Goal: Task Accomplishment & Management: Use online tool/utility

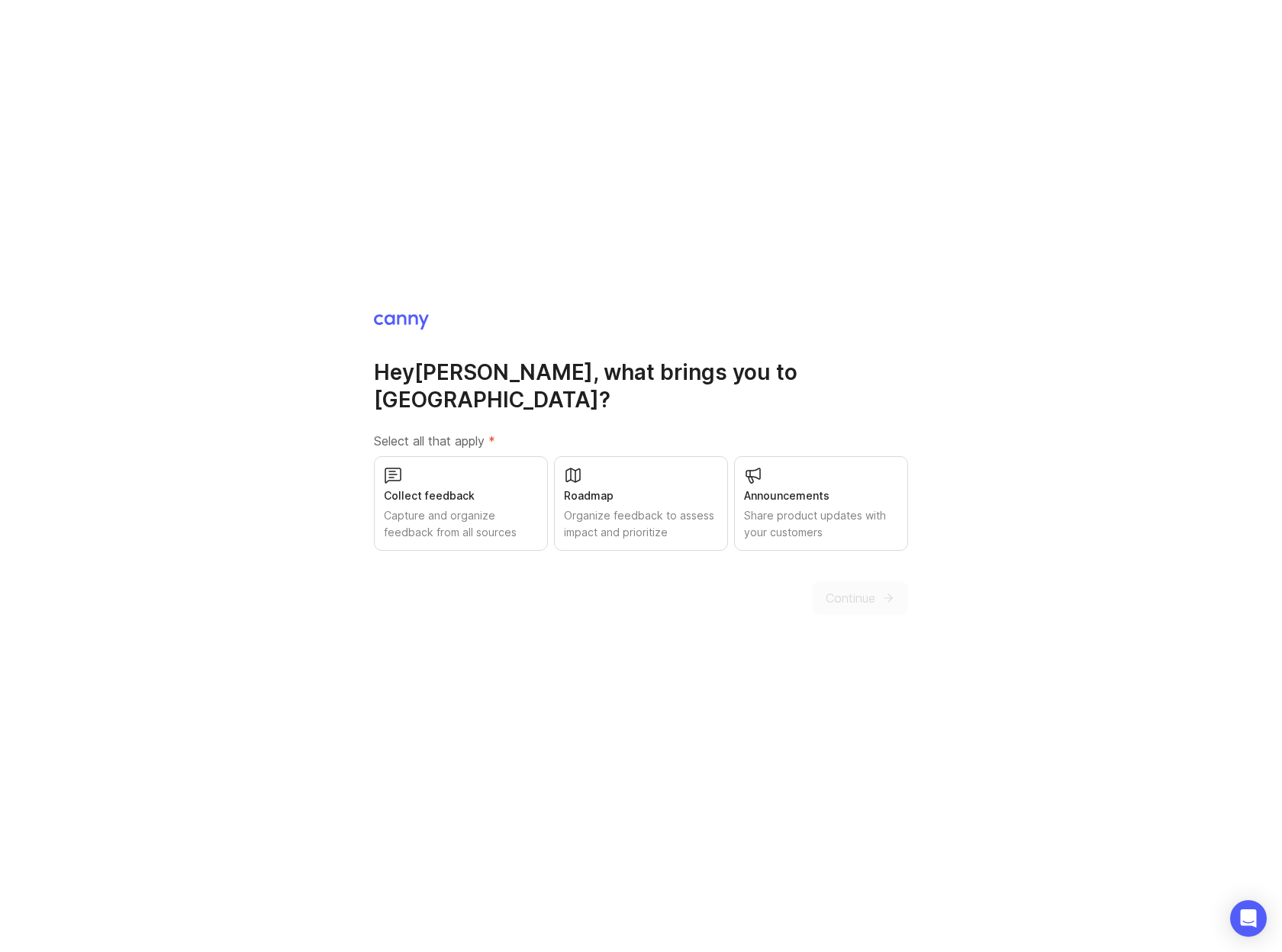
click at [488, 488] on div "Collect feedback" at bounding box center [461, 496] width 154 height 17
click at [641, 464] on div "Roadmap Organize feedback to assess impact and prioritize" at bounding box center [641, 503] width 174 height 94
click at [768, 488] on div "Announcements" at bounding box center [821, 496] width 154 height 17
click at [855, 589] on span "Continue" at bounding box center [851, 598] width 50 height 18
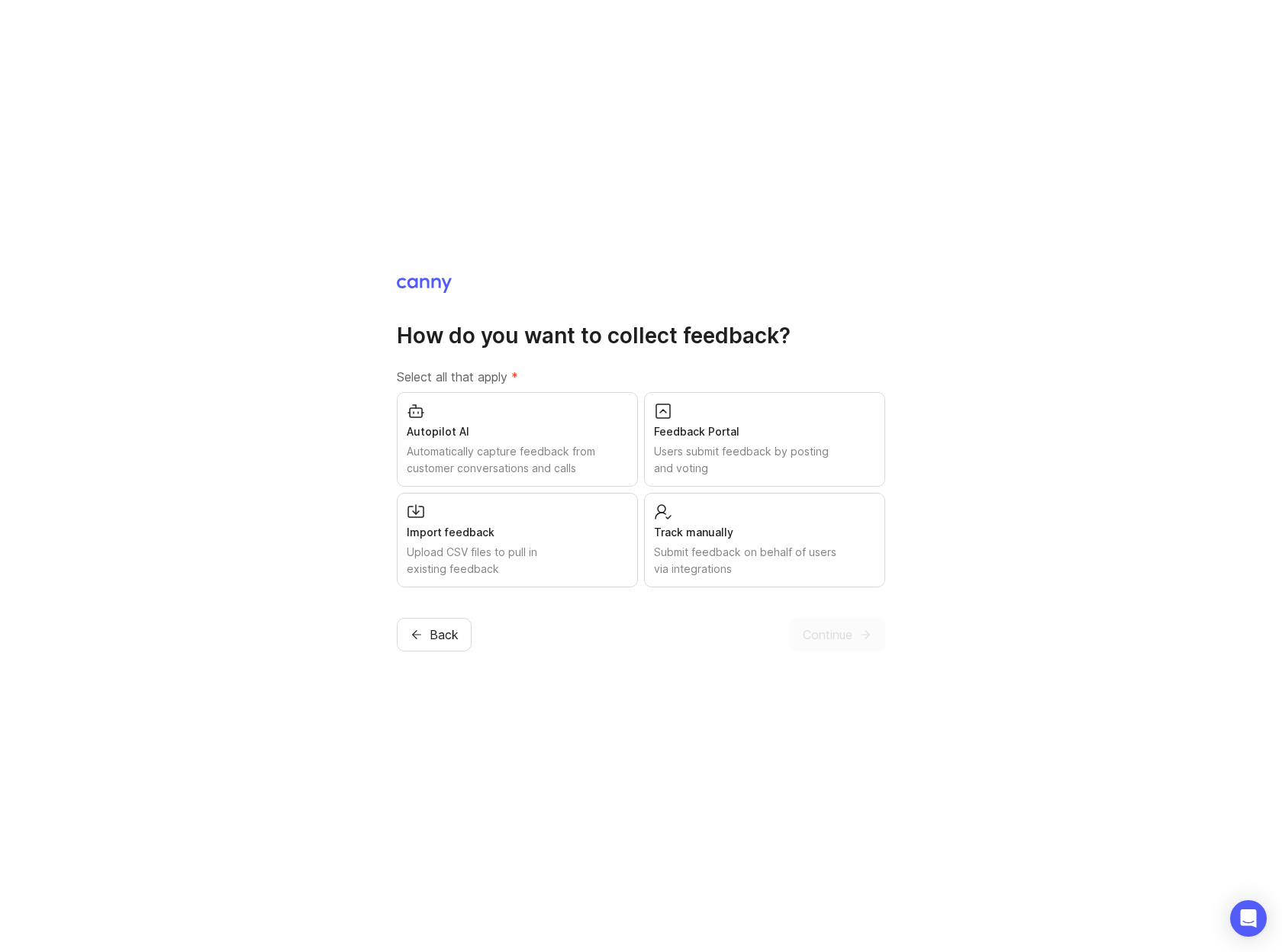
click at [763, 522] on div "Track manually Submit feedback on behalf of users via integrations" at bounding box center [764, 540] width 241 height 94
click at [744, 425] on div "Feedback Portal" at bounding box center [765, 432] width 222 height 17
click at [563, 428] on div "Autopilot AI" at bounding box center [517, 432] width 222 height 17
click at [488, 430] on div "Autopilot AI" at bounding box center [517, 432] width 222 height 17
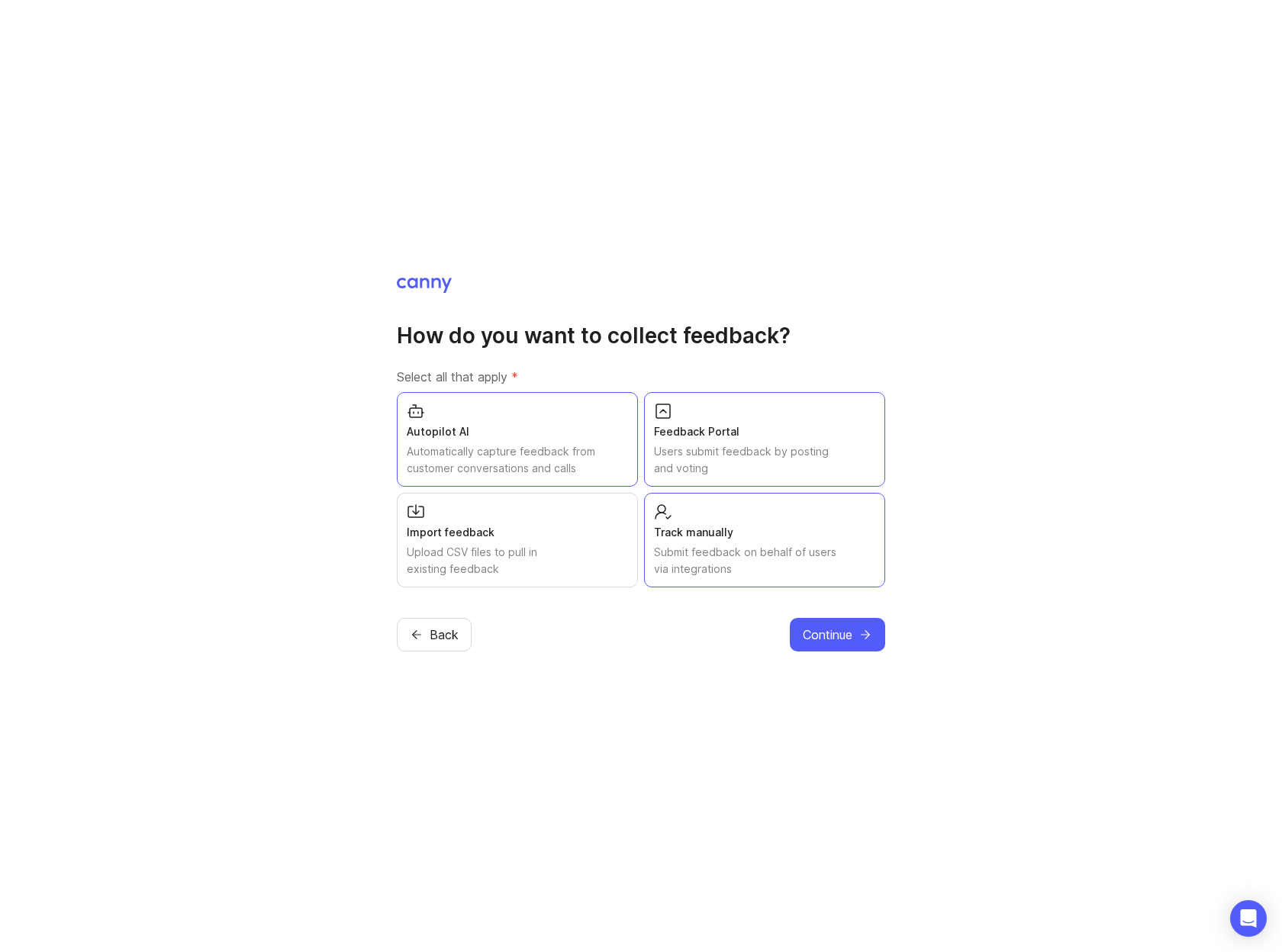
click at [833, 630] on span "Continue" at bounding box center [828, 634] width 50 height 18
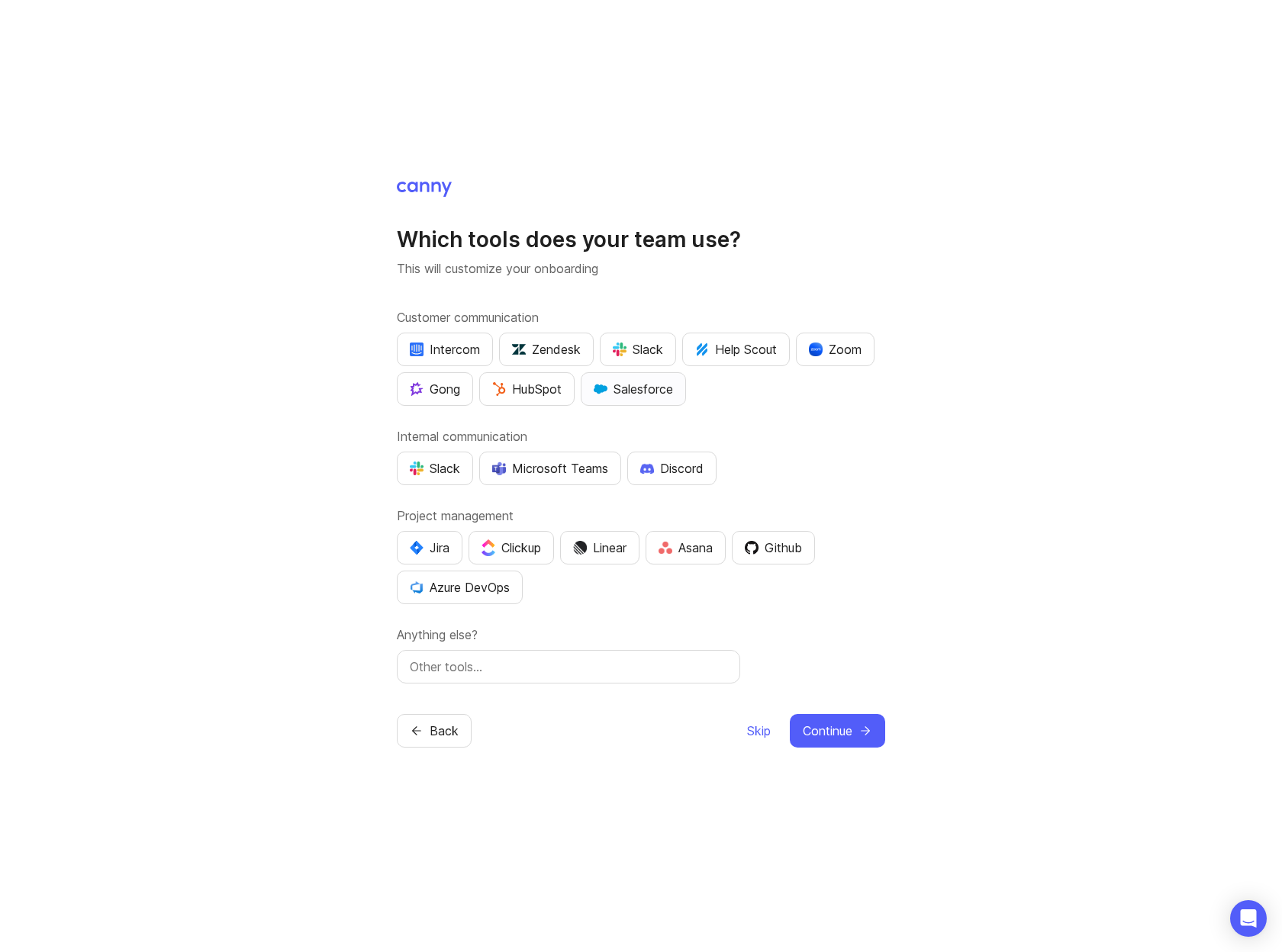
click at [627, 392] on div "Salesforce" at bounding box center [634, 389] width 79 height 18
click at [424, 548] on div "Jira" at bounding box center [429, 548] width 40 height 18
click at [688, 543] on div "Asana" at bounding box center [685, 548] width 54 height 18
click at [500, 670] on input "text" at bounding box center [569, 667] width 318 height 18
type input "Google Workspace"
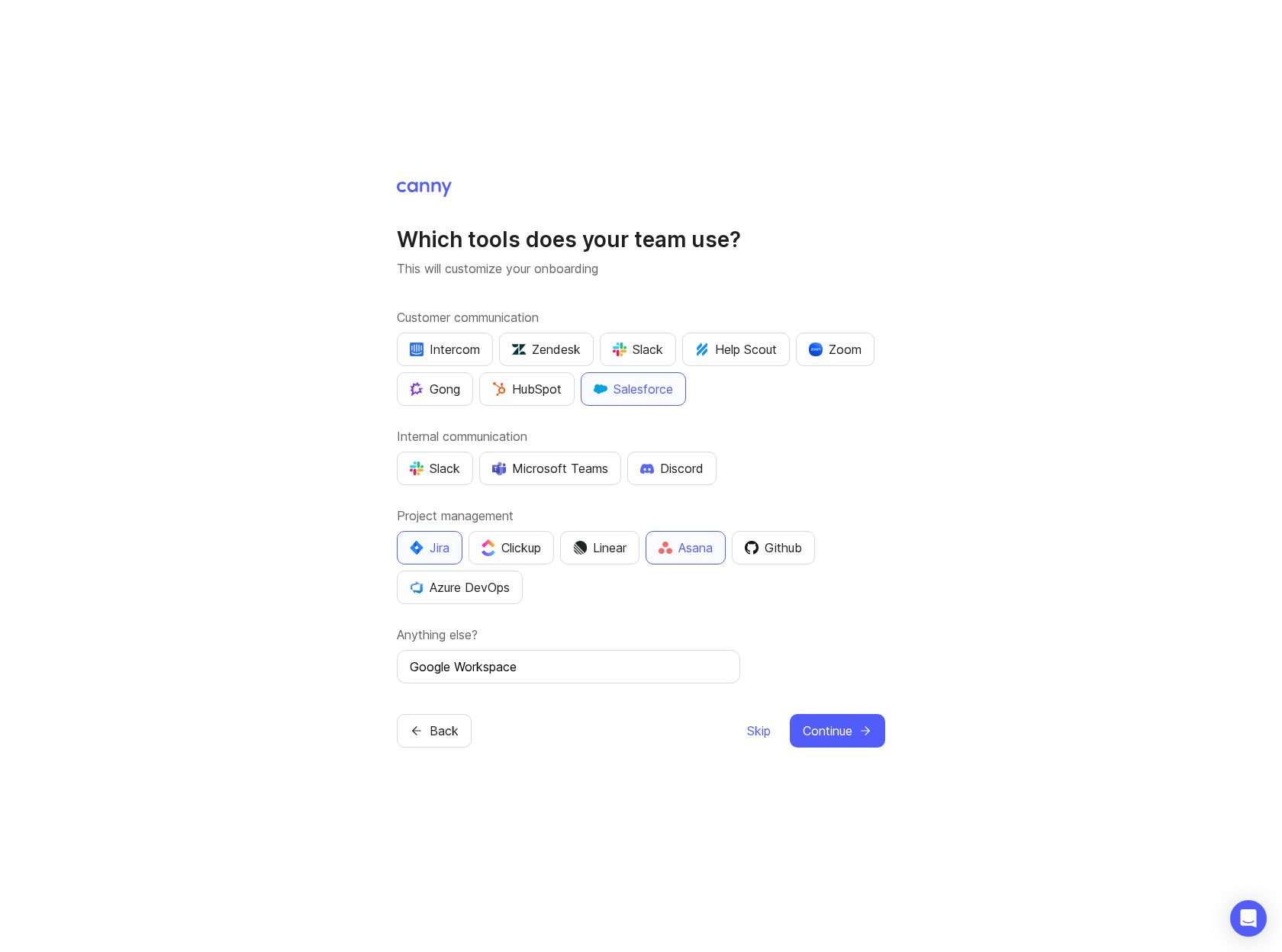
click at [639, 842] on div "Which tools does your team use? This will customize your onboarding Customer co…" at bounding box center [641, 476] width 1282 height 952
click at [838, 732] on span "Continue" at bounding box center [828, 731] width 50 height 18
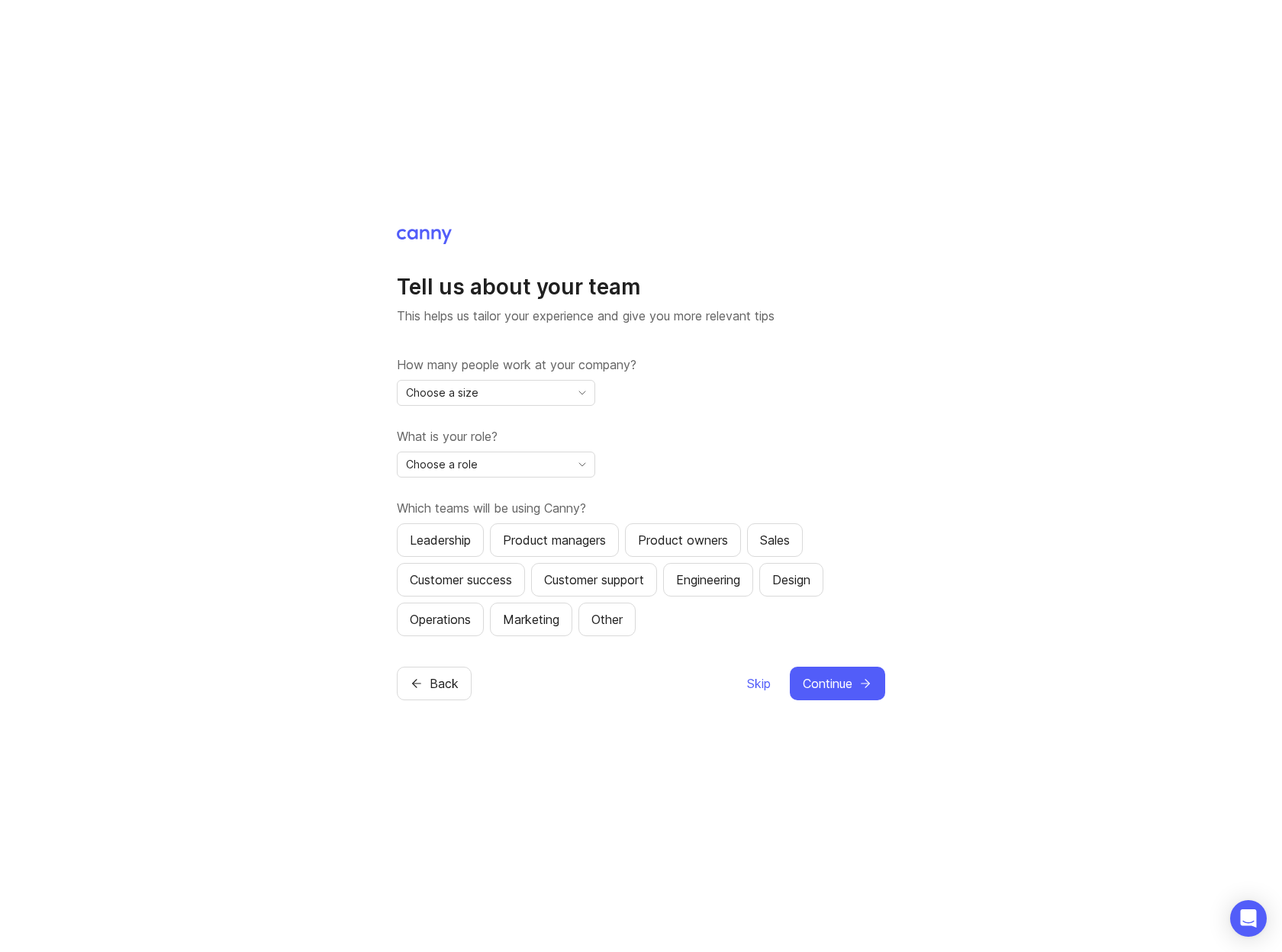
click at [545, 389] on div "Choose a size" at bounding box center [483, 392] width 173 height 24
click at [495, 465] on li "11-50" at bounding box center [495, 472] width 197 height 25
click at [494, 466] on div "Choose a role" at bounding box center [483, 464] width 173 height 24
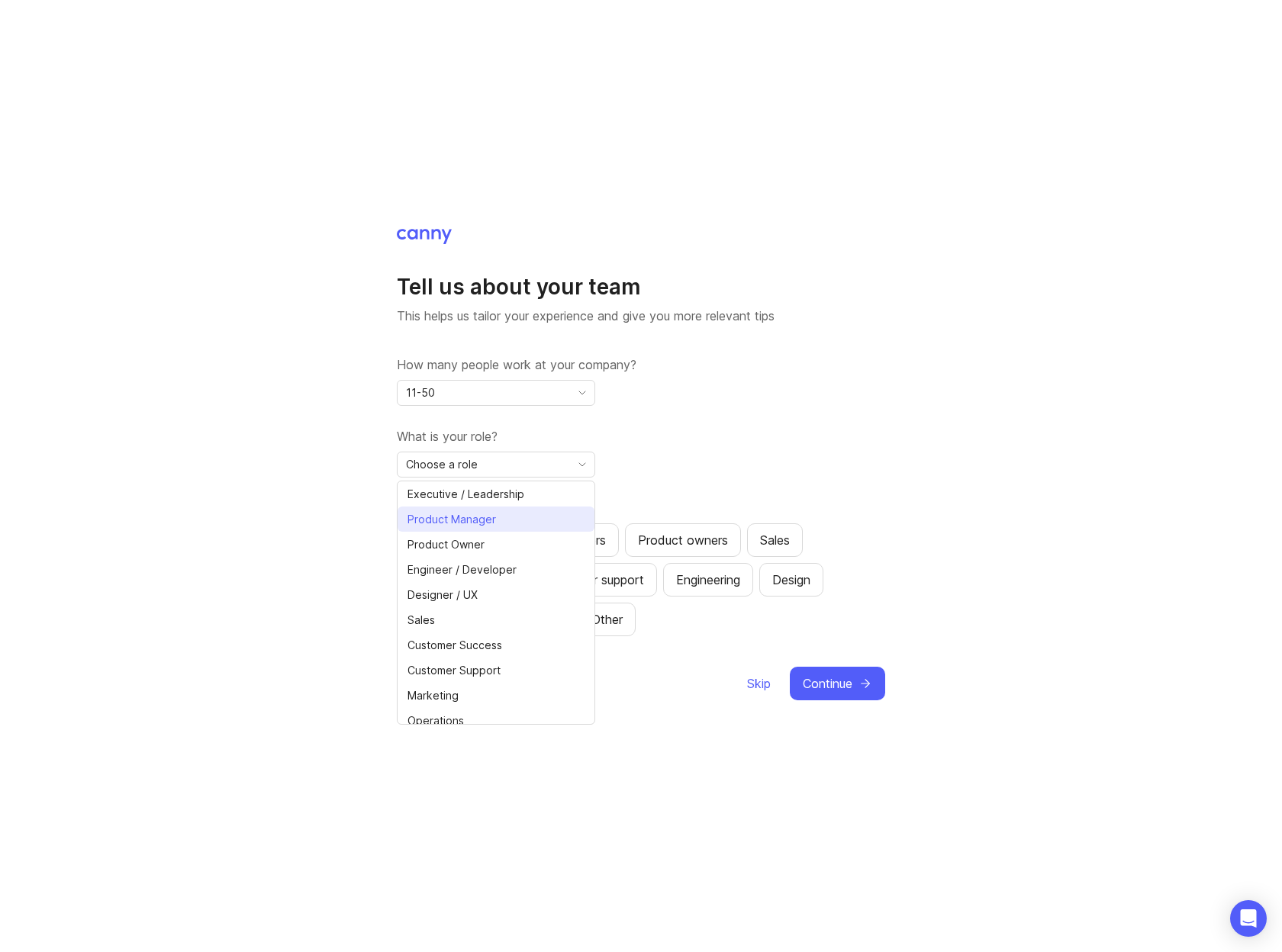
click at [466, 516] on span "Product Manager" at bounding box center [452, 520] width 89 height 17
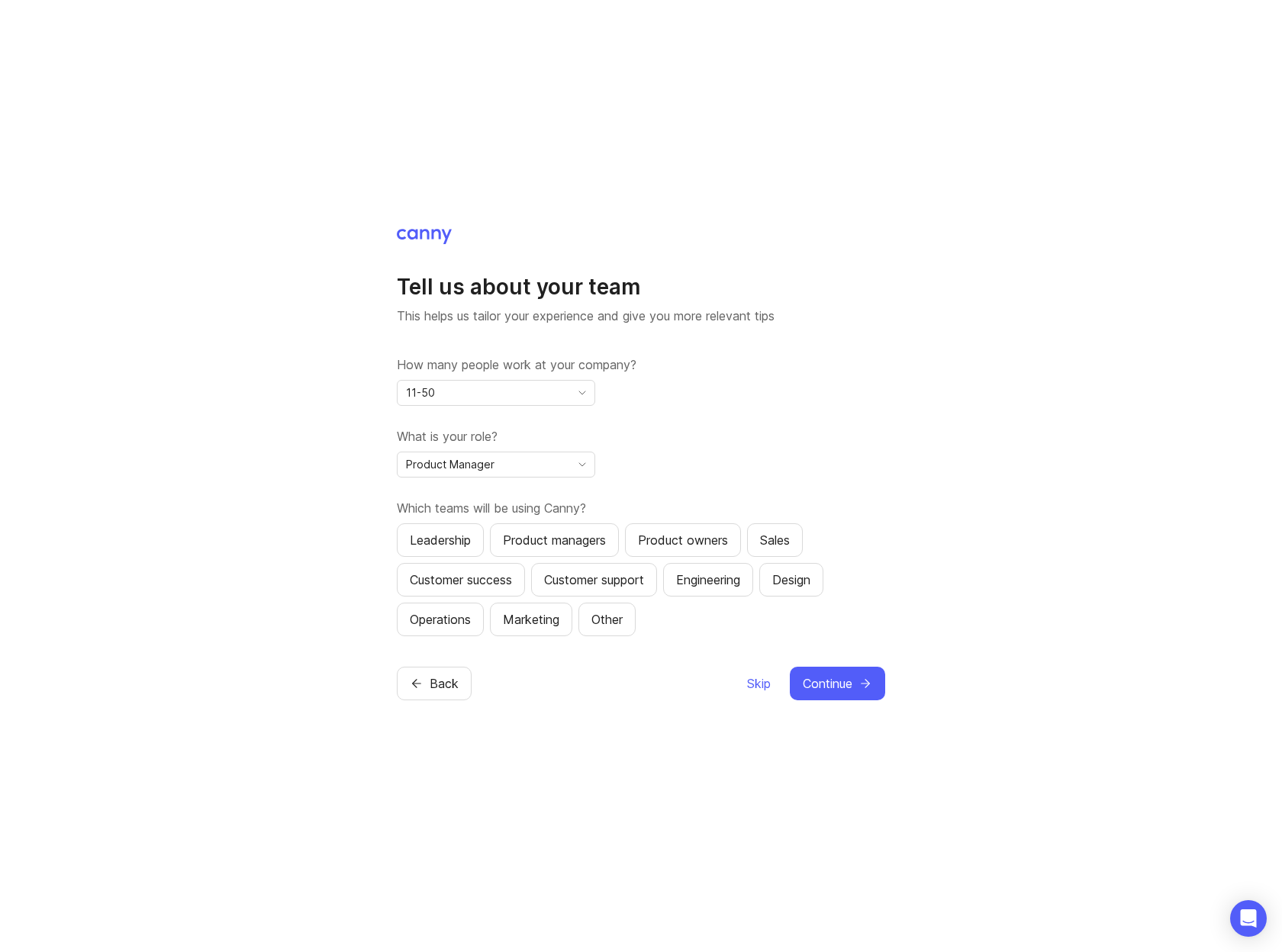
click at [531, 454] on div "Product Manager" at bounding box center [483, 464] width 173 height 24
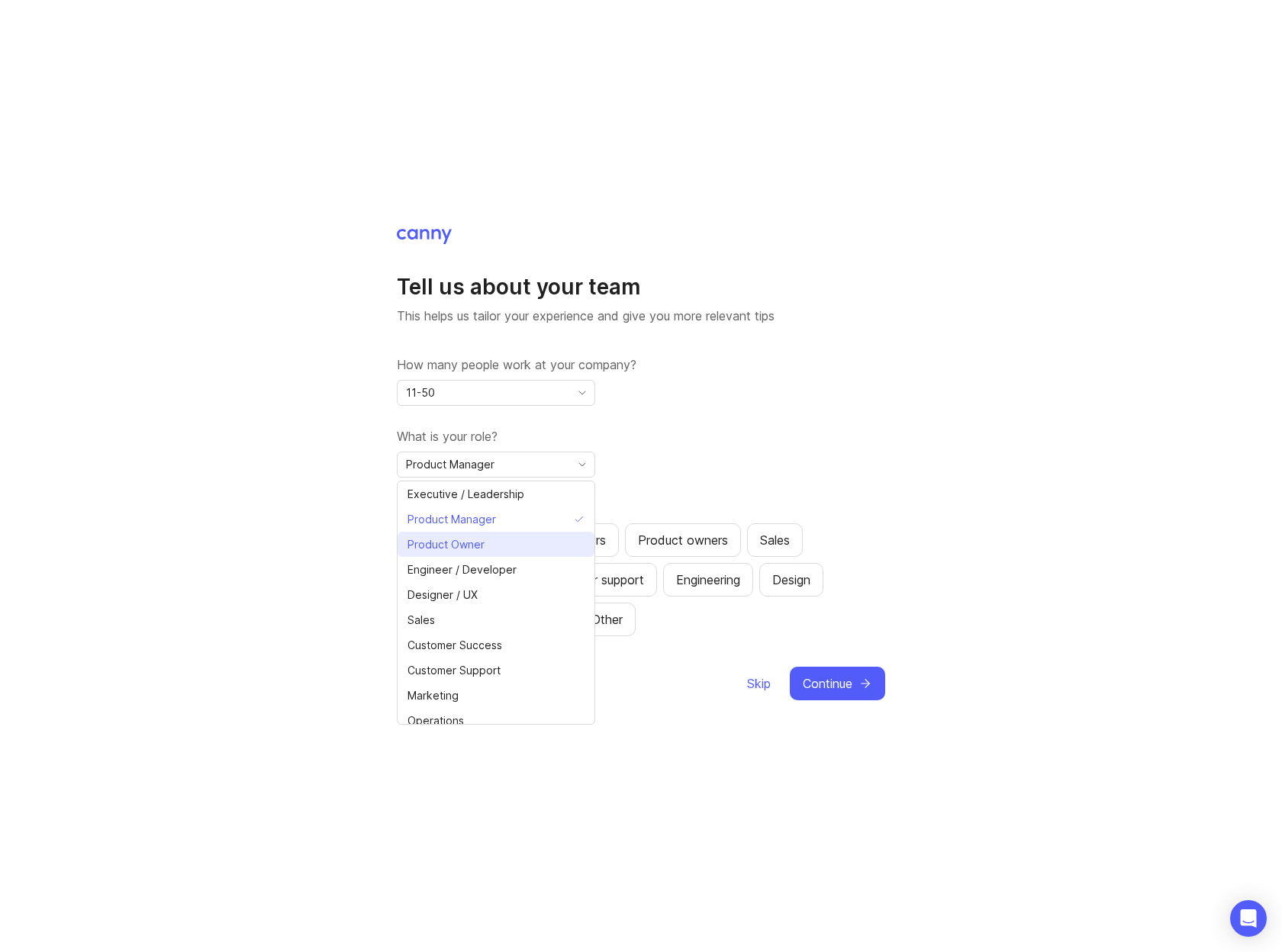
click at [464, 552] on span "Product Owner" at bounding box center [445, 545] width 77 height 17
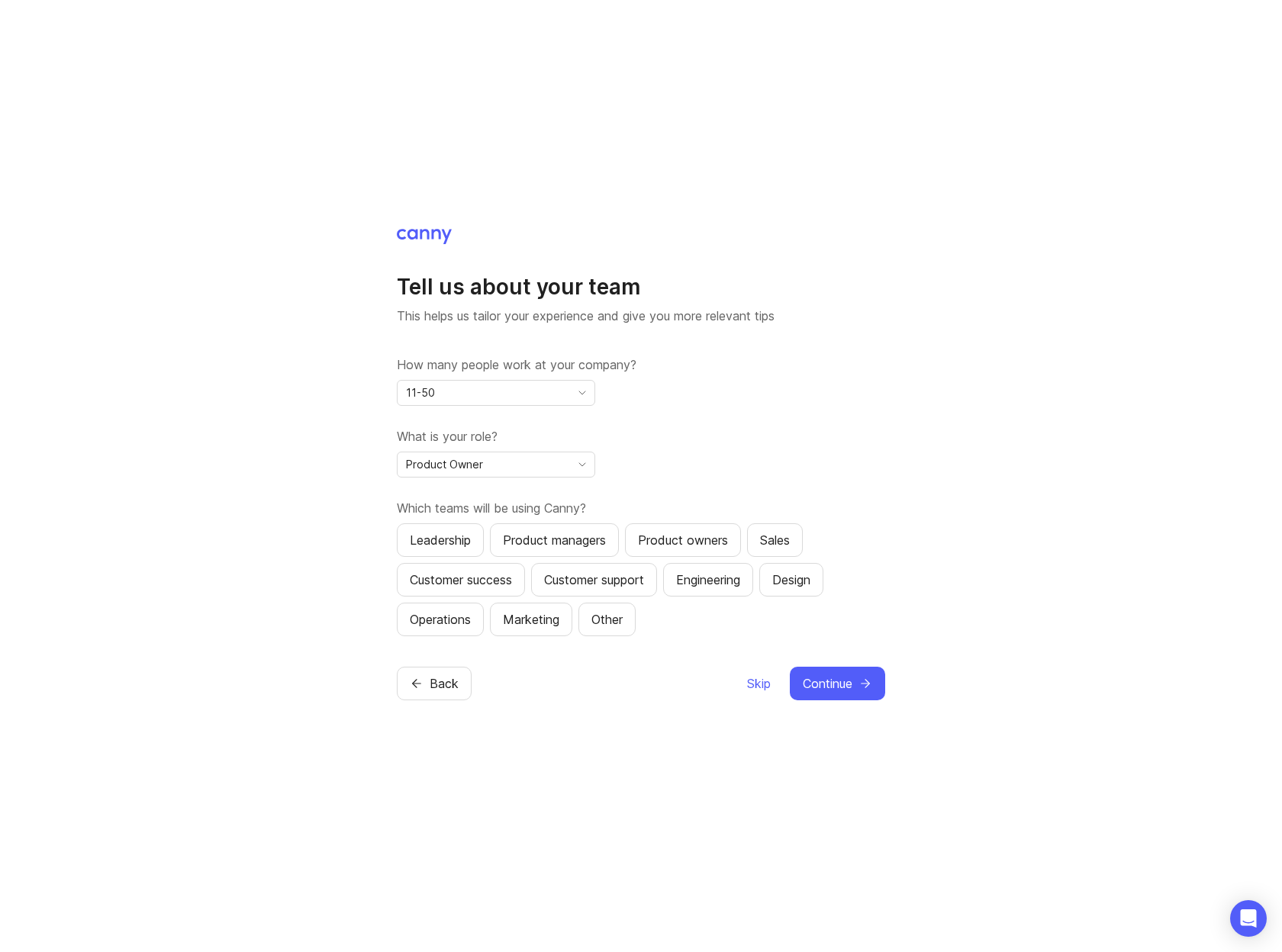
click at [331, 531] on div "Tell us about your team This helps us tailor your experience and give you more …" at bounding box center [641, 476] width 1282 height 952
click at [582, 540] on div "Product managers" at bounding box center [554, 540] width 103 height 18
click at [690, 546] on div "Product owners" at bounding box center [683, 540] width 90 height 18
click at [825, 683] on span "Continue" at bounding box center [828, 683] width 50 height 18
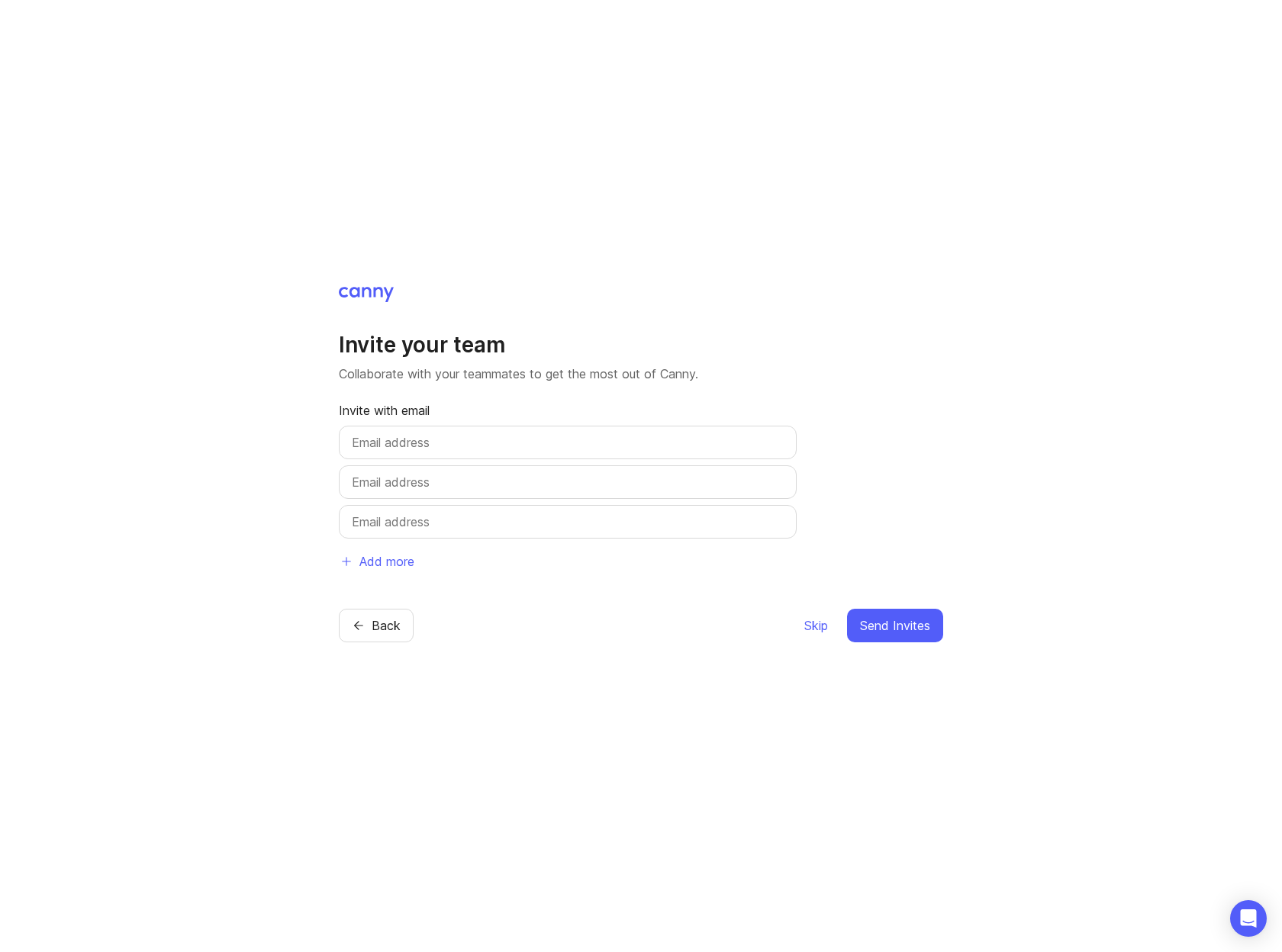
click at [520, 445] on input "text" at bounding box center [568, 442] width 432 height 18
click at [857, 340] on h1 "Invite your team" at bounding box center [641, 345] width 604 height 28
click at [811, 624] on span "Skip" at bounding box center [816, 626] width 24 height 18
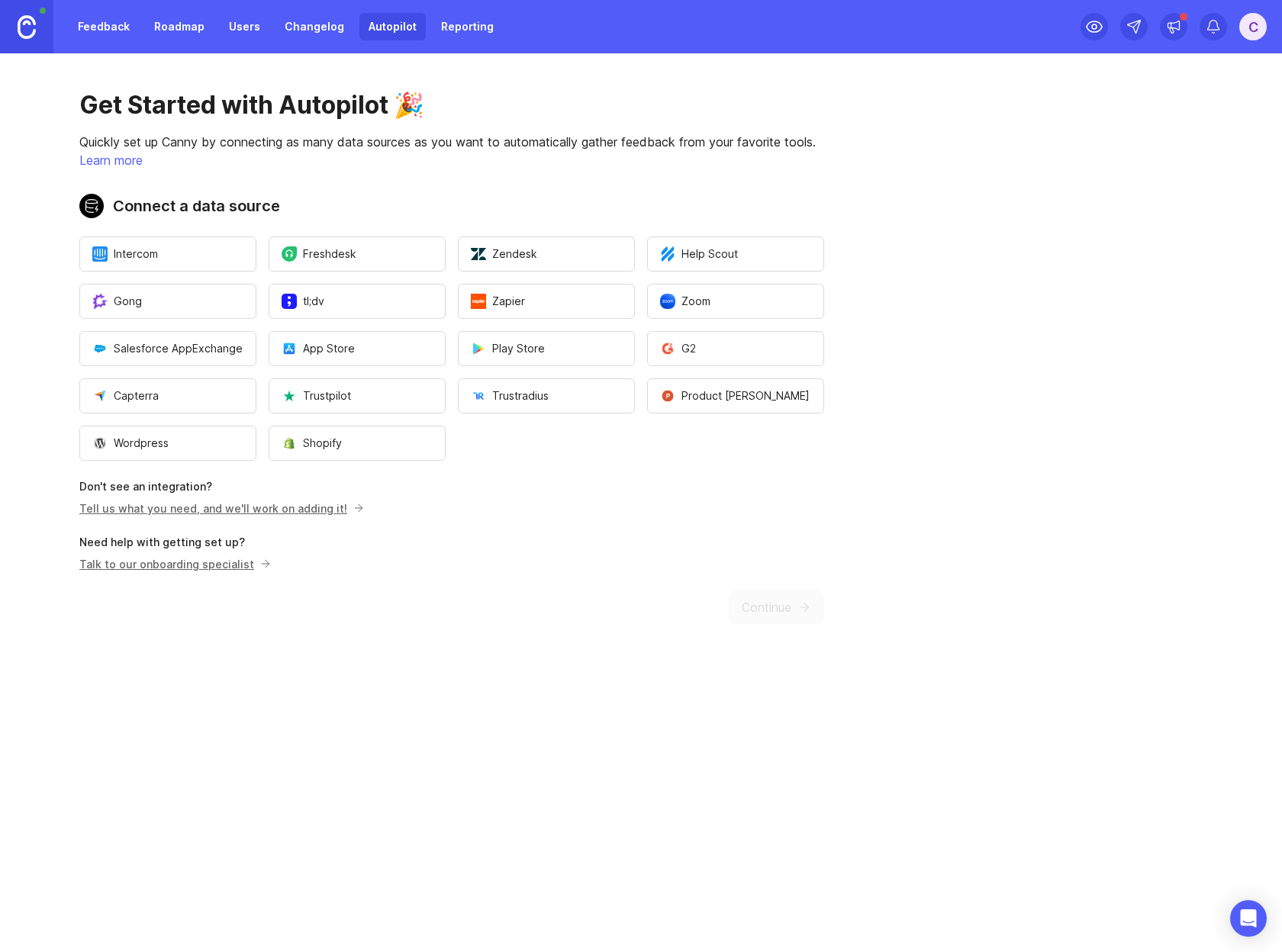
click at [347, 164] on p "Learn more" at bounding box center [452, 161] width 744 height 18
click at [174, 351] on span "Salesforce AppExchange" at bounding box center [167, 348] width 151 height 16
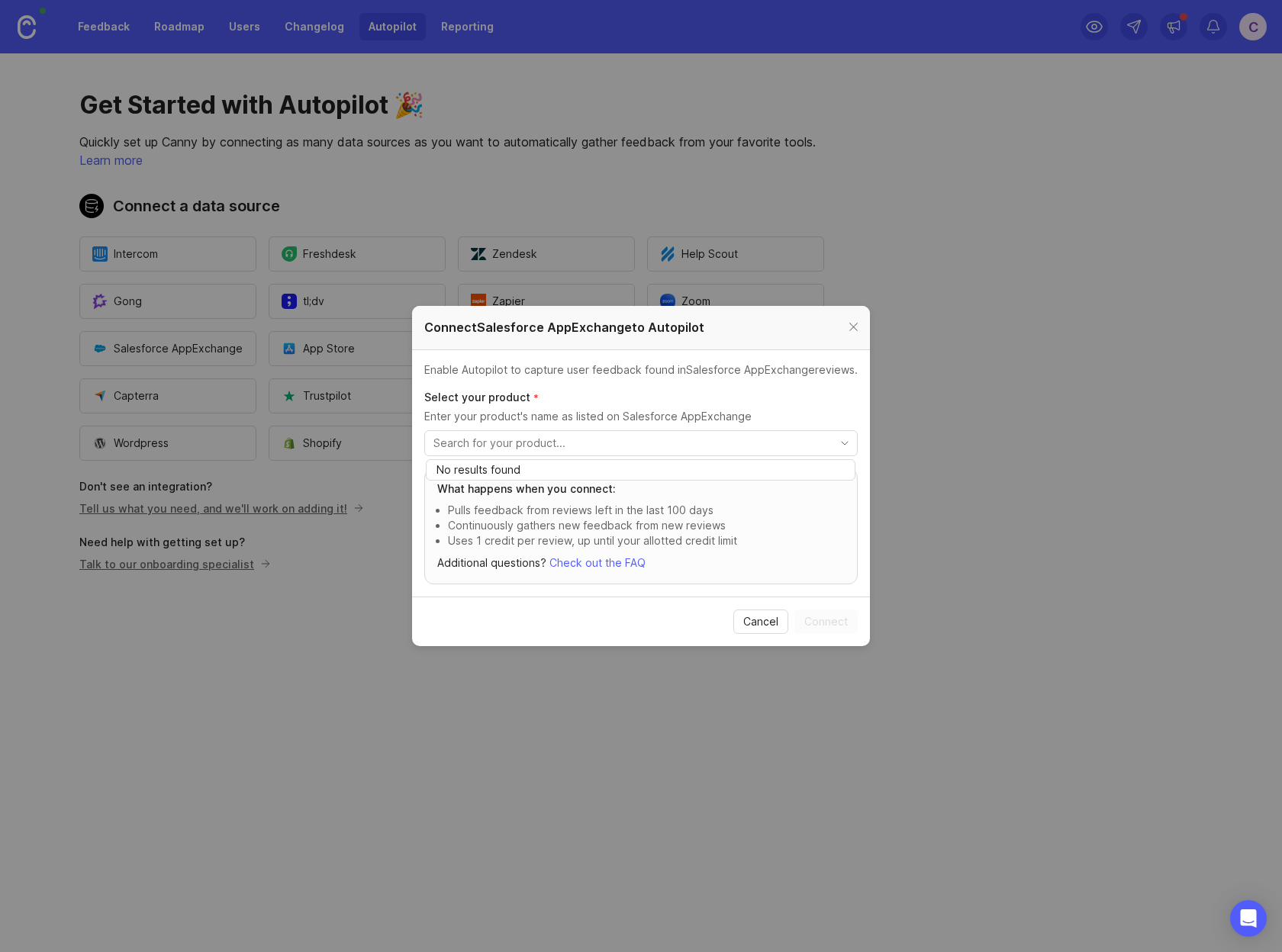
click at [538, 445] on input "toggle menu" at bounding box center [632, 443] width 397 height 17
click at [574, 411] on p "Enter your product's name as listed on Salesforce AppExchange" at bounding box center [640, 416] width 433 height 16
click at [551, 450] on input "toggle menu" at bounding box center [632, 443] width 397 height 17
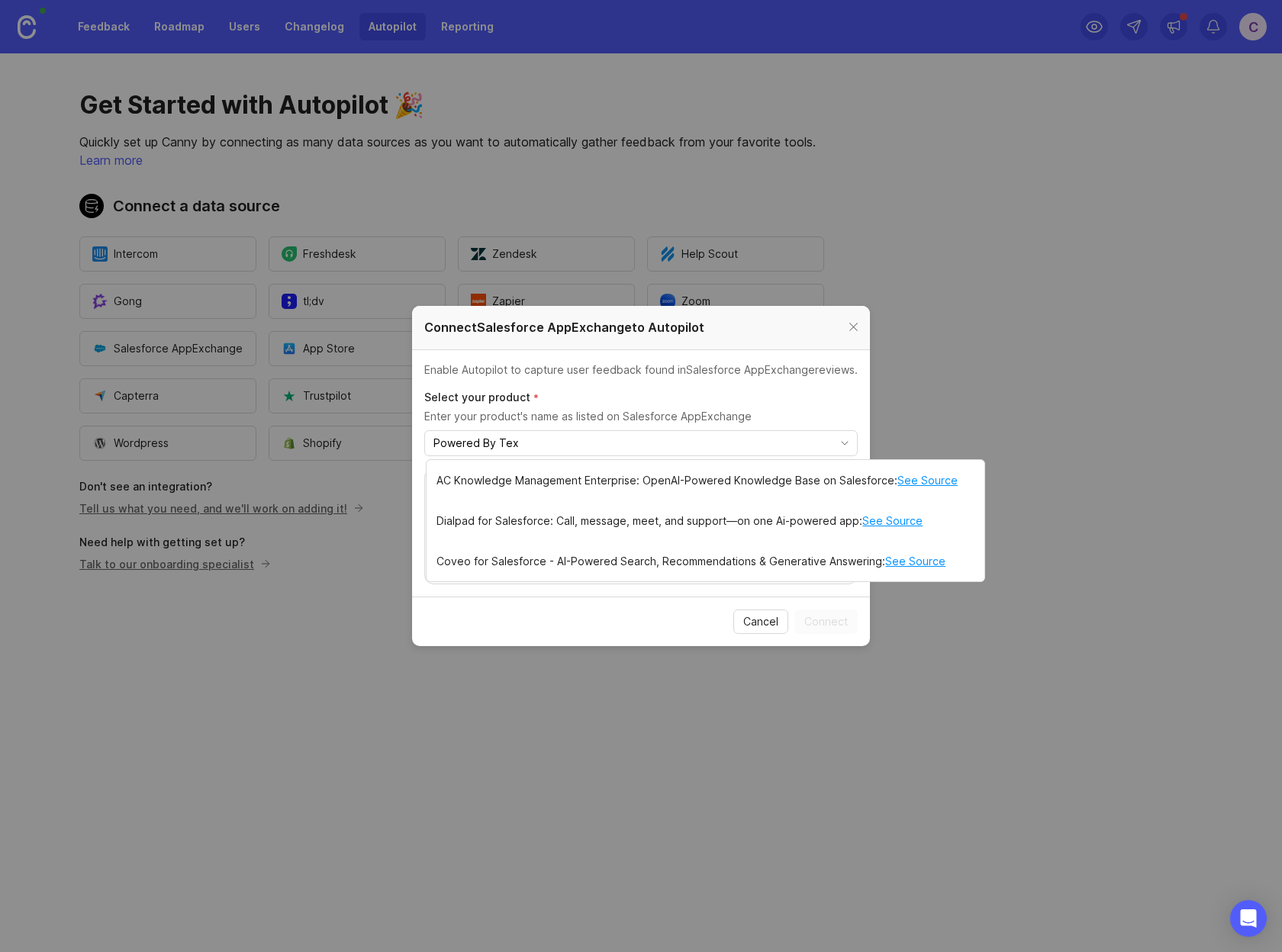
type input "Powered By Text"
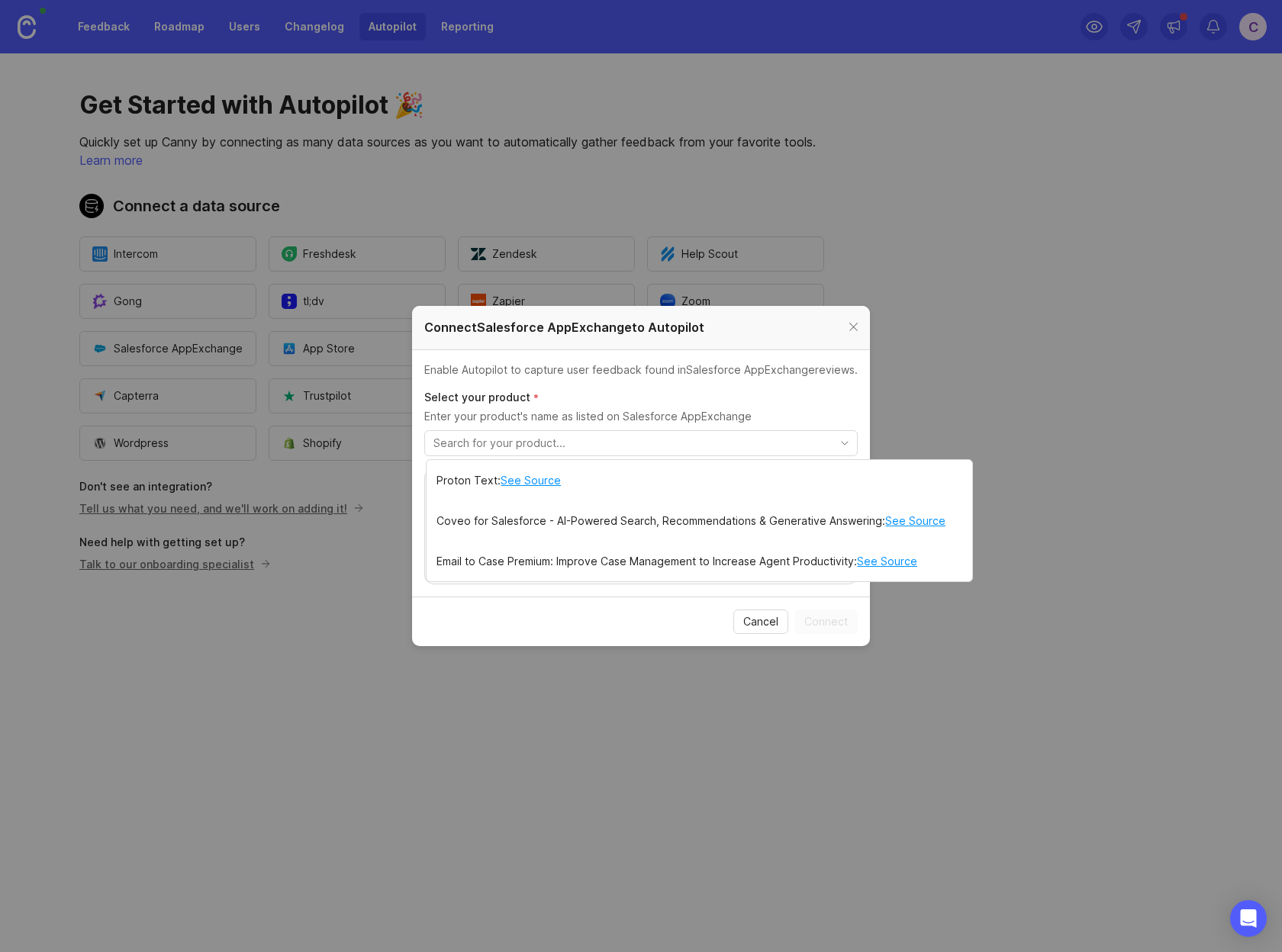
click at [553, 621] on div "Cancel Connect" at bounding box center [640, 621] width 433 height 24
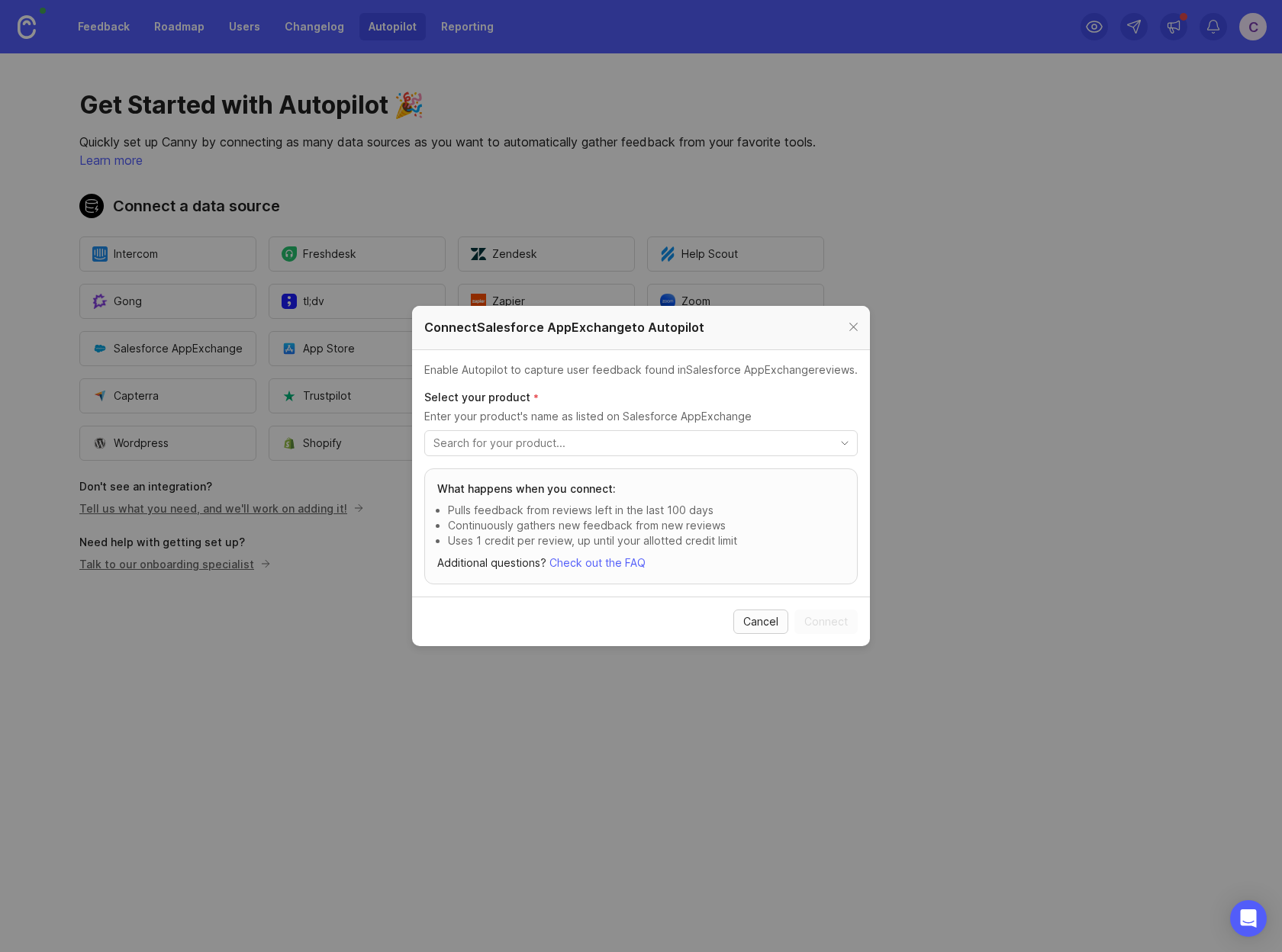
click at [767, 623] on span "Cancel" at bounding box center [761, 621] width 35 height 16
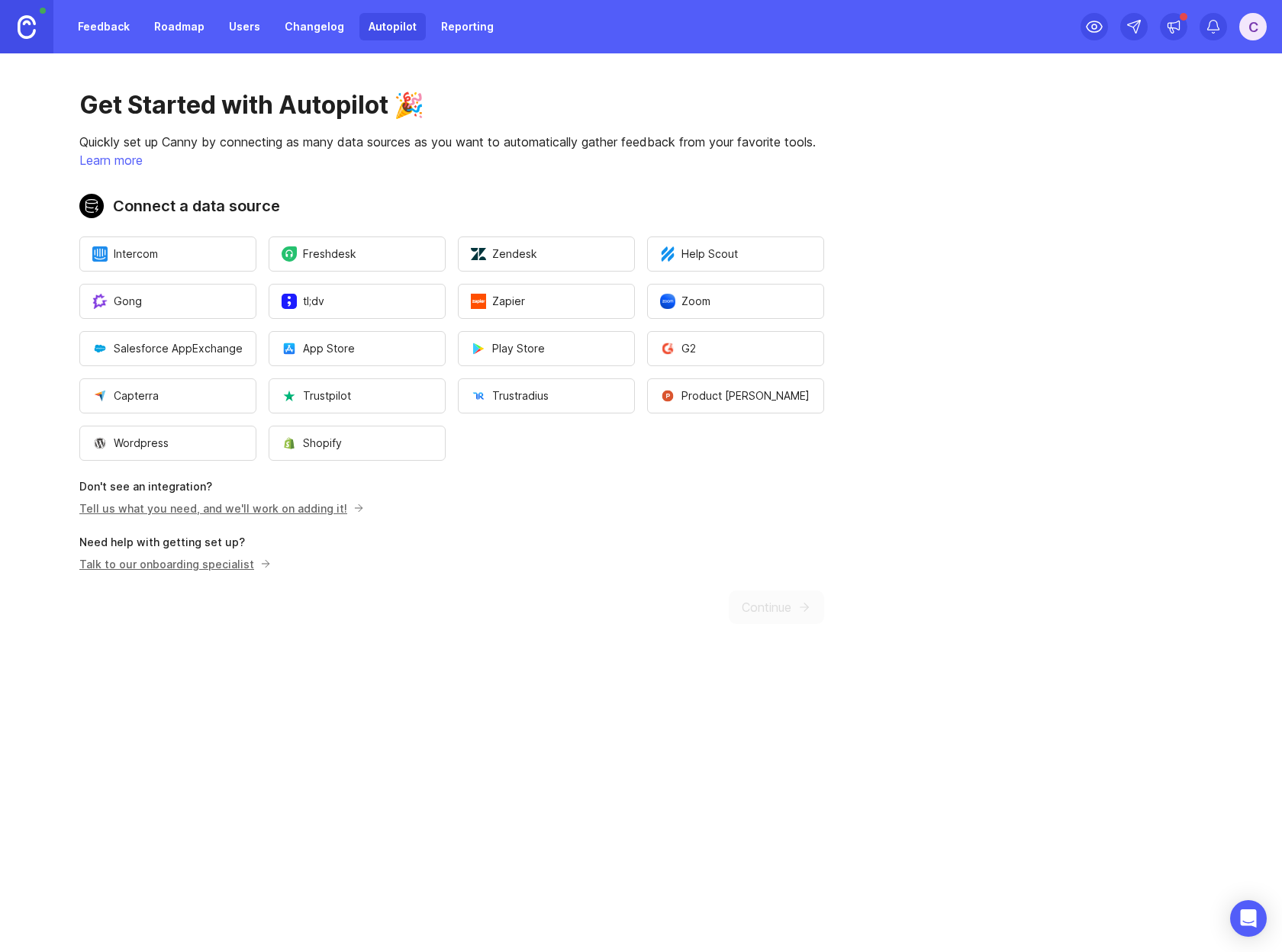
click at [477, 673] on main "Get Started with Autopilot 🎉 Quickly set up Canny by connecting as many data so…" at bounding box center [641, 502] width 1282 height 898
click at [708, 357] on button "G2" at bounding box center [736, 349] width 177 height 35
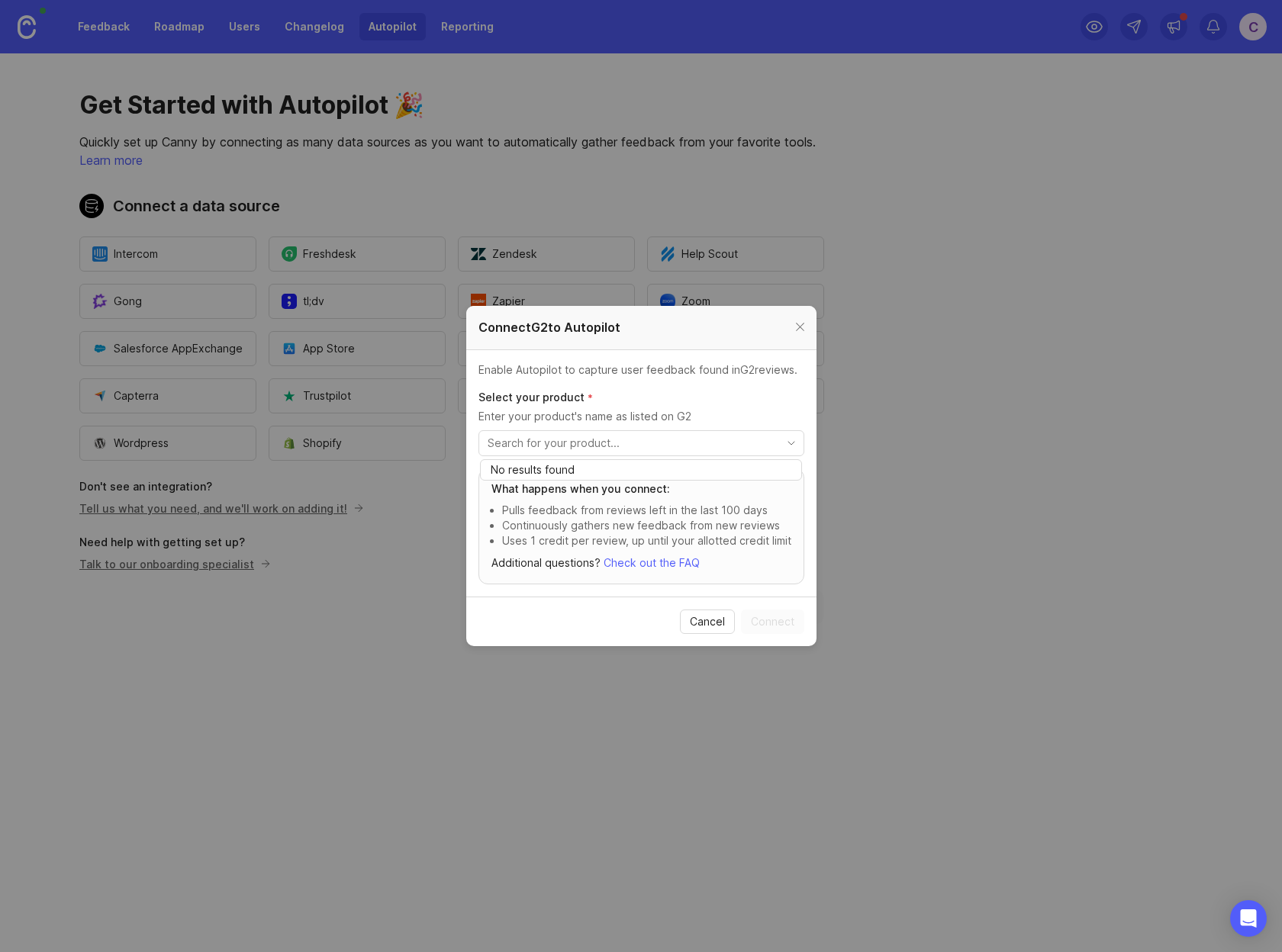
click at [678, 445] on input "toggle menu" at bounding box center [633, 443] width 290 height 17
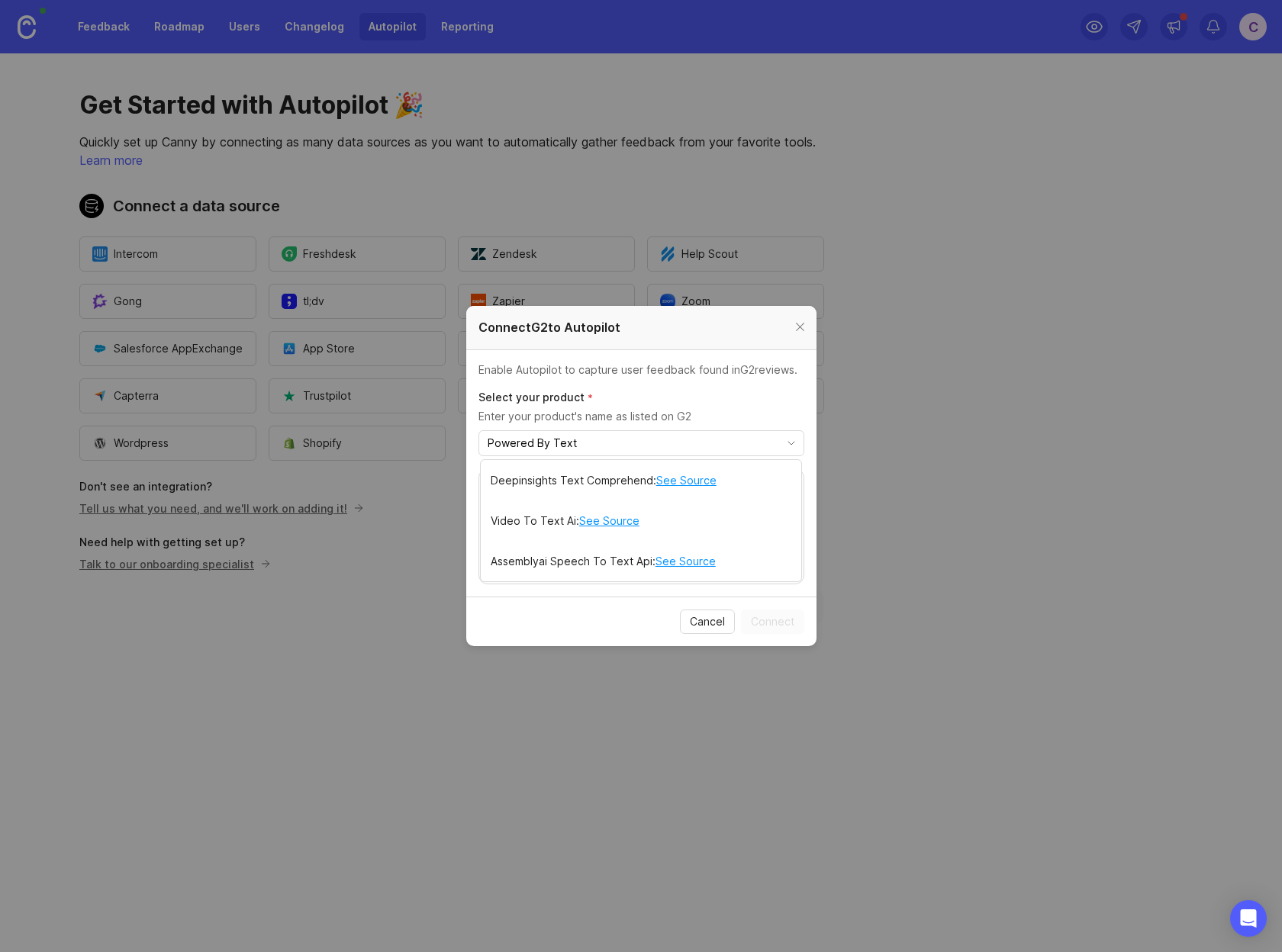
type input "Powered By Text"
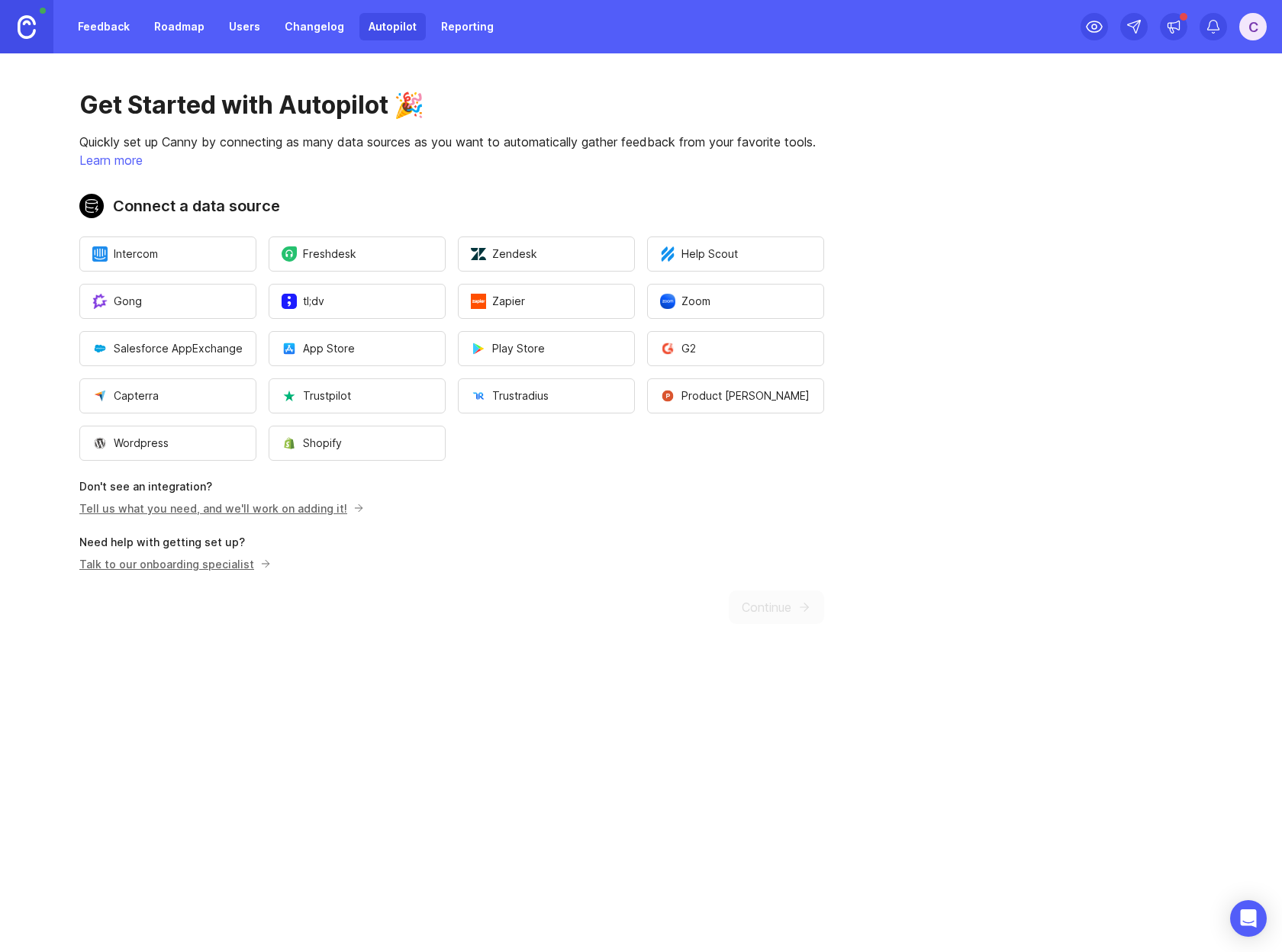
click at [547, 558] on div "Get Started with Autopilot 🎉 Quickly set up Canny by connecting as many data so…" at bounding box center [452, 357] width 903 height 608
click at [622, 521] on div "Get Started with Autopilot 🎉 Quickly set up Canny by connecting as many data so…" at bounding box center [452, 357] width 903 height 608
click at [541, 300] on button "Zapier" at bounding box center [547, 301] width 177 height 35
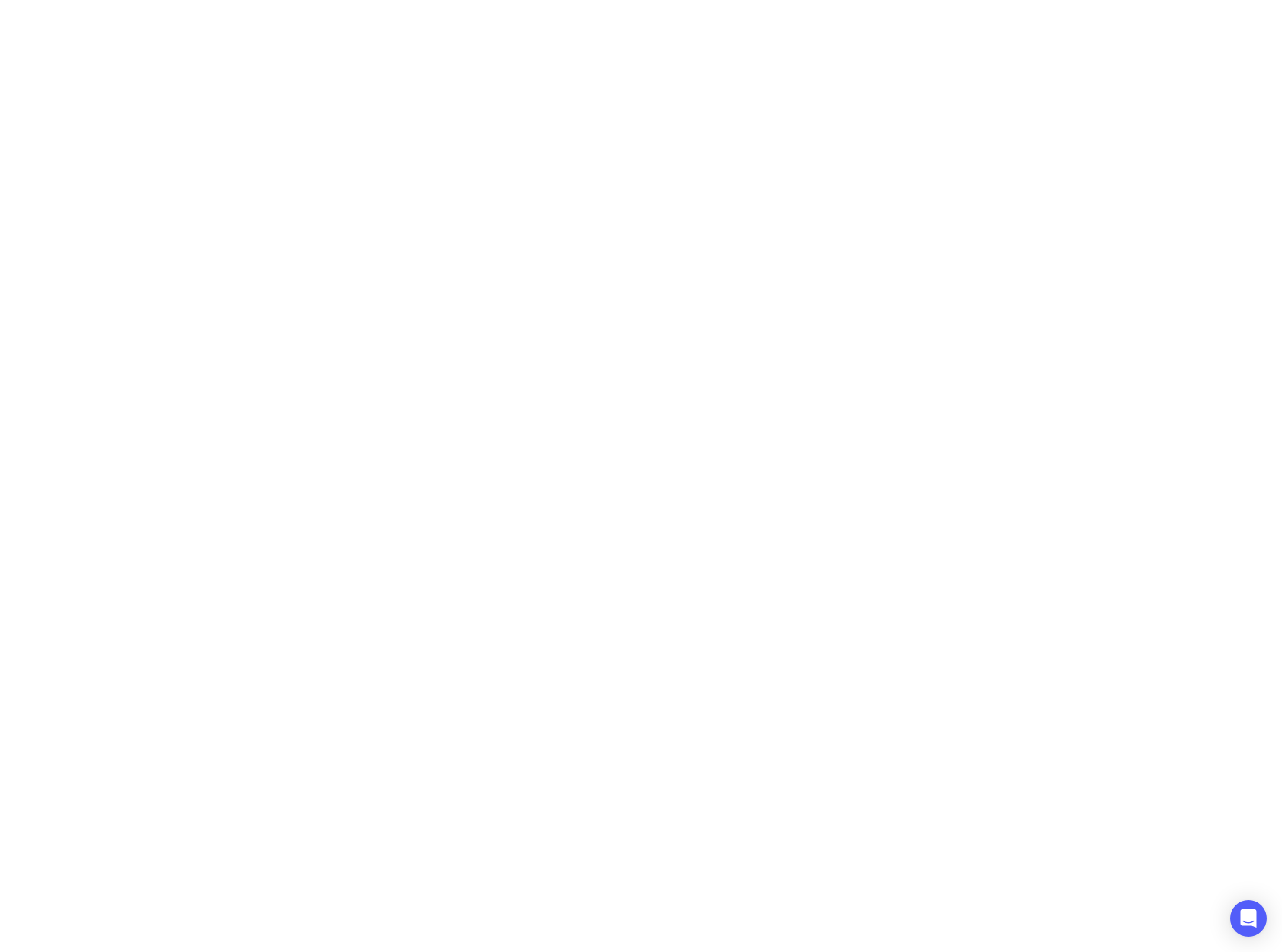
click at [465, 227] on body at bounding box center [641, 476] width 1282 height 952
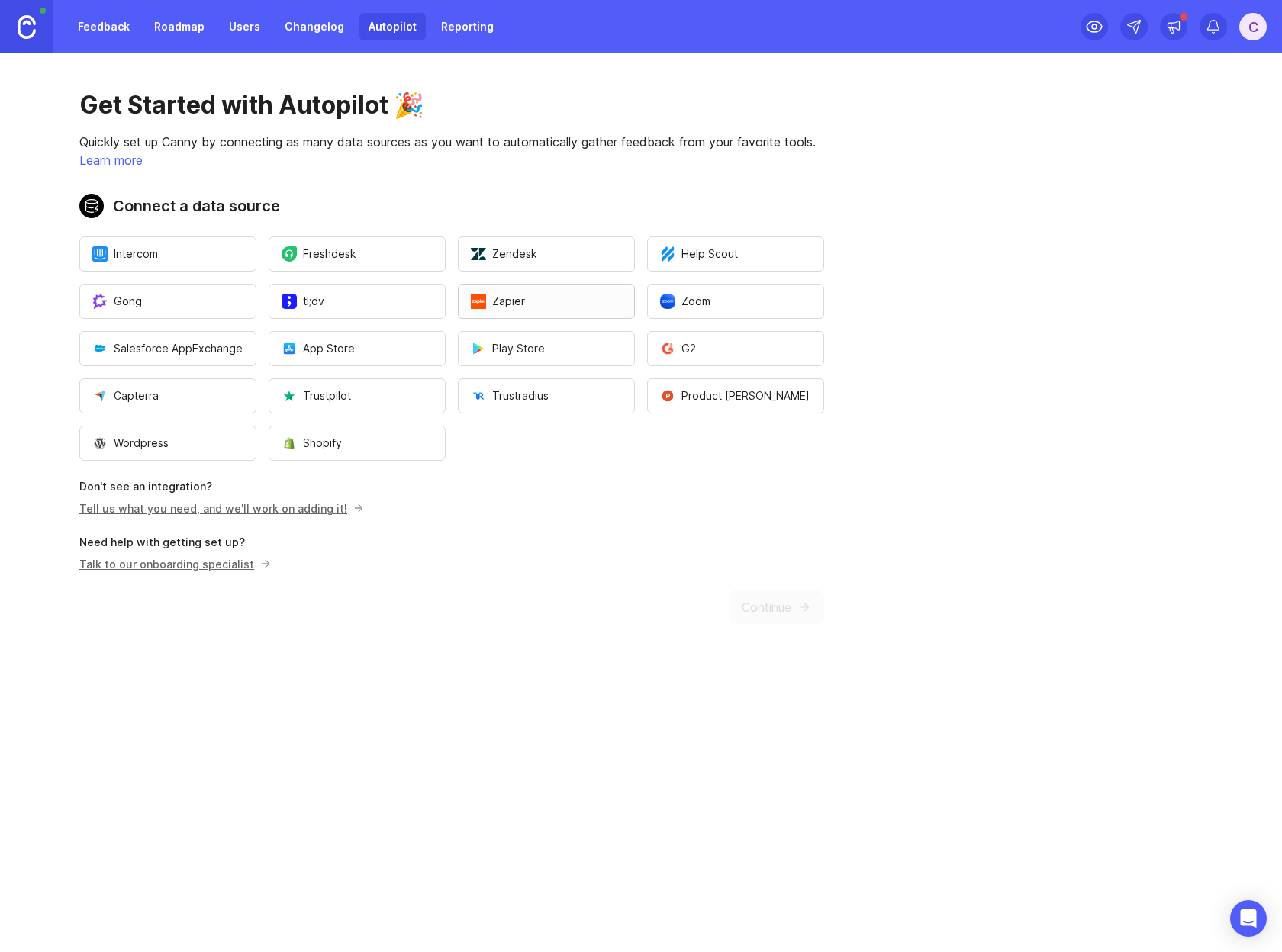
click at [540, 307] on button "Zapier" at bounding box center [547, 301] width 177 height 35
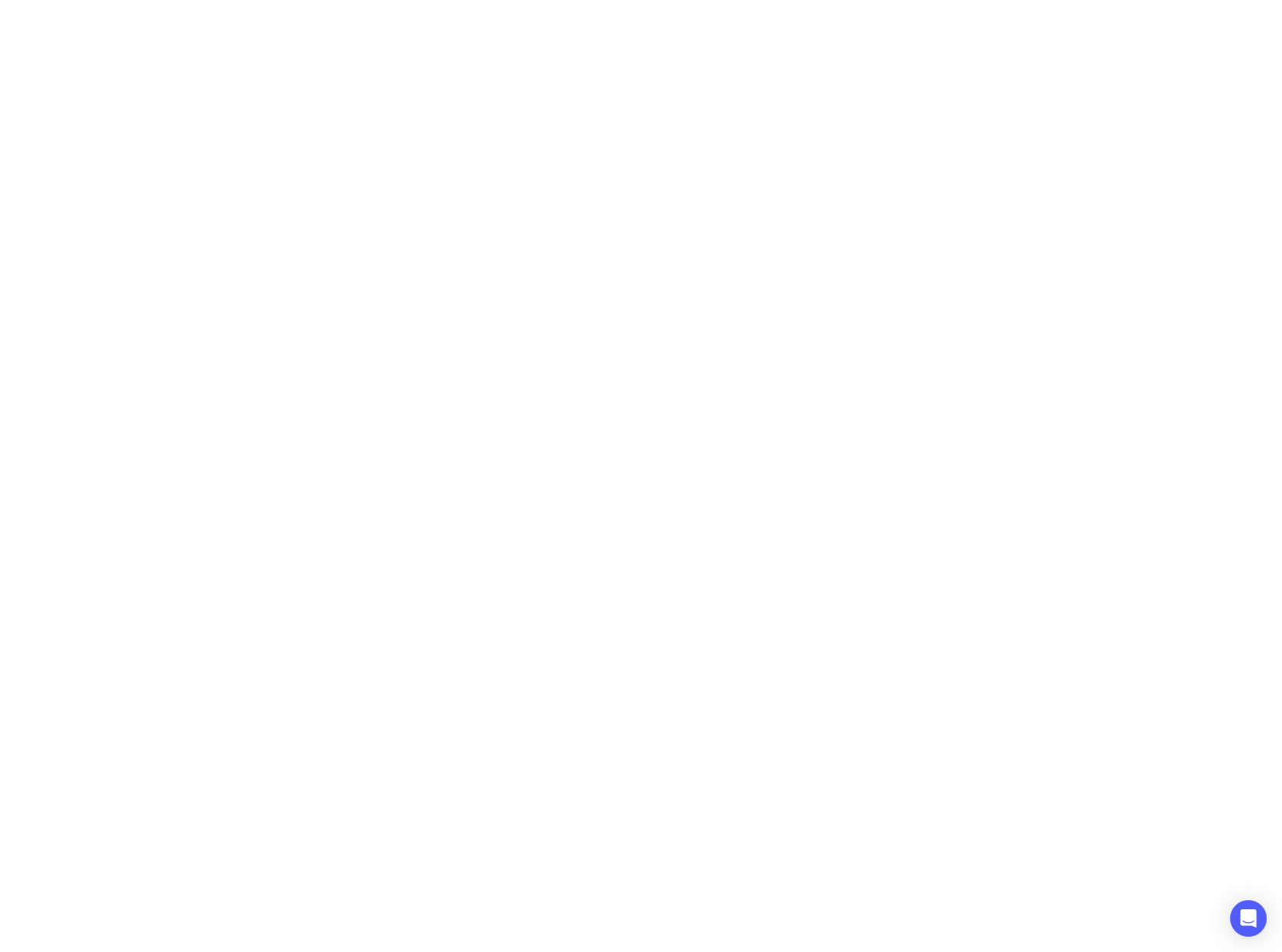
click at [538, 311] on body at bounding box center [641, 476] width 1282 height 952
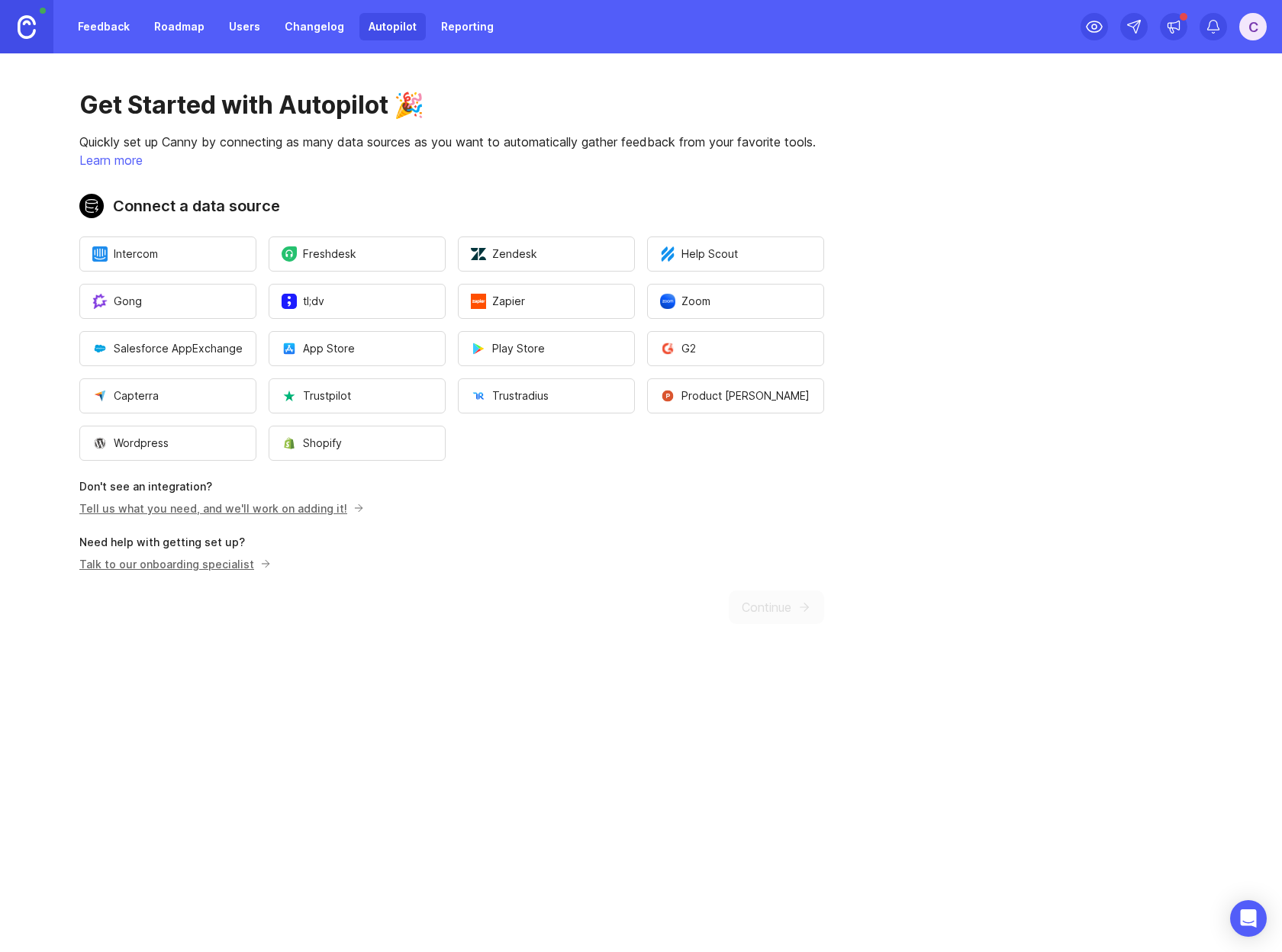
click at [727, 575] on div "Get Started with Autopilot 🎉 Quickly set up Canny by connecting as many data so…" at bounding box center [452, 357] width 903 height 608
click at [380, 141] on p "Quickly set up Canny by connecting as many data sources as you want to automati…" at bounding box center [452, 142] width 744 height 18
click at [178, 395] on button "Capterra" at bounding box center [168, 396] width 177 height 35
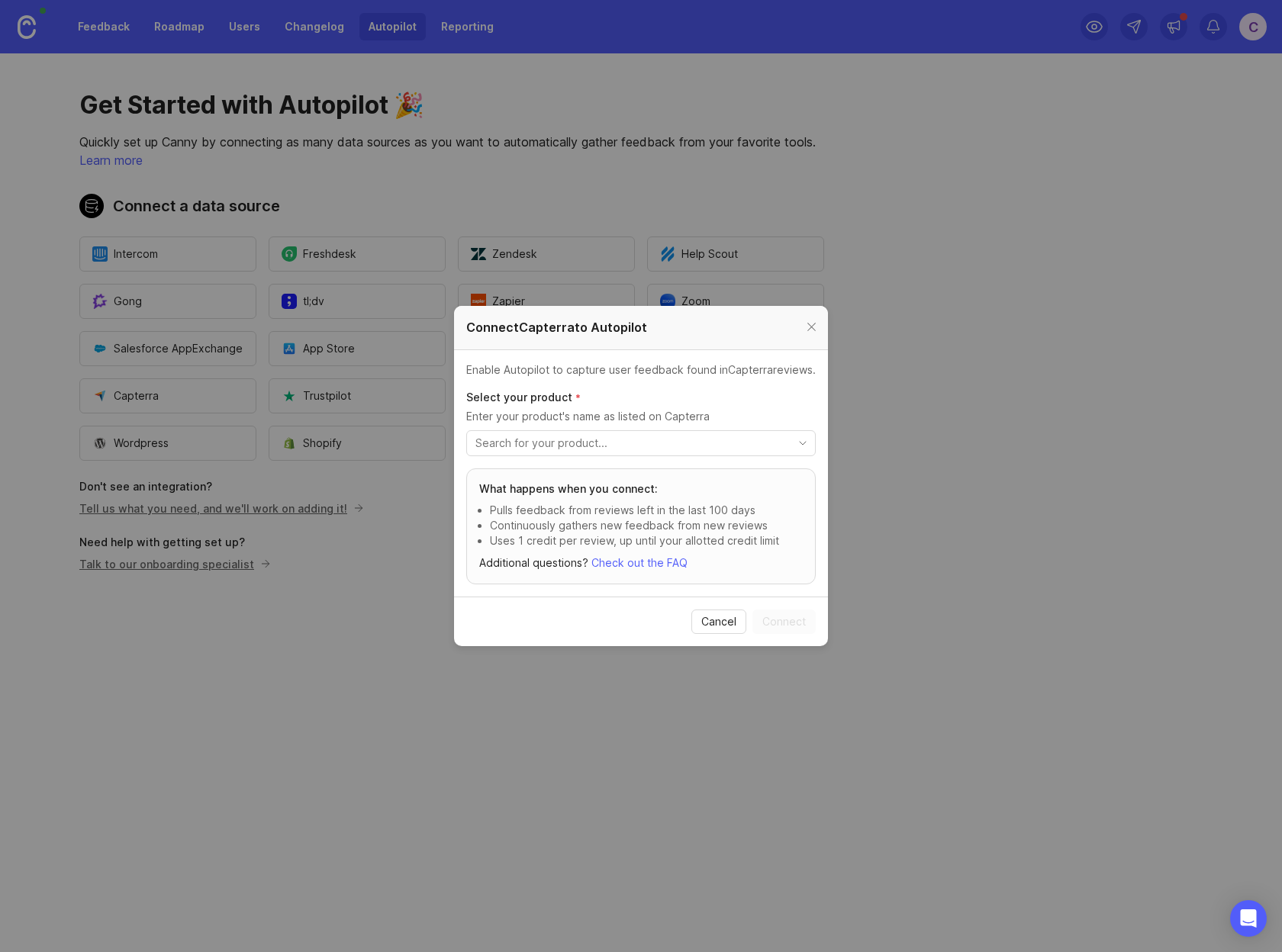
click at [607, 443] on input "toggle menu" at bounding box center [633, 443] width 314 height 17
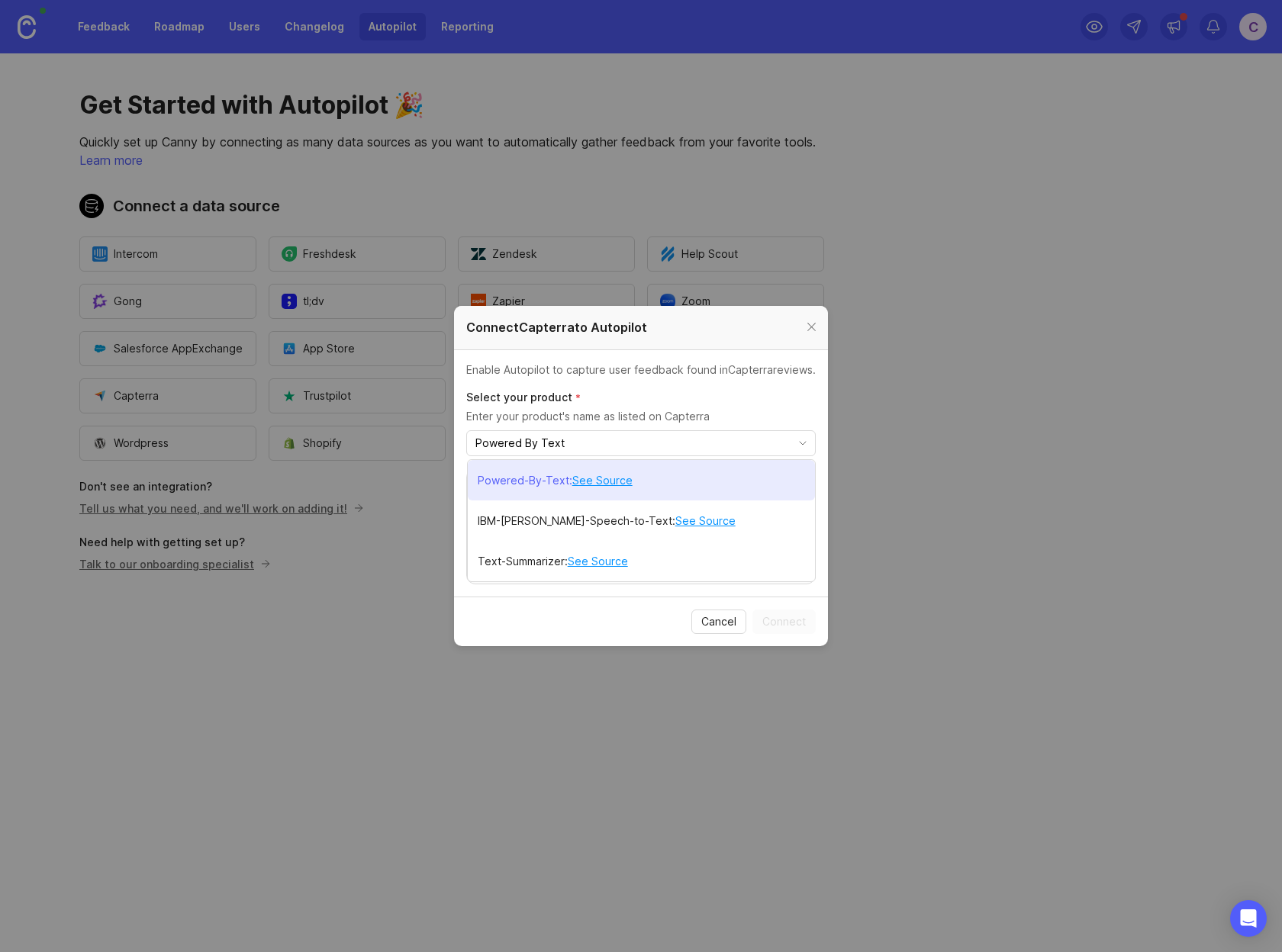
click at [670, 478] on li "Powered-By-Text : See Source" at bounding box center [641, 480] width 347 height 41
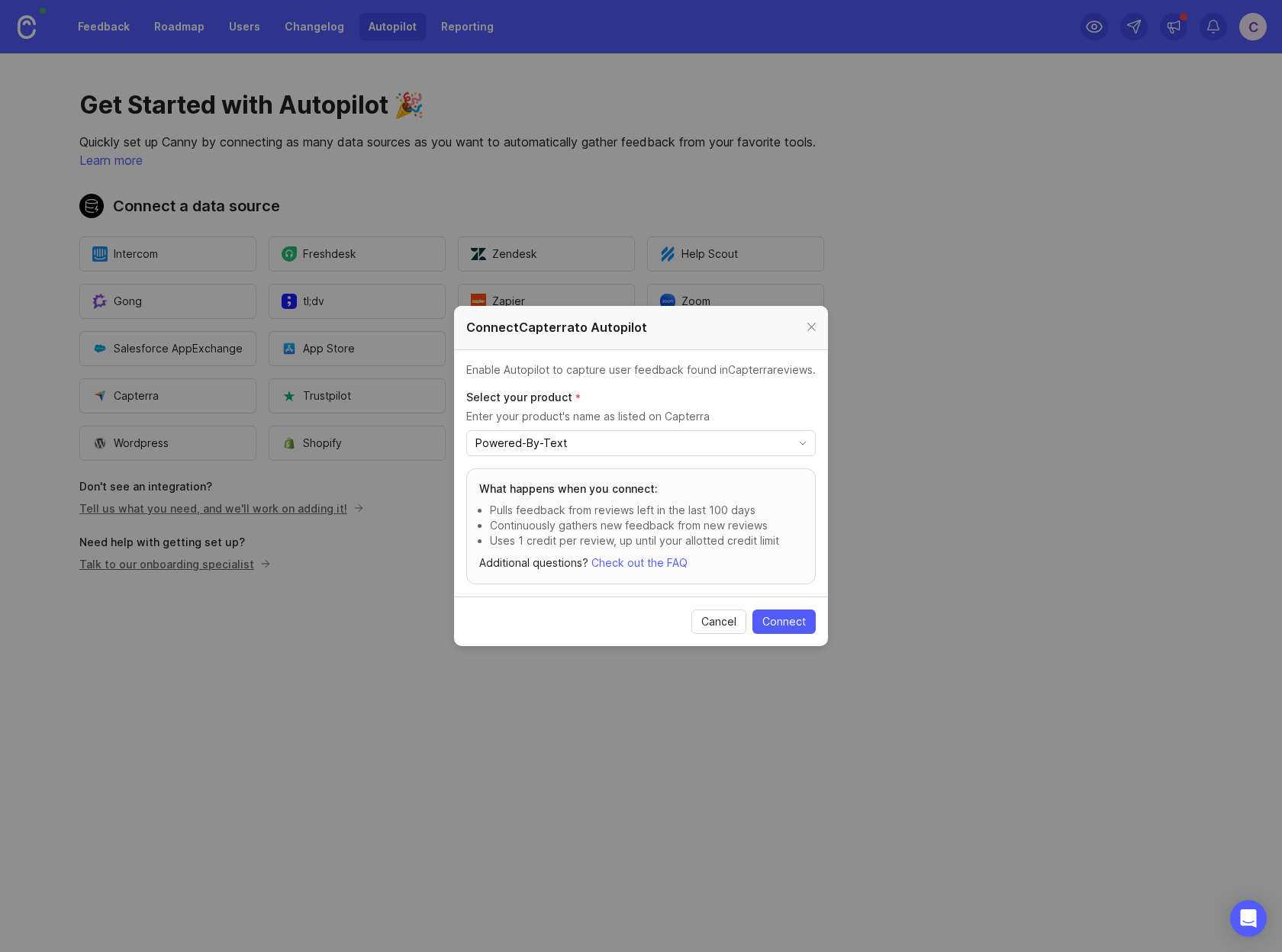
click at [591, 444] on input "Powered-By-Text" at bounding box center [633, 443] width 314 height 17
type input "Powered-By-Text"
click at [801, 442] on icon "toggle icon" at bounding box center [803, 442] width 24 height 12
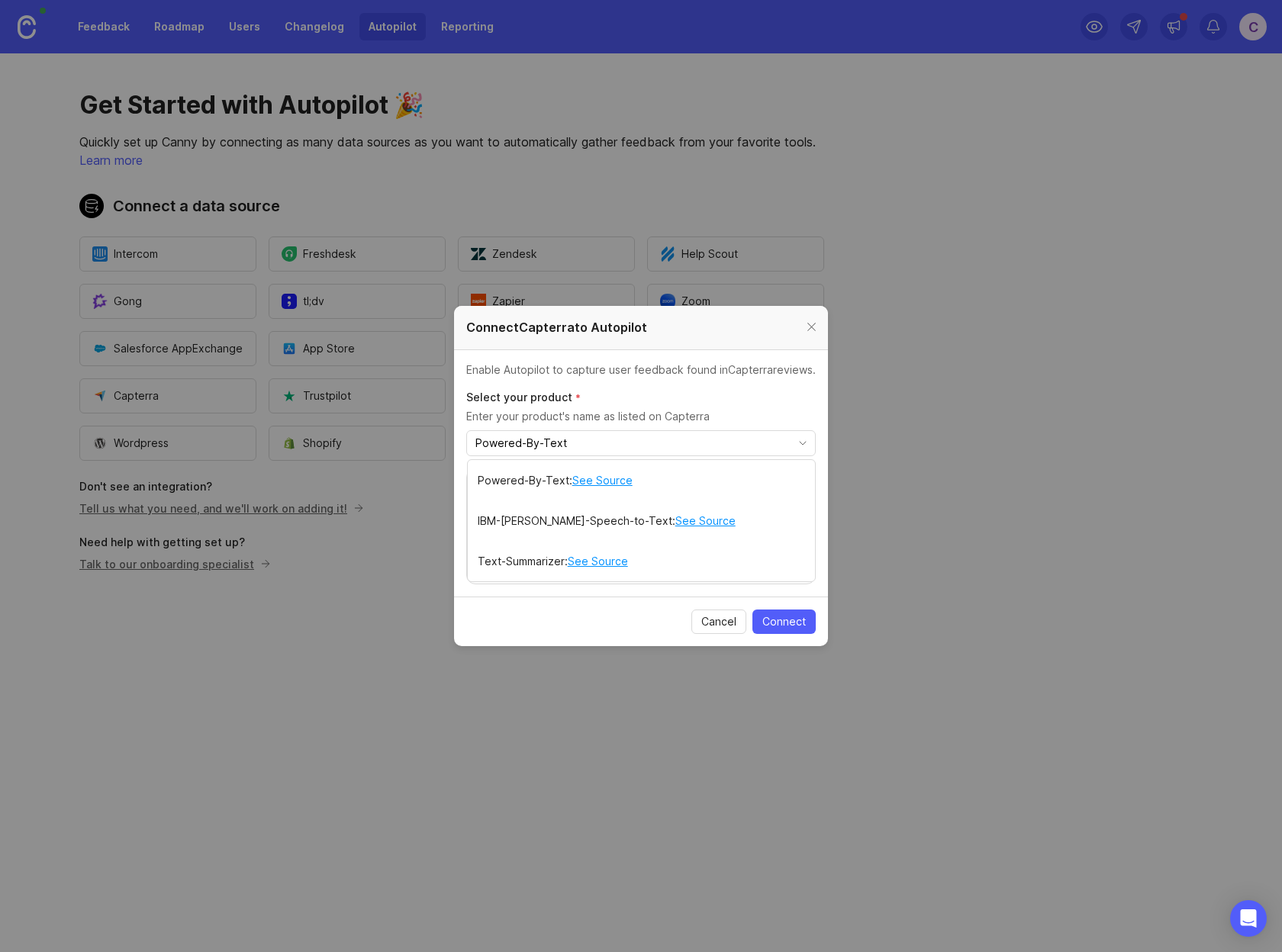
click at [706, 450] on input "Powered-By-Text" at bounding box center [633, 443] width 314 height 17
click at [586, 483] on link "See Source" at bounding box center [602, 480] width 60 height 17
click at [509, 485] on p "Powered-By-Text" at bounding box center [523, 480] width 91 height 16
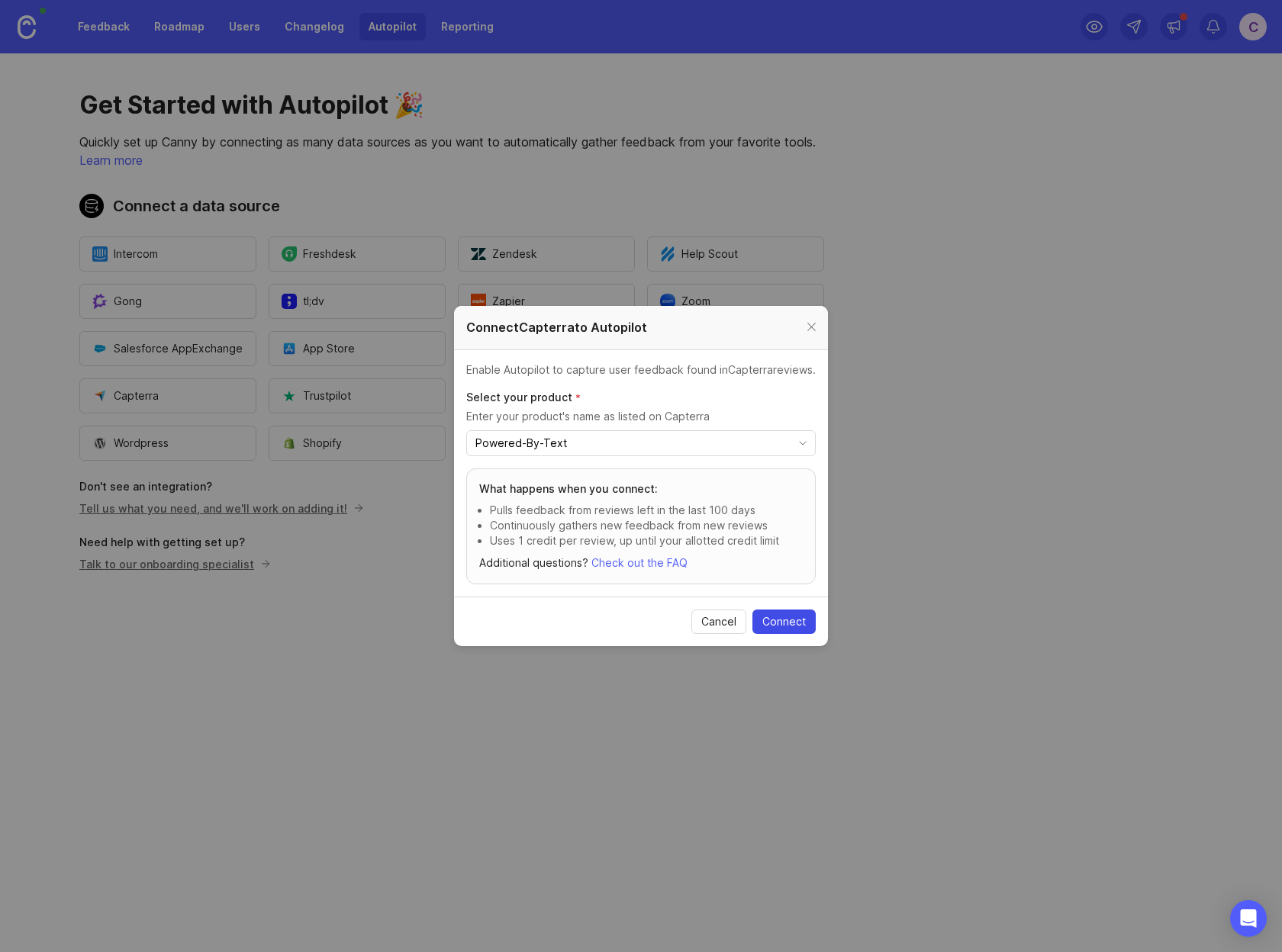
click at [783, 618] on span "Connect" at bounding box center [783, 621] width 43 height 16
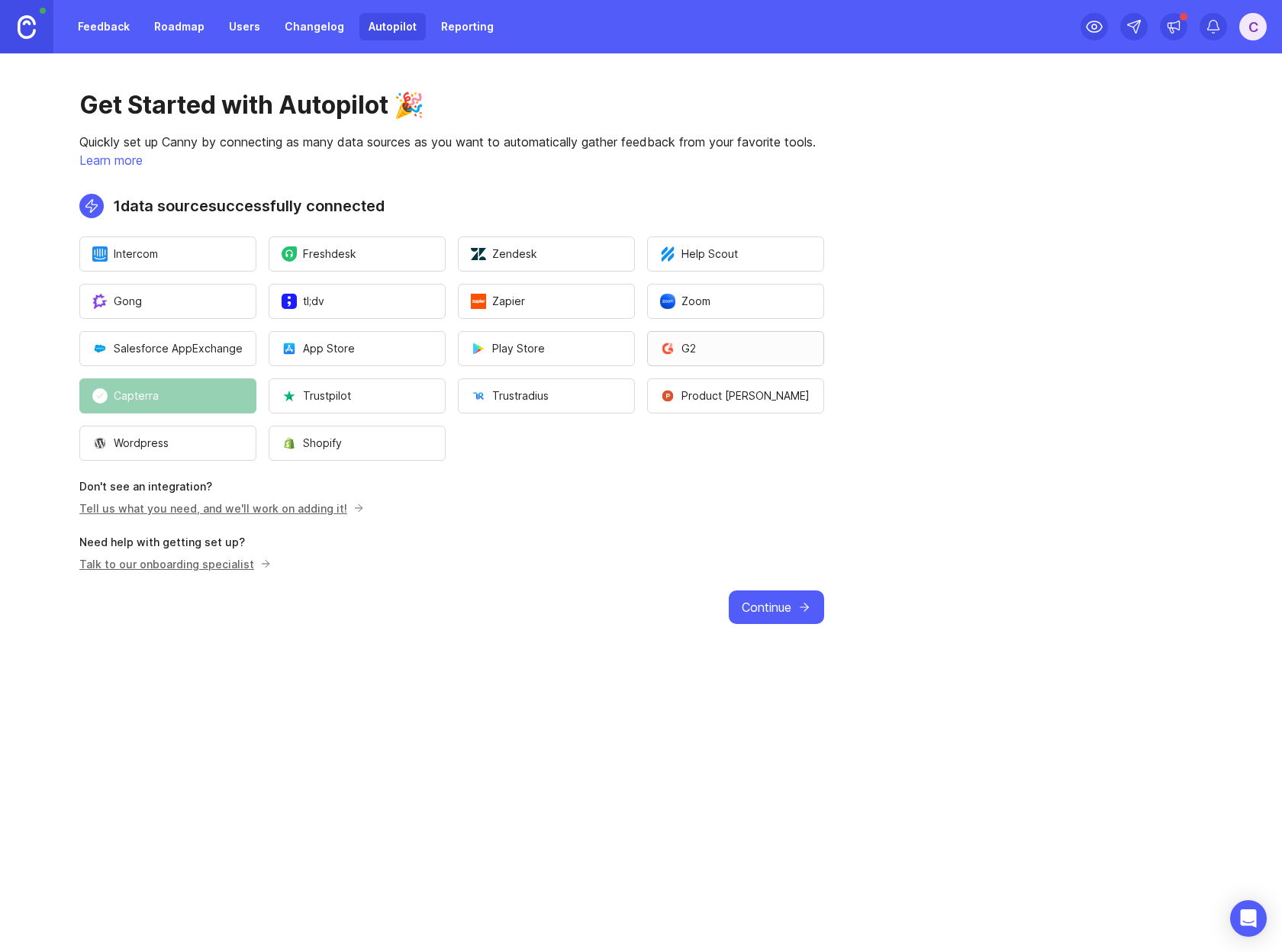
click at [707, 343] on button "G2" at bounding box center [736, 349] width 177 height 35
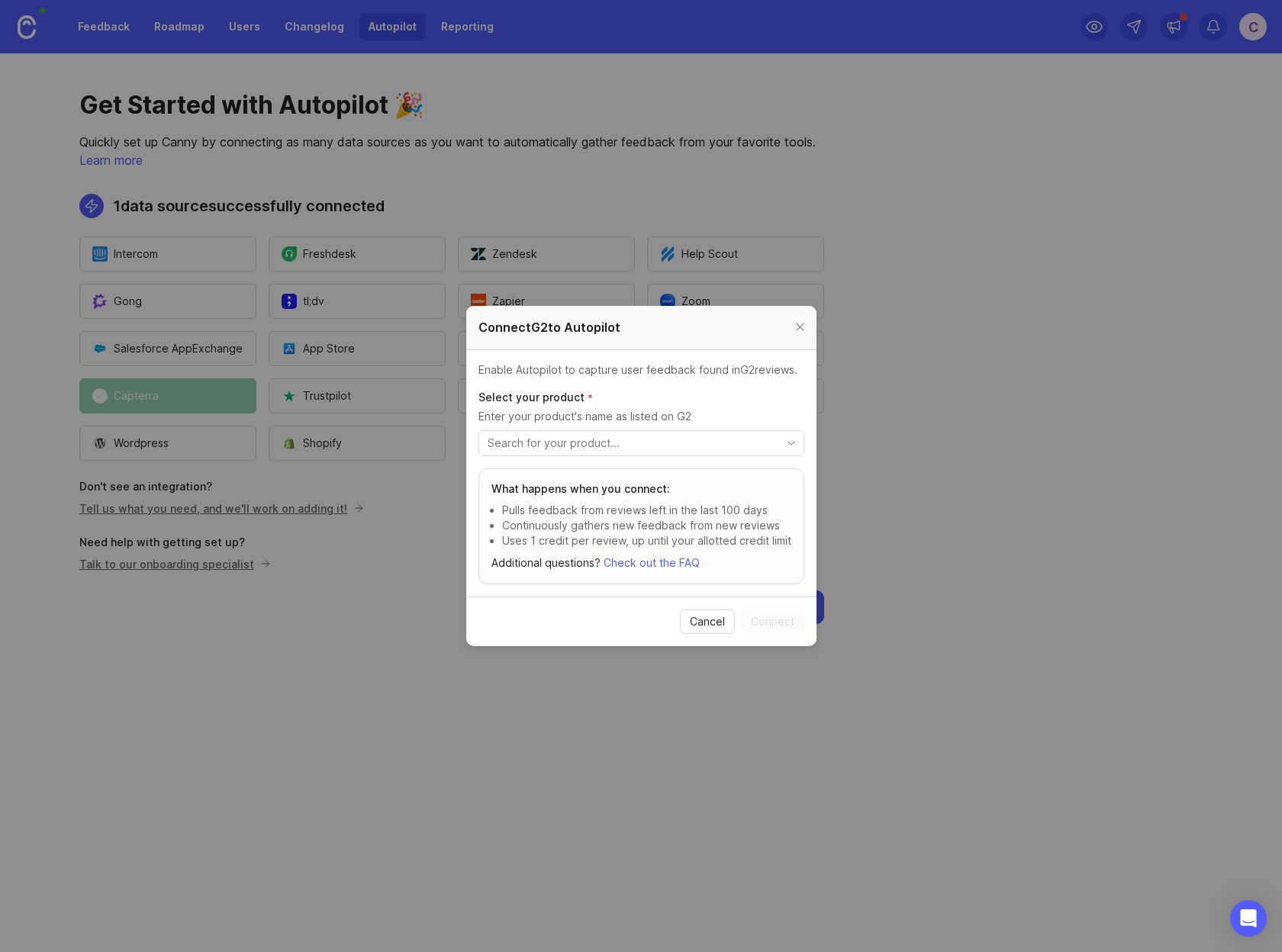
click at [633, 451] on input "toggle menu" at bounding box center [633, 443] width 290 height 17
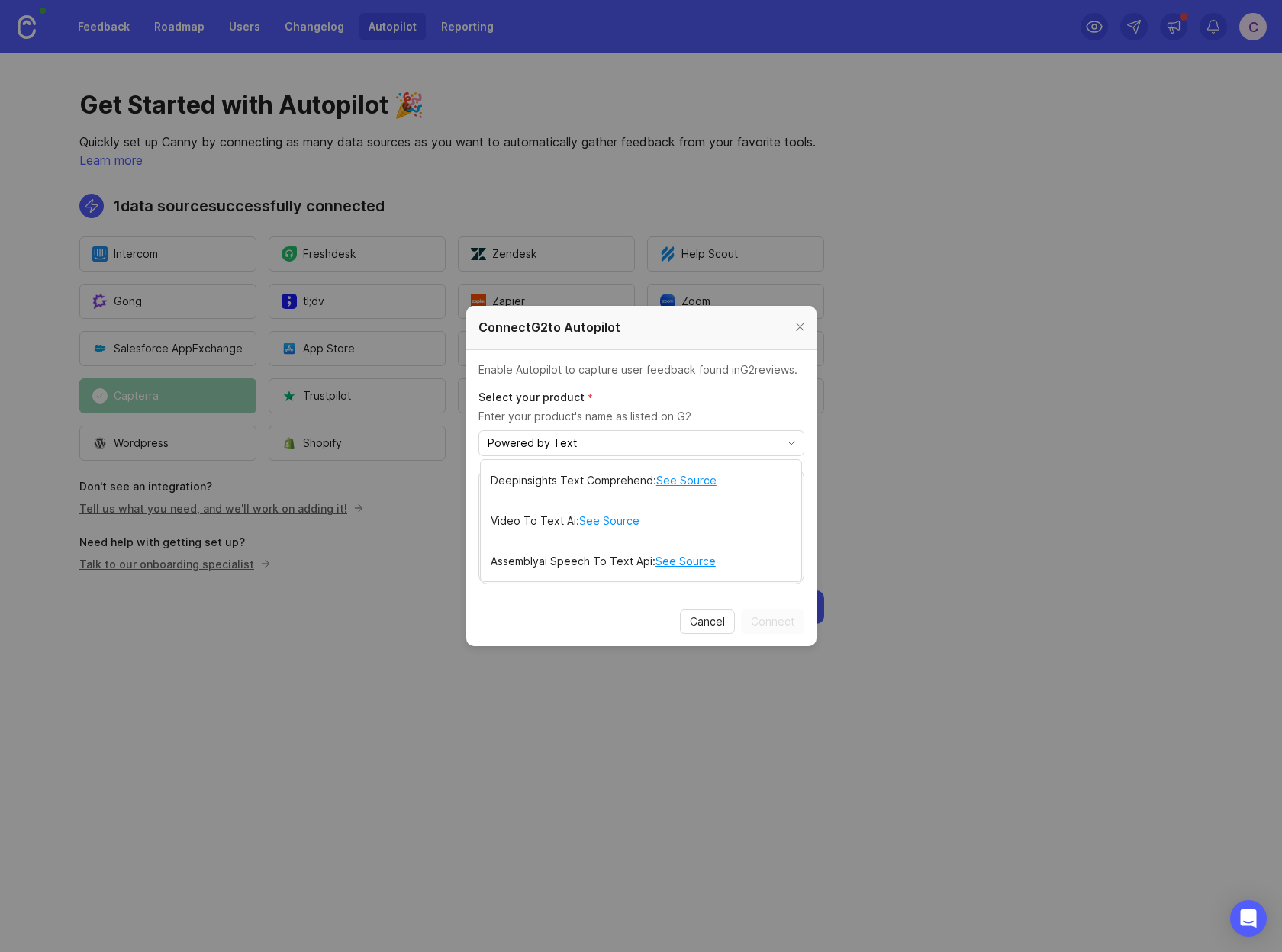
click at [646, 441] on input "Powered by Text" at bounding box center [633, 443] width 290 height 17
paste input "powered-by-t"
type input "powered-by-text"
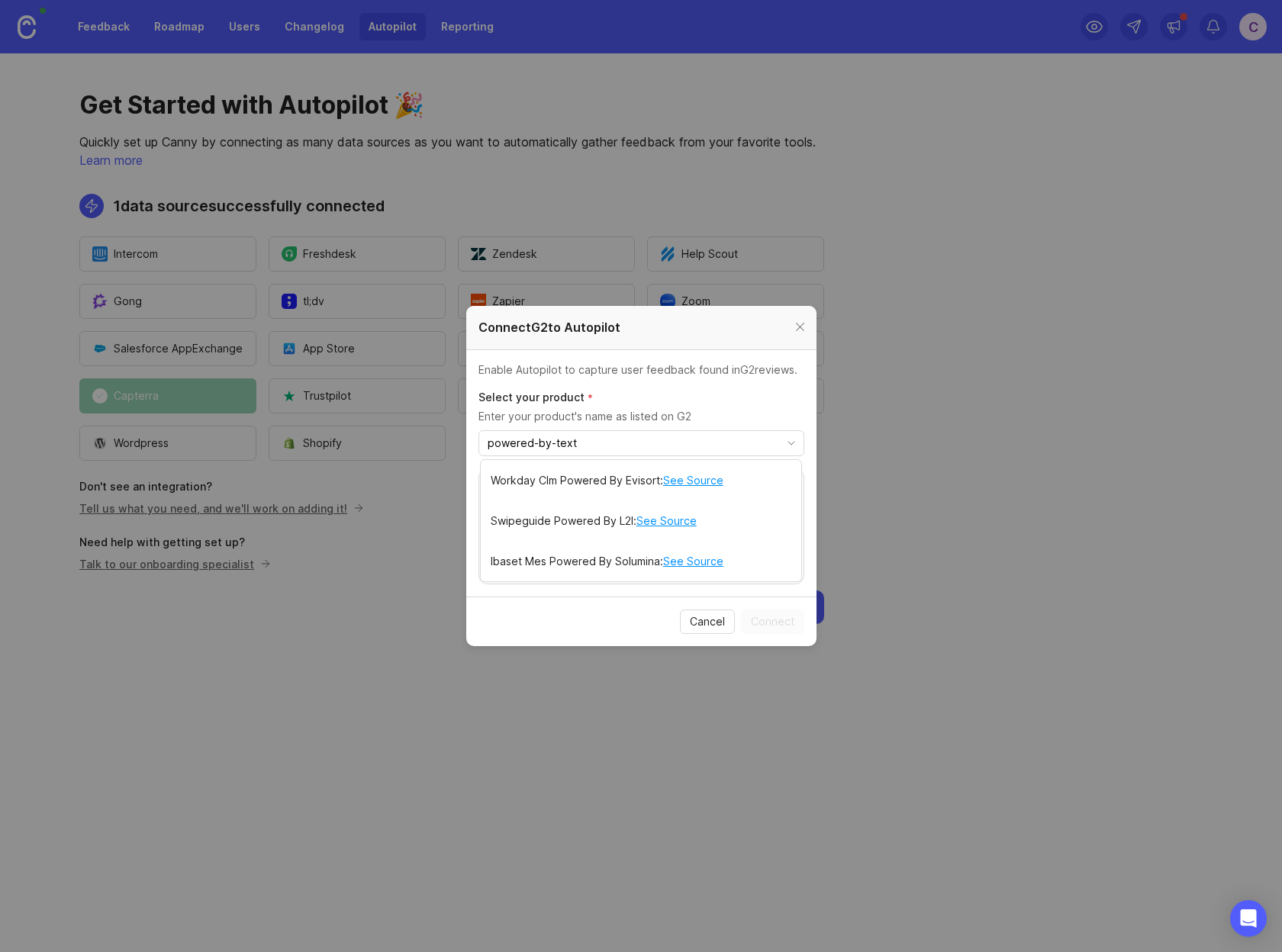
drag, startPoint x: 619, startPoint y: 445, endPoint x: 464, endPoint y: 428, distance: 155.9
click at [464, 428] on div "Connect G2 to Autopilot Enable Autopilot to capture user feedback found in G2 r…" at bounding box center [641, 476] width 1282 height 952
click at [780, 378] on section "Enable Autopilot to capture user feedback found in G2 reviews. Select your prod…" at bounding box center [641, 473] width 350 height 247
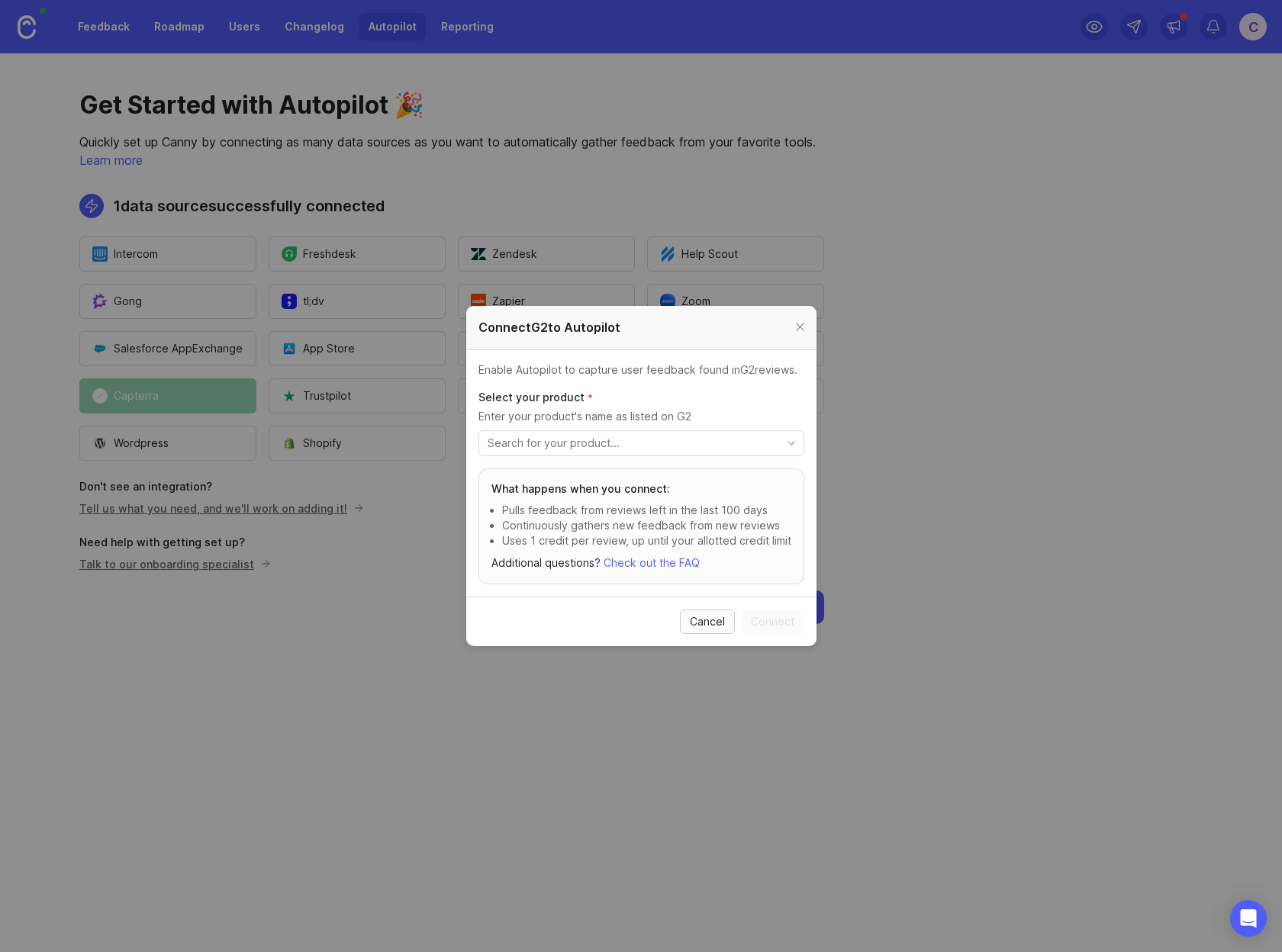
click at [713, 630] on button "Cancel" at bounding box center [707, 621] width 54 height 24
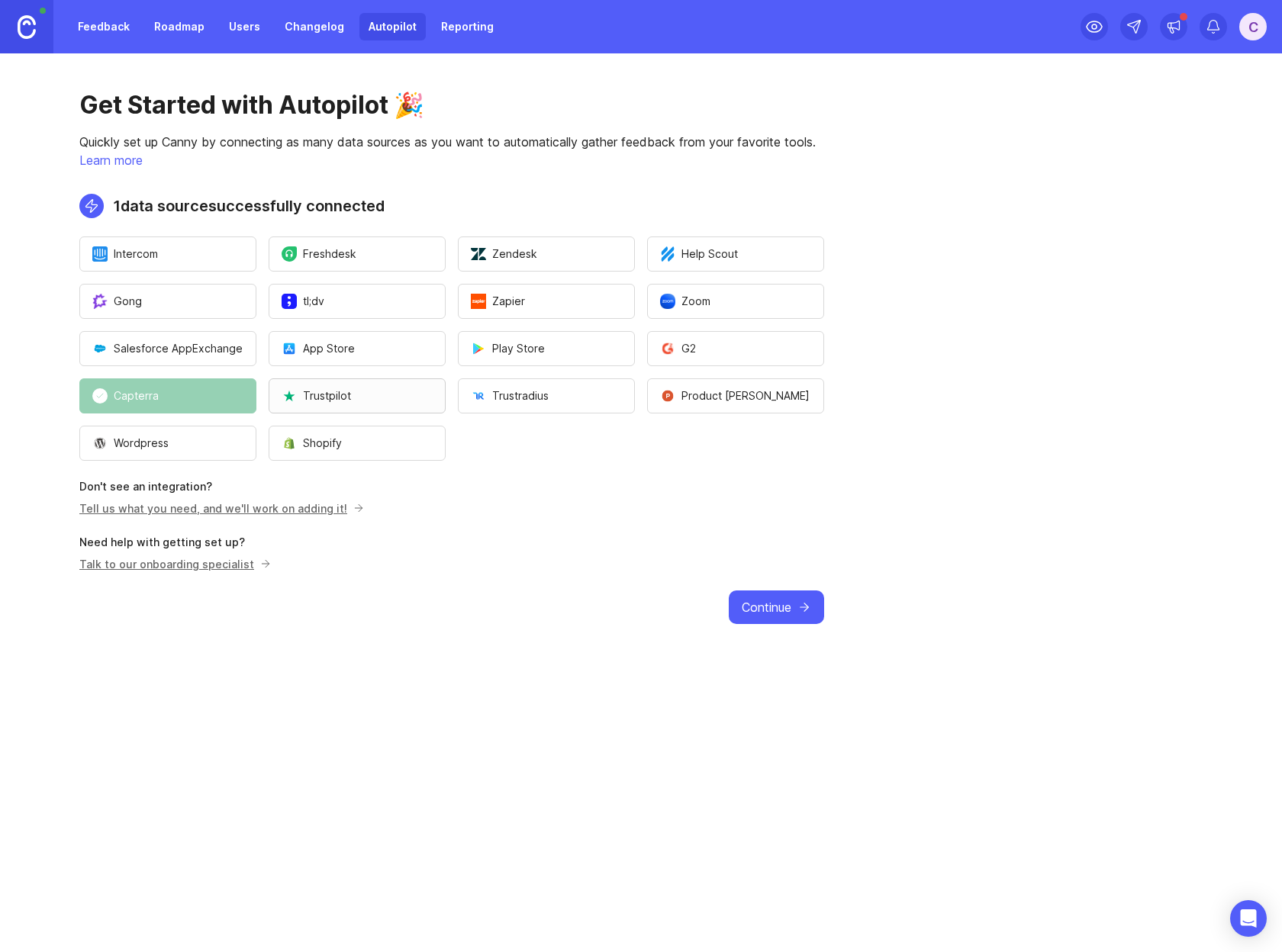
click at [357, 400] on button "Trustpilot" at bounding box center [357, 396] width 177 height 35
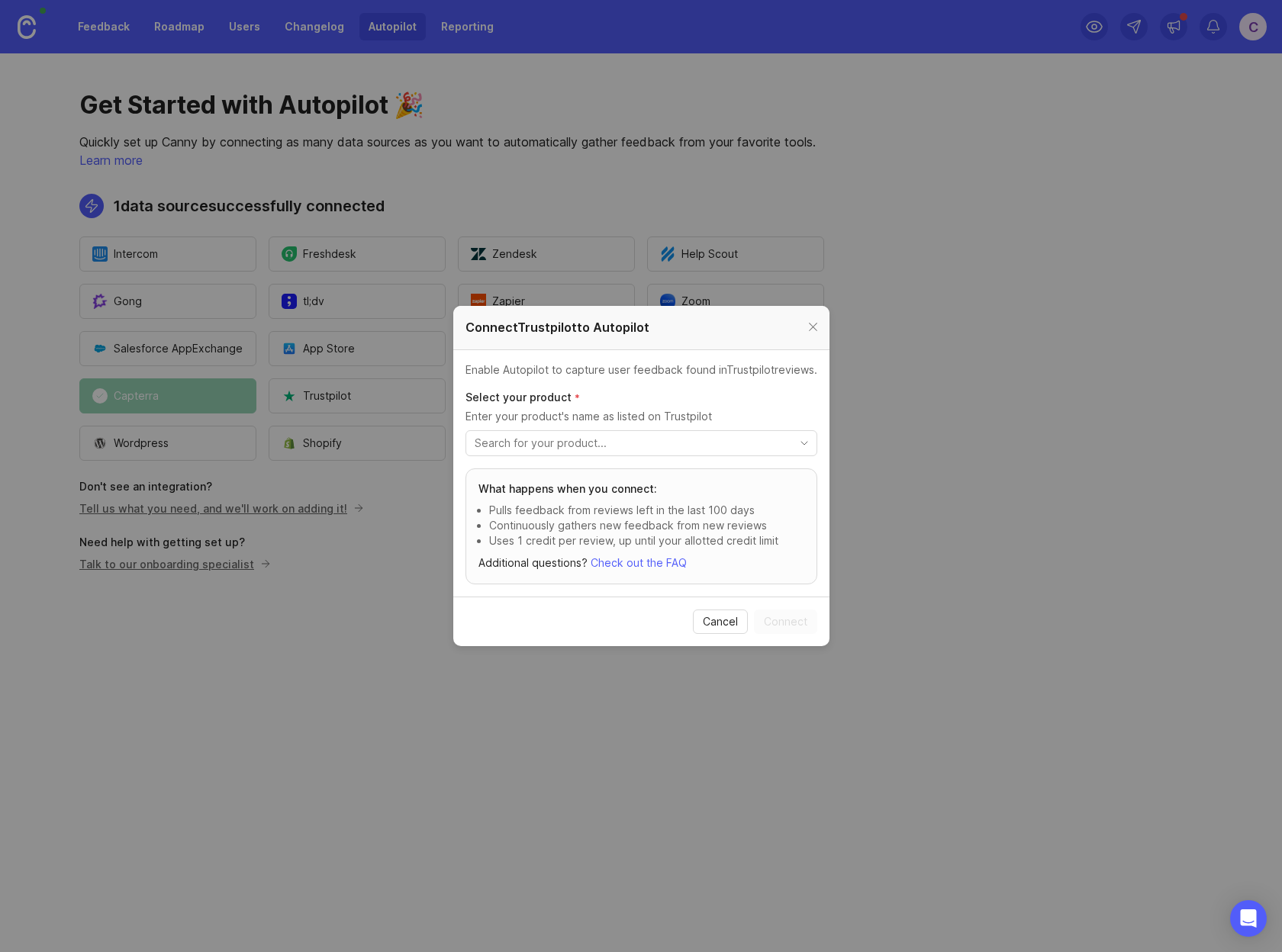
click at [593, 444] on input "toggle menu" at bounding box center [633, 443] width 316 height 17
paste input "powered-by-text"
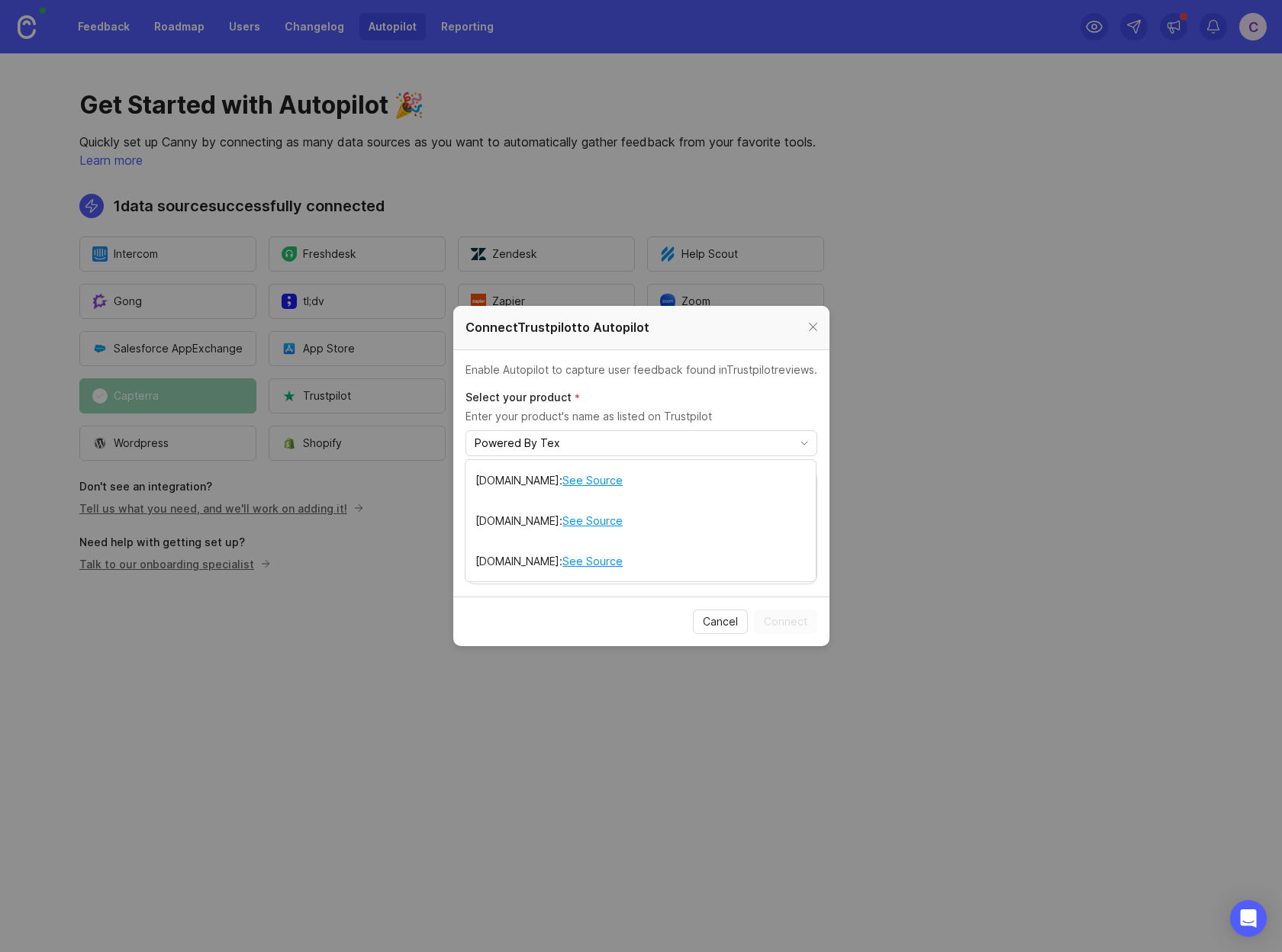
type input "Powered By Text"
click at [595, 629] on div "Cancel Connect" at bounding box center [641, 621] width 352 height 24
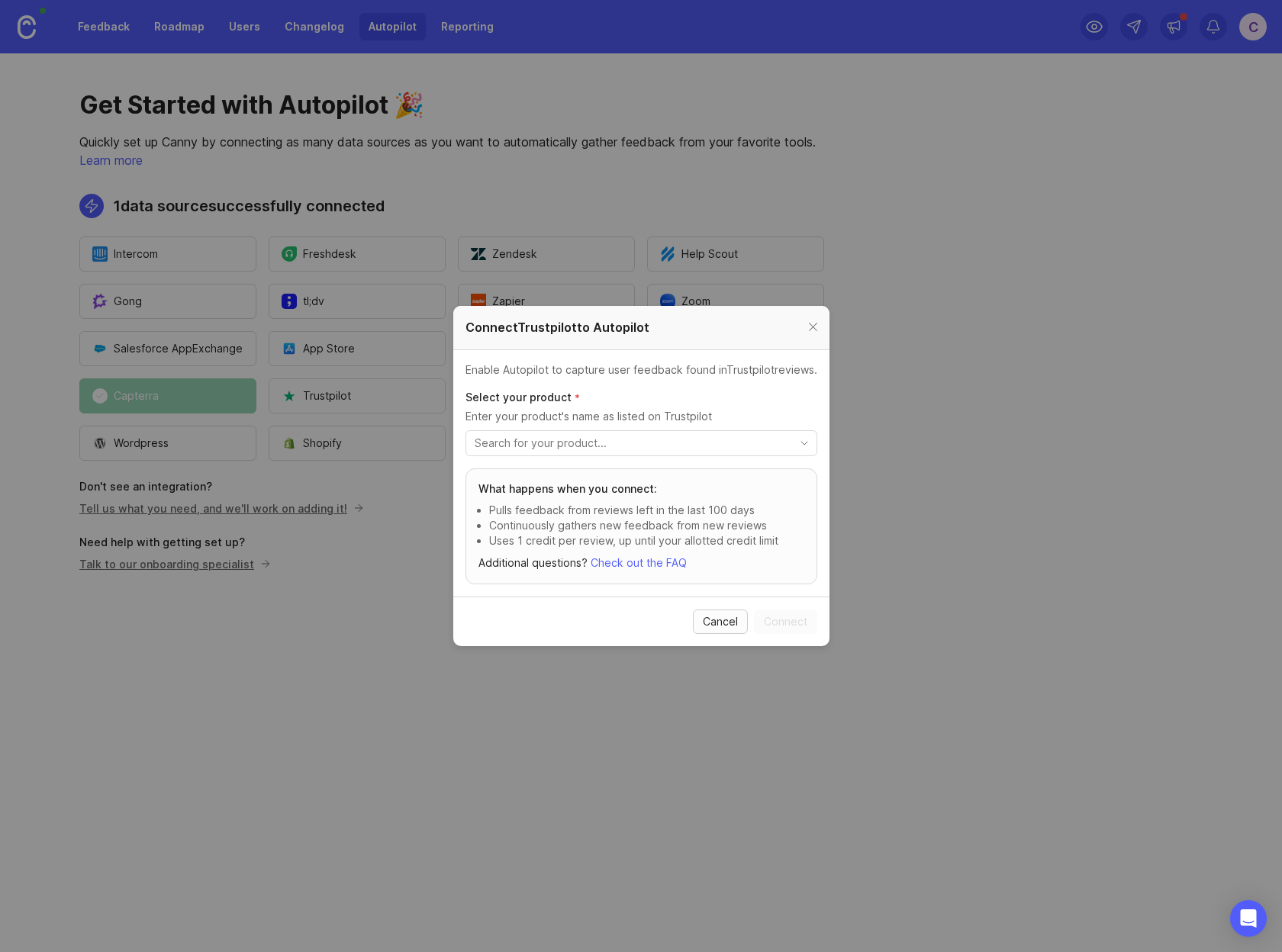
click at [717, 618] on span "Cancel" at bounding box center [720, 621] width 35 height 16
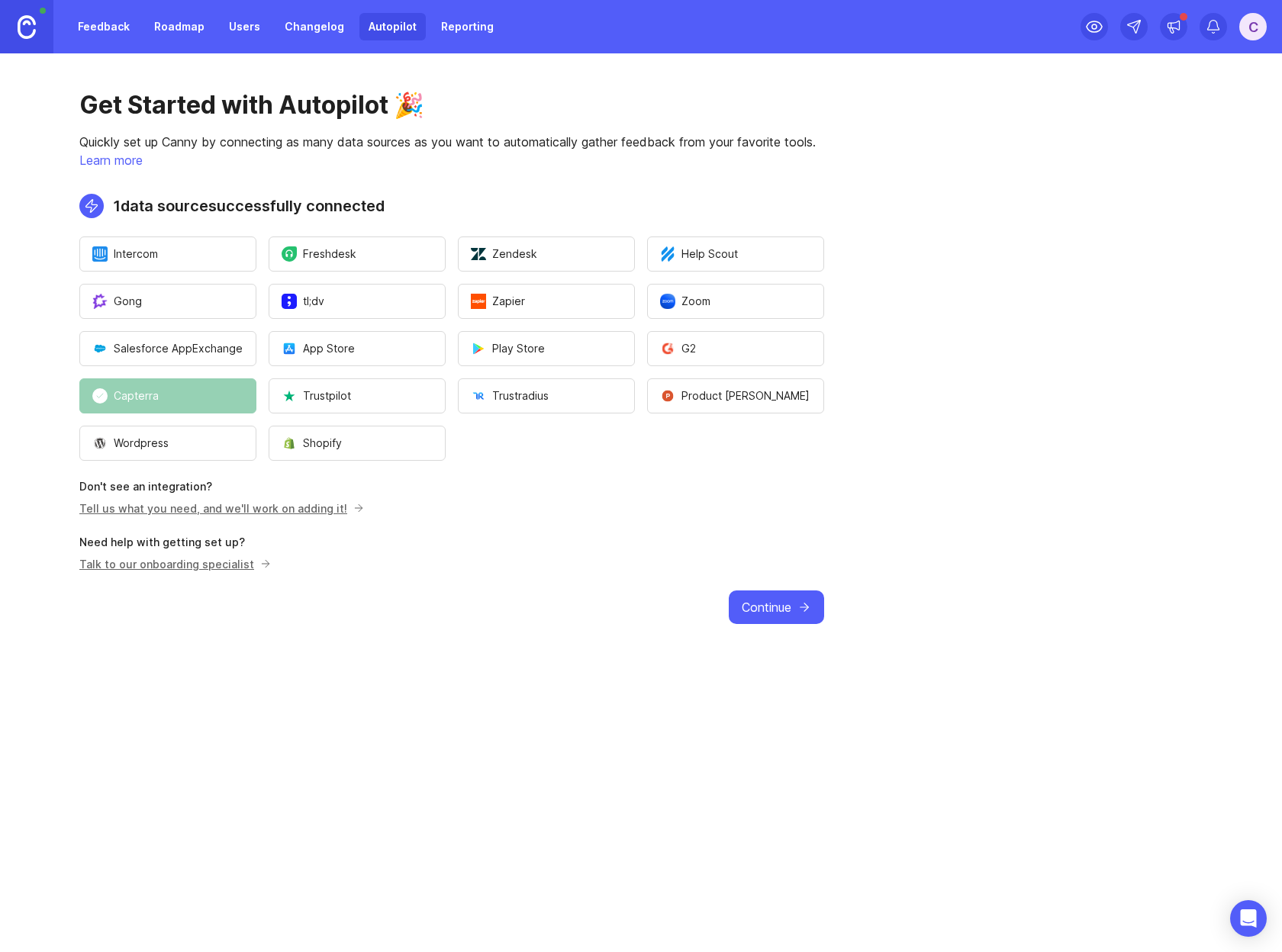
click at [547, 739] on main "Get Started with Autopilot 🎉 Quickly set up Canny by connecting as many data so…" at bounding box center [641, 502] width 1282 height 898
click at [780, 601] on span "Continue" at bounding box center [767, 608] width 50 height 18
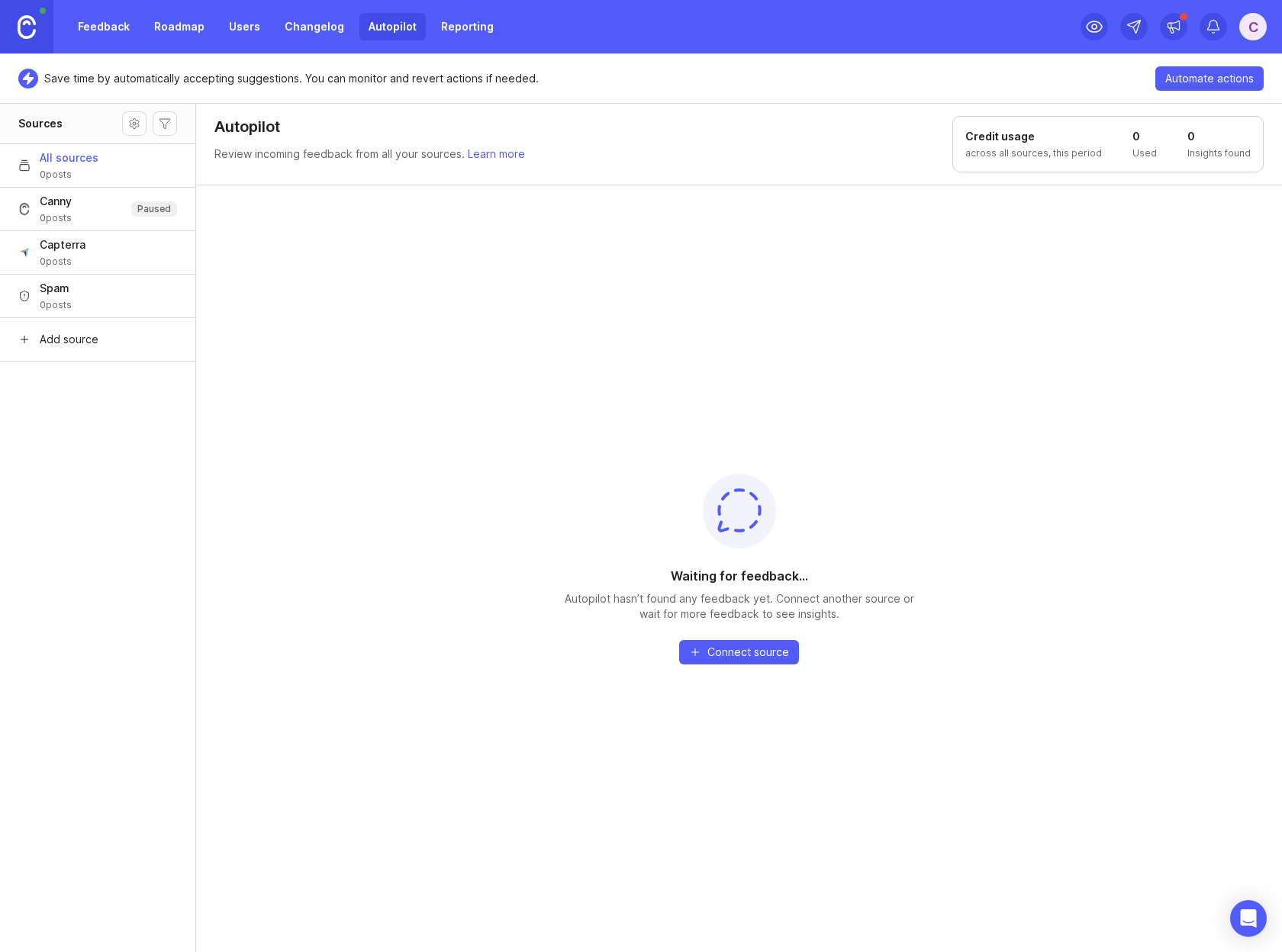
click at [427, 431] on div "Waiting for feedback... Autopilot hasn’t found any feedback yet. Connect anothe…" at bounding box center [739, 568] width 1086 height 767
click at [111, 24] on link "Feedback" at bounding box center [103, 27] width 70 height 28
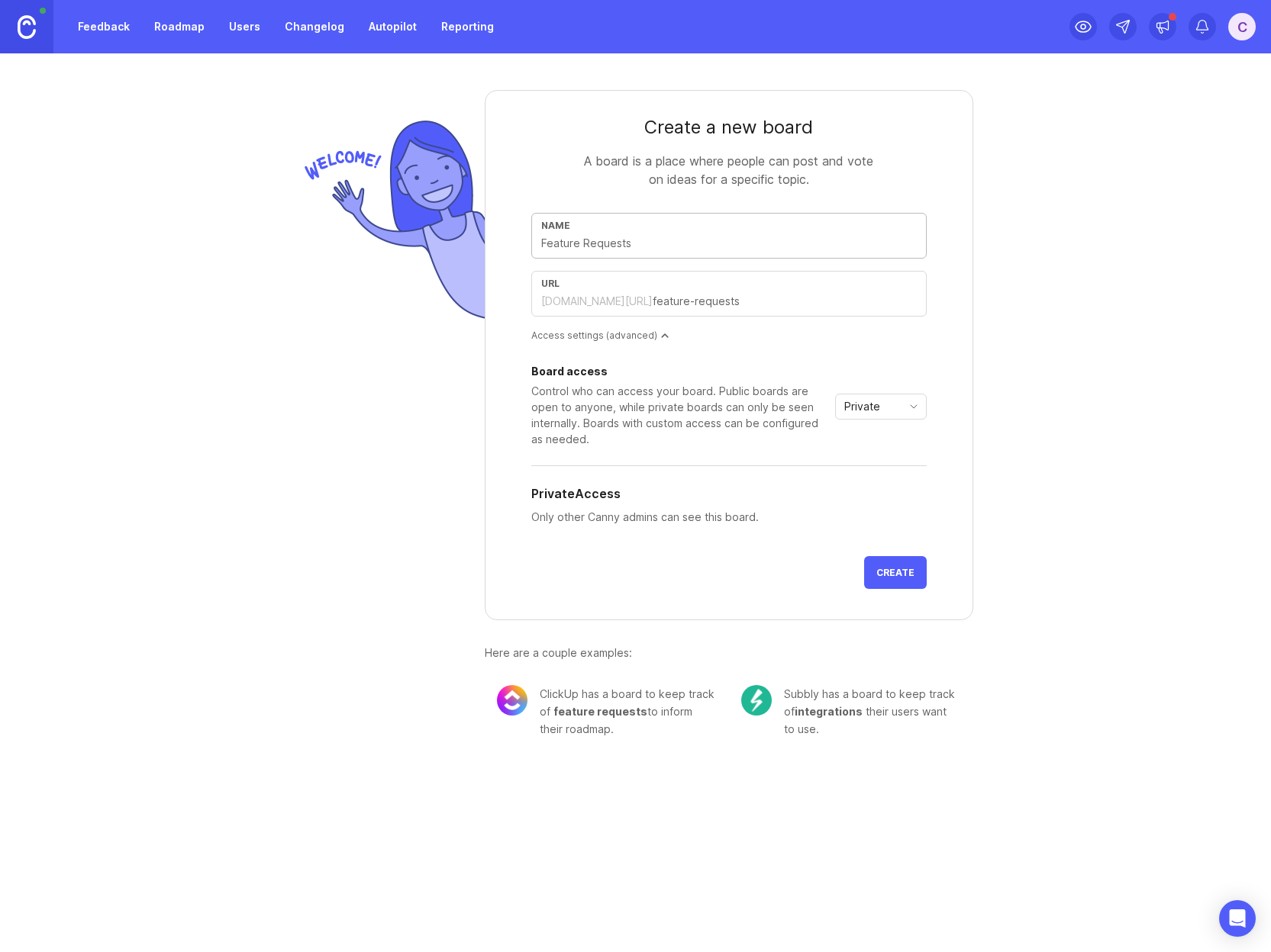
click at [731, 159] on div "A board is a place where people can post and vote on ideas for a specific topic." at bounding box center [729, 170] width 305 height 37
click at [727, 237] on input "text" at bounding box center [729, 243] width 375 height 17
type input "F"
type input "f"
type input "Fe"
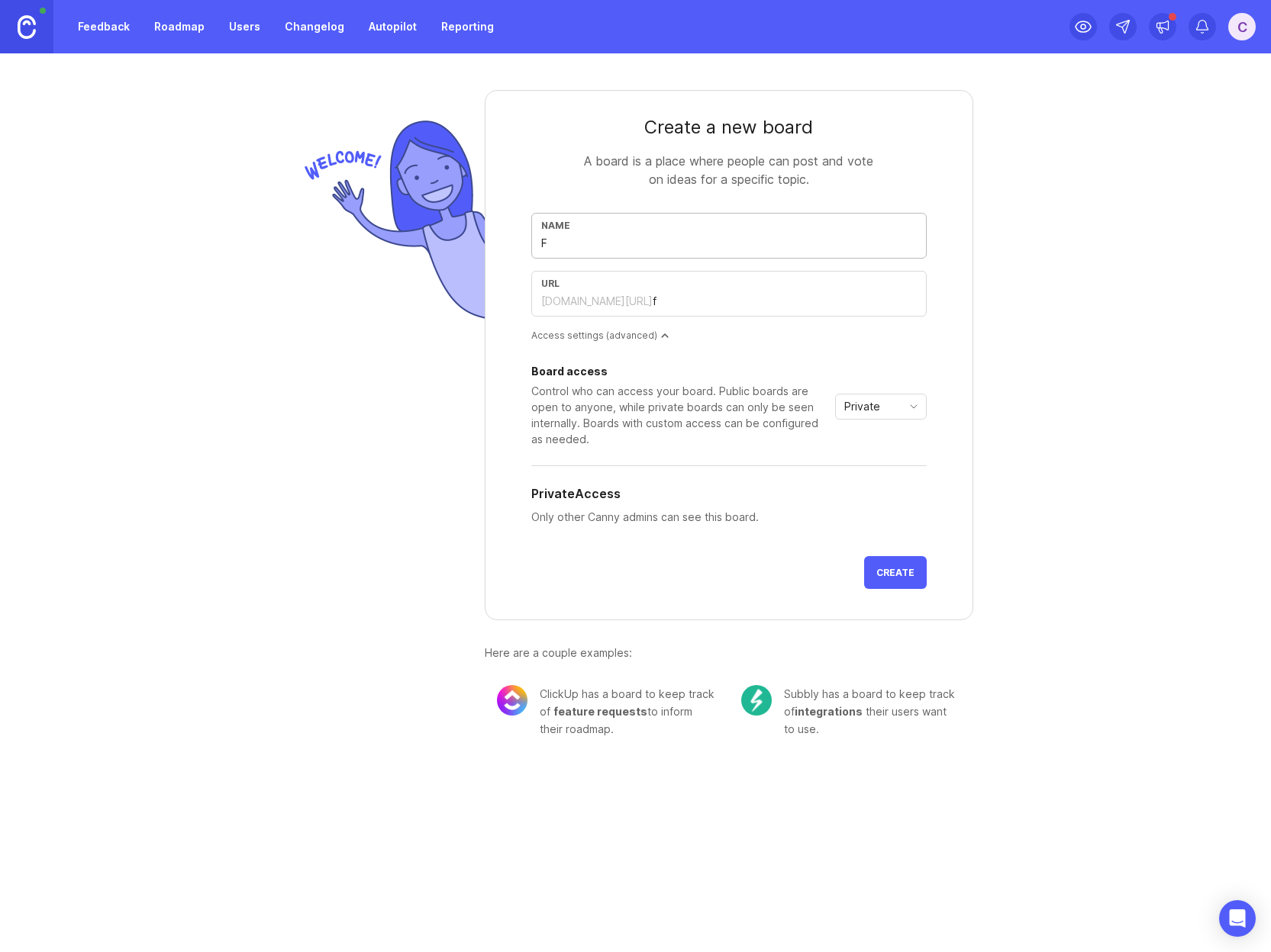
type input "fe"
type input "Fea"
type input "fea"
type input "Feat"
type input "feat"
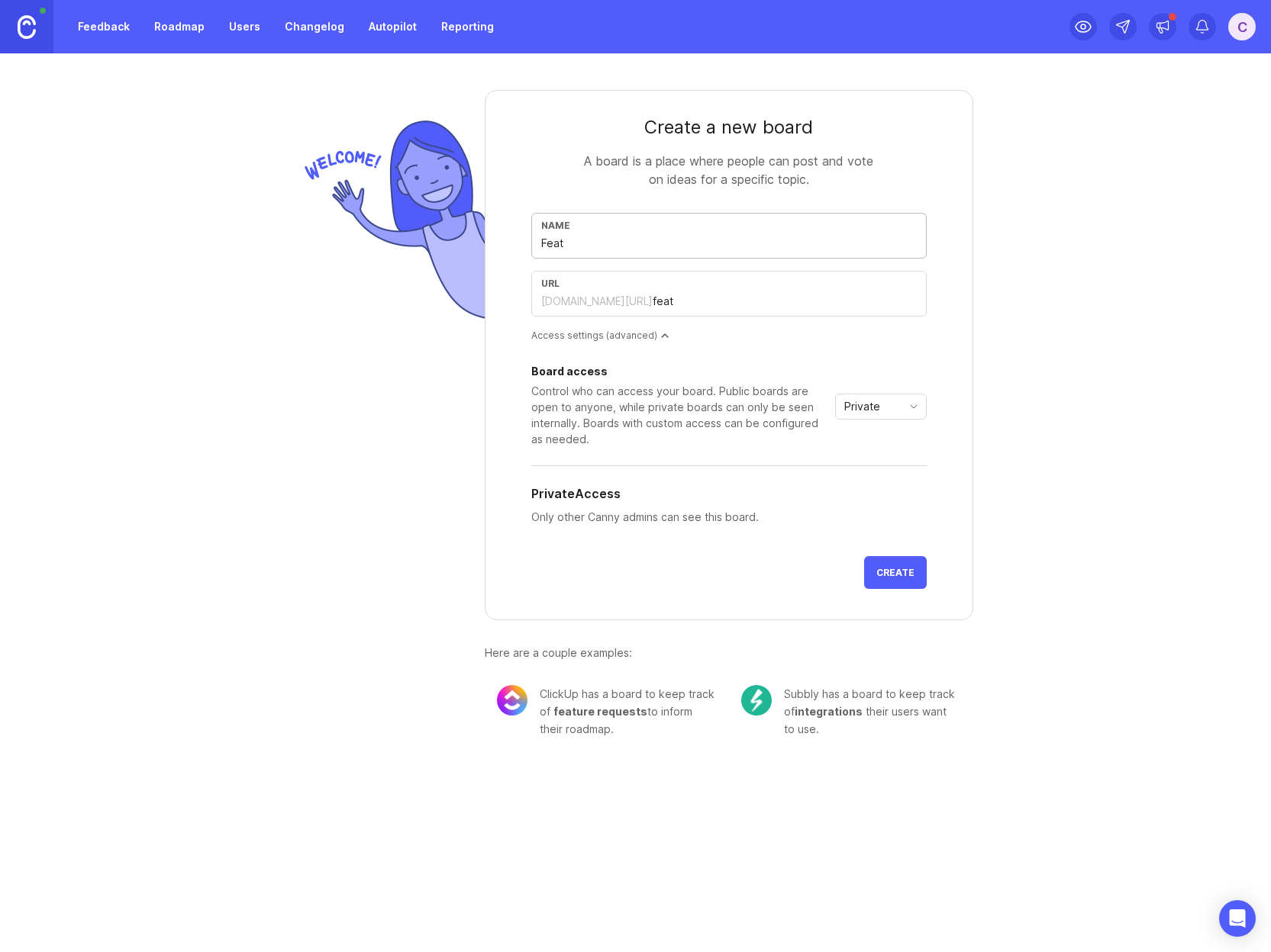
type input "Featu"
type input "featu"
type input "Featur"
type input "featur"
type input "Feature"
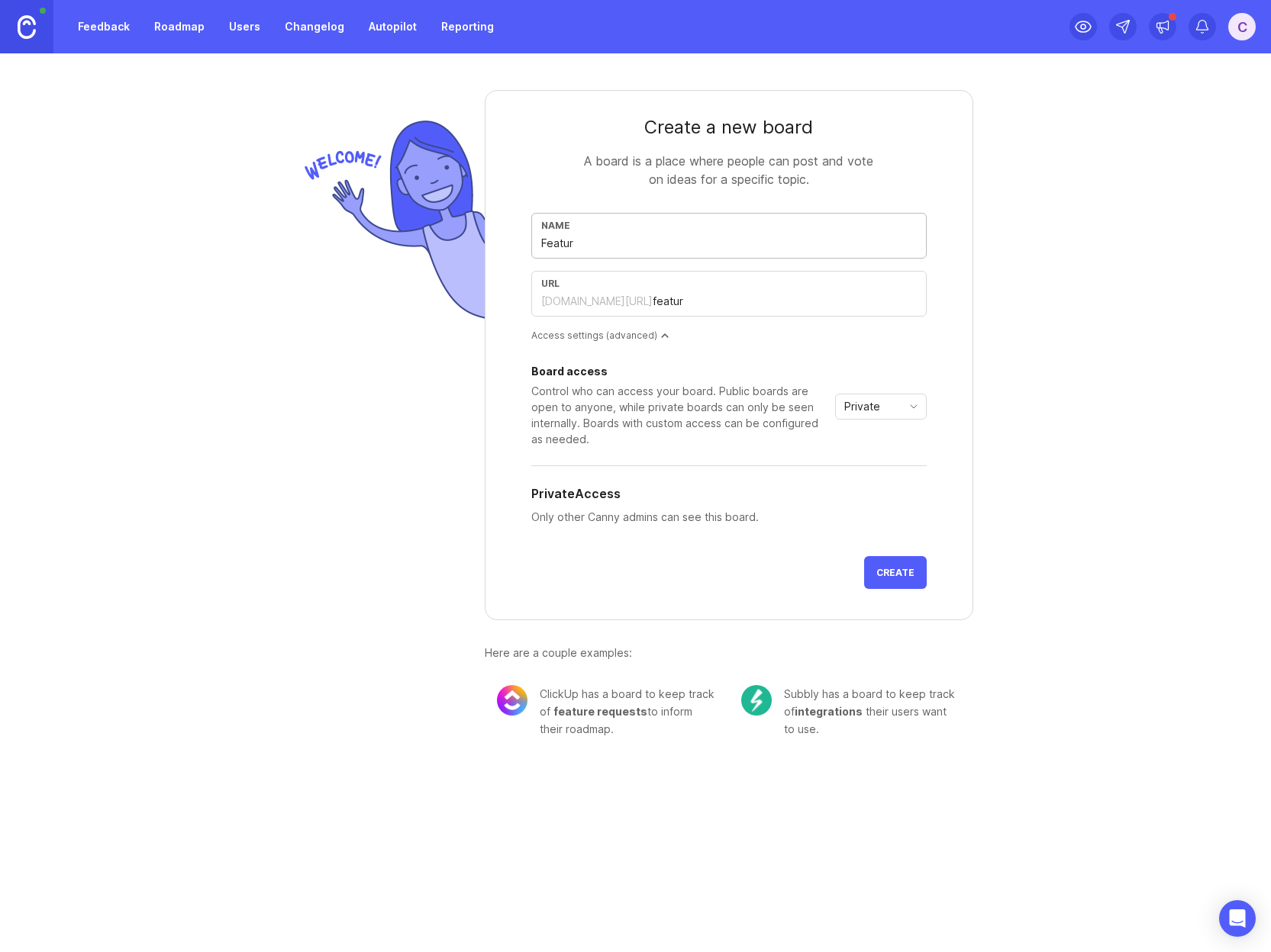
type input "feature"
type input "Feature R"
type input "feature-r"
type input "Feature Re"
type input "feature-re"
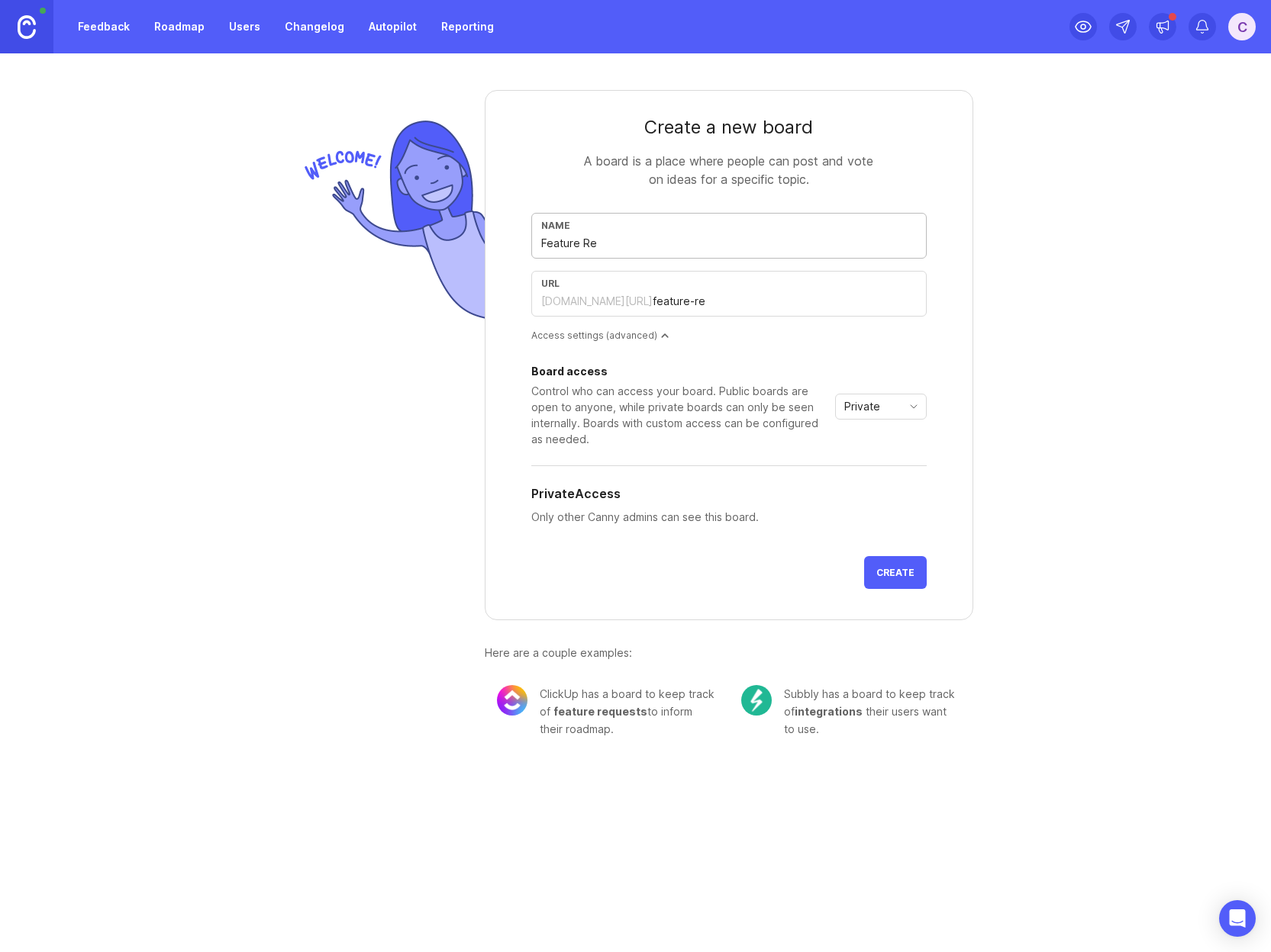
type input "Feature Req"
type input "feature-req"
type input "Feature Requ"
type input "feature-requ"
type input "Feature Reque"
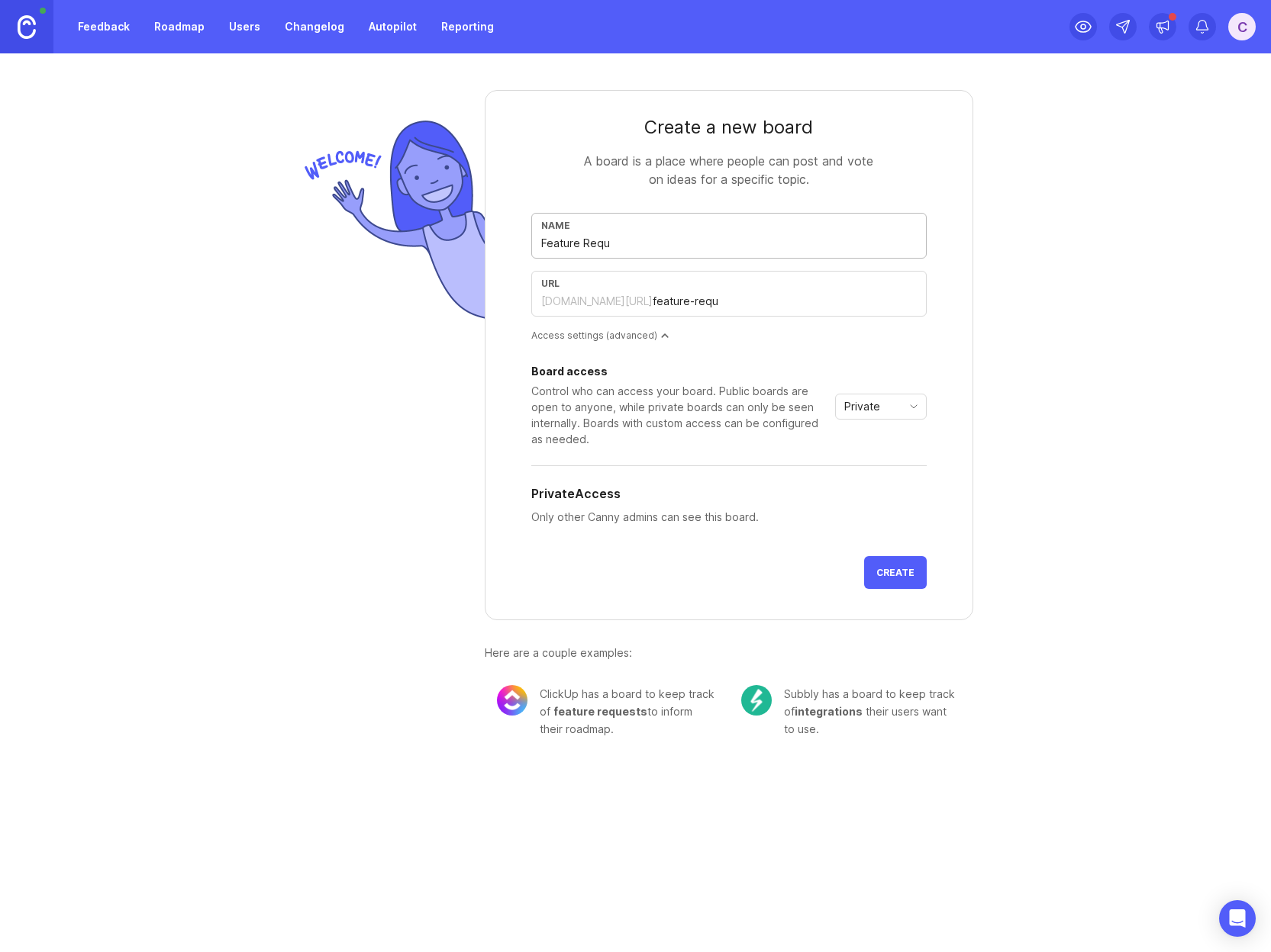
type input "feature-reque"
type input "Feature Reques"
type input "feature-reques"
type input "Feature Request"
type input "feature-request"
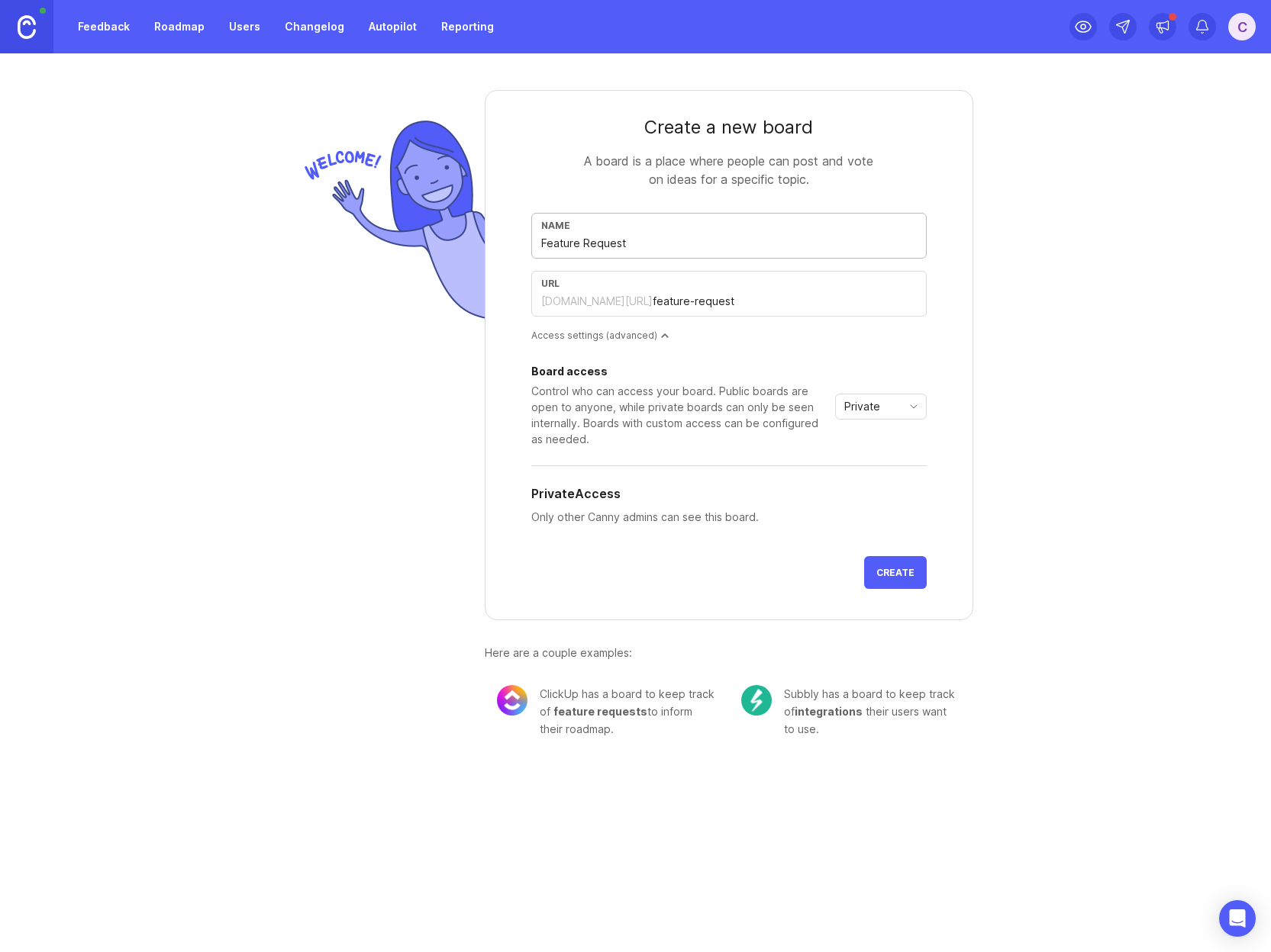
type input "Feature Requests"
type input "feature-requests"
type input "Feature Requests"
drag, startPoint x: 712, startPoint y: 300, endPoint x: 701, endPoint y: 301, distance: 11.0
click at [701, 301] on input "feature-requests" at bounding box center [784, 301] width 264 height 17
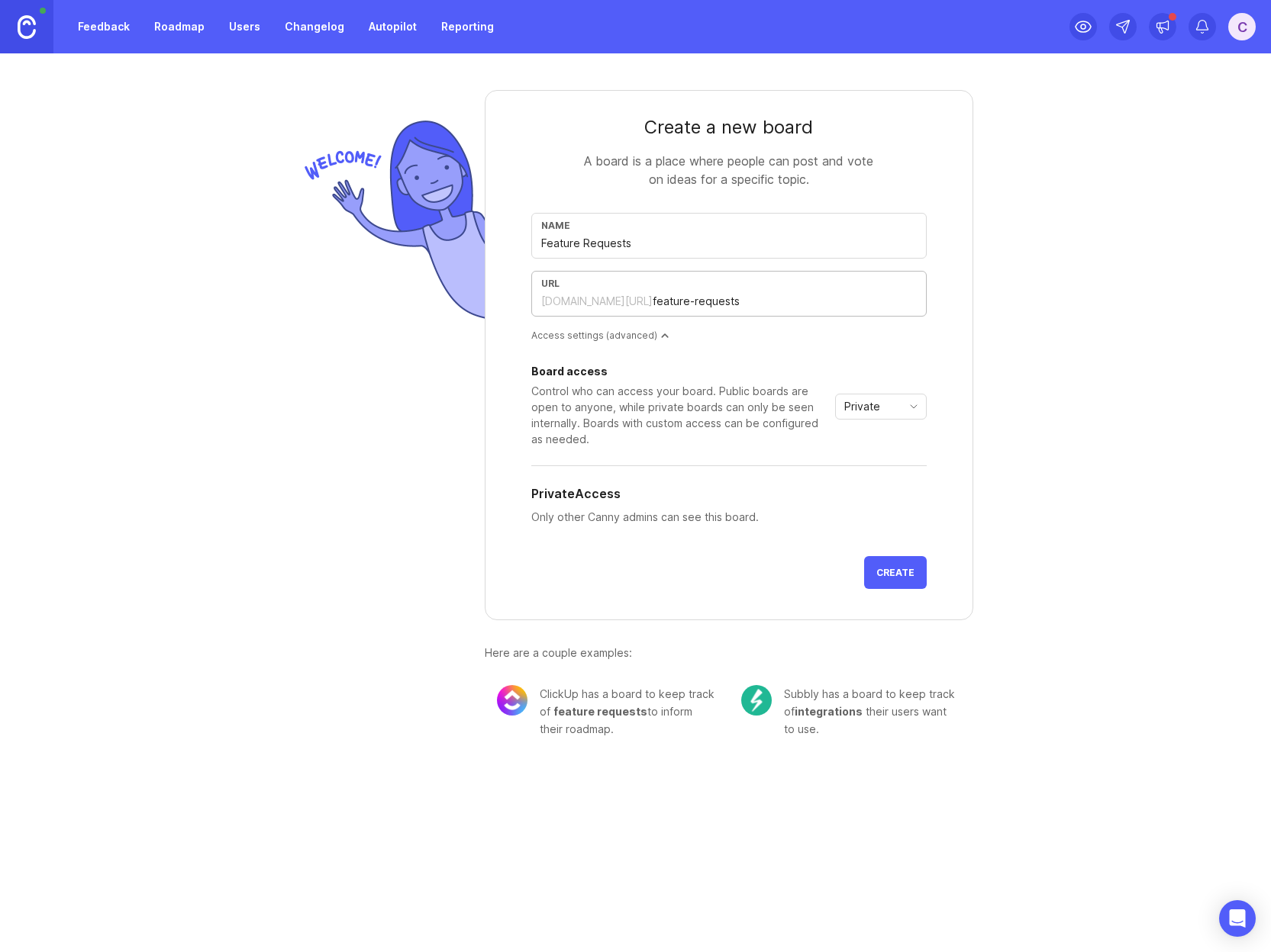
click at [769, 305] on input "feature-requests" at bounding box center [784, 301] width 264 height 17
click at [750, 348] on form "Create a new board A board is a place where people can post and vote on ideas f…" at bounding box center [729, 355] width 489 height 530
click at [643, 336] on div "Access settings (advanced)" at bounding box center [729, 335] width 395 height 13
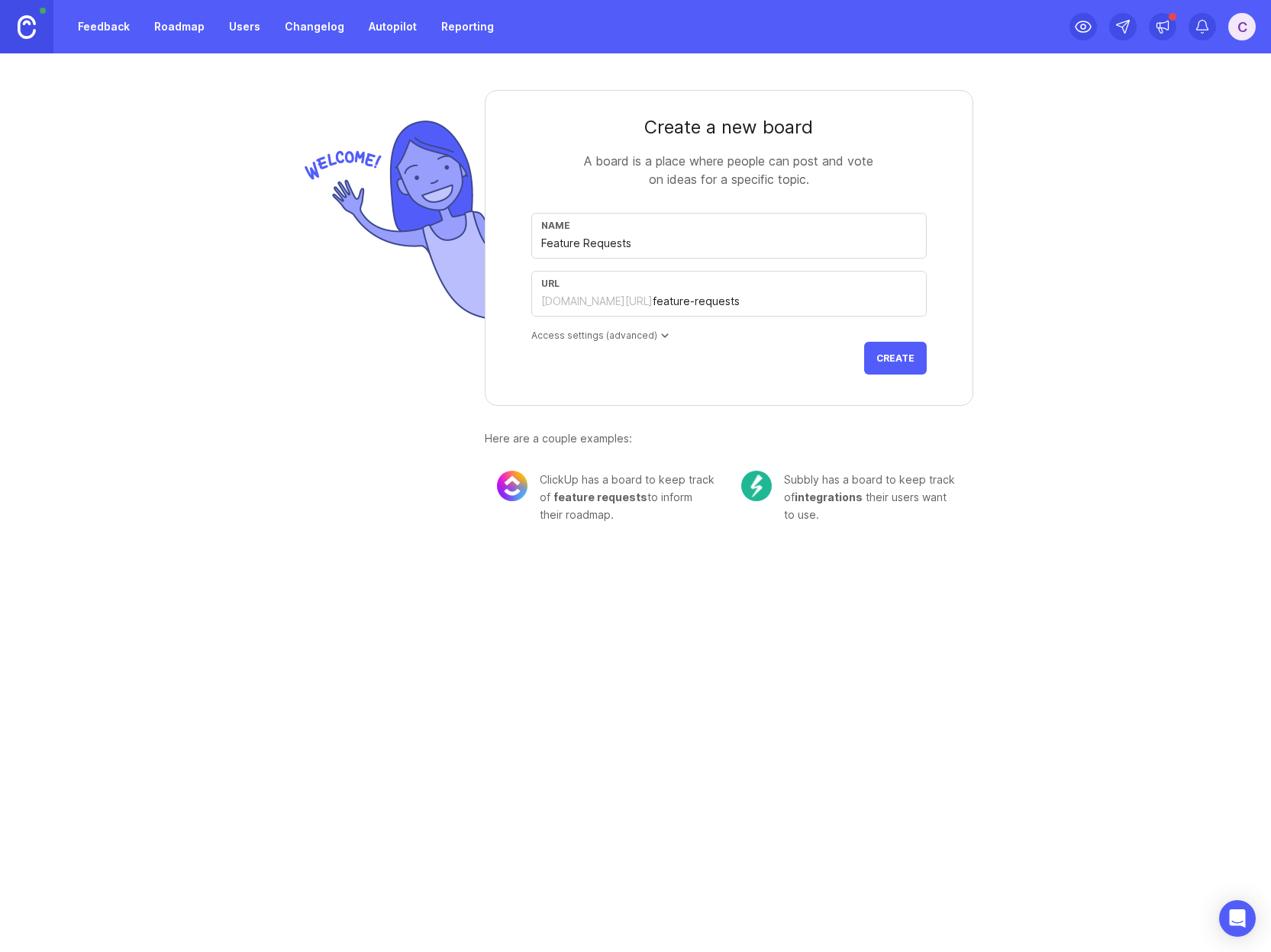
click at [653, 335] on div "Access settings (advanced)" at bounding box center [729, 335] width 395 height 13
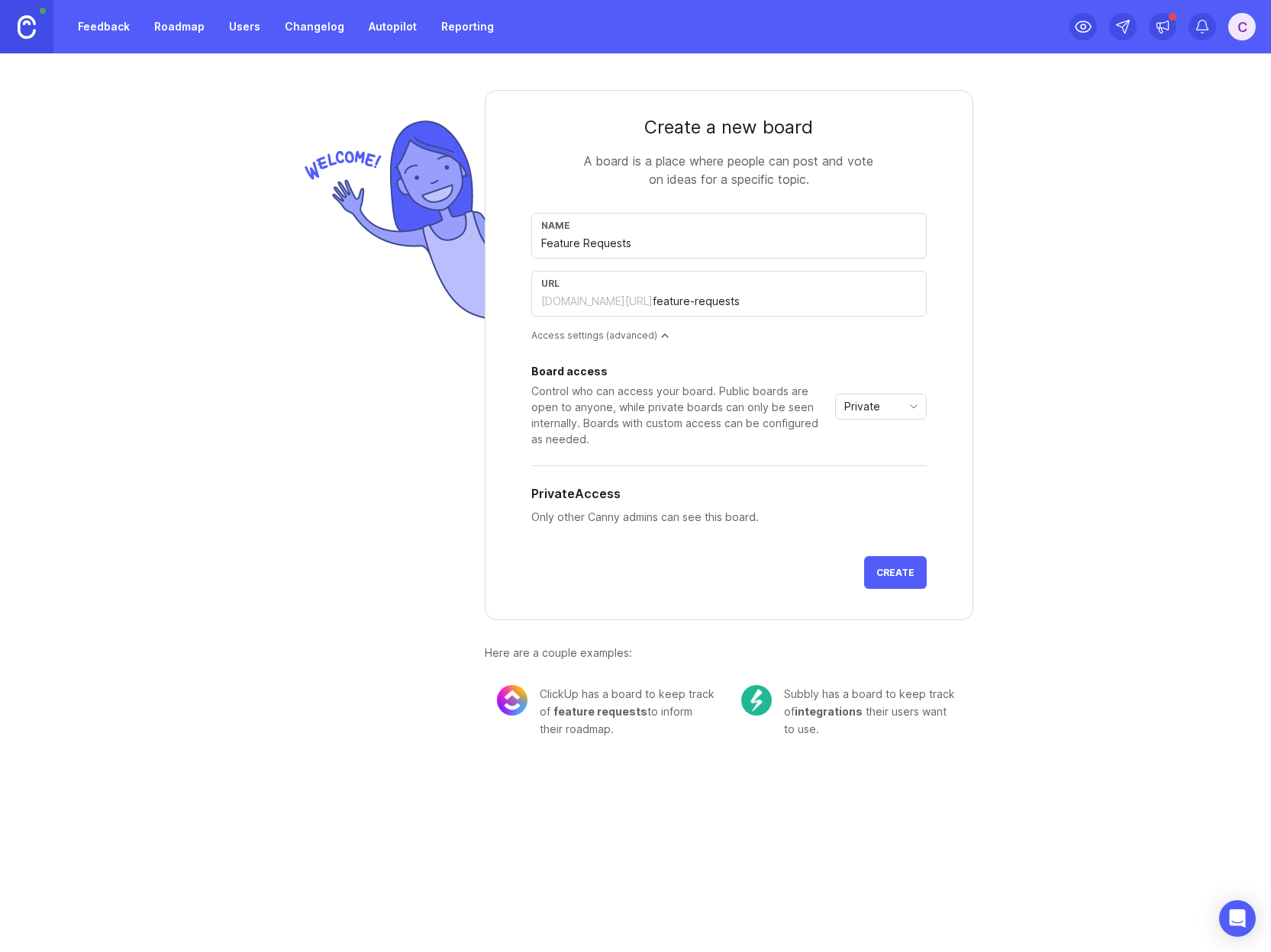
click at [890, 412] on div "Private" at bounding box center [868, 406] width 66 height 24
click at [890, 406] on div "Private" at bounding box center [868, 406] width 66 height 24
click at [890, 402] on div "Private" at bounding box center [868, 406] width 66 height 24
click at [879, 480] on span "Custom" at bounding box center [864, 487] width 38 height 17
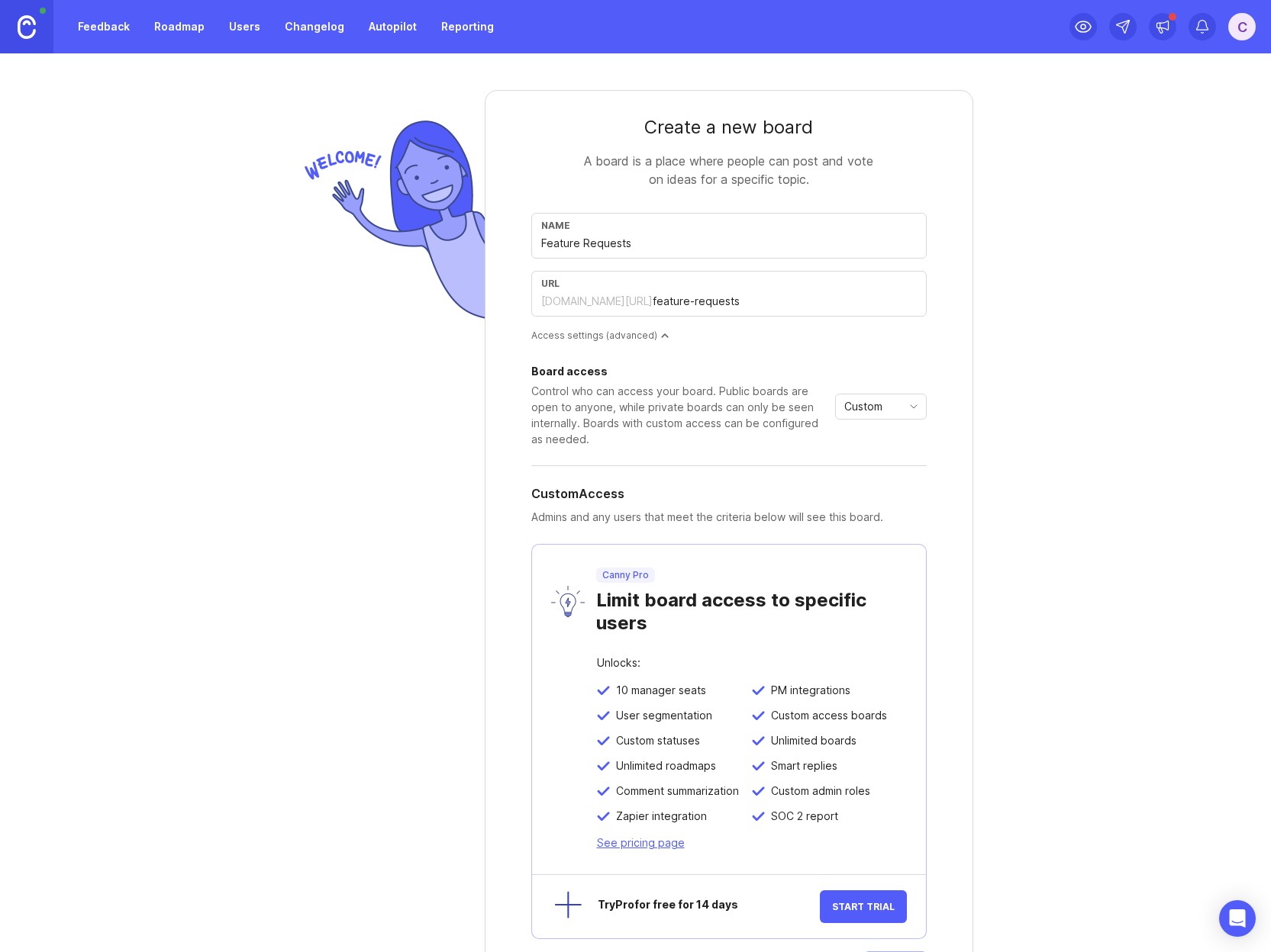
scroll to position [204, 0]
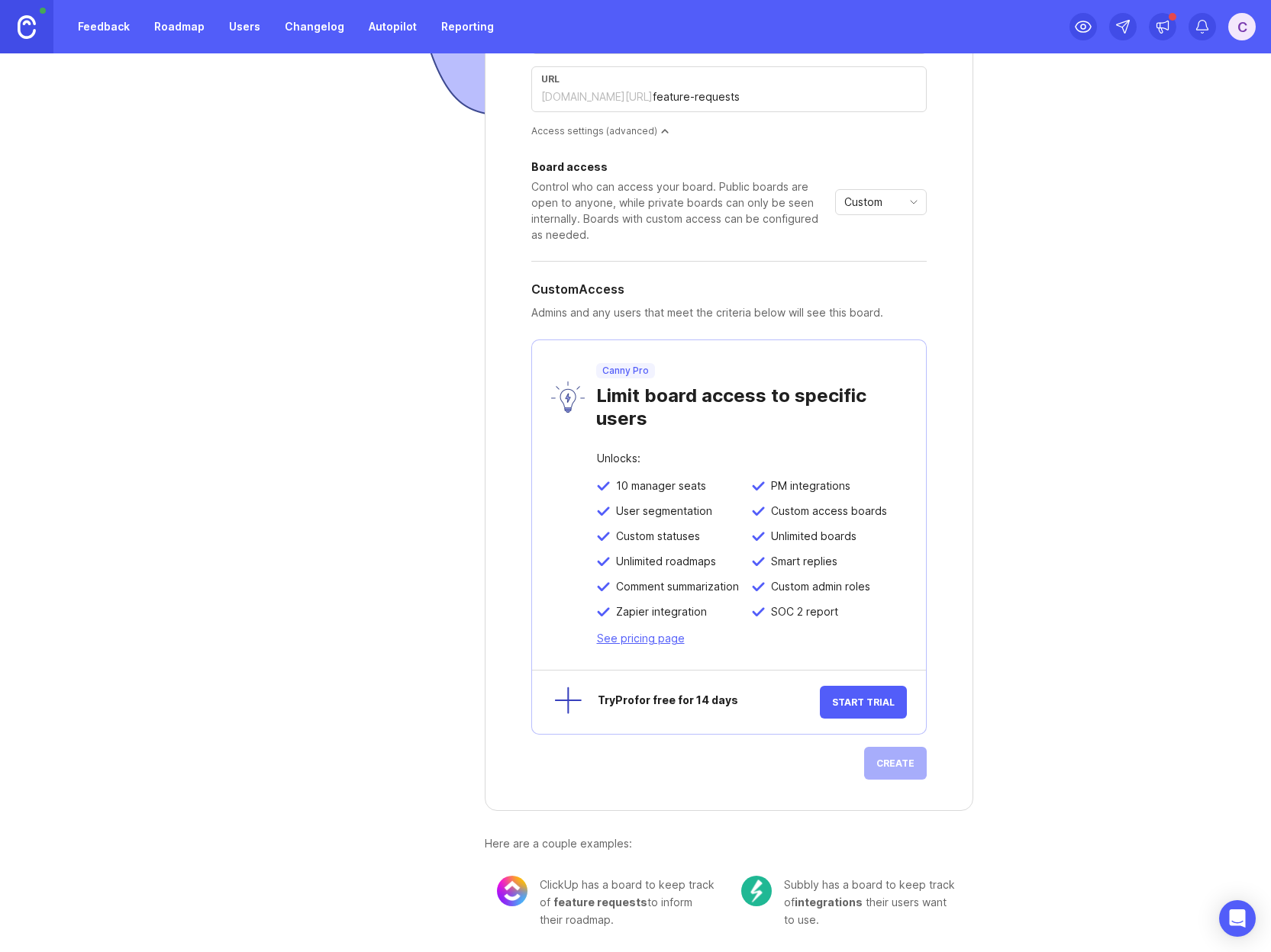
click at [880, 201] on div "Custom" at bounding box center [868, 202] width 66 height 24
click at [872, 258] on span "Public" at bounding box center [858, 257] width 37 height 17
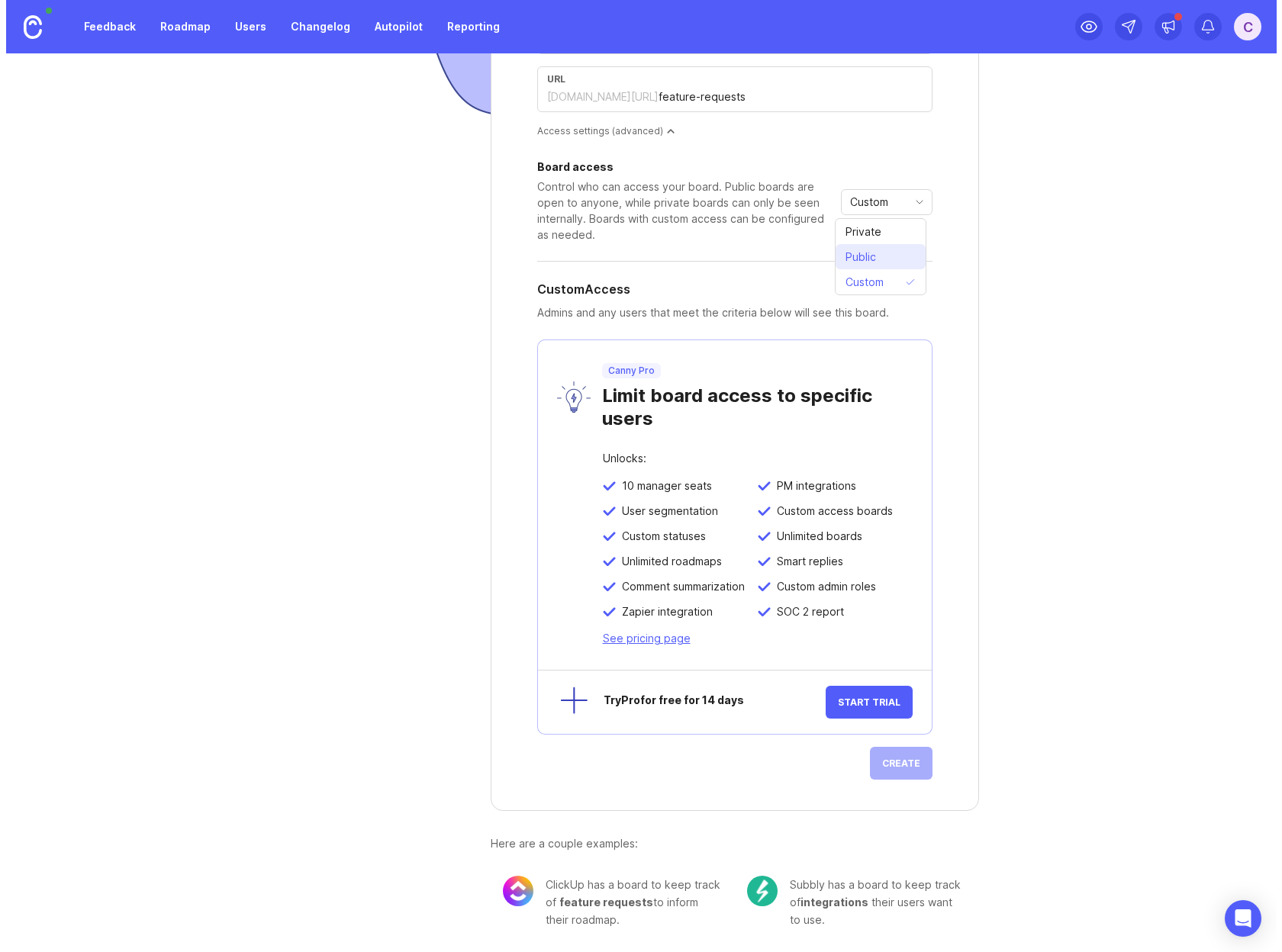
scroll to position [0, 0]
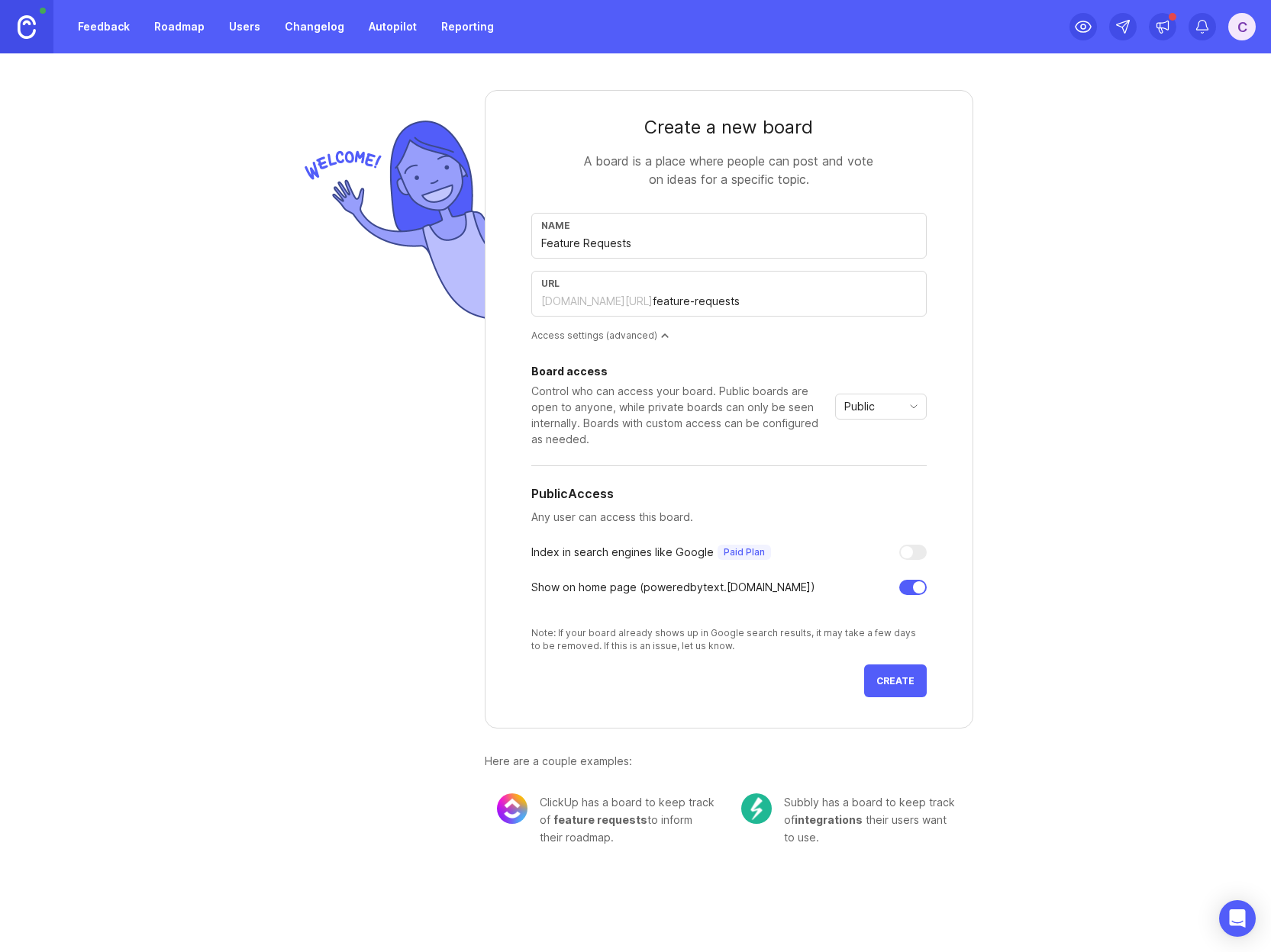
click at [891, 684] on span "Create" at bounding box center [894, 681] width 38 height 11
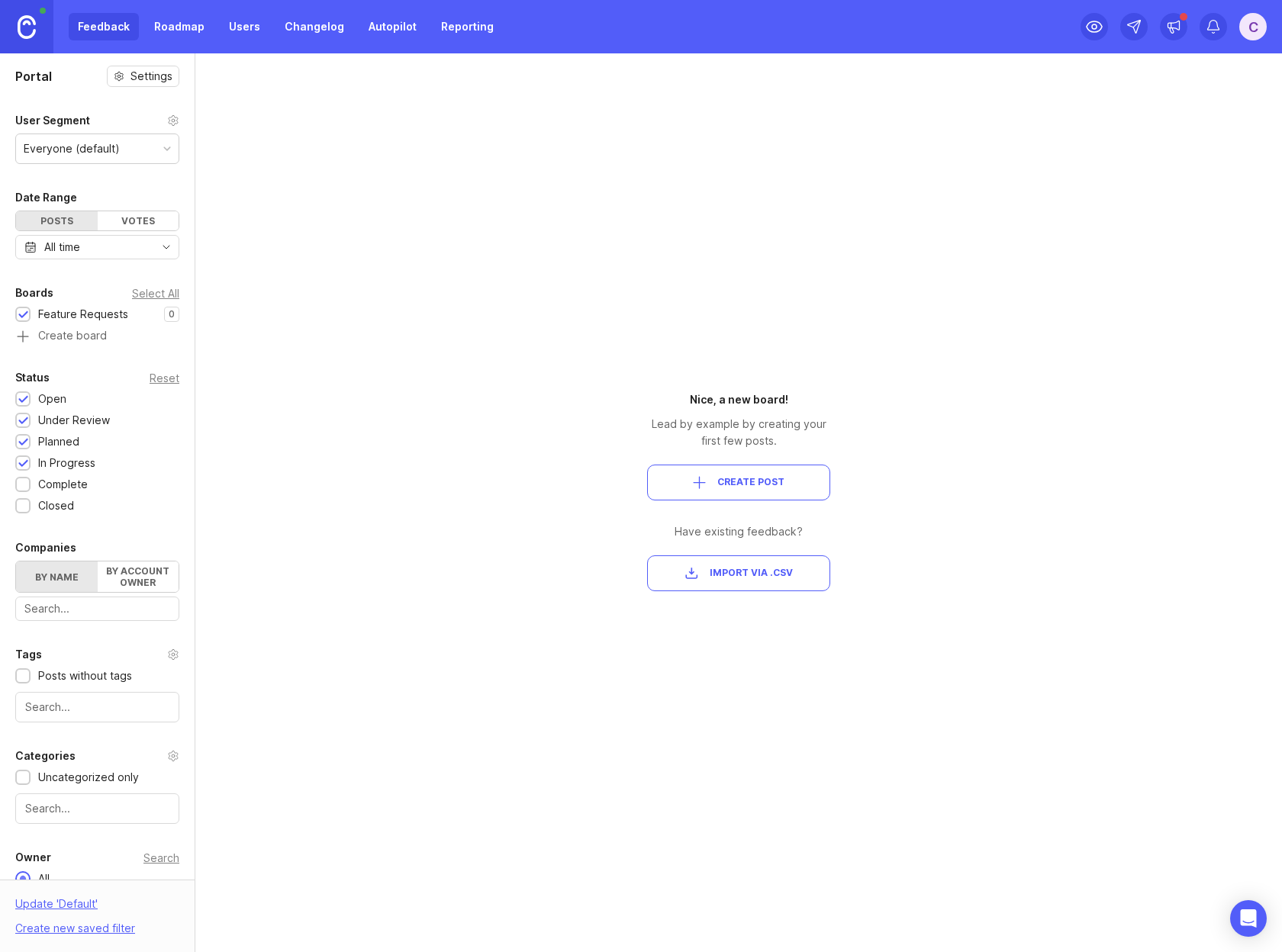
click at [121, 25] on div "Feedback Roadmap Users Changelog Autopilot Reporting" at bounding box center [285, 27] width 434 height 28
click at [116, 28] on div "Feedback Roadmap Users Changelog Autopilot Reporting" at bounding box center [285, 27] width 434 height 28
click at [440, 426] on div "Portal Settings User Segment Everyone (default) Date Range Posts Votes All time…" at bounding box center [641, 502] width 1282 height 898
click at [618, 336] on div "Nice, a new board! Lead by example by creating your first few posts. Create Pos…" at bounding box center [738, 502] width 274 height 898
click at [754, 476] on span "Create Post" at bounding box center [751, 483] width 67 height 13
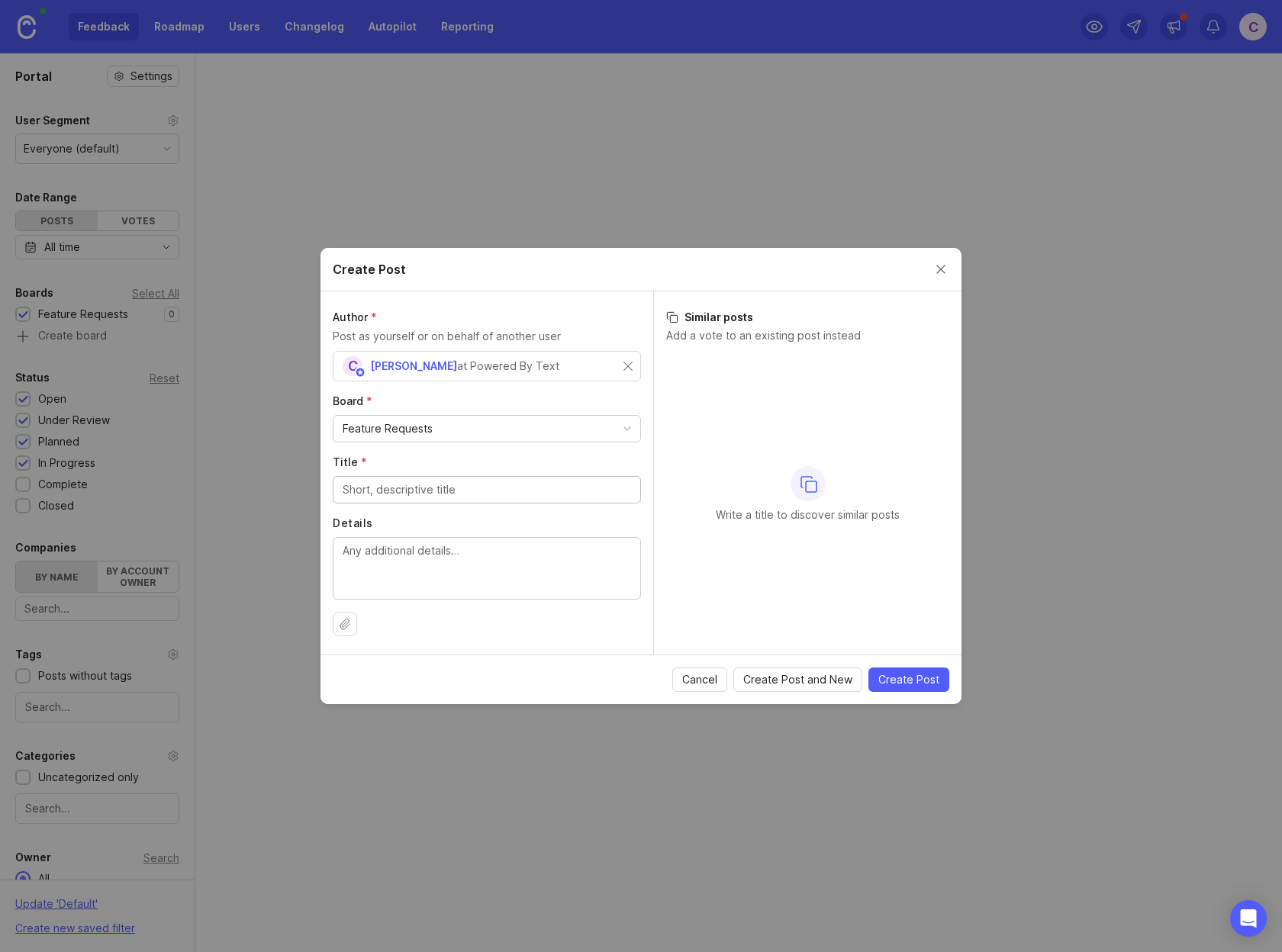
click at [512, 366] on div "C Chris at Powered By Text" at bounding box center [483, 366] width 281 height 19
click at [542, 401] on label "Board *" at bounding box center [487, 401] width 308 height 16
click at [550, 488] on input "Title *" at bounding box center [487, 489] width 288 height 17
click at [504, 484] on input "Supression for Segment Lists" at bounding box center [487, 489] width 288 height 17
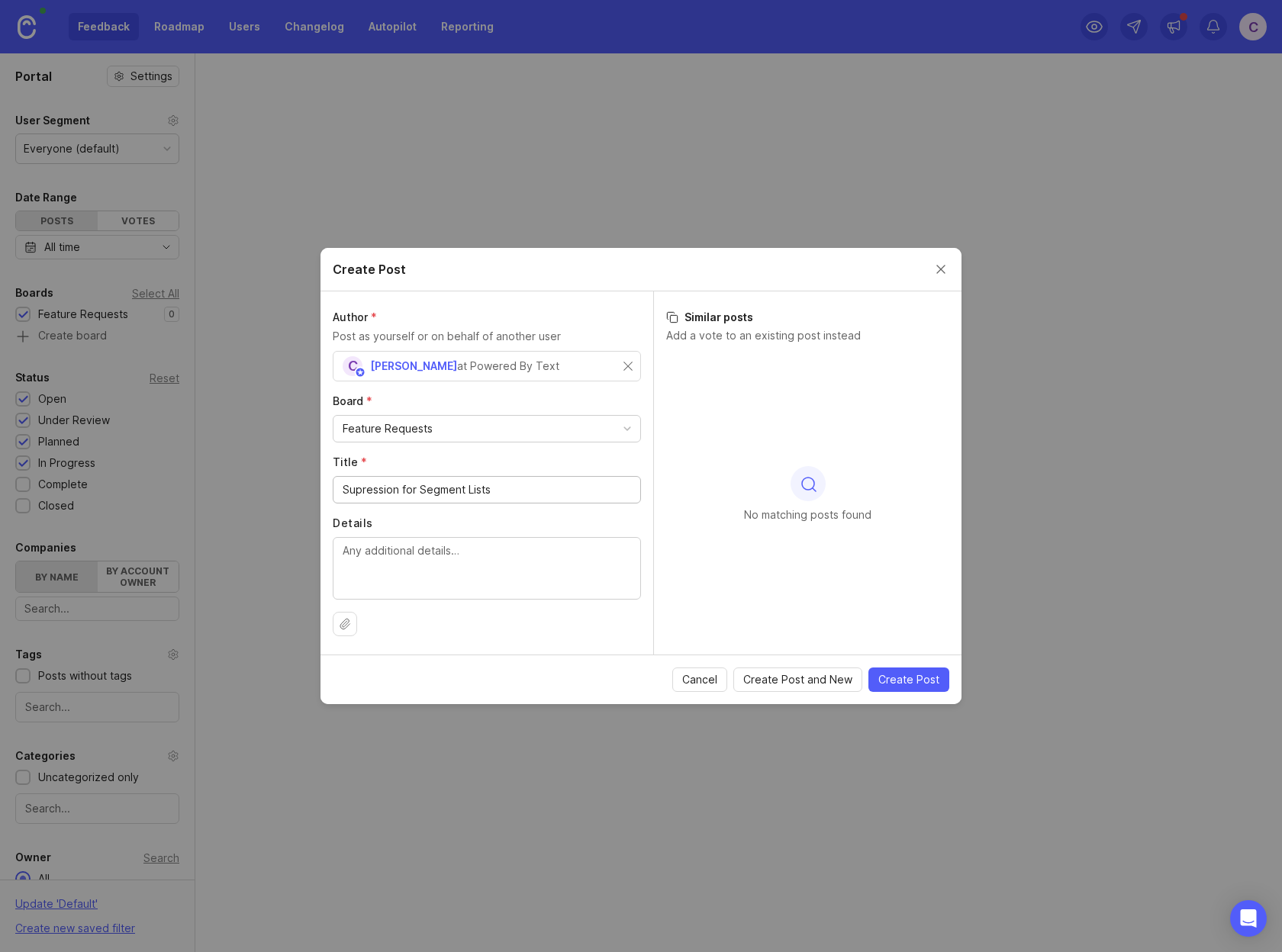
click at [504, 484] on input "Supression for Segment Lists" at bounding box center [487, 489] width 288 height 17
paste input "pression Lists for Segmen"
type input "Suppression Lists for Segments"
click at [470, 560] on textarea "Details" at bounding box center [487, 567] width 288 height 51
paste textarea "Please add the ability to select segment lists to suppress or exclude when send…"
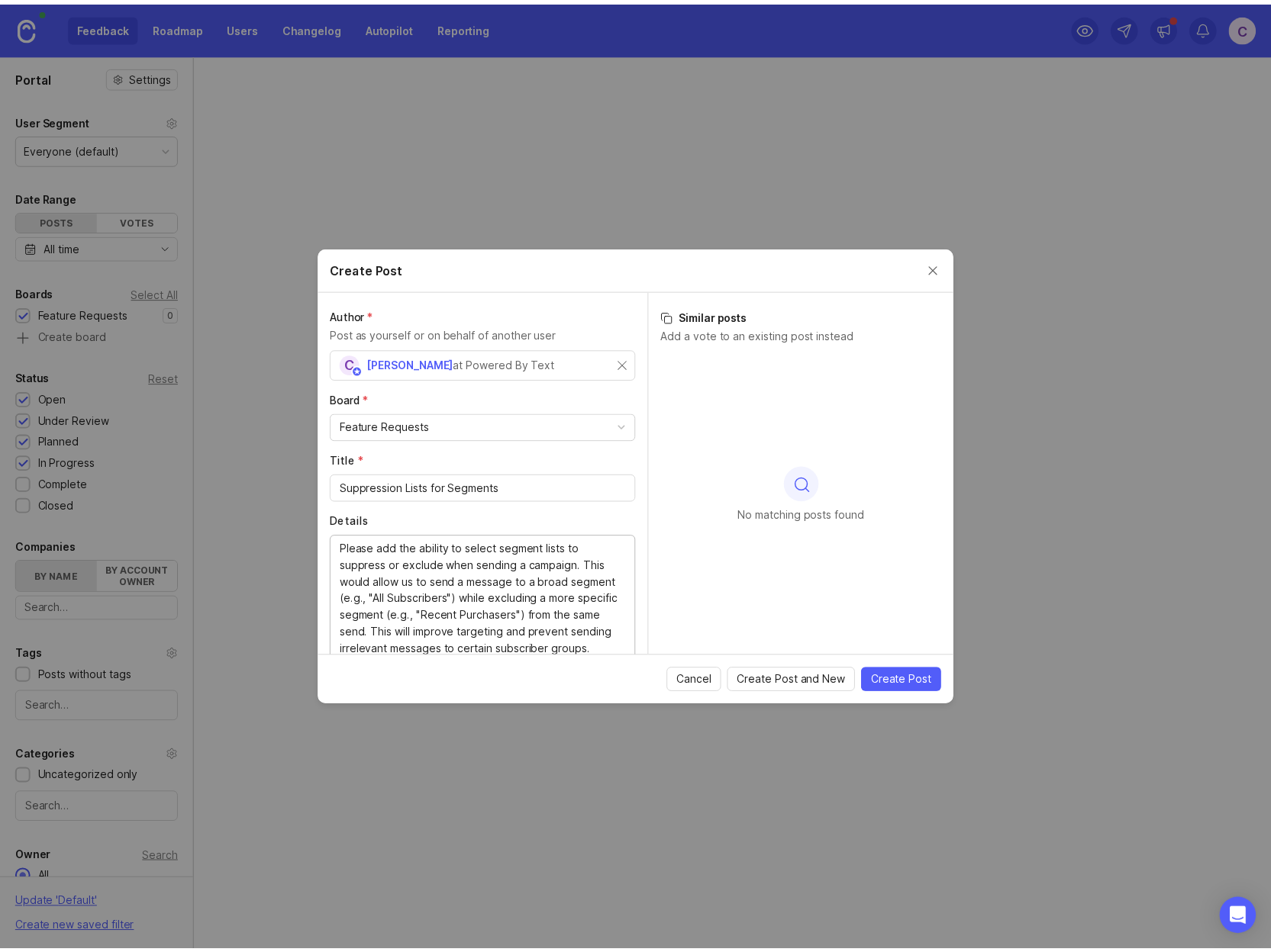
scroll to position [82, 0]
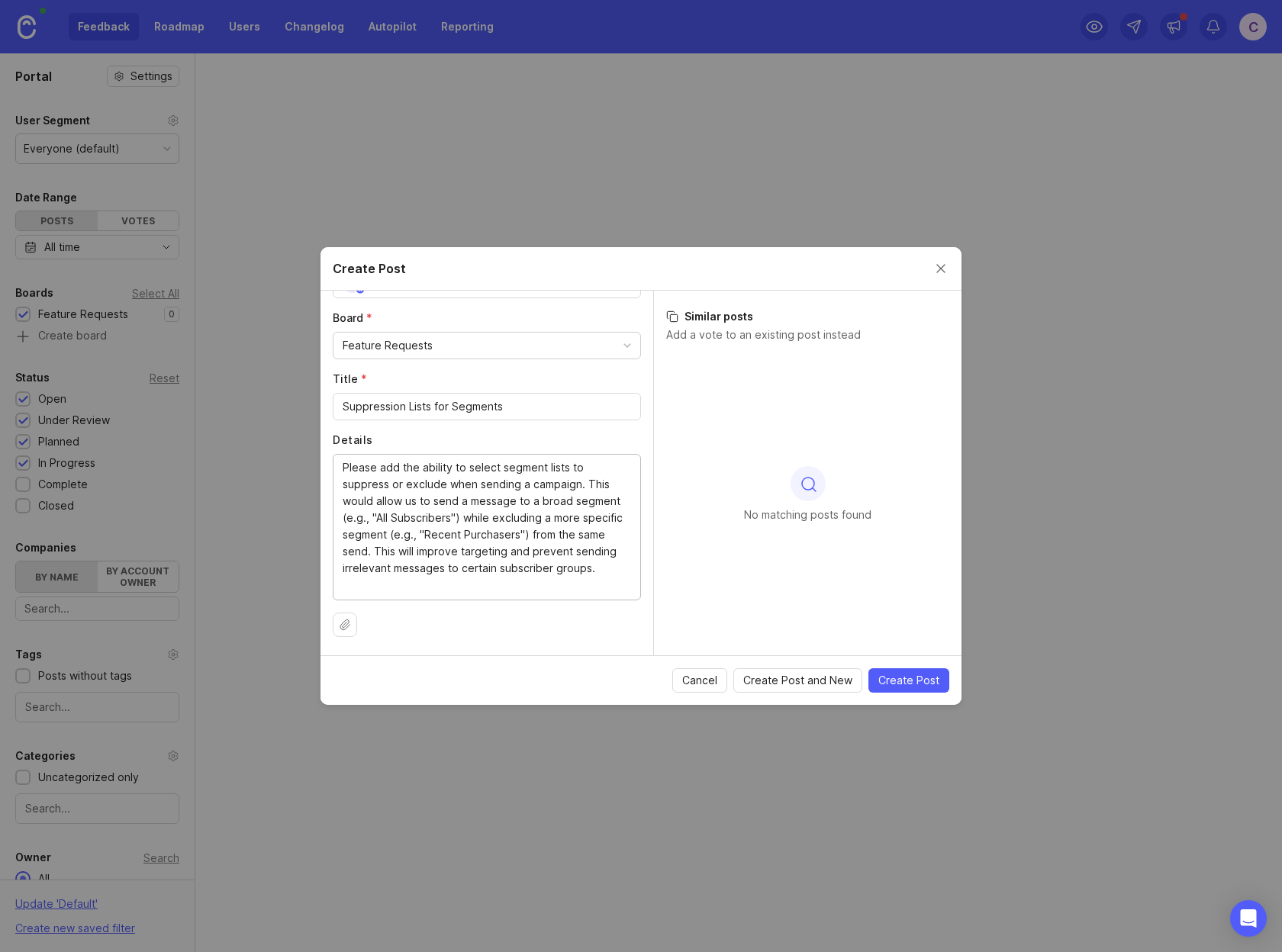
click at [493, 633] on div at bounding box center [487, 624] width 308 height 24
drag, startPoint x: 461, startPoint y: 531, endPoint x: 516, endPoint y: 536, distance: 55.2
type textarea "Please add the ability to select segment lists to suppress or exclude when send…"
click at [932, 680] on span "Create Post" at bounding box center [909, 681] width 61 height 16
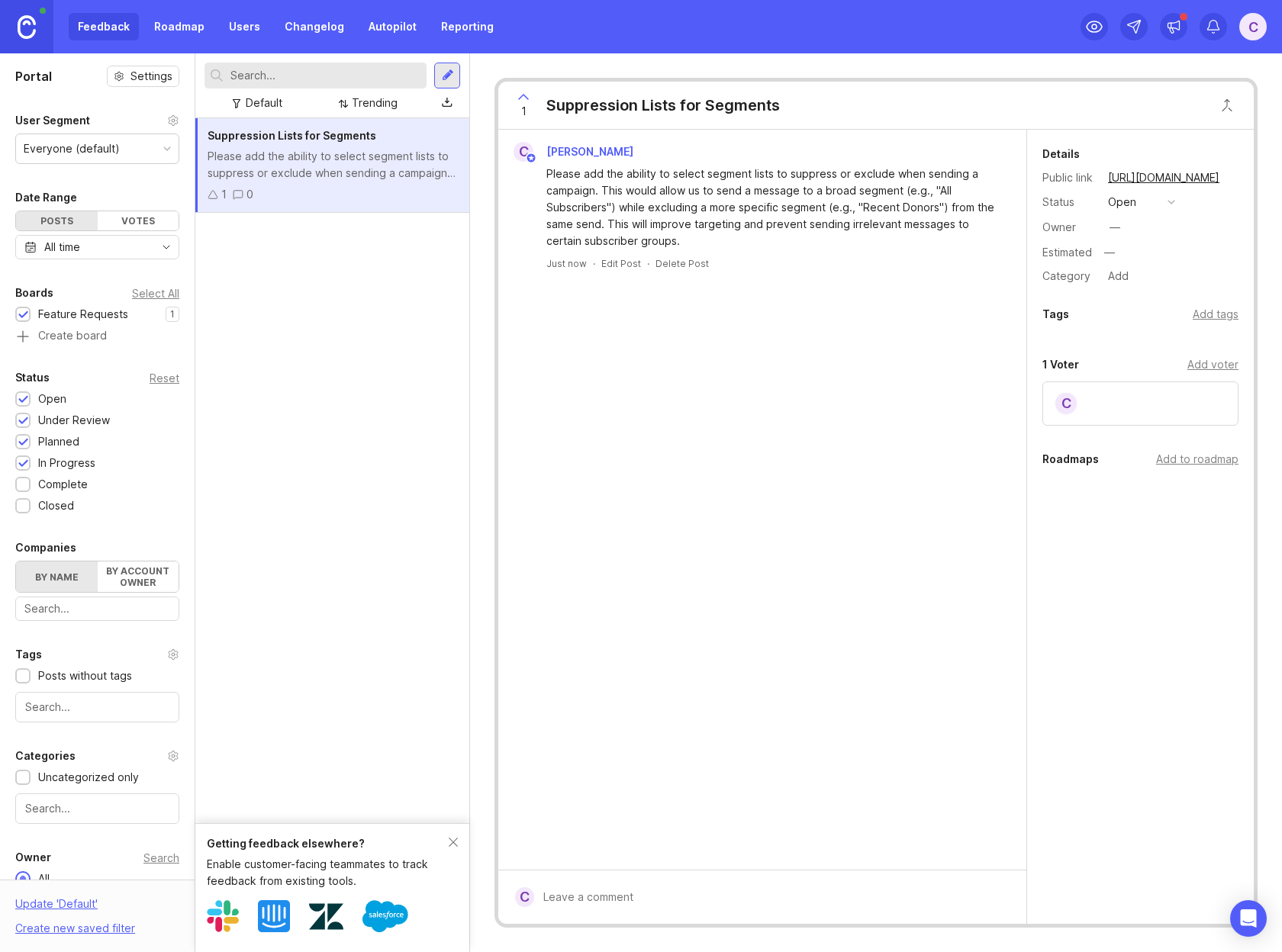
click at [1203, 396] on div "C" at bounding box center [1141, 404] width 196 height 44
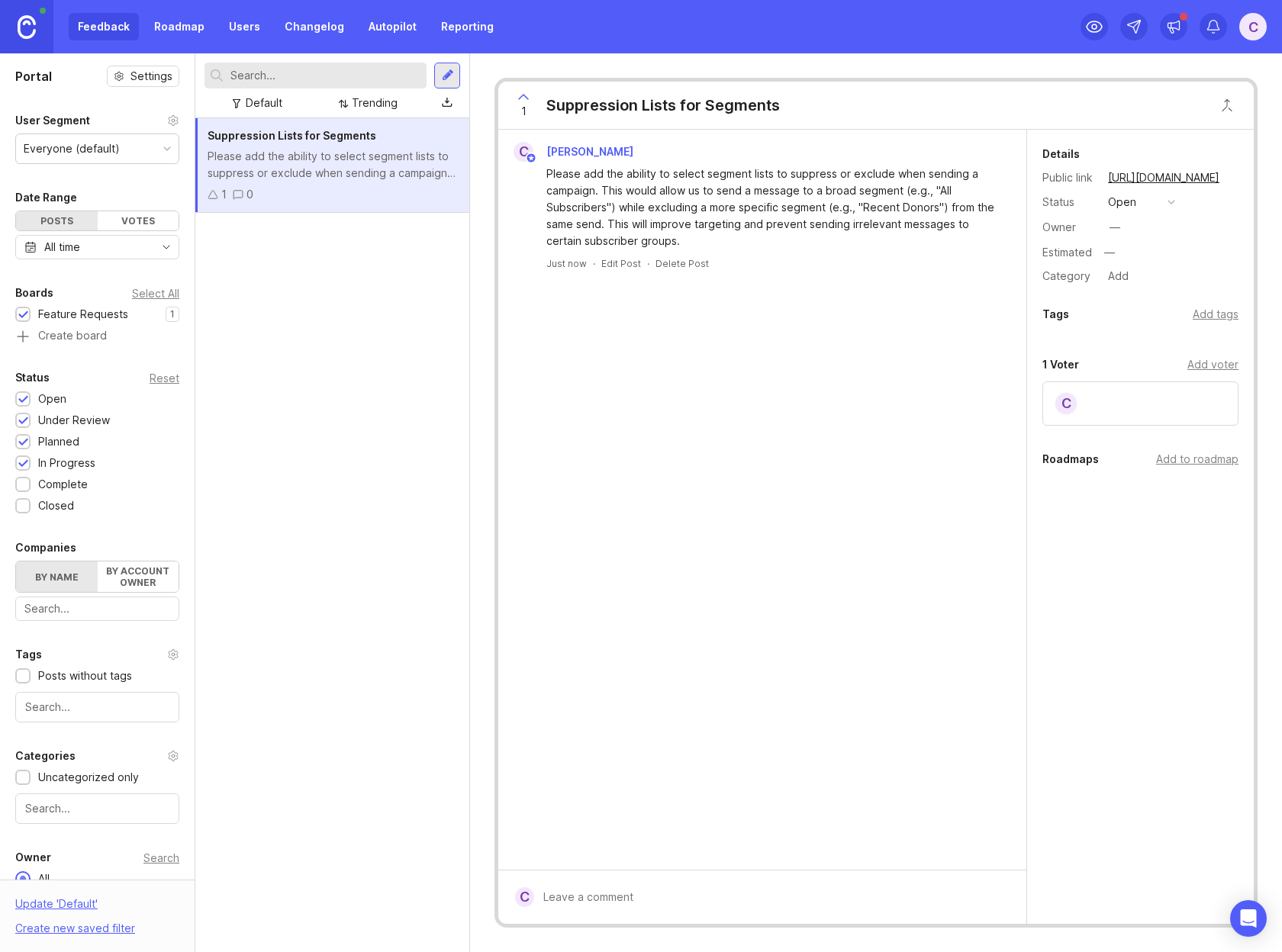
click at [388, 164] on div "Please add the ability to select segment lists to suppress or exclude when send…" at bounding box center [333, 164] width 249 height 33
click at [521, 151] on div "C" at bounding box center [523, 151] width 19 height 19
click at [1167, 202] on div "button" at bounding box center [1171, 202] width 7 height 7
click at [1068, 341] on div "Details Public link https://poweredbytext.canny.io/feature-requests/p/suppressi…" at bounding box center [1140, 371] width 226 height 484
click at [865, 383] on div "C Chris Please add the ability to select segment lists to suppress or exclude w…" at bounding box center [763, 499] width 528 height 740
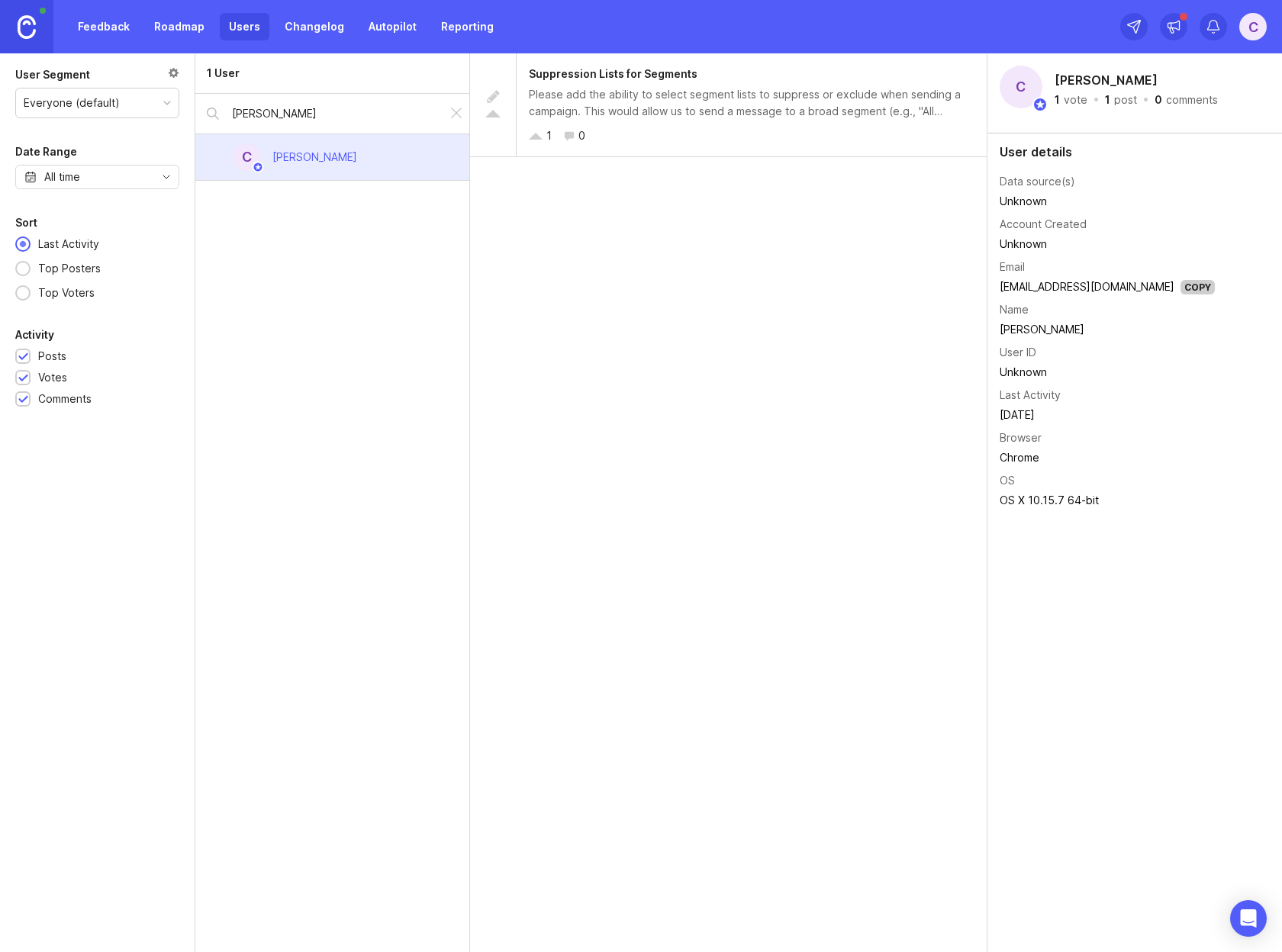
click at [722, 392] on div "Suppression Lists for Segments Please add the ability to select segment lists t…" at bounding box center [729, 502] width 517 height 898
click at [385, 303] on div "1 User Chris C Chris" at bounding box center [333, 502] width 274 height 898
click at [183, 29] on link "Roadmap" at bounding box center [179, 27] width 68 height 28
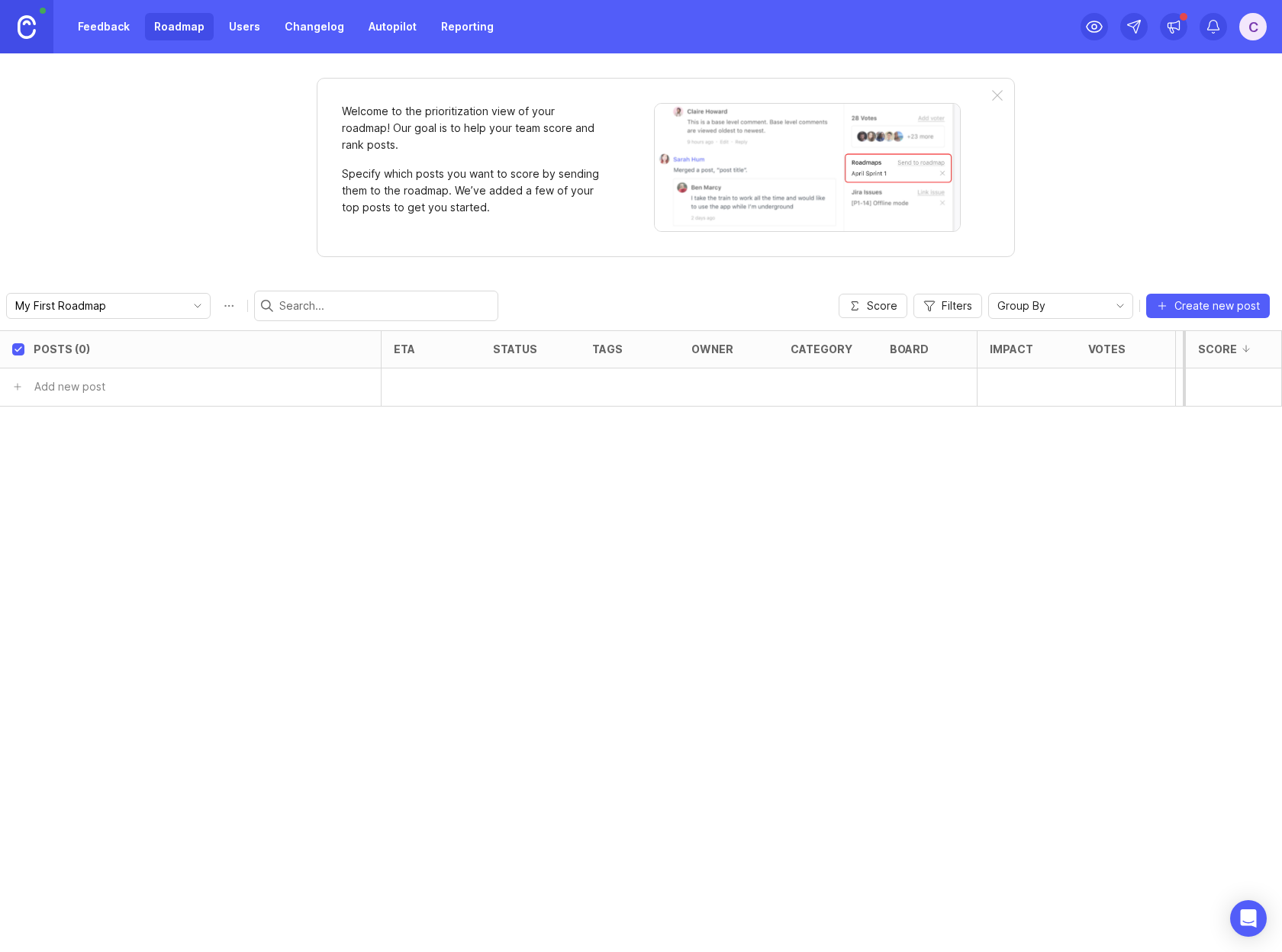
click at [191, 28] on link "Roadmap" at bounding box center [179, 27] width 68 height 28
click at [107, 20] on link "Feedback" at bounding box center [103, 27] width 70 height 28
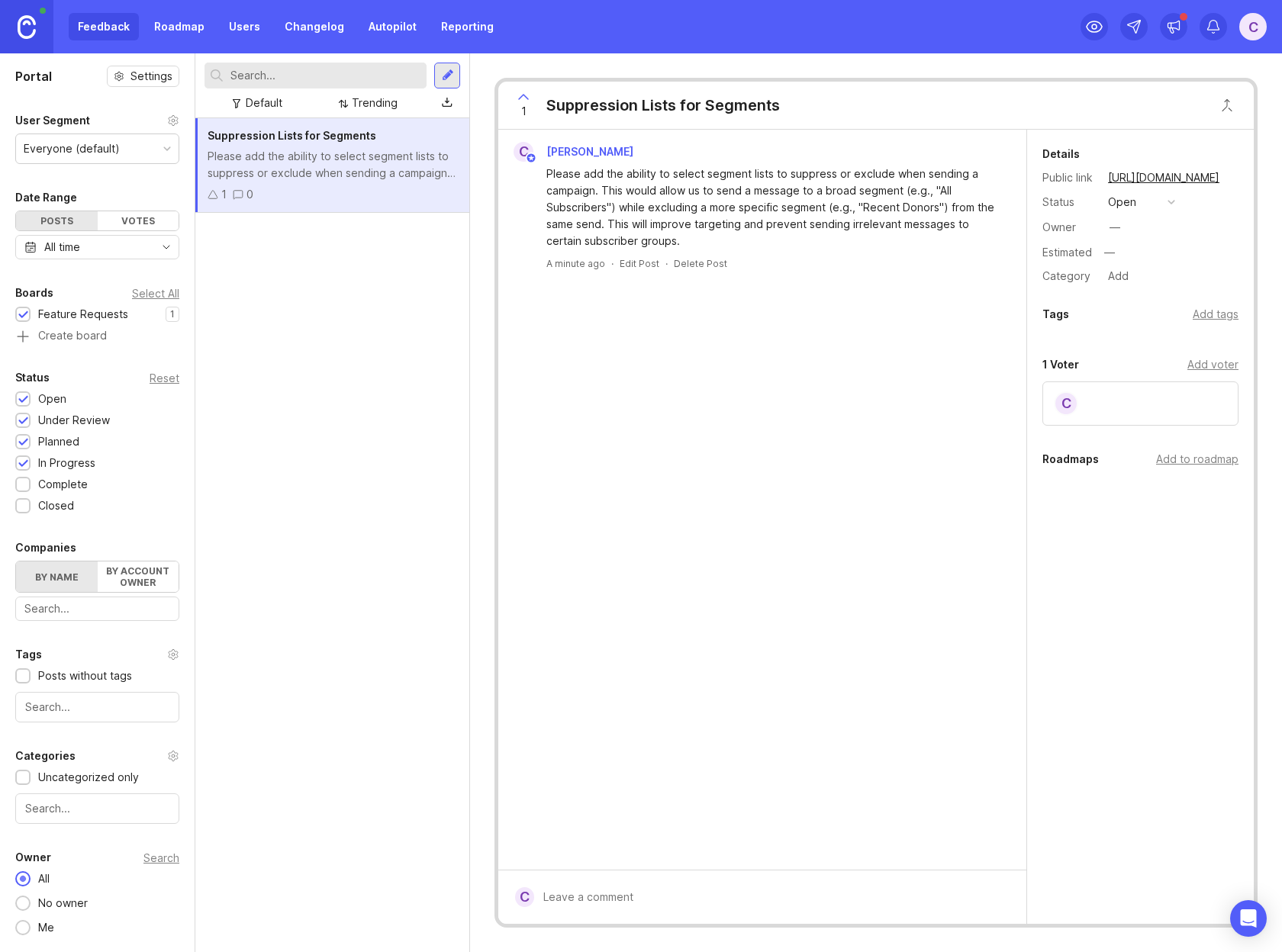
click at [1143, 201] on button "open" at bounding box center [1142, 201] width 77 height 19
click at [1139, 316] on div "in progress" at bounding box center [1145, 314] width 68 height 13
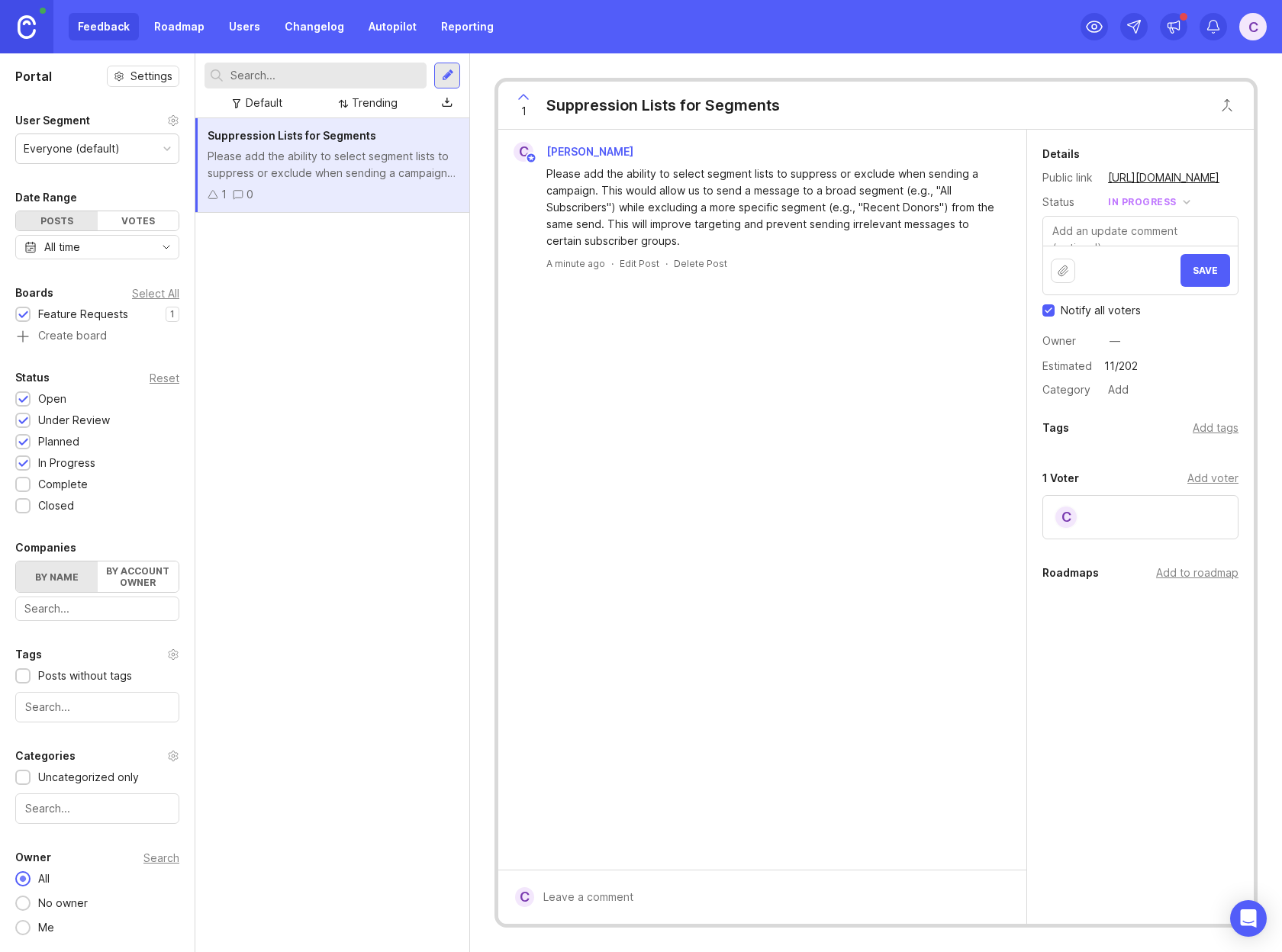
type input "11/2025"
click at [1120, 340] on div "—" at bounding box center [1114, 341] width 19 height 19
click at [1238, 309] on div "Notify all voters" at bounding box center [1141, 310] width 196 height 16
click at [1207, 274] on span "Save" at bounding box center [1204, 271] width 25 height 11
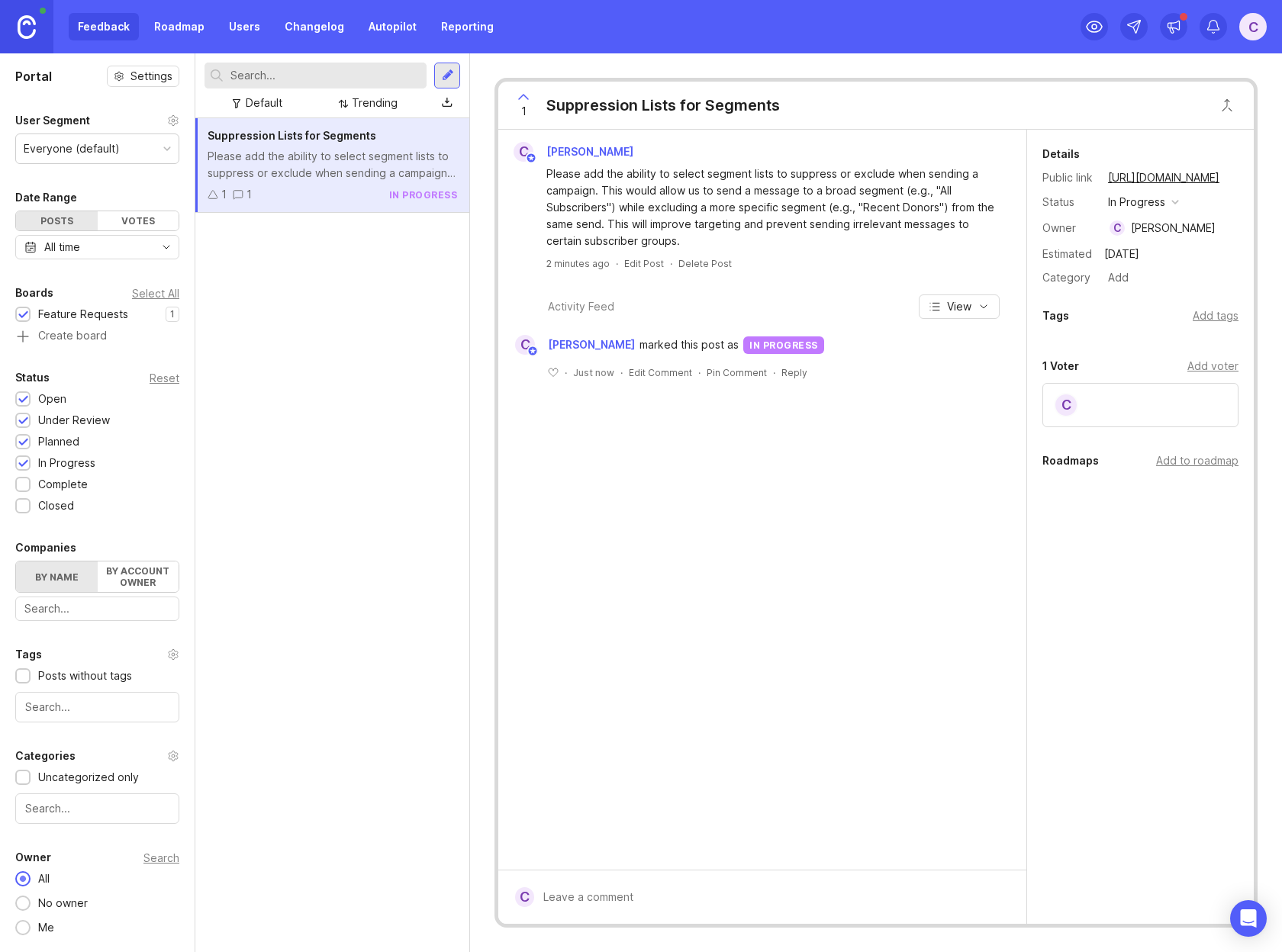
click at [345, 408] on div "Suppression Lists for Segments Please add the ability to select segment lists t…" at bounding box center [333, 535] width 274 height 834
click at [171, 24] on link "Roadmap" at bounding box center [179, 27] width 68 height 28
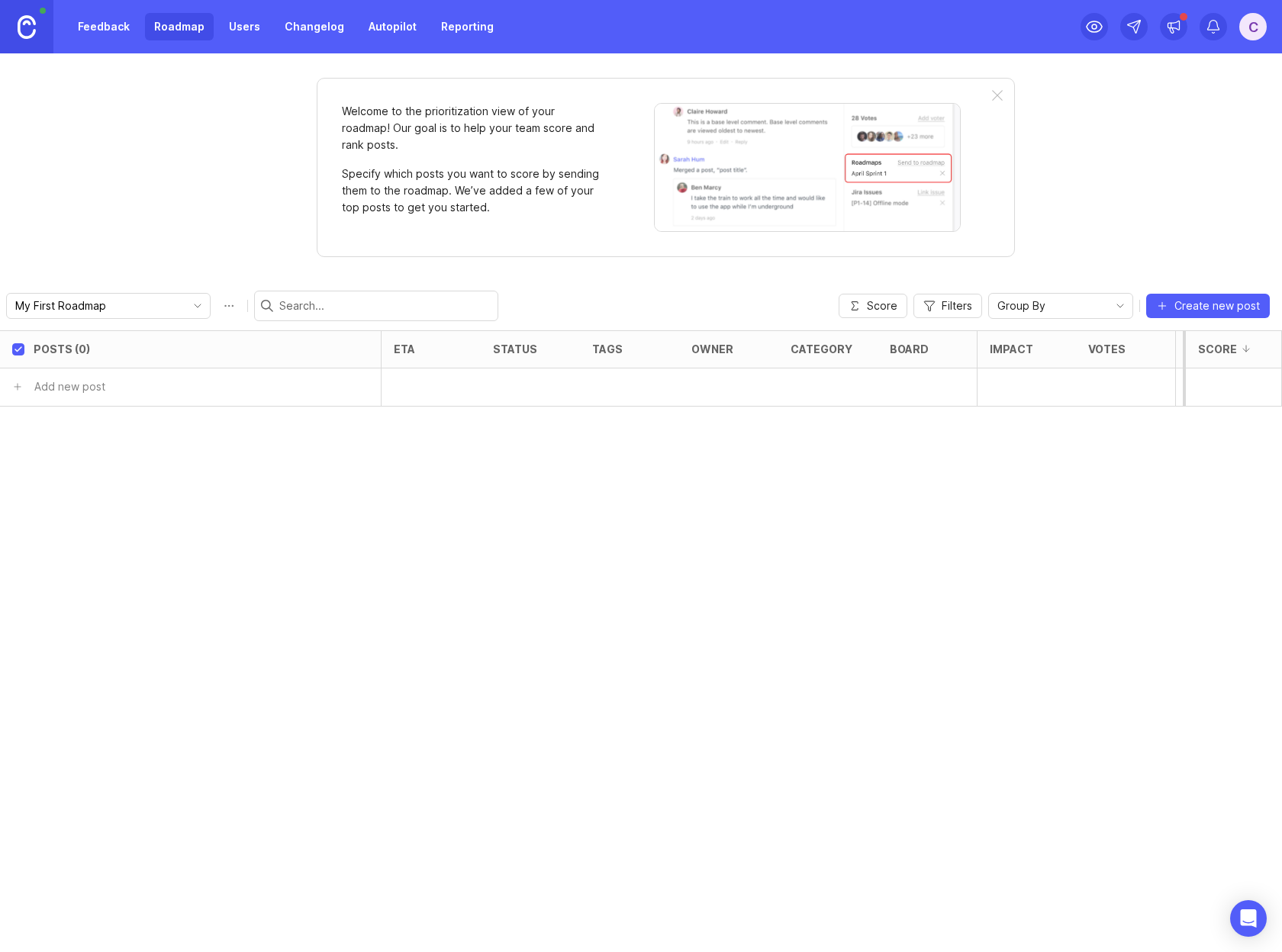
click at [152, 182] on div "Welcome to the prioritization view of your roadmap! Our goal is to help your te…" at bounding box center [641, 502] width 1282 height 898
click at [129, 306] on input "My First Roadmap" at bounding box center [100, 306] width 169 height 17
click at [157, 237] on div "Welcome to the prioritization view of your roadmap! Our goal is to help your te…" at bounding box center [641, 502] width 1282 height 898
click at [464, 713] on div "Posts (0) eta status tags owner category board Impact Votes Effort Score Add ne…" at bounding box center [641, 641] width 1282 height 621
type input "Virtuous CRM Integration"
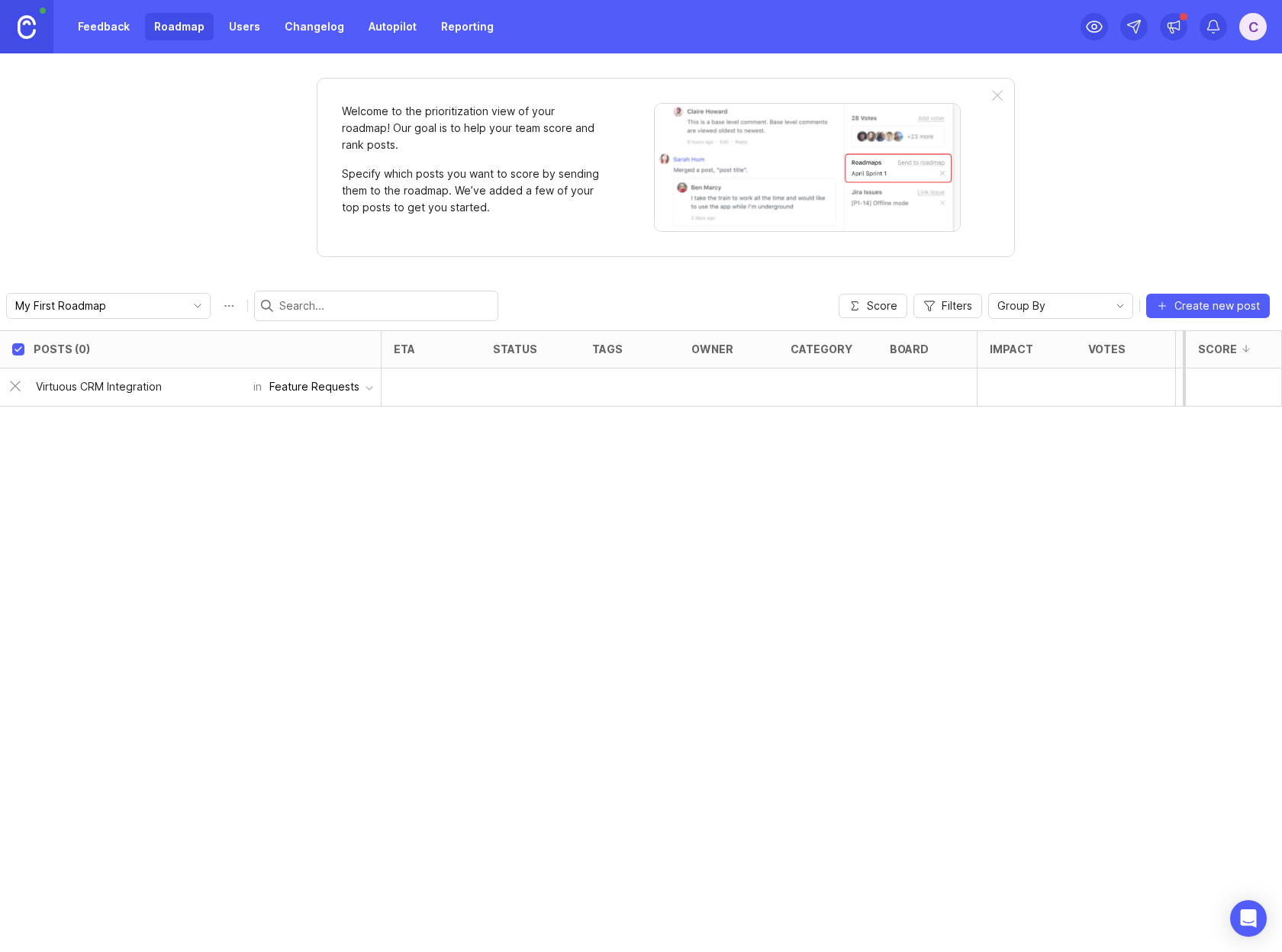
click at [358, 384] on div "Feature Requests" at bounding box center [314, 387] width 90 height 17
click at [138, 103] on div "Welcome to the prioritization view of your roadmap! Our goal is to help your te…" at bounding box center [641, 502] width 1282 height 898
click at [102, 23] on link "Feedback" at bounding box center [103, 27] width 70 height 28
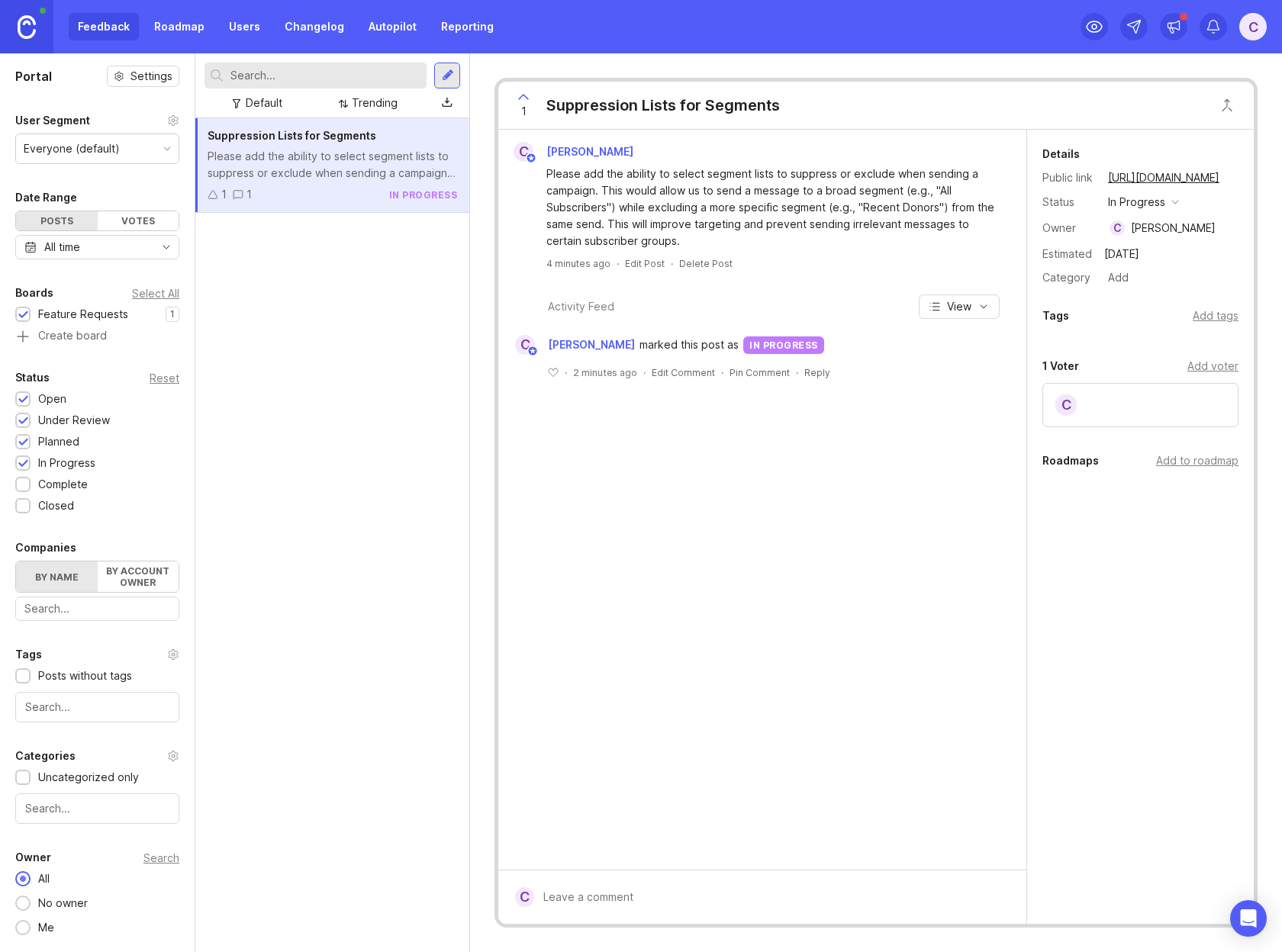
click at [62, 103] on div "Portal Settings User Segment Everyone (default) Date Range Posts Votes All time…" at bounding box center [97, 500] width 195 height 895
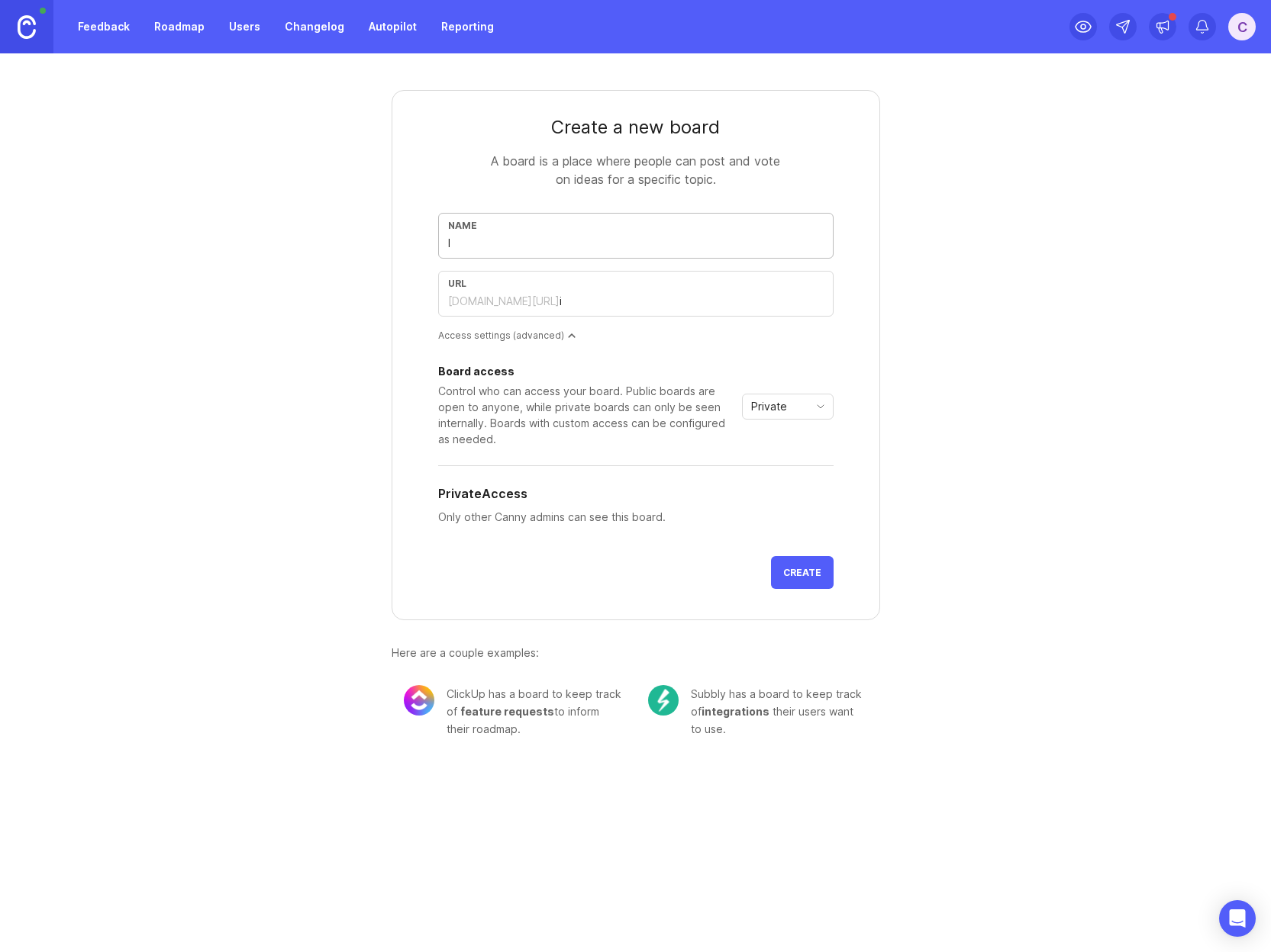
type input "I"
type input "i"
type input "In"
type input "in"
type input "Int"
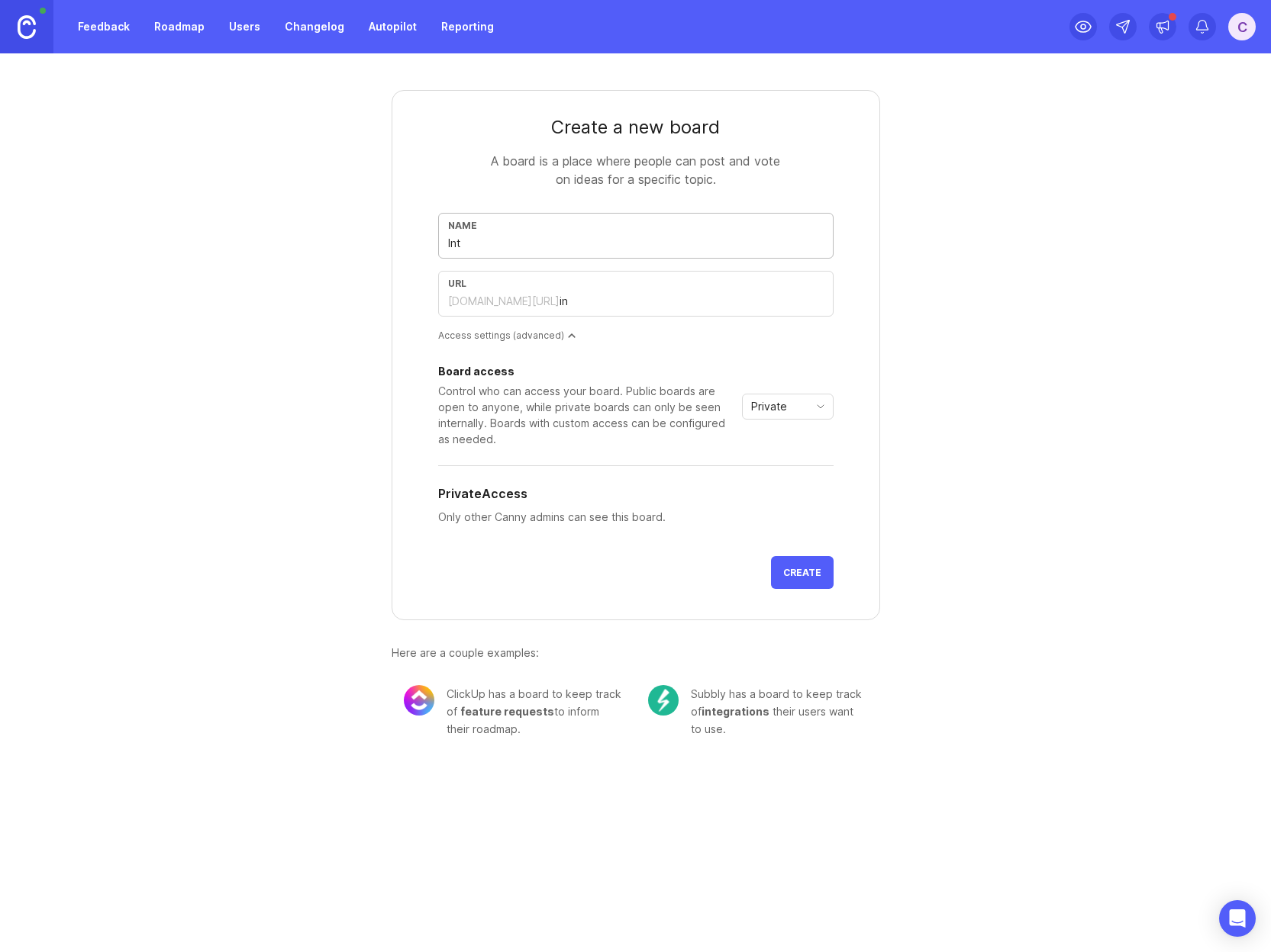
type input "int"
type input "Inte"
type input "inte"
type input "Integ"
type input "integ"
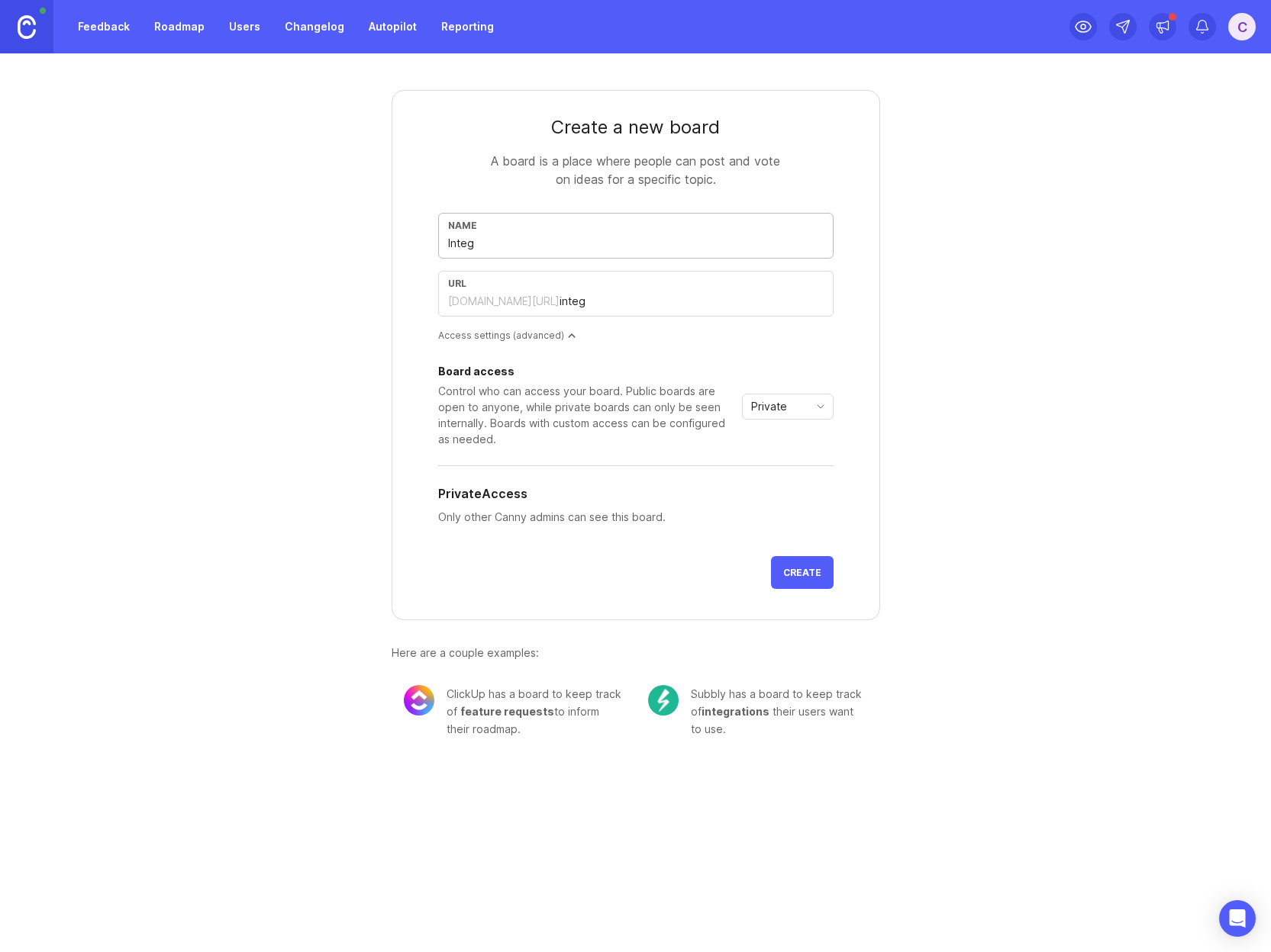
type input "Integr"
type input "integr"
type input "Integra"
type input "integra"
type input "Integrat"
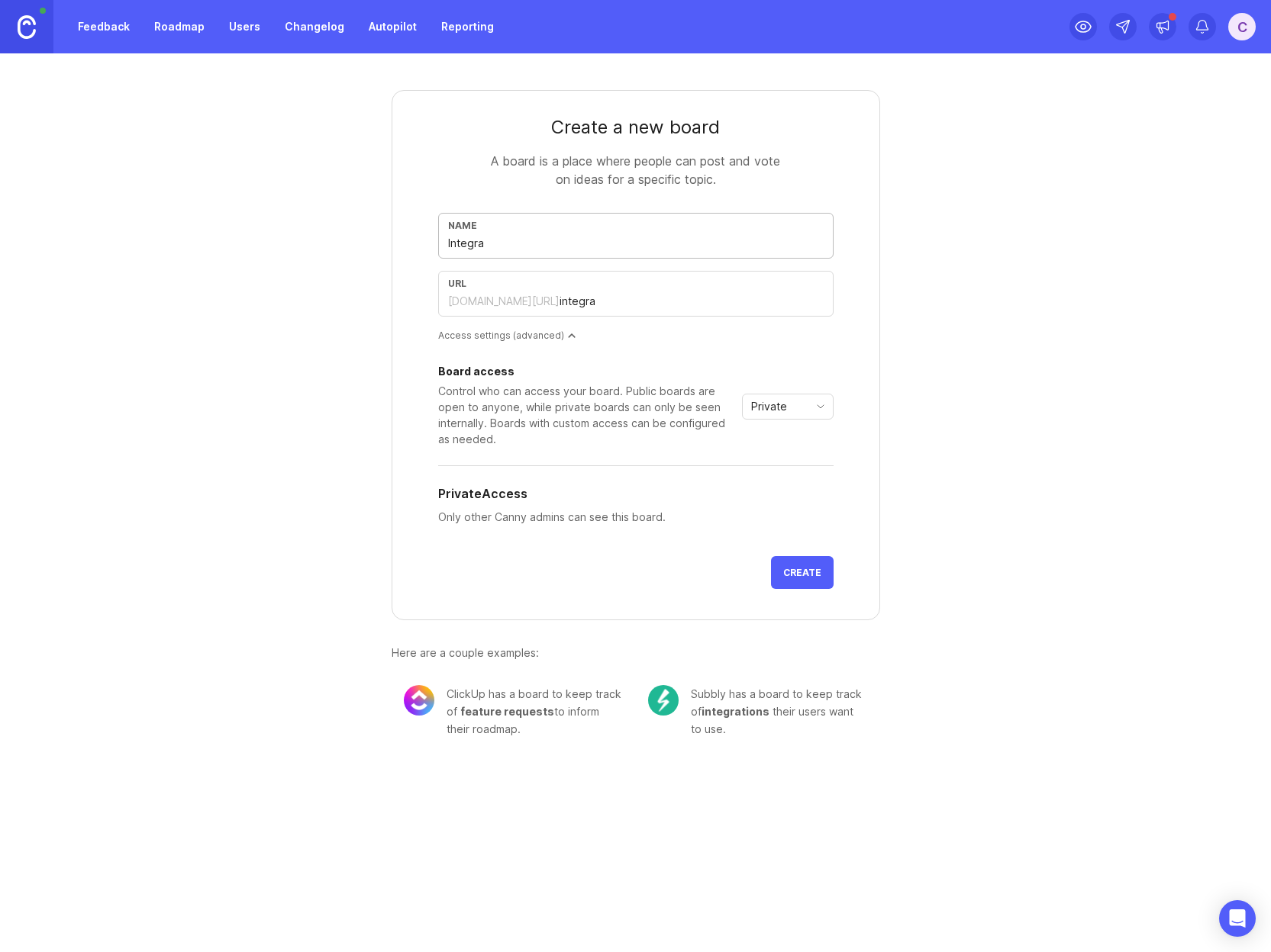
type input "integrat"
type input "Integrati"
type input "integrati"
type input "Integratio"
type input "integratio"
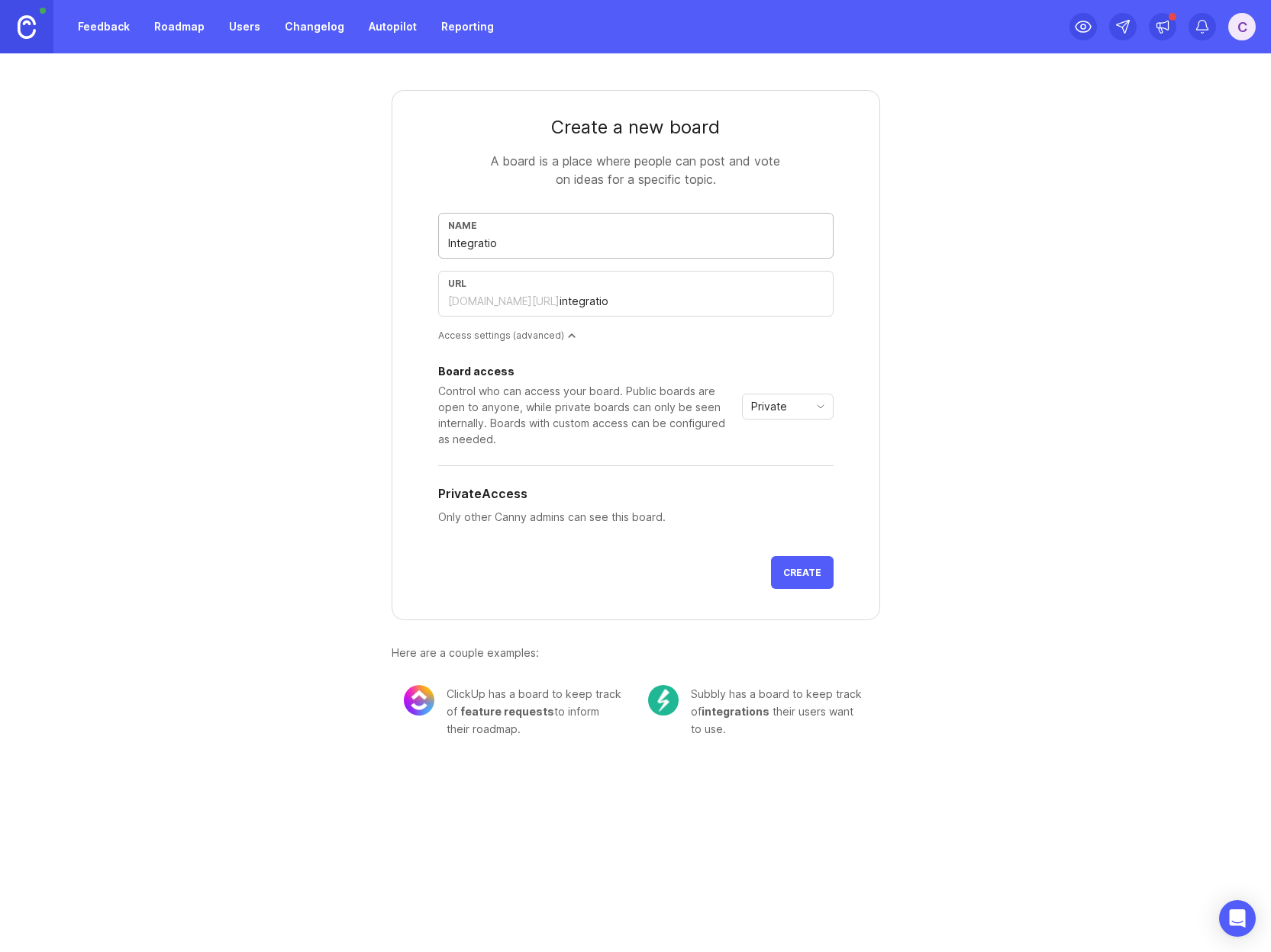
type input "Integration"
type input "integration"
type input "Integrations"
type input "integrations"
type input "Integrations"
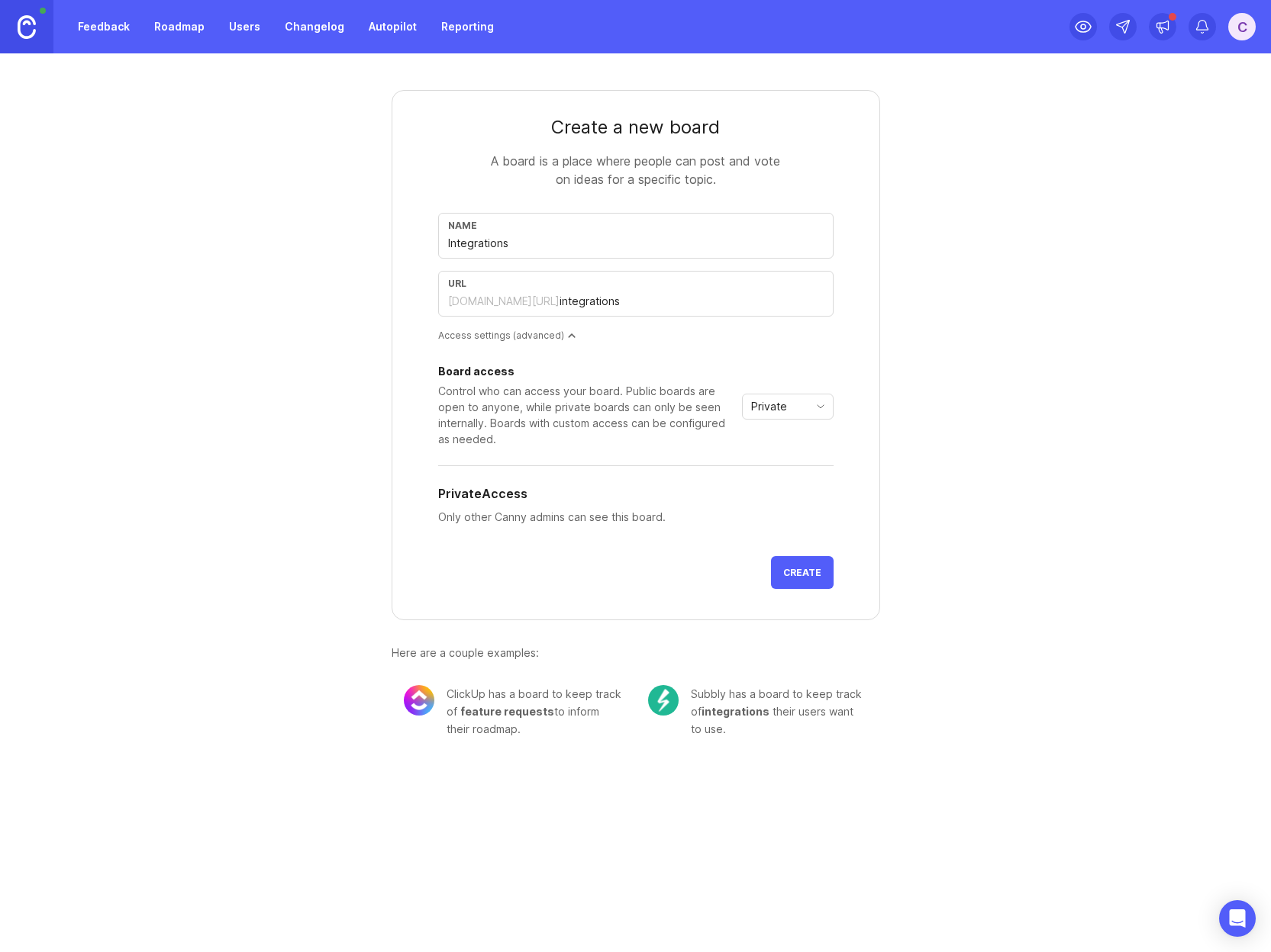
click at [775, 412] on span "Private" at bounding box center [769, 406] width 36 height 17
click at [776, 466] on span "Public" at bounding box center [768, 462] width 30 height 17
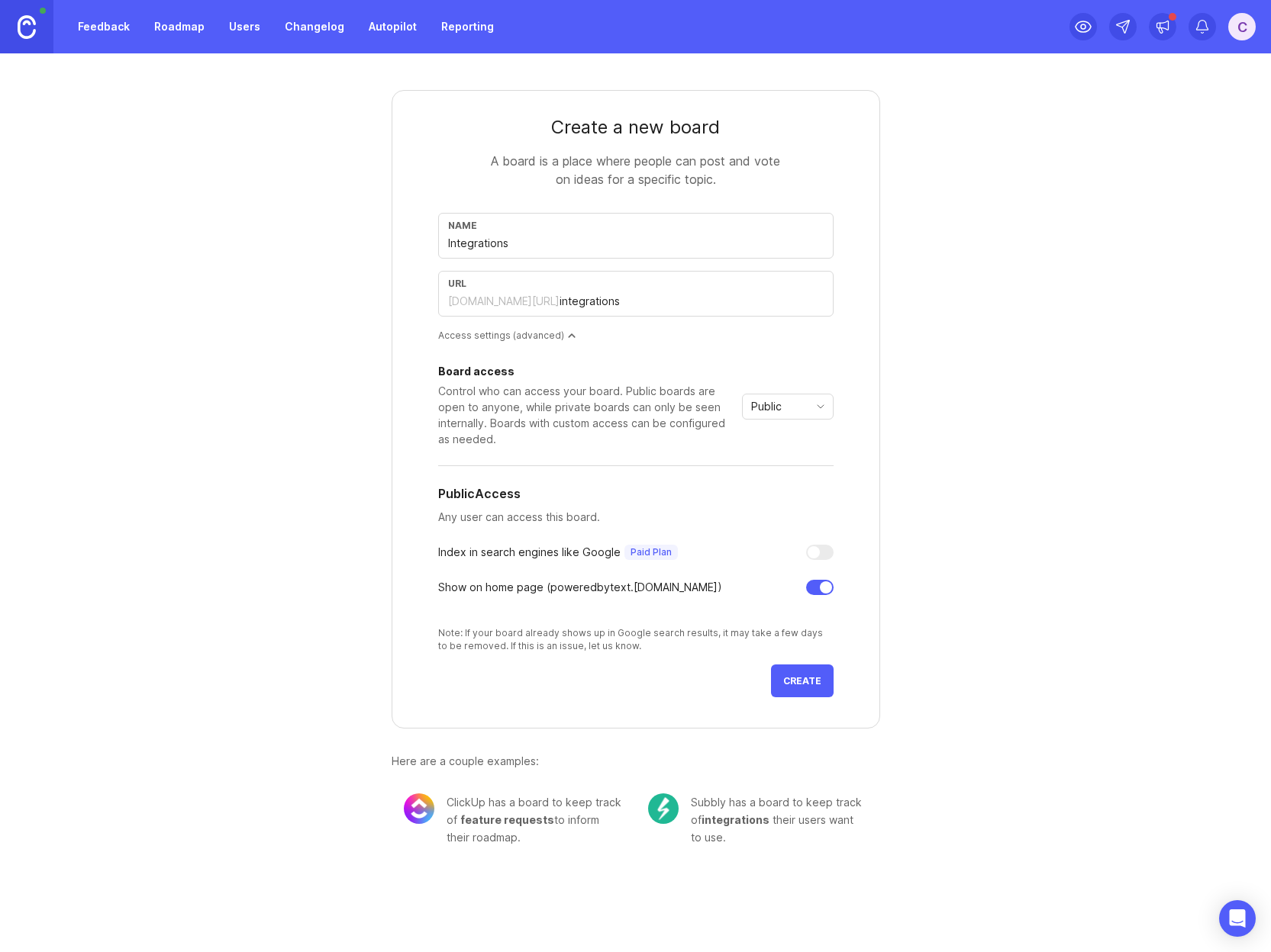
click at [808, 687] on button "Create" at bounding box center [802, 681] width 63 height 33
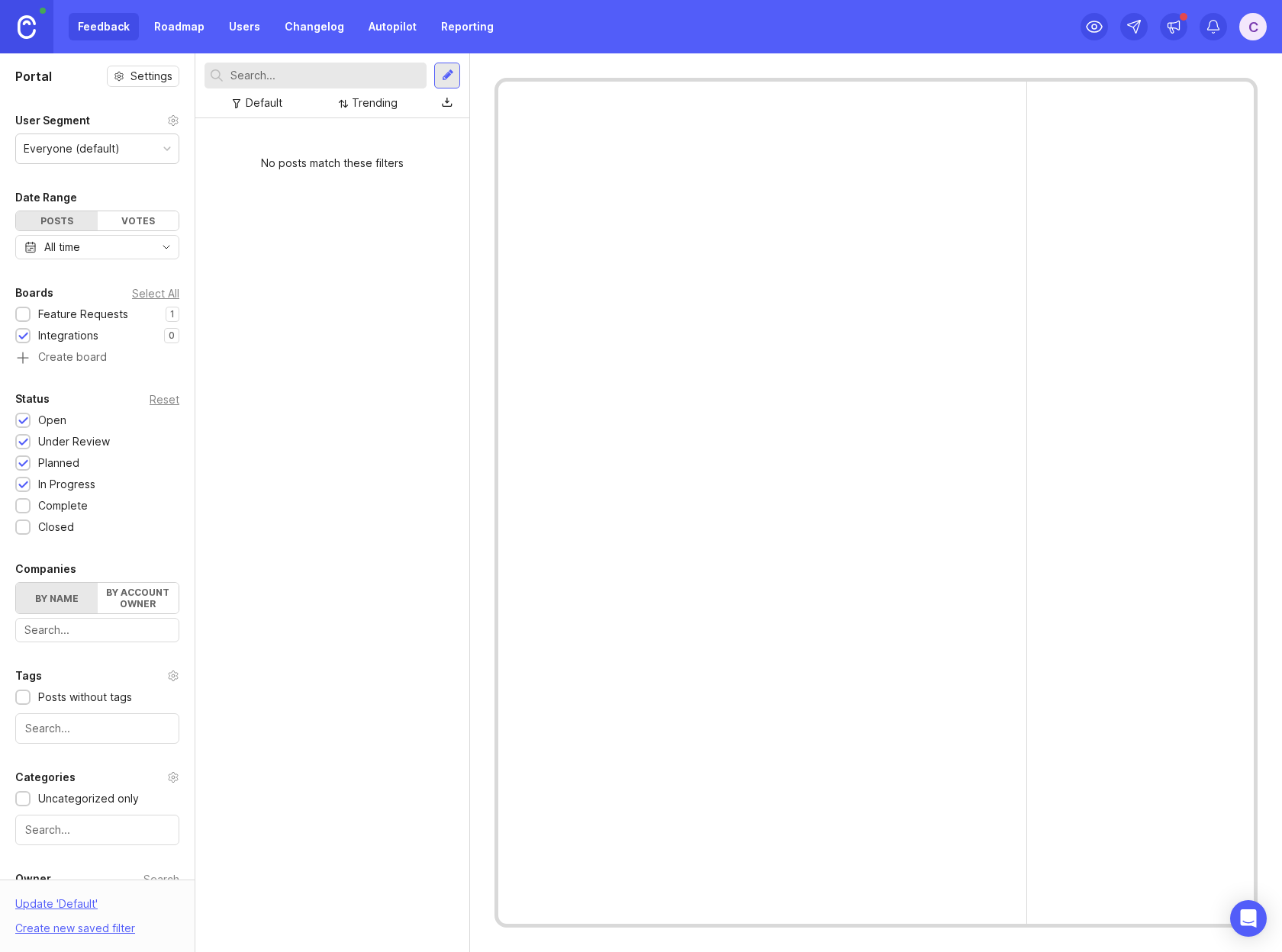
click at [169, 24] on link "Roadmap" at bounding box center [179, 27] width 68 height 28
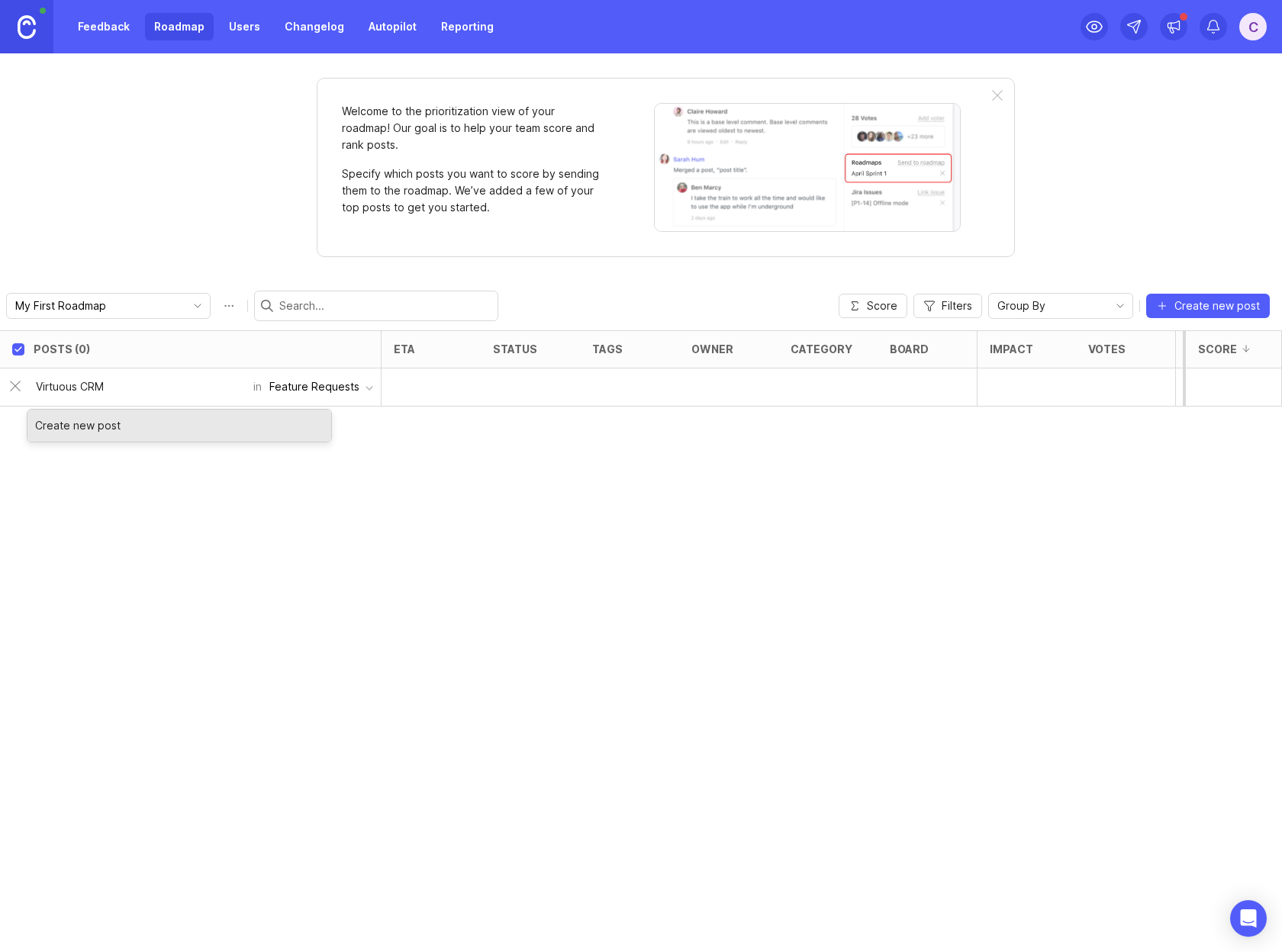
type input "Virtuous CRM"
click at [299, 384] on div "Feature Requests" at bounding box center [314, 387] width 90 height 17
click at [305, 444] on li "Integrations" at bounding box center [322, 446] width 116 height 29
click at [423, 376] on div at bounding box center [430, 387] width 99 height 38
click at [410, 384] on div at bounding box center [430, 387] width 99 height 38
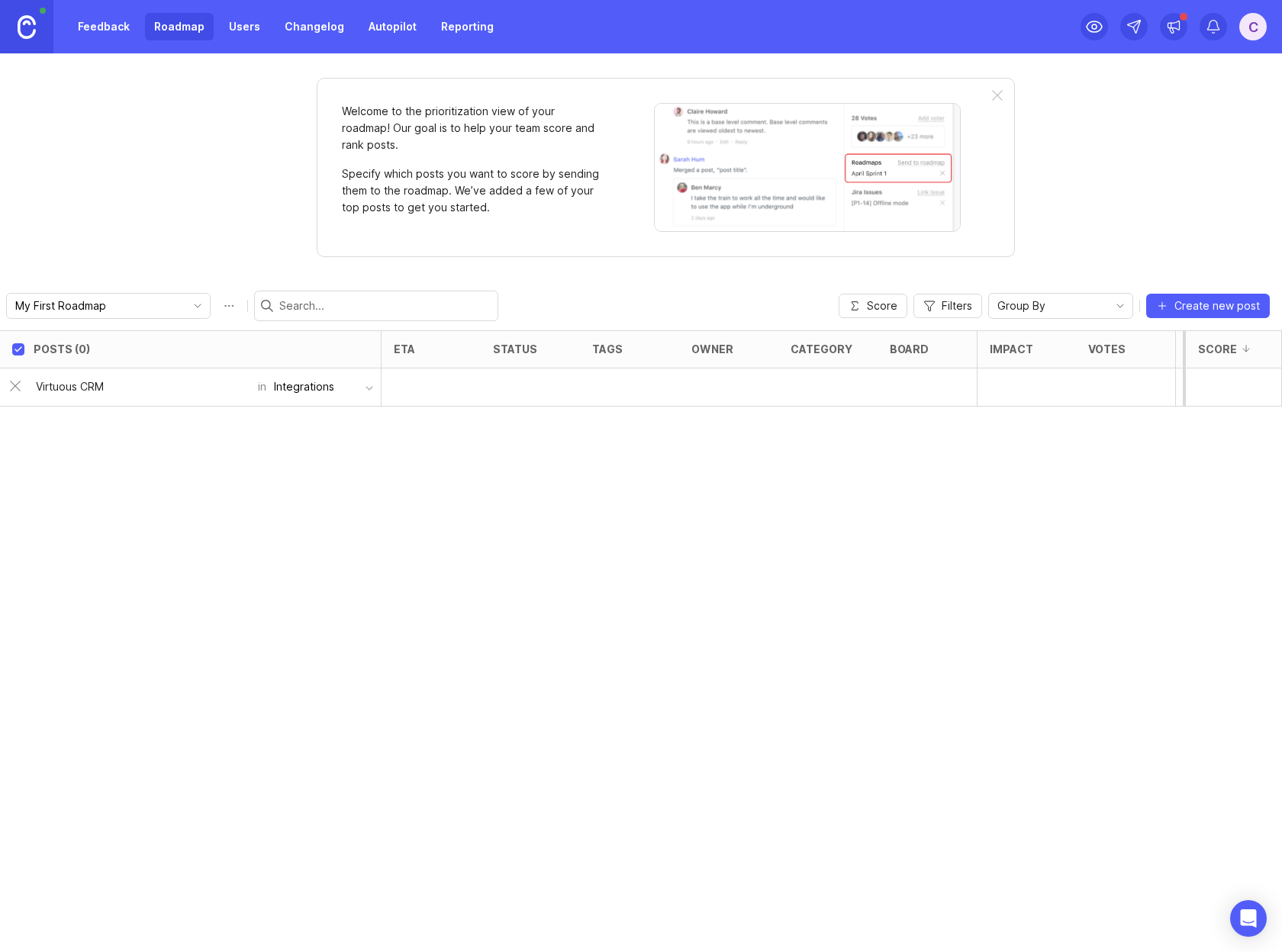
click at [160, 380] on input "Virtuous CRM" at bounding box center [142, 387] width 213 height 17
click at [134, 428] on div "Create new post" at bounding box center [179, 426] width 304 height 32
click at [86, 431] on div "Create new post" at bounding box center [179, 426] width 304 height 32
click at [351, 594] on div "Posts (0) eta status tags owner category board Impact Votes Effort Score Virtuo…" at bounding box center [641, 641] width 1282 height 621
checkbox input "false"
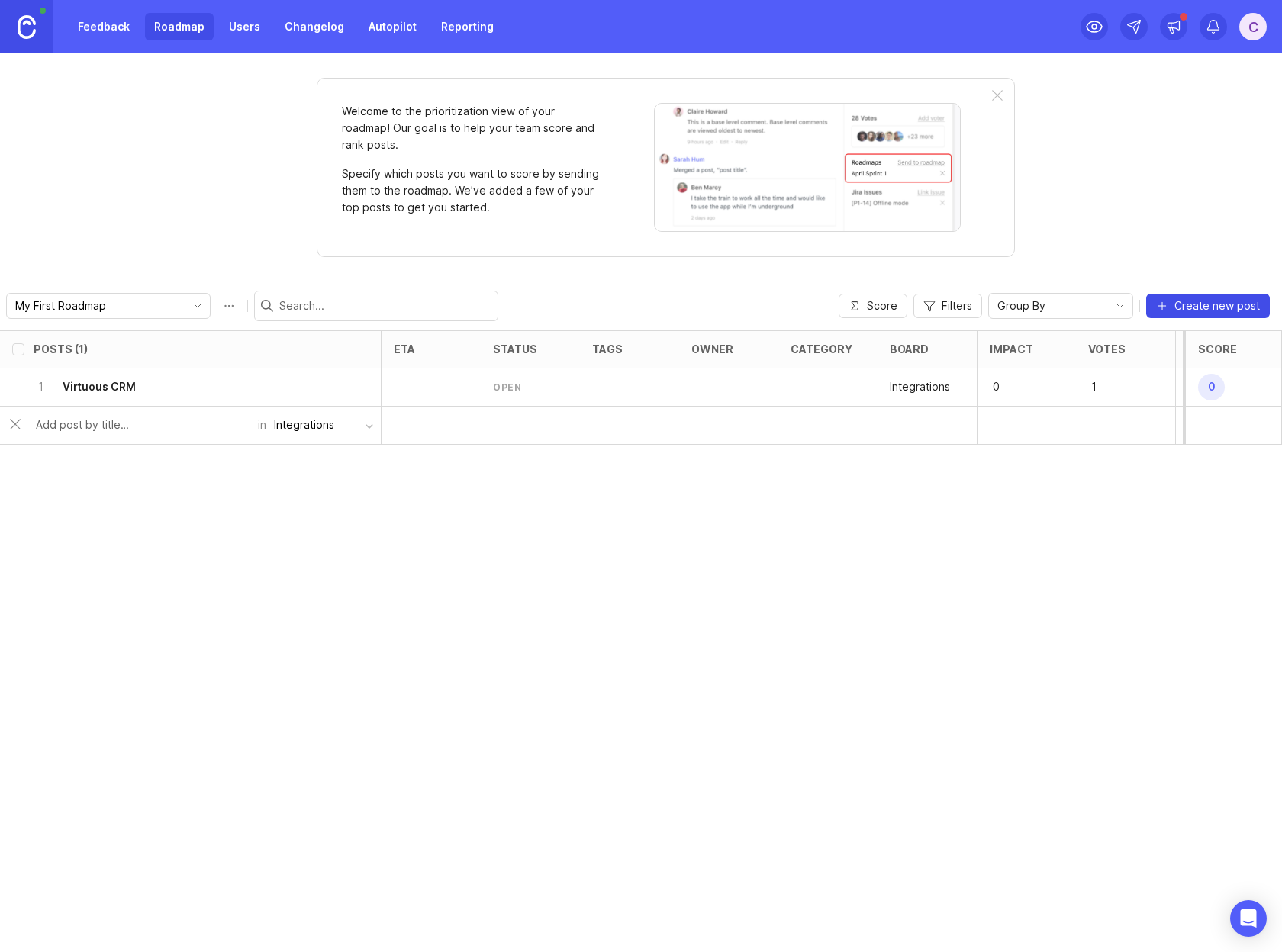
click at [1226, 301] on span "Create new post" at bounding box center [1217, 306] width 86 height 16
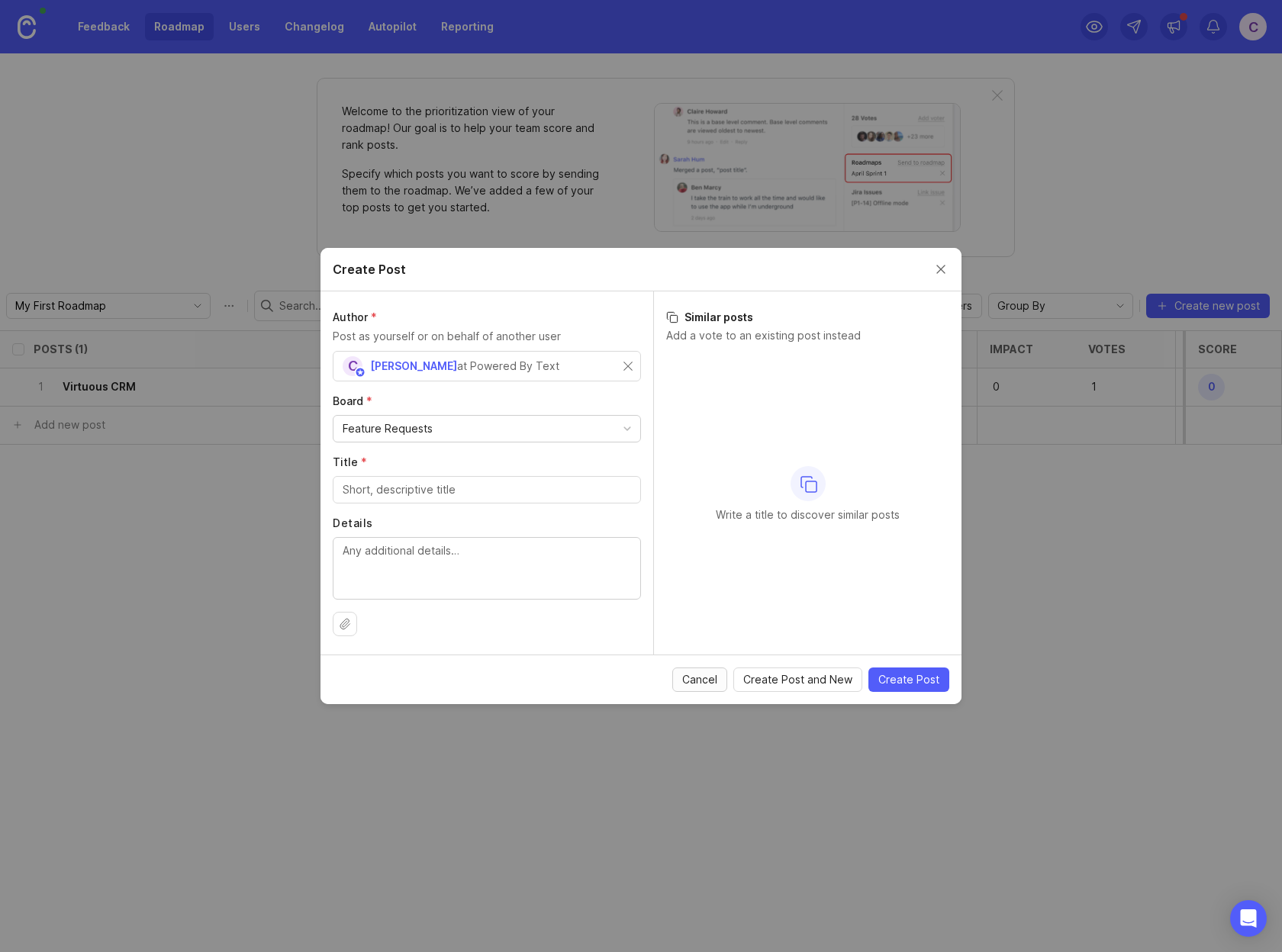
click at [714, 681] on span "Cancel" at bounding box center [700, 680] width 35 height 16
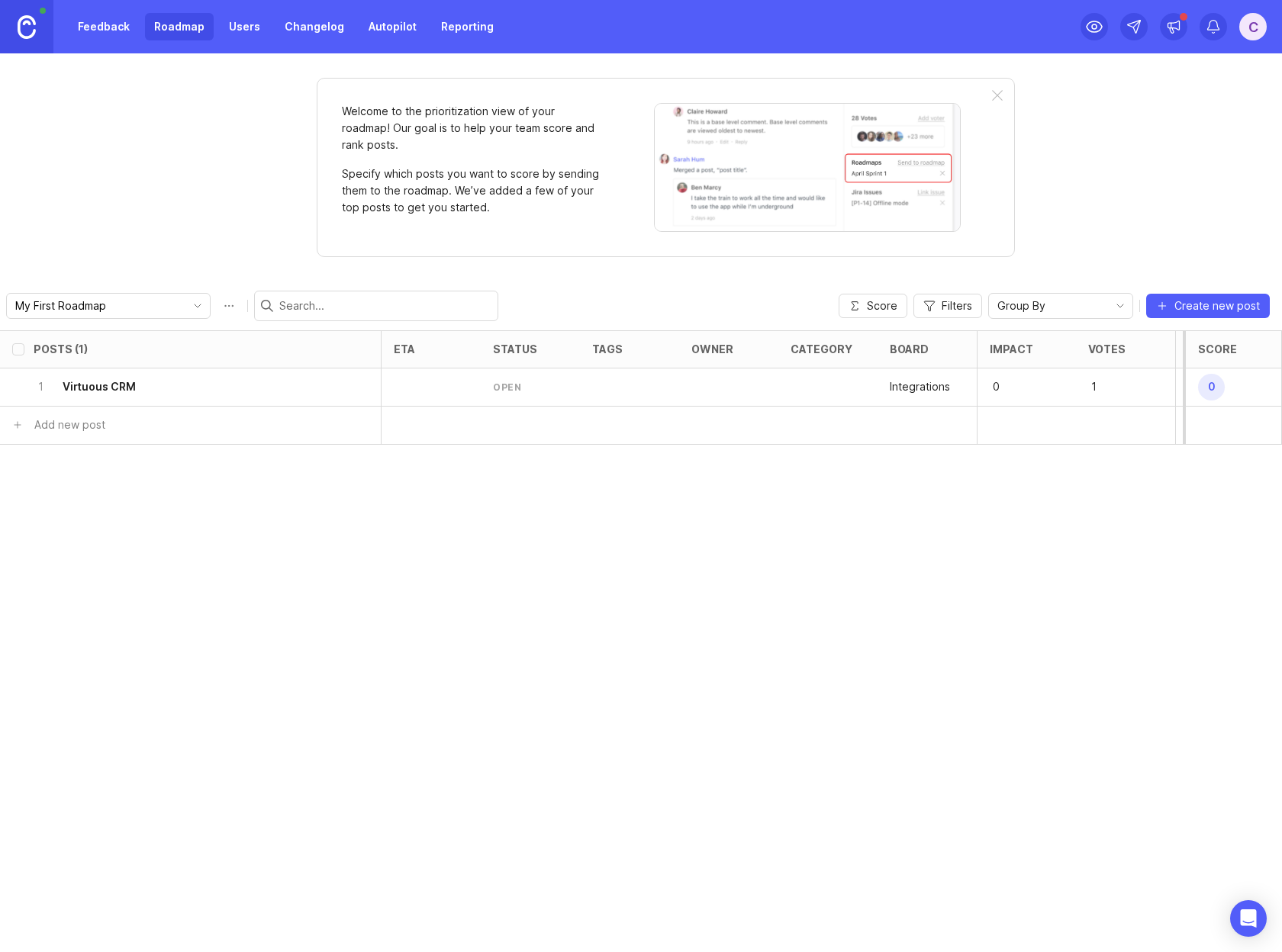
click at [415, 383] on div at bounding box center [430, 387] width 99 height 38
click at [229, 392] on div "1 Virtuous CRM" at bounding box center [186, 387] width 305 height 37
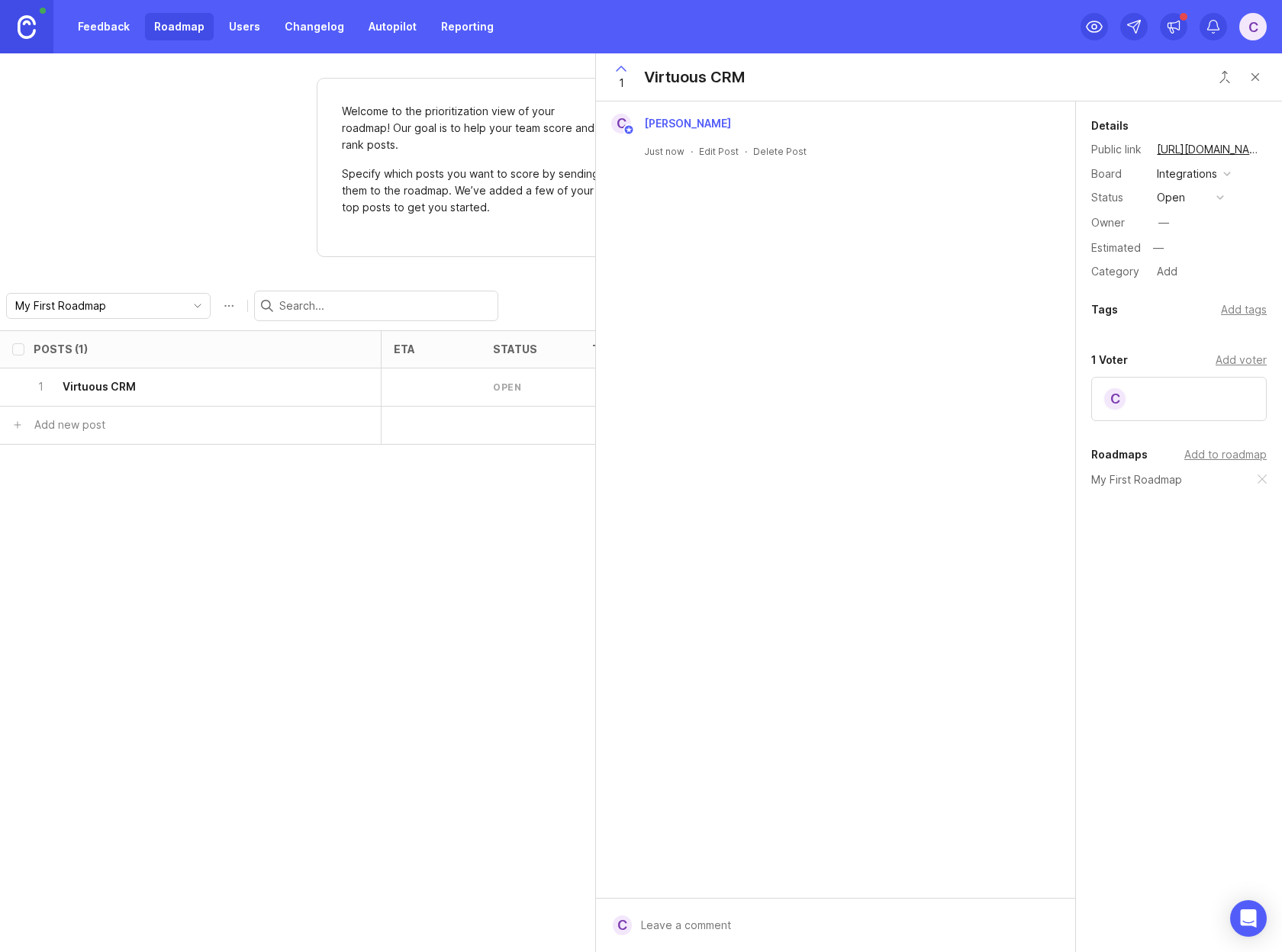
click at [1183, 201] on div "open" at bounding box center [1171, 198] width 29 height 17
click at [1192, 308] on div "in progress" at bounding box center [1194, 309] width 68 height 13
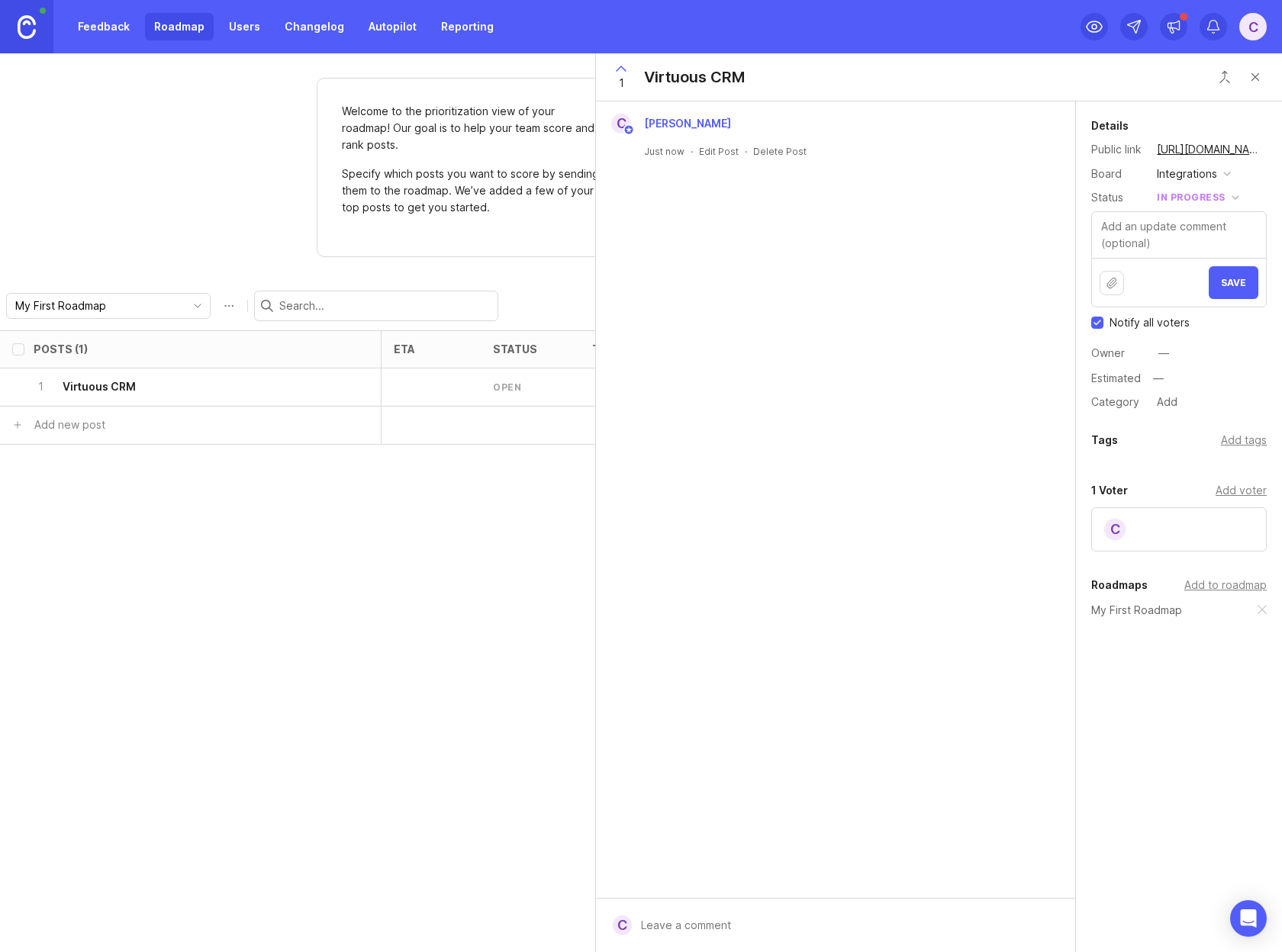
click at [1236, 279] on span "Save" at bounding box center [1233, 283] width 25 height 11
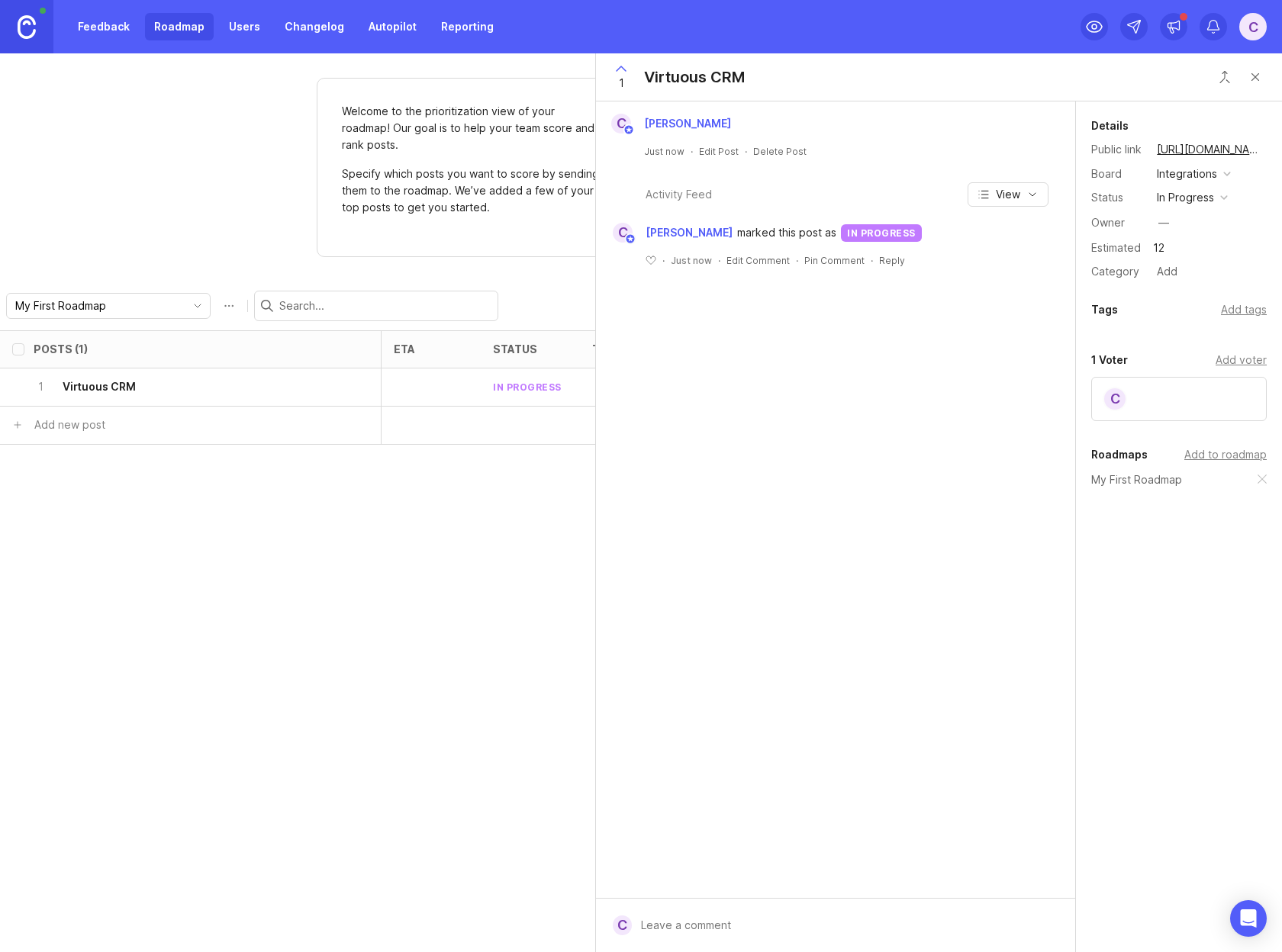
type input "1"
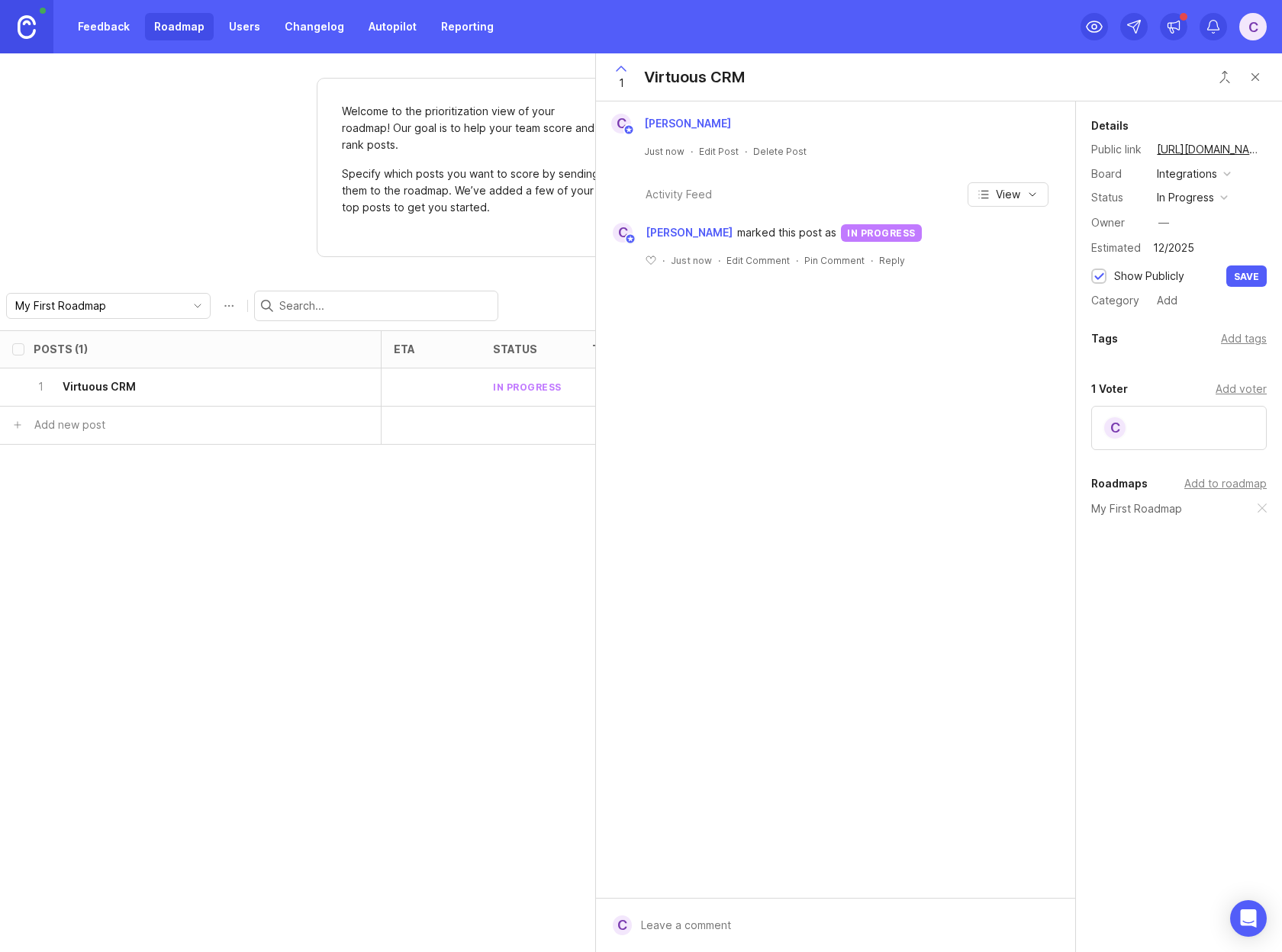
type input "12/2025"
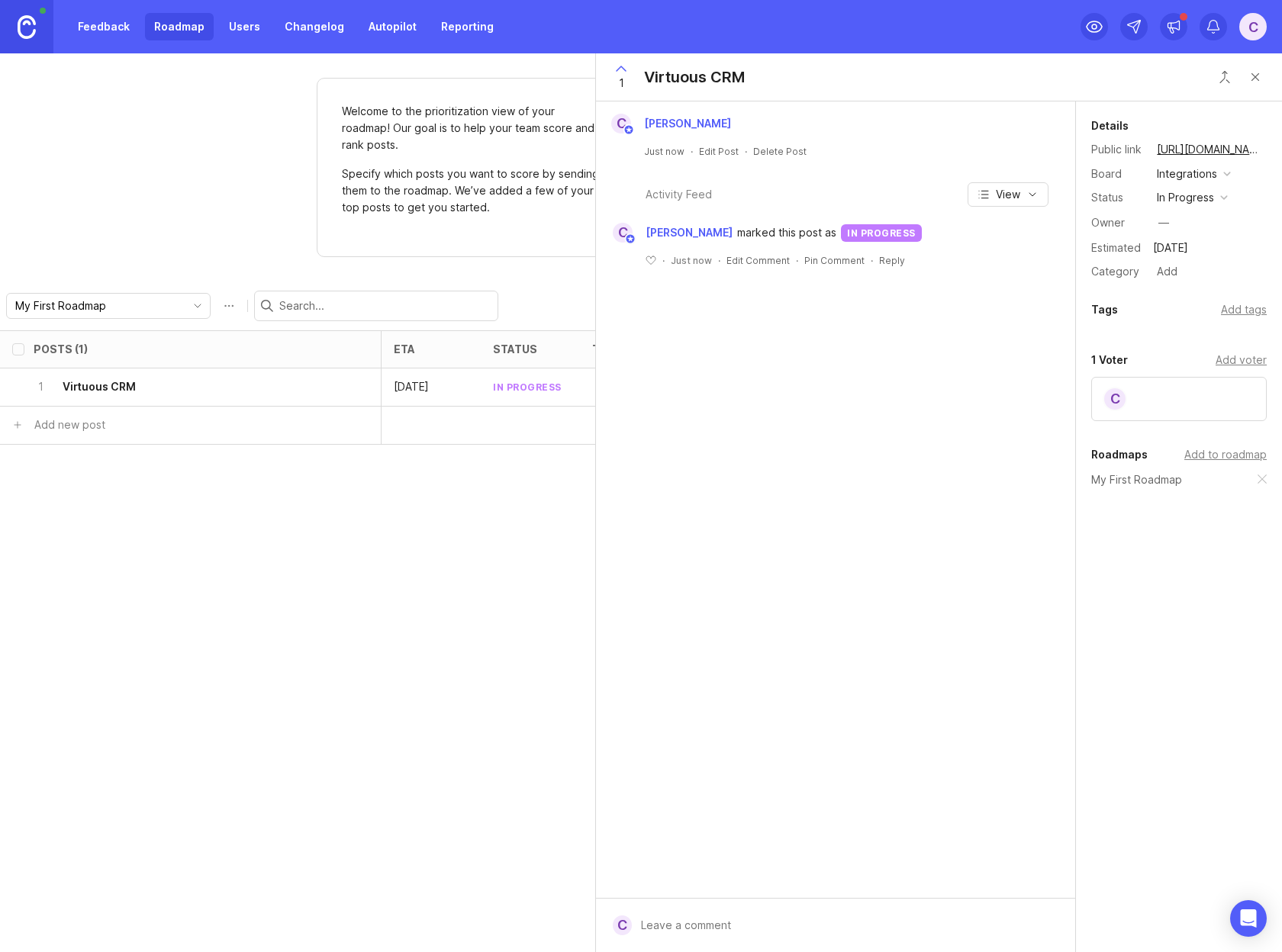
click at [428, 709] on div "Posts (1) eta status tags owner category board Impact Votes Effort Score 1 Virt…" at bounding box center [641, 641] width 1282 height 621
click at [1258, 75] on button "Close button" at bounding box center [1255, 77] width 30 height 30
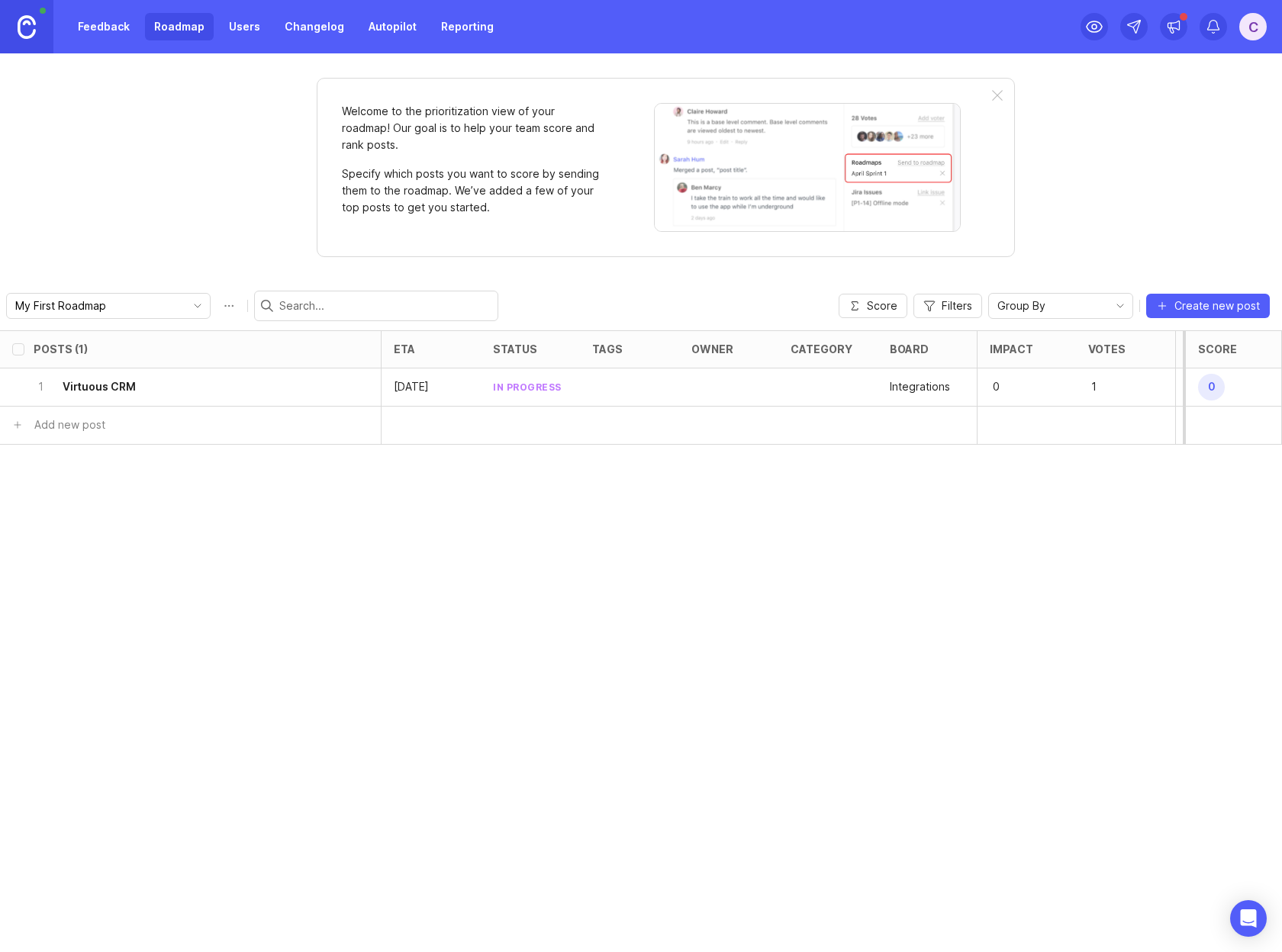
click at [718, 270] on div "Welcome to the prioritization view of your roadmap! Our goal is to help your te…" at bounding box center [641, 502] width 1282 height 898
type input "Planning Center"
click at [428, 420] on div at bounding box center [430, 425] width 99 height 38
click at [257, 420] on div "2 Planning Center" at bounding box center [186, 425] width 305 height 37
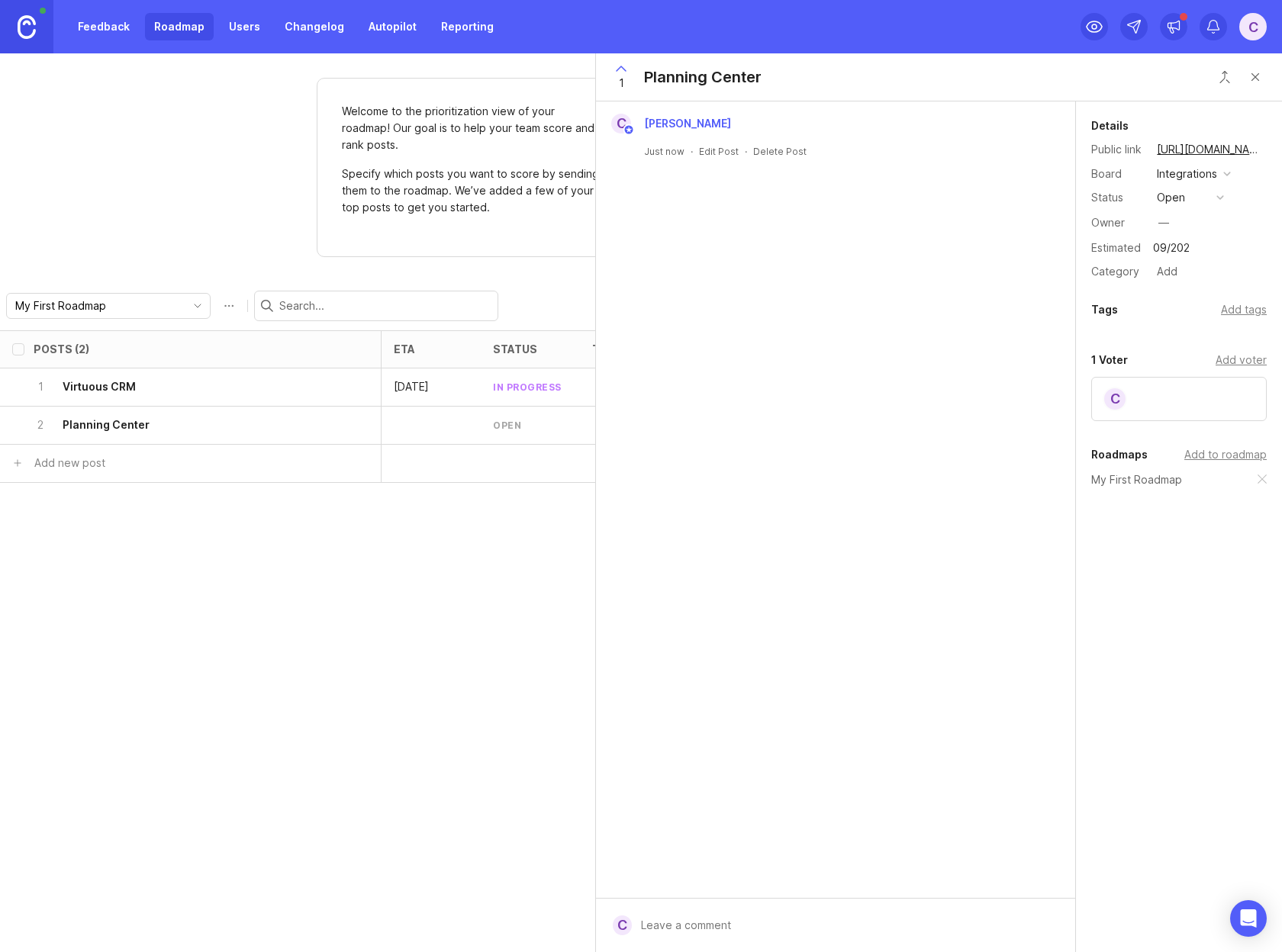
type input "09/2025"
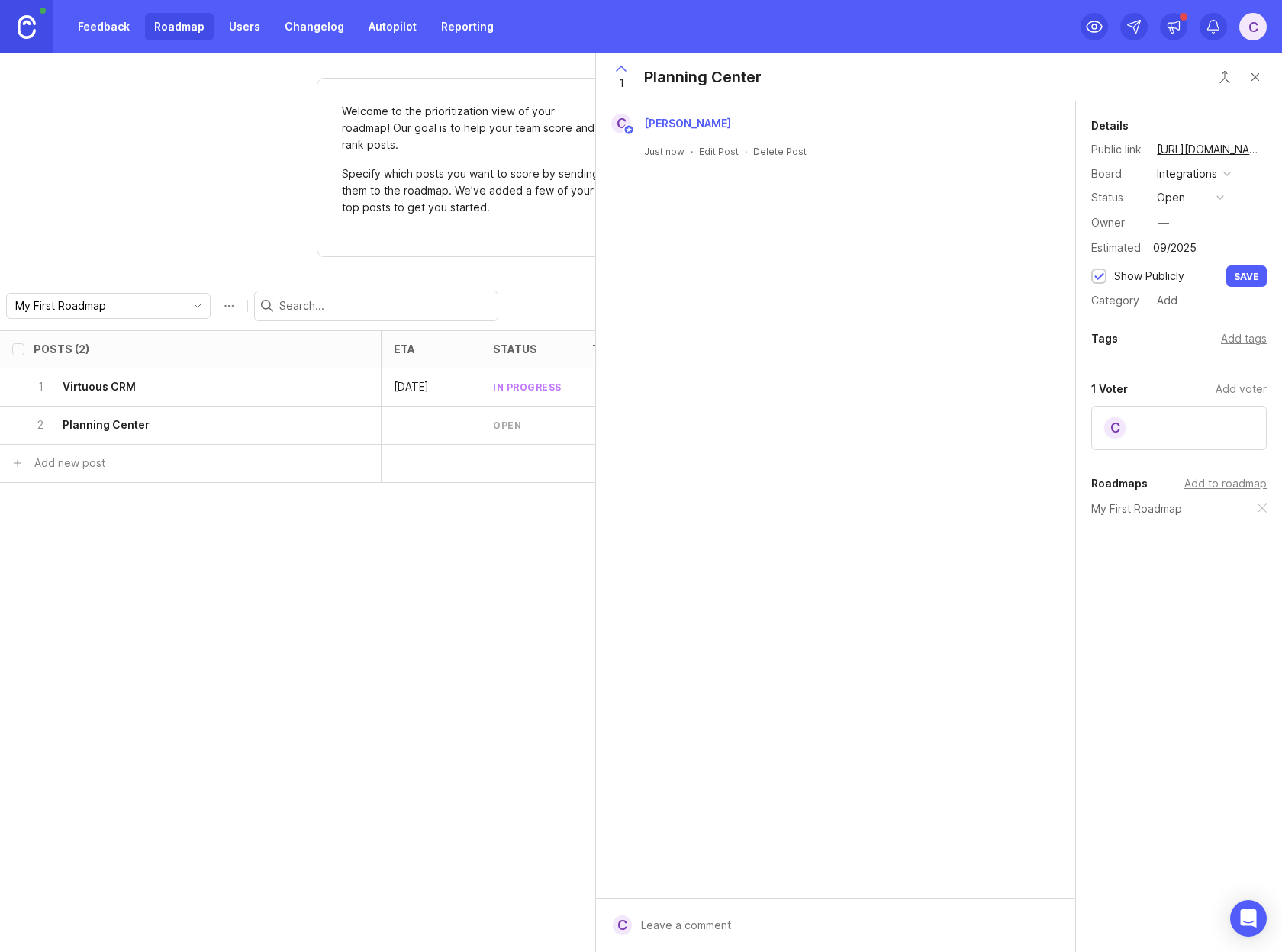
click at [1219, 192] on button "open" at bounding box center [1191, 197] width 77 height 19
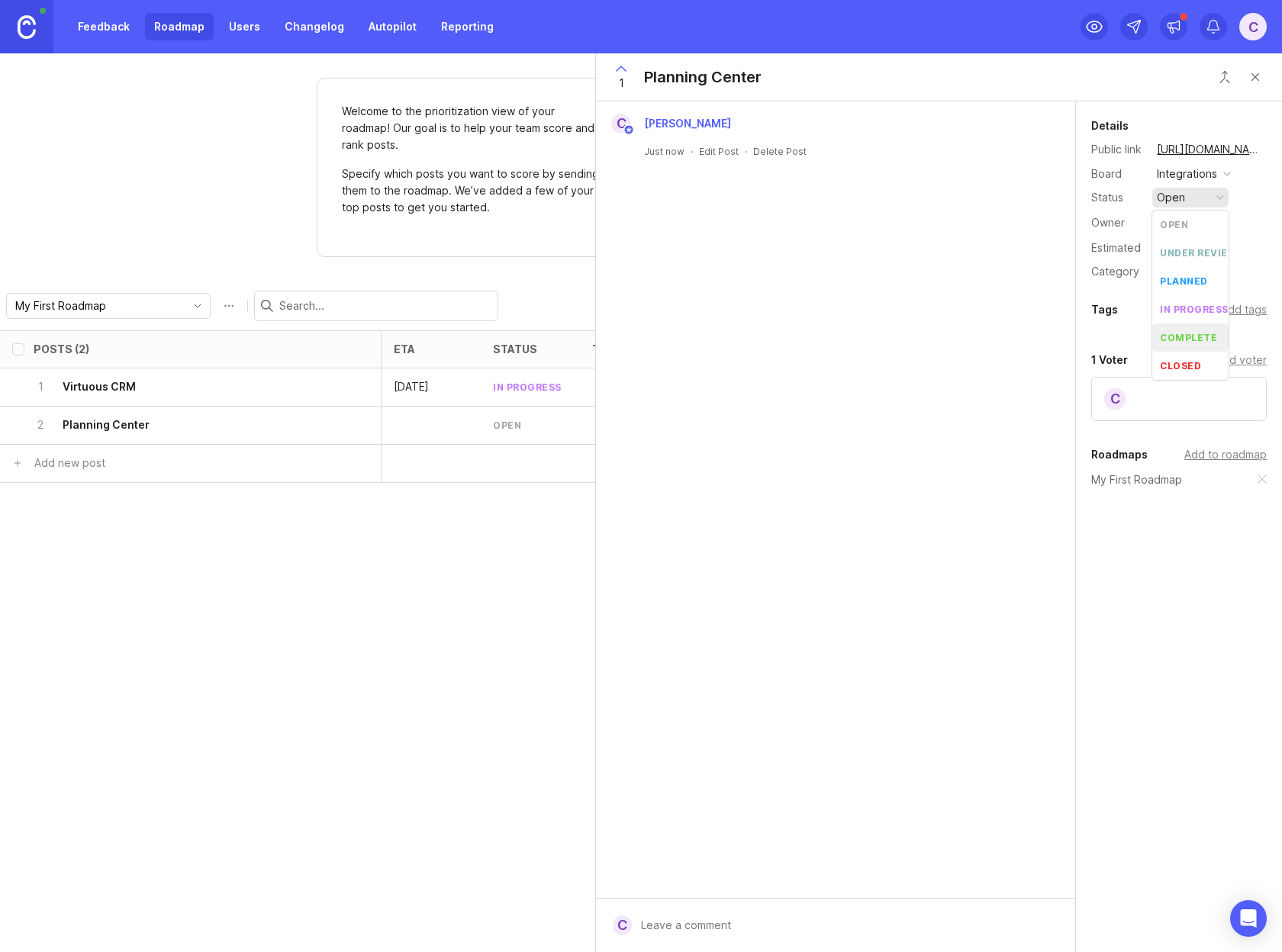
click at [1194, 336] on div "complete" at bounding box center [1189, 338] width 57 height 13
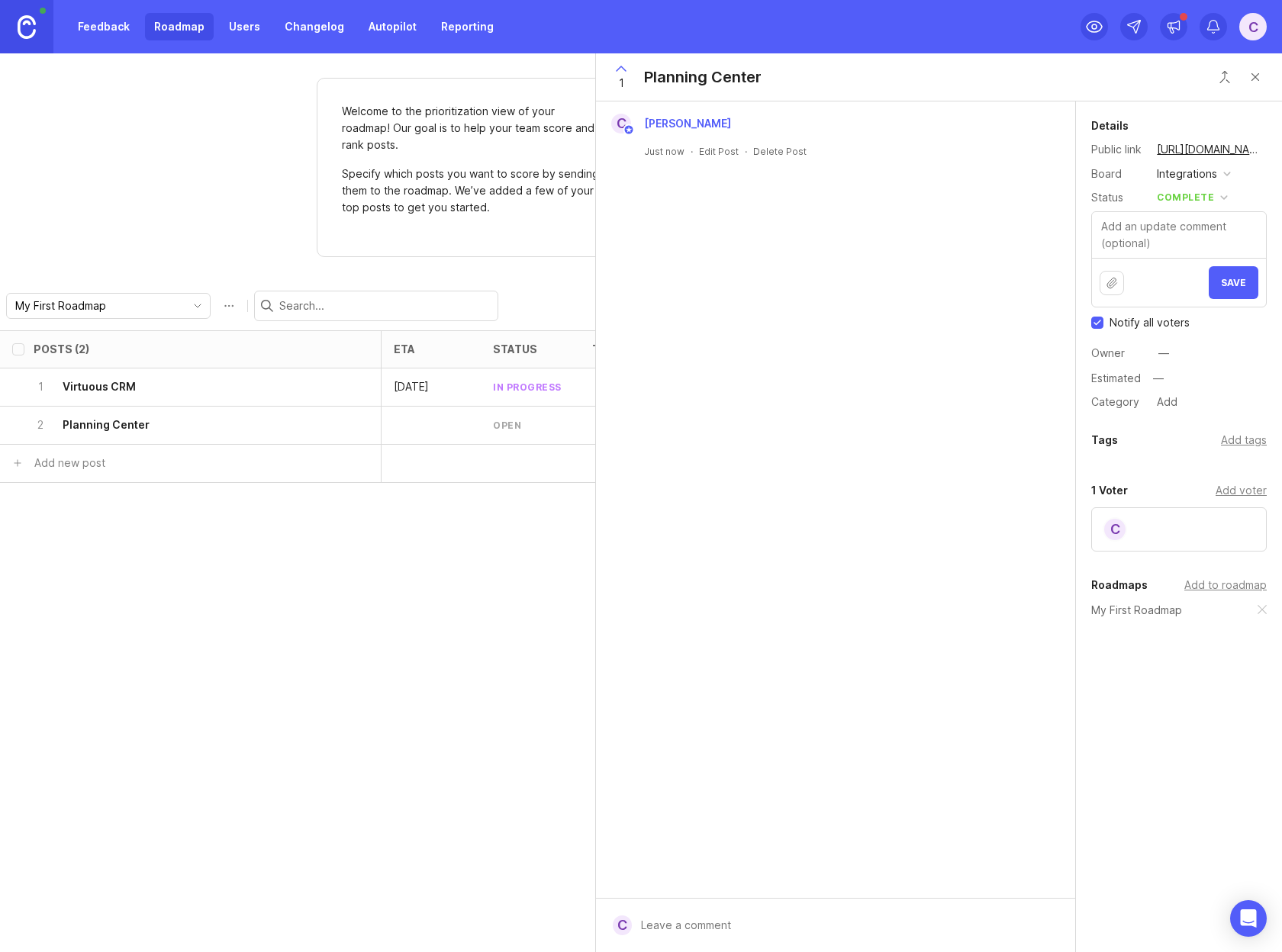
click at [1239, 283] on span "Save" at bounding box center [1233, 283] width 25 height 11
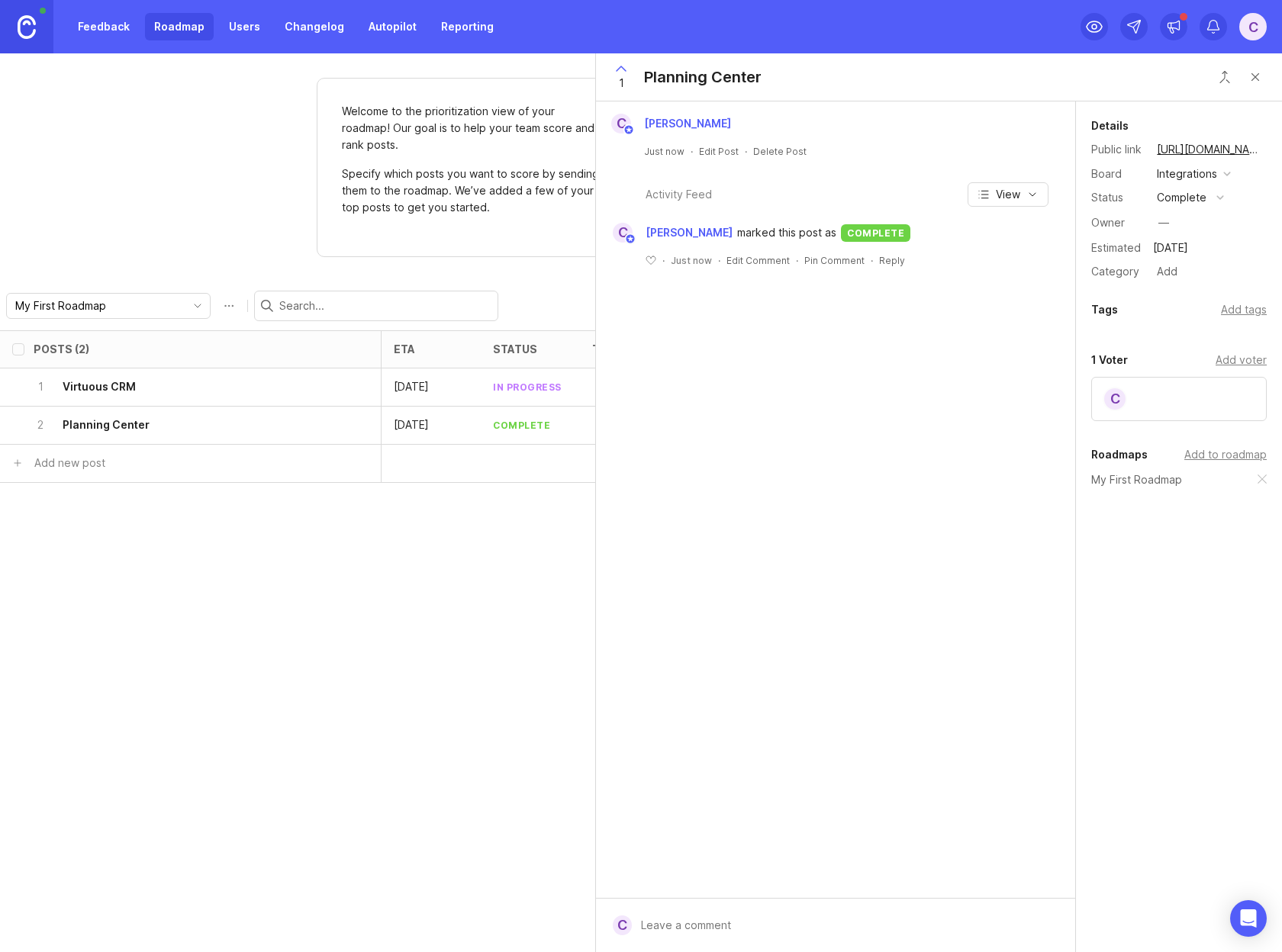
click at [302, 687] on div "Posts (2) eta status tags owner category board Impact Votes Effort Score 1 Virt…" at bounding box center [641, 641] width 1282 height 621
click at [1256, 74] on button "Close button" at bounding box center [1255, 77] width 30 height 30
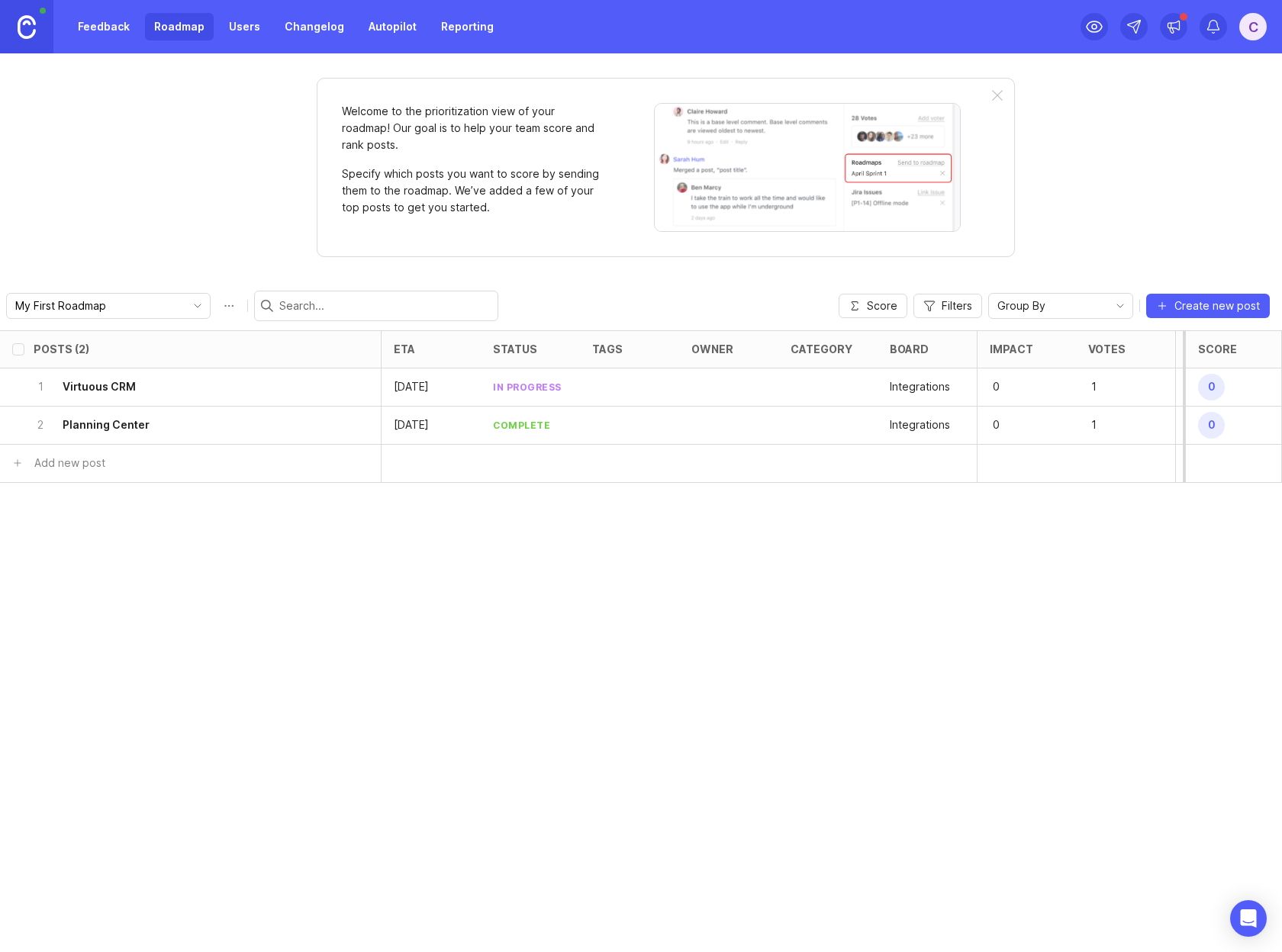
click at [320, 36] on link "Changelog" at bounding box center [314, 27] width 78 height 28
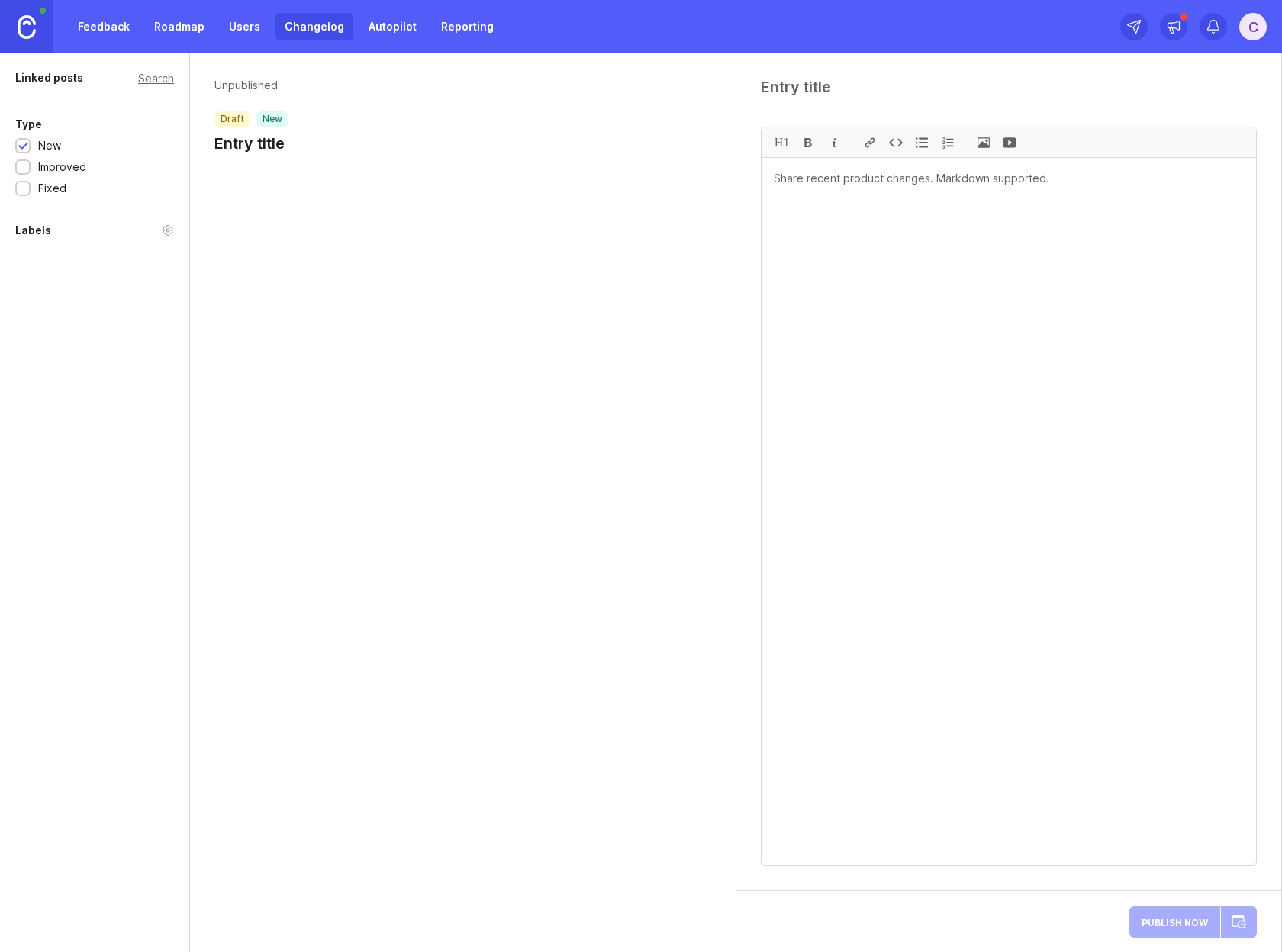
click at [345, 163] on div "Unpublished draft new Entry title" at bounding box center [463, 119] width 545 height 131
click at [273, 139] on h1 "Entry title" at bounding box center [251, 143] width 74 height 21
click at [304, 142] on header "Unpublished draft new Entry title" at bounding box center [462, 115] width 496 height 77
click at [282, 141] on h1 "Entry title" at bounding box center [251, 143] width 74 height 21
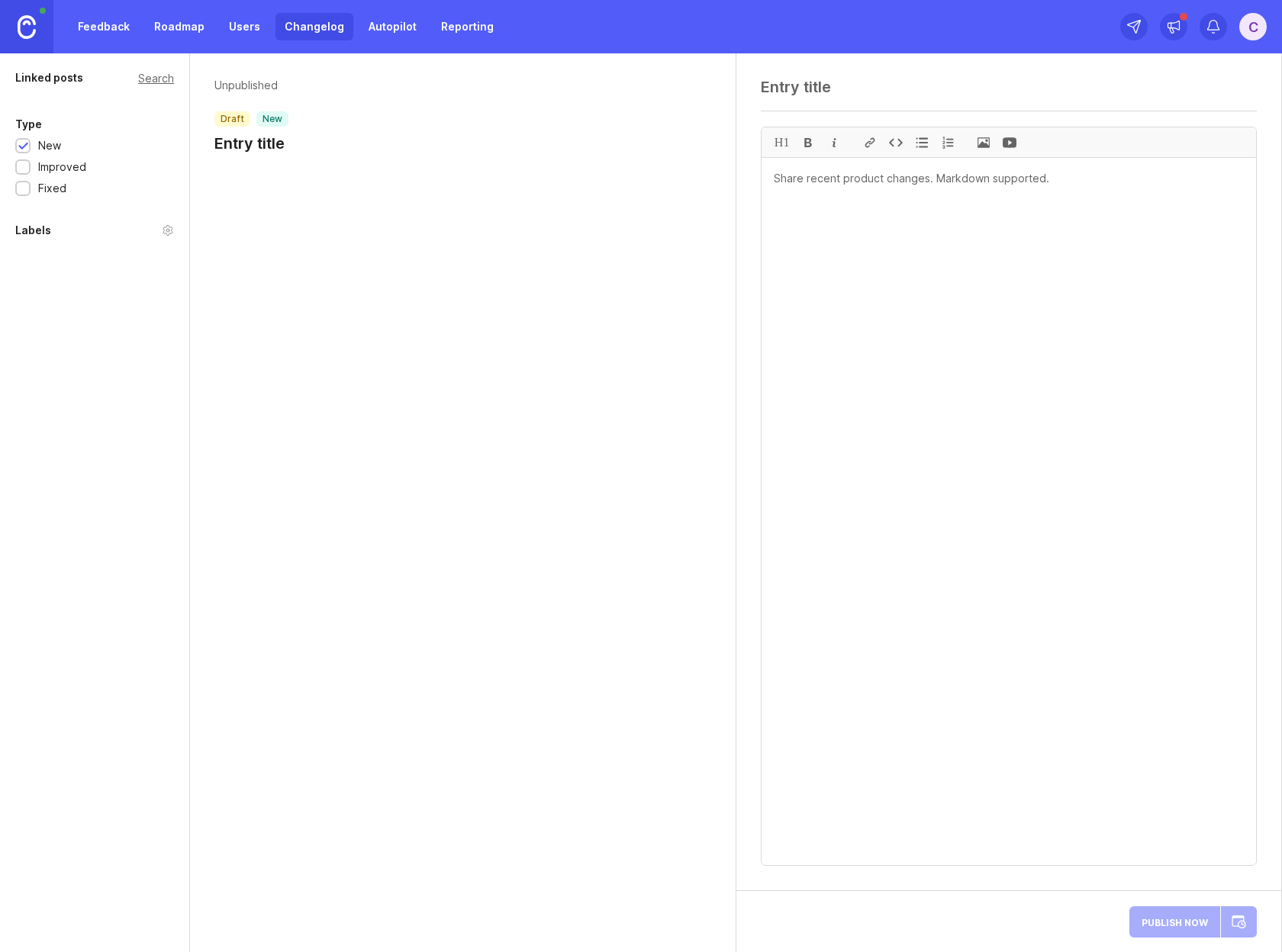
click at [835, 82] on textarea at bounding box center [1009, 87] width 496 height 18
paste textarea "MMS Support Added to Message Templates"
type textarea "MMS Support Added to Message Templates"
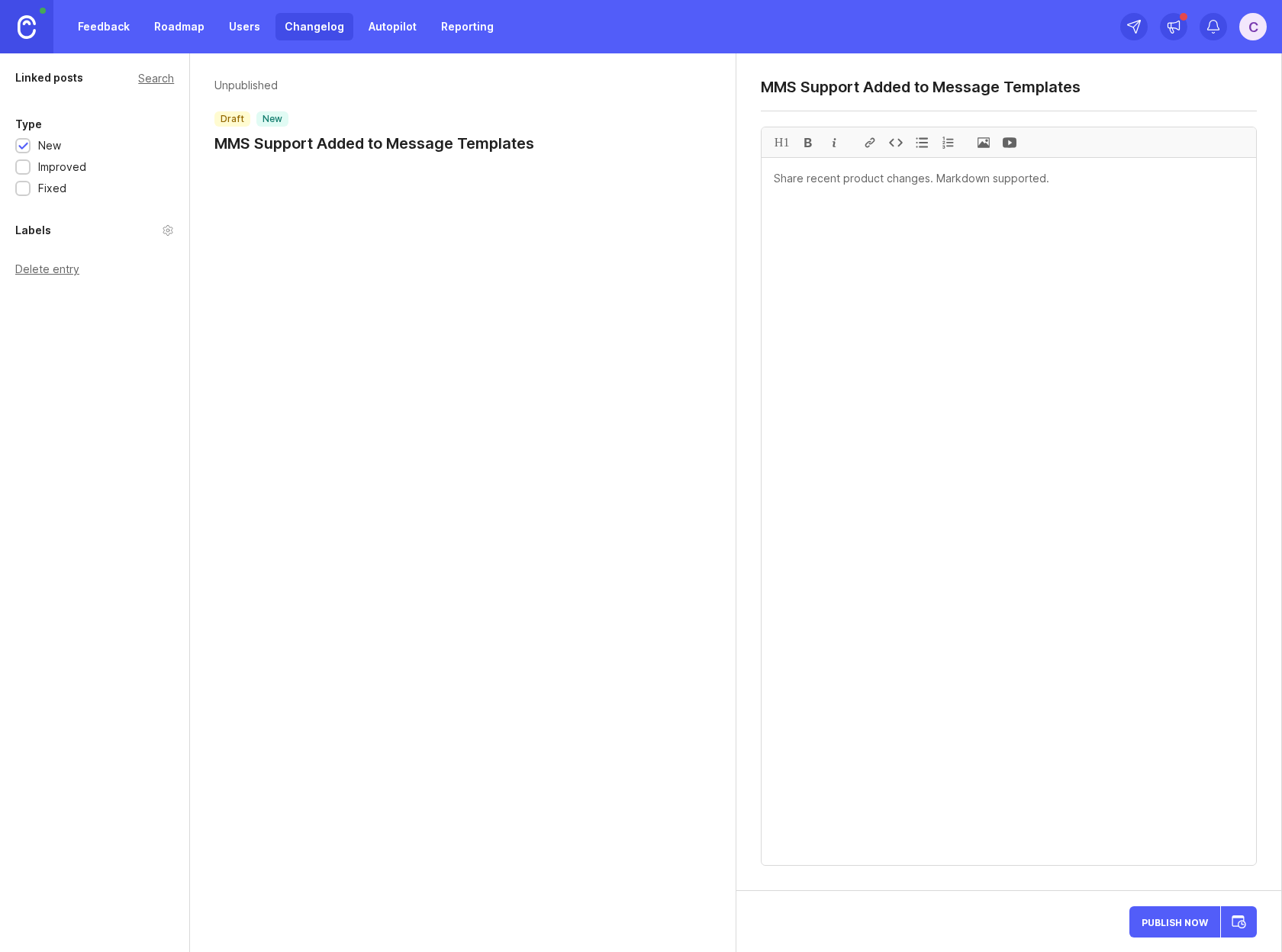
click at [1025, 214] on textarea at bounding box center [1009, 512] width 494 height 707
paste textarea "Message Templates now support MMS functionality, allowing for the inclusion of …"
type textarea "Message Templates now support MMS functionality, allowing for the inclusion of …"
paste textarea "Message Templates now support MMS functionality, allowing for the inclusion of …"
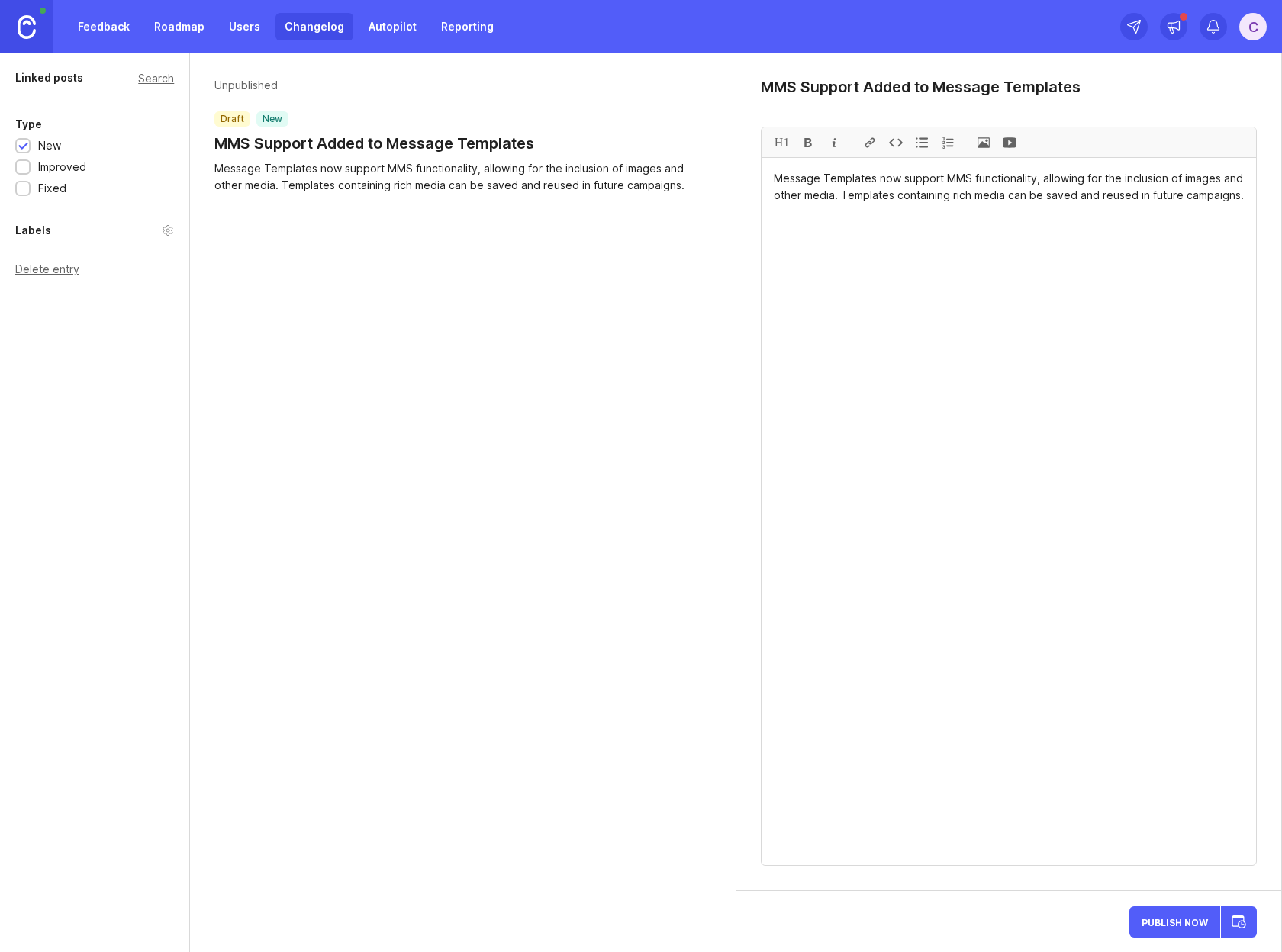
click at [1047, 246] on textarea "Message Templates now support MMS functionality, allowing for the inclusion of …" at bounding box center [1009, 512] width 494 height 707
type textarea "Message Templates now support MMS functionality, allowing for the inclusion of …"
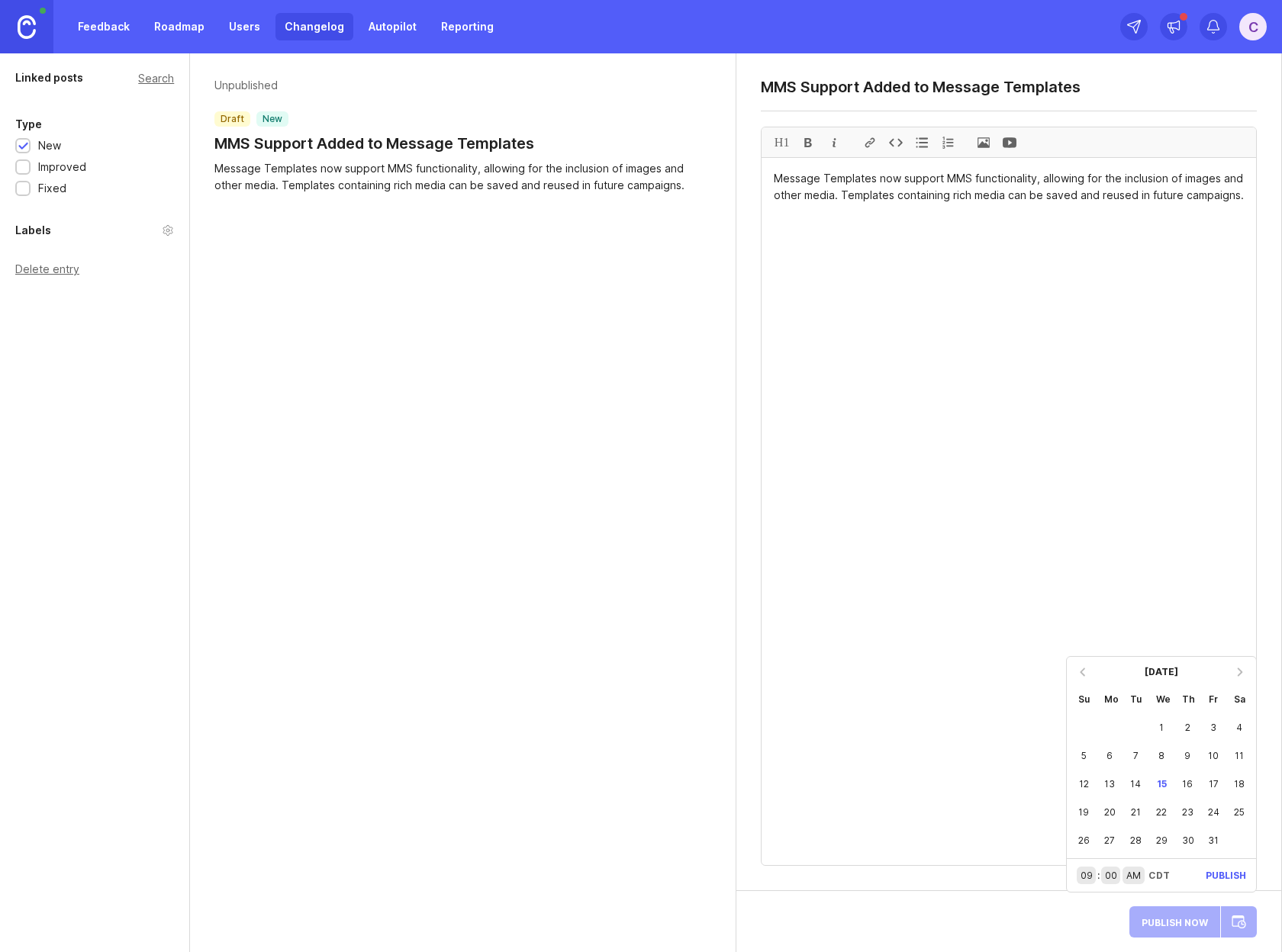
click at [1186, 754] on div "9" at bounding box center [1188, 755] width 26 height 29
click at [1190, 754] on div "9" at bounding box center [1188, 755] width 26 height 29
click at [1190, 756] on div "9" at bounding box center [1188, 755] width 26 height 29
click at [1189, 754] on div "9" at bounding box center [1188, 755] width 26 height 29
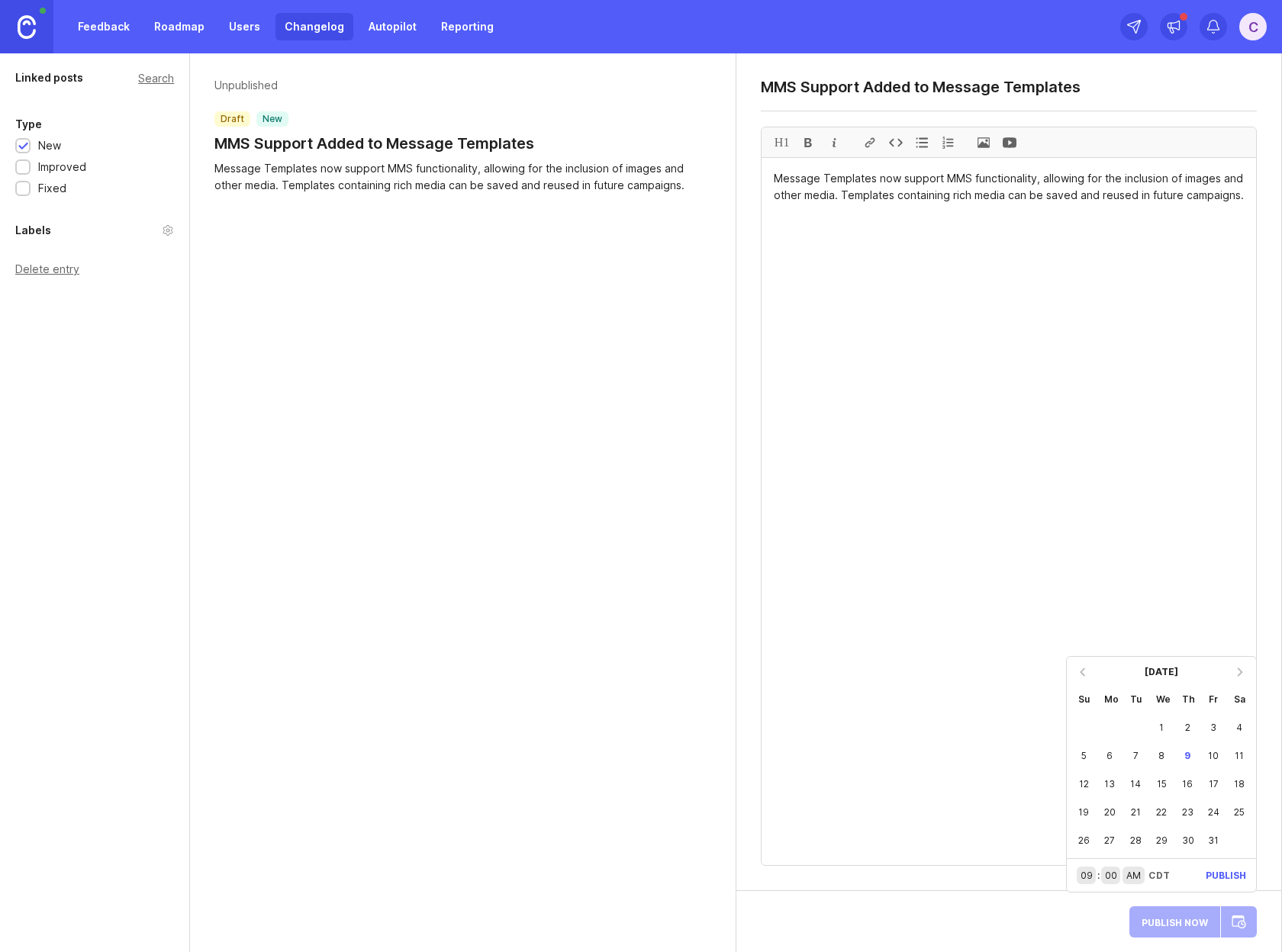
click at [1086, 877] on input "09" at bounding box center [1086, 875] width 11 height 13
click at [1188, 756] on div "9" at bounding box center [1188, 755] width 26 height 29
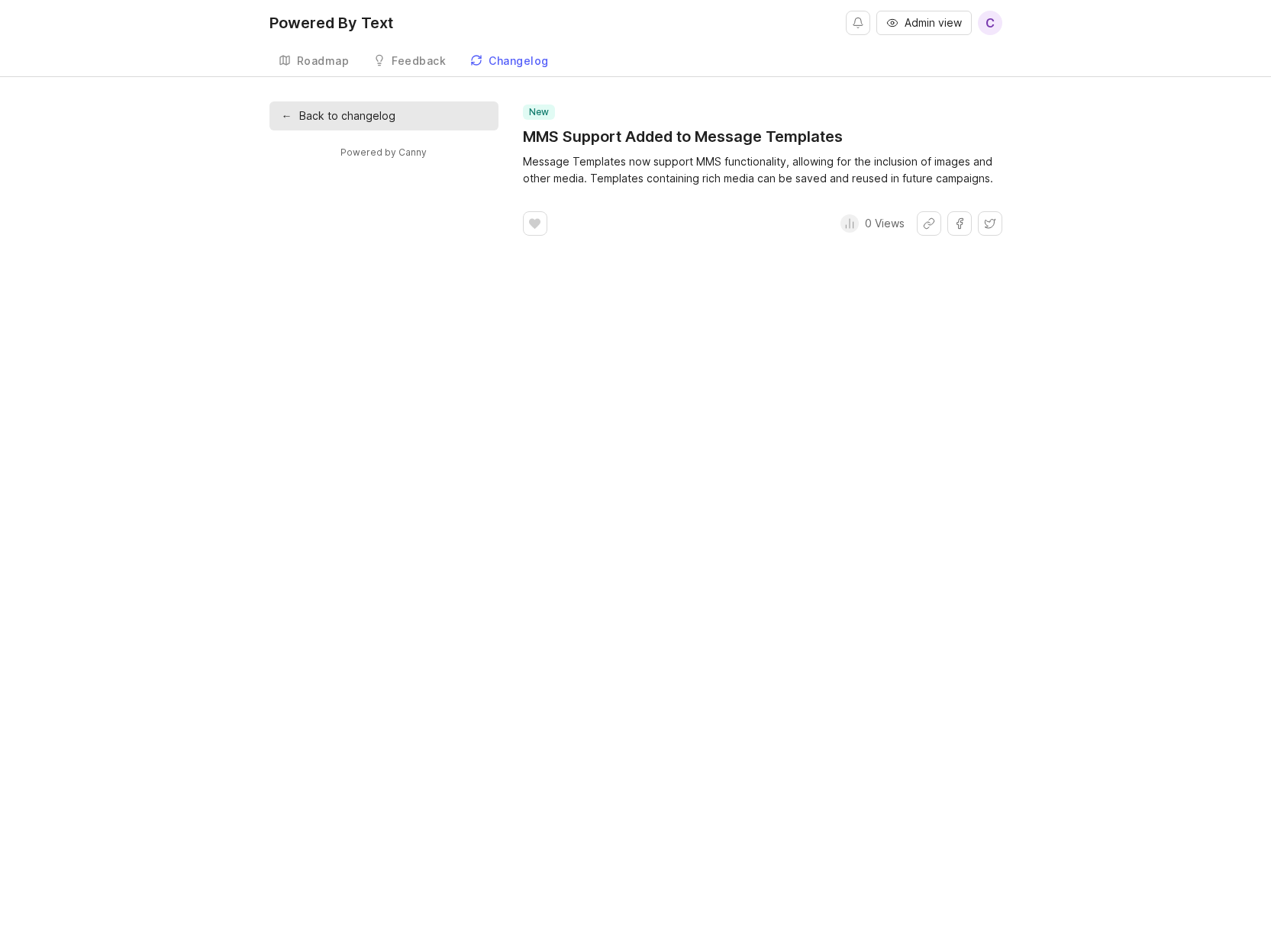
click at [722, 326] on div "Powered By Text Admin view C Roadmap Feedback Feedback Changelog ← Back to chan…" at bounding box center [636, 476] width 1271 height 952
click at [928, 24] on span "Admin view" at bounding box center [933, 23] width 57 height 16
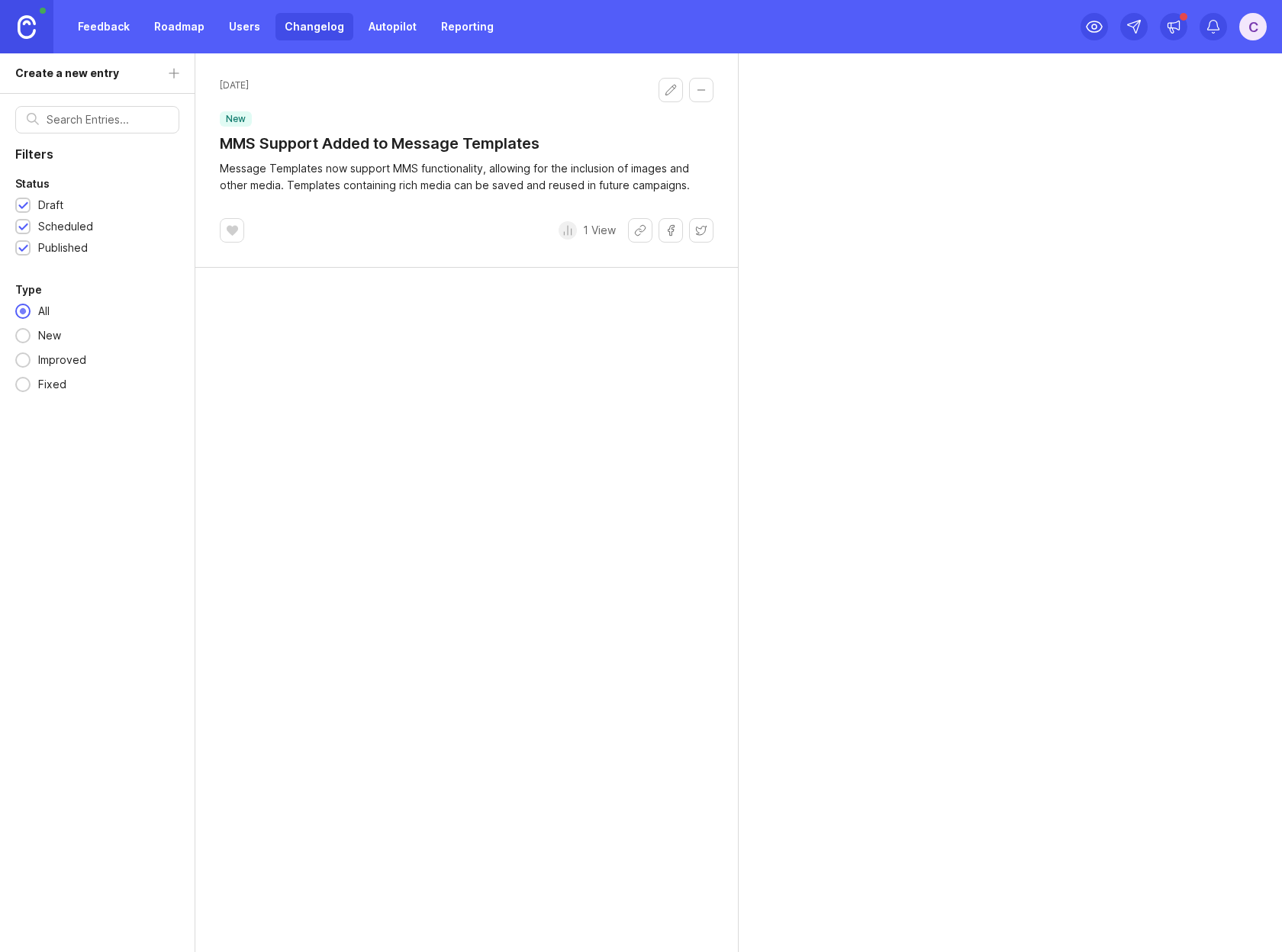
click at [663, 91] on button "Edit changelog entry" at bounding box center [671, 90] width 24 height 24
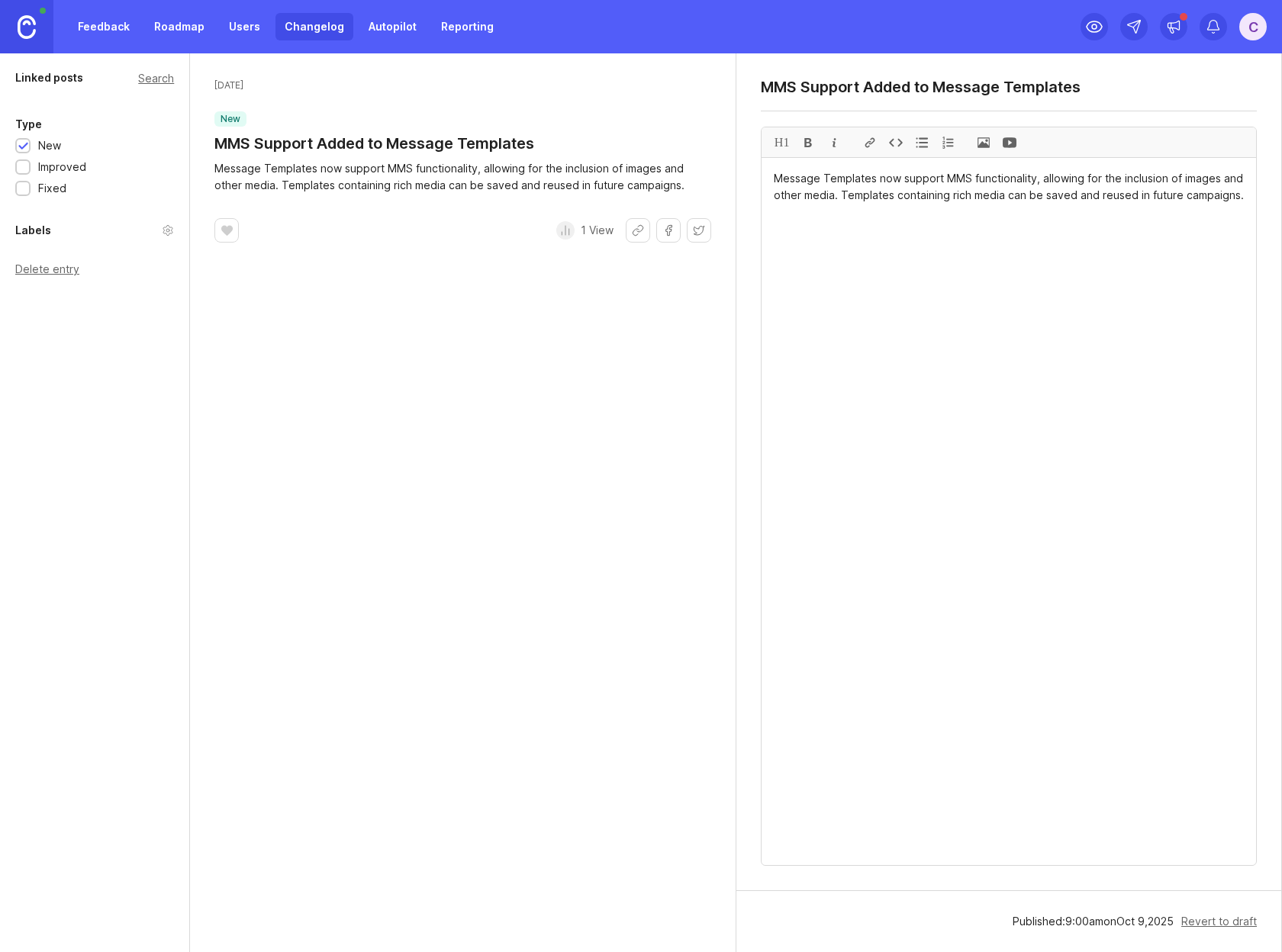
click at [309, 25] on link "Changelog" at bounding box center [314, 27] width 78 height 28
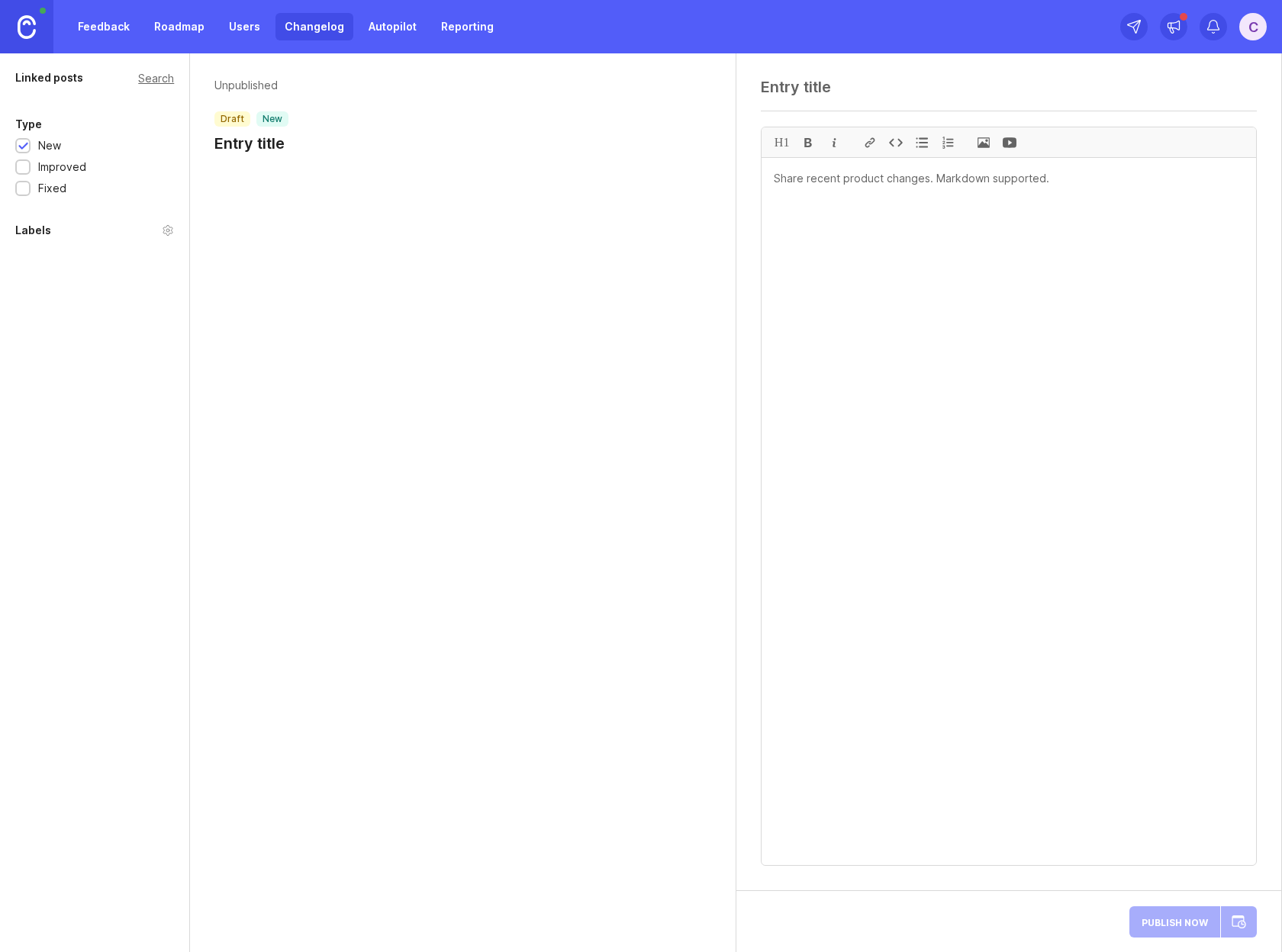
click at [302, 160] on div "Unpublished draft new Entry title" at bounding box center [463, 119] width 545 height 131
click at [825, 90] on textarea at bounding box center [1009, 87] width 496 height 18
paste textarea "Save Segment Files to Segment Lists"
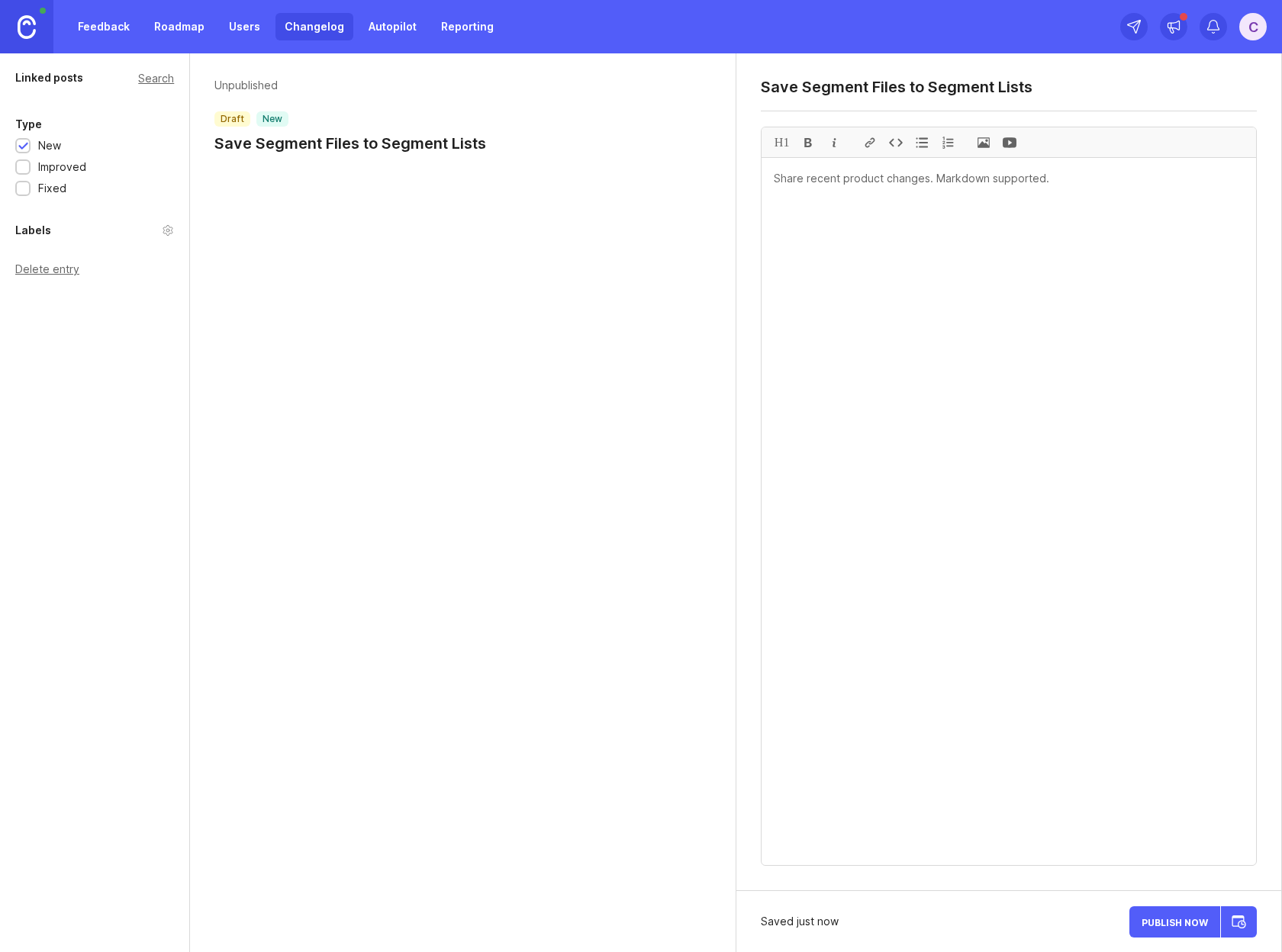
type textarea "Save Segment Files to Segment Lists"
click at [916, 234] on textarea at bounding box center [1009, 512] width 494 height 707
paste textarea "A new option in the Message Compose screen allows for Segment files to be saved…"
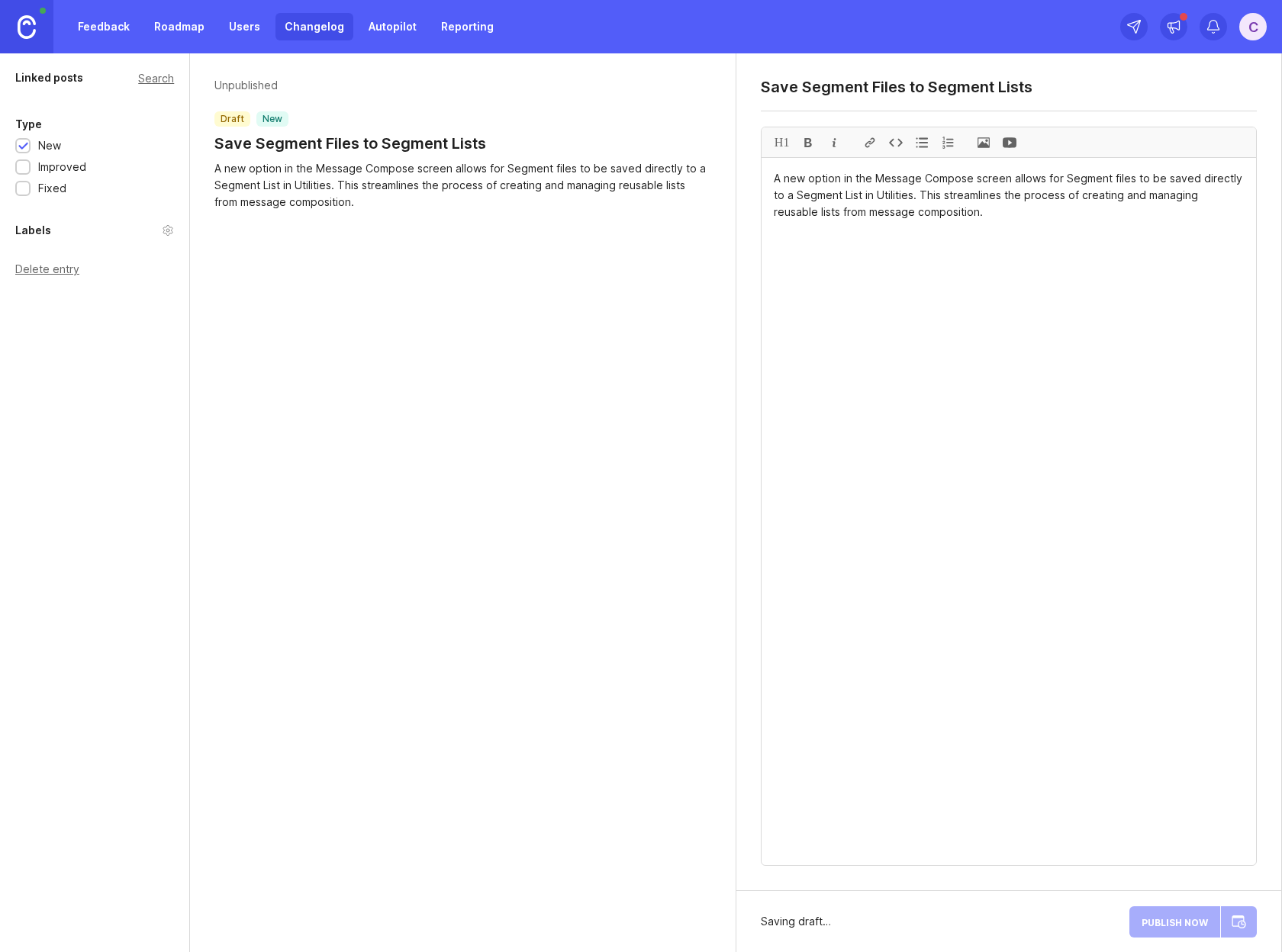
type textarea "A new option in the Message Compose screen allows for Segment files to be saved…"
click at [1240, 920] on div "Publish Now" at bounding box center [1193, 922] width 127 height 37
click at [1135, 755] on div "7" at bounding box center [1135, 755] width 26 height 29
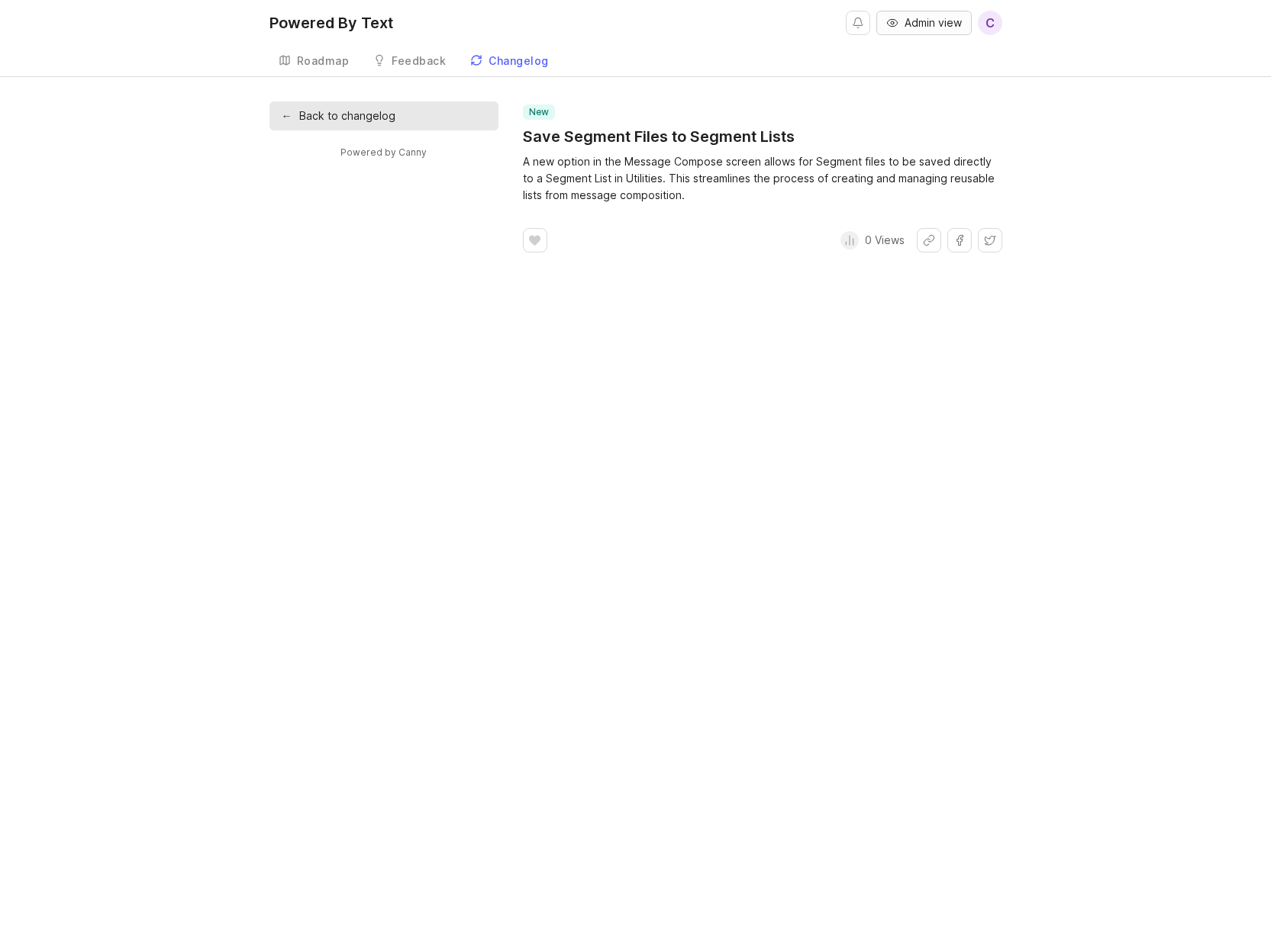
click at [931, 24] on span "Admin view" at bounding box center [933, 23] width 57 height 16
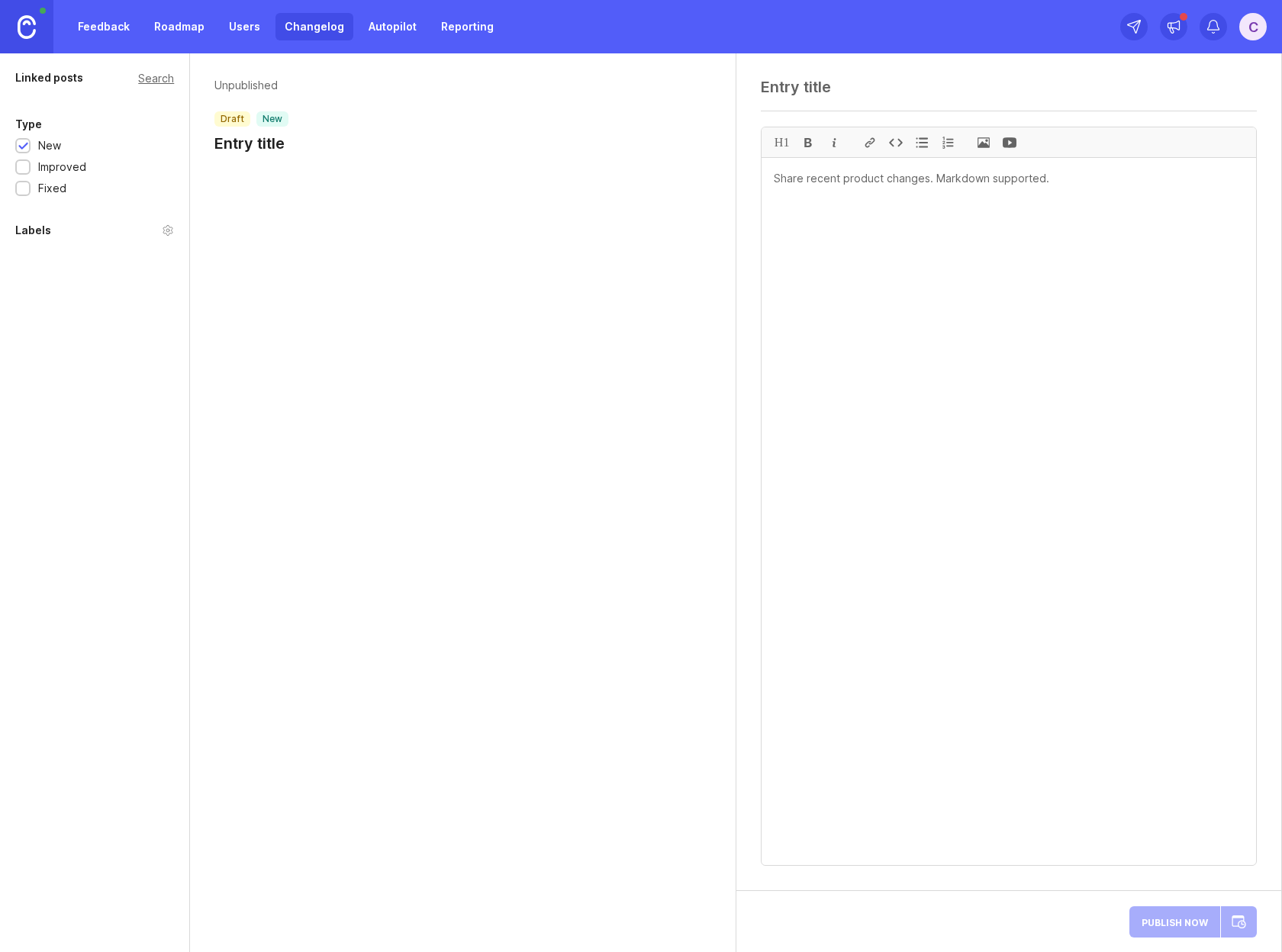
click at [867, 83] on textarea at bounding box center [1009, 87] width 496 height 18
type textarea "Expanded Segment Data Processing"
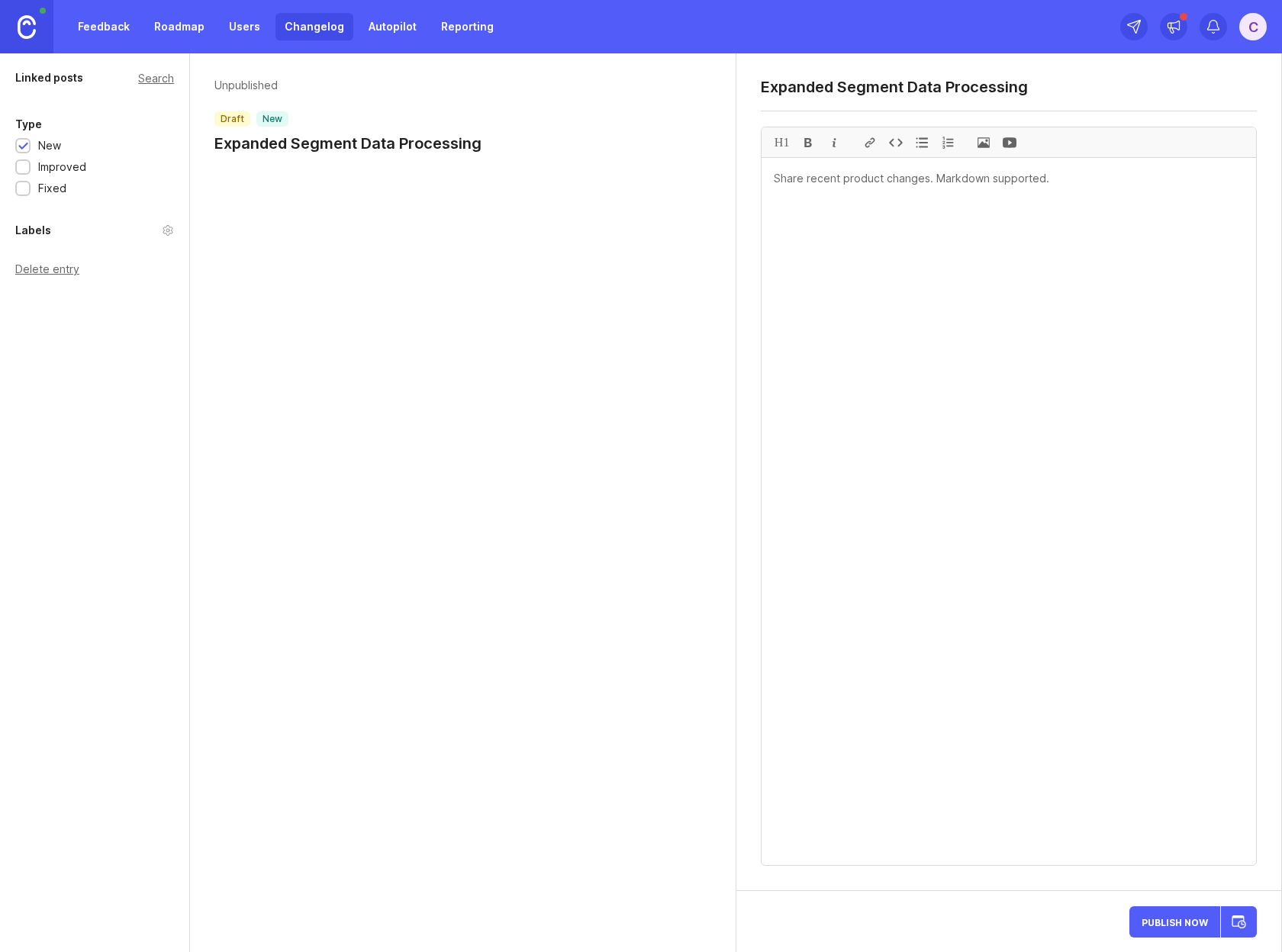
click at [942, 182] on textarea at bounding box center [1009, 512] width 494 height 707
paste textarea "Segment broadcasts and Segment Lists now support additional data fields, includ…"
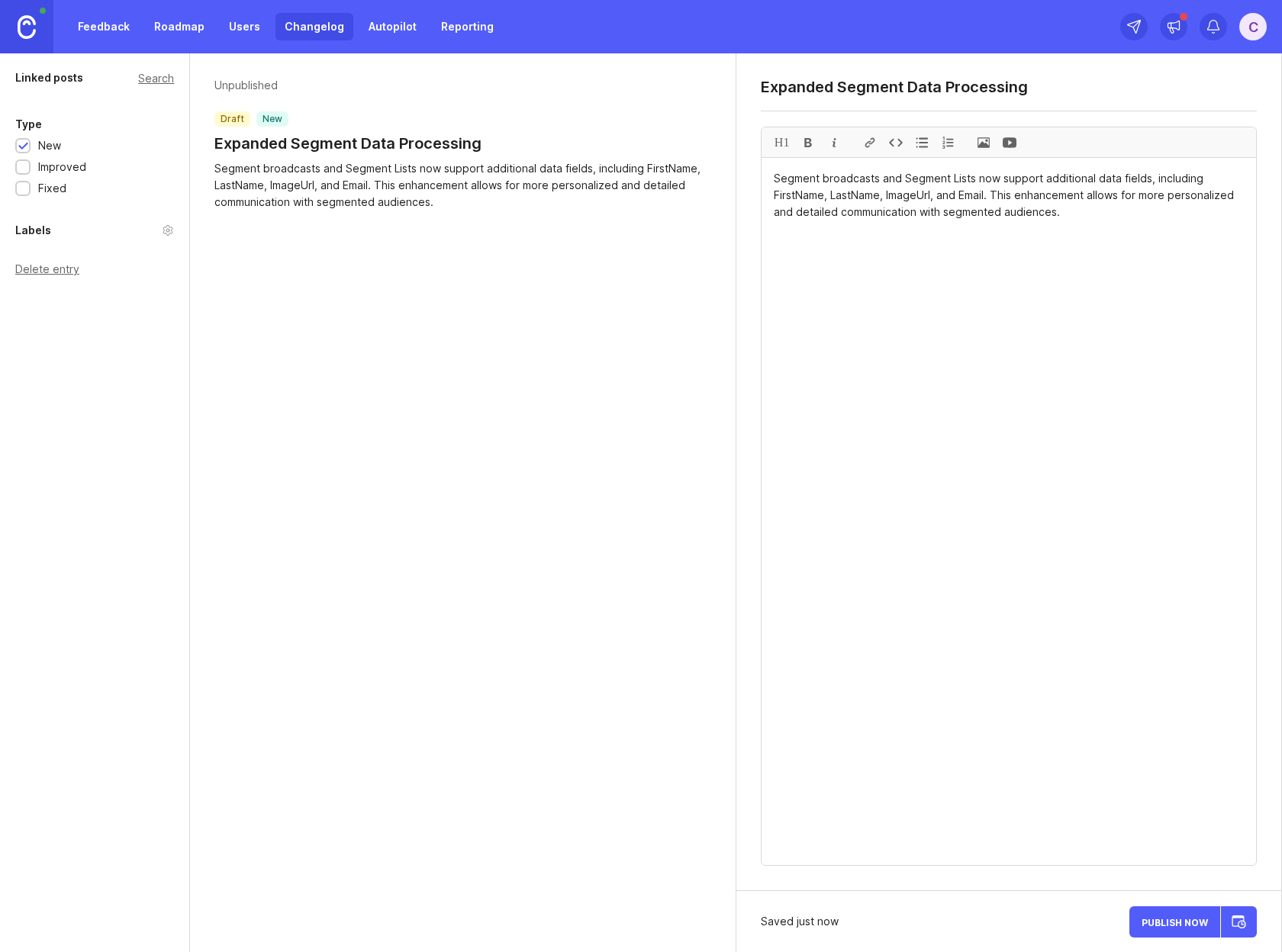
type textarea "Segment broadcasts and Segment Lists now support additional data fields, includ…"
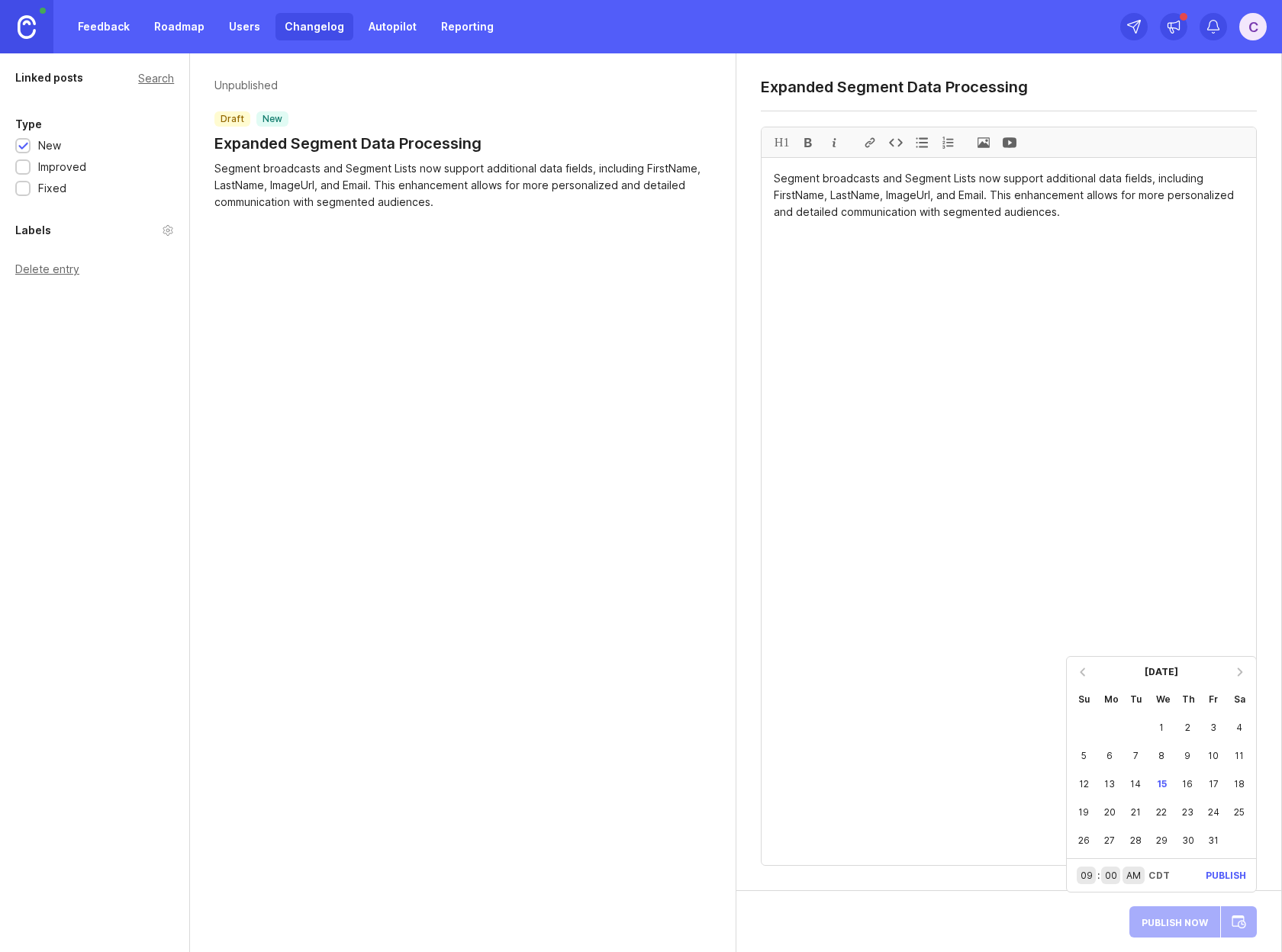
click at [1138, 756] on div "7" at bounding box center [1135, 755] width 26 height 29
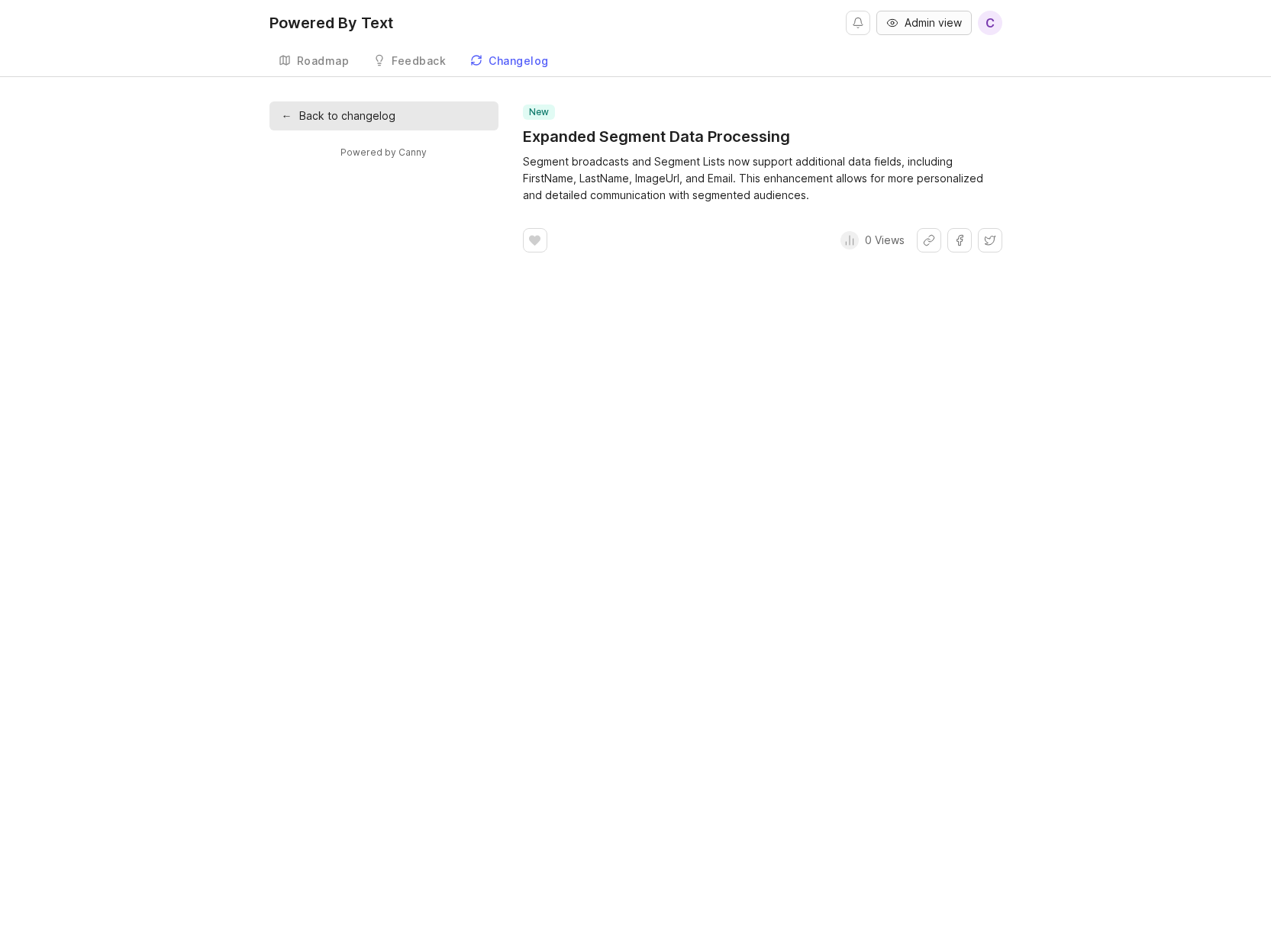
click at [917, 20] on span "Admin view" at bounding box center [933, 23] width 57 height 16
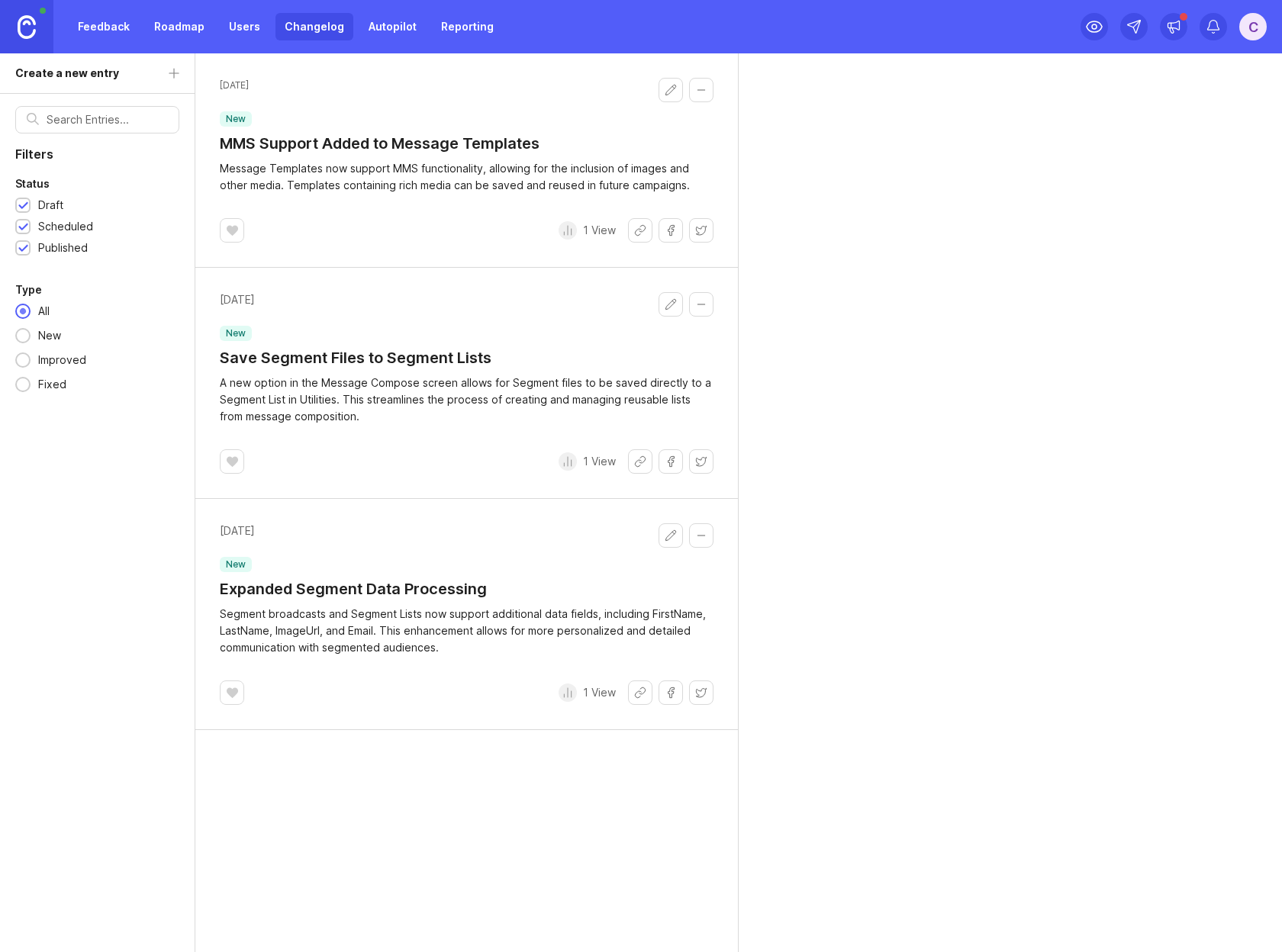
click at [671, 537] on button "Edit changelog entry" at bounding box center [671, 536] width 24 height 24
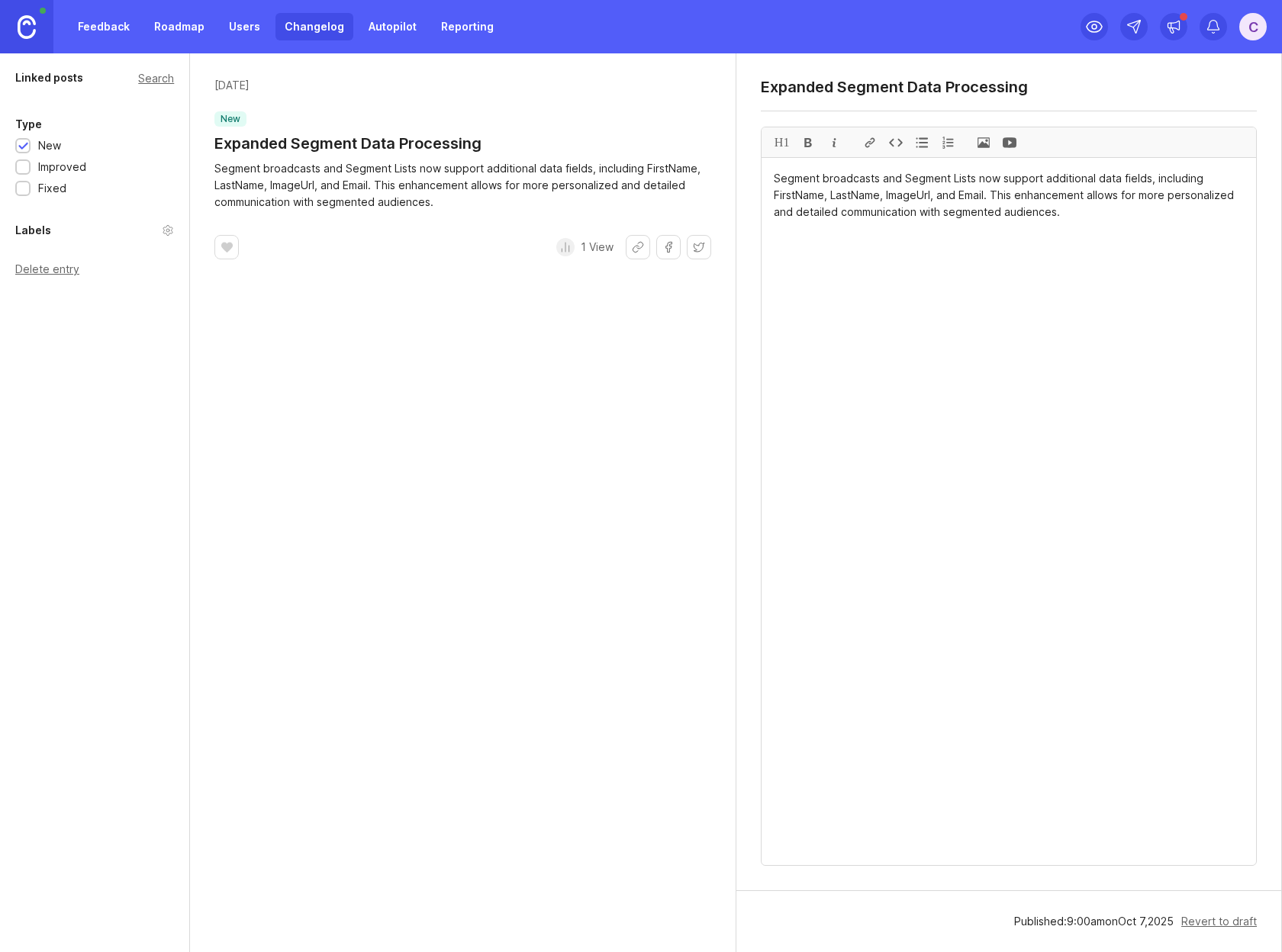
click at [44, 170] on div "Improved" at bounding box center [62, 167] width 48 height 17
click at [24, 139] on div at bounding box center [23, 146] width 16 height 16
click at [1205, 925] on div "Publish Edits" at bounding box center [1209, 922] width 96 height 37
click at [318, 28] on link "Changelog" at bounding box center [314, 27] width 78 height 28
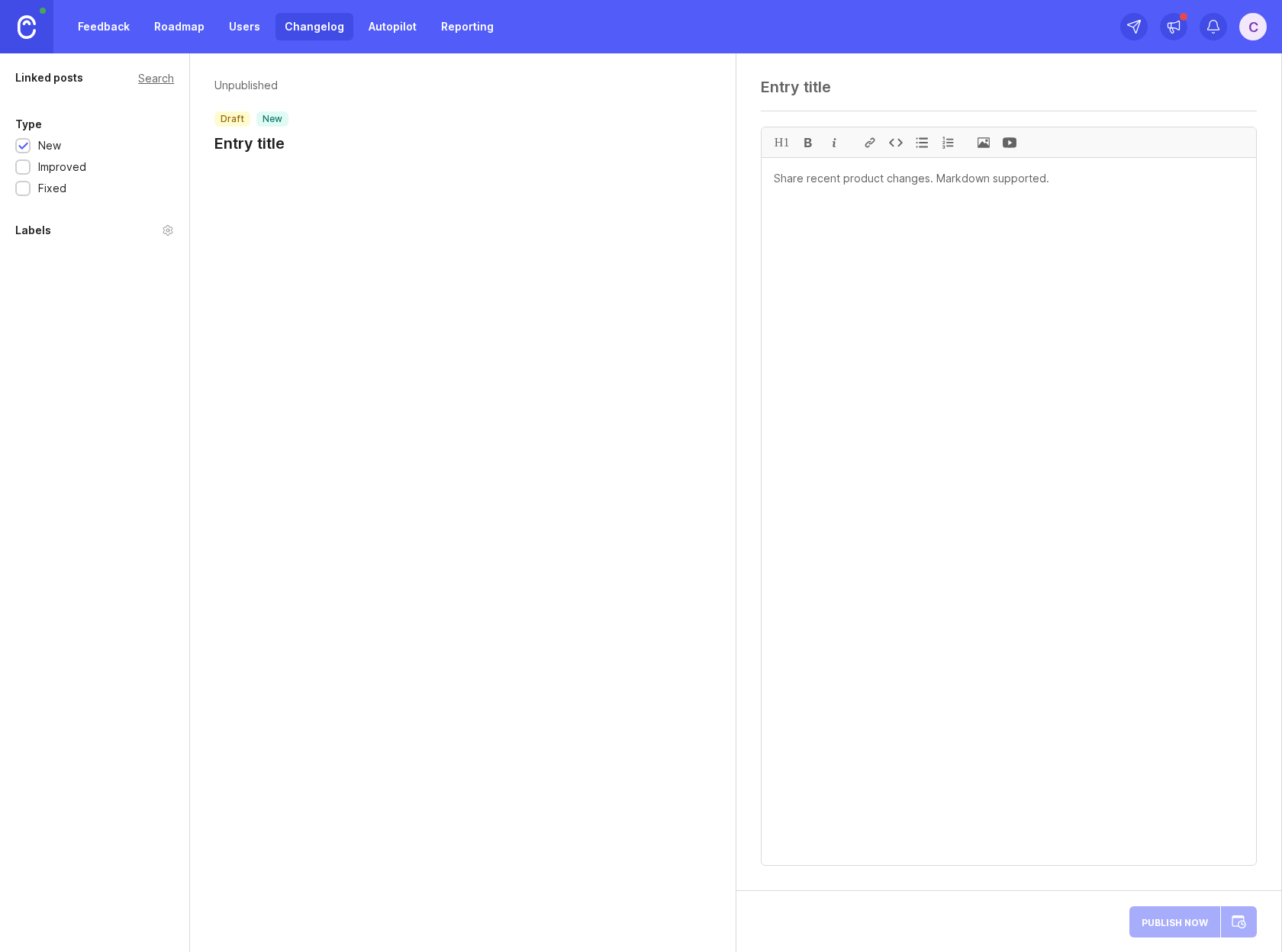
click at [835, 77] on div "H1" at bounding box center [1009, 472] width 545 height 838
click at [841, 94] on textarea at bounding box center [1009, 87] width 496 height 18
paste textarea "Direct Chat Schedule Now Displays in Local Time"
type textarea "Direct Chat Schedule Now Displays in Local Time"
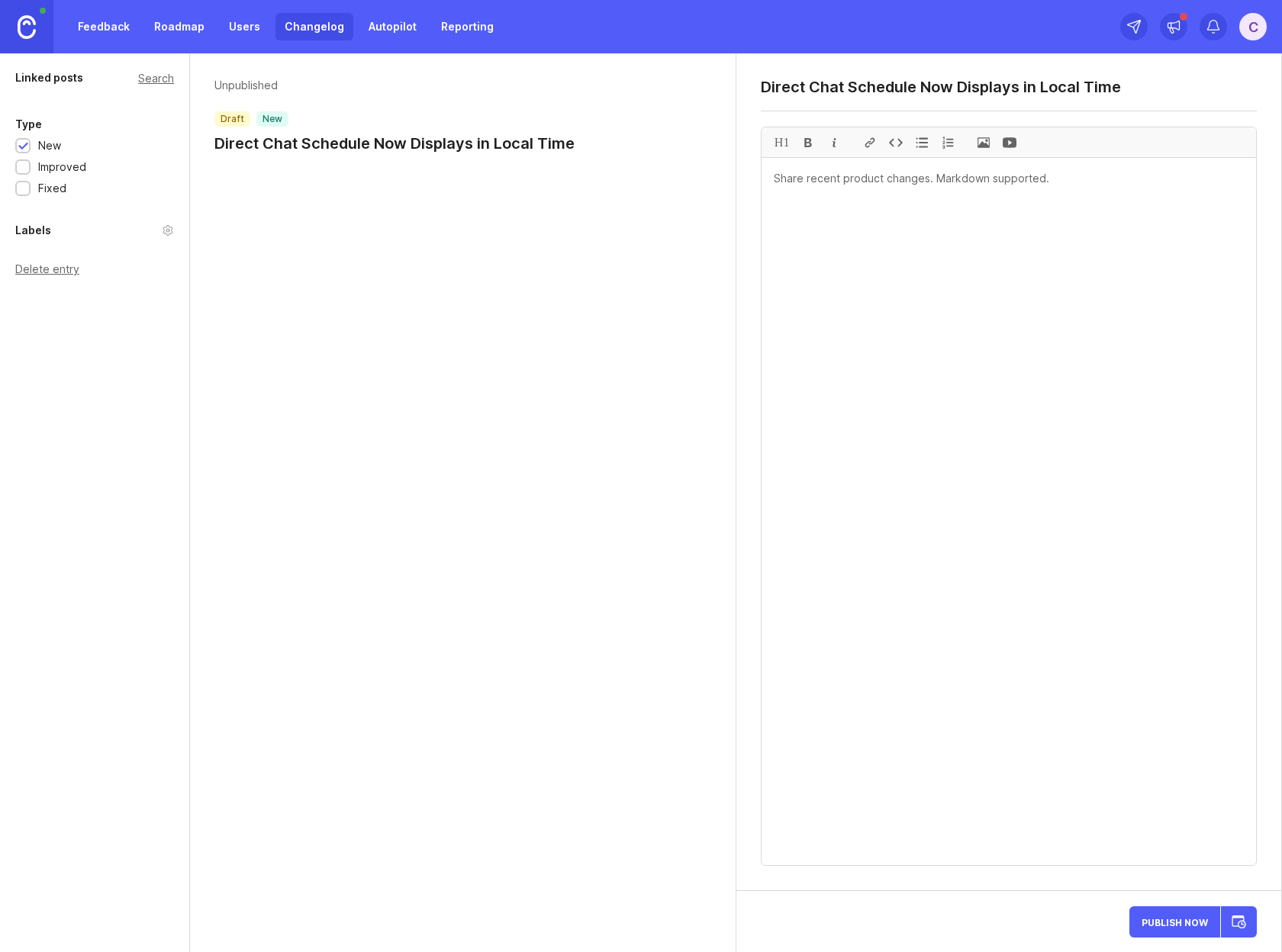
click at [993, 252] on textarea at bounding box center [1009, 512] width 494 height 707
paste textarea "viewer's local timezone. This resolves confusion and ensures users see accurate…"
paste textarea "The Direct Chat schedule has been updated to correctly display availability bas…"
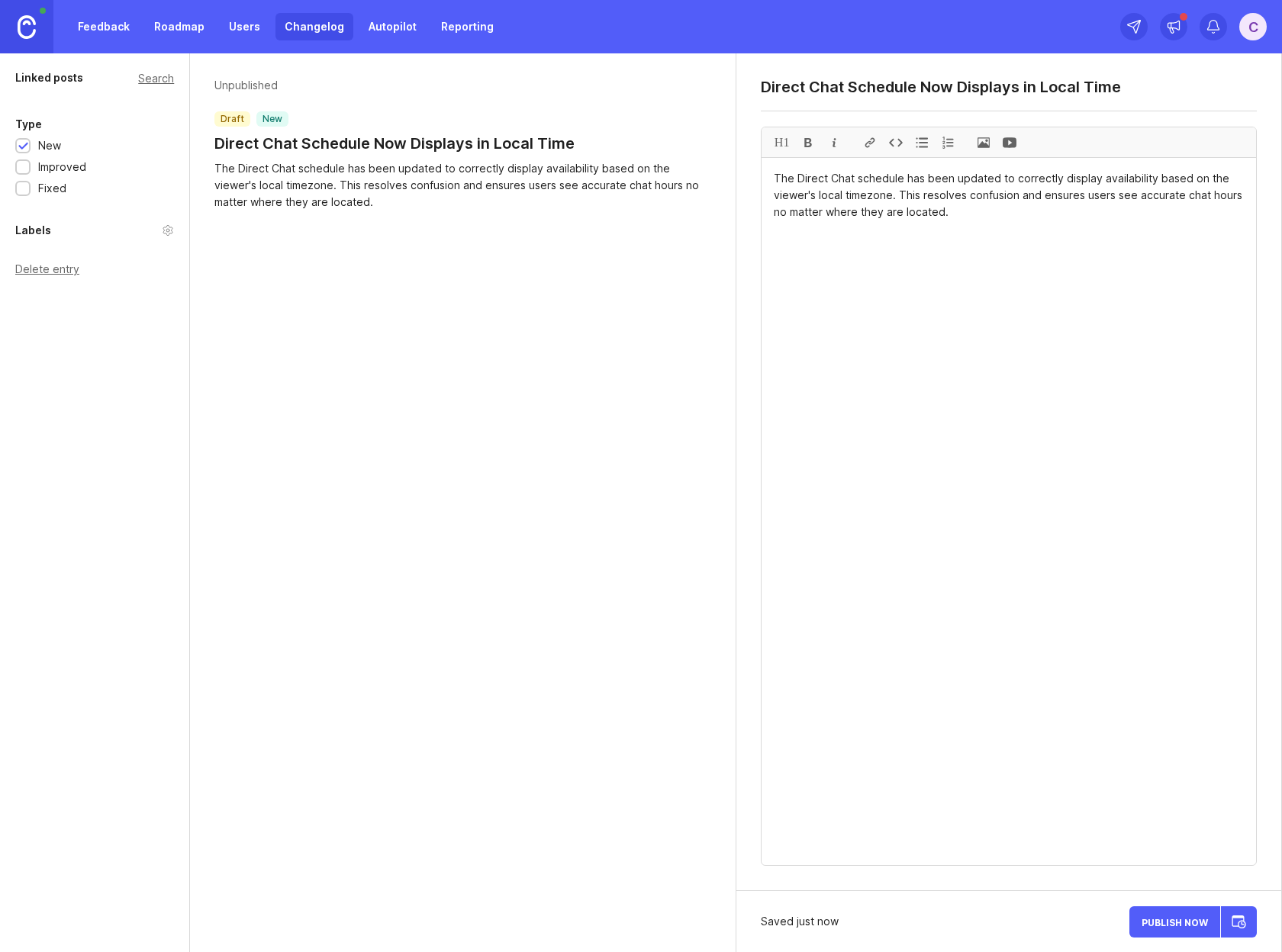
type textarea "The Direct Chat schedule has been updated to correctly display availability bas…"
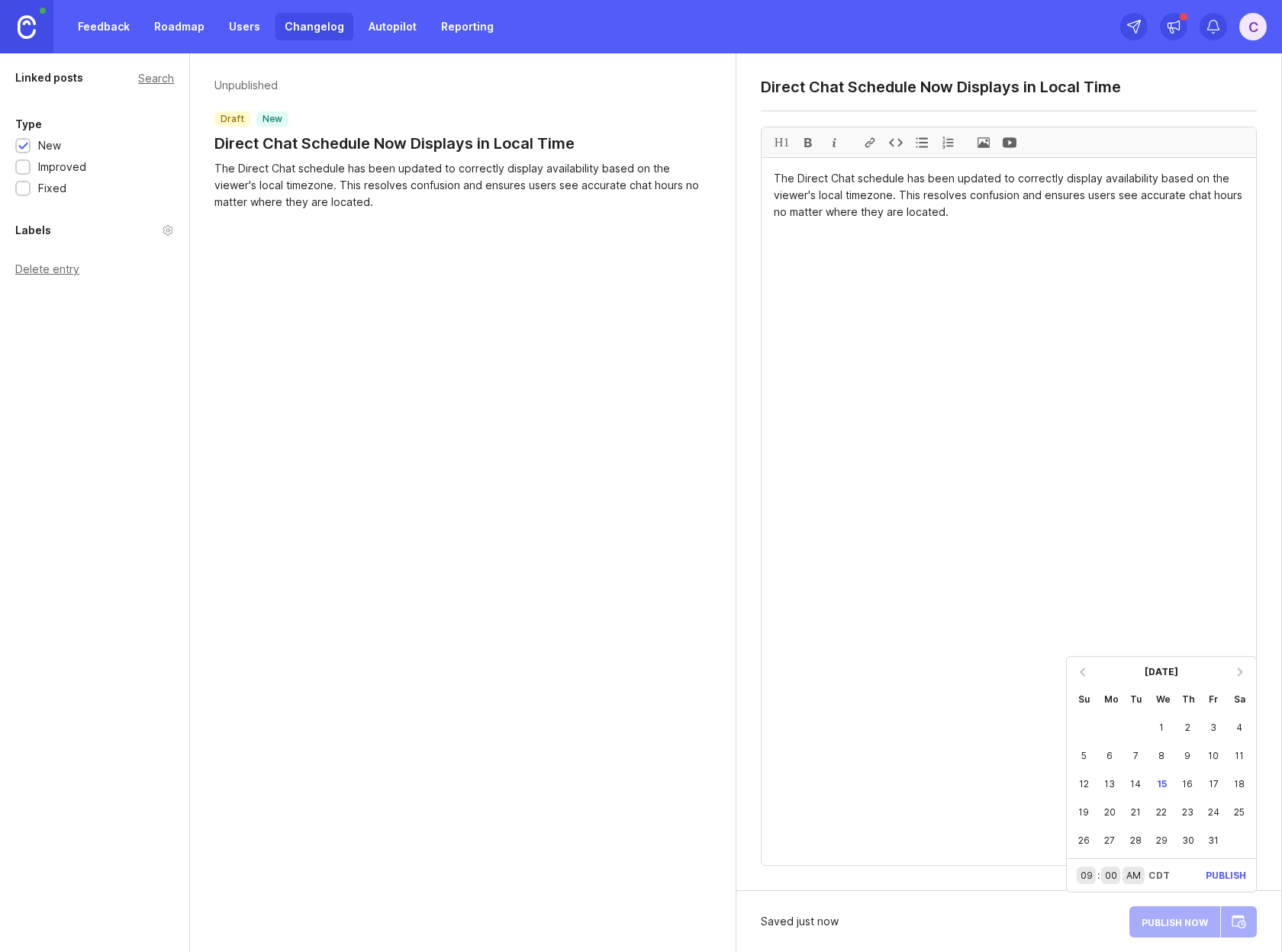
click at [1083, 672] on div at bounding box center [1082, 672] width 24 height 24
click at [1134, 754] on div "9" at bounding box center [1135, 755] width 26 height 29
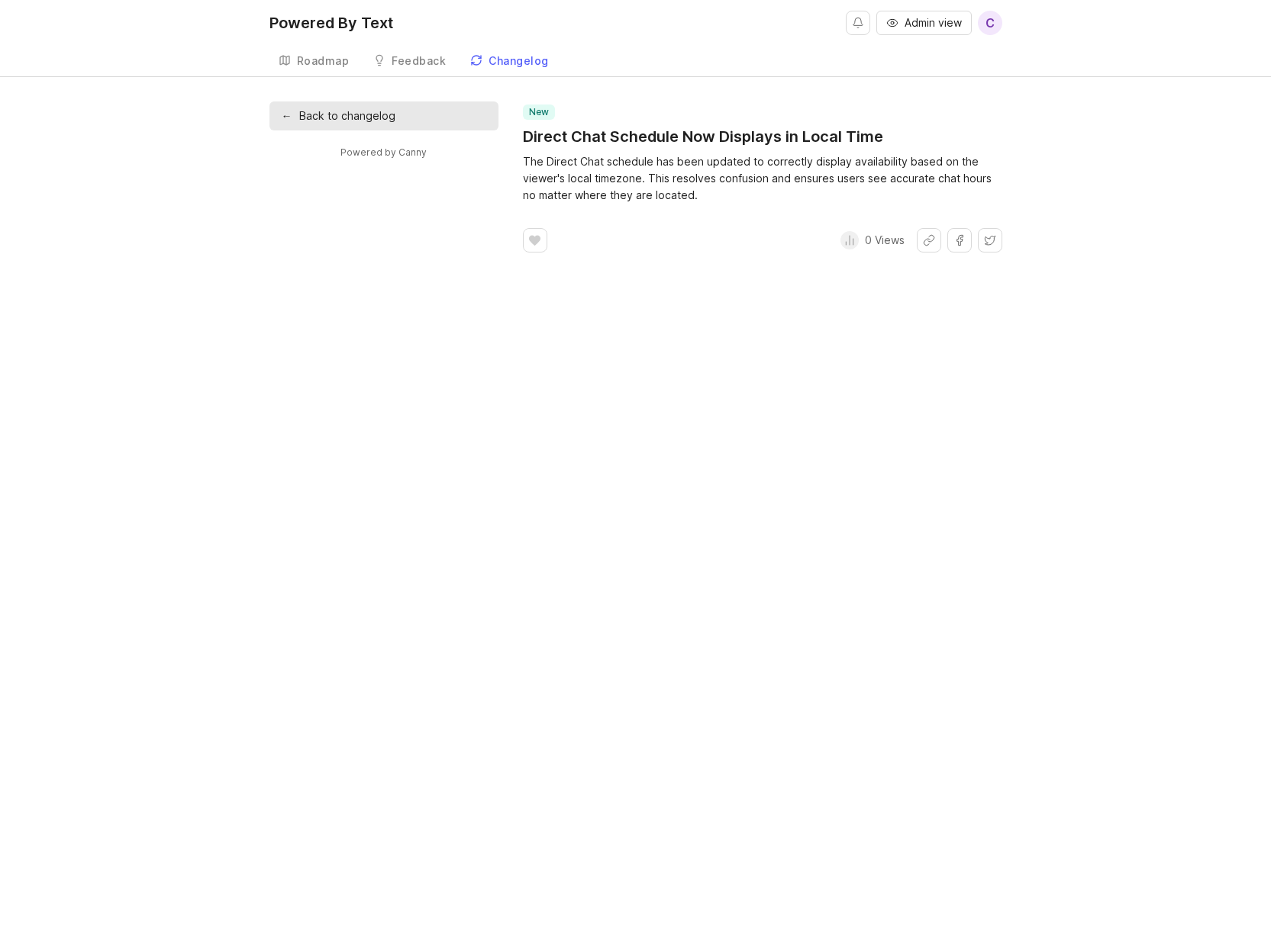
click at [322, 22] on div "Powered By Text" at bounding box center [332, 23] width 124 height 16
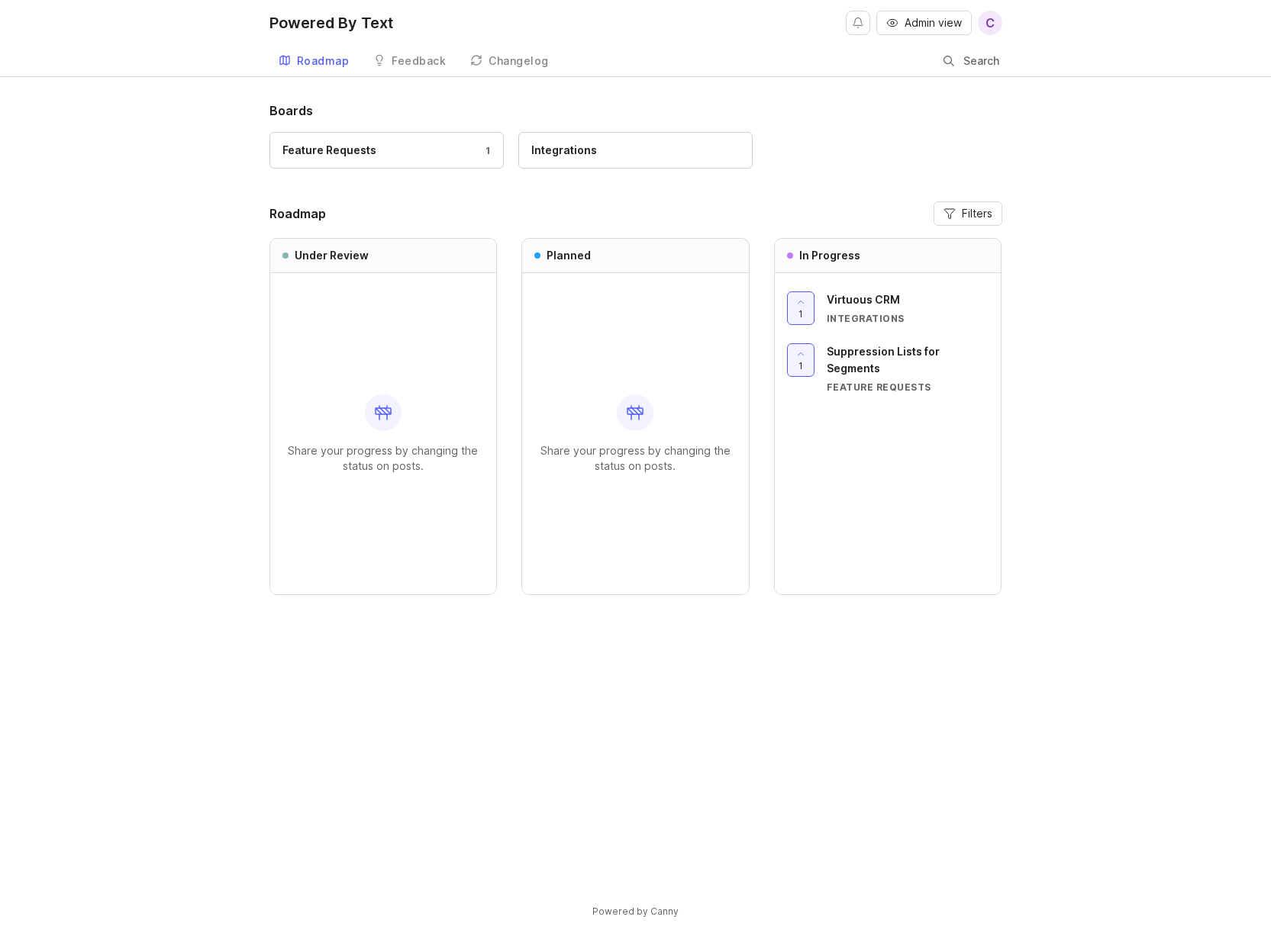
click at [538, 46] on link "Changelog" at bounding box center [509, 62] width 97 height 31
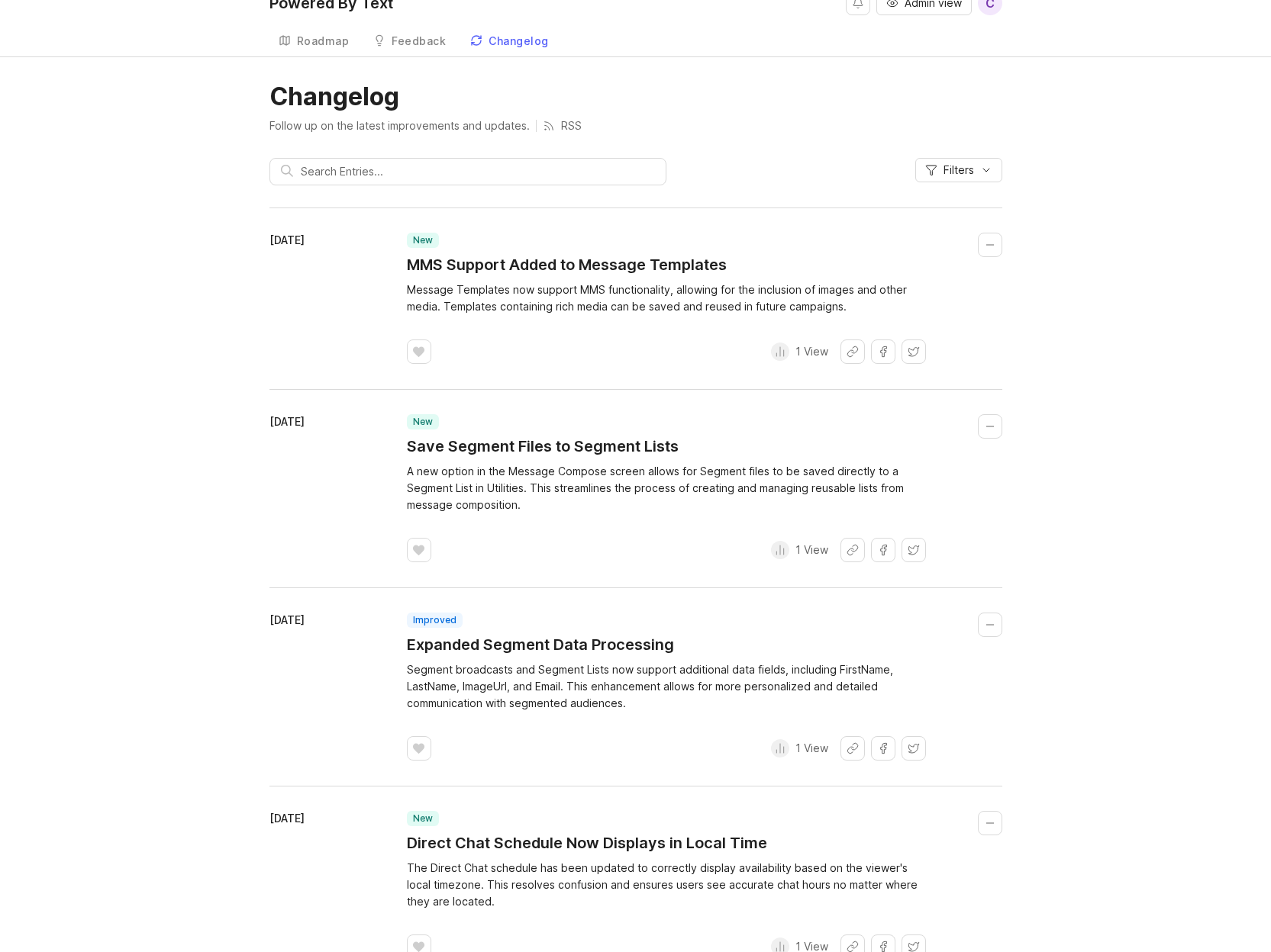
scroll to position [59, 0]
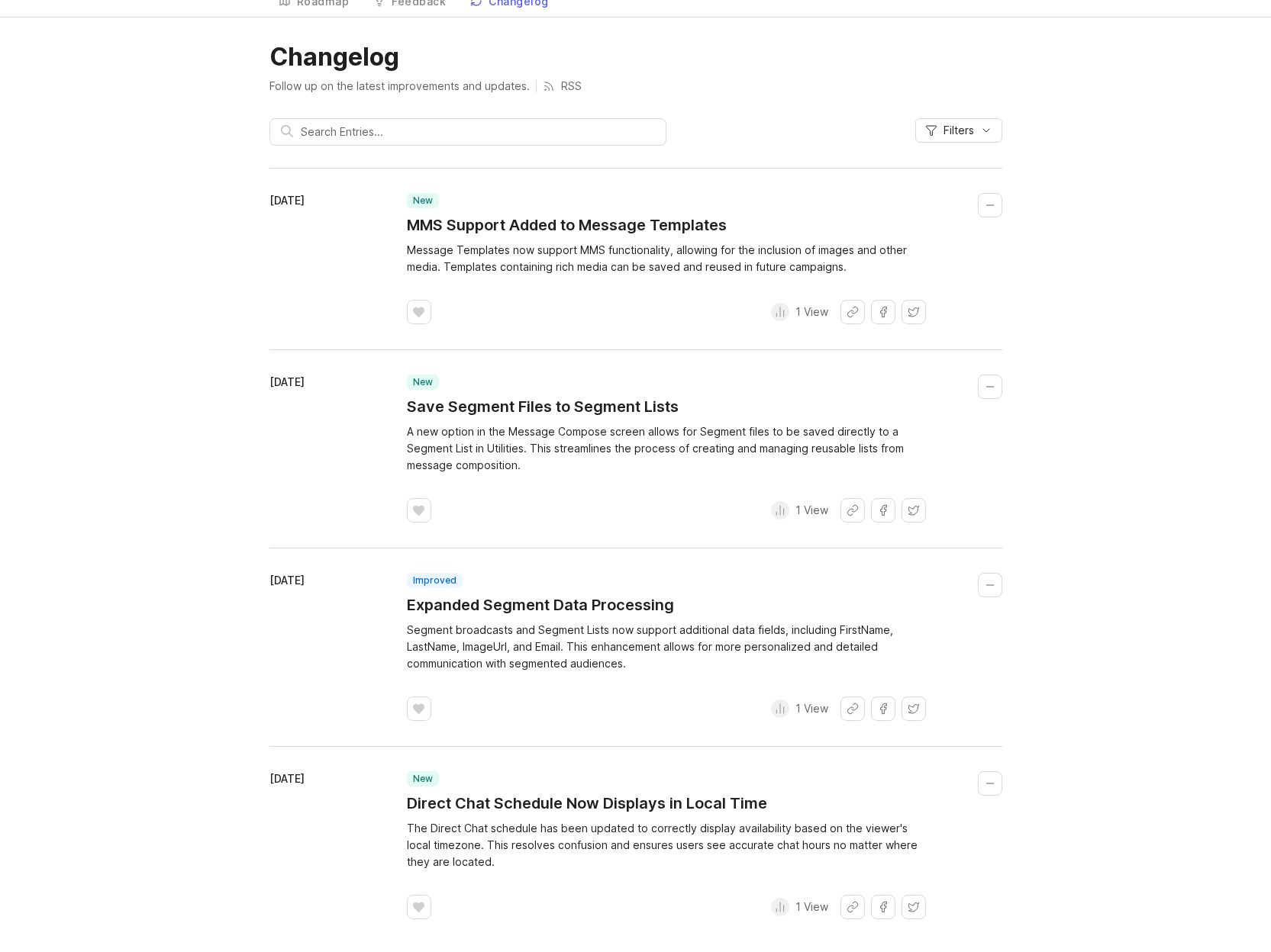
click at [990, 785] on button "Collapse changelog entry" at bounding box center [989, 783] width 24 height 24
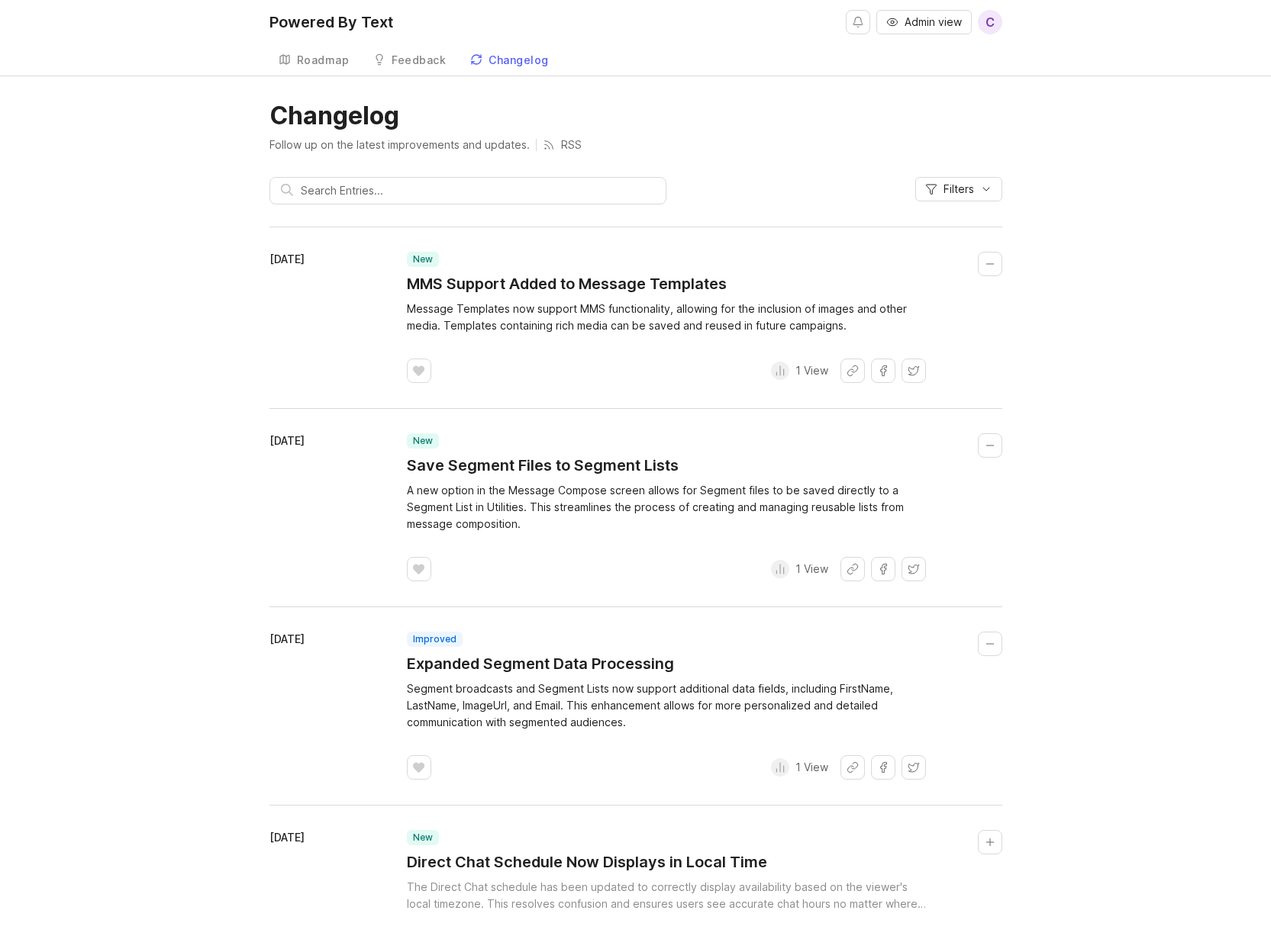
scroll to position [1, 0]
click at [990, 844] on button "Collapse changelog entry" at bounding box center [989, 842] width 24 height 24
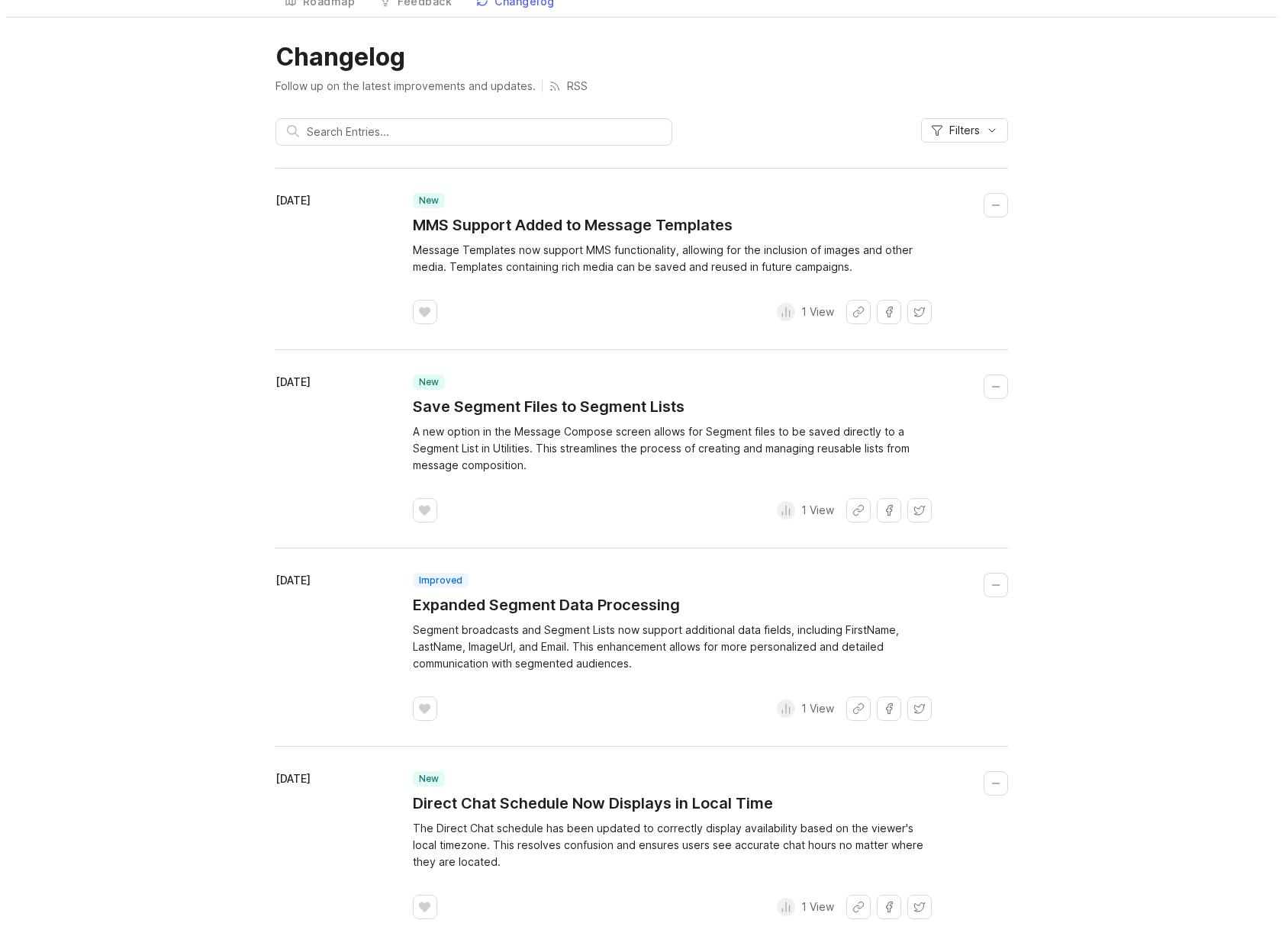
scroll to position [0, 0]
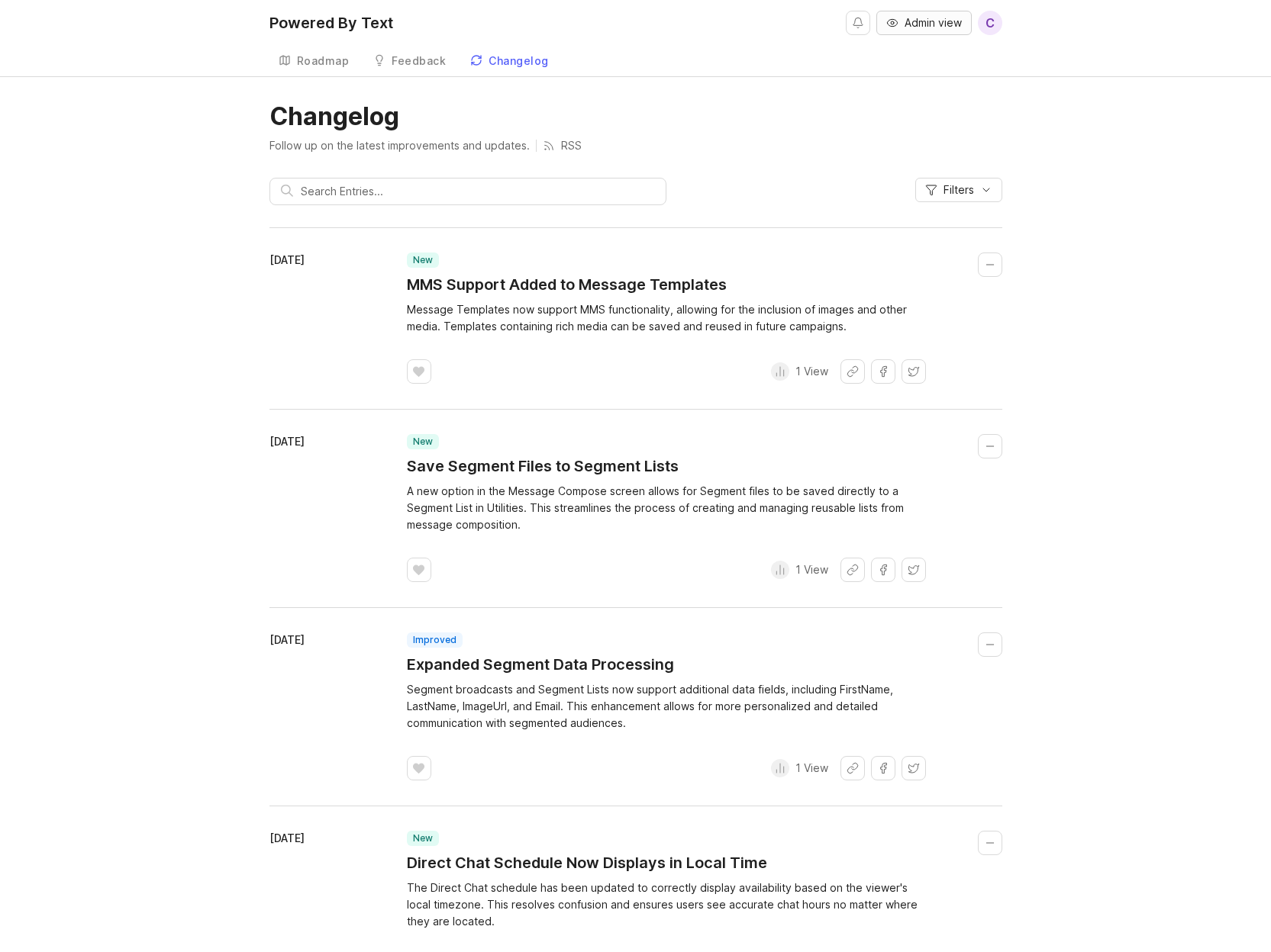
click at [918, 22] on span "Admin view" at bounding box center [933, 23] width 57 height 16
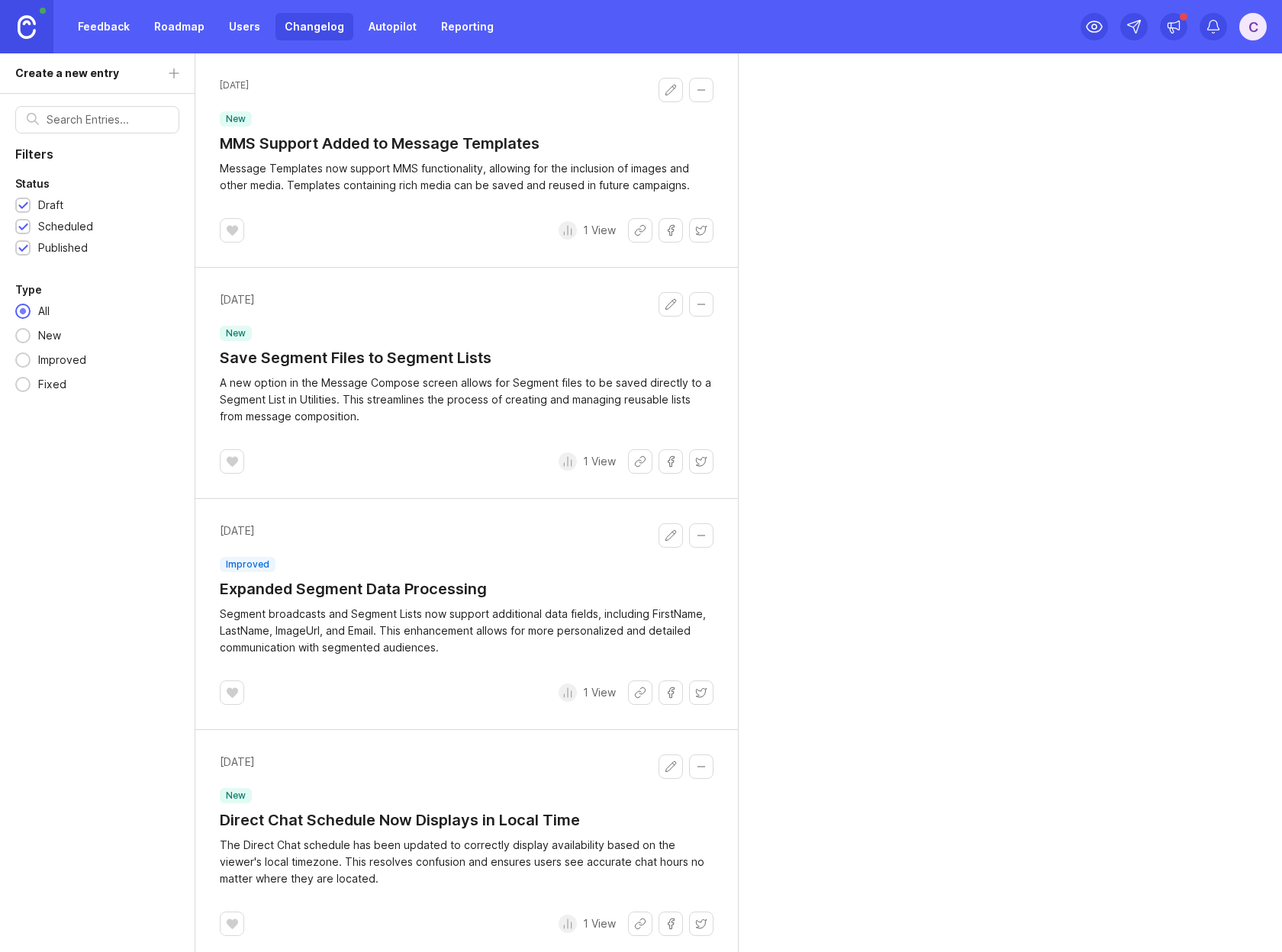
scroll to position [9, 0]
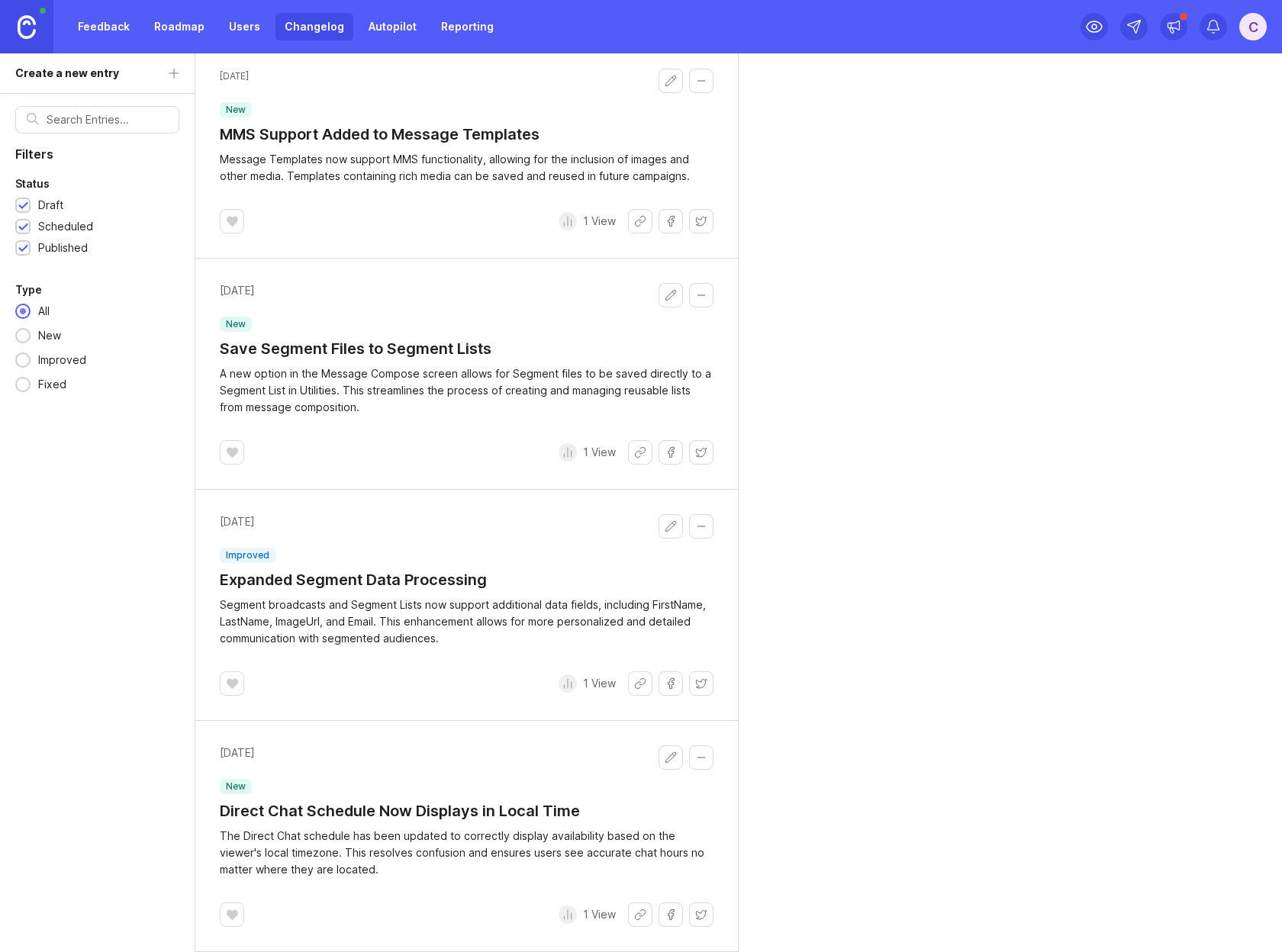
click at [662, 757] on button "Edit changelog entry" at bounding box center [671, 757] width 24 height 24
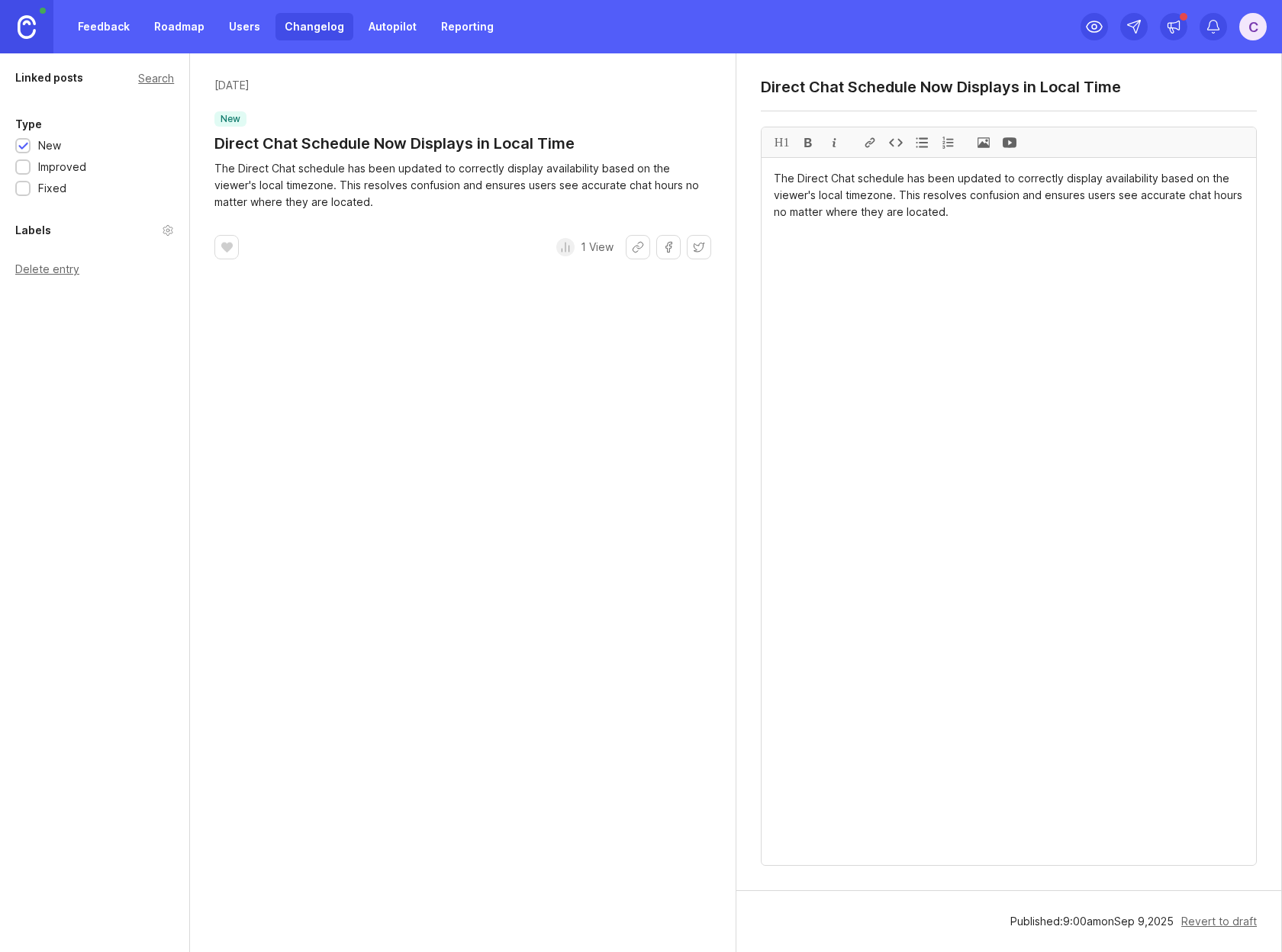
click at [43, 190] on div "Fixed" at bounding box center [52, 188] width 29 height 17
click at [26, 142] on div at bounding box center [23, 147] width 10 height 11
click at [303, 32] on link "Changelog" at bounding box center [314, 27] width 78 height 28
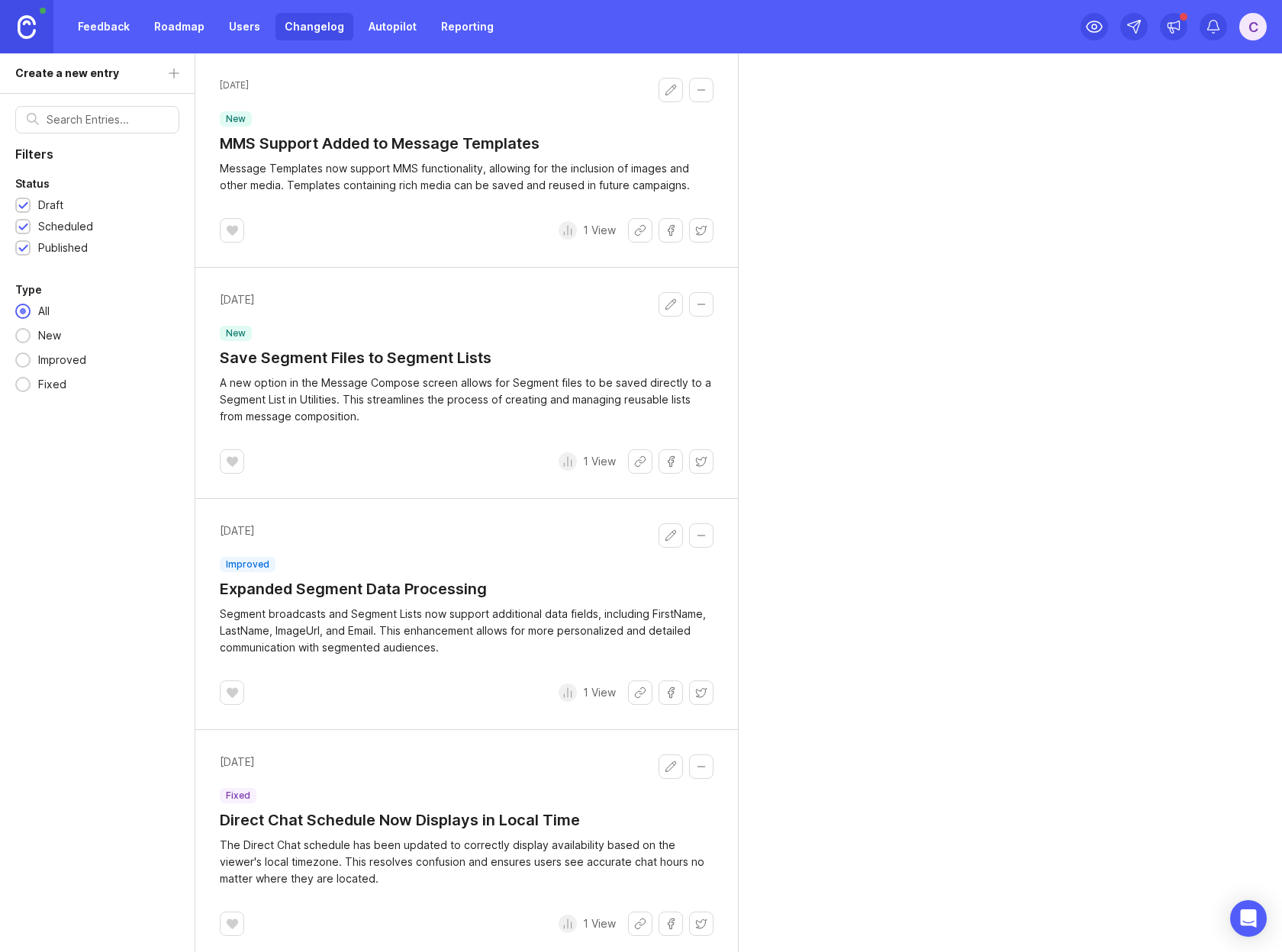
click at [109, 24] on link "Feedback" at bounding box center [103, 27] width 70 height 28
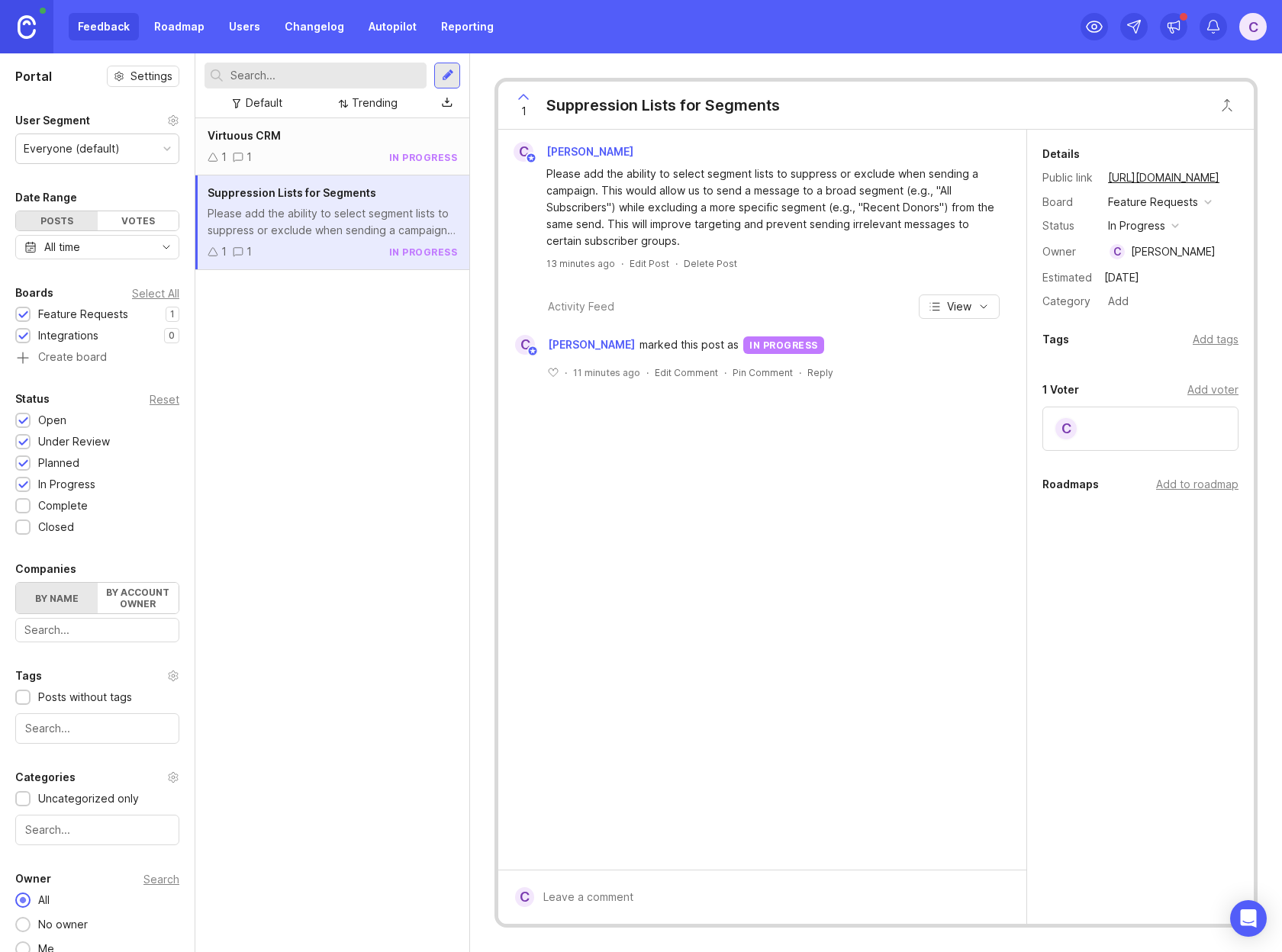
click at [299, 412] on div "Virtuous CRM 1 1 in progress Suppression Lists for Segments Please add the abil…" at bounding box center [333, 535] width 274 height 834
click at [308, 143] on div "Virtuous CRM" at bounding box center [333, 136] width 249 height 17
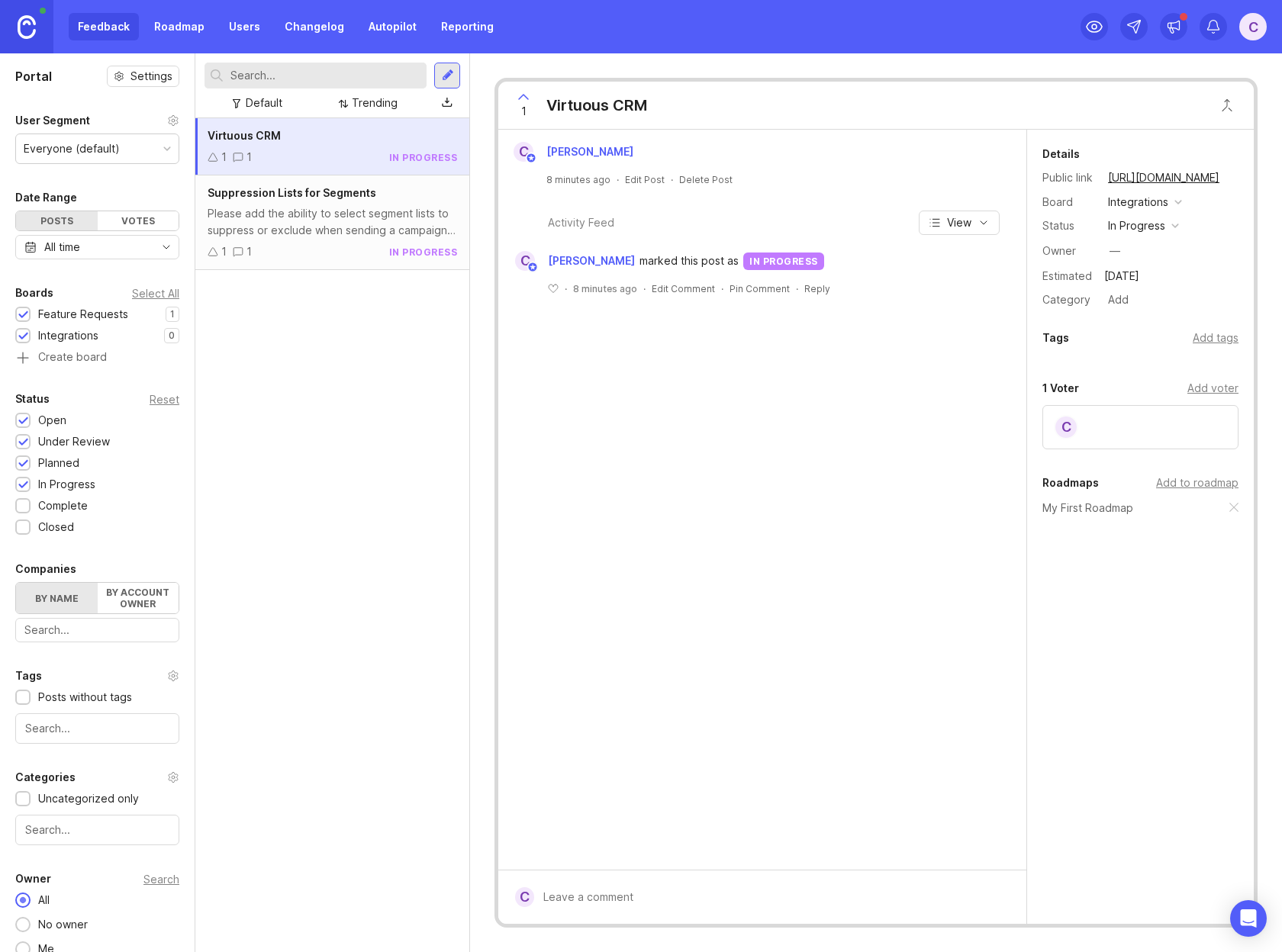
click at [318, 357] on div "Virtuous CRM 1 1 in progress Suppression Lists for Segments Please add the abil…" at bounding box center [333, 535] width 274 height 834
click at [298, 644] on div "Virtuous CRM 1 1 in progress Suppression Lists for Segments Please add the abil…" at bounding box center [333, 535] width 274 height 834
click at [639, 151] on div "C Chris" at bounding box center [762, 151] width 516 height 19
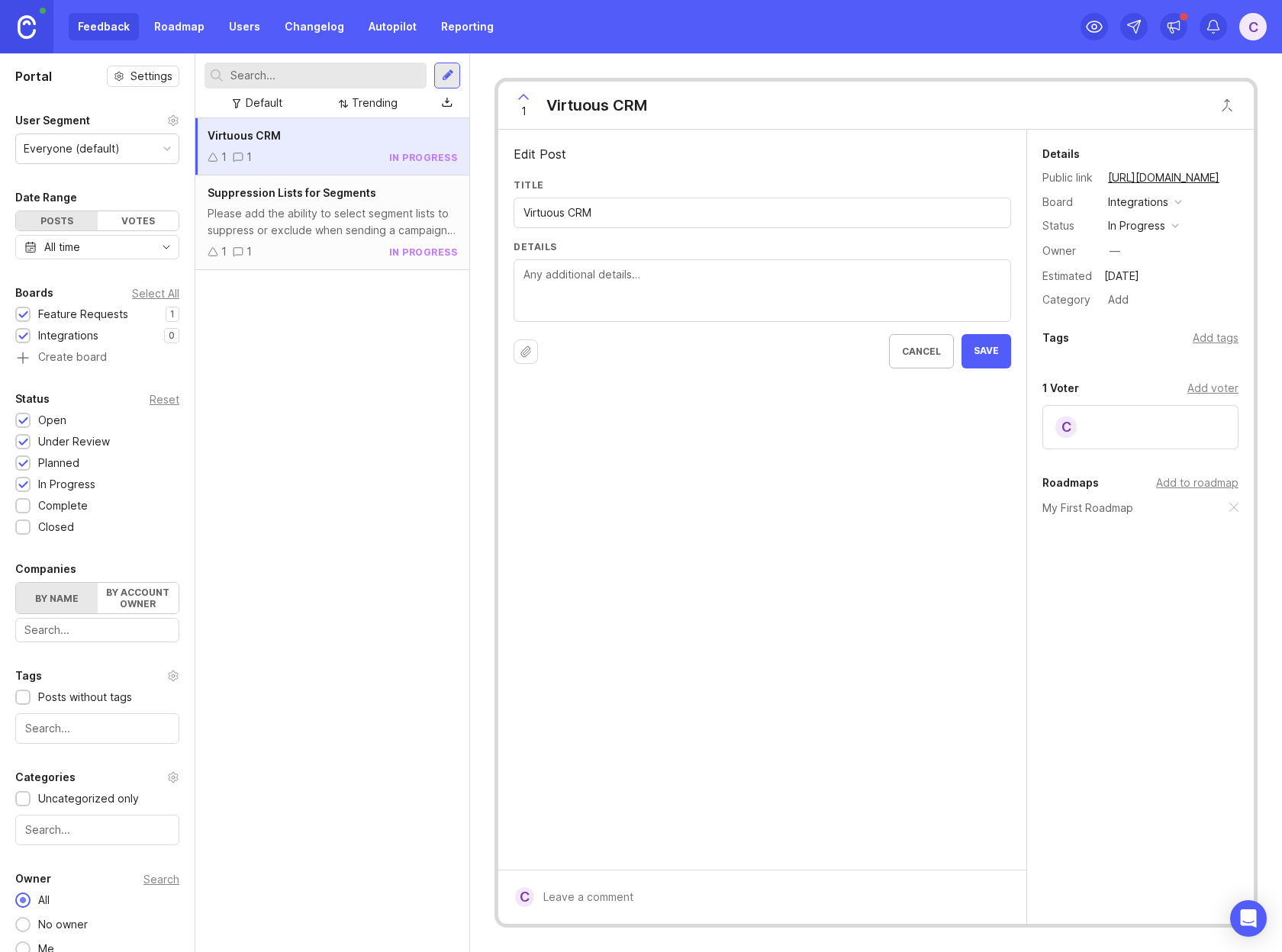
click at [667, 274] on textarea "Details" at bounding box center [762, 291] width 478 height 51
type textarea "Integrate Powered By Text with Virtuous CRM to send/receive messages between th…"
click at [992, 350] on span "Save" at bounding box center [986, 351] width 25 height 13
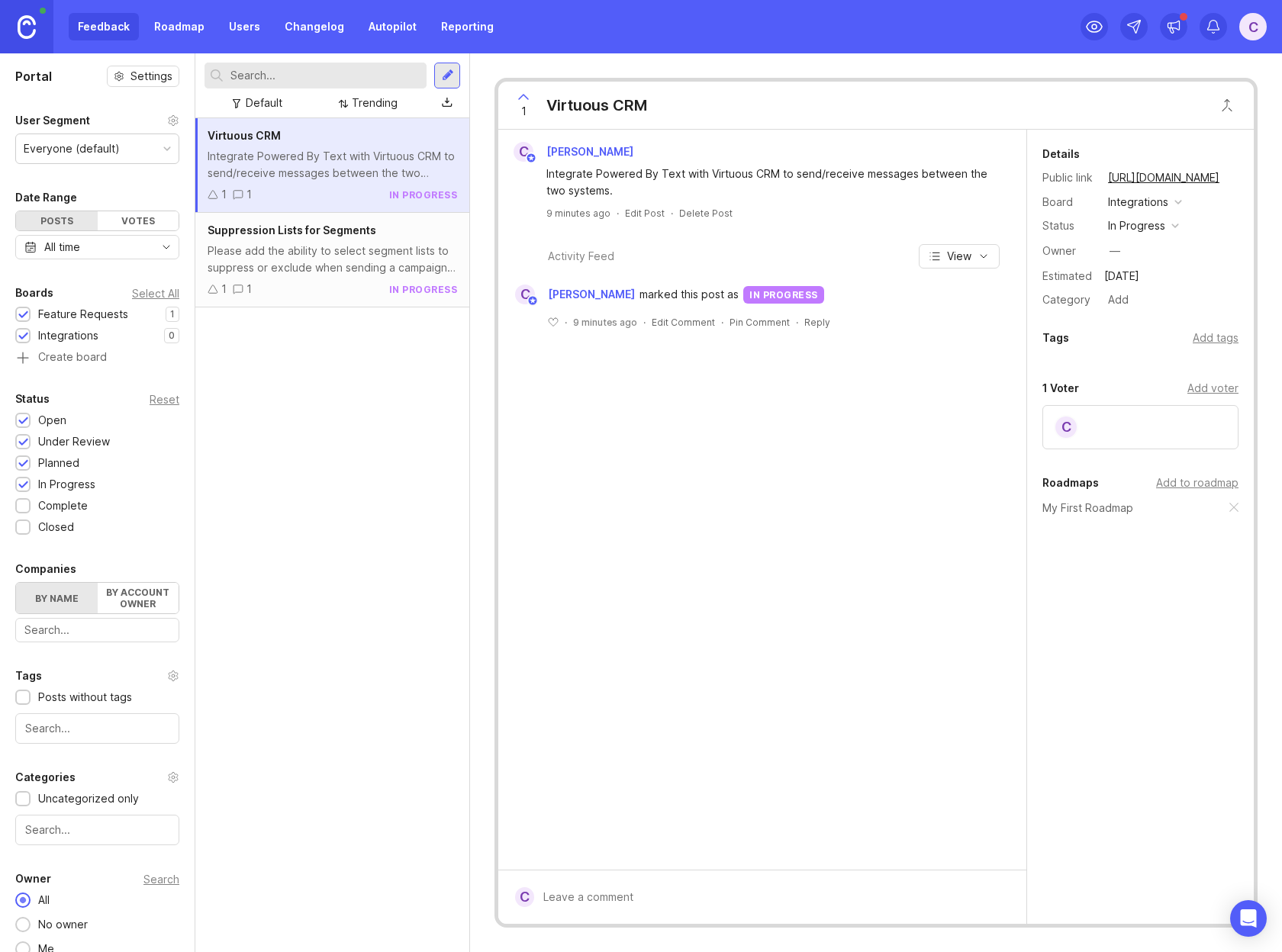
click at [448, 81] on div at bounding box center [447, 75] width 12 height 14
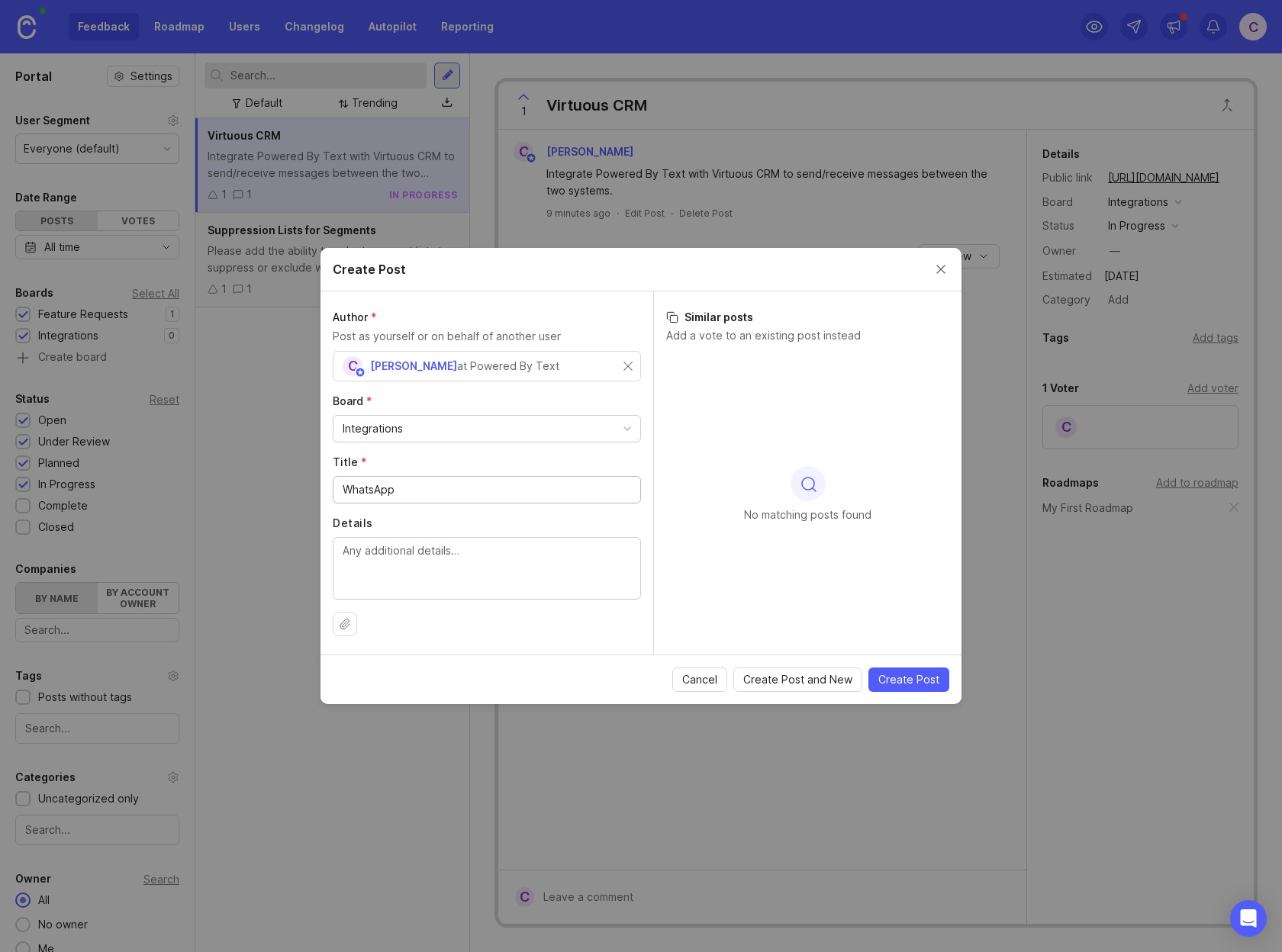
type input "WhatsApp"
type textarea "Provide worldwide delivery and advanced messaging through Meta and WhatsApp."
click at [911, 683] on span "Create Post" at bounding box center [909, 680] width 61 height 16
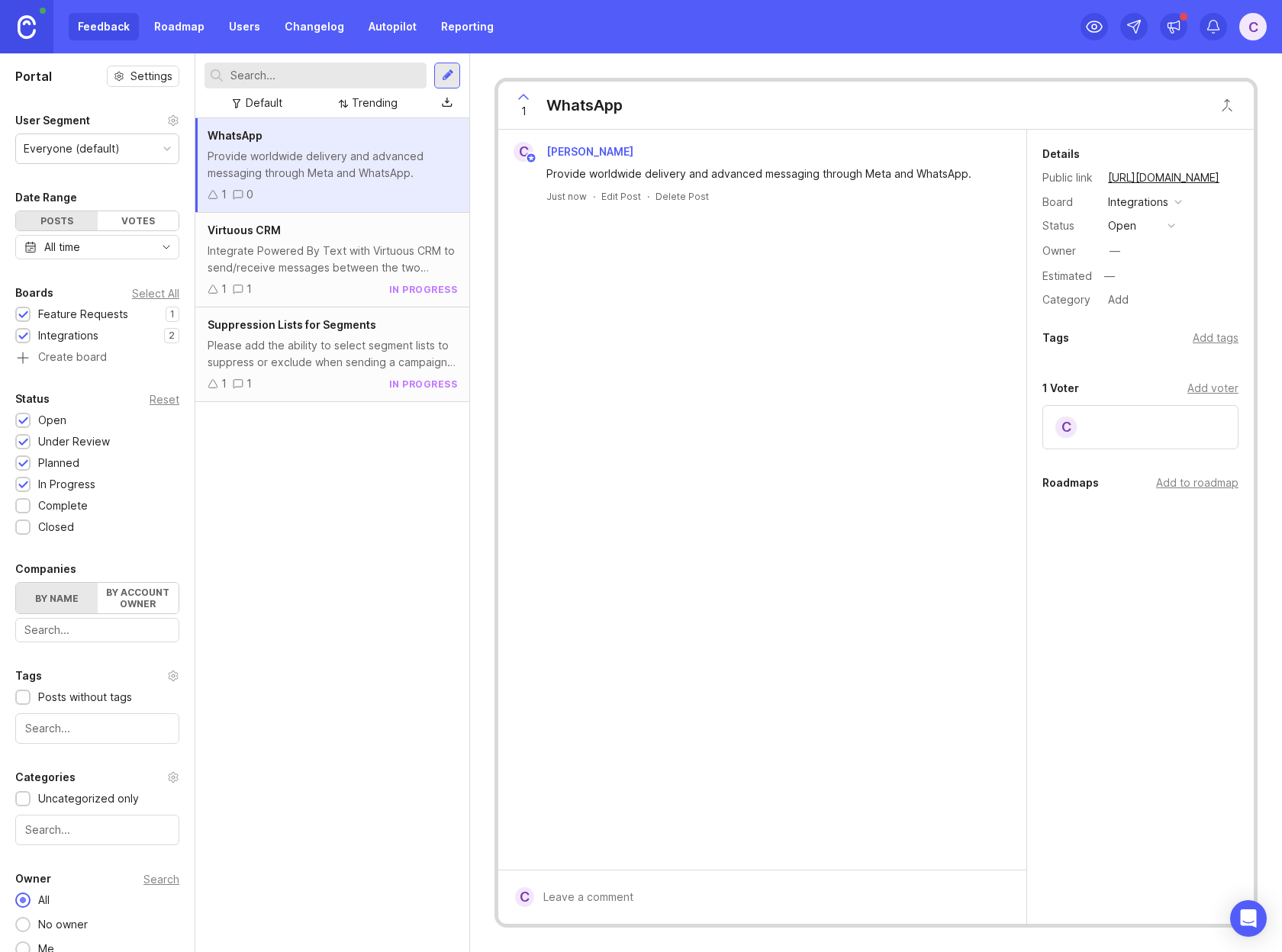
click at [1123, 230] on div "open" at bounding box center [1122, 225] width 29 height 17
click at [1142, 309] on div "planned" at bounding box center [1135, 309] width 48 height 13
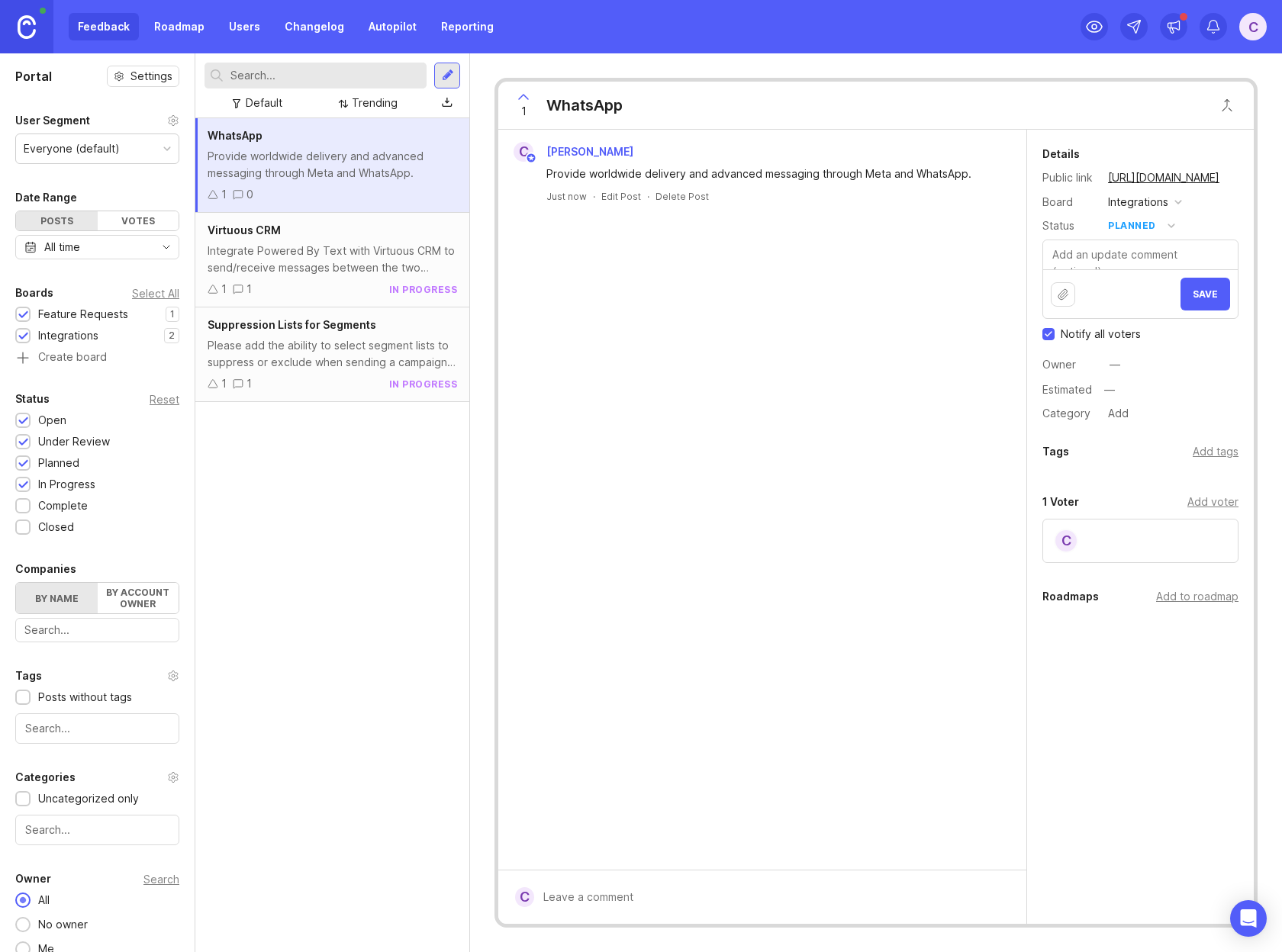
click at [1147, 214] on div "Details Public link https://poweredbytext.canny.io/integrations/p/whatsapp Boar…" at bounding box center [1140, 284] width 226 height 279
click at [1147, 223] on div "planned" at bounding box center [1132, 225] width 48 height 17
click at [1131, 223] on div "planned" at bounding box center [1132, 225] width 48 height 17
click at [1134, 338] on div "in progress" at bounding box center [1145, 338] width 68 height 13
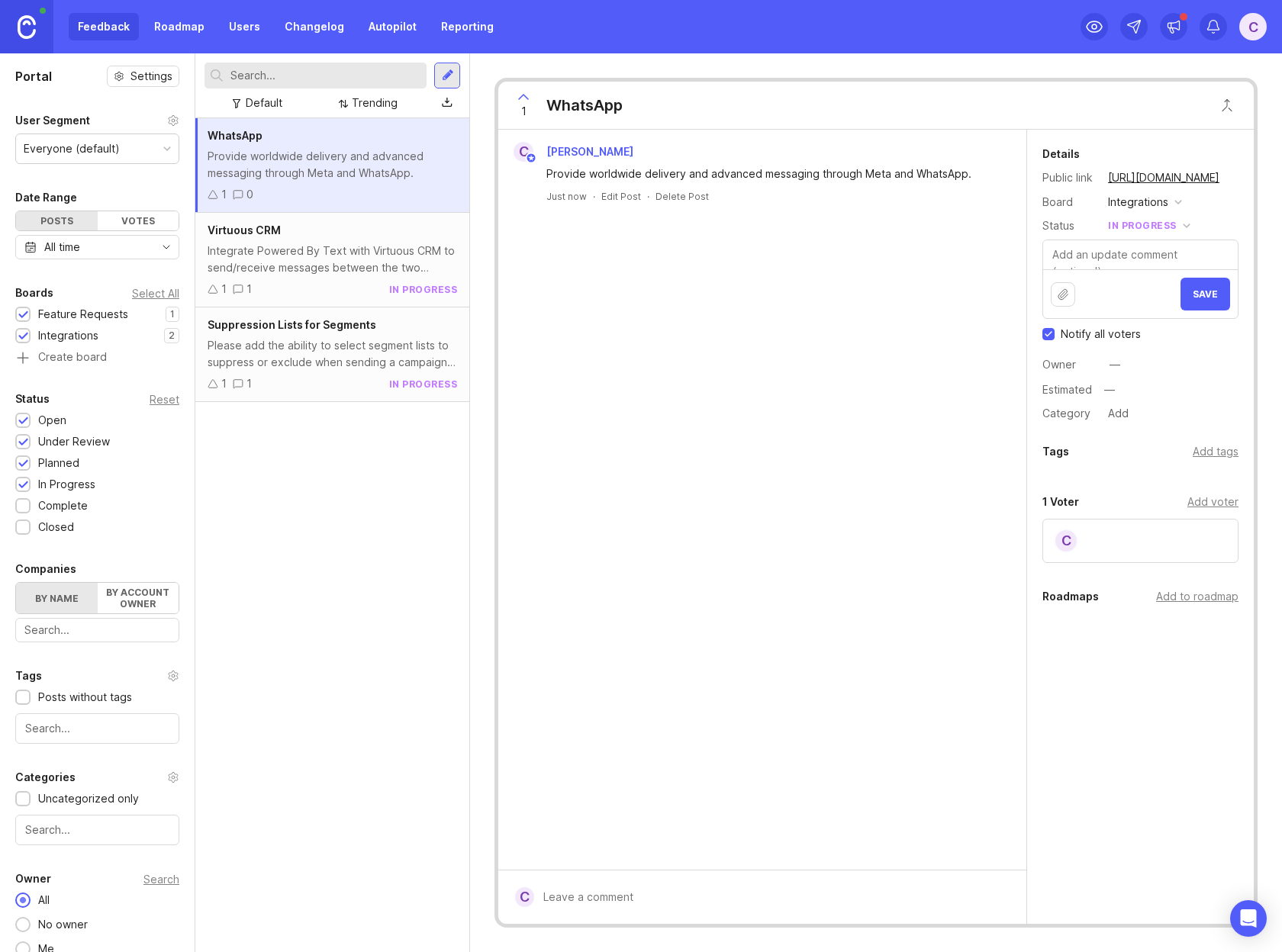
click at [1208, 292] on span "Save" at bounding box center [1204, 294] width 25 height 11
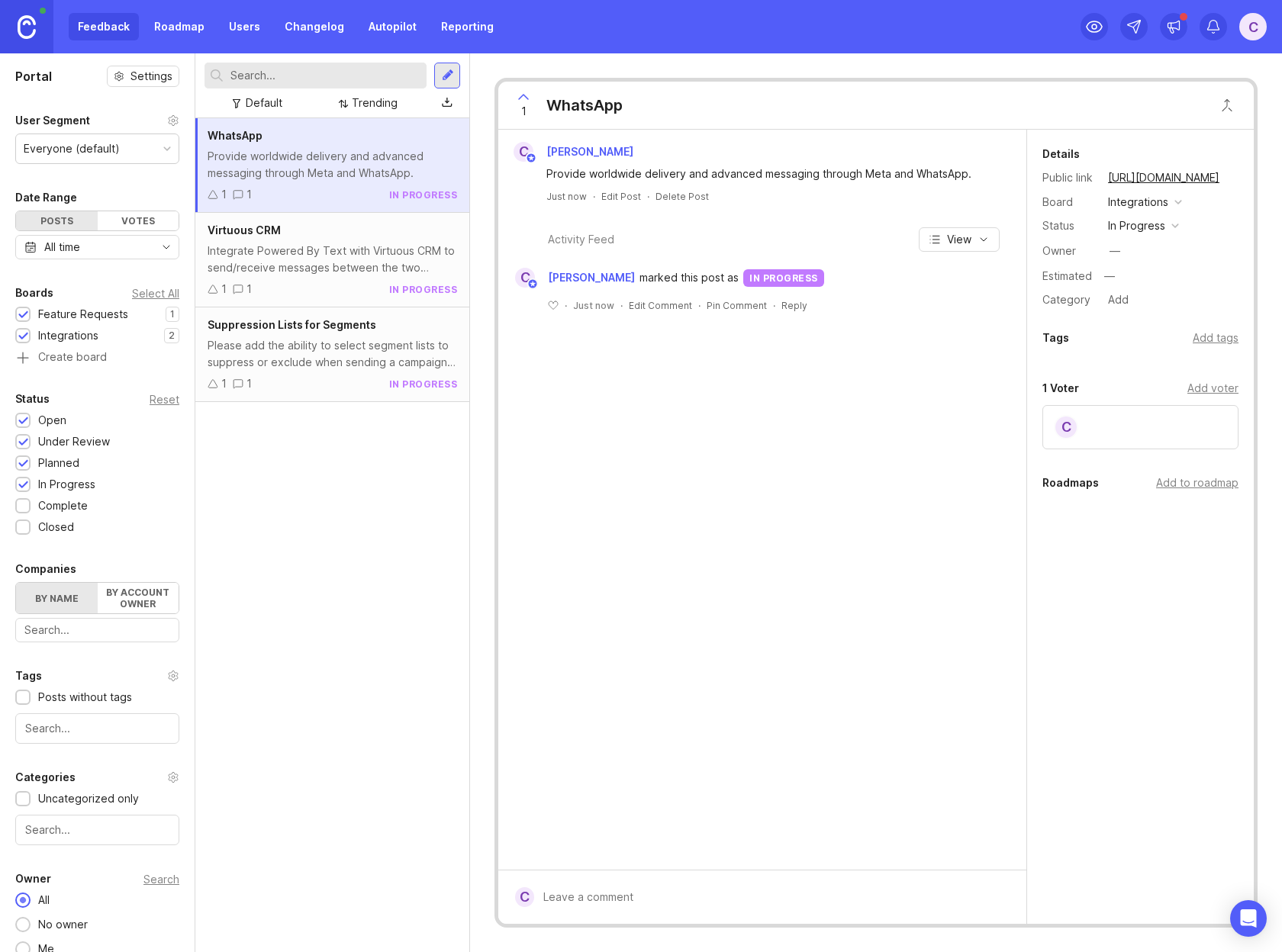
click at [1116, 252] on div "—" at bounding box center [1115, 251] width 11 height 17
click at [1108, 570] on div "Details Public link https://poweredbytext.canny.io/integrations/p/whatsapp Boar…" at bounding box center [1140, 382] width 226 height 507
type input "01/2026"
click at [443, 78] on div at bounding box center [447, 75] width 12 height 14
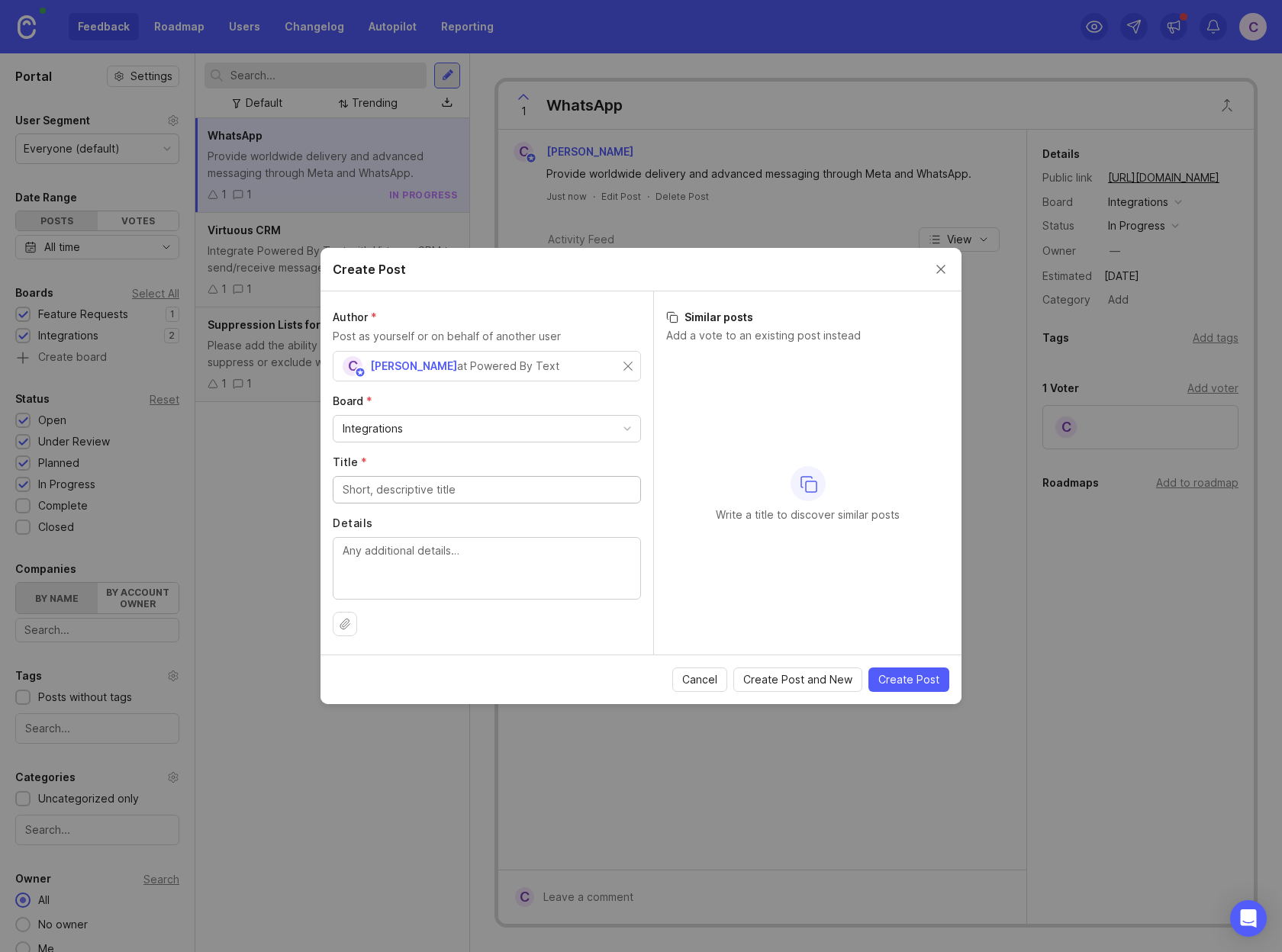
click at [526, 428] on div "Integrations" at bounding box center [487, 428] width 307 height 26
click at [511, 487] on input "Title *" at bounding box center [487, 489] width 288 height 17
type input "Message Drafts"
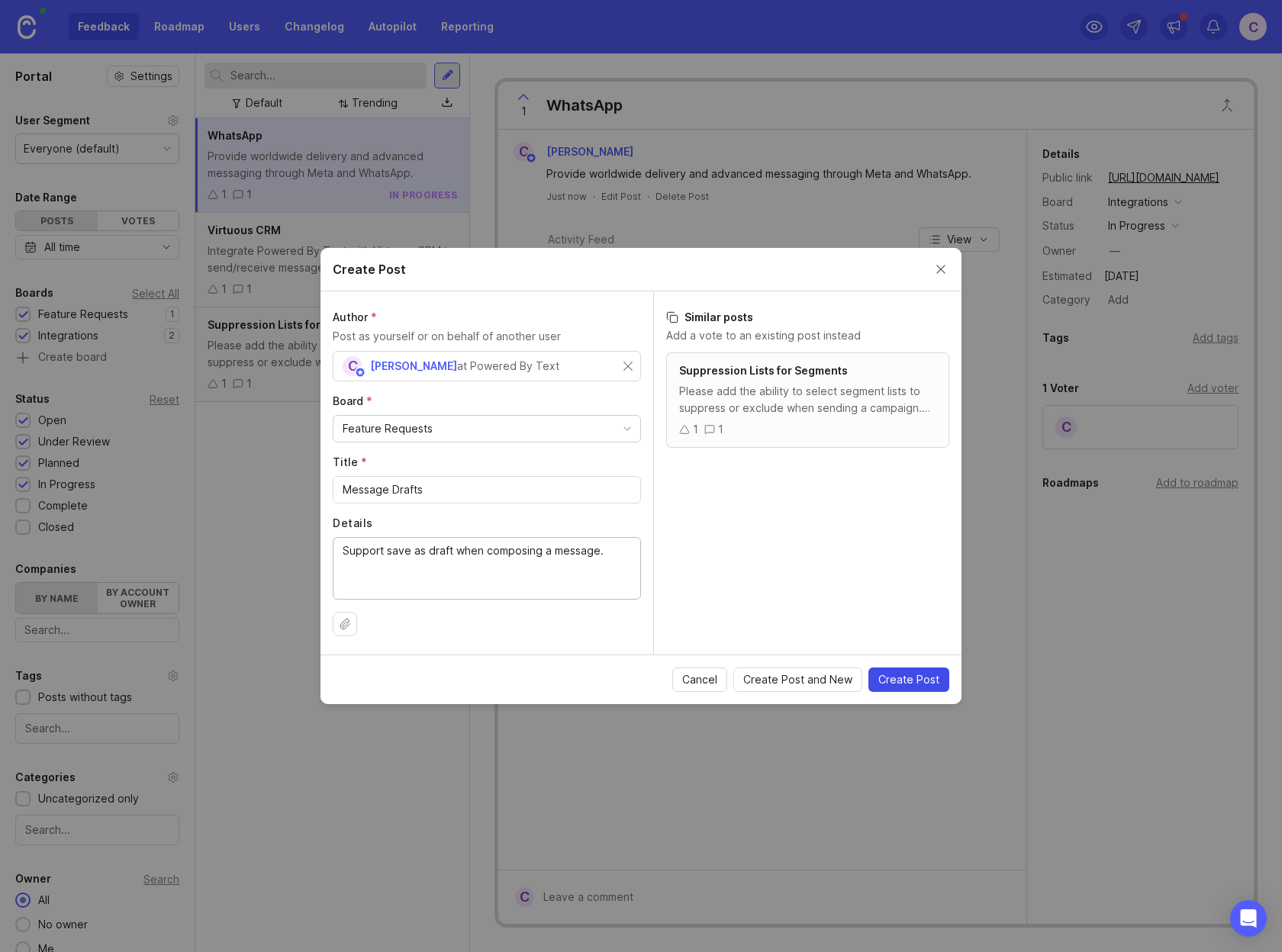
type textarea "Support save as draft when composing a message."
click at [911, 678] on span "Create Post" at bounding box center [909, 680] width 61 height 16
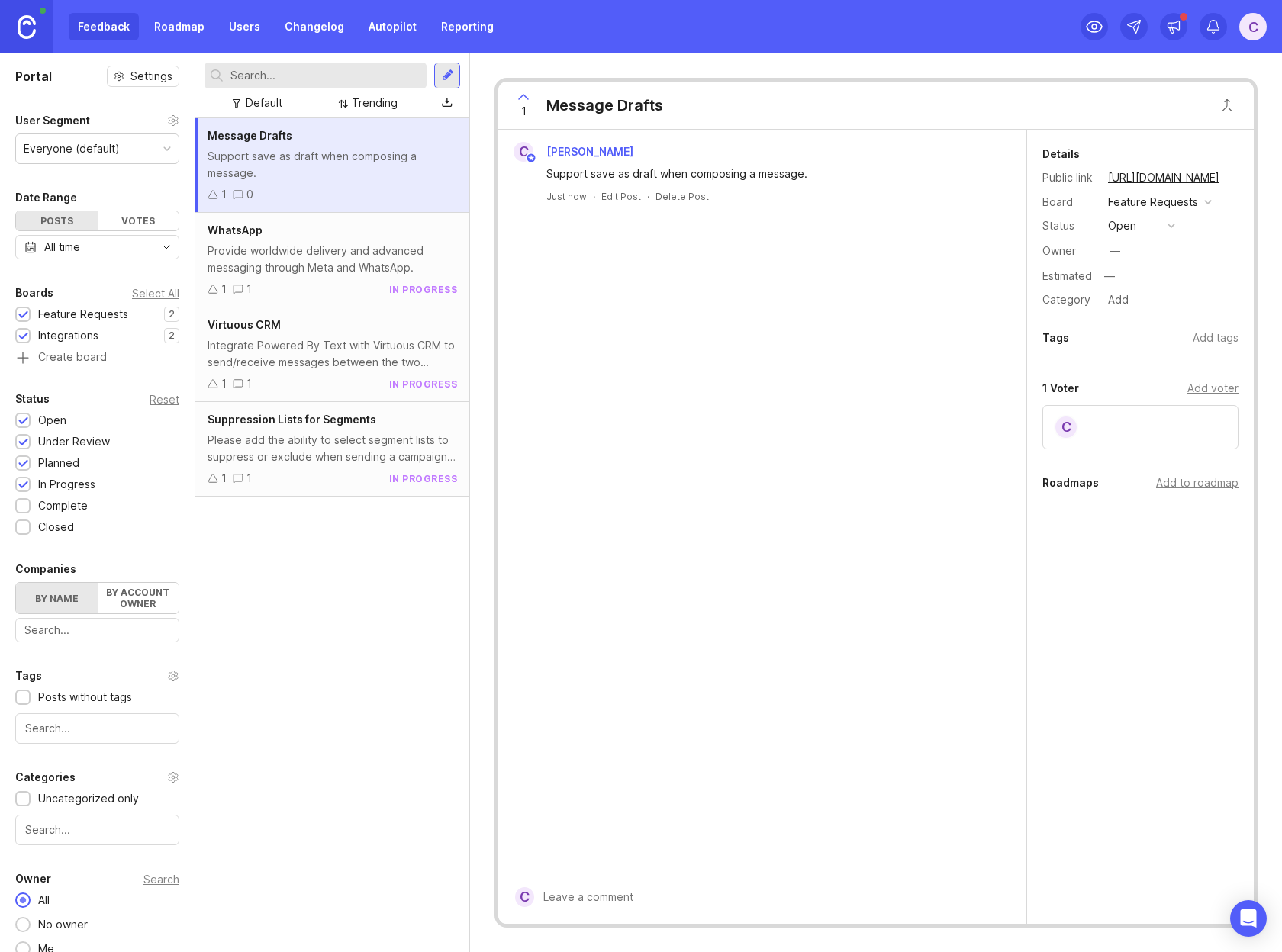
click at [1126, 226] on div "open" at bounding box center [1122, 225] width 29 height 17
click at [1136, 279] on div "under review" at bounding box center [1149, 281] width 77 height 13
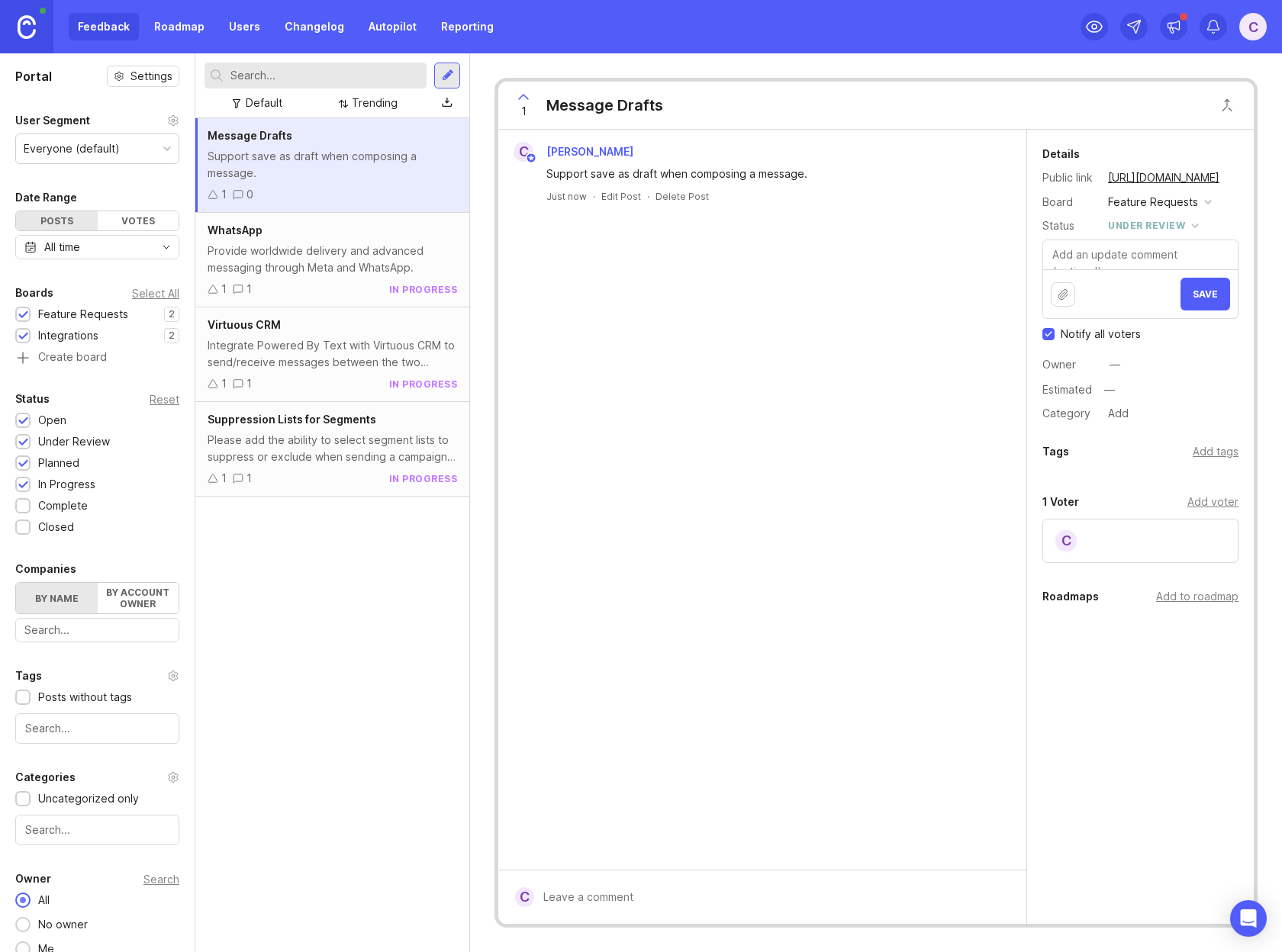
click at [1196, 295] on span "Save" at bounding box center [1204, 294] width 25 height 11
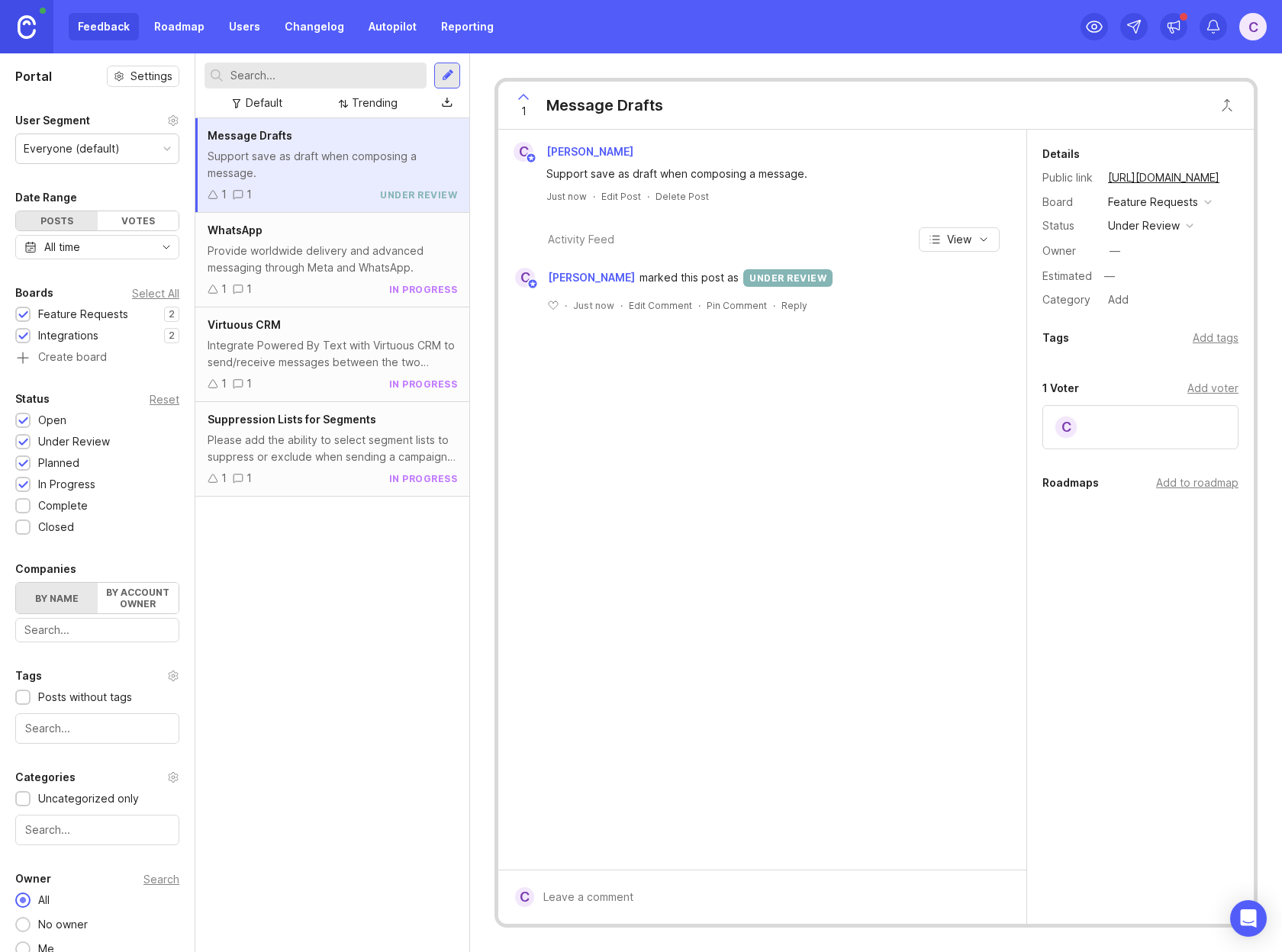
click at [354, 690] on div "Message Drafts Support save as draft when composing a message. 1 1 under review…" at bounding box center [333, 535] width 274 height 834
click at [446, 75] on div at bounding box center [447, 75] width 12 height 14
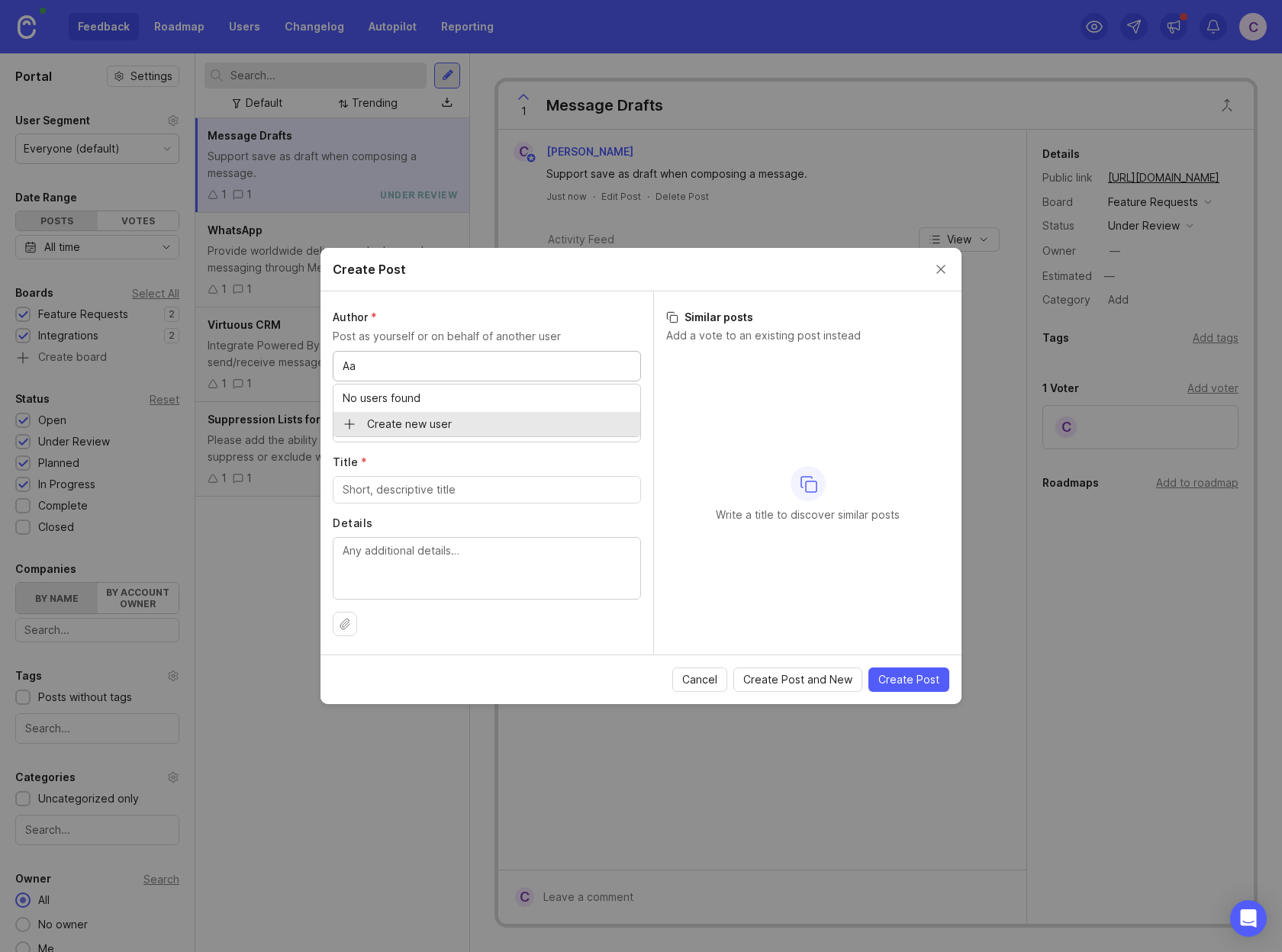
type input "A"
click at [604, 396] on label "Board *" at bounding box center [487, 401] width 308 height 16
click at [538, 433] on div "Feature Requests" at bounding box center [487, 428] width 307 height 26
click at [555, 401] on label "Board *" at bounding box center [487, 401] width 308 height 16
click at [488, 429] on div "Feature Requests" at bounding box center [487, 428] width 307 height 26
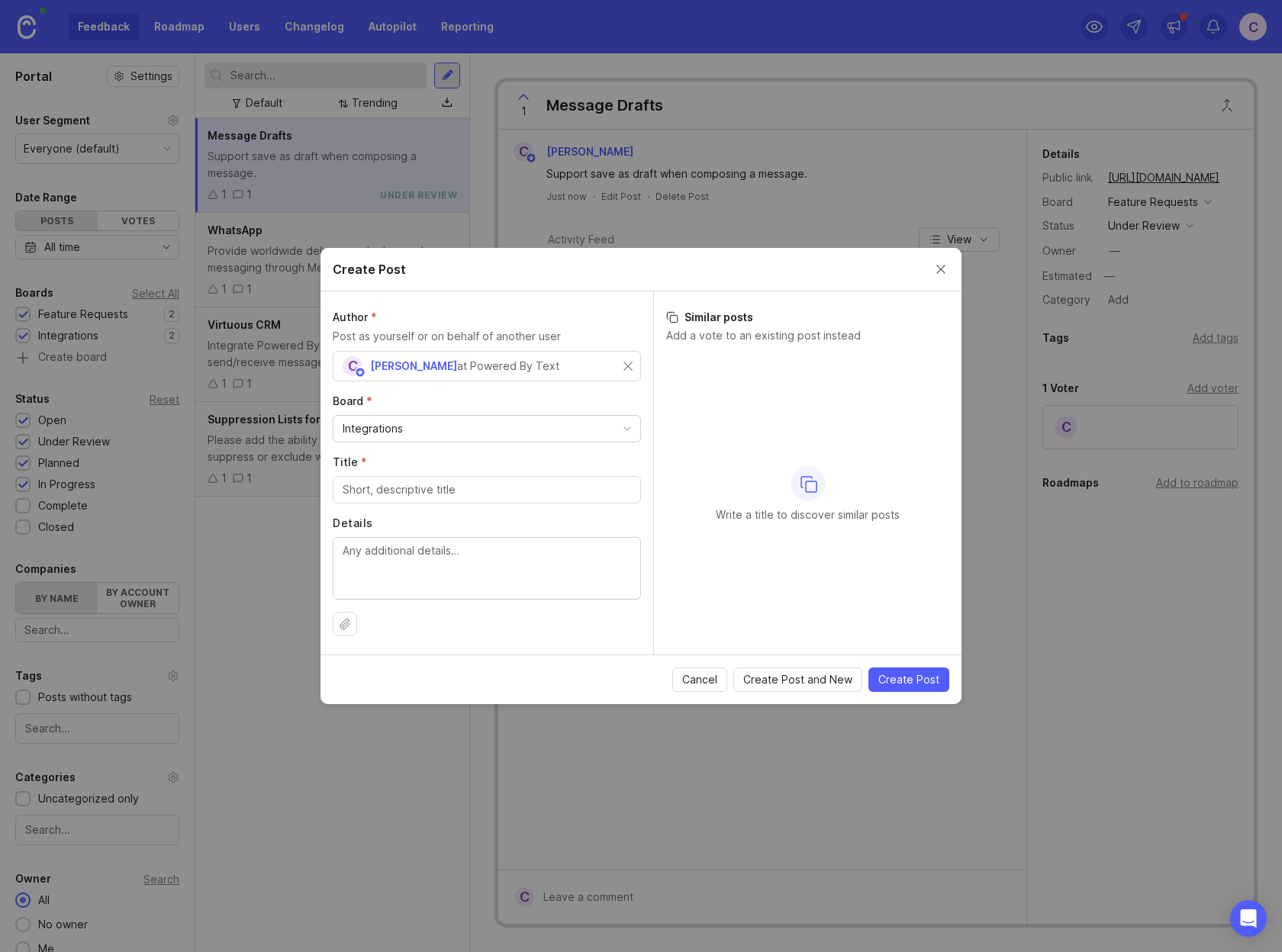
click at [477, 496] on input "Title *" at bounding box center [487, 489] width 288 height 17
type input "S"
click at [479, 434] on div "Integrations" at bounding box center [487, 428] width 307 height 26
click at [472, 493] on input "Title *" at bounding box center [487, 489] width 288 height 17
type input "Personalized URL Tracking"
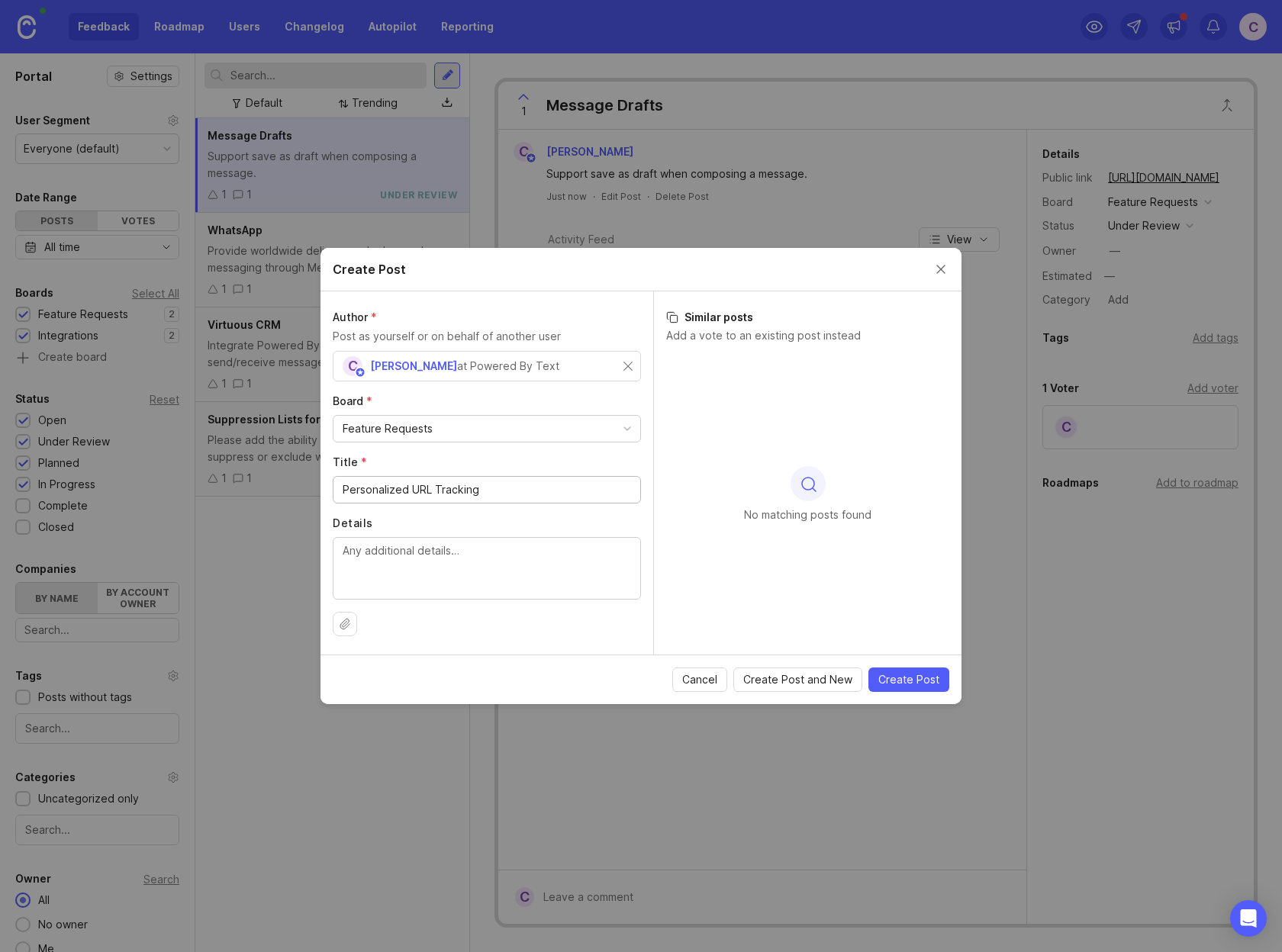
click at [572, 558] on textarea "Details" at bounding box center [487, 567] width 288 height 51
paste textarea "Enhance our broadcast messaging capabilities by introducing personalized URLs f…"
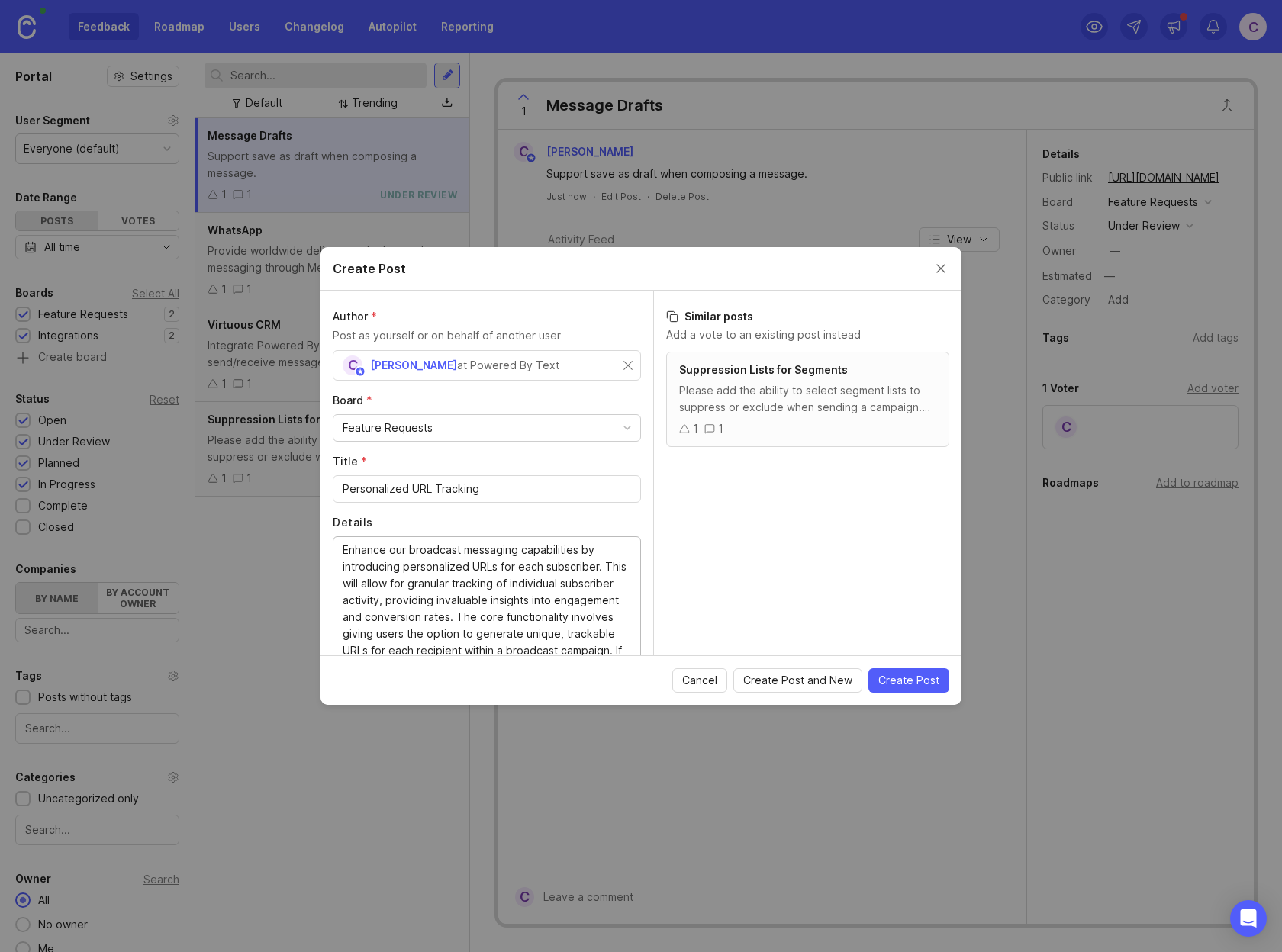
type textarea "Enhance our broadcast messaging capabilities by introducing personalized URLs f…"
click at [542, 483] on input "Personalized URL Tracking" at bounding box center [487, 488] width 288 height 17
type input "Personalized URL Tracking for Group Messages"
click at [538, 519] on label "Details" at bounding box center [487, 523] width 308 height 16
click at [538, 542] on textarea "Enhance our broadcast messaging capabilities by introducing personalized URLs f…" at bounding box center [487, 626] width 288 height 168
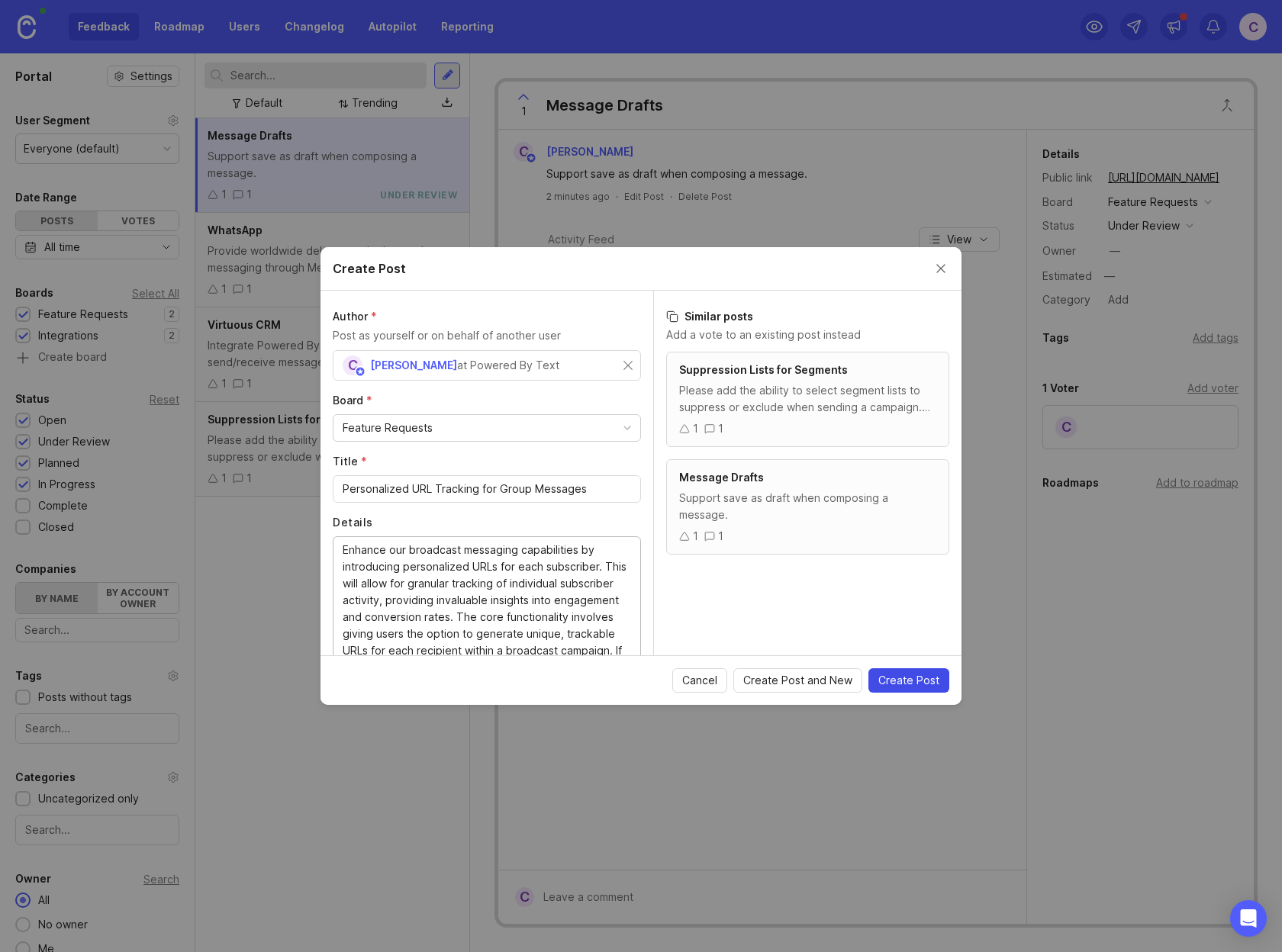
click at [925, 680] on span "Create Post" at bounding box center [909, 681] width 61 height 16
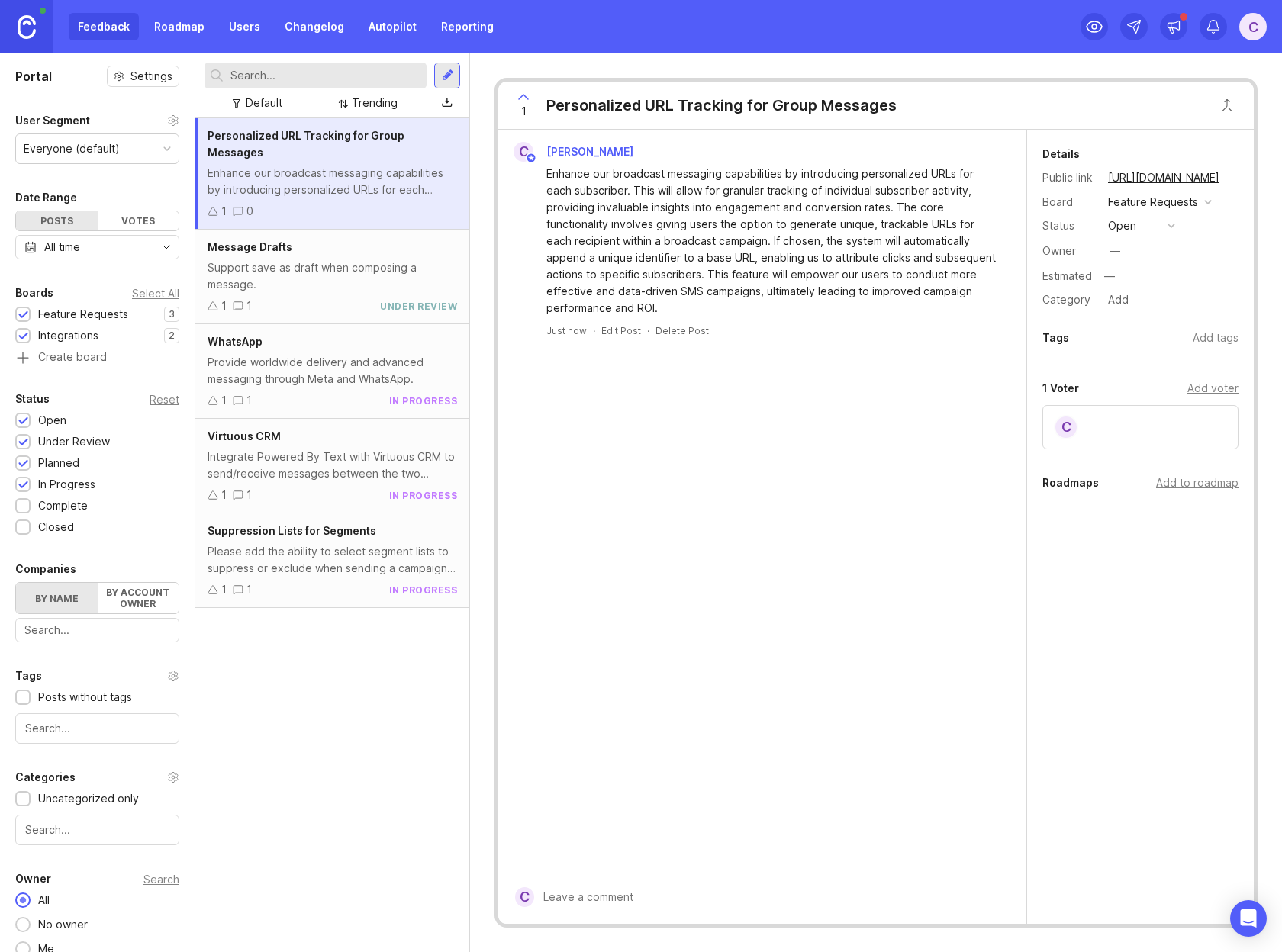
click at [1118, 230] on div "open" at bounding box center [1122, 225] width 29 height 17
click at [1151, 332] on div "in progress" at bounding box center [1145, 338] width 68 height 13
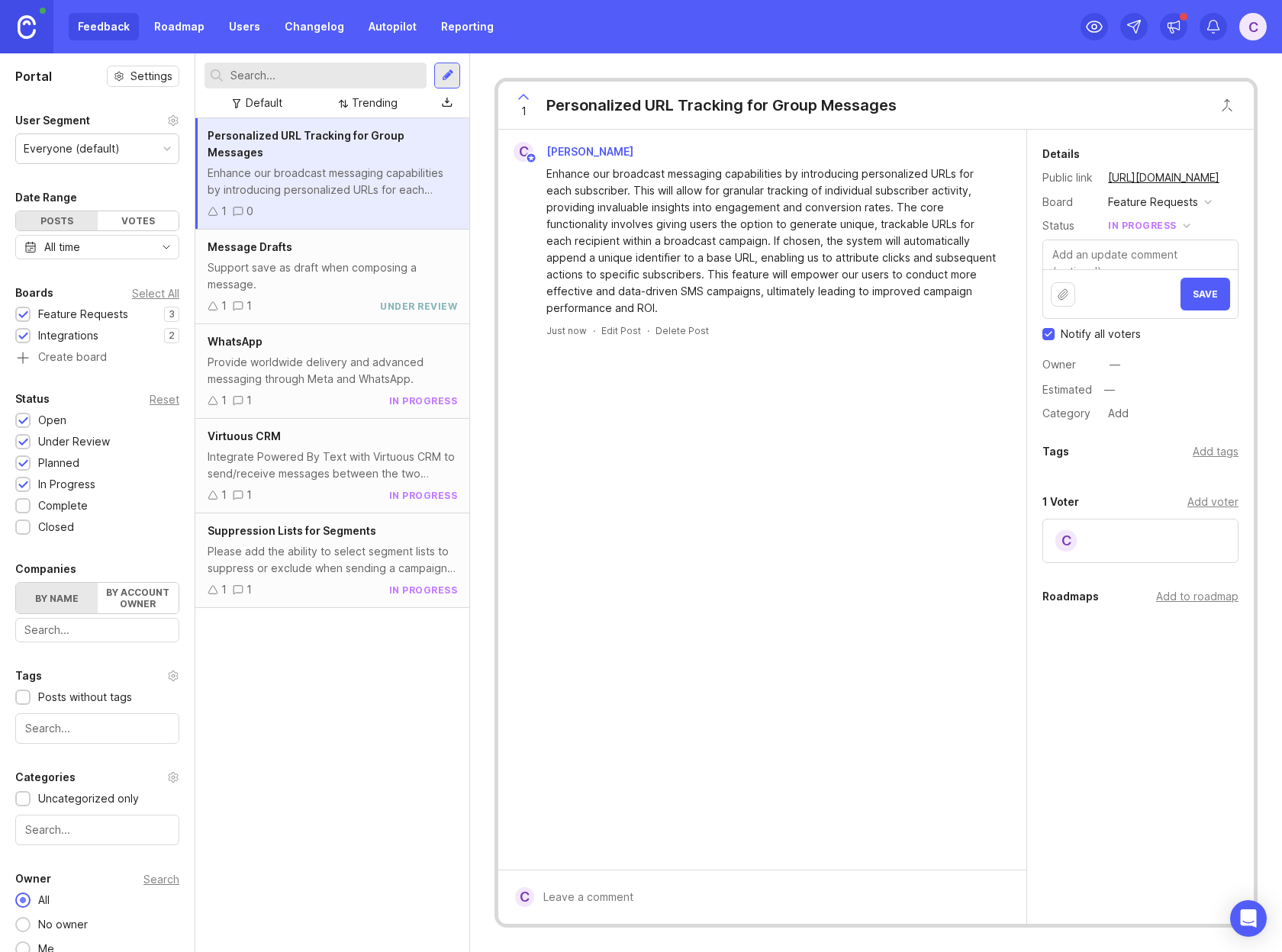
click at [1199, 292] on span "Save" at bounding box center [1204, 294] width 25 height 11
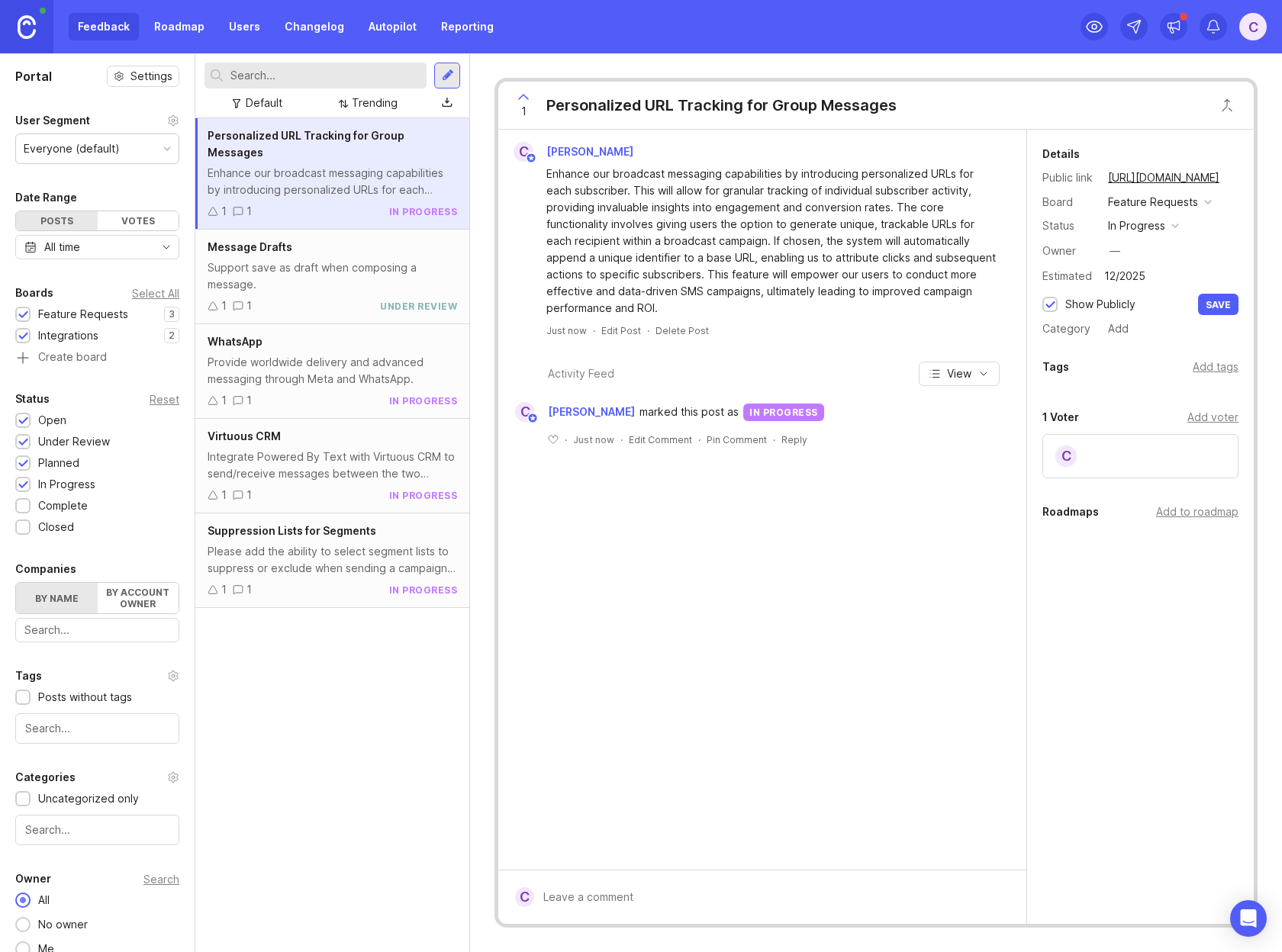
type input "12/2025"
click at [828, 661] on div "C Chris Enhance our broadcast messaging capabilities by introducing personalize…" at bounding box center [763, 499] width 528 height 740
click at [410, 704] on div "Personalized URL Tracking for Group Messages Enhance our broadcast messaging ca…" at bounding box center [333, 535] width 274 height 834
click at [558, 53] on div "Feedback Roadmap Users Changelog Autopilot Reporting C" at bounding box center [641, 27] width 1282 height 54
click at [359, 754] on div "Personalized URL Tracking for Group Messages Enhance our broadcast messaging ca…" at bounding box center [333, 535] width 274 height 834
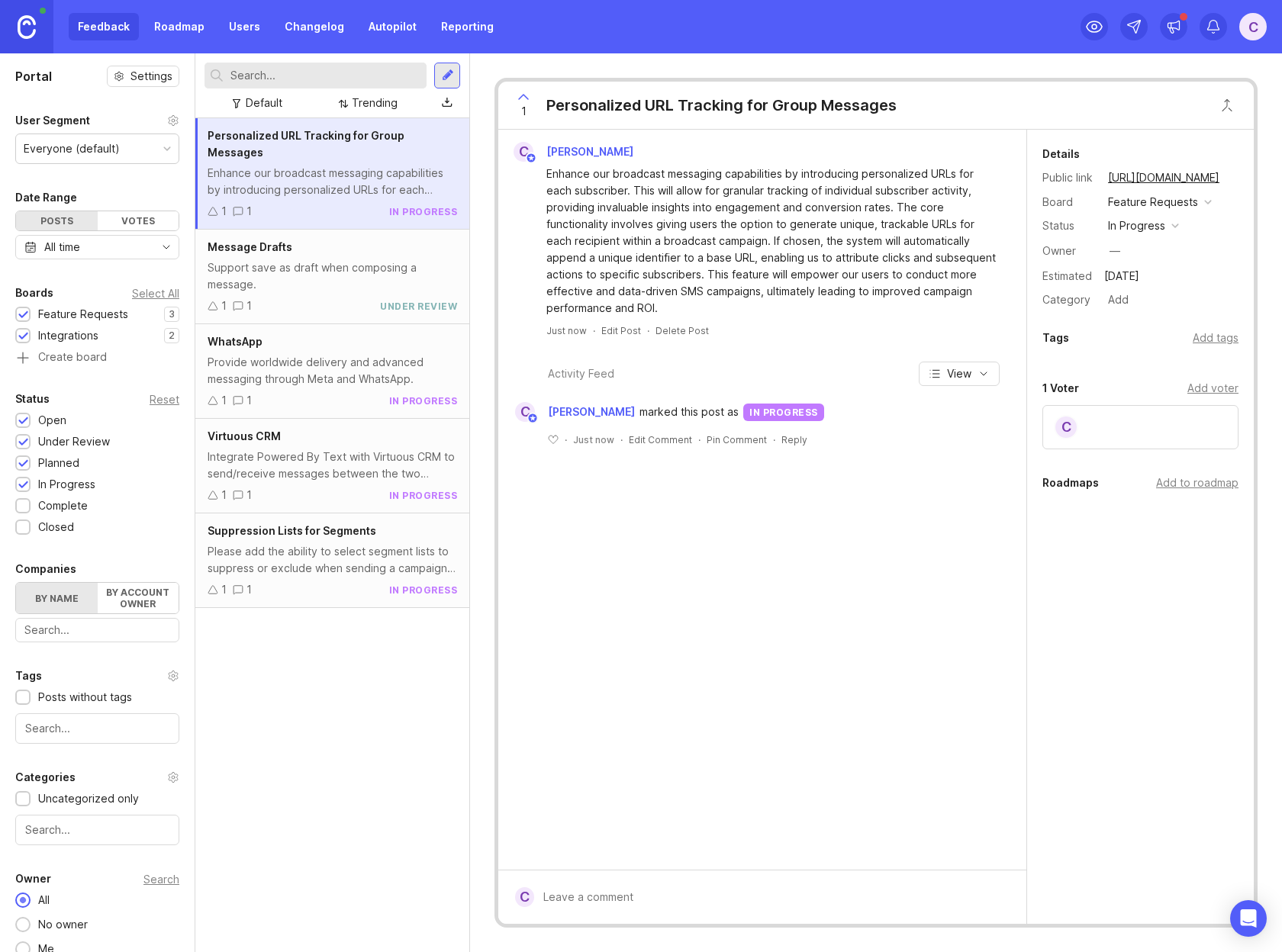
click at [441, 75] on div at bounding box center [447, 75] width 12 height 14
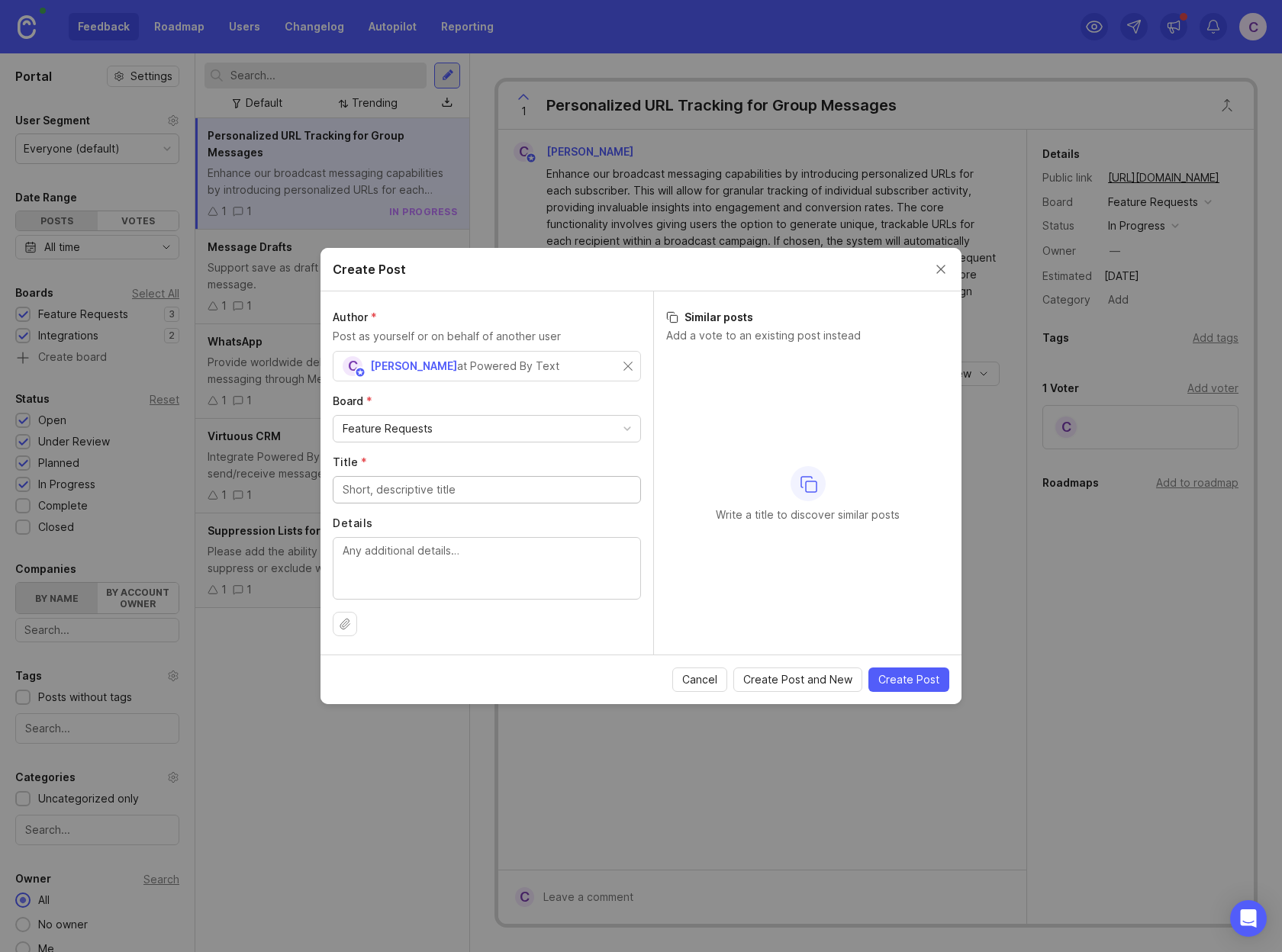
click at [551, 492] on input "Title *" at bounding box center [487, 489] width 288 height 17
click at [550, 427] on div "Feature Requests" at bounding box center [487, 428] width 307 height 26
click at [571, 400] on label "Board *" at bounding box center [487, 401] width 308 height 16
click at [529, 432] on div "Feature Requests" at bounding box center [487, 428] width 307 height 26
click at [519, 492] on input "Title *" at bounding box center [487, 489] width 288 height 17
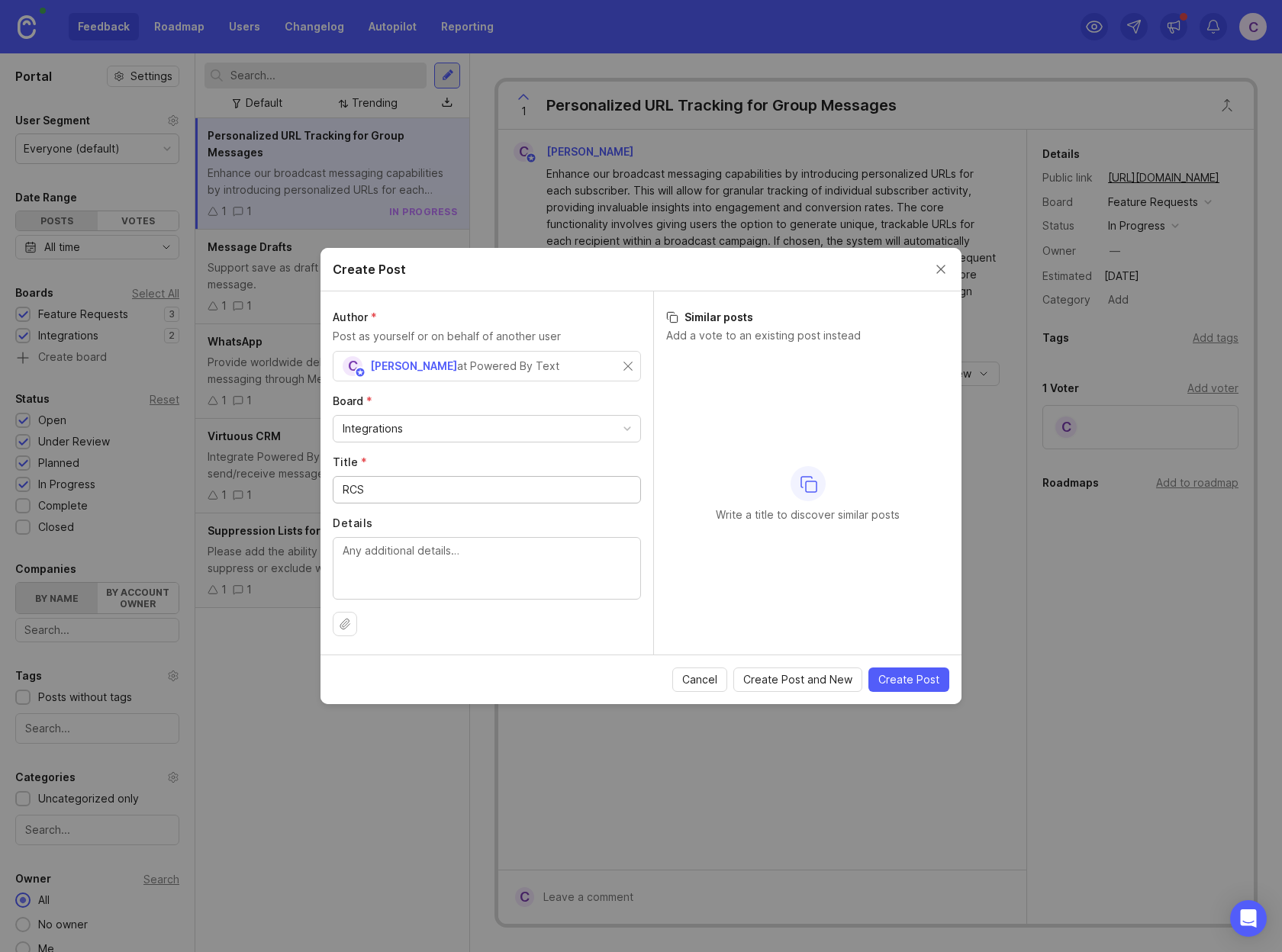
type input "RCS"
click at [538, 590] on textarea "Details" at bounding box center [487, 567] width 288 height 51
paste textarea "Incorporate RCS messaging into the PBT App and Platform."
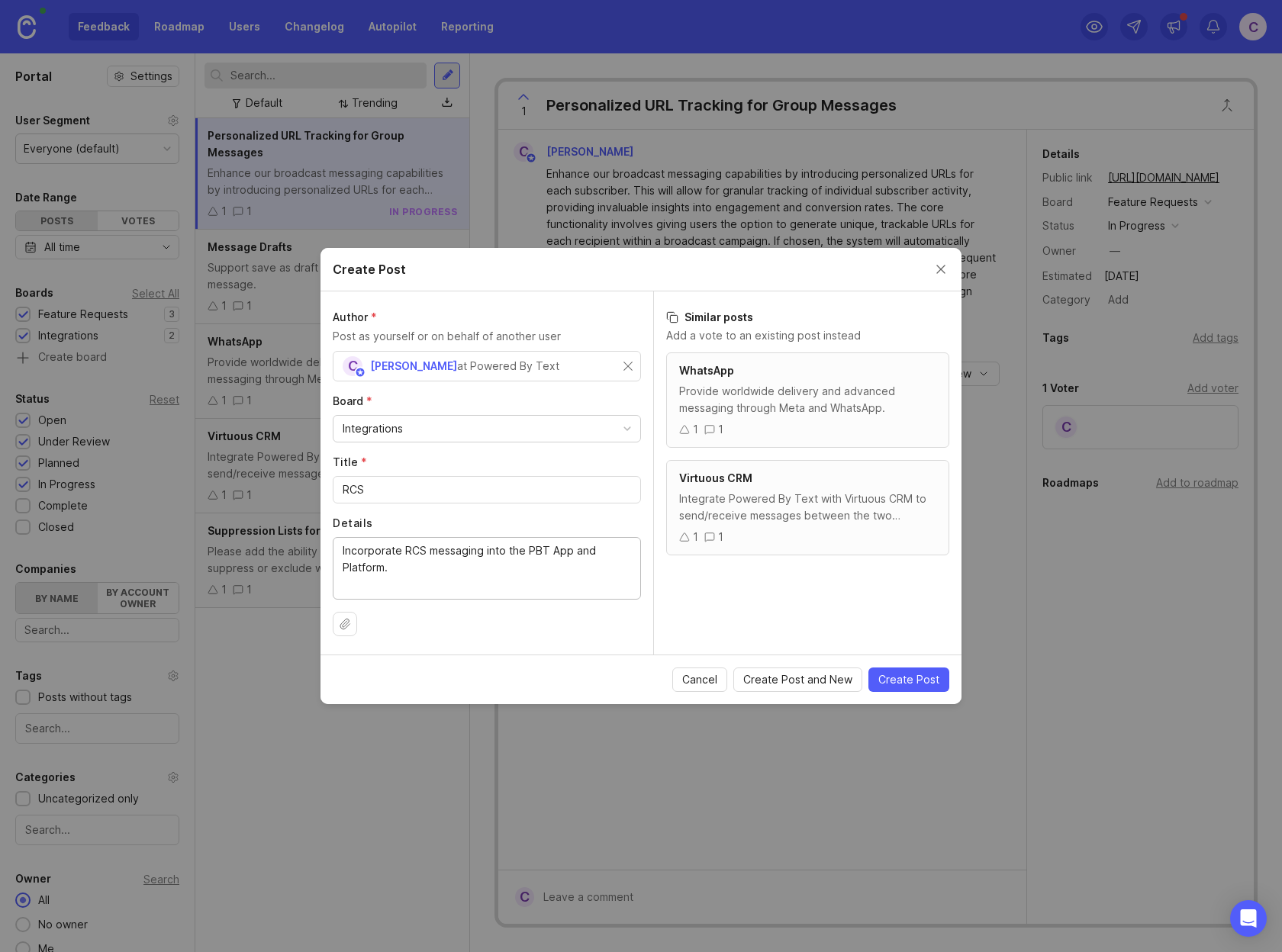
drag, startPoint x: 553, startPoint y: 548, endPoint x: 460, endPoint y: 589, distance: 101.6
click at [460, 589] on textarea "Incorporate RCS messaging into the PBT App and Platform." at bounding box center [487, 567] width 288 height 51
drag, startPoint x: 405, startPoint y: 551, endPoint x: 299, endPoint y: 547, distance: 106.1
click at [299, 547] on div "Create Post Author * Post as yourself or on behalf of another user C Chris at P…" at bounding box center [641, 476] width 1282 height 952
type textarea "Incorporate RCS messaging into the PBT Software for high-quality media, user en…"
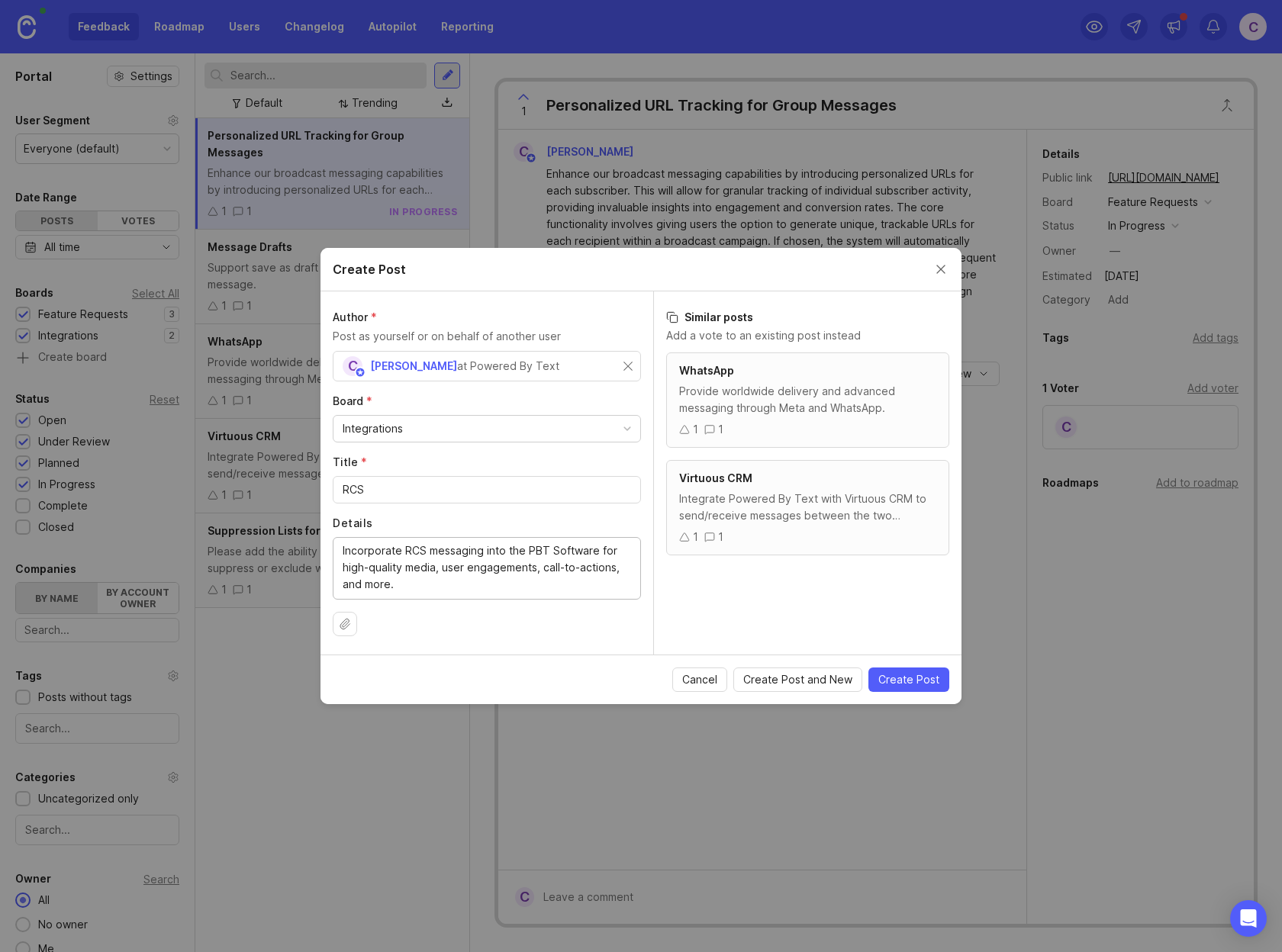
click at [431, 454] on label "Title *" at bounding box center [487, 462] width 308 height 16
click at [431, 481] on input "RCS" at bounding box center [487, 489] width 288 height 17
click at [914, 677] on span "Create Post" at bounding box center [909, 680] width 61 height 16
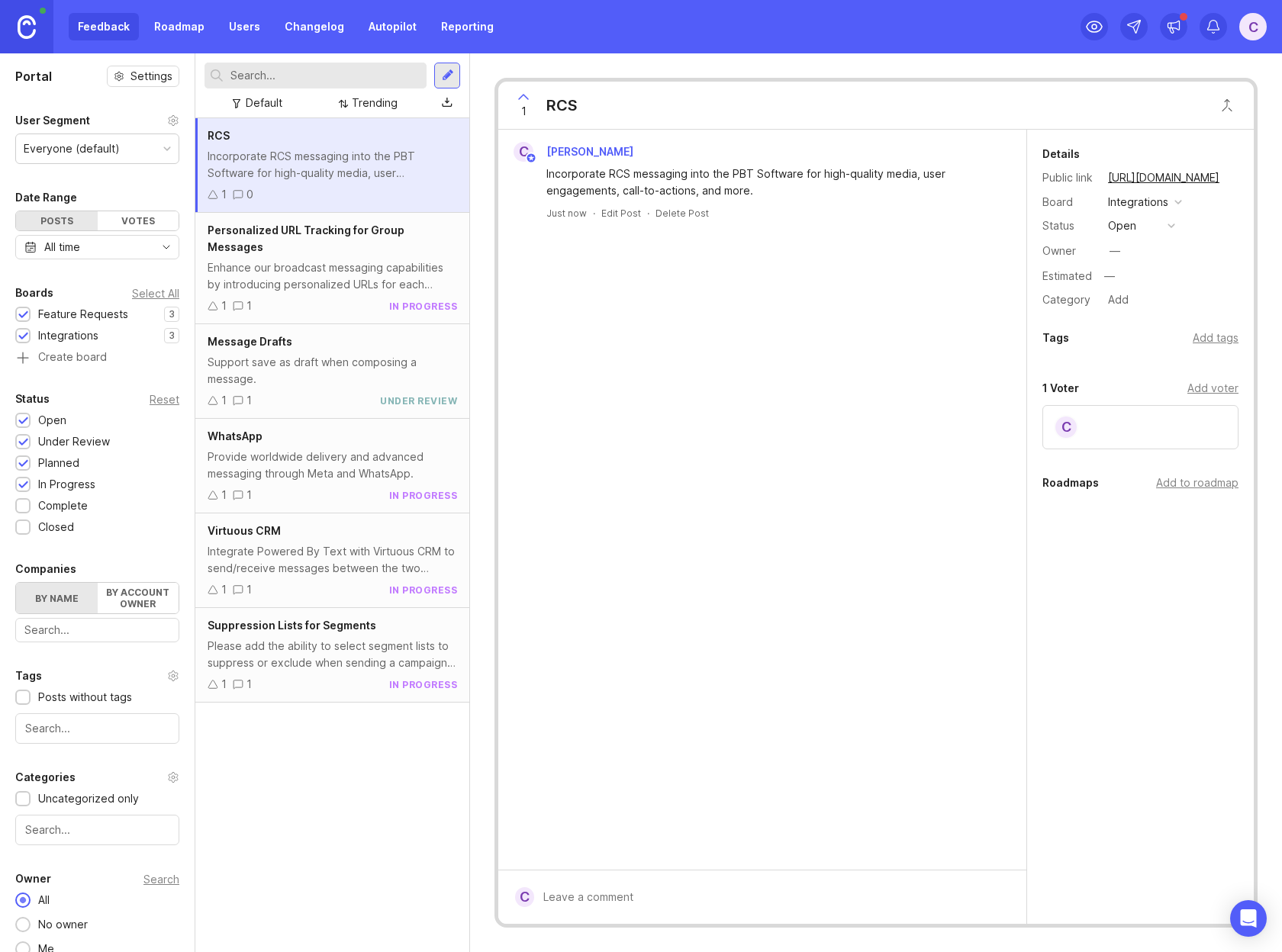
click at [1149, 202] on div "Integrations" at bounding box center [1138, 202] width 60 height 17
click at [1137, 224] on button "open" at bounding box center [1142, 225] width 77 height 19
click at [1147, 307] on div "planned" at bounding box center [1135, 309] width 48 height 13
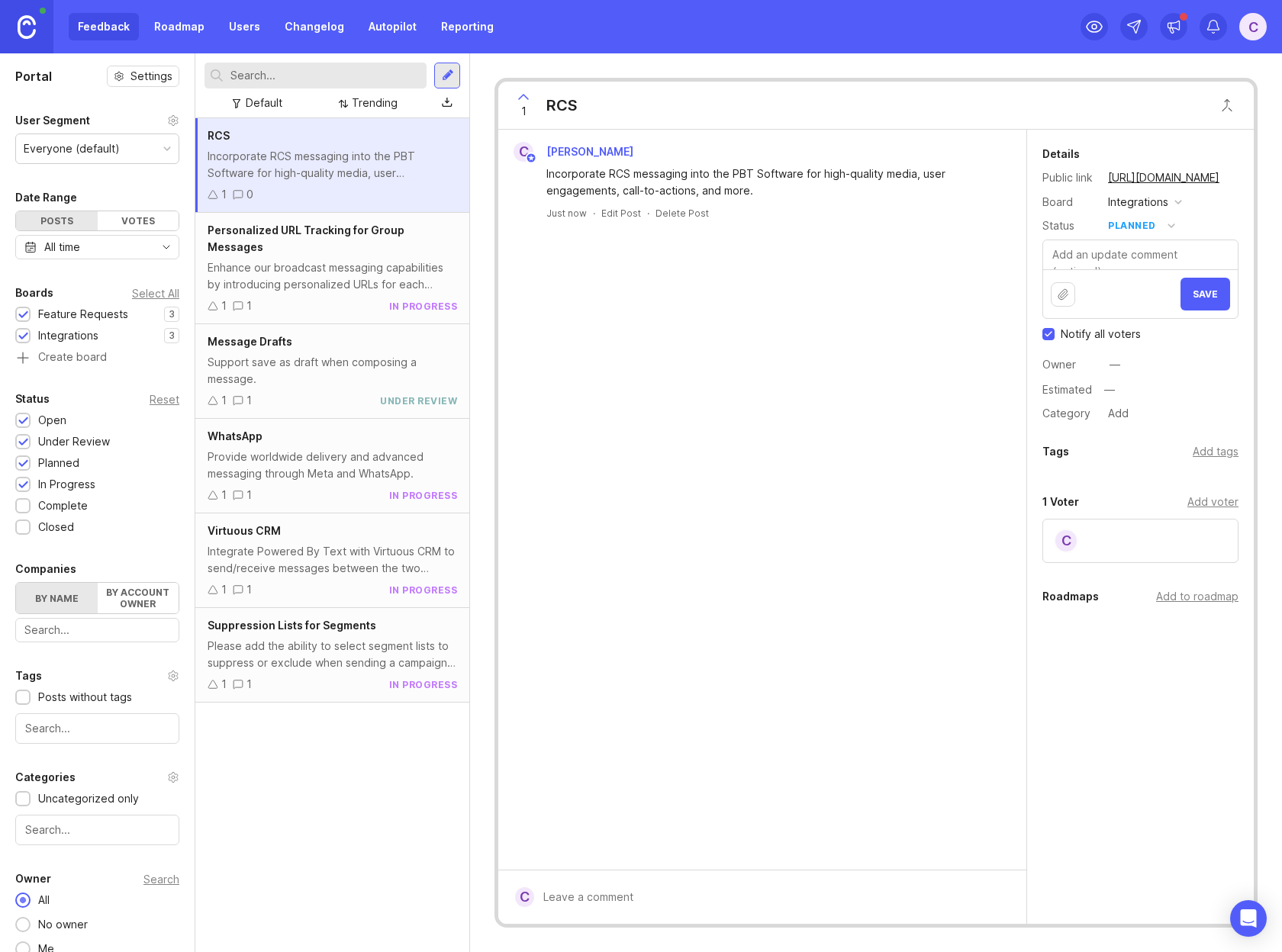
click at [1196, 300] on button "Save" at bounding box center [1205, 295] width 50 height 33
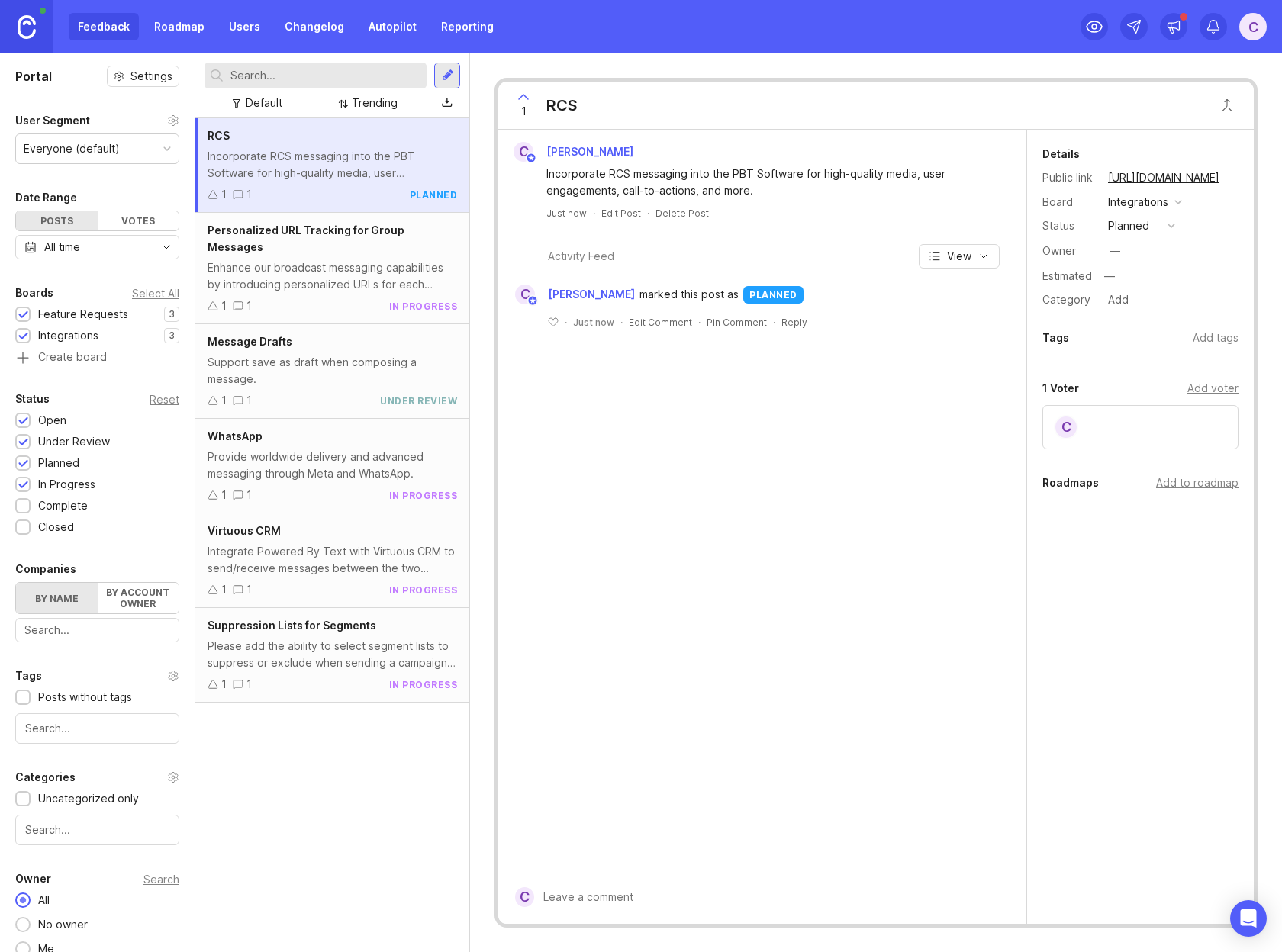
click at [318, 19] on link "Changelog" at bounding box center [314, 27] width 78 height 28
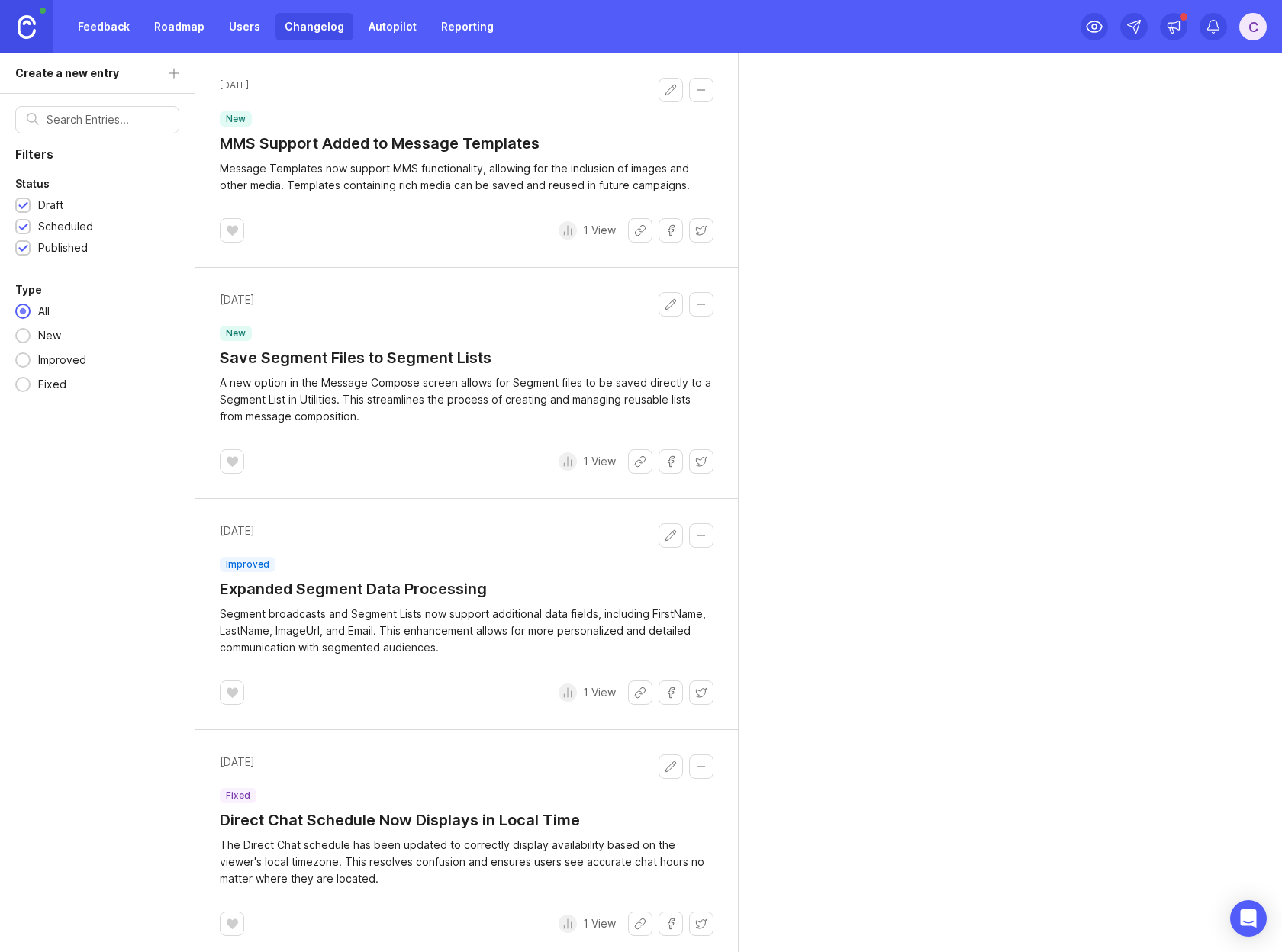
click at [1257, 26] on div "C" at bounding box center [1253, 27] width 28 height 28
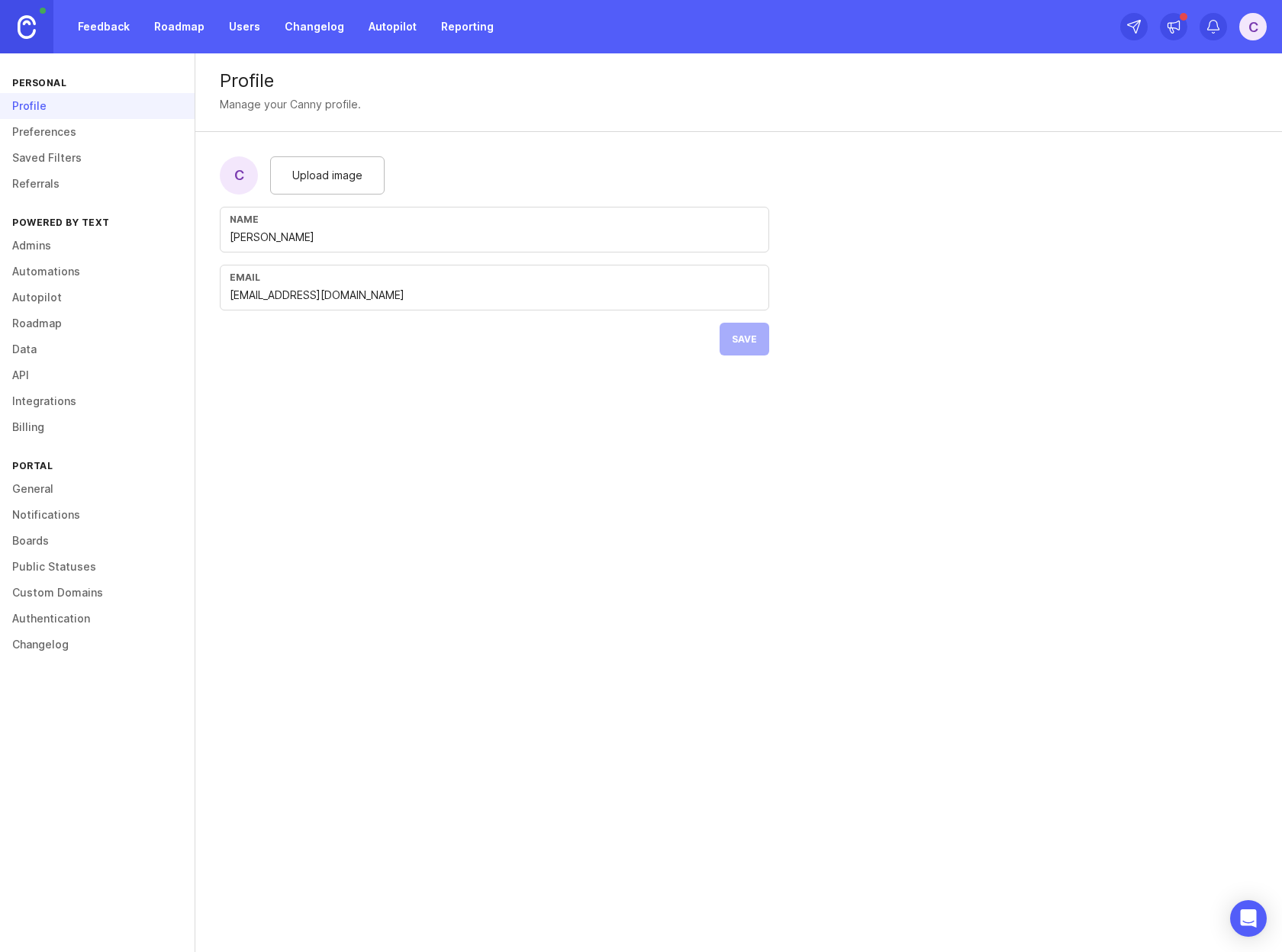
click at [267, 229] on div "Name Chris" at bounding box center [494, 230] width 550 height 46
type input "Chris Crawford"
click at [311, 181] on span "Upload image" at bounding box center [327, 175] width 70 height 17
click at [753, 341] on span "Save" at bounding box center [744, 339] width 25 height 11
click at [71, 131] on link "Preferences" at bounding box center [97, 132] width 195 height 26
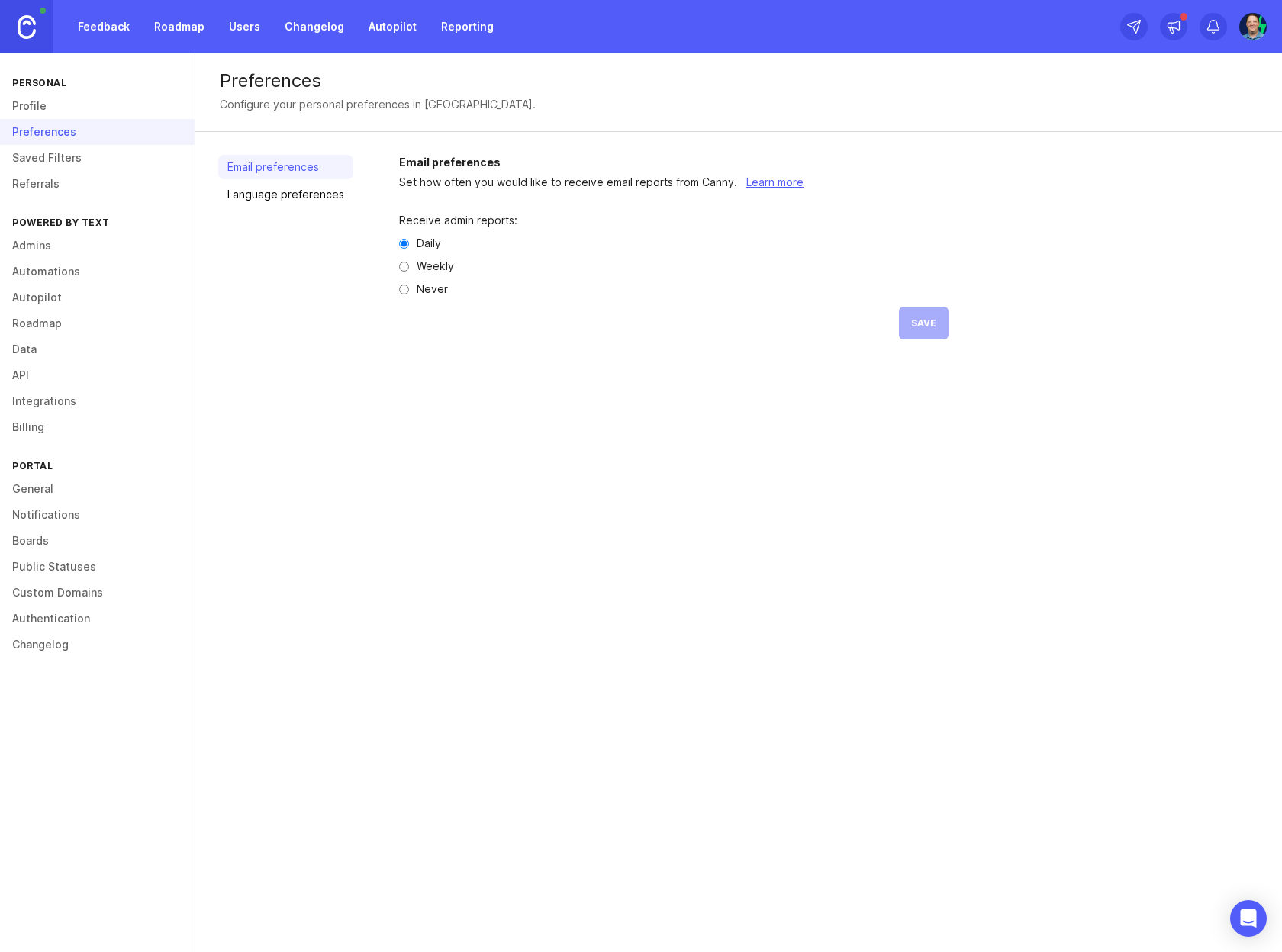
click at [64, 158] on link "Saved Filters" at bounding box center [97, 158] width 195 height 26
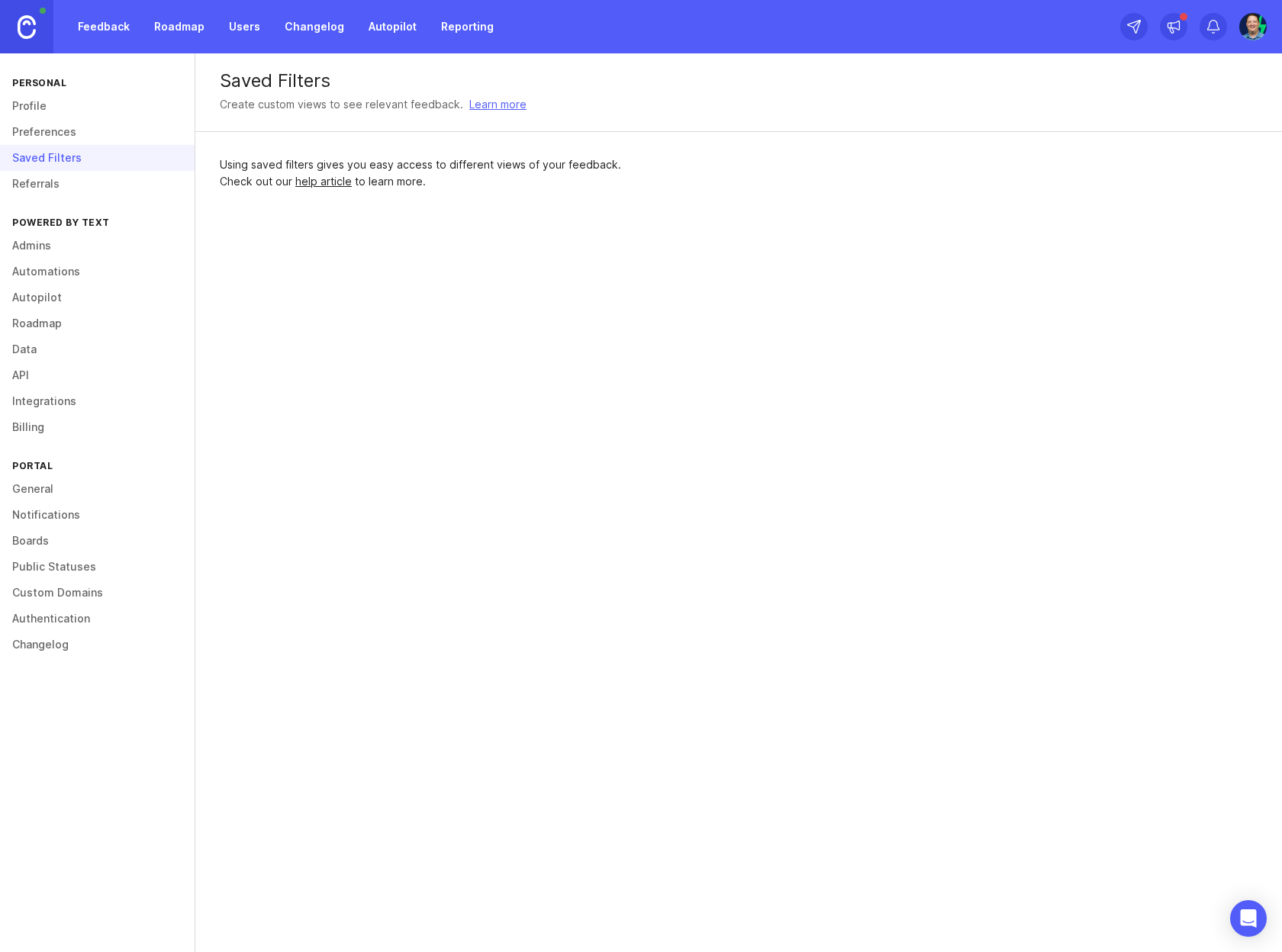
click at [54, 182] on link "Referrals" at bounding box center [97, 184] width 195 height 26
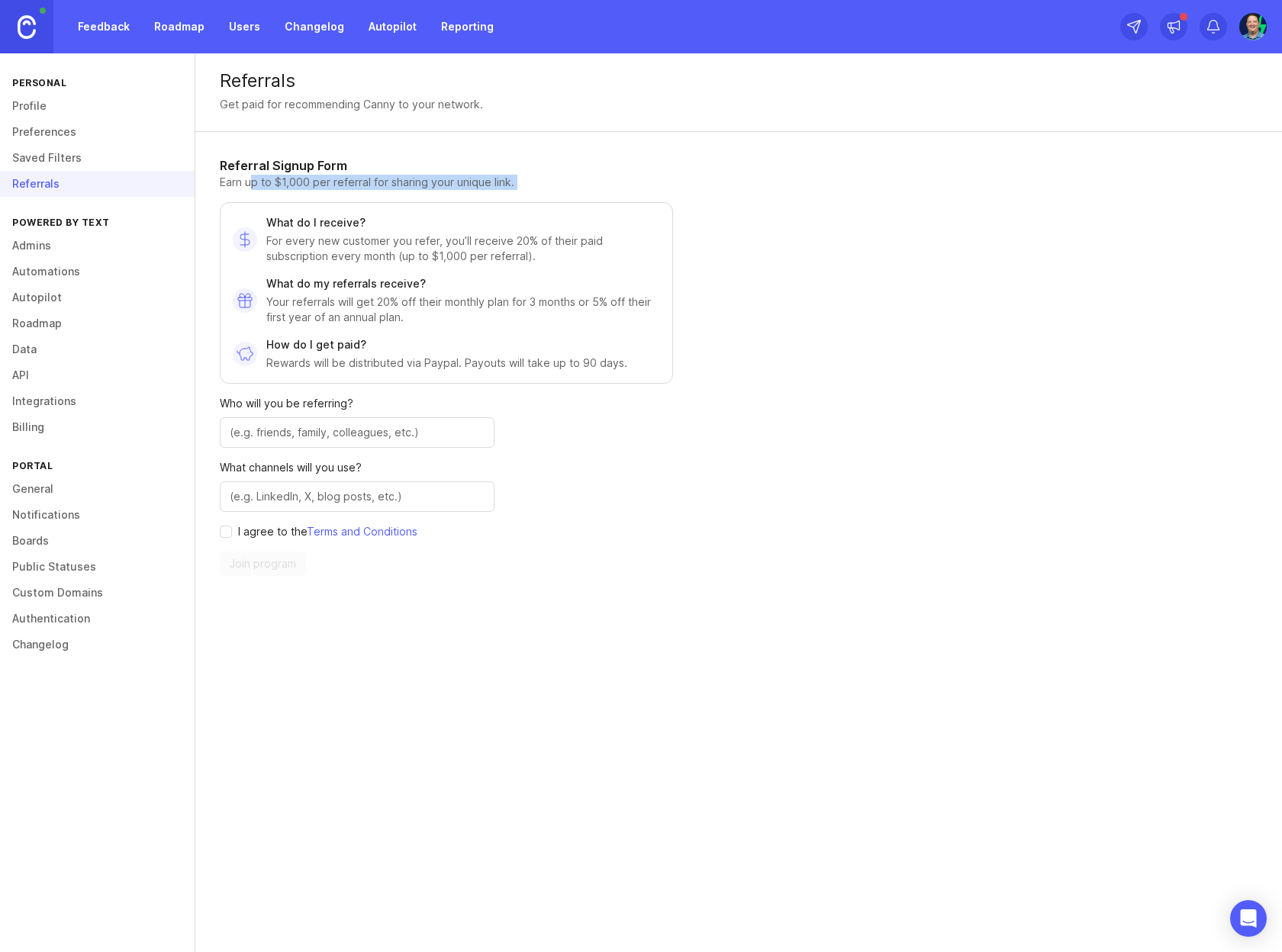
drag, startPoint x: 254, startPoint y: 179, endPoint x: 539, endPoint y: 191, distance: 285.3
click at [539, 191] on div "Referral Signup Form Earn up to $1,000 per referral for sharing your unique lin…" at bounding box center [446, 366] width 454 height 419
click at [46, 244] on link "Admins" at bounding box center [97, 246] width 195 height 26
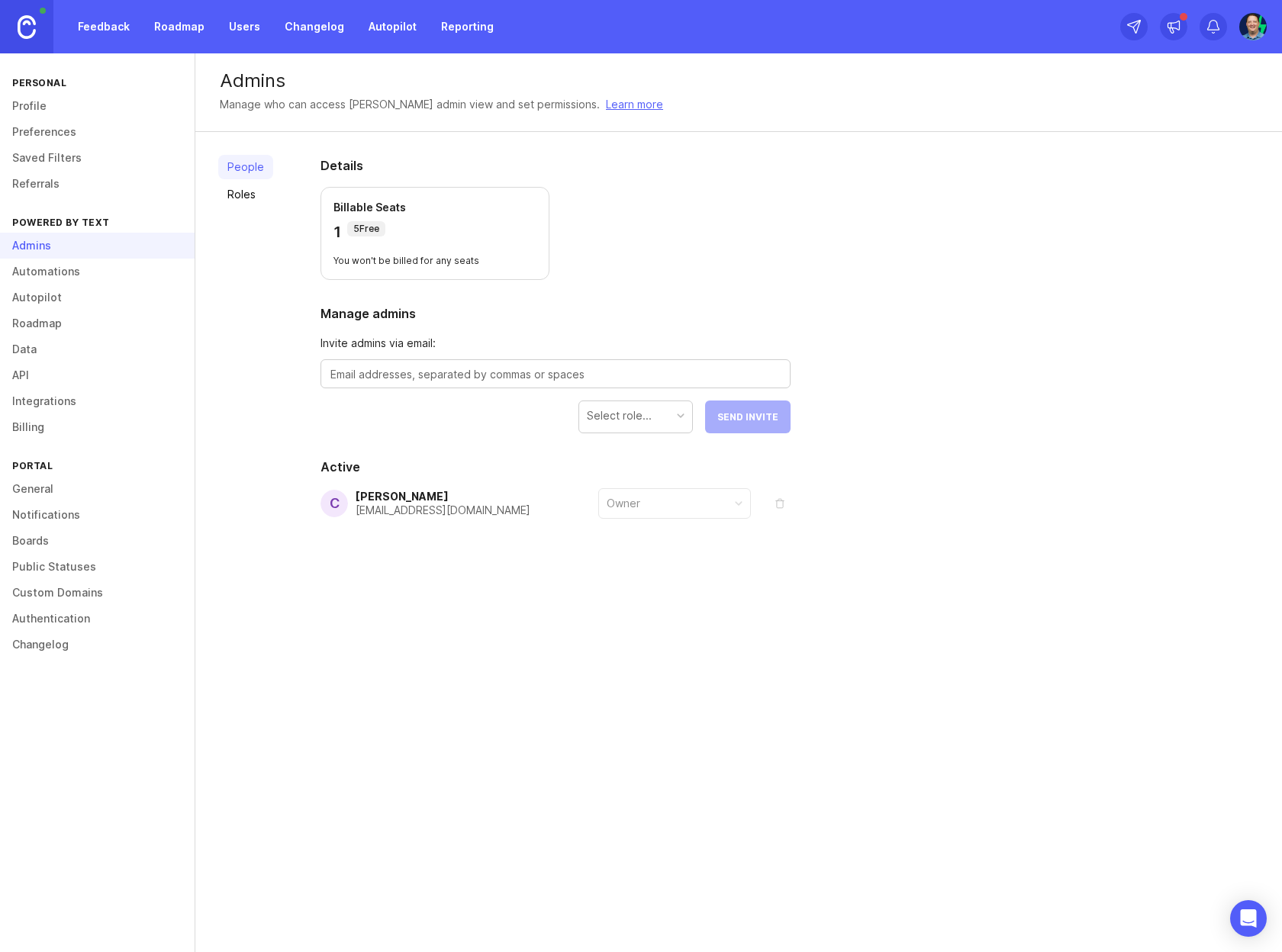
click at [54, 271] on link "Automations" at bounding box center [97, 271] width 195 height 26
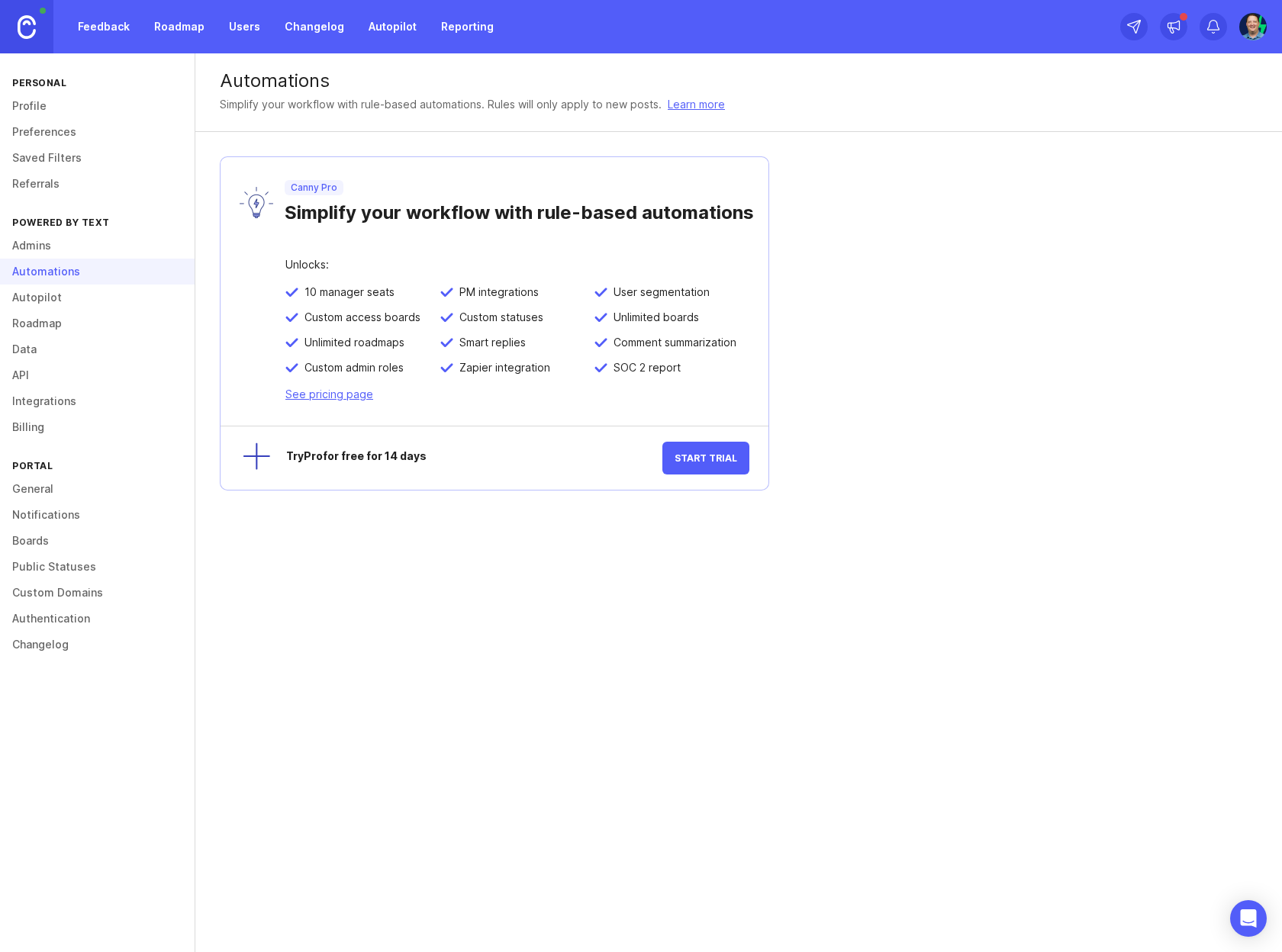
click at [59, 310] on link "Roadmap" at bounding box center [97, 323] width 195 height 26
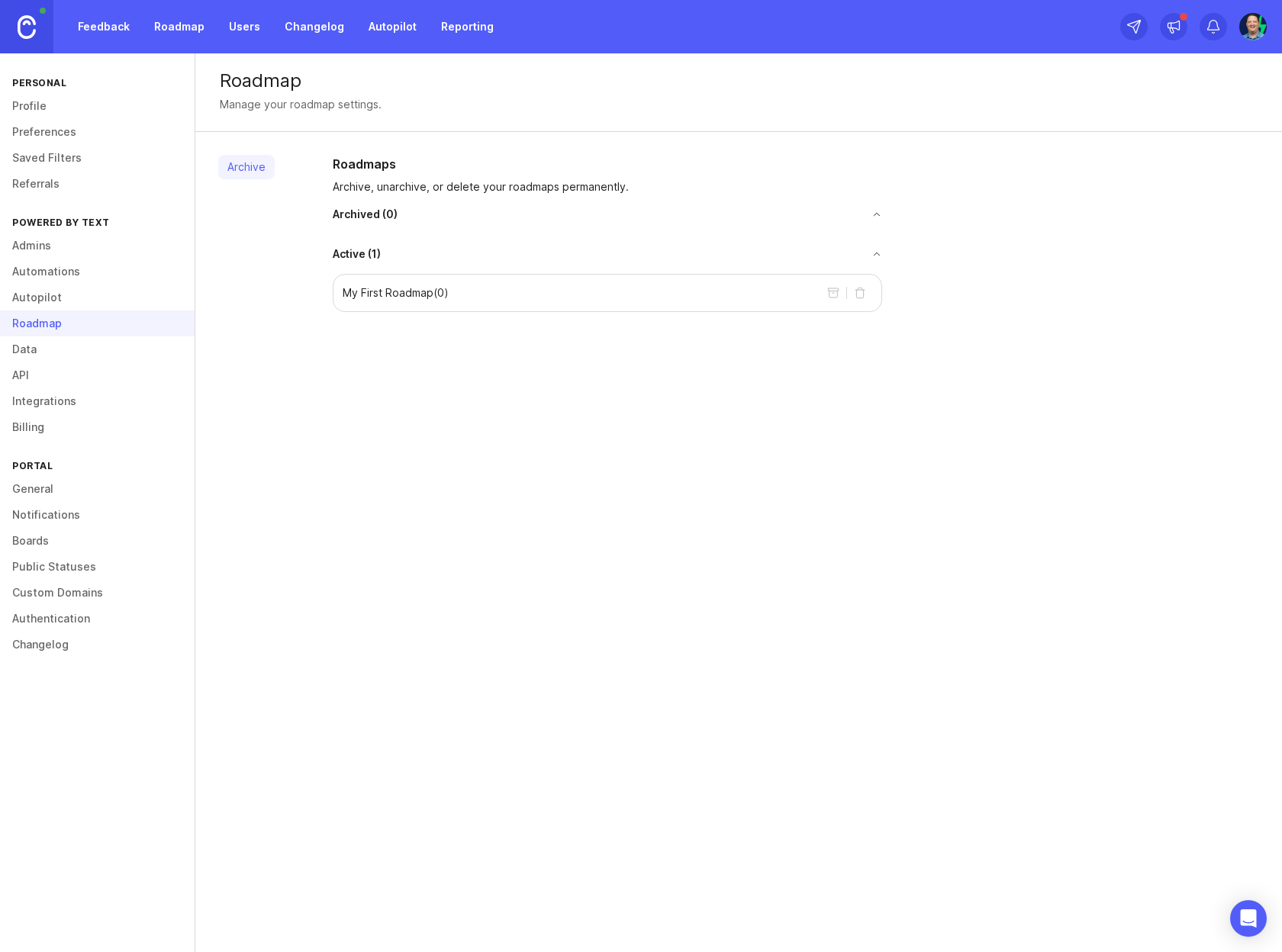
click at [57, 295] on link "Autopilot" at bounding box center [97, 297] width 195 height 26
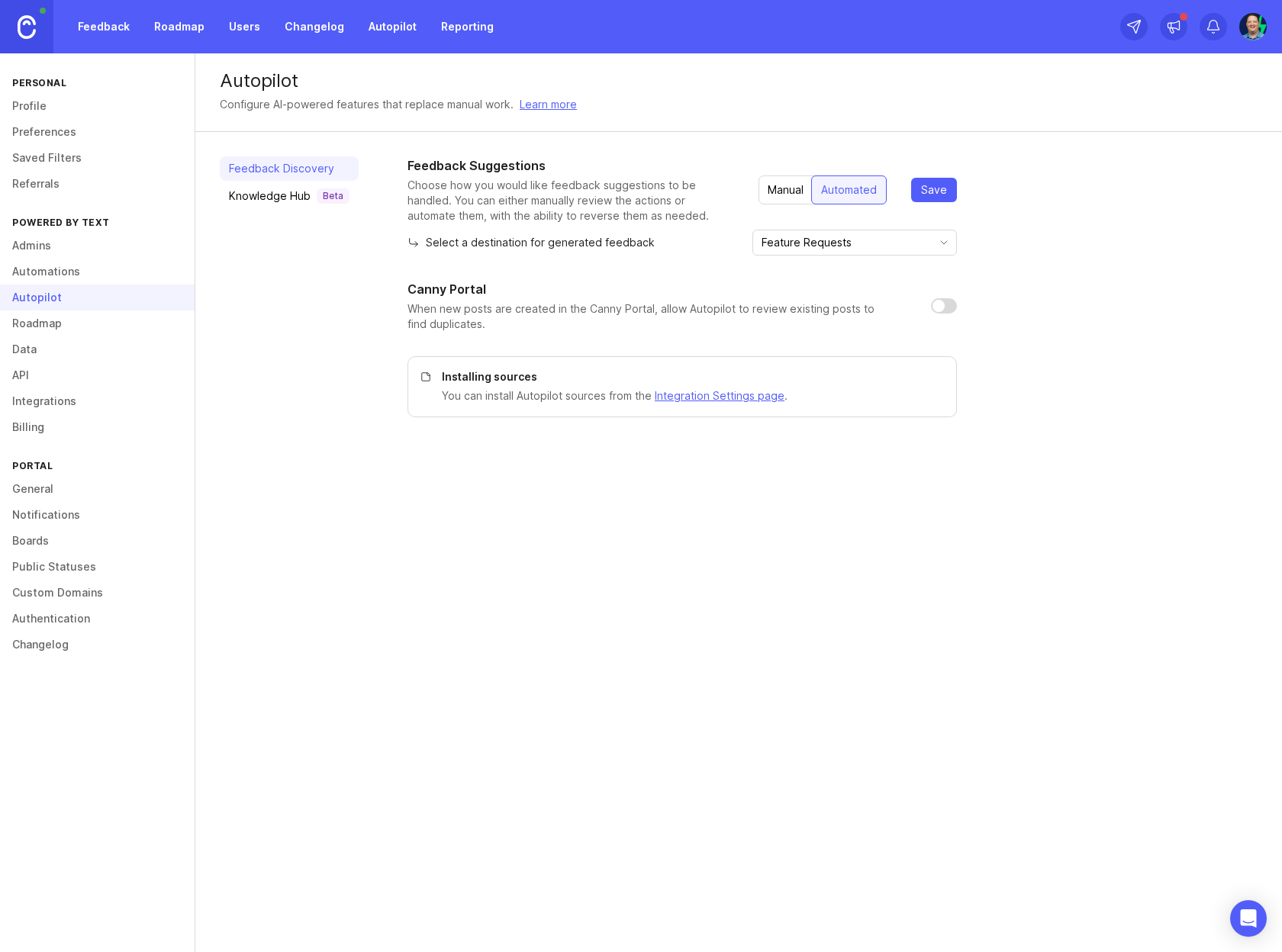
click at [270, 196] on div "Knowledge Hub Beta" at bounding box center [289, 196] width 121 height 16
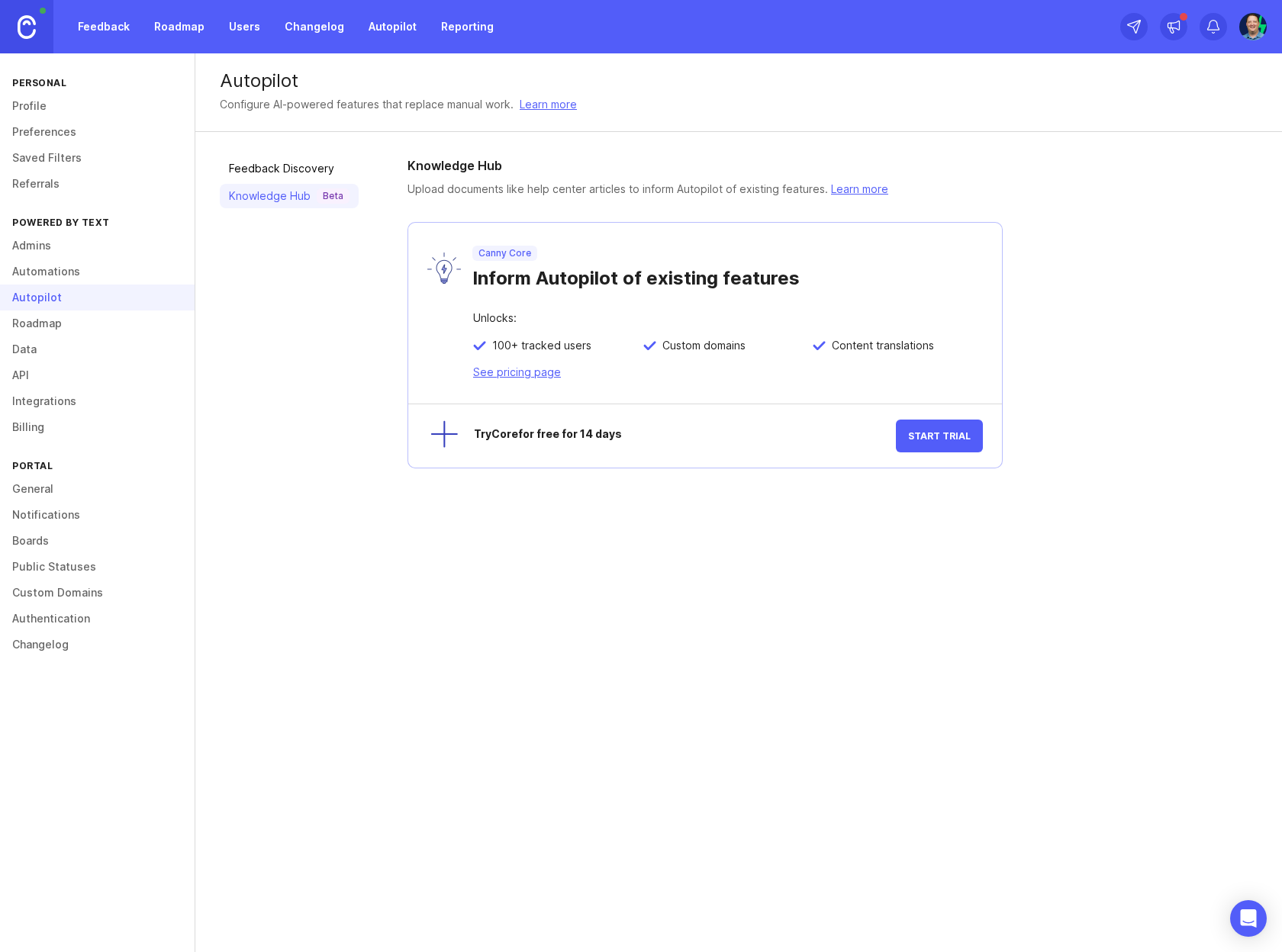
click at [284, 169] on link "Feedback Discovery" at bounding box center [289, 168] width 139 height 24
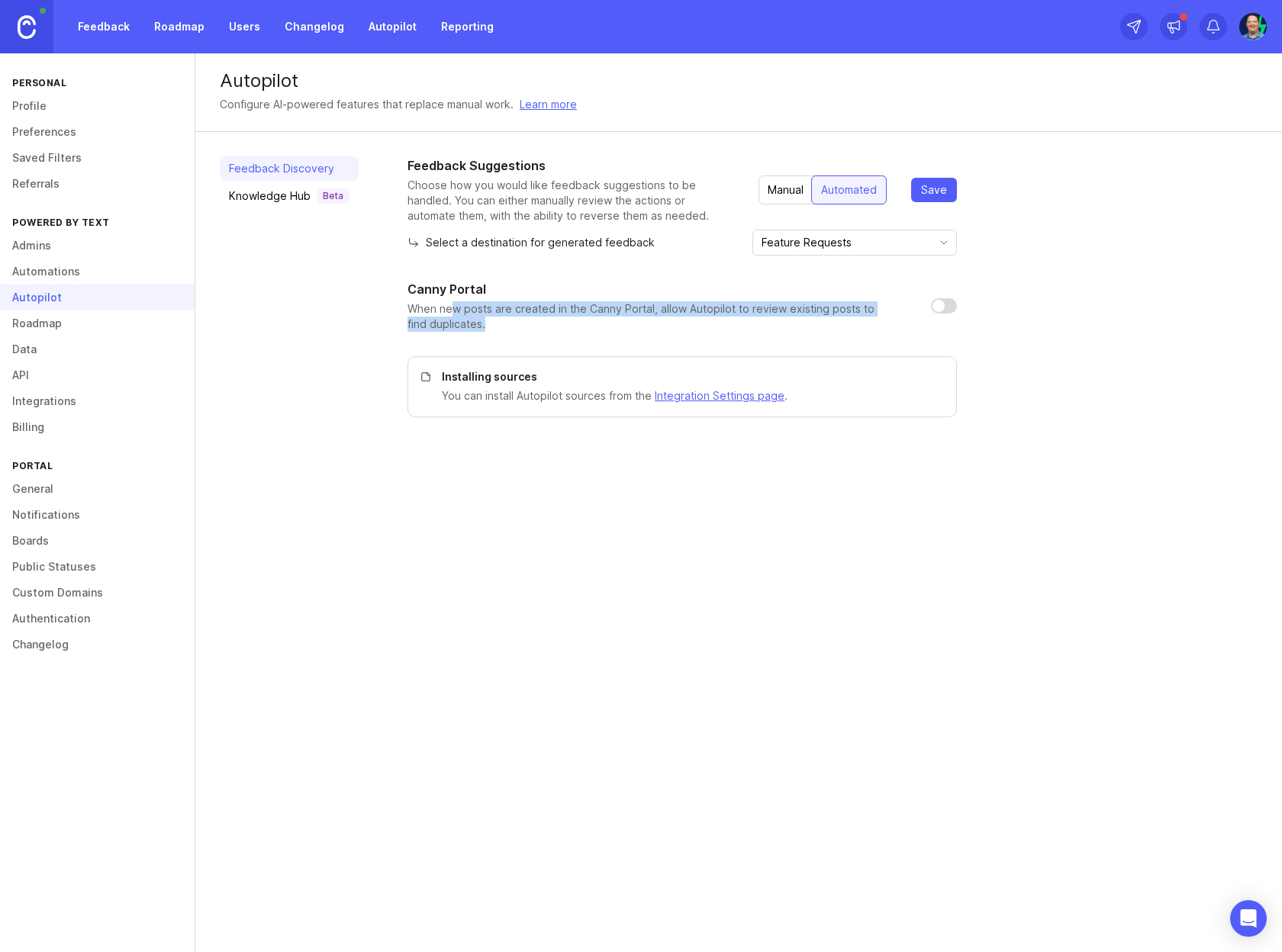
drag, startPoint x: 467, startPoint y: 314, endPoint x: 645, endPoint y: 322, distance: 178.2
click at [645, 322] on p "When new posts are created in the Canny Portal, allow Autopilot to review exist…" at bounding box center [657, 316] width 499 height 30
click at [49, 323] on link "Roadmap" at bounding box center [97, 323] width 195 height 26
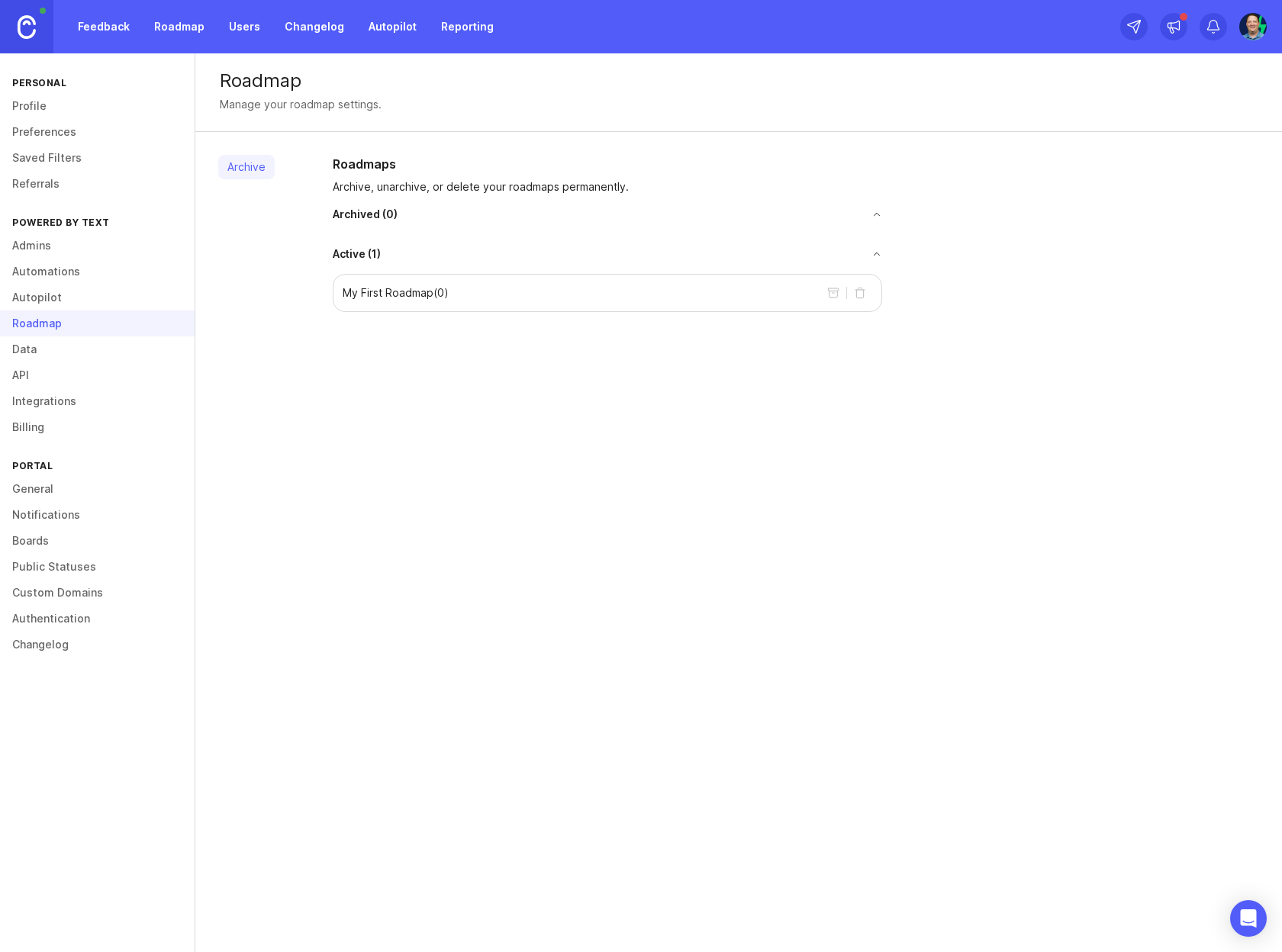
click at [512, 294] on div "My First Roadmap ( 0 )" at bounding box center [607, 293] width 550 height 38
click at [653, 292] on div "My First Roadmap ( 0 )" at bounding box center [607, 293] width 550 height 38
click at [360, 300] on div "My First Roadmap ( 0 )" at bounding box center [607, 293] width 550 height 38
click at [379, 294] on p "My First Roadmap ( 0 )" at bounding box center [395, 293] width 106 height 16
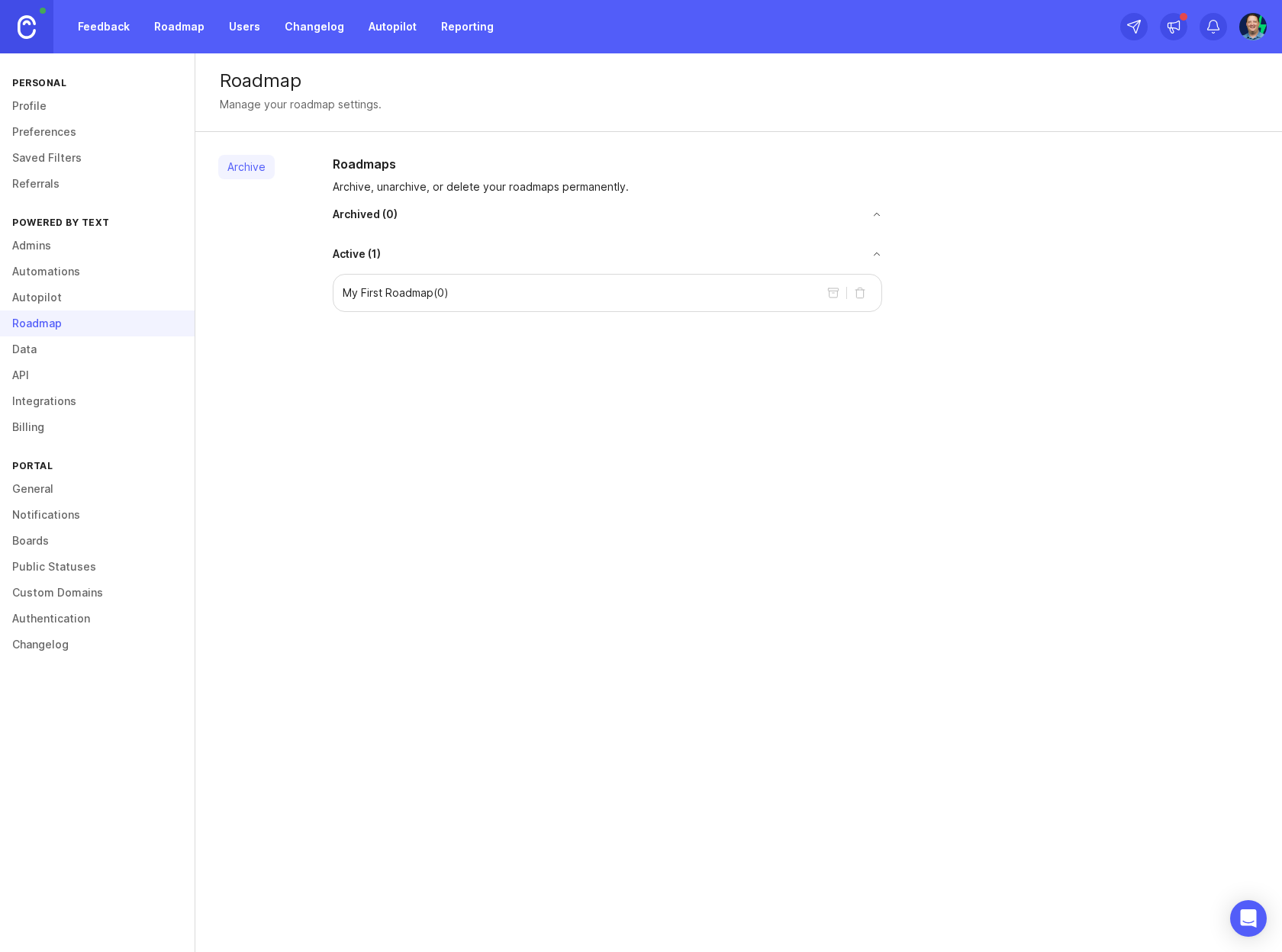
click at [248, 235] on div "Archive" at bounding box center [246, 234] width 56 height 157
click at [41, 352] on link "Data" at bounding box center [97, 349] width 195 height 26
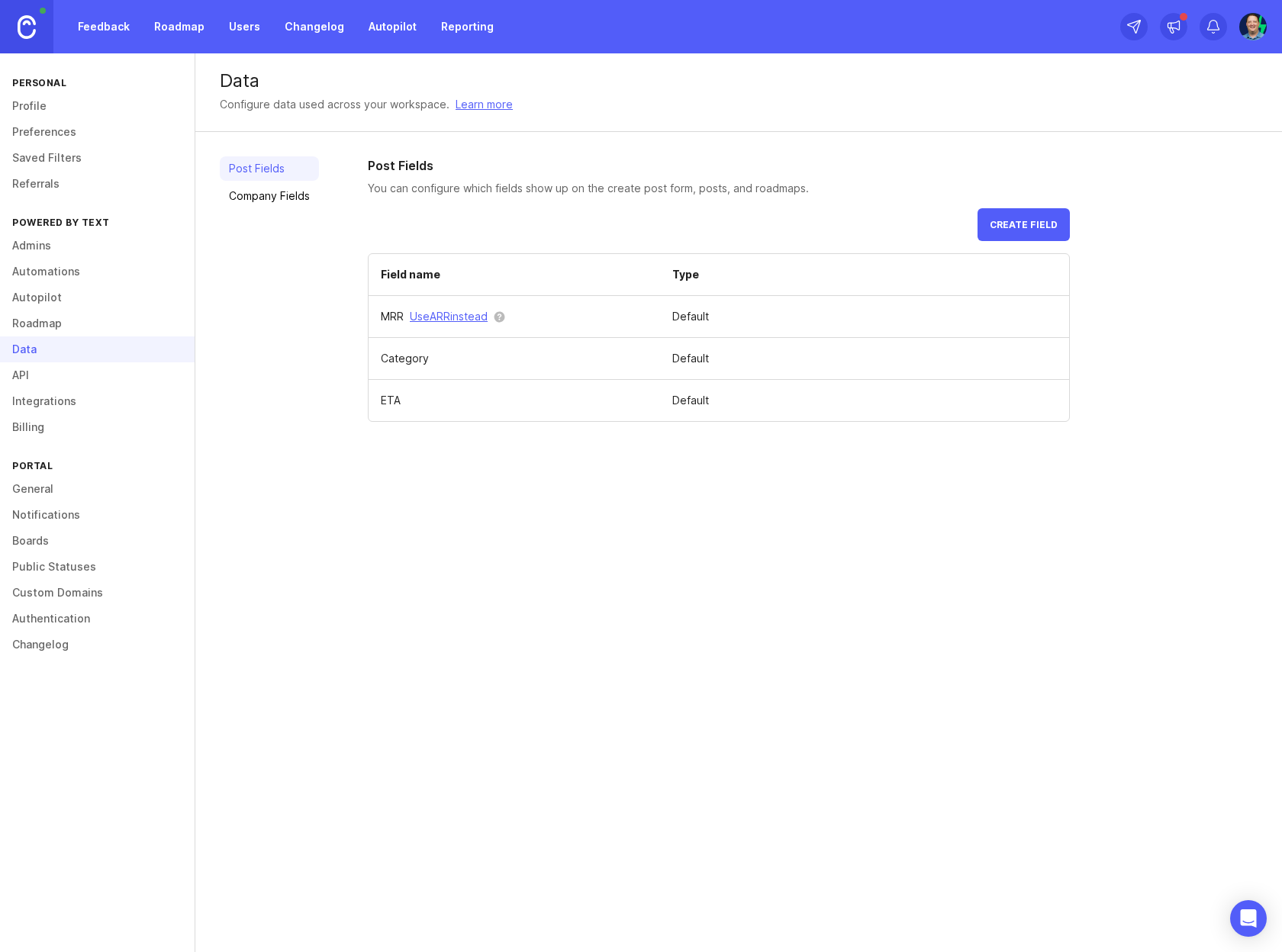
click at [30, 380] on link "API" at bounding box center [97, 375] width 195 height 26
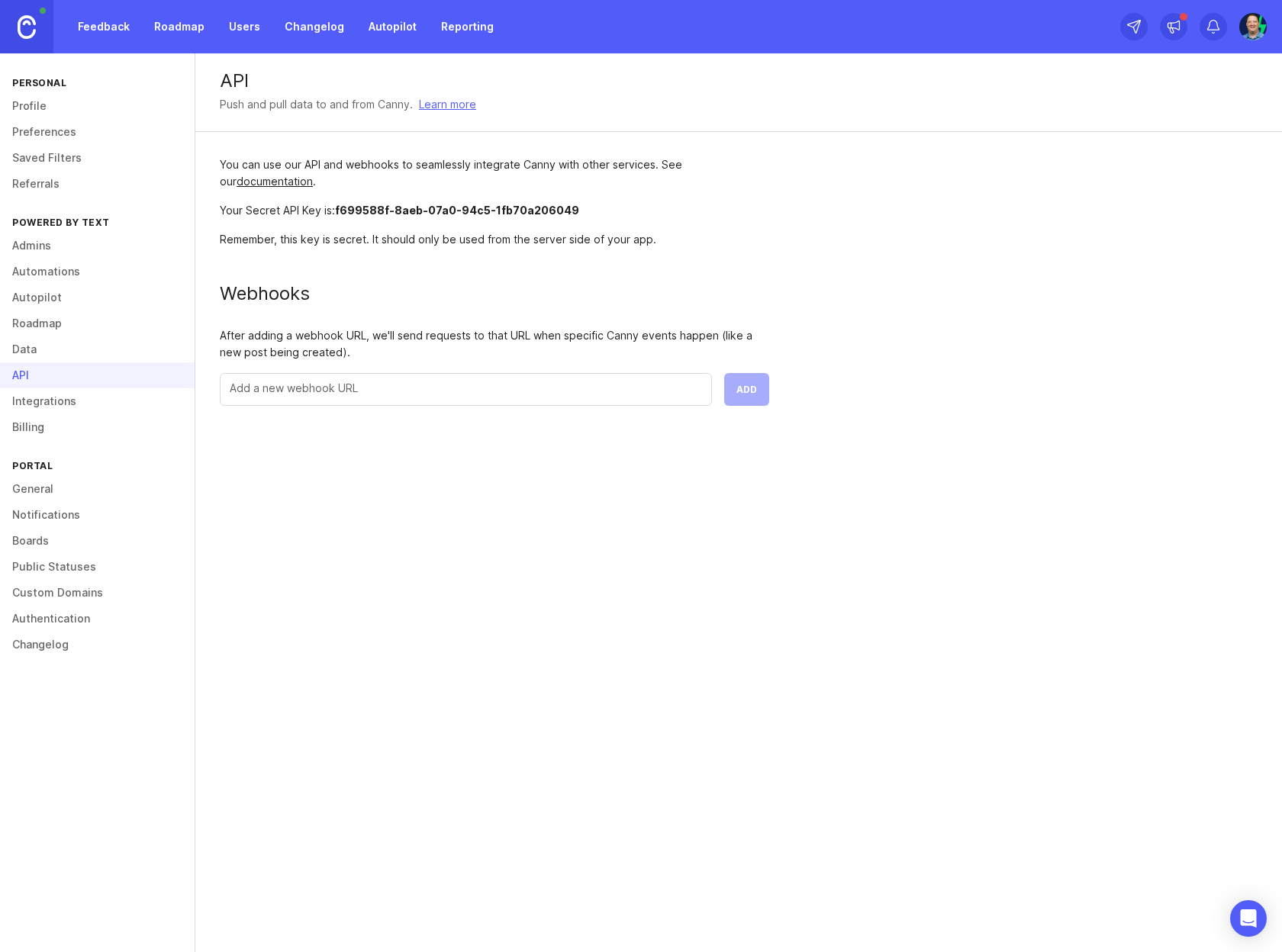
click at [68, 401] on link "Integrations" at bounding box center [97, 402] width 195 height 26
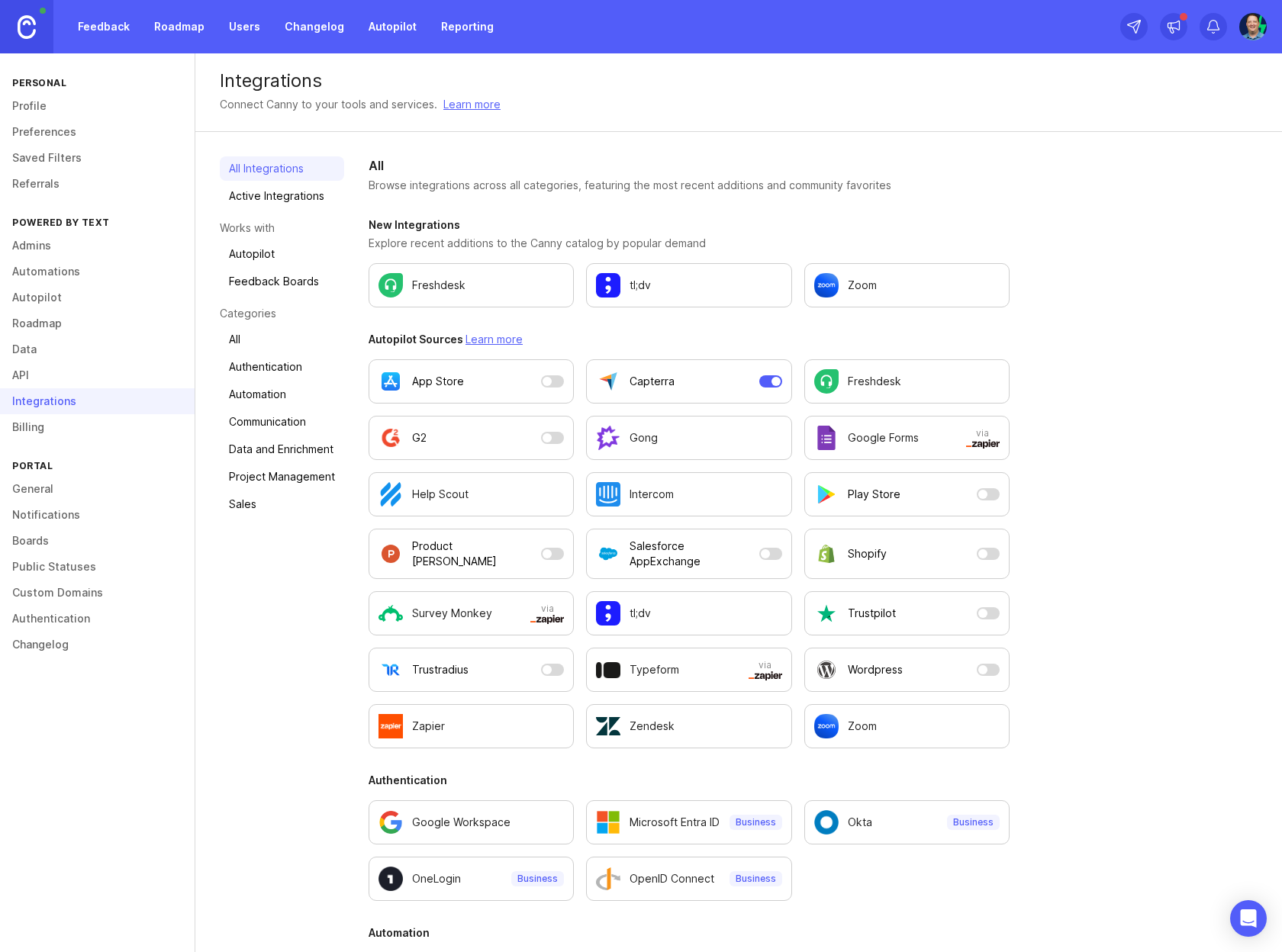
click at [37, 428] on link "Billing" at bounding box center [97, 428] width 195 height 26
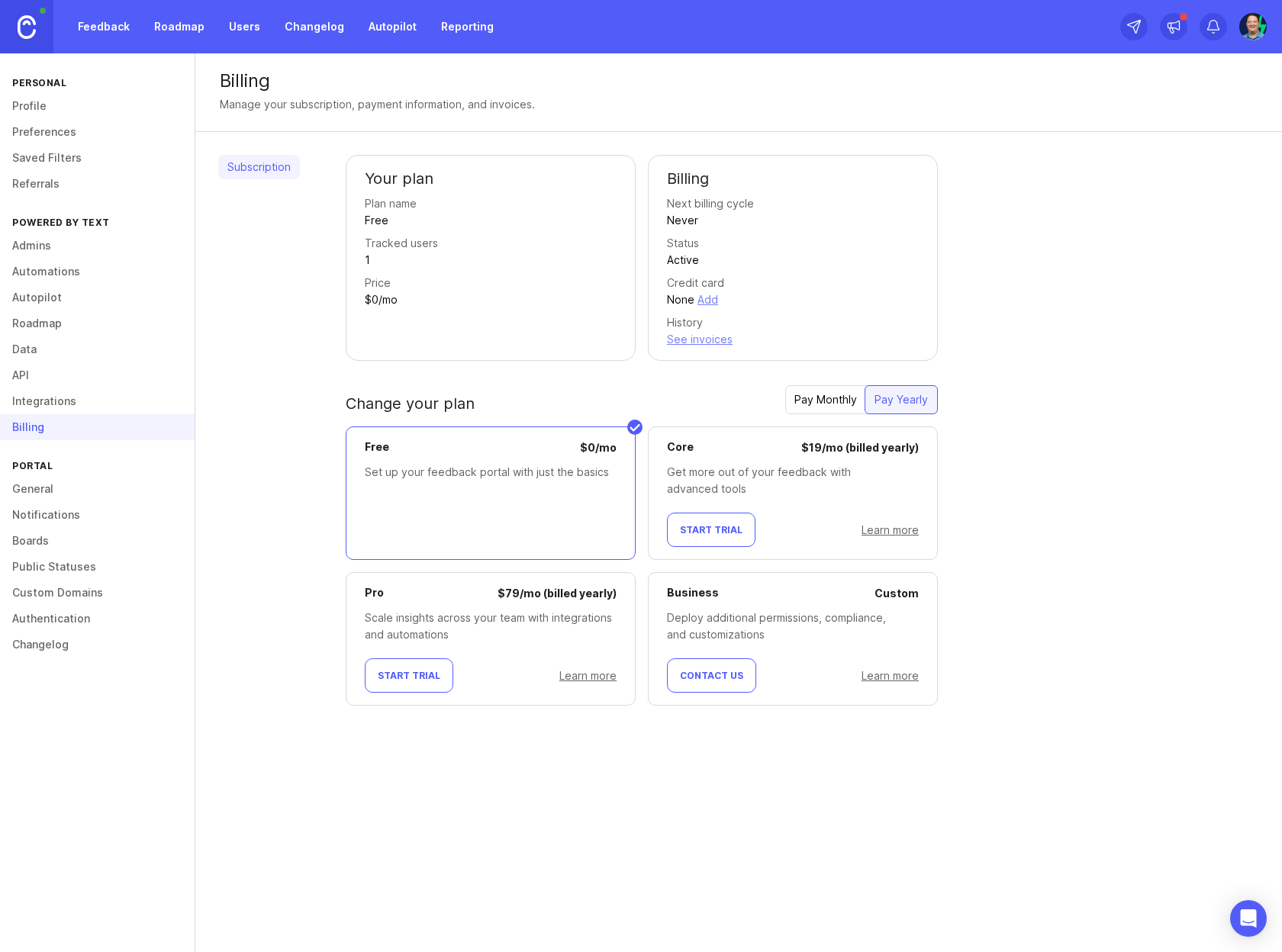
click at [50, 490] on link "General" at bounding box center [97, 489] width 195 height 26
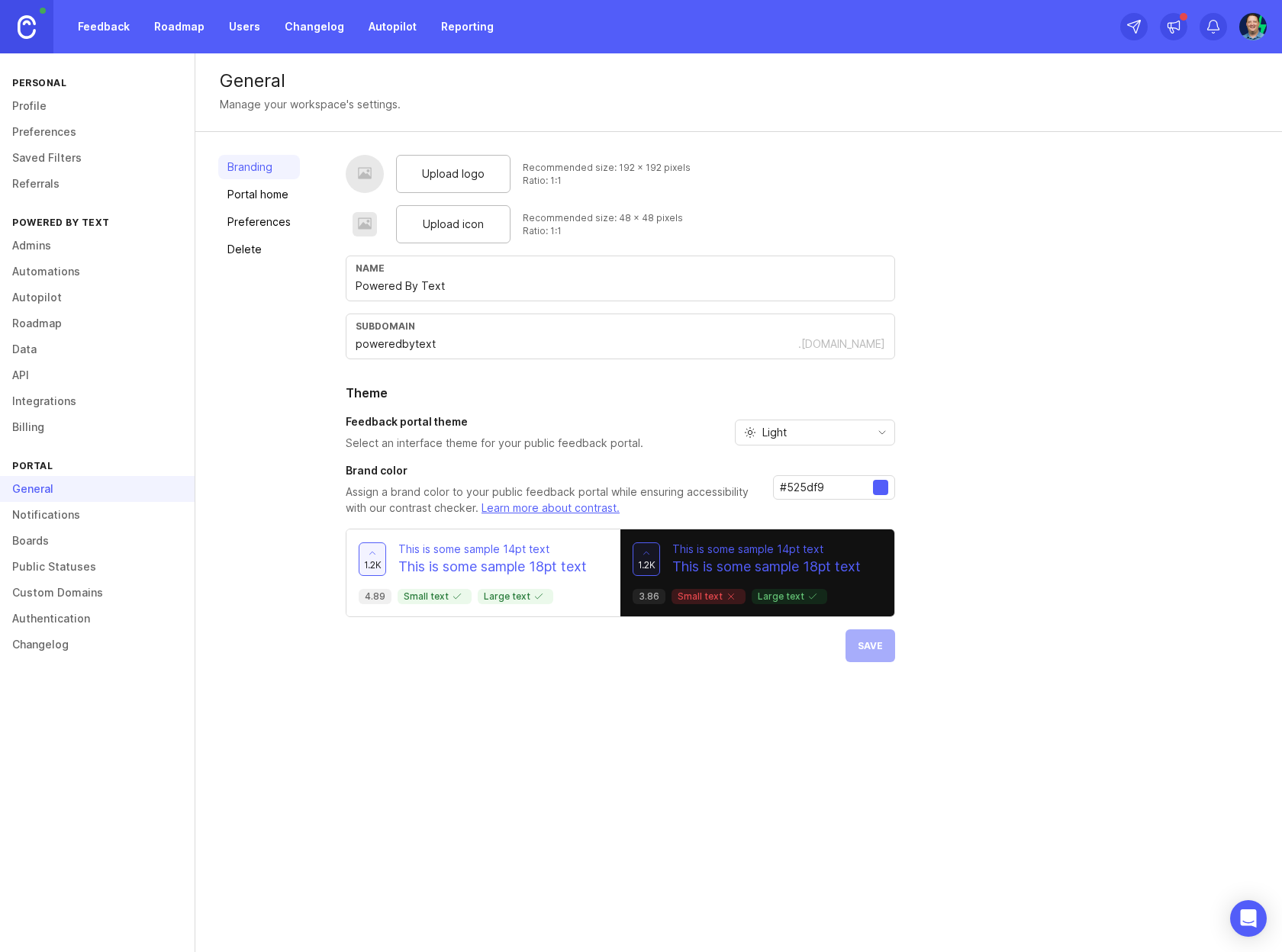
click at [471, 179] on span "Upload logo" at bounding box center [454, 174] width 63 height 17
click at [442, 170] on span "Upload logo" at bounding box center [454, 174] width 63 height 17
click at [787, 201] on div "Upload logo Recommended size: 192 x 192 pixels Ratio: 1:1 Upload icon Recommend…" at bounding box center [620, 408] width 550 height 507
click at [445, 180] on span "Upload logo" at bounding box center [454, 174] width 63 height 17
click at [465, 231] on span "Upload icon" at bounding box center [454, 224] width 61 height 17
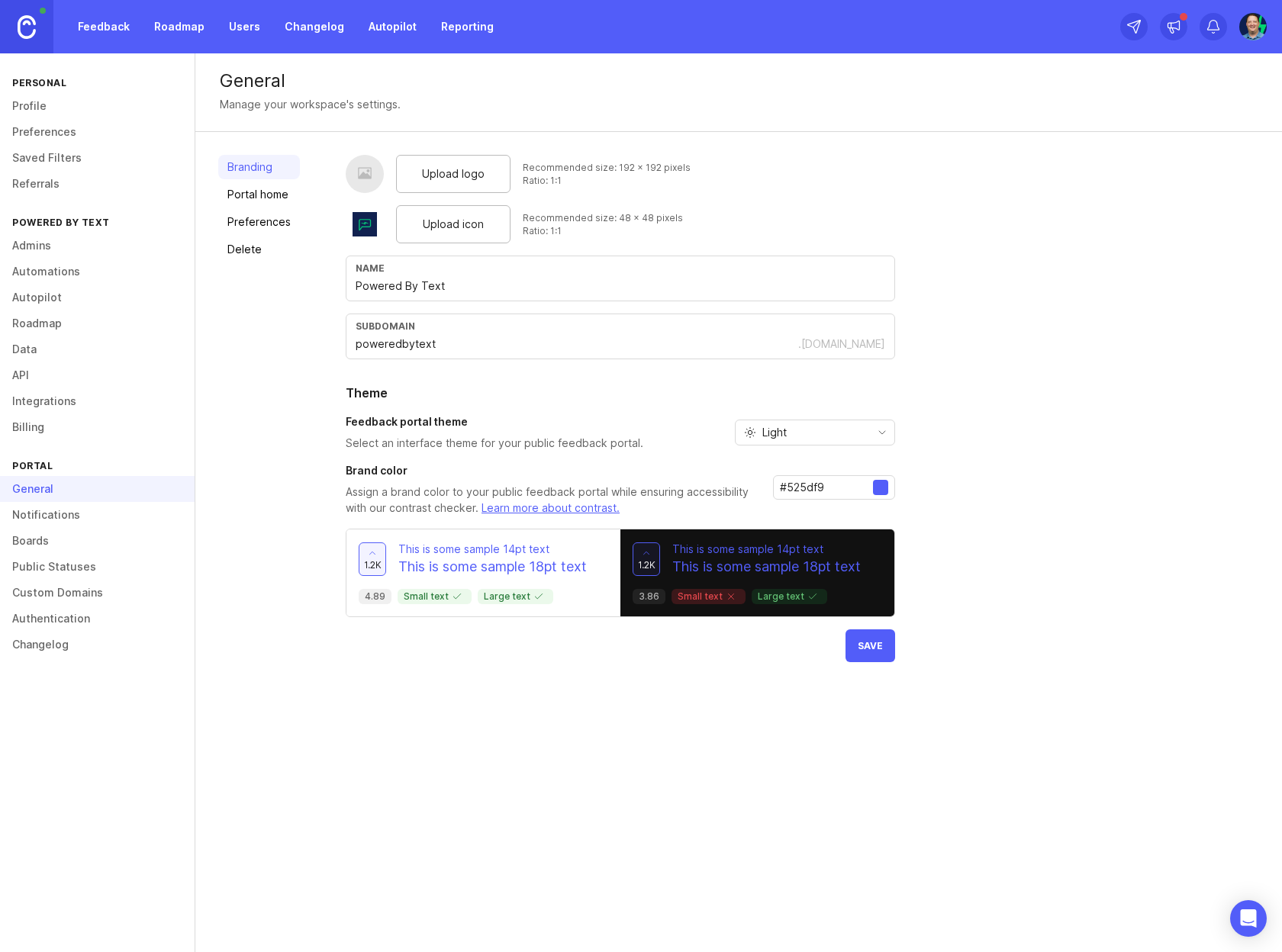
click at [770, 429] on span "Light" at bounding box center [774, 432] width 24 height 17
click at [770, 462] on span "System preference" at bounding box center [811, 463] width 99 height 17
click at [823, 493] on input "#525df9" at bounding box center [826, 488] width 93 height 17
paste input "00d36f"
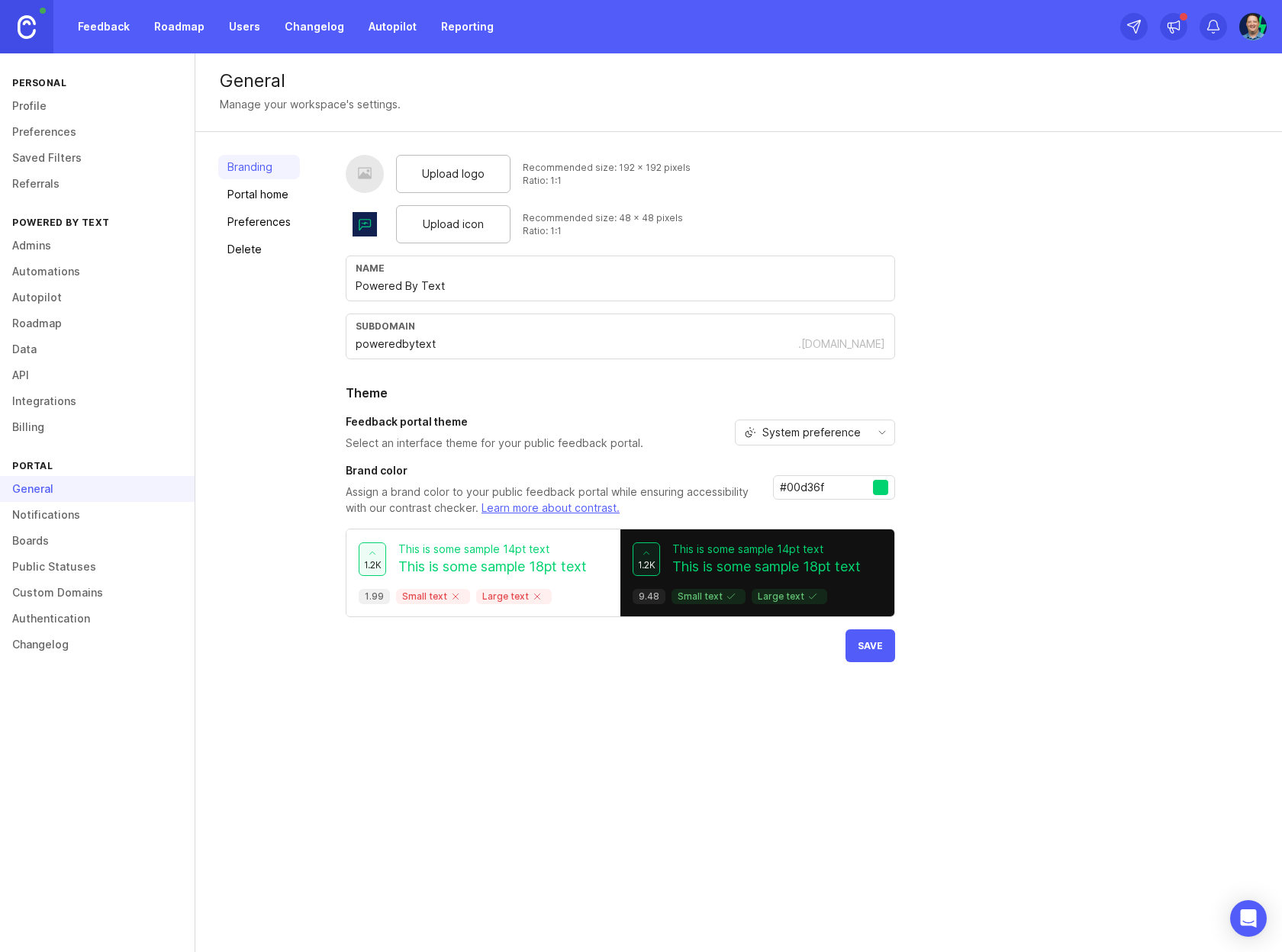
type input "#00d36f"
click at [1016, 500] on div "Upload logo Recommended size: 192 x 192 pixels Ratio: 1:1 Upload icon Recommend…" at bounding box center [802, 408] width 913 height 507
click at [872, 647] on span "Save" at bounding box center [870, 645] width 25 height 11
click at [487, 172] on div "Upload logo" at bounding box center [454, 174] width 115 height 38
click at [797, 735] on div "General Manage your workspace's settings. Branding Portal home Preferences Dele…" at bounding box center [739, 502] width 1086 height 898
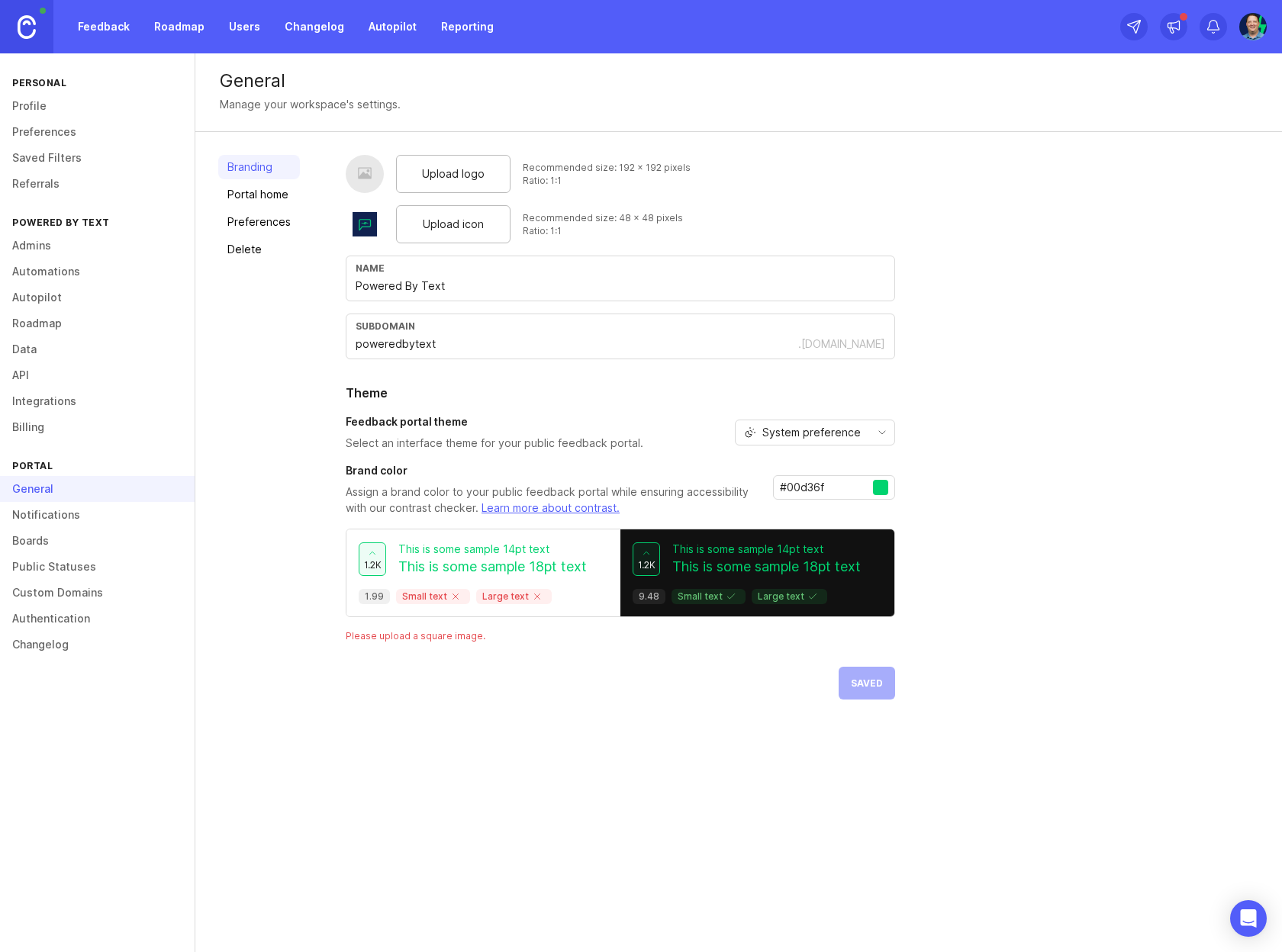
click at [252, 189] on link "Portal home" at bounding box center [259, 194] width 81 height 24
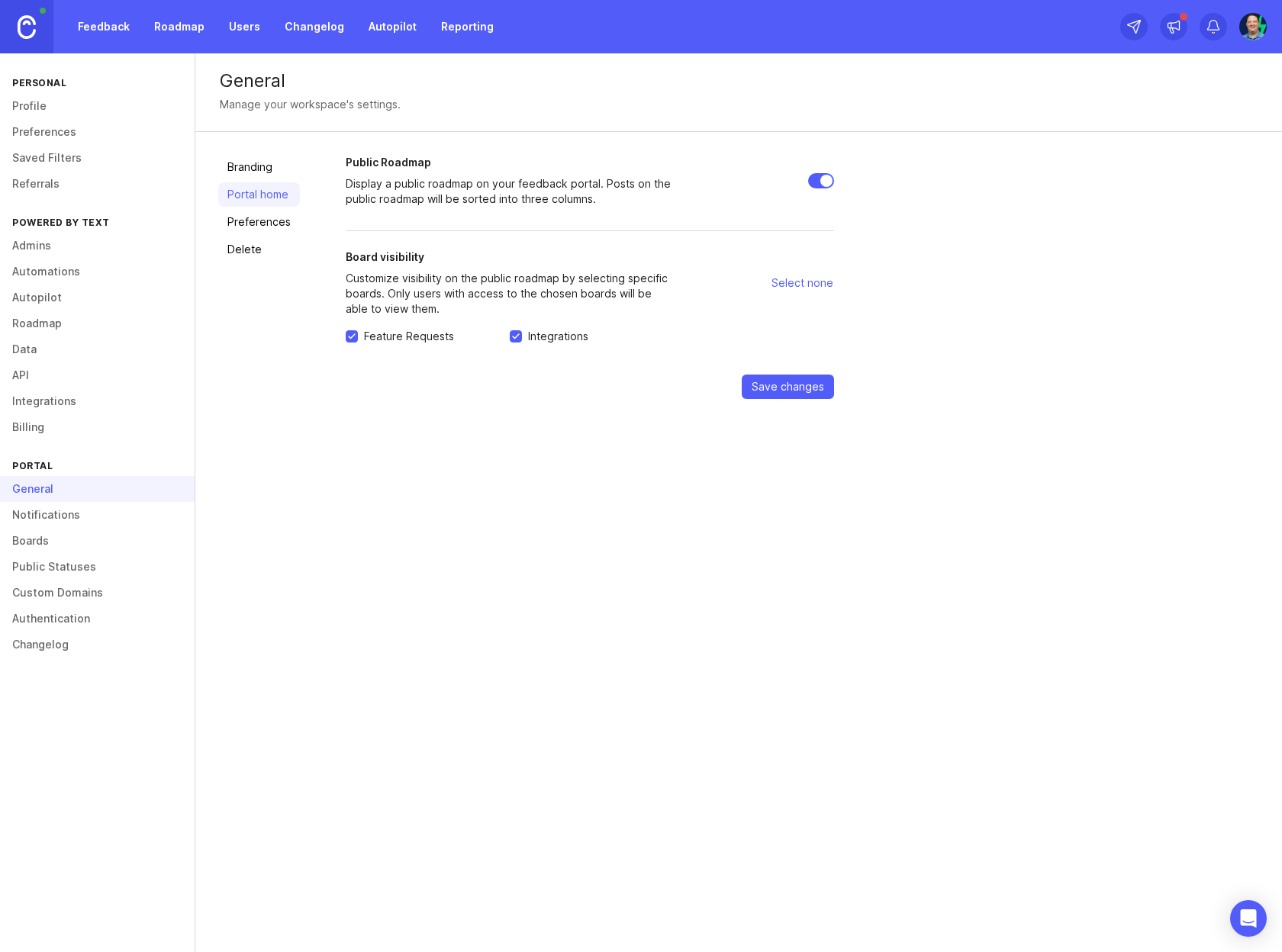
click at [256, 166] on link "Branding" at bounding box center [259, 167] width 81 height 24
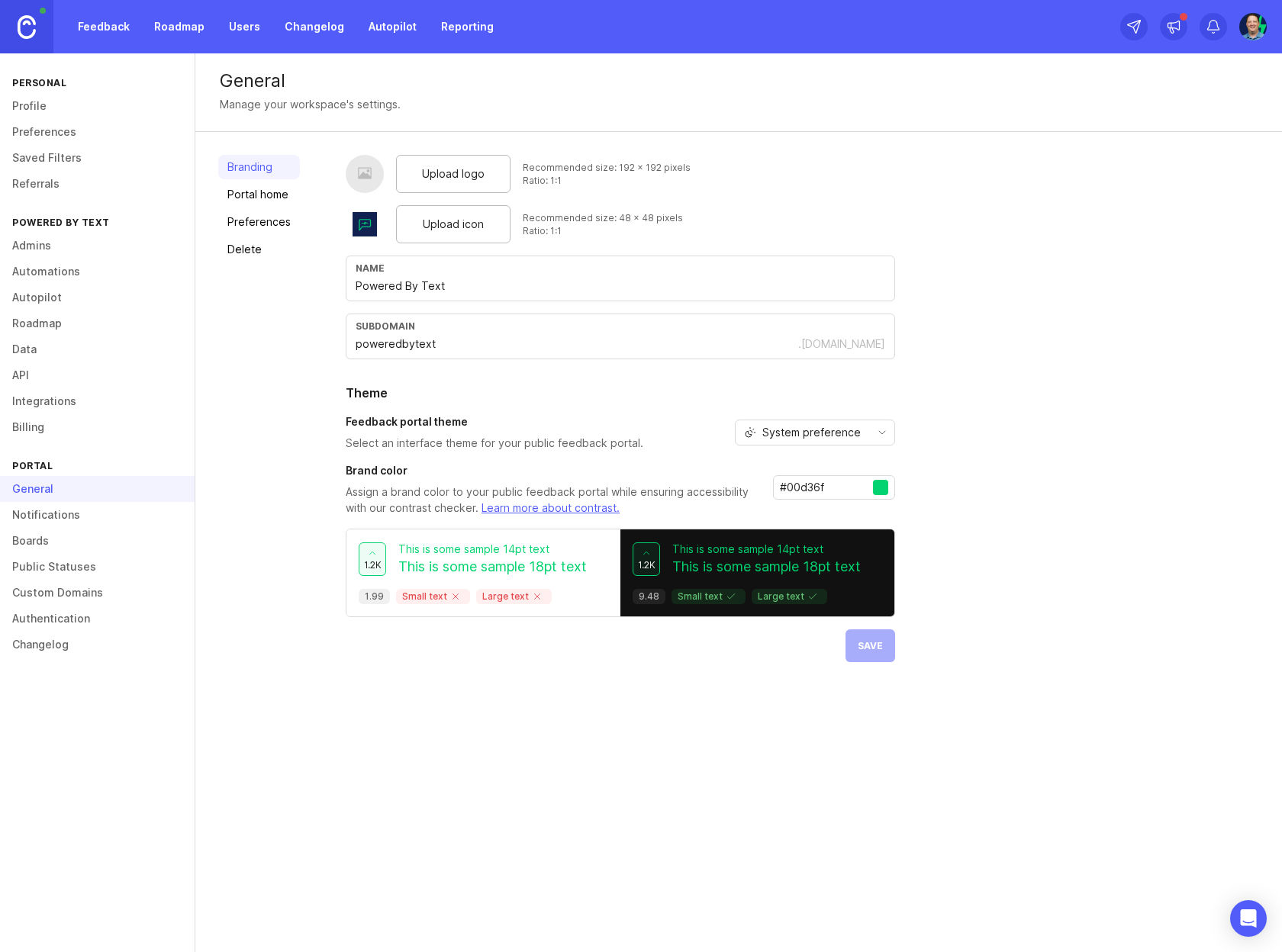
click at [284, 199] on link "Portal home" at bounding box center [259, 194] width 81 height 24
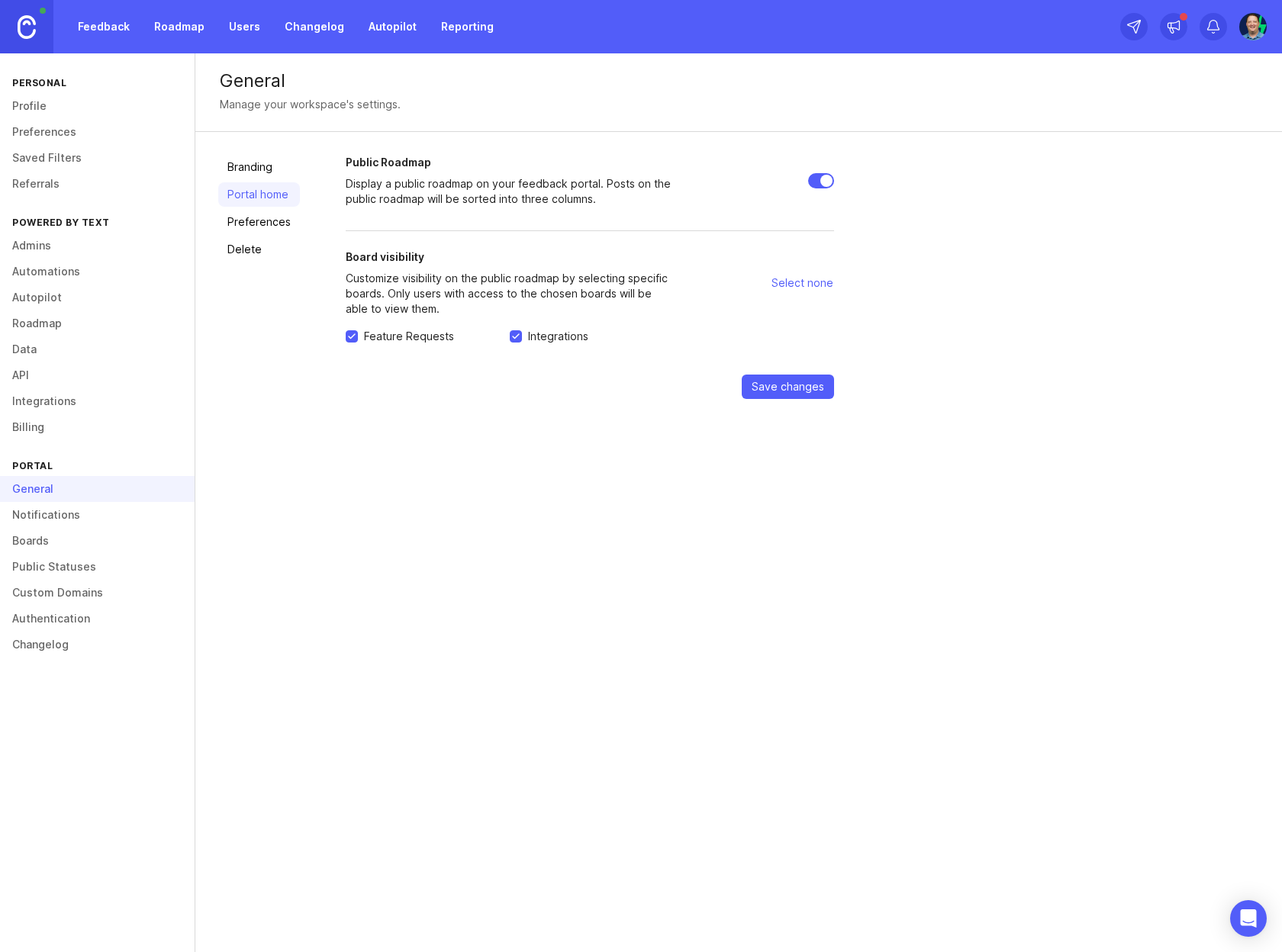
click at [244, 218] on link "Preferences" at bounding box center [259, 222] width 81 height 24
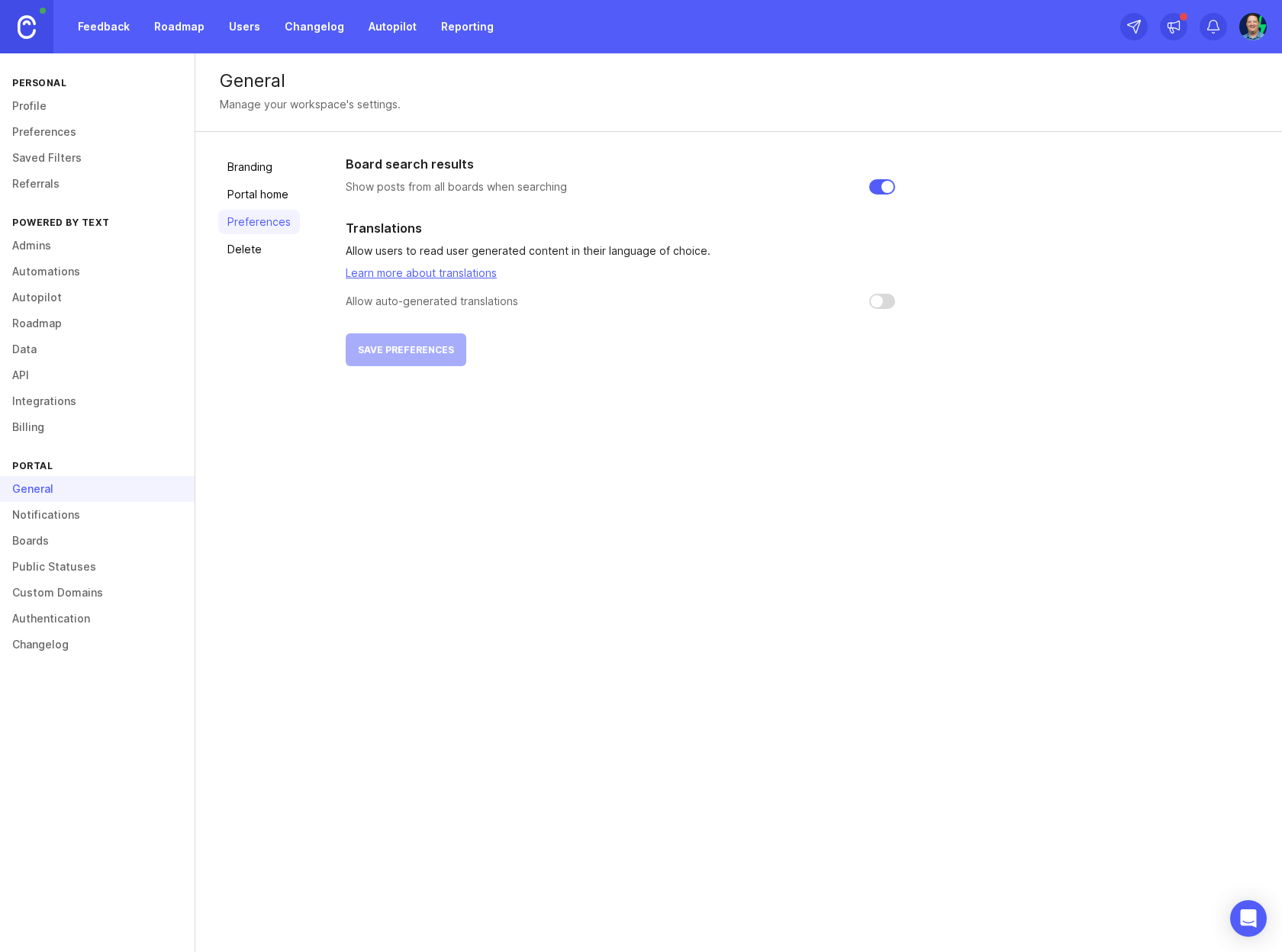
click at [246, 252] on link "Delete" at bounding box center [259, 249] width 81 height 24
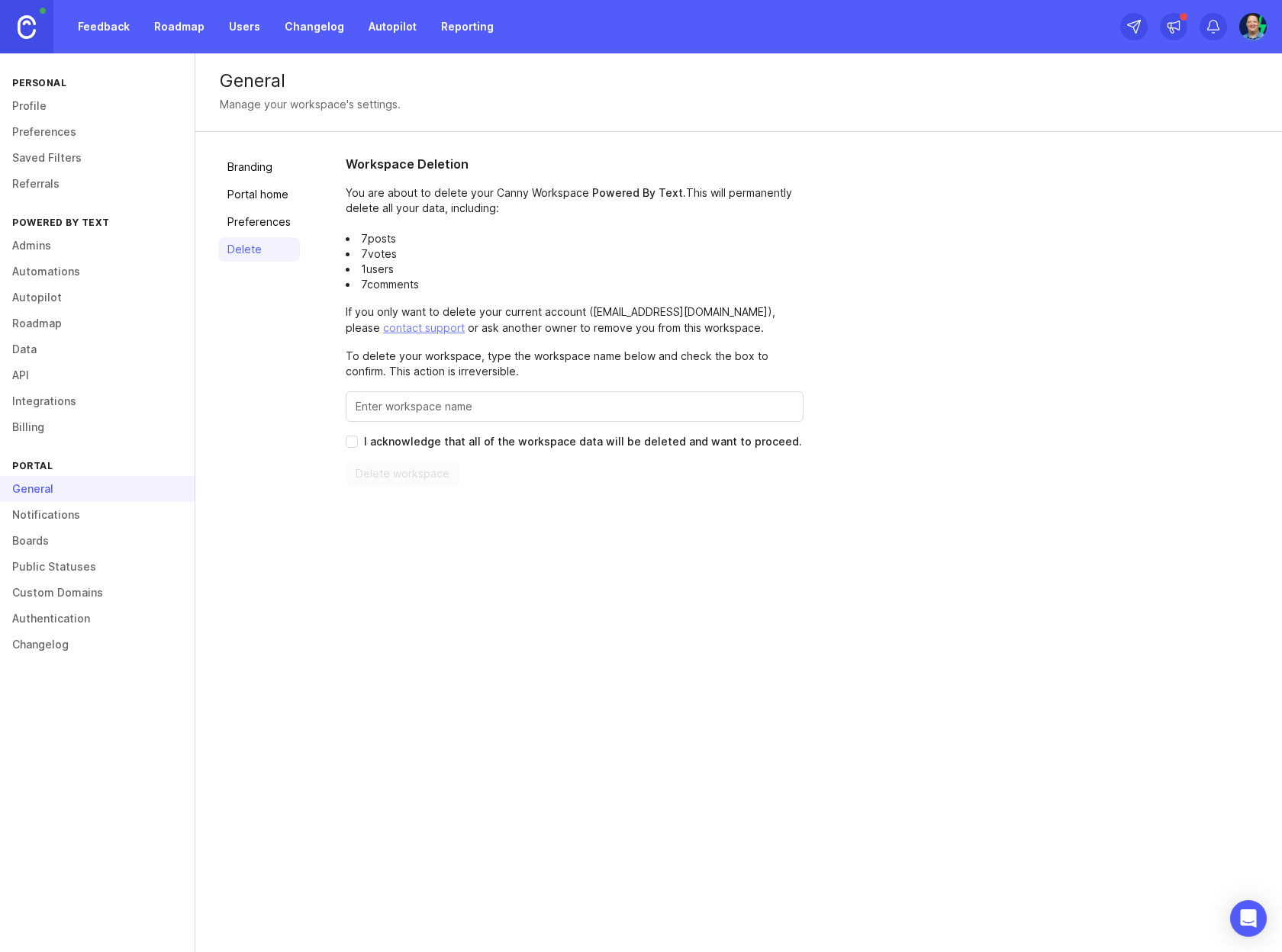
click at [255, 163] on link "Branding" at bounding box center [259, 167] width 81 height 24
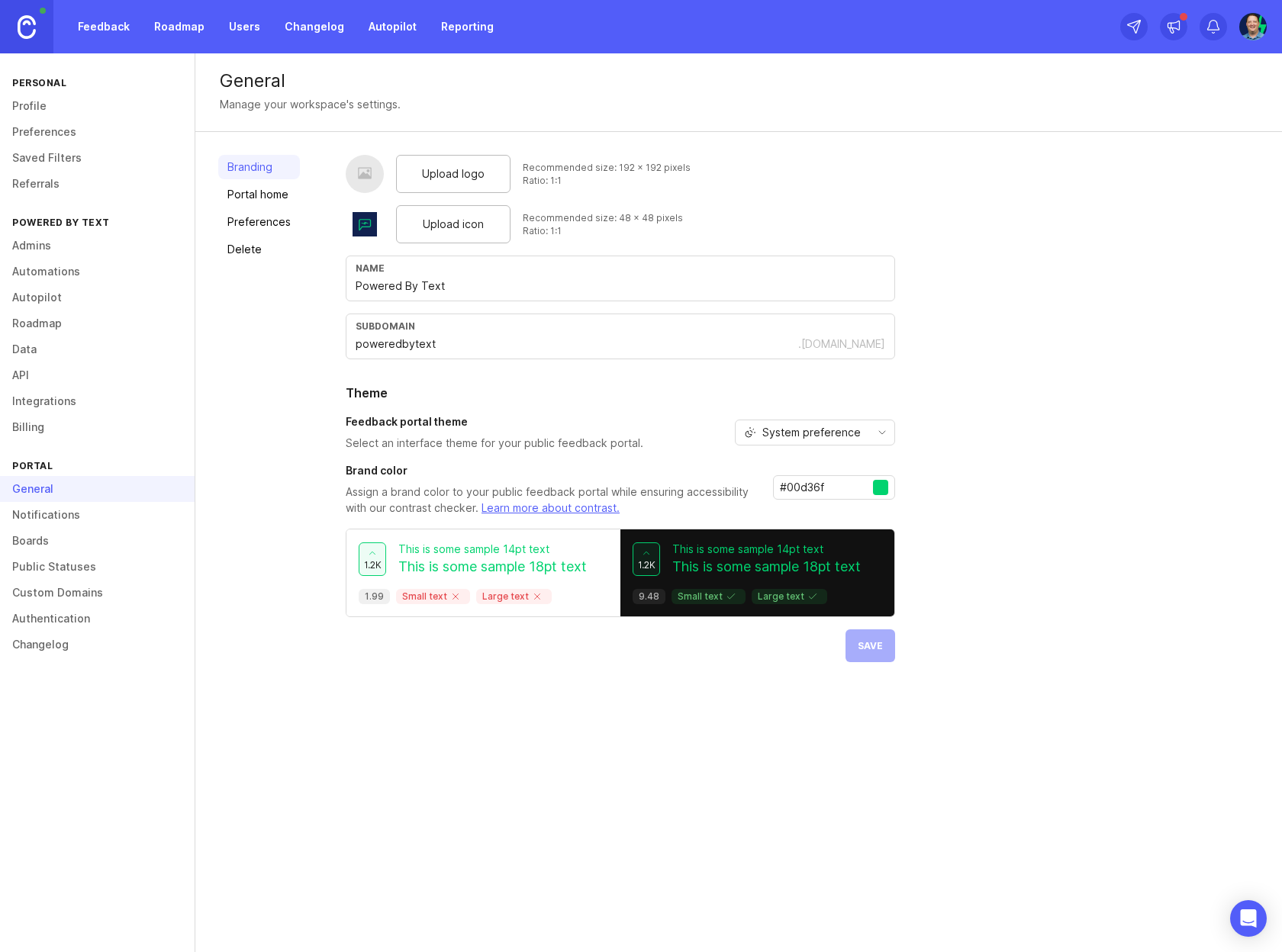
click at [70, 513] on link "Notifications" at bounding box center [97, 515] width 195 height 26
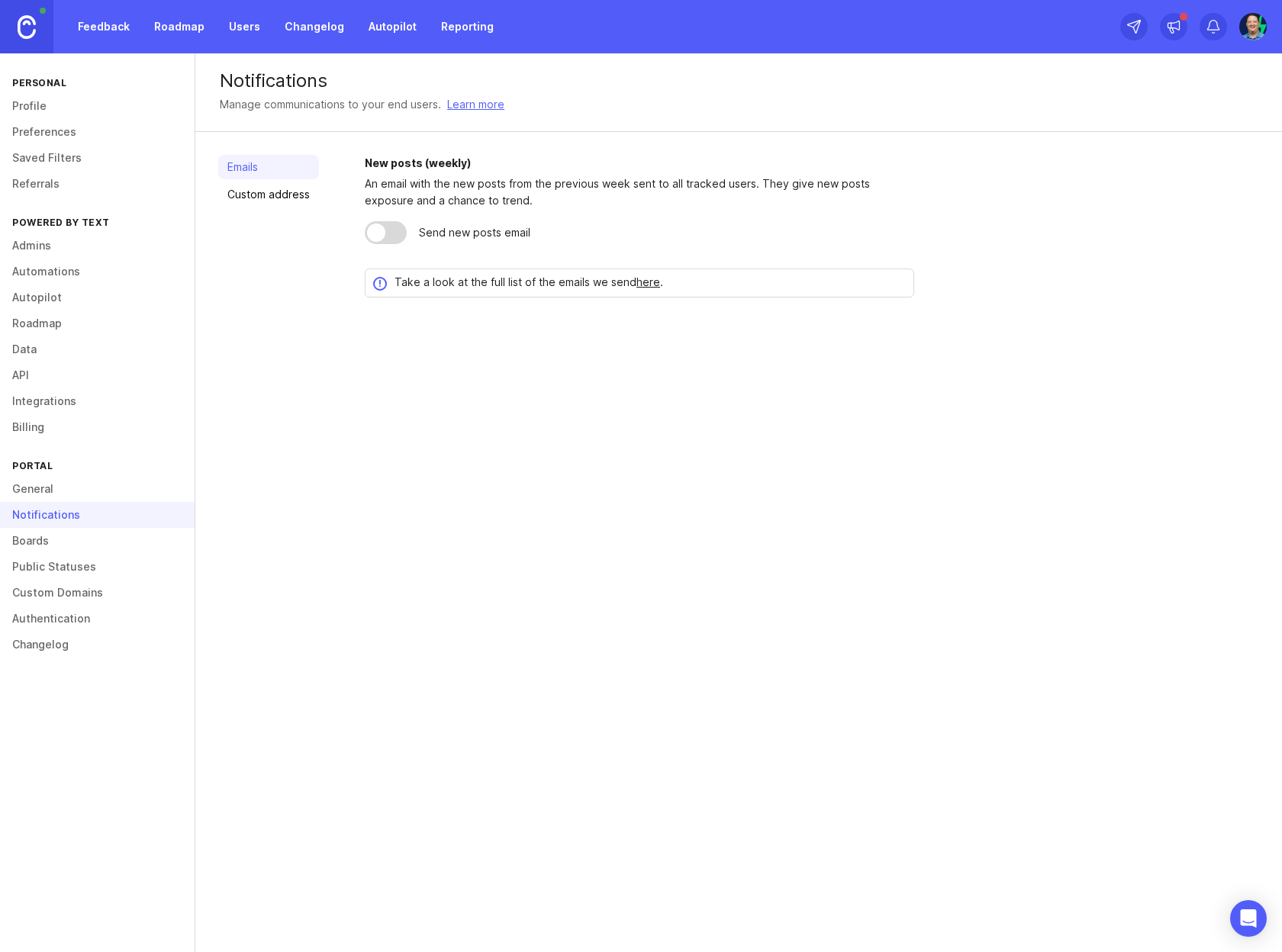
click at [287, 201] on link "Custom address" at bounding box center [268, 194] width 101 height 24
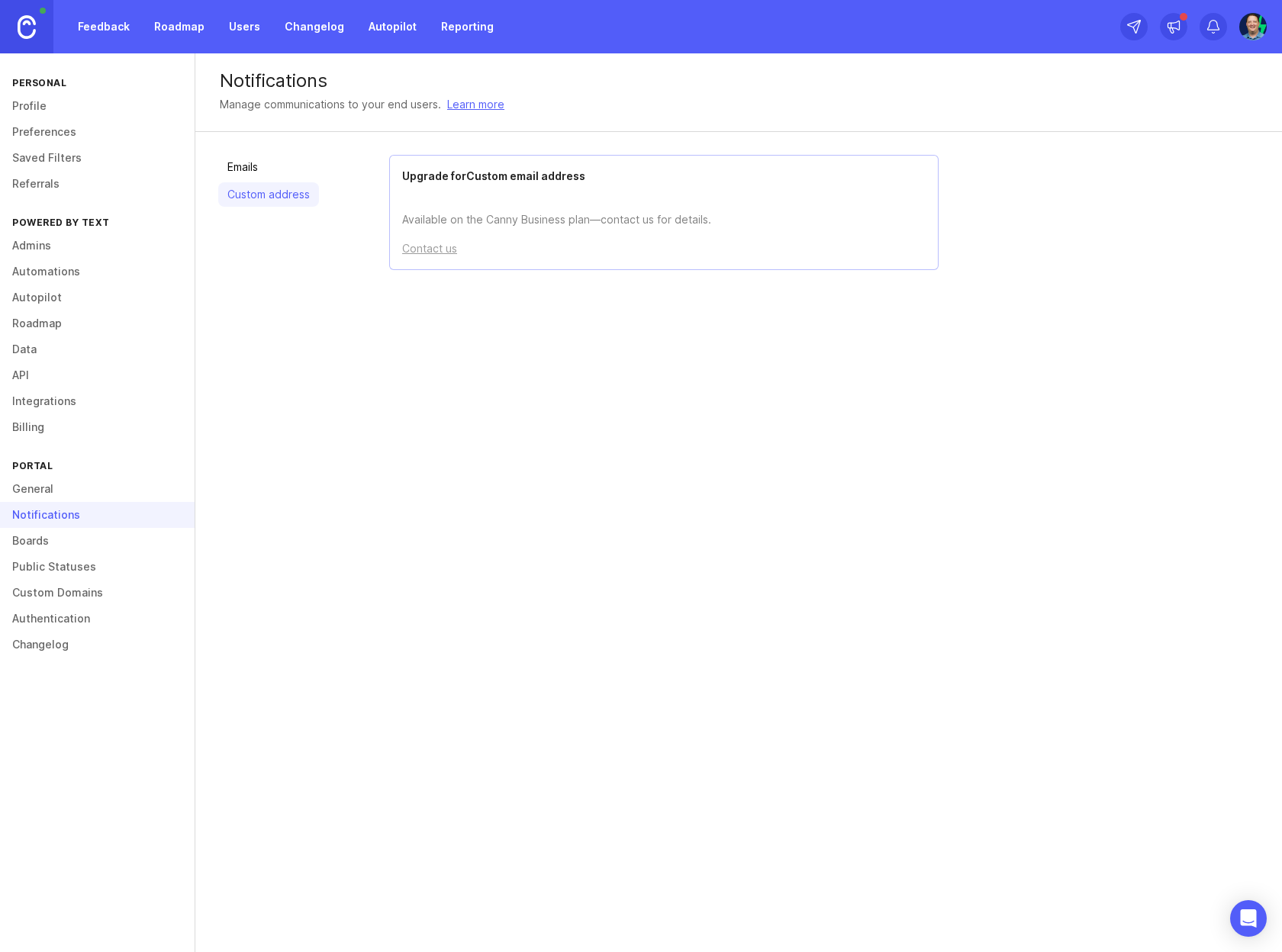
click at [502, 221] on p "Available on the Canny Business plan—contact us for details." at bounding box center [663, 207] width 524 height 42
click at [462, 230] on div "Upgrade for Custom email address Available on the Canny Business plan—contact u…" at bounding box center [663, 212] width 550 height 115
click at [290, 160] on link "Emails" at bounding box center [268, 167] width 101 height 24
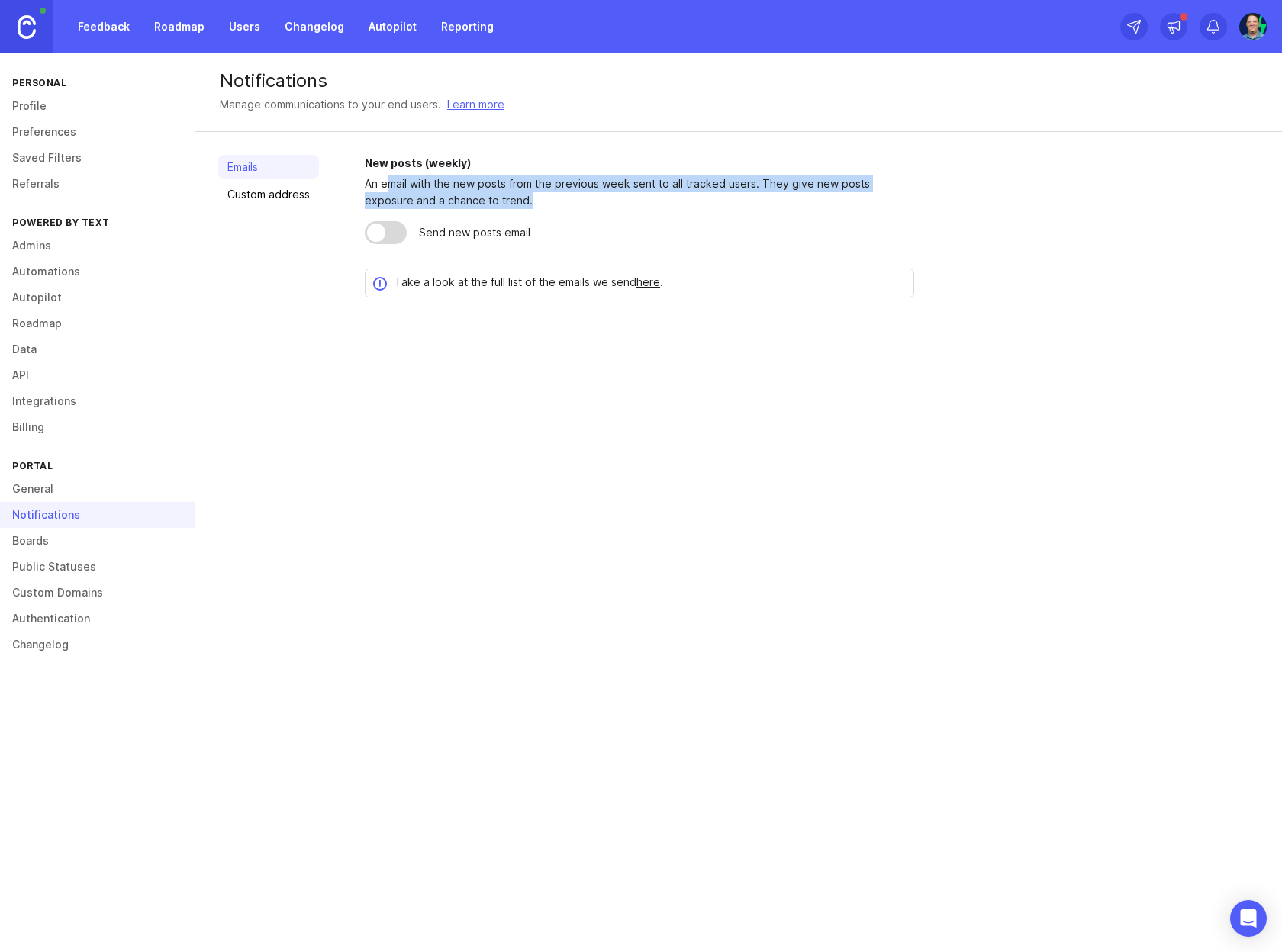
drag, startPoint x: 391, startPoint y: 175, endPoint x: 655, endPoint y: 209, distance: 266.2
click at [655, 209] on div "An email with the new posts from the previous week sent to all tracked users. T…" at bounding box center [639, 192] width 550 height 33
click at [40, 547] on link "Boards" at bounding box center [97, 541] width 195 height 26
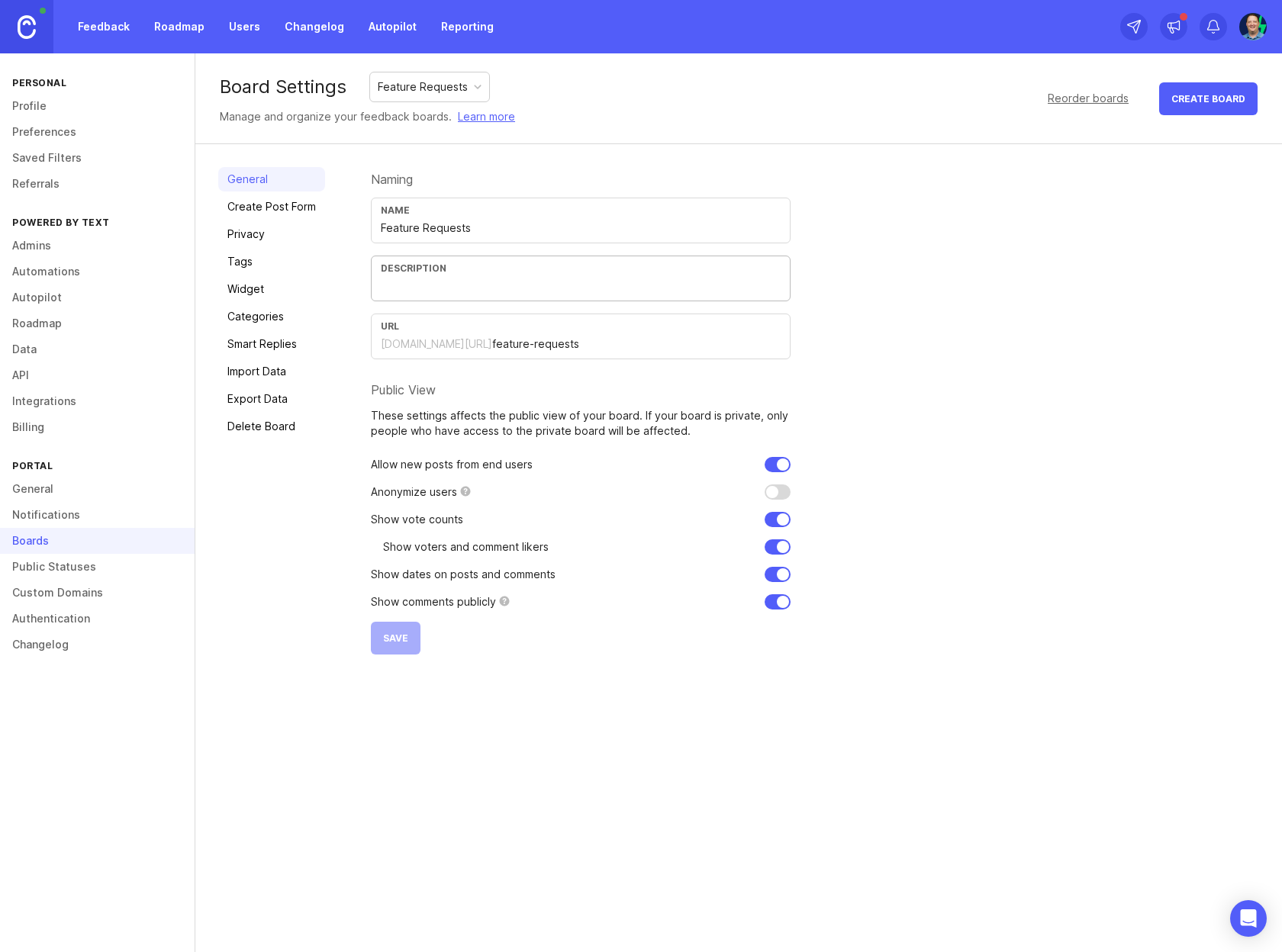
click at [446, 283] on input "text" at bounding box center [580, 286] width 400 height 17
click at [291, 570] on div "General Create Post Form Privacy Tags Widget Categories Smart Replies Import Da…" at bounding box center [272, 411] width 107 height 488
click at [775, 492] on input "checkbox" at bounding box center [778, 492] width 26 height 16
checkbox input "false"
drag, startPoint x: 459, startPoint y: 548, endPoint x: 608, endPoint y: 548, distance: 149.0
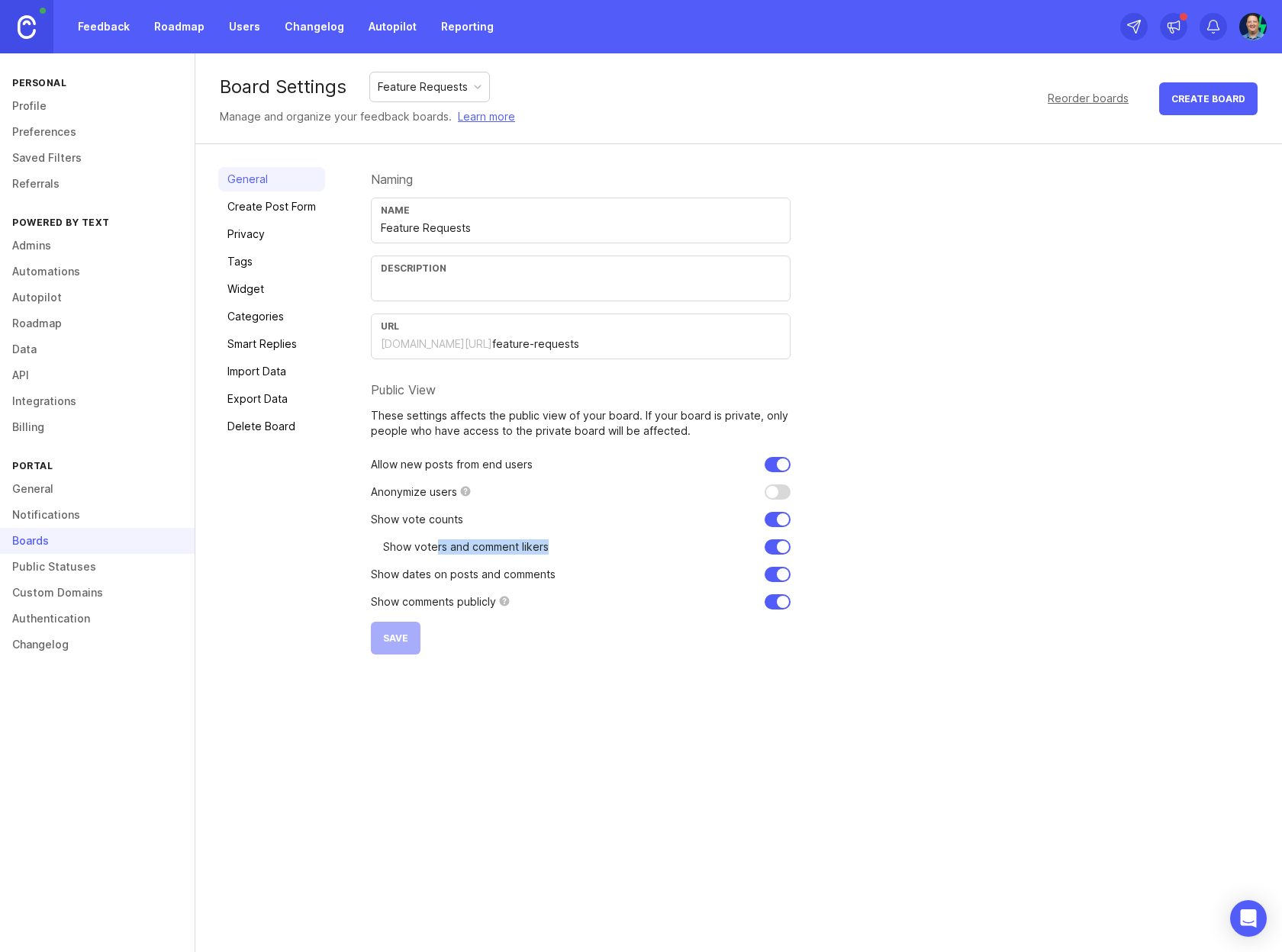
click at [608, 548] on div "Show voters and comment likers" at bounding box center [581, 547] width 419 height 16
click at [778, 522] on input "checkbox" at bounding box center [778, 519] width 26 height 16
checkbox input "true"
click at [779, 542] on input "checkbox" at bounding box center [778, 547] width 26 height 16
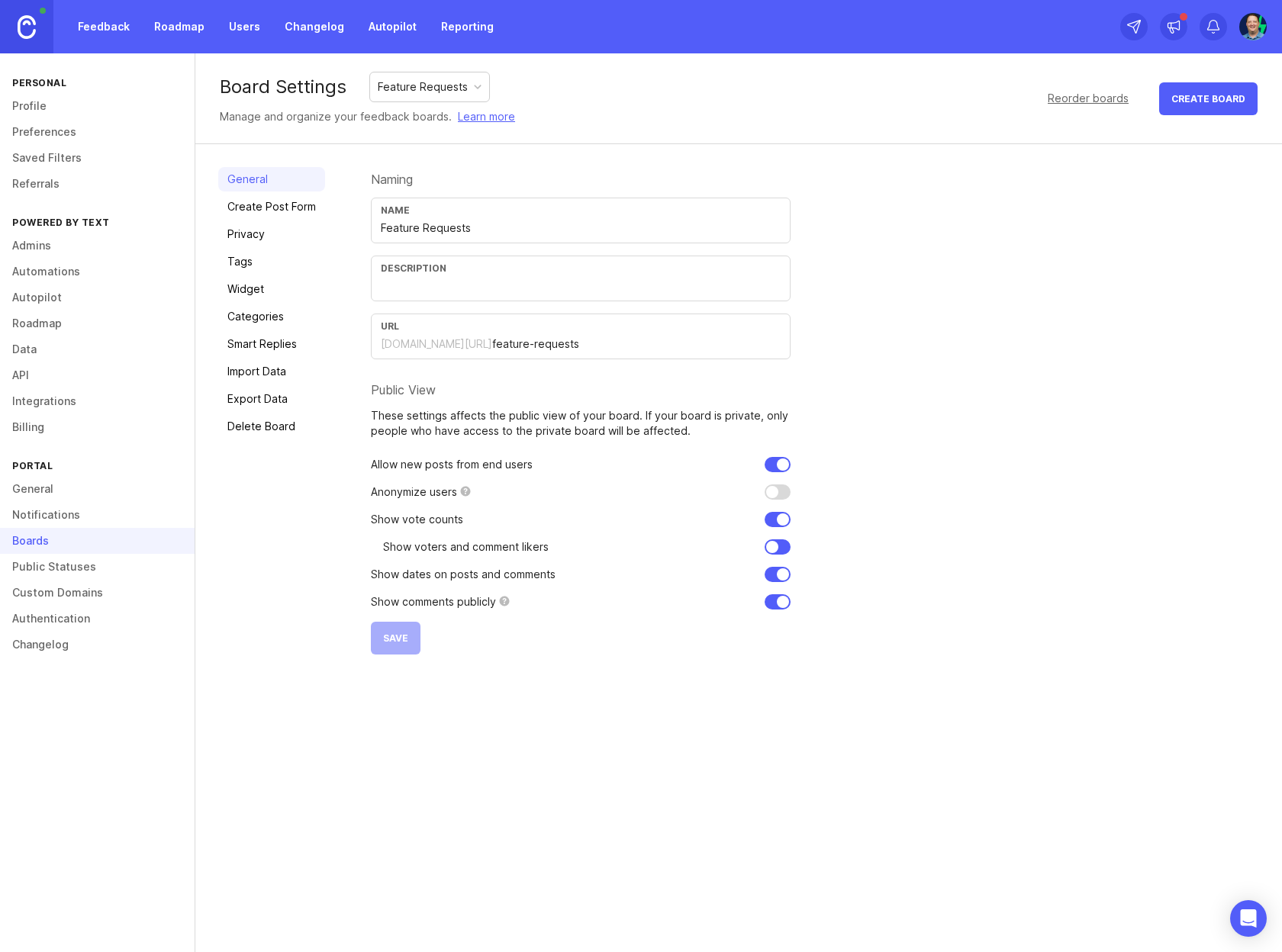
checkbox input "false"
click at [777, 601] on input "checkbox" at bounding box center [778, 602] width 26 height 16
checkbox input "true"
click at [772, 578] on input "checkbox" at bounding box center [778, 574] width 26 height 16
checkbox input "false"
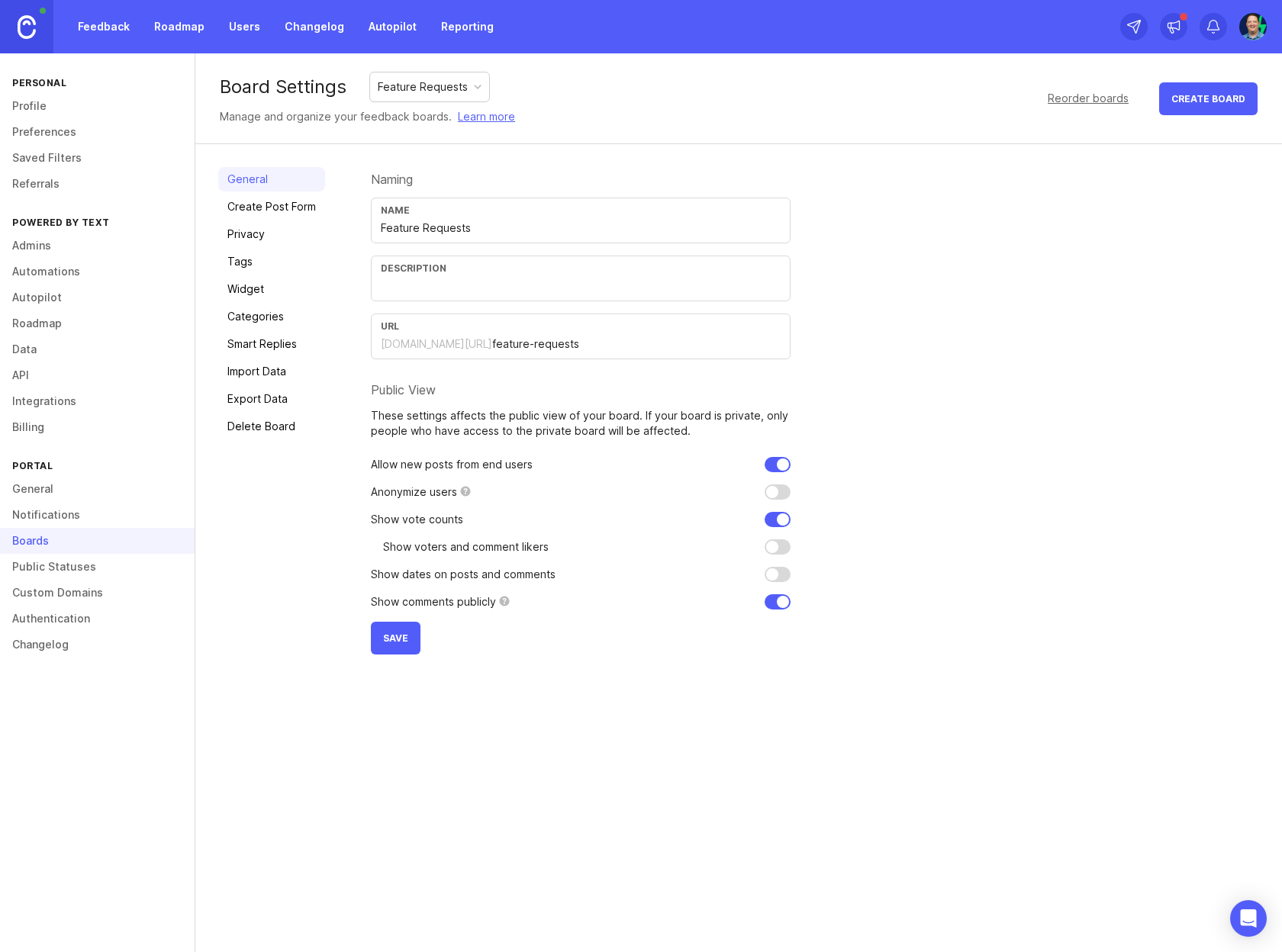
click at [402, 643] on span "Save" at bounding box center [395, 638] width 25 height 11
click at [288, 212] on link "Create Post Form" at bounding box center [272, 207] width 107 height 24
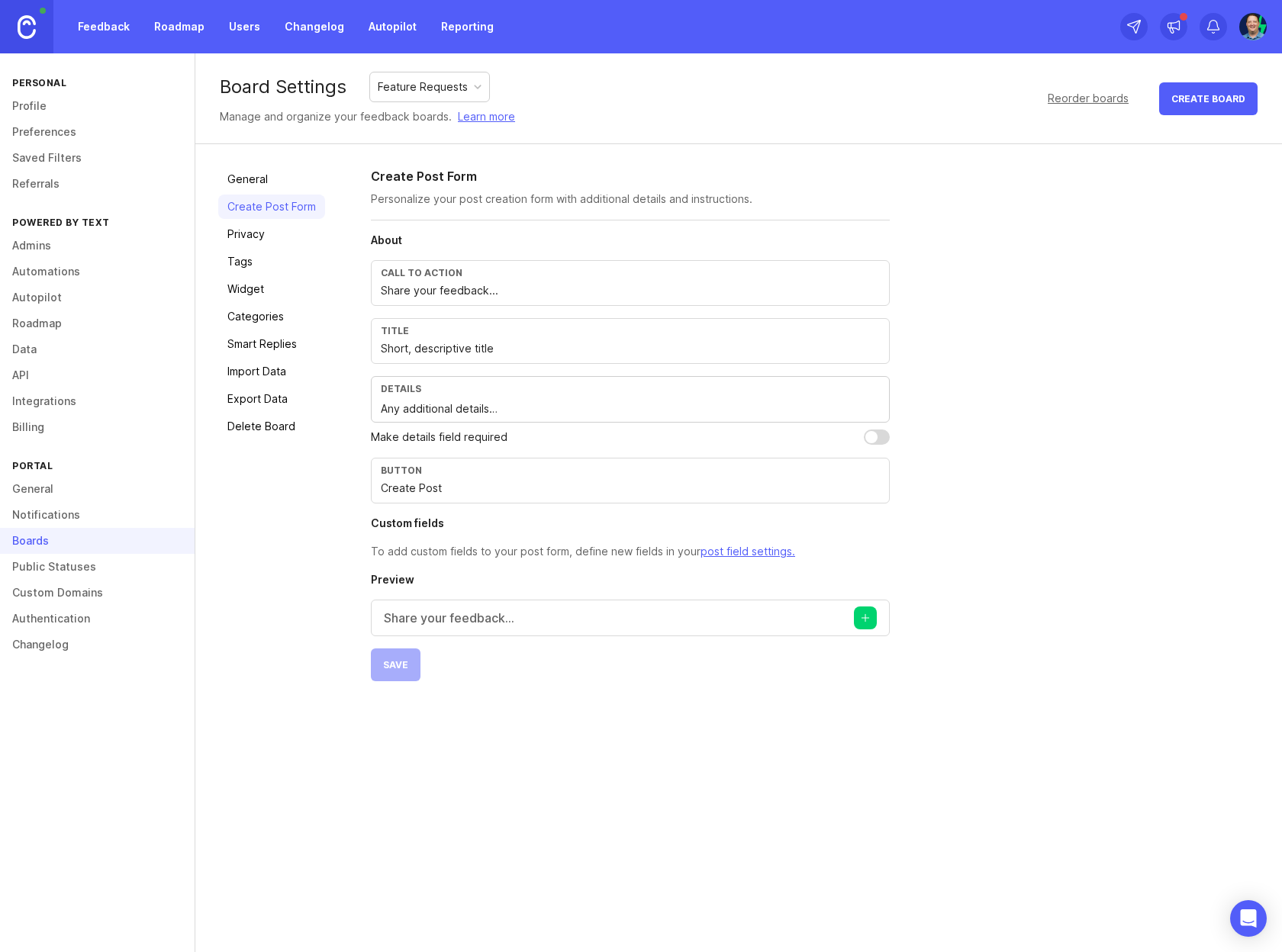
click at [564, 440] on div "Make details field required" at bounding box center [631, 437] width 519 height 17
click at [486, 481] on input "Create Post" at bounding box center [630, 488] width 499 height 17
click at [437, 409] on textarea "Any additional details…" at bounding box center [630, 409] width 499 height 17
click at [521, 530] on h4 "Custom fields" at bounding box center [631, 524] width 519 height 16
click at [484, 488] on input "Create Post" at bounding box center [630, 488] width 499 height 17
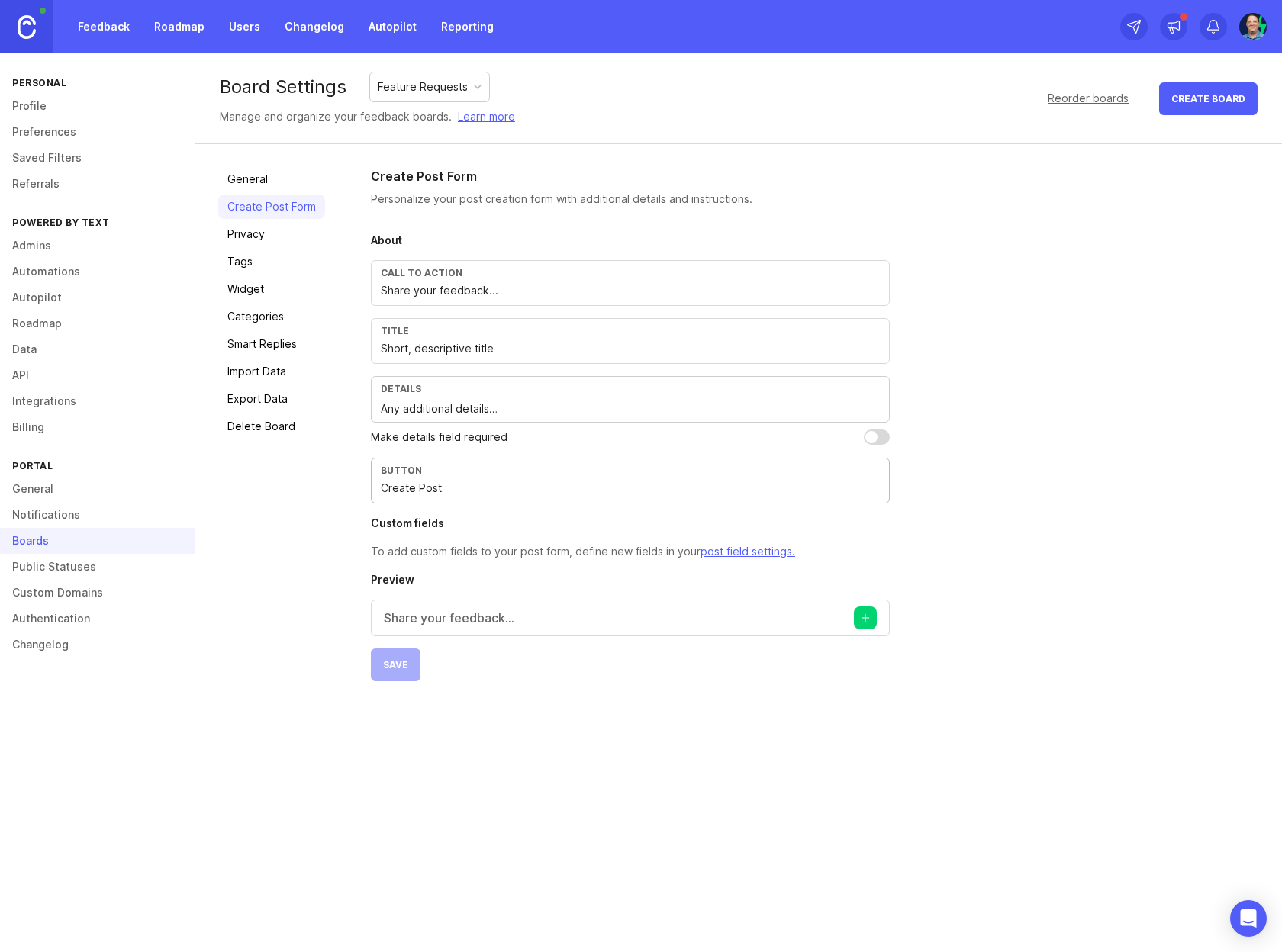
click at [308, 561] on div "General Create Post Form Privacy Tags Widget Categories Smart Replies Import Da…" at bounding box center [272, 424] width 107 height 514
click at [488, 612] on p "Share your feedback..." at bounding box center [449, 618] width 130 height 18
click at [354, 614] on div "General Create Post Form Privacy Tags Widget Categories Smart Replies Import Da…" at bounding box center [739, 481] width 1086 height 675
click at [475, 665] on textarea "Details" at bounding box center [631, 676] width 493 height 30
click at [334, 634] on div "General Create Post Form Privacy Tags Widget Categories Smart Replies Import Da…" at bounding box center [739, 481] width 1086 height 675
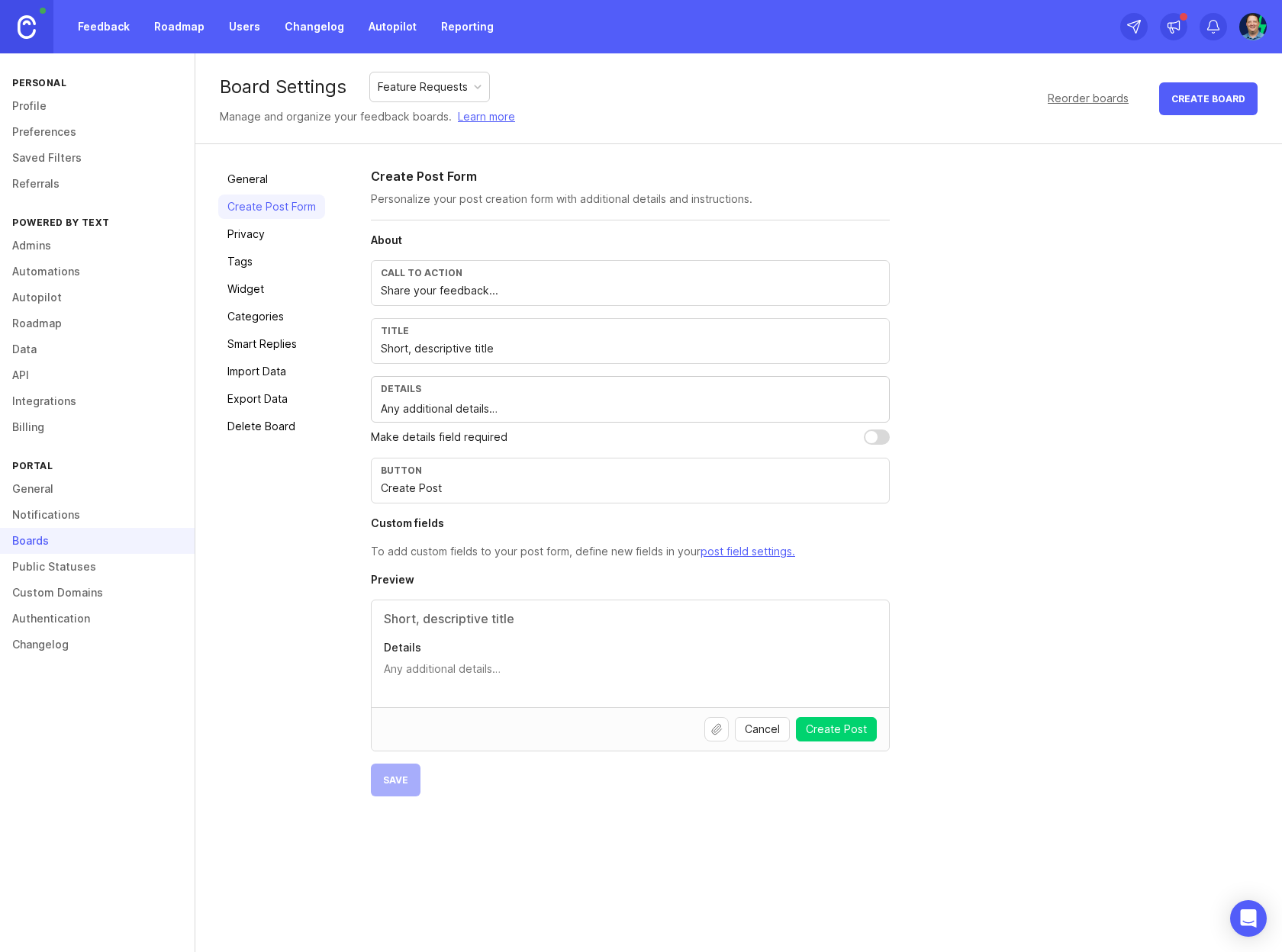
click at [253, 227] on link "Privacy" at bounding box center [272, 234] width 107 height 24
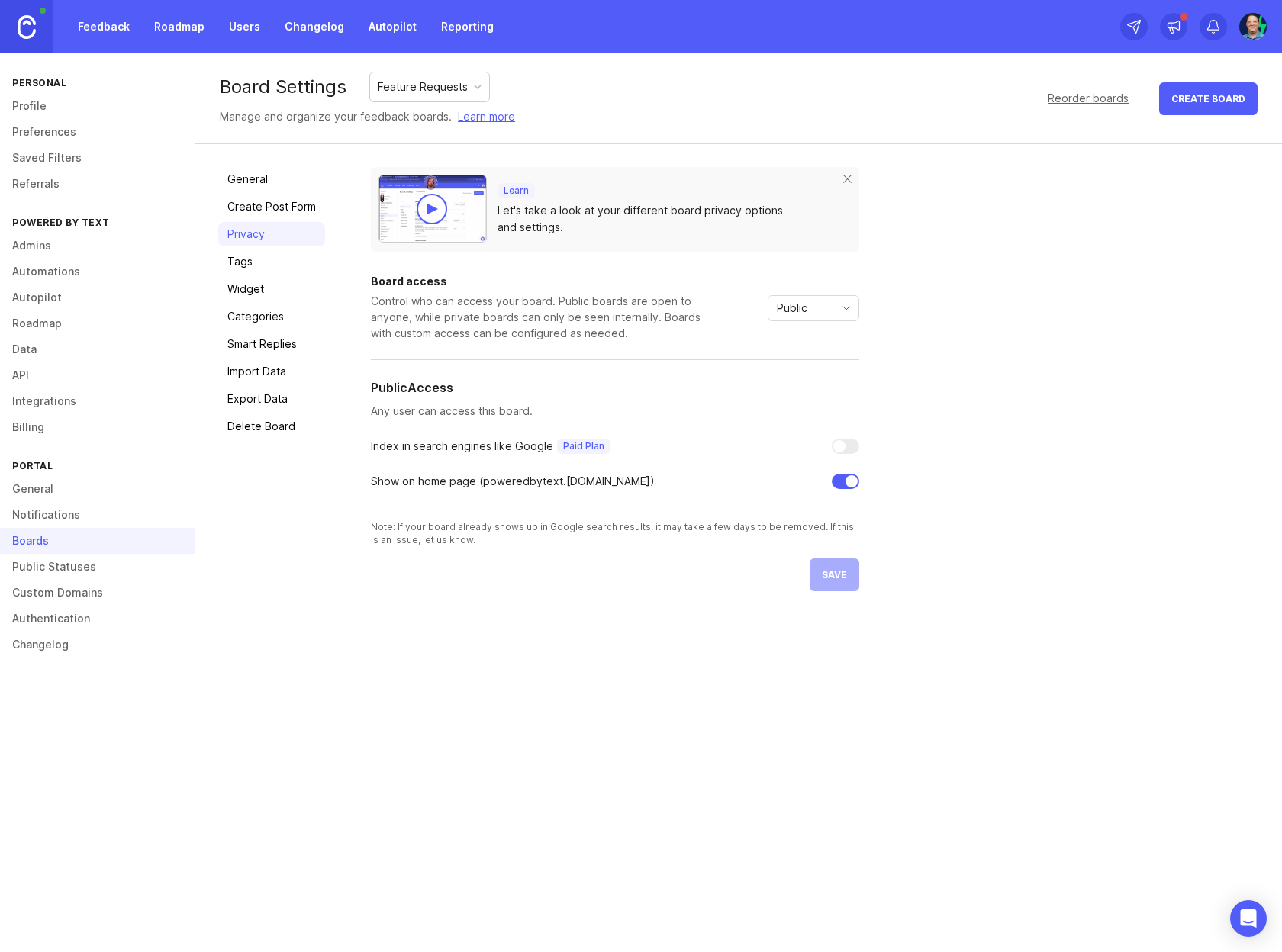
click at [429, 208] on div at bounding box center [433, 210] width 11 height 11
click at [797, 307] on span "Public" at bounding box center [792, 308] width 30 height 17
click at [516, 318] on div "Control who can access your board. Public boards are open to anyone, while priv…" at bounding box center [539, 317] width 336 height 48
click at [278, 259] on link "Tags" at bounding box center [272, 261] width 107 height 24
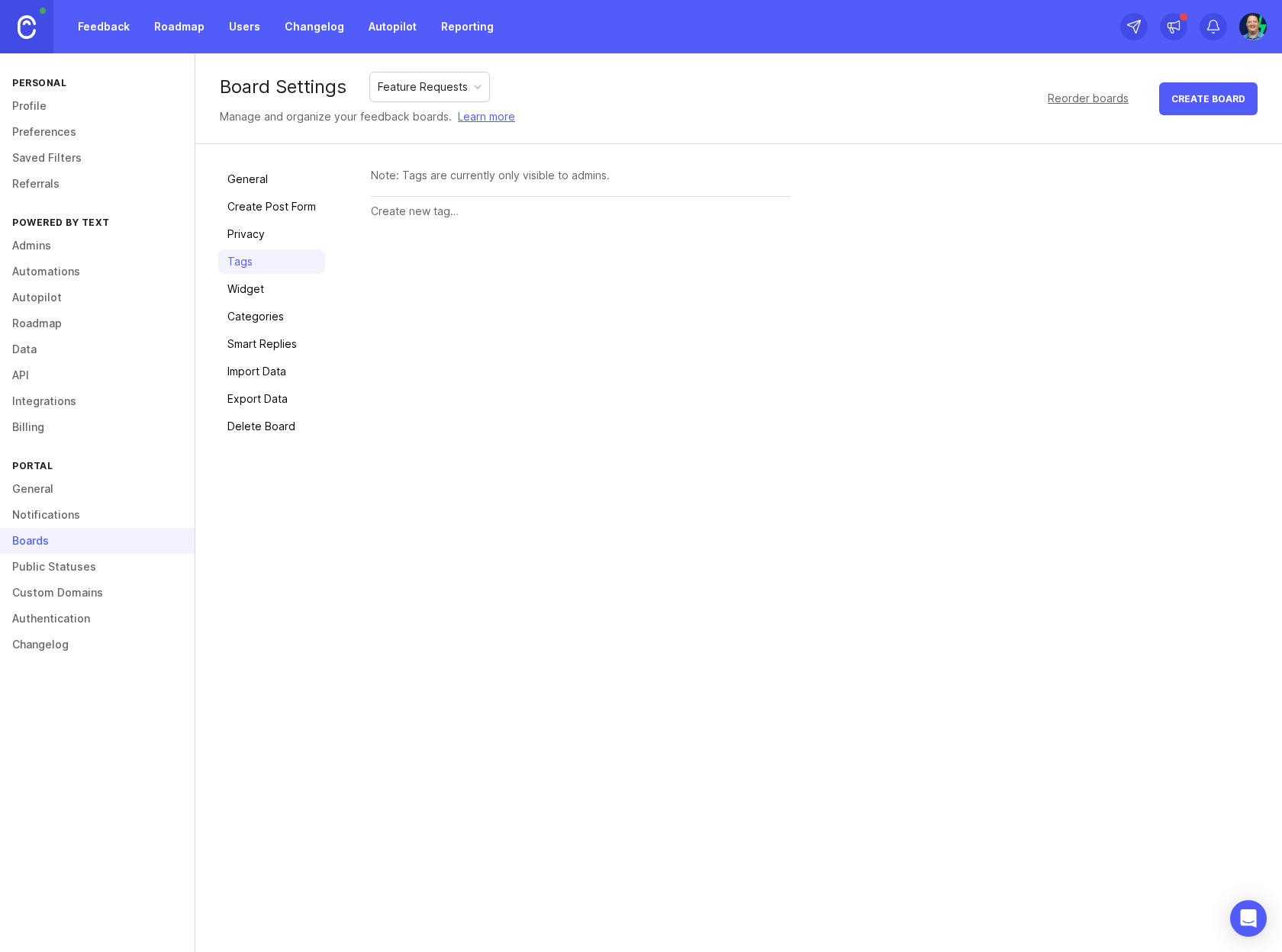
click at [284, 283] on link "Widget" at bounding box center [272, 289] width 107 height 24
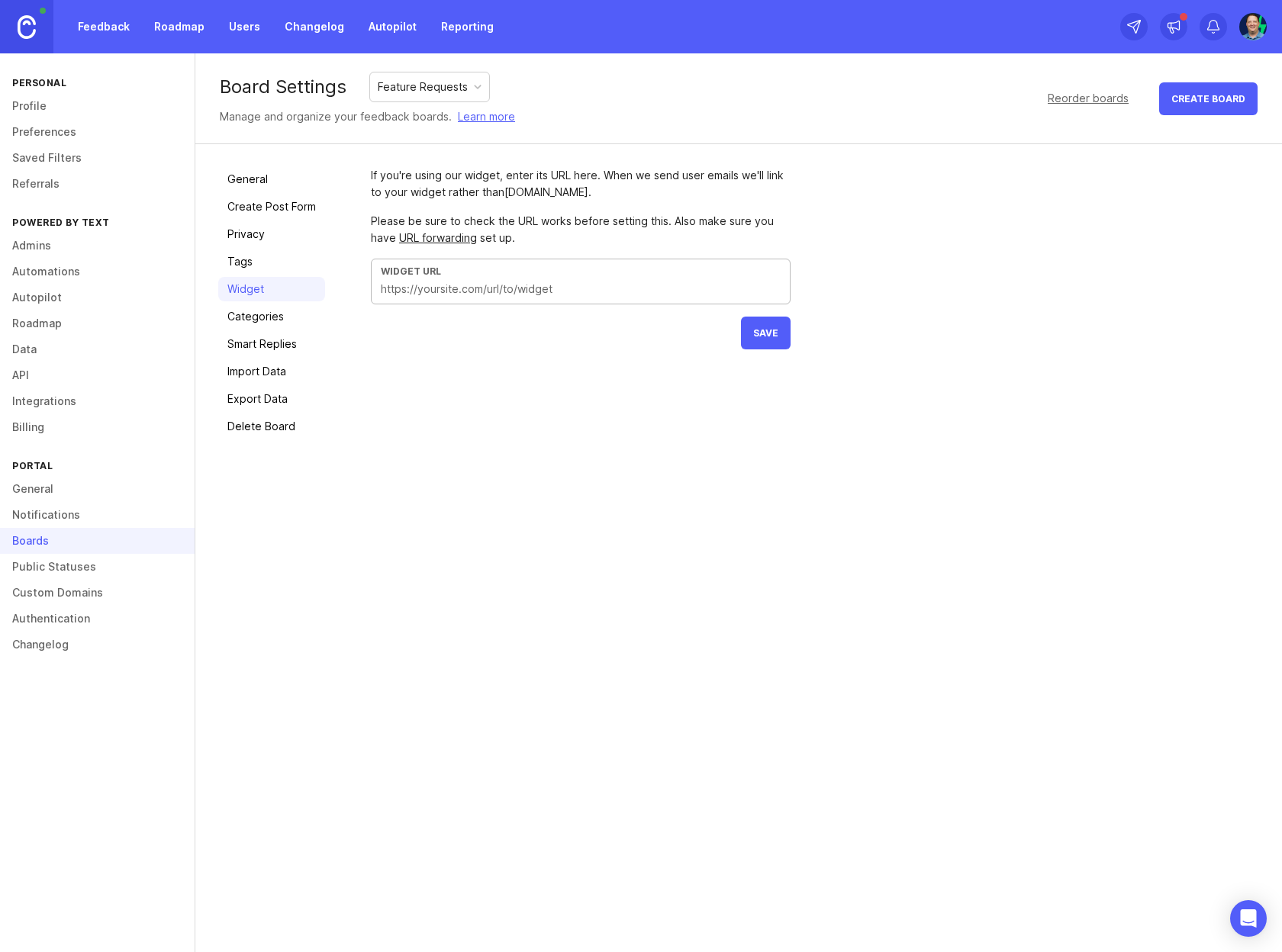
click at [536, 285] on input "text" at bounding box center [580, 289] width 400 height 17
drag, startPoint x: 393, startPoint y: 193, endPoint x: 661, endPoint y: 196, distance: 268.0
click at [661, 196] on div "If you're using our widget, enter its URL here. When we send user emails we'll …" at bounding box center [581, 184] width 419 height 33
click at [270, 319] on link "Categories" at bounding box center [272, 317] width 107 height 24
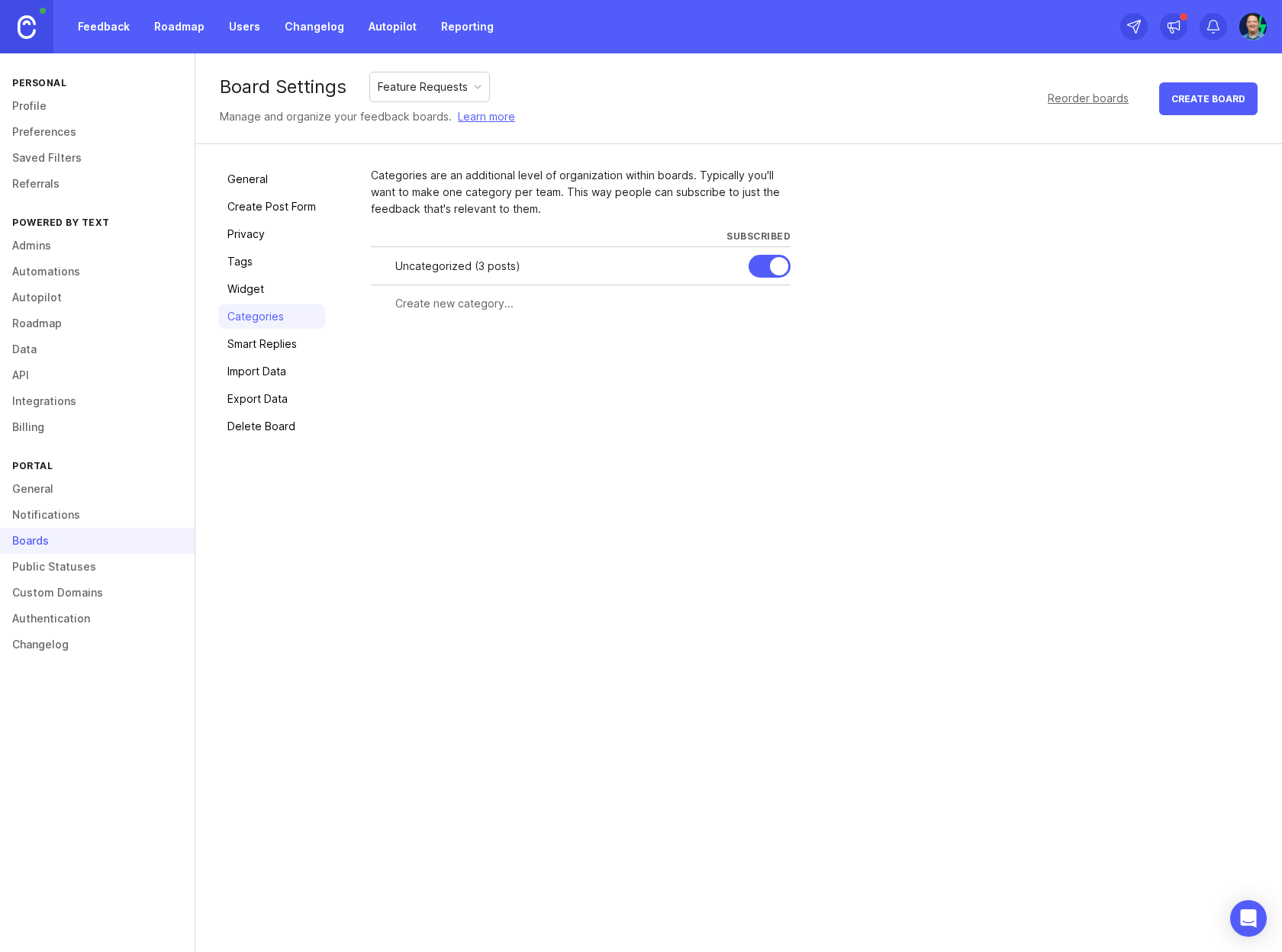
click at [263, 346] on link "Smart Replies" at bounding box center [272, 343] width 107 height 24
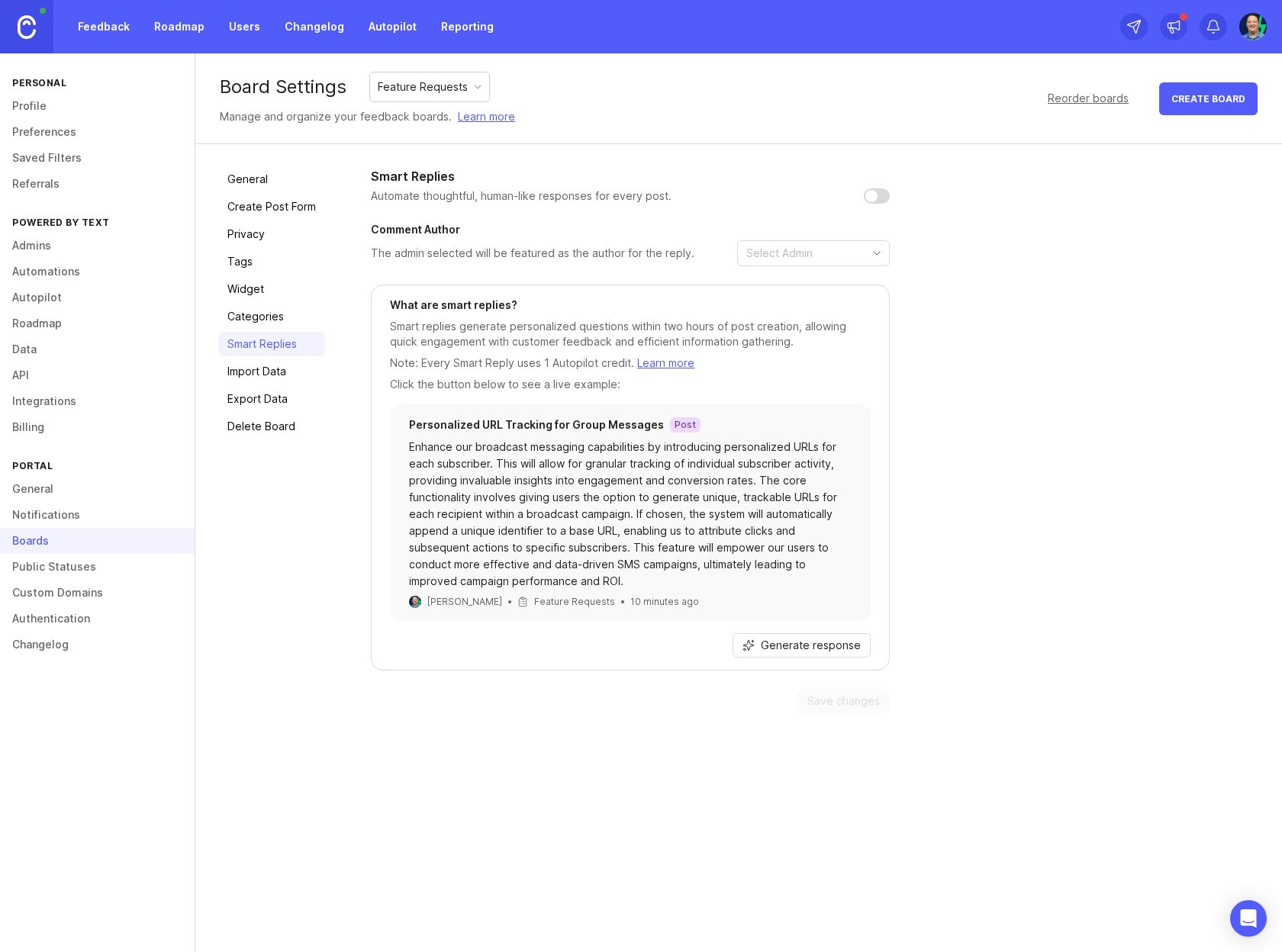
click at [872, 198] on input "checkbox" at bounding box center [877, 196] width 26 height 16
checkbox input "false"
click at [645, 245] on span "The admin selected will be featured as the author for the reply." at bounding box center [631, 253] width 519 height 26
click at [784, 647] on span "Generate response" at bounding box center [811, 645] width 100 height 16
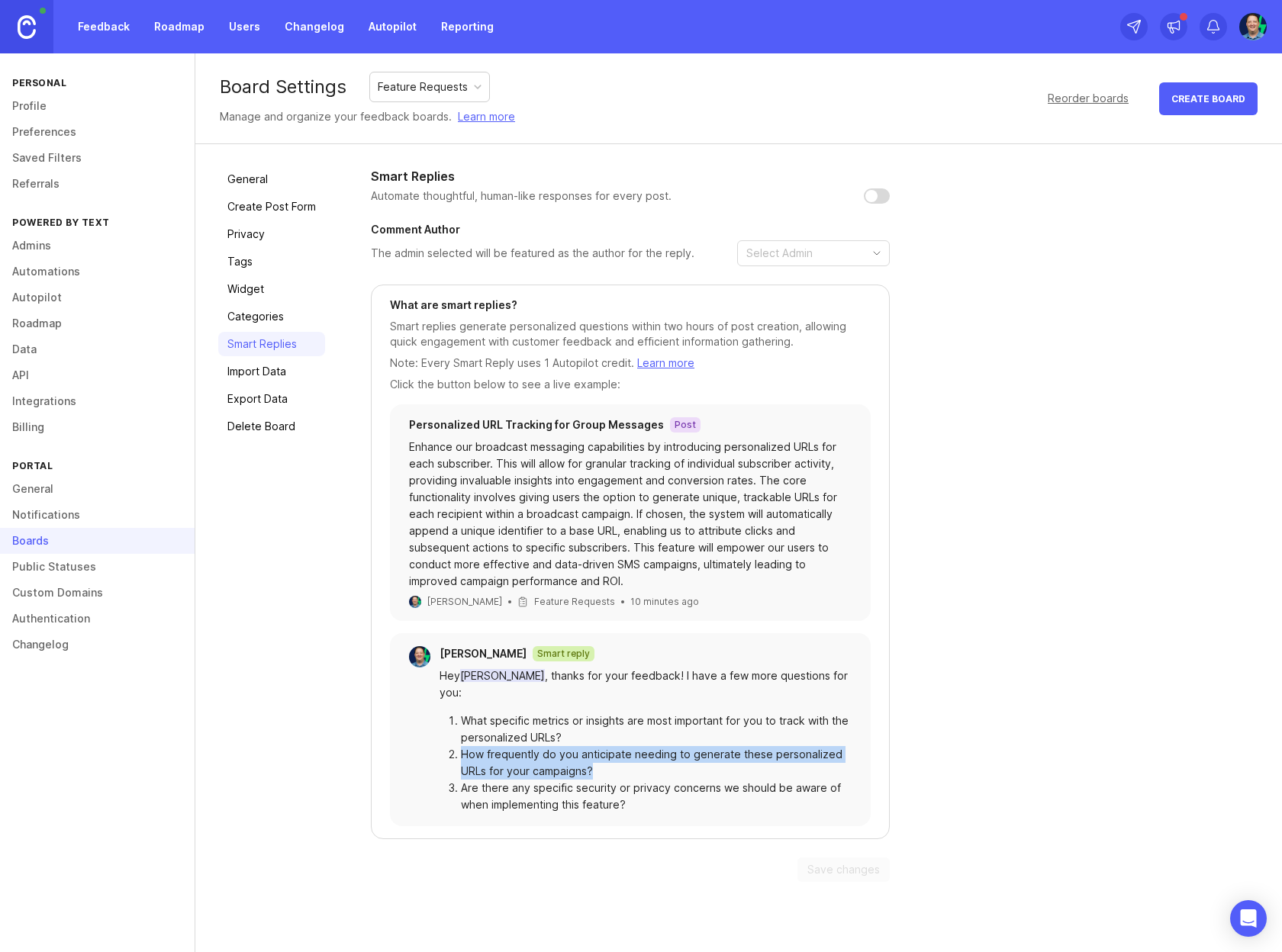
drag, startPoint x: 469, startPoint y: 751, endPoint x: 677, endPoint y: 769, distance: 208.8
click at [677, 769] on li "How frequently do you anticipate needing to generate these personalized URLs fo…" at bounding box center [656, 763] width 391 height 33
drag, startPoint x: 502, startPoint y: 760, endPoint x: 743, endPoint y: 785, distance: 242.3
click at [743, 785] on ol "What specific metrics or insights are most important for you to track with the …" at bounding box center [646, 763] width 412 height 101
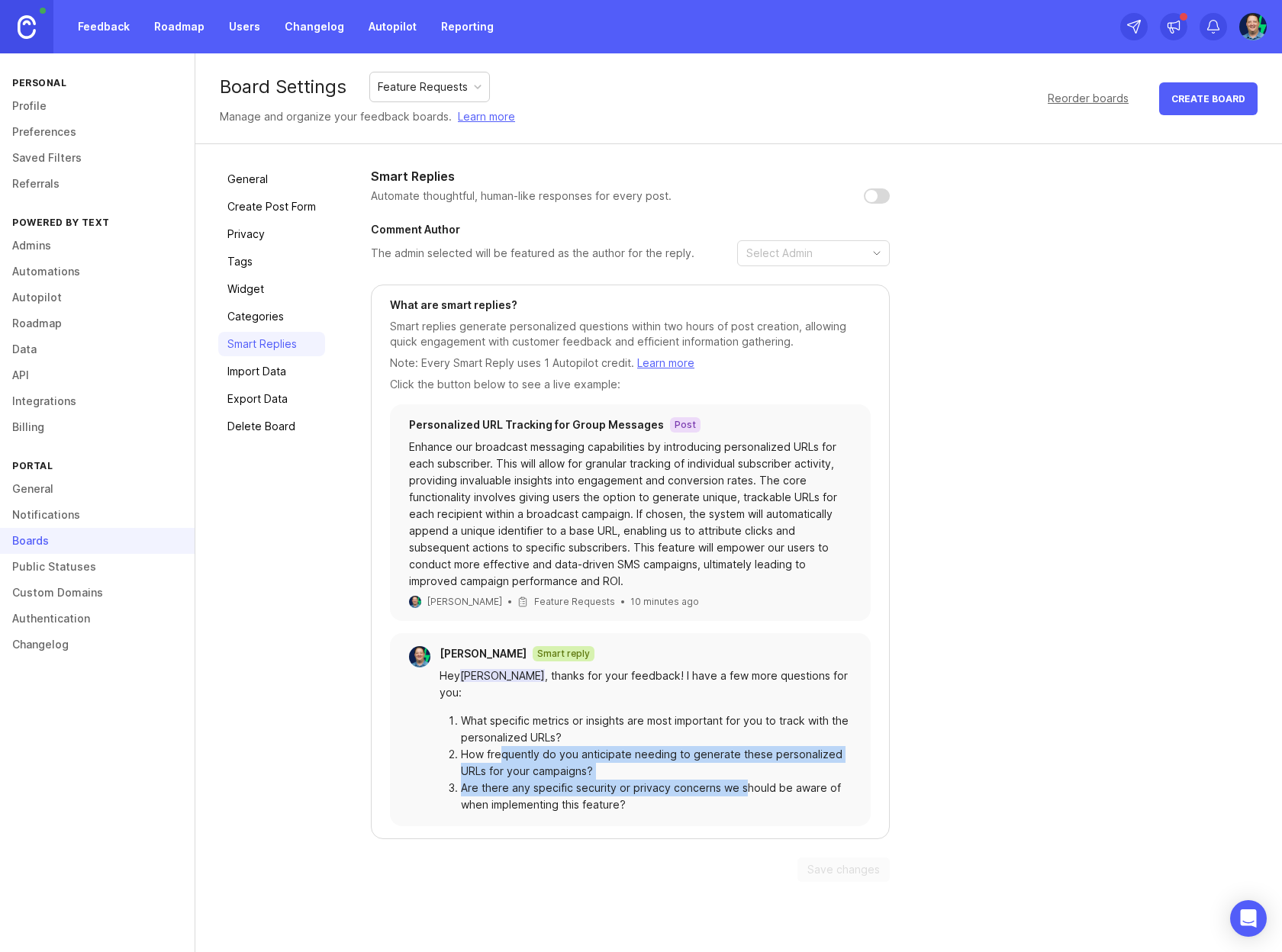
click at [743, 785] on li "Are there any specific security or privacy concerns we should be aware of when …" at bounding box center [656, 796] width 391 height 33
drag, startPoint x: 480, startPoint y: 753, endPoint x: 720, endPoint y: 772, distance: 240.8
click at [720, 772] on li "How frequently do you anticipate needing to generate these personalized URLs fo…" at bounding box center [656, 763] width 391 height 33
drag, startPoint x: 564, startPoint y: 761, endPoint x: 687, endPoint y: 769, distance: 123.3
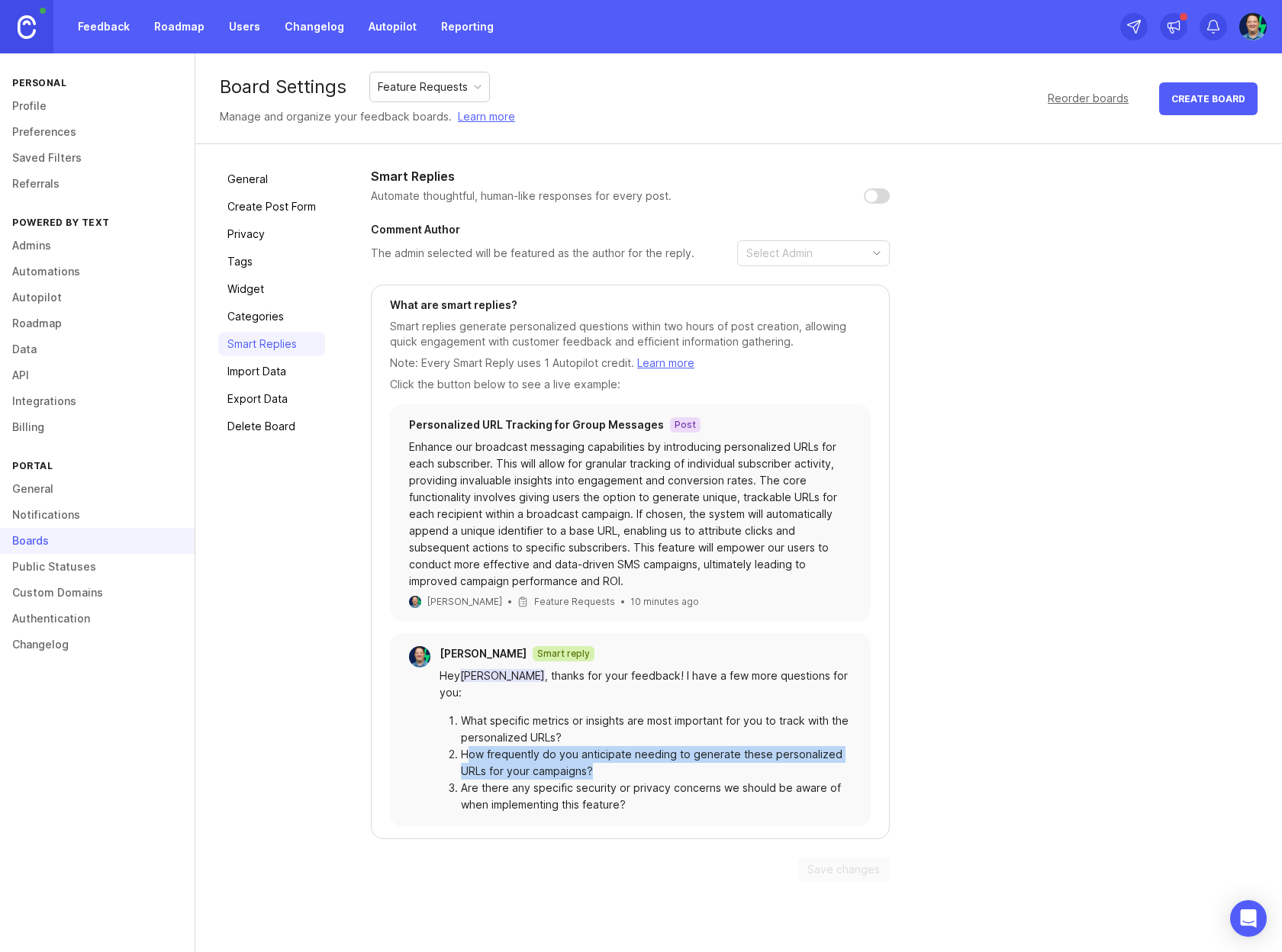
click at [687, 769] on li "How frequently do you anticipate needing to generate these personalized URLs fo…" at bounding box center [656, 763] width 391 height 33
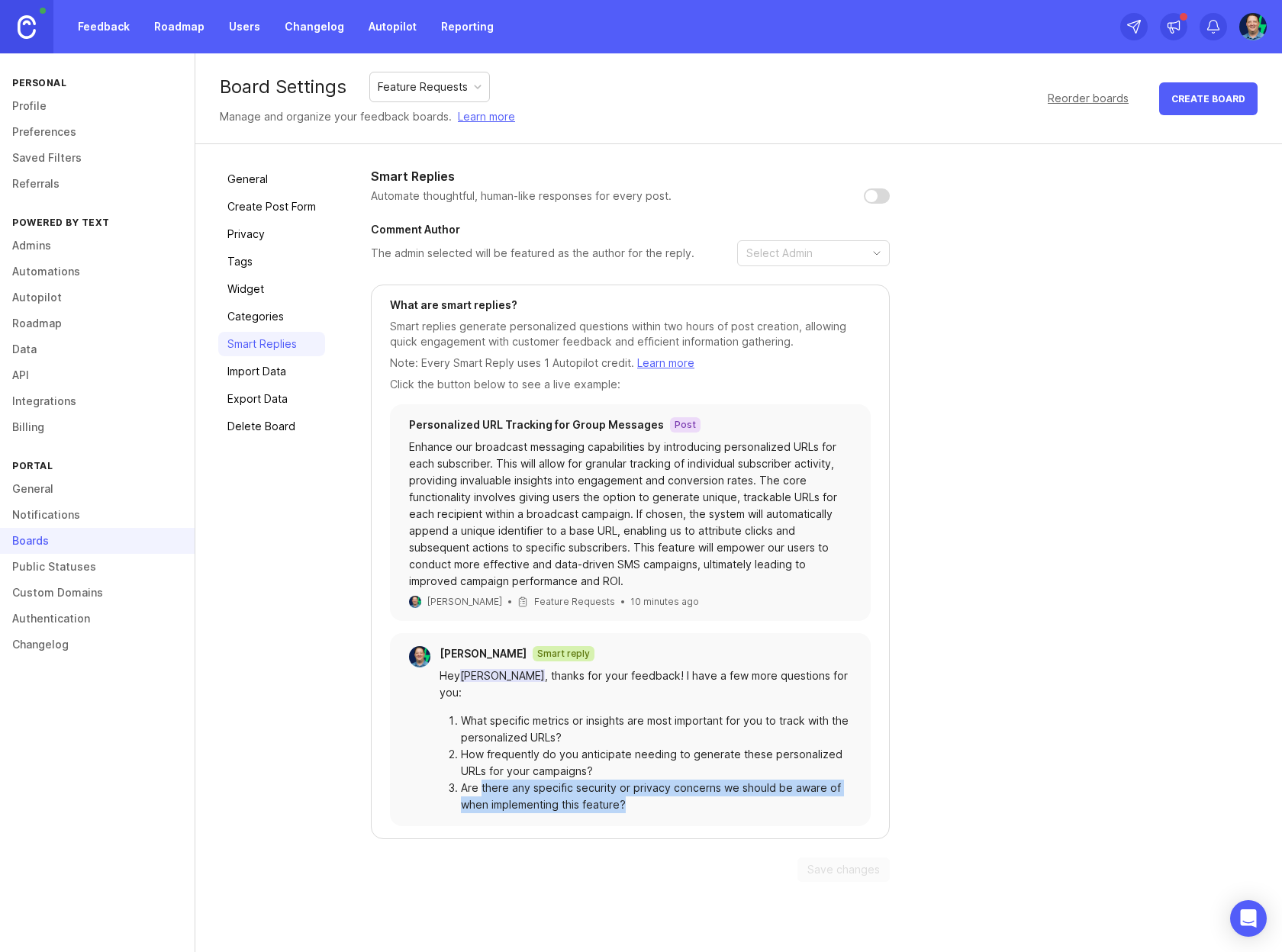
drag, startPoint x: 481, startPoint y: 785, endPoint x: 715, endPoint y: 813, distance: 235.7
click at [715, 813] on div "Chris Crawford Smart reply Hey Chris Crawford , thanks for your feedback! I hav…" at bounding box center [630, 729] width 480 height 193
click at [296, 548] on div "General Create Post Form Privacy Tags Widget Categories Smart Replies Import Da…" at bounding box center [272, 524] width 107 height 715
click at [276, 376] on link "Import Data" at bounding box center [272, 371] width 107 height 24
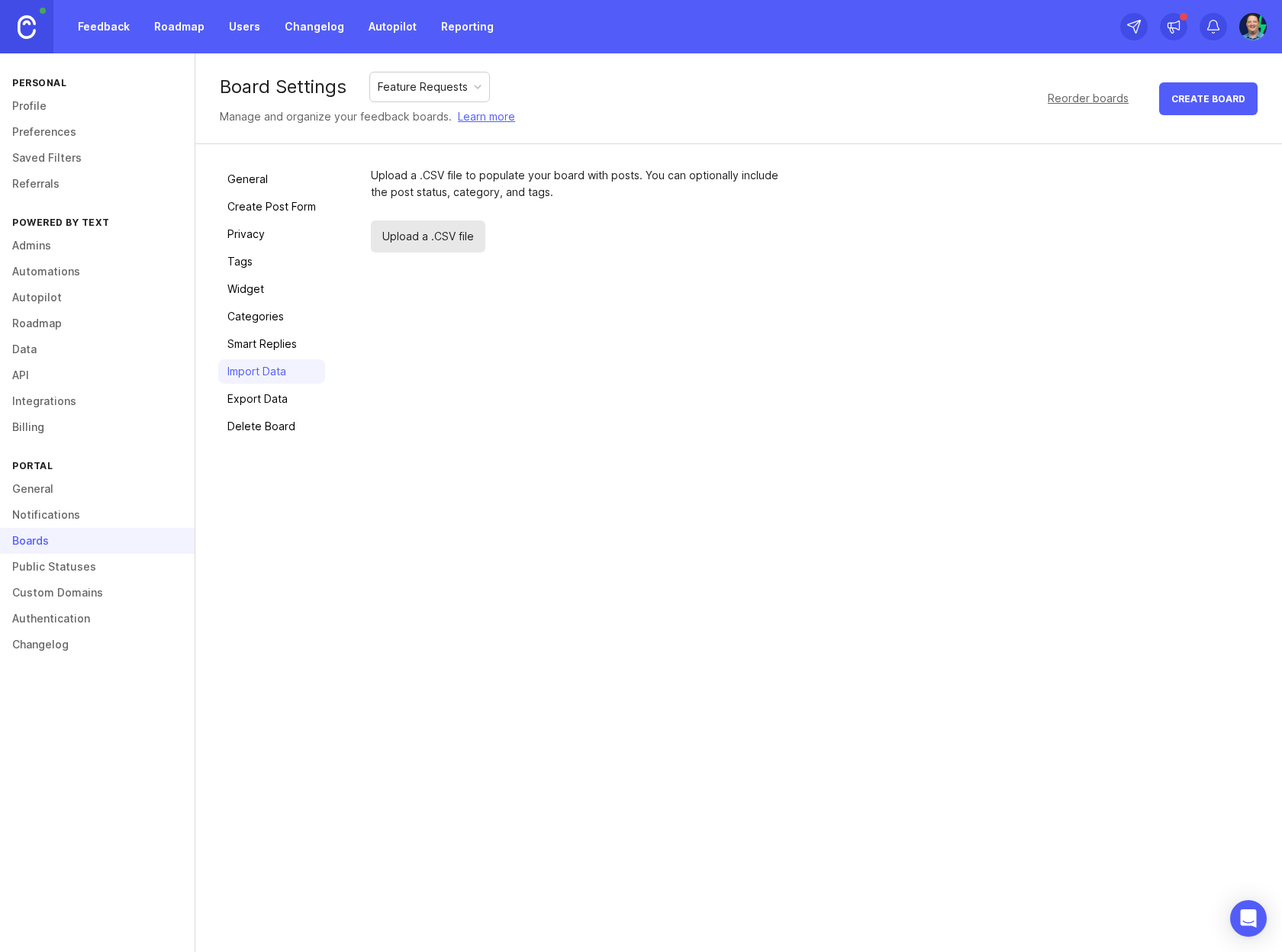
click at [268, 399] on link "Export Data" at bounding box center [272, 399] width 107 height 24
click at [270, 422] on link "Delete Board" at bounding box center [272, 427] width 107 height 24
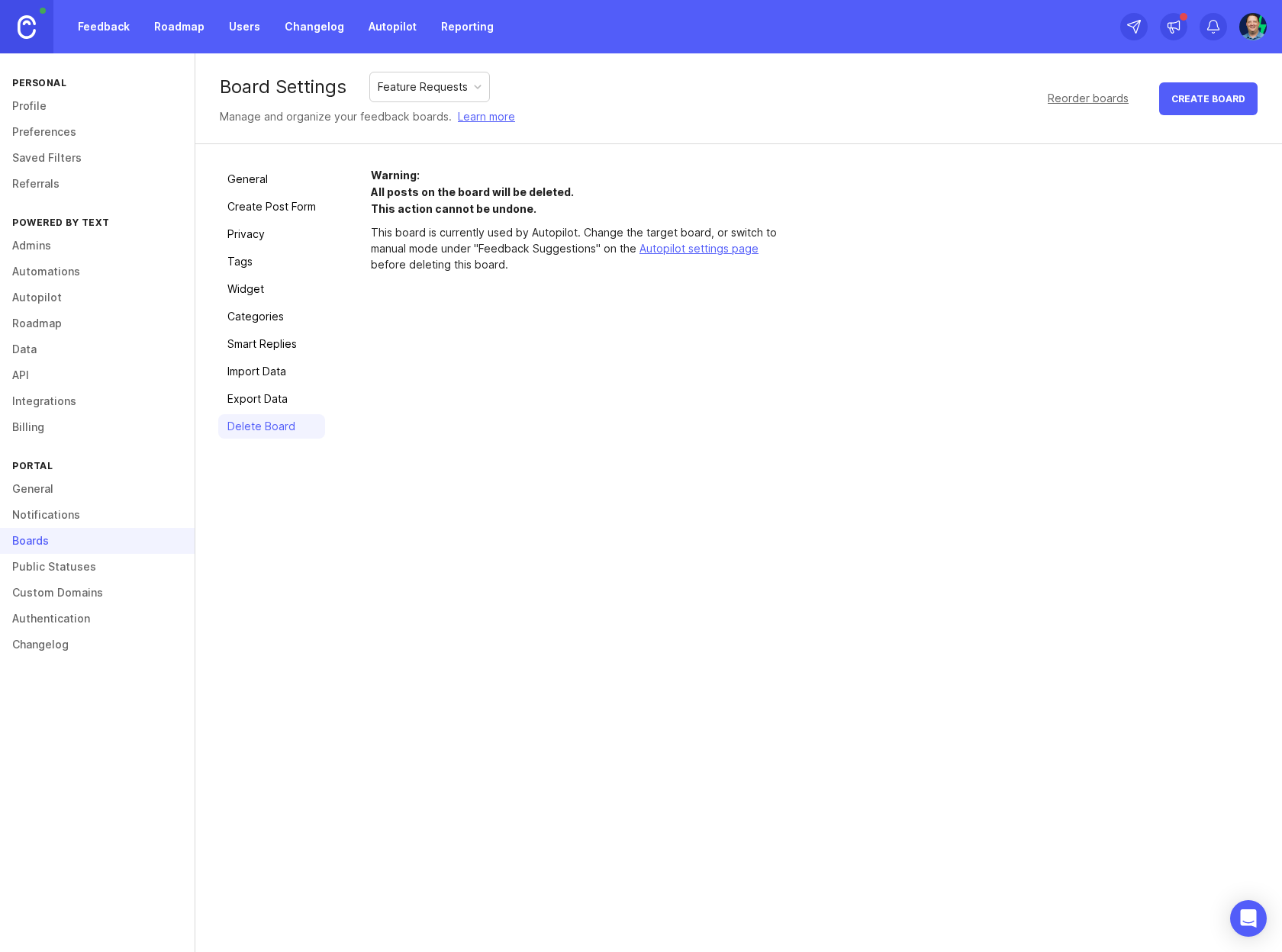
click at [260, 187] on link "General" at bounding box center [272, 179] width 107 height 24
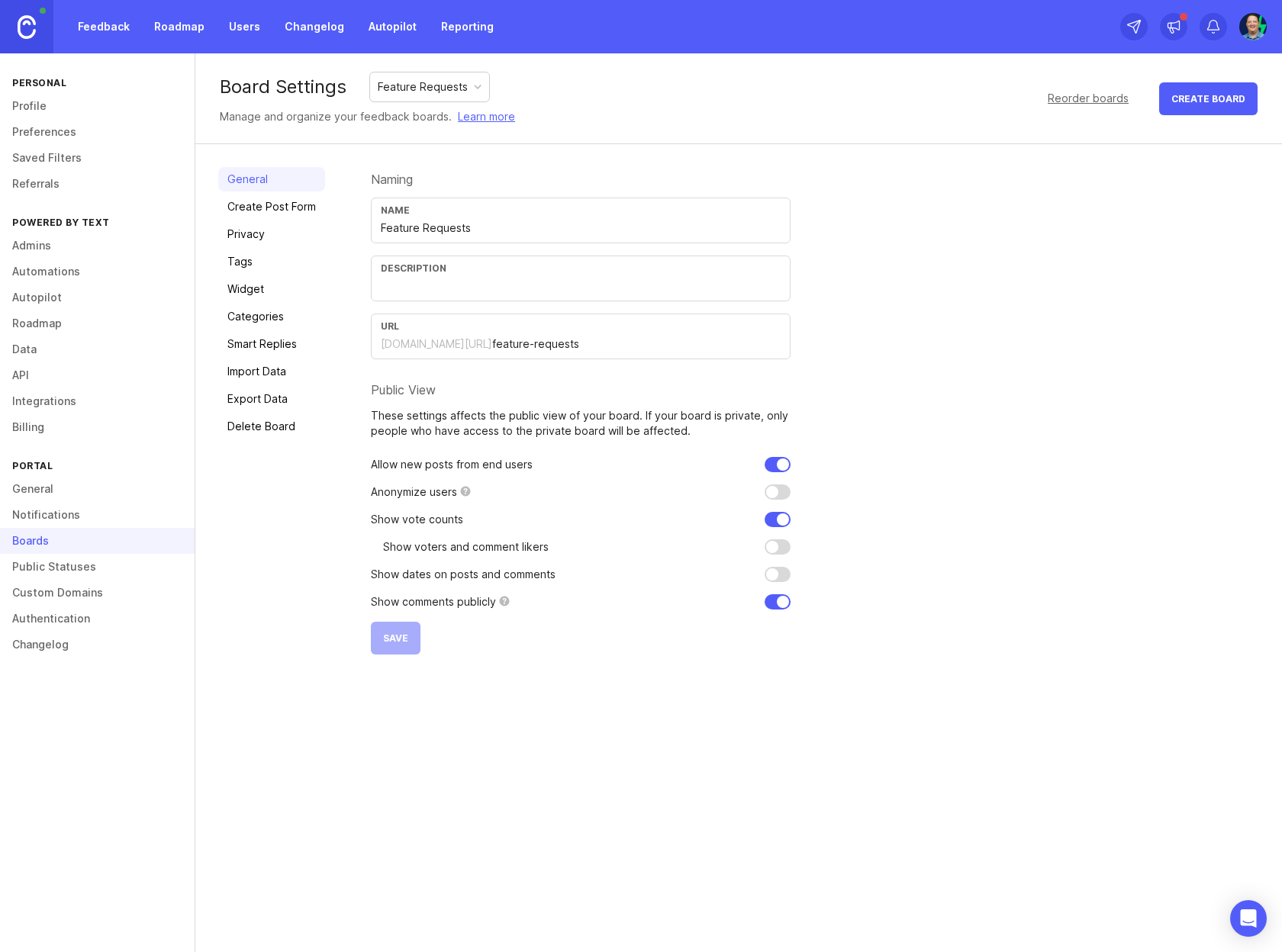
click at [419, 81] on div "Feature Requests" at bounding box center [422, 87] width 90 height 17
click at [254, 212] on link "Create Post Form" at bounding box center [272, 207] width 107 height 24
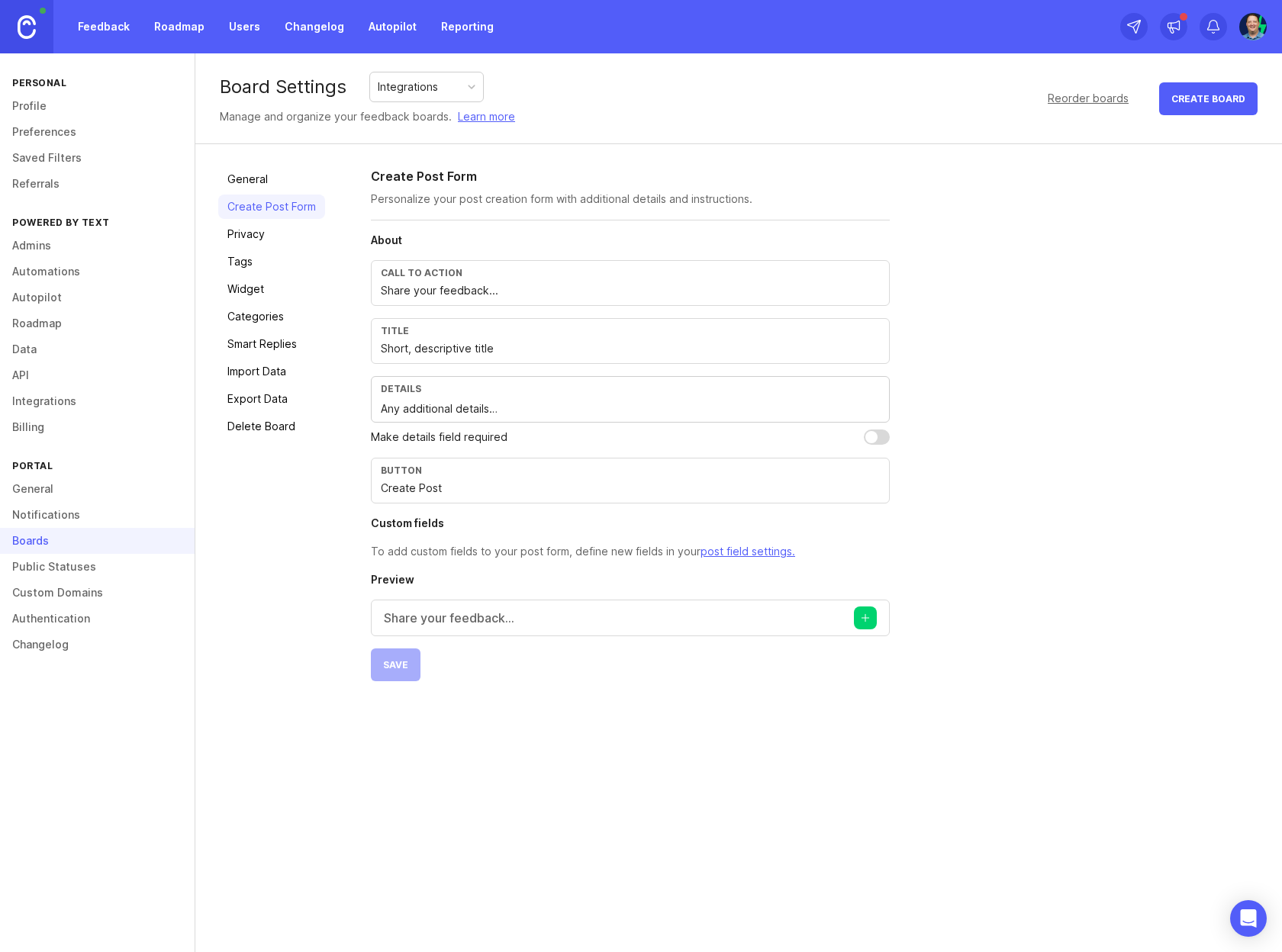
click at [636, 520] on h4 "Custom fields" at bounding box center [631, 524] width 519 height 16
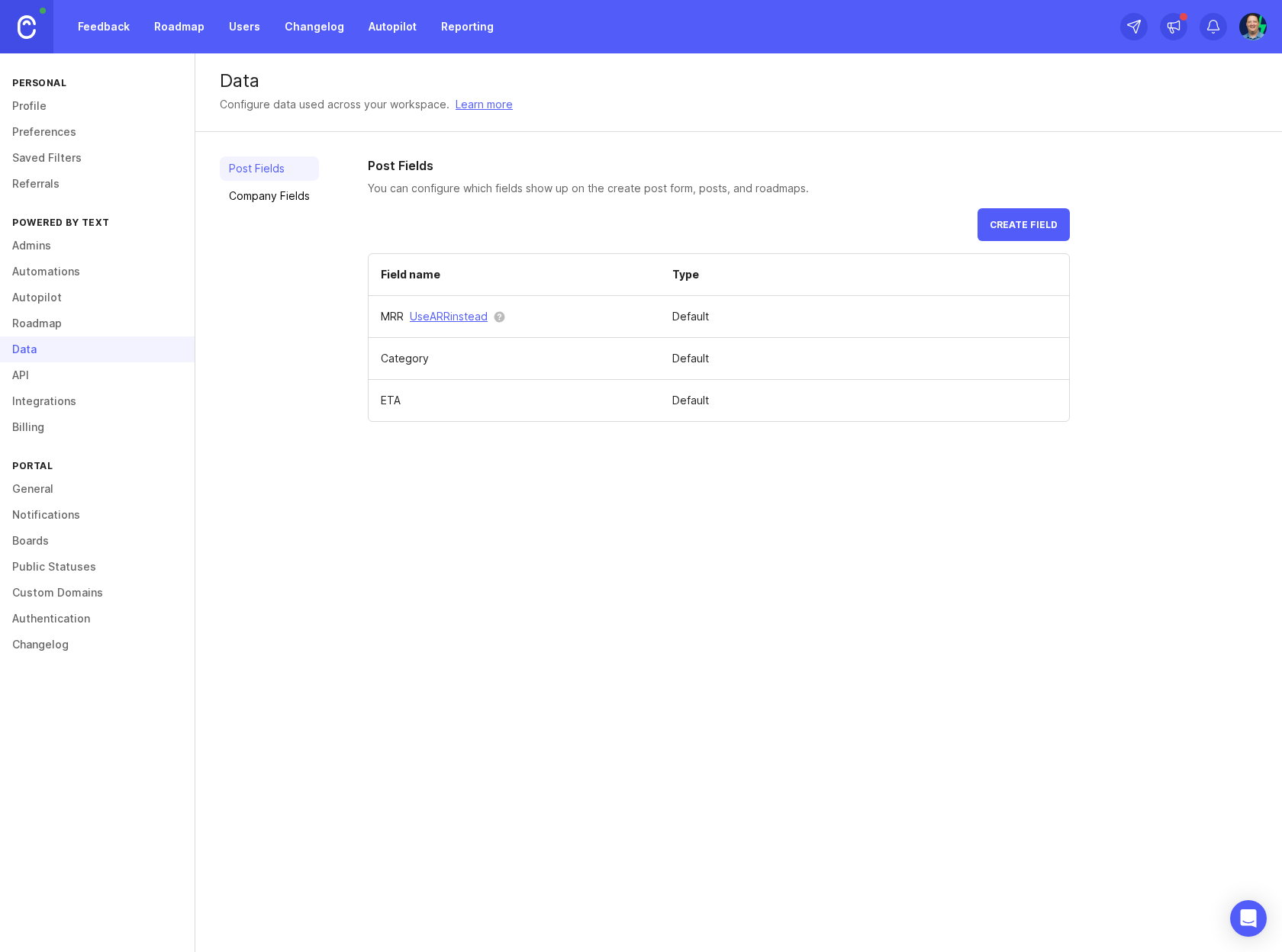
click at [635, 211] on div "Create field Field name Type MRR Use ARR instead Default Category Default ETA D…" at bounding box center [719, 315] width 702 height 213
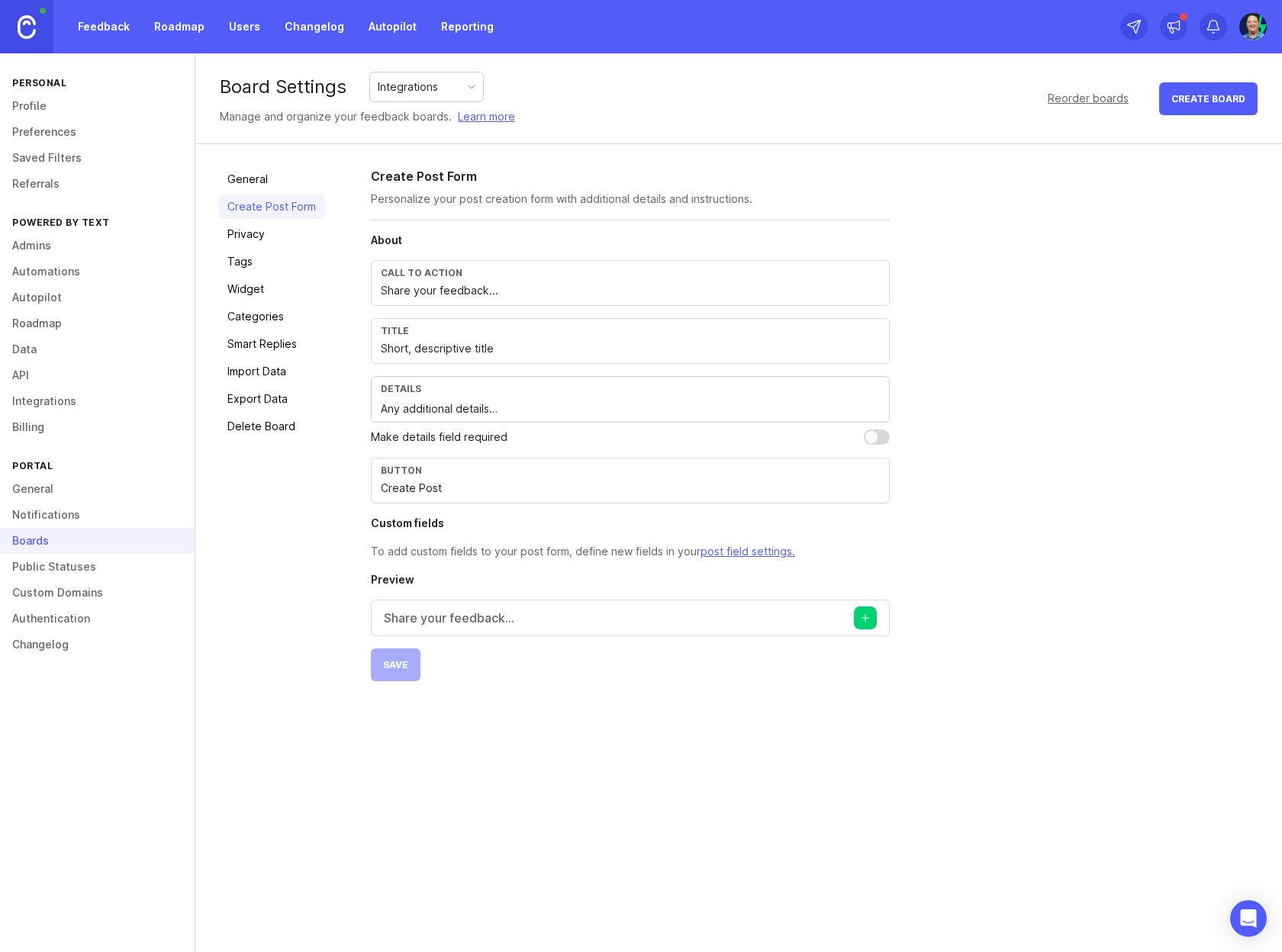
click at [319, 597] on div "General Create Post Form Privacy Tags Widget Categories Smart Replies Import Da…" at bounding box center [272, 424] width 107 height 514
click at [81, 568] on link "Public Statuses" at bounding box center [97, 567] width 195 height 26
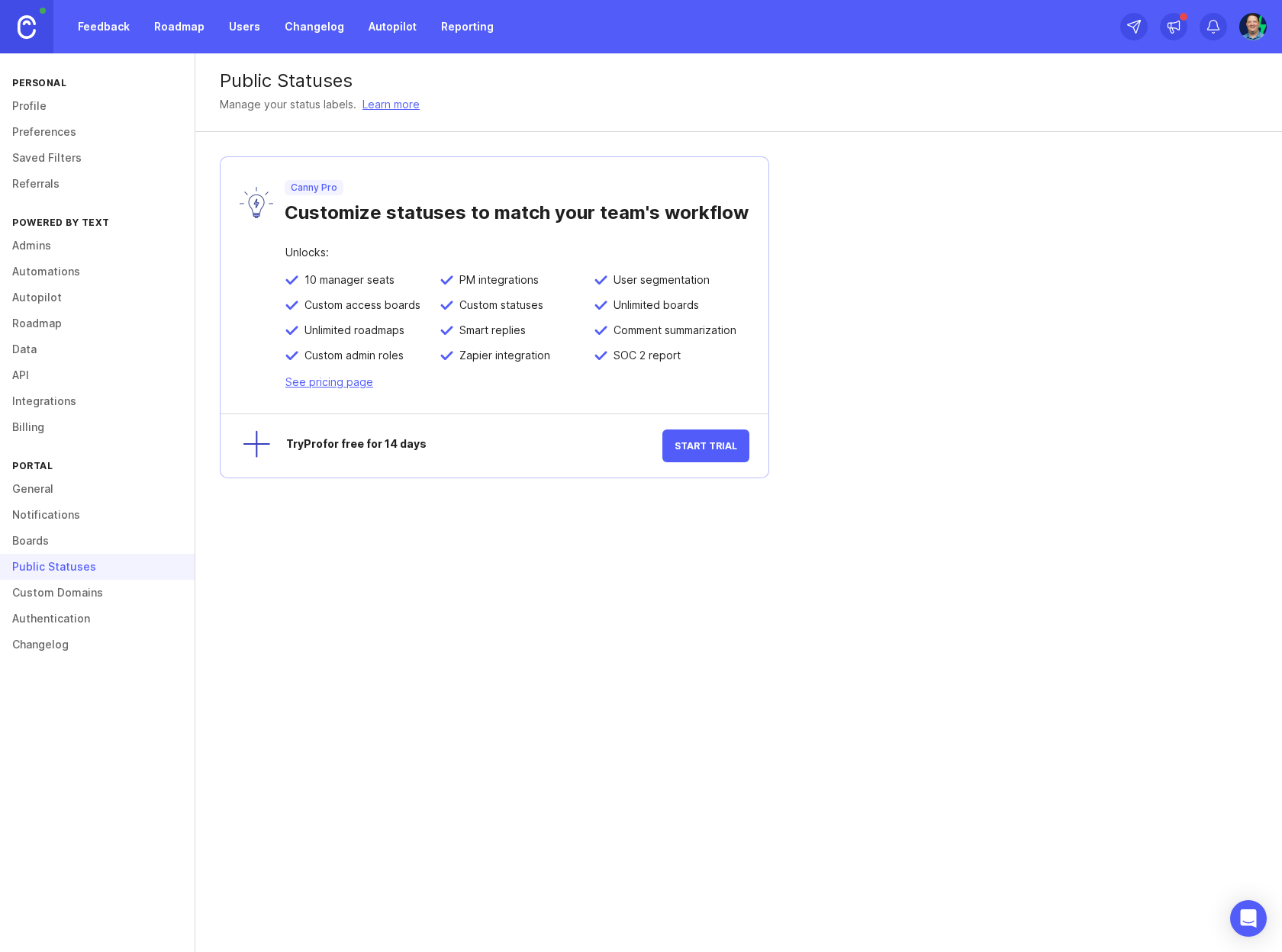
click at [78, 589] on link "Custom Domains" at bounding box center [97, 593] width 195 height 26
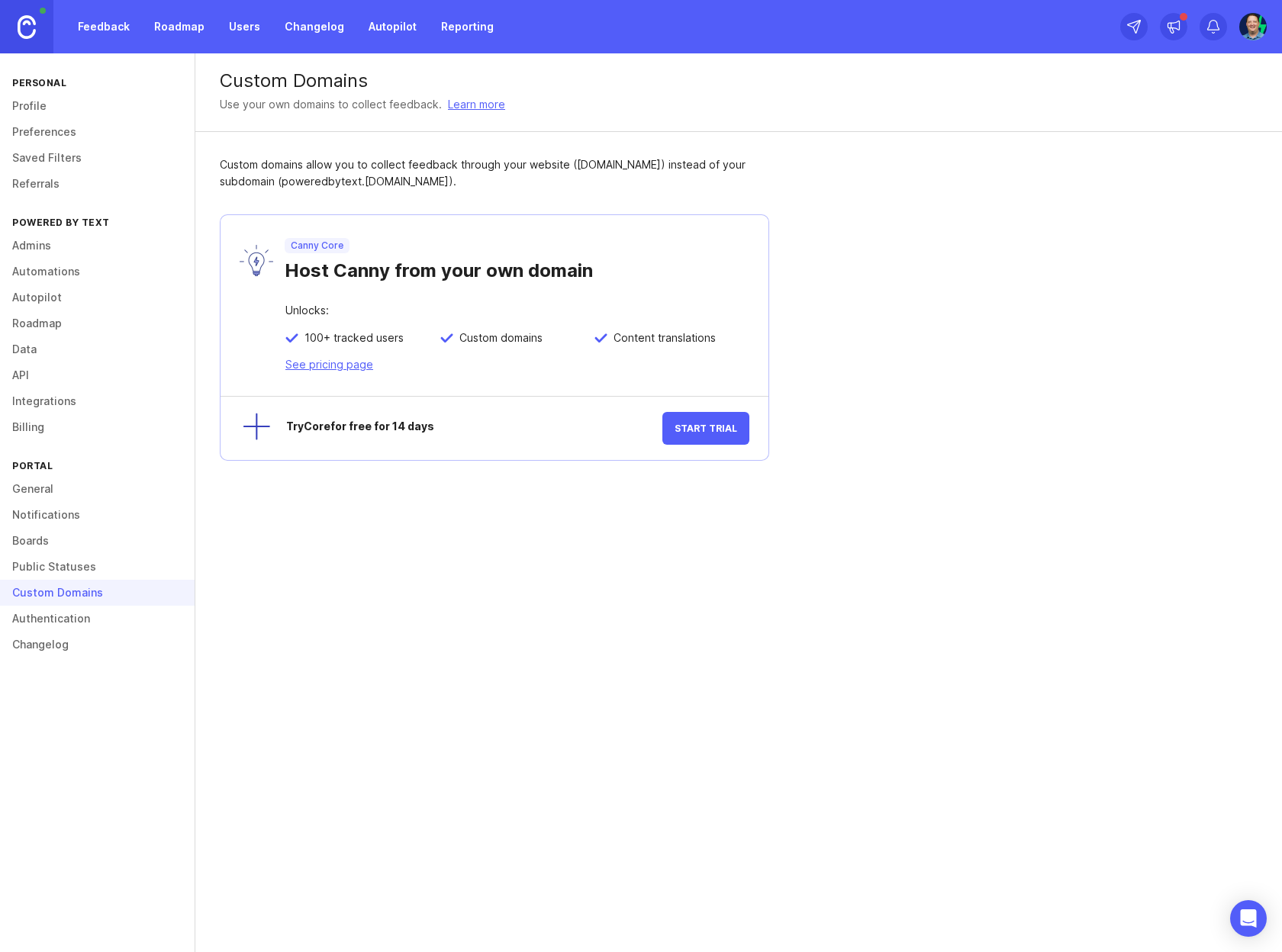
click at [75, 616] on link "Authentication" at bounding box center [97, 619] width 195 height 26
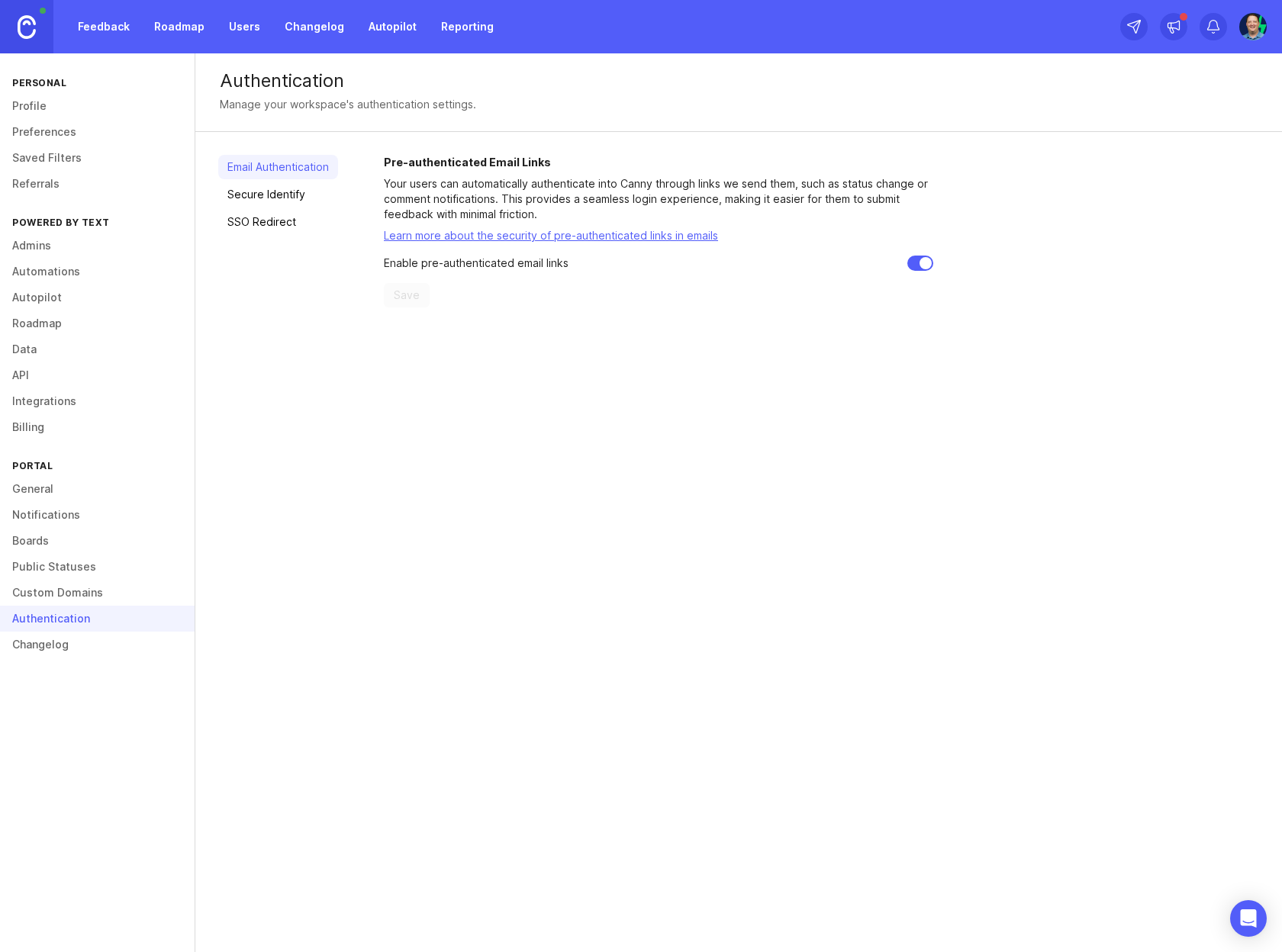
click at [292, 194] on link "Secure Identify" at bounding box center [278, 194] width 120 height 24
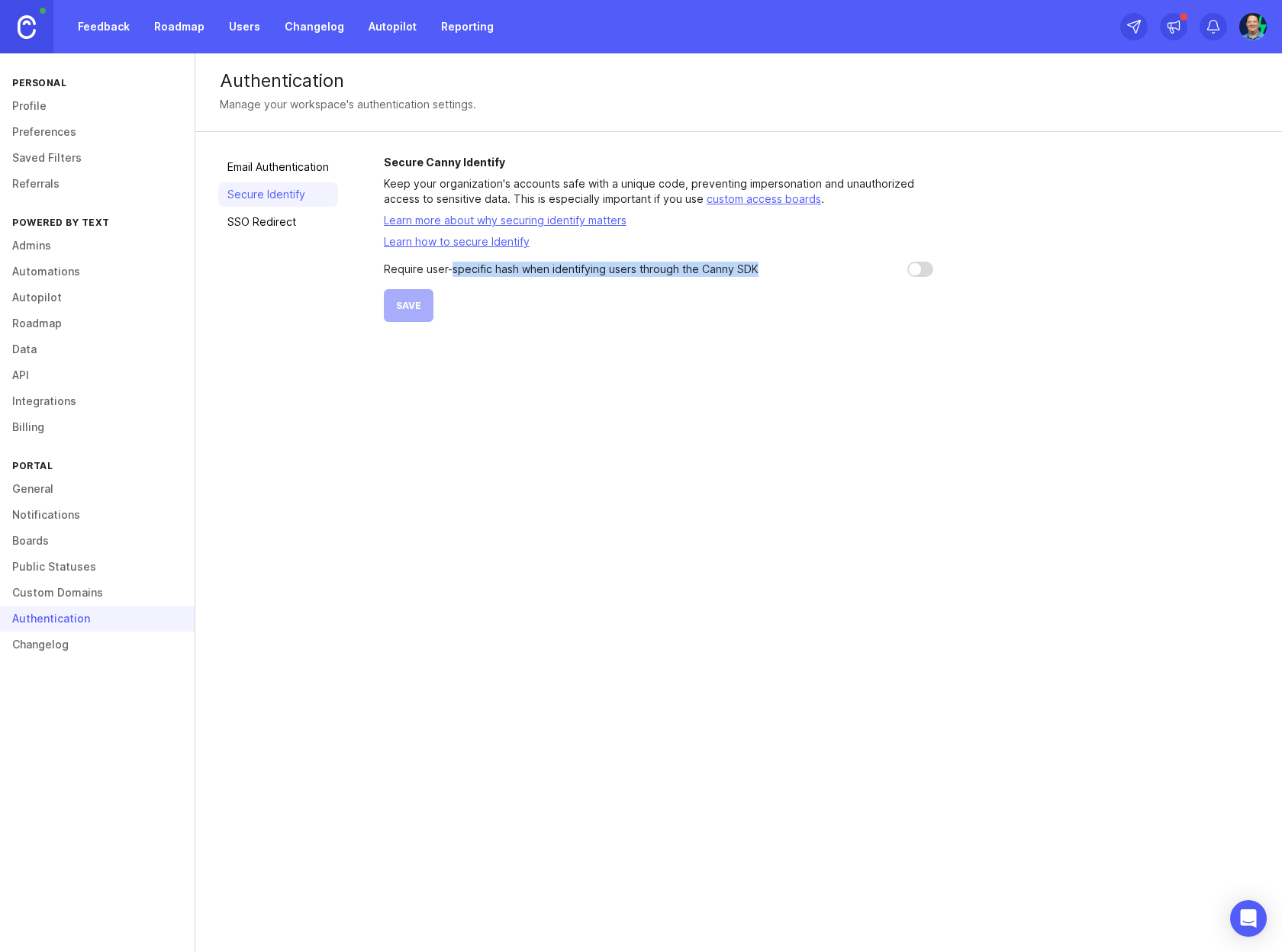
drag, startPoint x: 484, startPoint y: 270, endPoint x: 788, endPoint y: 274, distance: 304.0
click at [788, 274] on div "Require user-specific hash when identifying users through the Canny SDK" at bounding box center [659, 269] width 550 height 16
click at [260, 226] on link "SSO Redirect" at bounding box center [278, 222] width 120 height 24
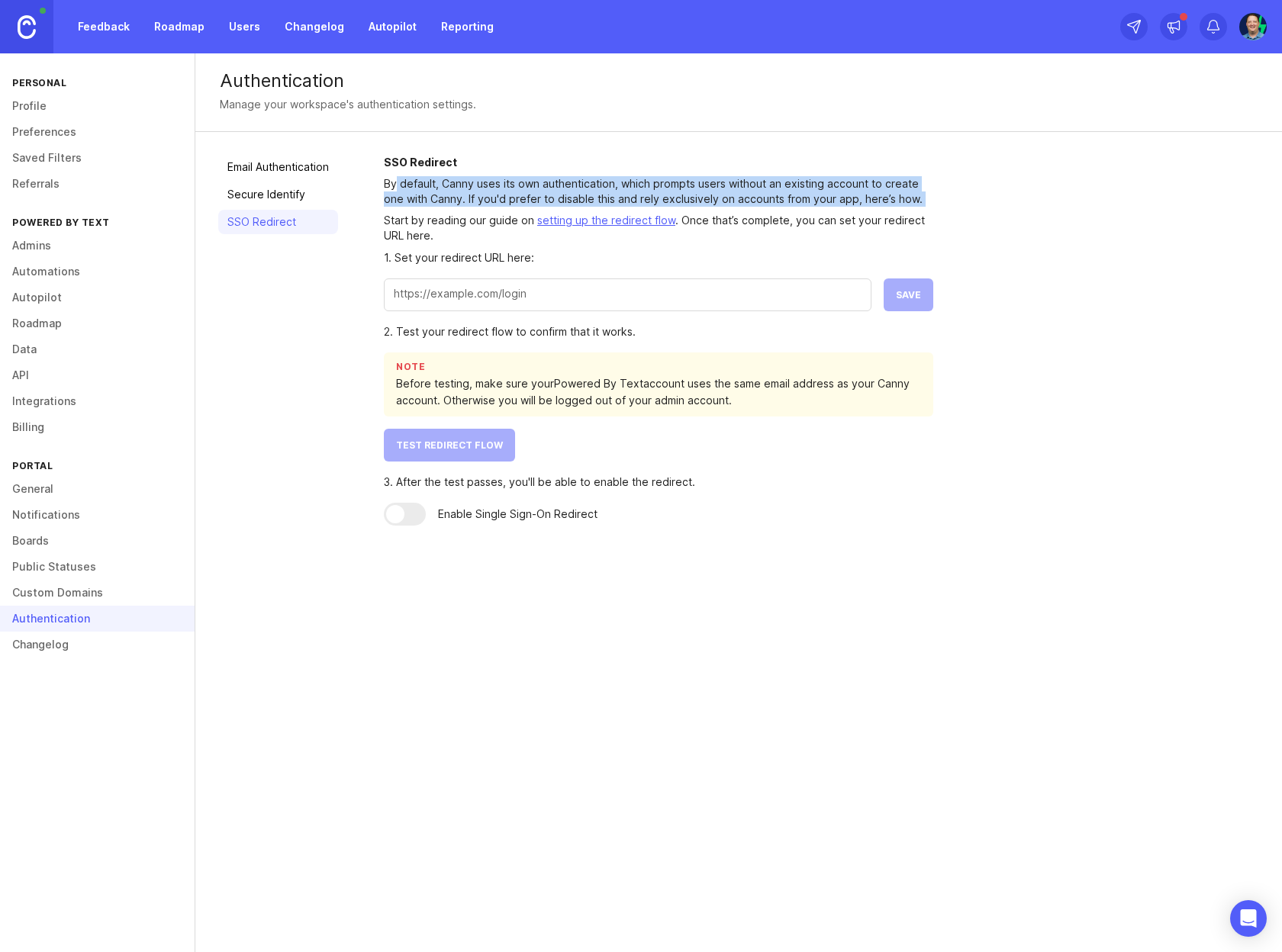
drag, startPoint x: 507, startPoint y: 183, endPoint x: 889, endPoint y: 211, distance: 383.0
click at [889, 211] on div "SSO Redirect By default, Canny uses its own authentication, which prompts users…" at bounding box center [659, 341] width 550 height 371
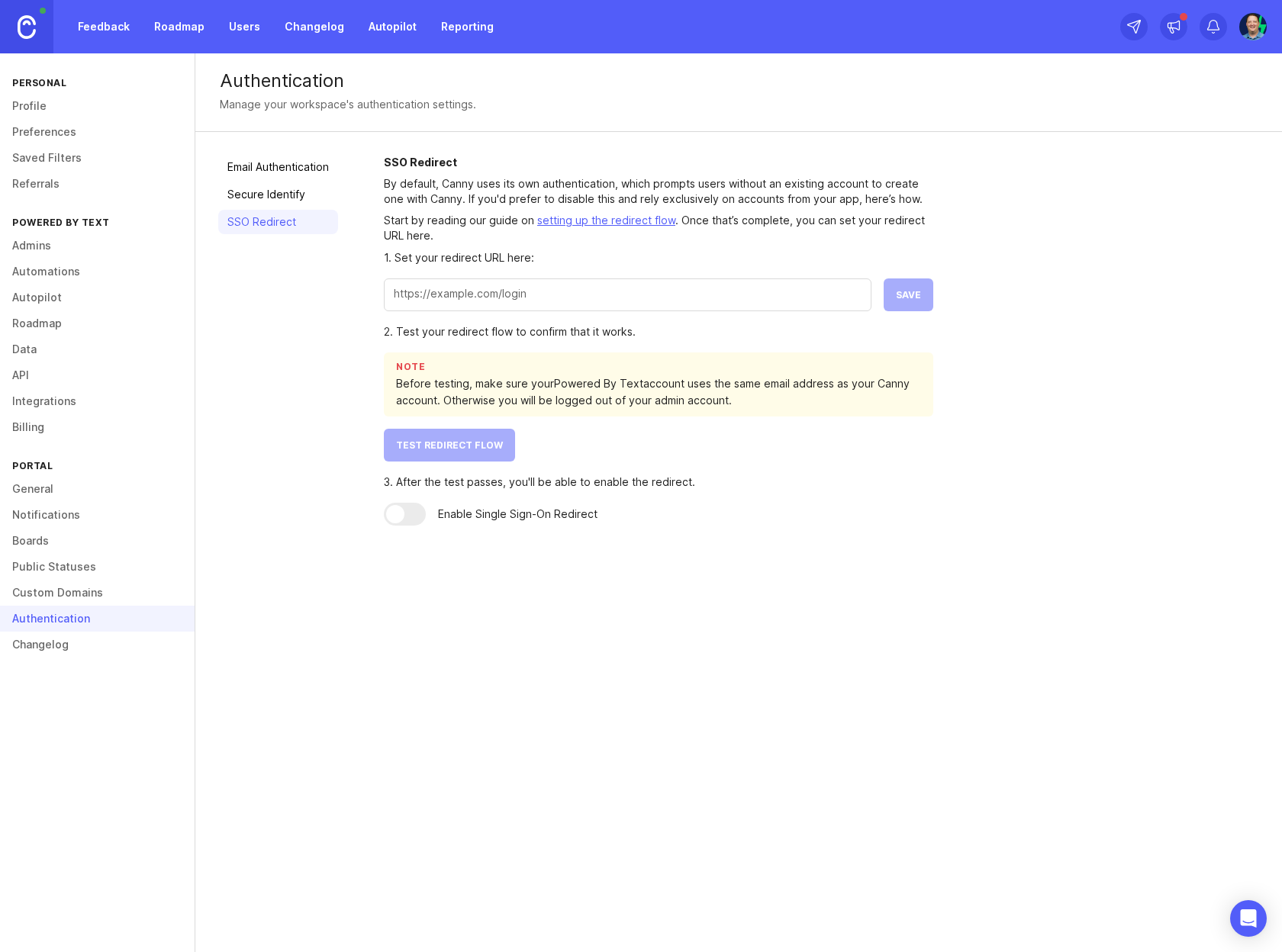
click at [59, 647] on link "Changelog" at bounding box center [97, 645] width 195 height 26
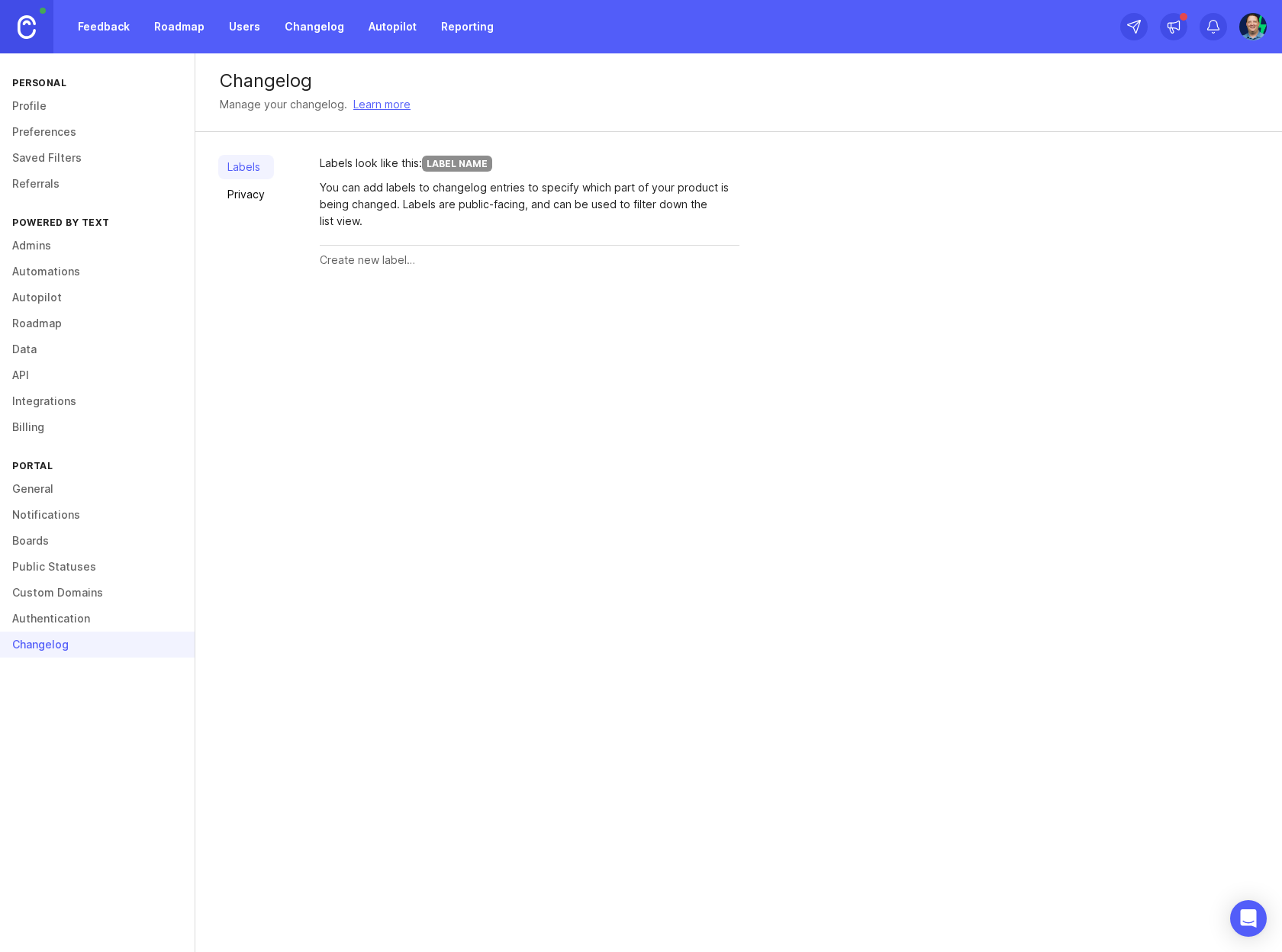
click at [360, 213] on div "You can add labels to changelog entries to specify which part of your product i…" at bounding box center [529, 204] width 419 height 51
click at [390, 165] on div "Labels look like this: Label Name" at bounding box center [529, 163] width 419 height 17
click at [251, 196] on link "Privacy" at bounding box center [246, 194] width 55 height 24
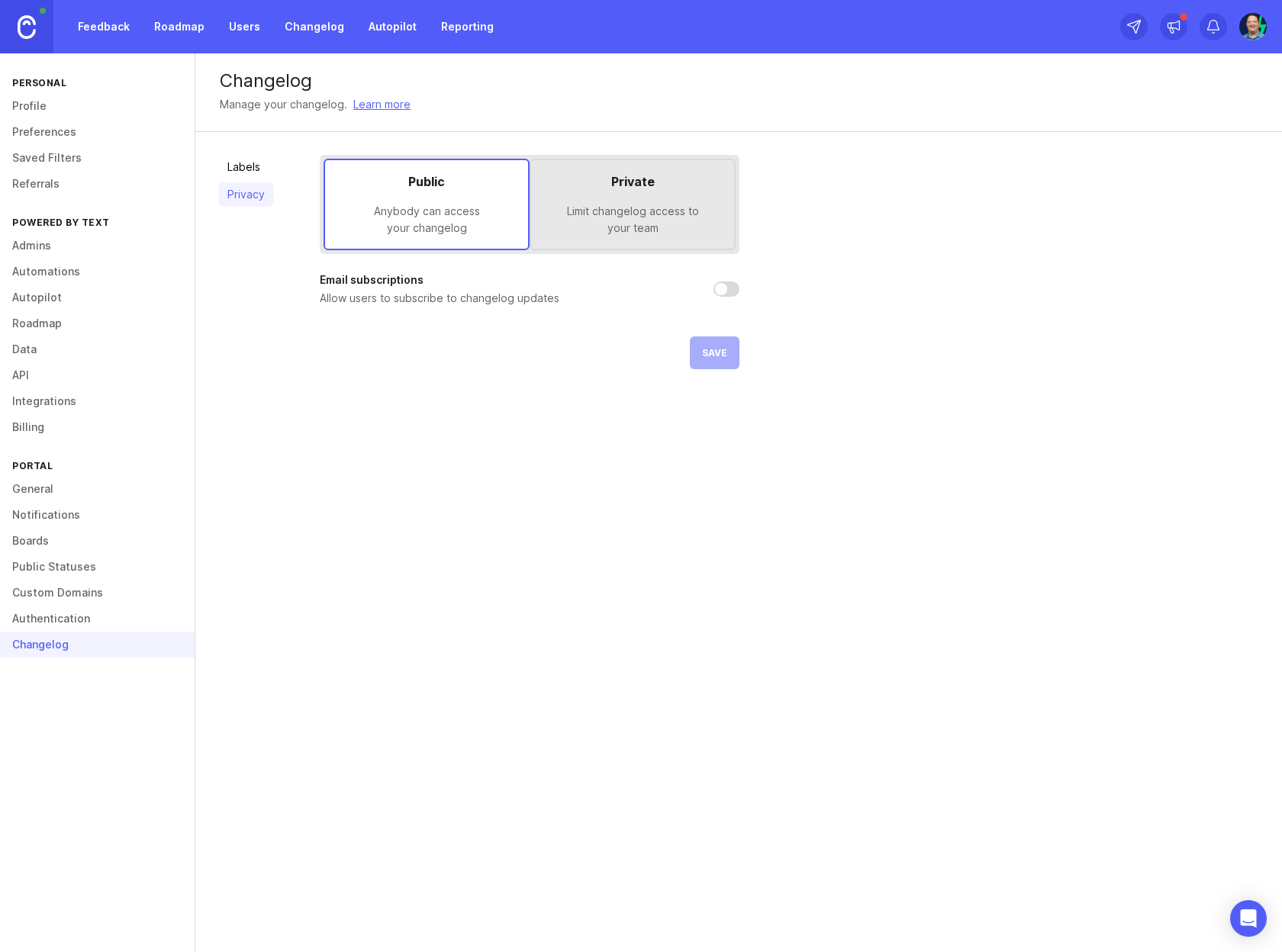
click at [724, 284] on input "checkbox" at bounding box center [726, 289] width 26 height 16
checkbox input "false"
click at [661, 163] on div "Private Limit changelog access to your team" at bounding box center [632, 204] width 206 height 91
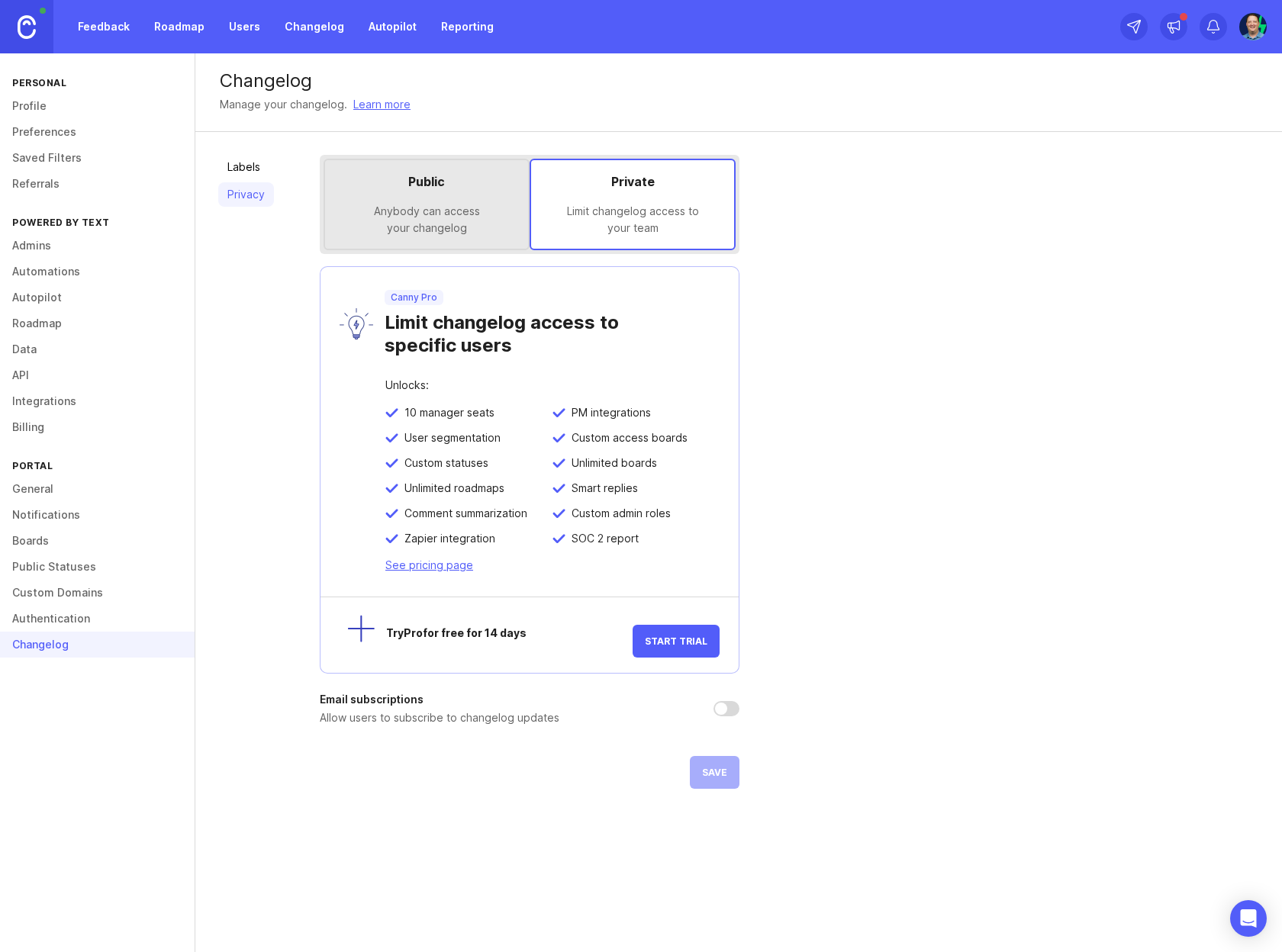
click at [449, 213] on div "Anybody can access your changelog" at bounding box center [426, 220] width 178 height 33
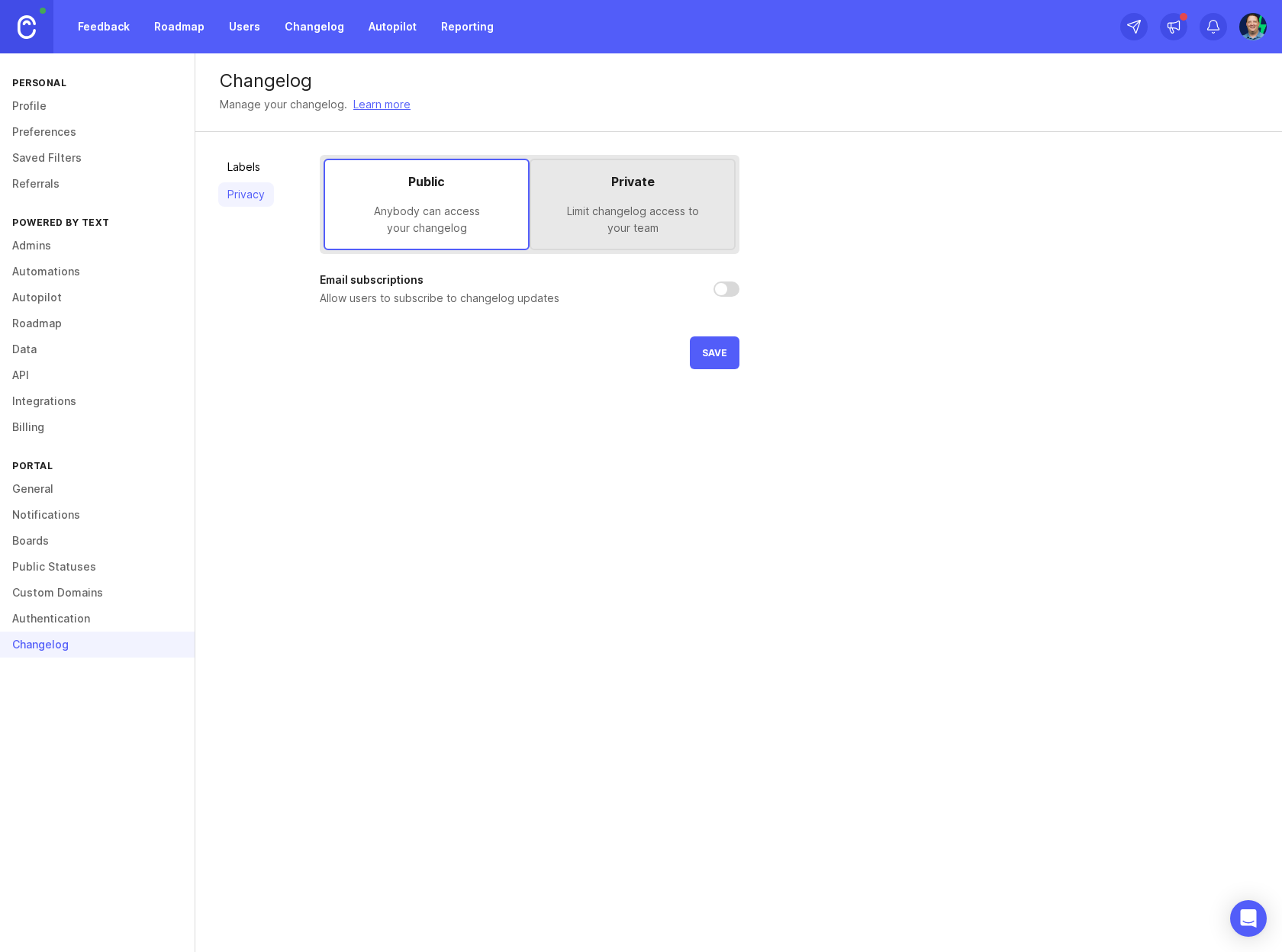
click at [244, 165] on link "Labels" at bounding box center [246, 167] width 55 height 24
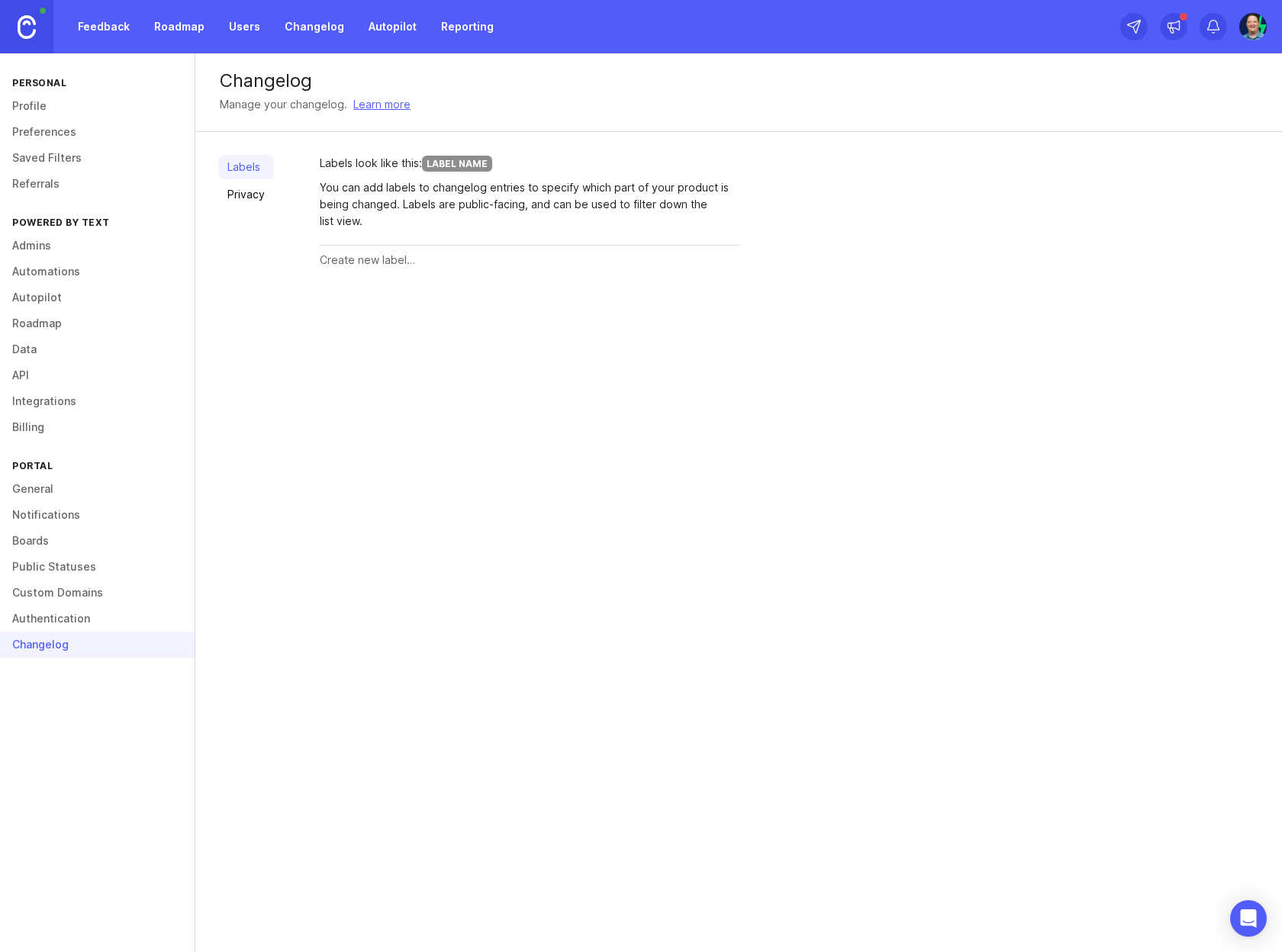
click at [393, 244] on div "Labels look like this: Label Name You can add labels to changelog entries to sp…" at bounding box center [529, 215] width 419 height 120
click at [397, 261] on input "text" at bounding box center [529, 260] width 419 height 17
click at [1025, 245] on div "Labels Privacy Labels look like this: Label Name You can add labels to changelo…" at bounding box center [739, 214] width 1086 height 165
click at [19, 19] on img at bounding box center [27, 28] width 18 height 24
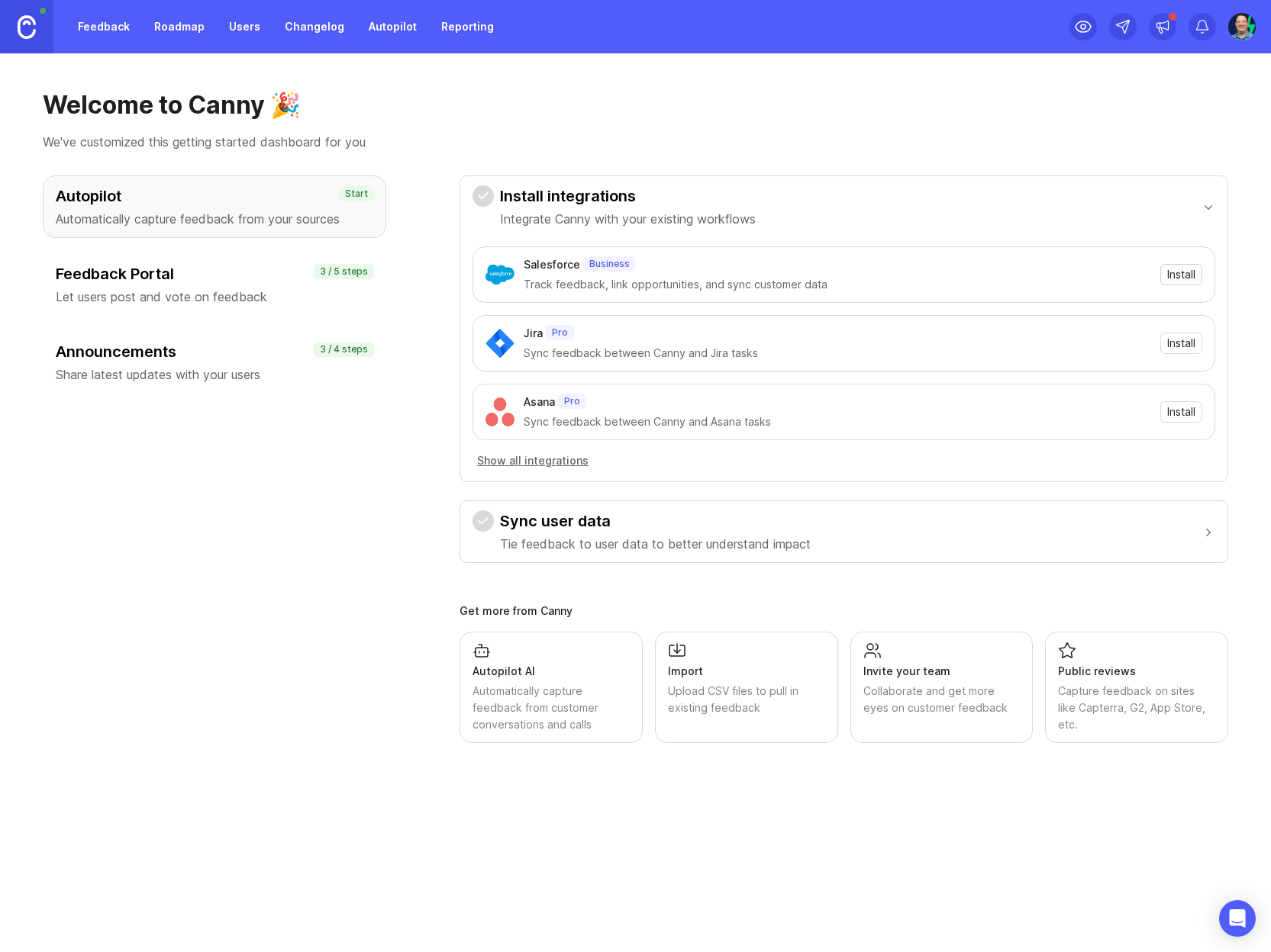
click at [1182, 276] on span "Install" at bounding box center [1180, 274] width 29 height 16
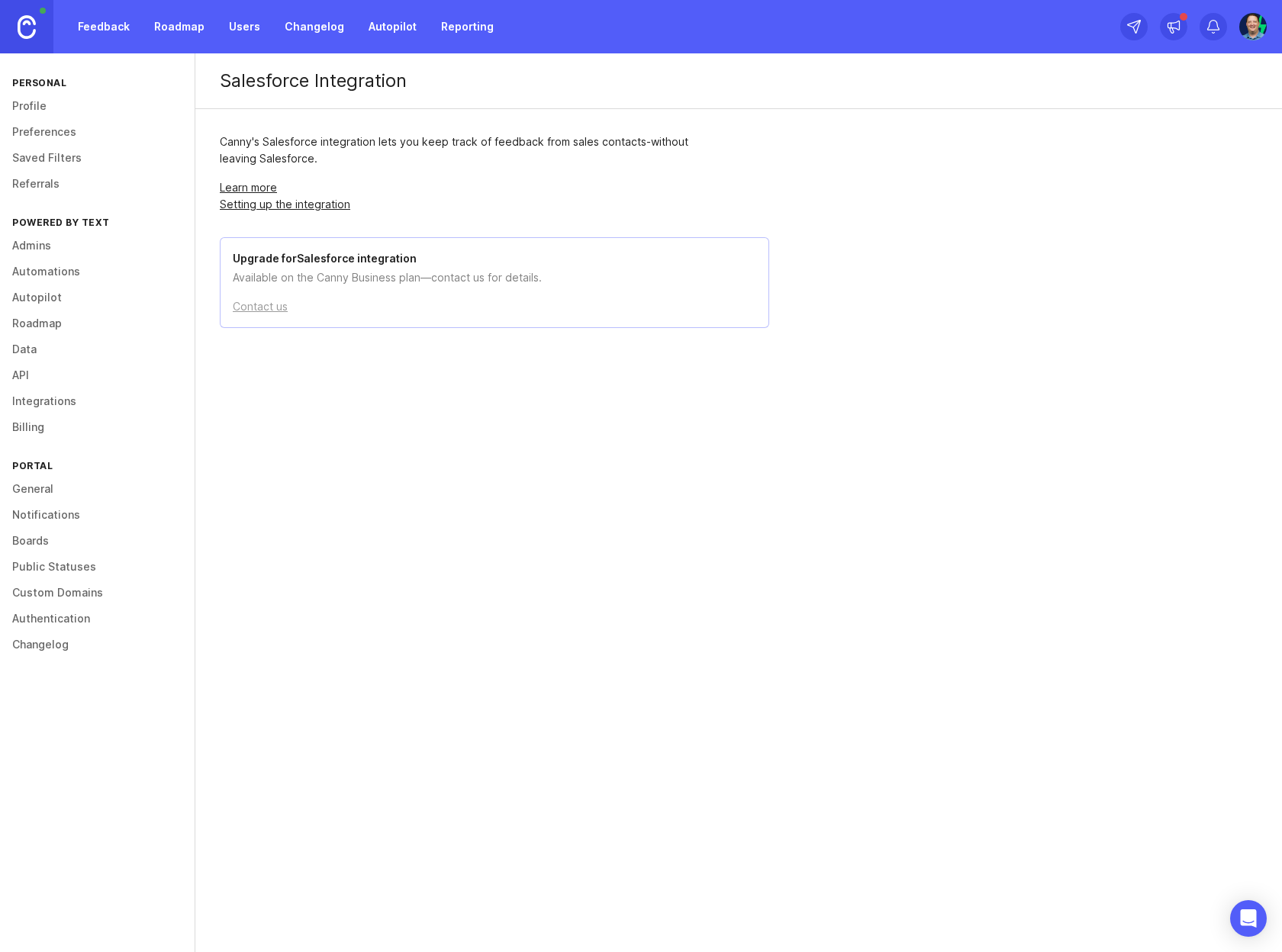
click at [420, 259] on h2 "Upgrade for Salesforce integration" at bounding box center [494, 259] width 524 height 17
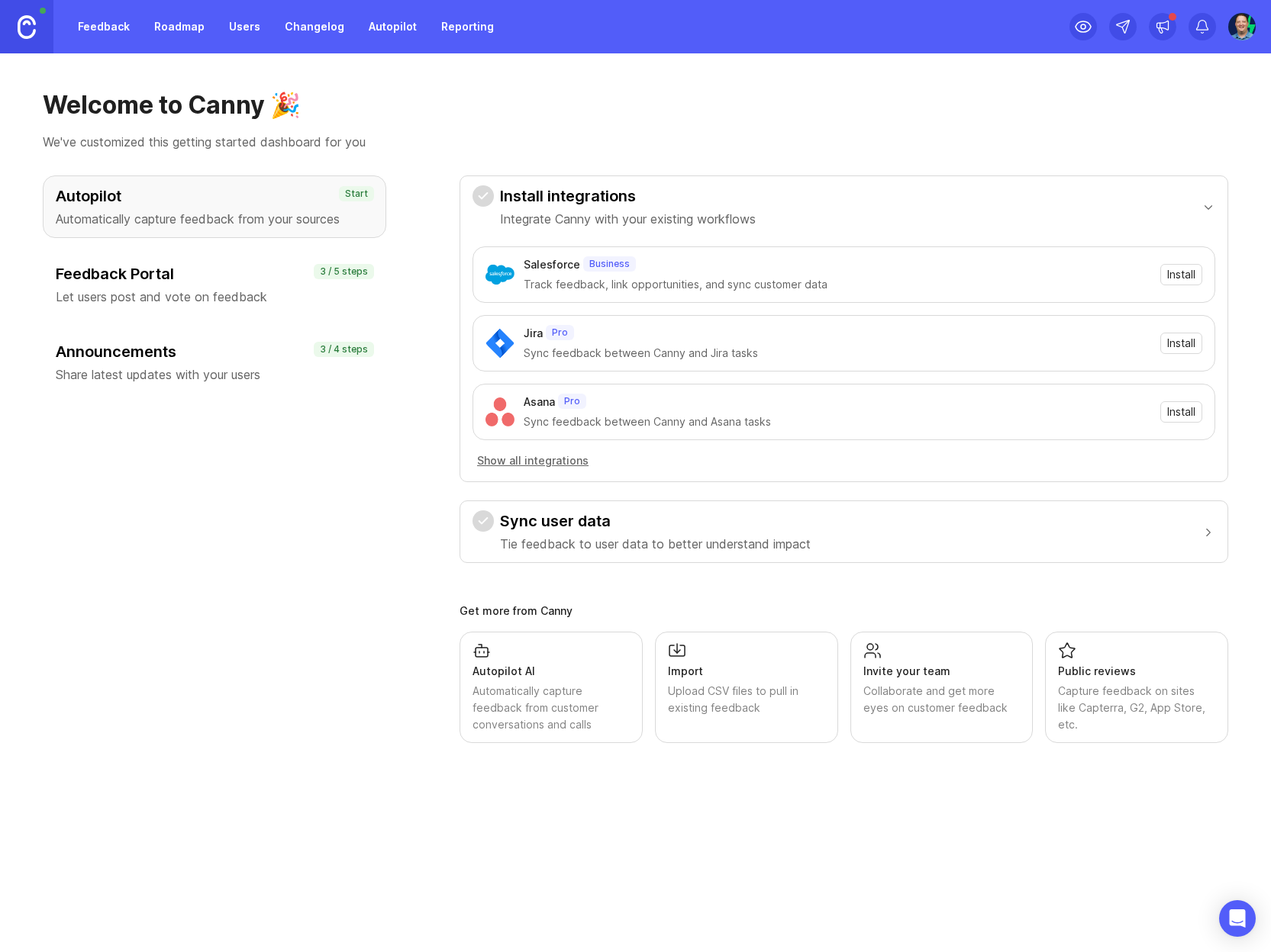
click at [1245, 23] on img at bounding box center [1241, 27] width 30 height 28
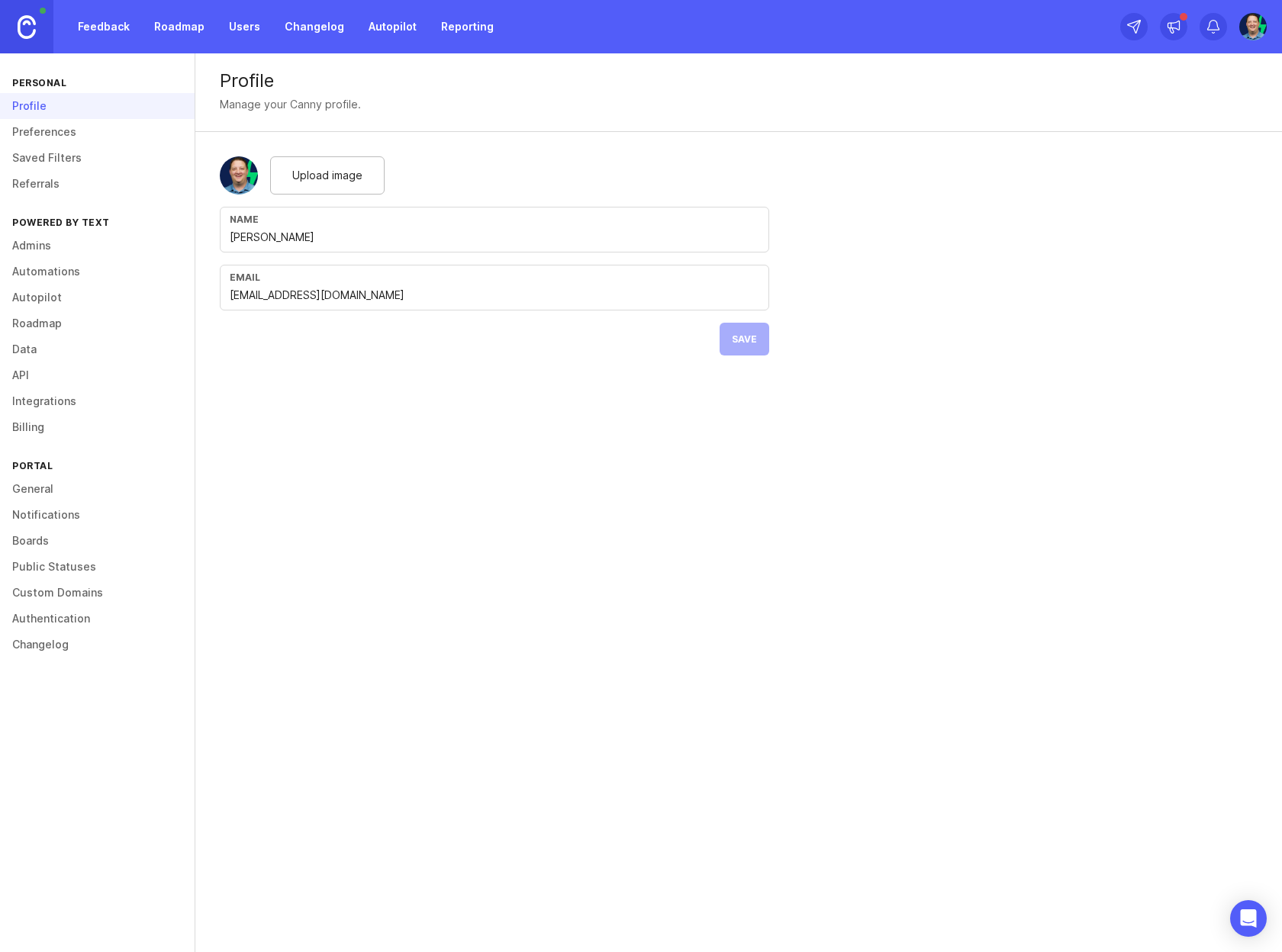
click at [57, 135] on link "Preferences" at bounding box center [97, 132] width 195 height 26
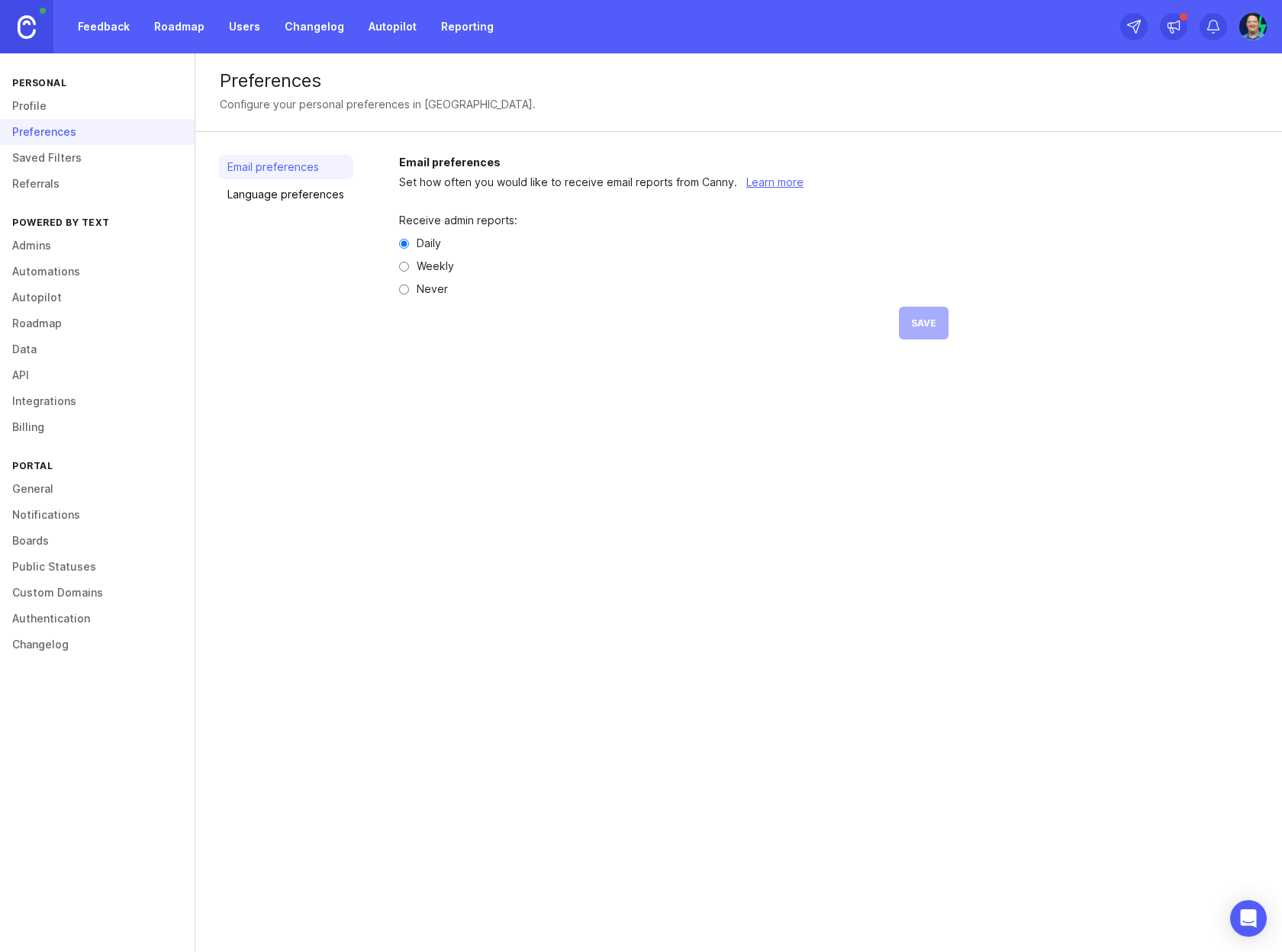
click at [39, 489] on link "General" at bounding box center [97, 489] width 195 height 26
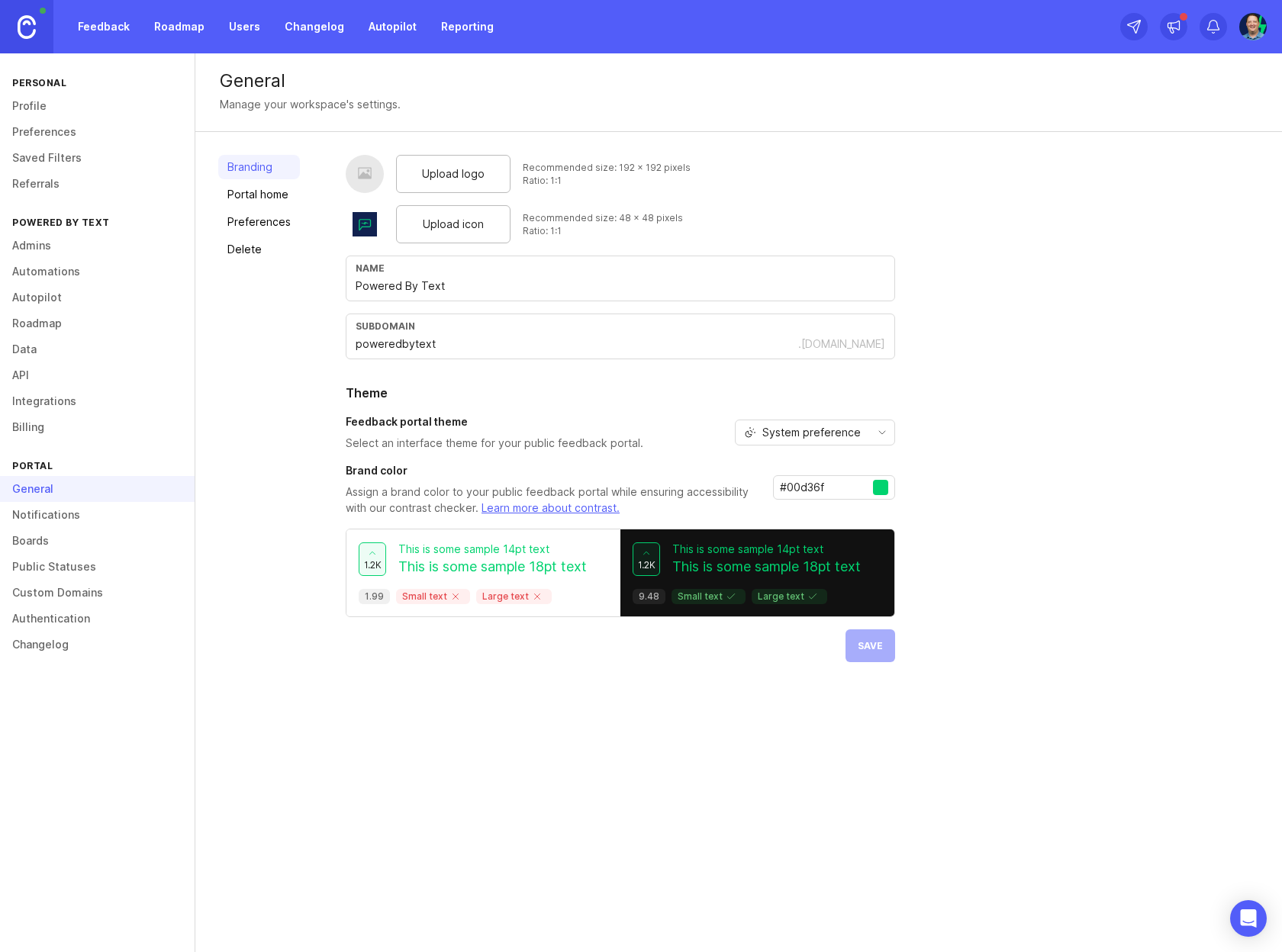
click at [469, 174] on span "Upload logo" at bounding box center [454, 174] width 63 height 17
click at [869, 647] on span "Save" at bounding box center [870, 645] width 25 height 11
click at [841, 426] on span "System preference" at bounding box center [811, 432] width 99 height 17
click at [805, 485] on li "Light" at bounding box center [813, 487] width 159 height 25
click at [881, 660] on button "Save" at bounding box center [870, 646] width 50 height 33
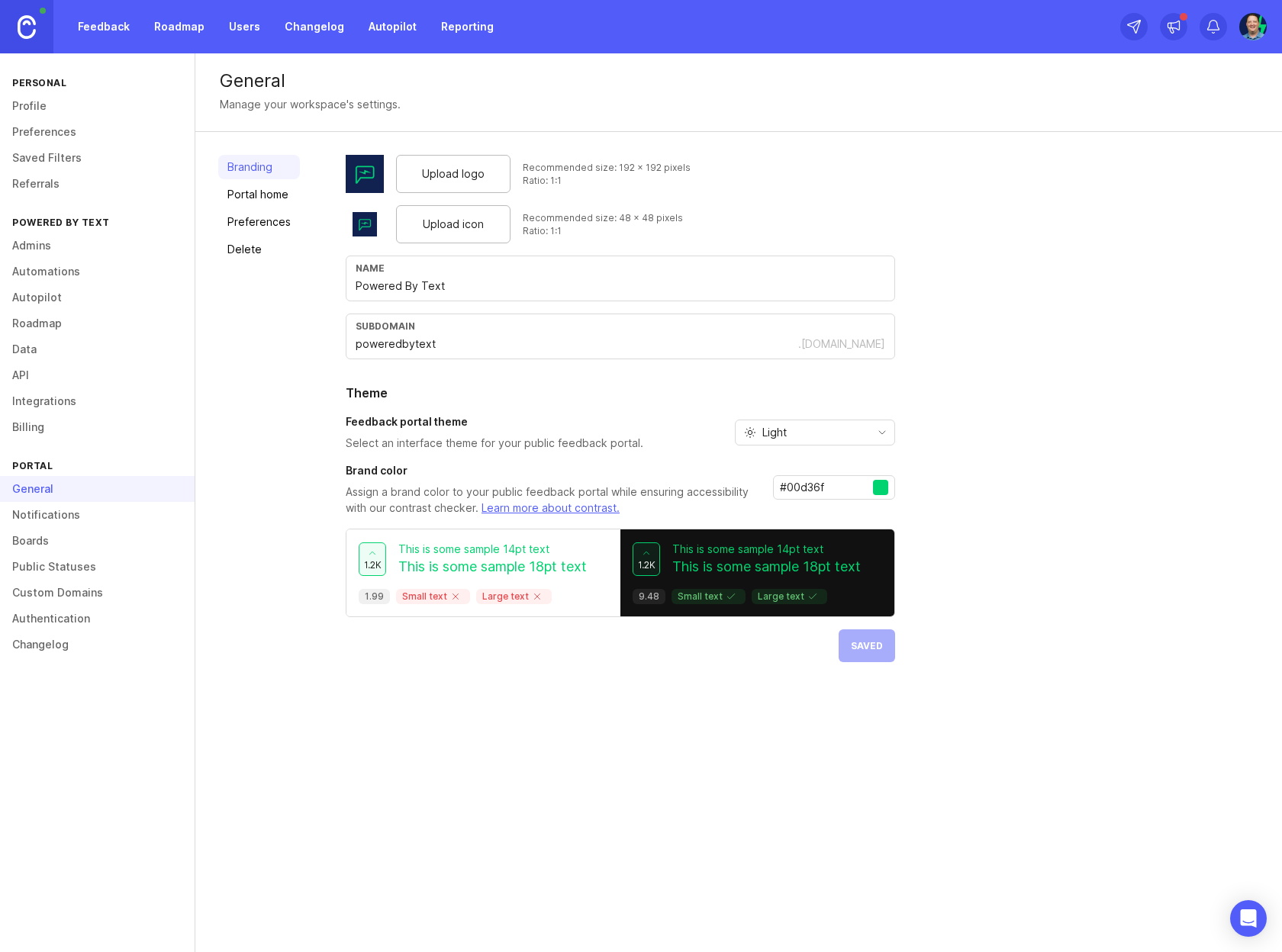
click at [24, 24] on img at bounding box center [27, 28] width 18 height 24
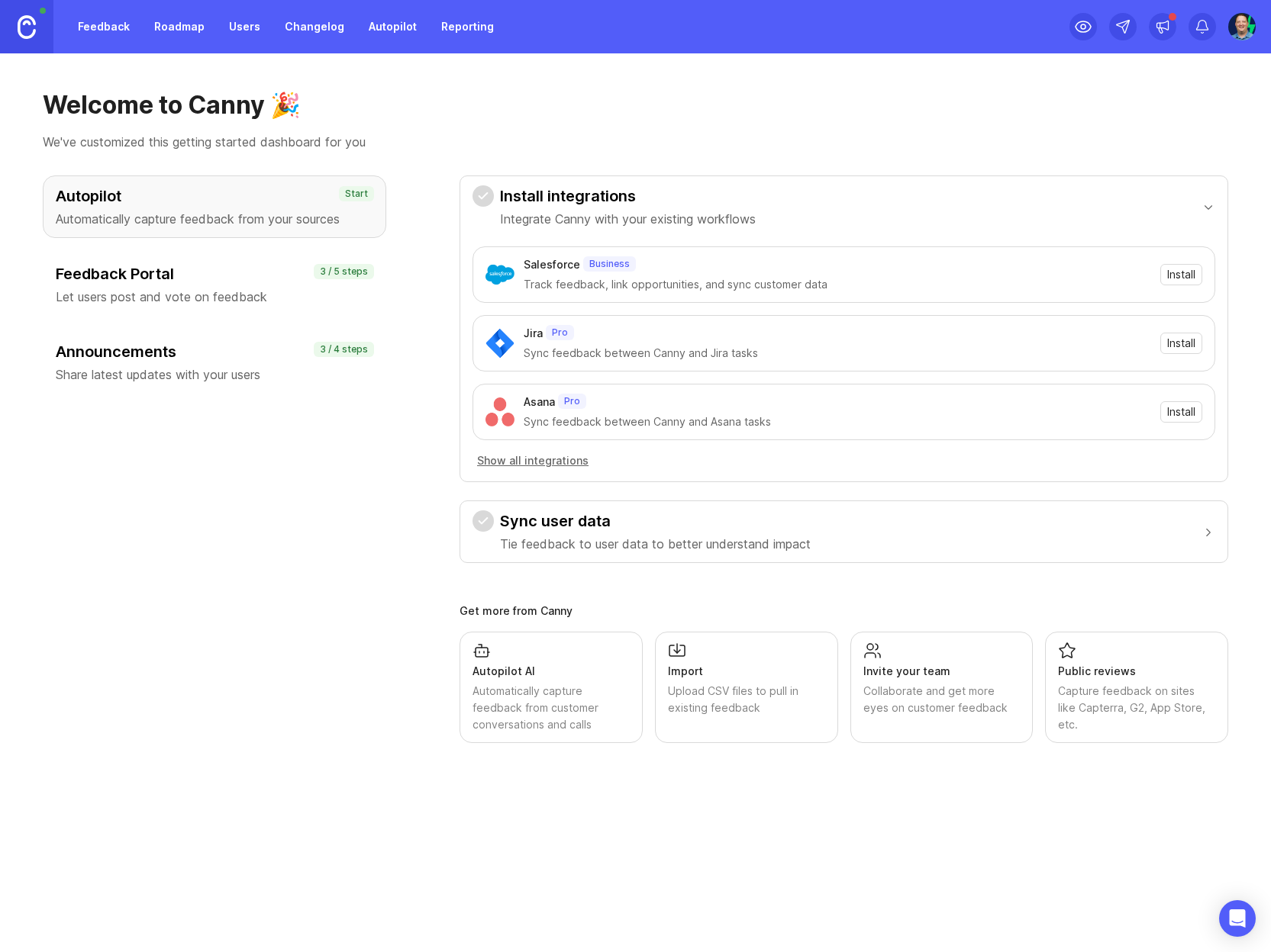
click at [297, 591] on div "Autopilot Automatically capture feedback from your sources Start Feedback Porta…" at bounding box center [214, 459] width 344 height 568
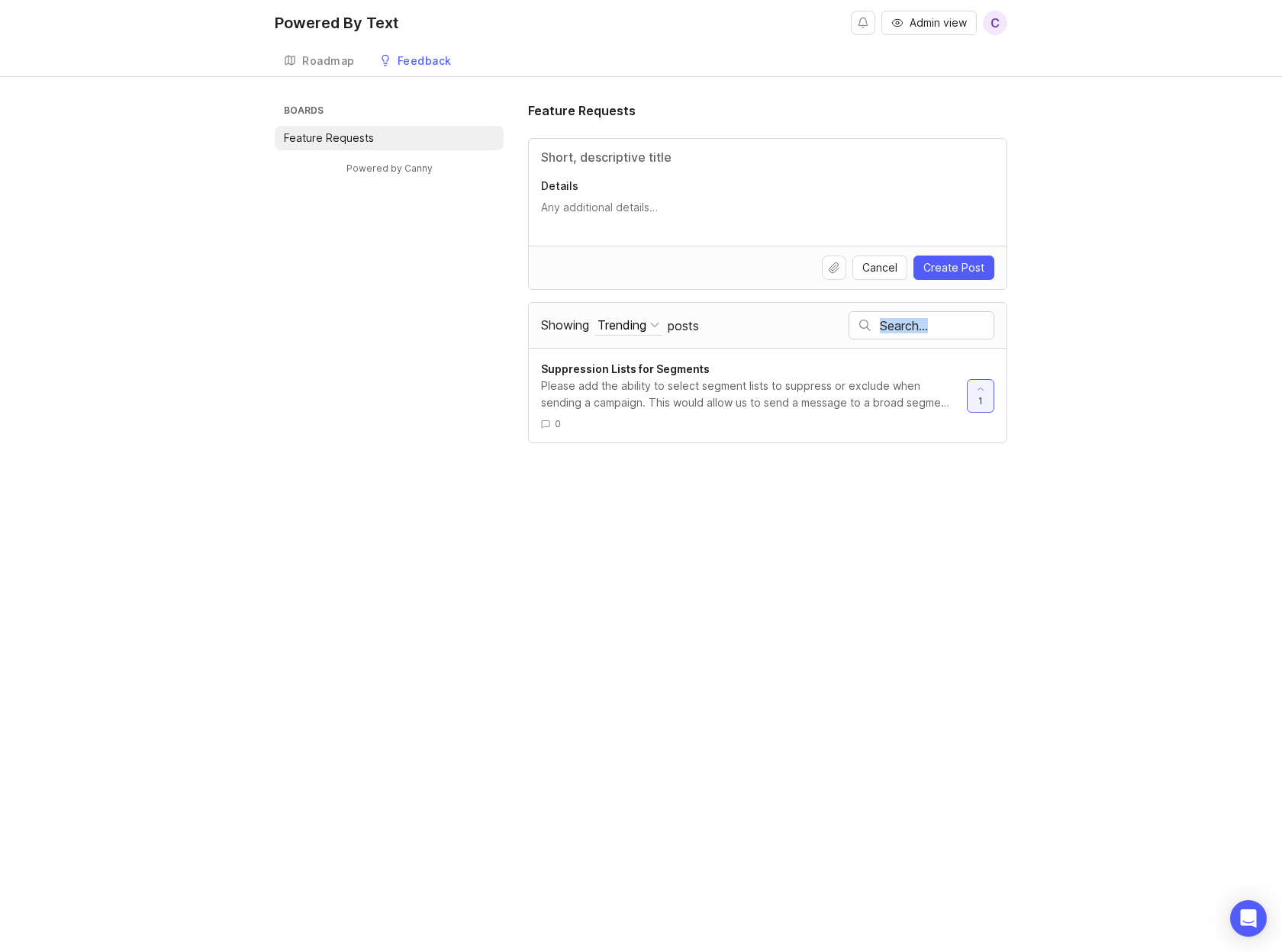
click at [439, 346] on div "Boards Feature Requests Powered by Canny Feature Requests Details Cancel Create…" at bounding box center [640, 272] width 732 height 342
click at [363, 138] on p "Feature Requests" at bounding box center [328, 138] width 90 height 16
click at [328, 59] on div "Roadmap" at bounding box center [328, 61] width 53 height 11
click at [340, 63] on div "Roadmap" at bounding box center [328, 61] width 53 height 11
click at [405, 349] on div "Boards Feature Requests Powered by Canny Feature Requests Details Cancel Create…" at bounding box center [640, 272] width 732 height 342
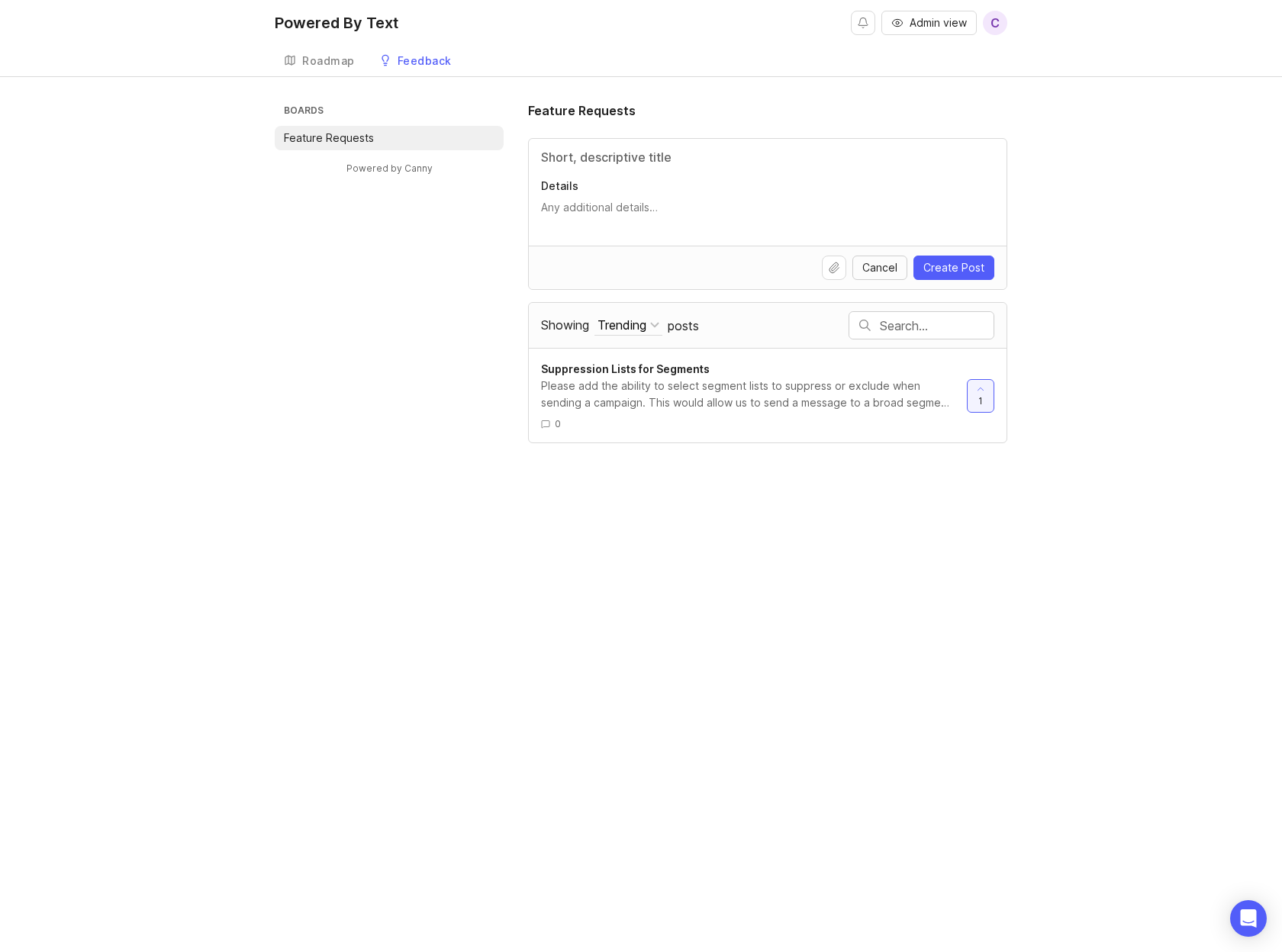
click at [888, 268] on span "Cancel" at bounding box center [880, 268] width 35 height 16
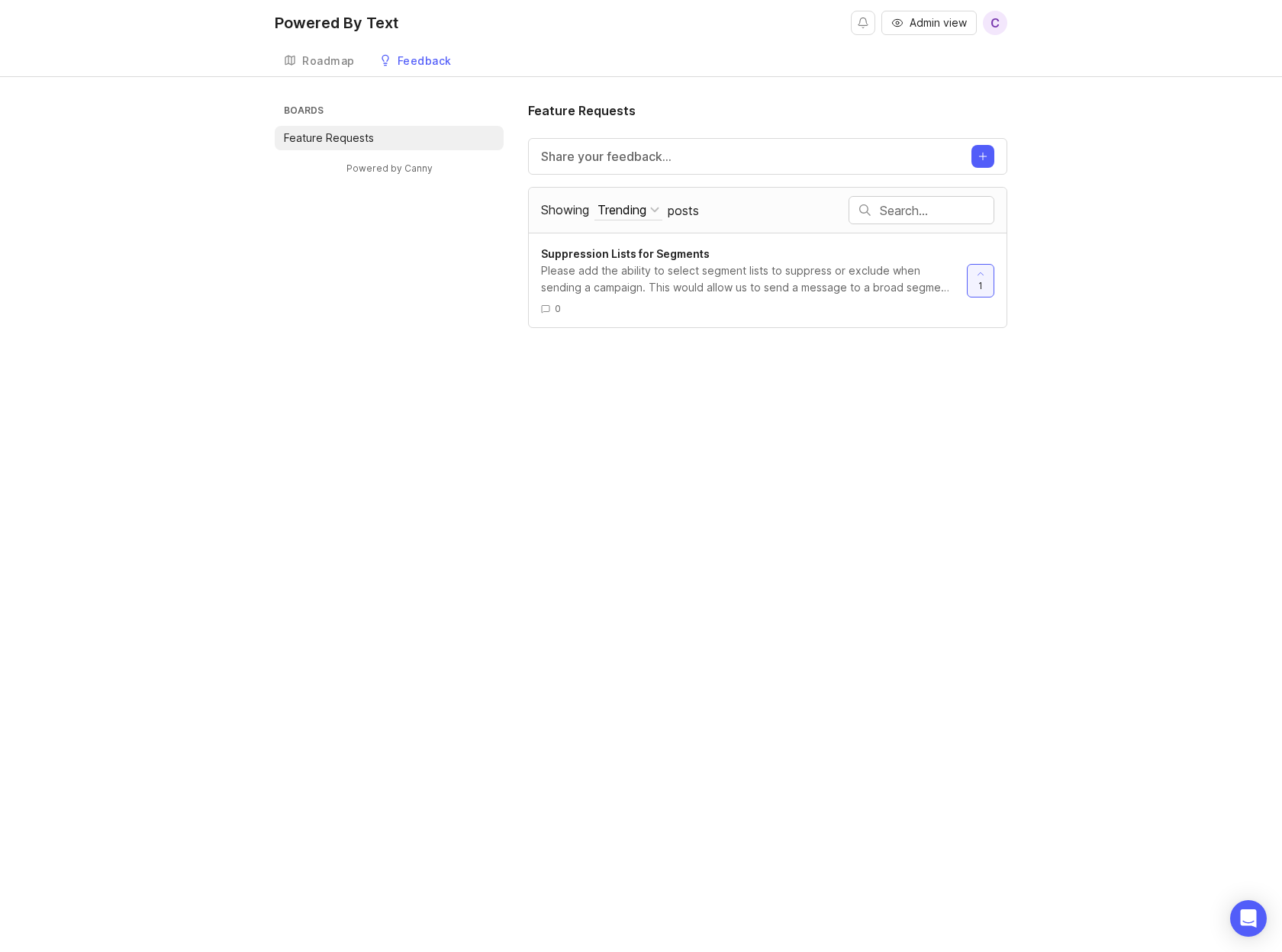
click at [465, 400] on div "Powered By Text Admin view C Create Roadmap Feedback Feature Requests Boards Fe…" at bounding box center [641, 476] width 1282 height 952
click at [334, 64] on div "Roadmap" at bounding box center [328, 61] width 53 height 11
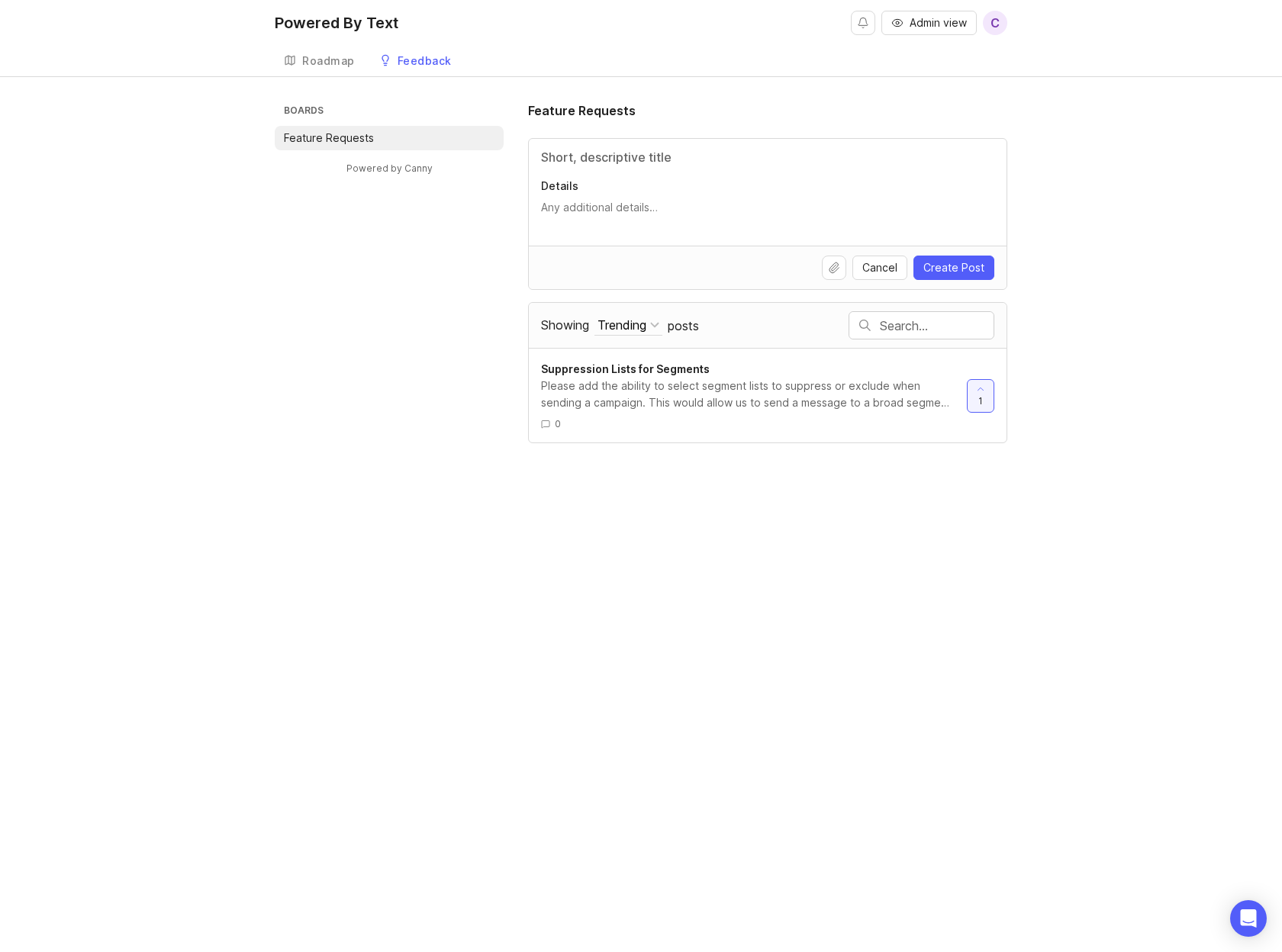
click at [432, 55] on div "Feedback" at bounding box center [424, 61] width 54 height 11
click at [394, 393] on div "Boards Feature Requests Powered by Canny Feature Requests Details Cancel Create…" at bounding box center [640, 272] width 732 height 342
click at [325, 61] on div "Roadmap" at bounding box center [328, 61] width 53 height 11
click at [340, 47] on link "Roadmap" at bounding box center [319, 62] width 90 height 31
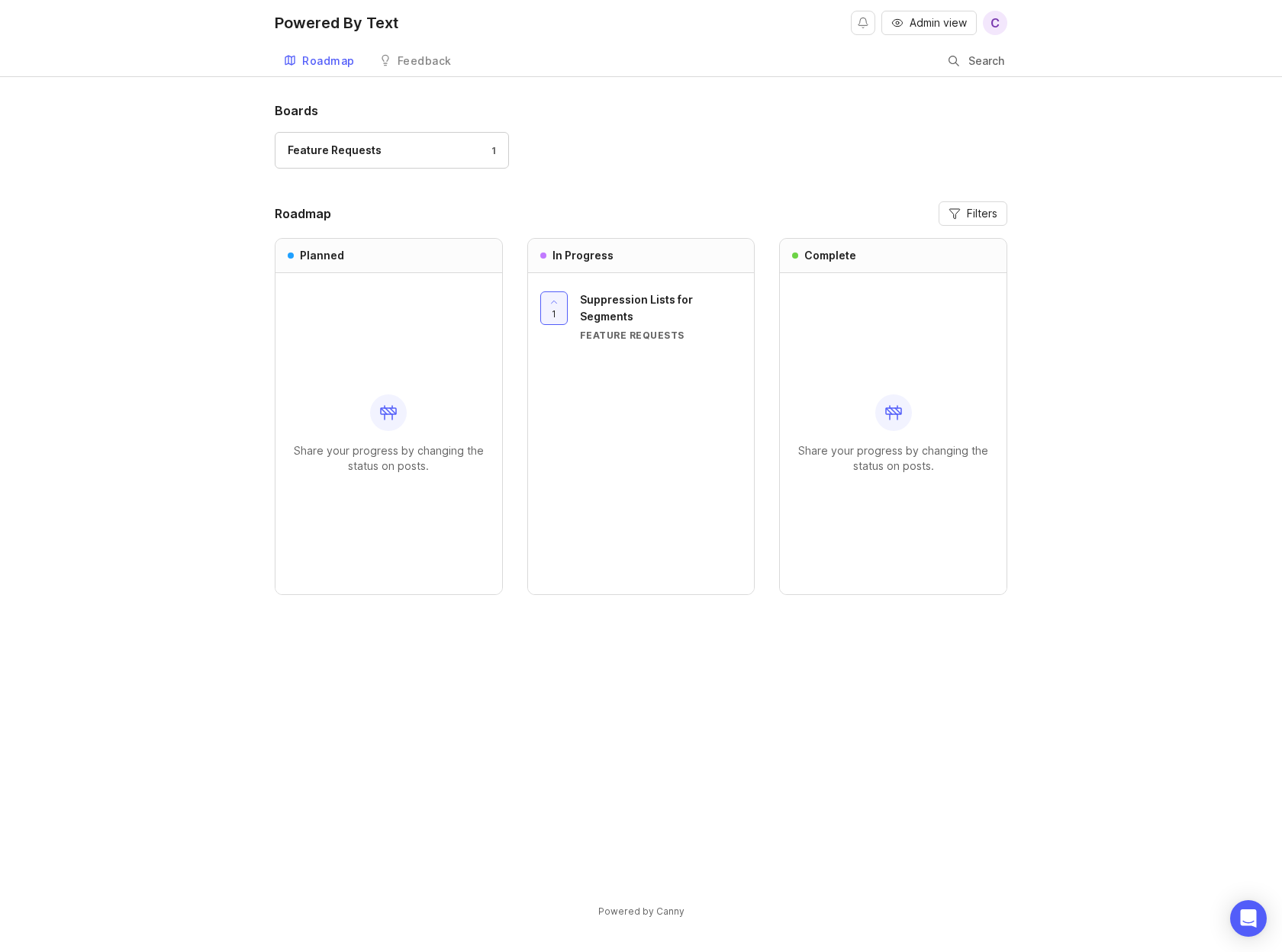
click at [647, 123] on div "Boards Feature Requests 1" at bounding box center [640, 142] width 732 height 81
click at [413, 58] on div "Feedback" at bounding box center [424, 61] width 54 height 11
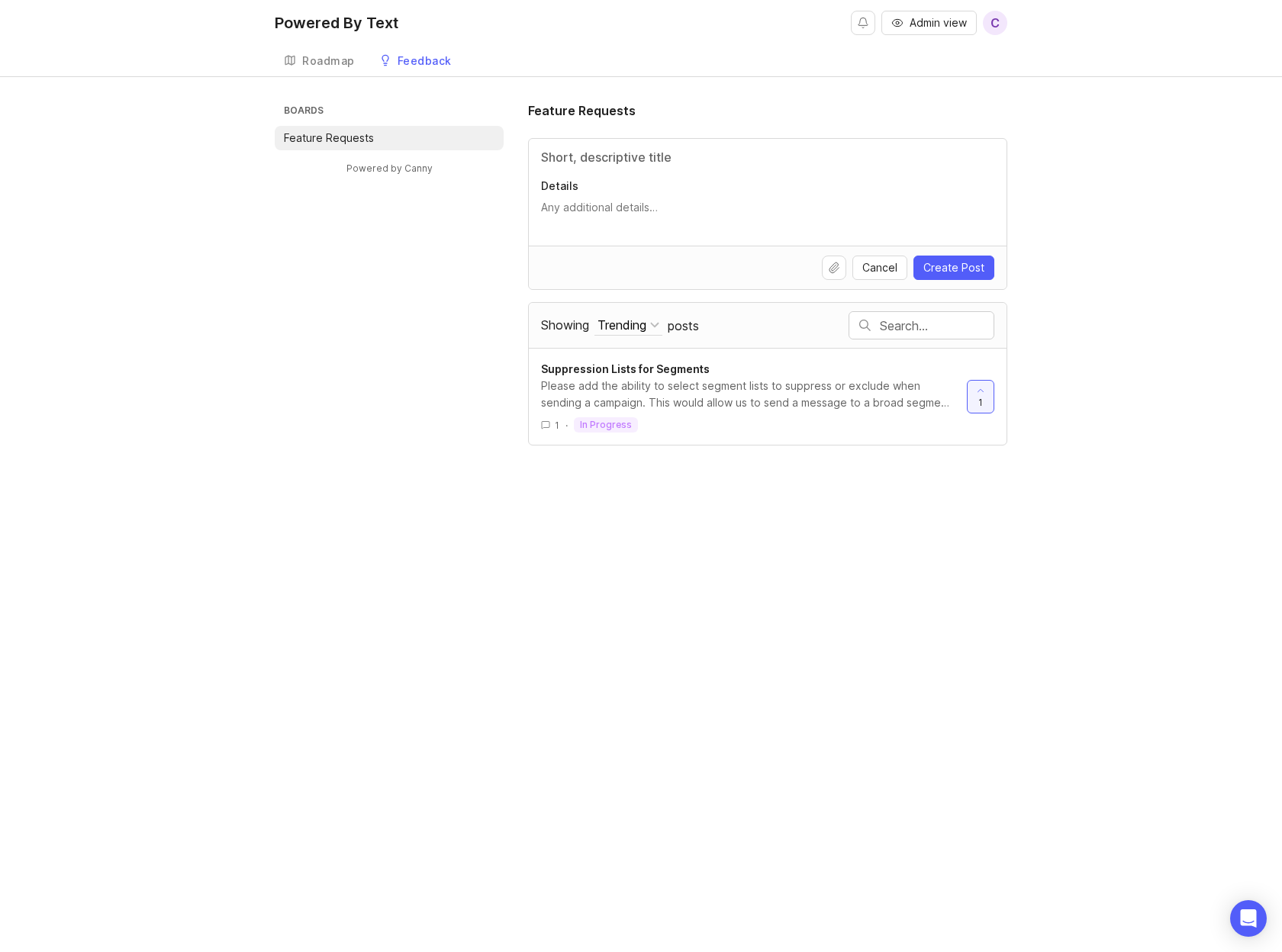
click at [331, 55] on div "Roadmap" at bounding box center [328, 61] width 53 height 11
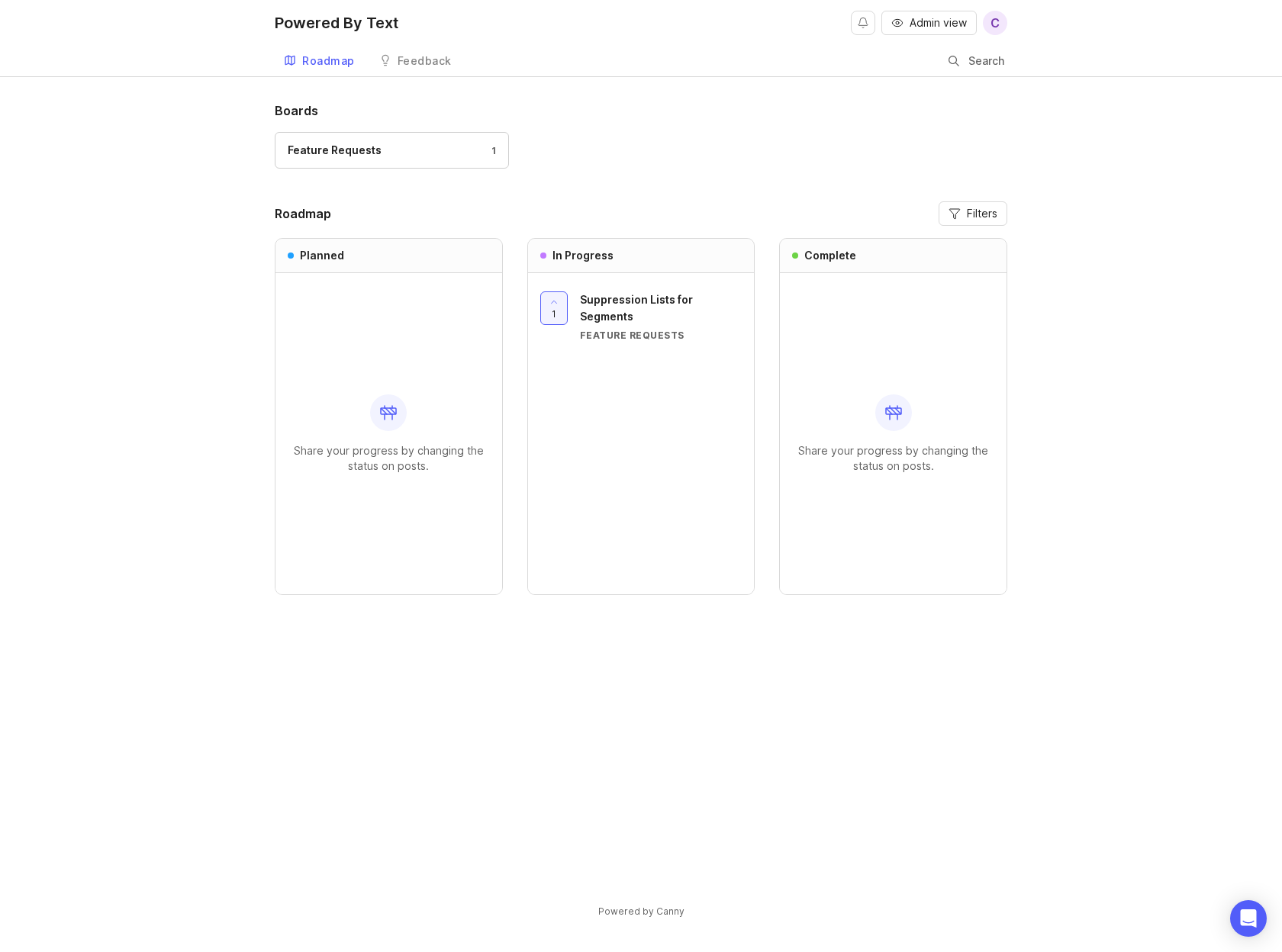
click at [411, 63] on div "Feedback" at bounding box center [424, 61] width 54 height 11
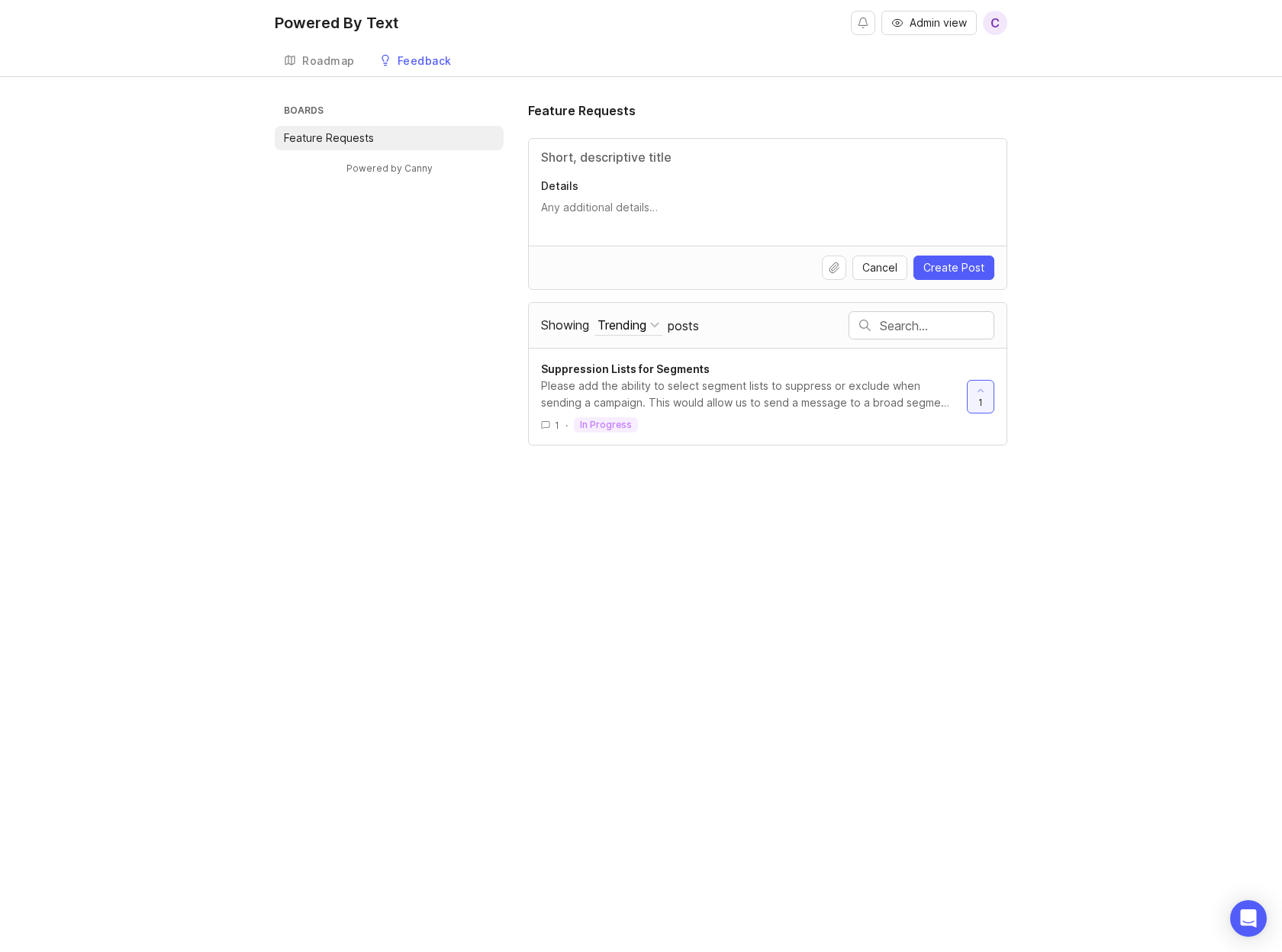
click at [321, 60] on div "Roadmap" at bounding box center [328, 61] width 53 height 11
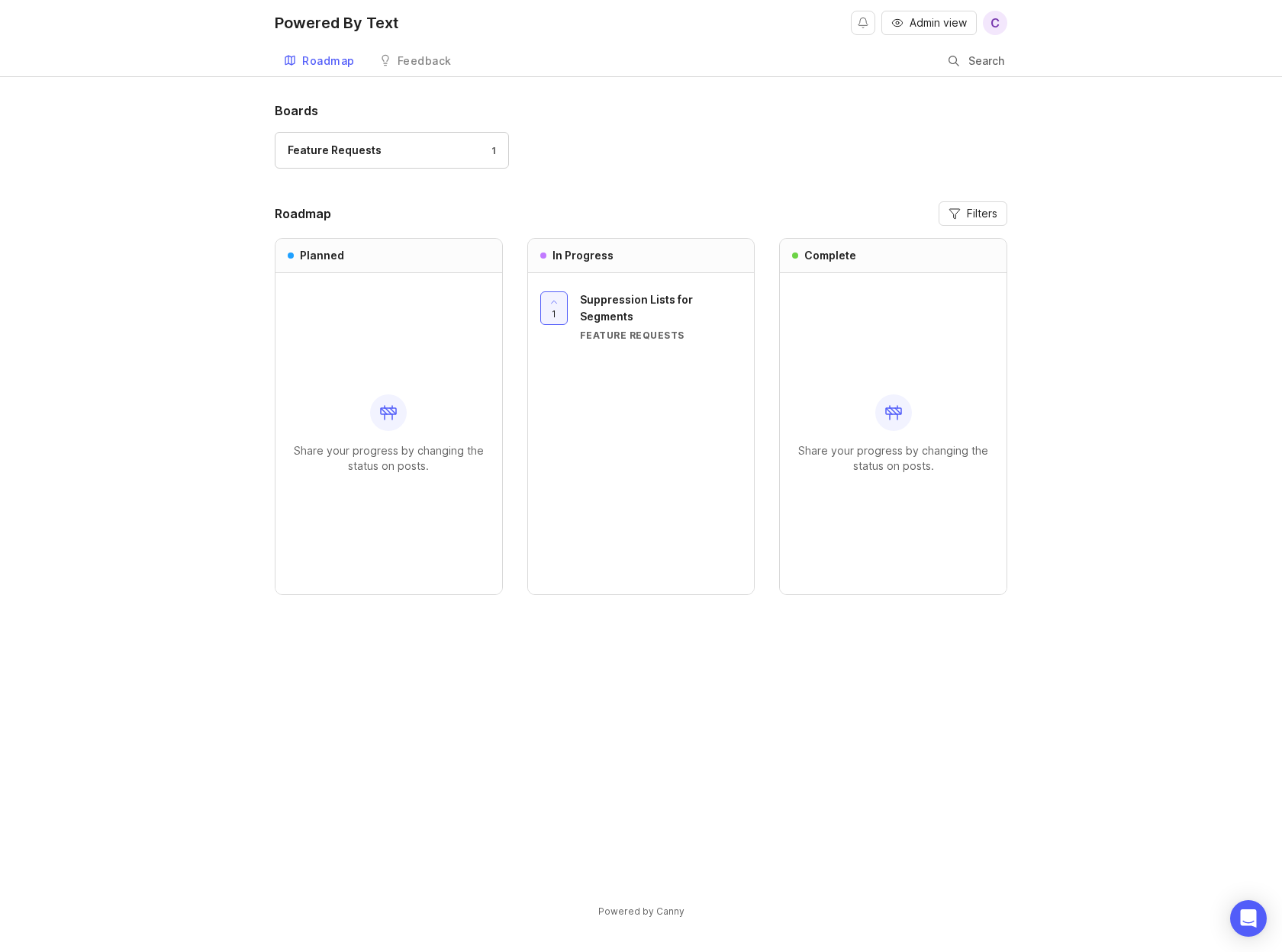
click at [419, 61] on div "Feedback" at bounding box center [424, 61] width 54 height 11
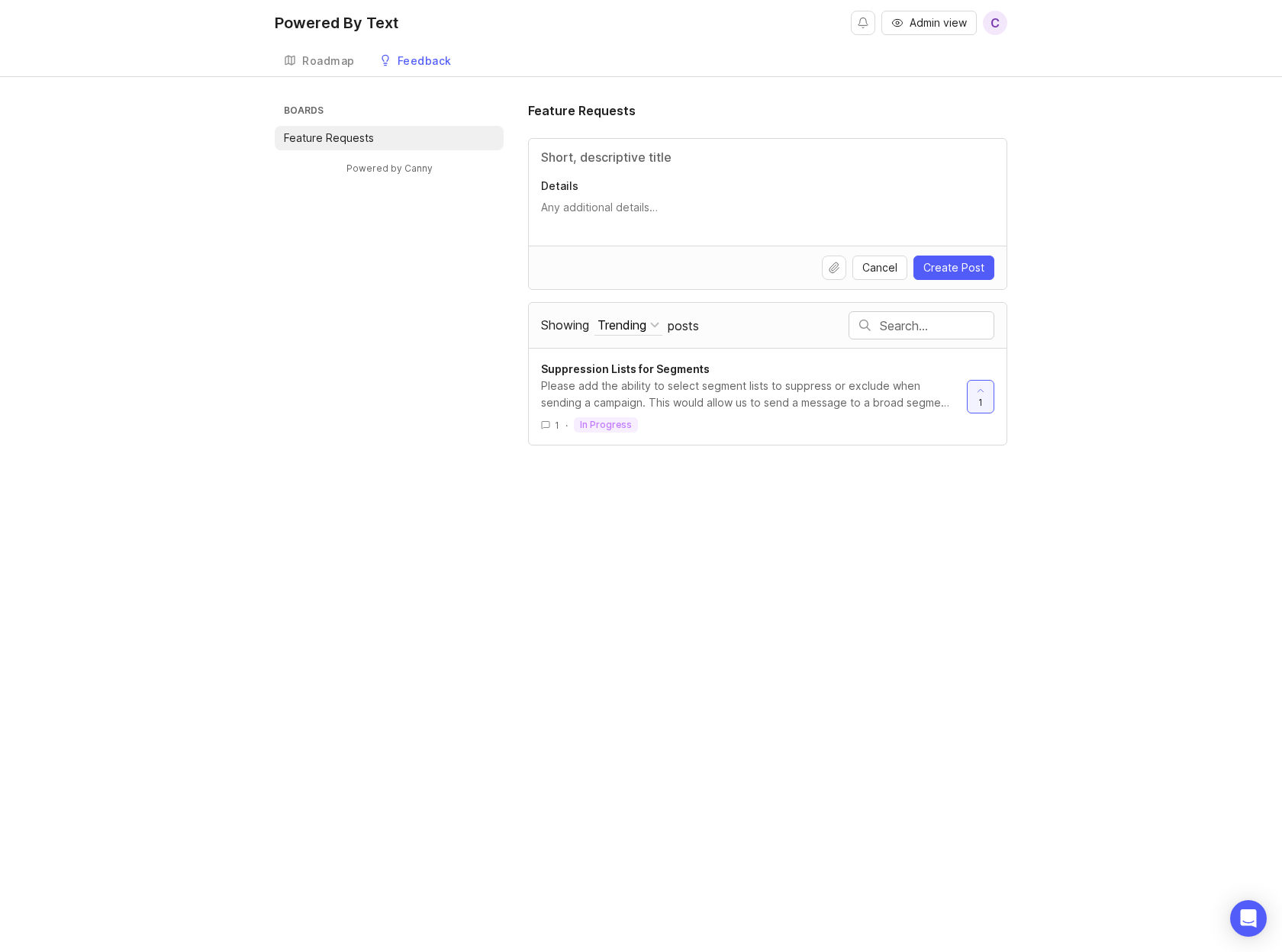
click at [544, 59] on div "Roadmap Feedback Feature Requests" at bounding box center [640, 61] width 732 height 30
click at [336, 65] on div "Roadmap" at bounding box center [328, 61] width 53 height 11
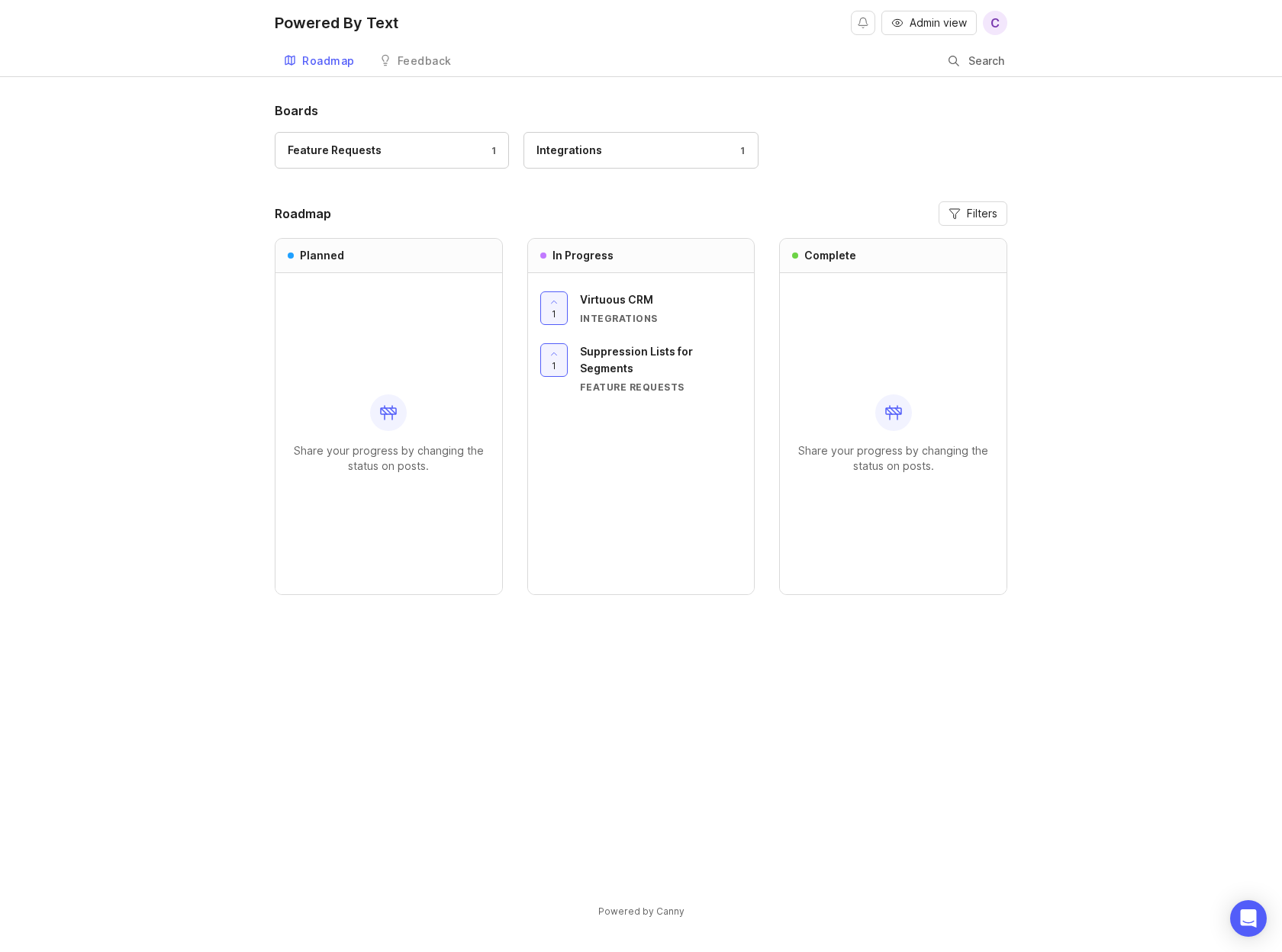
click at [583, 154] on div "Integrations" at bounding box center [569, 151] width 66 height 17
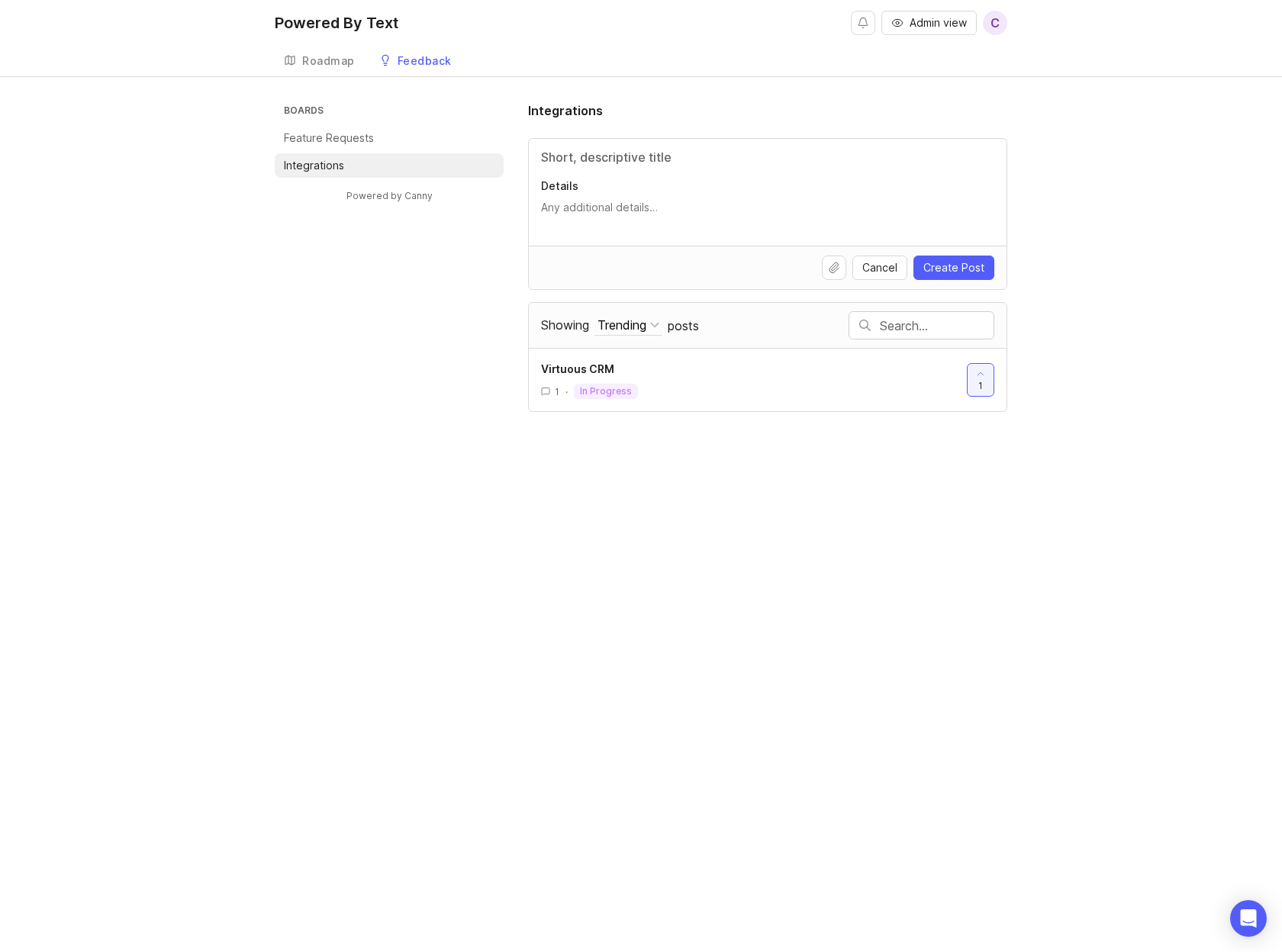
click at [332, 57] on div "Roadmap" at bounding box center [328, 61] width 53 height 11
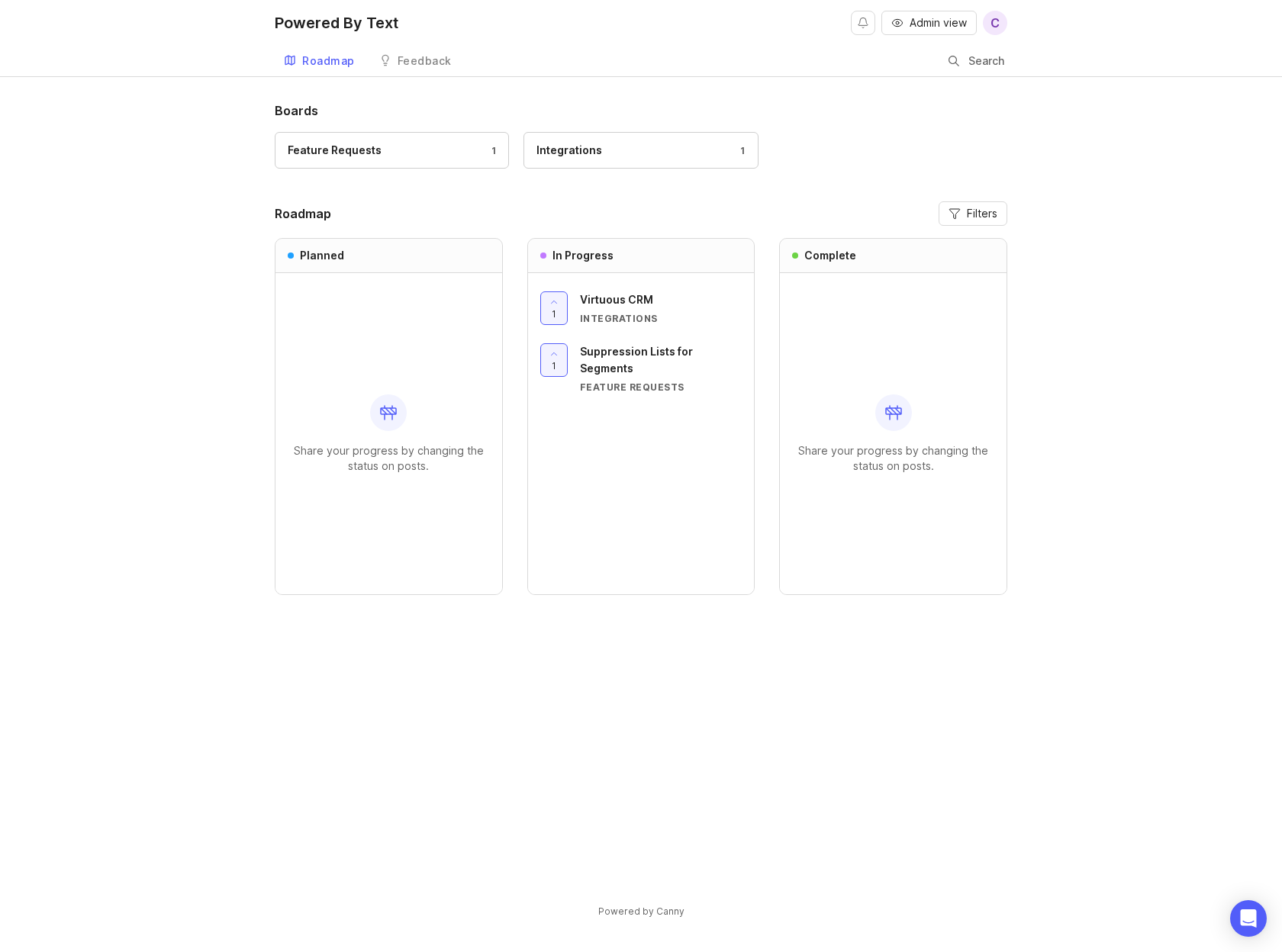
click at [457, 196] on div "Boards Feature Requests 1 Integrations 1 Roadmap Filters Planned Share your pro…" at bounding box center [640, 498] width 732 height 792
click at [619, 307] on div "Virtuous CRM" at bounding box center [661, 300] width 163 height 17
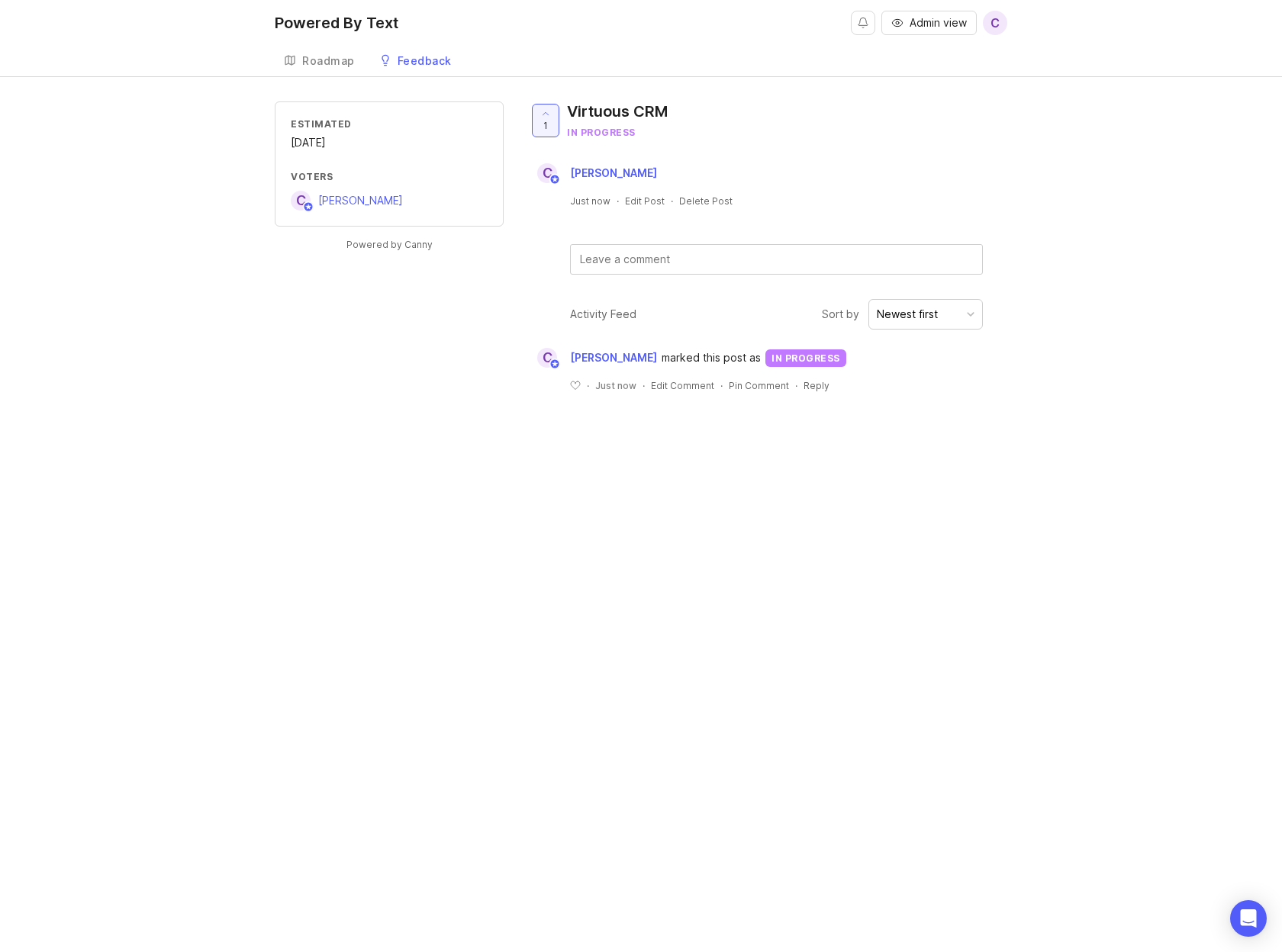
click at [334, 51] on link "Roadmap" at bounding box center [319, 62] width 90 height 31
click at [321, 62] on div "Roadmap" at bounding box center [328, 61] width 53 height 11
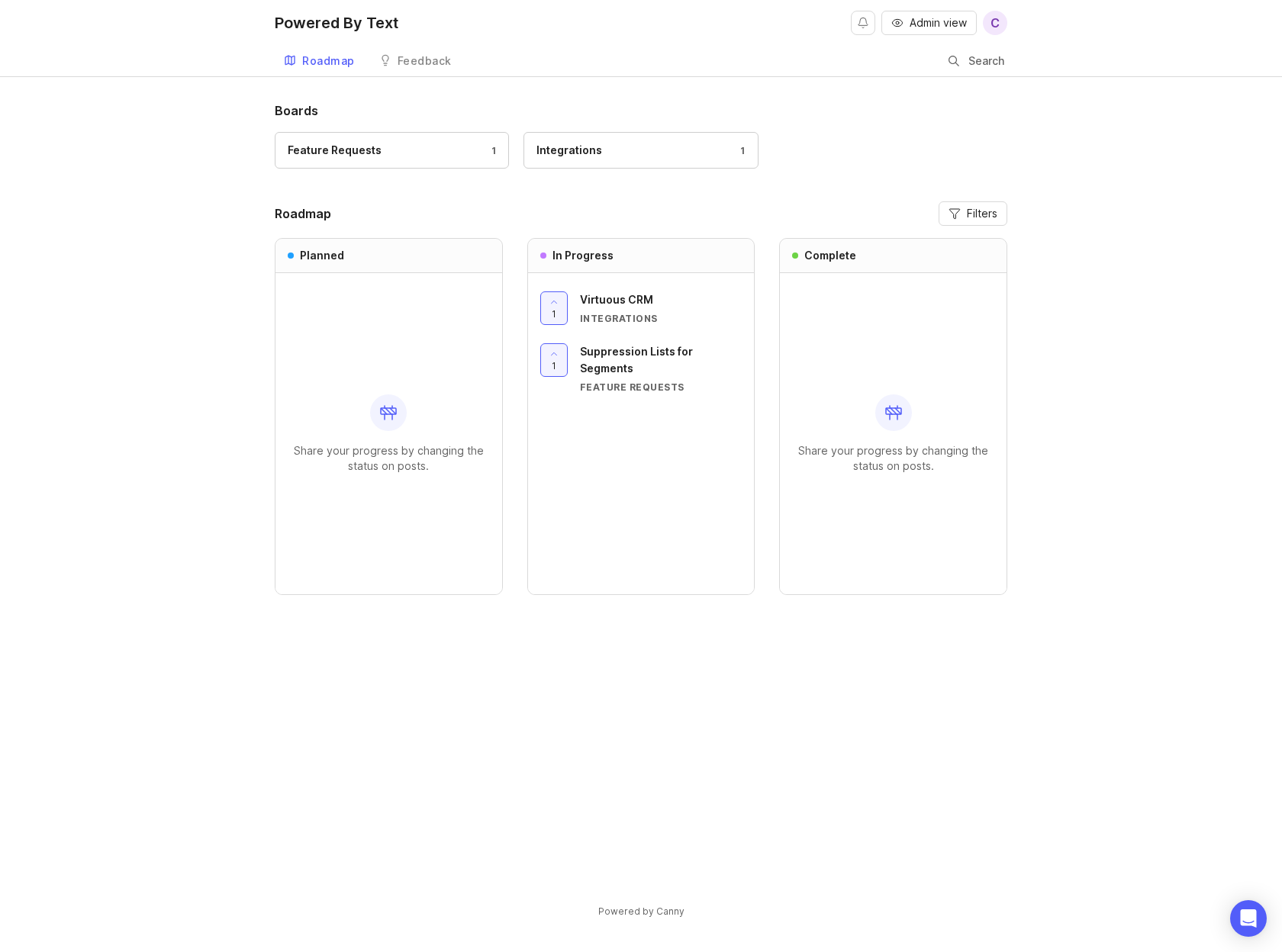
click at [210, 510] on div "Boards Feature Requests 1 Integrations 1 Roadmap Filters Planned Share your pro…" at bounding box center [641, 523] width 1282 height 843
click at [318, 64] on div "Roadmap" at bounding box center [328, 61] width 53 height 11
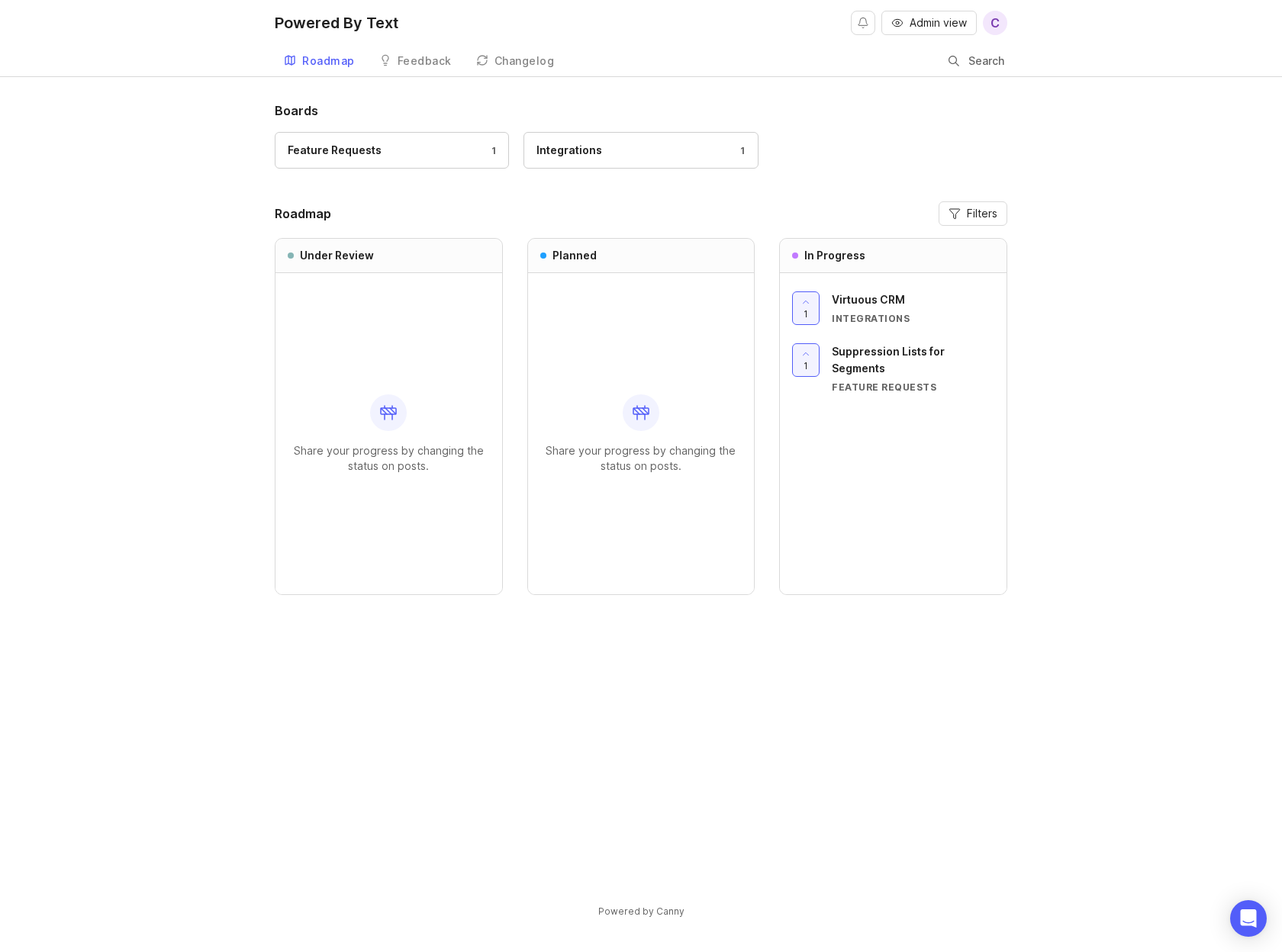
click at [687, 344] on div "Share your progress by changing the status on posts." at bounding box center [641, 434] width 202 height 321
click at [393, 339] on div "Share your progress by changing the status on posts." at bounding box center [388, 434] width 202 height 321
click at [880, 257] on div "In Progress" at bounding box center [892, 256] width 226 height 34
click at [614, 147] on div "Integrations 1" at bounding box center [641, 151] width 209 height 17
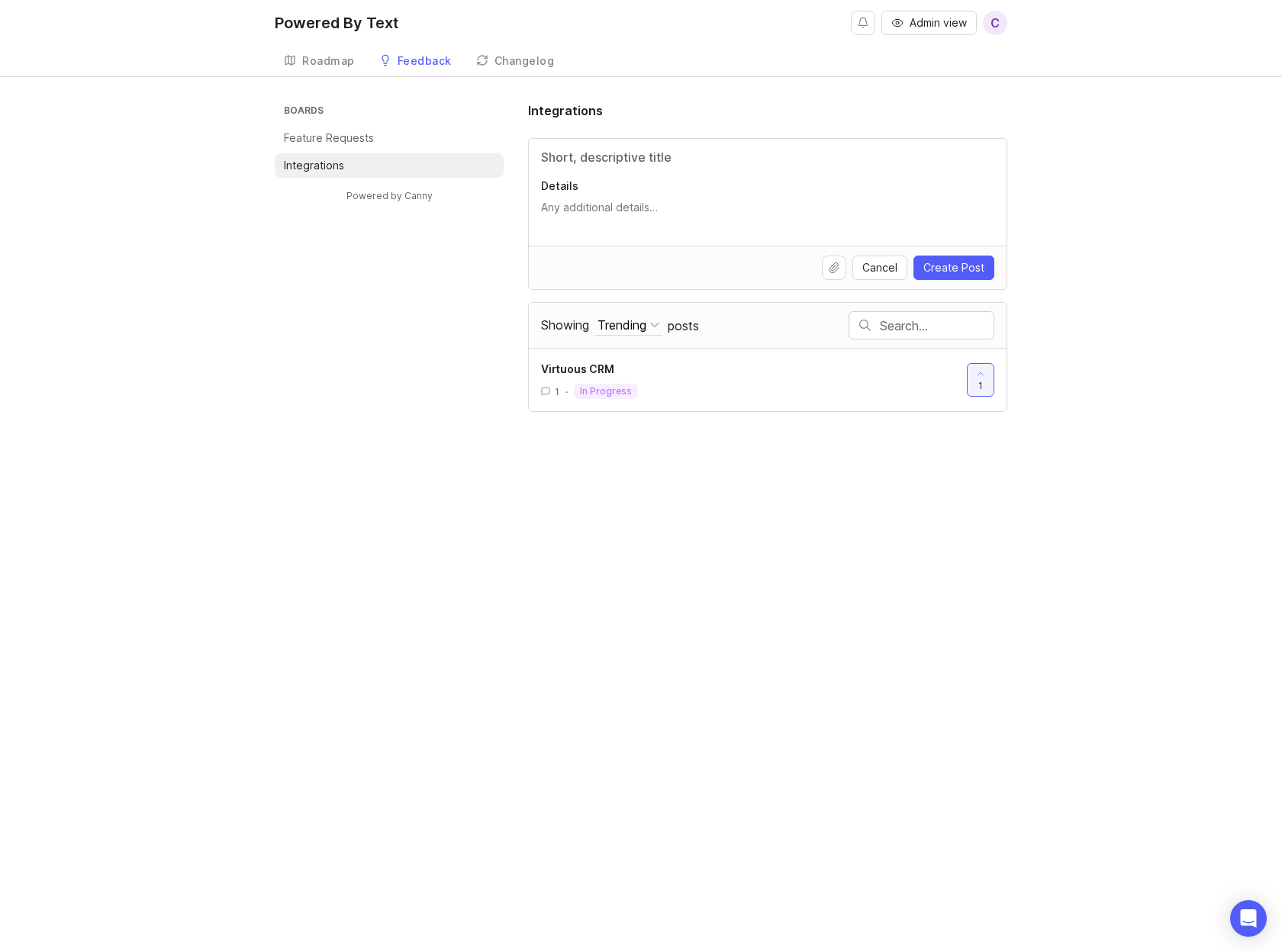
click at [394, 413] on div "Powered By Text Admin view C Create Roadmap Feedback Integrations 1 Changelog B…" at bounding box center [641, 476] width 1282 height 952
click at [896, 265] on span "Cancel" at bounding box center [880, 268] width 35 height 16
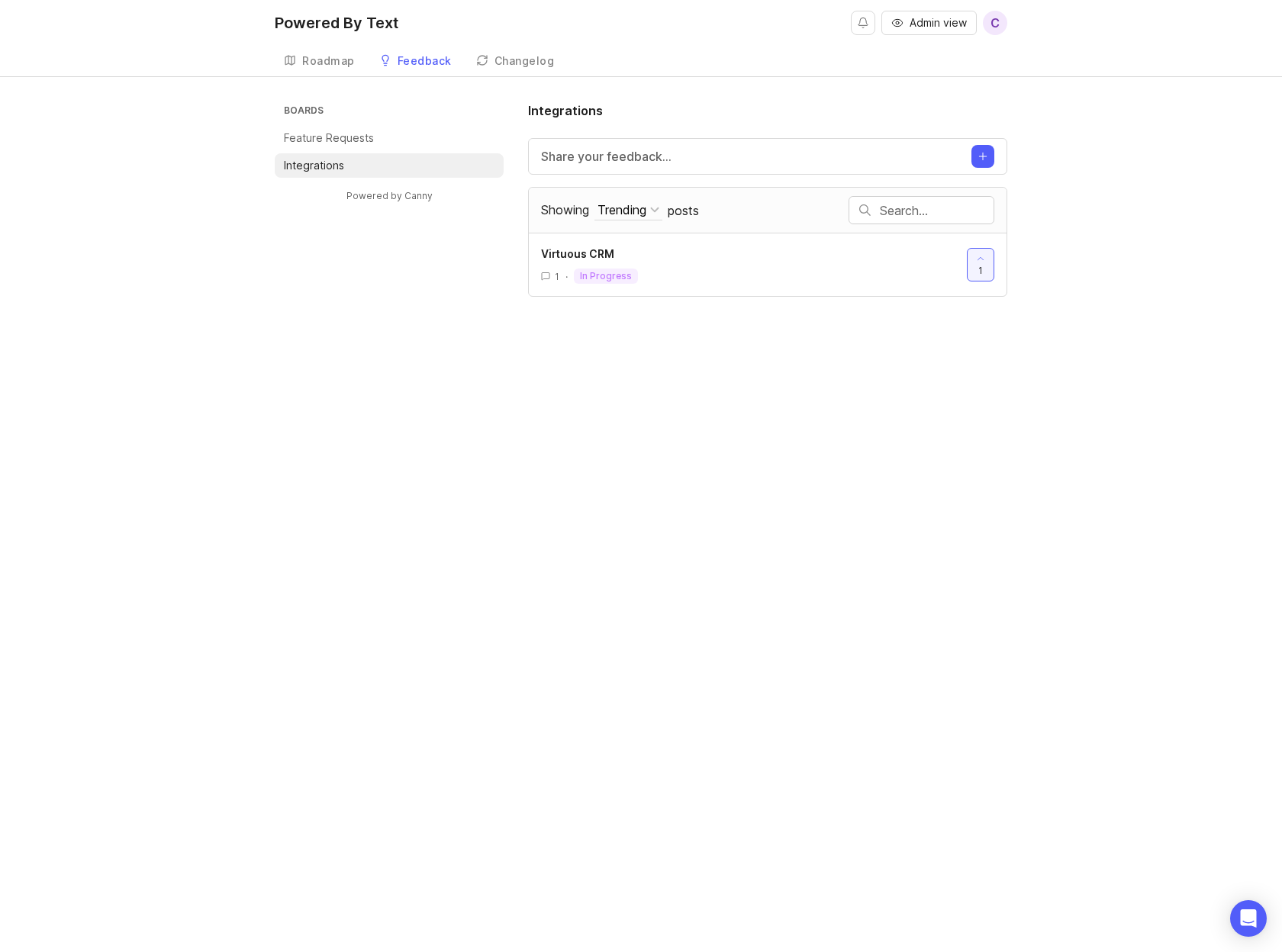
click at [713, 259] on div "Virtuous CRM" at bounding box center [748, 254] width 414 height 17
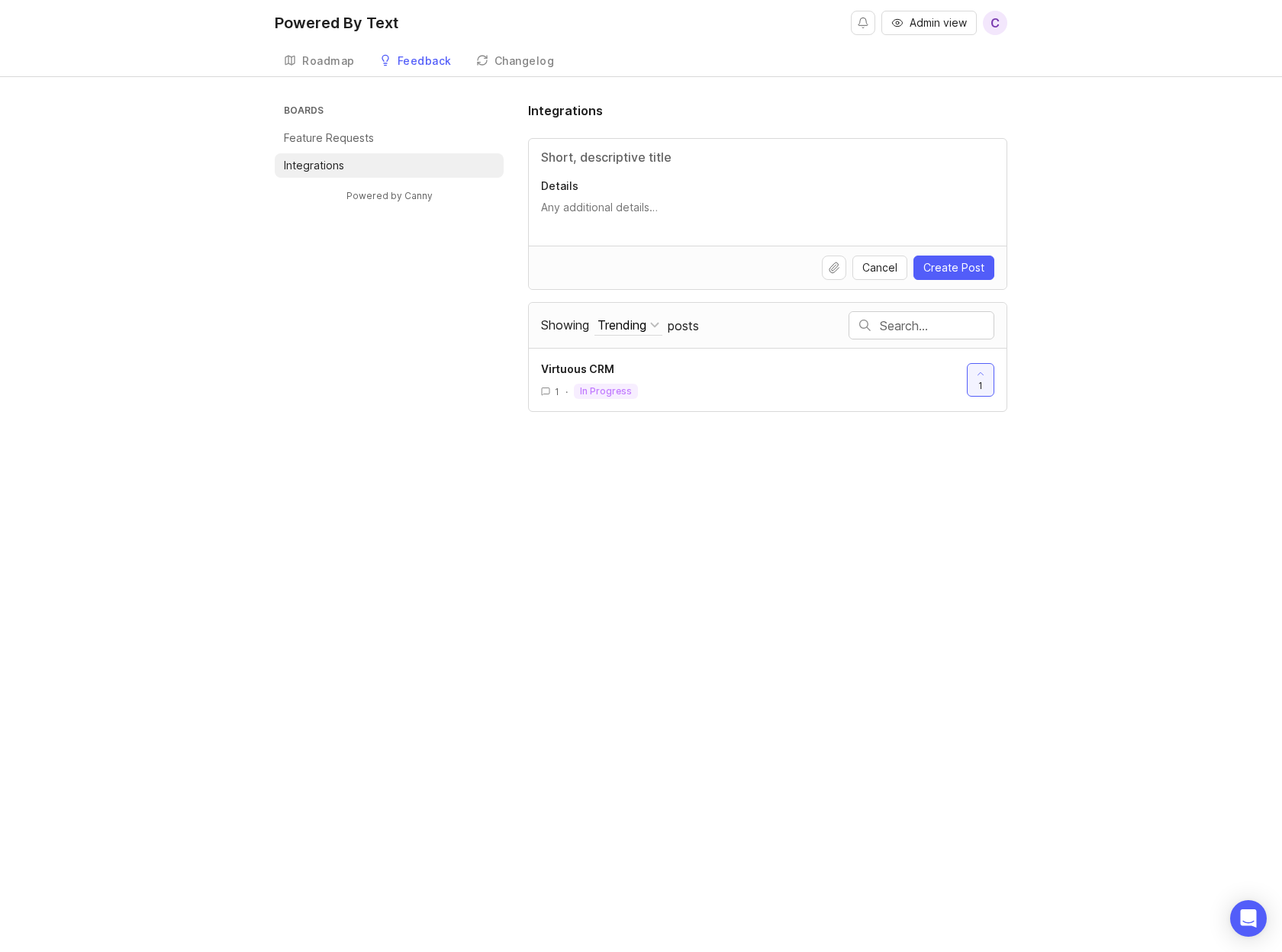
click at [436, 396] on div "Boards Feature Requests Integrations Powered by Canny Integrations Details Canc…" at bounding box center [640, 257] width 732 height 310
click at [872, 275] on button "Cancel" at bounding box center [879, 268] width 54 height 24
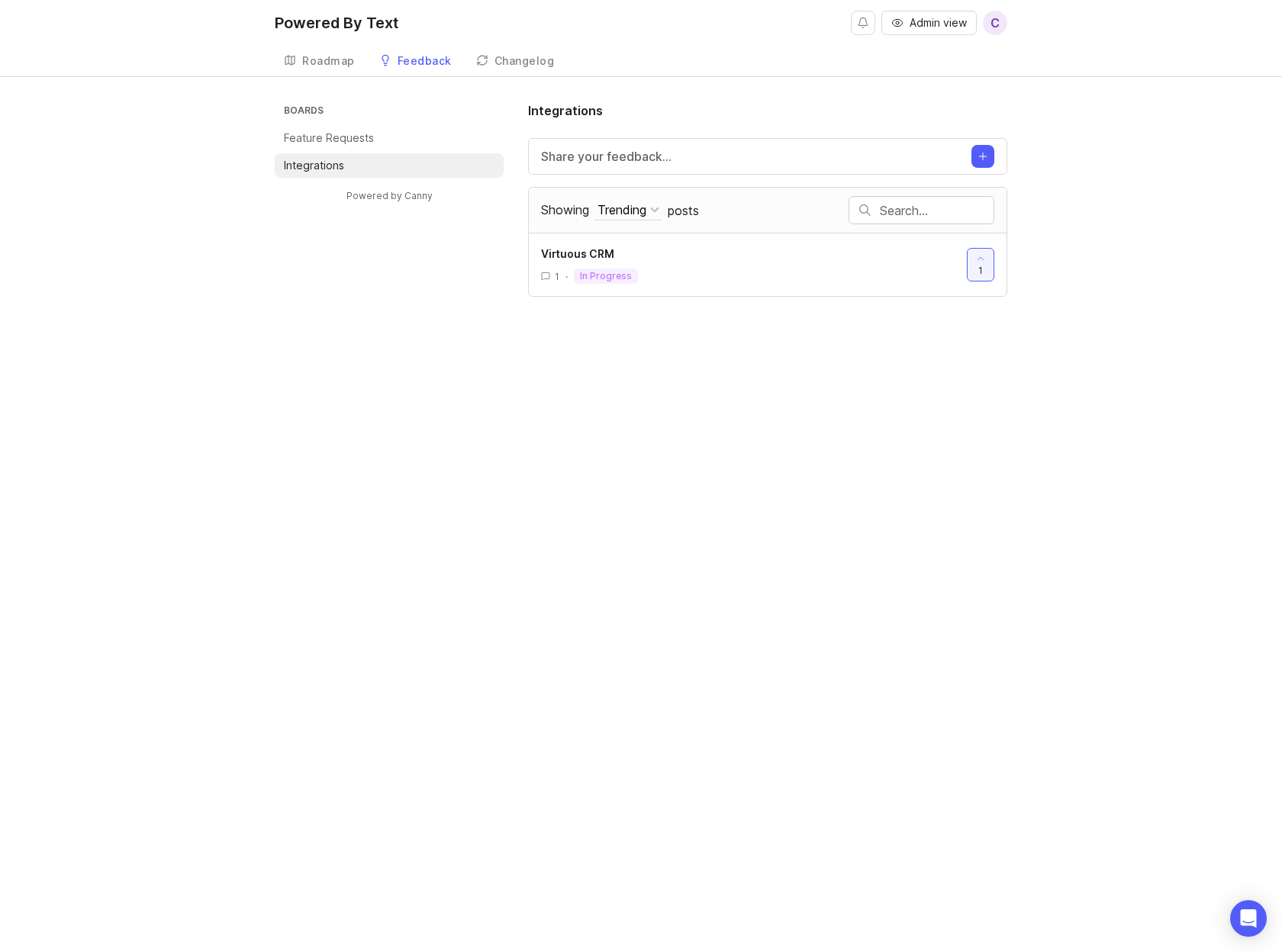
click at [613, 209] on div "Trending" at bounding box center [622, 210] width 49 height 17
click at [577, 485] on div "Powered By Text Admin view C Create Roadmap Feedback Integrations 1 Changelog B…" at bounding box center [641, 476] width 1282 height 952
click at [508, 58] on div "Changelog" at bounding box center [524, 61] width 60 height 11
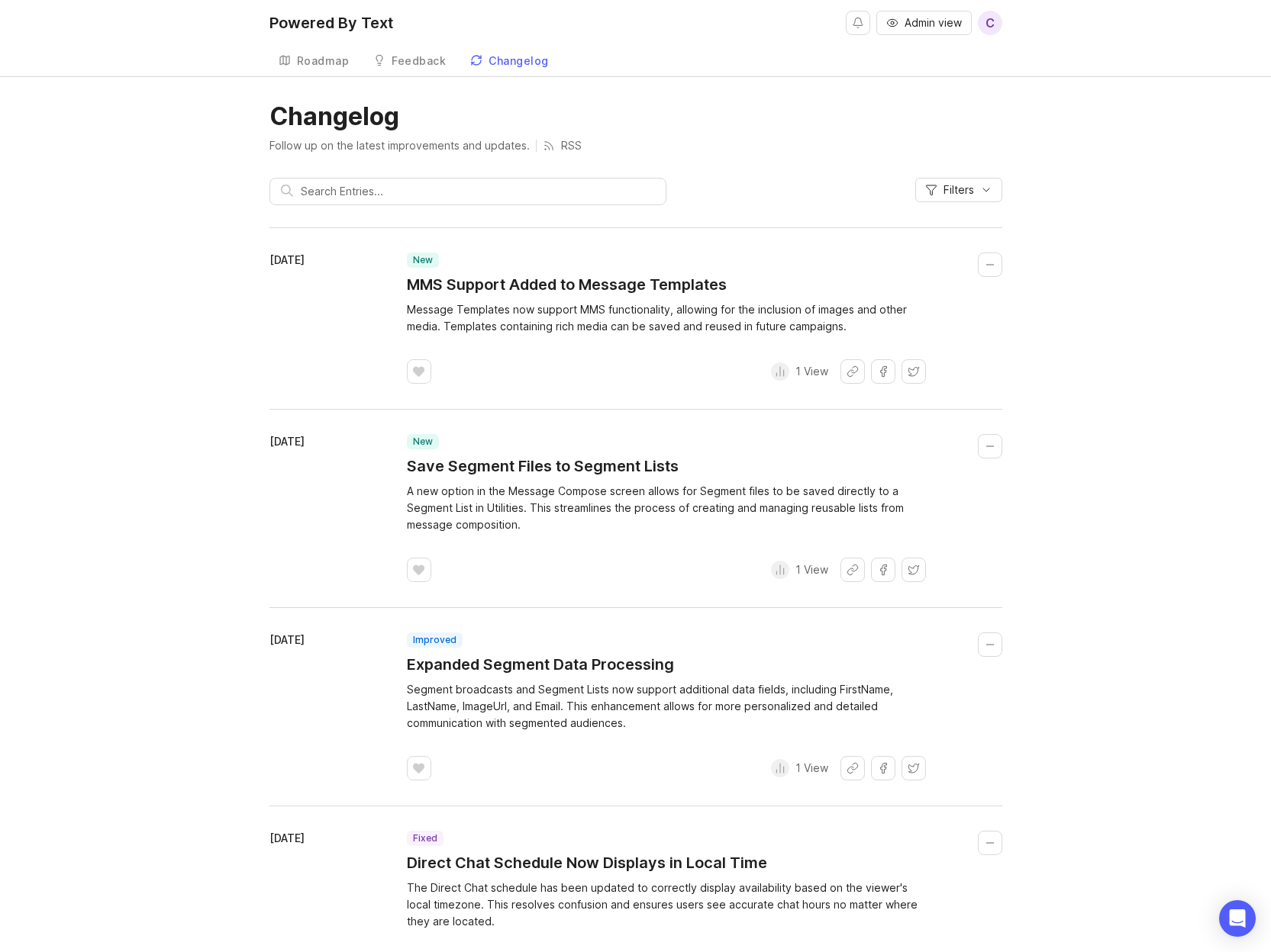
click at [321, 62] on div "Roadmap" at bounding box center [322, 61] width 53 height 11
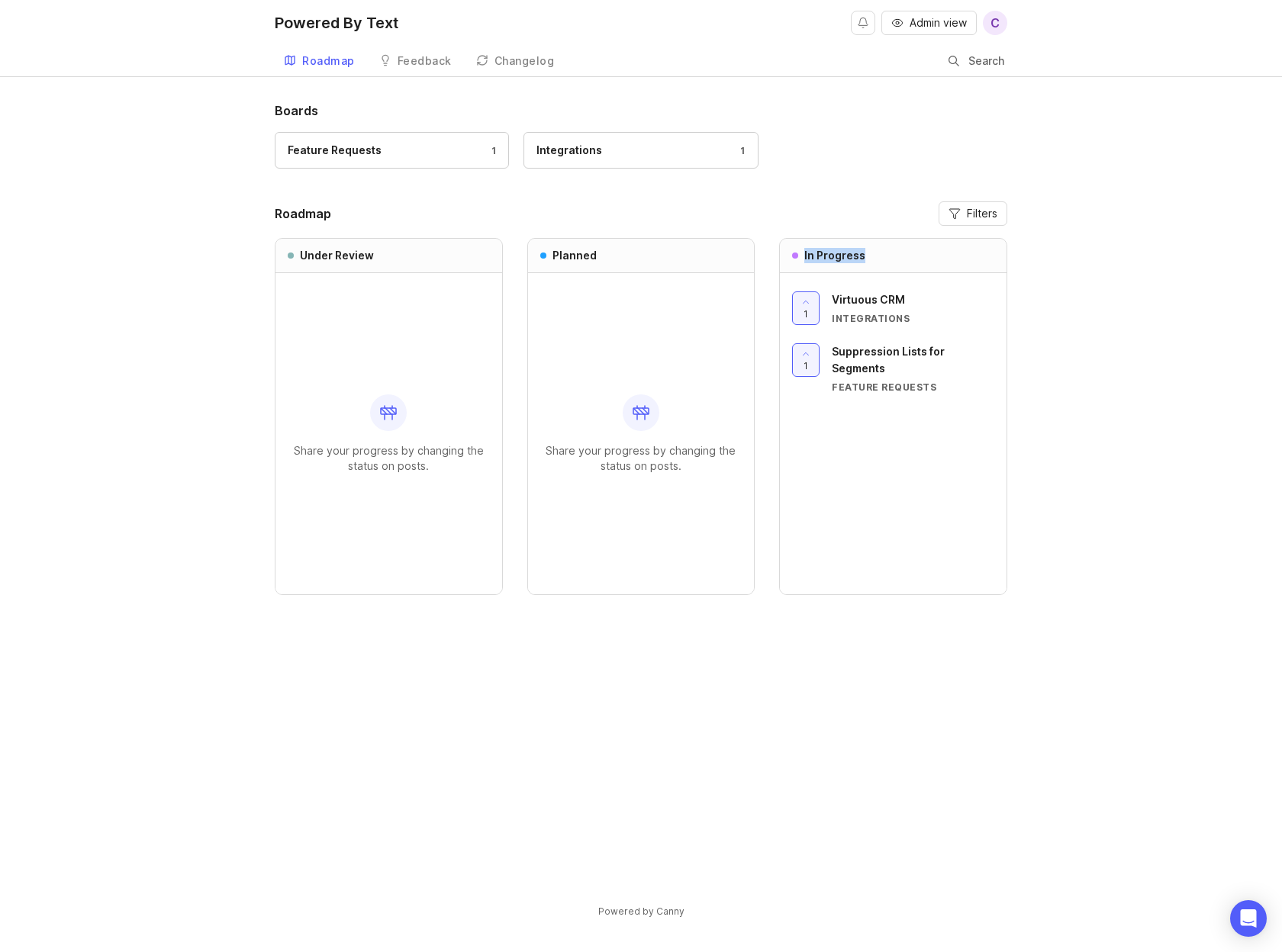
drag, startPoint x: 902, startPoint y: 256, endPoint x: 795, endPoint y: 261, distance: 107.1
click at [795, 261] on div "In Progress" at bounding box center [892, 256] width 226 height 34
click at [899, 760] on div "Boards Feature Requests 1 Integrations 1 Roadmap Filters Under Review Share you…" at bounding box center [640, 498] width 732 height 792
click at [981, 206] on span "Filters" at bounding box center [982, 213] width 30 height 16
click at [1065, 312] on div "Boards Feature Requests 1 Integrations 1 Roadmap Filters Under Review Share you…" at bounding box center [641, 523] width 1282 height 843
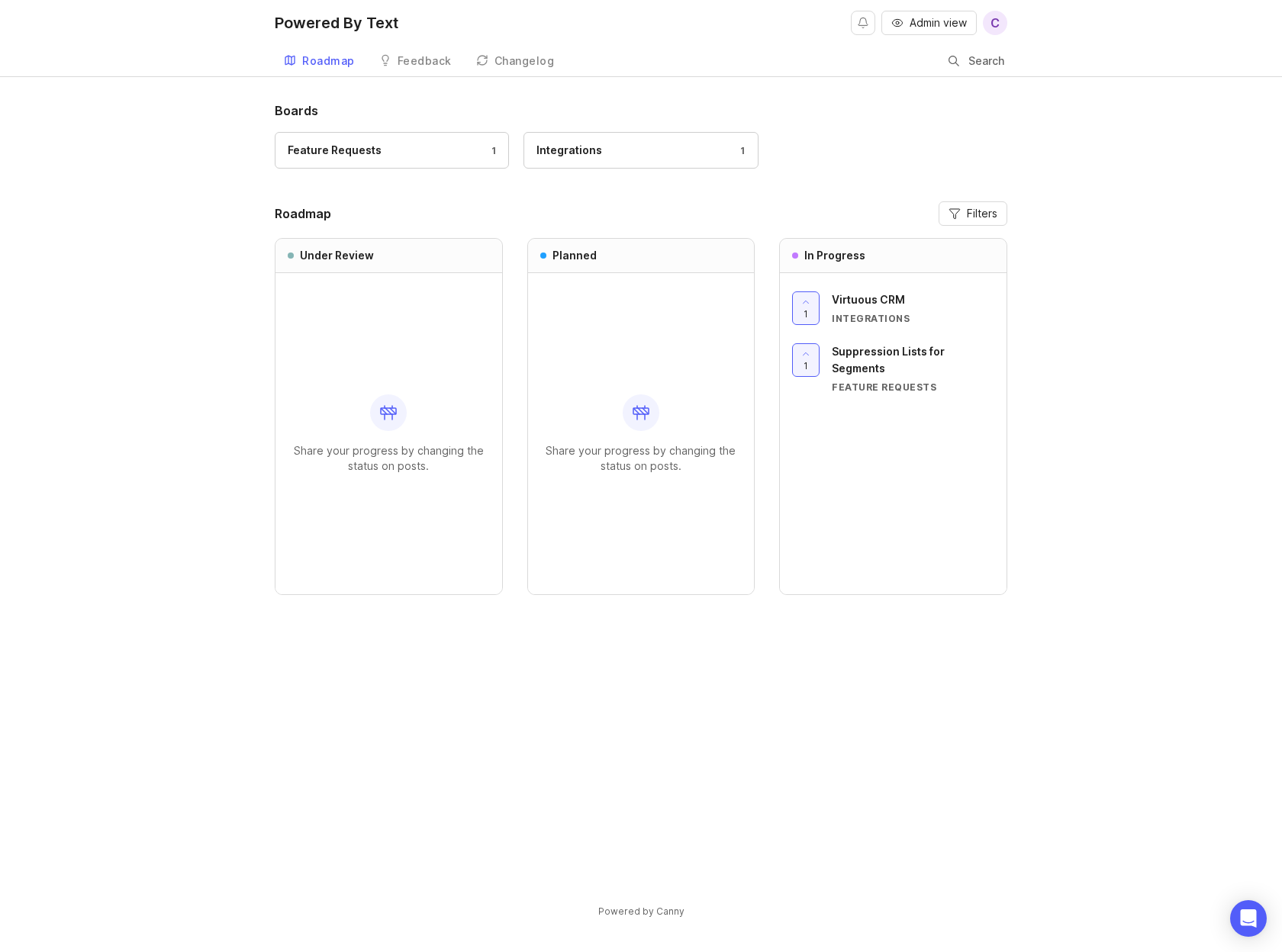
click at [949, 127] on div "Boards Feature Requests 1 Integrations 1" at bounding box center [640, 142] width 732 height 81
click at [177, 214] on div "Boards Feature Requests 1 Integrations 1 Roadmap Filters Under Review Share you…" at bounding box center [641, 523] width 1282 height 843
click at [417, 56] on div "Feedback" at bounding box center [424, 61] width 54 height 11
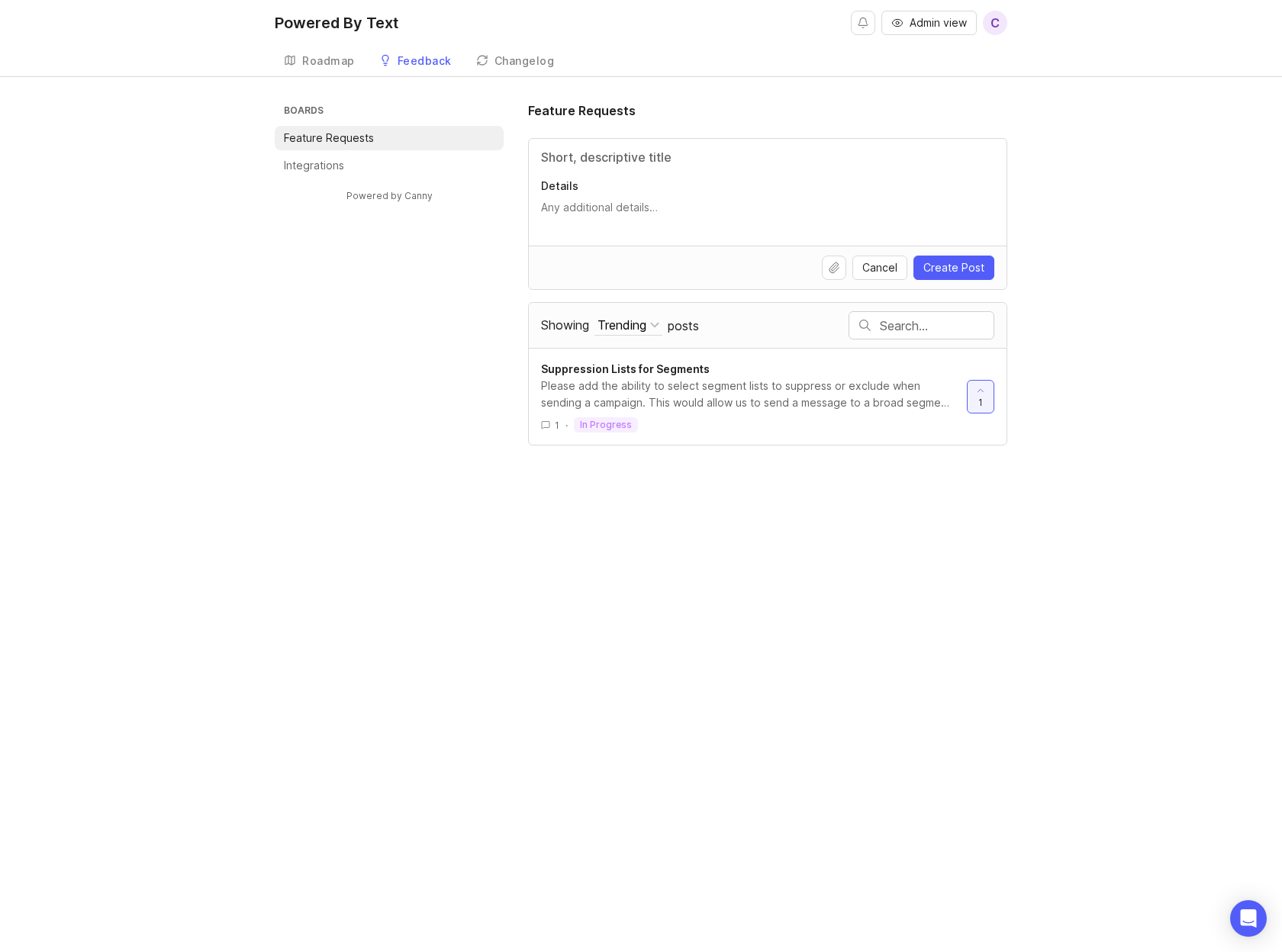
click at [405, 389] on div "Boards Feature Requests Integrations Powered by Canny Feature Requests Details …" at bounding box center [640, 273] width 732 height 344
click at [327, 58] on div "Roadmap" at bounding box center [328, 61] width 53 height 11
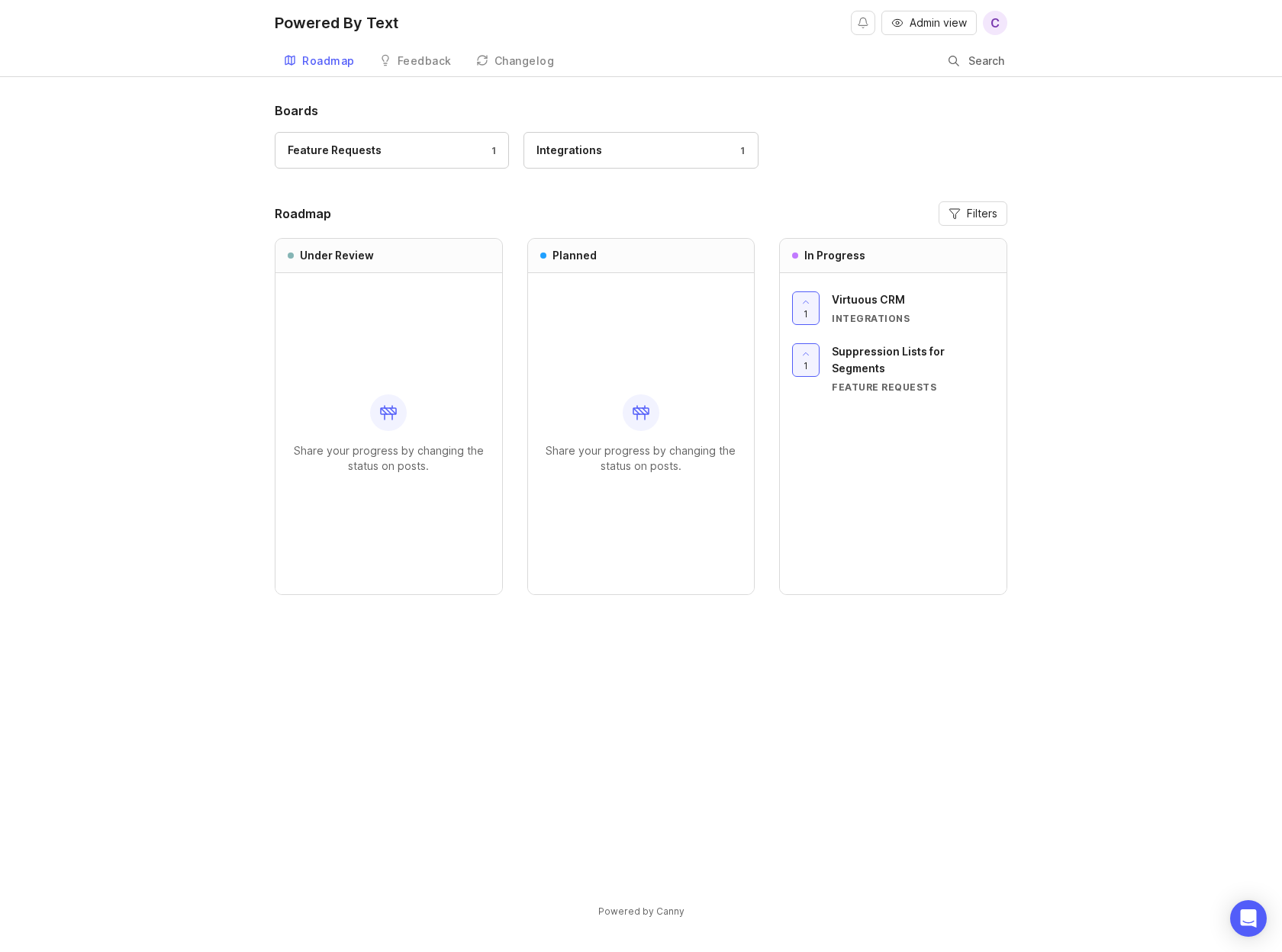
click at [225, 380] on div "Boards Feature Requests 1 Integrations 1 Roadmap Filters Under Review Share you…" at bounding box center [641, 523] width 1282 height 843
click at [405, 419] on div at bounding box center [389, 413] width 37 height 37
click at [432, 475] on div "Share your progress by changing the status on posts." at bounding box center [388, 434] width 202 height 321
drag, startPoint x: 577, startPoint y: 450, endPoint x: 744, endPoint y: 482, distance: 170.0
click at [744, 482] on div "Share your progress by changing the status on posts." at bounding box center [641, 434] width 226 height 321
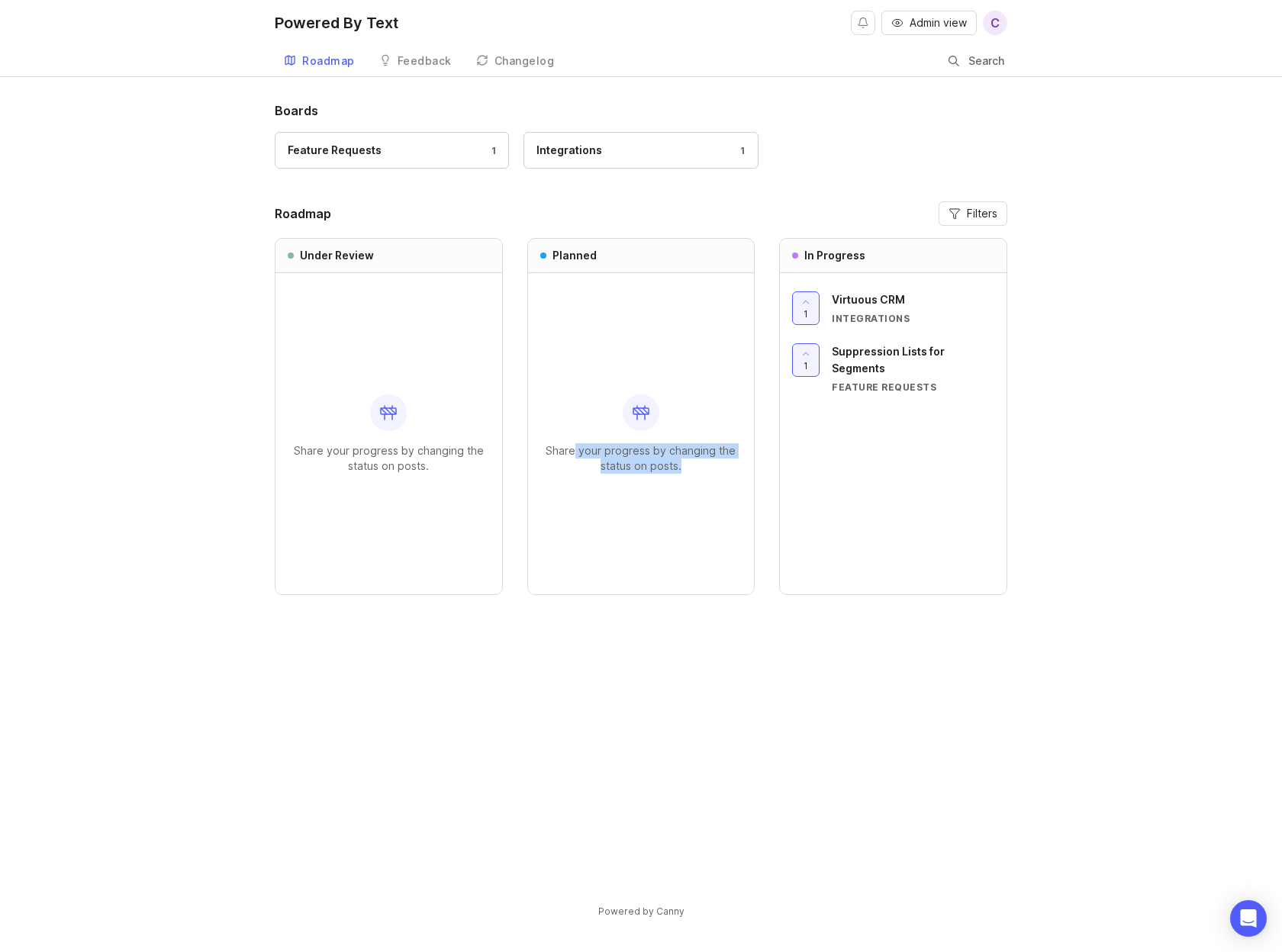
click at [744, 482] on div "Share your progress by changing the status on posts." at bounding box center [641, 434] width 226 height 321
click at [169, 256] on div "Boards Feature Requests 1 Integrations 1 Roadmap Filters Under Review Share you…" at bounding box center [641, 523] width 1282 height 843
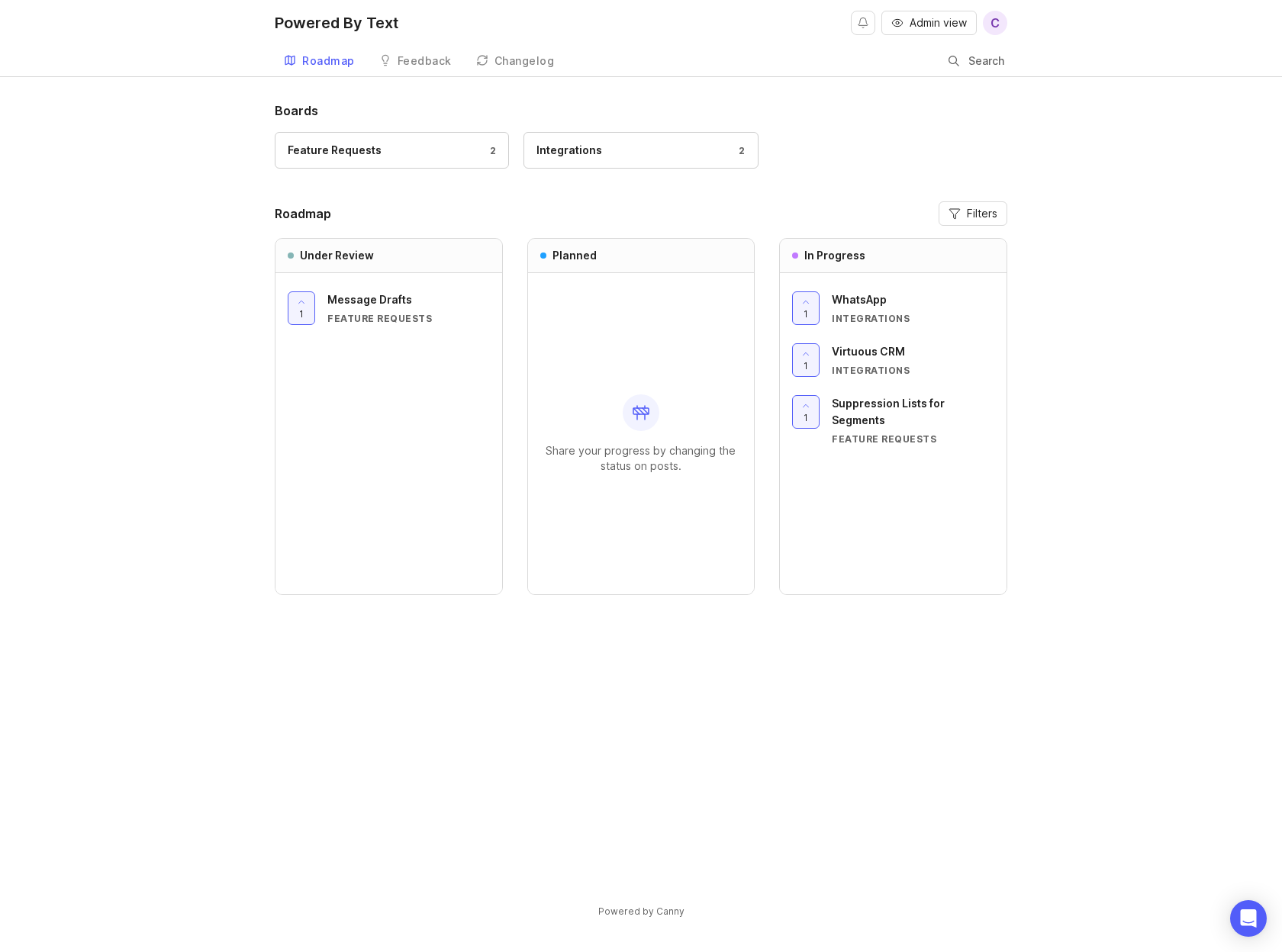
click at [424, 73] on link "Feedback" at bounding box center [416, 62] width 91 height 31
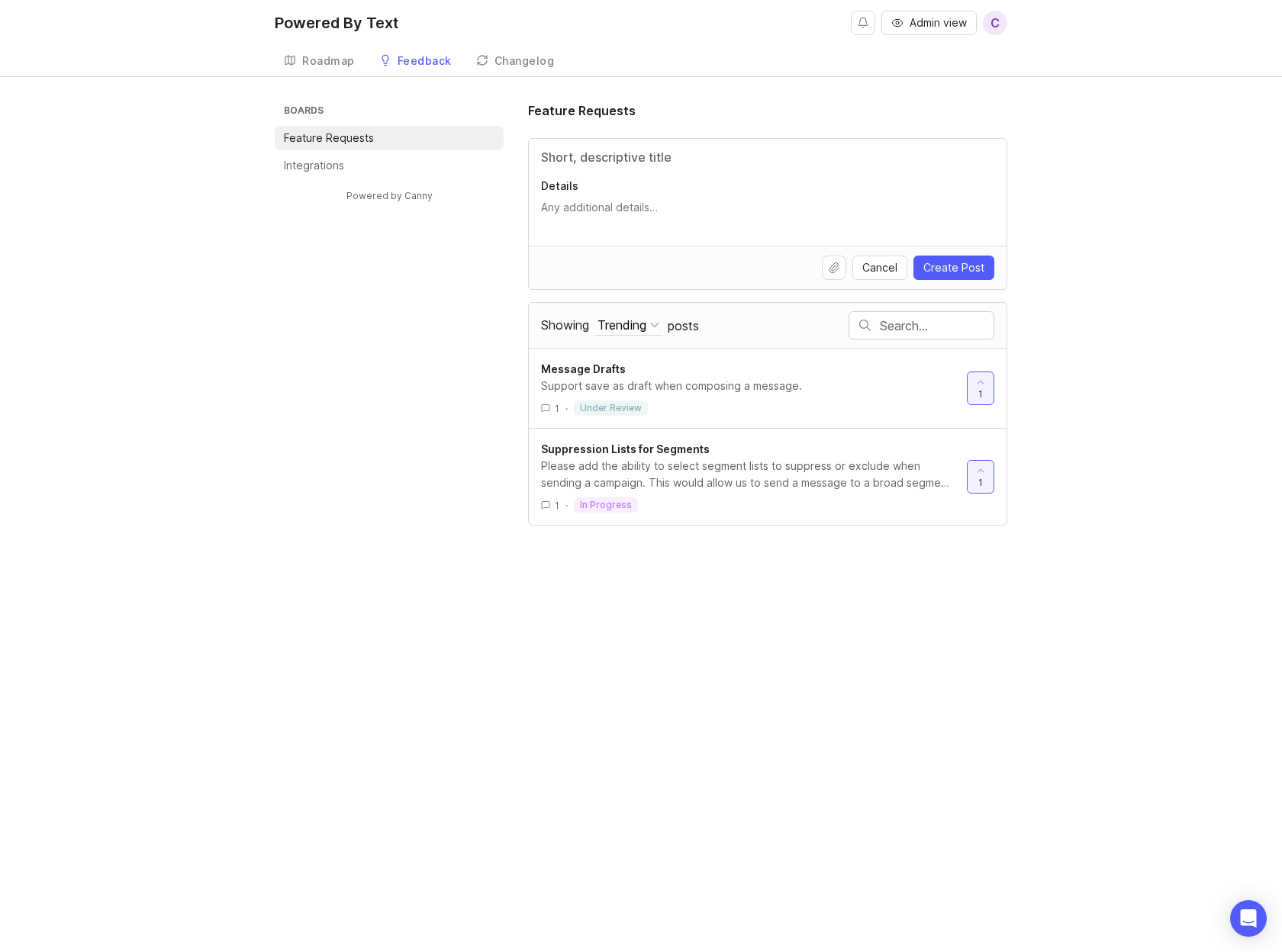
click at [528, 63] on div "Changelog" at bounding box center [524, 61] width 60 height 11
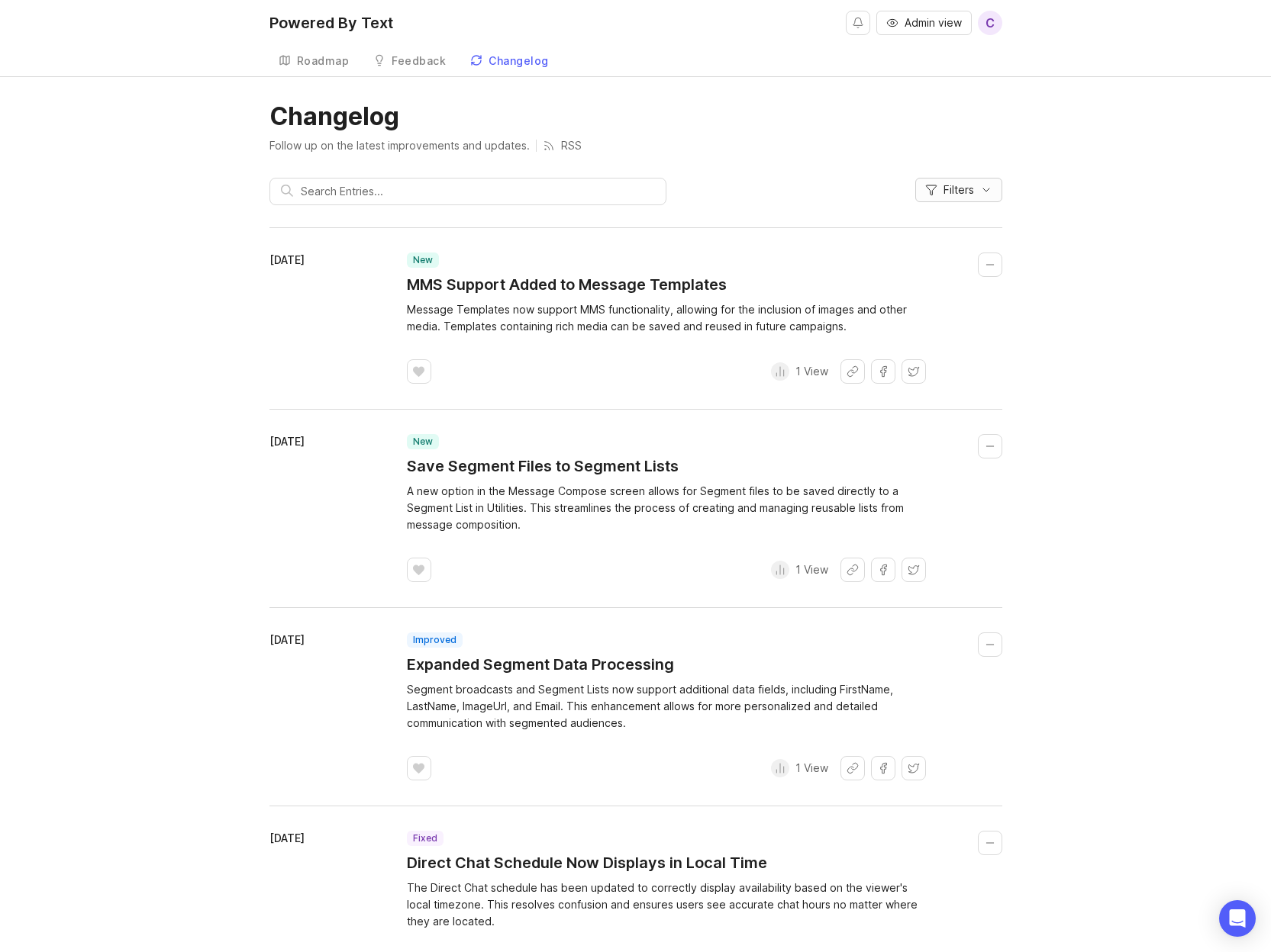
click at [928, 196] on icon "button" at bounding box center [930, 189] width 12 height 12
click at [929, 190] on icon "button" at bounding box center [930, 189] width 12 height 12
click at [638, 187] on input "text" at bounding box center [478, 191] width 354 height 17
click at [801, 160] on header "Changelog Follow up on the latest improvements and updates. RSS Filters" at bounding box center [636, 160] width 732 height 116
click at [318, 64] on div "Roadmap" at bounding box center [322, 61] width 53 height 11
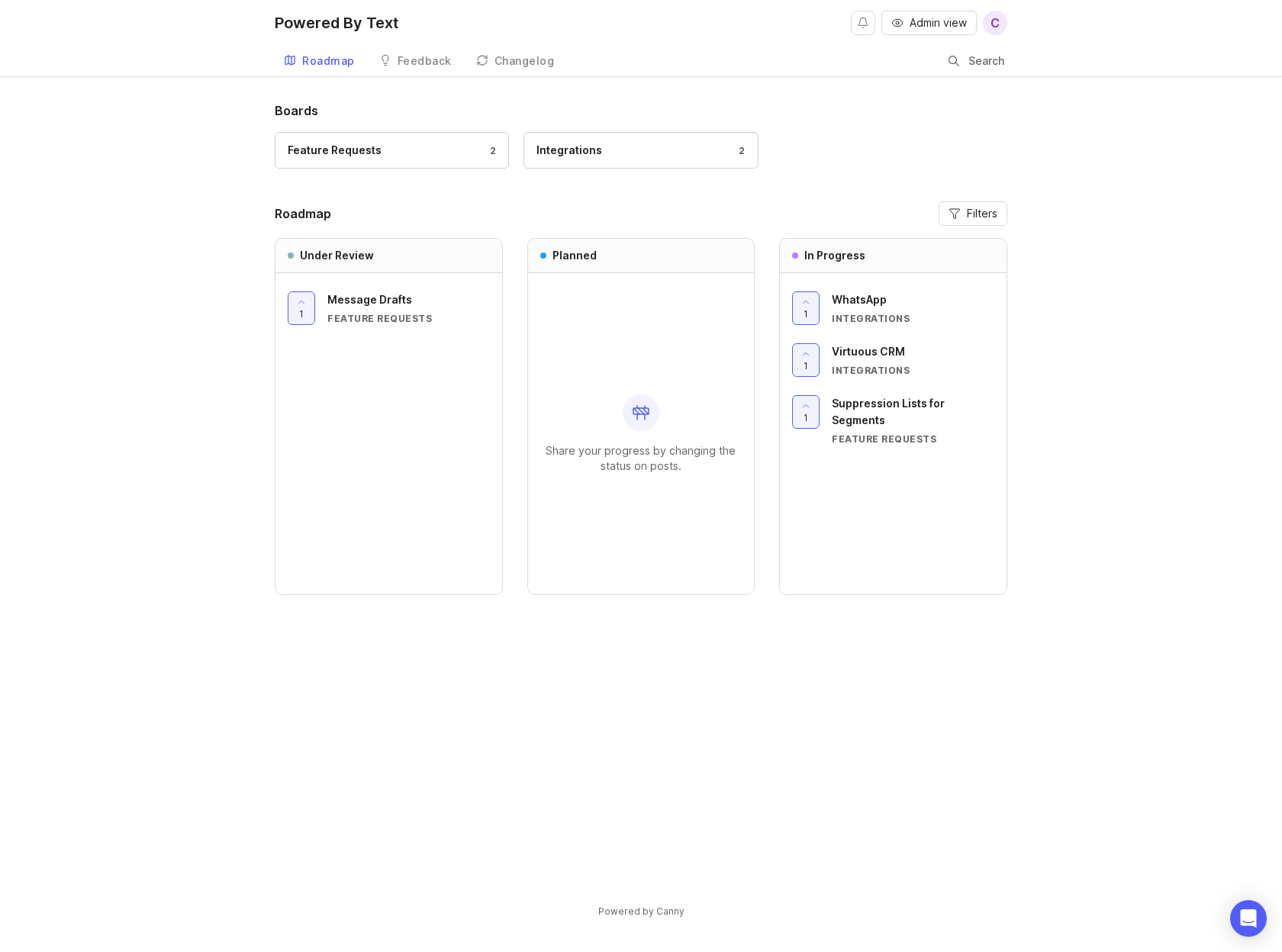
click at [824, 161] on div "Feature Requests 2 Integrations 2" at bounding box center [640, 157] width 732 height 51
click at [635, 425] on div at bounding box center [641, 413] width 37 height 37
click at [175, 410] on div "Boards Feature Requests 2 Integrations 2 Roadmap Filters Under Review 1 Message…" at bounding box center [641, 523] width 1282 height 843
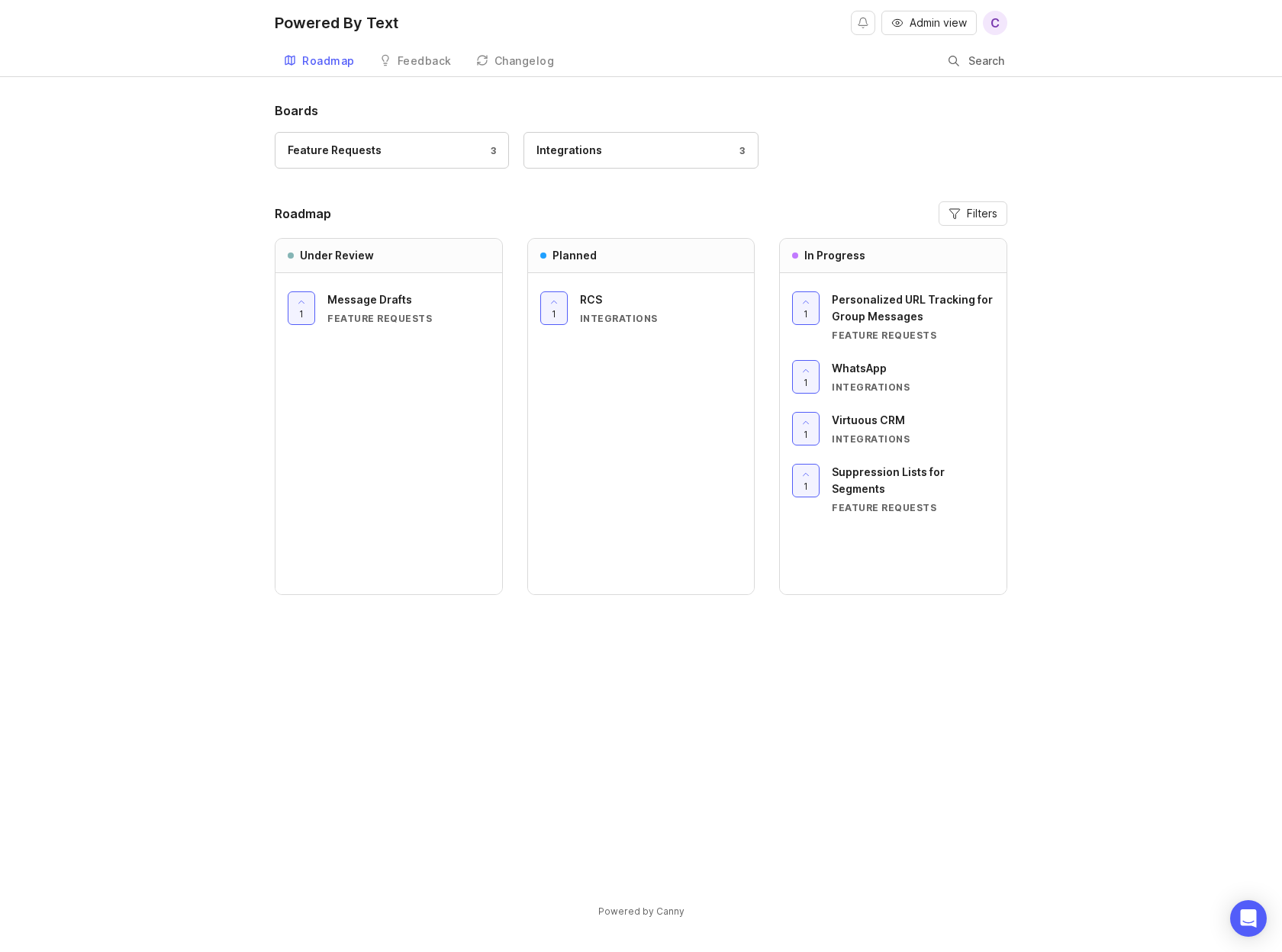
click at [151, 467] on div "Boards Feature Requests 3 Integrations 3 Roadmap Filters Under Review 1 Message…" at bounding box center [641, 523] width 1282 height 843
click at [456, 458] on div "1 Message Drafts Feature Requests" at bounding box center [388, 434] width 226 height 321
click at [639, 204] on header "Roadmap Filters" at bounding box center [640, 213] width 732 height 24
click at [442, 58] on div "Feedback" at bounding box center [424, 61] width 54 height 11
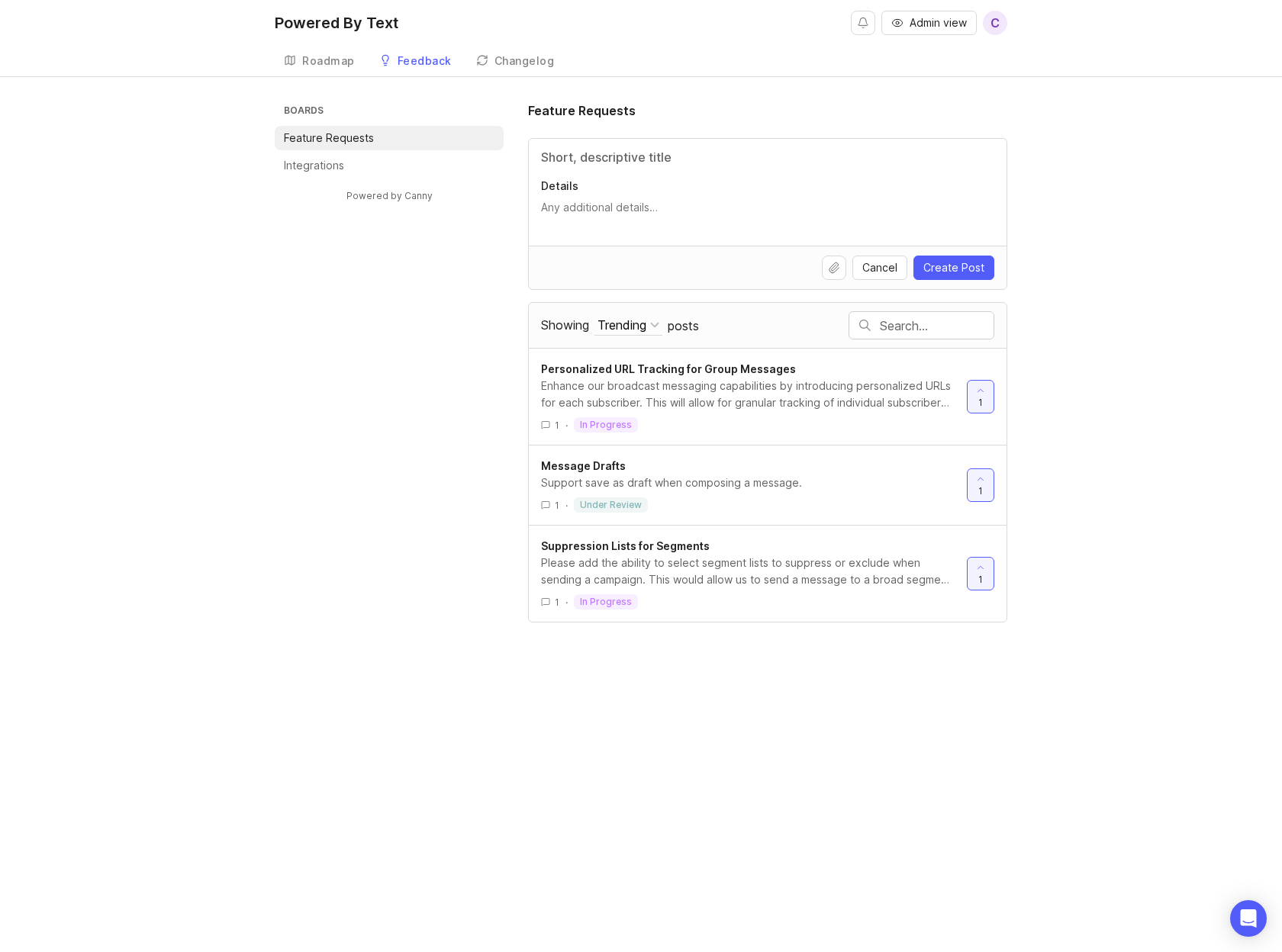
click at [366, 161] on li "Integrations" at bounding box center [389, 165] width 229 height 24
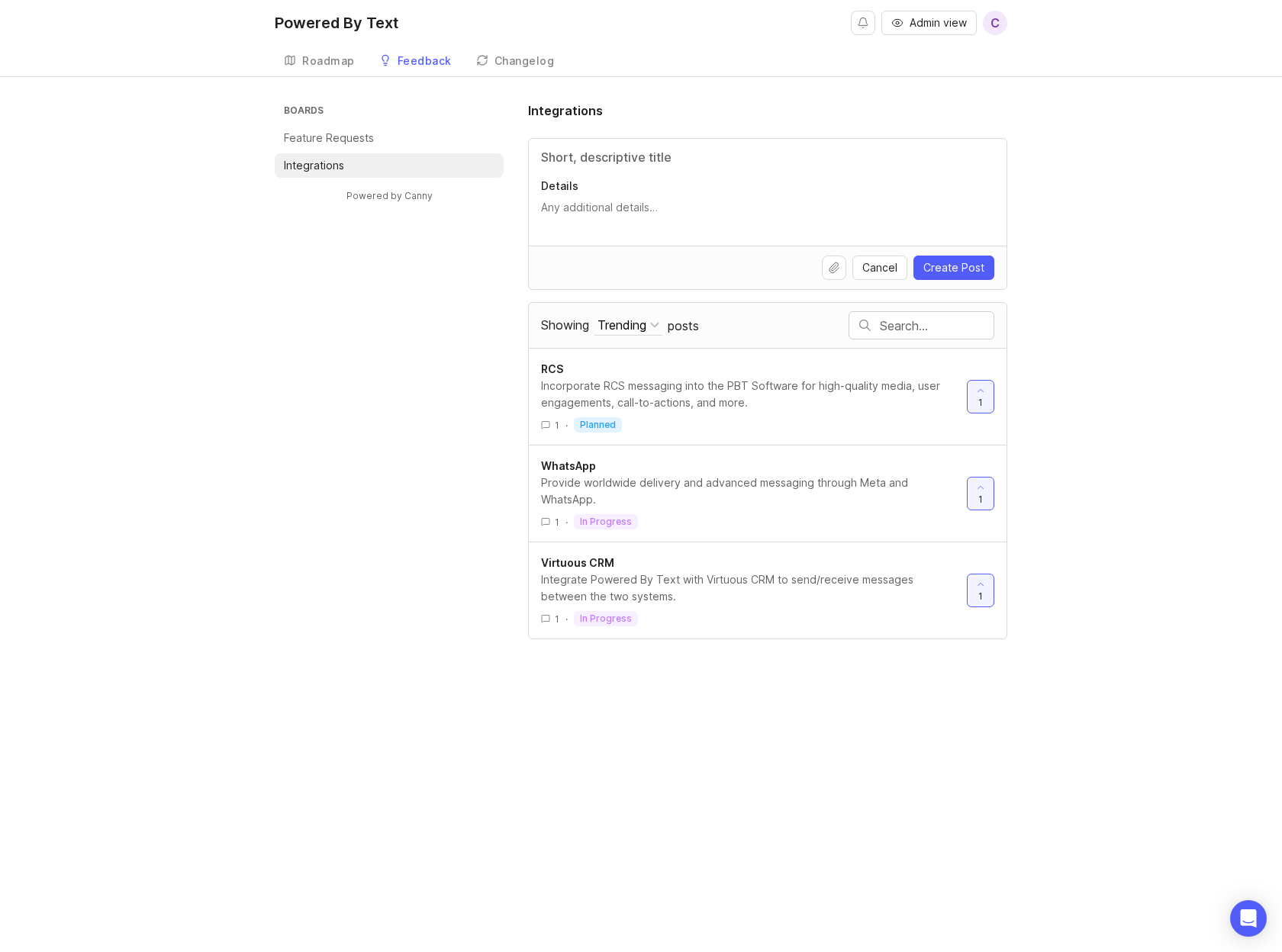
click at [517, 64] on div "Changelog" at bounding box center [524, 61] width 60 height 11
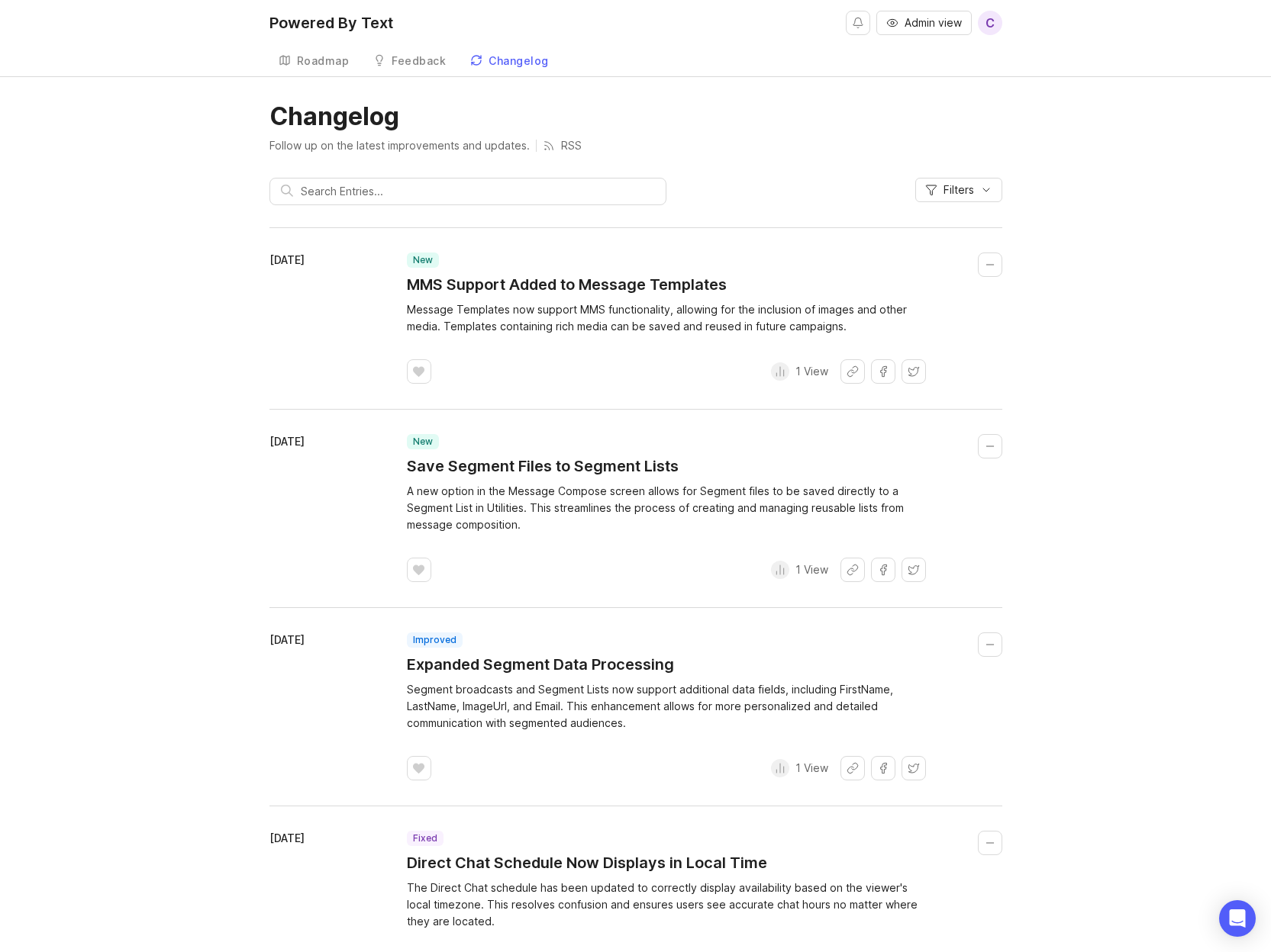
click at [220, 336] on div "Changelog Follow up on the latest improvements and updates. RSS Filters October…" at bounding box center [636, 552] width 1271 height 902
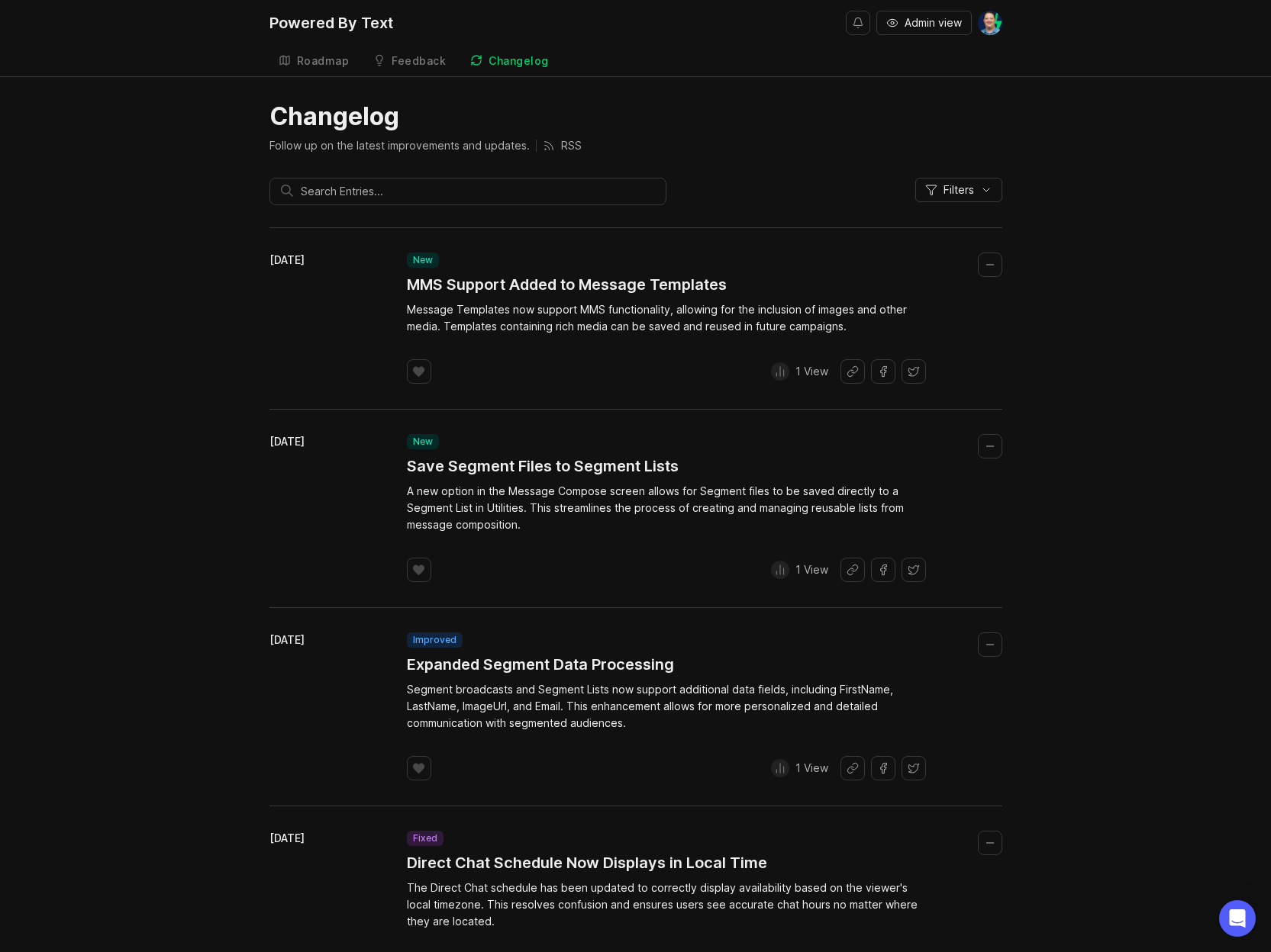
click at [341, 59] on div "Roadmap" at bounding box center [322, 61] width 53 height 11
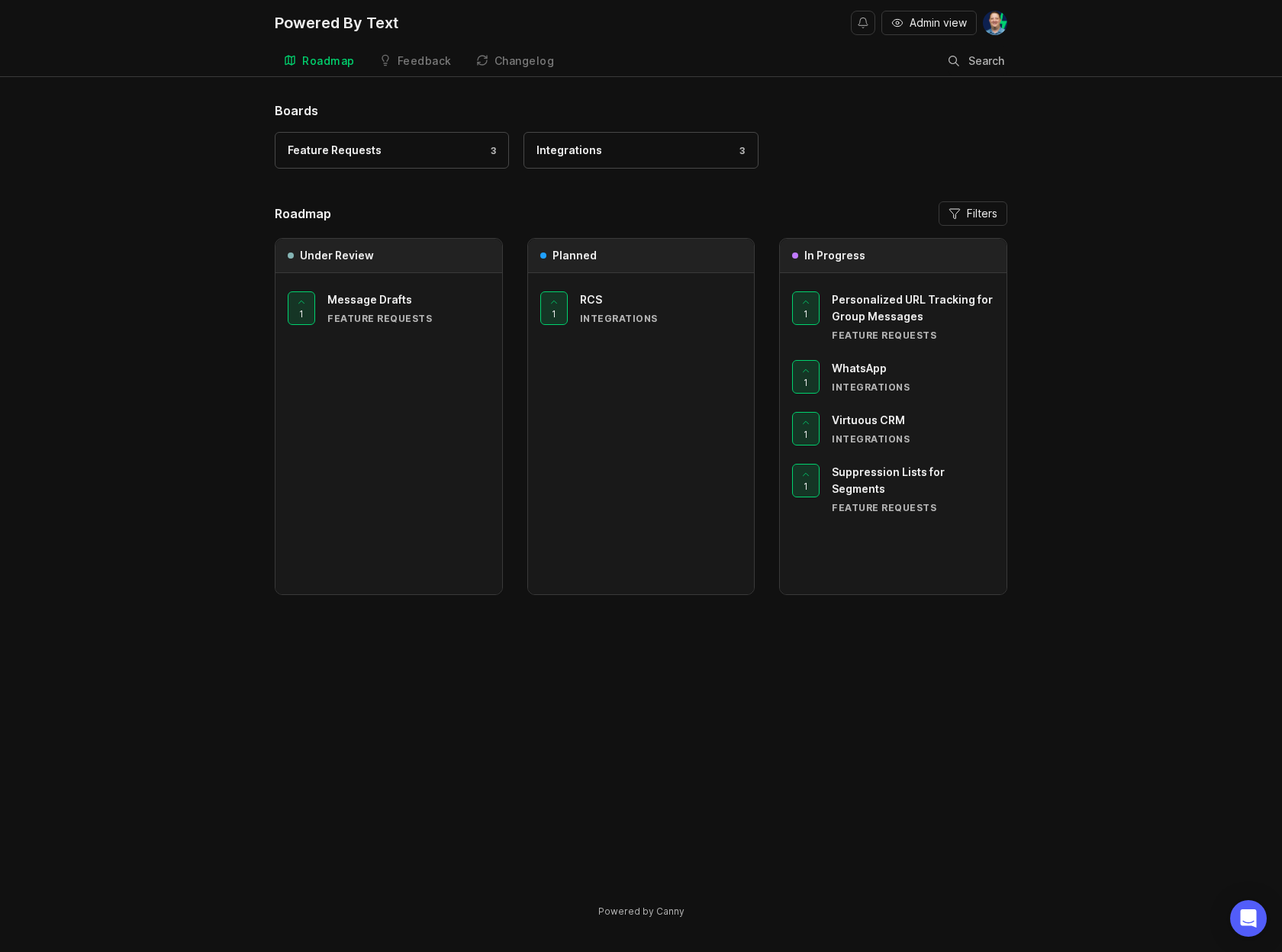
click at [410, 58] on div "Feedback" at bounding box center [424, 61] width 54 height 11
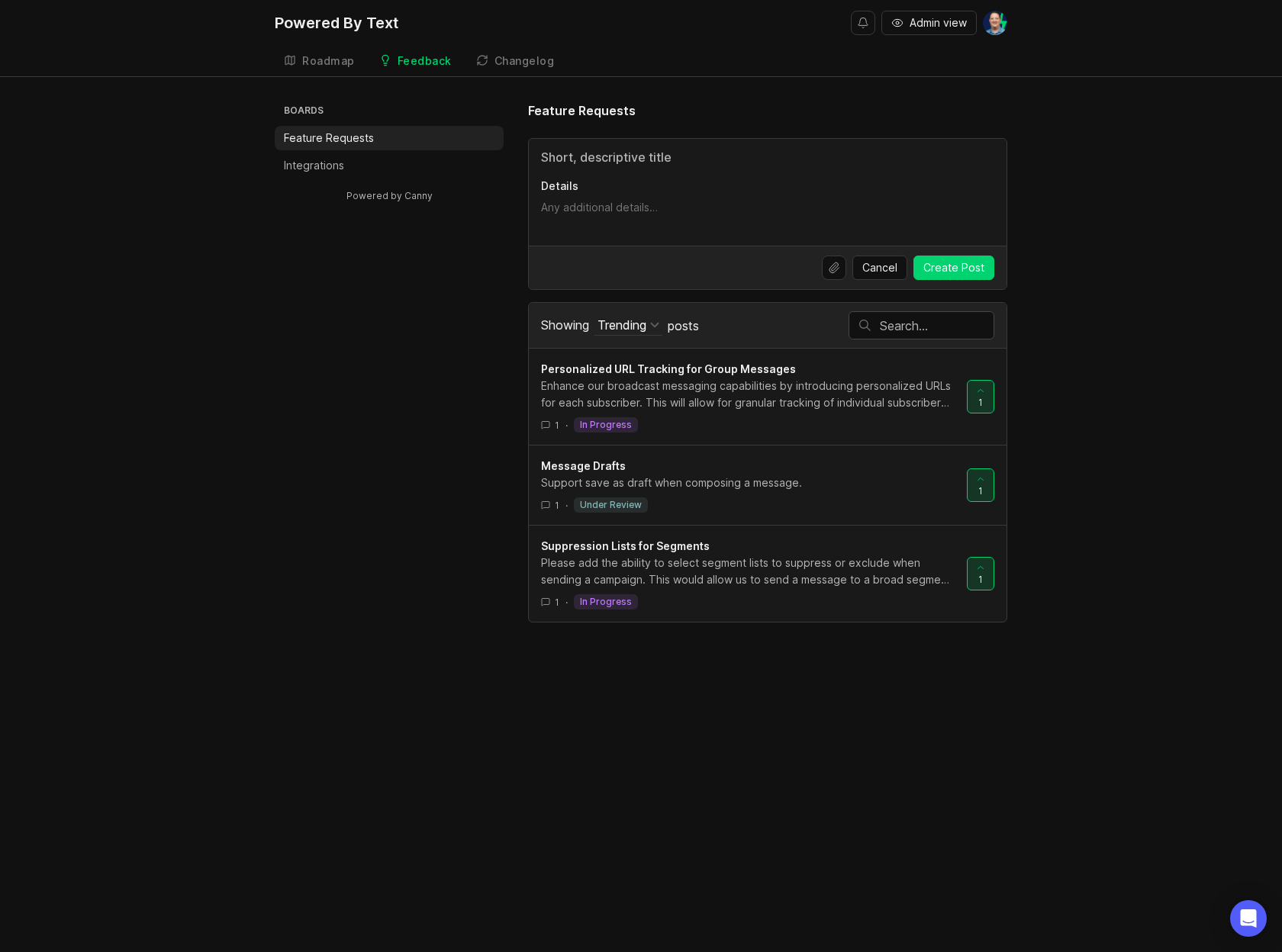
click at [514, 64] on div "Changelog" at bounding box center [524, 61] width 60 height 11
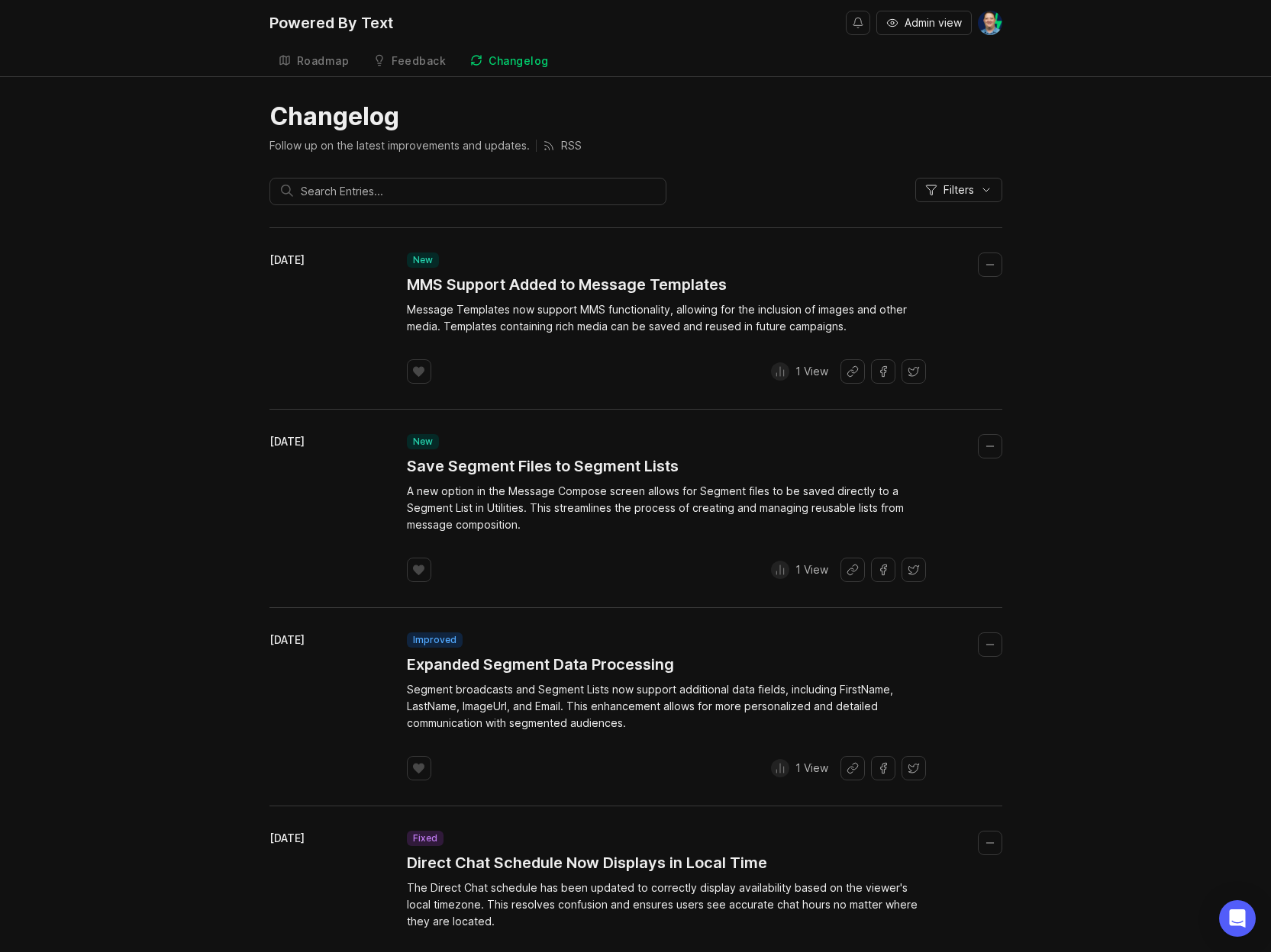
click at [309, 60] on div "Roadmap" at bounding box center [322, 61] width 53 height 11
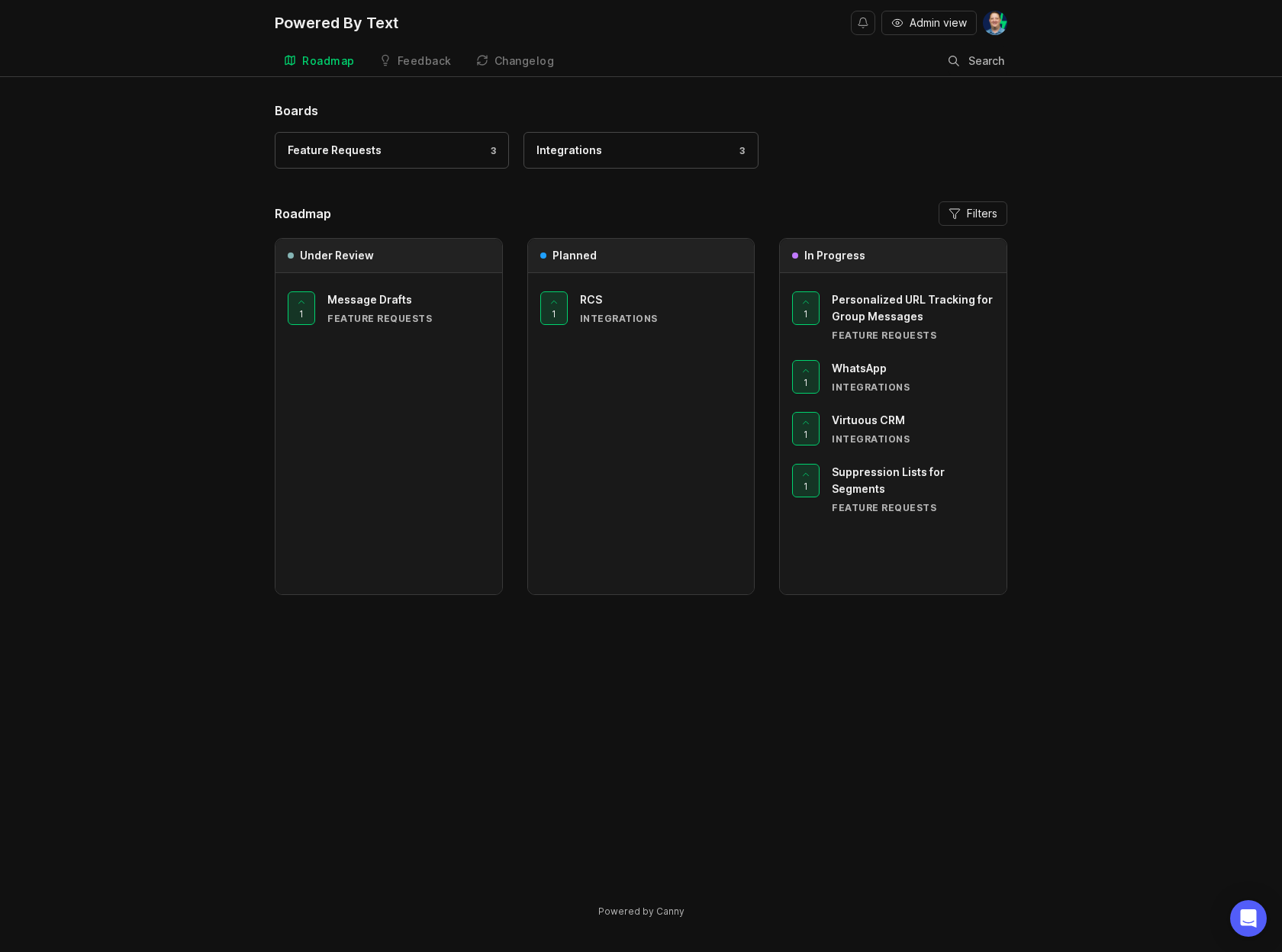
click at [555, 423] on div "1 RCS Integrations" at bounding box center [641, 434] width 226 height 321
click at [424, 62] on div "Feedback" at bounding box center [424, 61] width 54 height 11
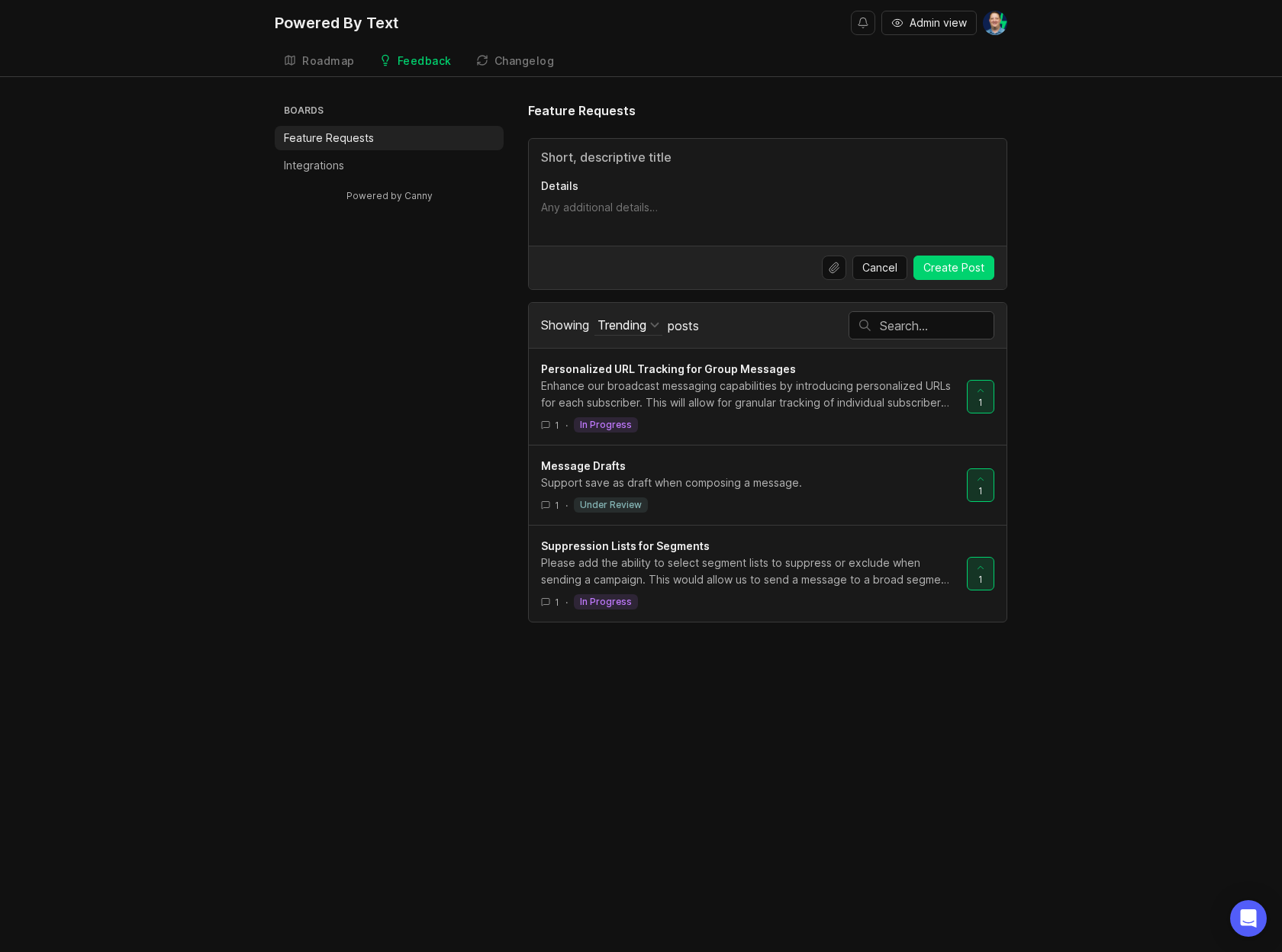
click at [376, 166] on li "Integrations" at bounding box center [389, 165] width 229 height 24
click at [333, 20] on div "Powered By Text" at bounding box center [336, 23] width 124 height 16
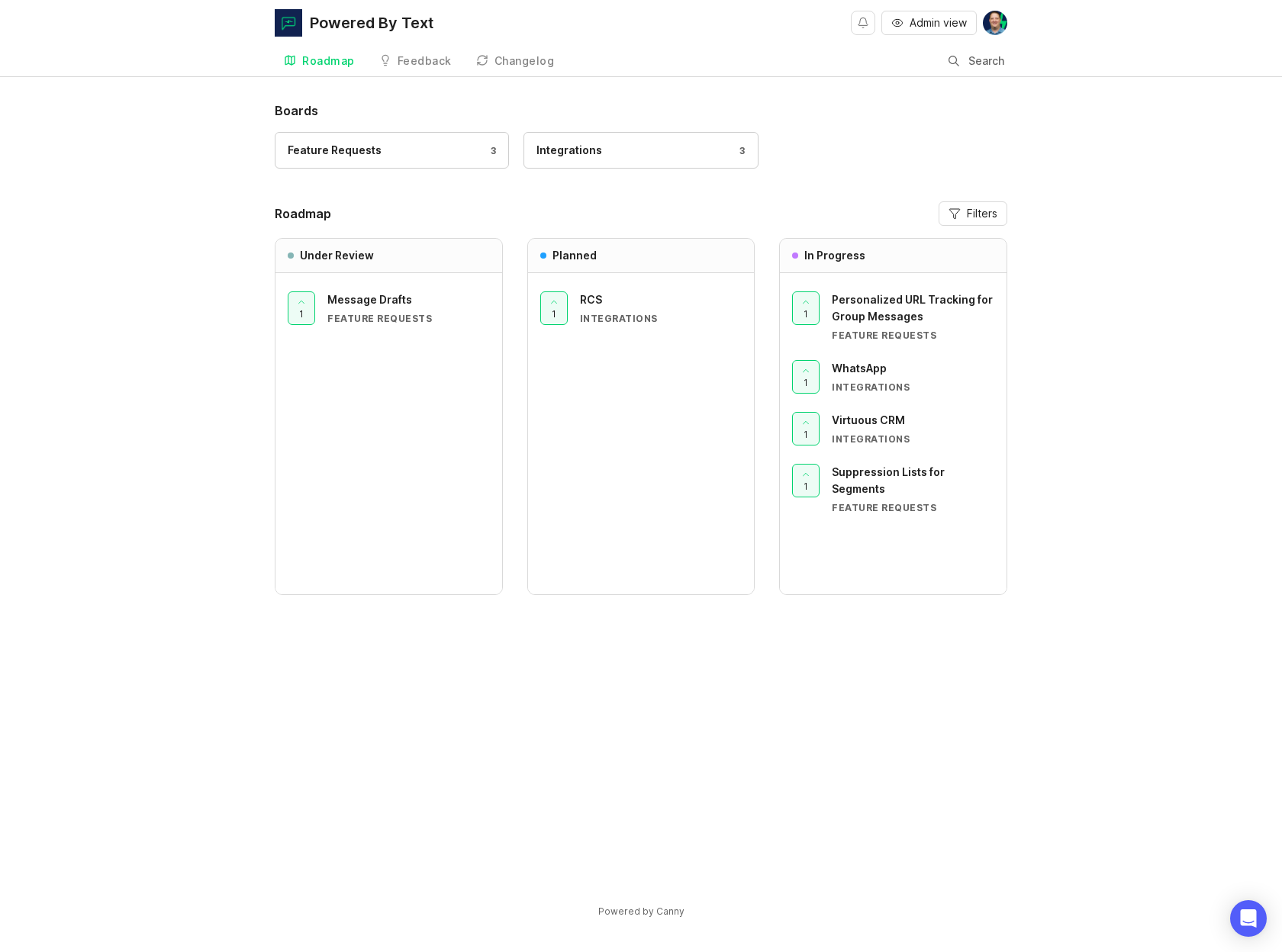
click at [419, 68] on link "Feedback" at bounding box center [416, 62] width 91 height 31
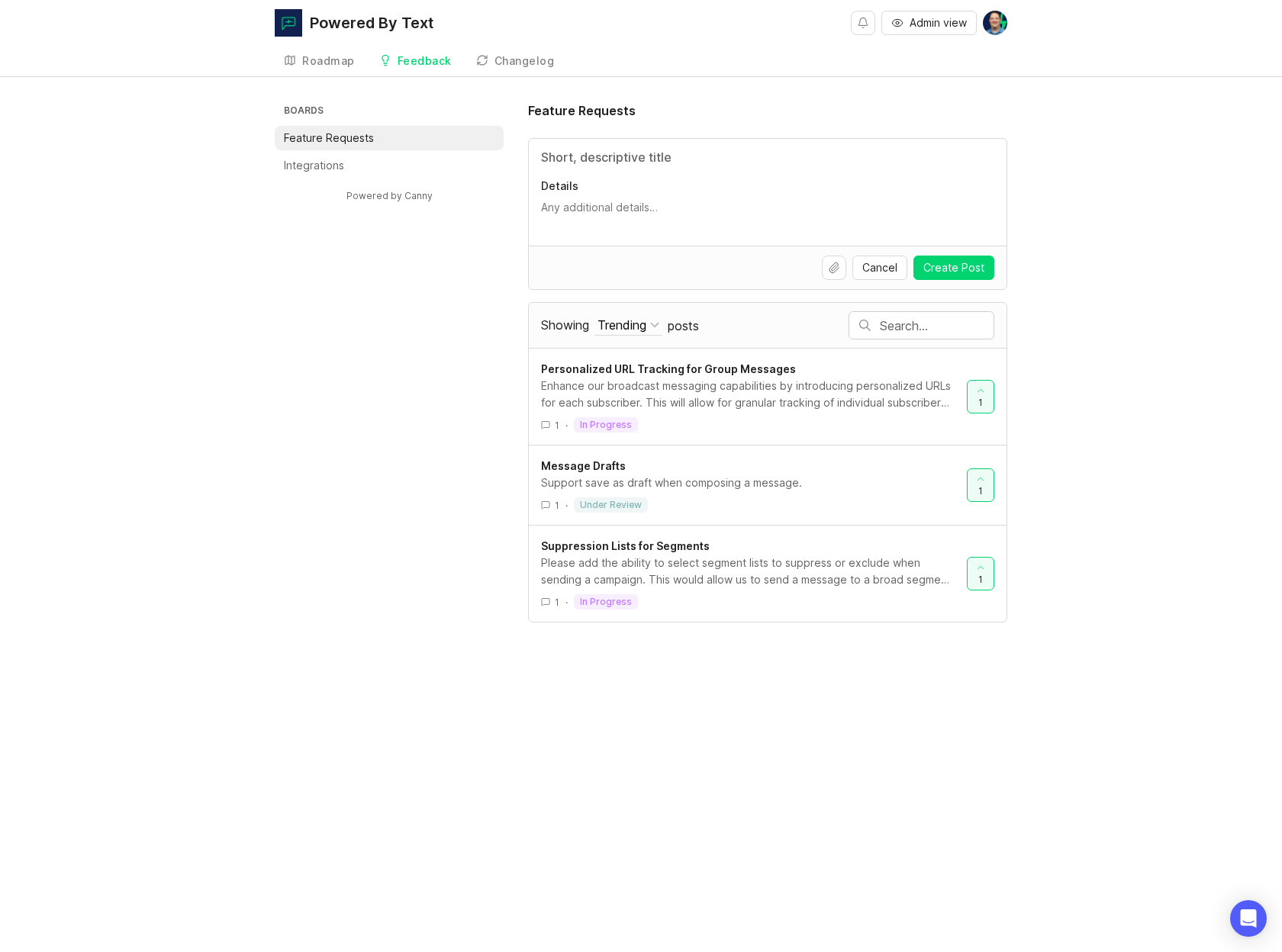
click at [380, 169] on li "Integrations" at bounding box center [389, 165] width 229 height 24
click at [322, 57] on div "Roadmap" at bounding box center [328, 61] width 53 height 11
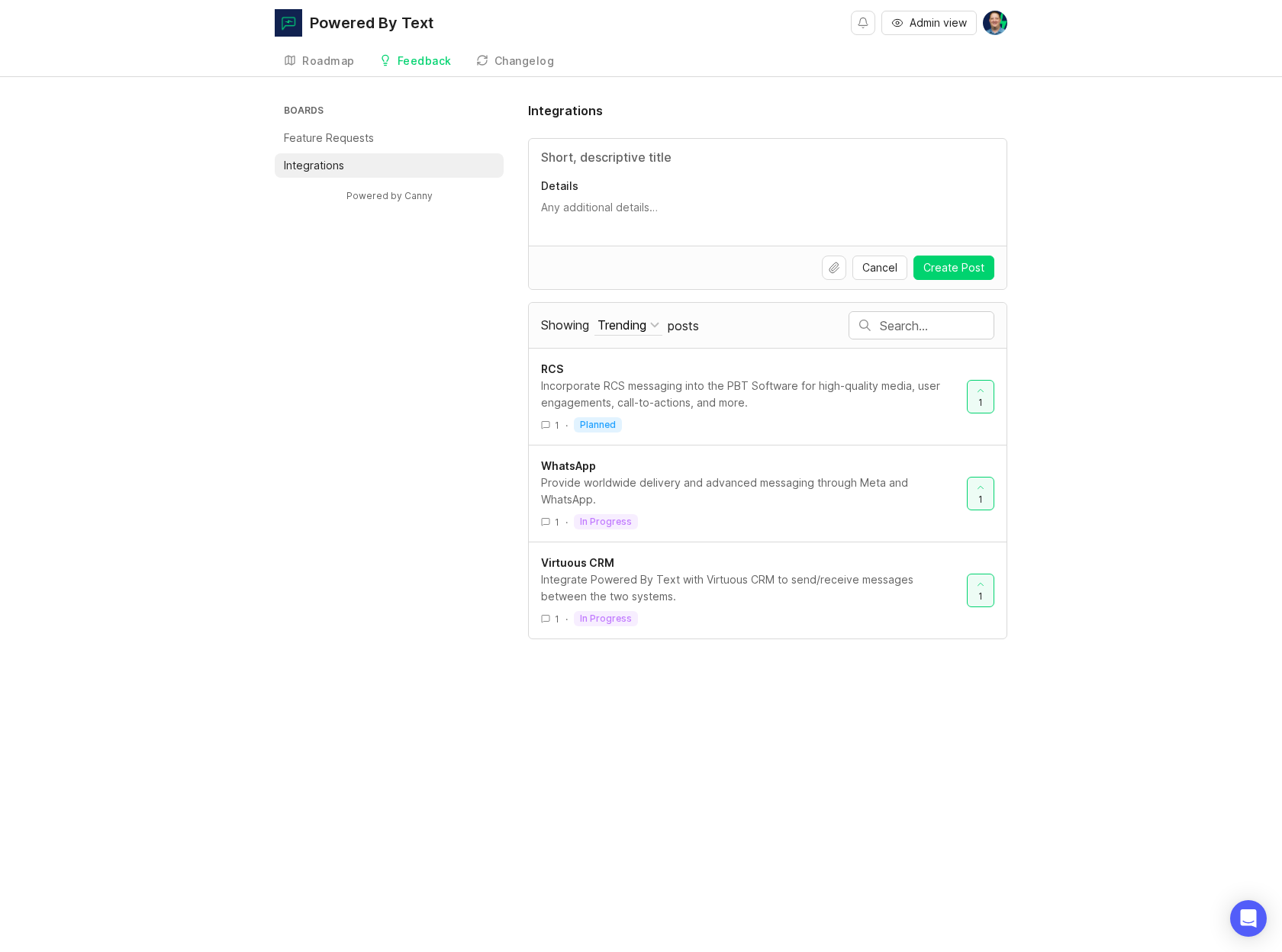
type input "B"
type input "PushPay"
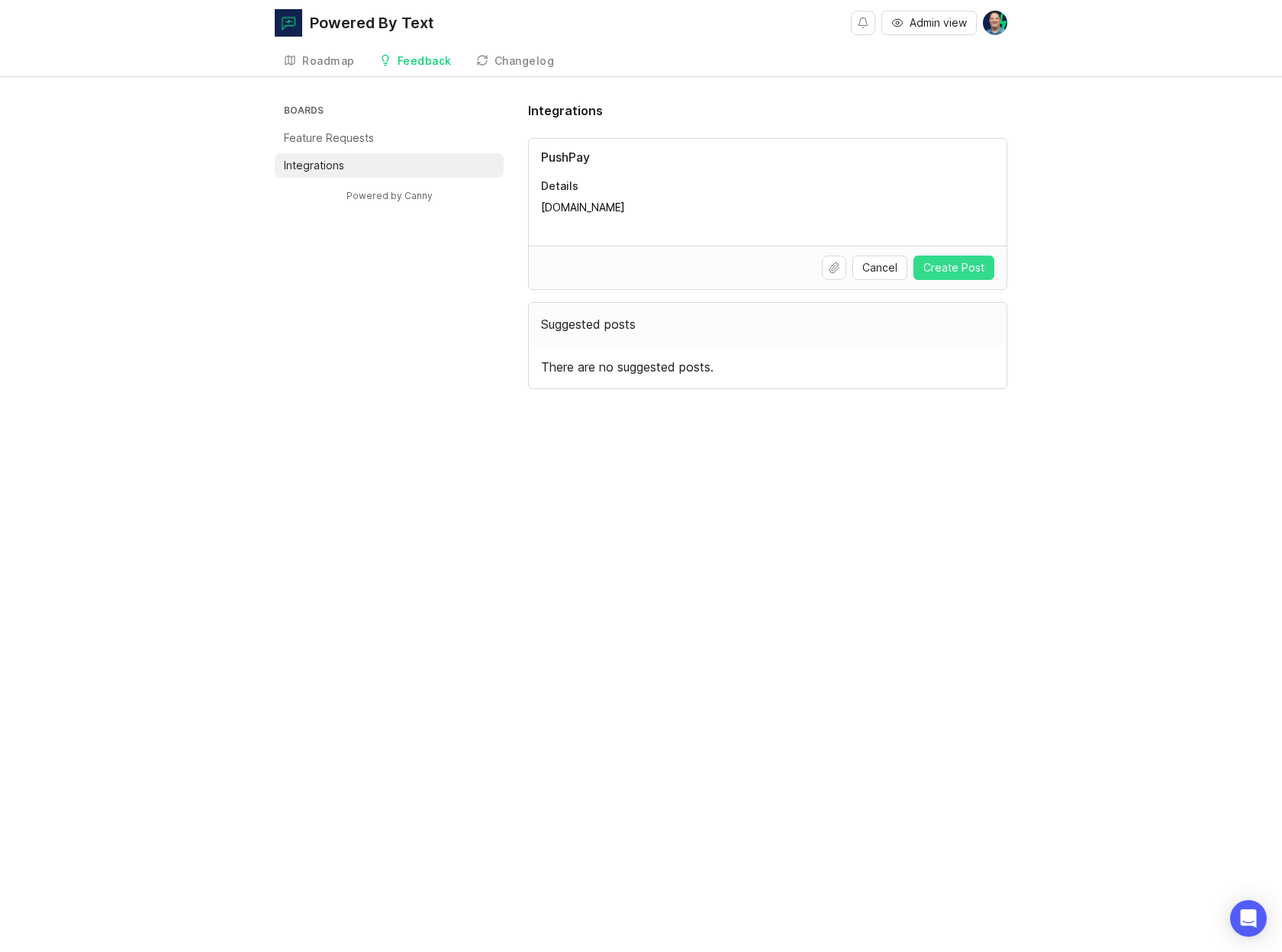
type textarea "pushpay.com"
click at [968, 267] on span "Create Post" at bounding box center [954, 268] width 61 height 16
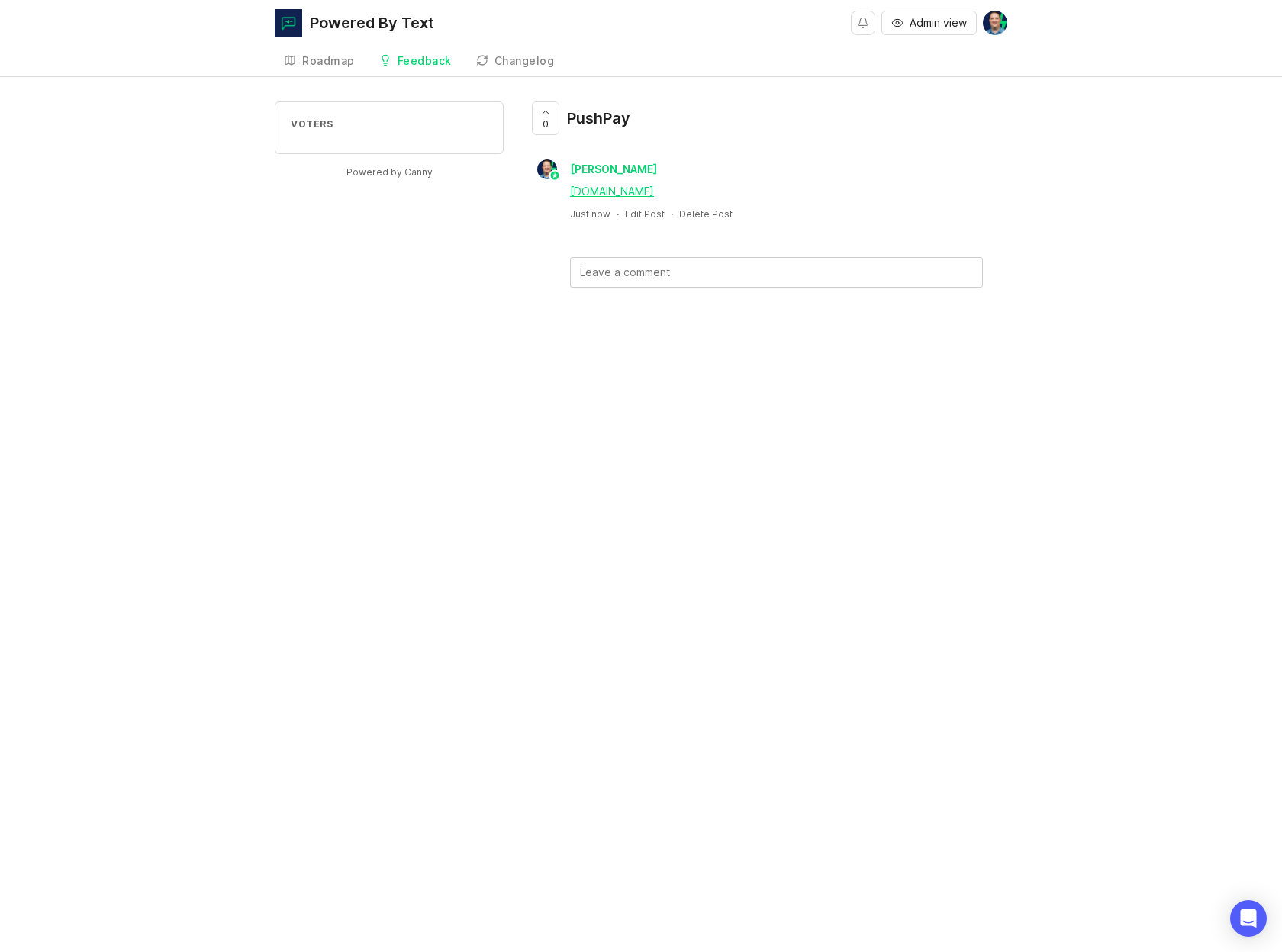
click at [432, 68] on link "Feedback" at bounding box center [416, 62] width 91 height 31
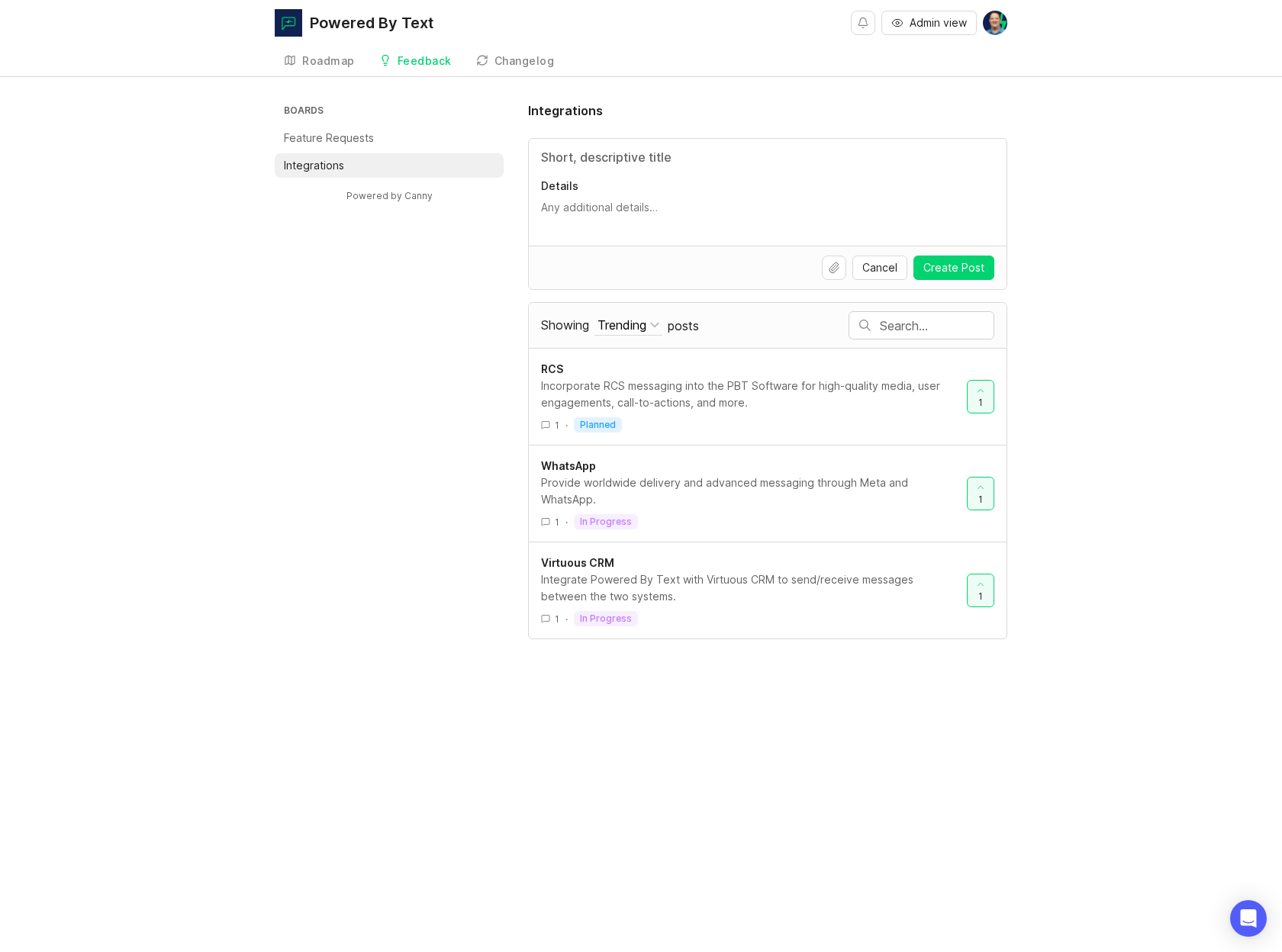
click at [387, 309] on div "Boards Feature Requests Integrations Powered by Canny Integrations Details Canc…" at bounding box center [640, 370] width 732 height 537
click at [450, 379] on div "Boards Feature Requests Integrations Powered by Canny Integrations Details Canc…" at bounding box center [640, 370] width 732 height 537
click at [333, 142] on p "Feature Requests" at bounding box center [328, 138] width 90 height 16
click at [333, 52] on link "Roadmap" at bounding box center [319, 62] width 90 height 31
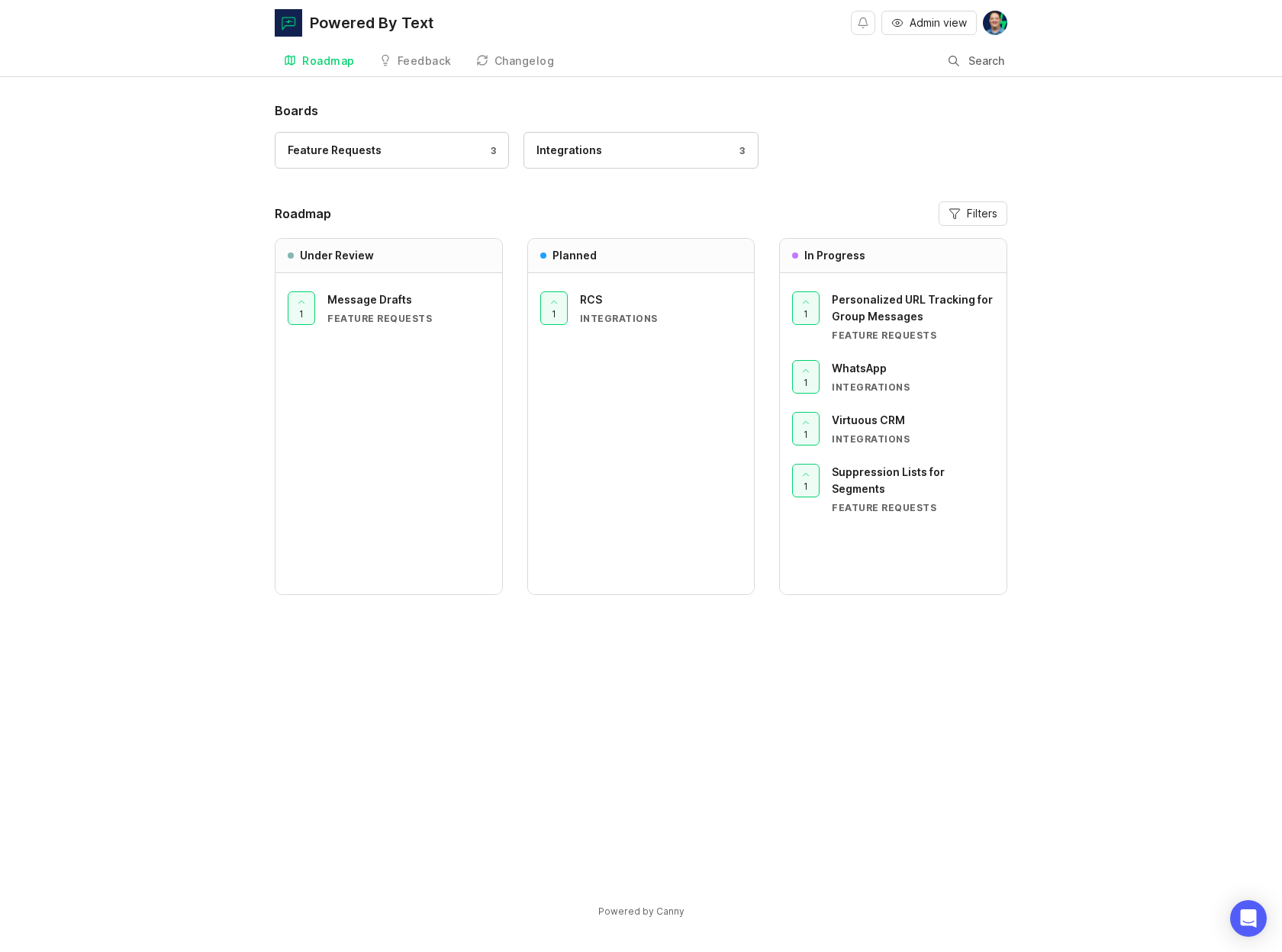
click at [136, 405] on div "Boards Feature Requests 3 Integrations 3 Roadmap Filters Under Review 1 Message…" at bounding box center [641, 523] width 1282 height 843
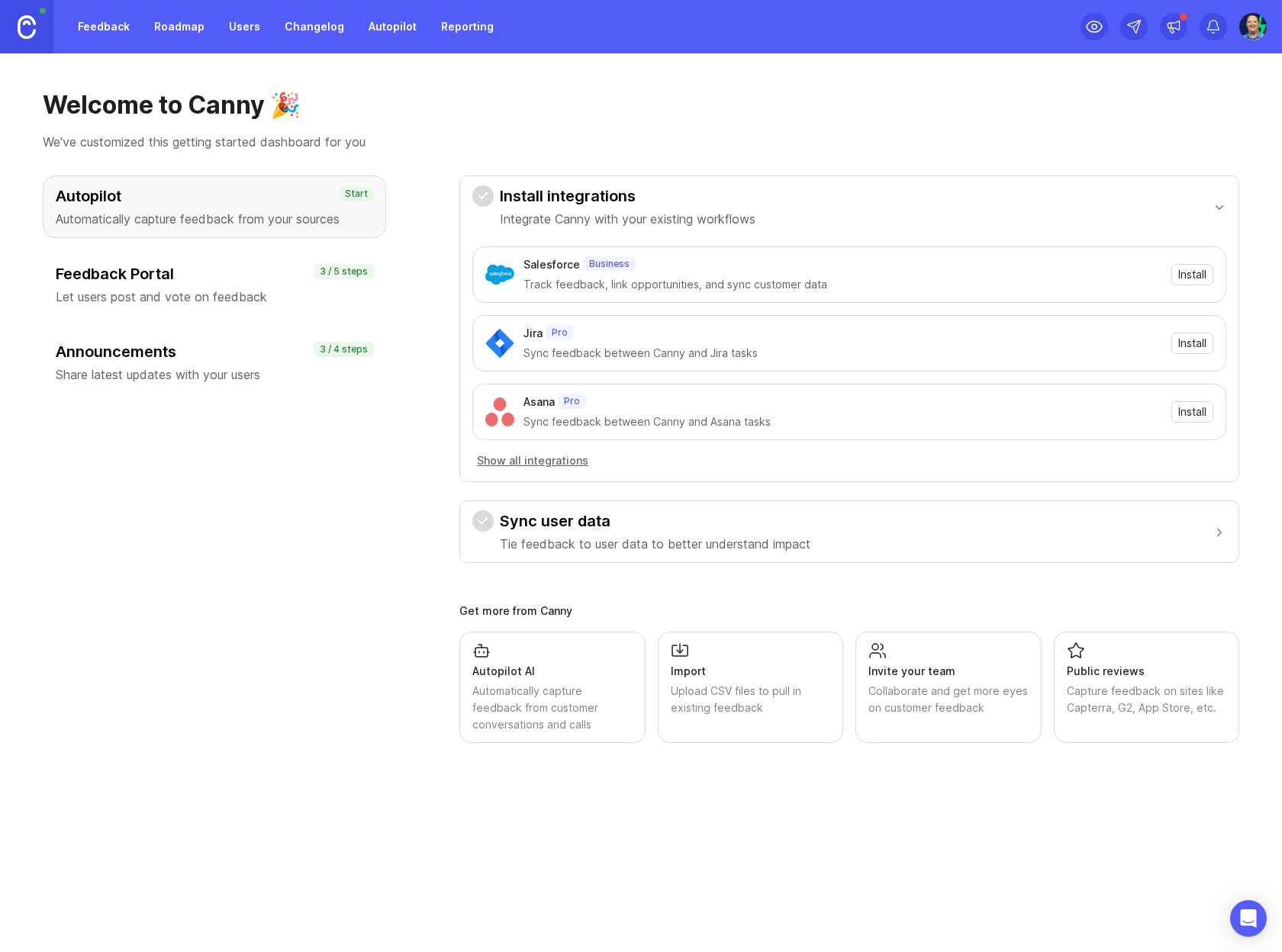
click at [1208, 33] on icon at bounding box center [1213, 27] width 16 height 16
click at [103, 31] on link "Feedback" at bounding box center [103, 27] width 70 height 28
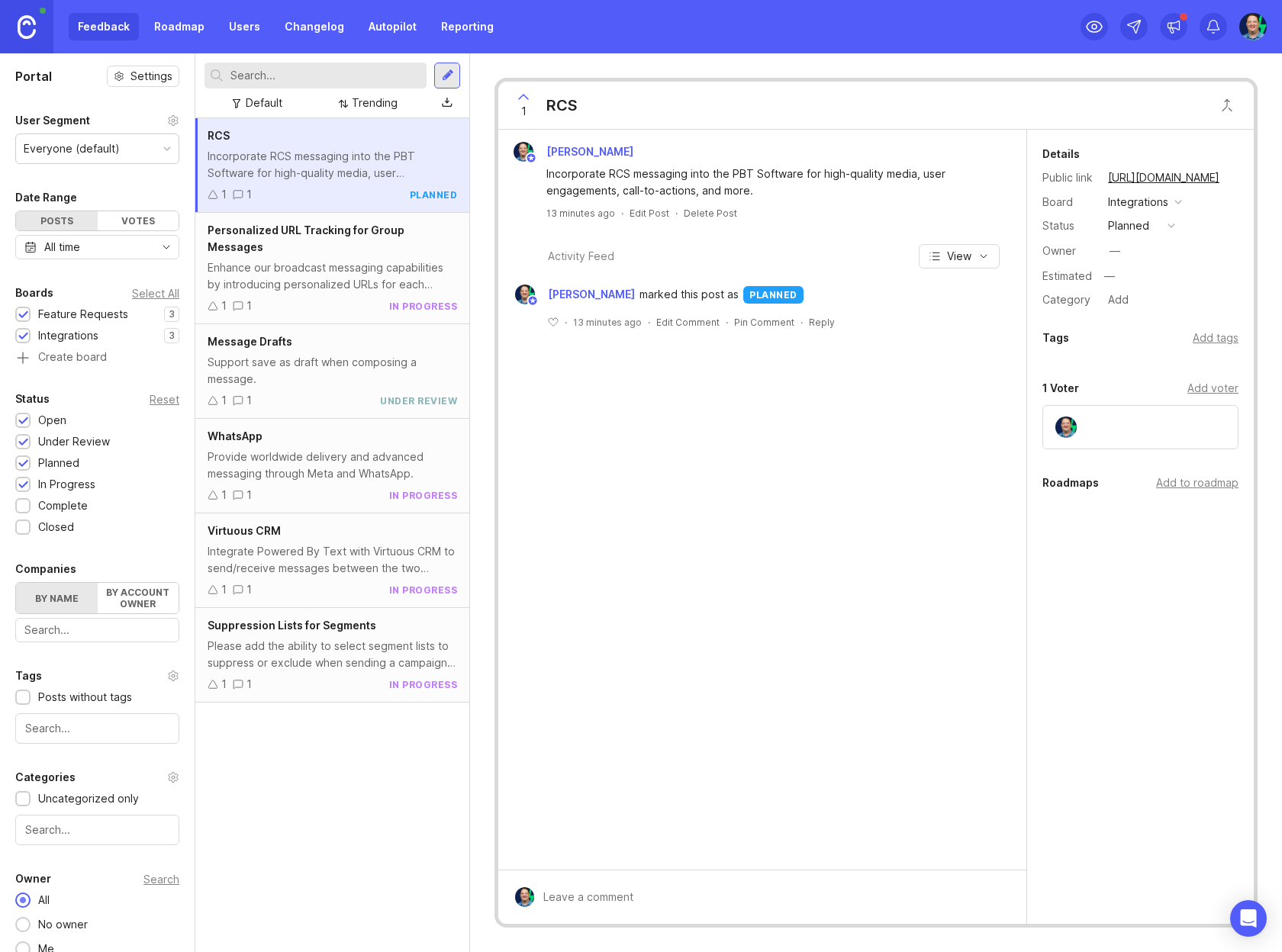
click at [391, 741] on div "RCS Incorporate RCS messaging into the PBT Software for high-quality media, use…" at bounding box center [333, 535] width 274 height 834
click at [362, 792] on div "RCS Incorporate RCS messaging into the PBT Software for high-quality media, use…" at bounding box center [333, 535] width 274 height 834
click at [393, 823] on div "RCS Incorporate RCS messaging into the PBT Software for high-quality media, use…" at bounding box center [333, 535] width 274 height 834
click at [86, 103] on div "Portal Settings User Segment Everyone (default) Date Range Posts Votes All time…" at bounding box center [97, 512] width 195 height 916
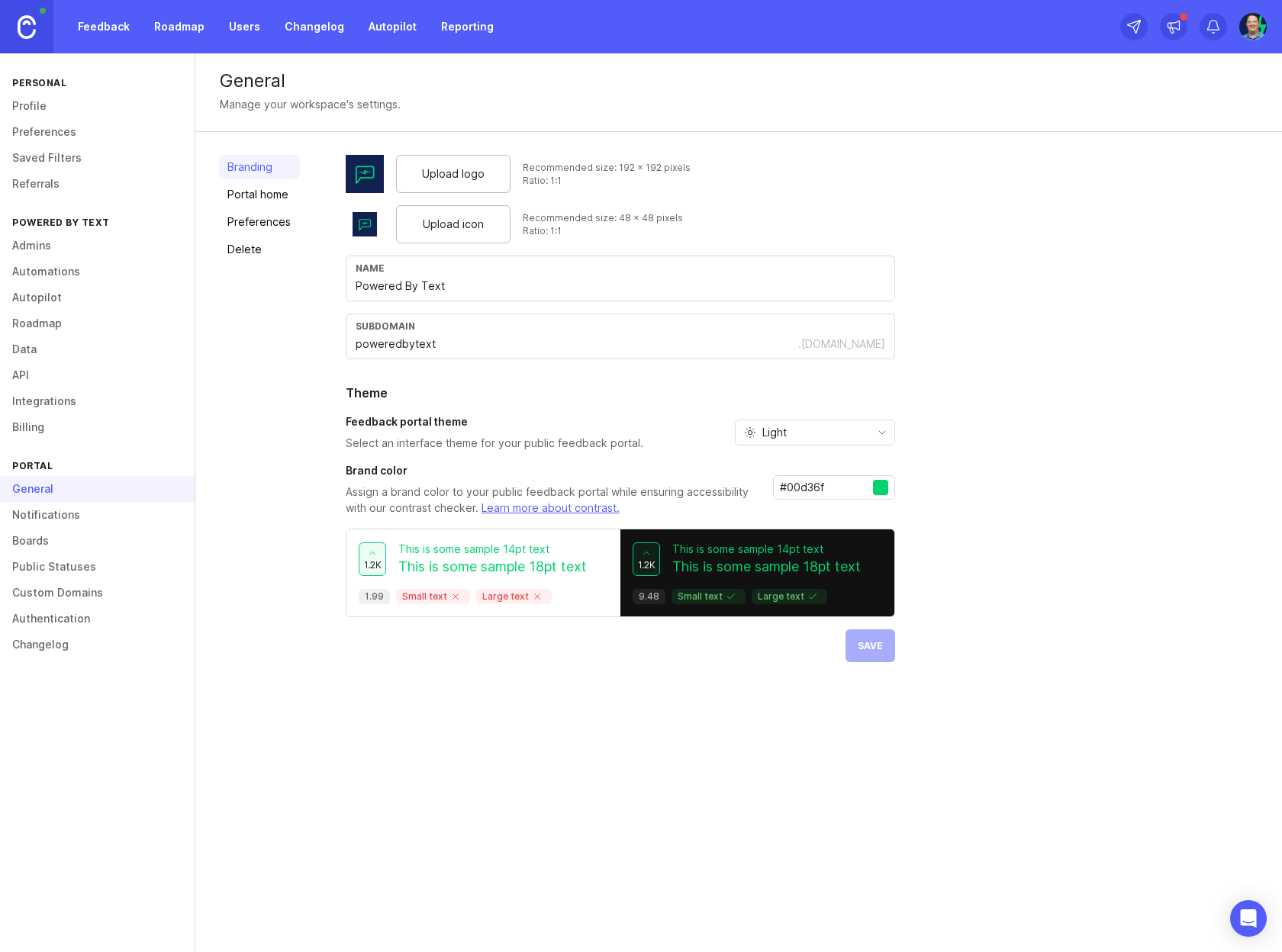
click at [17, 33] on link at bounding box center [27, 27] width 54 height 54
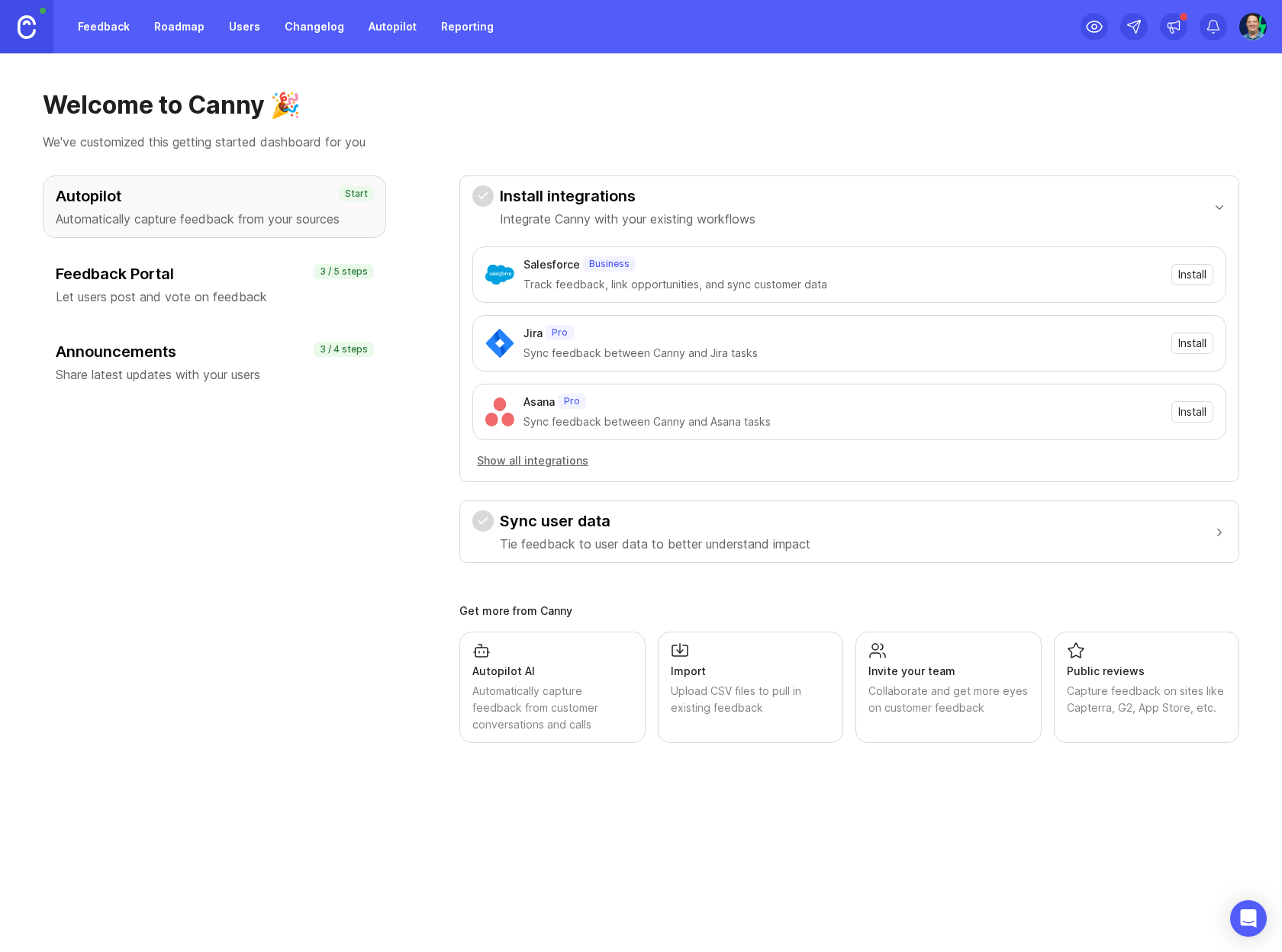
click at [102, 25] on link "Feedback" at bounding box center [103, 27] width 70 height 28
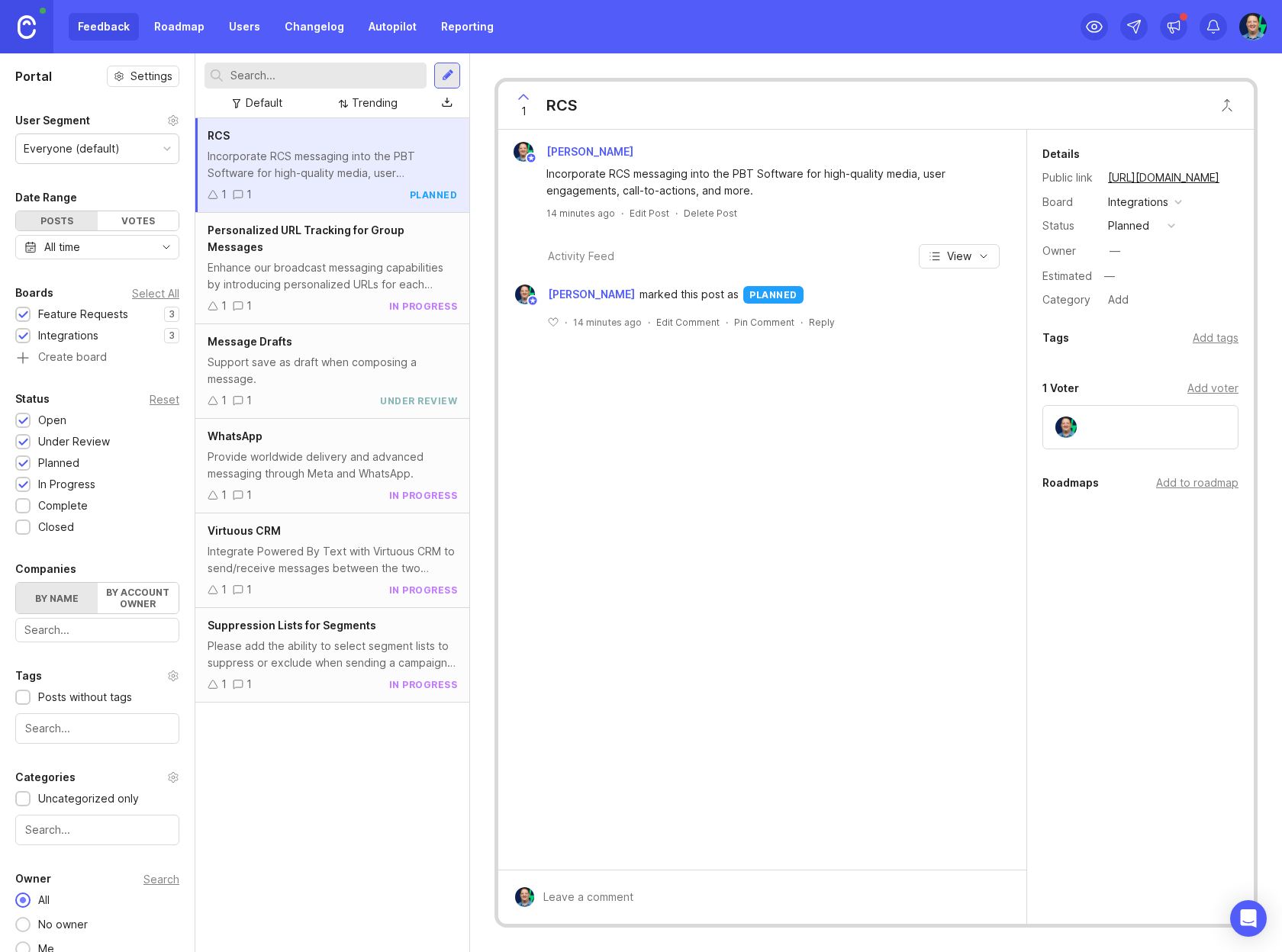
click at [269, 102] on div "Default" at bounding box center [264, 102] width 37 height 17
click at [250, 102] on div "Default" at bounding box center [264, 102] width 37 height 17
click at [349, 72] on input "text" at bounding box center [326, 76] width 190 height 17
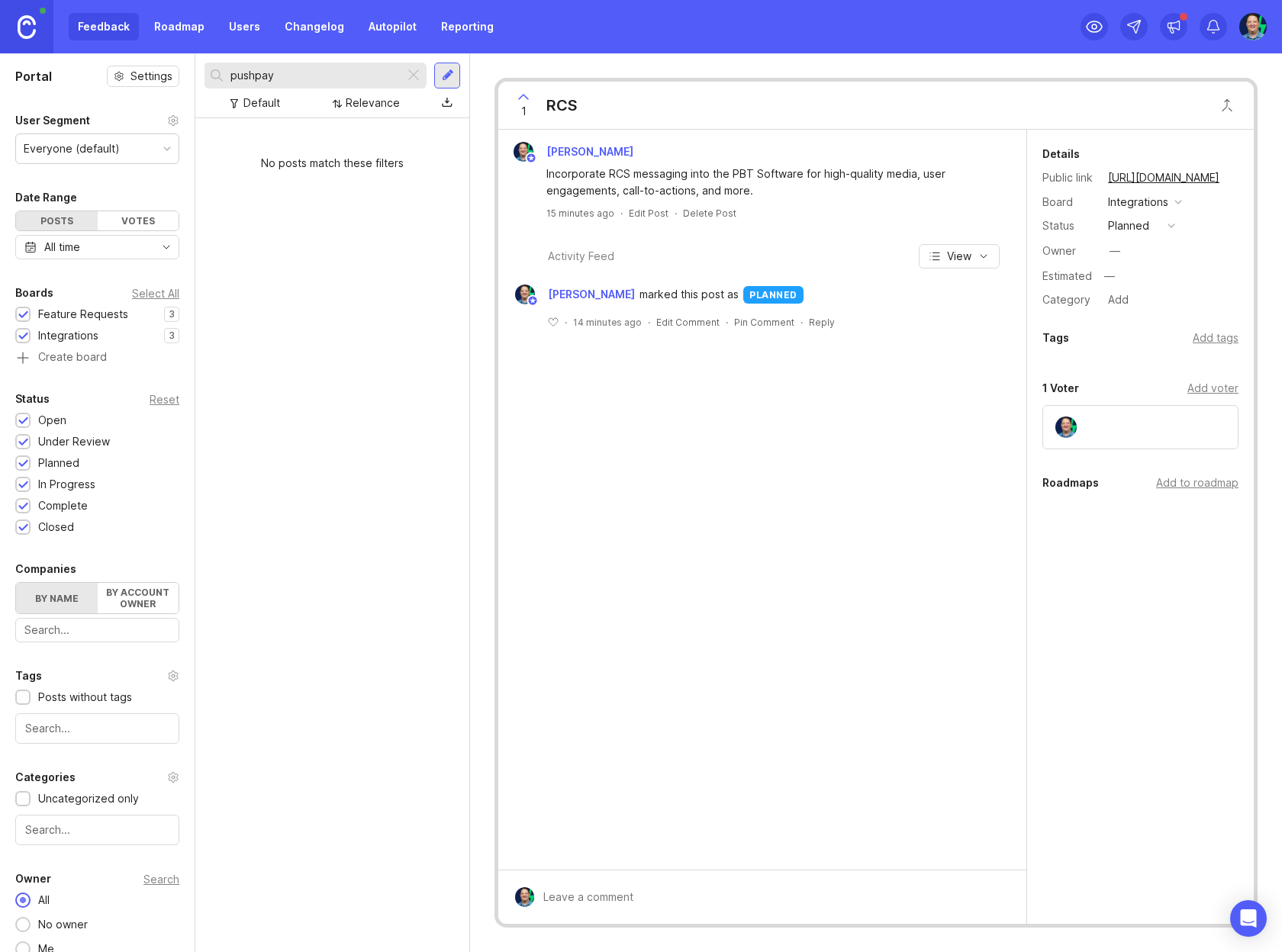
type input "pushpay"
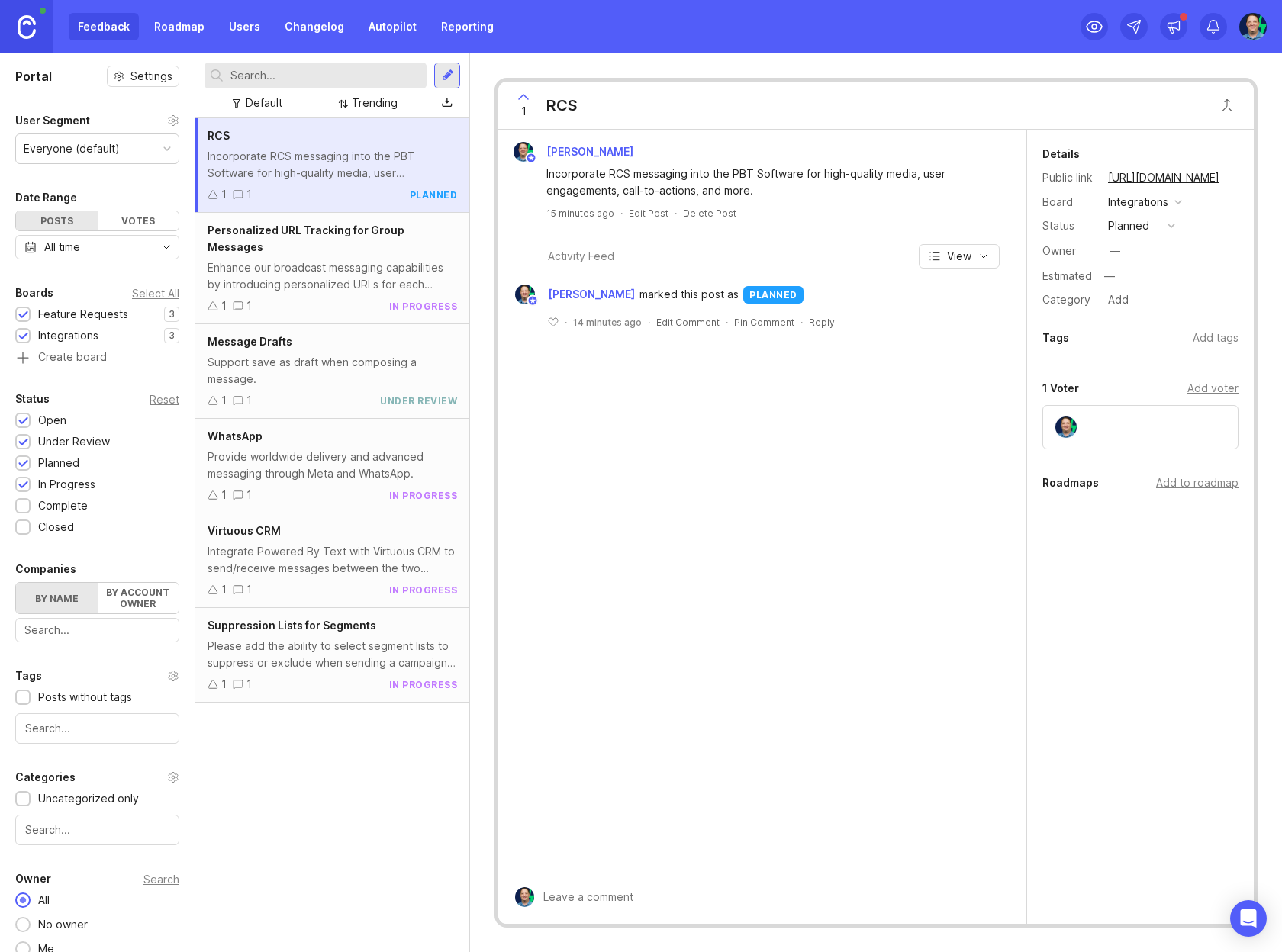
click at [259, 827] on div "RCS Incorporate RCS messaging into the PBT Software for high-quality media, use…" at bounding box center [333, 535] width 274 height 834
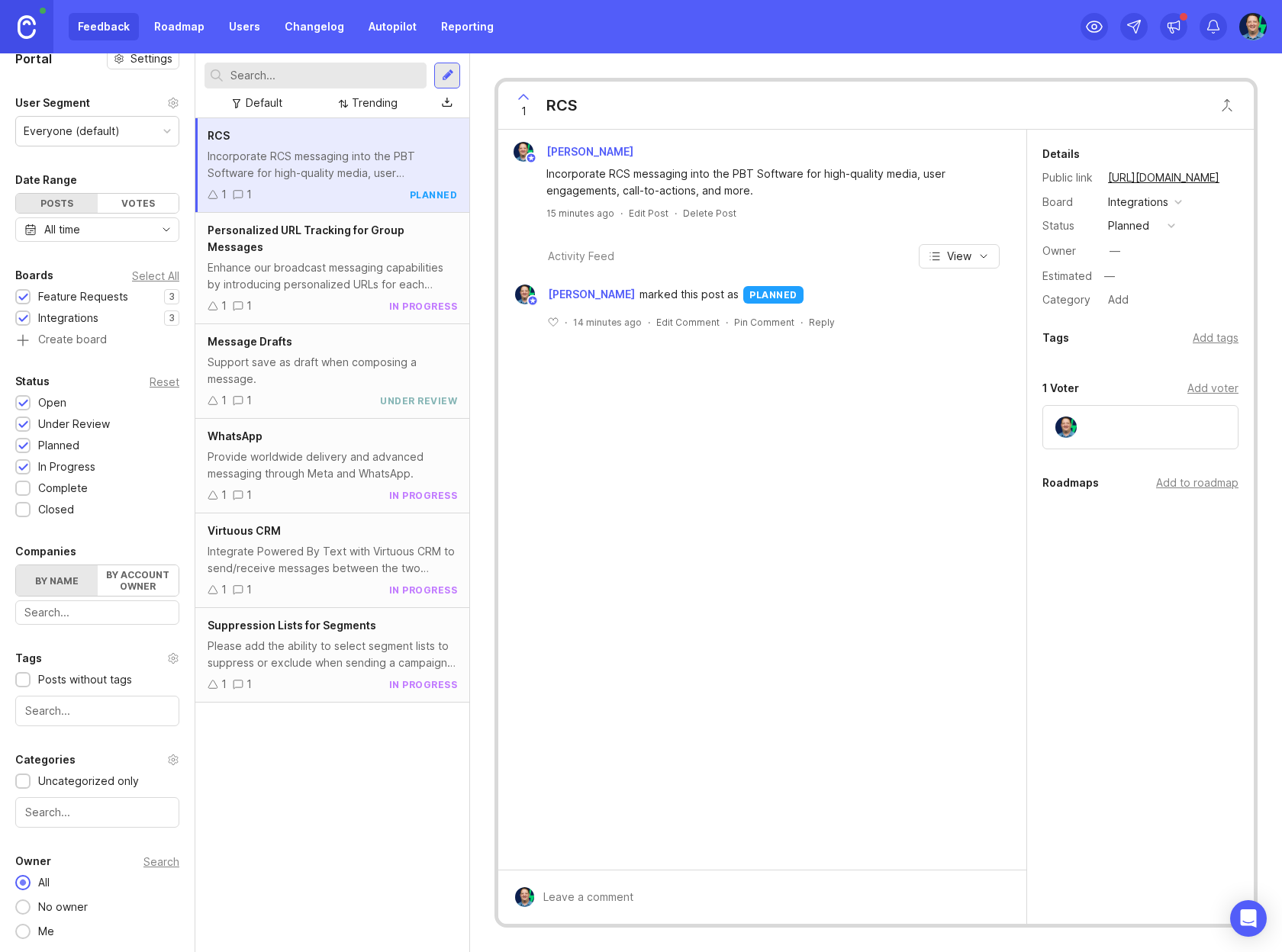
click at [695, 48] on div "Feedback Roadmap Users Changelog Autopilot Reporting" at bounding box center [641, 27] width 1282 height 54
click at [323, 862] on div "RCS Incorporate RCS messaging into the PBT Software for high-quality media, use…" at bounding box center [333, 535] width 274 height 834
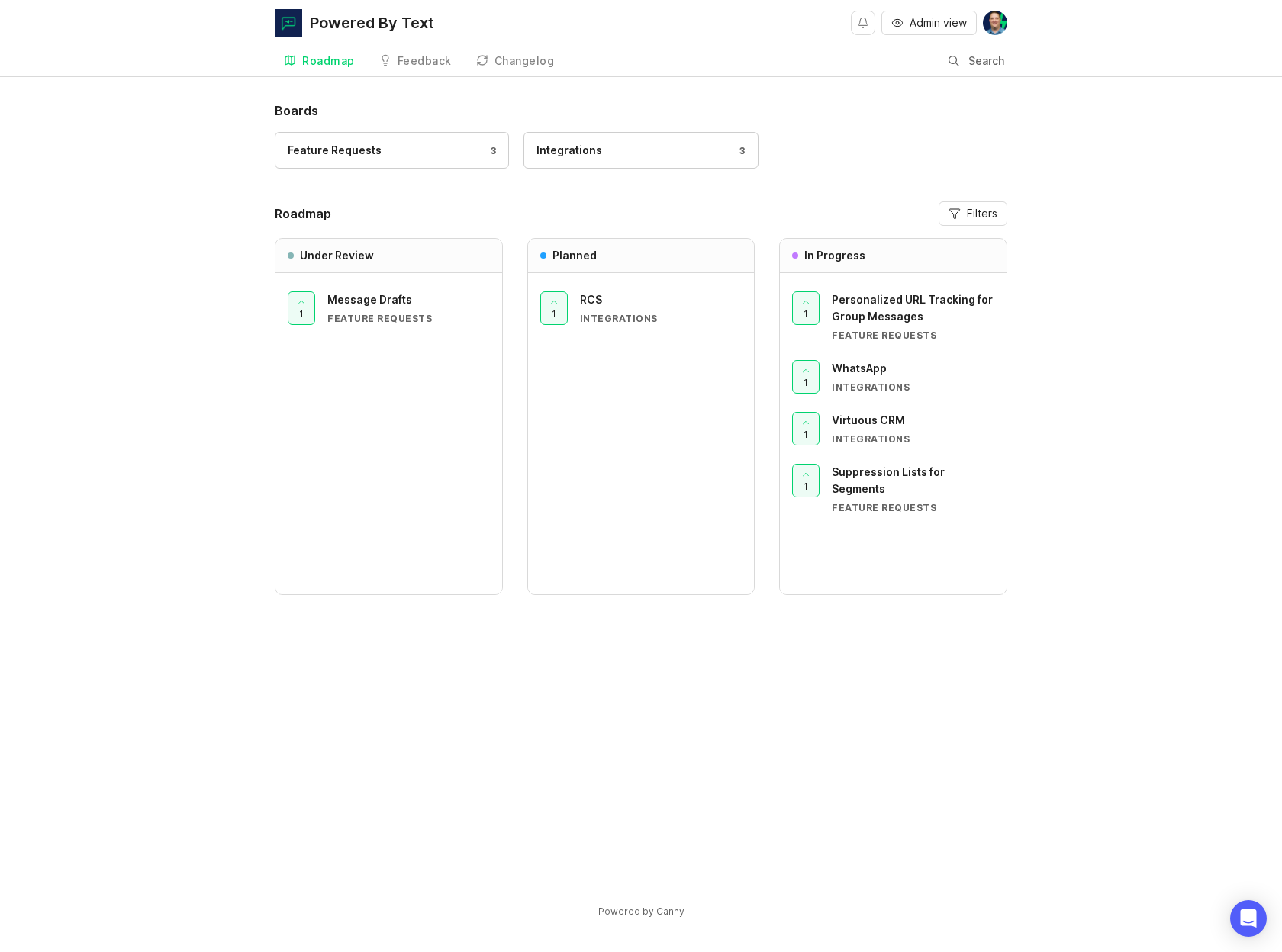
click at [683, 151] on div "Integrations 3" at bounding box center [641, 151] width 209 height 17
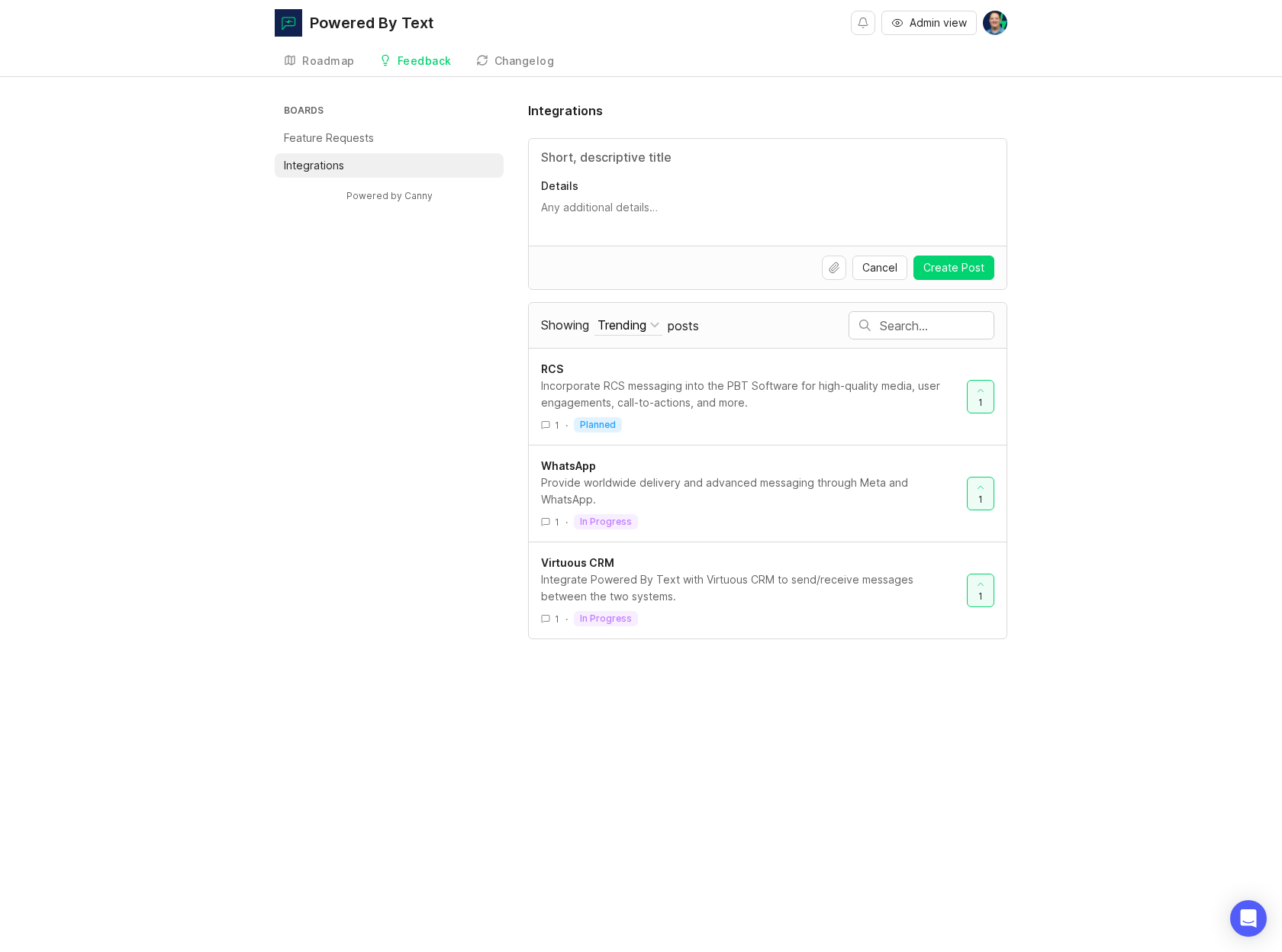
click at [472, 457] on div "Boards Feature Requests Integrations Powered by Canny Integrations Details Canc…" at bounding box center [640, 370] width 732 height 537
click at [876, 272] on span "Cancel" at bounding box center [880, 268] width 35 height 16
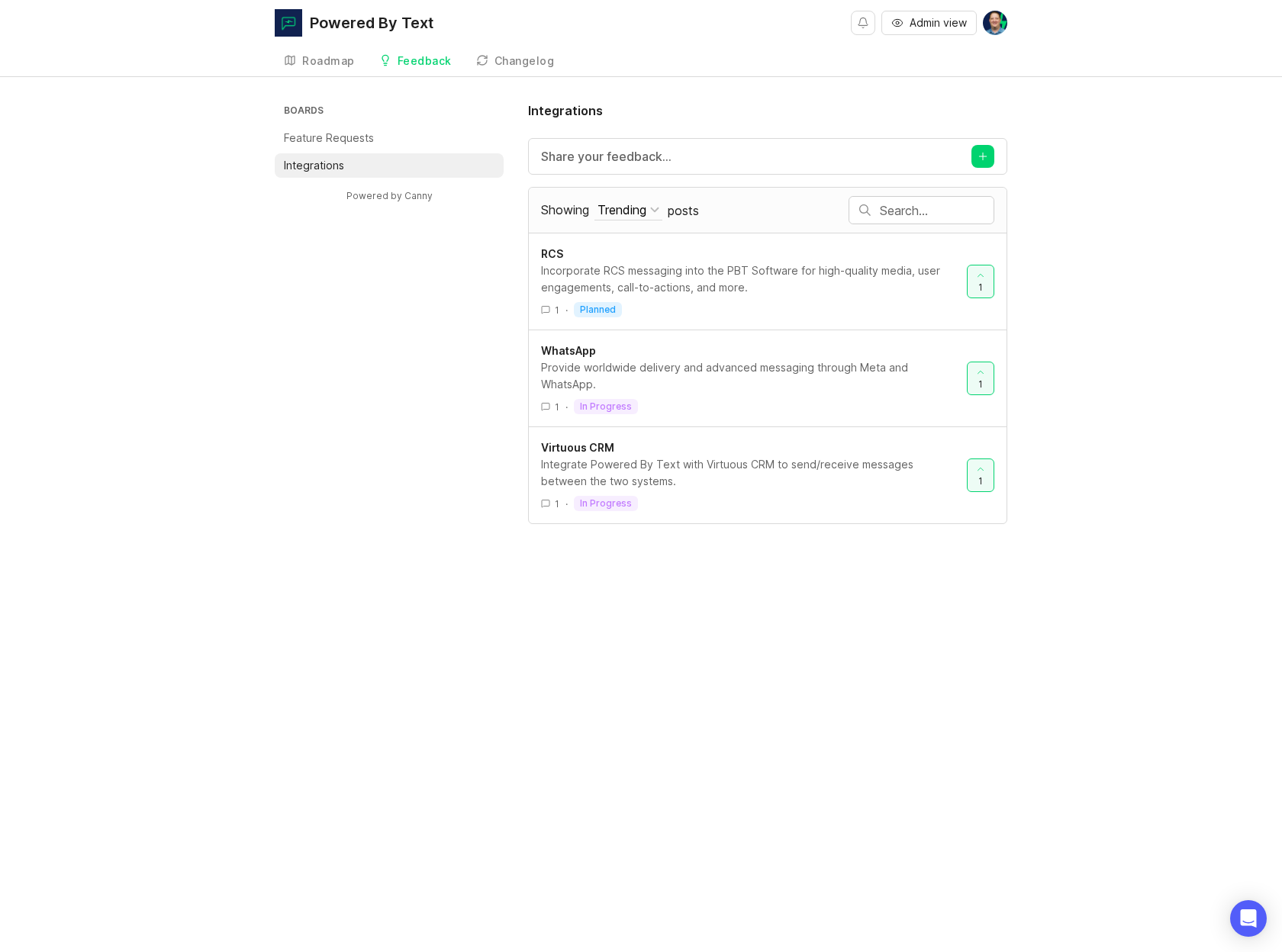
click at [651, 213] on button "Trending" at bounding box center [629, 210] width 68 height 20
click at [512, 454] on div "Boards Feature Requests Integrations Powered by Canny Integrations Share your f…" at bounding box center [640, 313] width 732 height 423
click at [662, 203] on button "Trending" at bounding box center [629, 210] width 68 height 20
click at [719, 355] on div "My Own" at bounding box center [719, 364] width 116 height 26
click at [647, 197] on div "Showing My Own Sort Trending Top New Filter Under Review Planned In Progress Co…" at bounding box center [695, 210] width 308 height 43
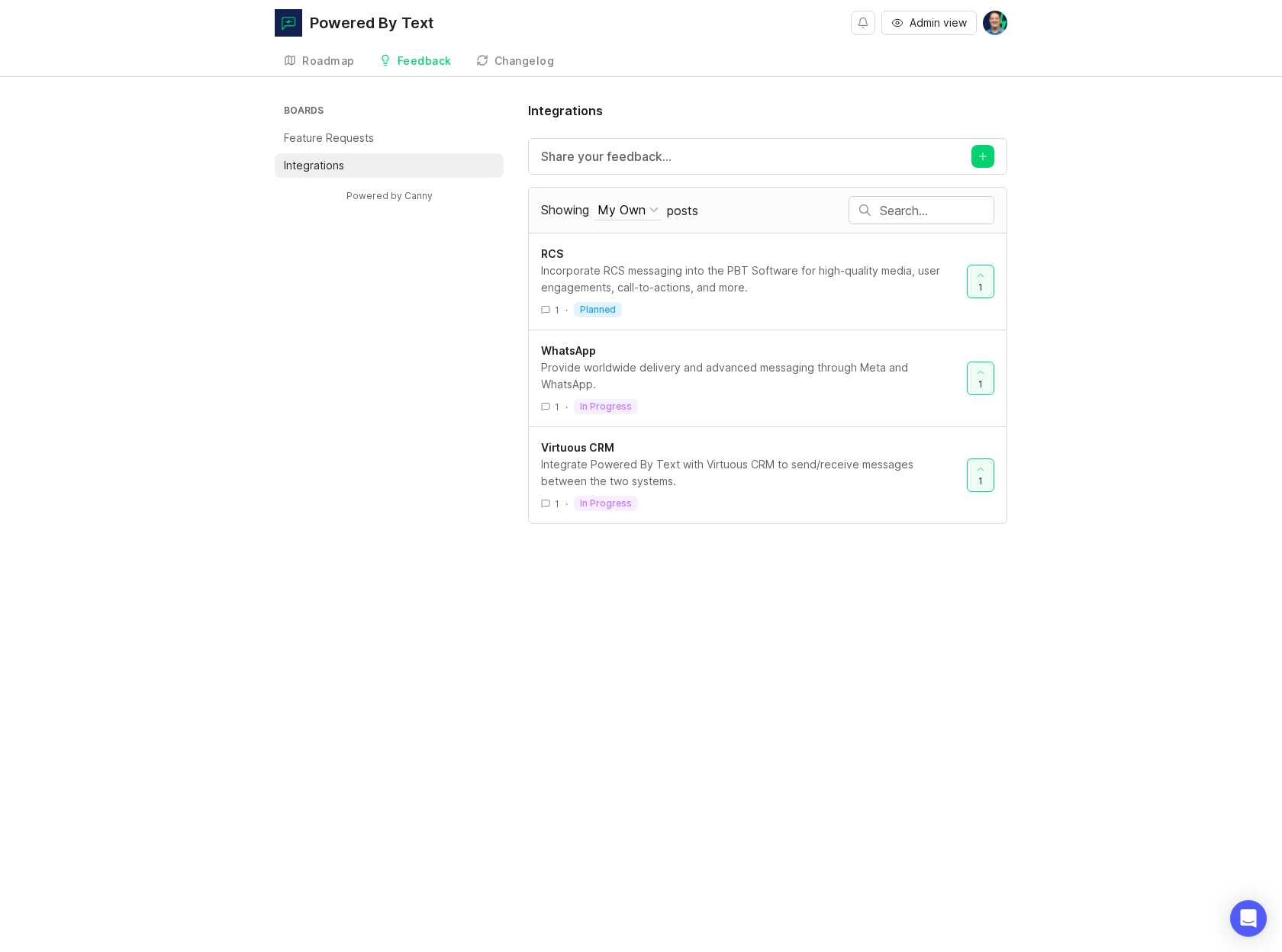
click at [645, 217] on div "My Own" at bounding box center [622, 210] width 48 height 17
click at [417, 347] on div "Boards Feature Requests Integrations Powered by Canny Integrations Share your f…" at bounding box center [640, 313] width 732 height 423
click at [329, 20] on div "Powered By Text" at bounding box center [371, 23] width 124 height 16
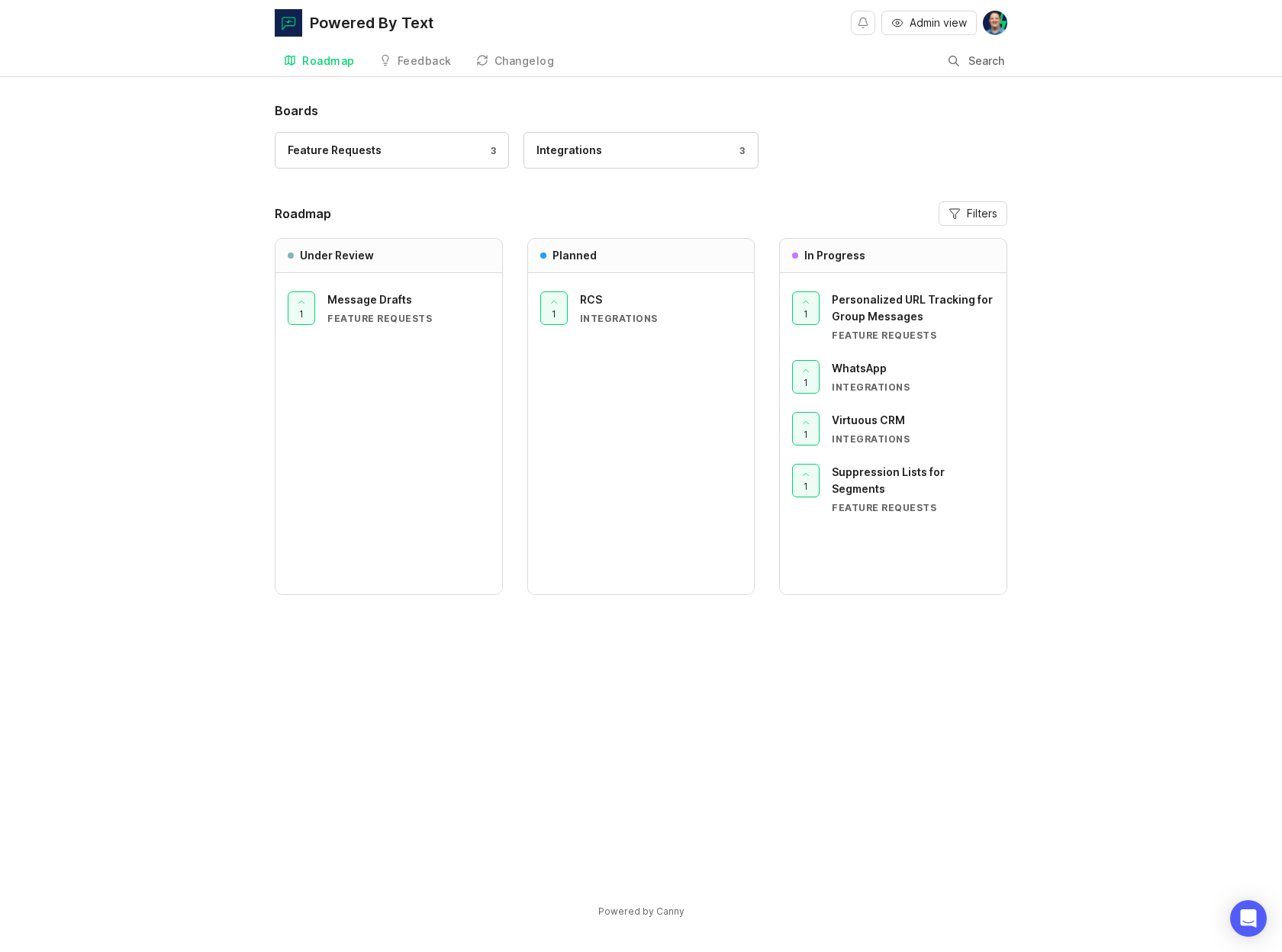
click at [1183, 384] on div "Boards Feature Requests 3 Integrations 3 Roadmap Filters Under Review 1 Message…" at bounding box center [641, 523] width 1282 height 843
click at [413, 53] on link "Feedback" at bounding box center [416, 62] width 91 height 31
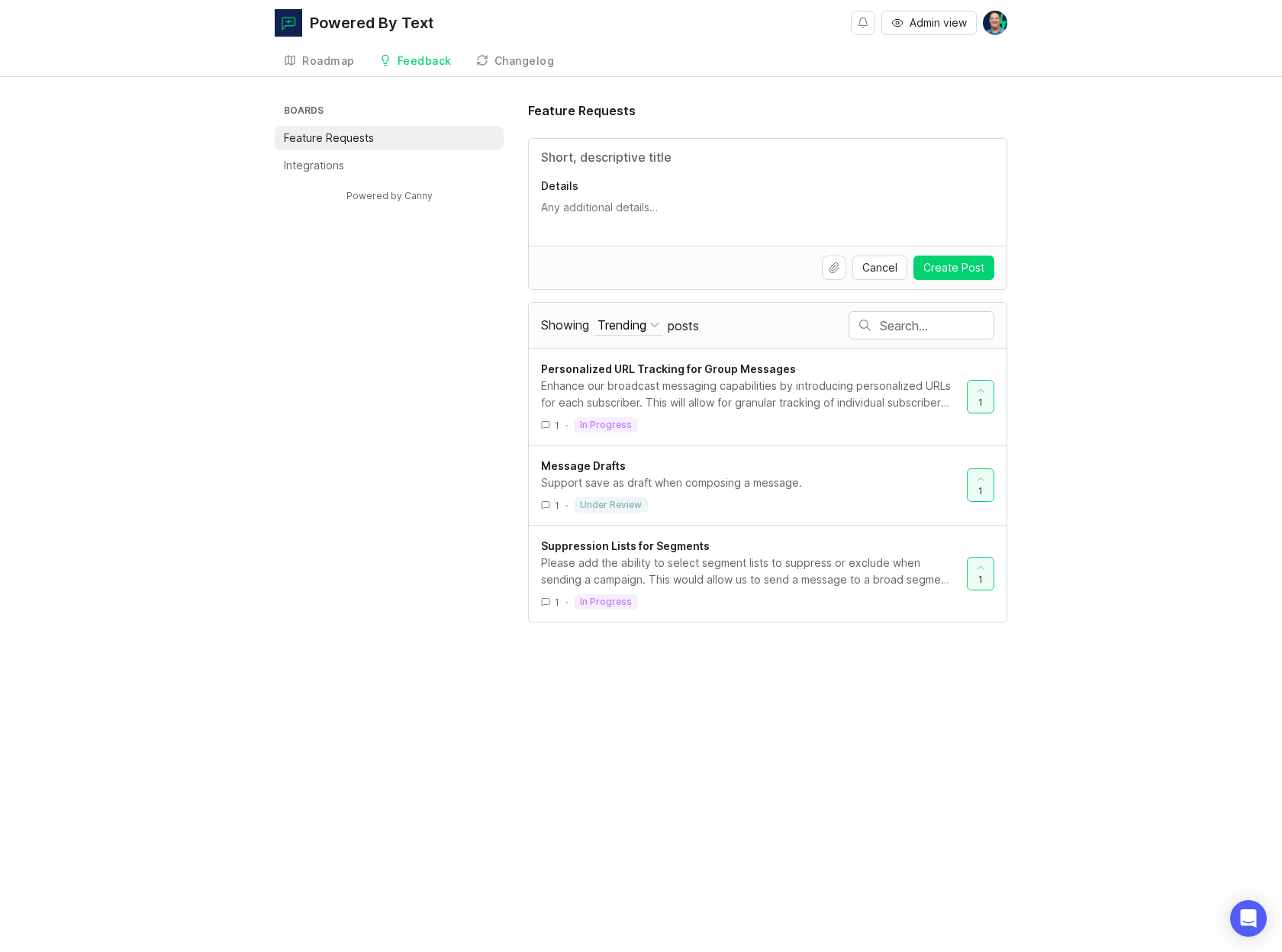
click at [442, 424] on div "Boards Feature Requests Integrations Powered by Canny Feature Requests Details …" at bounding box center [640, 362] width 732 height 521
click at [393, 151] on ul "Boards Feature Requests Integrations" at bounding box center [389, 139] width 229 height 77
click at [395, 164] on li "Integrations" at bounding box center [389, 165] width 229 height 24
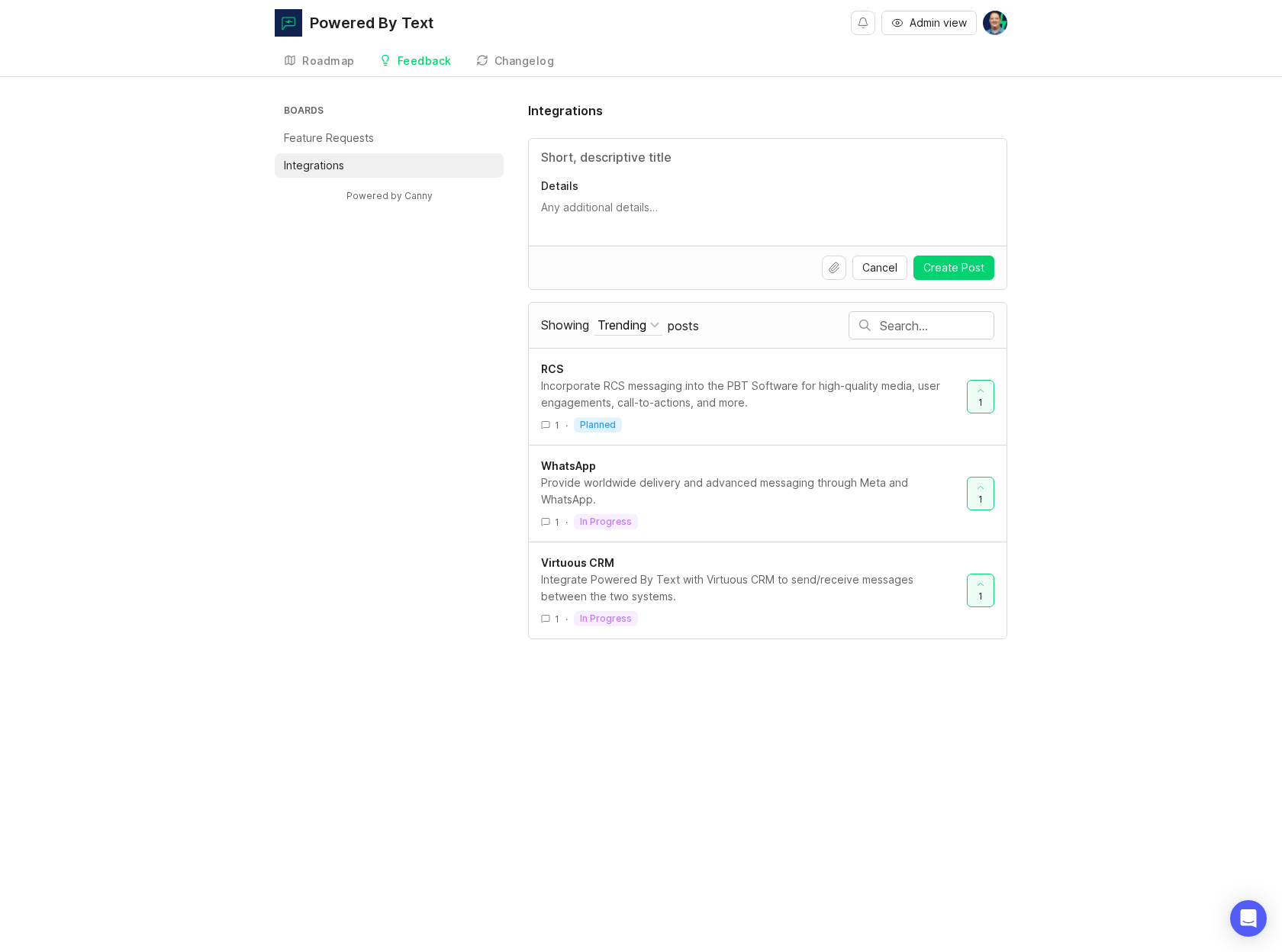
click at [411, 398] on div "Boards Feature Requests Integrations Powered by Canny Integrations Details Canc…" at bounding box center [640, 370] width 732 height 537
click at [336, 16] on div "Powered By Text" at bounding box center [371, 23] width 124 height 16
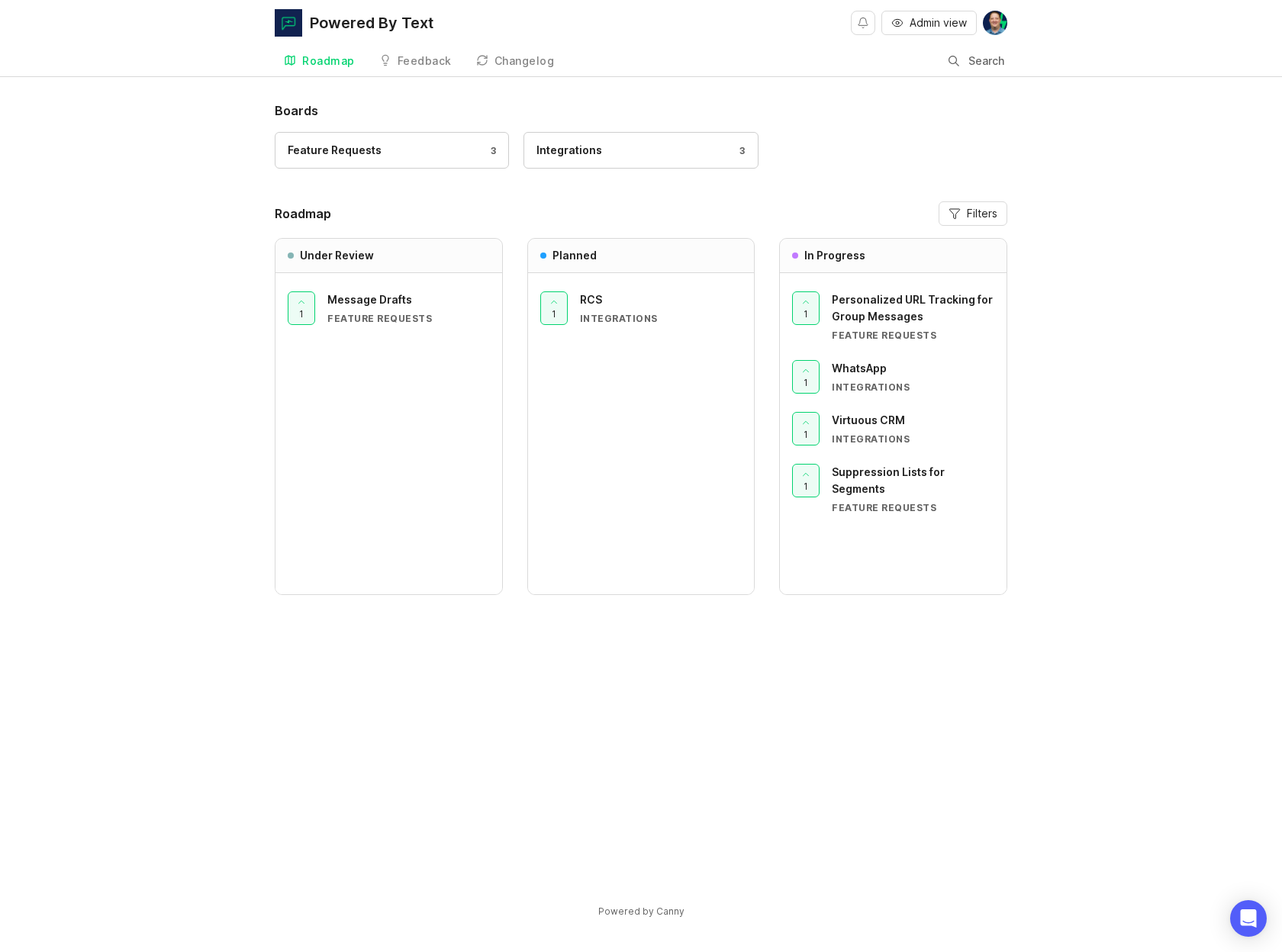
click at [911, 112] on h1 "Boards" at bounding box center [640, 111] width 732 height 18
click at [865, 19] on button "Notifications" at bounding box center [863, 23] width 24 height 24
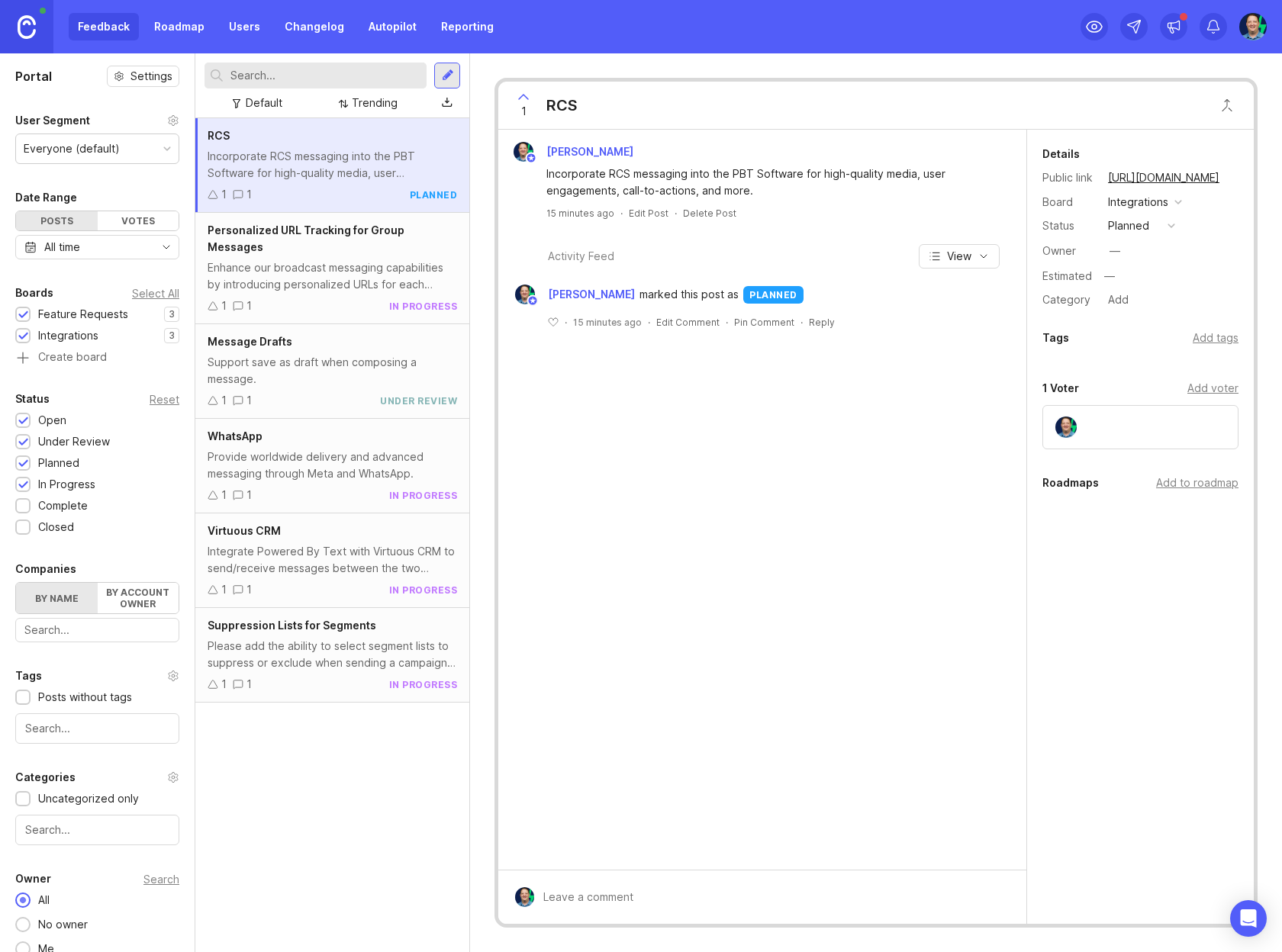
click at [371, 106] on div "Trending" at bounding box center [375, 102] width 46 height 17
click at [359, 95] on div "Newest" at bounding box center [377, 102] width 39 height 17
click at [362, 67] on input "text" at bounding box center [326, 76] width 190 height 17
click at [450, 77] on div at bounding box center [447, 75] width 12 height 14
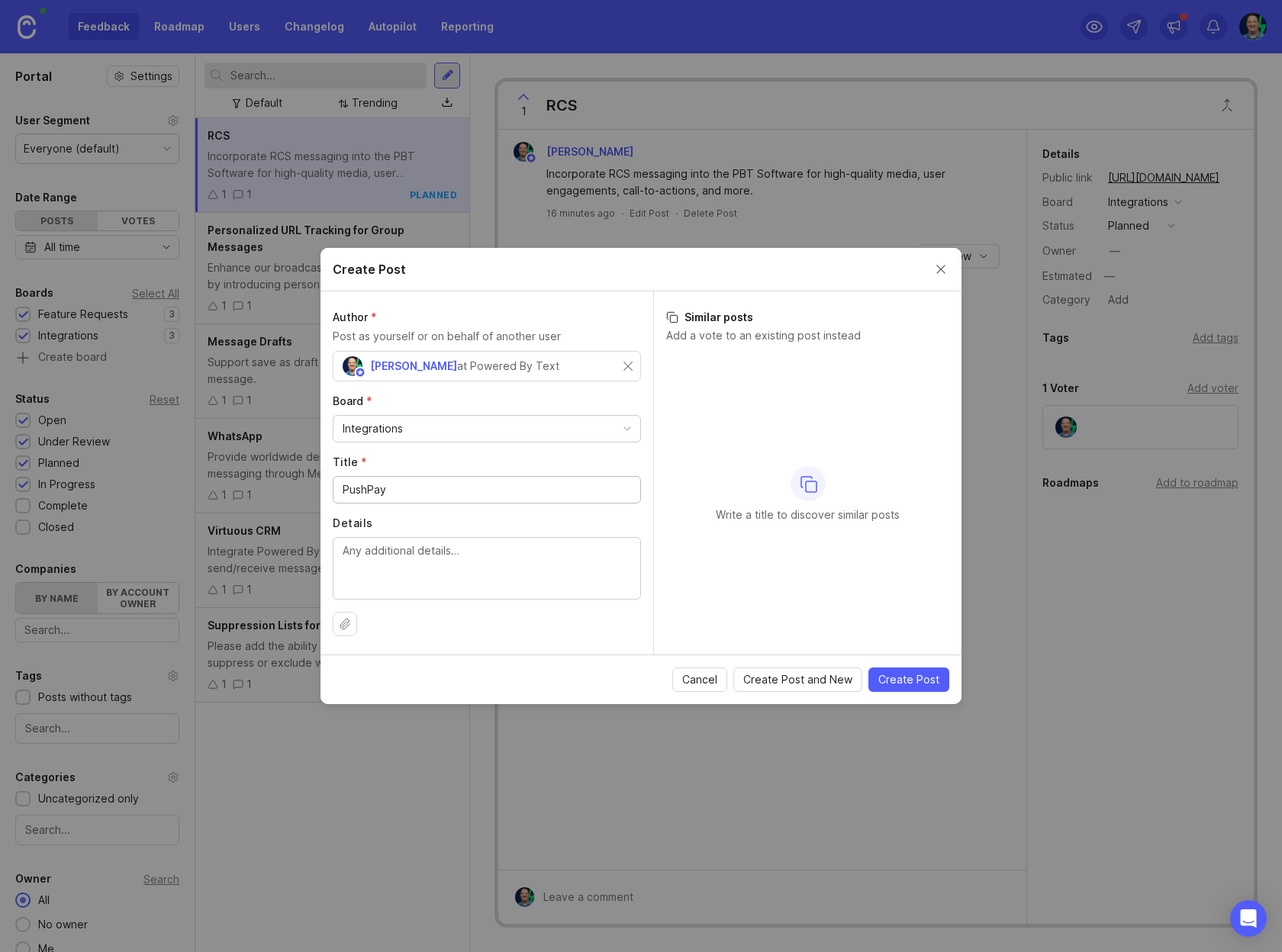
type input "PushPay"
type textarea "p"
type textarea "[URL][DOMAIN_NAME]"
click at [919, 681] on span "Create Post" at bounding box center [909, 680] width 61 height 16
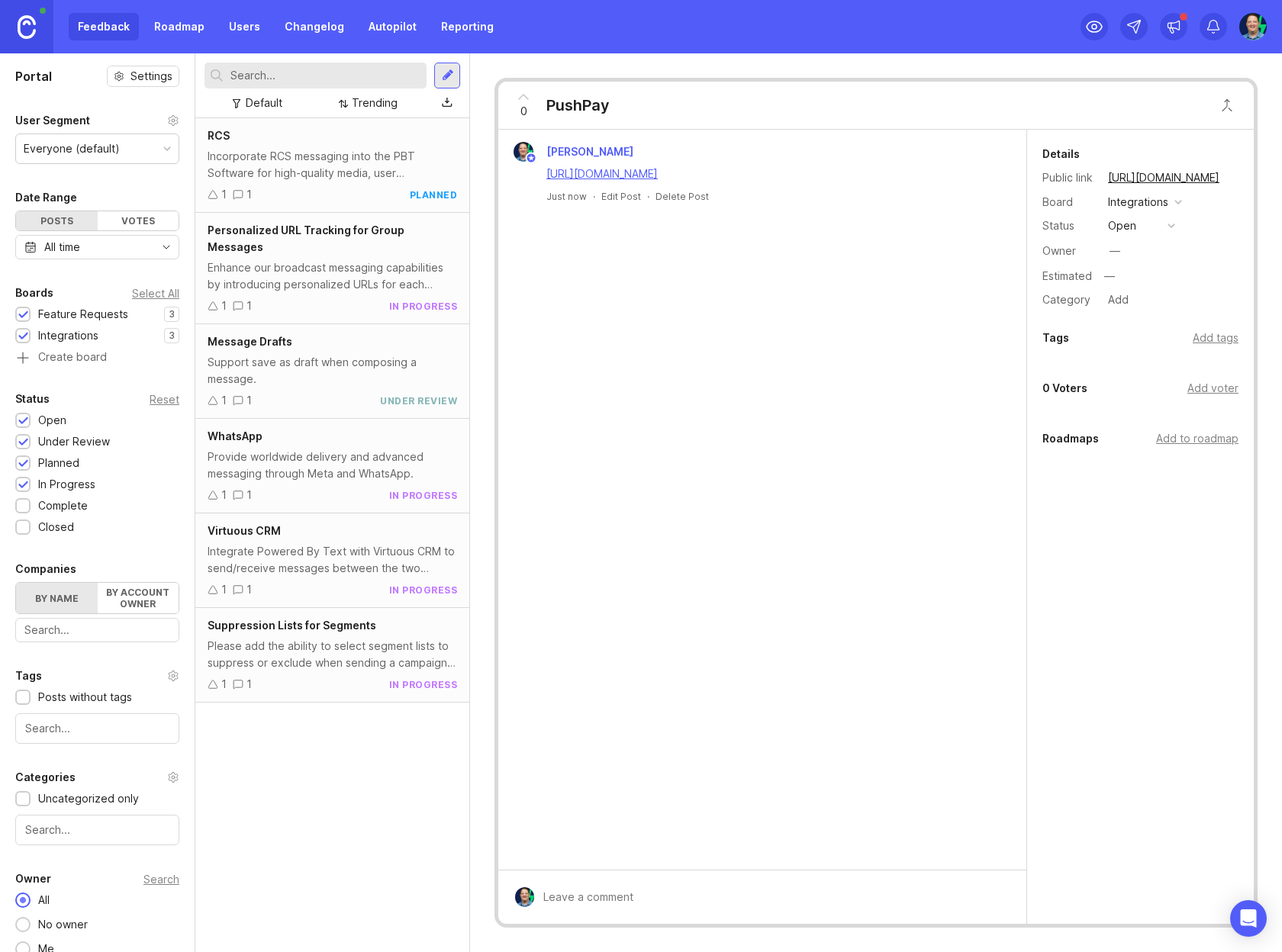
click at [322, 853] on div "RCS Incorporate RCS messaging into the PBT Software for high-quality media, use…" at bounding box center [333, 535] width 274 height 834
click at [324, 864] on div "RCS Incorporate RCS messaging into the PBT Software for high-quality media, use…" at bounding box center [333, 535] width 274 height 834
click at [369, 100] on div "Trending" at bounding box center [375, 102] width 46 height 17
click at [336, 693] on div "RCS Incorporate RCS messaging into the PBT Software for high-quality media, use…" at bounding box center [333, 535] width 274 height 834
click at [381, 792] on div "RCS Incorporate RCS messaging into the PBT Software for high-quality media, use…" at bounding box center [333, 535] width 274 height 834
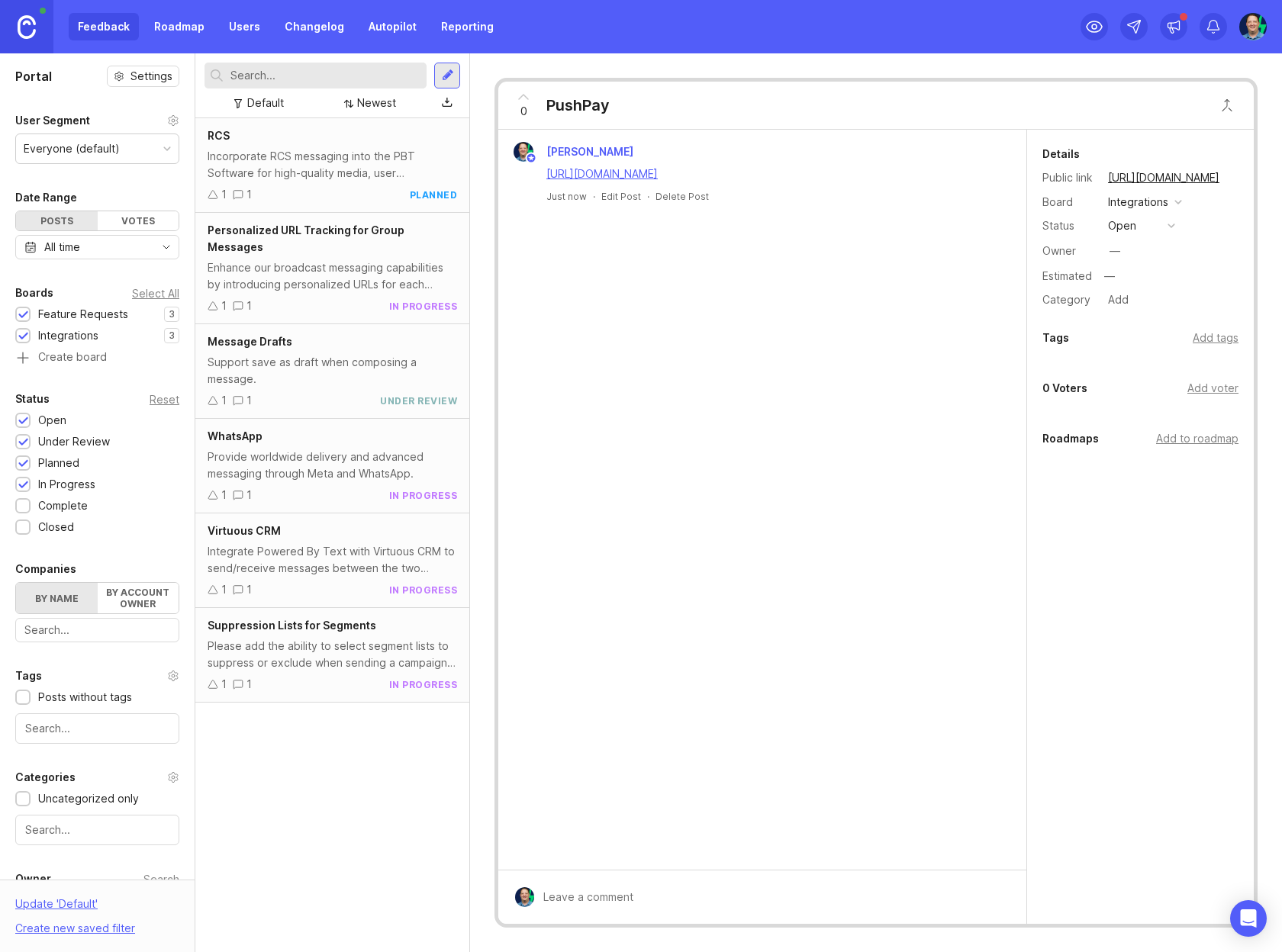
click at [79, 196] on div "Date Range" at bounding box center [98, 198] width 164 height 18
click at [120, 224] on div "Votes" at bounding box center [139, 221] width 81 height 19
click at [69, 226] on div "Posts" at bounding box center [56, 221] width 81 height 19
click at [150, 399] on div "Reset" at bounding box center [164, 399] width 30 height 8
click at [22, 440] on div at bounding box center [23, 442] width 10 height 11
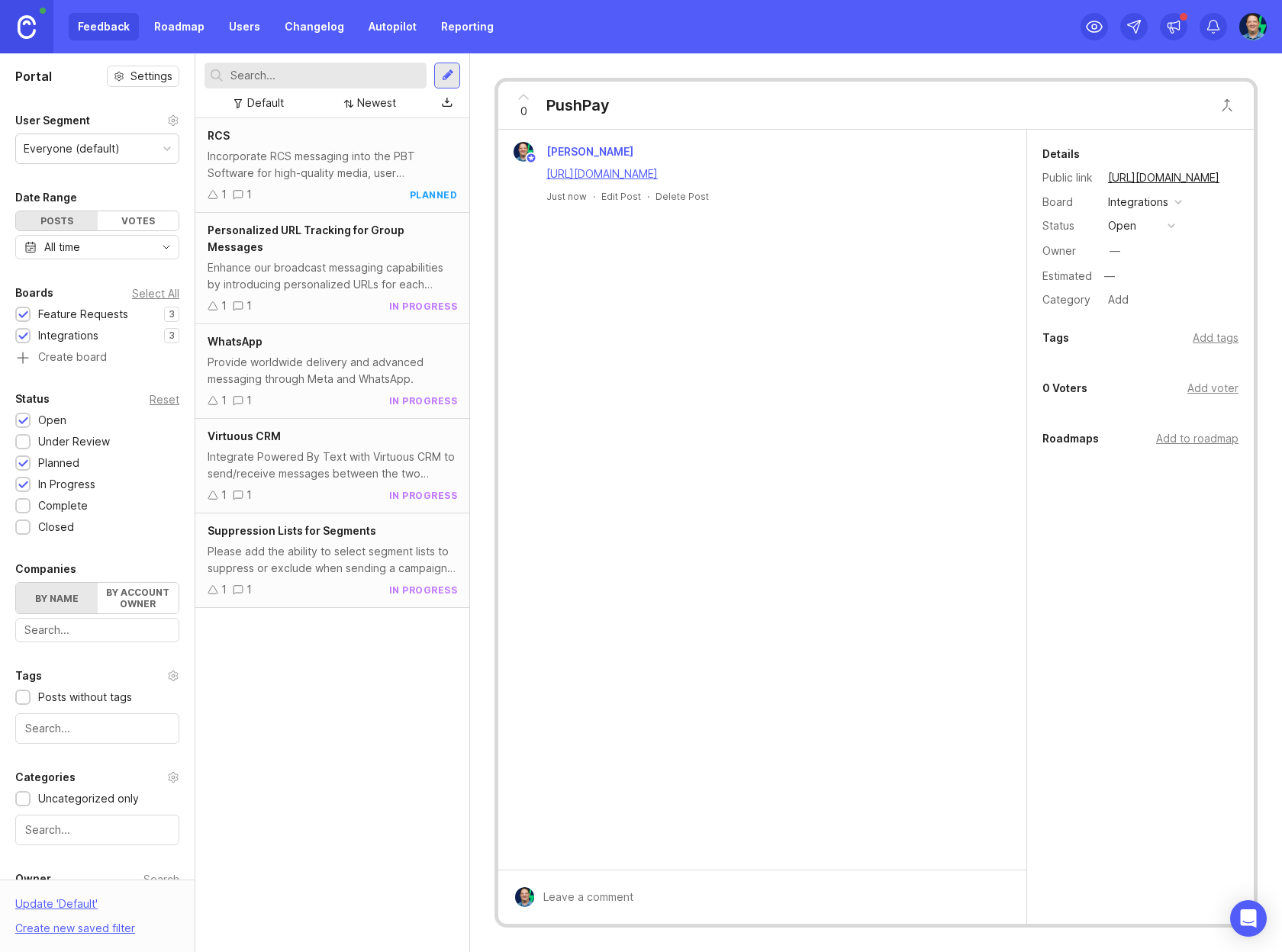
click at [25, 468] on div at bounding box center [23, 463] width 16 height 16
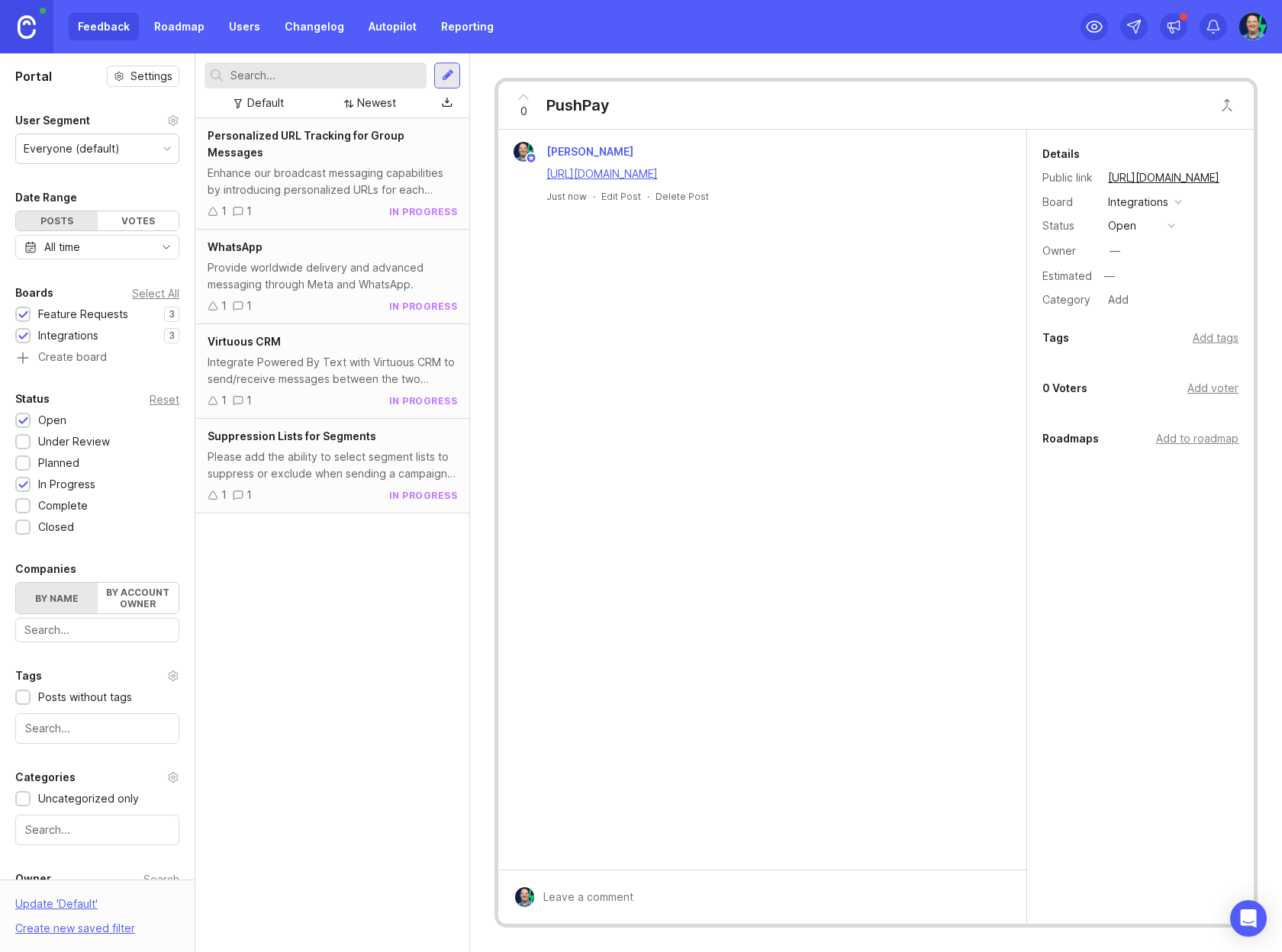
click at [24, 487] on div at bounding box center [23, 486] width 10 height 11
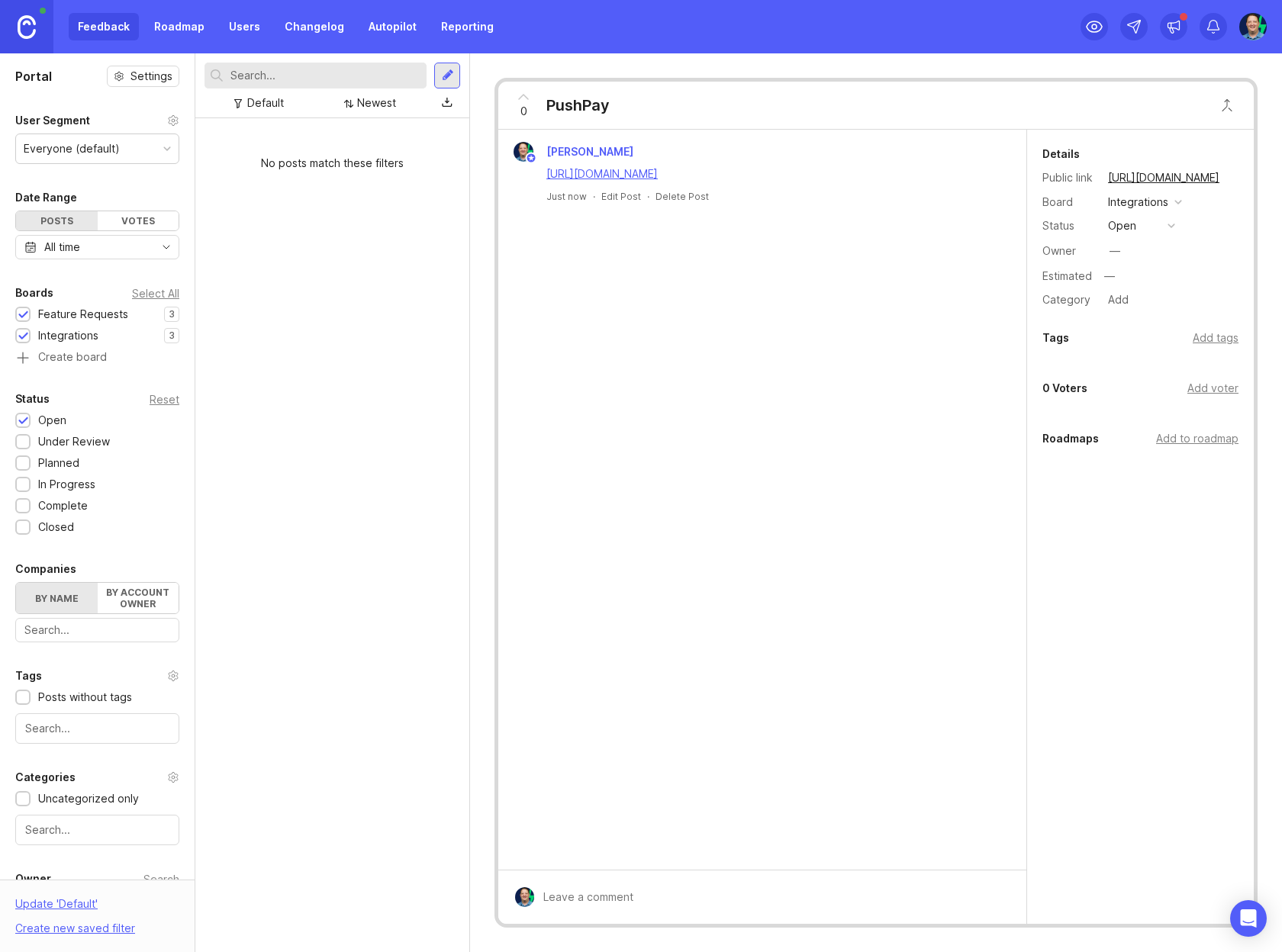
click at [432, 349] on div "No posts match these filters" at bounding box center [333, 535] width 274 height 834
click at [358, 432] on div "No posts match these filters" at bounding box center [333, 535] width 274 height 834
click at [309, 314] on div "No posts match these filters" at bounding box center [333, 535] width 274 height 834
click at [118, 146] on div "Everyone (default)" at bounding box center [97, 148] width 163 height 29
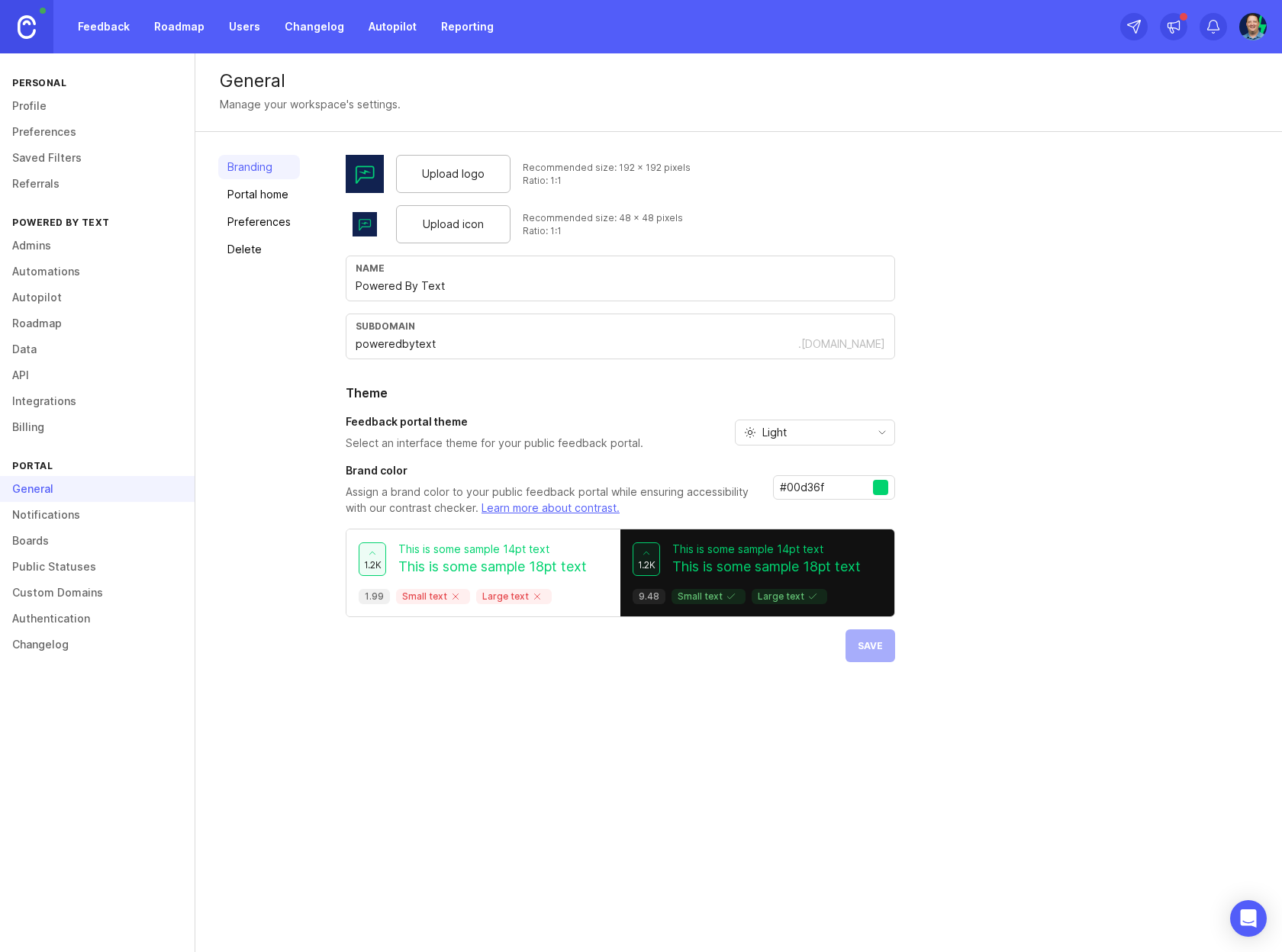
click at [99, 19] on link "Feedback" at bounding box center [103, 27] width 70 height 28
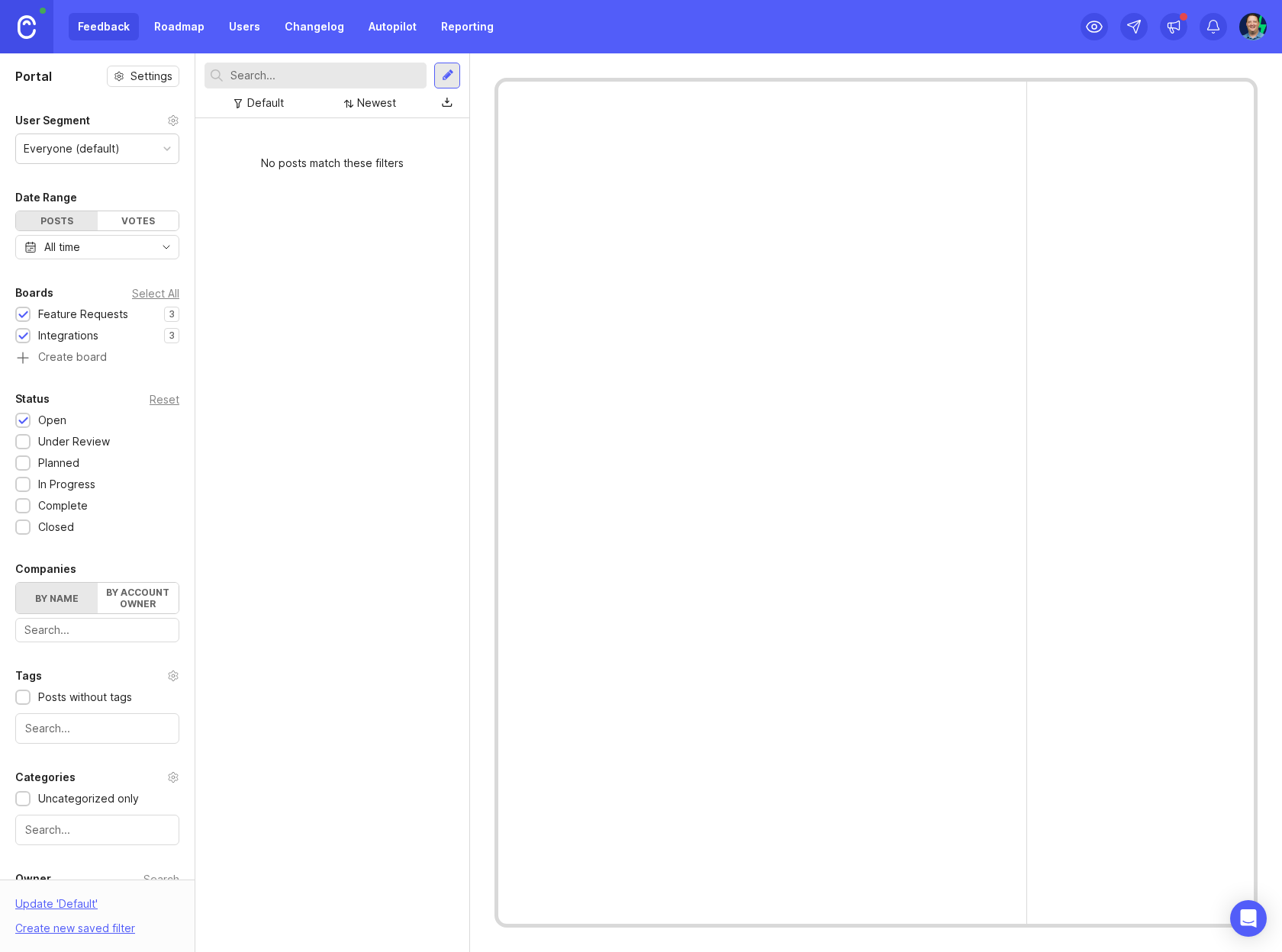
click at [153, 402] on div "Reset" at bounding box center [164, 399] width 30 height 8
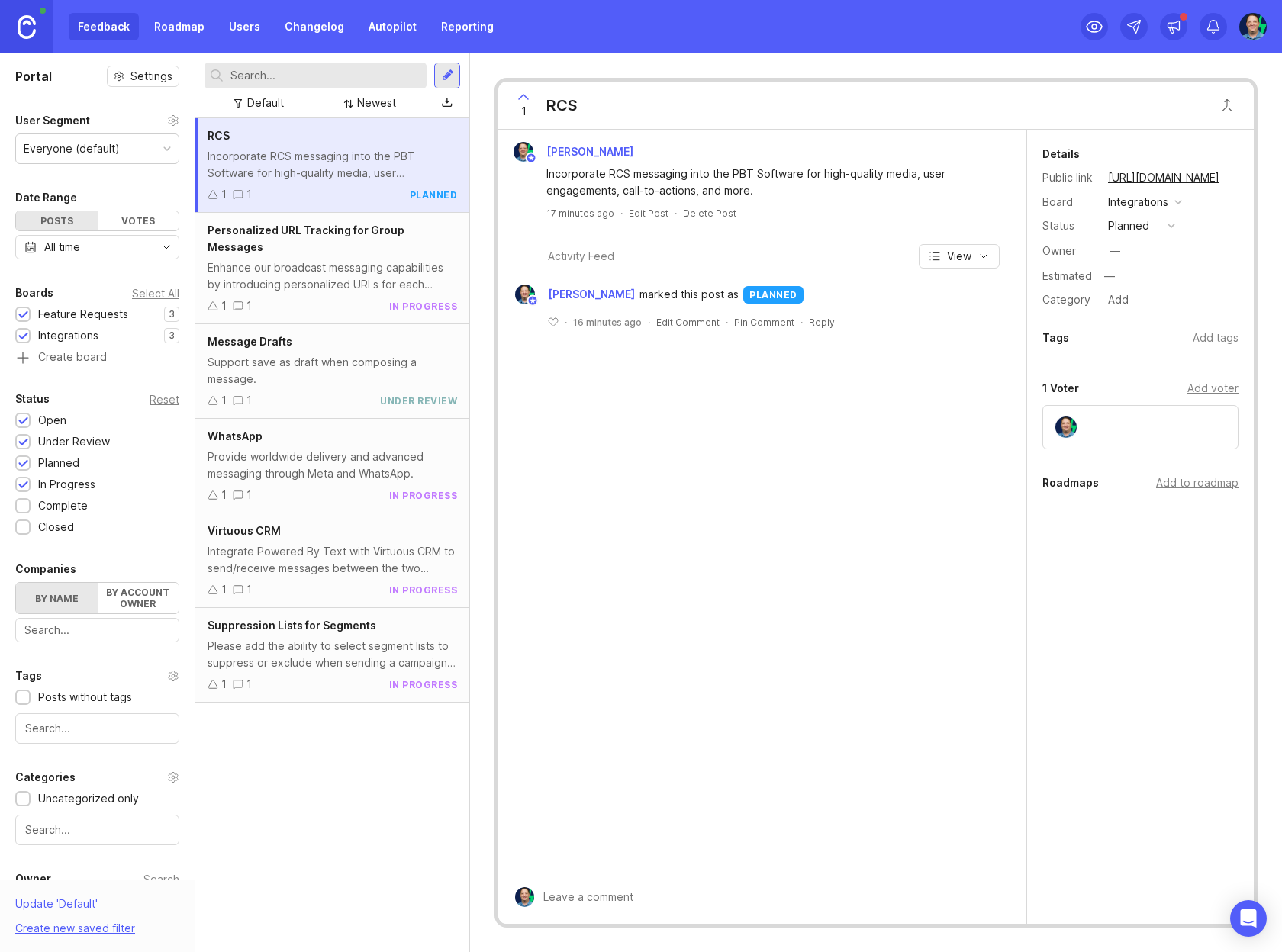
click at [325, 825] on div "RCS Incorporate RCS messaging into the PBT Software for high-quality media, use…" at bounding box center [333, 535] width 274 height 834
click at [1251, 24] on img at bounding box center [1252, 27] width 30 height 28
click at [1167, 222] on p "Logout" at bounding box center [1170, 223] width 36 height 16
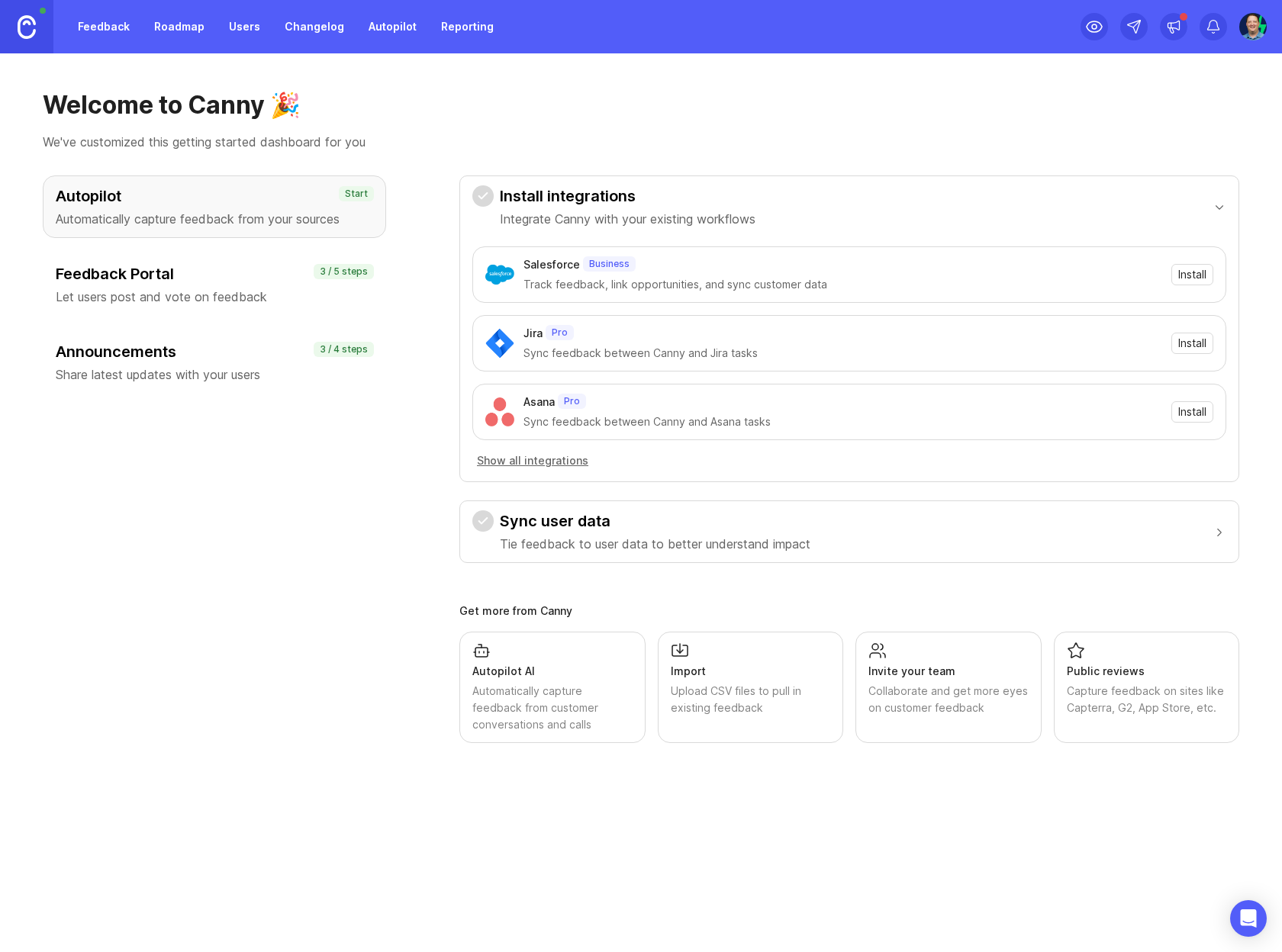
click at [24, 23] on img at bounding box center [27, 28] width 18 height 24
click at [103, 23] on link "Feedback" at bounding box center [103, 27] width 70 height 28
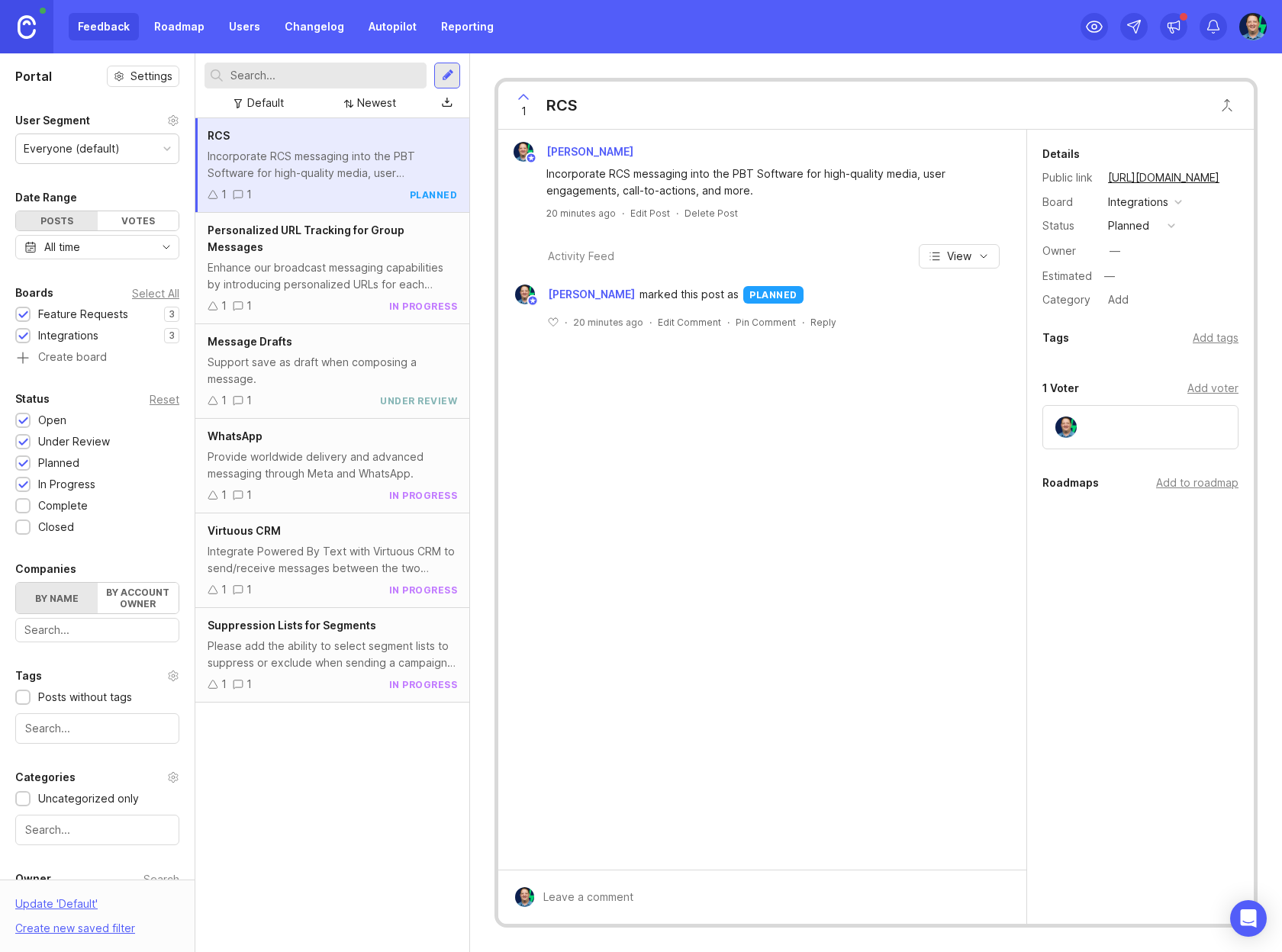
click at [340, 808] on div "RCS Incorporate RCS messaging into the PBT Software for high-quality media, use…" at bounding box center [333, 535] width 274 height 834
click at [687, 63] on div "1 RCS [PERSON_NAME] Incorporate RCS messaging into the PBT Software for high-qu…" at bounding box center [876, 502] width 812 height 898
click at [454, 81] on div at bounding box center [447, 76] width 26 height 26
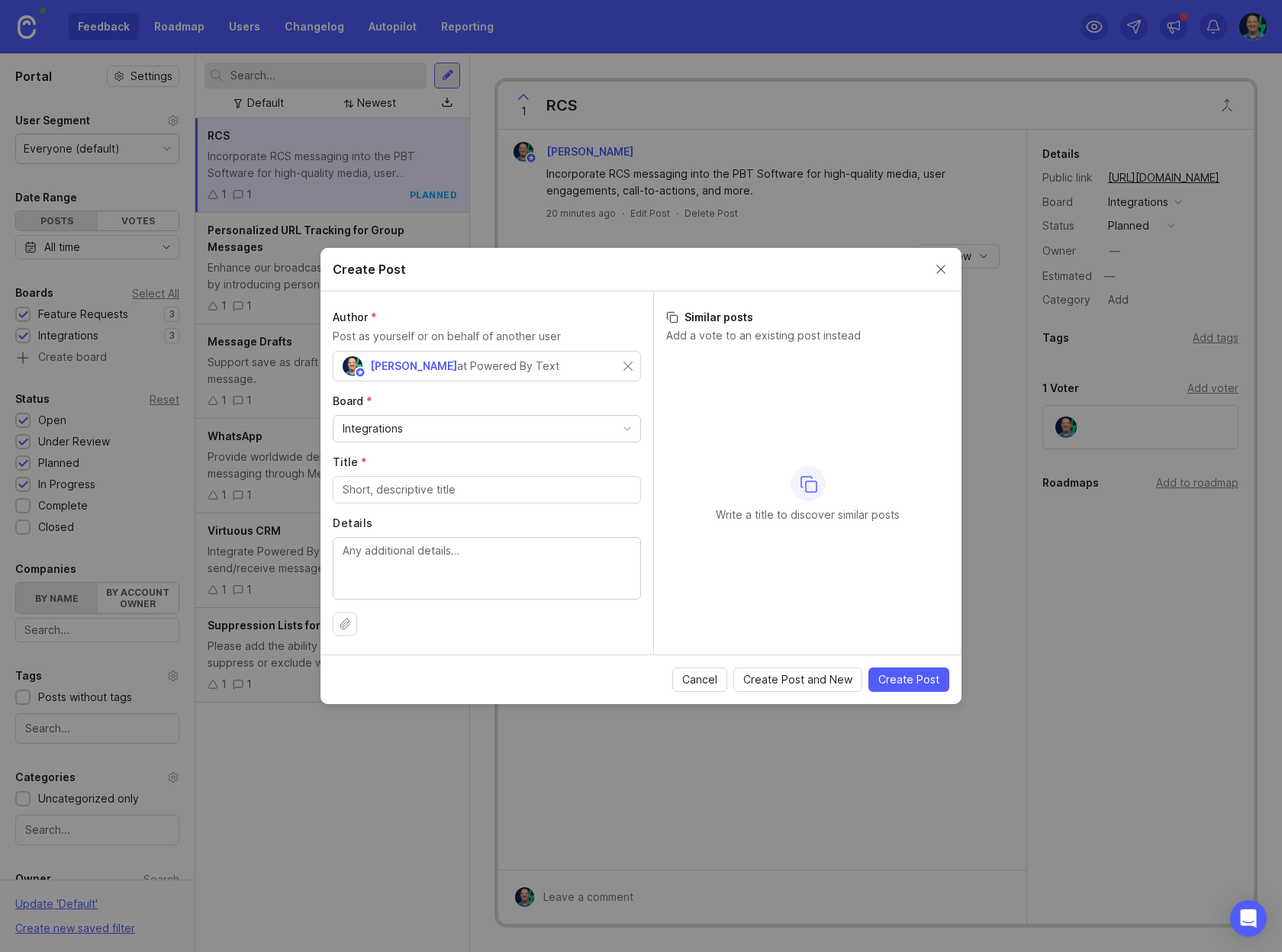
click at [563, 427] on div "Integrations" at bounding box center [487, 428] width 307 height 26
click at [529, 494] on input "Title *" at bounding box center [487, 489] width 288 height 17
type input "PushPay"
type textarea "[DOMAIN_NAME]"
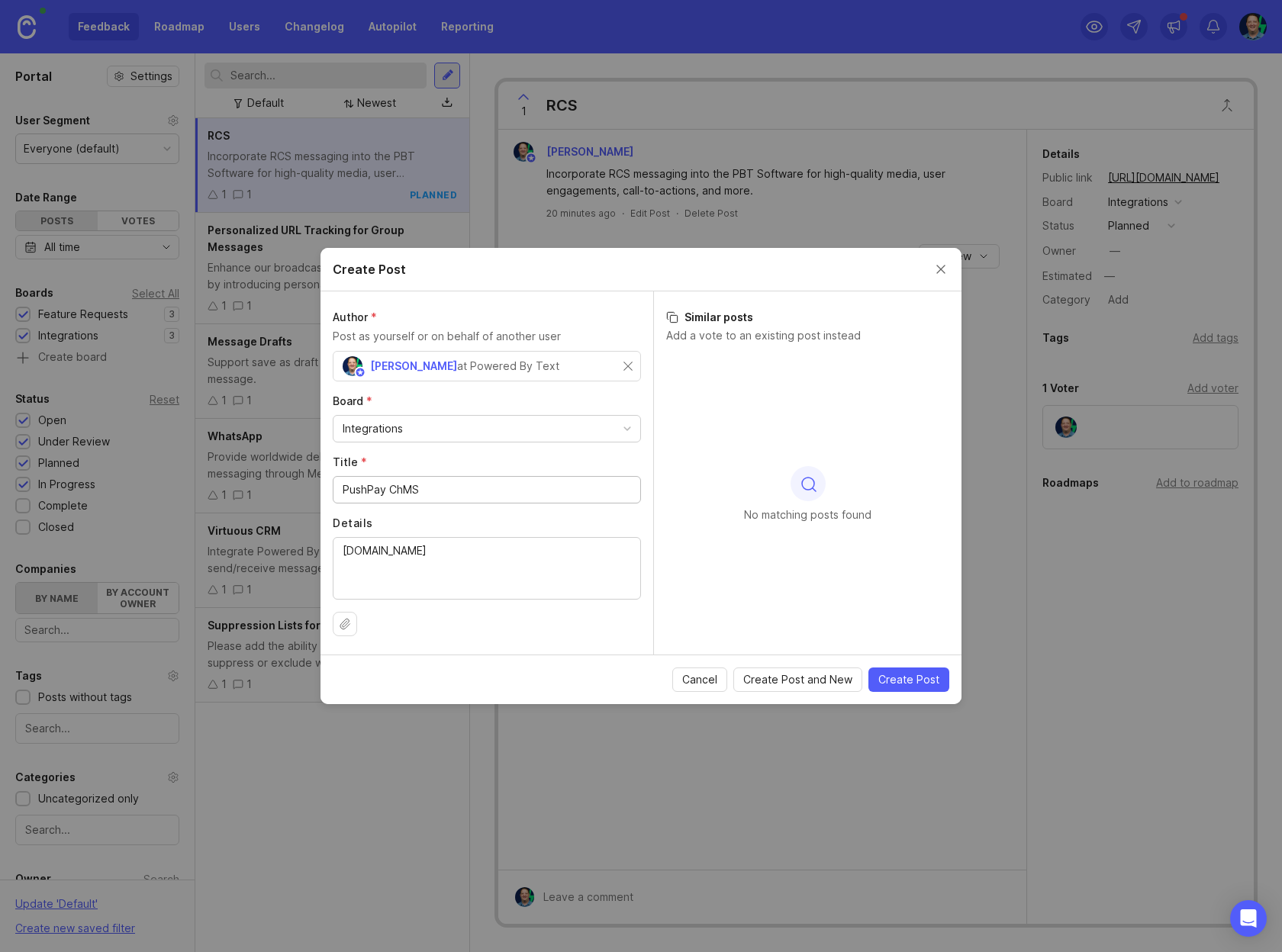
type input "PushPay ChMS"
type textarea "C"
click at [507, 555] on textarea "Details" at bounding box center [487, 567] width 288 height 51
click at [534, 658] on div "Cancel Create Post and New Create Post" at bounding box center [641, 680] width 641 height 50
click at [806, 494] on div at bounding box center [808, 484] width 35 height 35
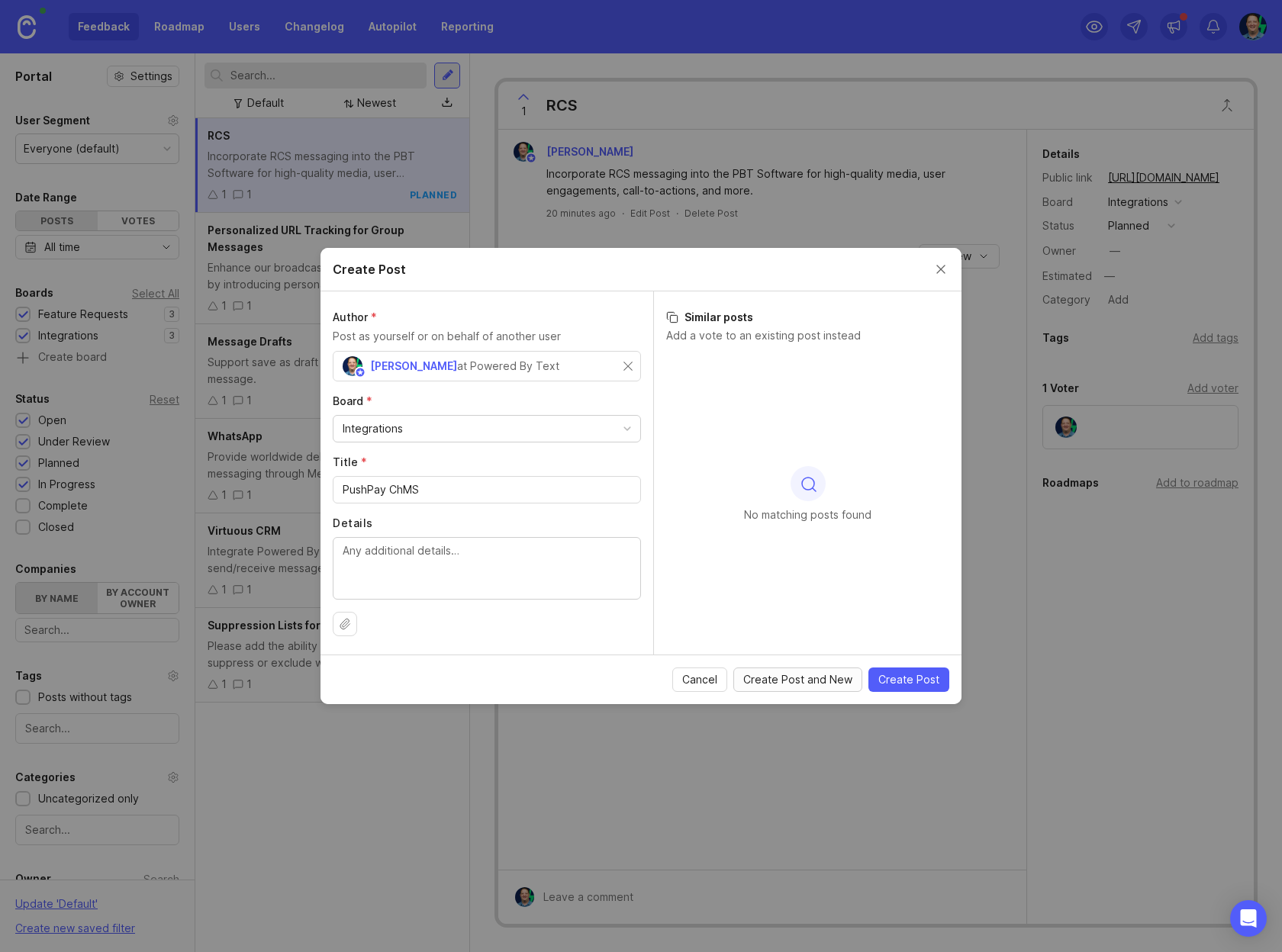
click at [808, 682] on span "Create Post and New" at bounding box center [798, 680] width 109 height 16
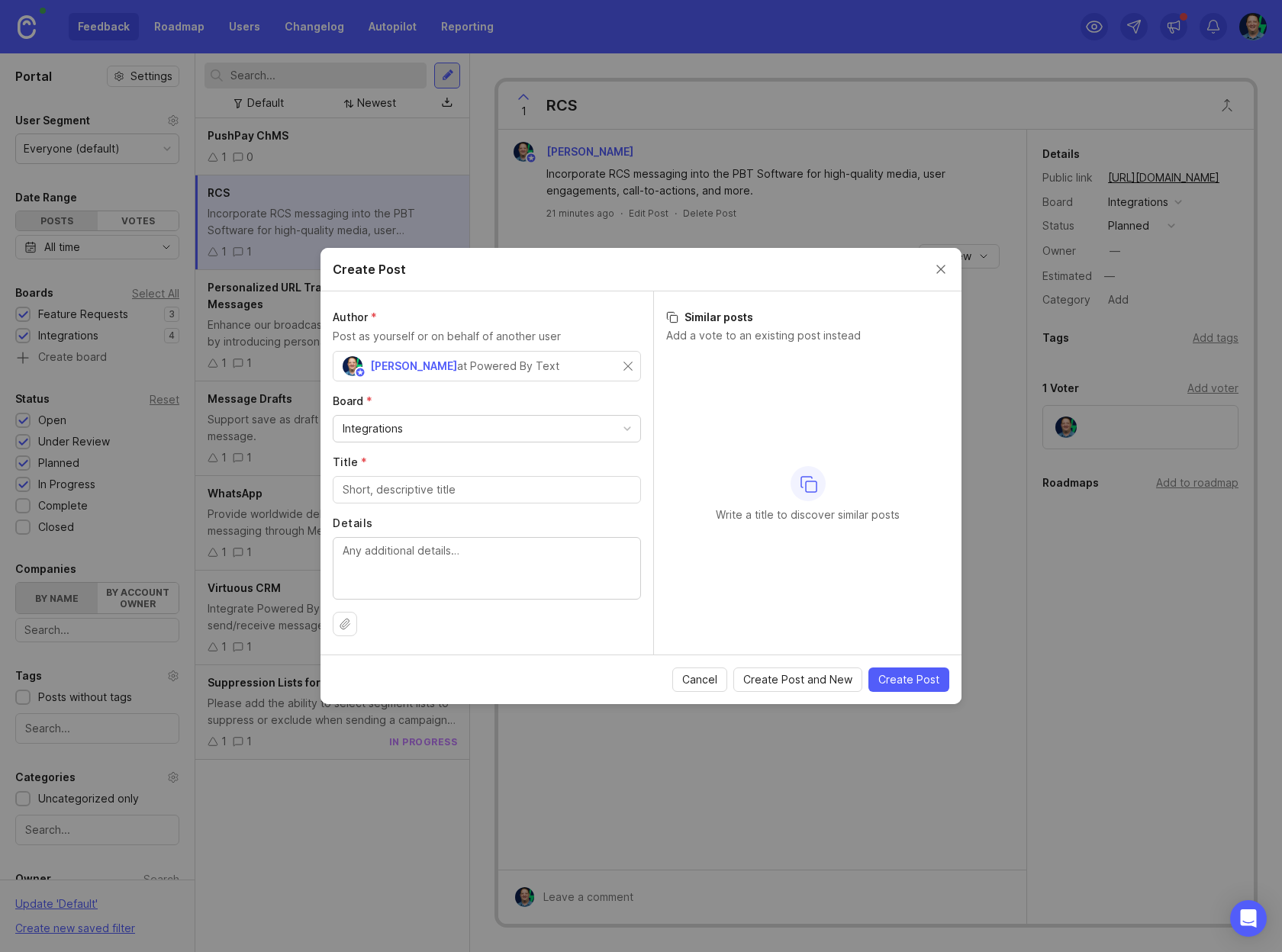
click at [460, 499] on div at bounding box center [487, 490] width 308 height 28
type input "Upload Compressor for MMS"
click at [482, 560] on textarea "Details" at bounding box center [487, 567] width 288 height 51
paste textarea "Please add a built-in media compressor for MMS uploads. Many high-quality image…"
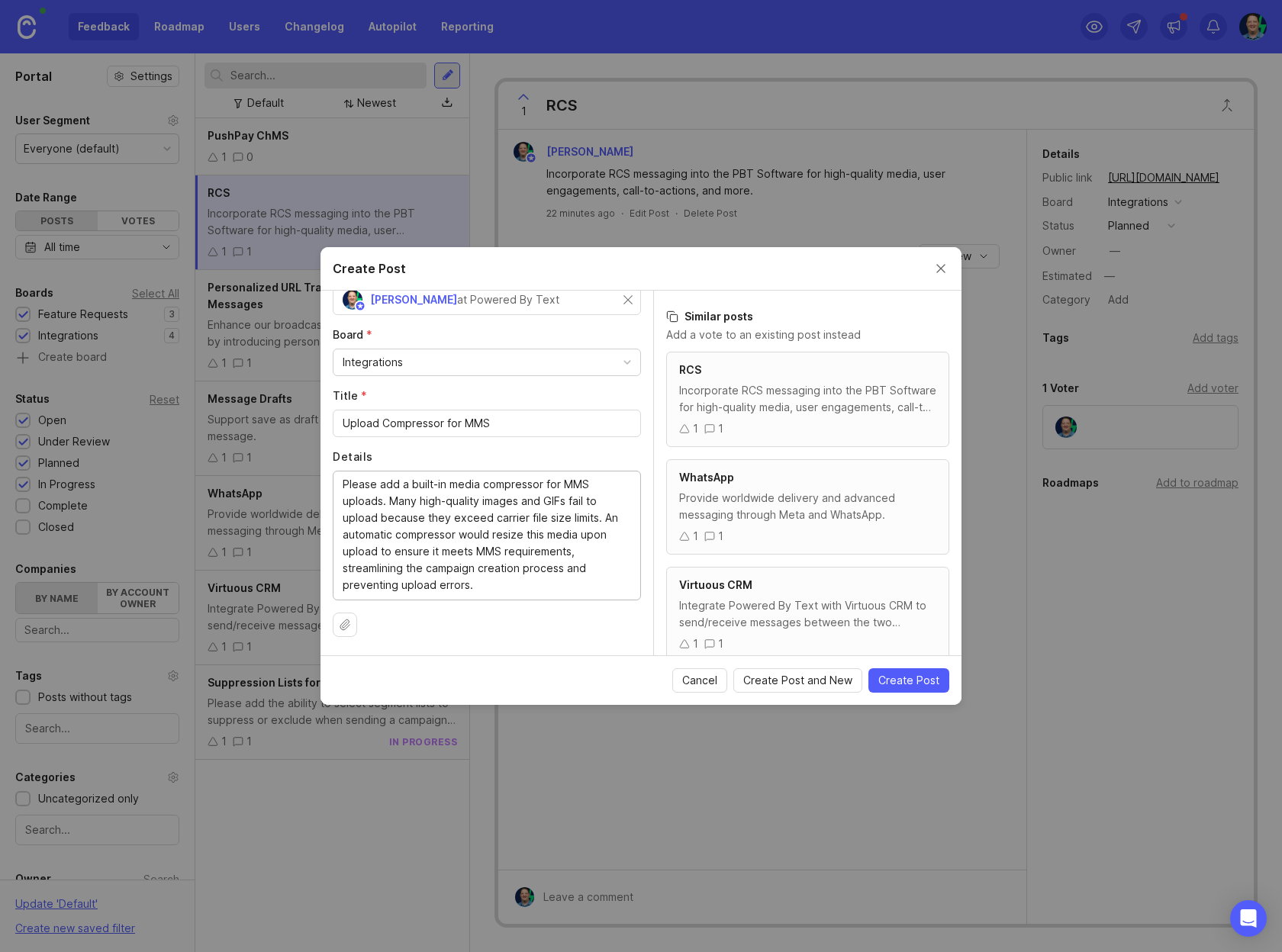
scroll to position [10, 0]
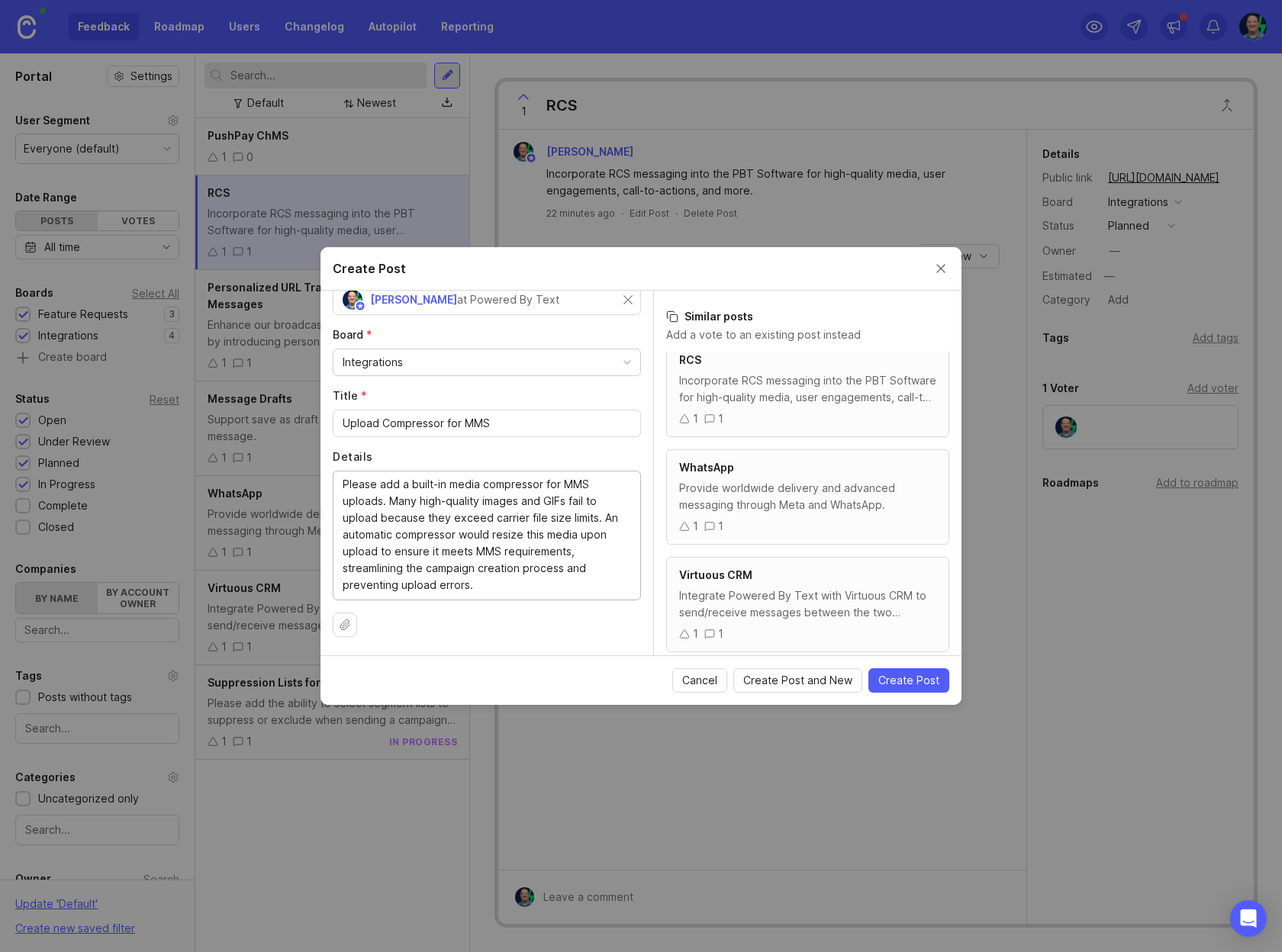
click at [450, 512] on textarea "Please add a built-in media compressor for MMS uploads. Many high-quality image…" at bounding box center [487, 535] width 288 height 117
type textarea "Please add a built-in media compressor for MMS uploads. Many high-quality image…"
click at [542, 428] on input "Upload Compressor for MMS" at bounding box center [487, 423] width 288 height 17
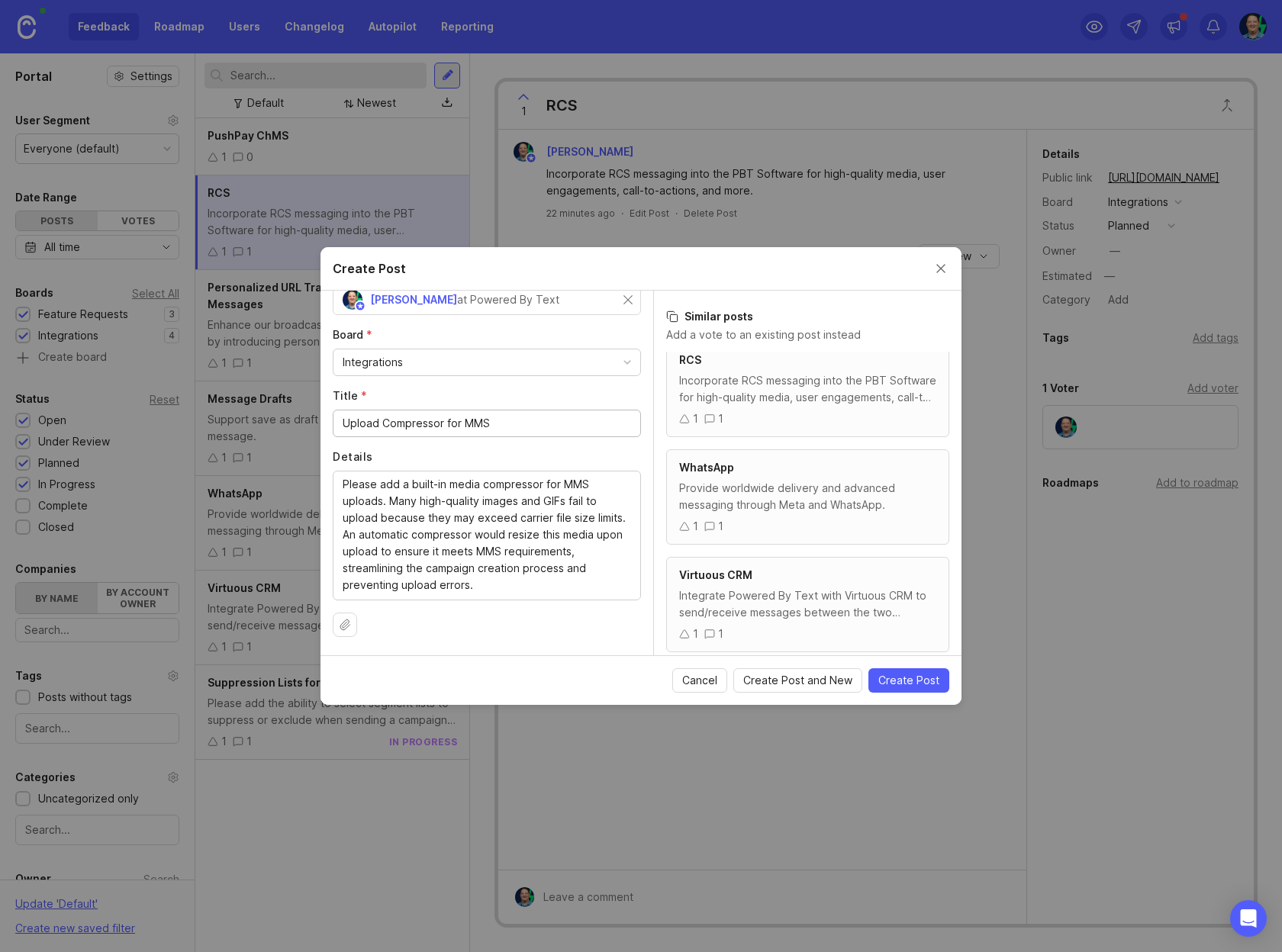
paste input "Automatic Compressor for MMS Media"
type input "Automatic Compressor for MMS Media"
click at [909, 683] on span "Create Post" at bounding box center [909, 681] width 61 height 16
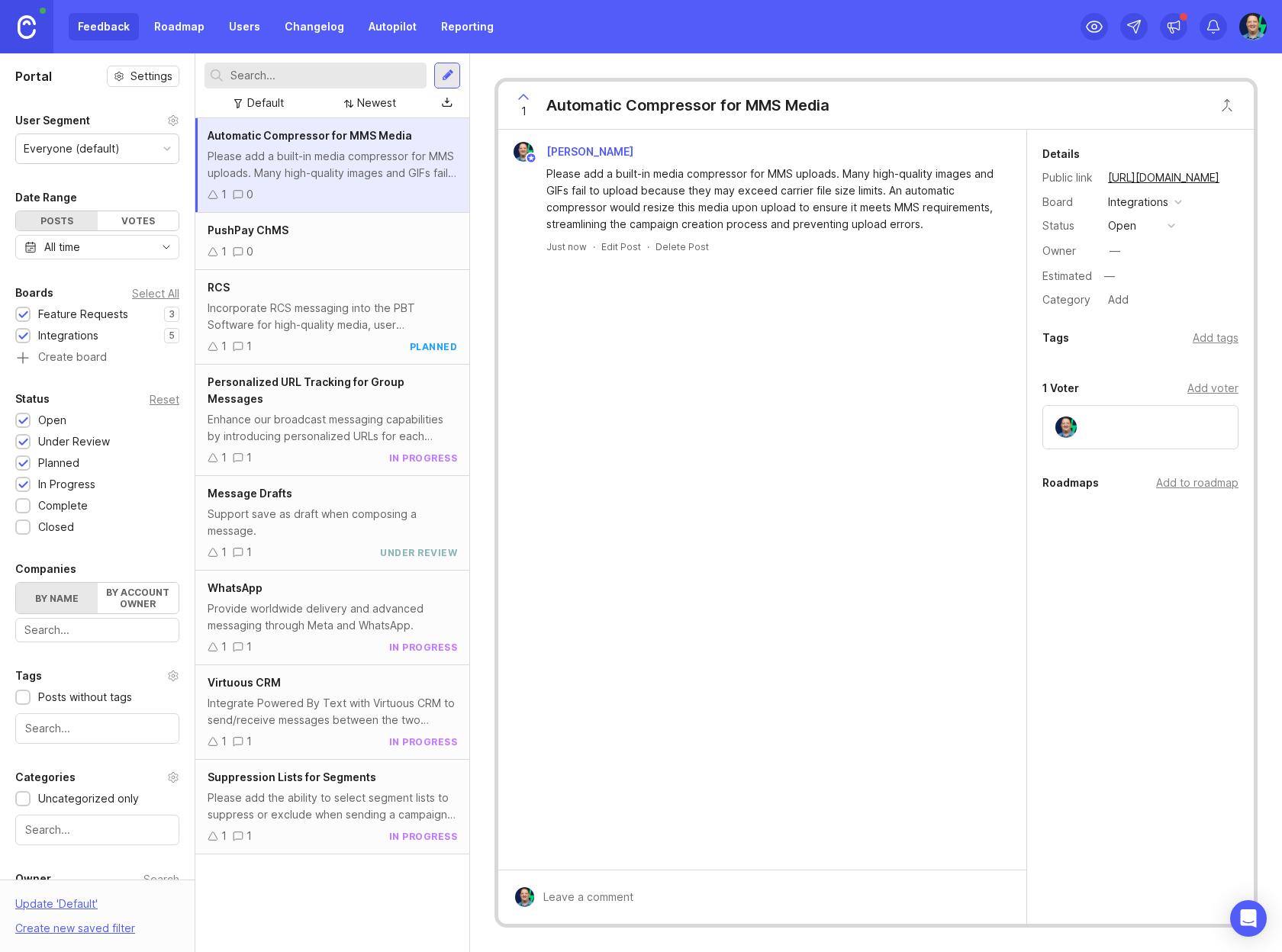
click at [370, 240] on div "PushPay ChMS 1 0" at bounding box center [333, 242] width 274 height 57
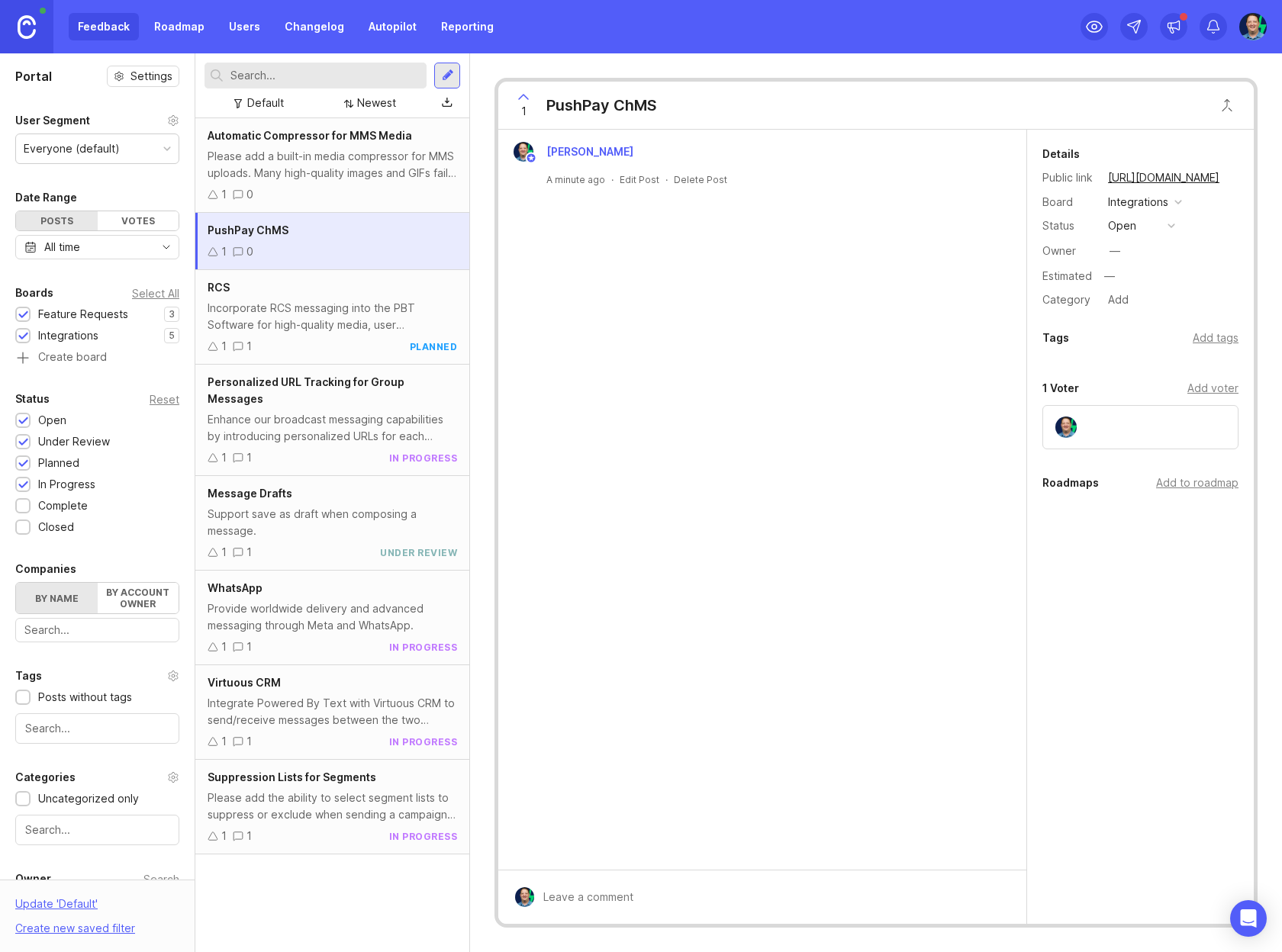
click at [1132, 226] on div "open" at bounding box center [1122, 225] width 29 height 17
click at [1143, 278] on div "under review" at bounding box center [1149, 281] width 77 height 13
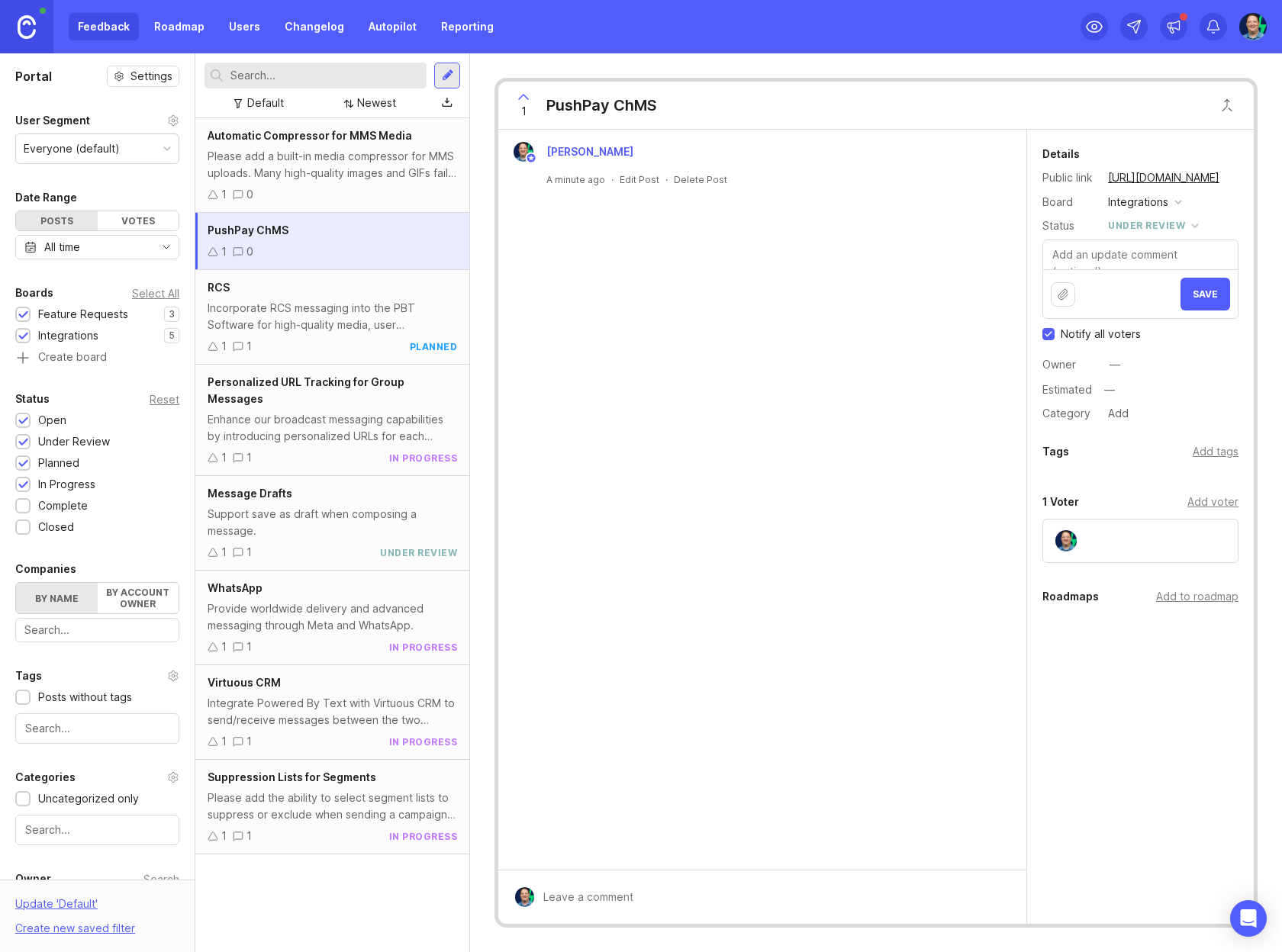
click at [345, 176] on div "Please add a built-in media compressor for MMS uploads. Many high-quality image…" at bounding box center [333, 164] width 249 height 33
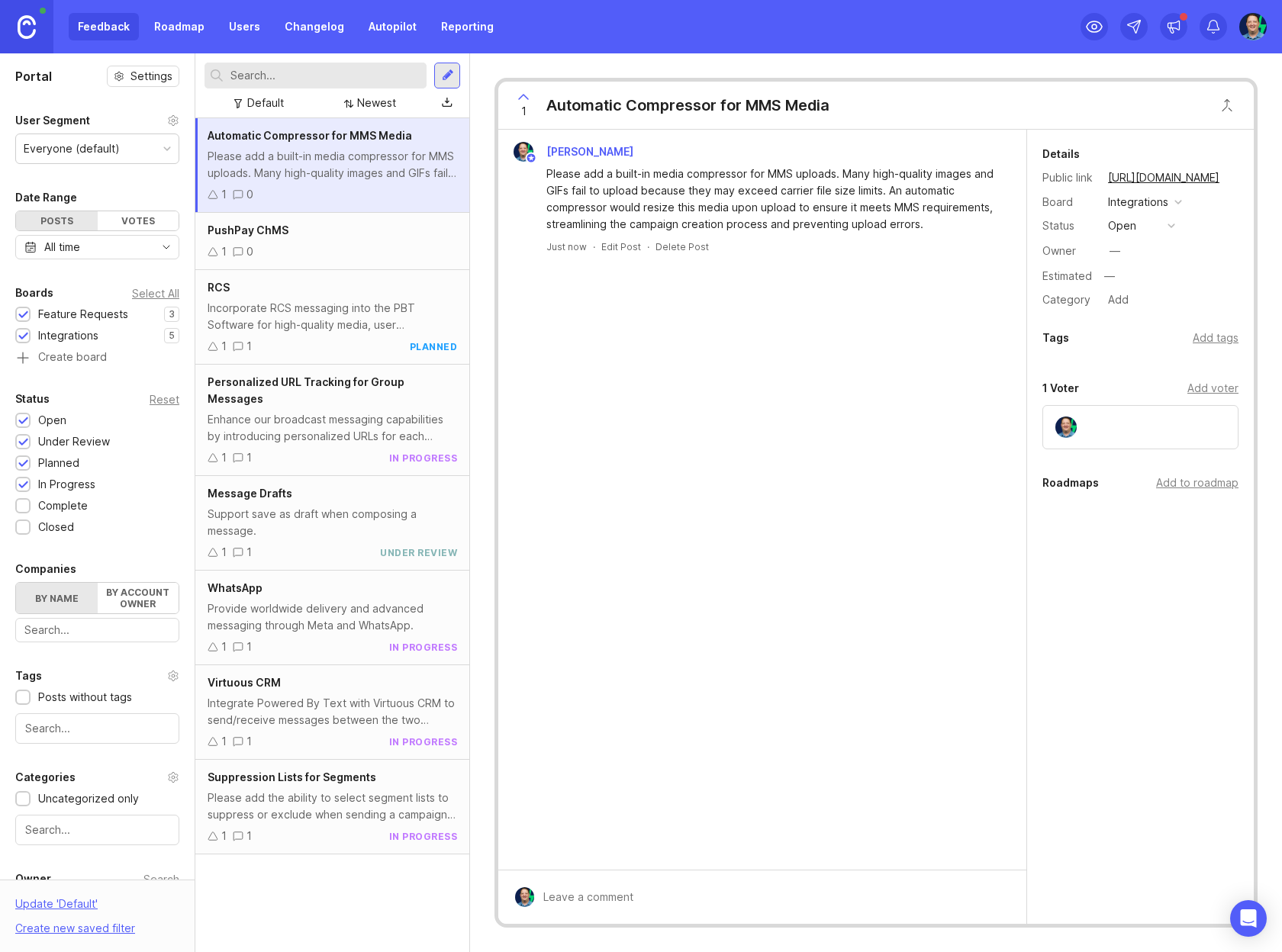
click at [1125, 230] on div "open" at bounding box center [1122, 225] width 29 height 17
click at [1135, 307] on div "planned" at bounding box center [1135, 309] width 48 height 13
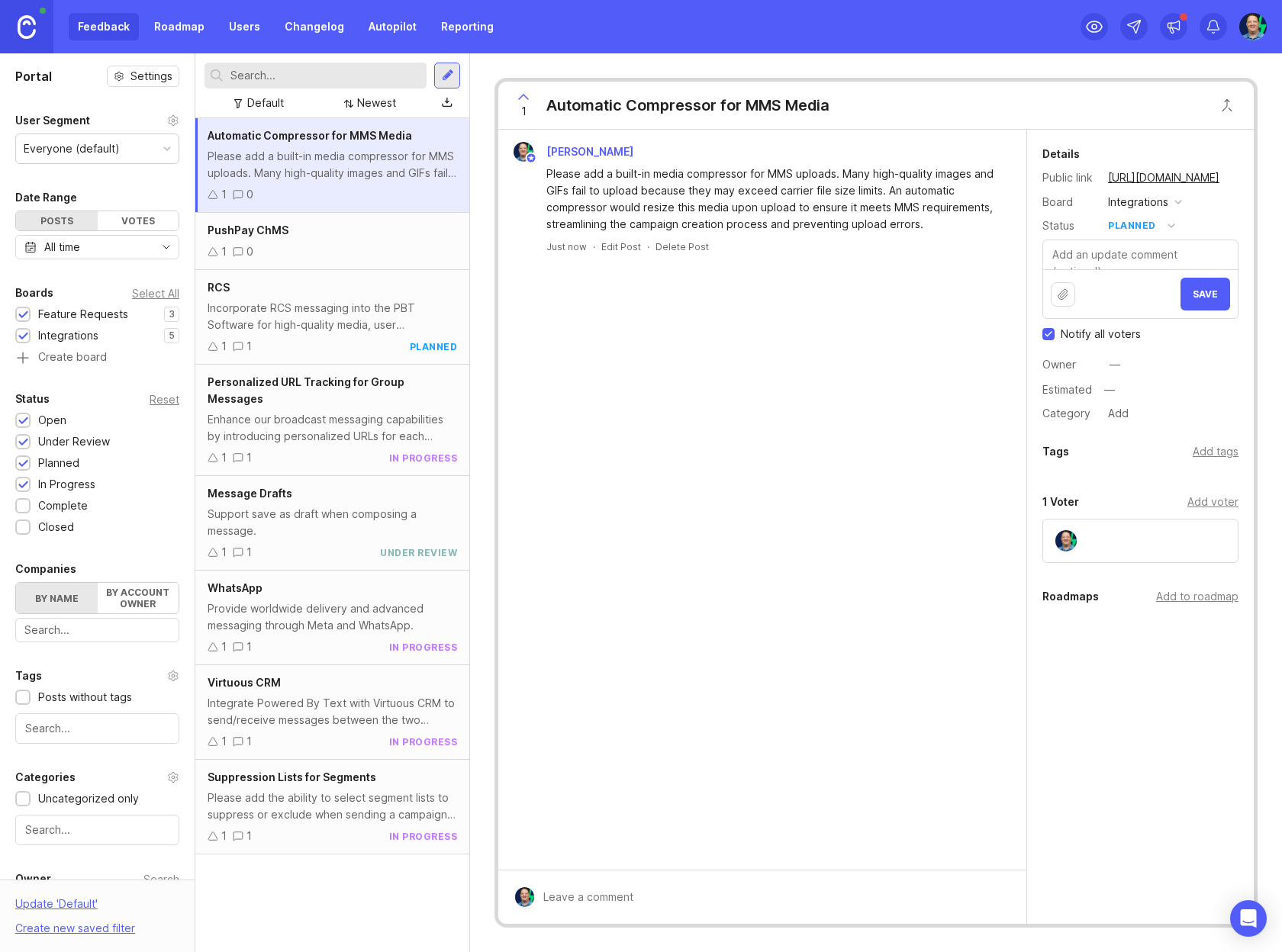
click at [1219, 292] on button "Save" at bounding box center [1205, 295] width 50 height 33
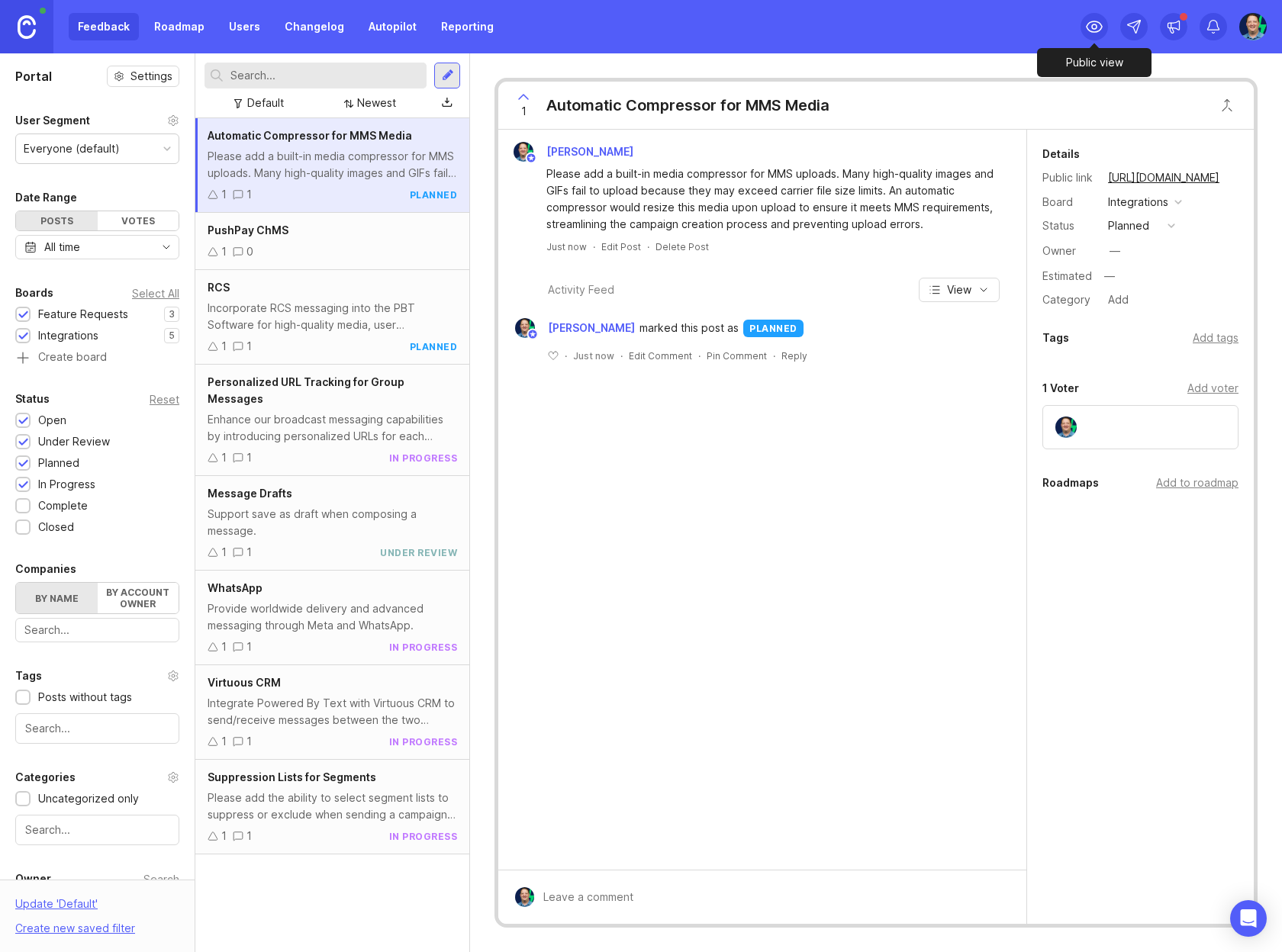
click at [1095, 26] on circle at bounding box center [1094, 26] width 5 height 5
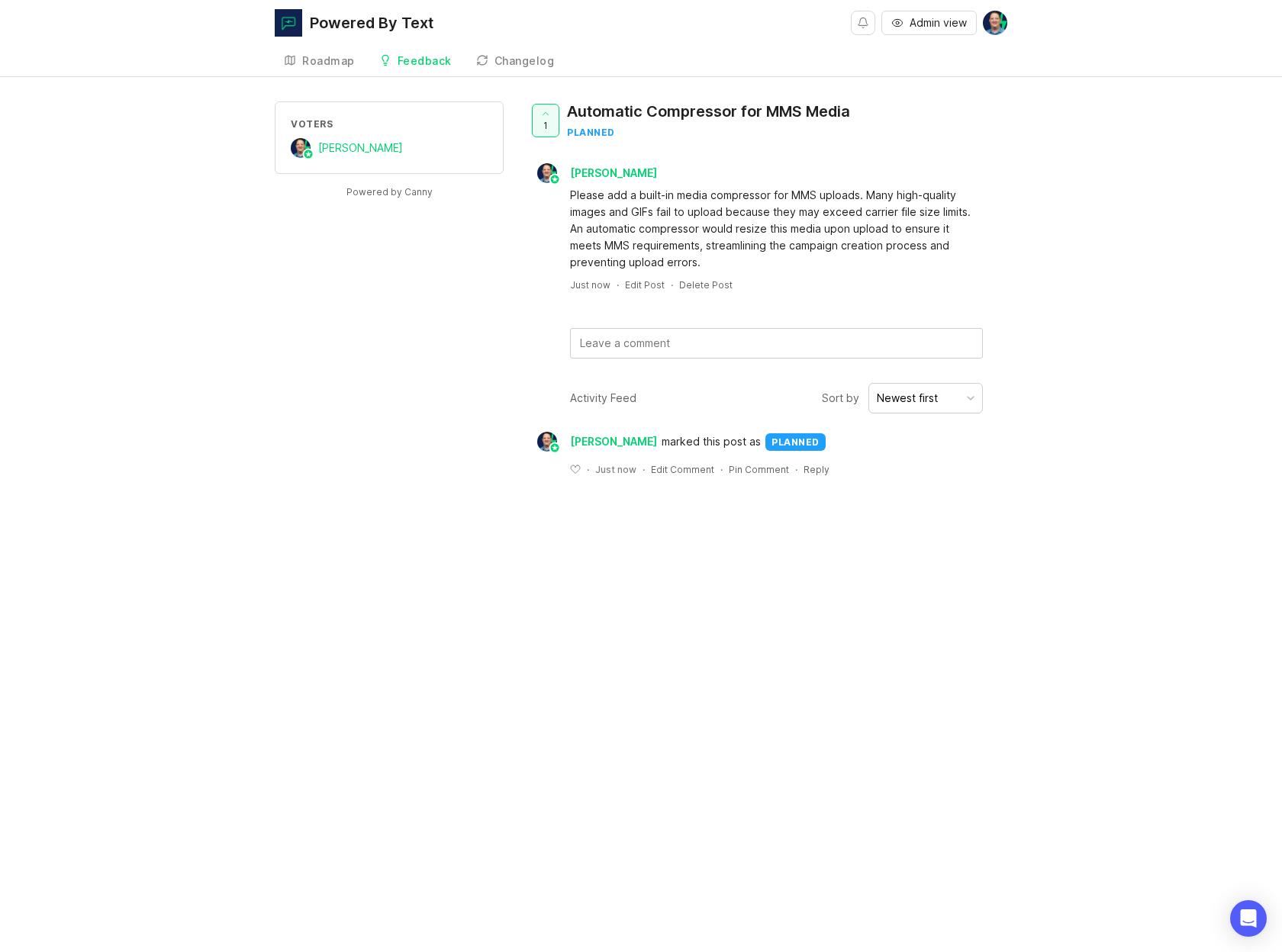
click at [319, 56] on div "Roadmap" at bounding box center [328, 61] width 53 height 11
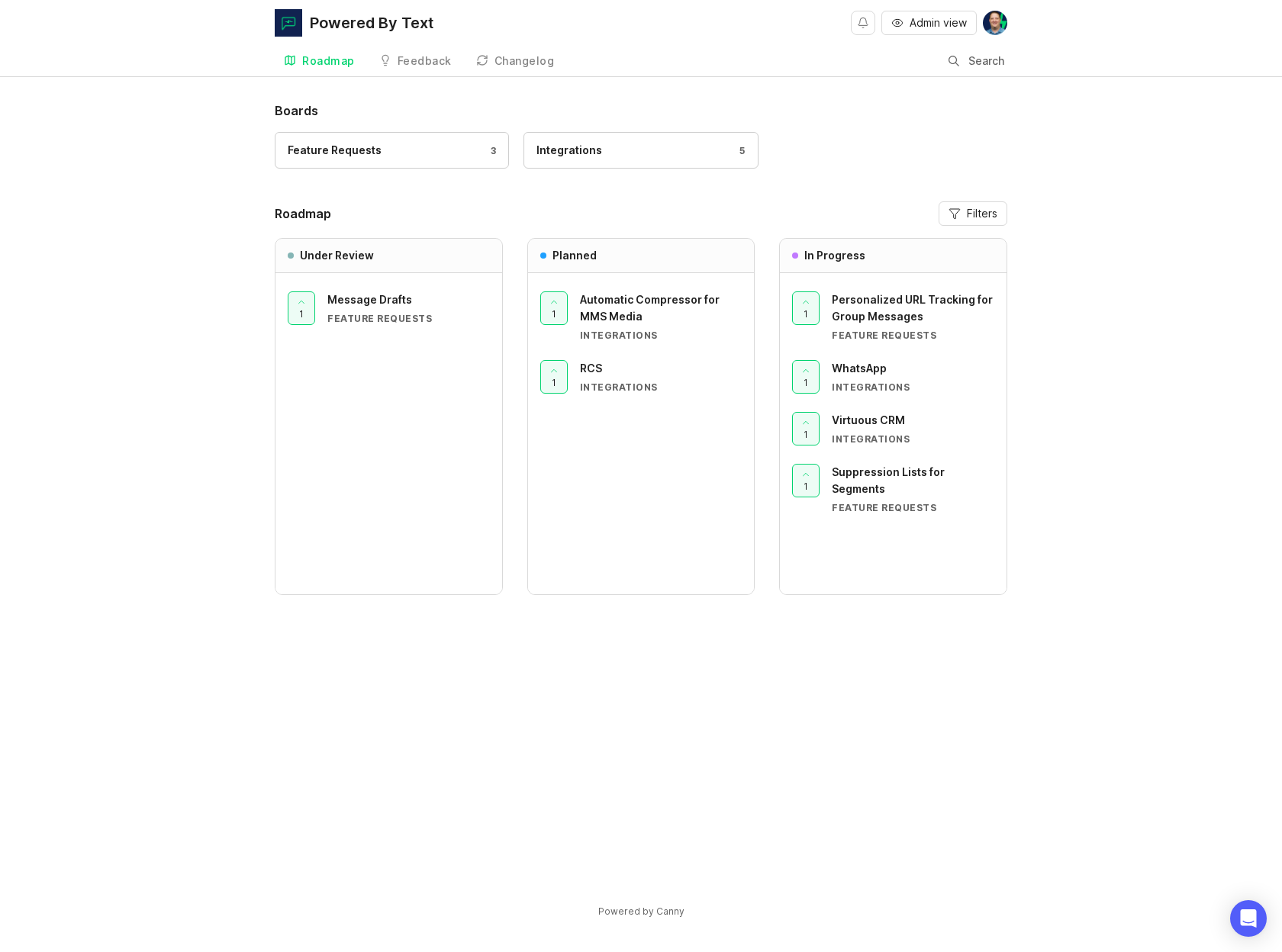
click at [1004, 24] on img at bounding box center [995, 23] width 24 height 24
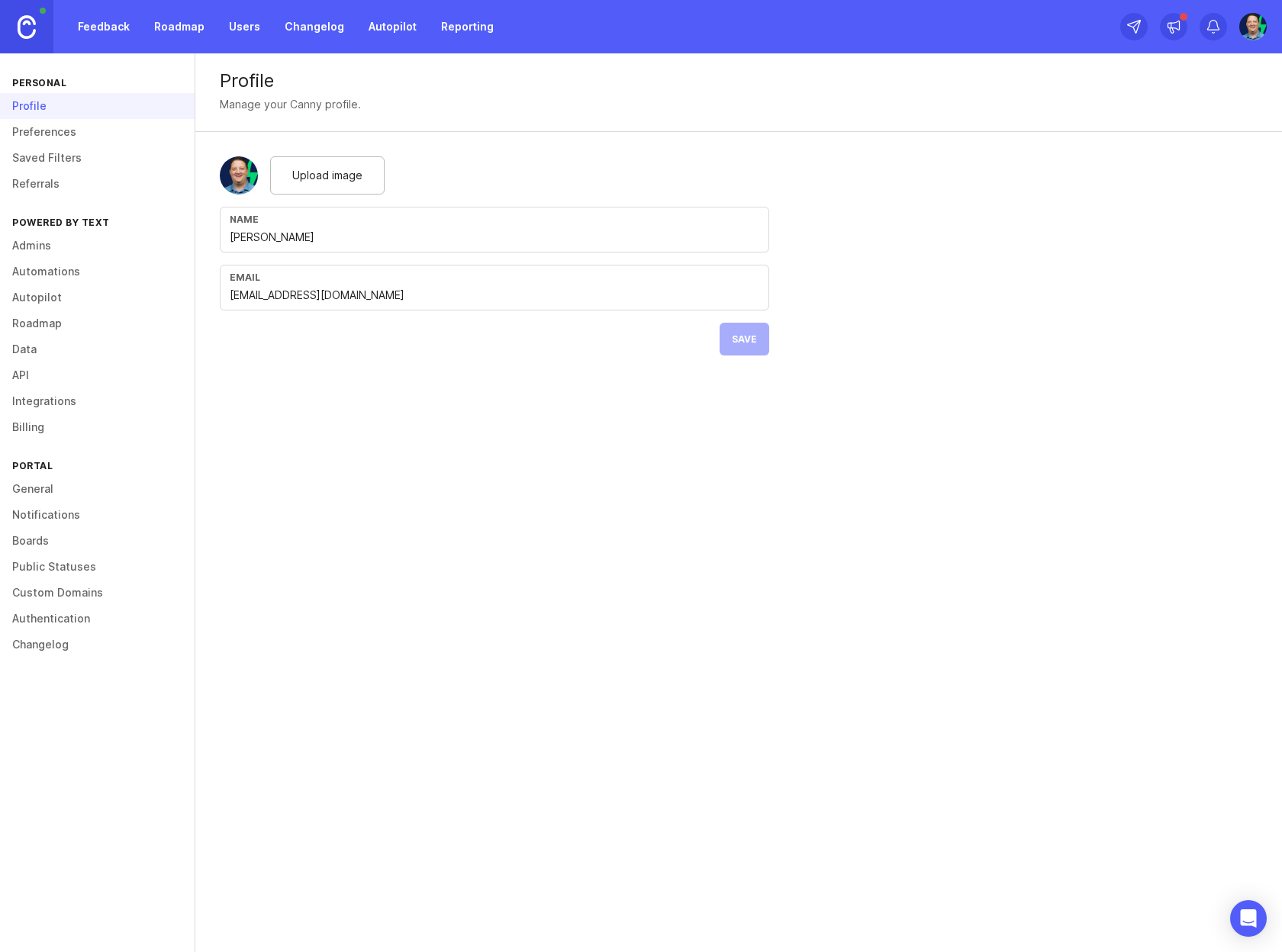
click at [47, 247] on link "Admins" at bounding box center [97, 246] width 195 height 26
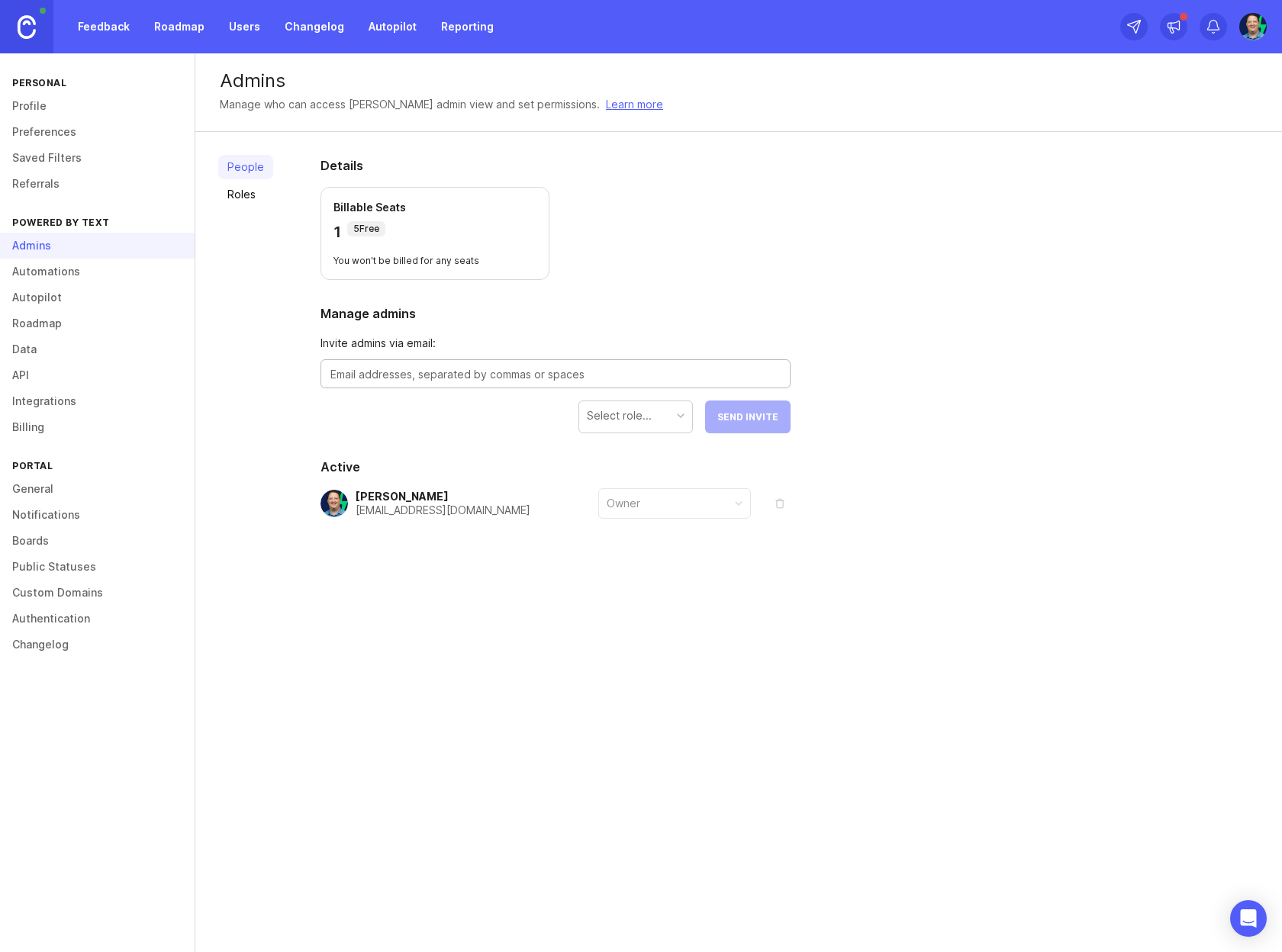
click at [678, 371] on textarea at bounding box center [555, 375] width 450 height 17
type textarea "j"
type textarea "[EMAIL_ADDRESS][DOMAIN_NAME]"
click at [655, 417] on div "Select role..." at bounding box center [635, 416] width 113 height 29
click at [724, 419] on span "Send Invite" at bounding box center [748, 416] width 61 height 11
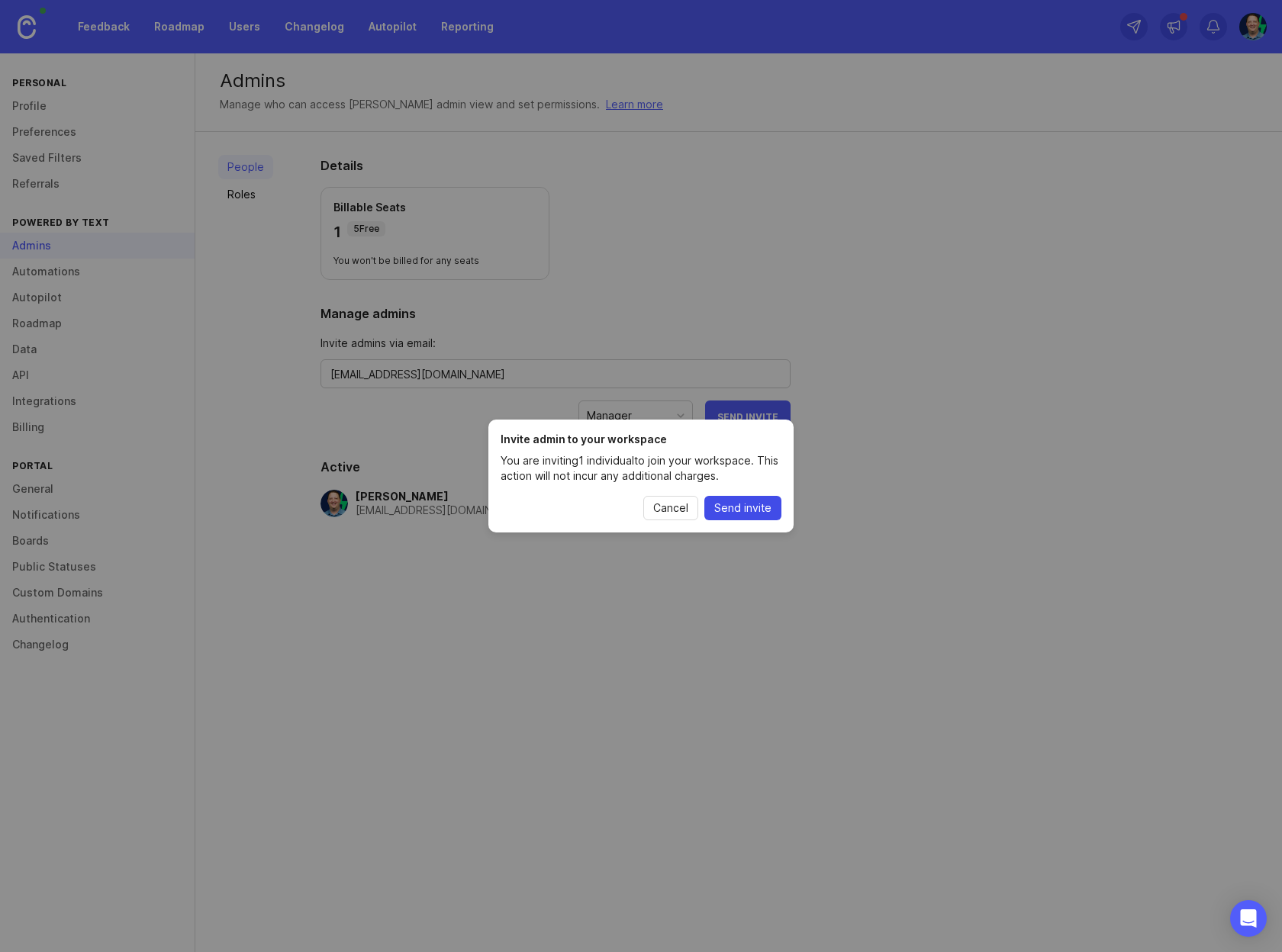
click at [748, 511] on span "Send invite" at bounding box center [743, 508] width 57 height 16
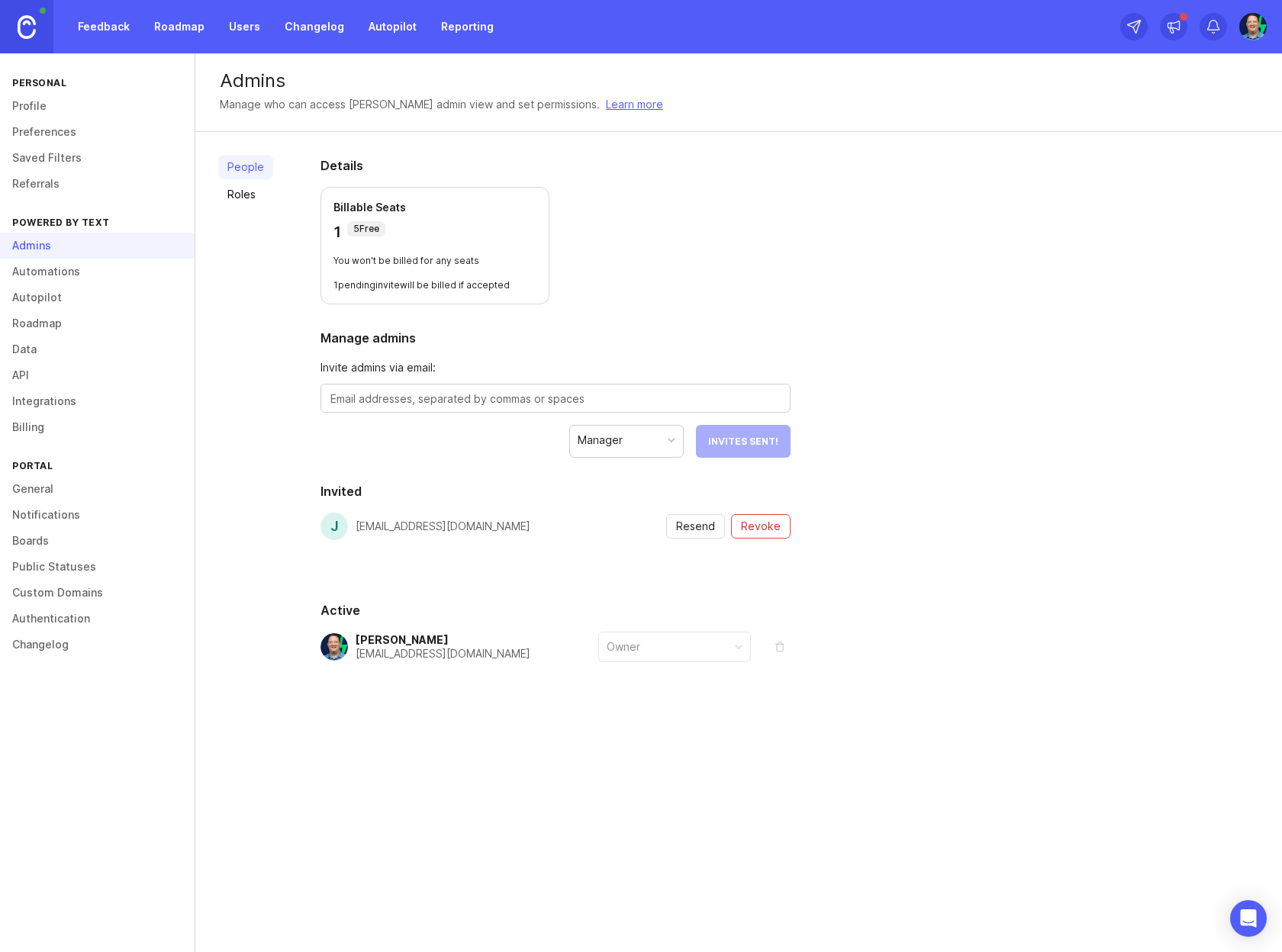
click at [59, 266] on link "Automations" at bounding box center [97, 271] width 195 height 26
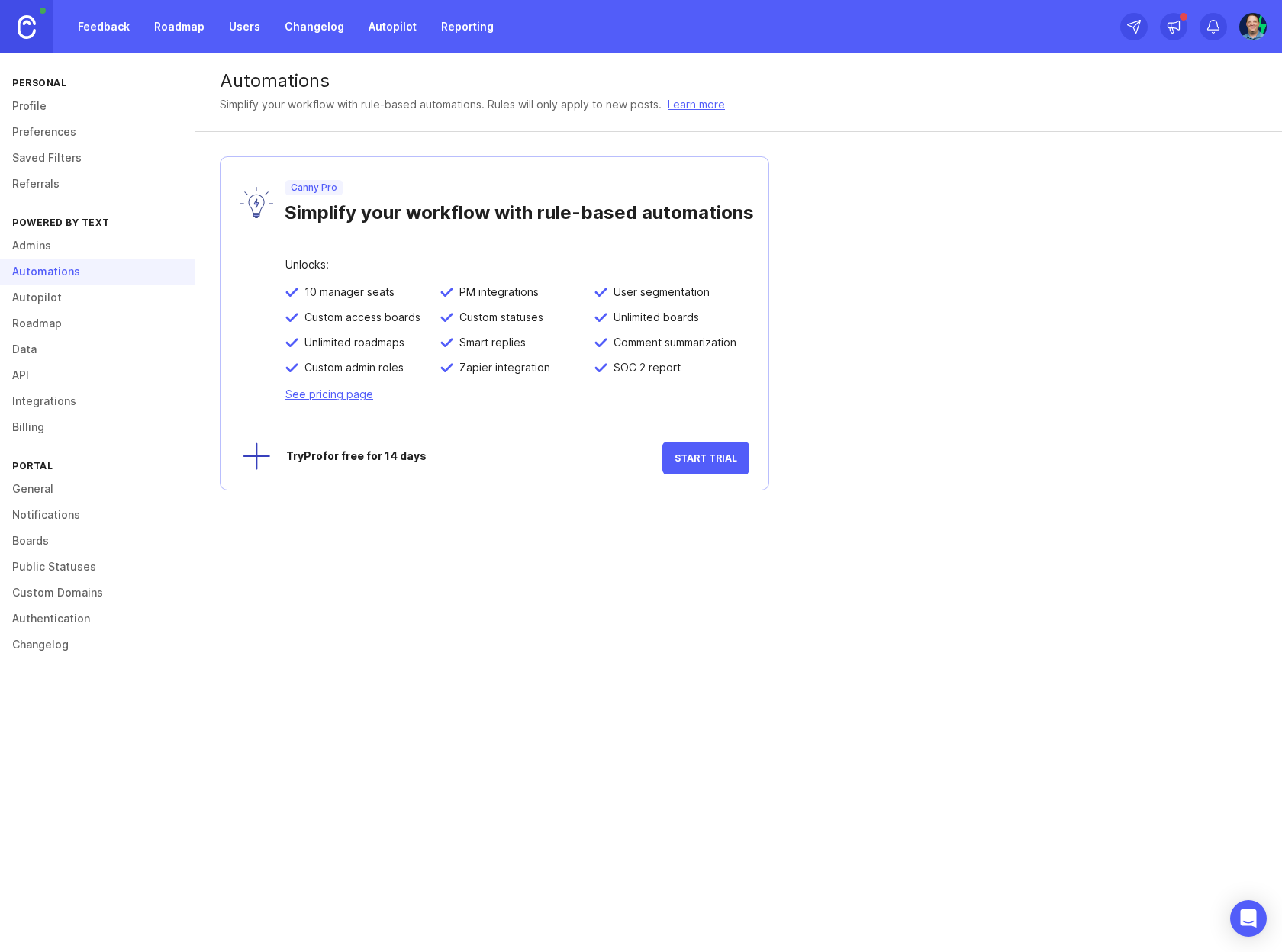
click at [240, 27] on link "Users" at bounding box center [245, 27] width 50 height 28
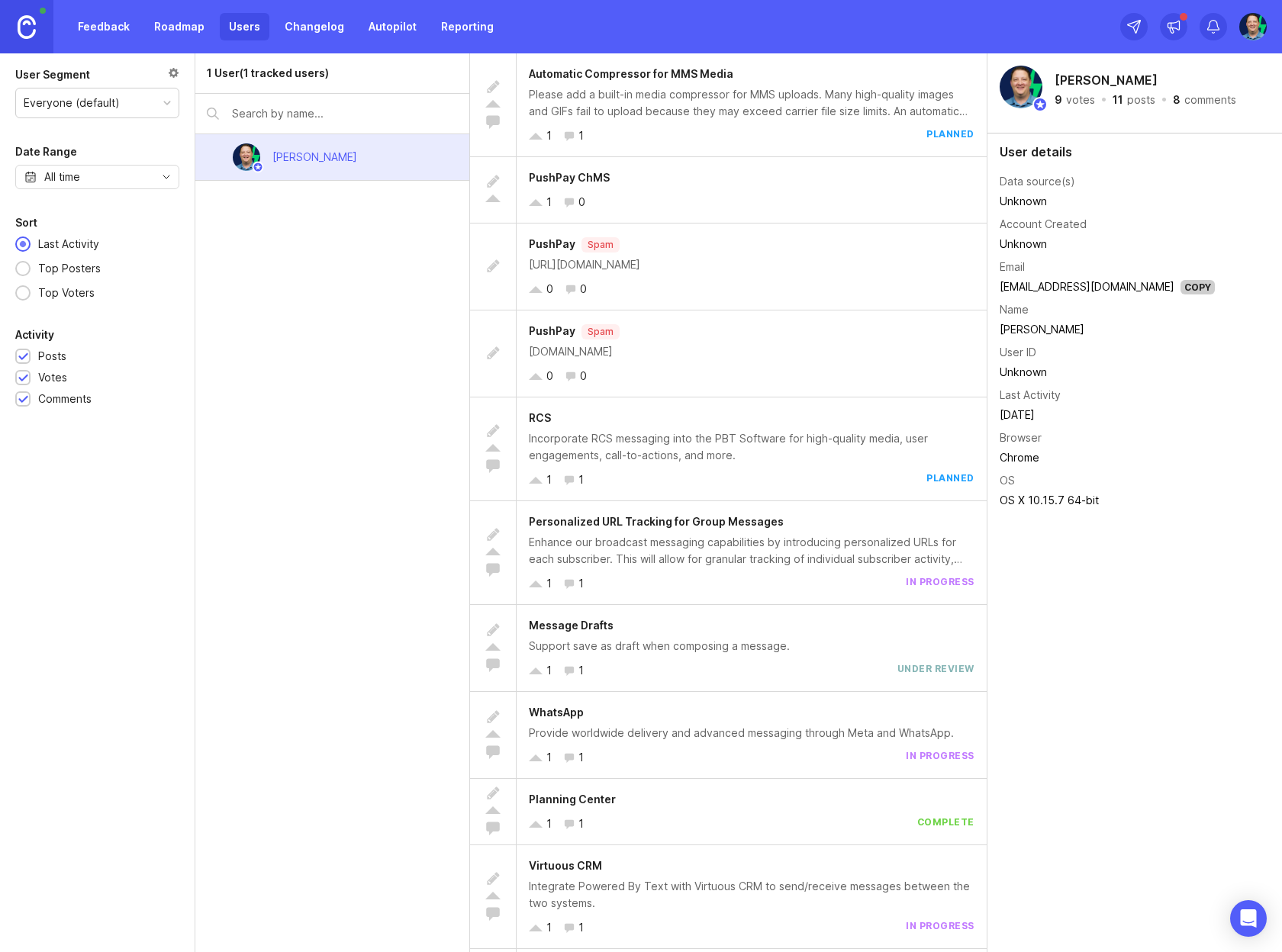
click at [695, 265] on div "https://pushpay.com" at bounding box center [752, 265] width 445 height 17
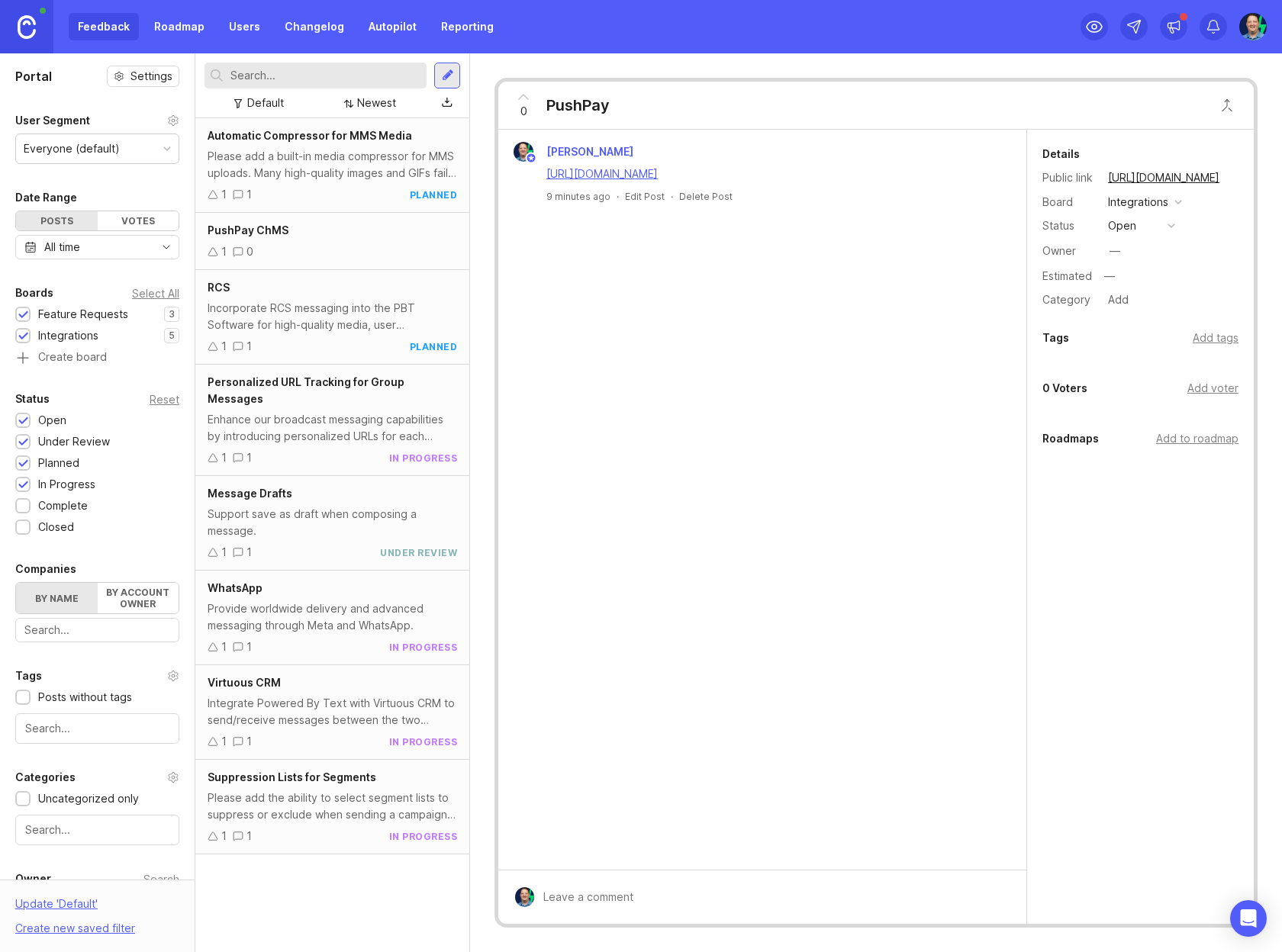
click at [325, 21] on link "Changelog" at bounding box center [314, 27] width 78 height 28
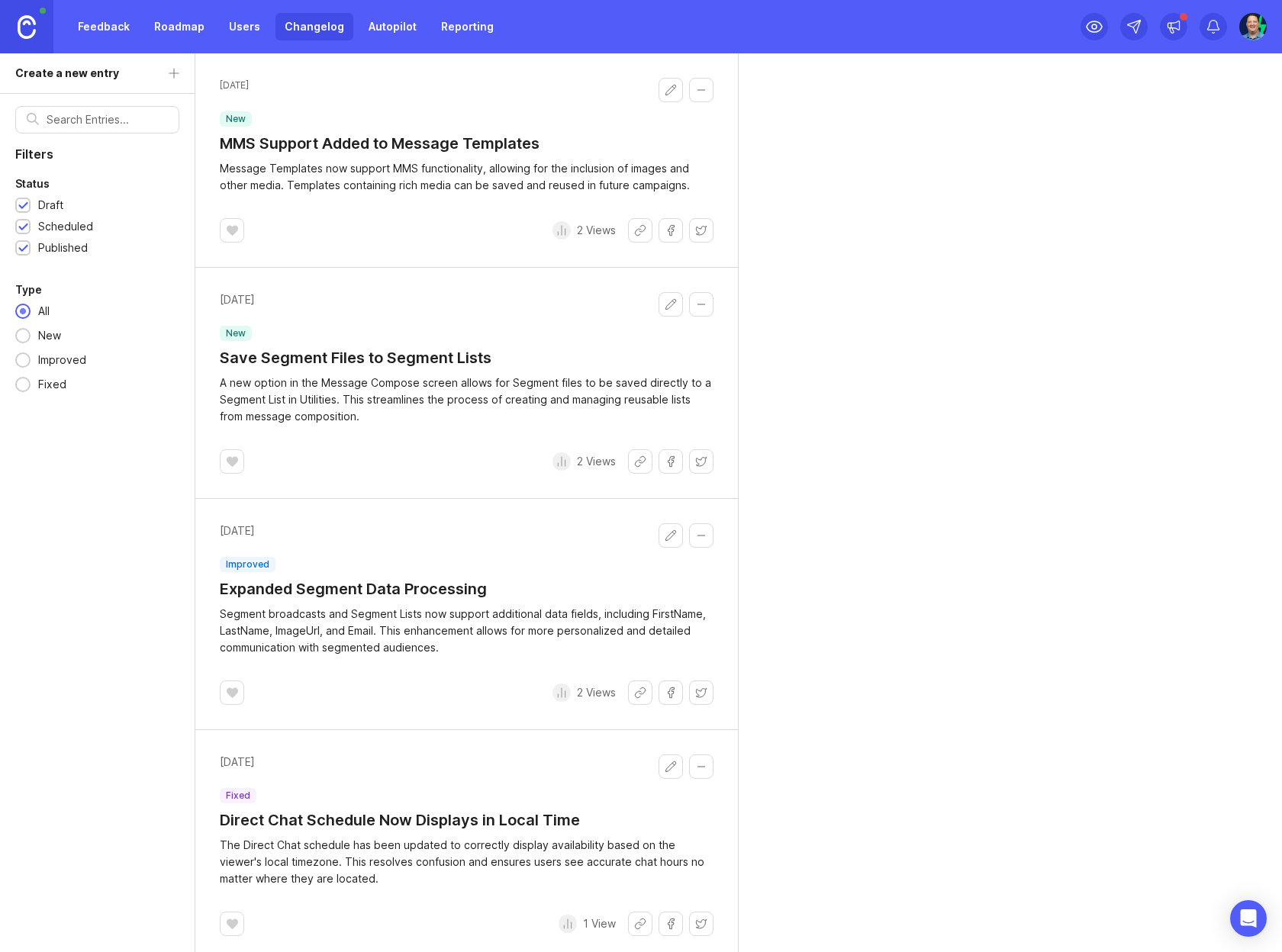
click at [224, 26] on link "Users" at bounding box center [245, 27] width 50 height 28
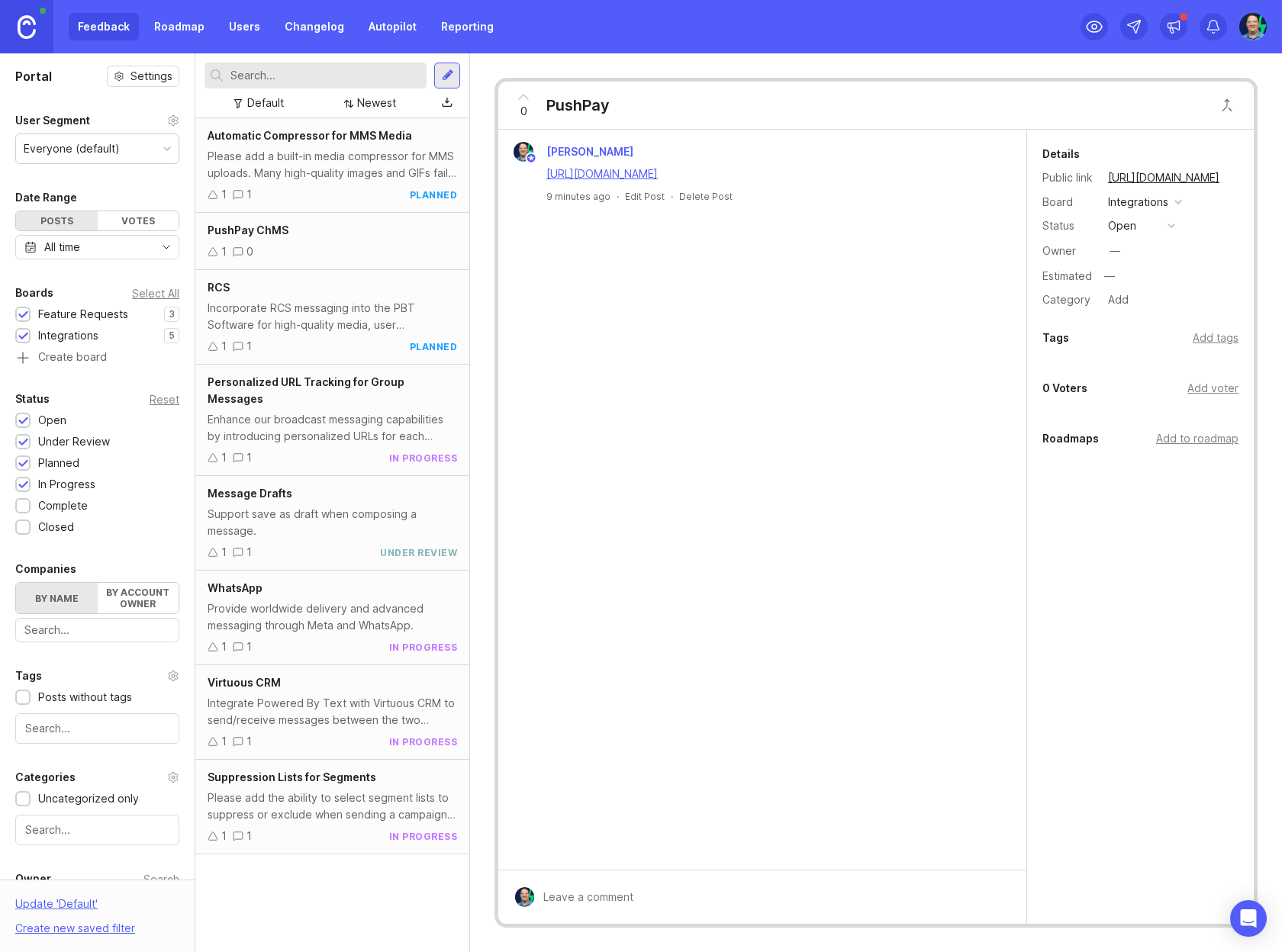
click at [1170, 223] on div "button" at bounding box center [1171, 225] width 7 height 7
click at [1127, 546] on div "Details Public link https://poweredbytext.canny.io/integrations/p/pushpay-1 Boa…" at bounding box center [1140, 360] width 226 height 463
click at [1229, 107] on button "Close button" at bounding box center [1227, 104] width 30 height 30
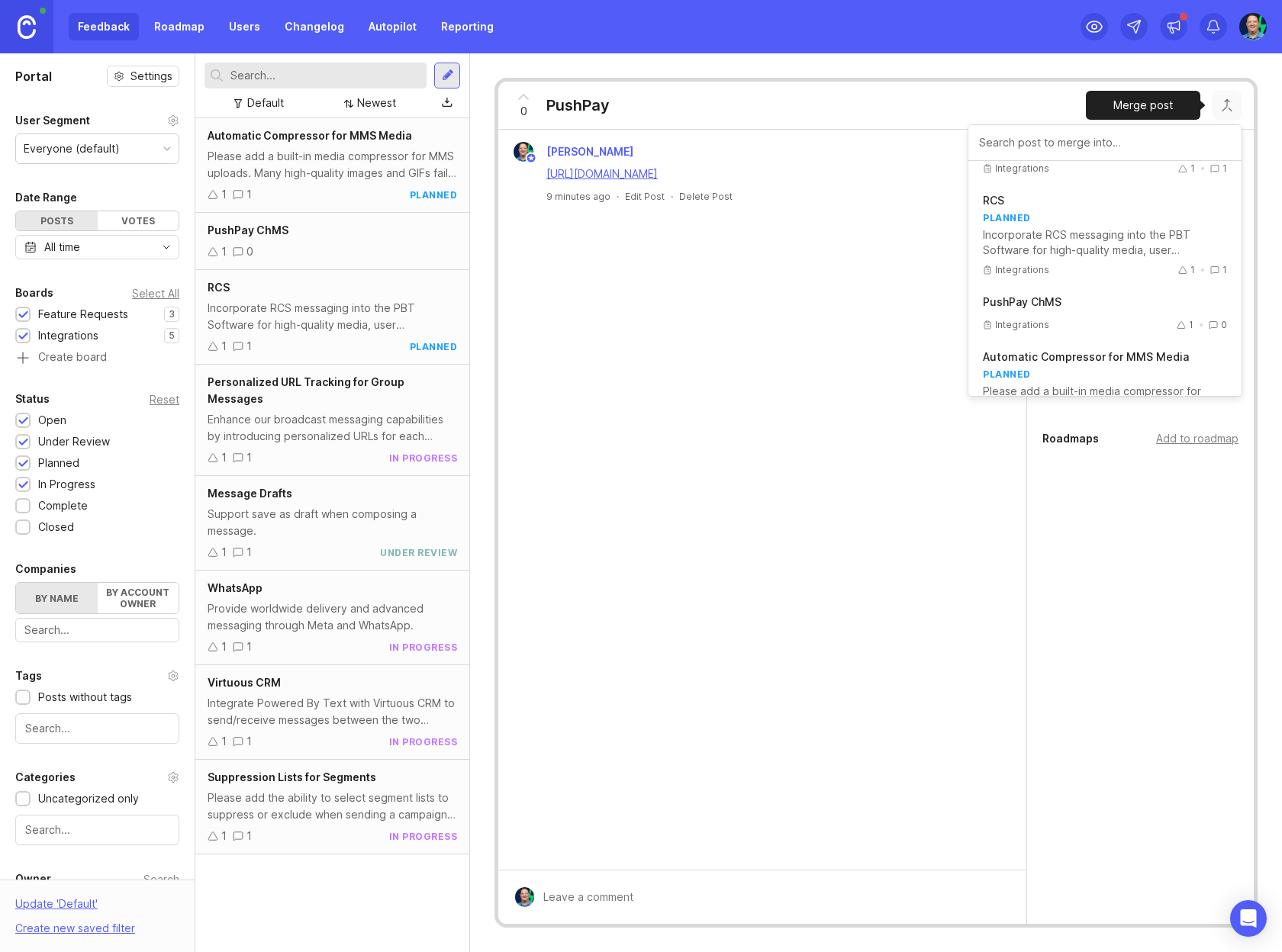
scroll to position [262, 0]
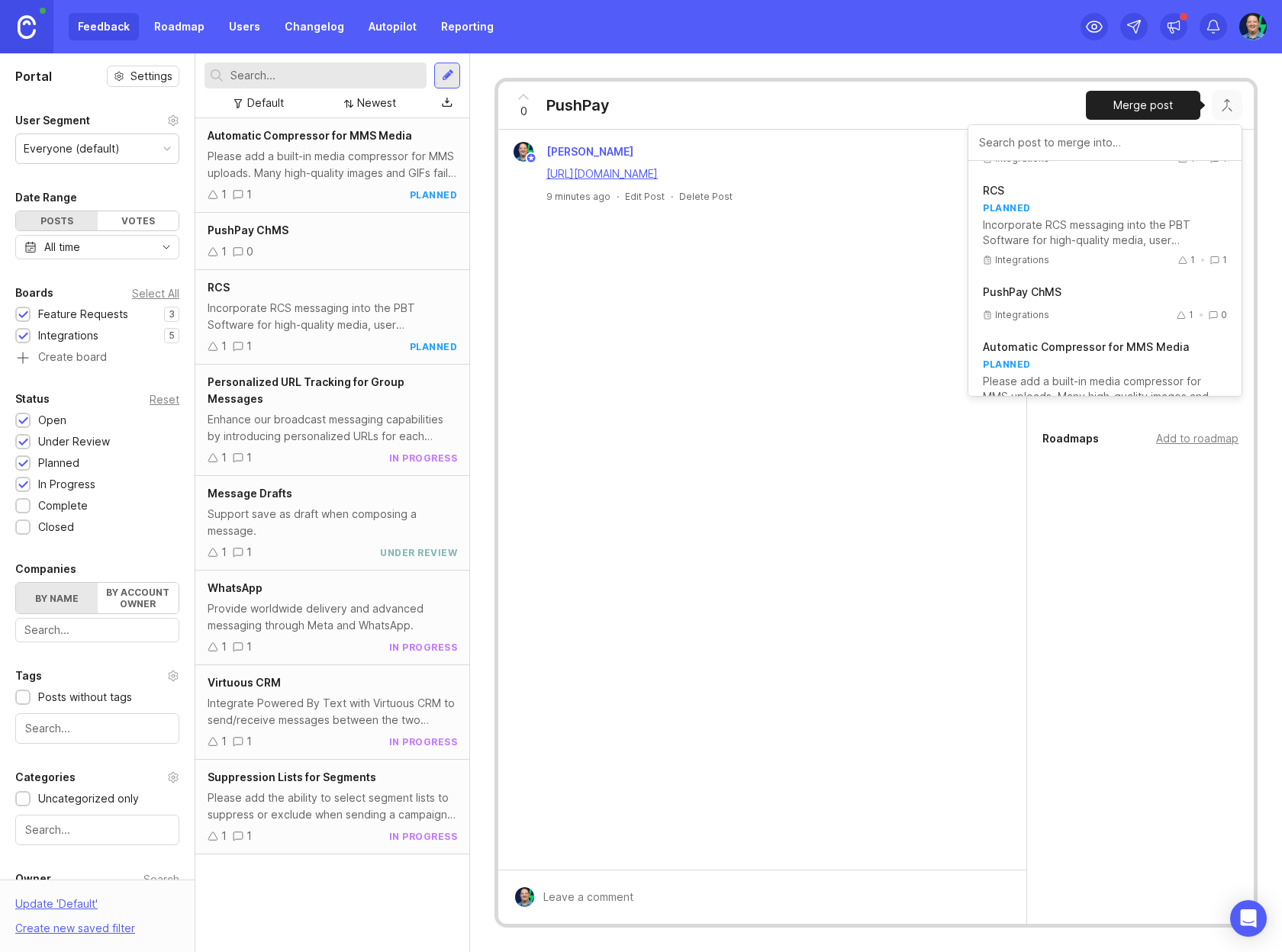
click at [1079, 300] on button "PushPay ChMS Integrations 1 0" at bounding box center [1105, 304] width 267 height 54
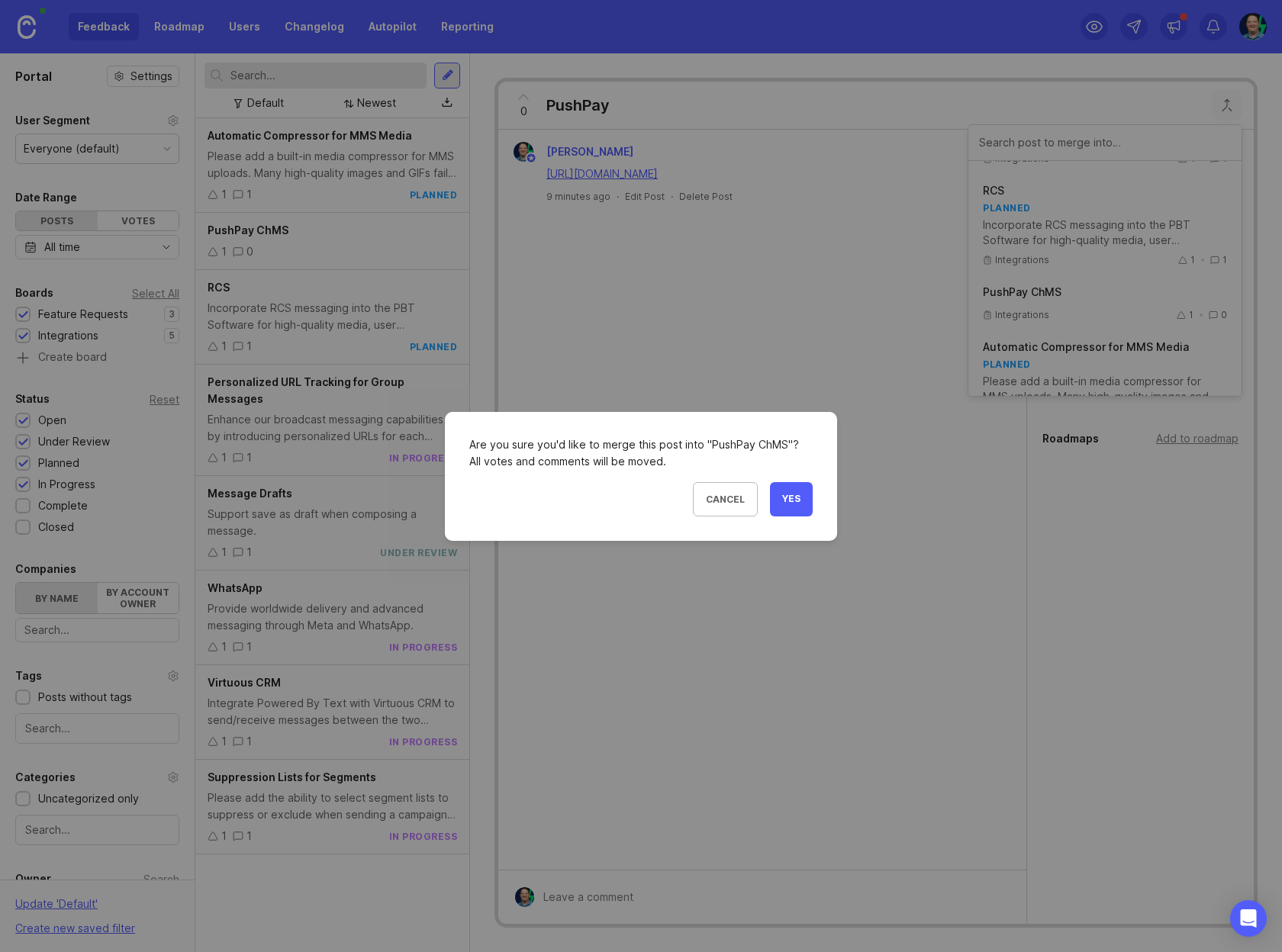
click at [793, 501] on span "Yes" at bounding box center [792, 500] width 18 height 13
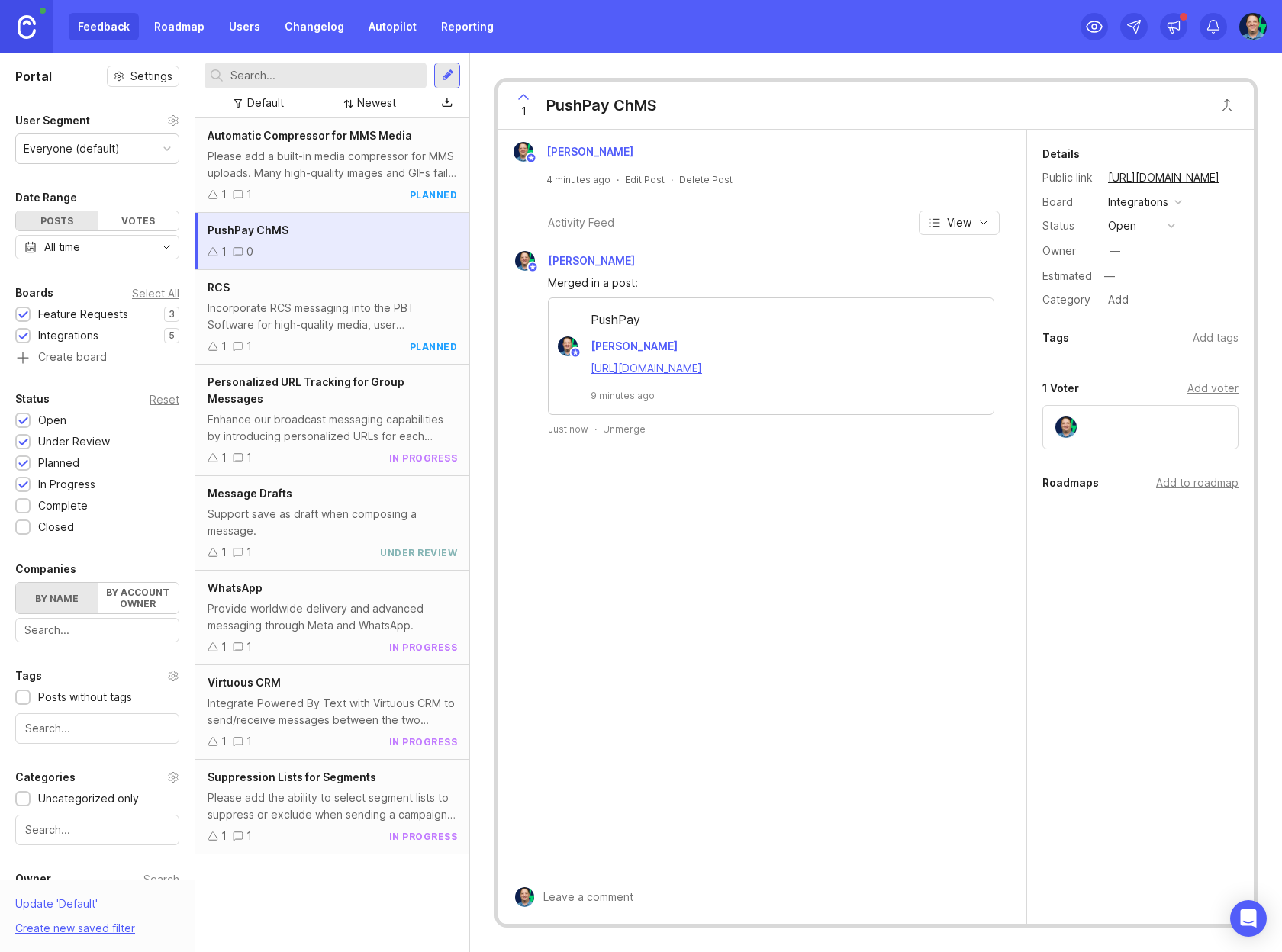
scroll to position [9, 0]
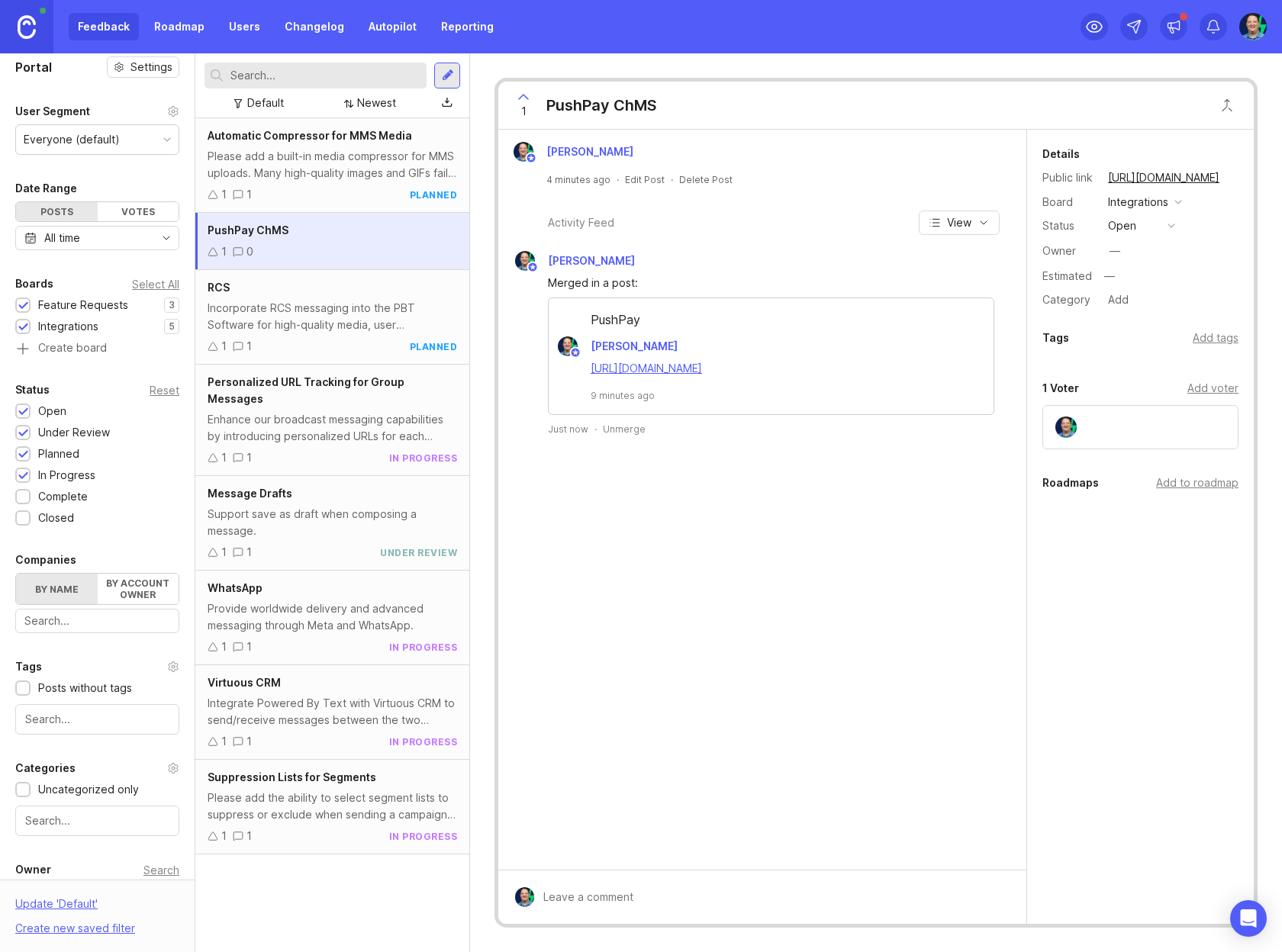
click at [25, 520] on div at bounding box center [23, 519] width 10 height 11
click at [24, 519] on div at bounding box center [23, 519] width 10 height 11
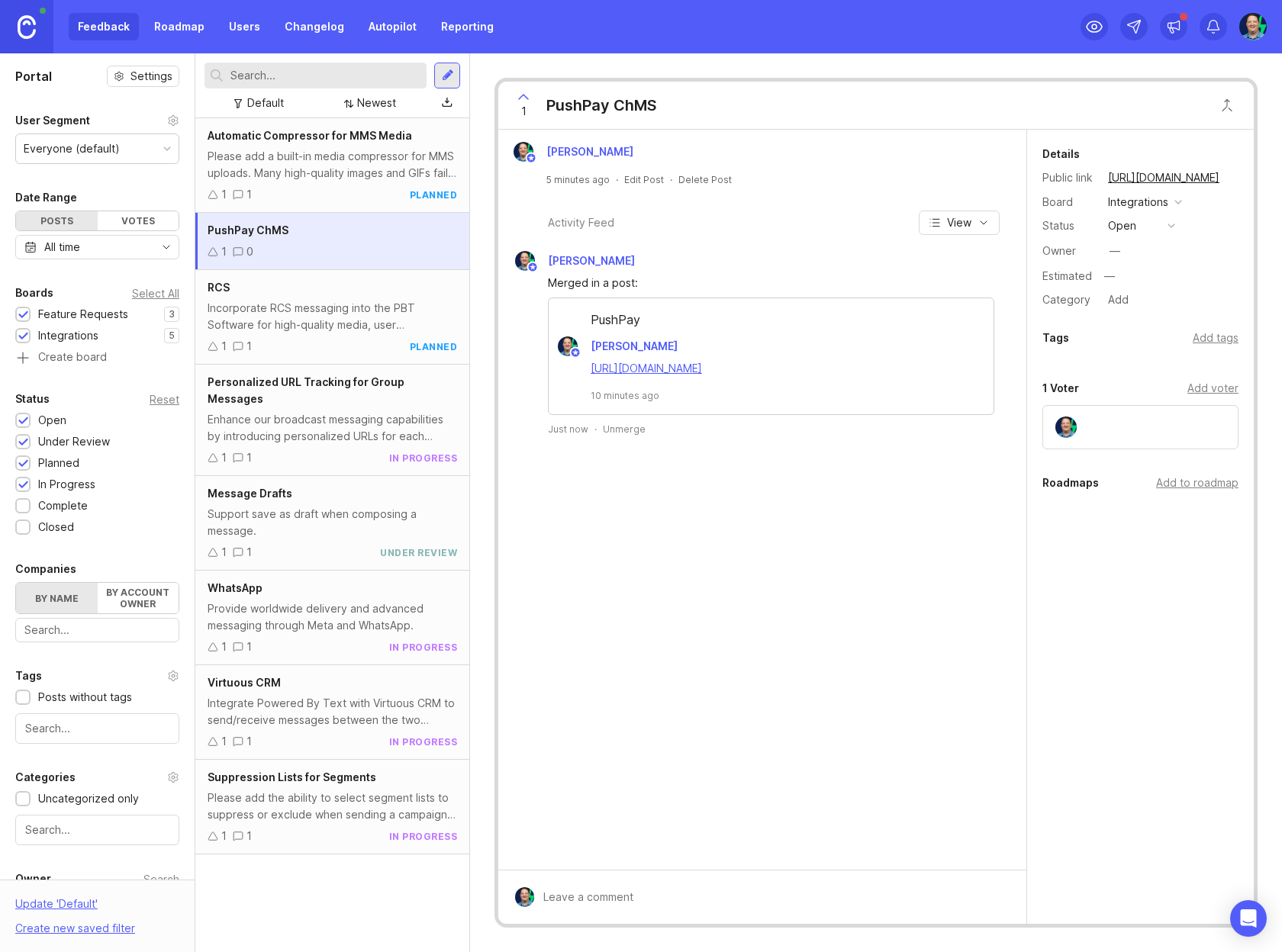
click at [132, 147] on div "Everyone (default)" at bounding box center [97, 148] width 163 height 29
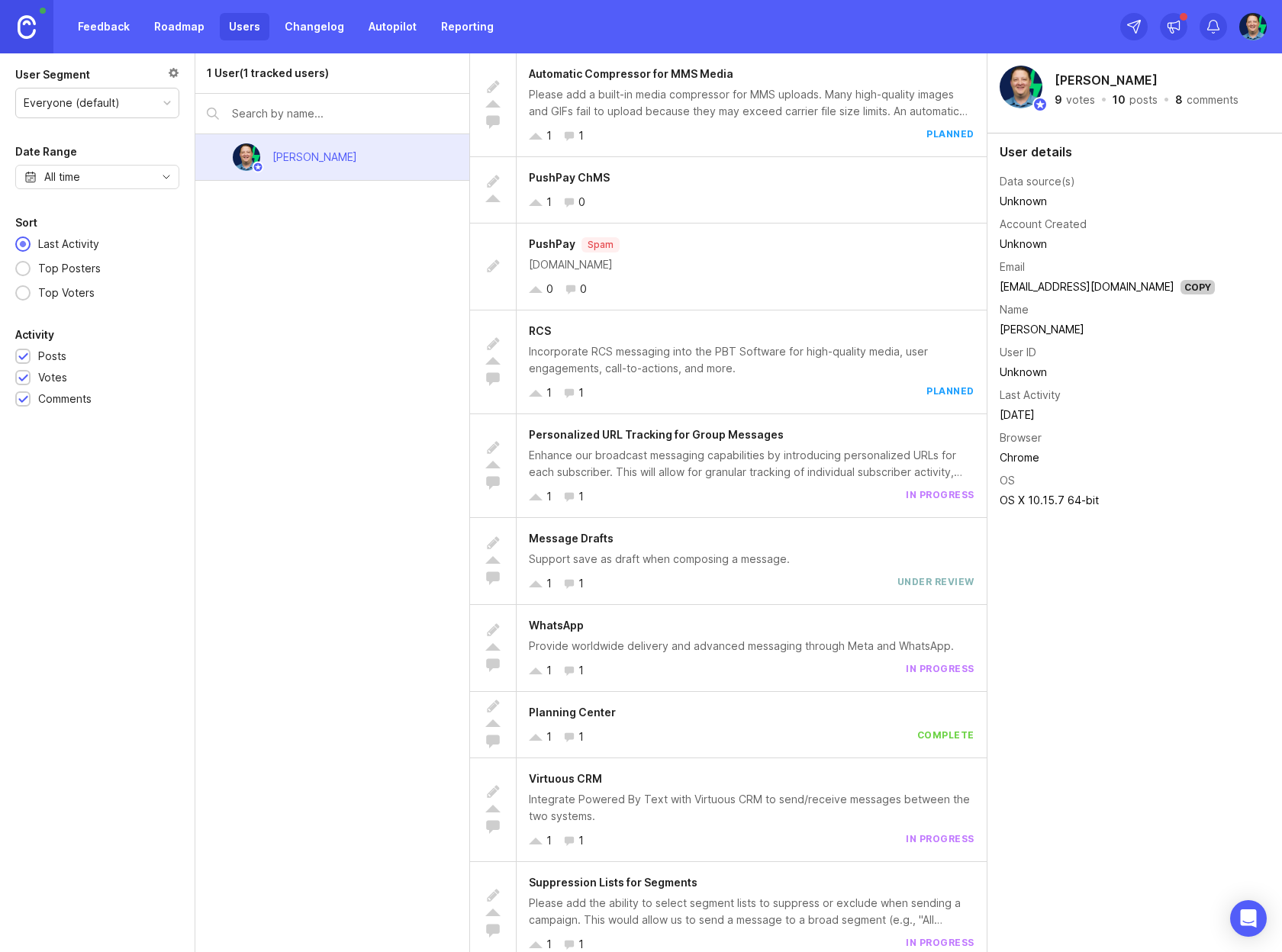
click at [674, 261] on div "[DOMAIN_NAME]" at bounding box center [752, 265] width 445 height 17
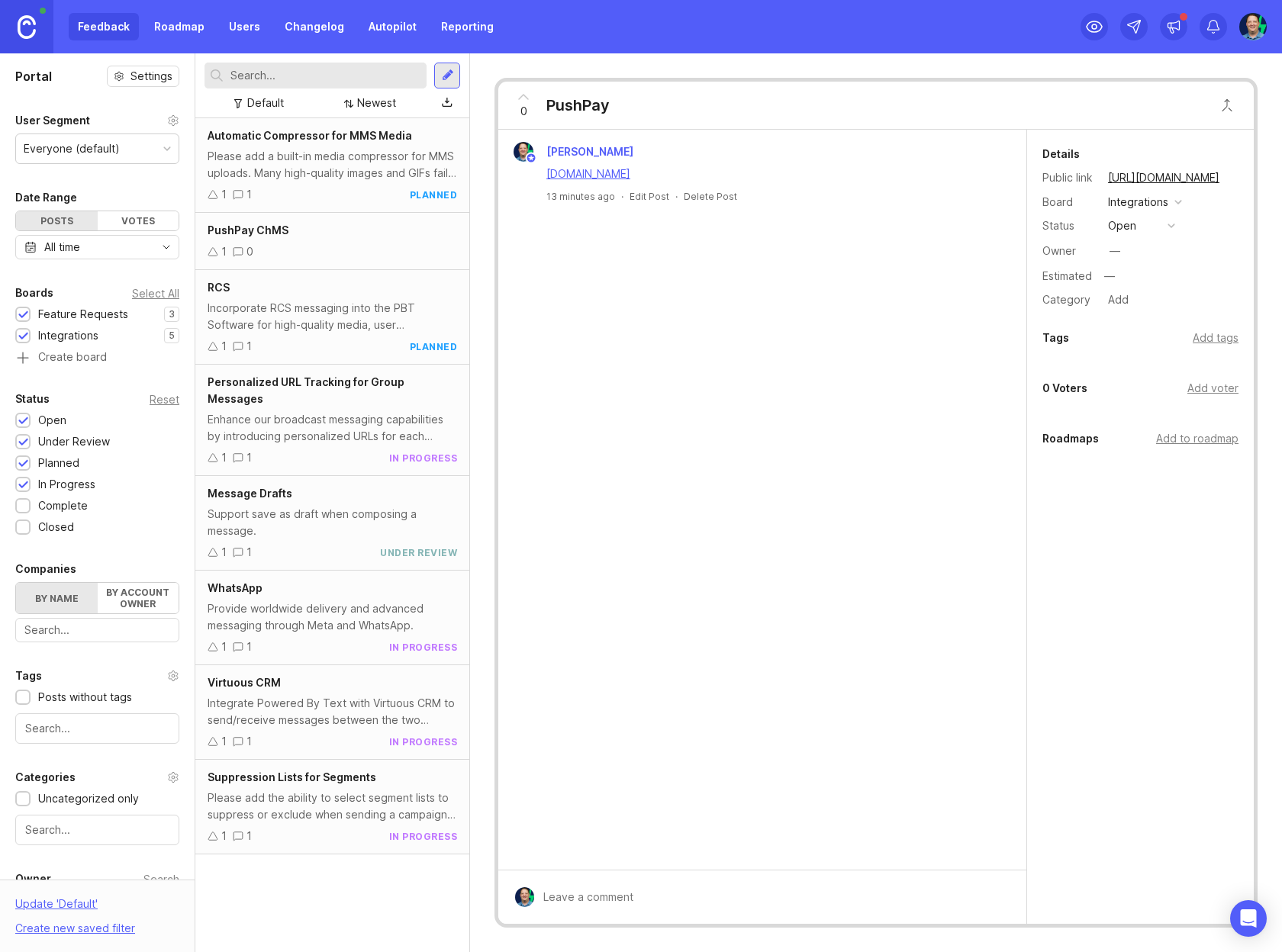
click at [1164, 204] on div "Integrations" at bounding box center [1138, 202] width 60 height 17
click at [1060, 625] on div "Details Public link [URL][DOMAIN_NAME] Board Integrations Status open Owner — E…" at bounding box center [1140, 526] width 226 height 794
click at [708, 196] on div "Delete Post" at bounding box center [710, 197] width 54 height 13
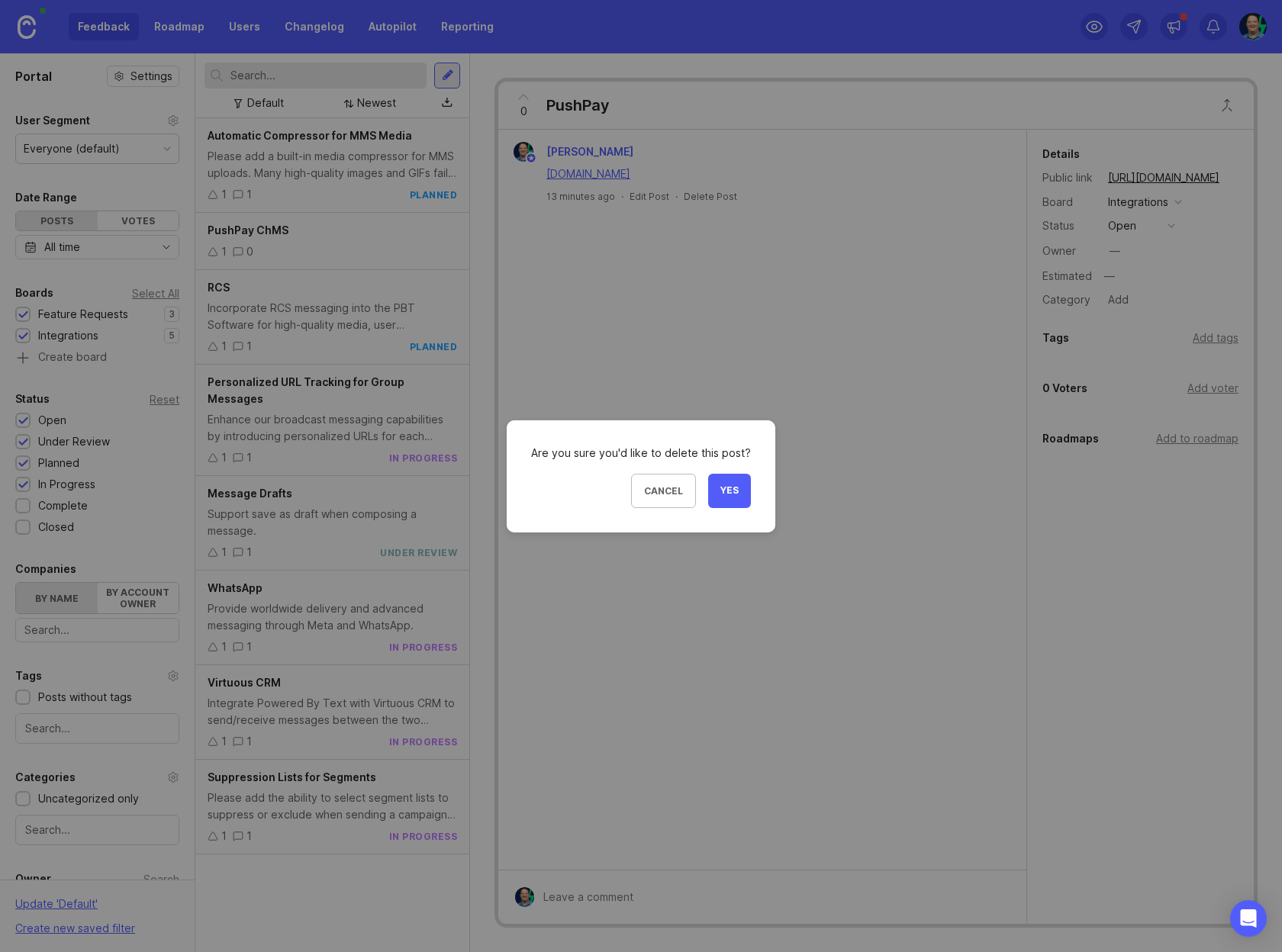
click at [730, 499] on button "Yes" at bounding box center [730, 490] width 42 height 34
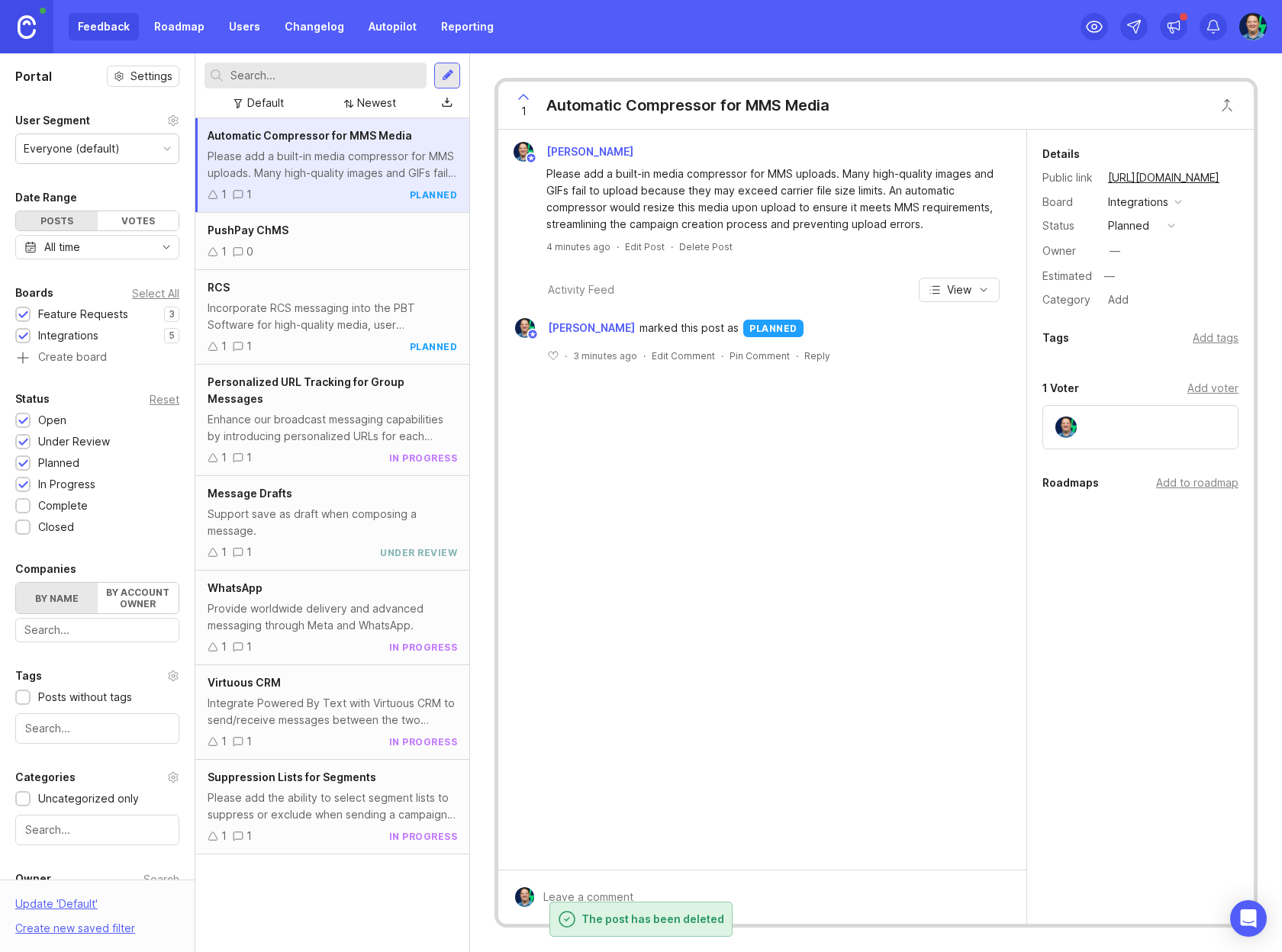
click at [356, 236] on div "PushPay ChMS" at bounding box center [333, 230] width 249 height 17
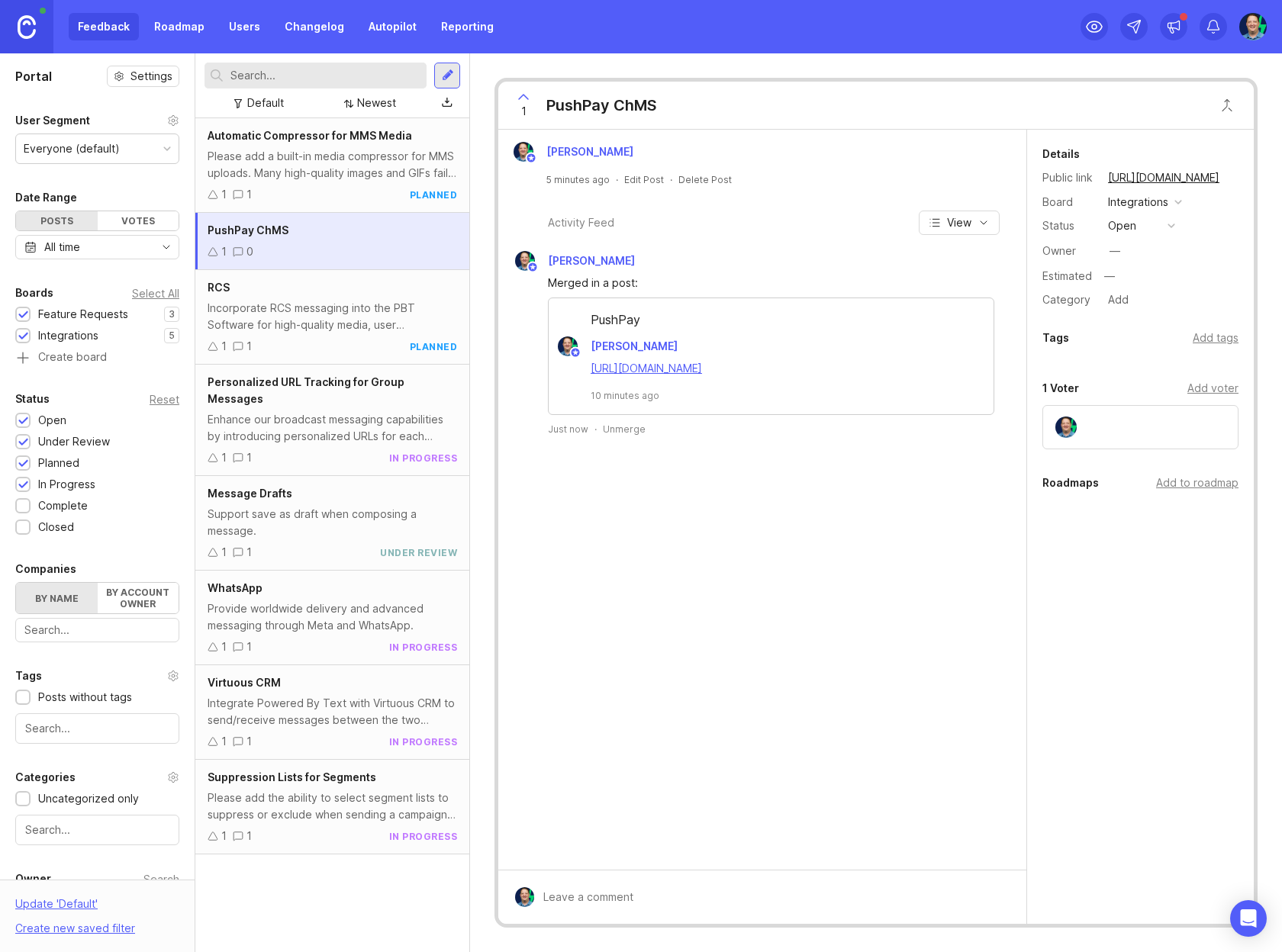
click at [775, 102] on div "1 PushPay ChMS" at bounding box center [877, 105] width 756 height 48
click at [1107, 24] on div at bounding box center [1095, 27] width 28 height 28
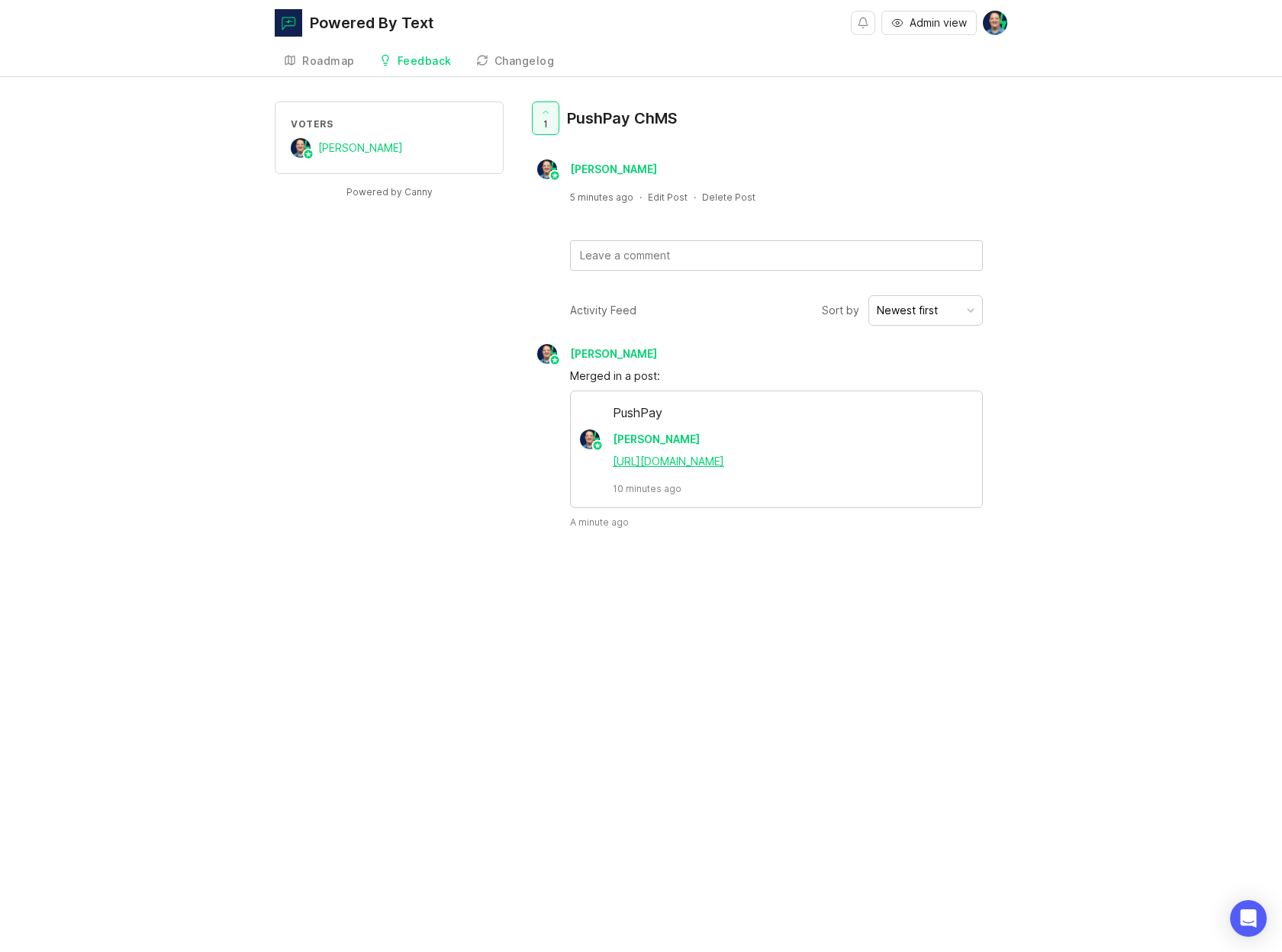
click at [730, 455] on div "[URL][DOMAIN_NAME]" at bounding box center [784, 462] width 345 height 17
click at [709, 125] on div "1 PushPay ChMS" at bounding box center [768, 125] width 479 height 46
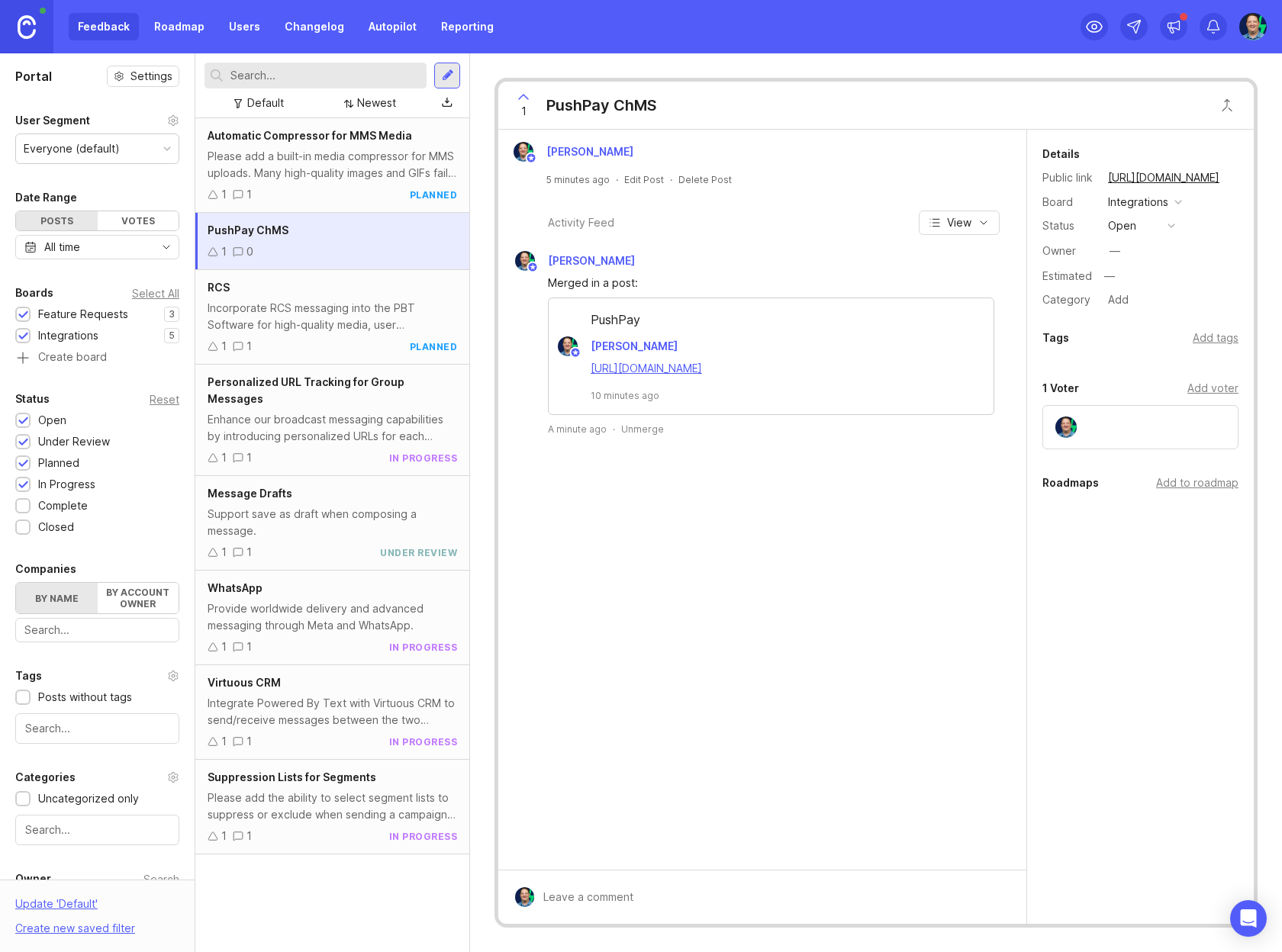
click at [711, 280] on div "Merged in a post:" at bounding box center [770, 283] width 446 height 17
click at [356, 239] on div "PushPay ChMS 1 0" at bounding box center [333, 242] width 274 height 57
click at [332, 305] on div "Incorporate RCS messaging into the PBT Software for high-quality media, user en…" at bounding box center [333, 317] width 249 height 33
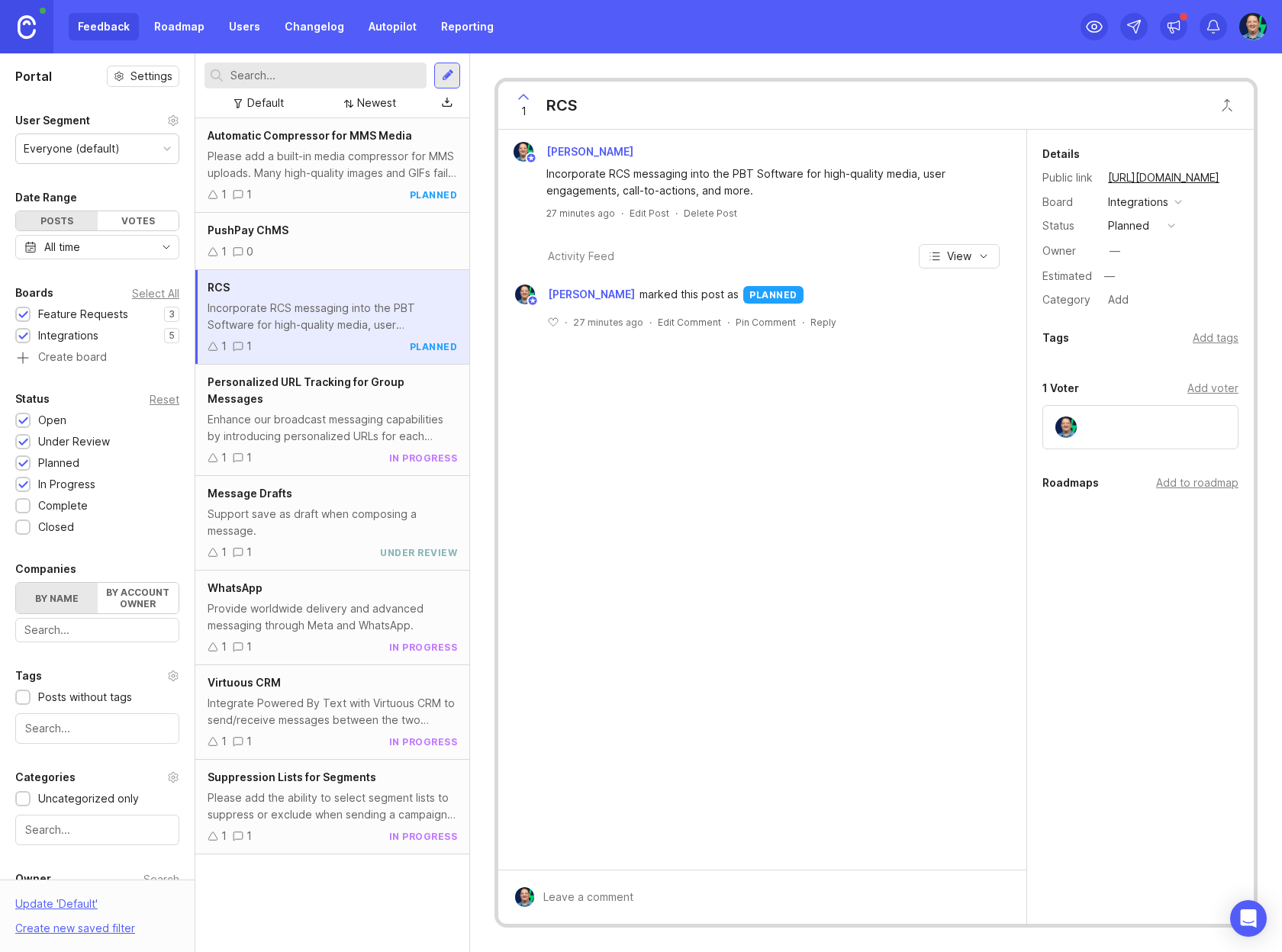
click at [327, 226] on div "PushPay ChMS" at bounding box center [333, 230] width 249 height 17
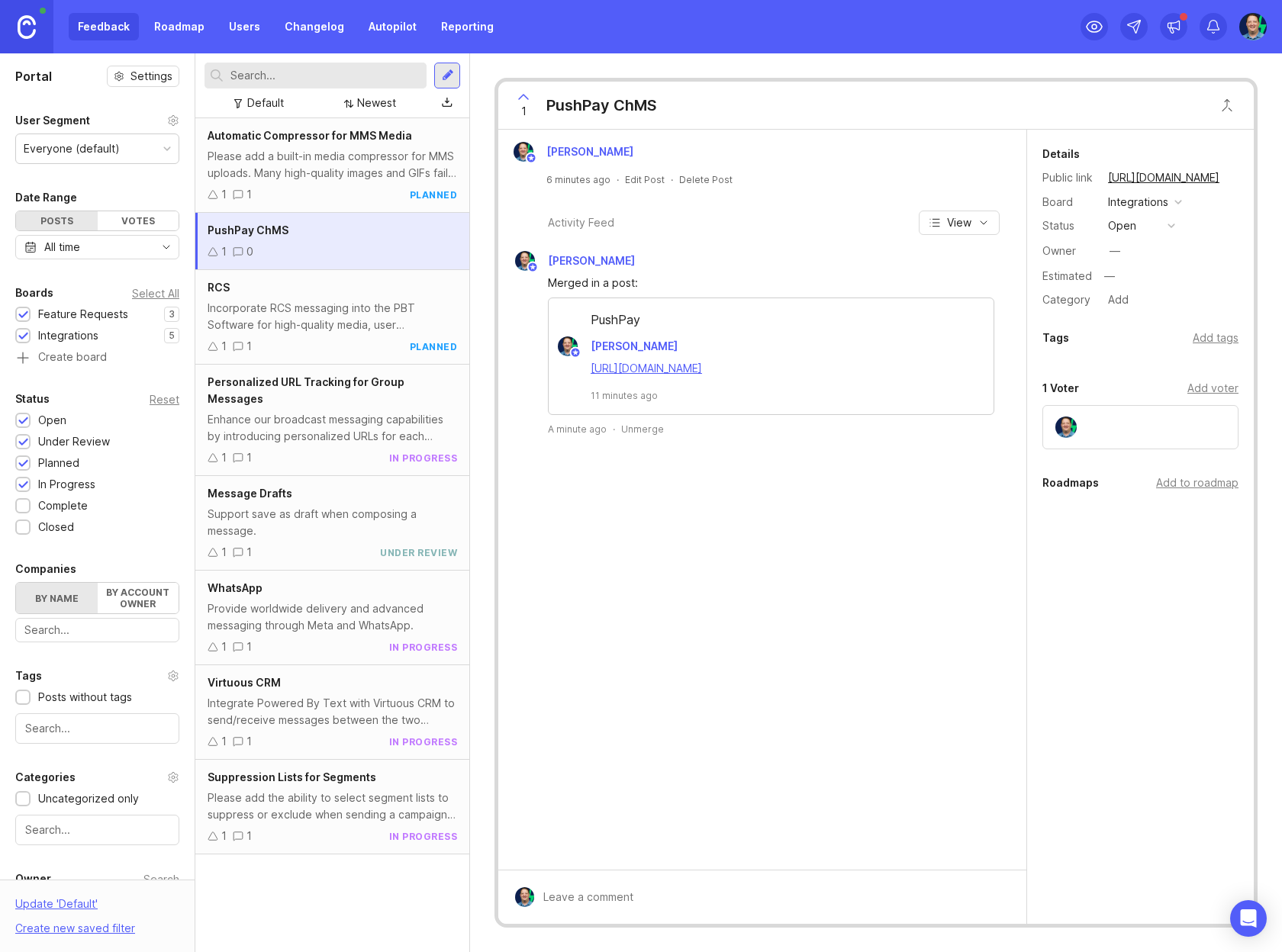
click at [608, 283] on div "Merged in a post:" at bounding box center [770, 283] width 446 height 17
click at [647, 427] on div "Unmerge" at bounding box center [643, 429] width 42 height 13
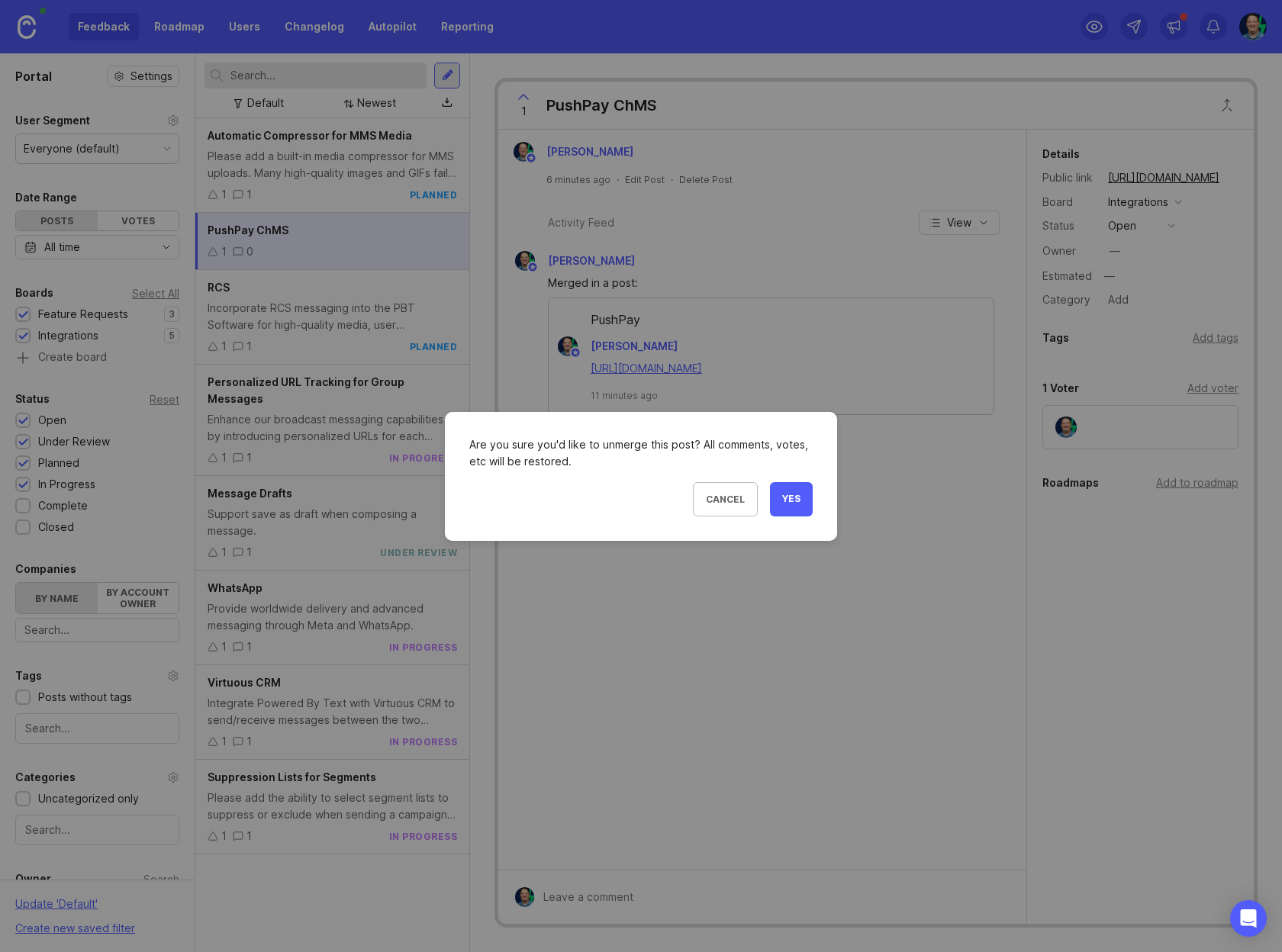
click at [792, 503] on span "Yes" at bounding box center [792, 500] width 18 height 13
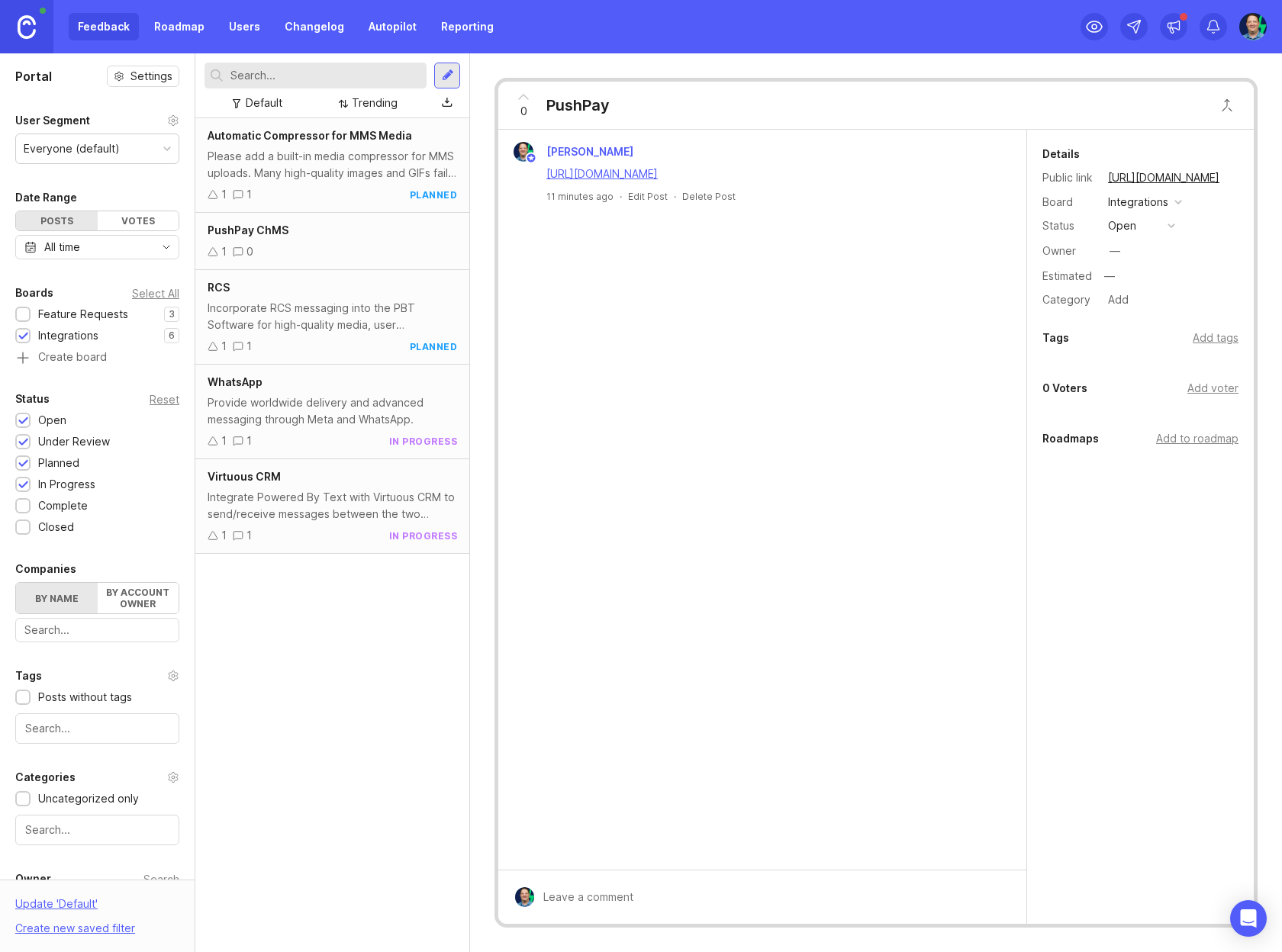
click at [703, 196] on div "Delete Post" at bounding box center [709, 197] width 54 height 13
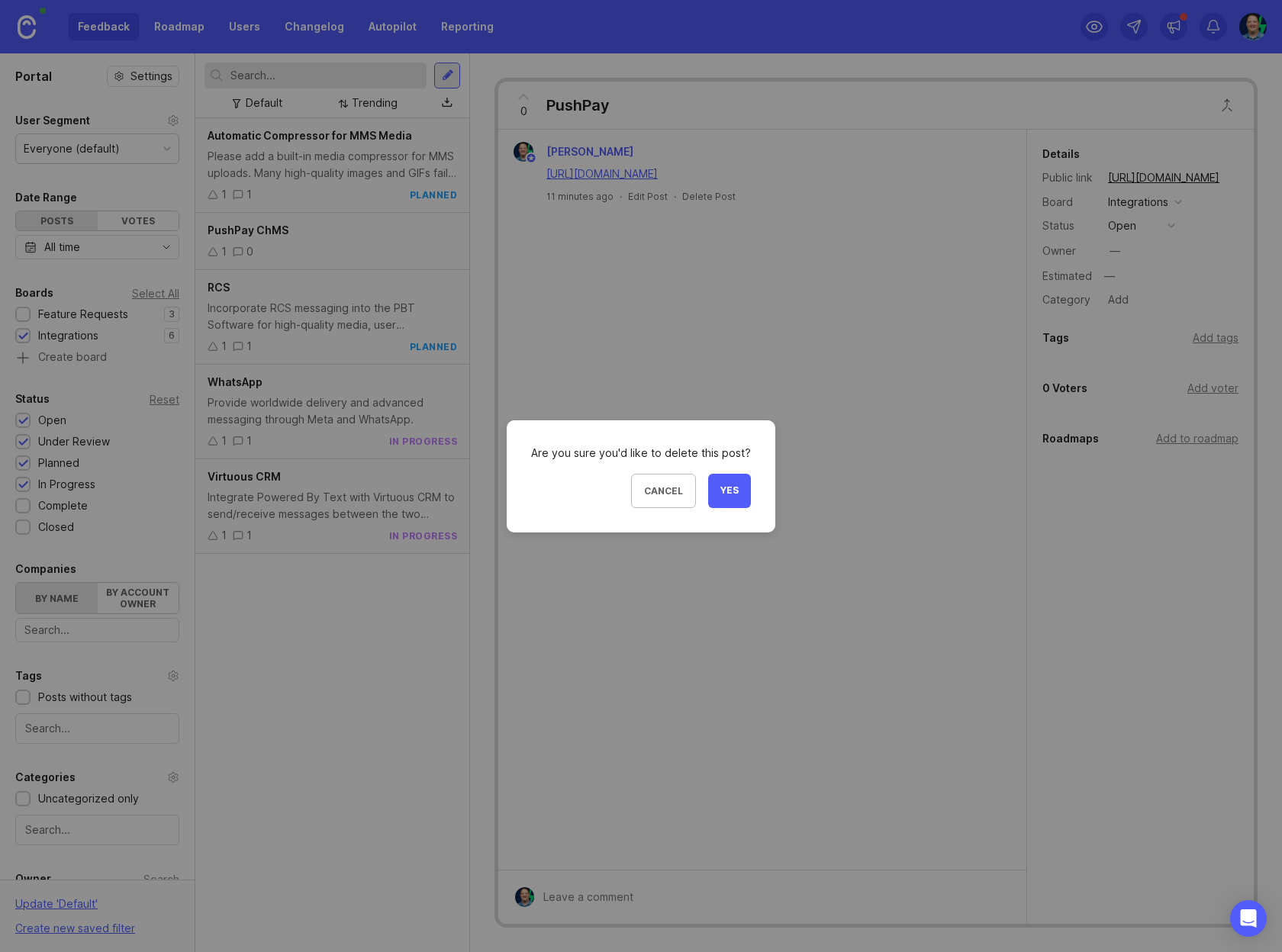
click at [716, 495] on button "Yes" at bounding box center [730, 490] width 42 height 34
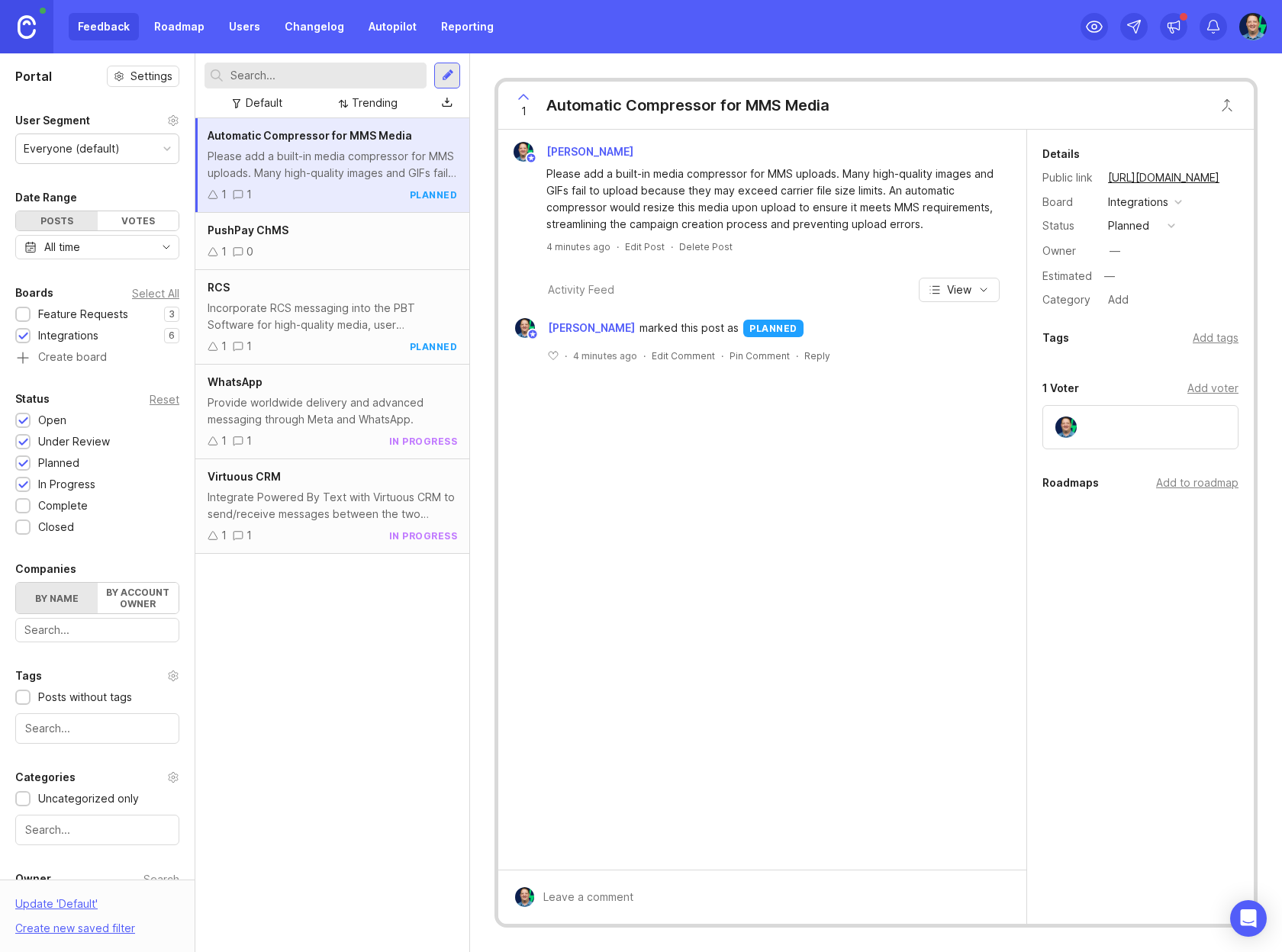
click at [345, 247] on div "1 0" at bounding box center [333, 252] width 249 height 17
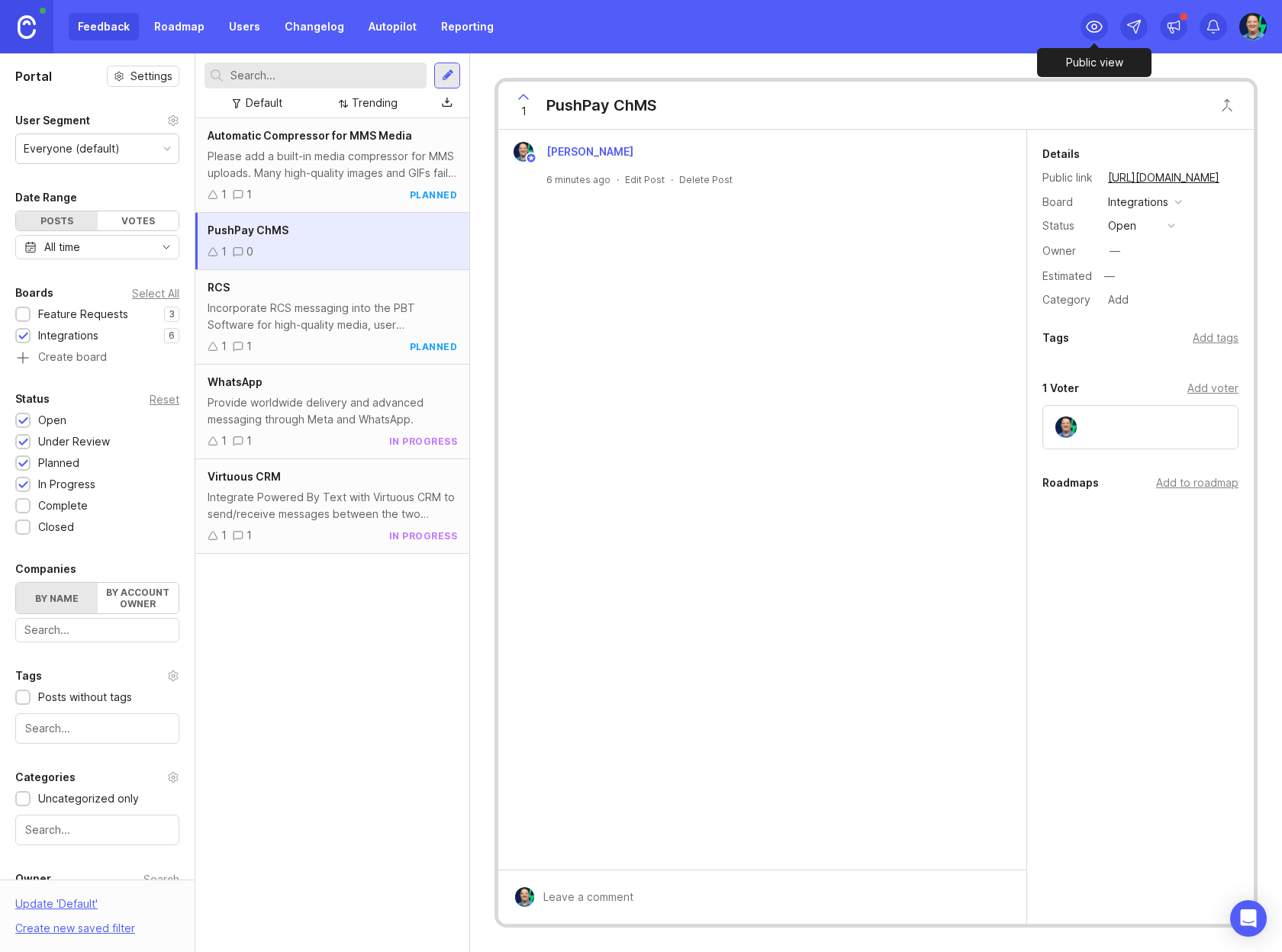
click at [1091, 29] on icon at bounding box center [1095, 27] width 18 height 18
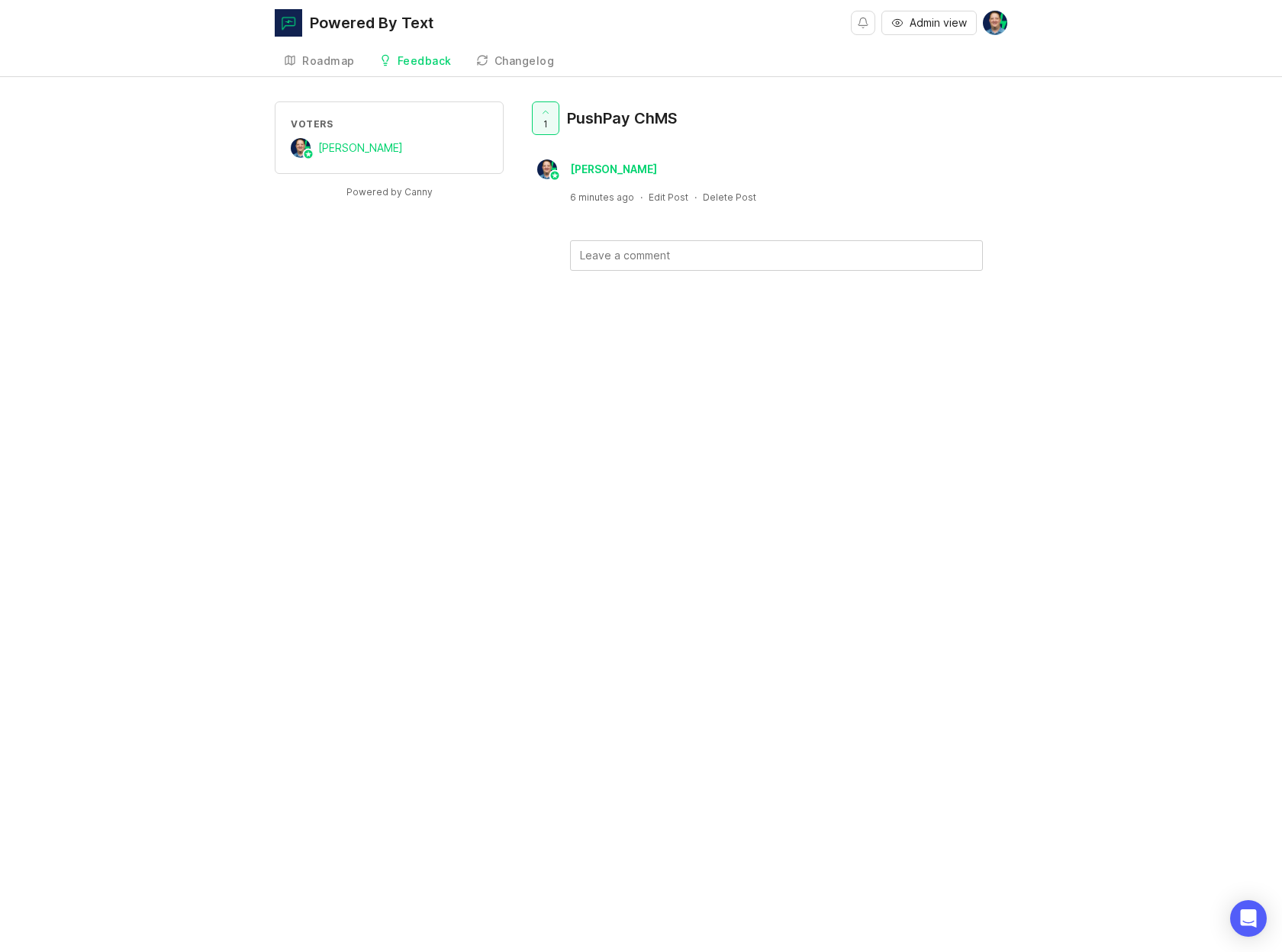
click at [336, 25] on div "Powered By Text" at bounding box center [371, 23] width 124 height 16
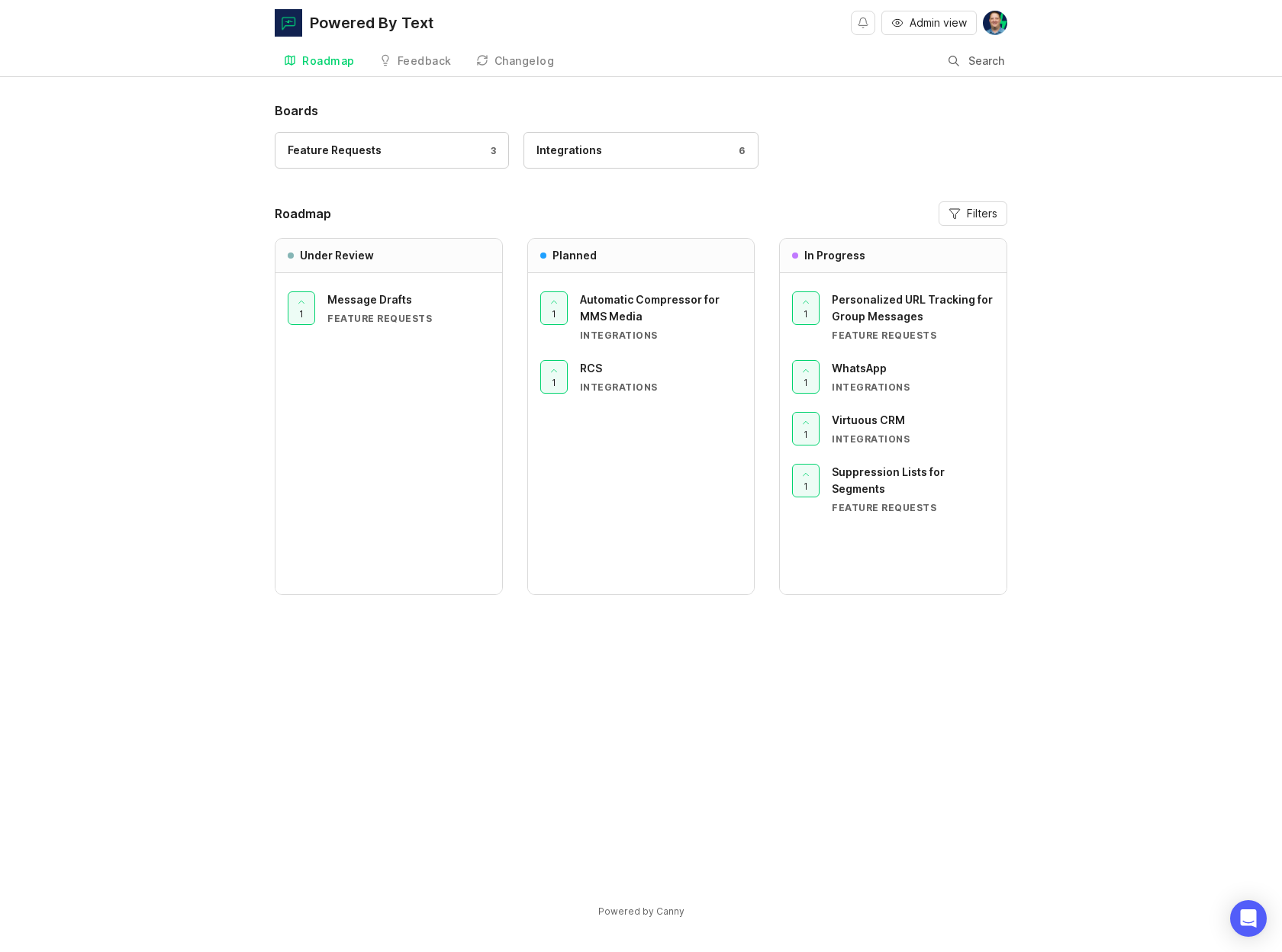
click at [668, 150] on div "Integrations 6" at bounding box center [641, 151] width 209 height 17
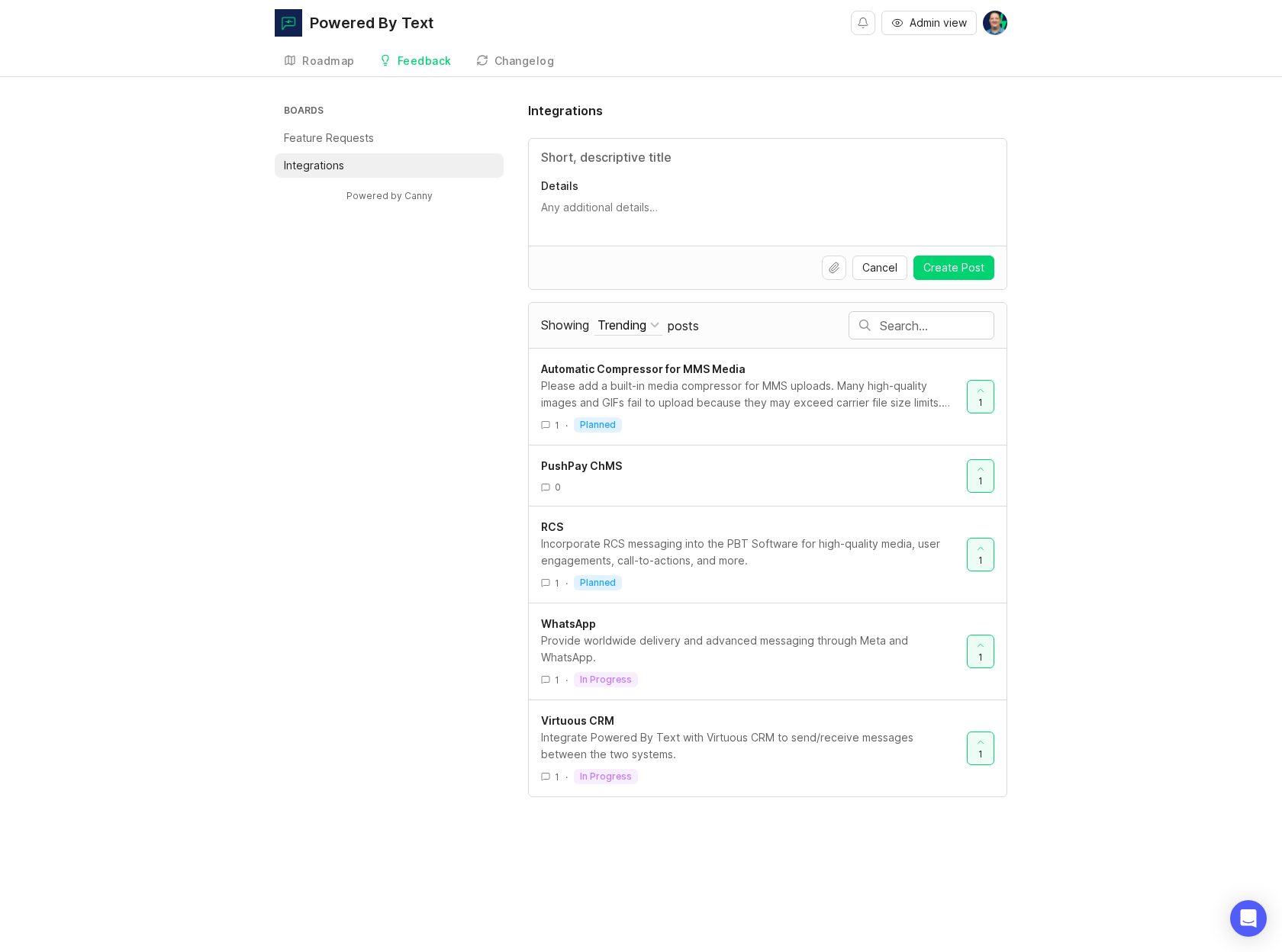
click at [436, 504] on div "Boards Feature Requests Integrations Powered by Canny Integrations Details Canc…" at bounding box center [640, 449] width 732 height 695
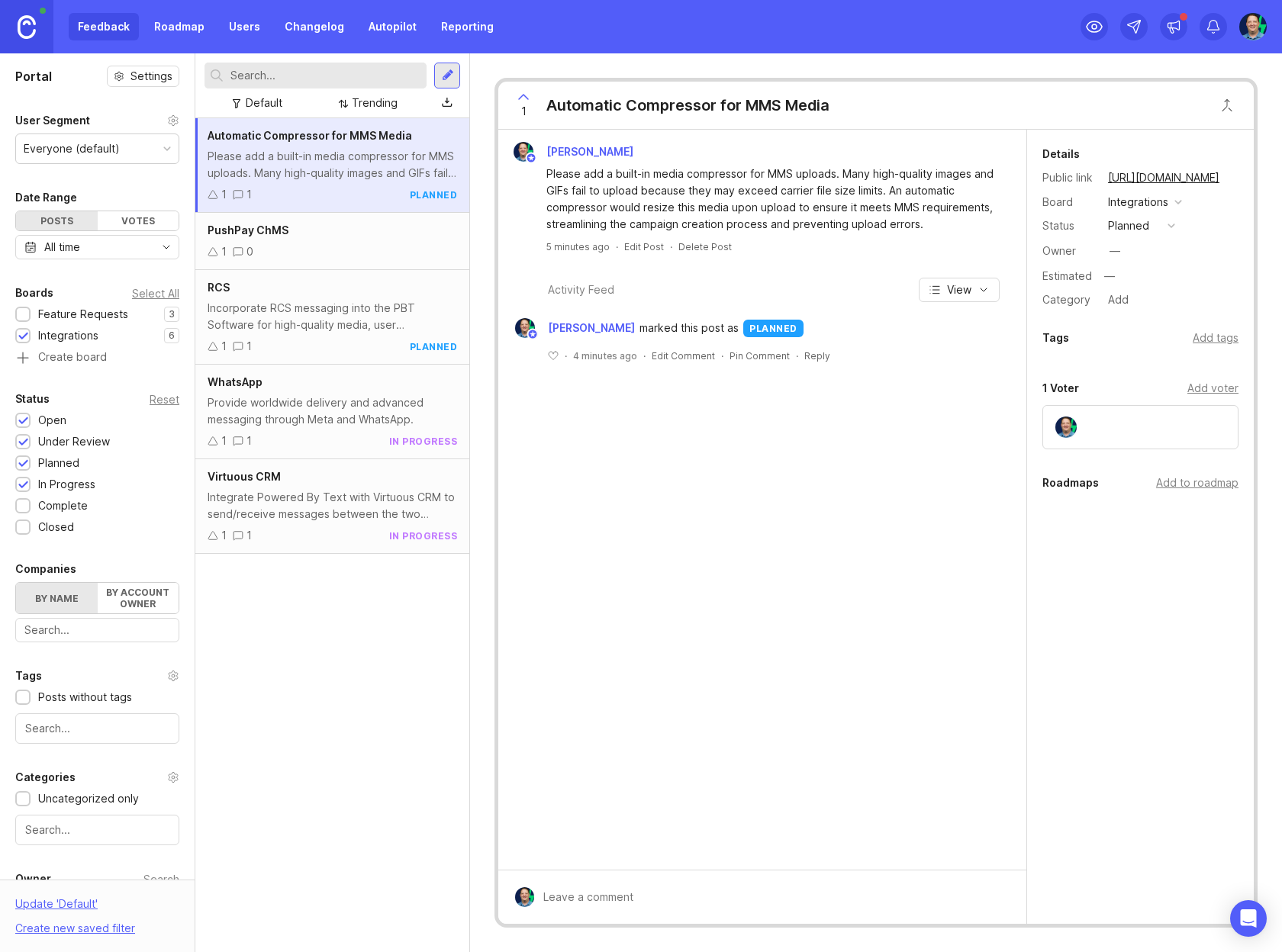
click at [338, 242] on div "PushPay ChMS 1 0" at bounding box center [333, 242] width 274 height 57
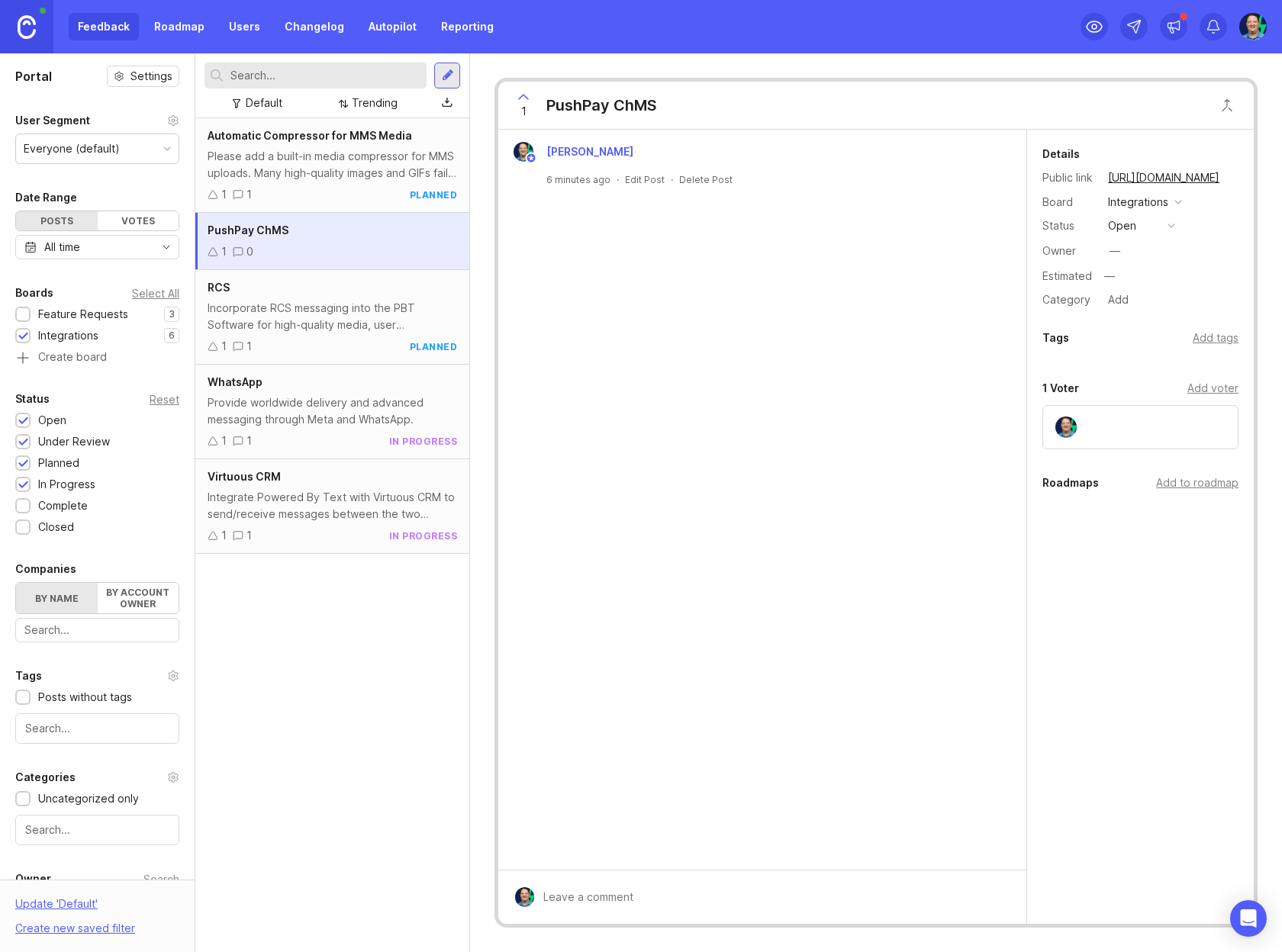
click at [1132, 227] on div "open" at bounding box center [1122, 225] width 29 height 17
click at [385, 708] on div "Automatic Compressor for MMS Media Please add a built-in media compressor for M…" at bounding box center [333, 535] width 274 height 834
click at [1200, 480] on div "Add to roadmap" at bounding box center [1197, 483] width 82 height 17
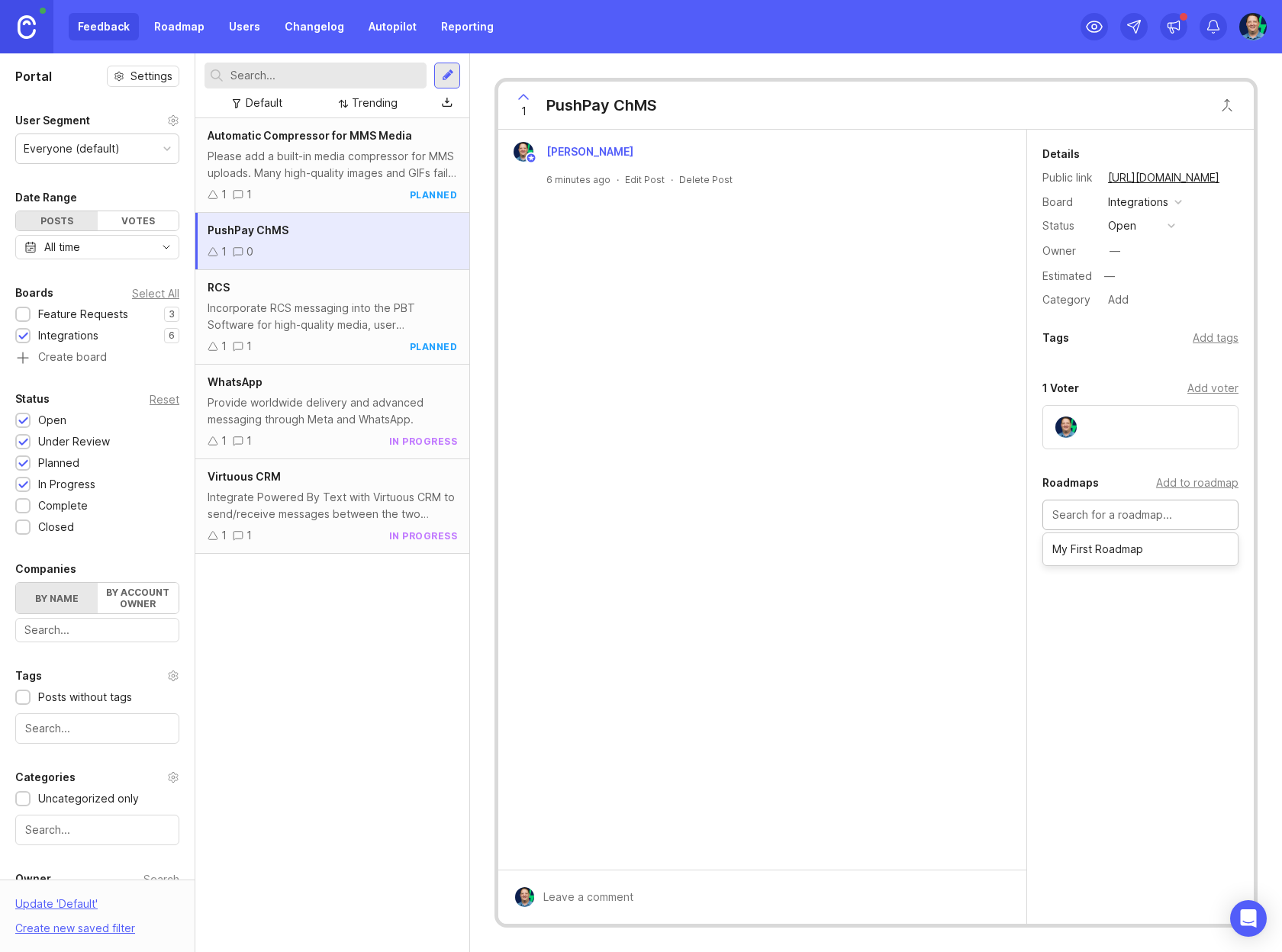
click at [1157, 665] on div "Details Public link https://poweredbytext.canny.io/integrations/p/pushpay-chms …" at bounding box center [1140, 404] width 226 height 550
click at [966, 489] on div "Chris Crawford 6 minutes ago · Edit Post · Delete Post" at bounding box center [763, 499] width 528 height 740
click at [261, 295] on div "RCS" at bounding box center [333, 287] width 249 height 17
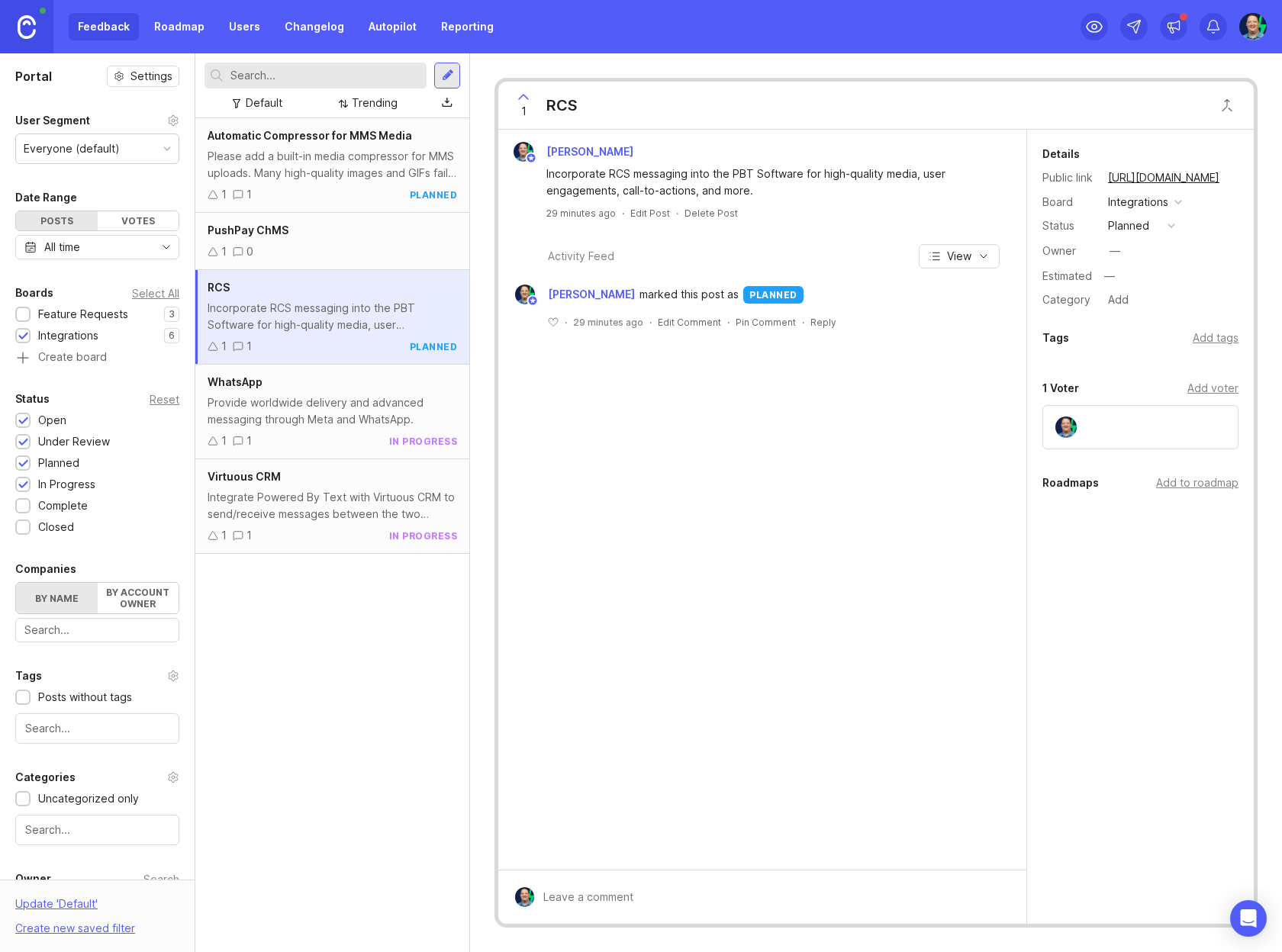
click at [1190, 480] on div "Add to roadmap" at bounding box center [1197, 483] width 82 height 17
click at [1108, 672] on div "Details Public link https://poweredbytext.canny.io/integrations/p/rcs Board Int…" at bounding box center [1140, 404] width 226 height 550
click at [877, 616] on div "Chris Crawford Incorporate RCS messaging into the PBT Software for high-quality…" at bounding box center [763, 499] width 528 height 740
click at [175, 25] on link "Roadmap" at bounding box center [179, 27] width 68 height 28
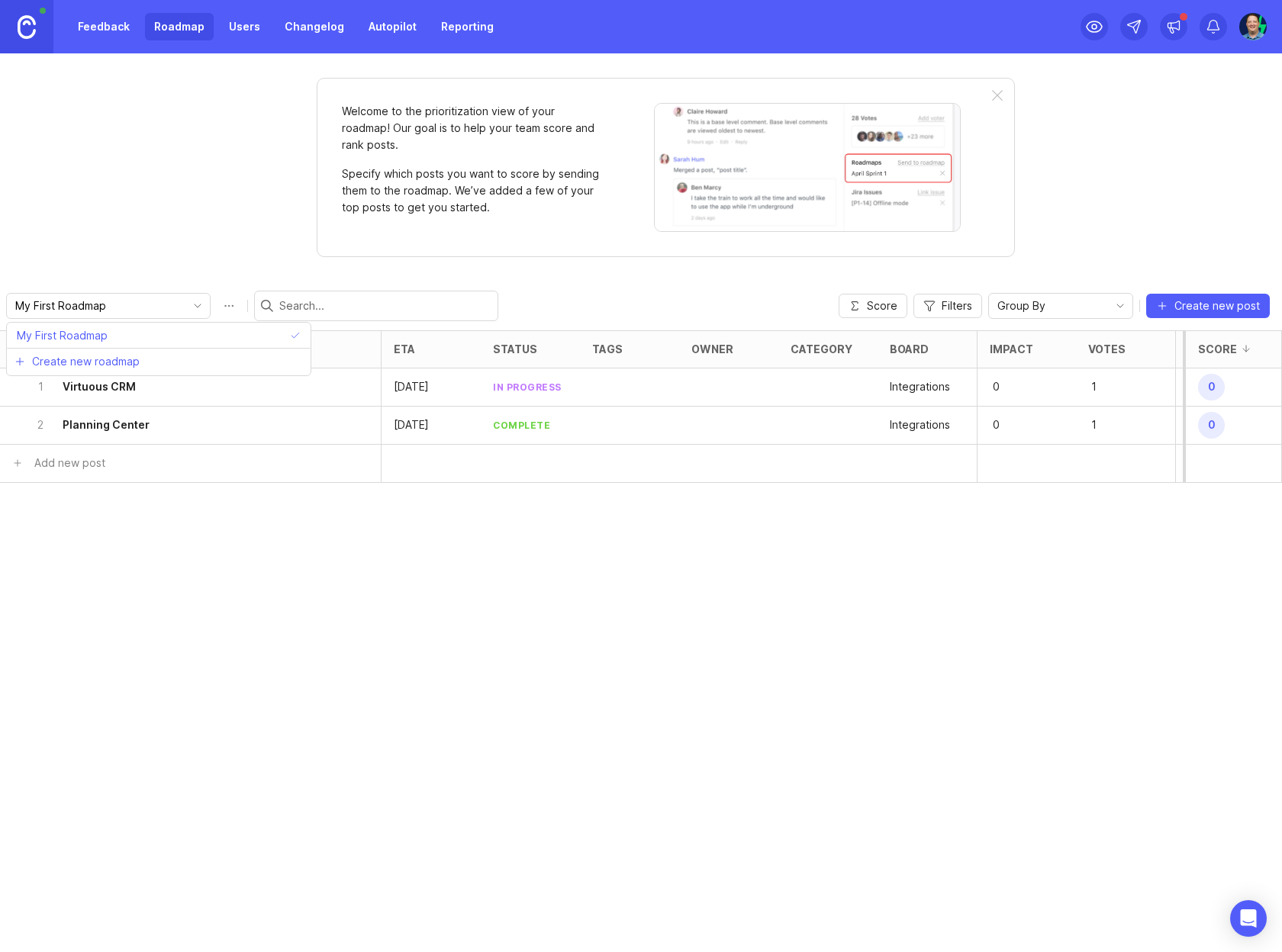
click at [129, 302] on input "My First Roadmap" at bounding box center [100, 306] width 169 height 17
click at [392, 283] on div "My First Roadmap Score Filters Group By Create new post" at bounding box center [641, 306] width 1282 height 49
click at [1161, 161] on div "Welcome to the prioritization view of your roadmap! Our goal is to help your te…" at bounding box center [641, 502] width 1282 height 898
click at [737, 156] on img at bounding box center [807, 168] width 307 height 129
click at [364, 169] on p "Specify which posts you want to score by sending them to the roadmap. We’ve add…" at bounding box center [471, 190] width 260 height 51
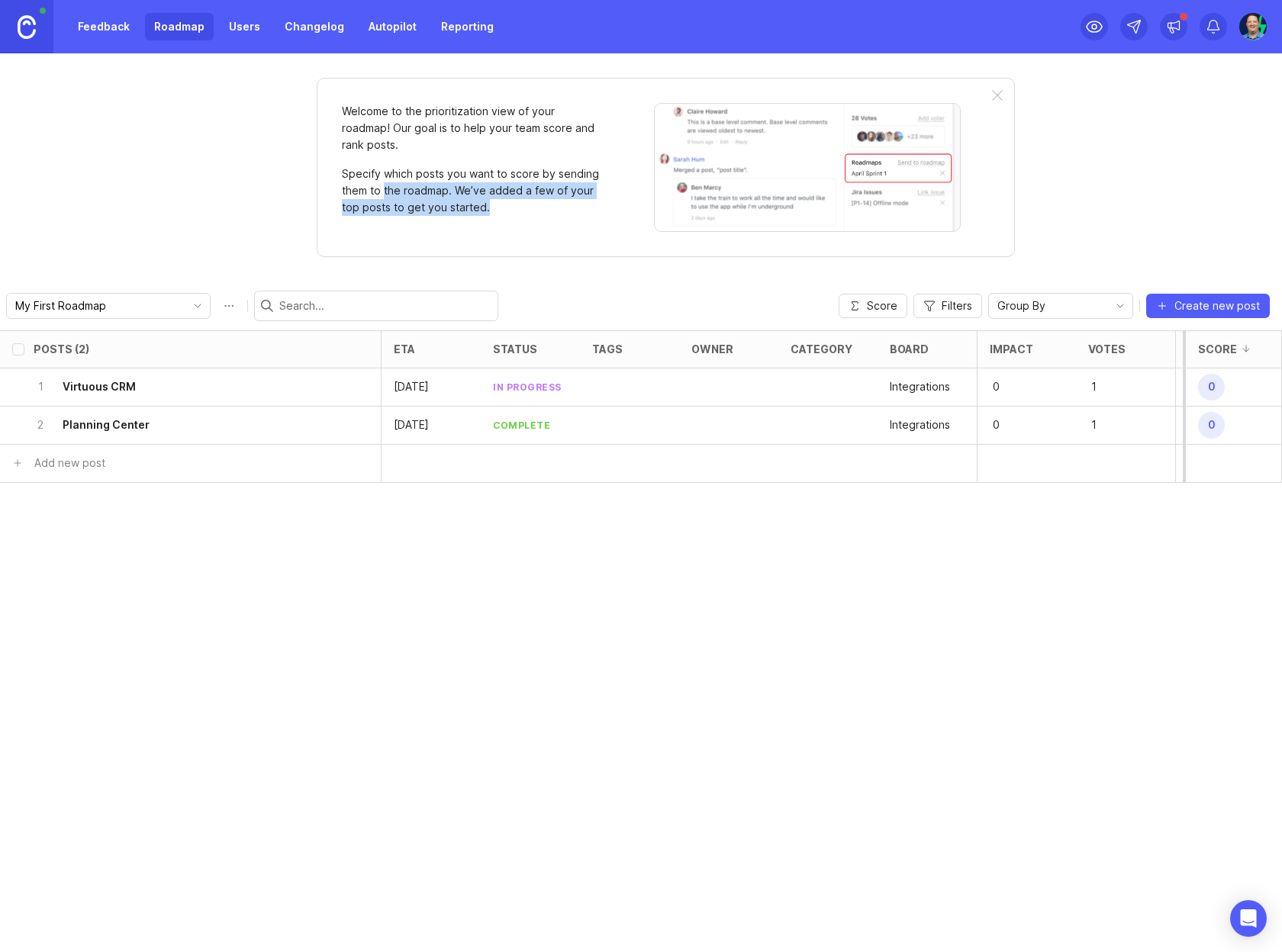
click at [495, 212] on p "Specify which posts you want to score by sending them to the roadmap. We’ve add…" at bounding box center [471, 190] width 260 height 51
click at [560, 215] on p "Specify which posts you want to score by sending them to the roadmap. We’ve add…" at bounding box center [471, 190] width 260 height 51
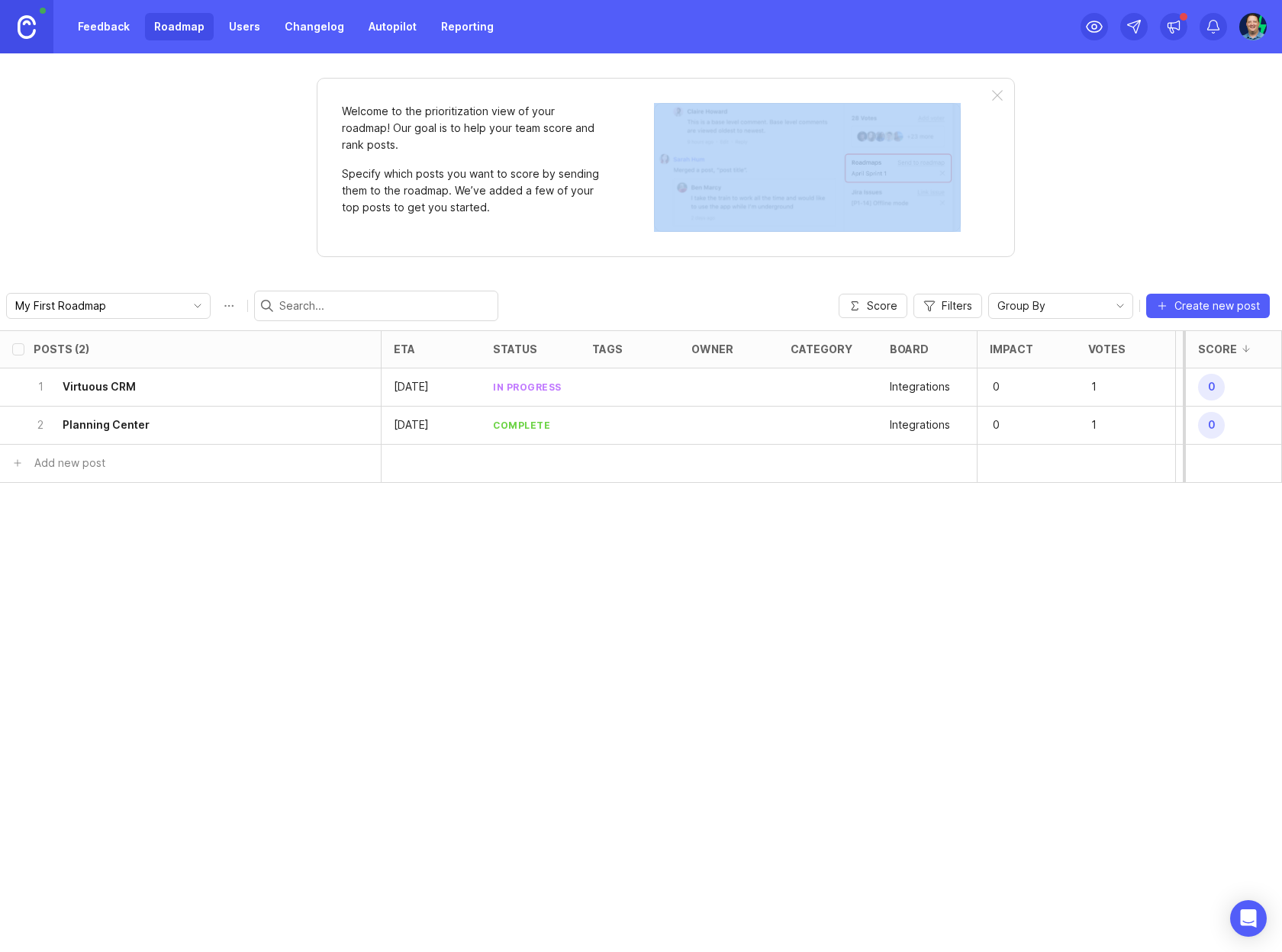
click at [560, 215] on p "Specify which posts you want to score by sending them to the roadmap. We’ve add…" at bounding box center [471, 190] width 260 height 51
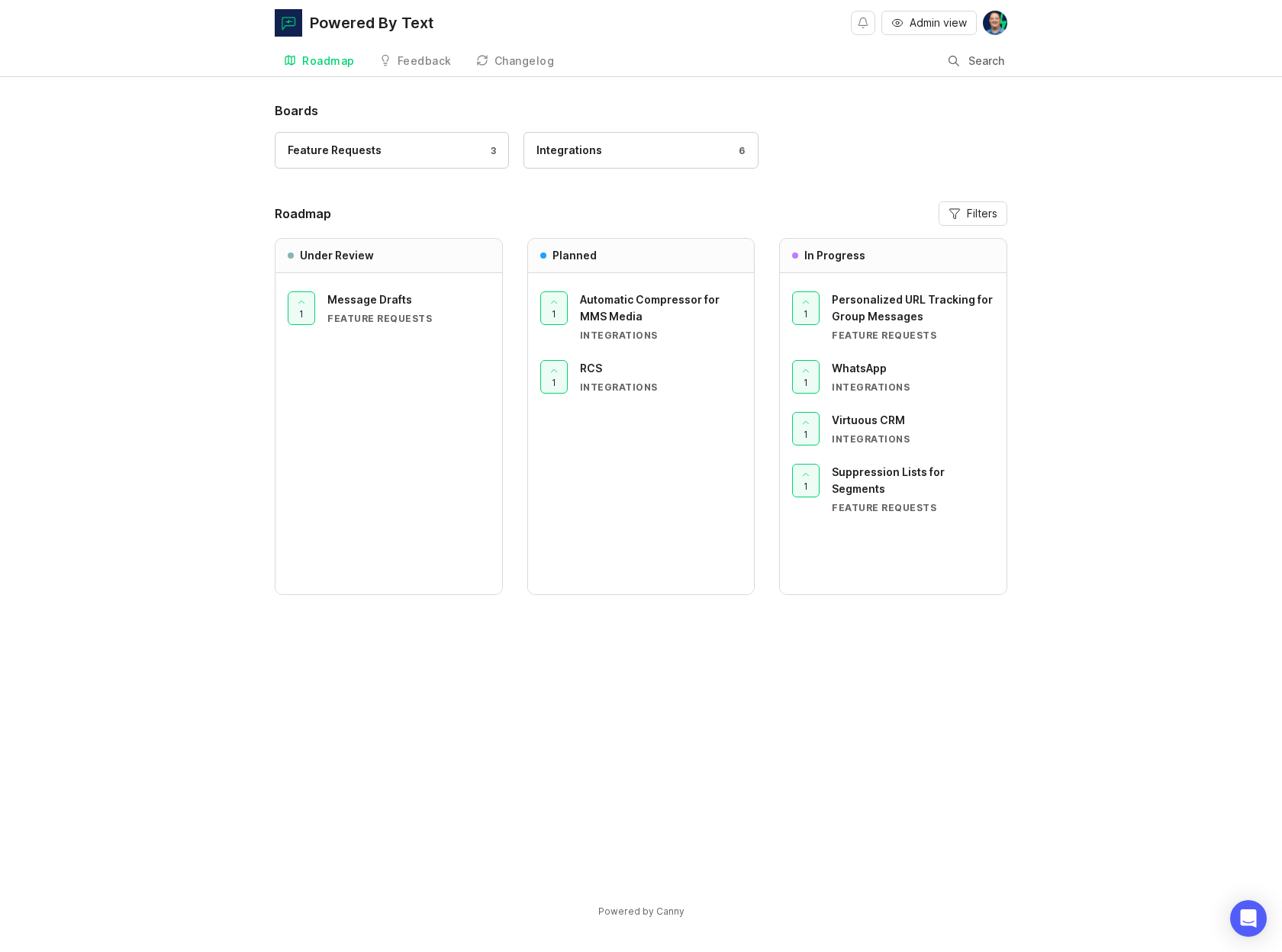
click at [336, 64] on div "Roadmap" at bounding box center [328, 61] width 53 height 11
click at [422, 57] on div "Feedback" at bounding box center [424, 61] width 54 height 11
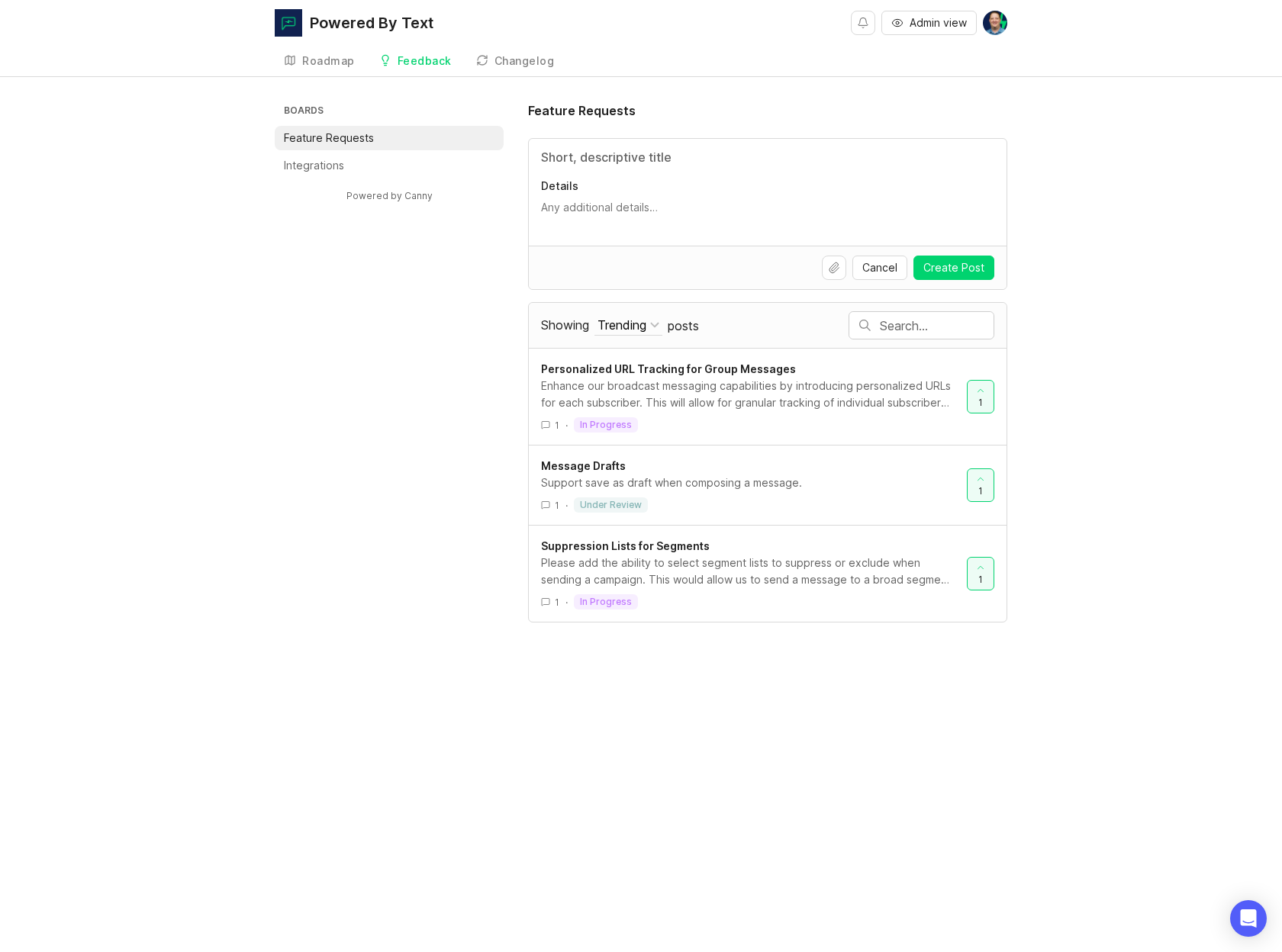
click at [512, 66] on div "Changelog" at bounding box center [524, 61] width 60 height 11
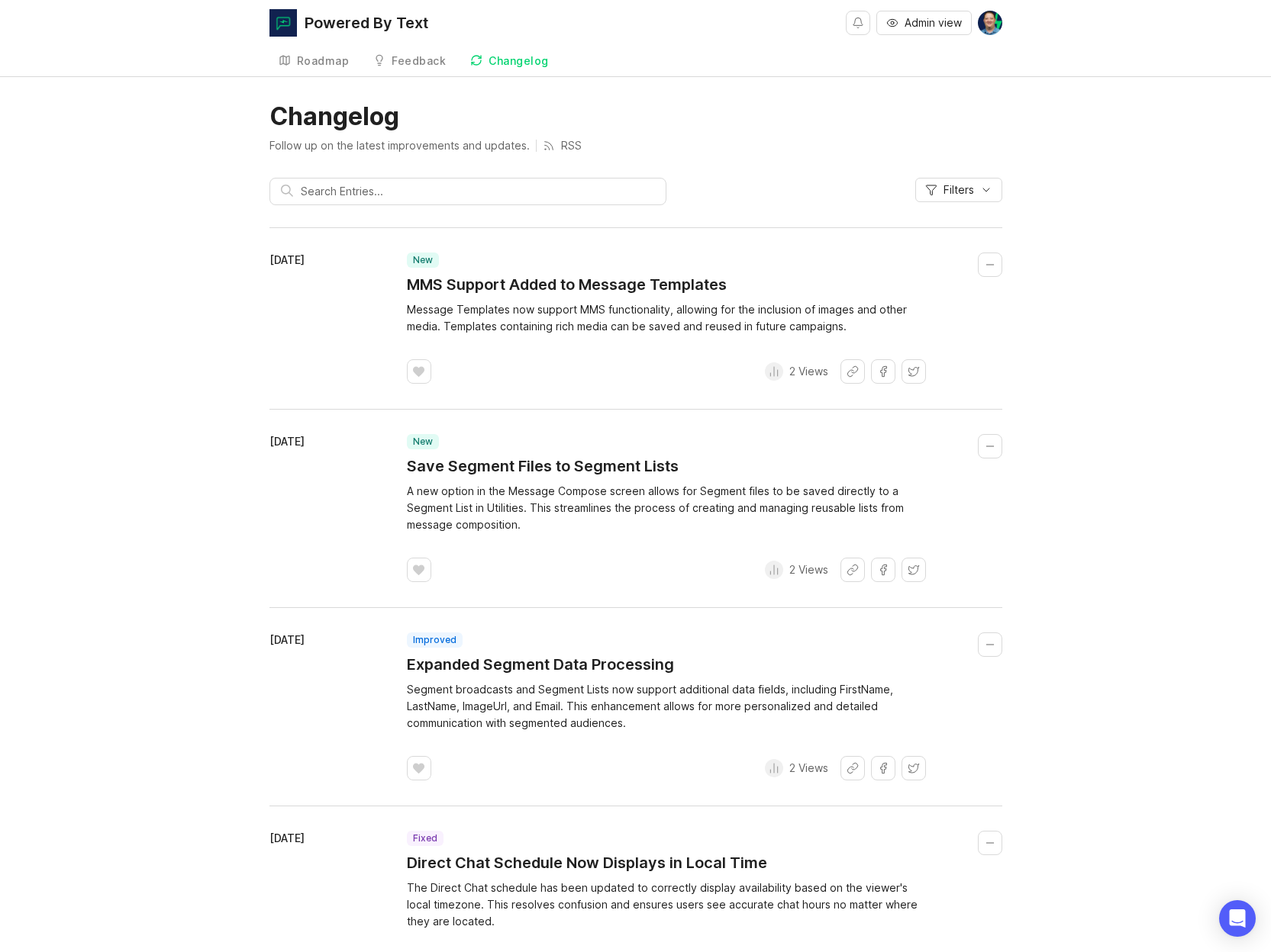
click at [668, 389] on div "October 9, 2025 new MMS Support Added to Message Templates Message Templates no…" at bounding box center [636, 614] width 732 height 777
click at [472, 284] on h1 "MMS Support Added to Message Templates" at bounding box center [566, 284] width 320 height 21
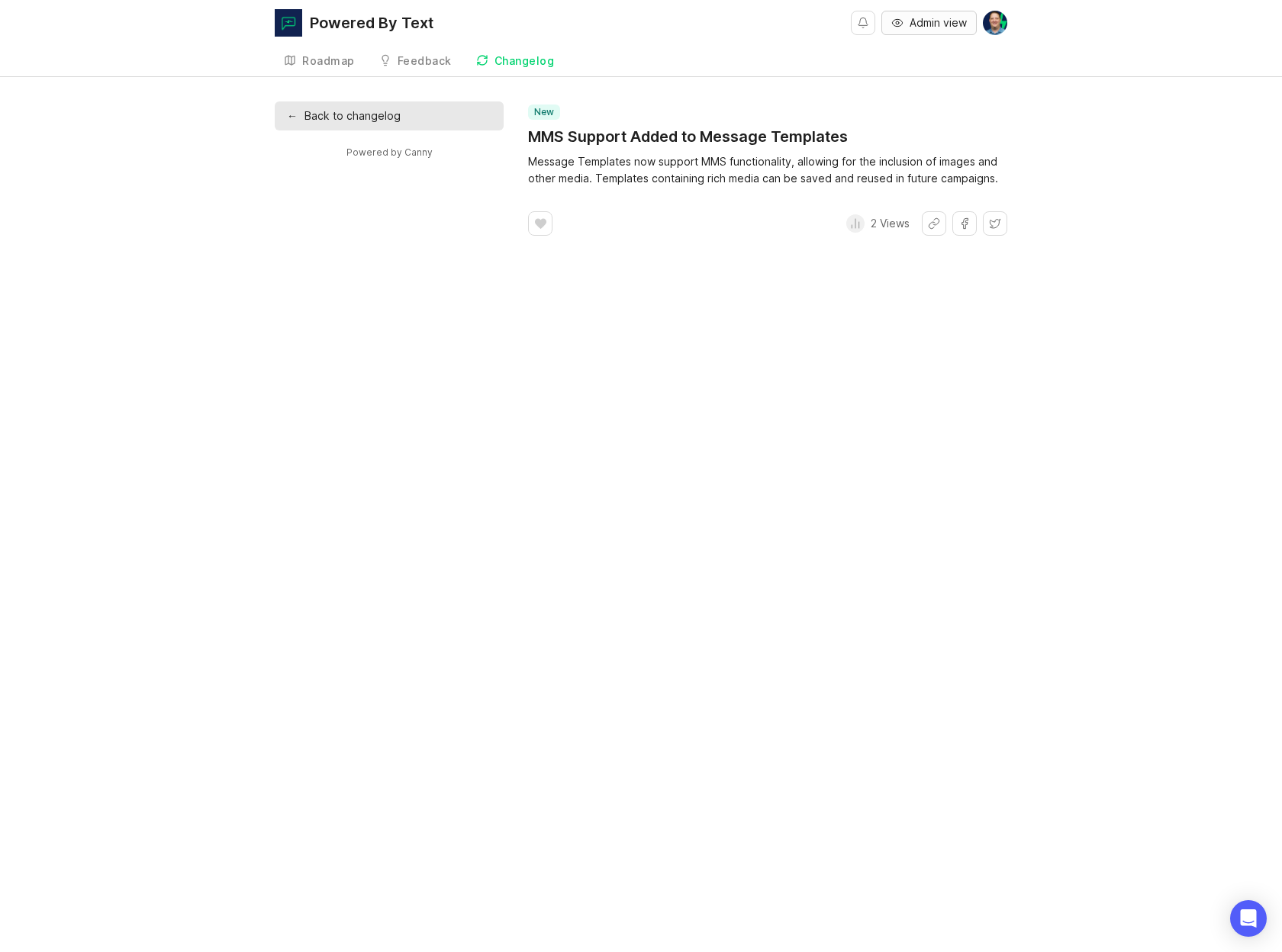
click at [952, 27] on span "Admin view" at bounding box center [938, 23] width 57 height 16
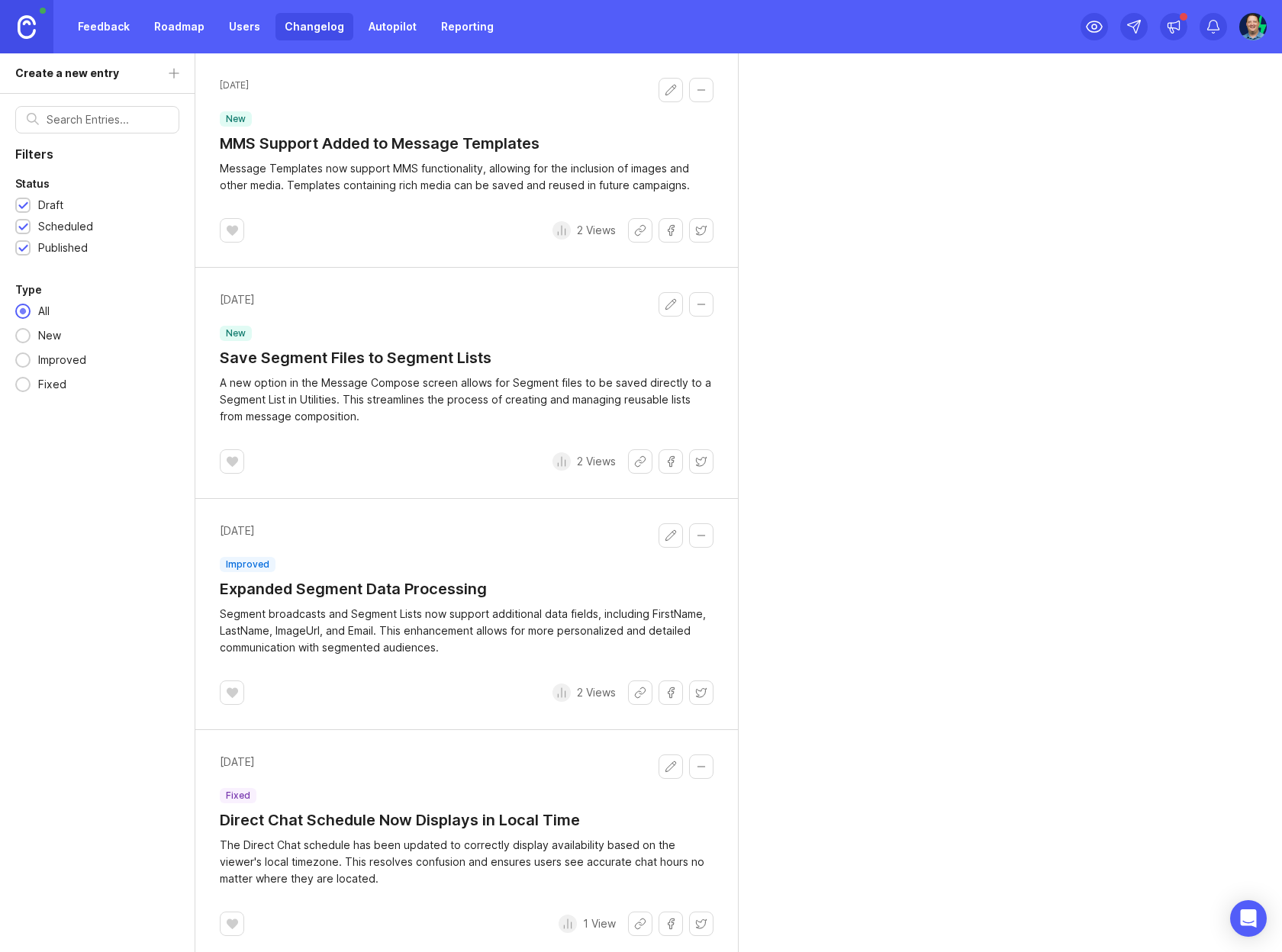
click at [383, 140] on h1 "MMS Support Added to Message Templates" at bounding box center [380, 143] width 320 height 21
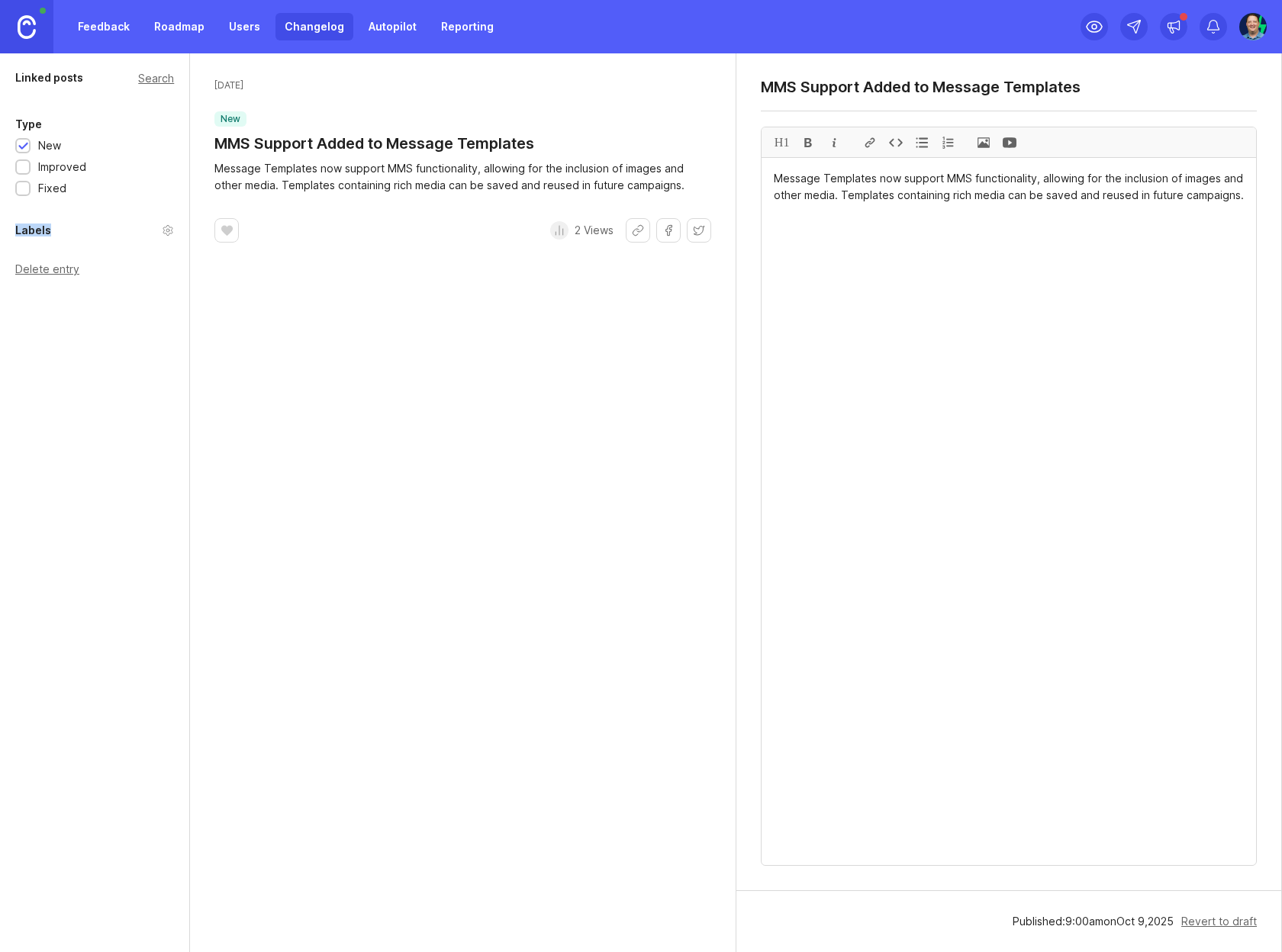
click at [89, 225] on div "Labels" at bounding box center [95, 231] width 159 height 18
click at [94, 235] on div "Labels" at bounding box center [95, 231] width 159 height 18
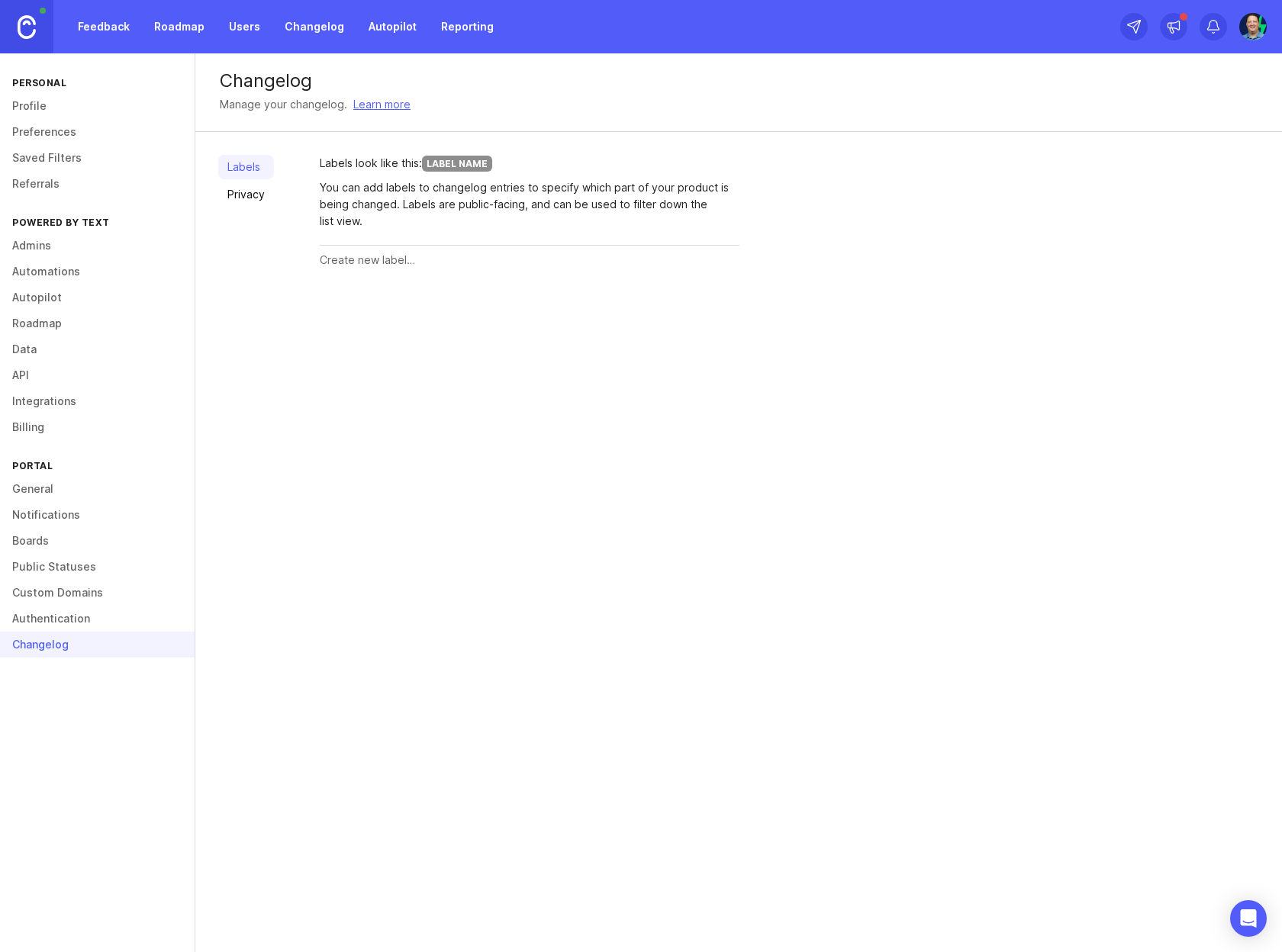
click at [399, 263] on input "text" at bounding box center [529, 260] width 419 height 17
type input "Feature"
click at [719, 265] on span "Create" at bounding box center [709, 260] width 38 height 11
click at [426, 315] on input "text" at bounding box center [500, 313] width 360 height 17
type input "Integration"
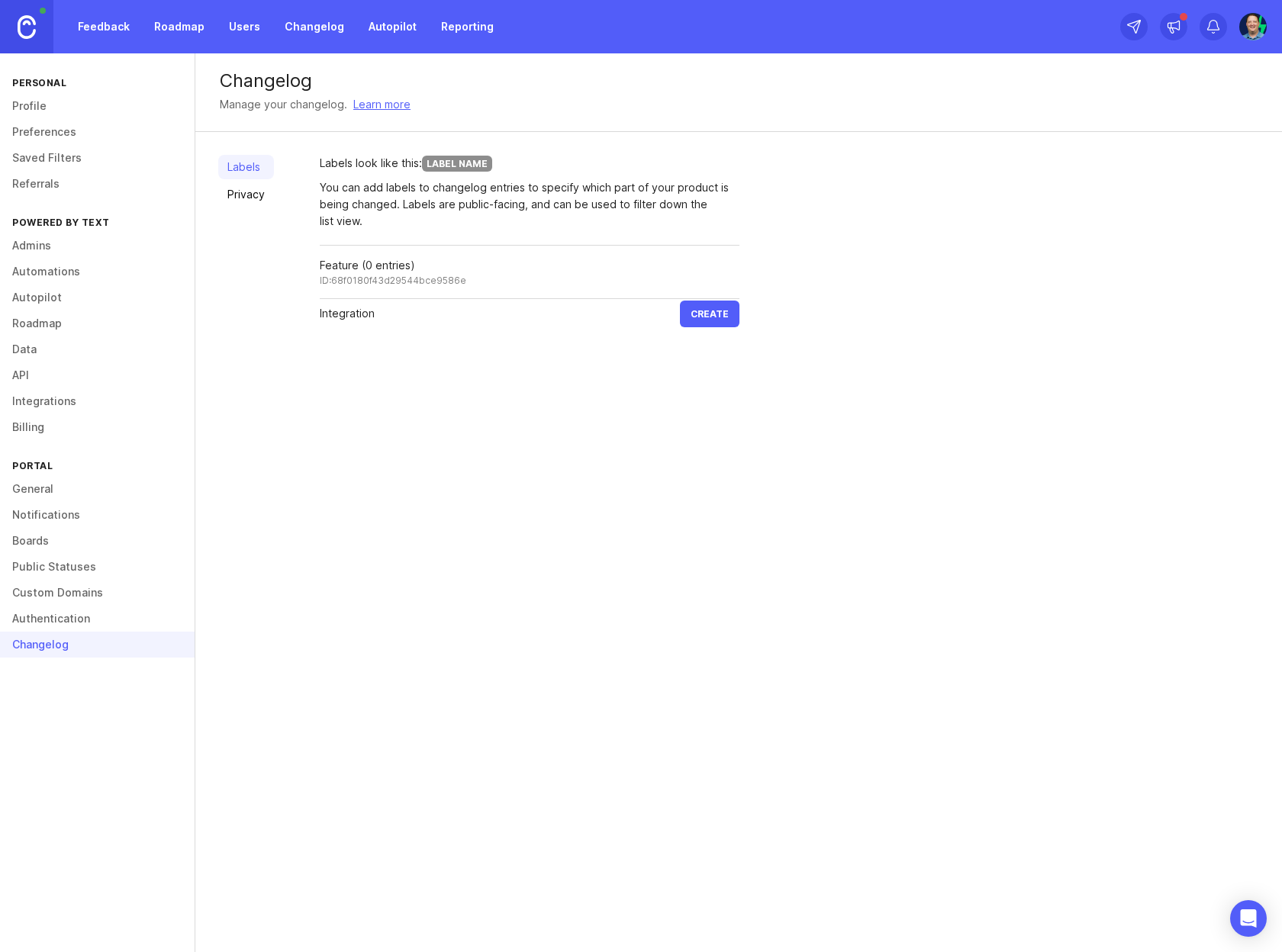
click at [720, 309] on span "Create" at bounding box center [709, 314] width 38 height 11
click at [389, 373] on input "text" at bounding box center [500, 367] width 360 height 17
type input "Report"
click at [711, 373] on button "Create" at bounding box center [709, 367] width 59 height 27
click at [366, 427] on input "text" at bounding box center [500, 420] width 360 height 17
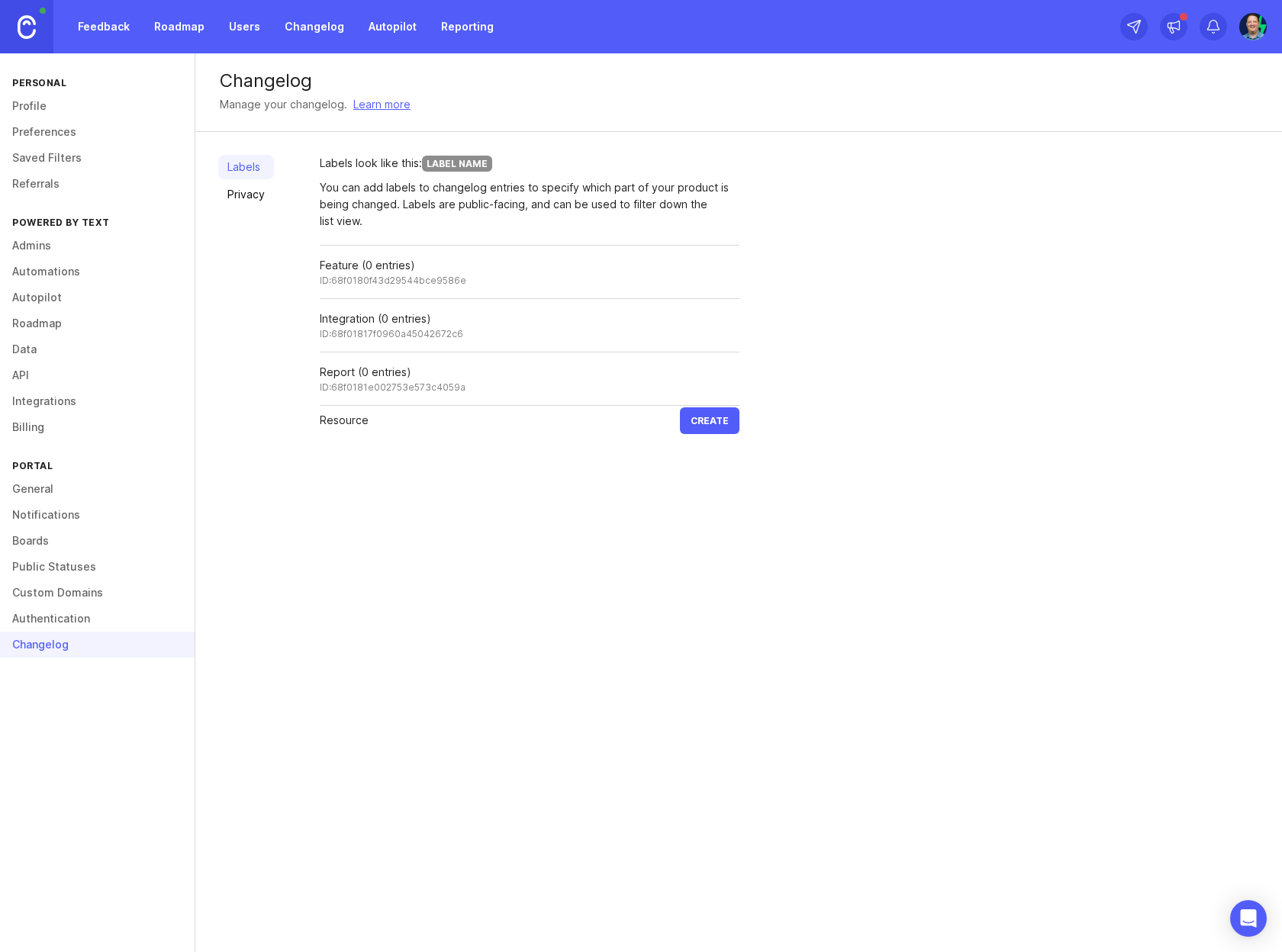
type input "Resource"
click at [709, 424] on span "Create" at bounding box center [709, 420] width 38 height 11
click at [252, 190] on link "Privacy" at bounding box center [246, 194] width 55 height 24
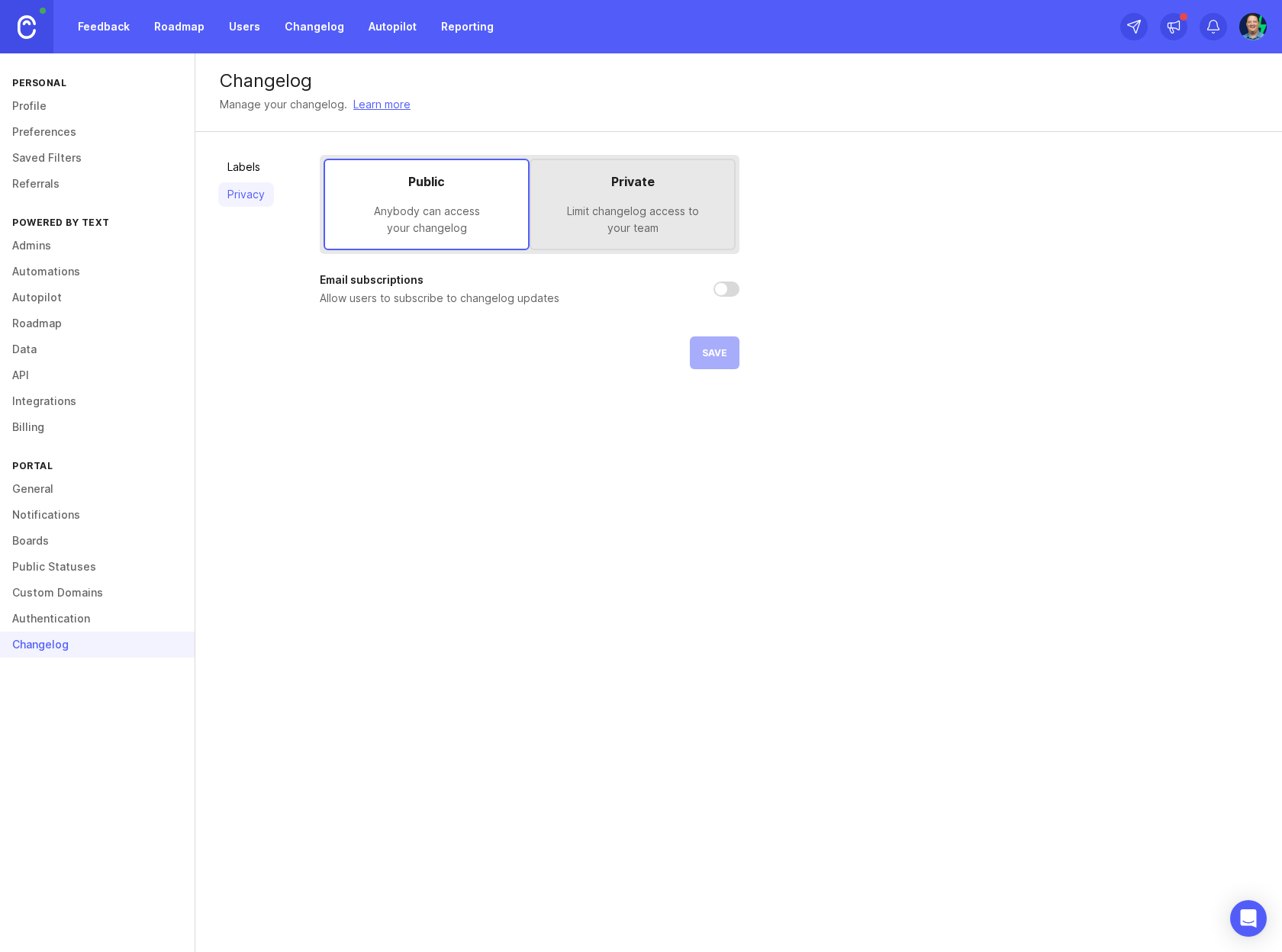
click at [731, 284] on input "checkbox" at bounding box center [726, 289] width 26 height 16
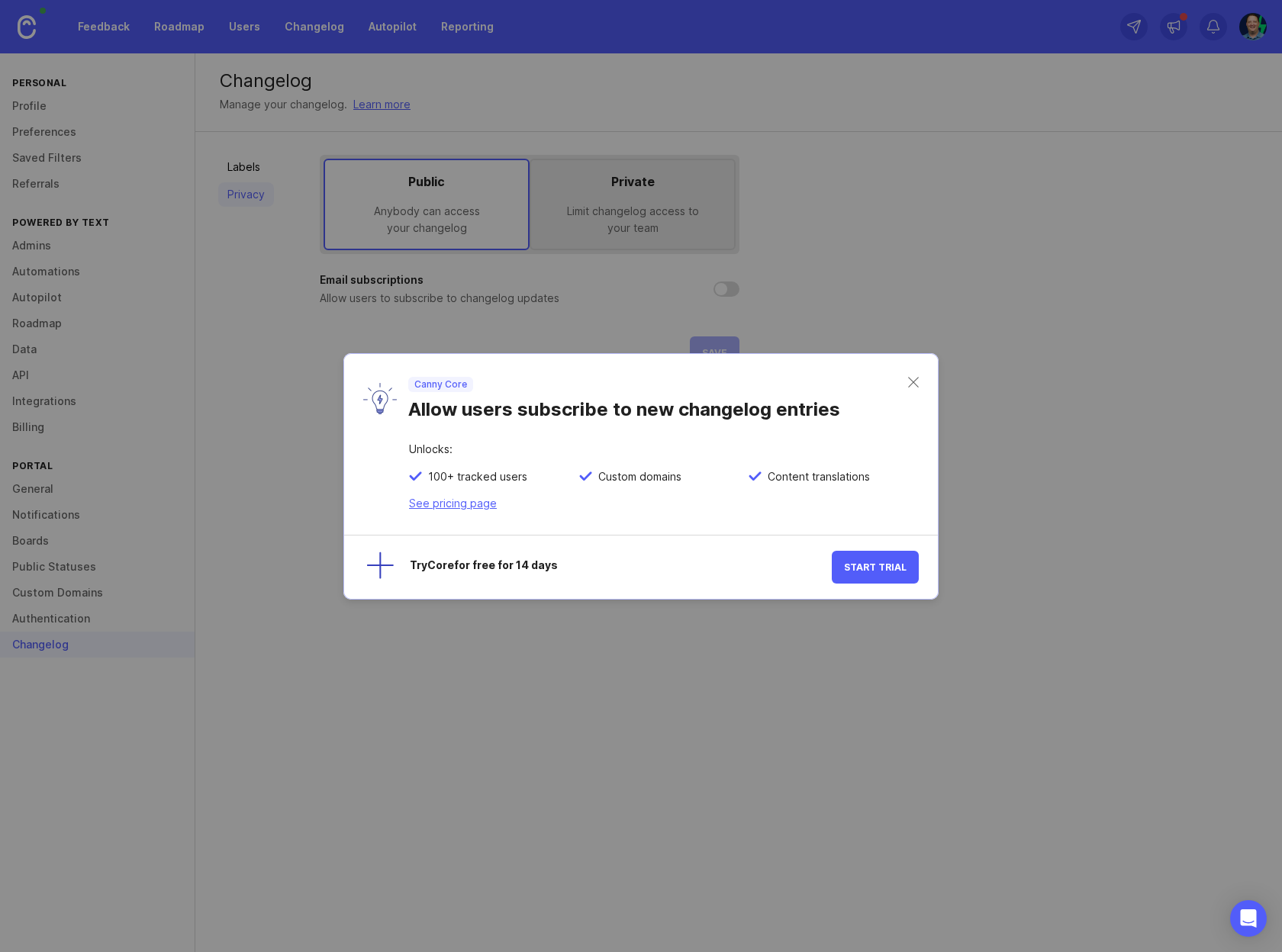
click at [921, 375] on div "Canny Core Allow users subscribe to new changelog entries" at bounding box center [641, 398] width 594 height 90
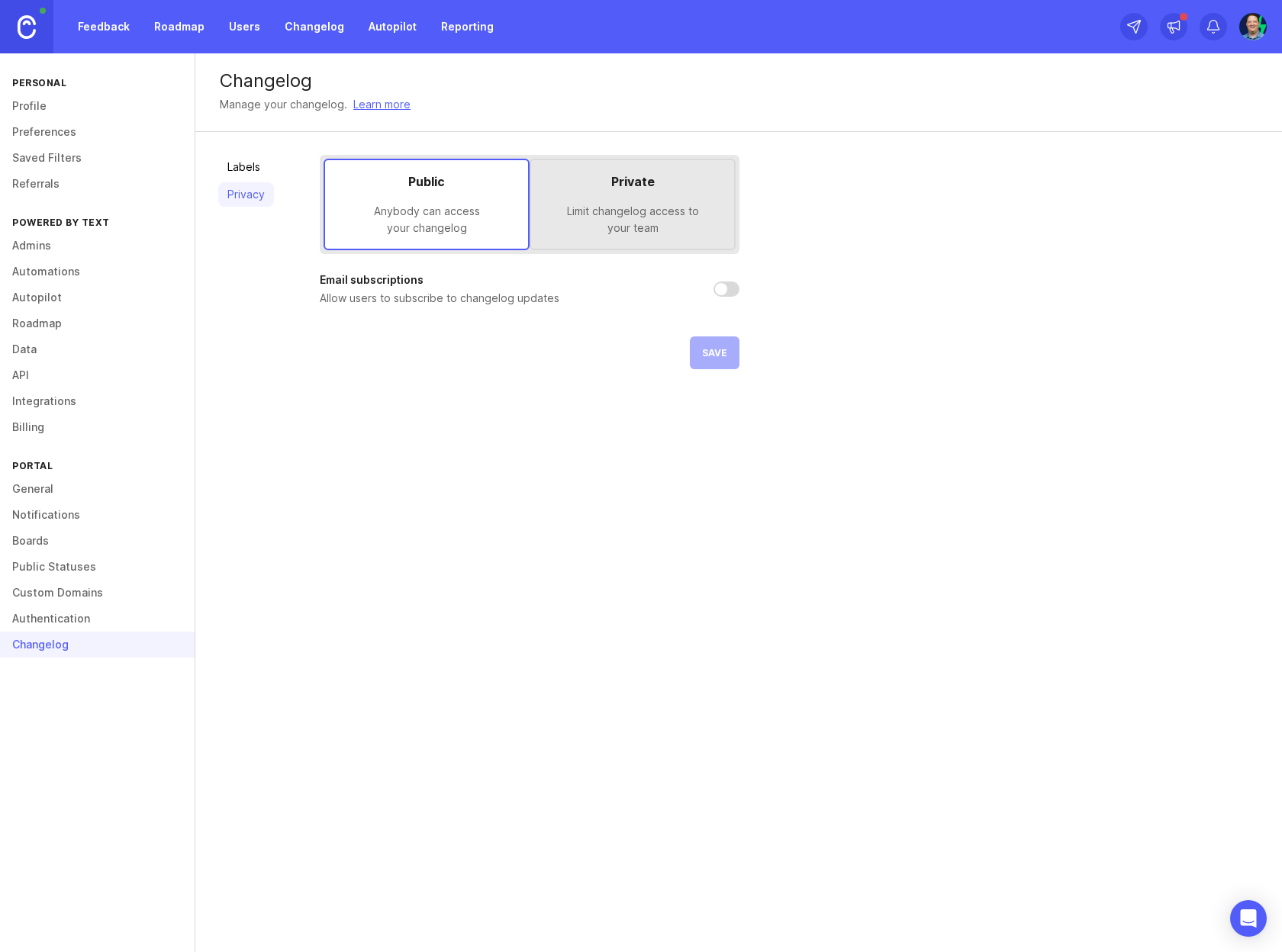
click at [275, 340] on div "Labels Privacy Public Anybody can access your changelog Private Limit changelog…" at bounding box center [739, 262] width 1086 height 260
click at [728, 289] on input "checkbox" at bounding box center [726, 289] width 26 height 16
checkbox input "false"
click at [27, 30] on img at bounding box center [27, 28] width 18 height 24
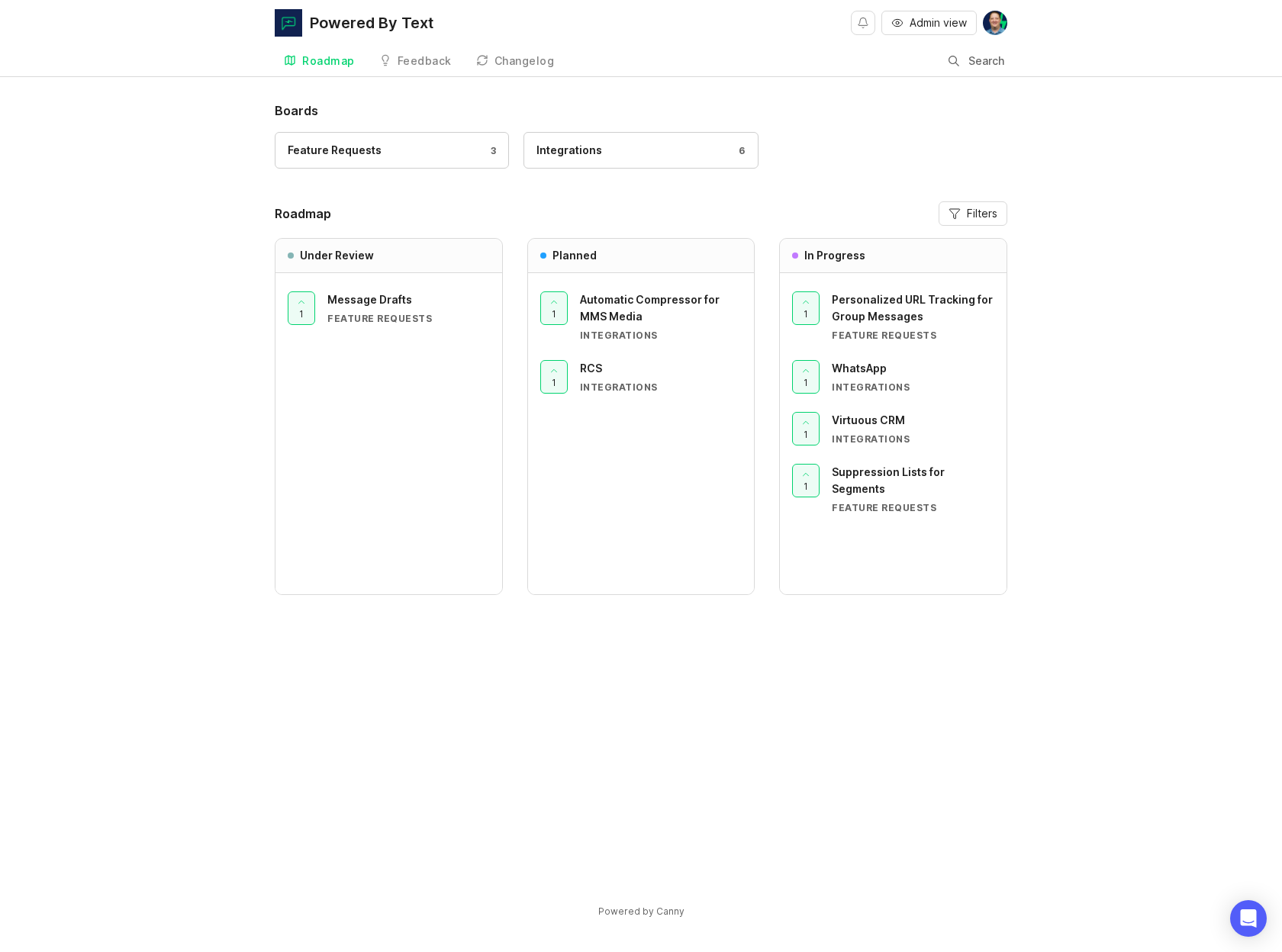
click at [507, 66] on div "Changelog" at bounding box center [524, 61] width 60 height 11
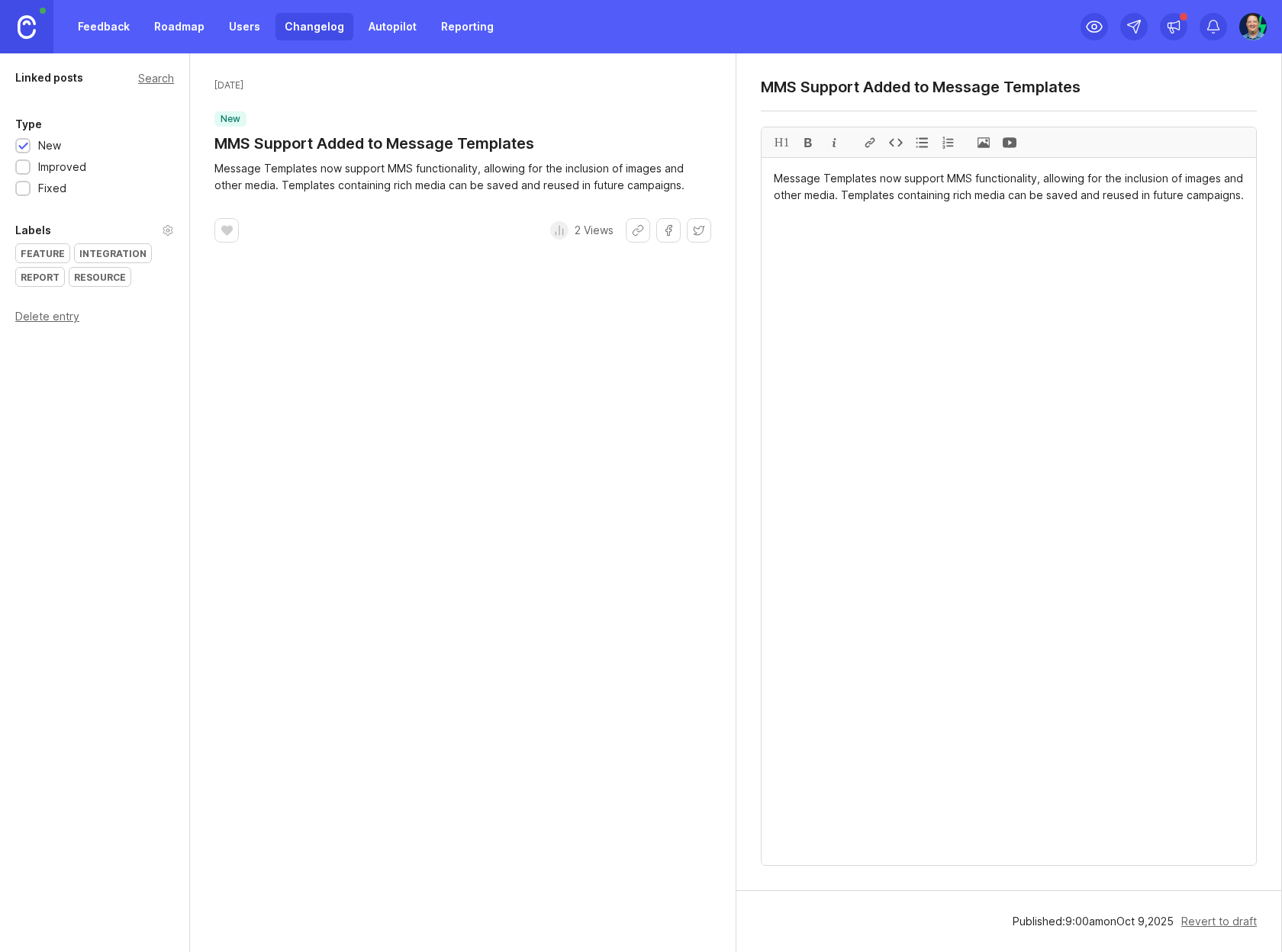
click at [43, 254] on div "Feature" at bounding box center [42, 253] width 54 height 18
click at [309, 23] on link "Changelog" at bounding box center [314, 27] width 78 height 28
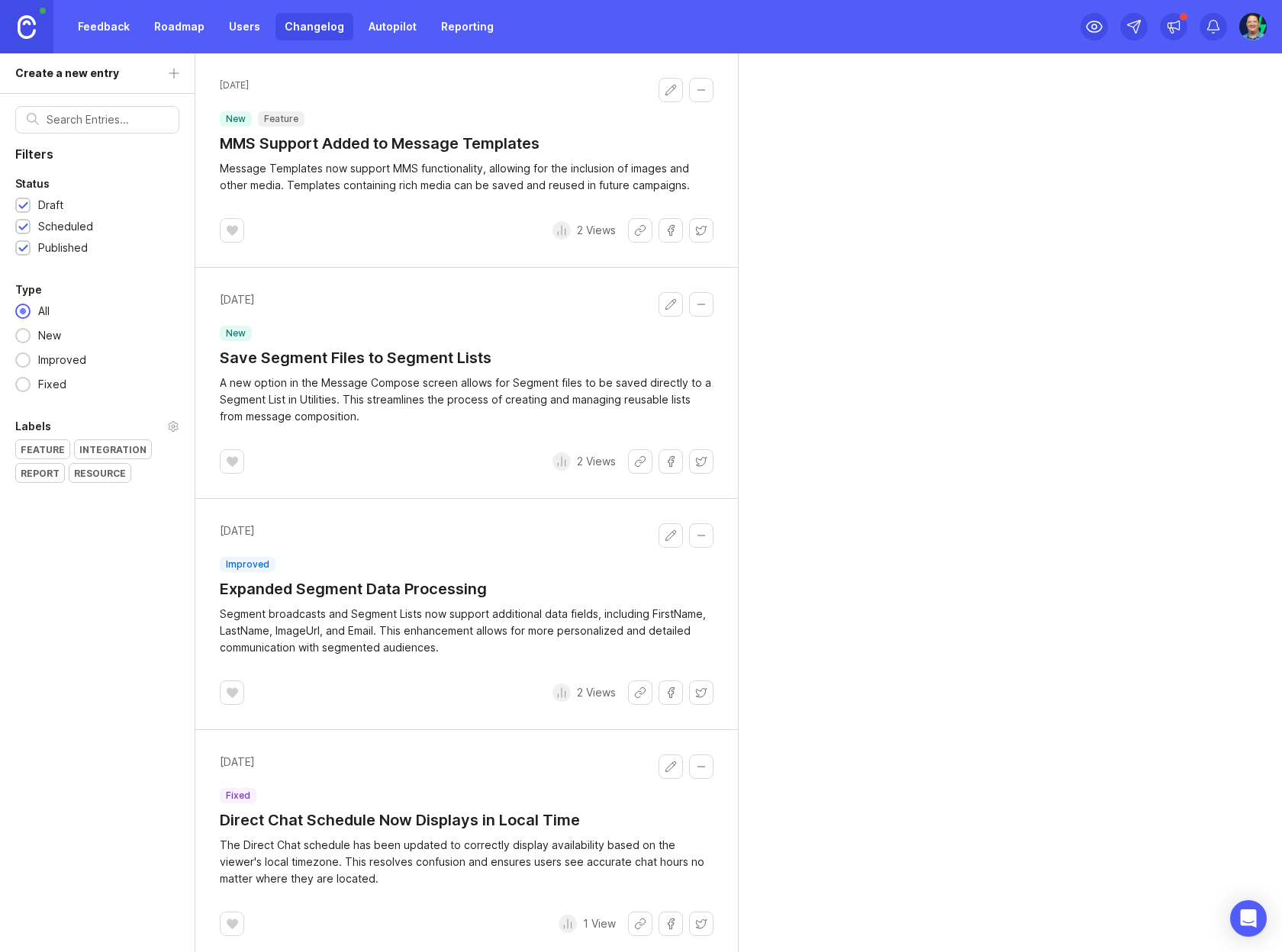
click at [665, 299] on button "Edit changelog entry" at bounding box center [671, 304] width 24 height 24
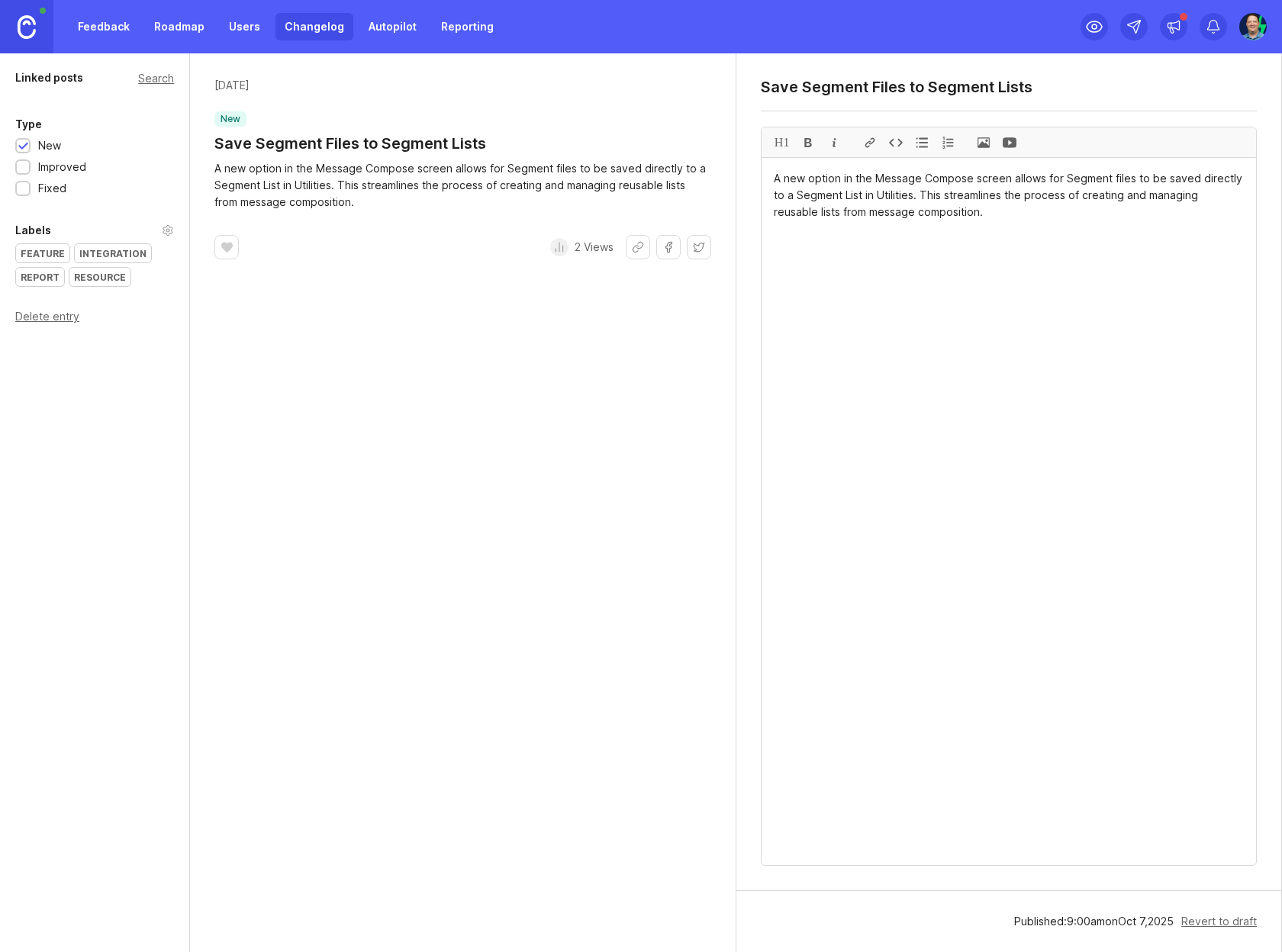
click at [46, 257] on div "Feature" at bounding box center [42, 253] width 54 height 18
click at [313, 22] on link "Changelog" at bounding box center [314, 27] width 78 height 28
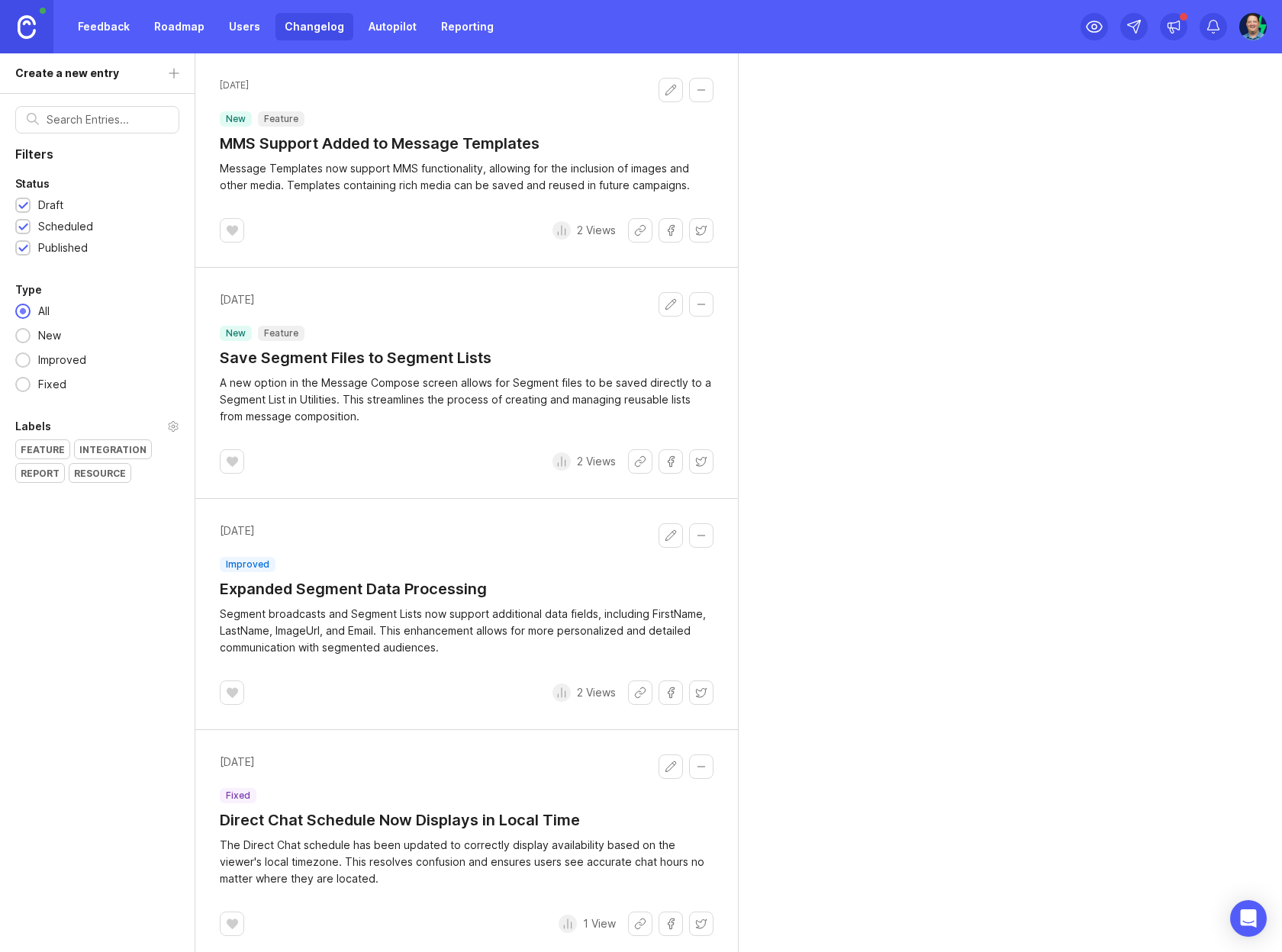
scroll to position [9, 0]
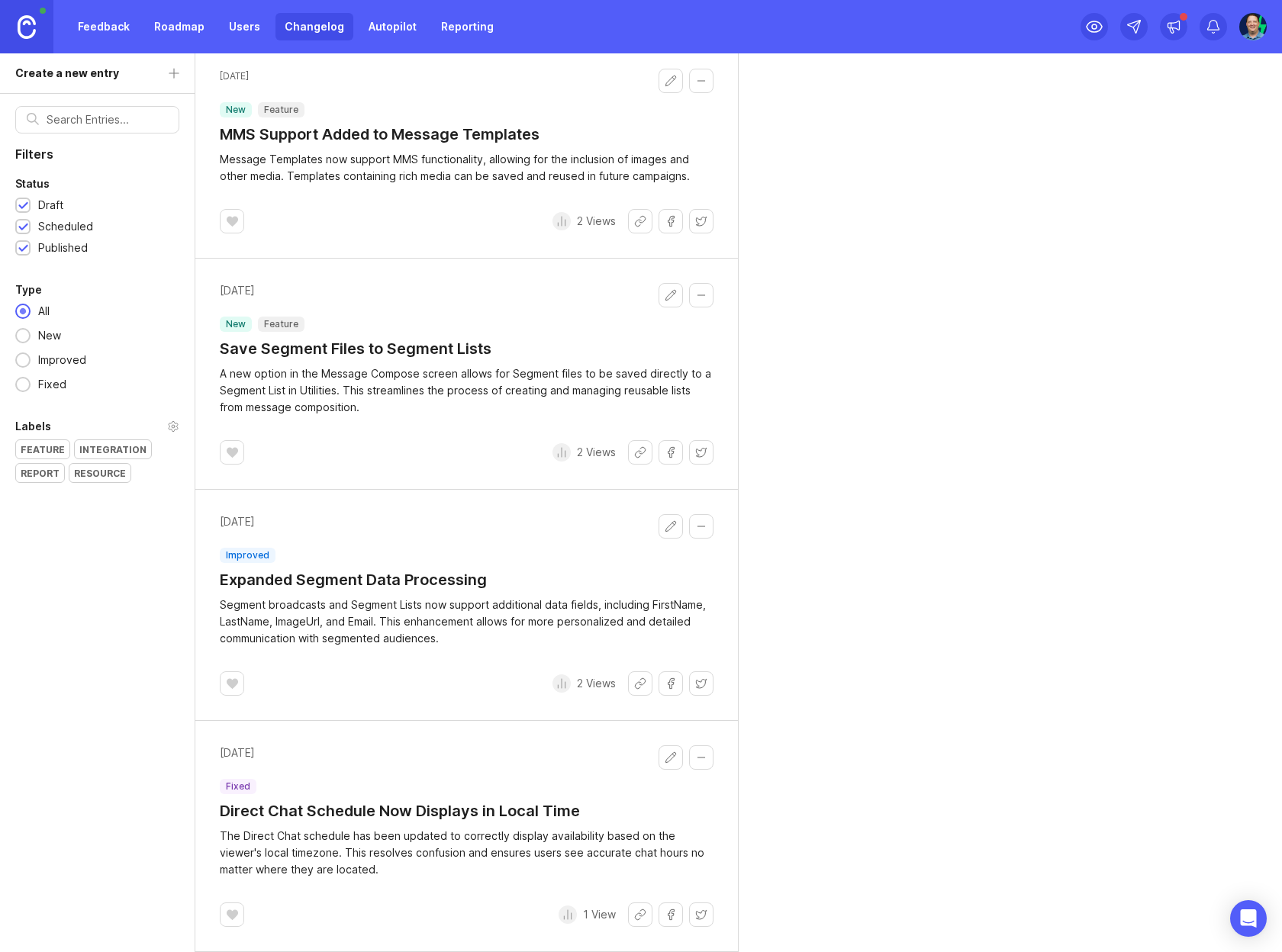
click at [191, 27] on link "Roadmap" at bounding box center [179, 27] width 68 height 28
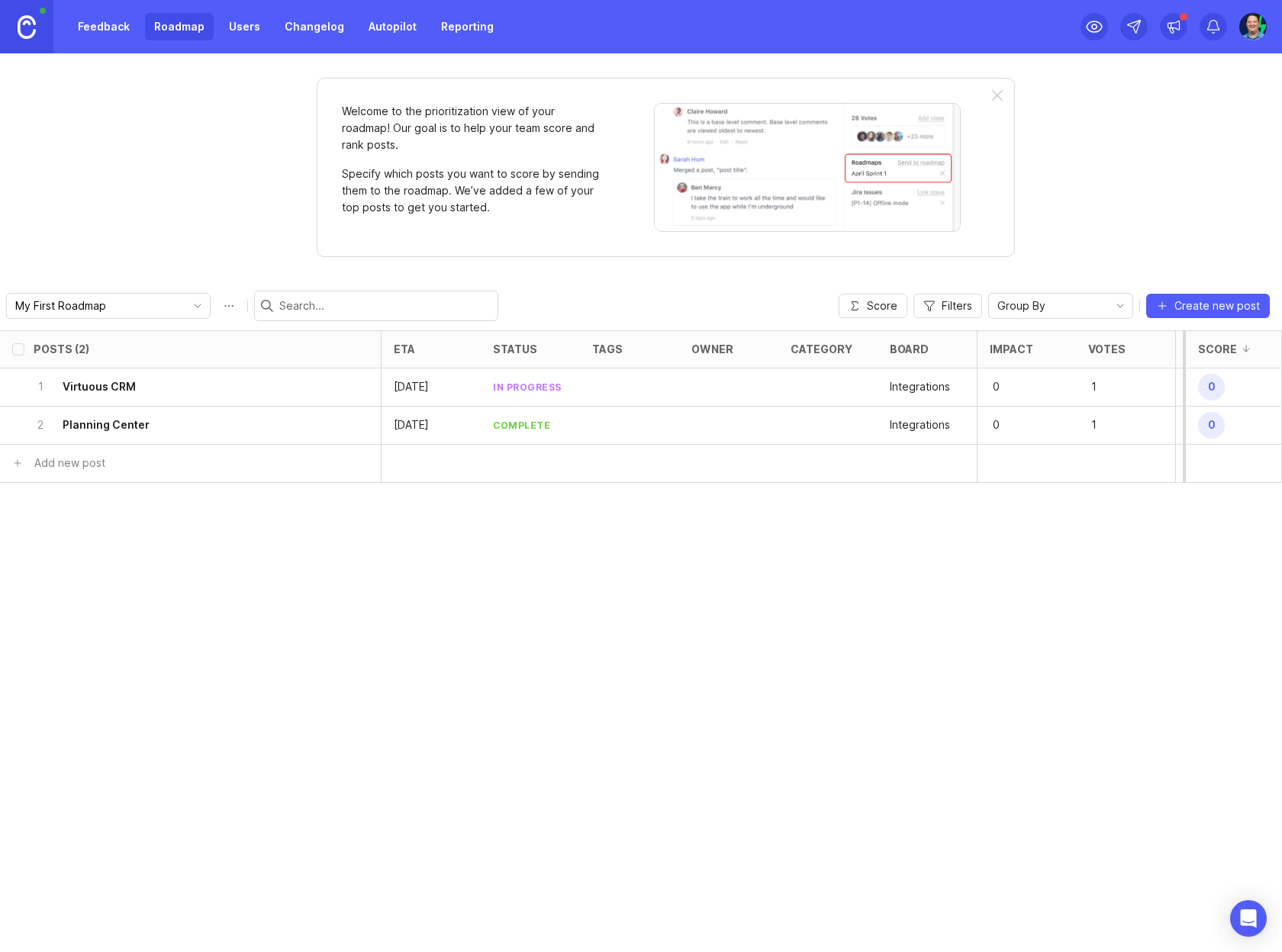
click at [357, 425] on icon "delete post" at bounding box center [360, 425] width 13 height 16
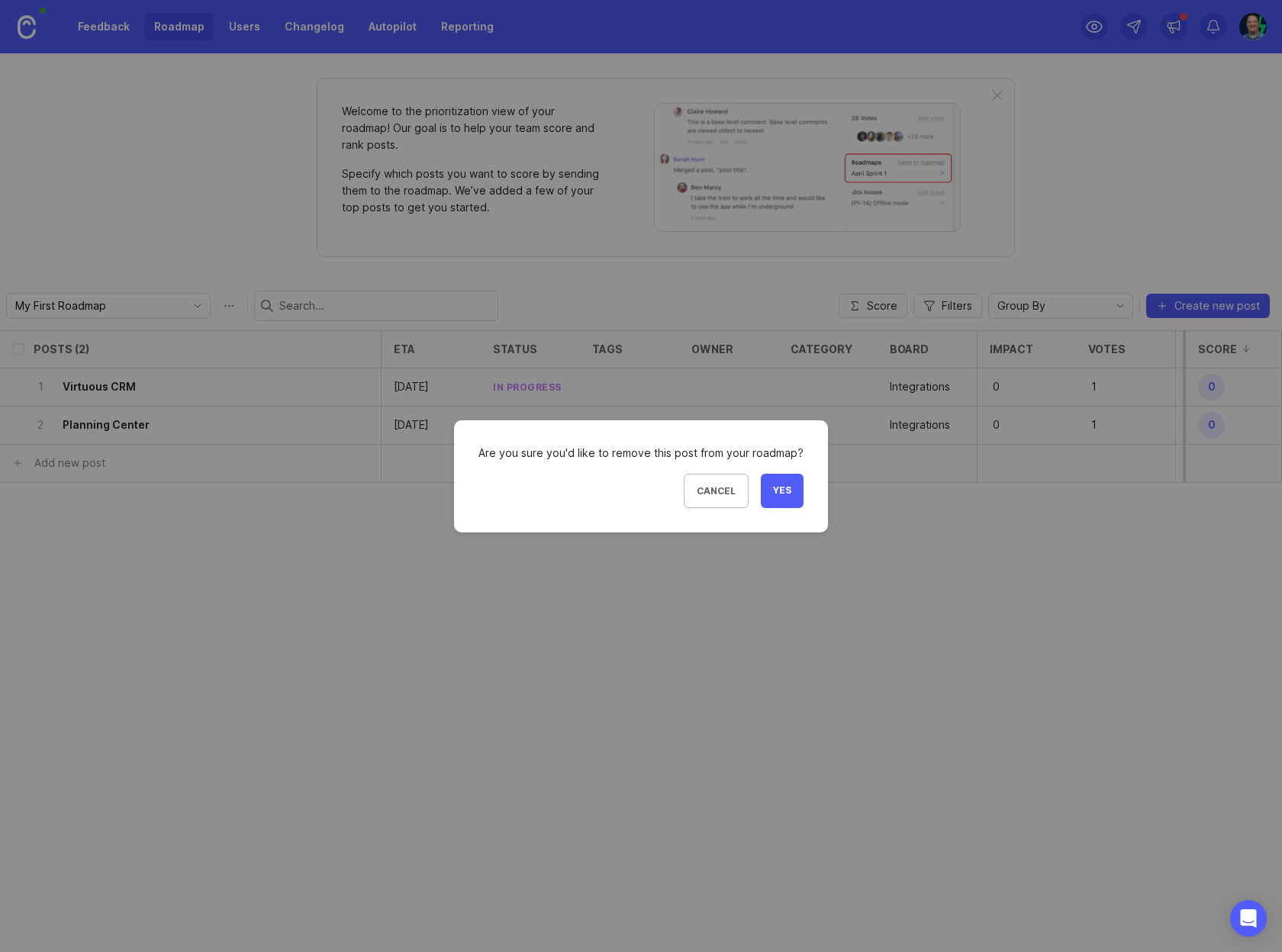
click at [783, 492] on span "Yes" at bounding box center [782, 491] width 18 height 13
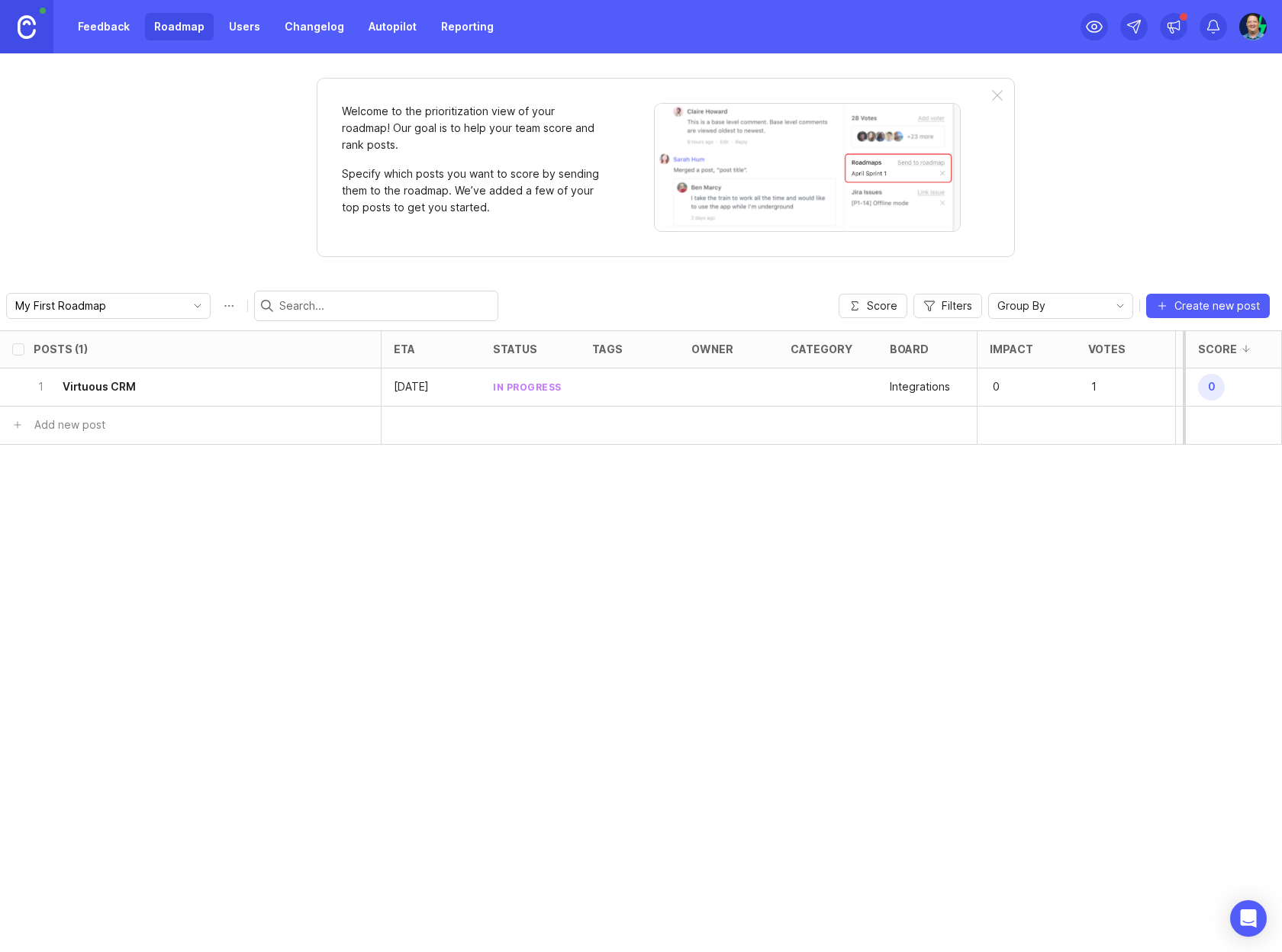
click at [360, 381] on icon "delete post" at bounding box center [360, 387] width 13 height 16
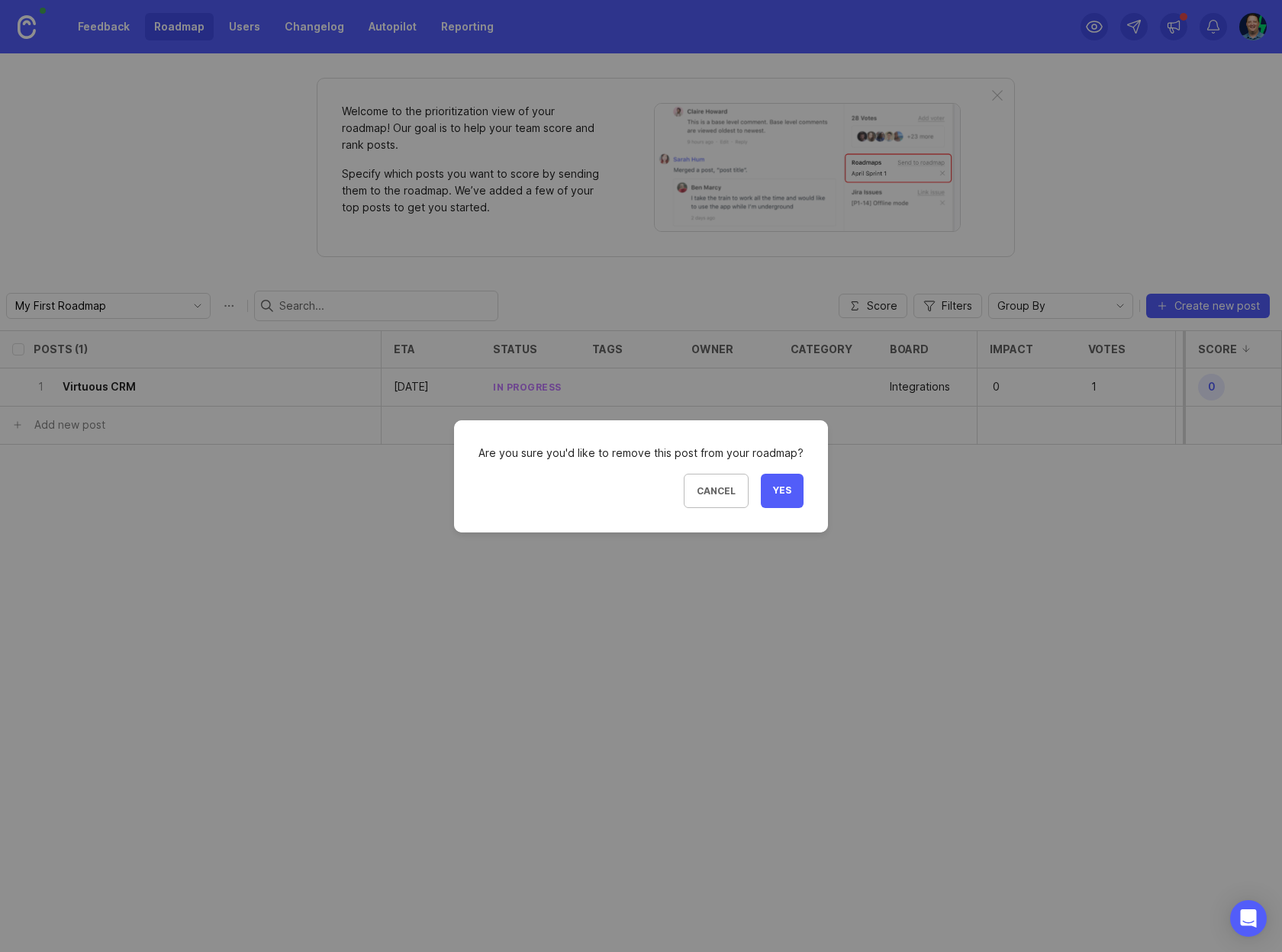
click at [783, 494] on span "Yes" at bounding box center [782, 491] width 18 height 13
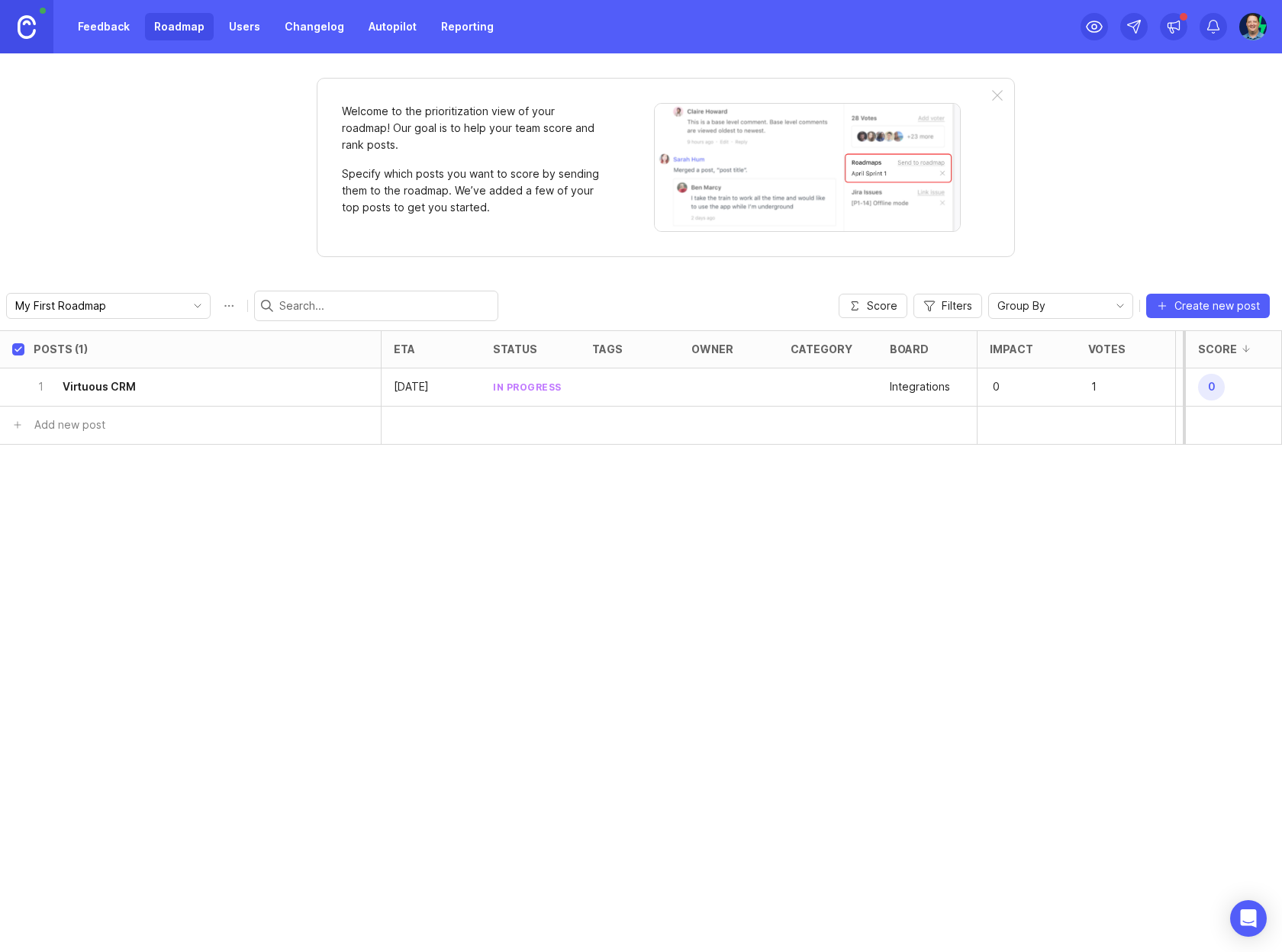
checkbox input "true"
click at [770, 170] on img at bounding box center [807, 168] width 307 height 129
click at [464, 163] on div "Welcome to the prioritization view of your roadmap! Our goal is to help your te…" at bounding box center [471, 168] width 260 height 129
drag, startPoint x: 411, startPoint y: 186, endPoint x: 560, endPoint y: 241, distance: 158.8
click at [560, 241] on div "Welcome to the prioritization view of your roadmap! Our goal is to help your te…" at bounding box center [666, 167] width 698 height 179
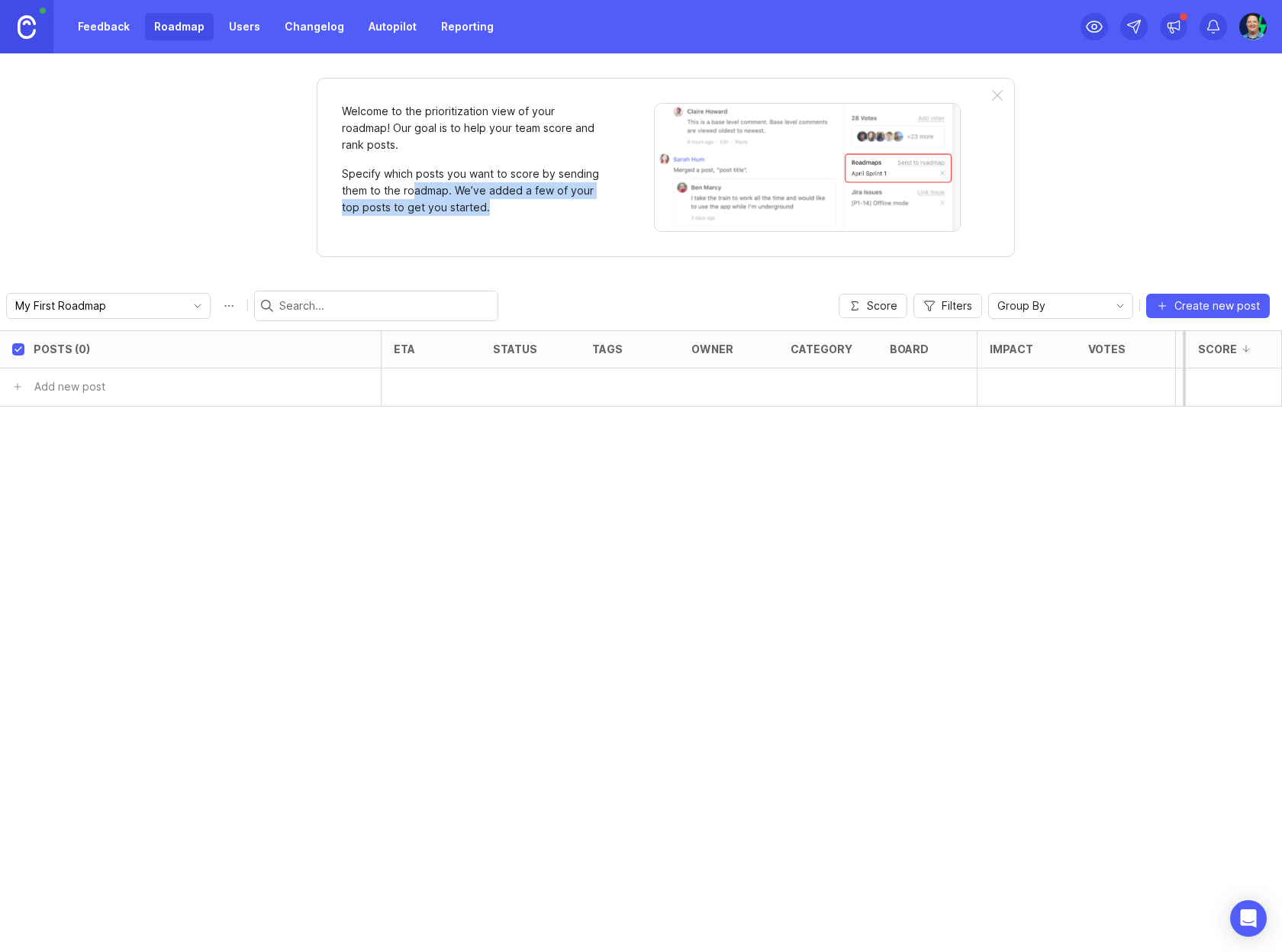
click at [560, 241] on div "Welcome to the prioritization view of your roadmap! Our goal is to help your te…" at bounding box center [666, 167] width 698 height 179
click at [998, 94] on div at bounding box center [998, 95] width 11 height 12
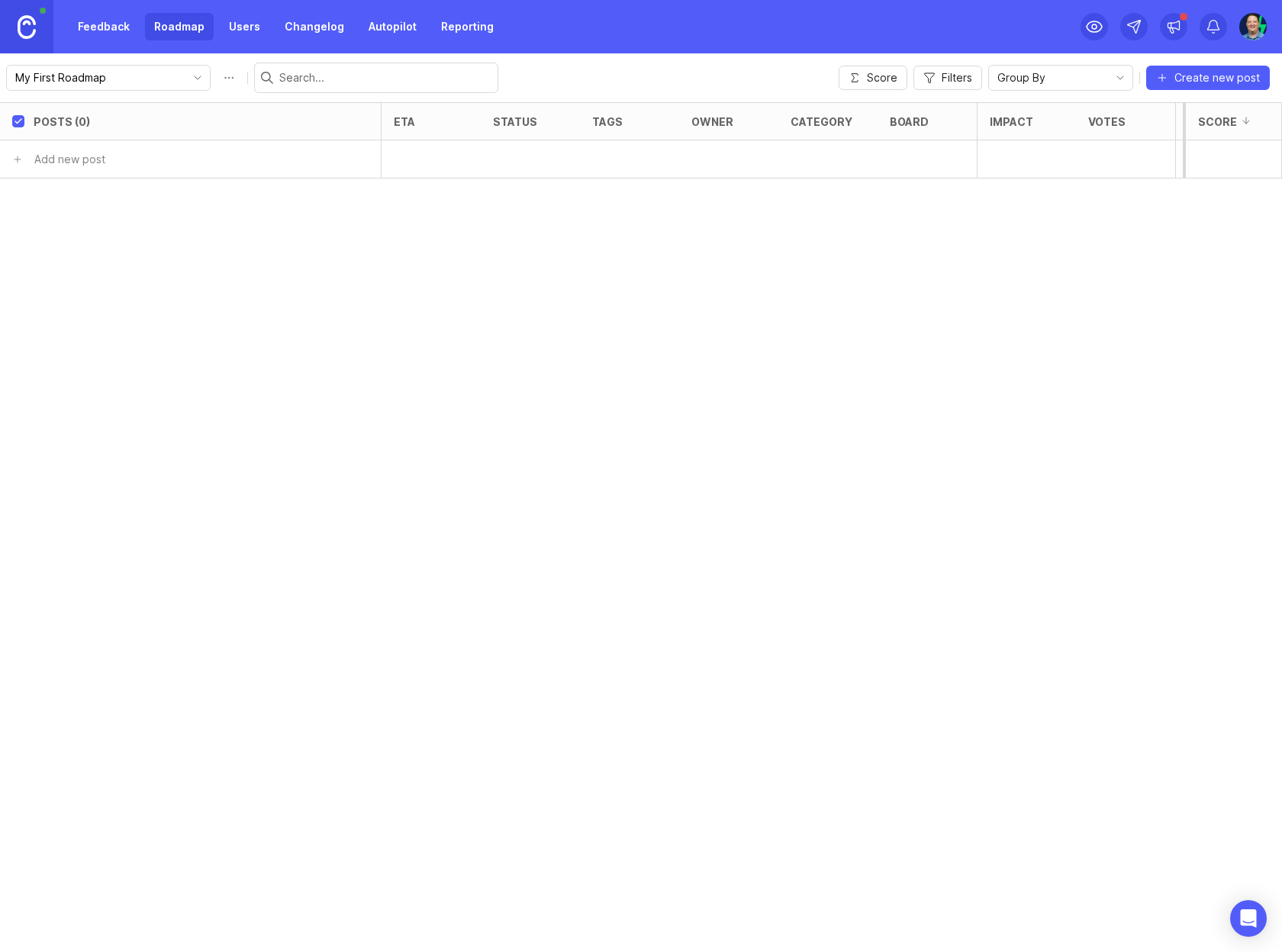
click at [525, 332] on div "Posts (0) eta status tags owner category board Impact Votes Effort Score Add ne…" at bounding box center [641, 527] width 1282 height 850
click at [113, 24] on link "Feedback" at bounding box center [103, 27] width 70 height 28
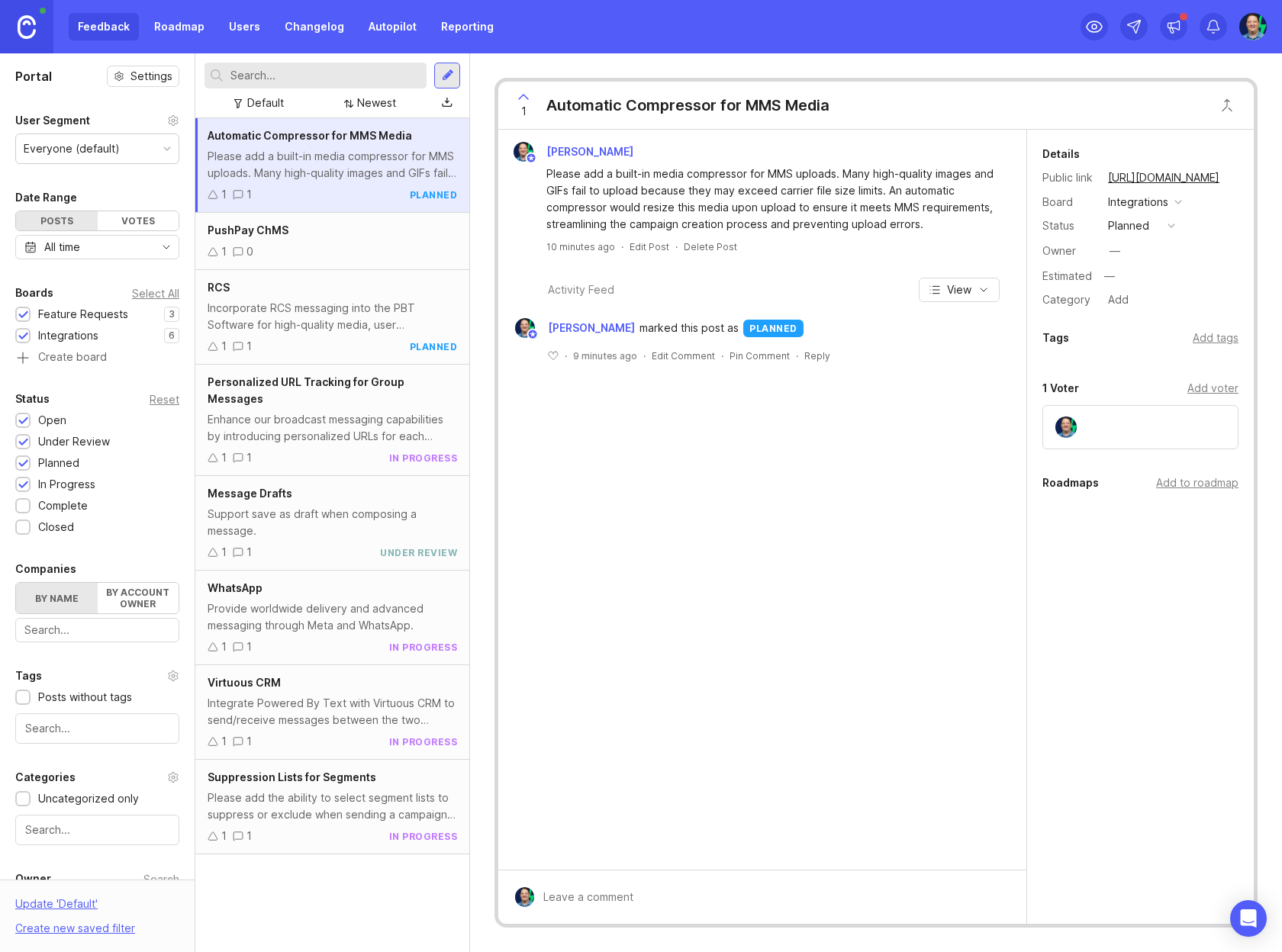
click at [175, 30] on link "Roadmap" at bounding box center [179, 27] width 68 height 28
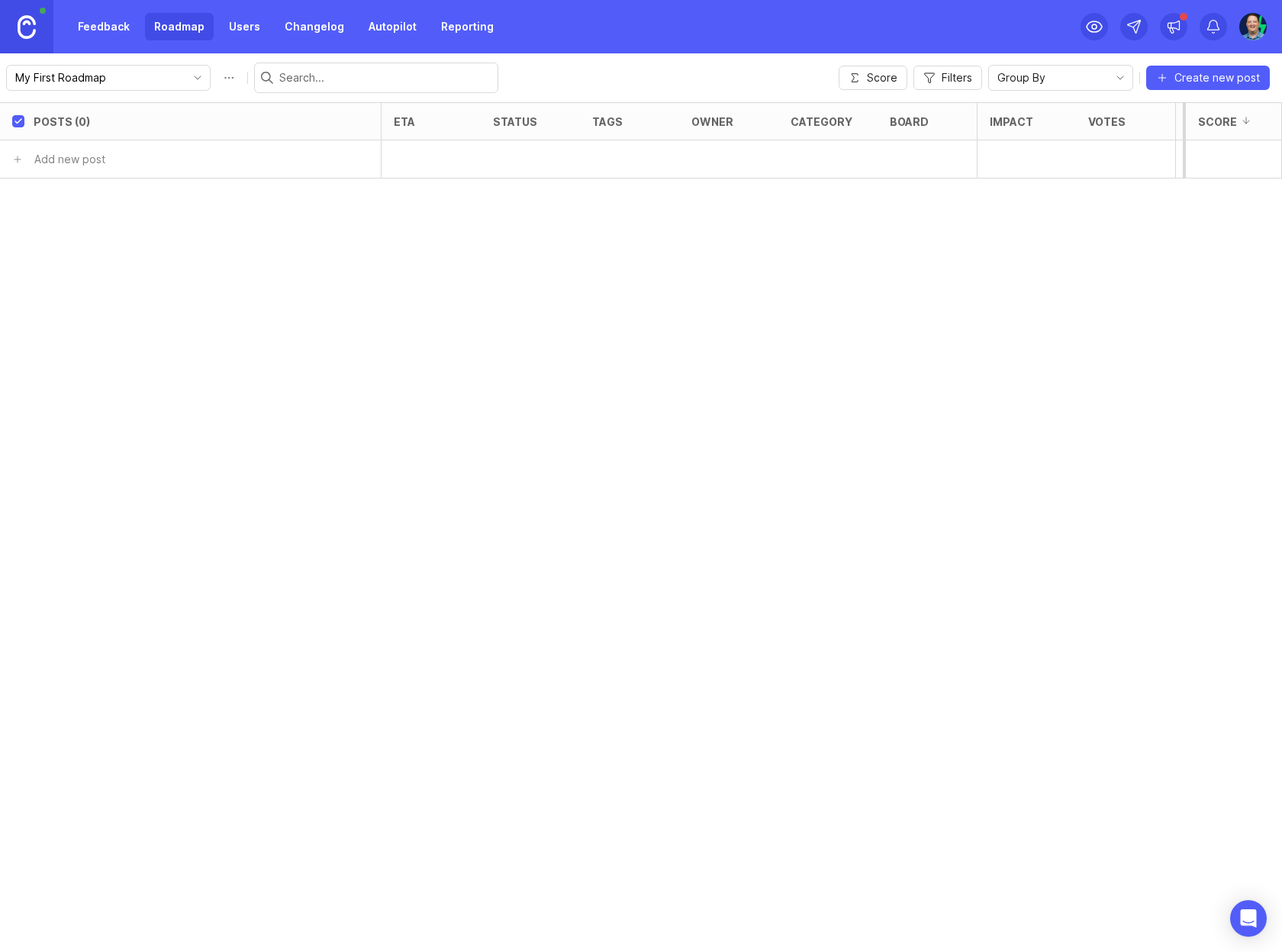
click at [30, 24] on img at bounding box center [27, 28] width 18 height 24
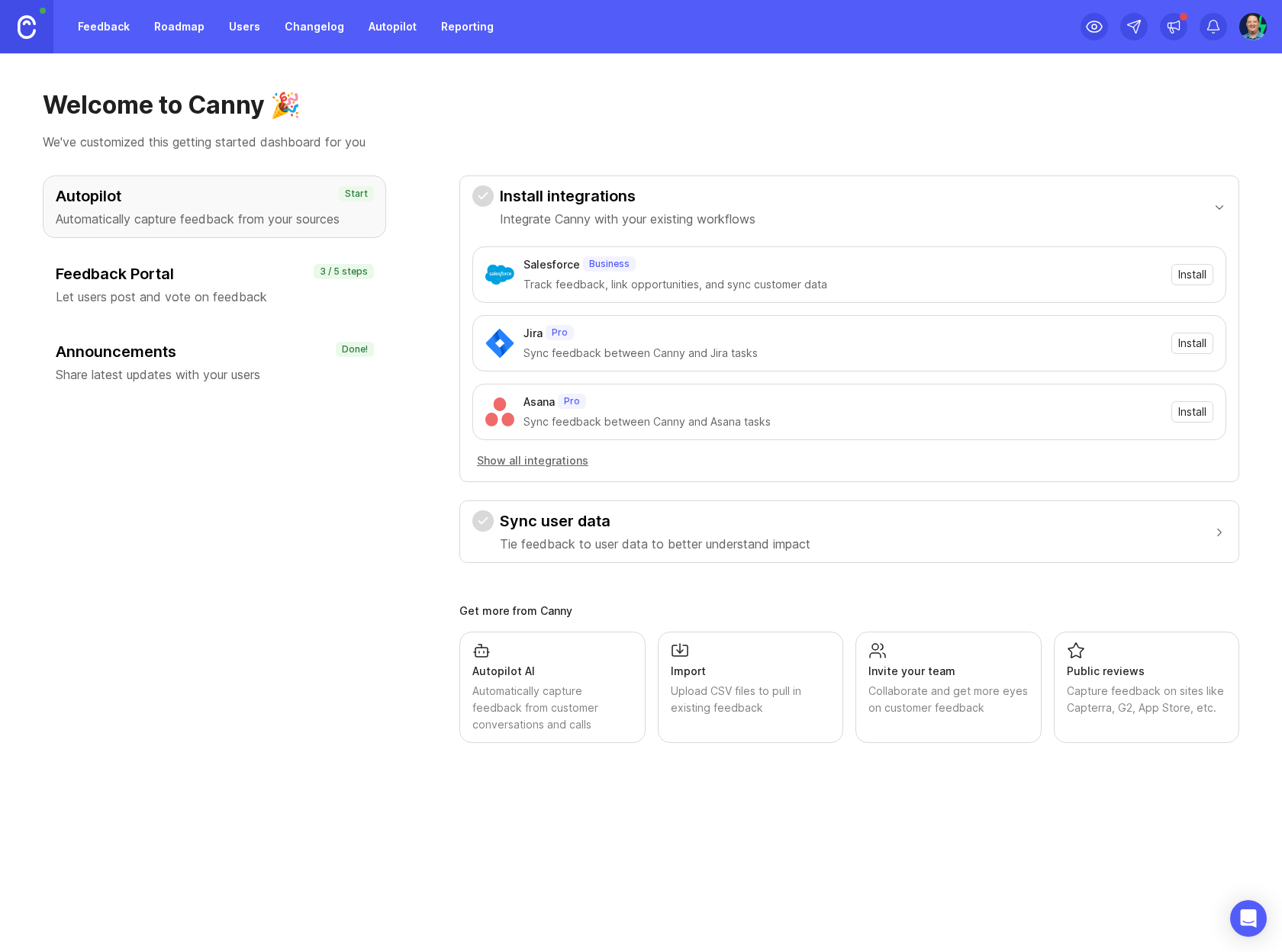
click at [1251, 24] on img at bounding box center [1252, 27] width 30 height 28
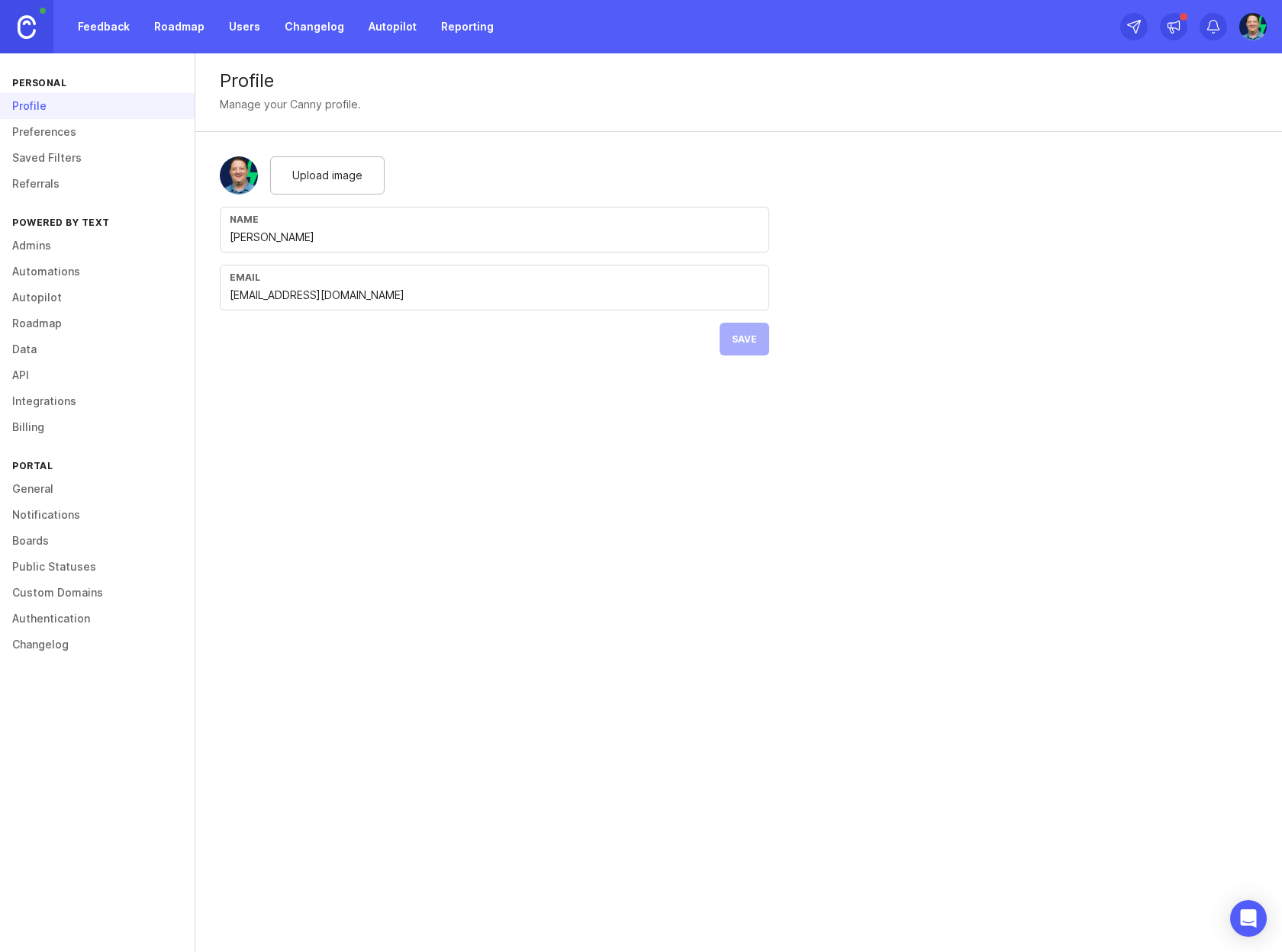
click at [48, 328] on link "Roadmap" at bounding box center [97, 323] width 195 height 26
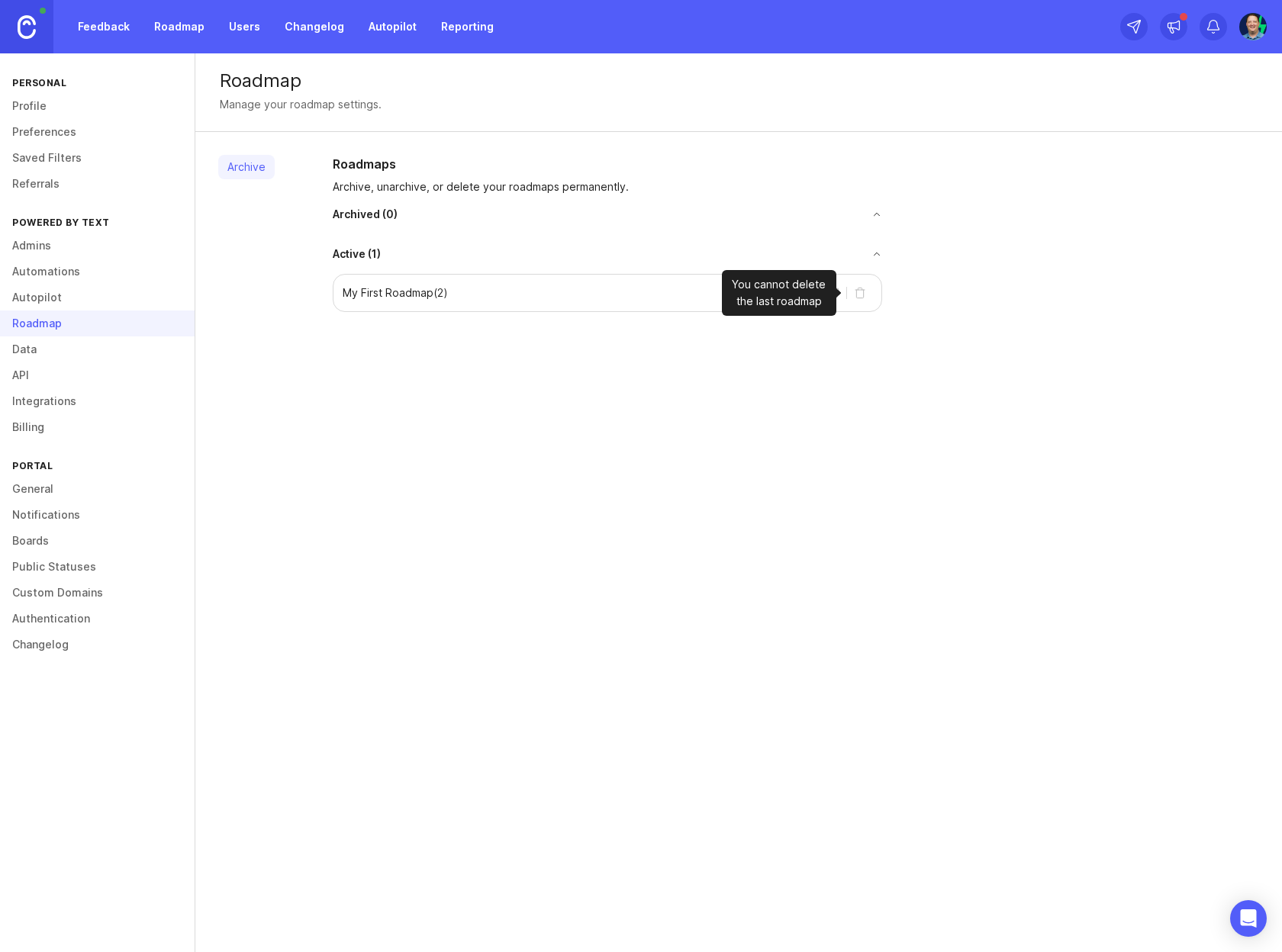
click at [862, 293] on button "delete roadmap" at bounding box center [860, 293] width 24 height 24
click at [658, 354] on div "Roadmap Manage your roadmap settings. Archive Roadmaps Archive, unarchive, or d…" at bounding box center [739, 502] width 1086 height 898
click at [828, 295] on button "archive roadmap" at bounding box center [833, 293] width 24 height 24
click at [38, 26] on link at bounding box center [27, 27] width 54 height 54
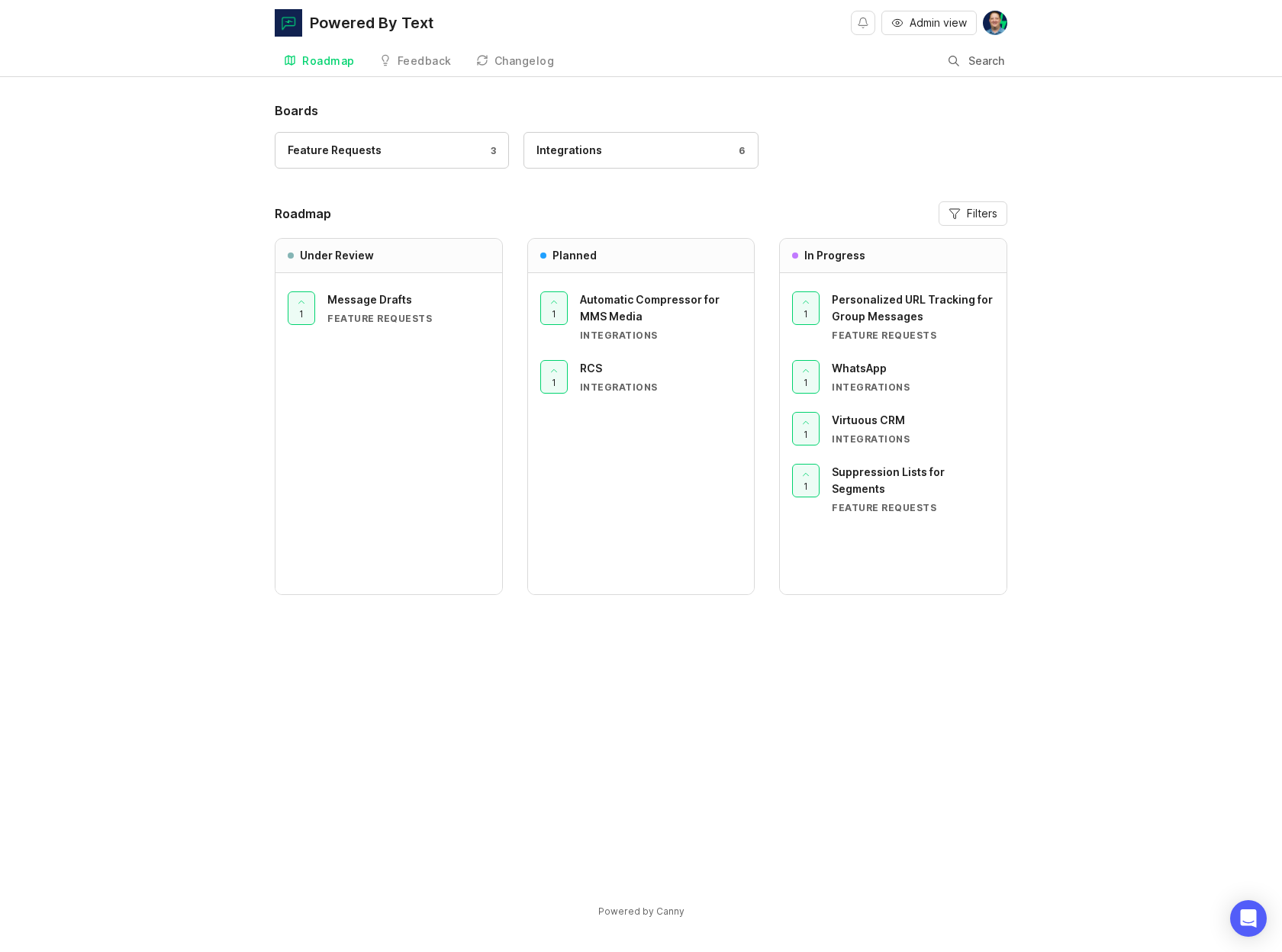
click at [139, 258] on div "Boards Feature Requests 3 Integrations 6 Roadmap Filters Under Review 1 Message…" at bounding box center [641, 523] width 1282 height 843
click at [975, 217] on span "Filters" at bounding box center [982, 213] width 30 height 16
click at [881, 222] on span "Select none" at bounding box center [893, 219] width 62 height 16
checkbox input "false"
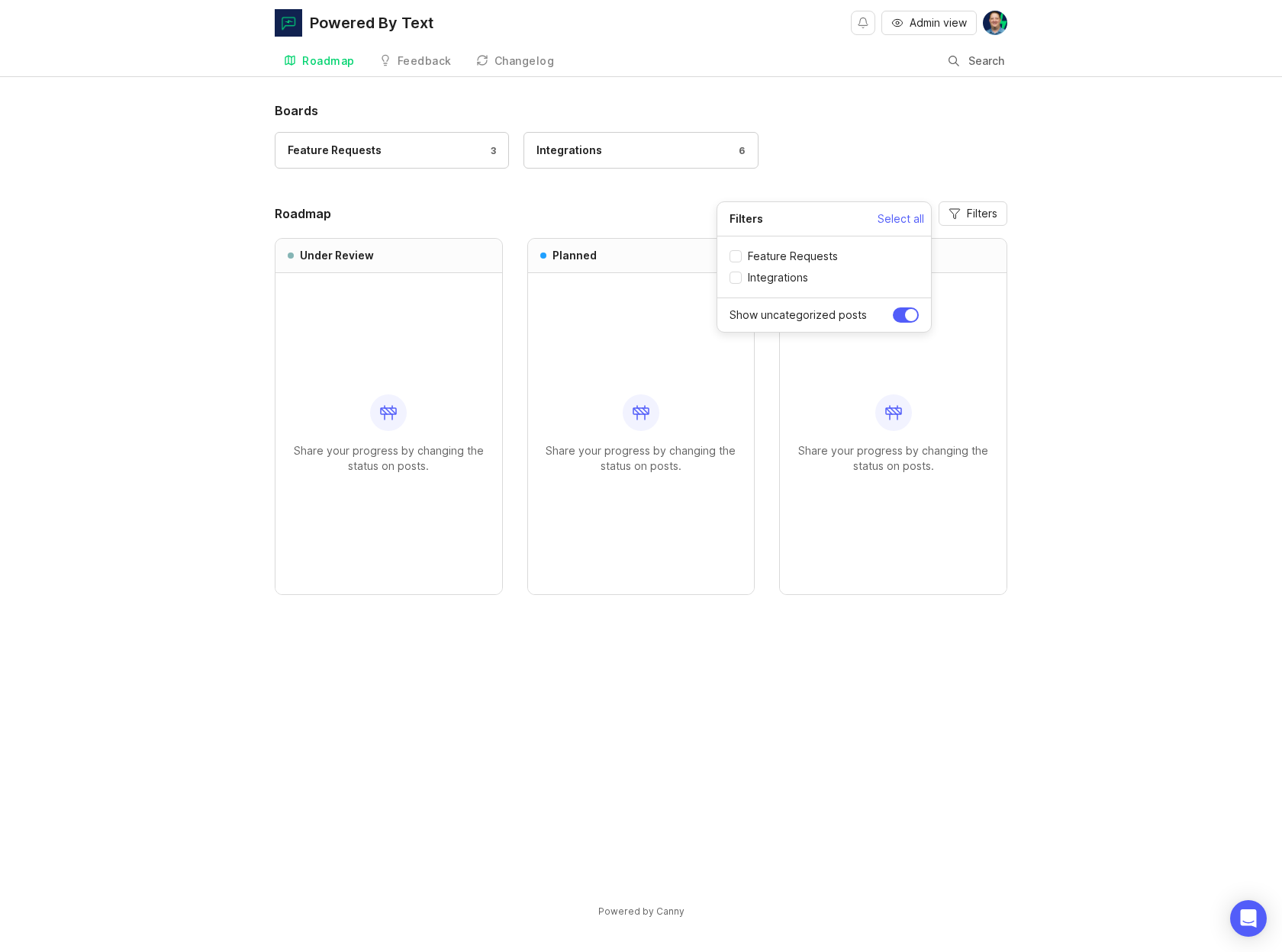
click at [904, 220] on span "Select all" at bounding box center [901, 219] width 46 height 16
checkbox input "true"
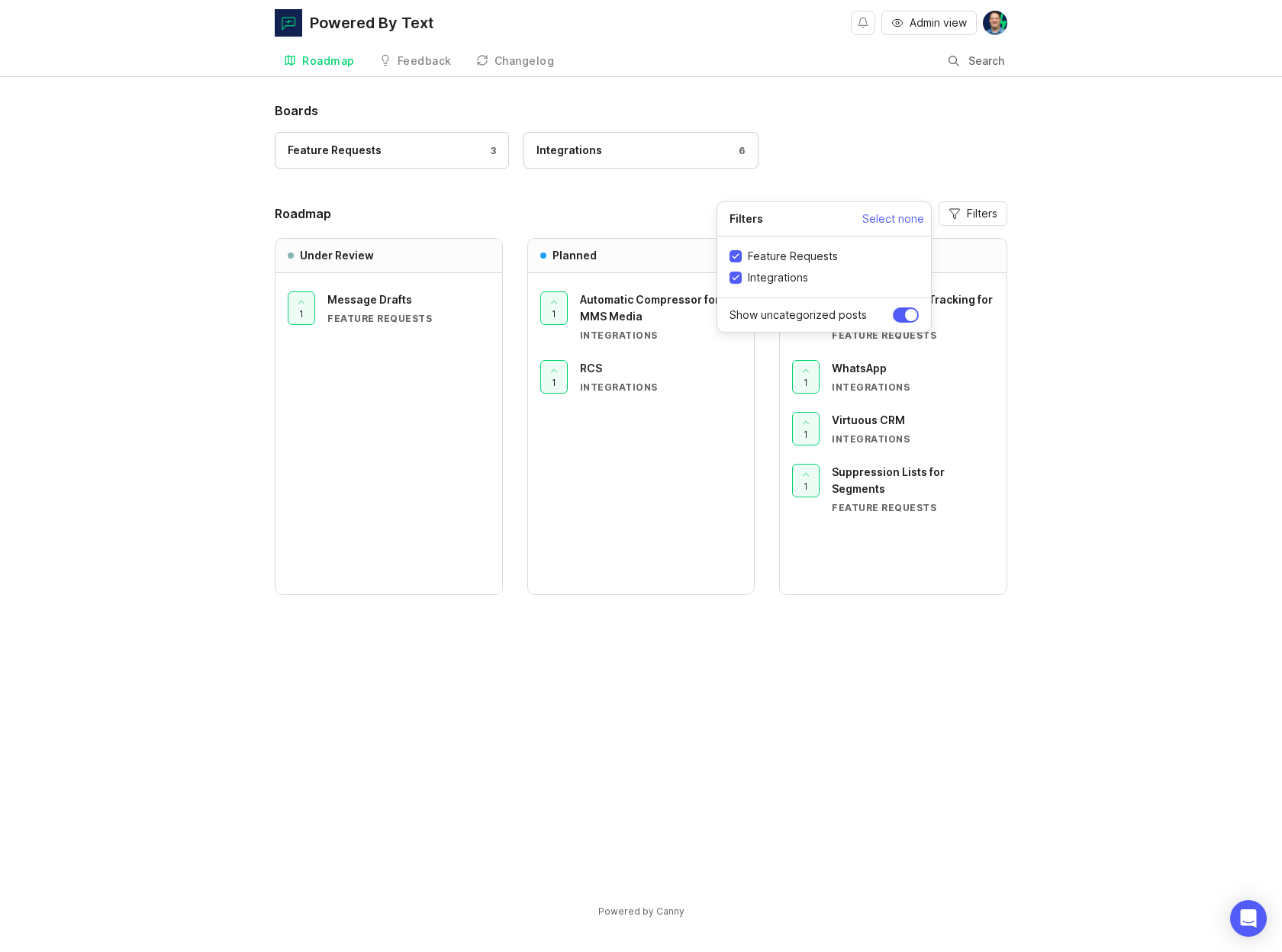
click at [1122, 307] on div "Boards Feature Requests 3 Integrations 6 Roadmap Filters Under Review 1 Message…" at bounding box center [641, 523] width 1282 height 843
click at [618, 208] on header "Roadmap Filters" at bounding box center [640, 213] width 732 height 24
click at [424, 59] on div "Feedback" at bounding box center [424, 61] width 54 height 11
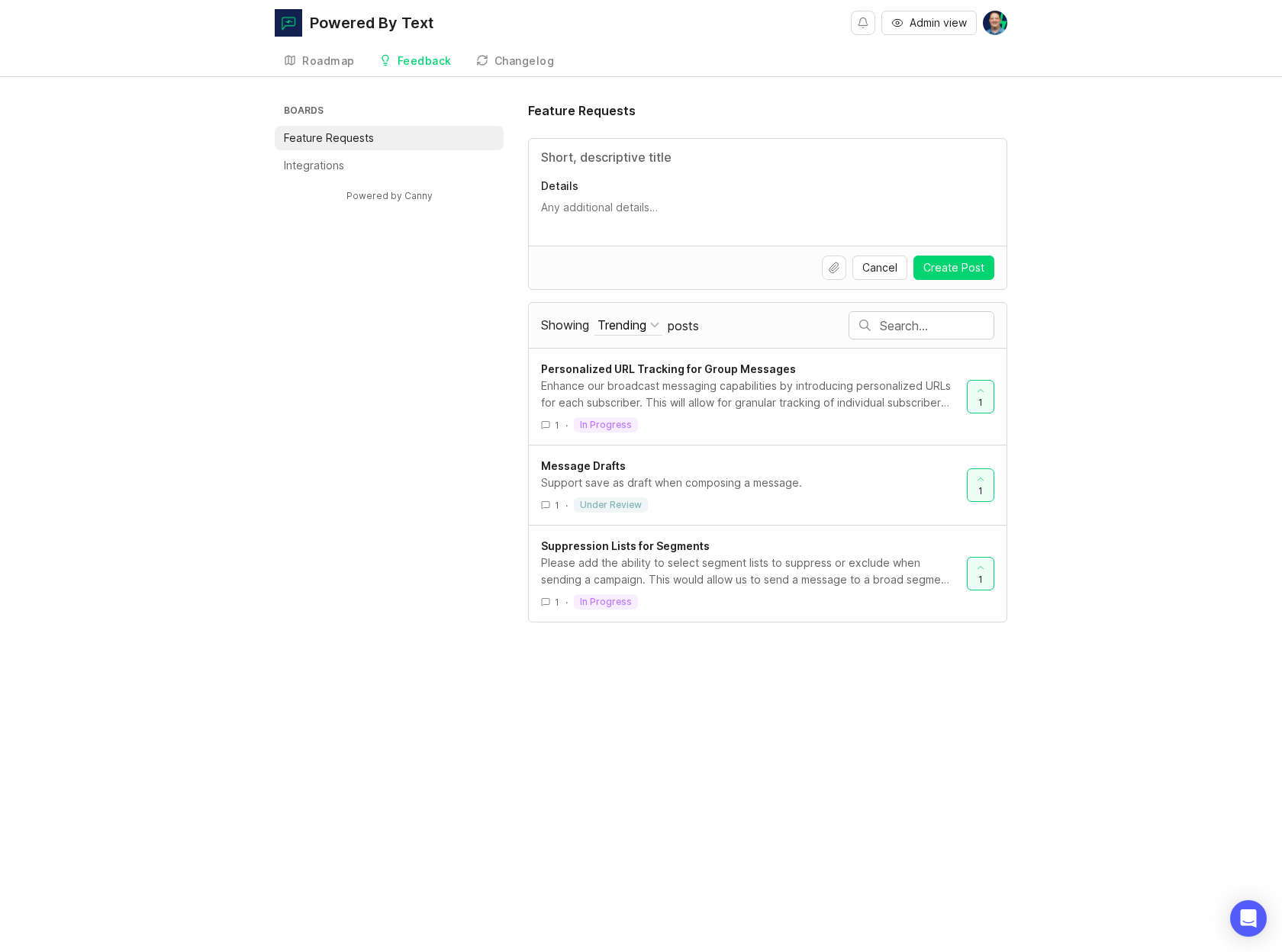
click at [376, 163] on li "Integrations" at bounding box center [389, 165] width 229 height 24
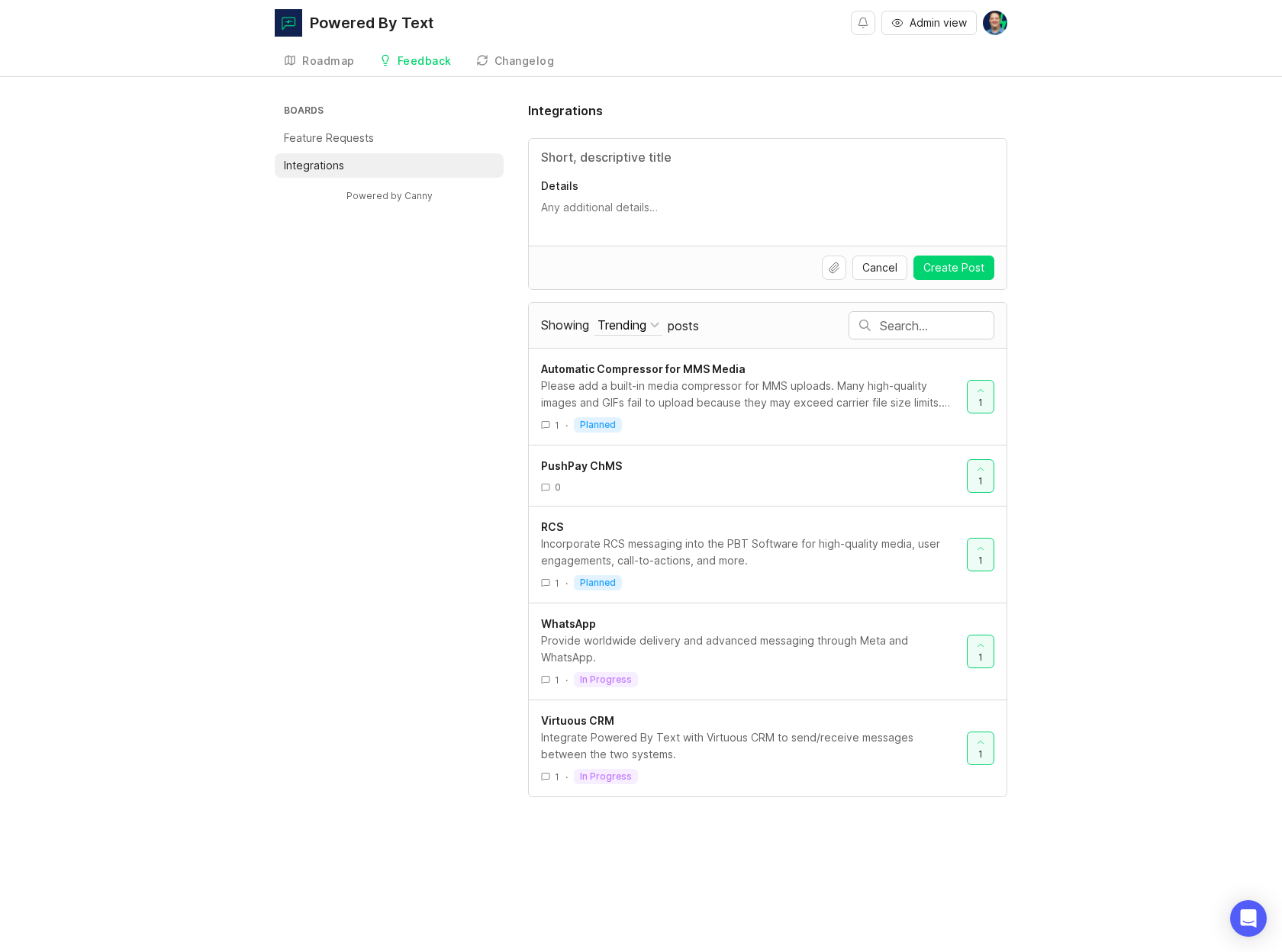
click at [332, 55] on div "Roadmap" at bounding box center [328, 61] width 53 height 11
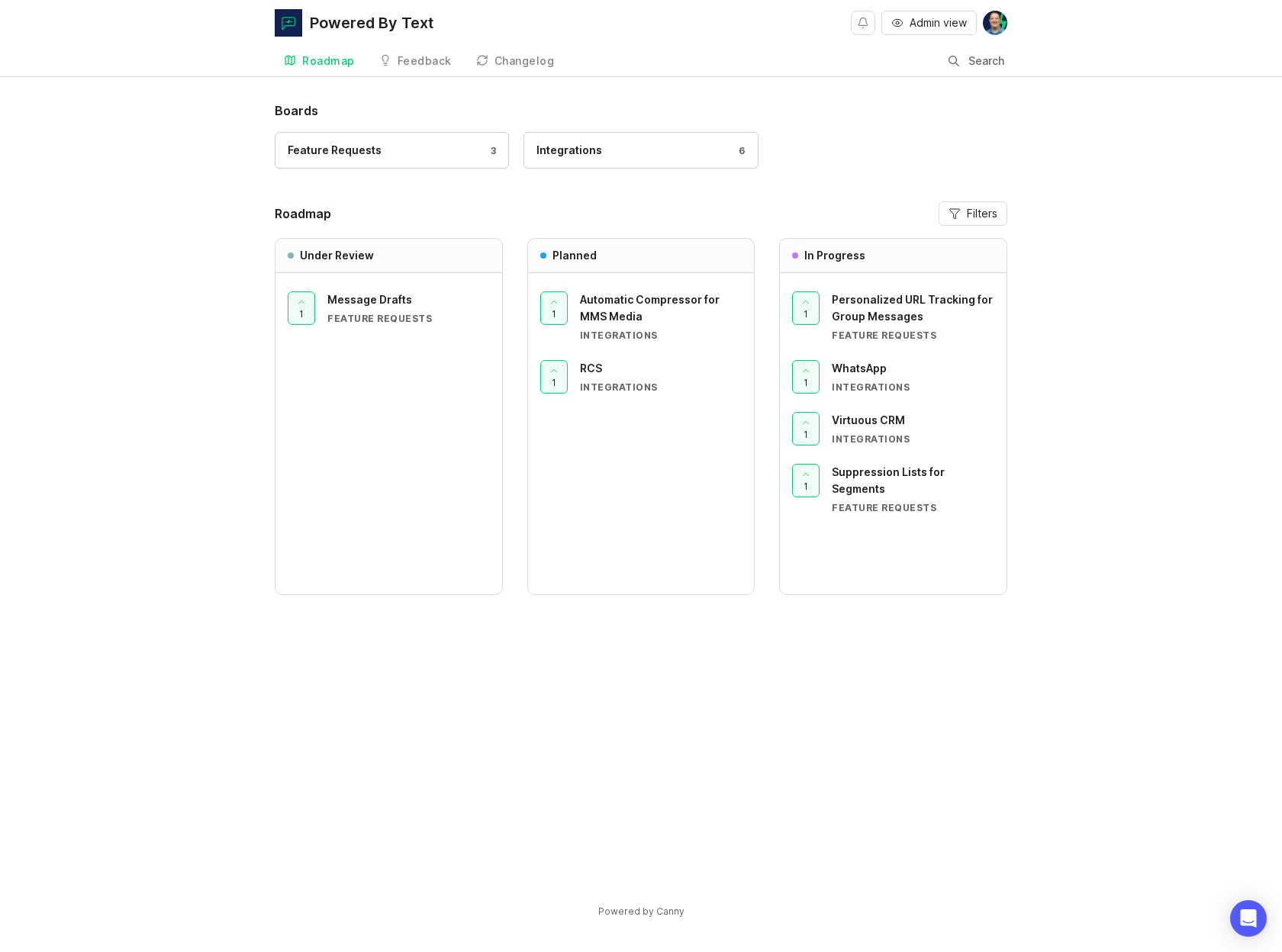
click at [422, 57] on div "Feedback" at bounding box center [424, 61] width 54 height 11
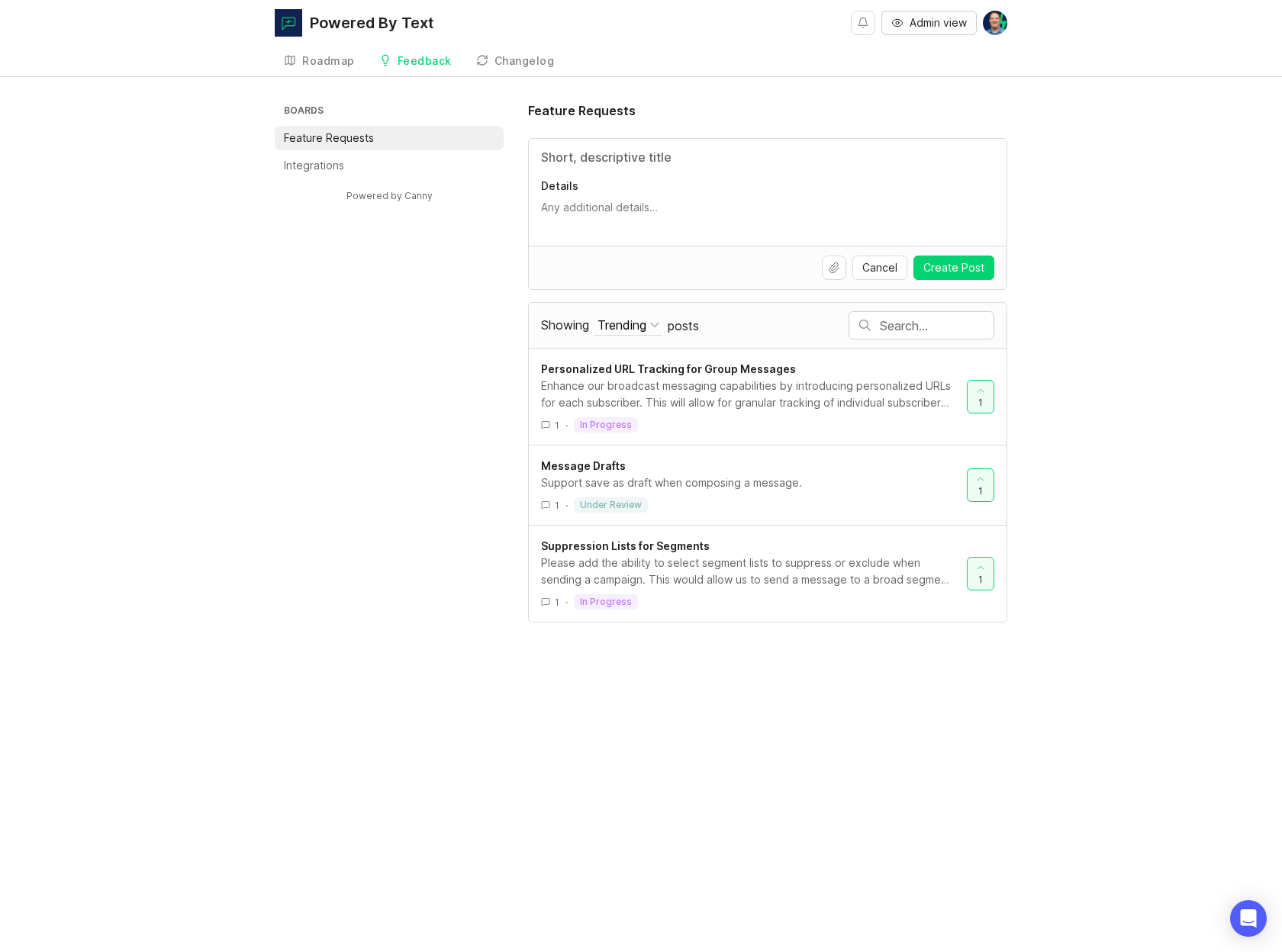
click at [935, 18] on span "Admin view" at bounding box center [938, 23] width 57 height 16
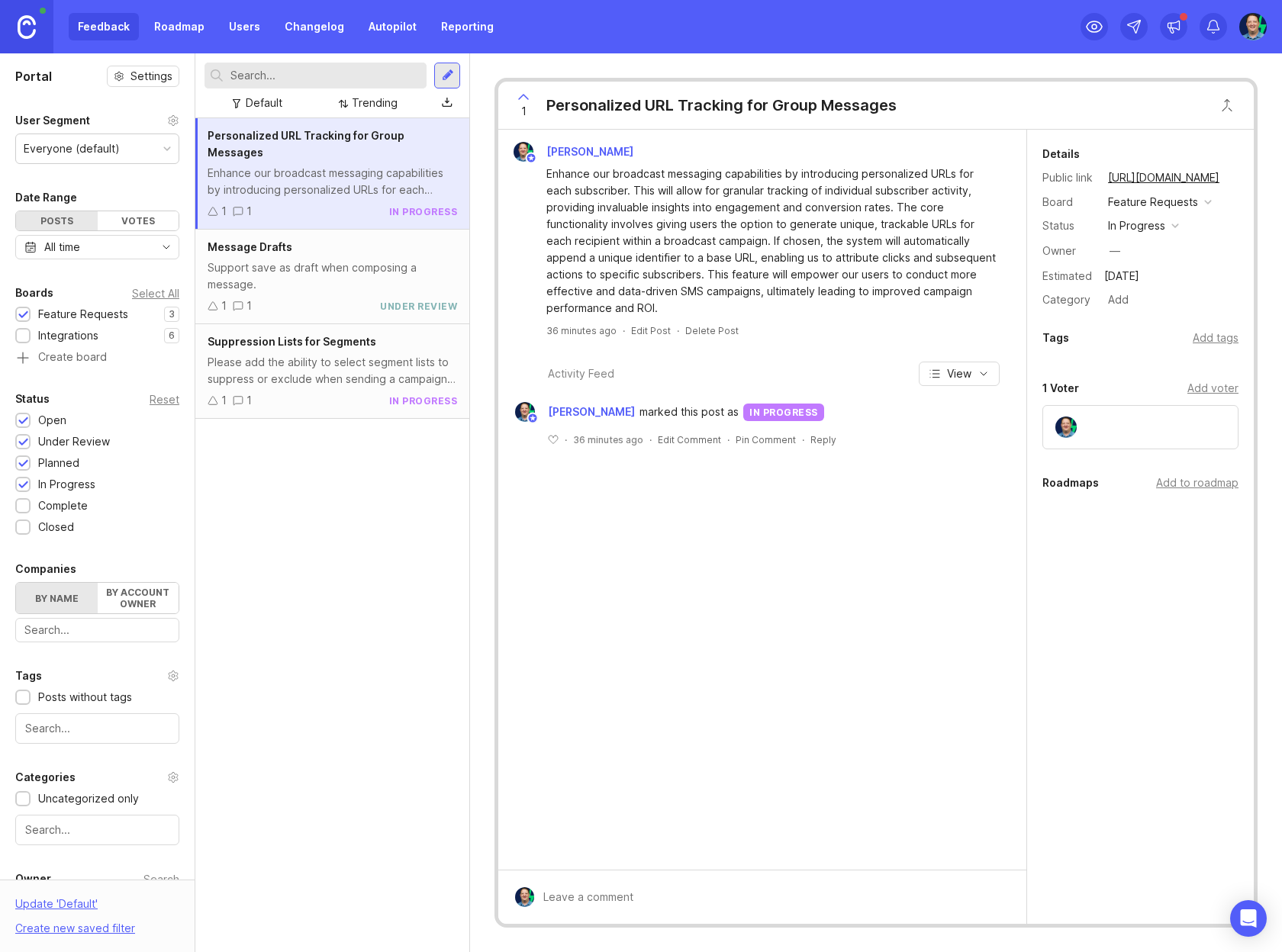
click at [102, 29] on div "Feedback Roadmap Users Changelog Autopilot Reporting" at bounding box center [285, 27] width 434 height 28
click at [188, 29] on link "Roadmap" at bounding box center [179, 27] width 68 height 28
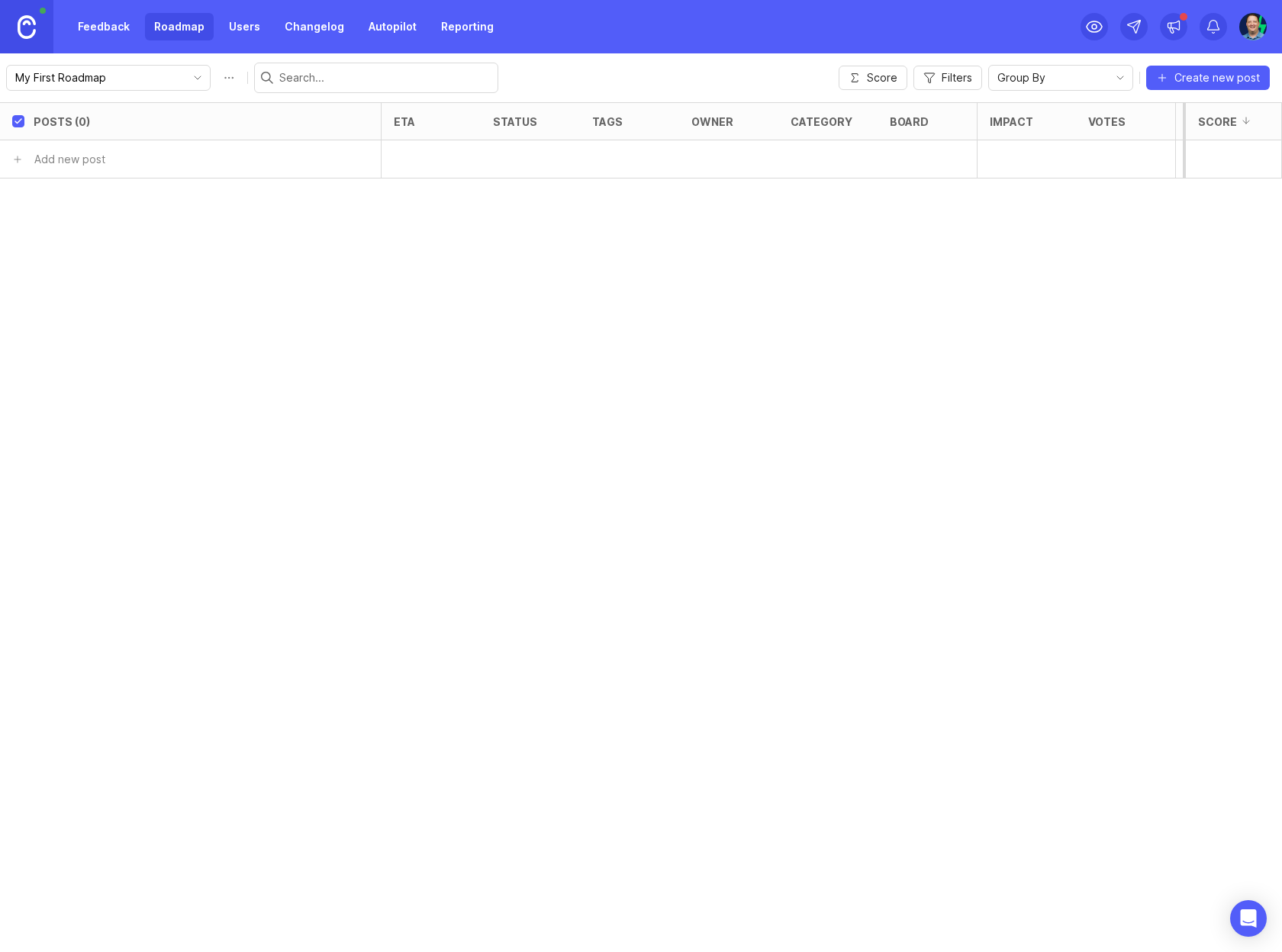
click at [110, 26] on link "Feedback" at bounding box center [103, 27] width 70 height 28
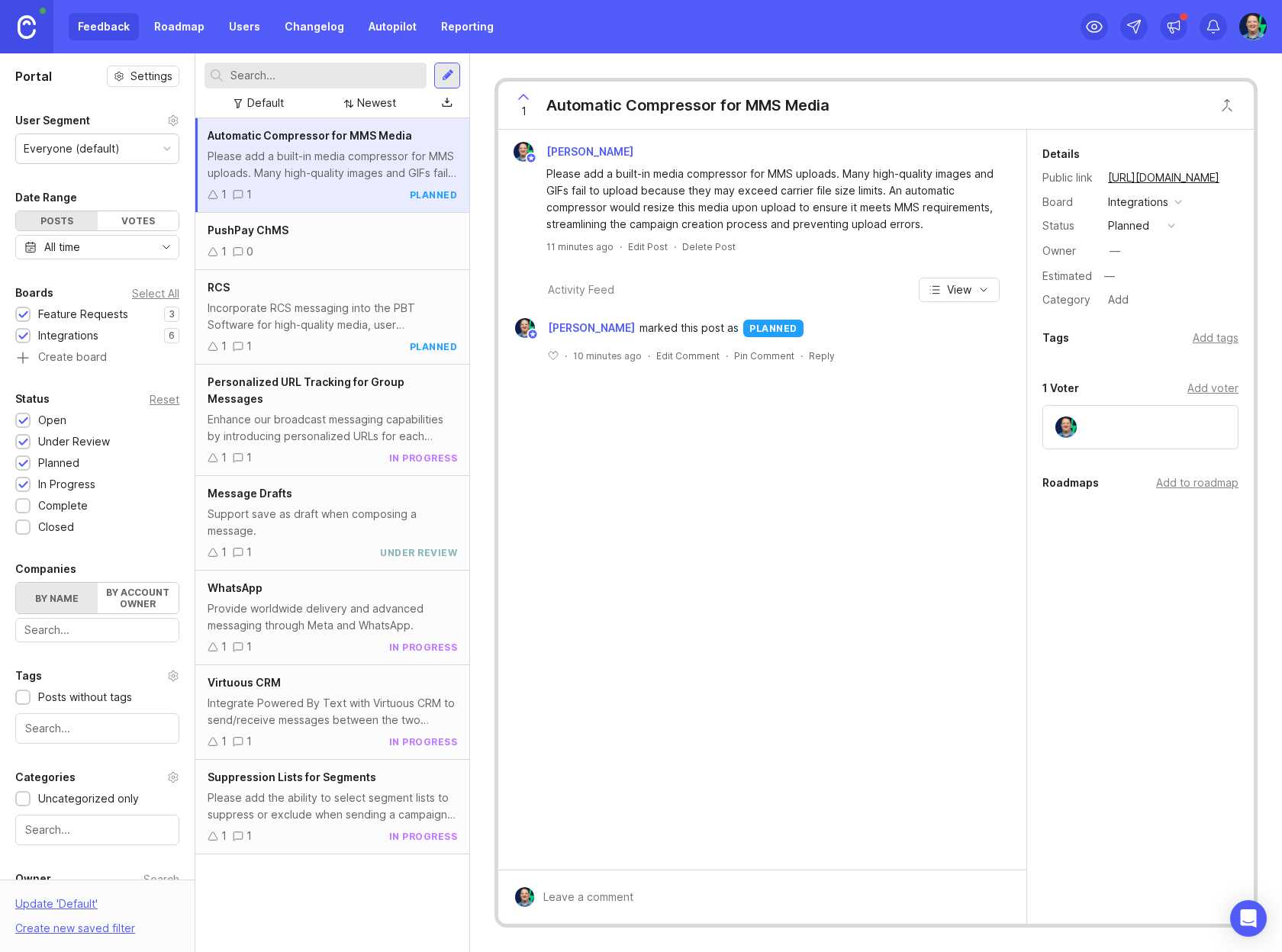
click at [352, 235] on div "PushPay ChMS" at bounding box center [333, 230] width 249 height 17
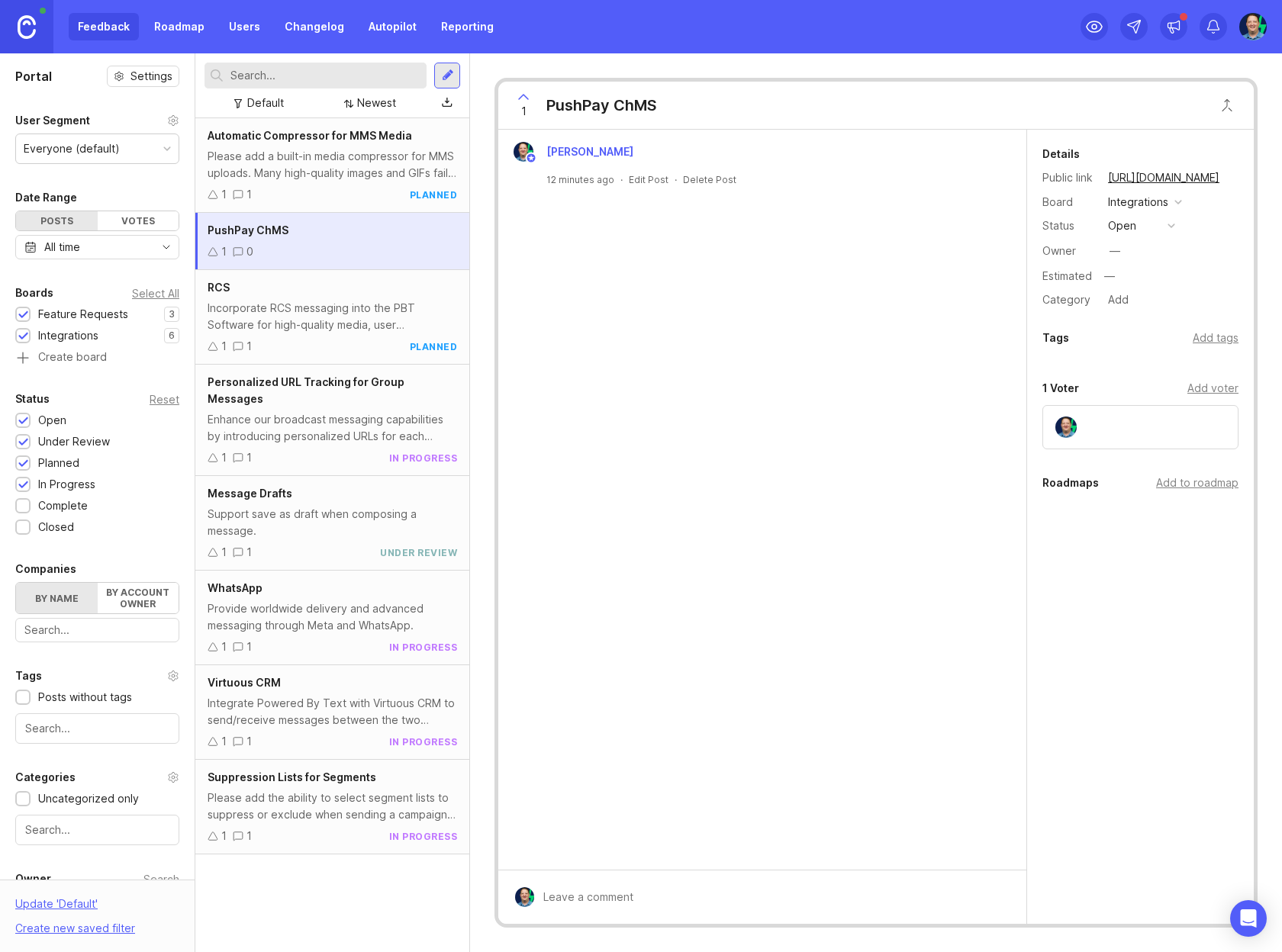
click at [1131, 223] on div "open" at bounding box center [1122, 225] width 29 height 17
click at [1144, 279] on div "under review" at bounding box center [1149, 281] width 77 height 13
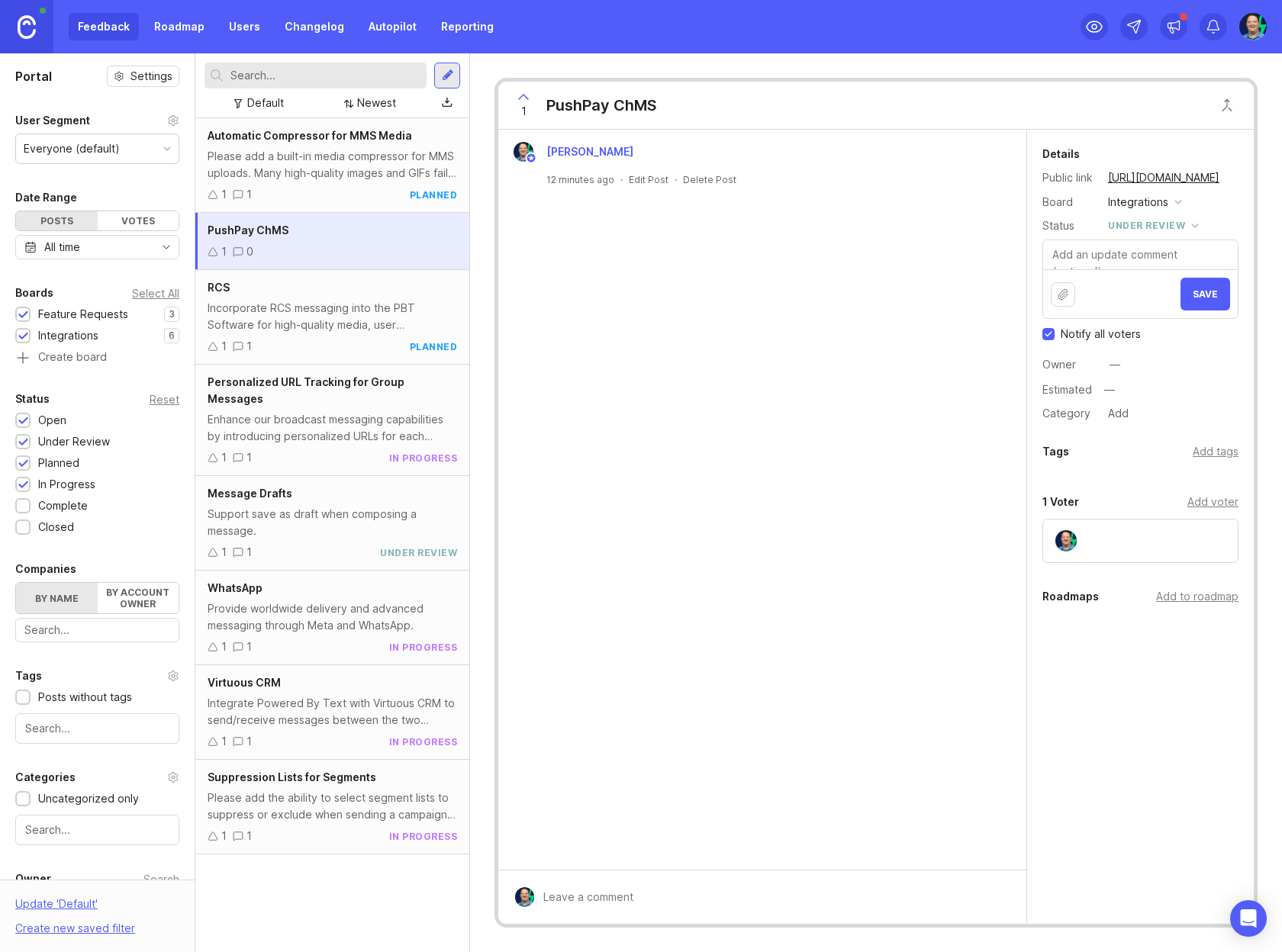
click at [1204, 299] on button "Save" at bounding box center [1205, 295] width 50 height 33
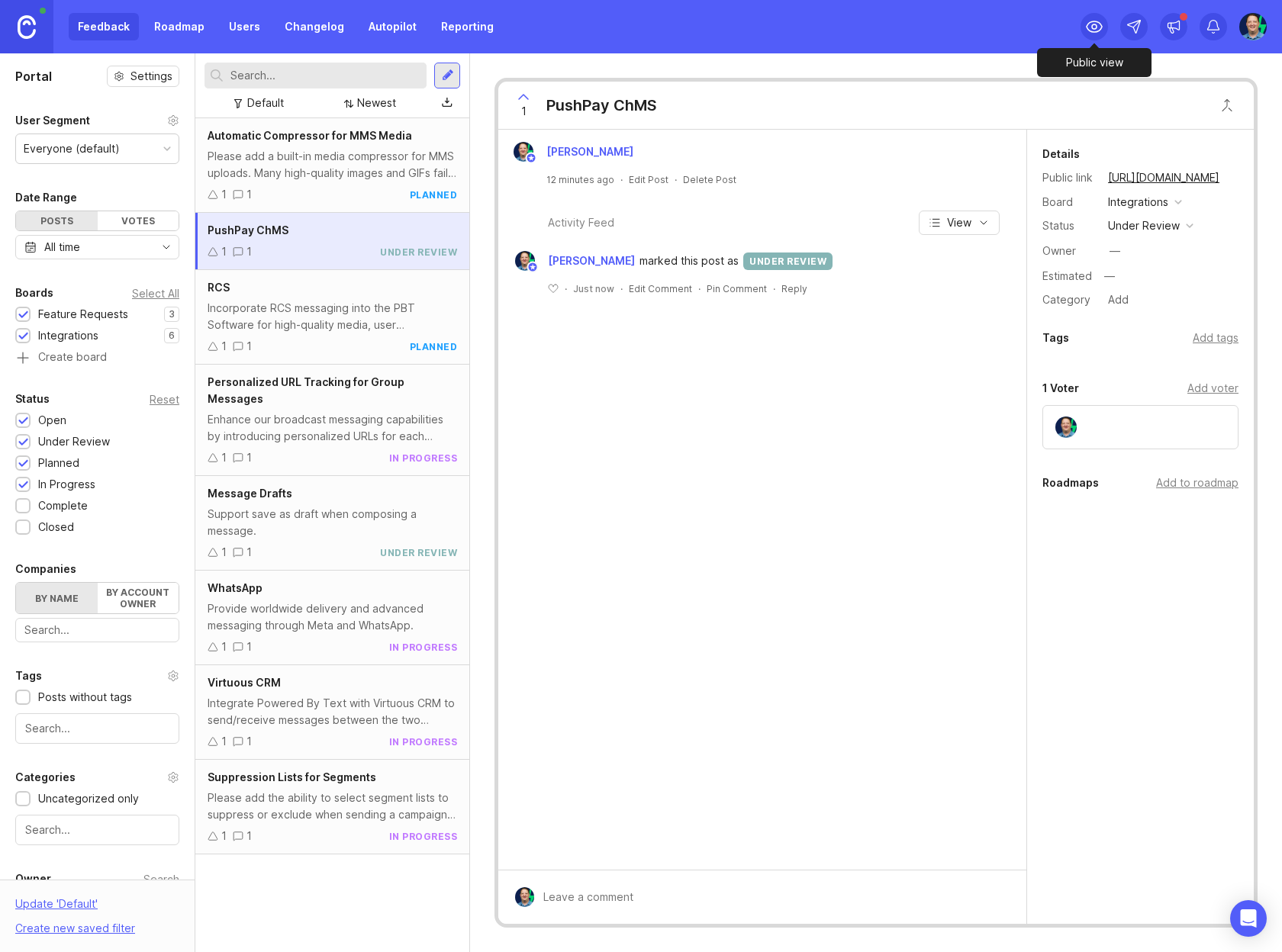
click at [1098, 33] on icon at bounding box center [1095, 27] width 18 height 18
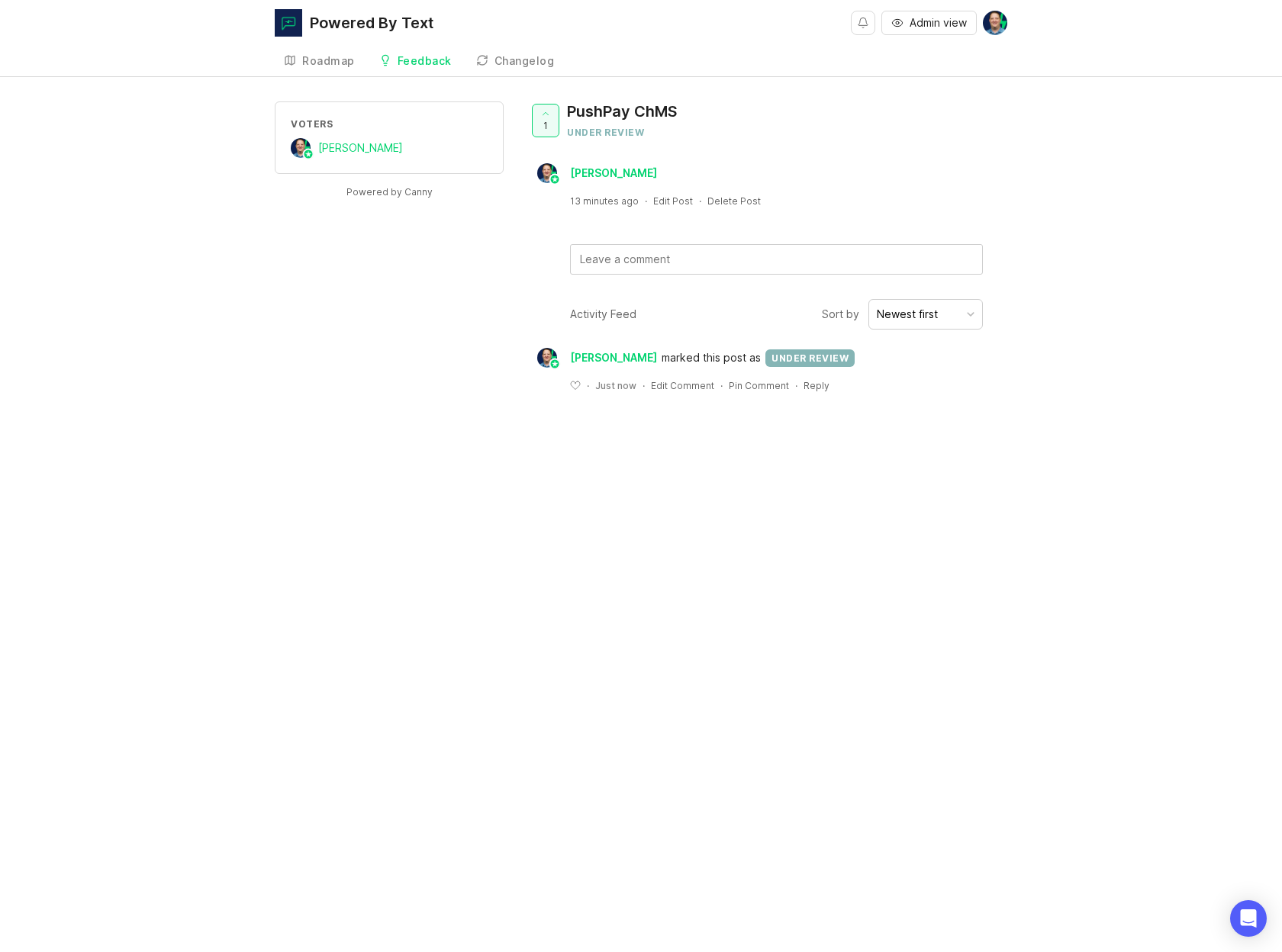
click at [305, 55] on div "Roadmap" at bounding box center [328, 61] width 53 height 11
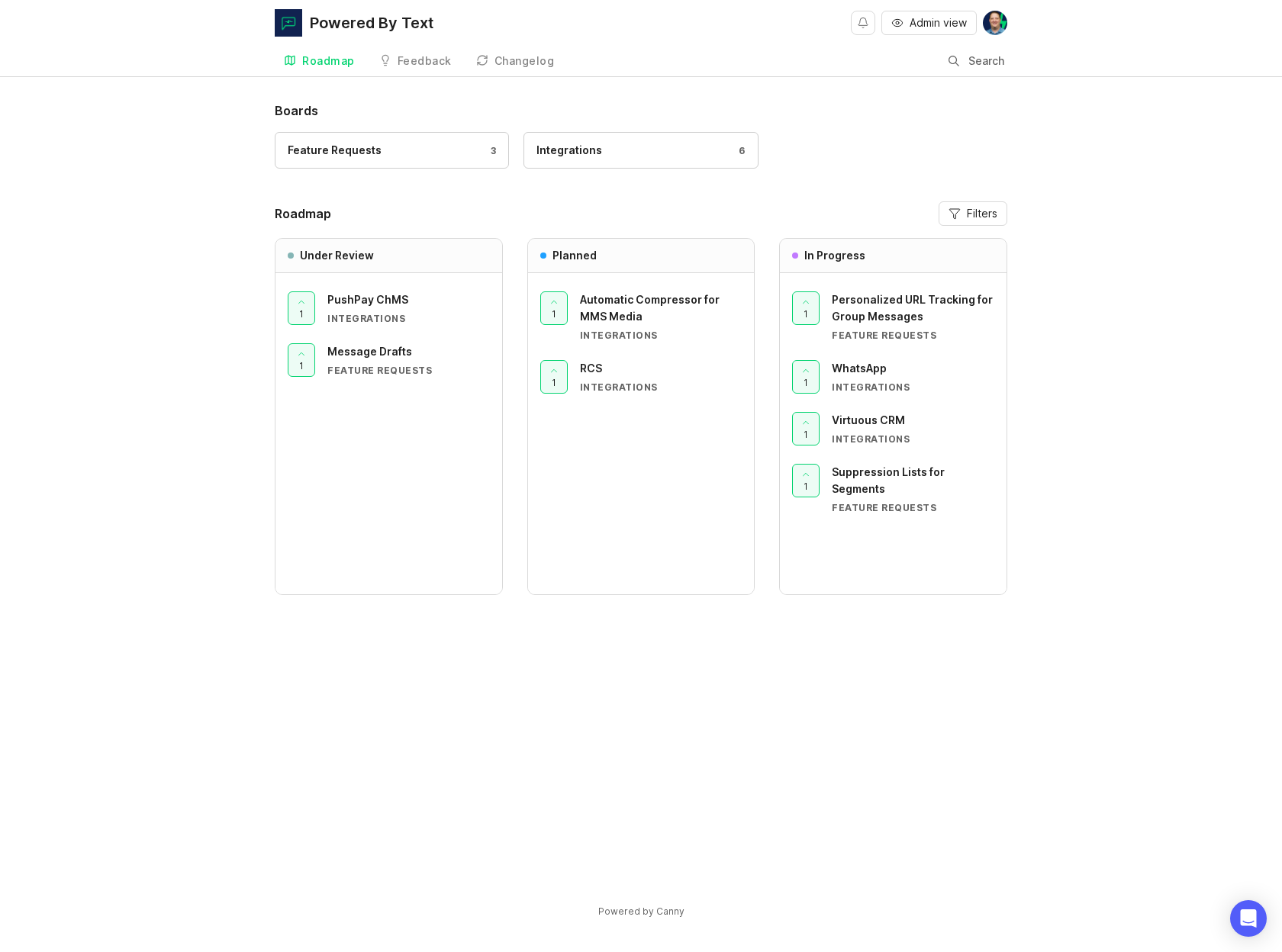
click at [410, 64] on div "Feedback" at bounding box center [424, 61] width 54 height 11
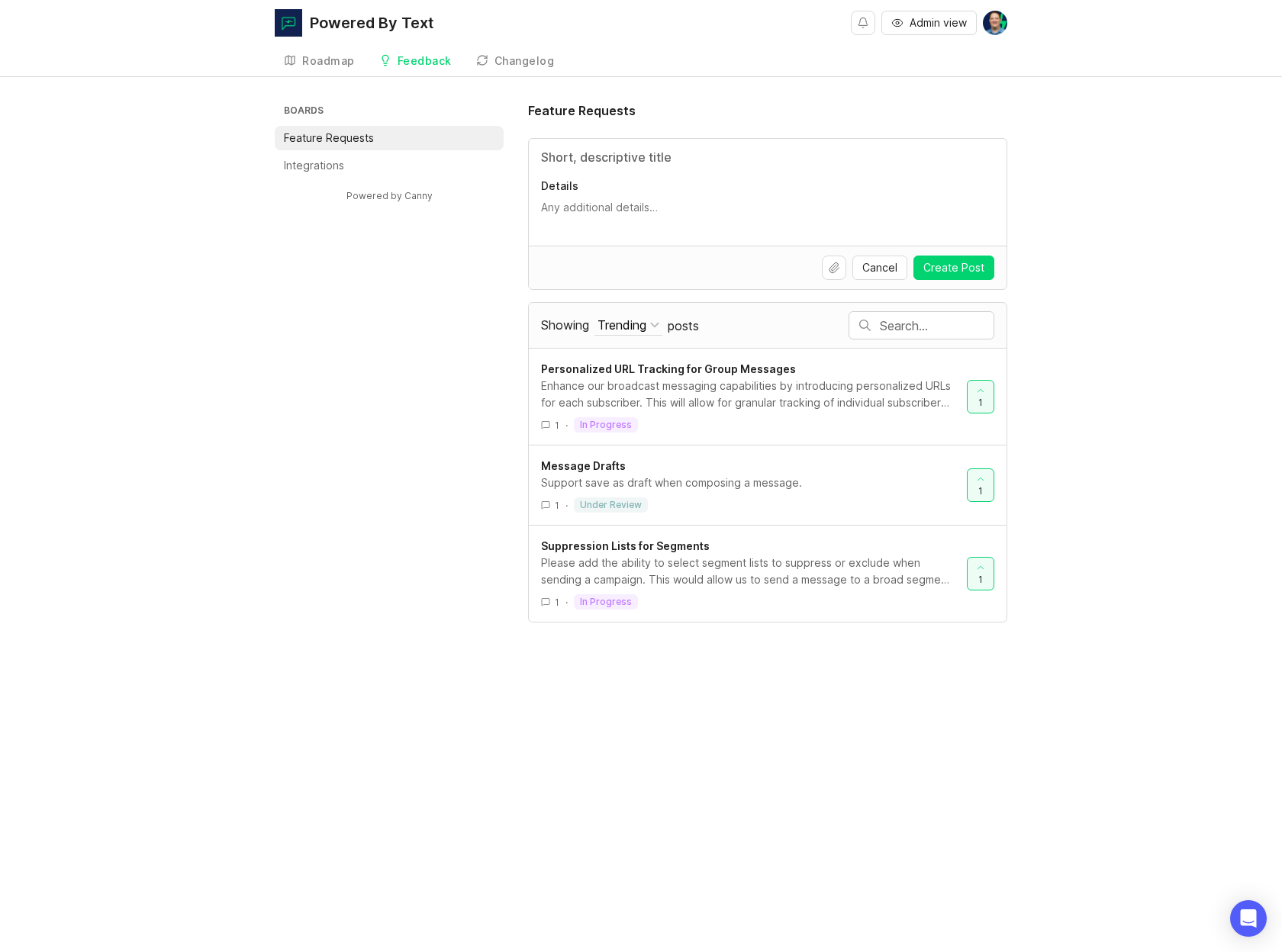
click at [352, 164] on li "Integrations" at bounding box center [389, 165] width 229 height 24
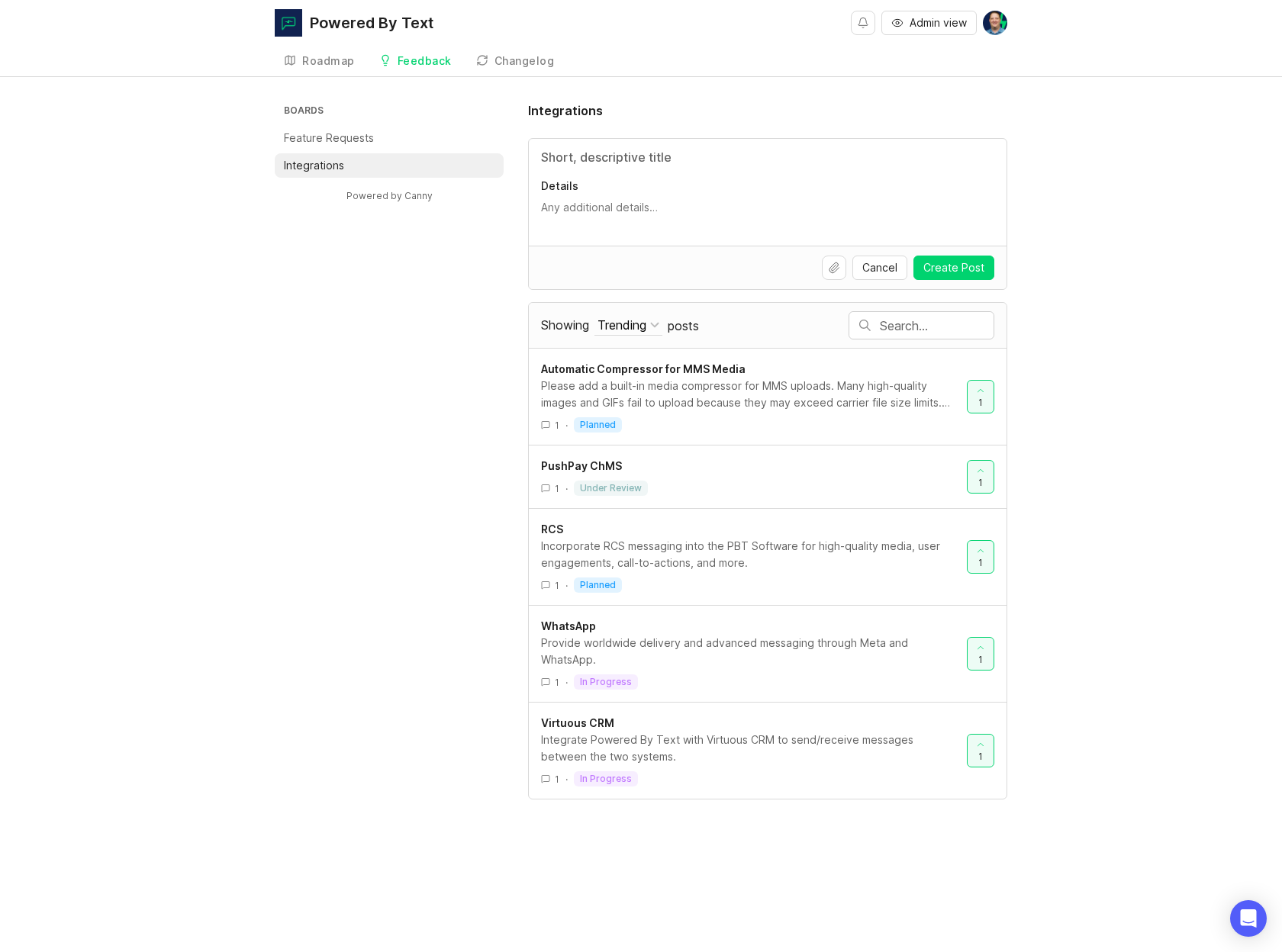
click at [498, 57] on div "Changelog" at bounding box center [524, 61] width 60 height 11
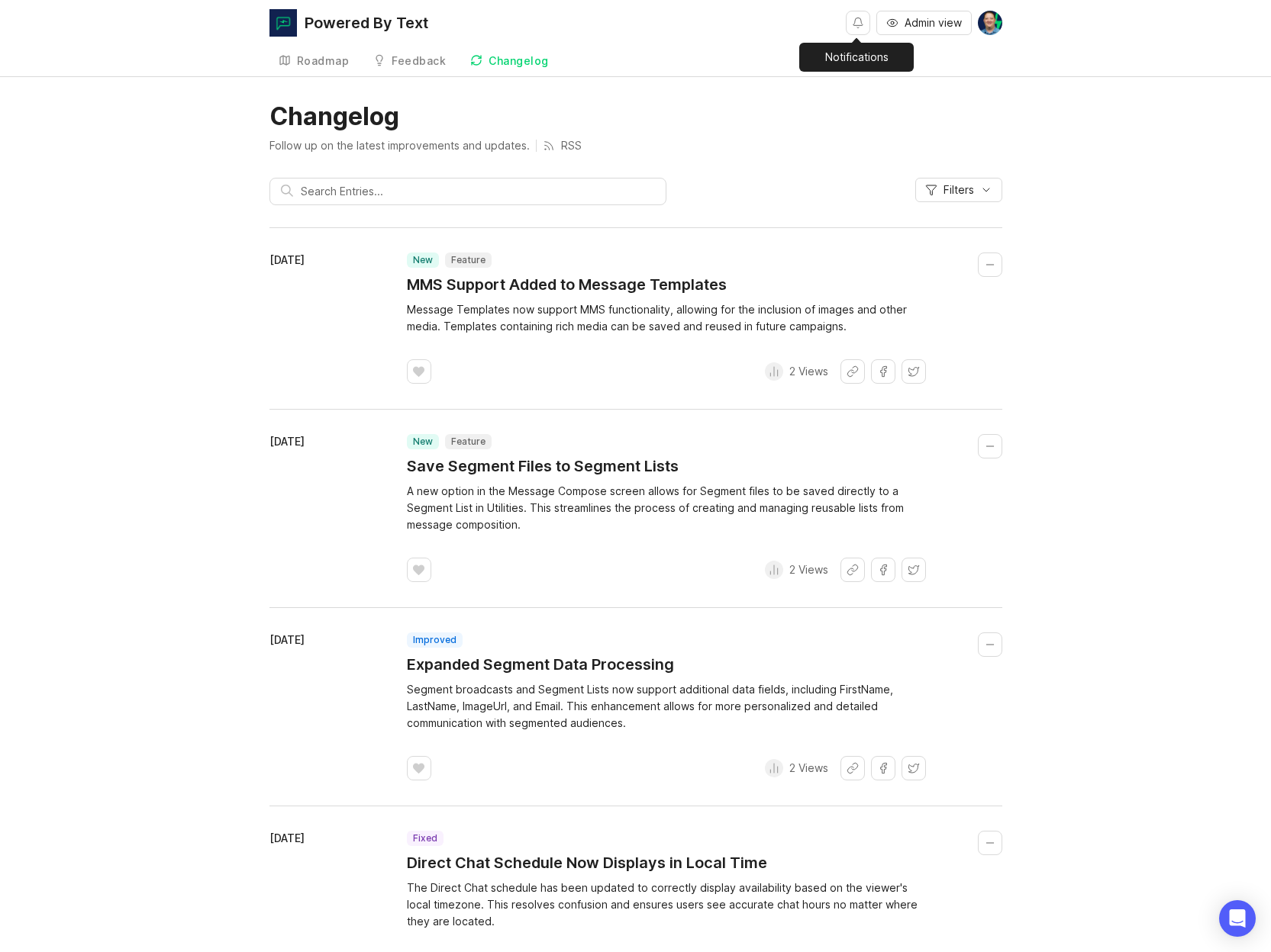
click at [859, 20] on button "Notifications" at bounding box center [857, 23] width 24 height 24
click at [936, 27] on span "Admin view" at bounding box center [933, 23] width 57 height 16
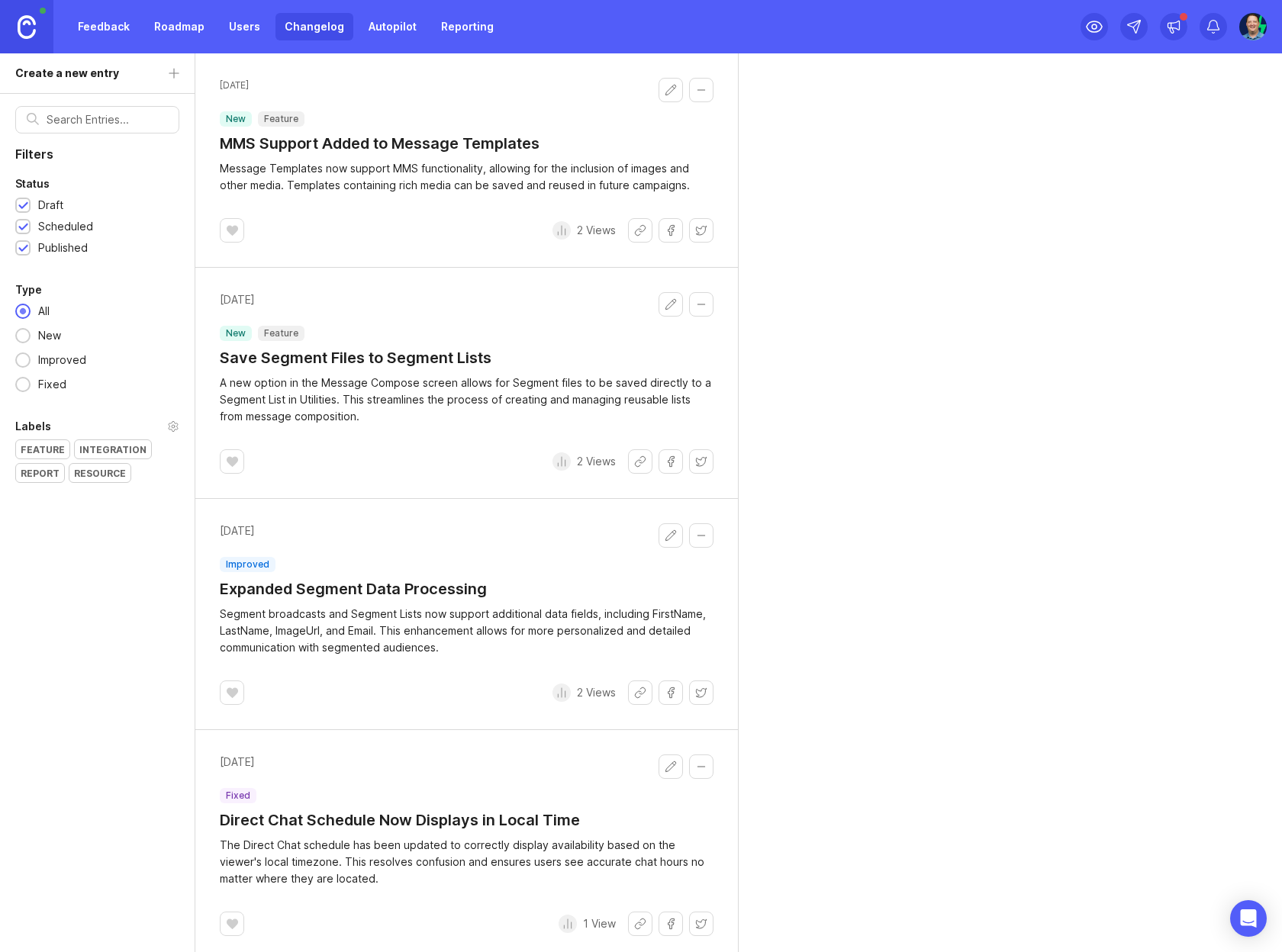
click at [1263, 25] on img at bounding box center [1252, 27] width 30 height 28
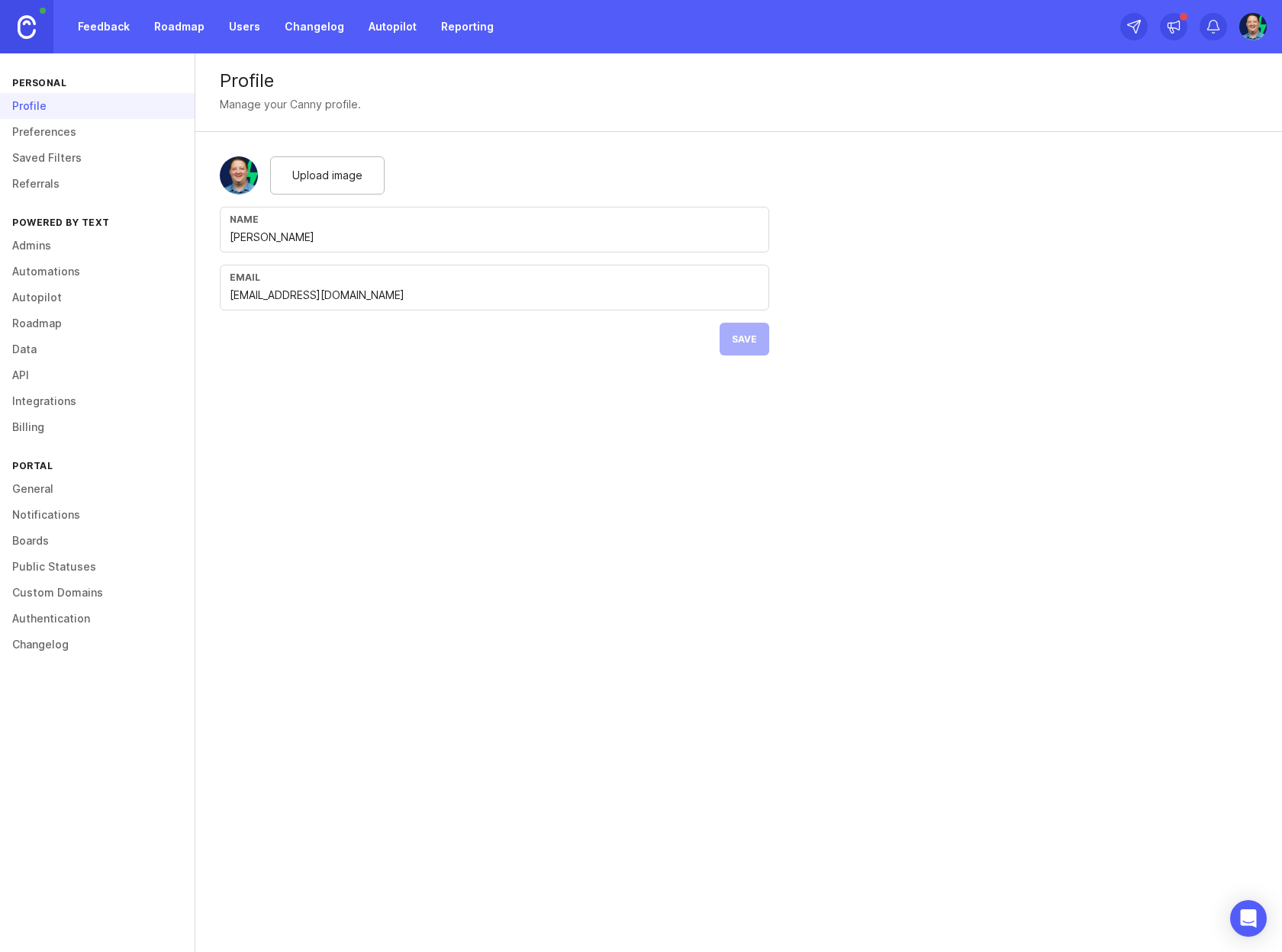
click at [46, 646] on link "Changelog" at bounding box center [97, 645] width 195 height 26
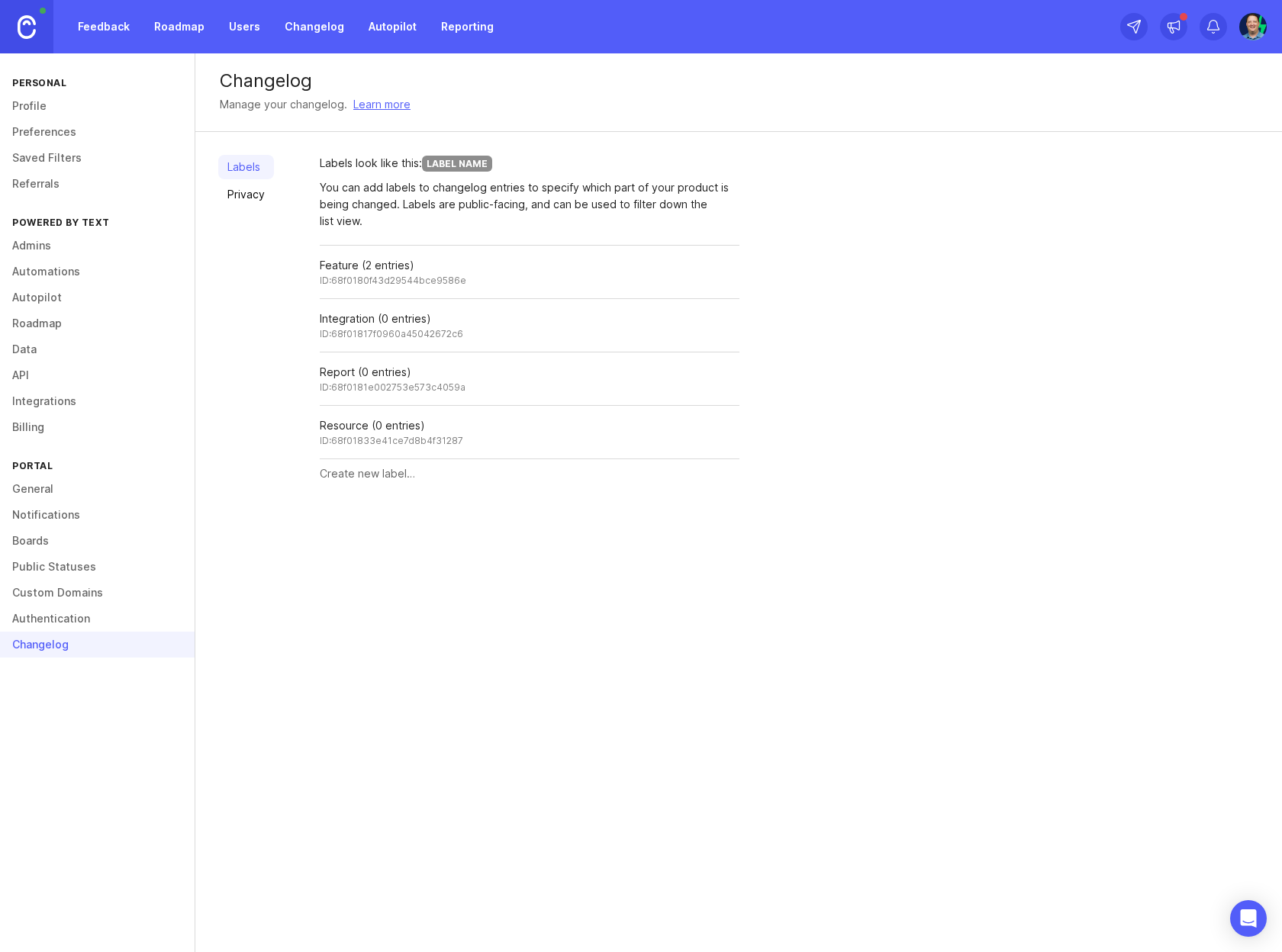
click at [254, 199] on link "Privacy" at bounding box center [246, 194] width 55 height 24
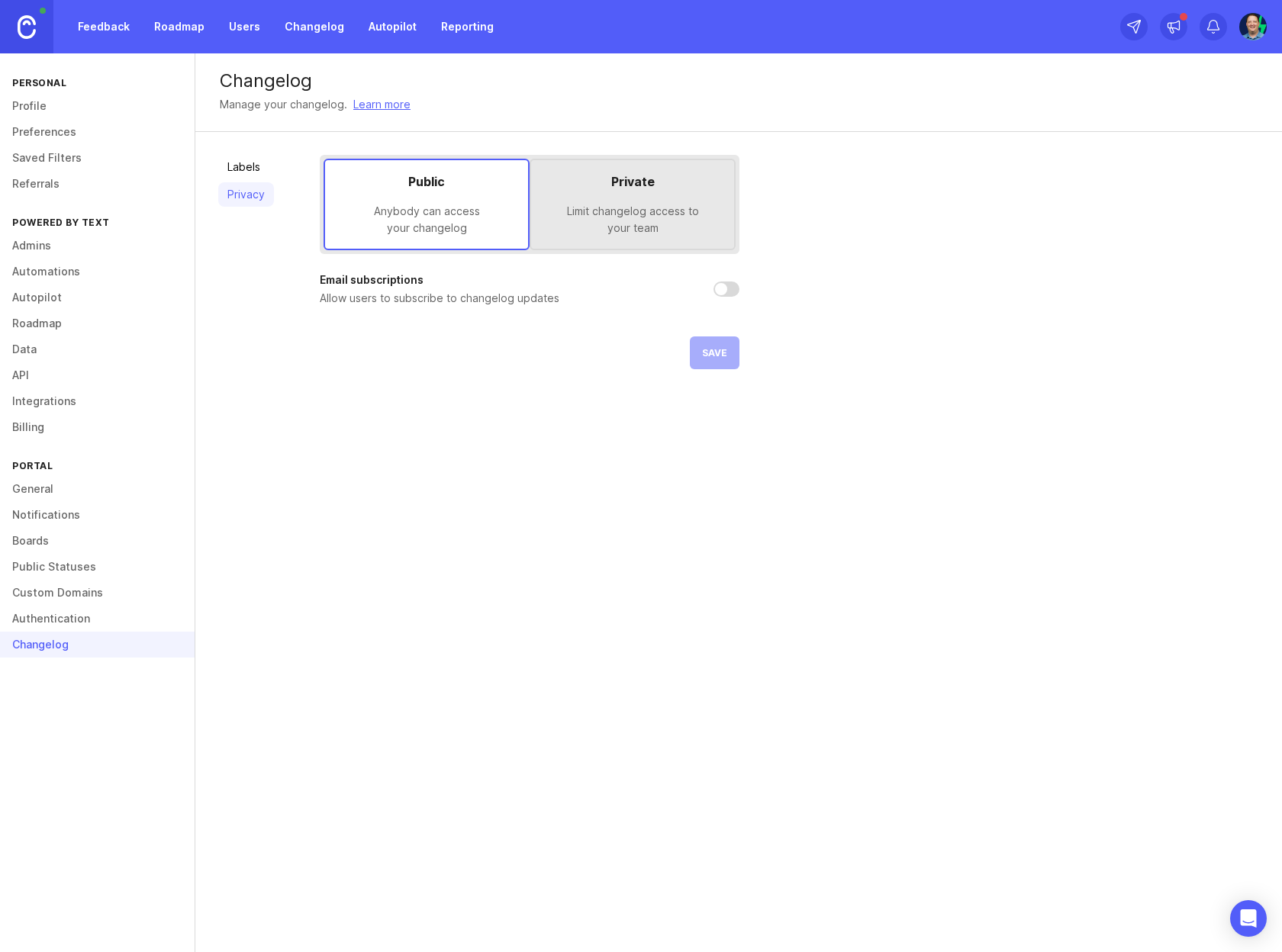
click at [33, 490] on link "General" at bounding box center [97, 489] width 195 height 26
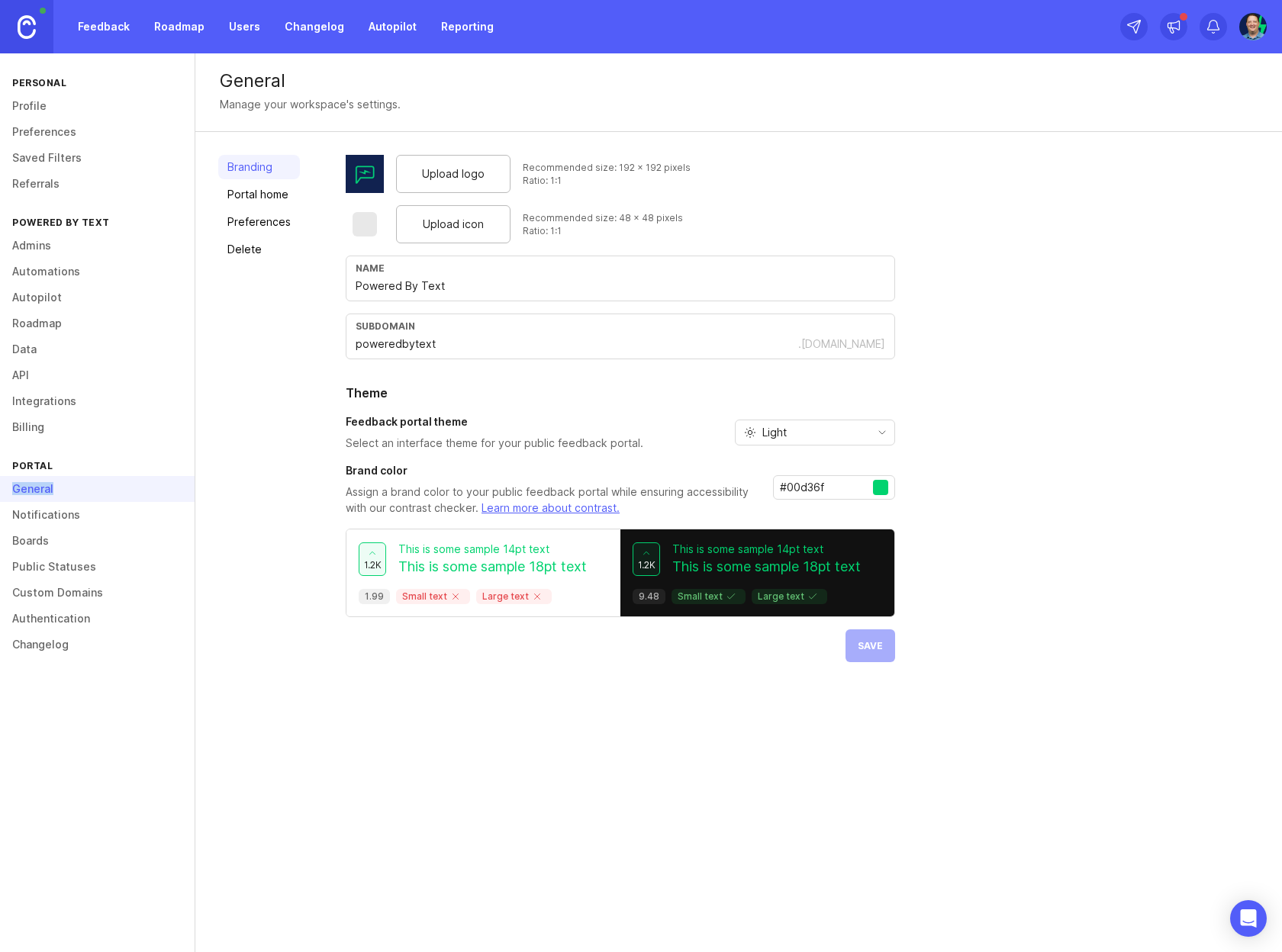
click at [33, 490] on div "General" at bounding box center [97, 489] width 195 height 26
click at [282, 203] on link "Portal home" at bounding box center [259, 194] width 81 height 24
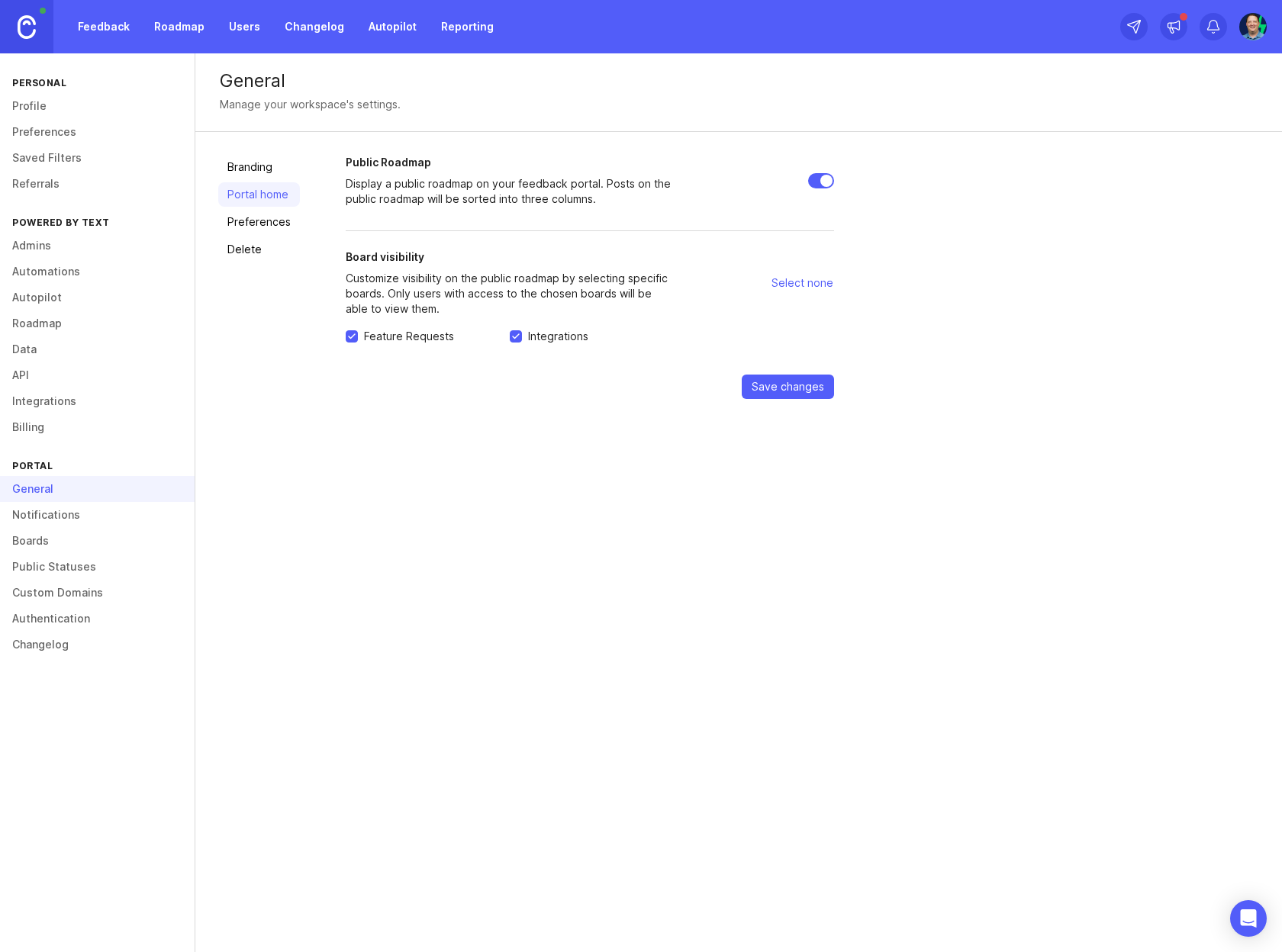
click at [260, 235] on div "Branding Portal home Preferences Delete" at bounding box center [259, 277] width 81 height 244
click at [261, 226] on link "Preferences" at bounding box center [259, 222] width 81 height 24
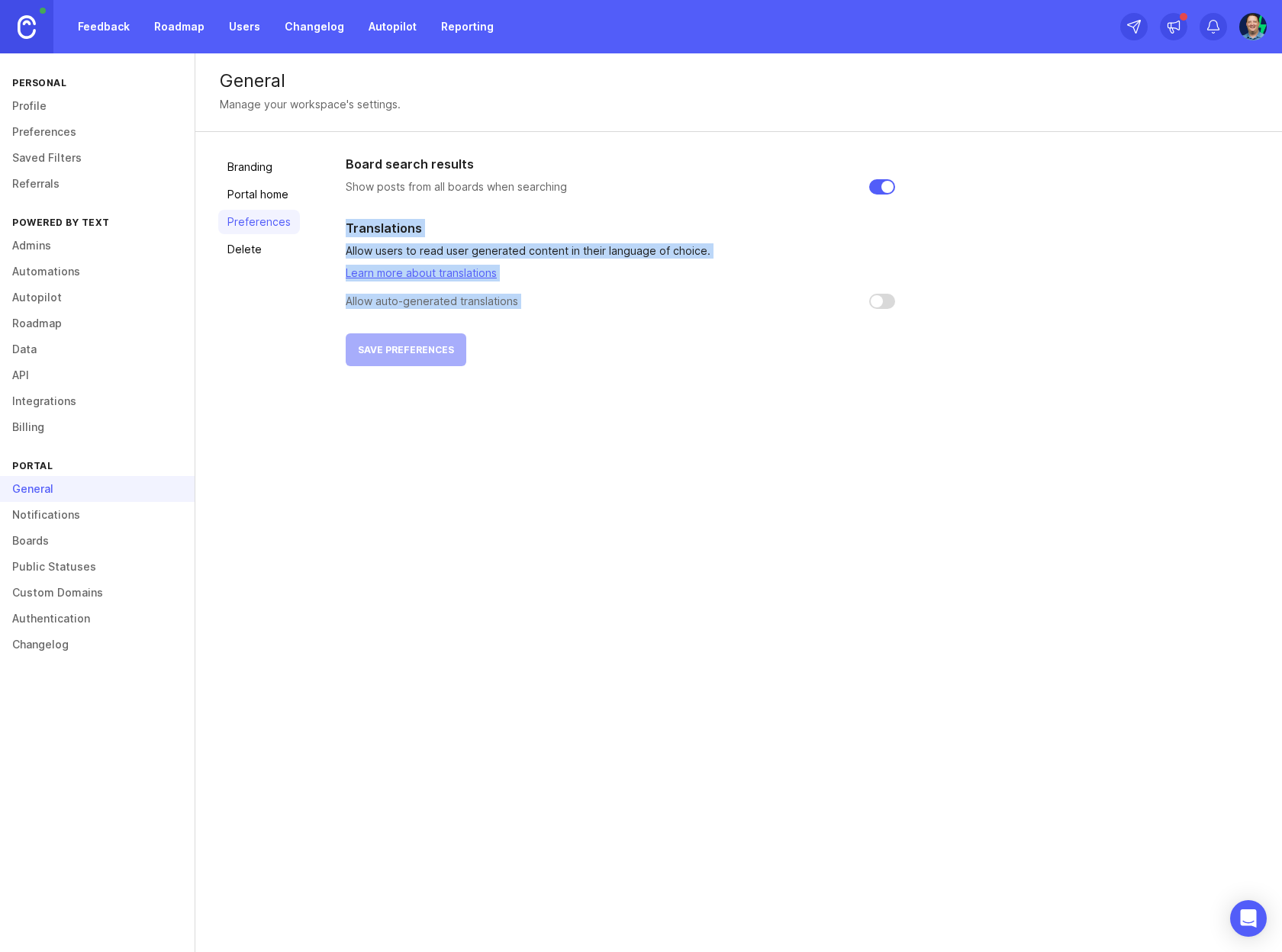
drag, startPoint x: 346, startPoint y: 224, endPoint x: 655, endPoint y: 313, distance: 321.6
click at [655, 313] on div "Board search results Show posts from all boards when searching Translations All…" at bounding box center [620, 260] width 550 height 211
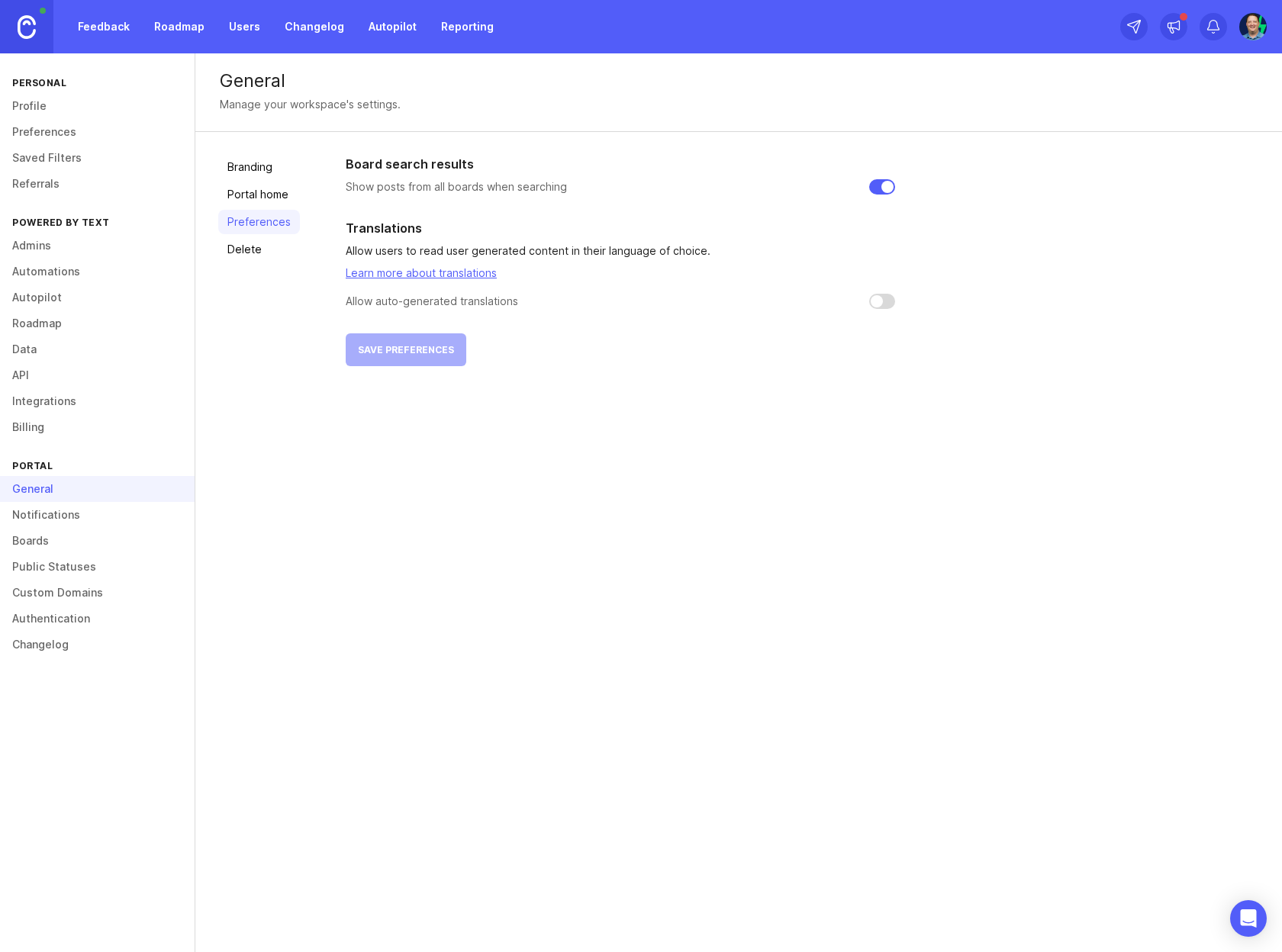
click at [259, 248] on link "Delete" at bounding box center [259, 249] width 81 height 24
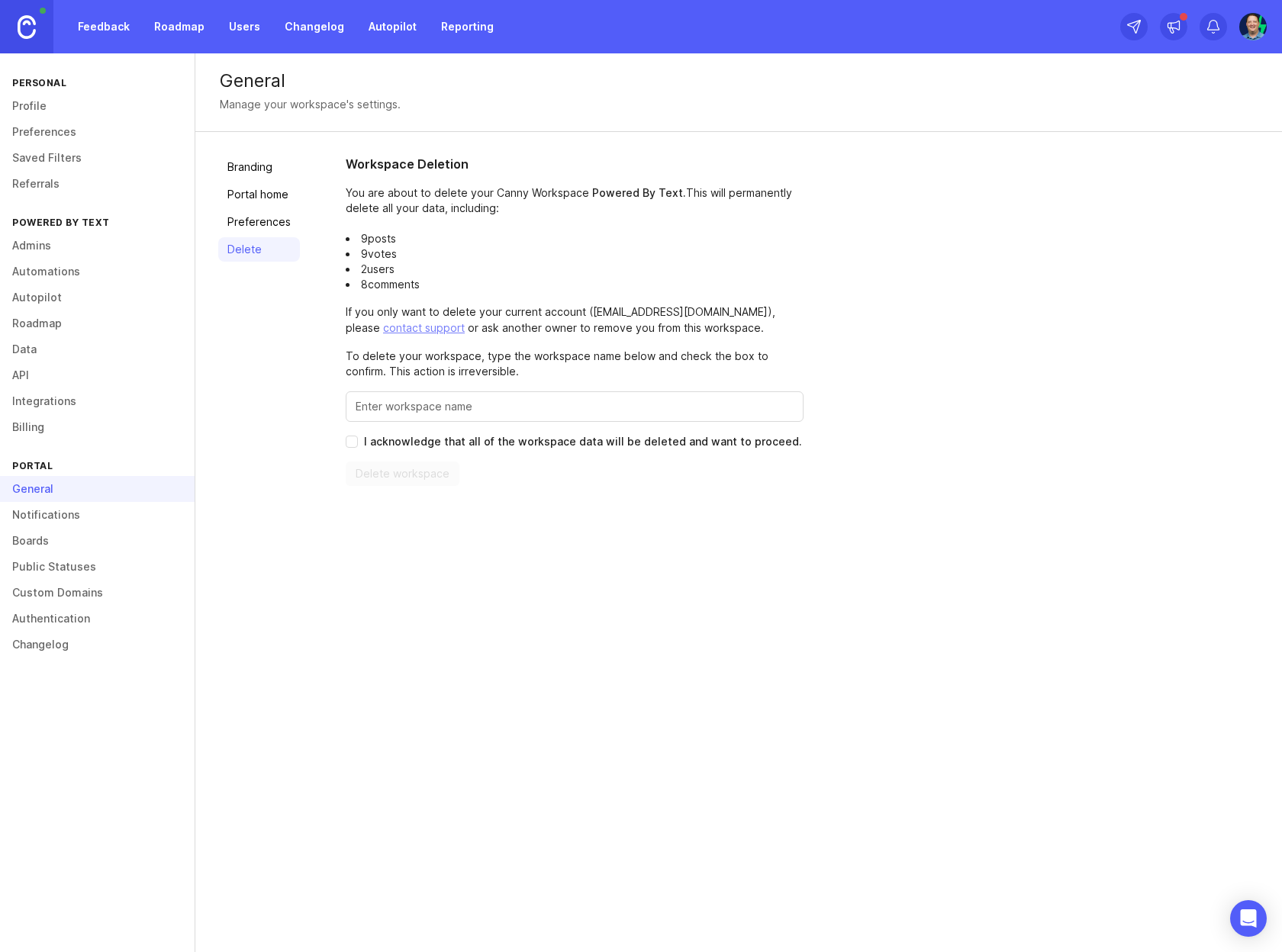
click at [420, 410] on input "Enter this workspace's name to confirm" at bounding box center [574, 406] width 438 height 17
click at [315, 373] on div "Branding Portal home Preferences Delete Workspace Deletion You are about to del…" at bounding box center [739, 320] width 1086 height 377
click at [268, 178] on link "Branding" at bounding box center [259, 167] width 81 height 24
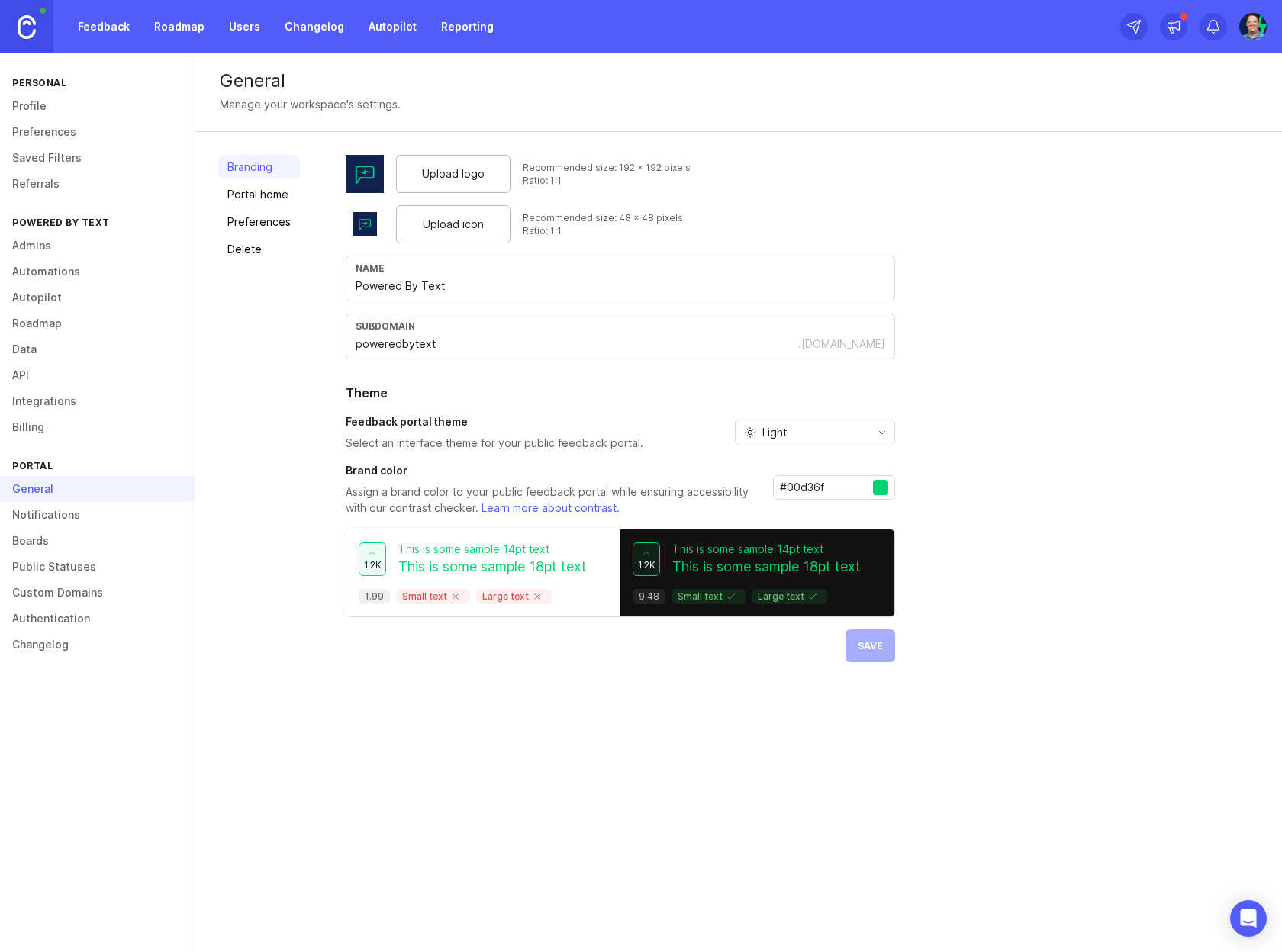
click at [260, 191] on link "Portal home" at bounding box center [259, 194] width 81 height 24
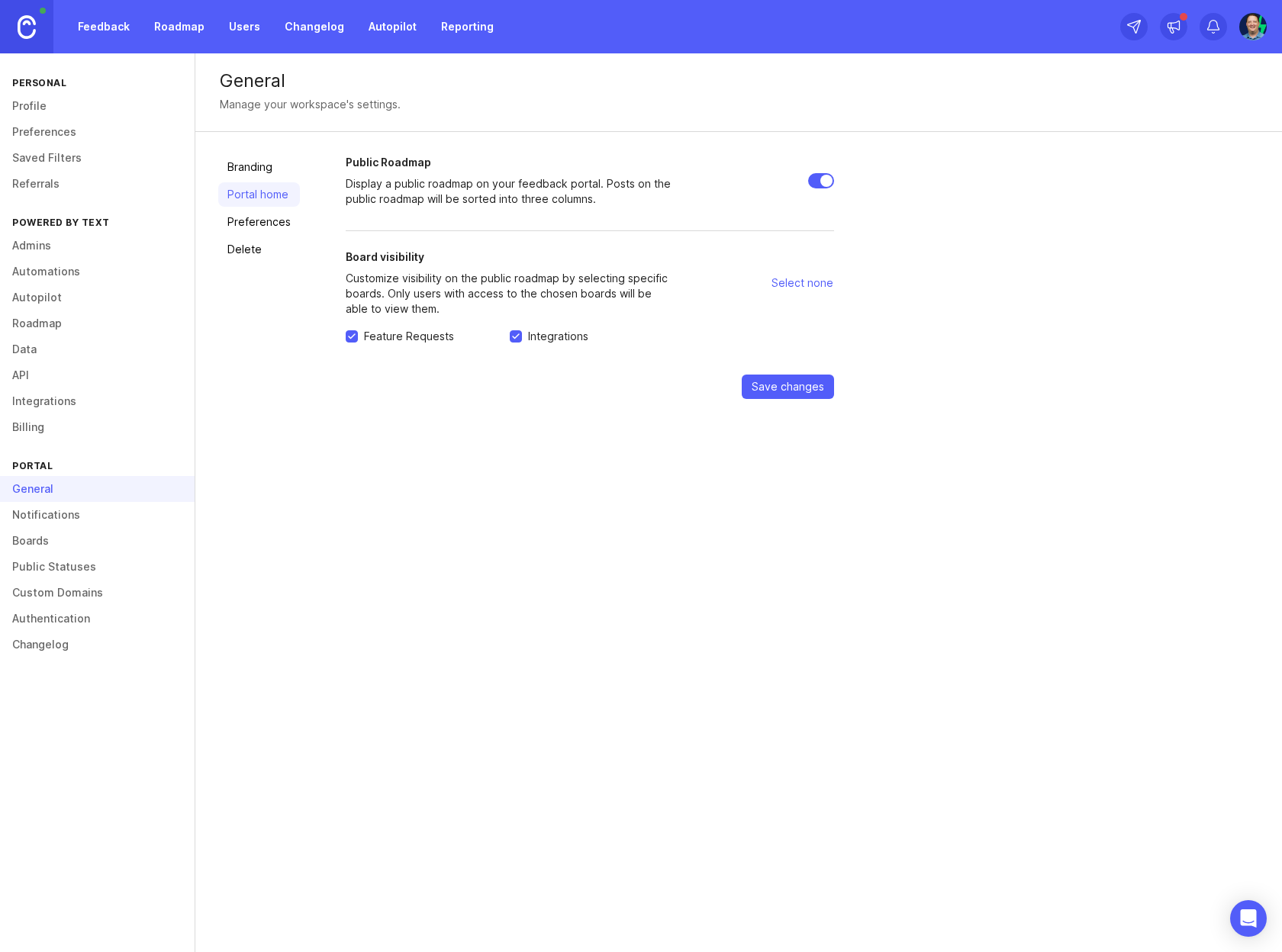
click at [257, 213] on link "Preferences" at bounding box center [259, 222] width 81 height 24
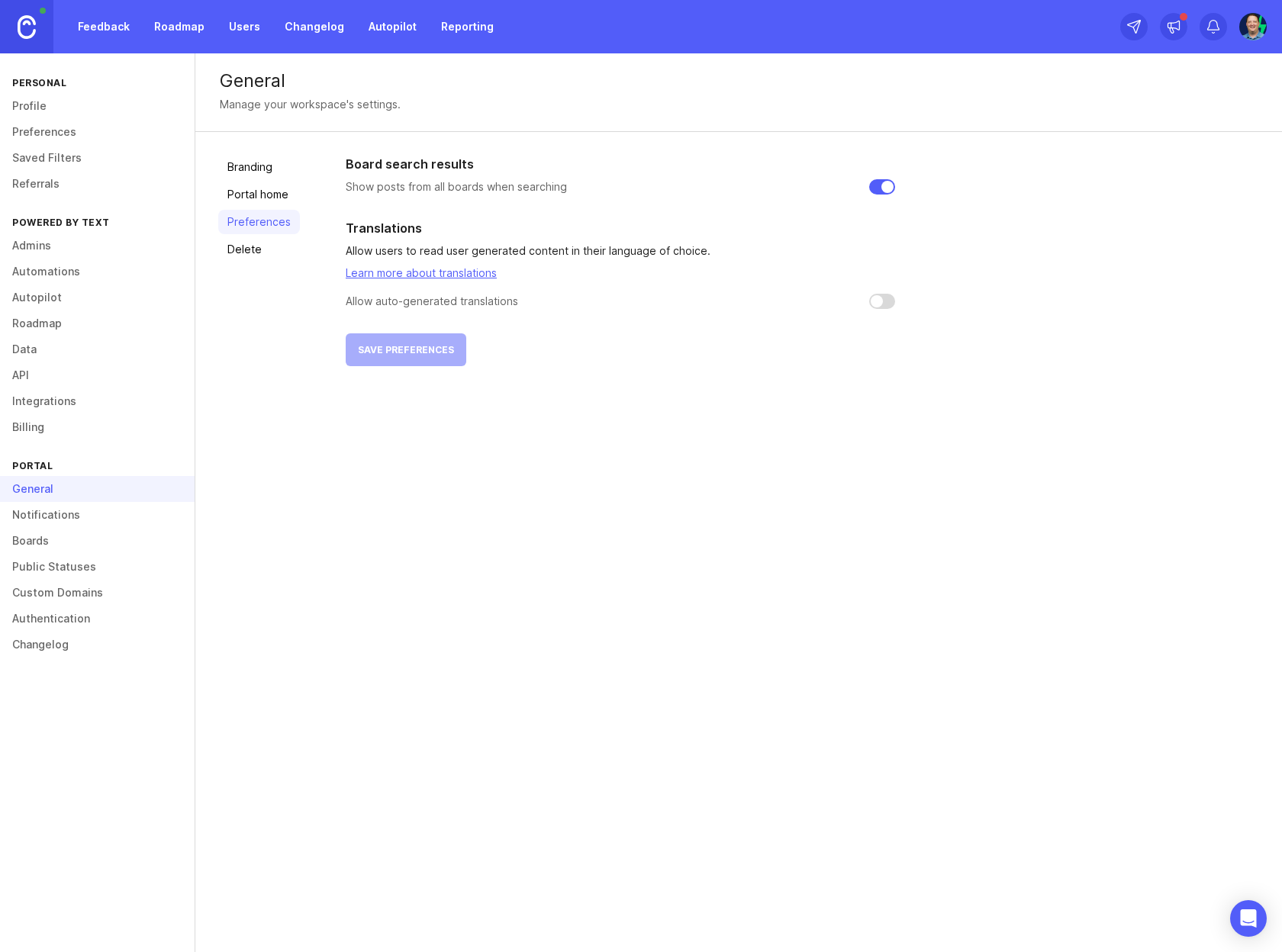
click at [248, 237] on link "Delete" at bounding box center [259, 249] width 81 height 24
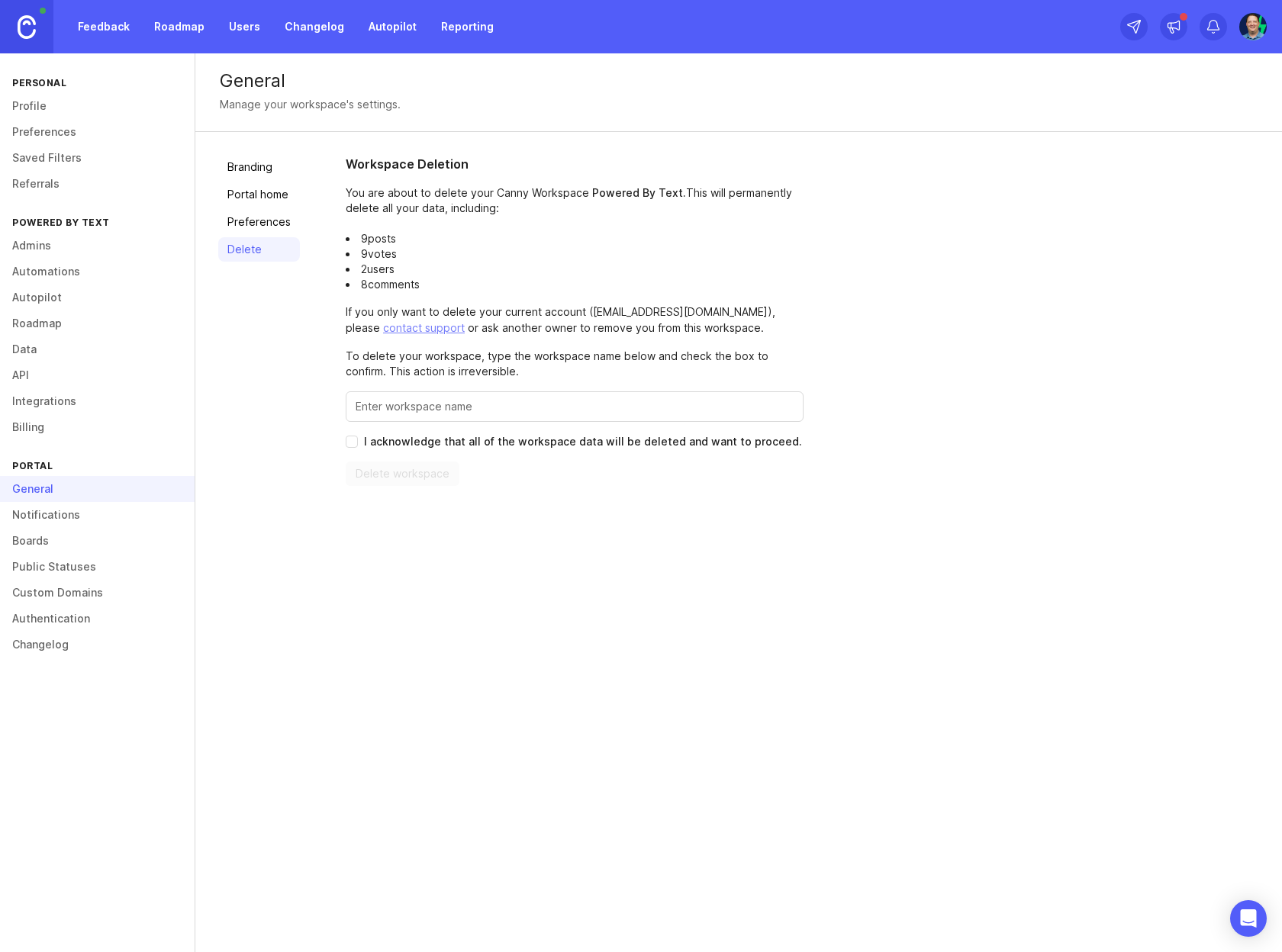
click at [80, 516] on link "Notifications" at bounding box center [97, 515] width 195 height 26
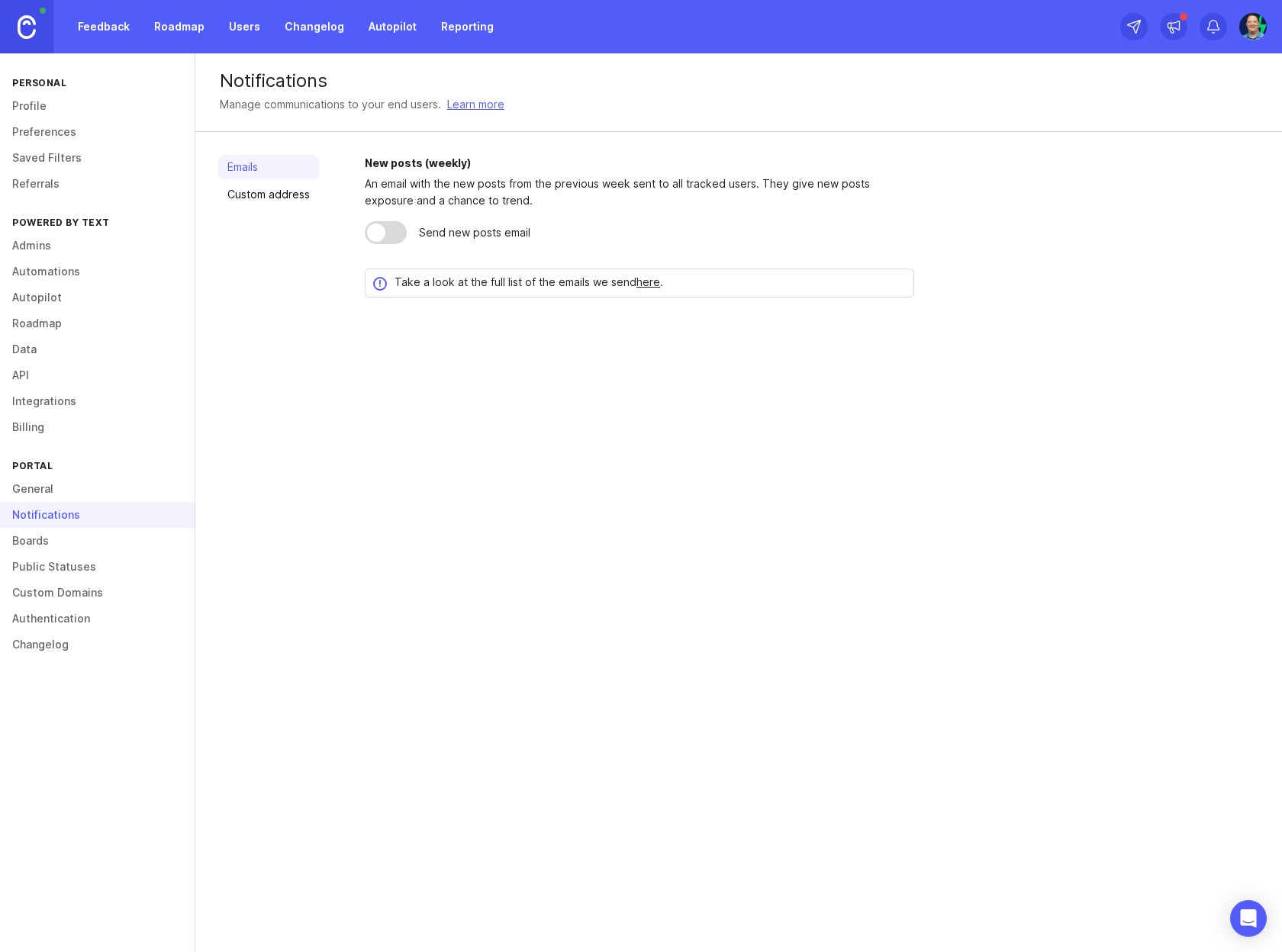
click at [42, 540] on link "Boards" at bounding box center [97, 541] width 195 height 26
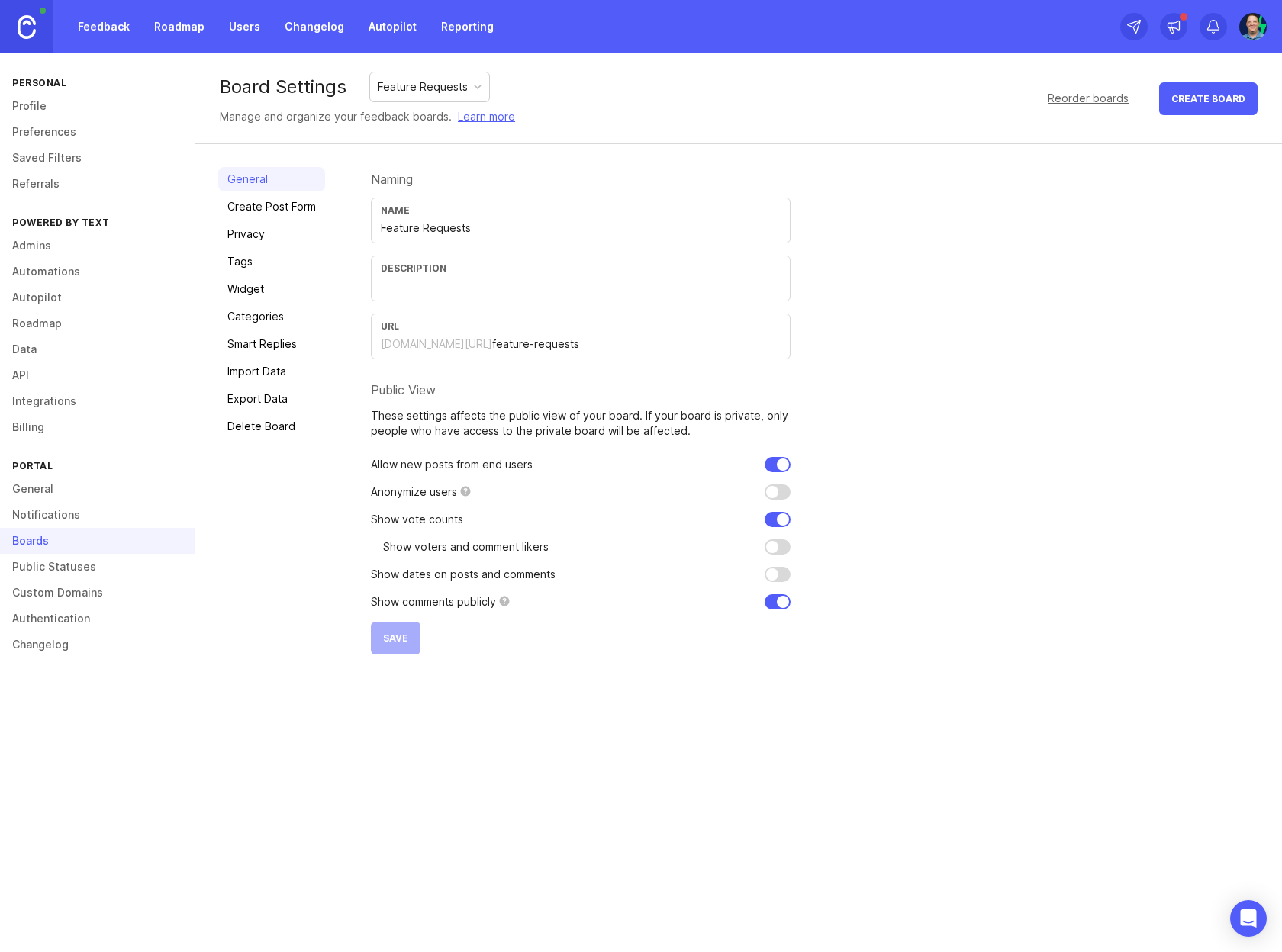
click at [426, 94] on div "Feature Requests" at bounding box center [422, 87] width 90 height 17
click at [432, 90] on div "Feature Requests" at bounding box center [422, 87] width 90 height 17
click at [784, 493] on input "checkbox" at bounding box center [778, 492] width 26 height 16
checkbox input "false"
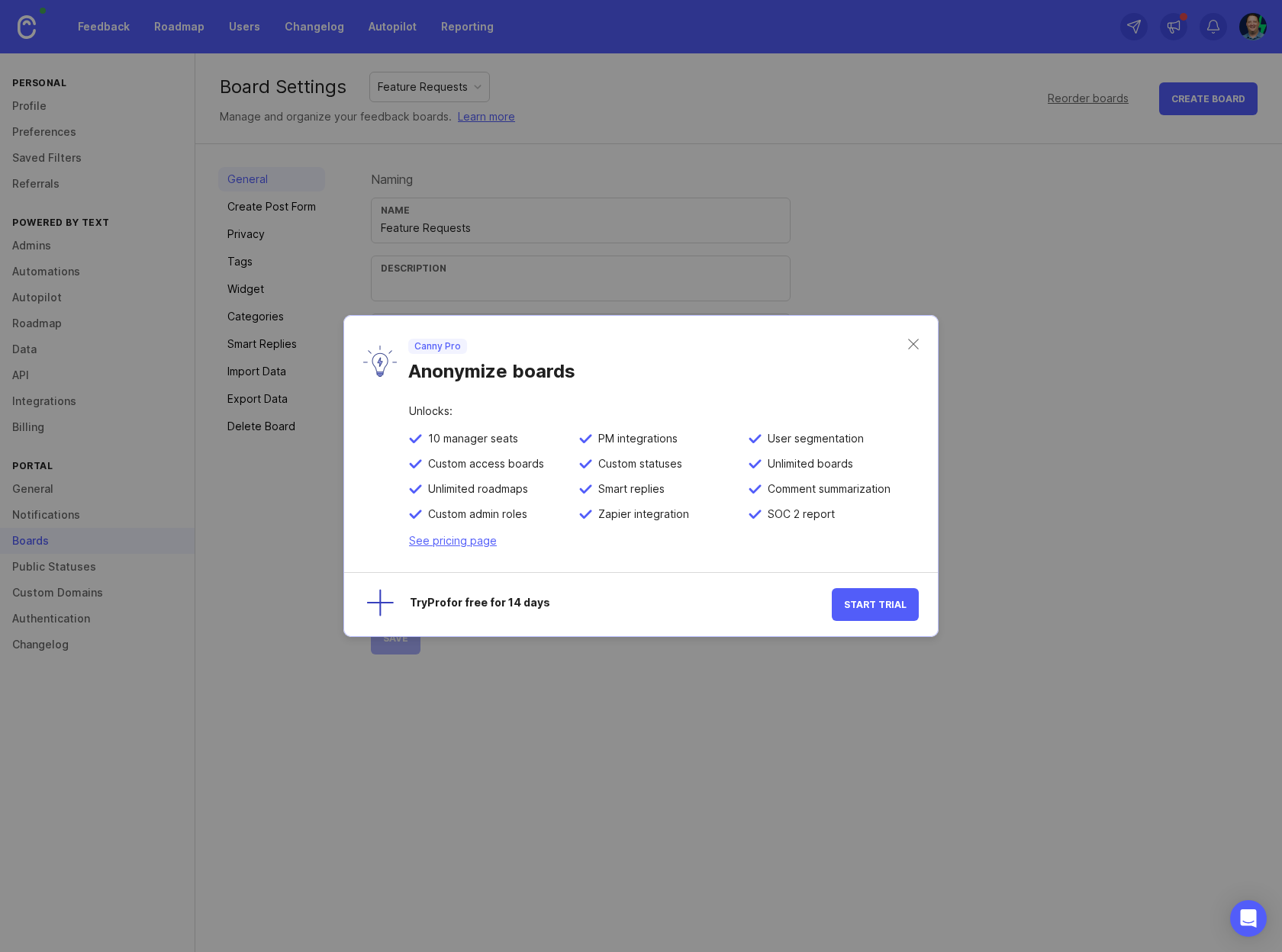
click at [924, 346] on div "Canny Pro Anonymize boards" at bounding box center [641, 360] width 594 height 90
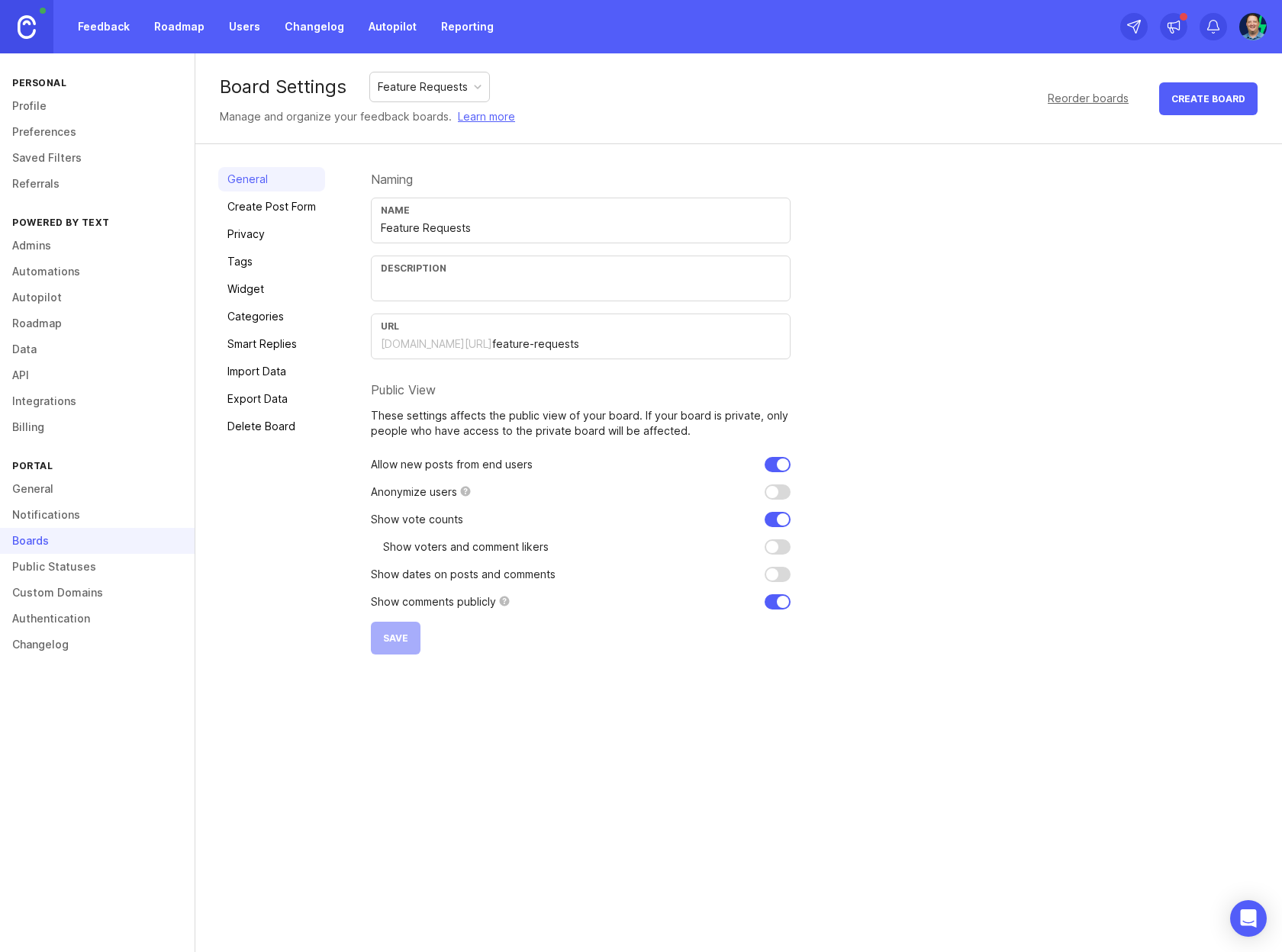
click at [448, 86] on div "Feature Requests" at bounding box center [422, 87] width 90 height 17
click at [775, 520] on input "checkbox" at bounding box center [778, 519] width 26 height 16
checkbox input "true"
click at [780, 547] on input "checkbox" at bounding box center [778, 547] width 26 height 16
checkbox input "false"
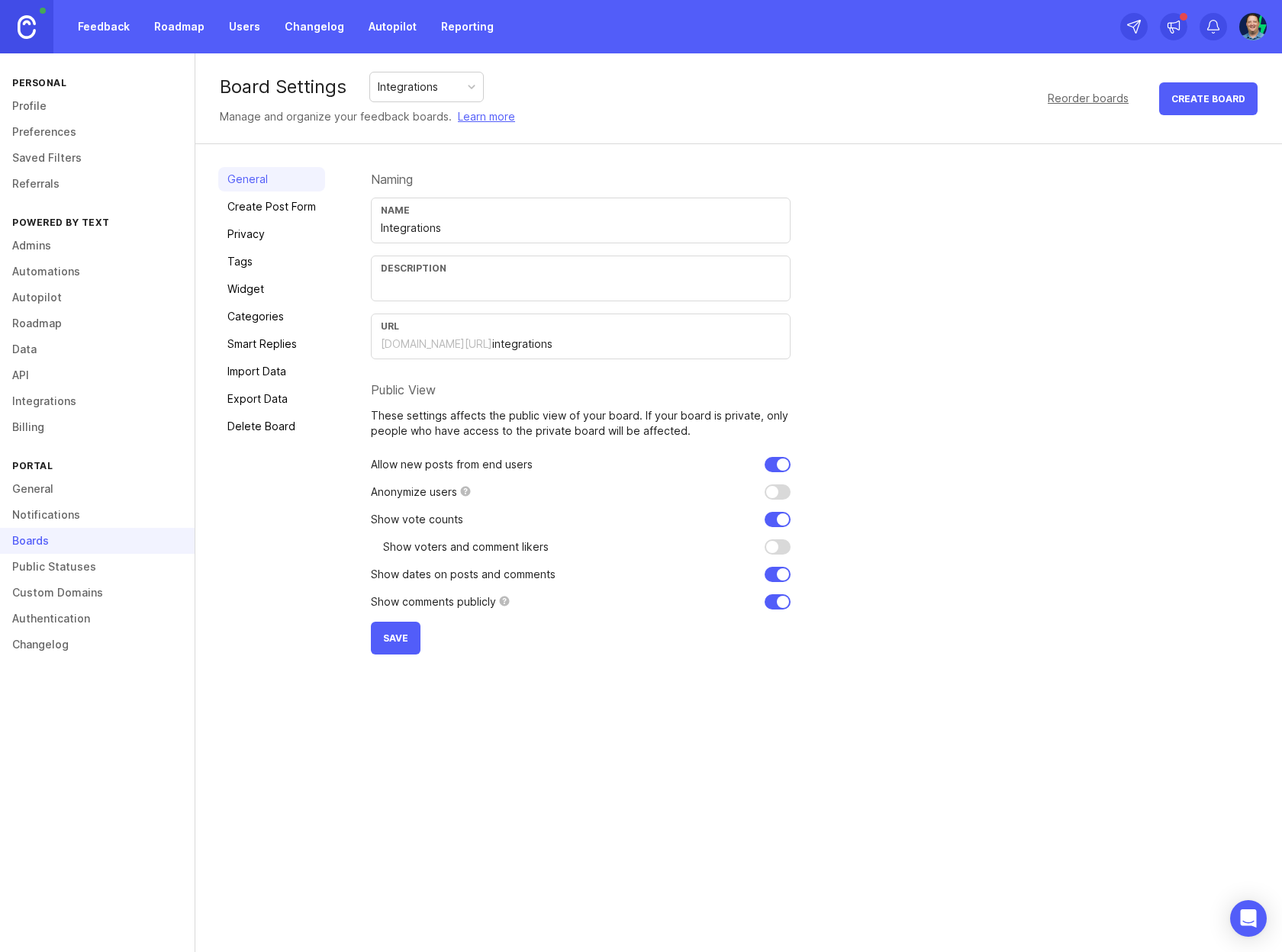
click at [778, 572] on input "checkbox" at bounding box center [778, 574] width 26 height 16
checkbox input "false"
click at [775, 605] on input "checkbox" at bounding box center [778, 602] width 26 height 16
checkbox input "true"
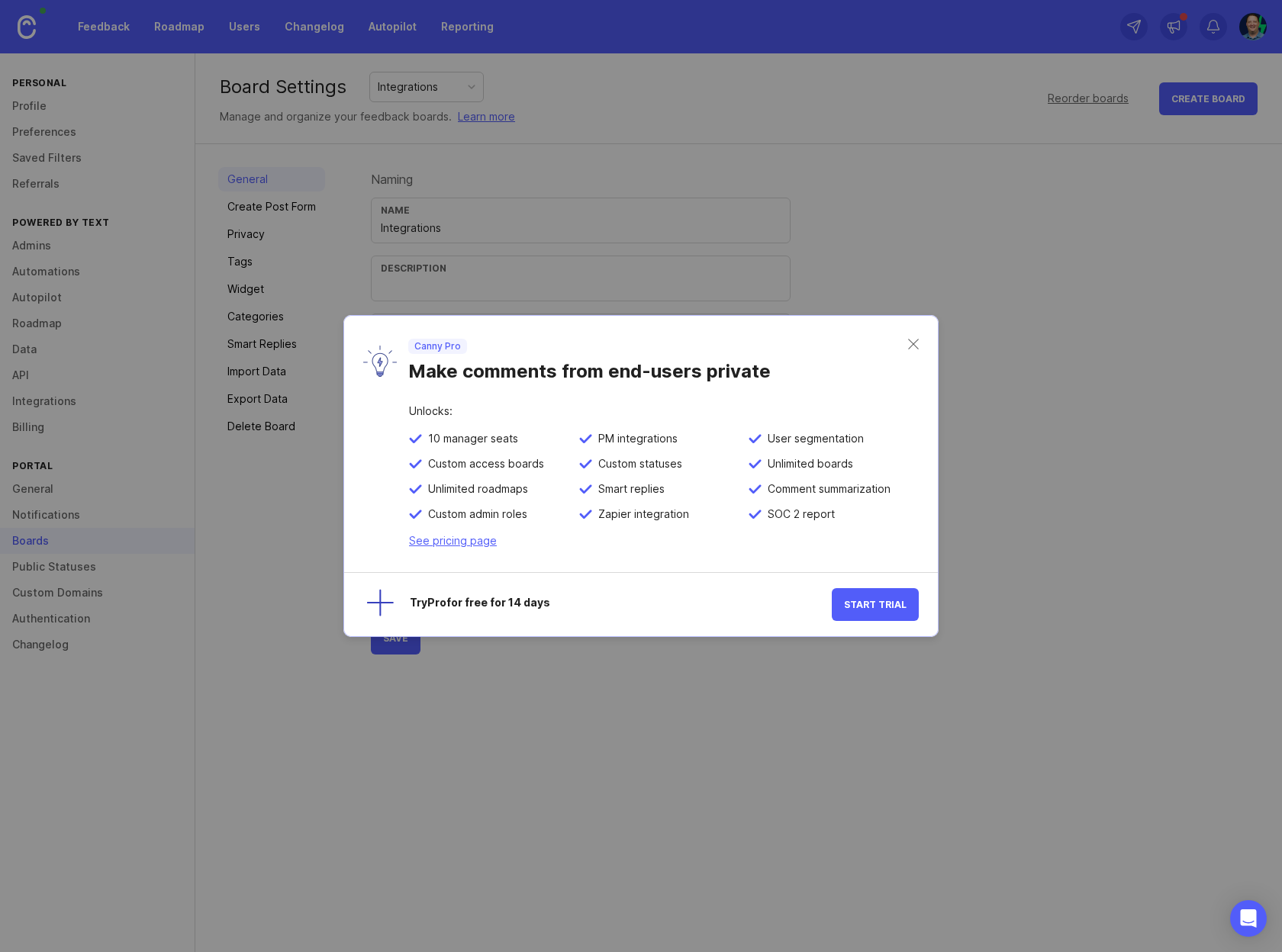
click at [911, 340] on div "Canny Pro Make comments from end-users private" at bounding box center [641, 360] width 594 height 90
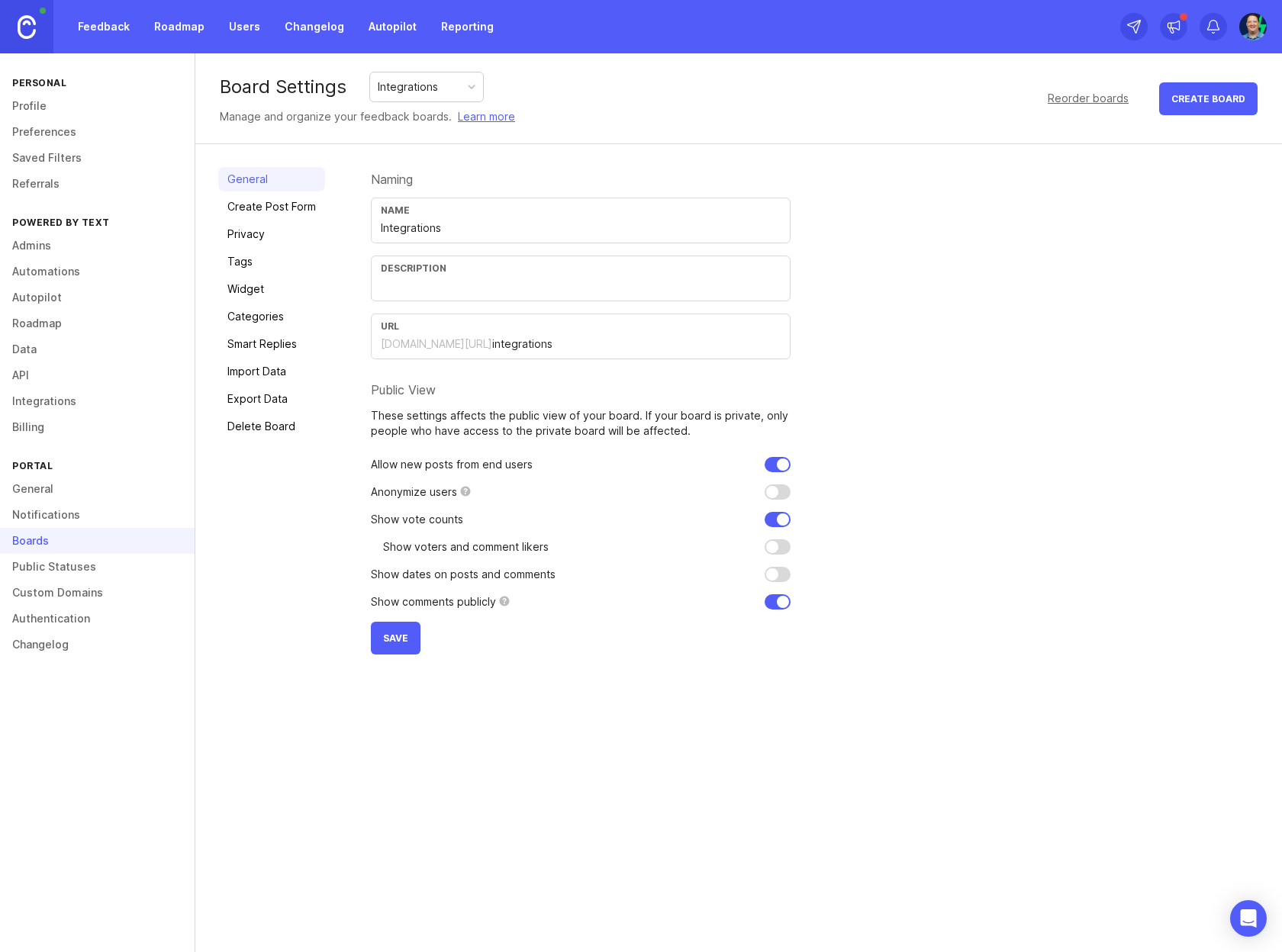
click at [406, 644] on button "Save" at bounding box center [396, 638] width 50 height 33
click at [457, 89] on div "Integrations" at bounding box center [427, 86] width 113 height 29
click at [432, 82] on div "Feature Requests" at bounding box center [422, 87] width 90 height 17
click at [336, 279] on div "General Create Post Form Privacy Tags Widget Categories Smart Replies Import Da…" at bounding box center [739, 411] width 1086 height 534
click at [263, 237] on link "Privacy" at bounding box center [272, 234] width 107 height 24
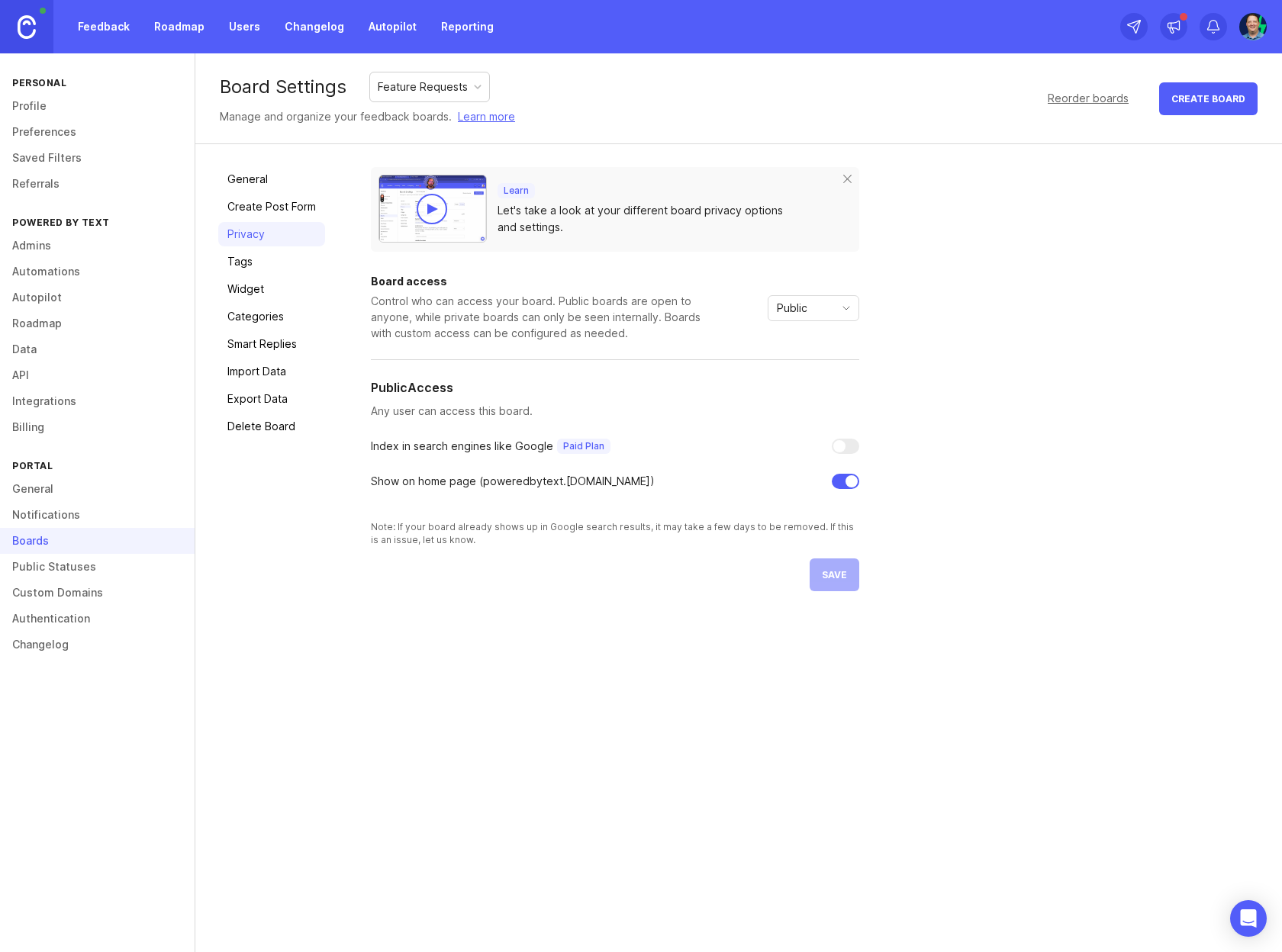
click at [805, 309] on span "Public" at bounding box center [792, 308] width 30 height 17
click at [824, 390] on li "Custom" at bounding box center [812, 387] width 90 height 25
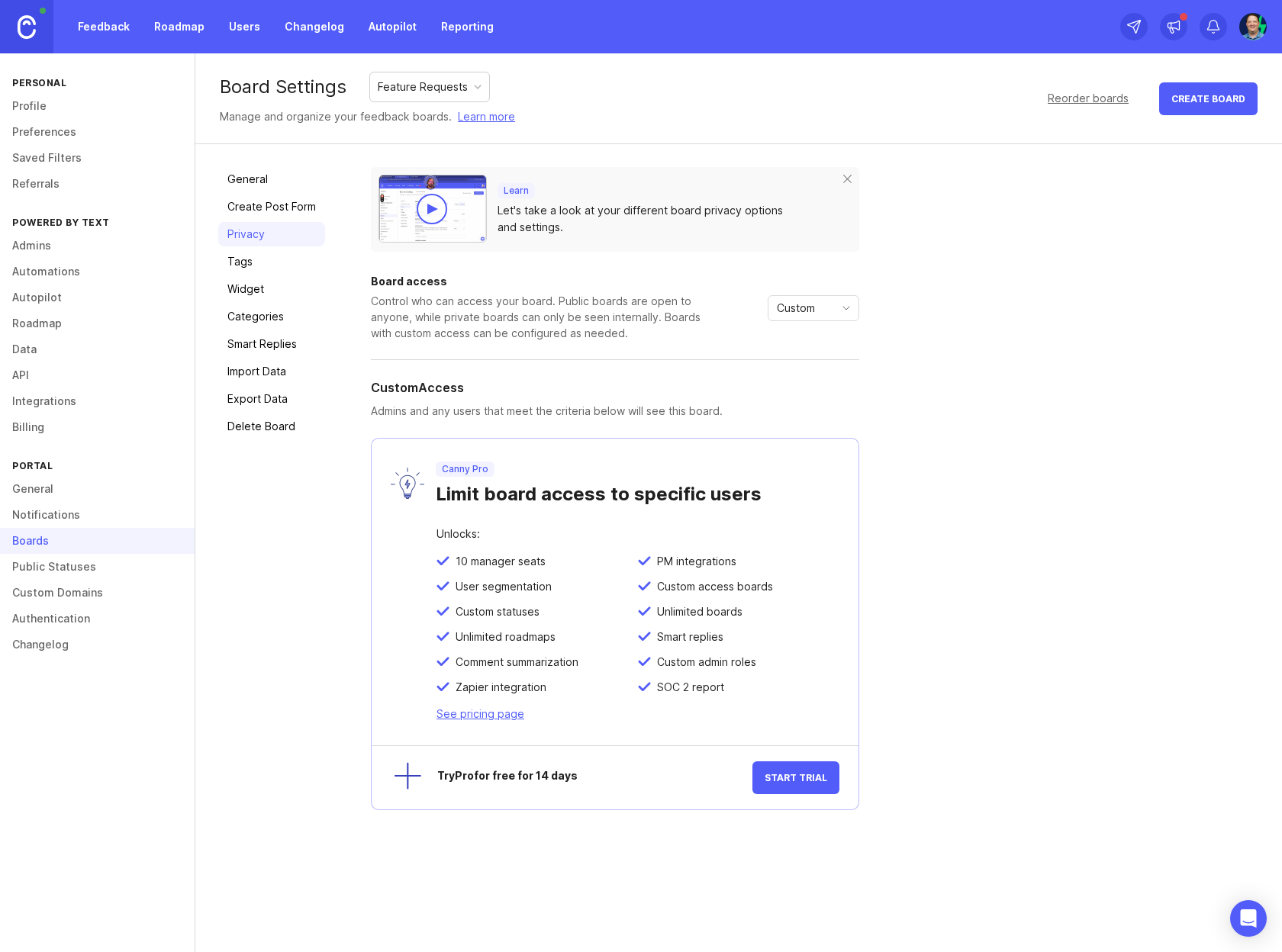
click at [831, 312] on div "Custom" at bounding box center [801, 308] width 66 height 24
click at [801, 365] on span "Public" at bounding box center [792, 363] width 30 height 17
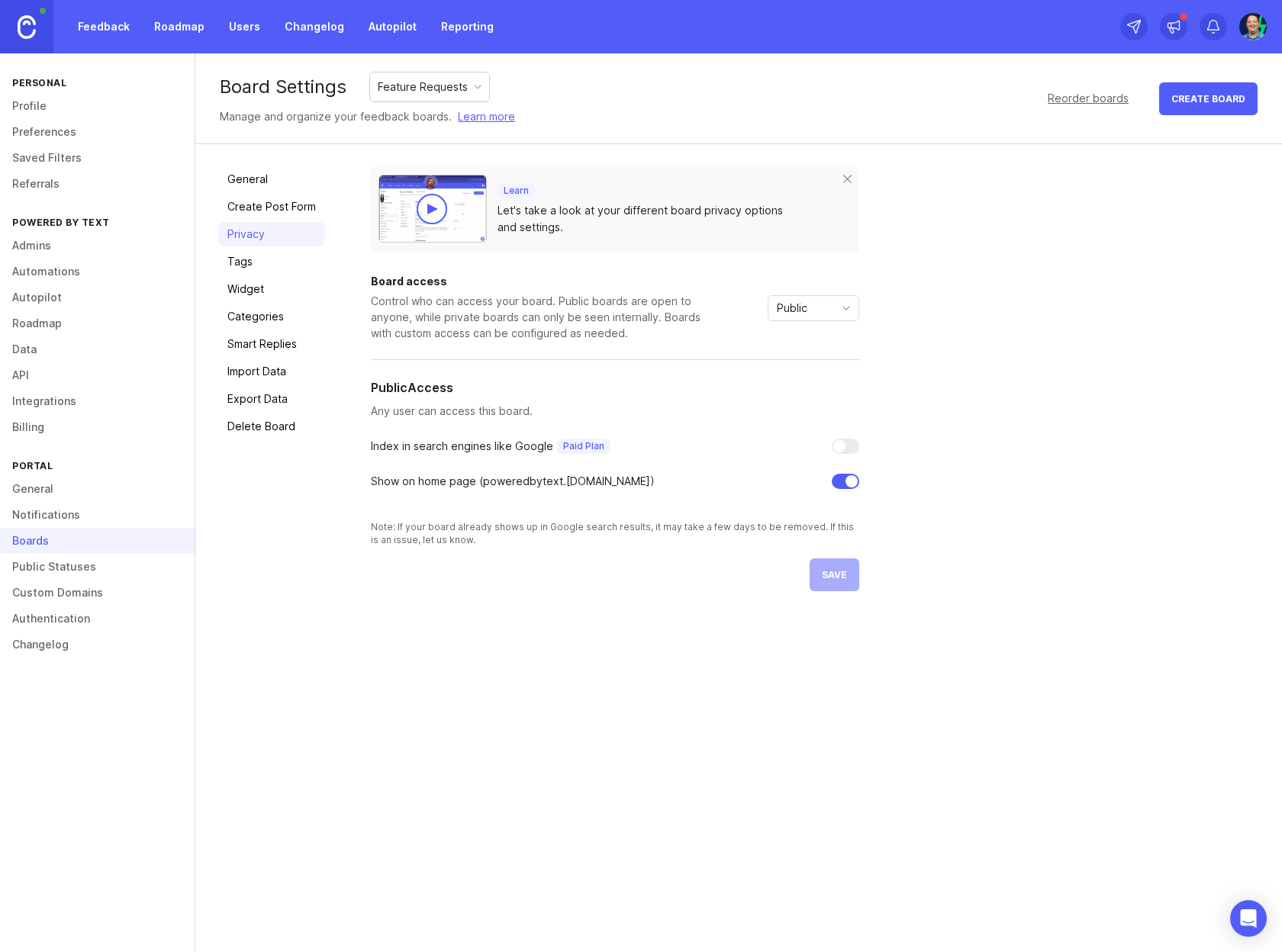
click at [820, 303] on div "Public" at bounding box center [801, 308] width 66 height 24
click at [683, 340] on div "Control who can access your board. Public boards are open to anyone, while priv…" at bounding box center [539, 317] width 336 height 48
click at [263, 254] on link "Tags" at bounding box center [272, 261] width 107 height 24
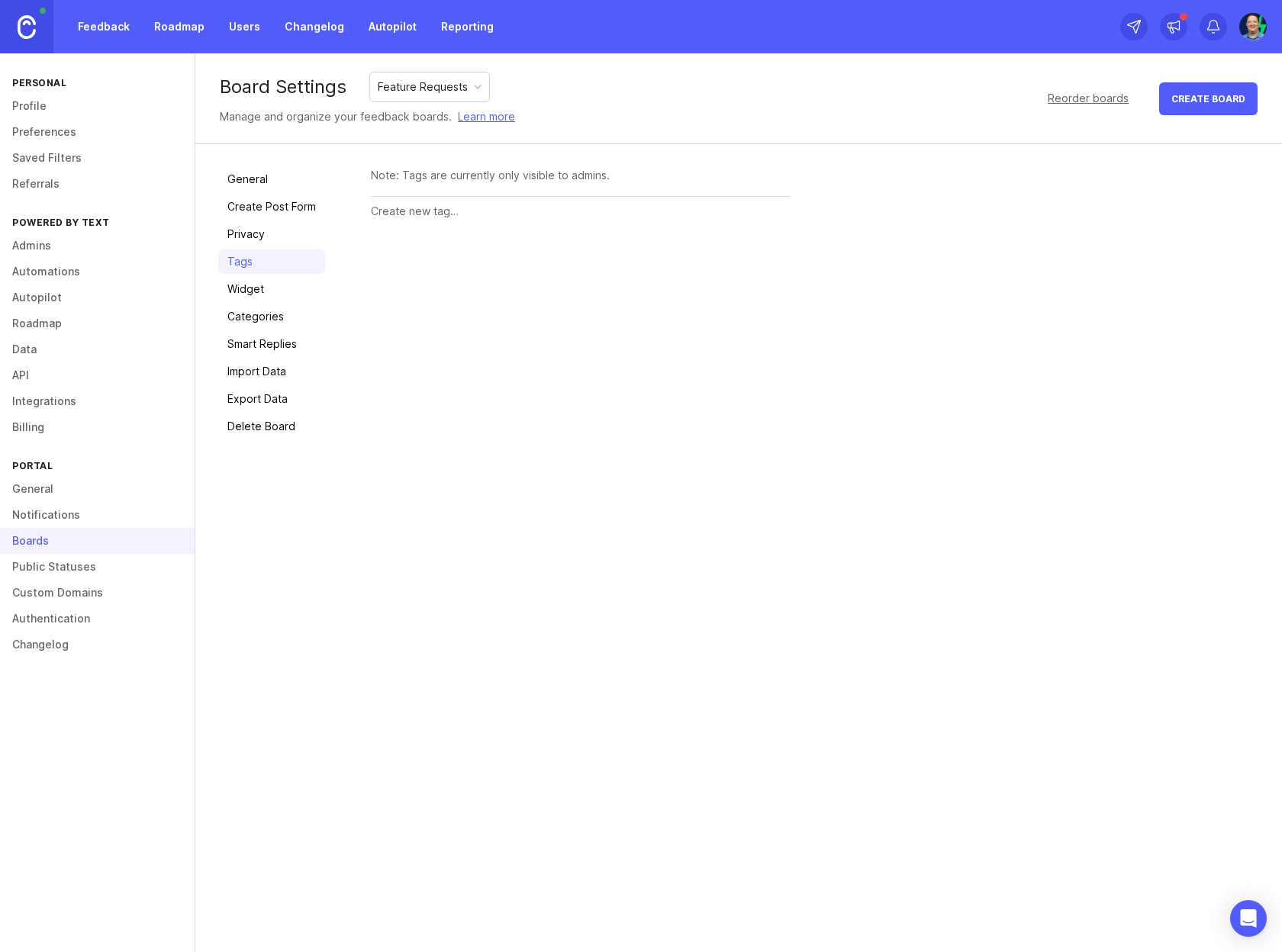
click at [262, 295] on link "Widget" at bounding box center [272, 289] width 107 height 24
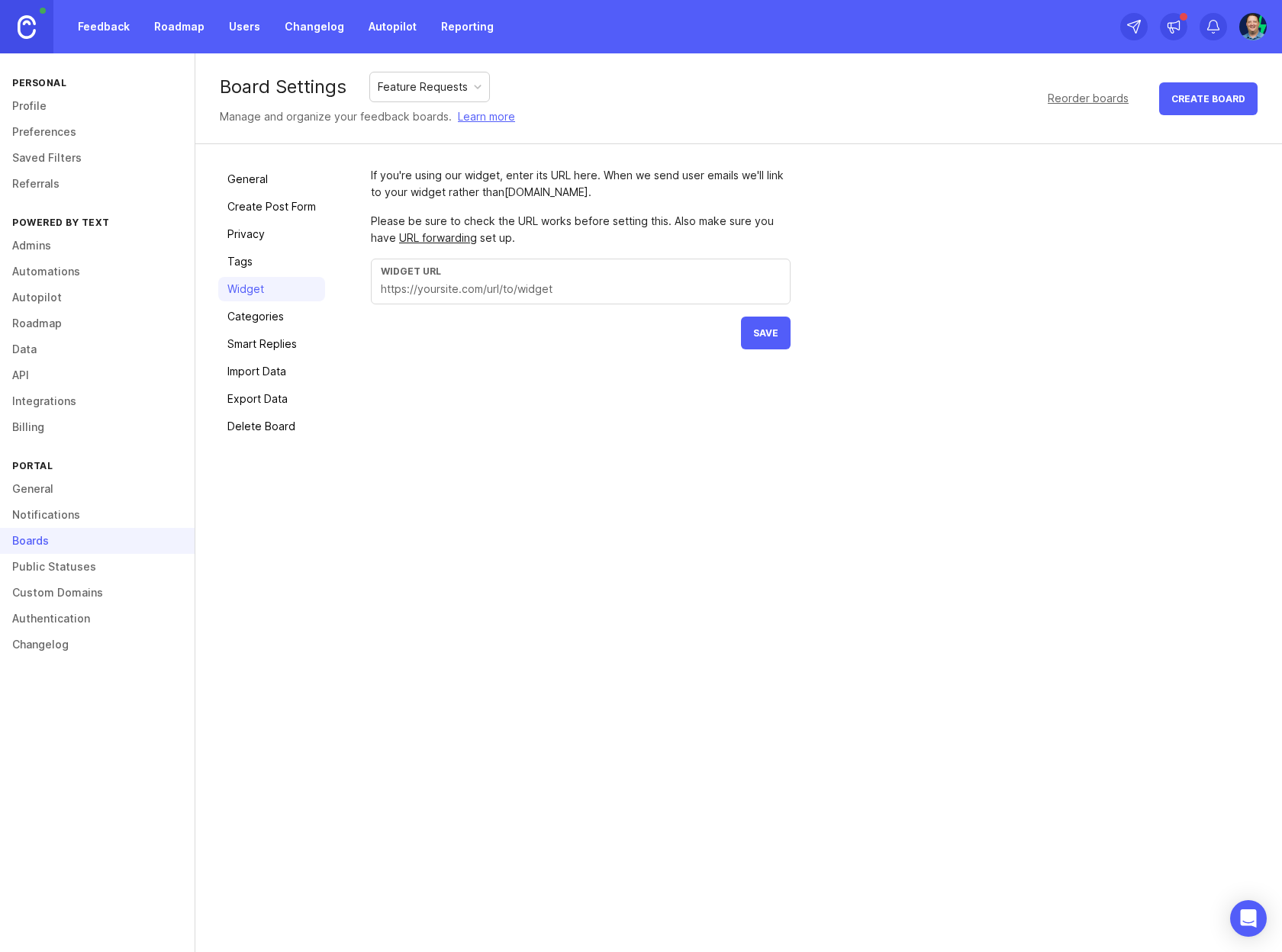
click at [263, 273] on link "Tags" at bounding box center [272, 261] width 107 height 24
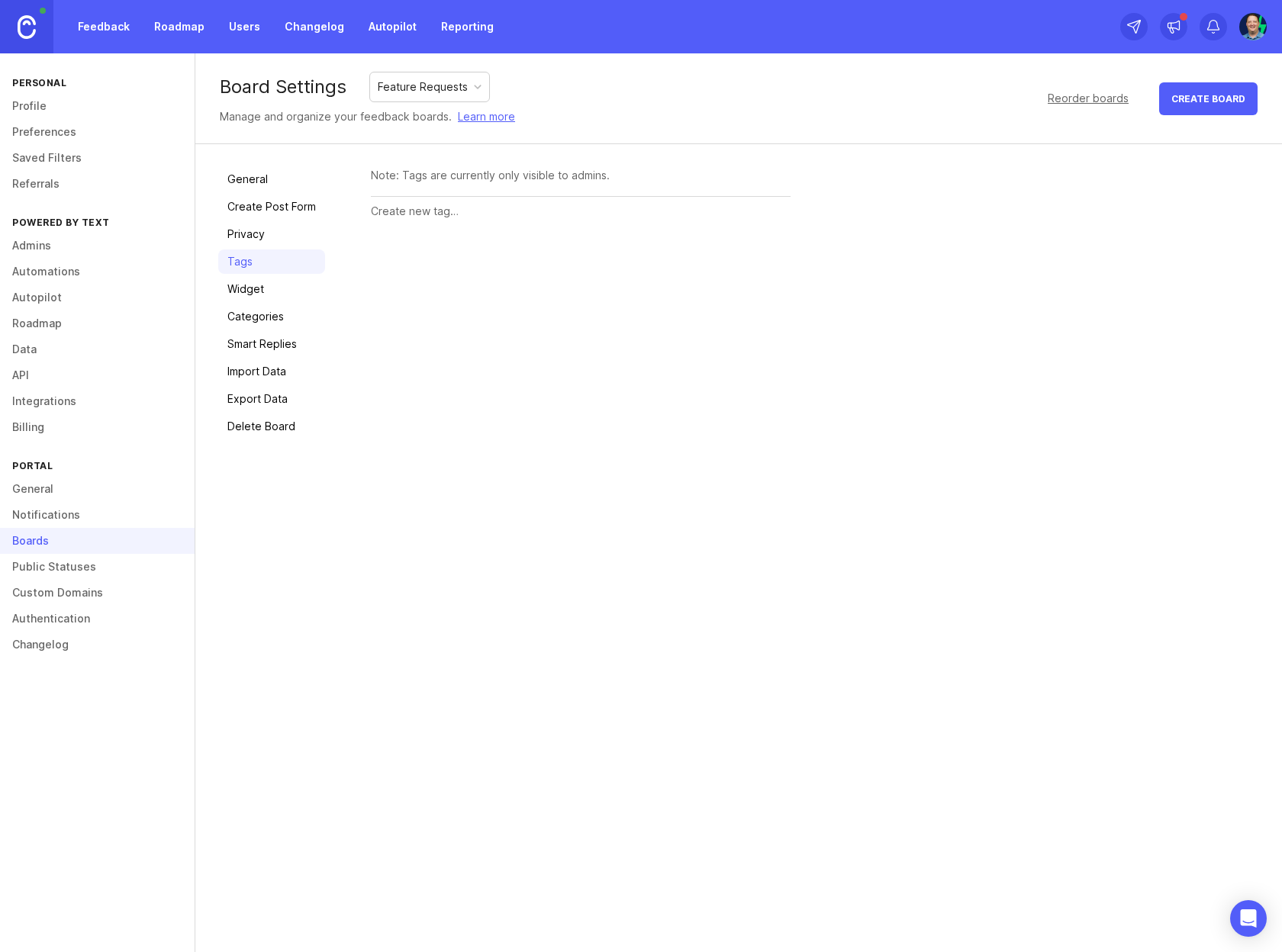
click at [957, 107] on div "Board Settings Feature Requests Manage and organize your feedback boards. Learn…" at bounding box center [739, 99] width 1086 height 90
click at [251, 319] on link "Categories" at bounding box center [272, 317] width 107 height 24
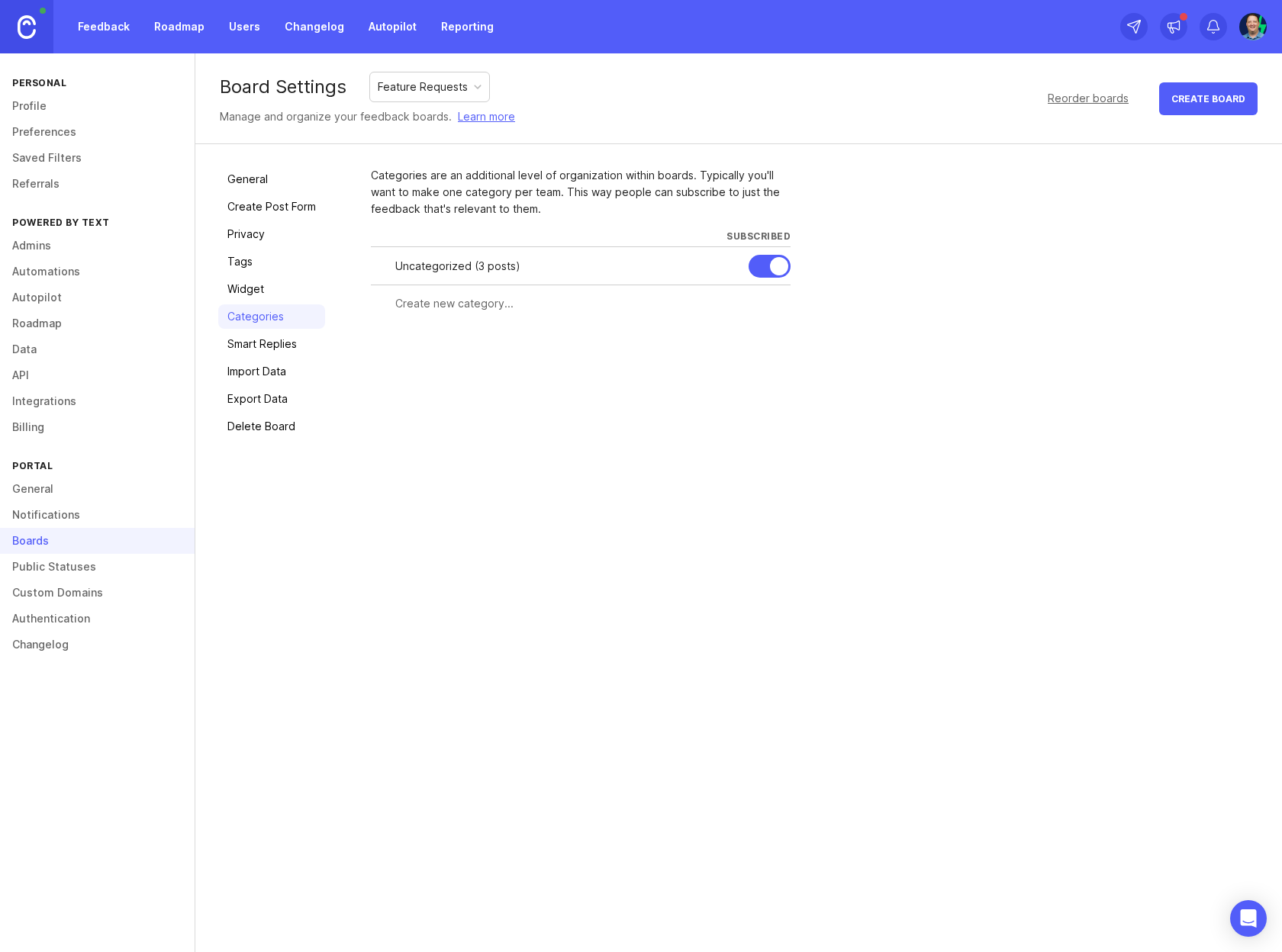
click at [282, 343] on link "Smart Replies" at bounding box center [272, 343] width 107 height 24
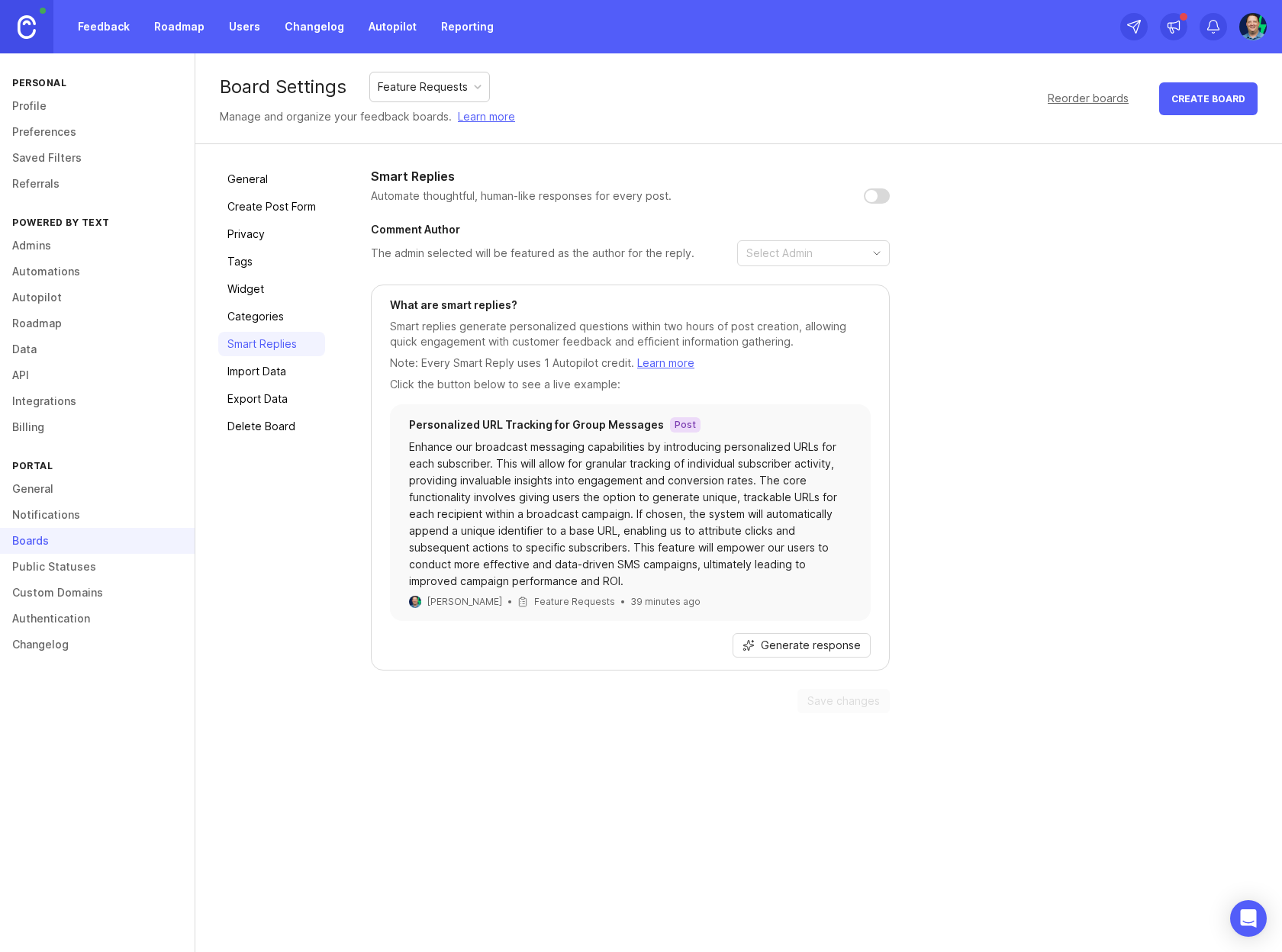
click at [257, 380] on link "Import Data" at bounding box center [272, 371] width 107 height 24
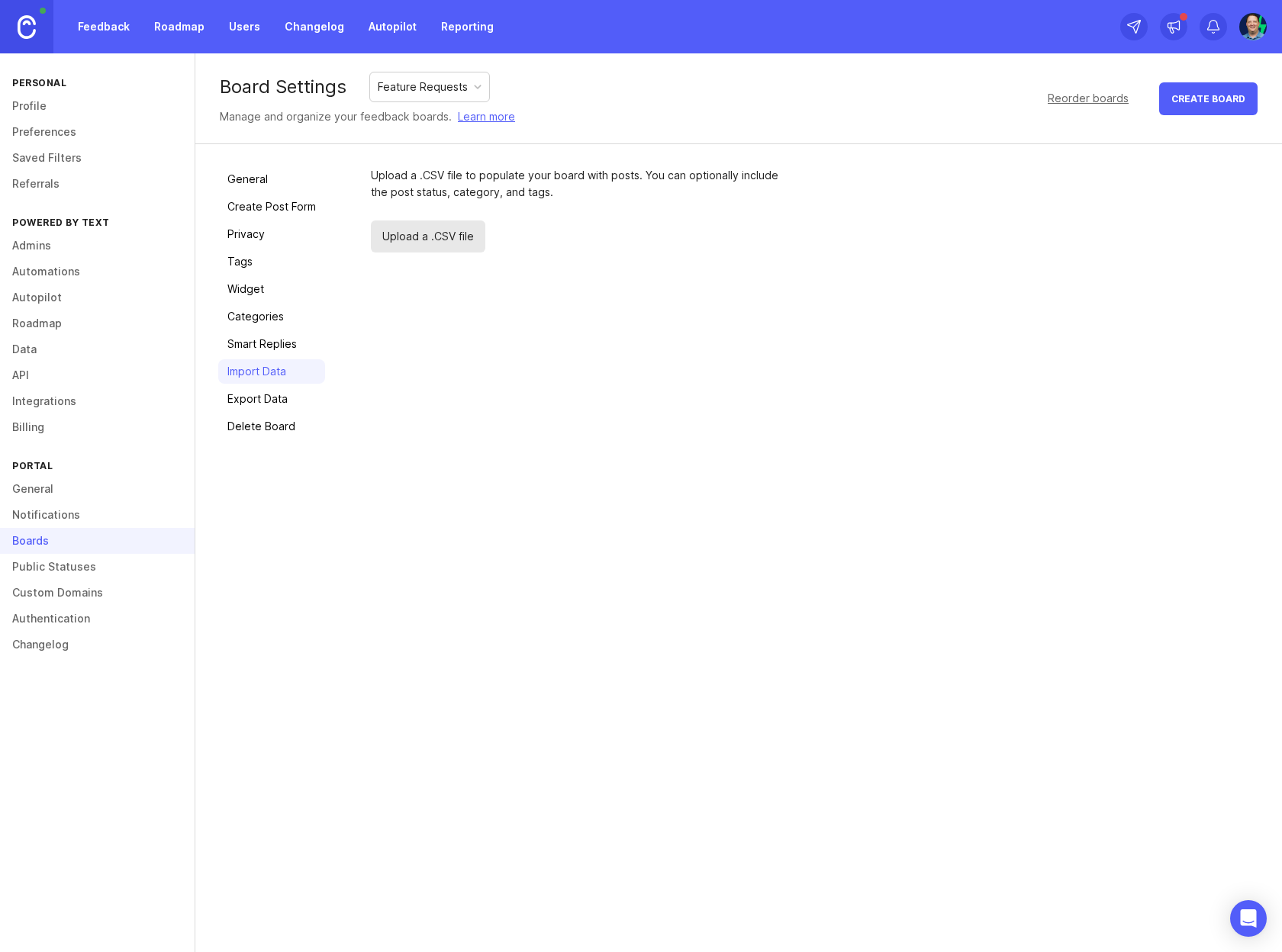
click at [250, 402] on link "Export Data" at bounding box center [272, 399] width 107 height 24
click at [249, 432] on link "Delete Board" at bounding box center [272, 427] width 107 height 24
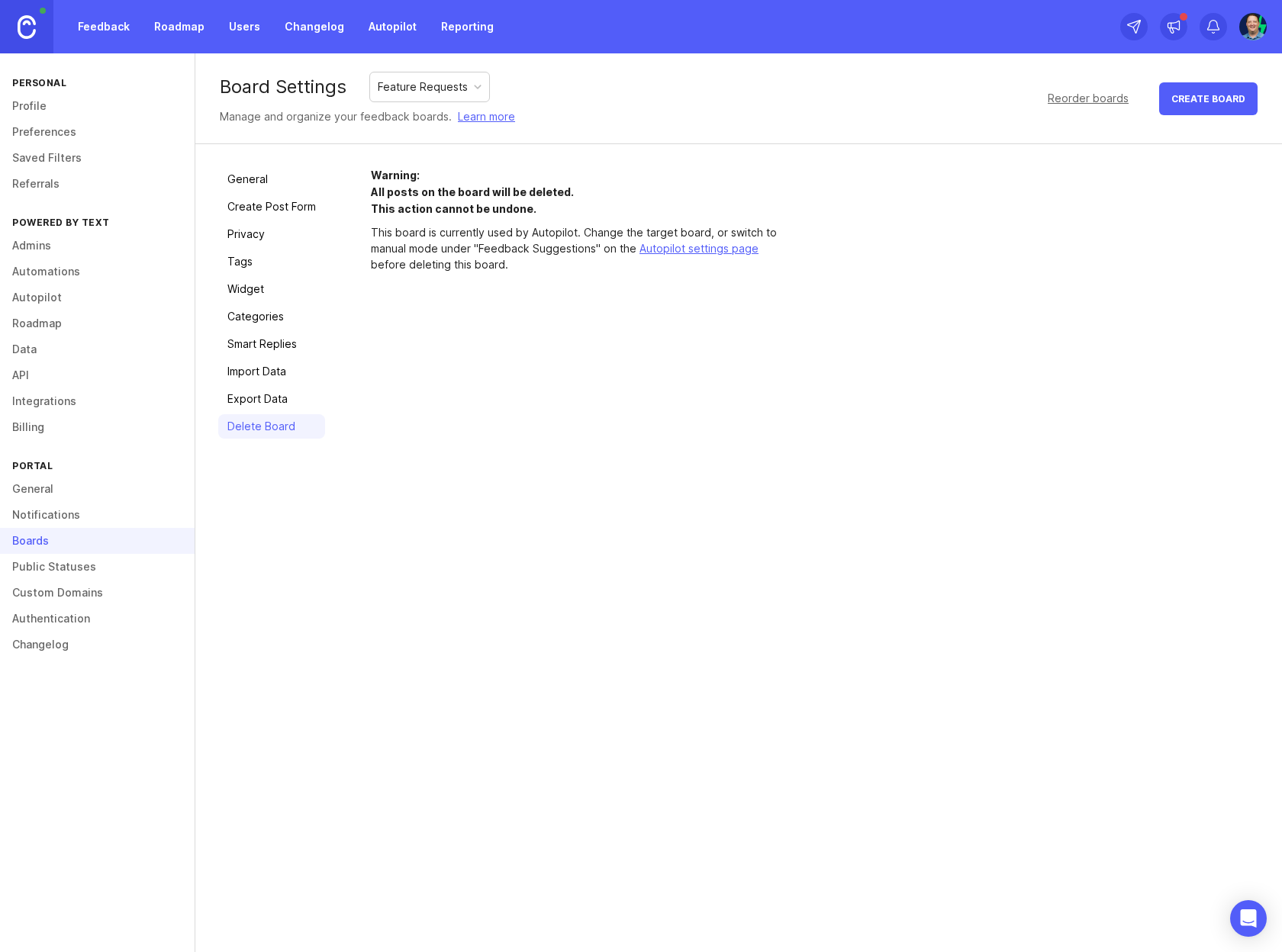
click at [257, 175] on link "General" at bounding box center [272, 179] width 107 height 24
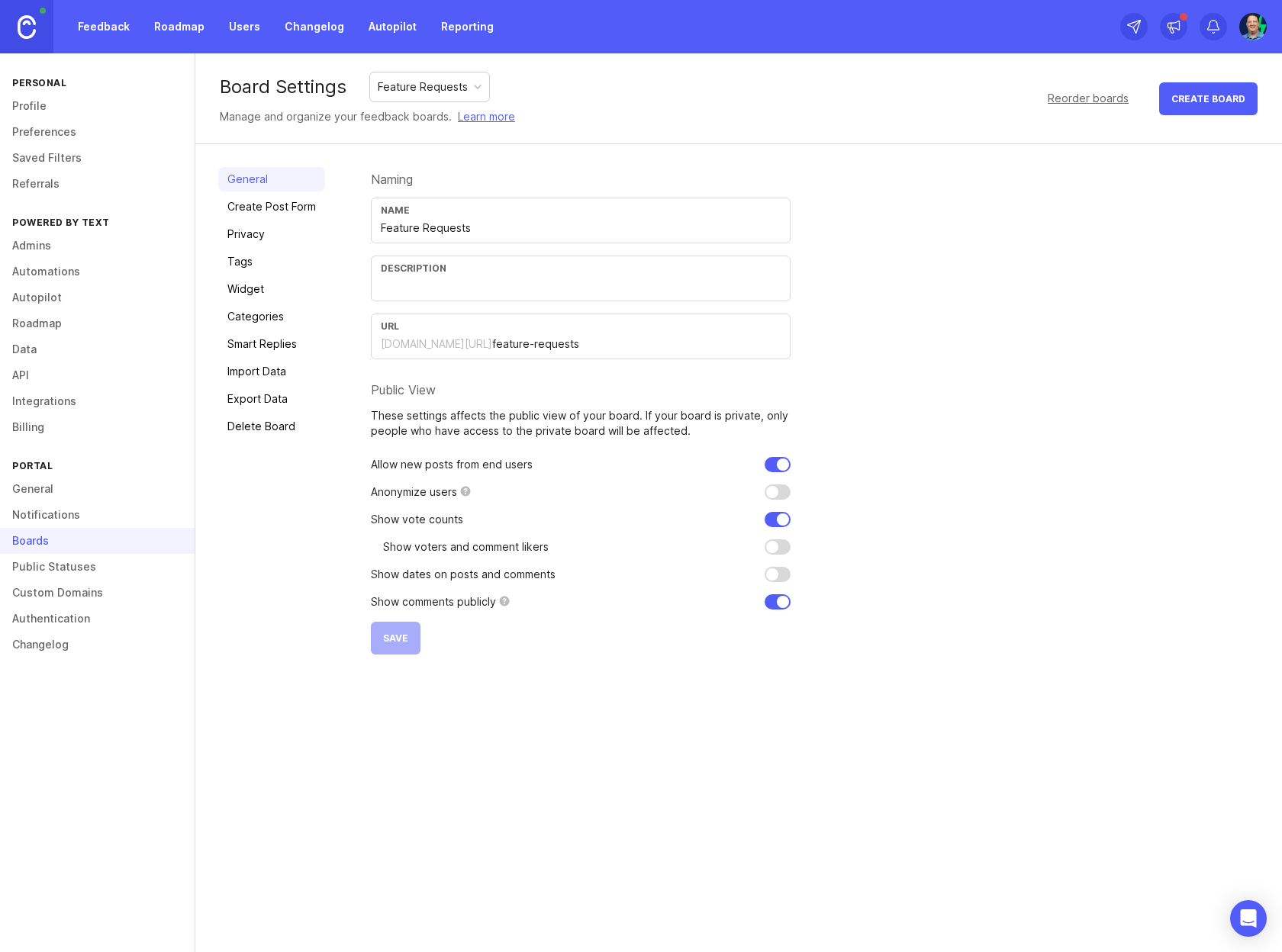
click at [49, 569] on link "Public Statuses" at bounding box center [97, 567] width 195 height 26
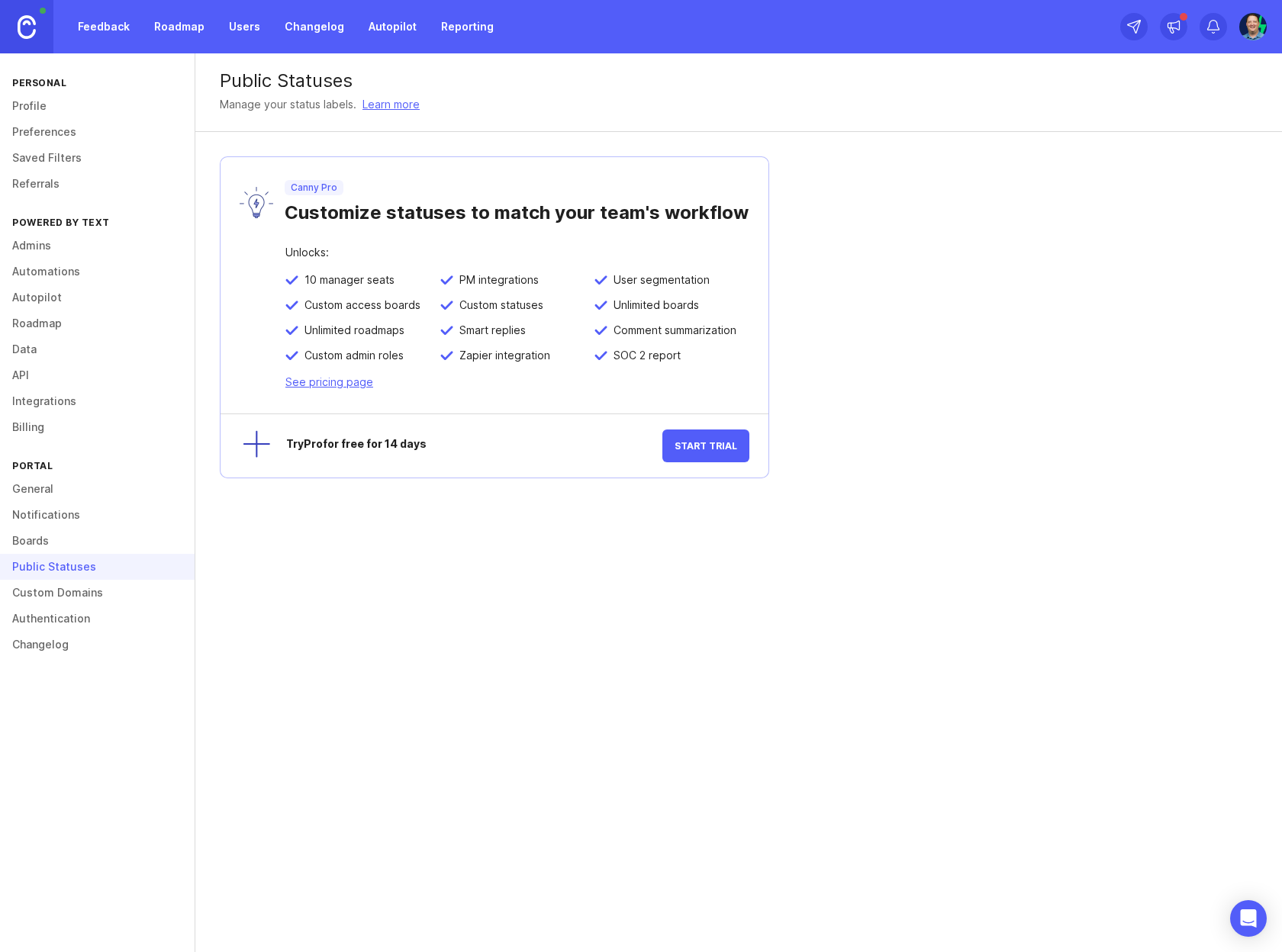
click at [42, 594] on link "Custom Domains" at bounding box center [97, 593] width 195 height 26
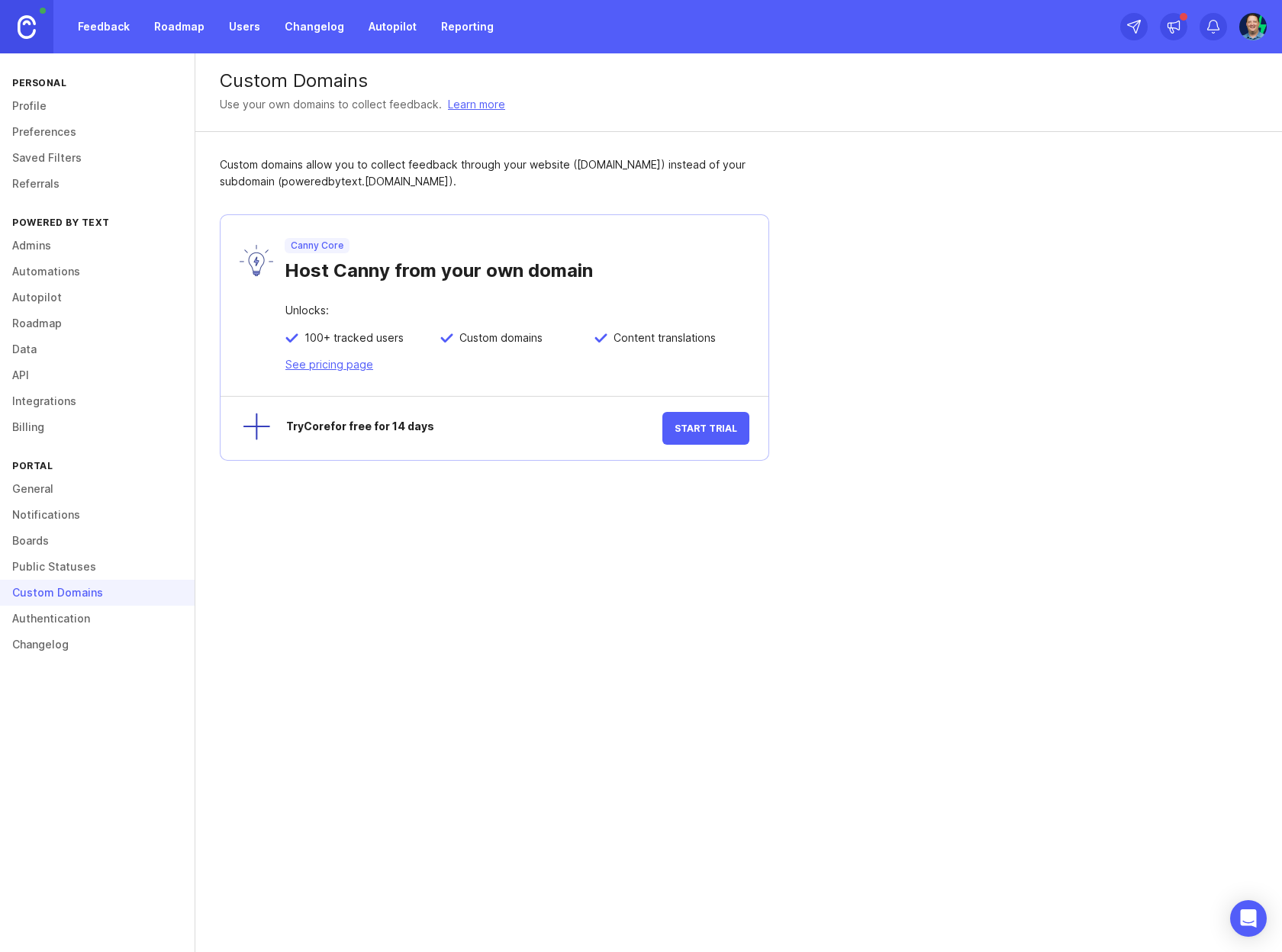
click at [40, 611] on link "Authentication" at bounding box center [97, 619] width 195 height 26
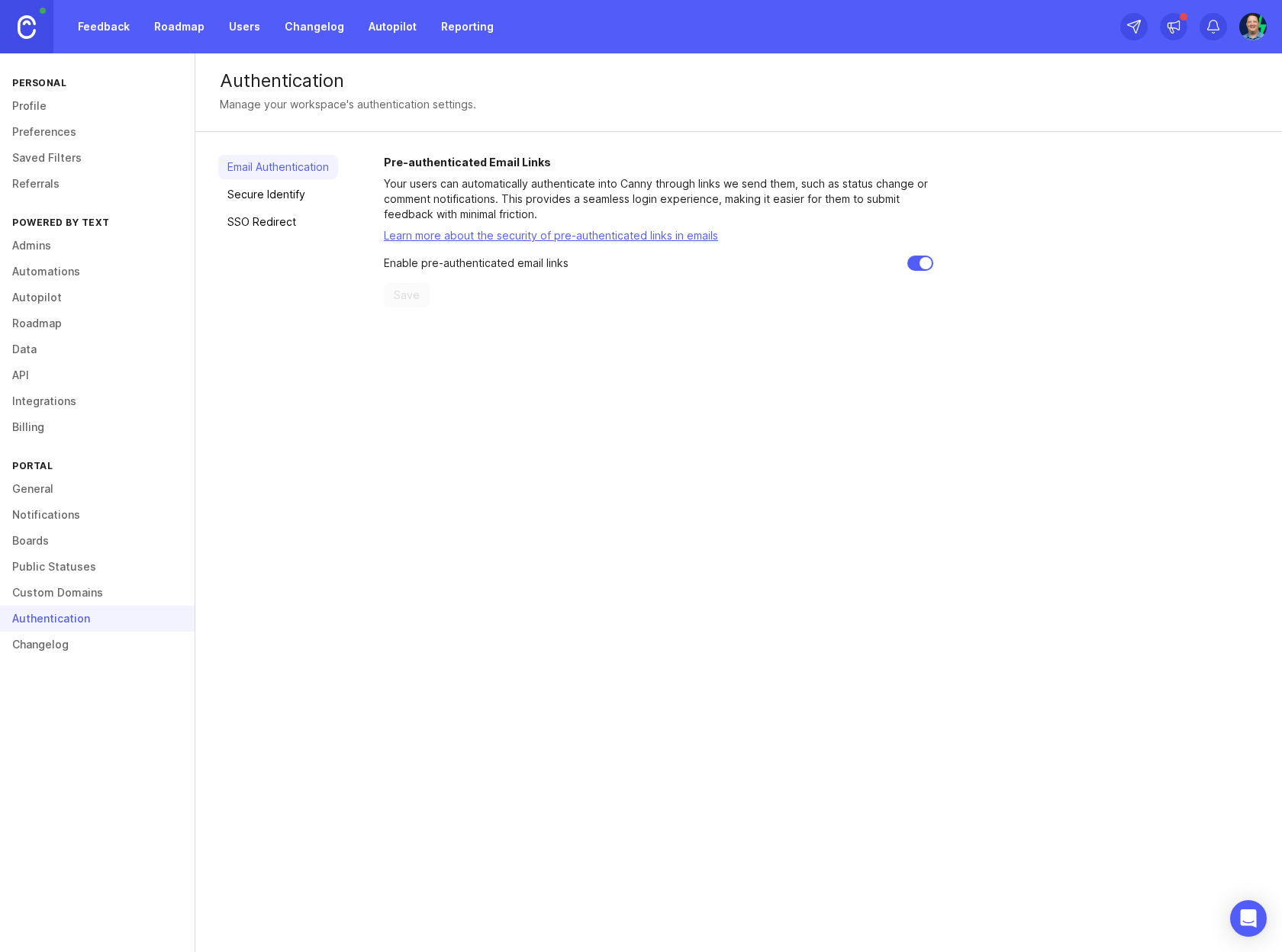
click at [440, 274] on div "Pre-authenticated Email Links Your users can automatically authenticate into Ca…" at bounding box center [659, 231] width 550 height 152
click at [292, 200] on link "Secure Identify" at bounding box center [278, 194] width 120 height 24
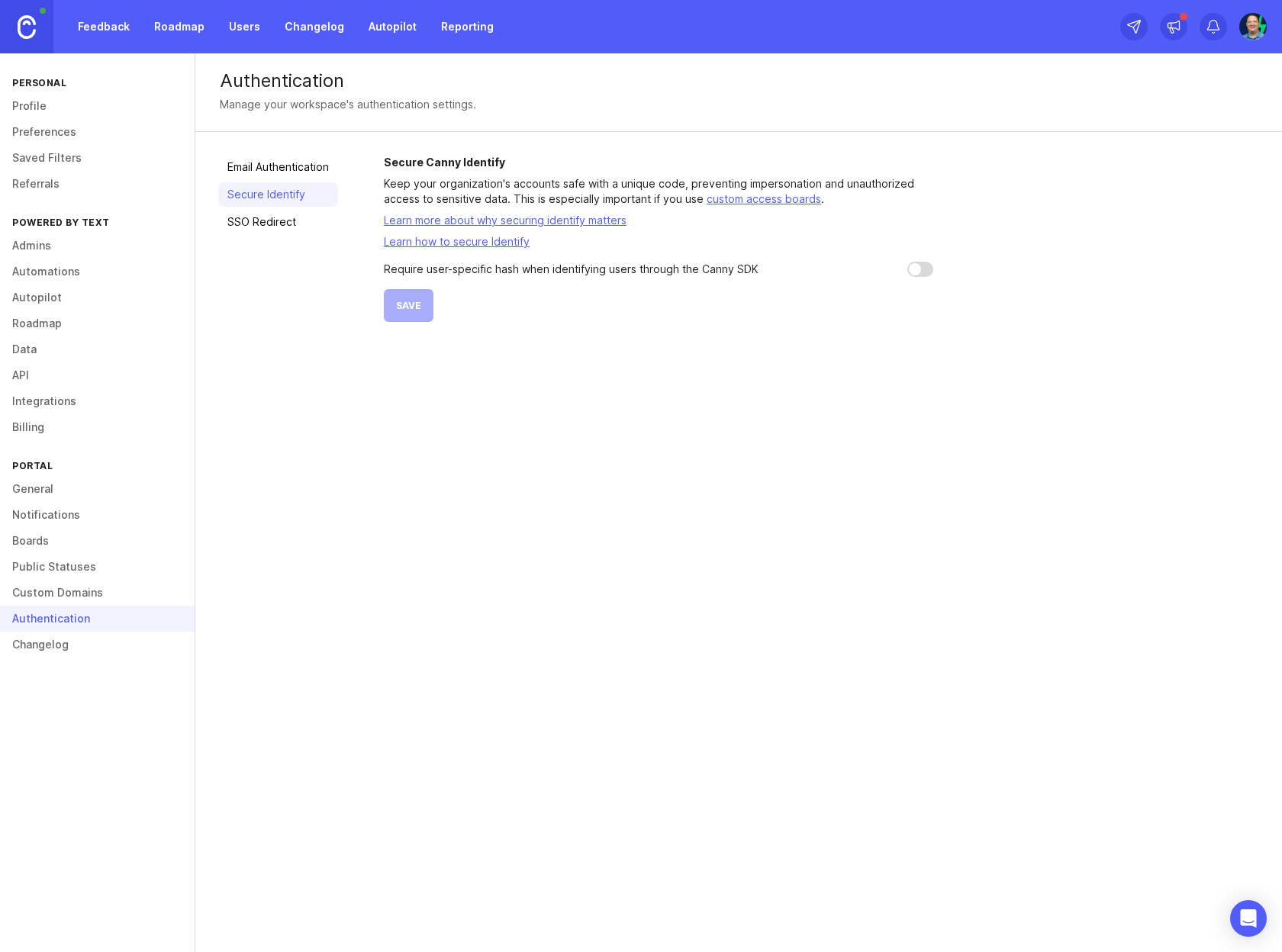
click at [297, 226] on link "SSO Redirect" at bounding box center [278, 222] width 120 height 24
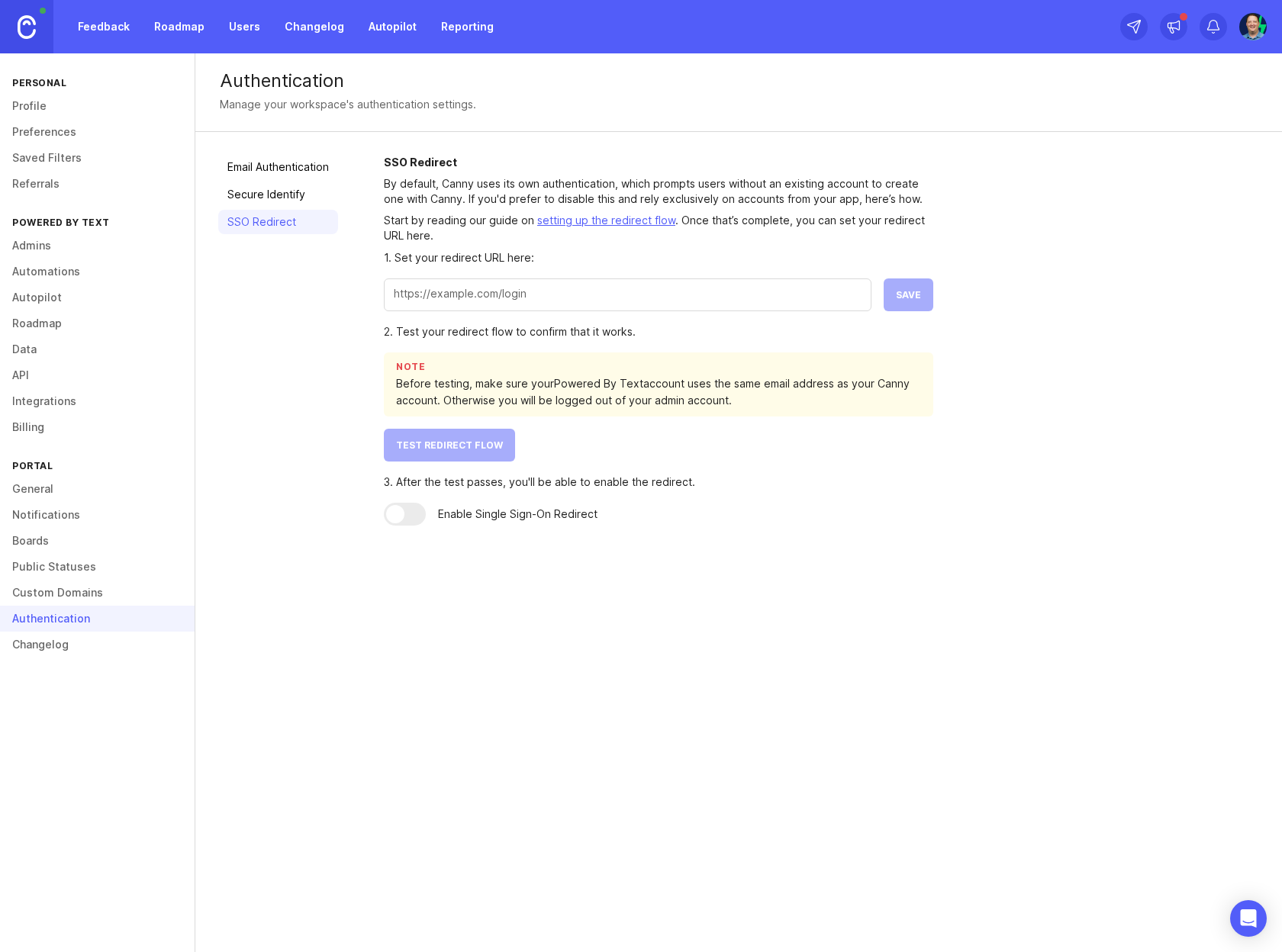
click at [48, 649] on link "Changelog" at bounding box center [97, 645] width 195 height 26
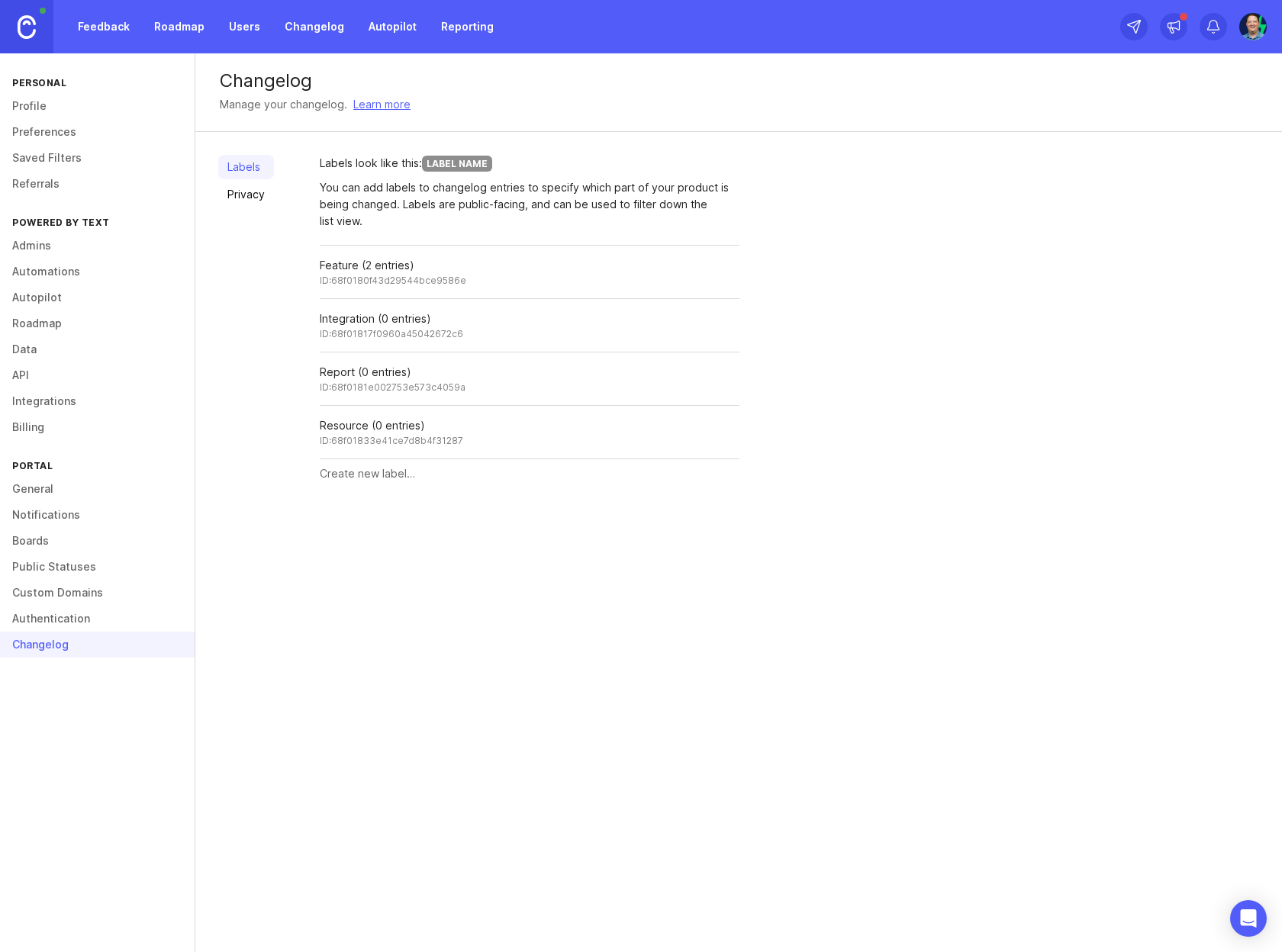
click at [42, 99] on link "Profile" at bounding box center [97, 106] width 195 height 26
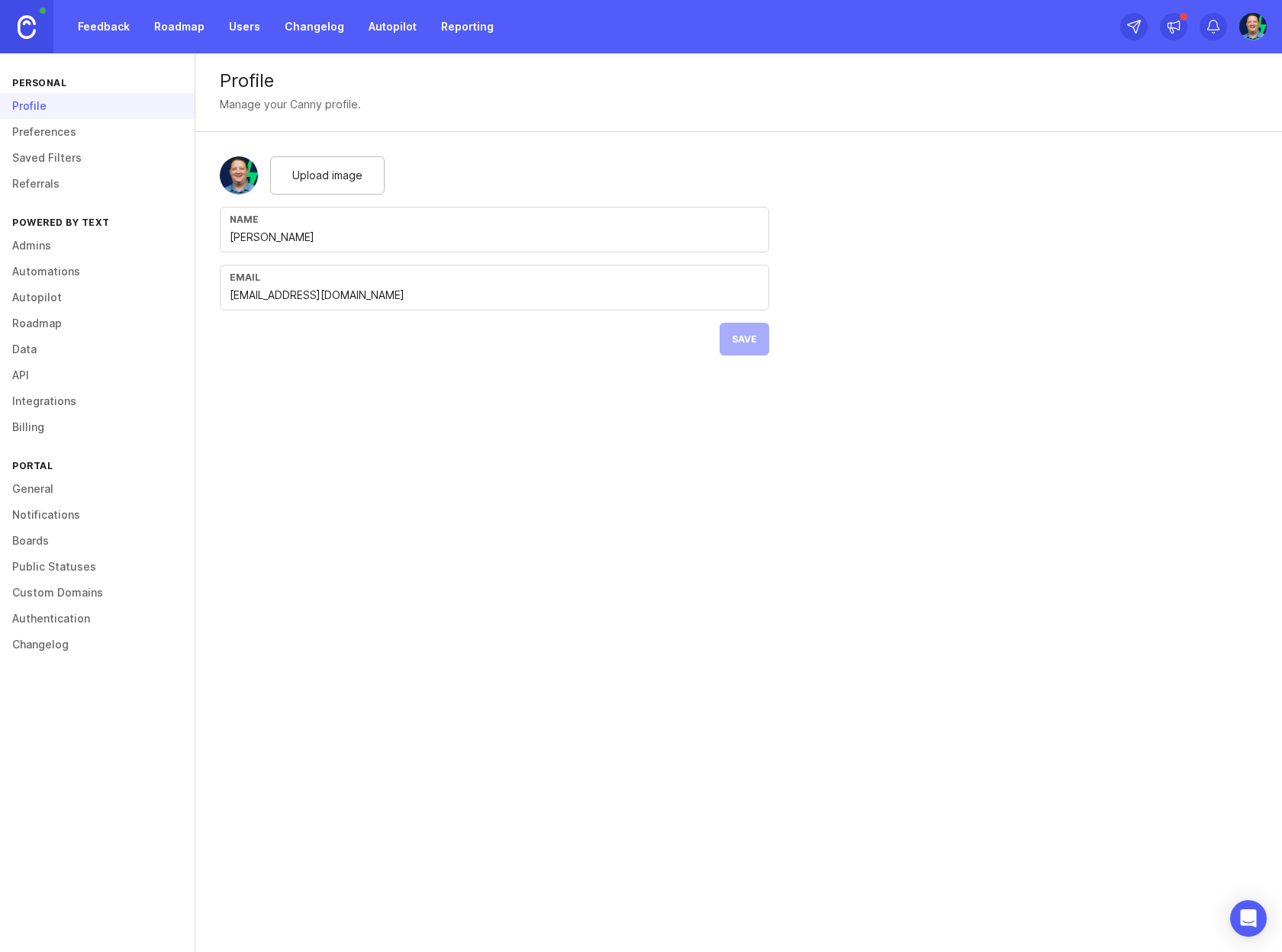
click at [24, 25] on img at bounding box center [27, 28] width 18 height 24
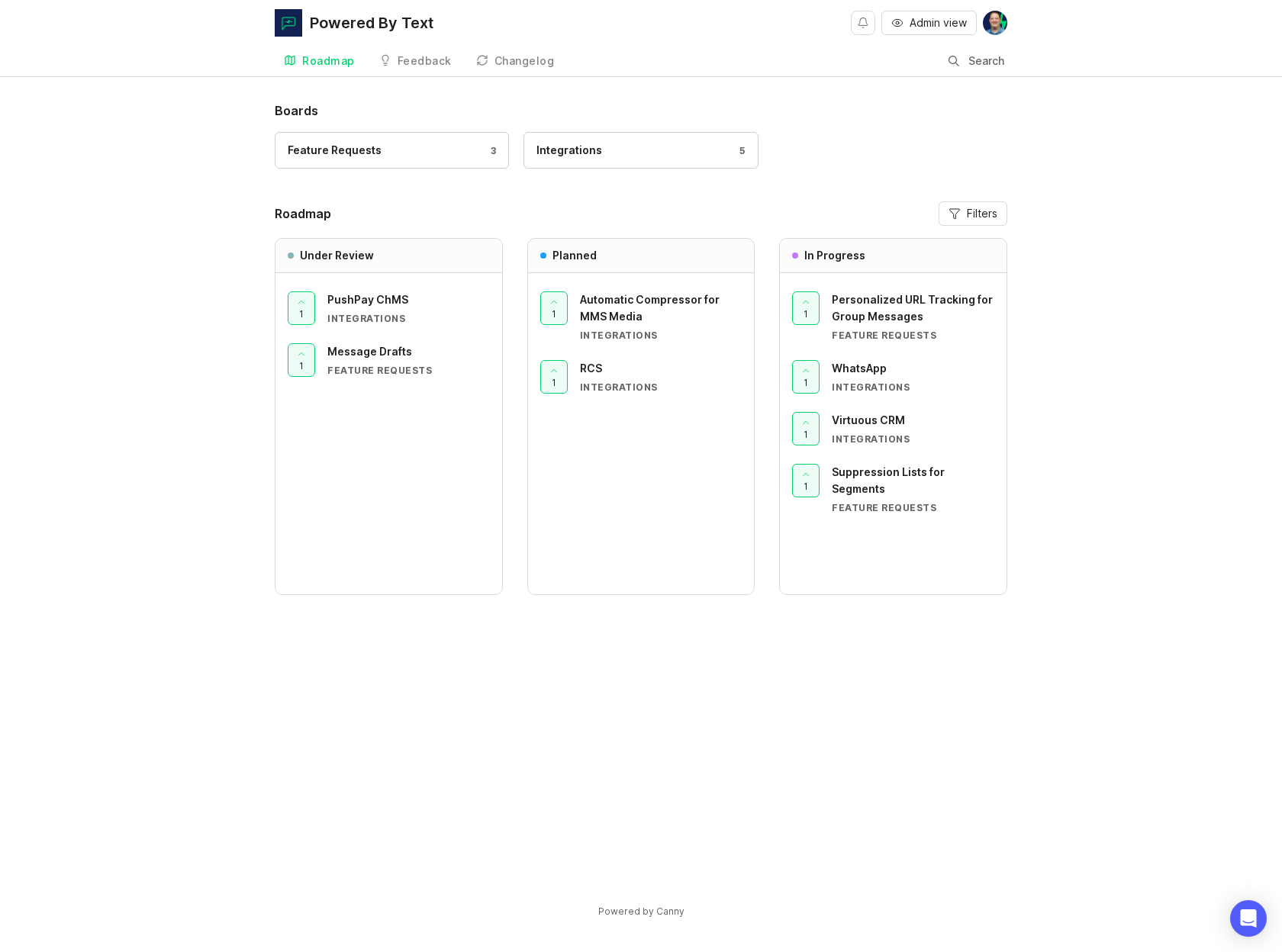
click at [424, 59] on div "Feedback" at bounding box center [424, 61] width 54 height 11
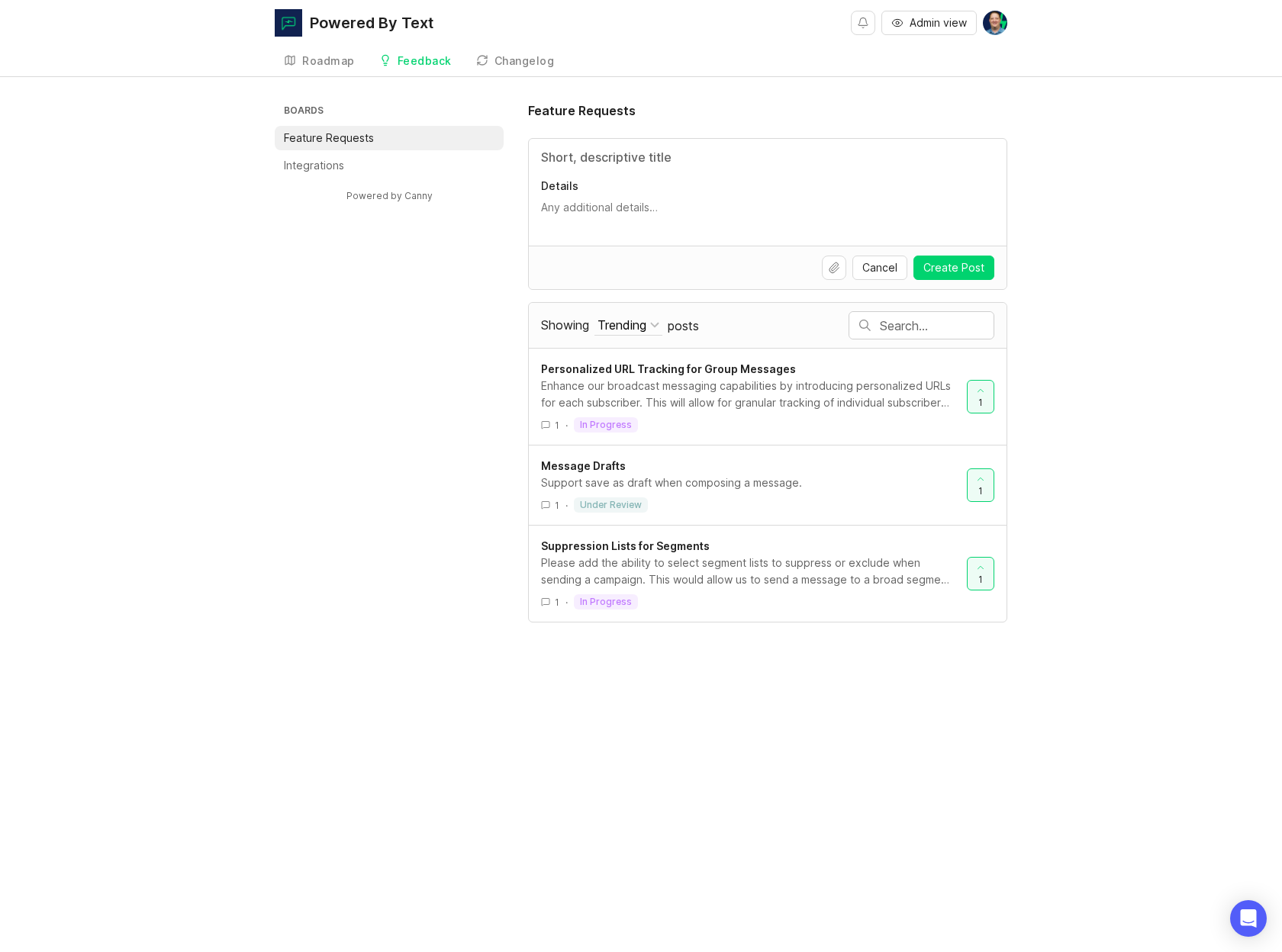
click at [514, 57] on div "Changelog" at bounding box center [524, 61] width 60 height 11
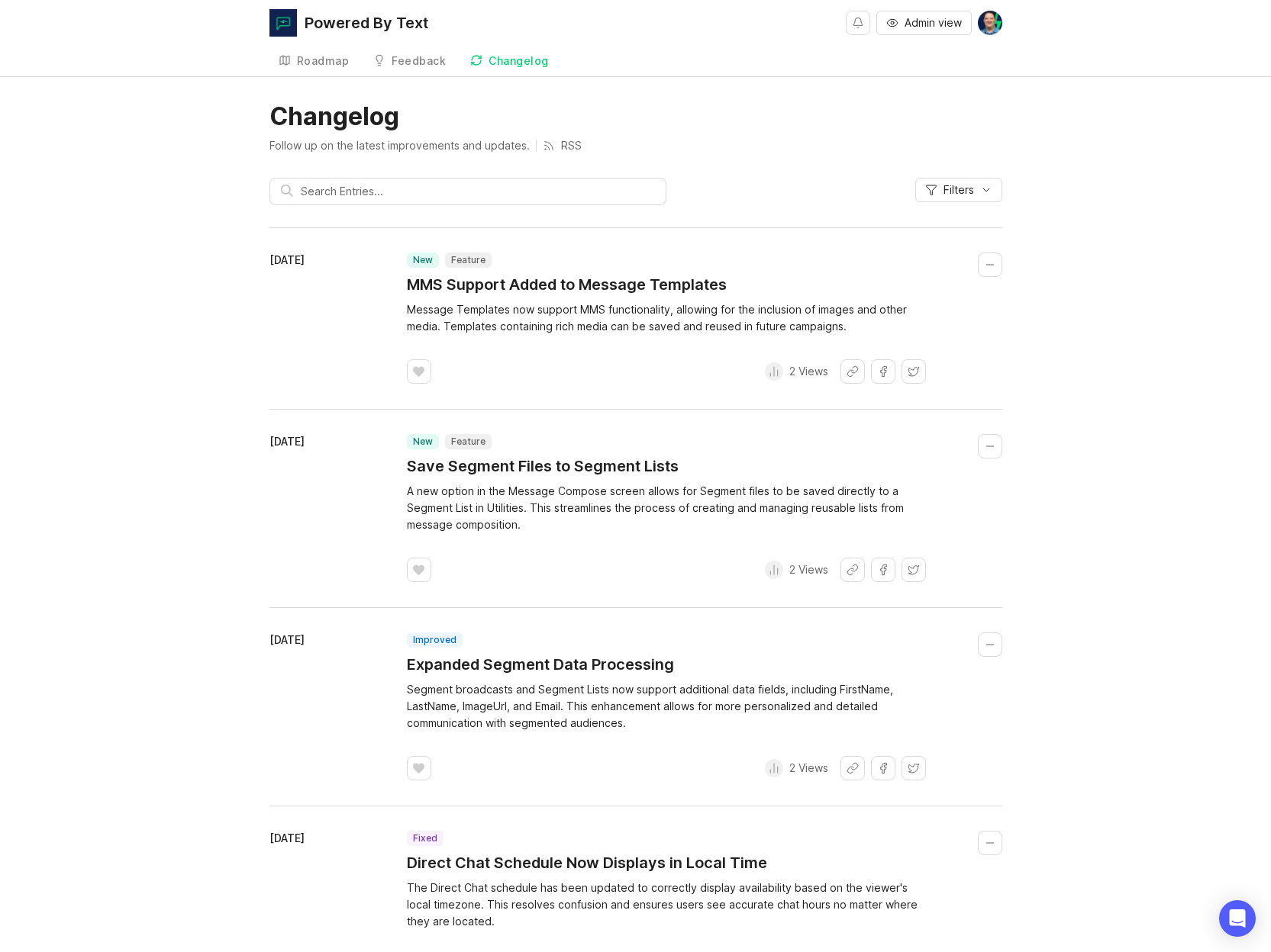
click at [416, 54] on link "Feedback" at bounding box center [409, 62] width 91 height 31
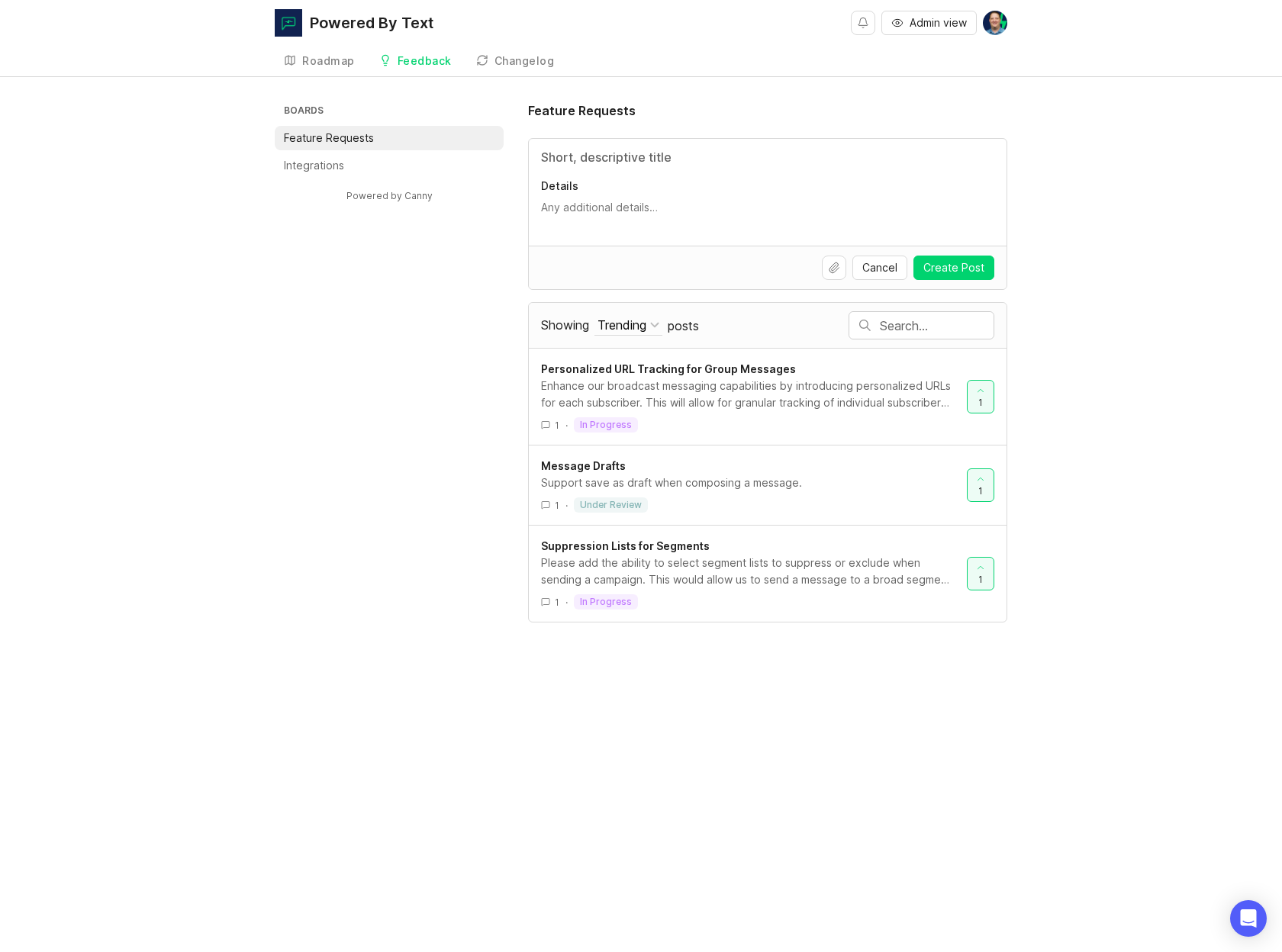
click at [308, 476] on div "Boards Feature Requests Integrations Powered by Canny Feature Requests Details …" at bounding box center [640, 362] width 732 height 521
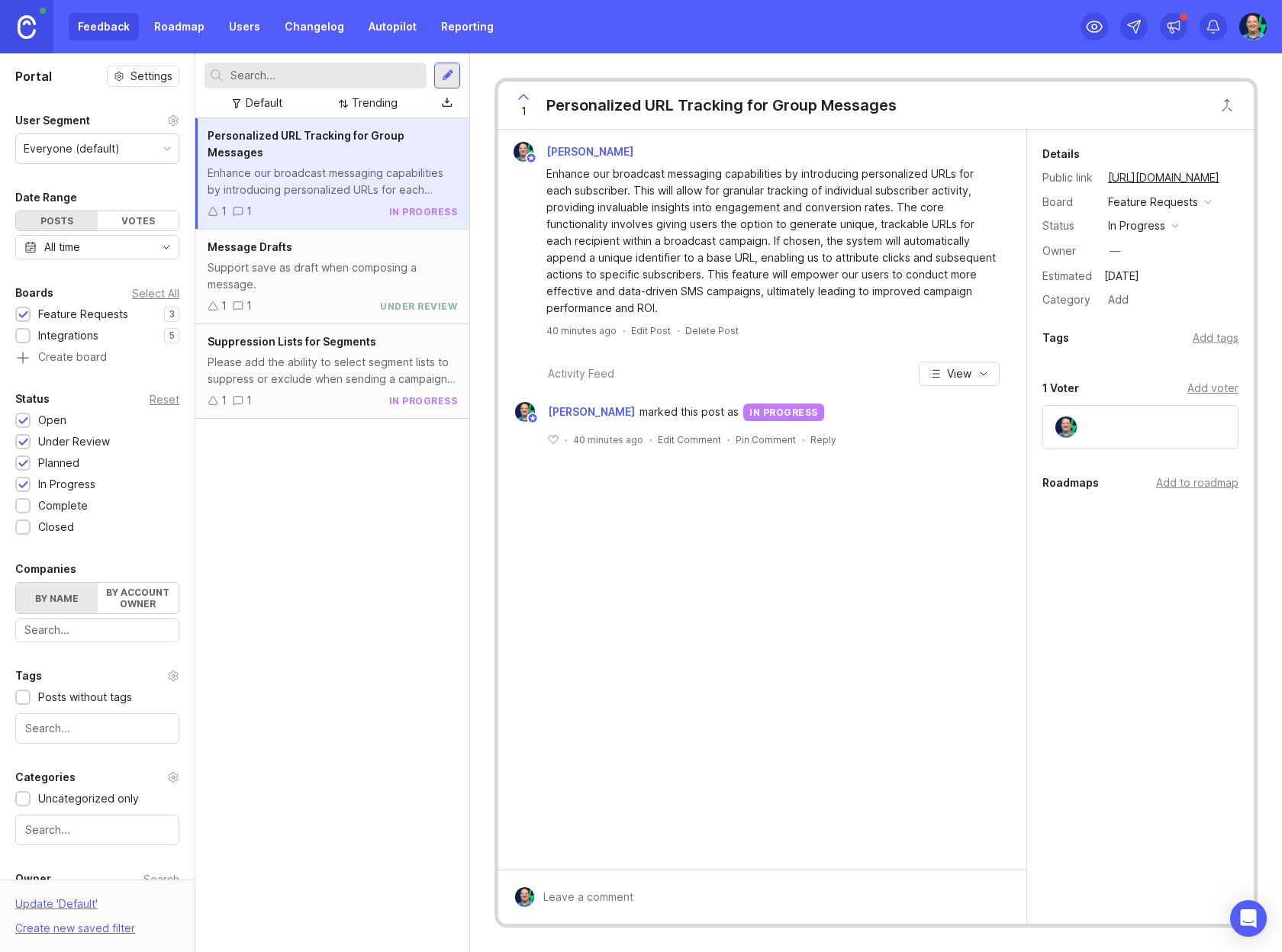
click at [1263, 29] on img at bounding box center [1252, 27] width 30 height 28
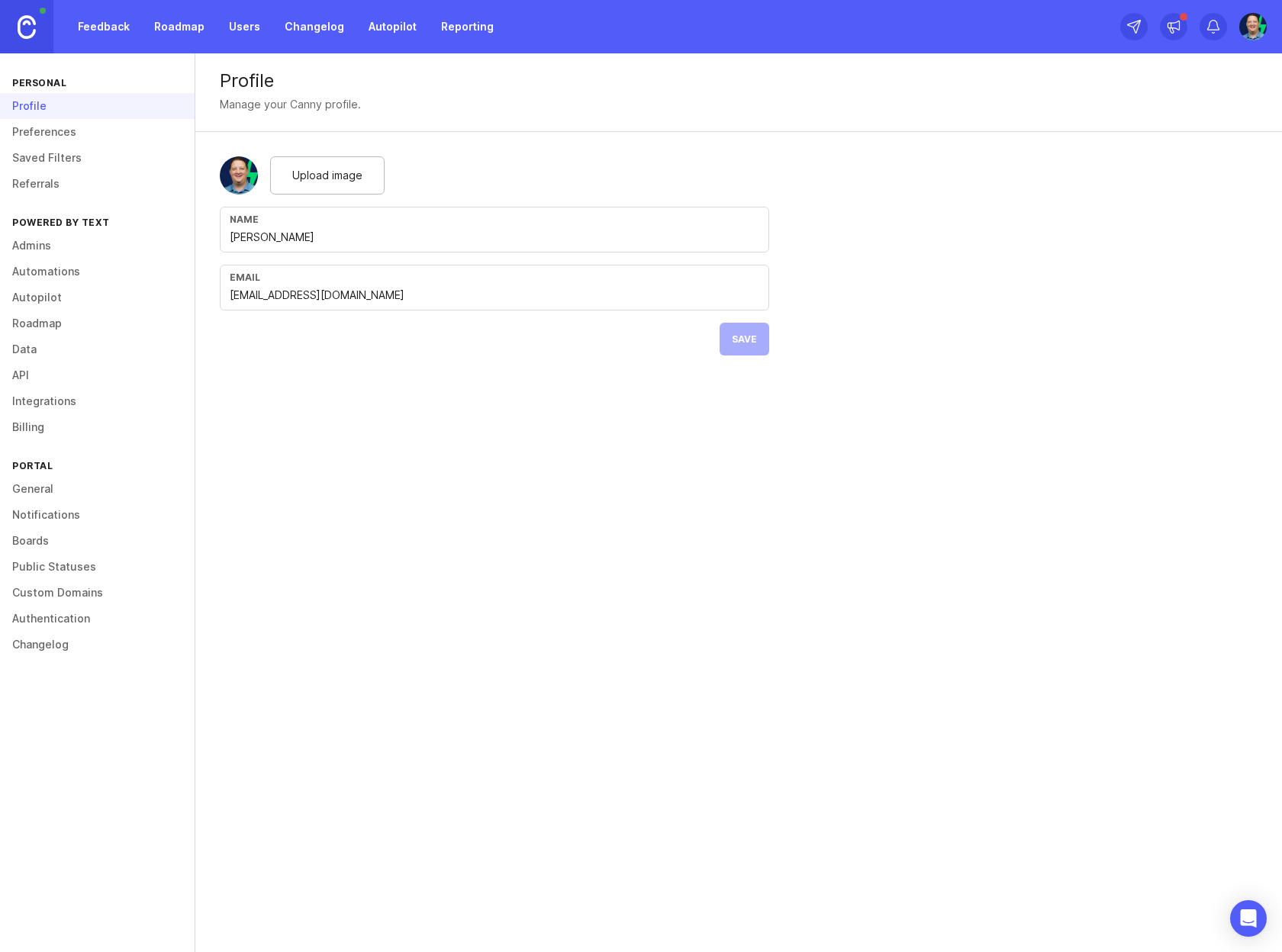
click at [29, 250] on link "Admins" at bounding box center [97, 246] width 195 height 26
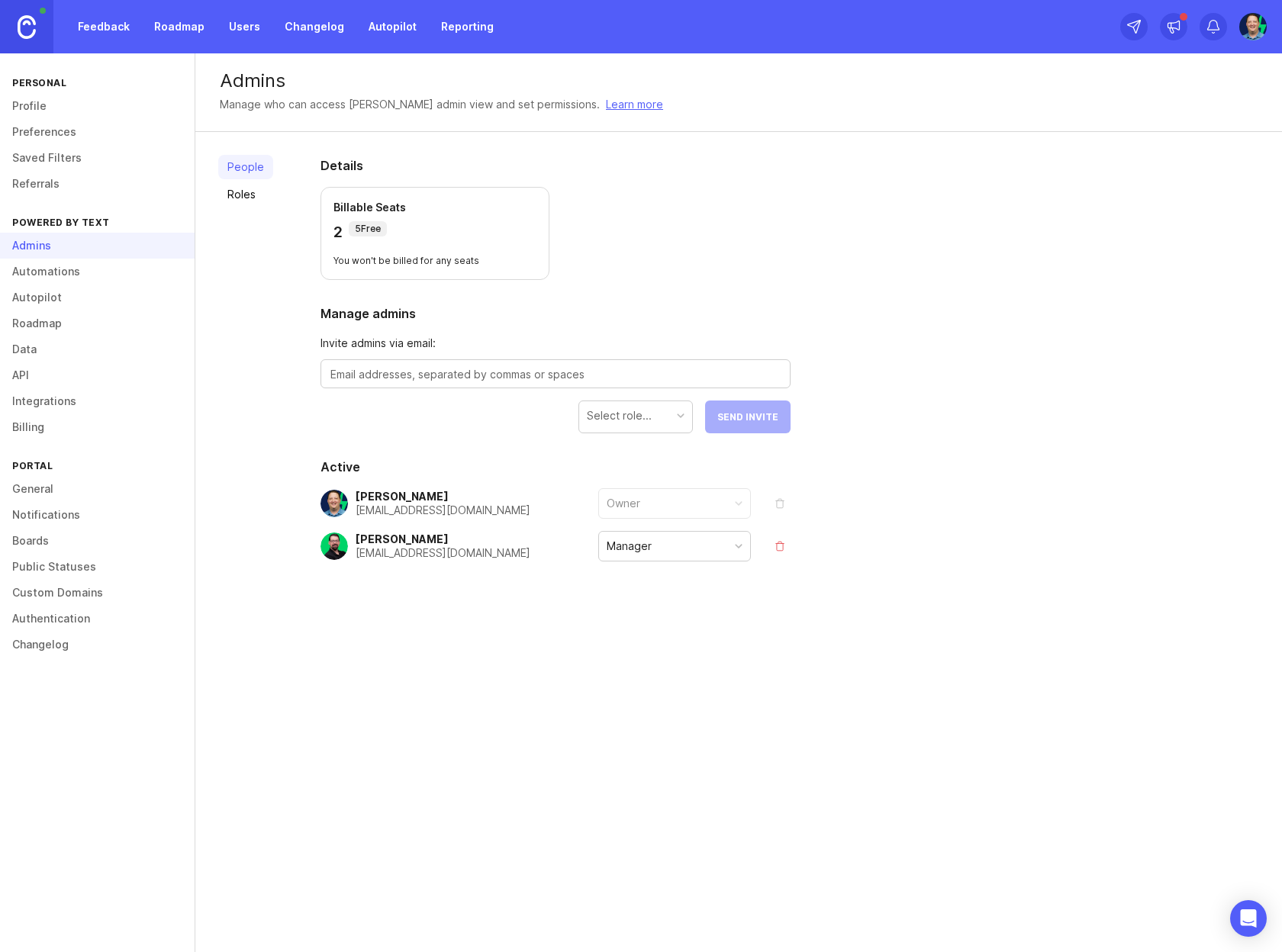
click at [72, 567] on link "Public Statuses" at bounding box center [97, 567] width 195 height 26
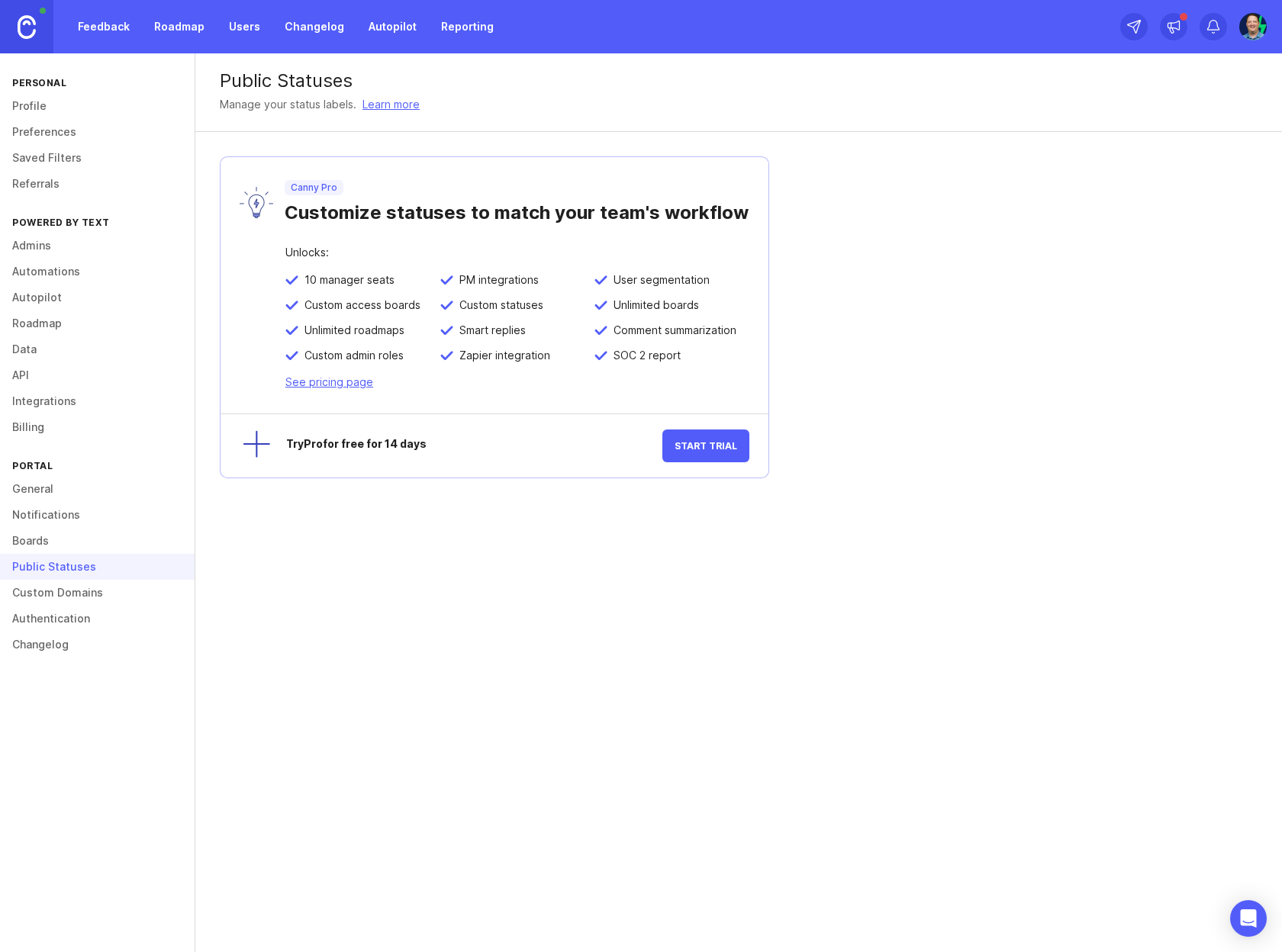
click at [42, 530] on link "Boards" at bounding box center [97, 541] width 195 height 26
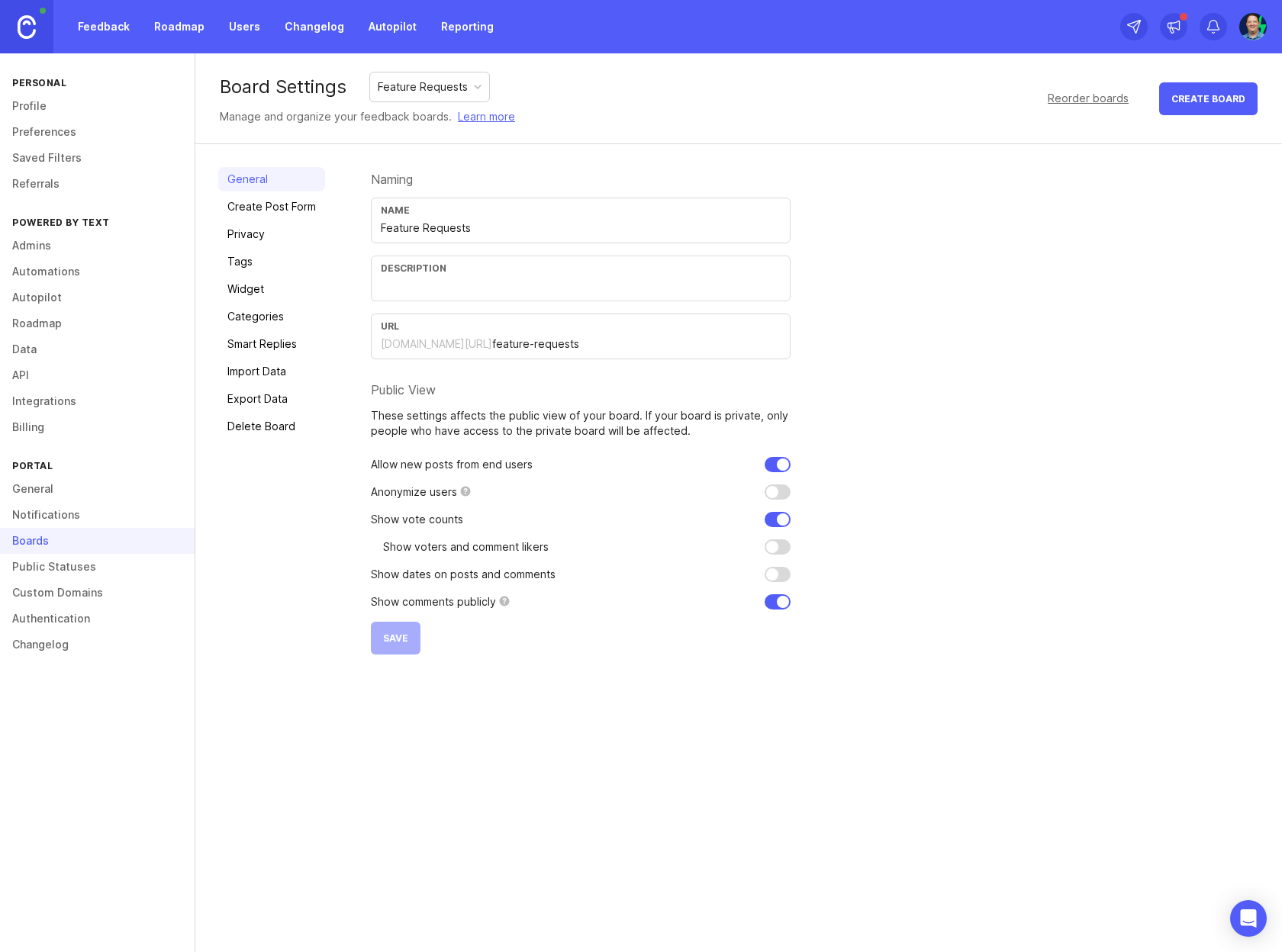
click at [279, 231] on link "Privacy" at bounding box center [272, 234] width 107 height 24
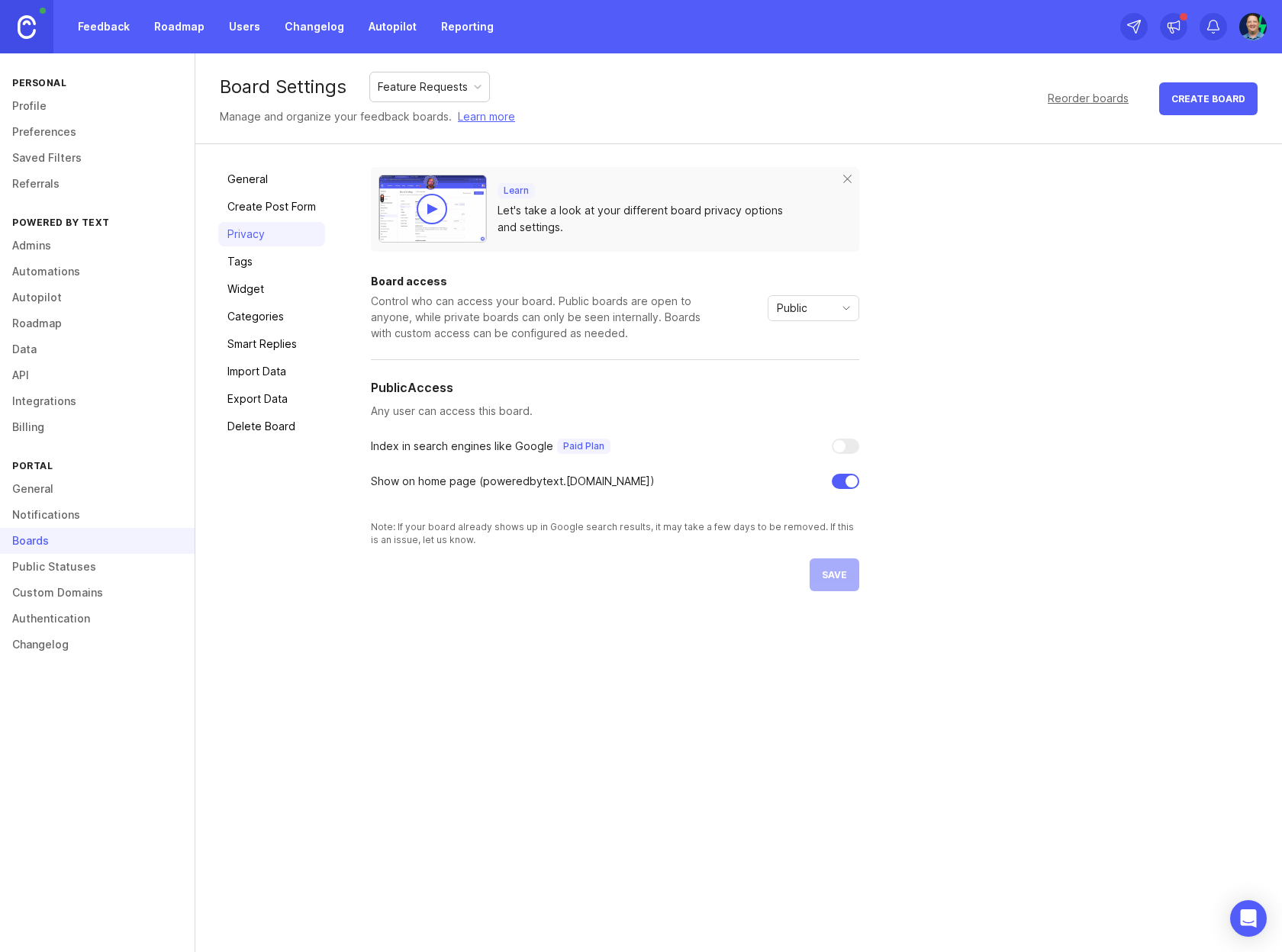
click at [846, 480] on div at bounding box center [851, 481] width 12 height 12
click at [832, 577] on span "save" at bounding box center [834, 574] width 25 height 11
click at [28, 24] on img at bounding box center [27, 28] width 18 height 24
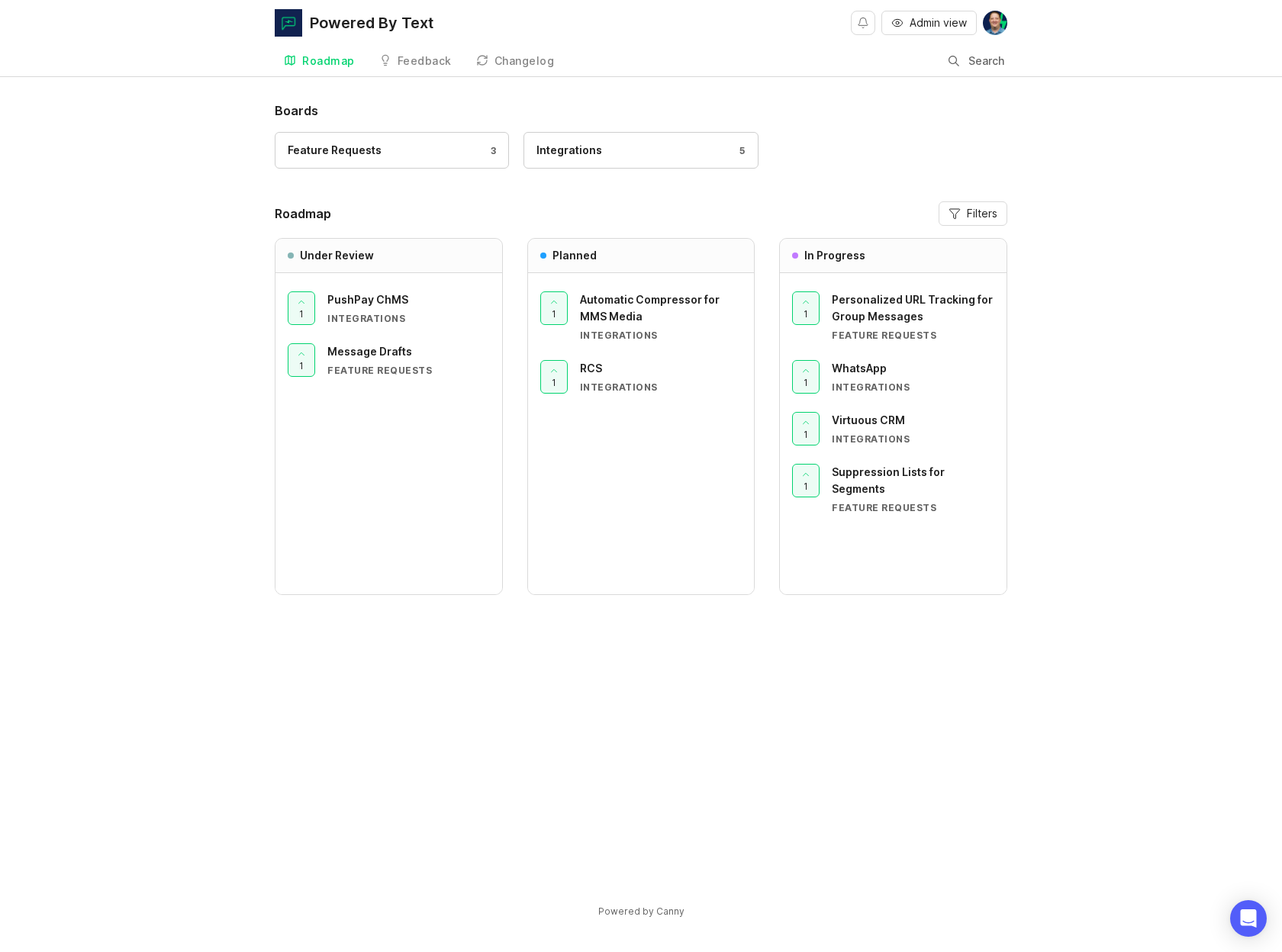
click at [206, 171] on div "Boards Feature Requests 3 Integrations 5 Roadmap Filters Under Review 1 PushPay…" at bounding box center [641, 523] width 1282 height 843
click at [429, 59] on div "Feedback" at bounding box center [424, 61] width 54 height 11
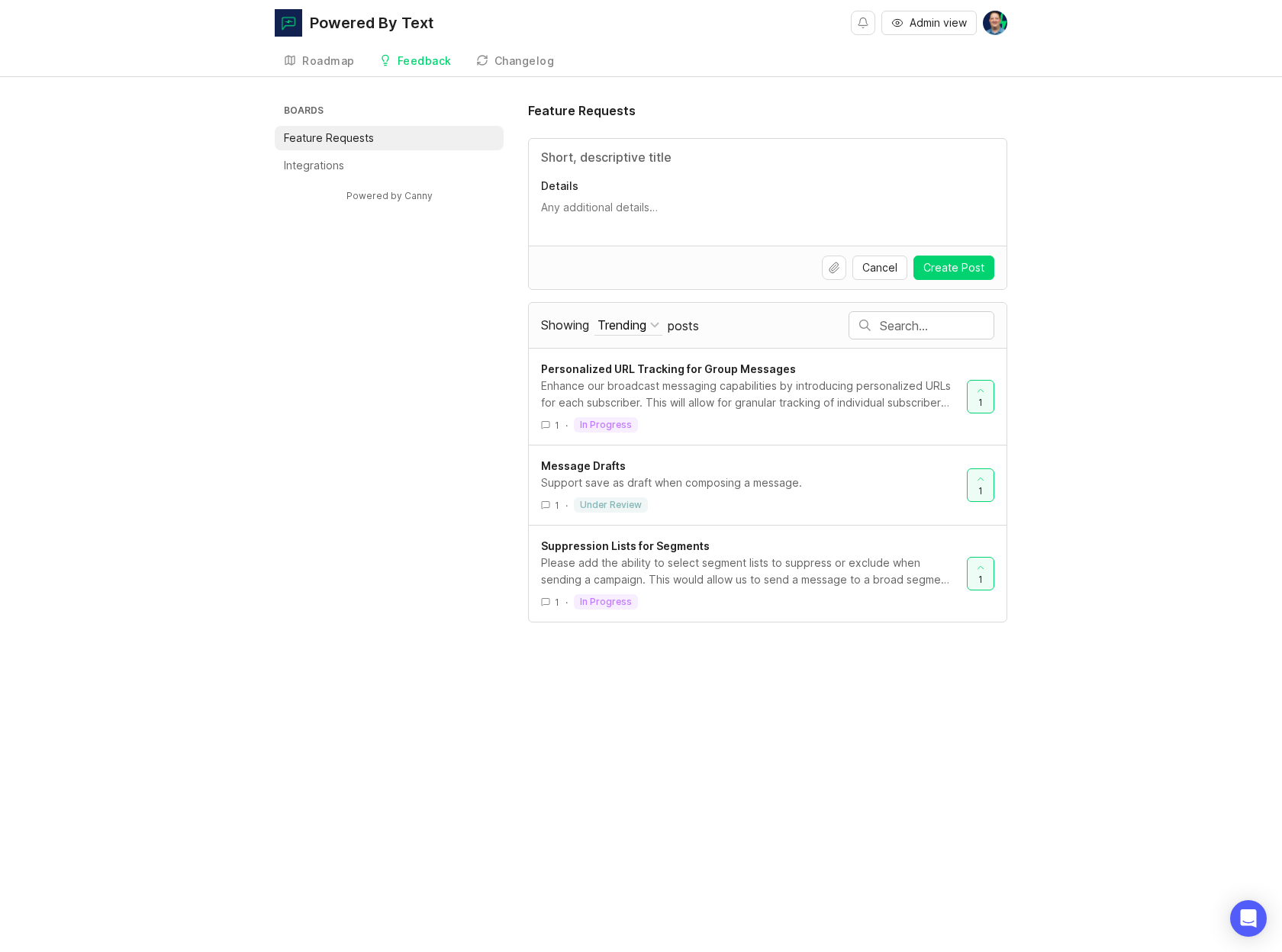
click at [332, 63] on div "Roadmap" at bounding box center [328, 61] width 53 height 11
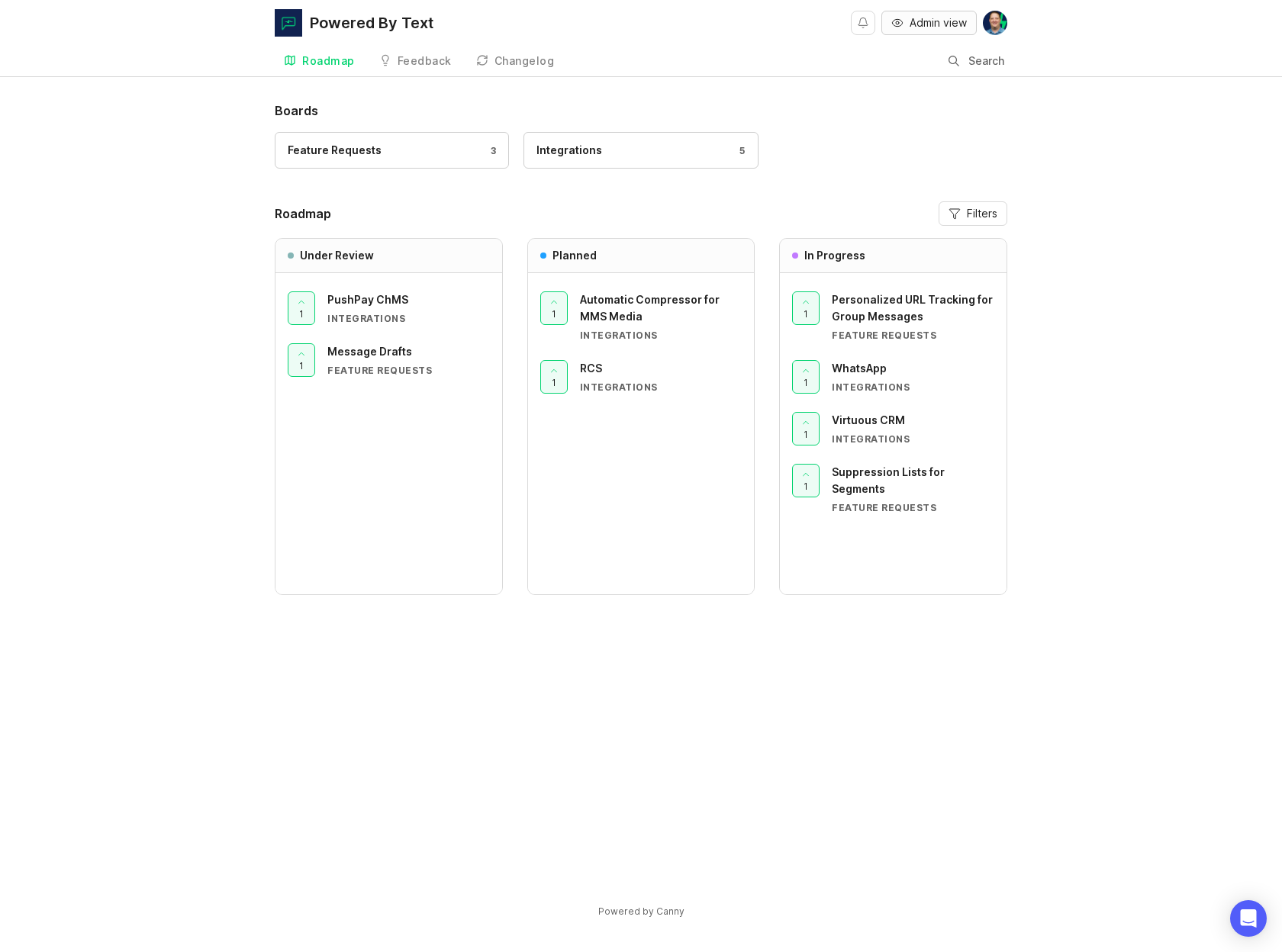
click at [952, 24] on span "Admin view" at bounding box center [938, 23] width 57 height 16
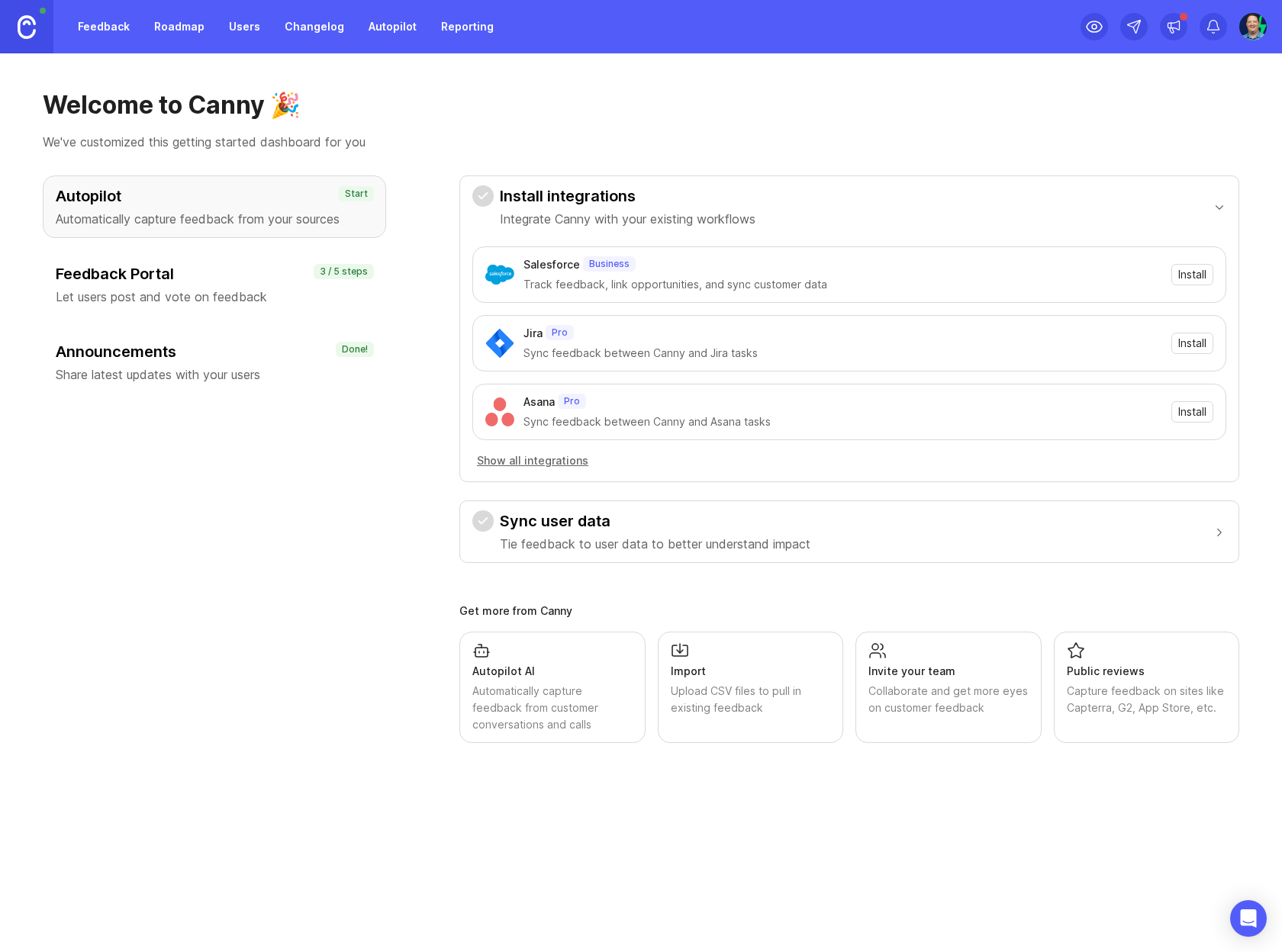
click at [1259, 29] on img at bounding box center [1252, 27] width 30 height 28
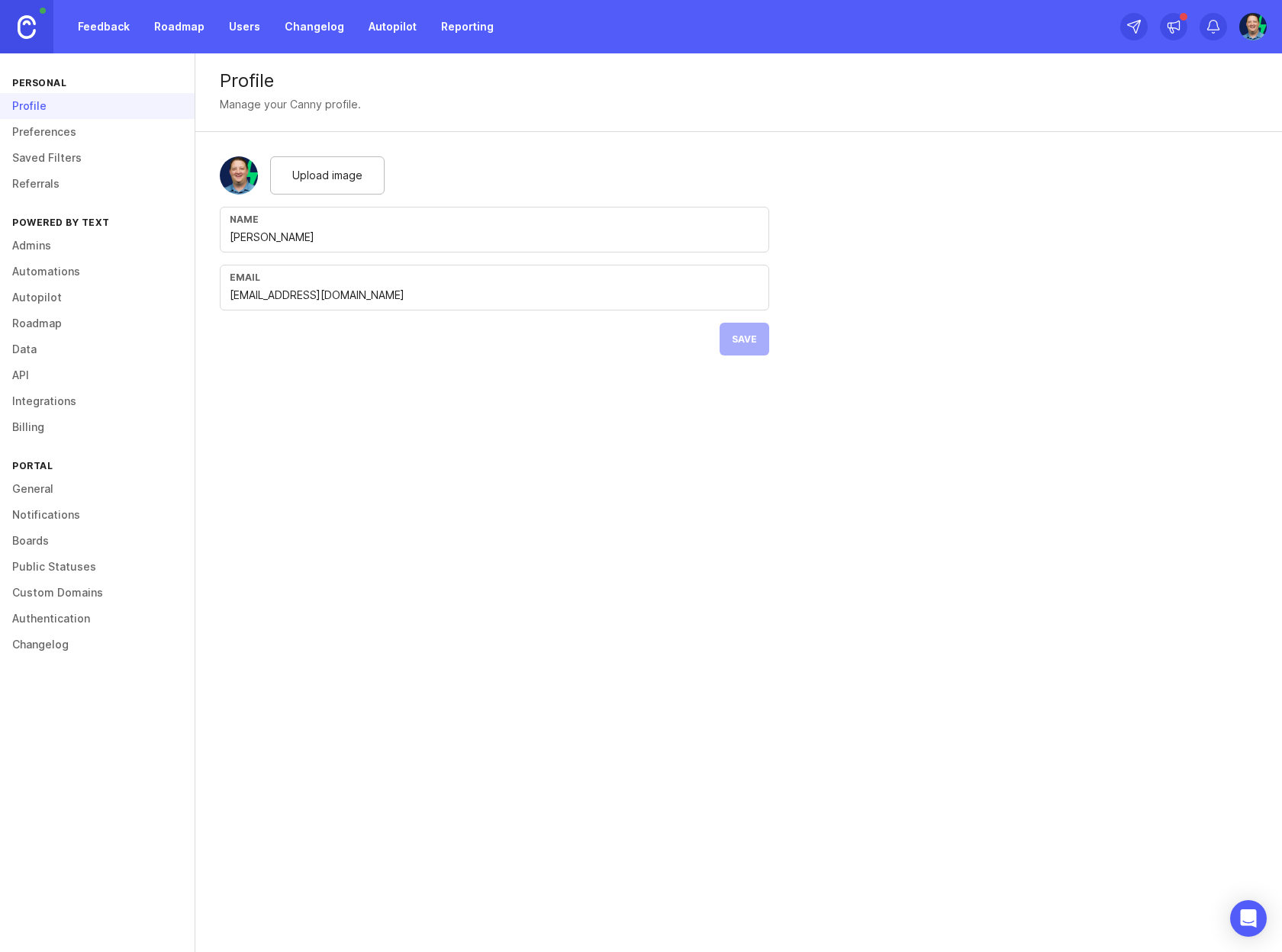
click at [49, 540] on link "Boards" at bounding box center [97, 541] width 195 height 26
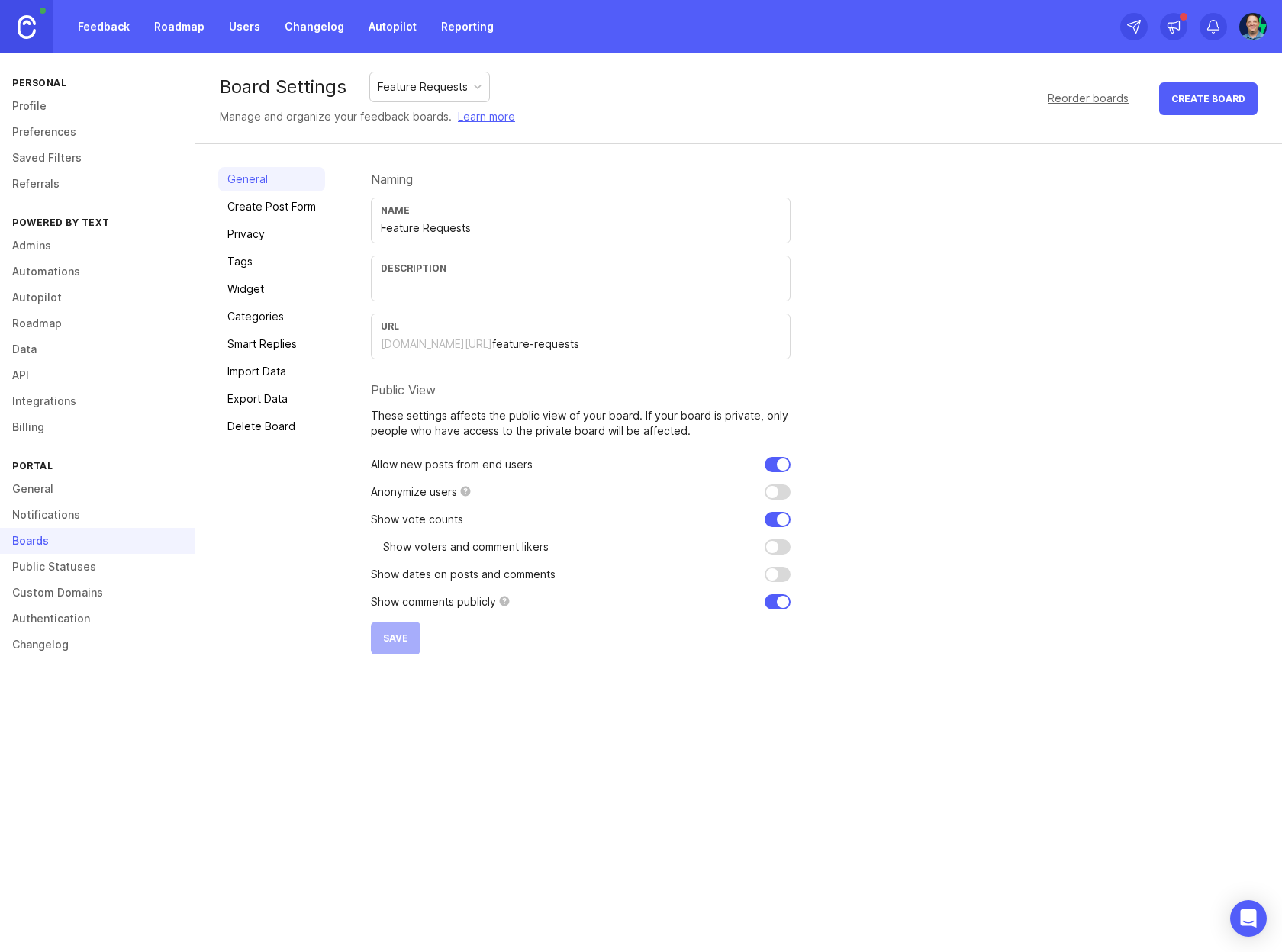
click at [260, 226] on link "Privacy" at bounding box center [272, 234] width 107 height 24
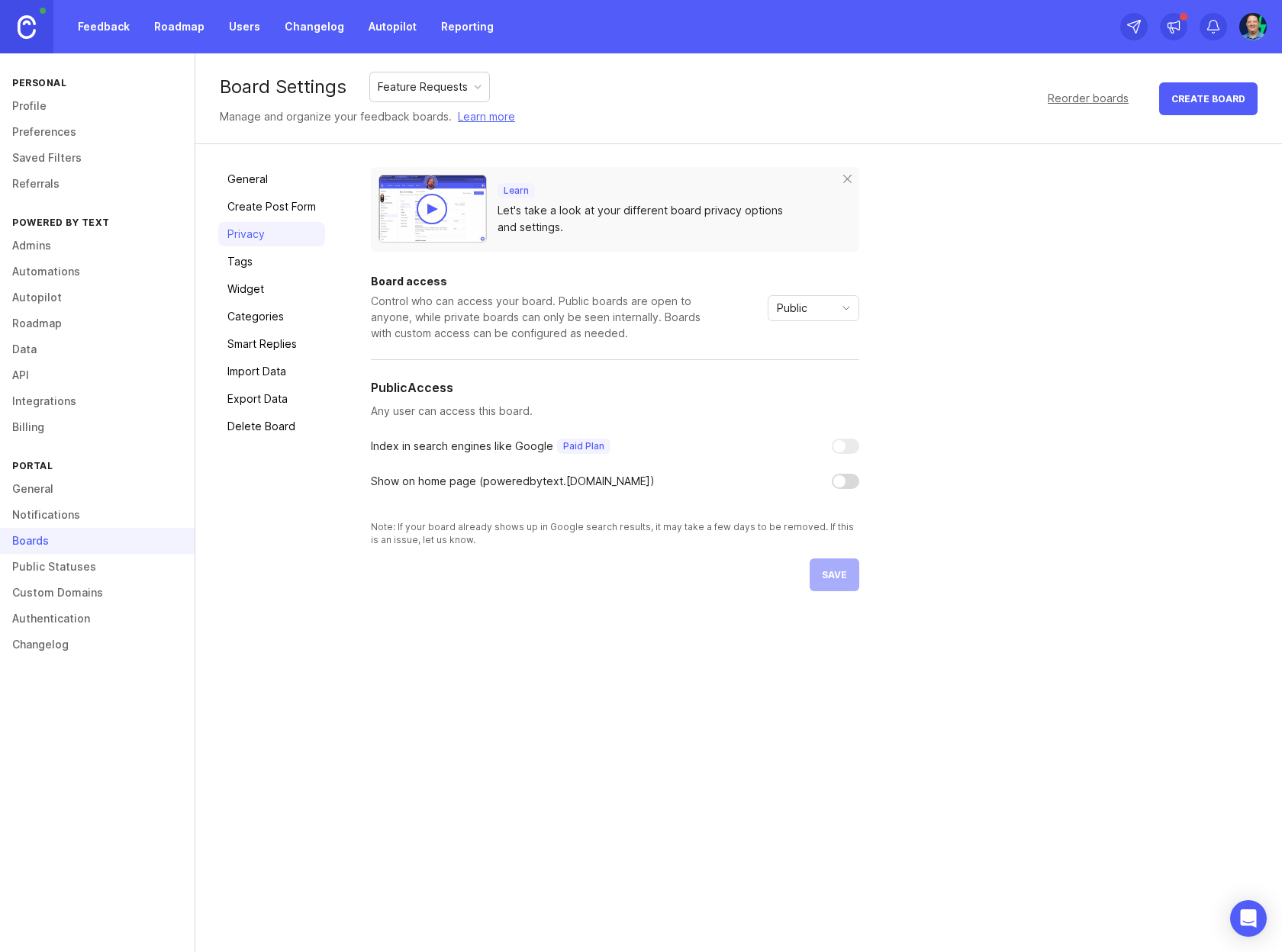
click at [844, 480] on div at bounding box center [839, 481] width 12 height 12
click at [844, 480] on div at bounding box center [846, 481] width 28 height 16
click at [843, 483] on div at bounding box center [839, 481] width 12 height 12
click at [843, 569] on span "save" at bounding box center [834, 574] width 25 height 11
click at [249, 31] on link "Users" at bounding box center [245, 27] width 50 height 28
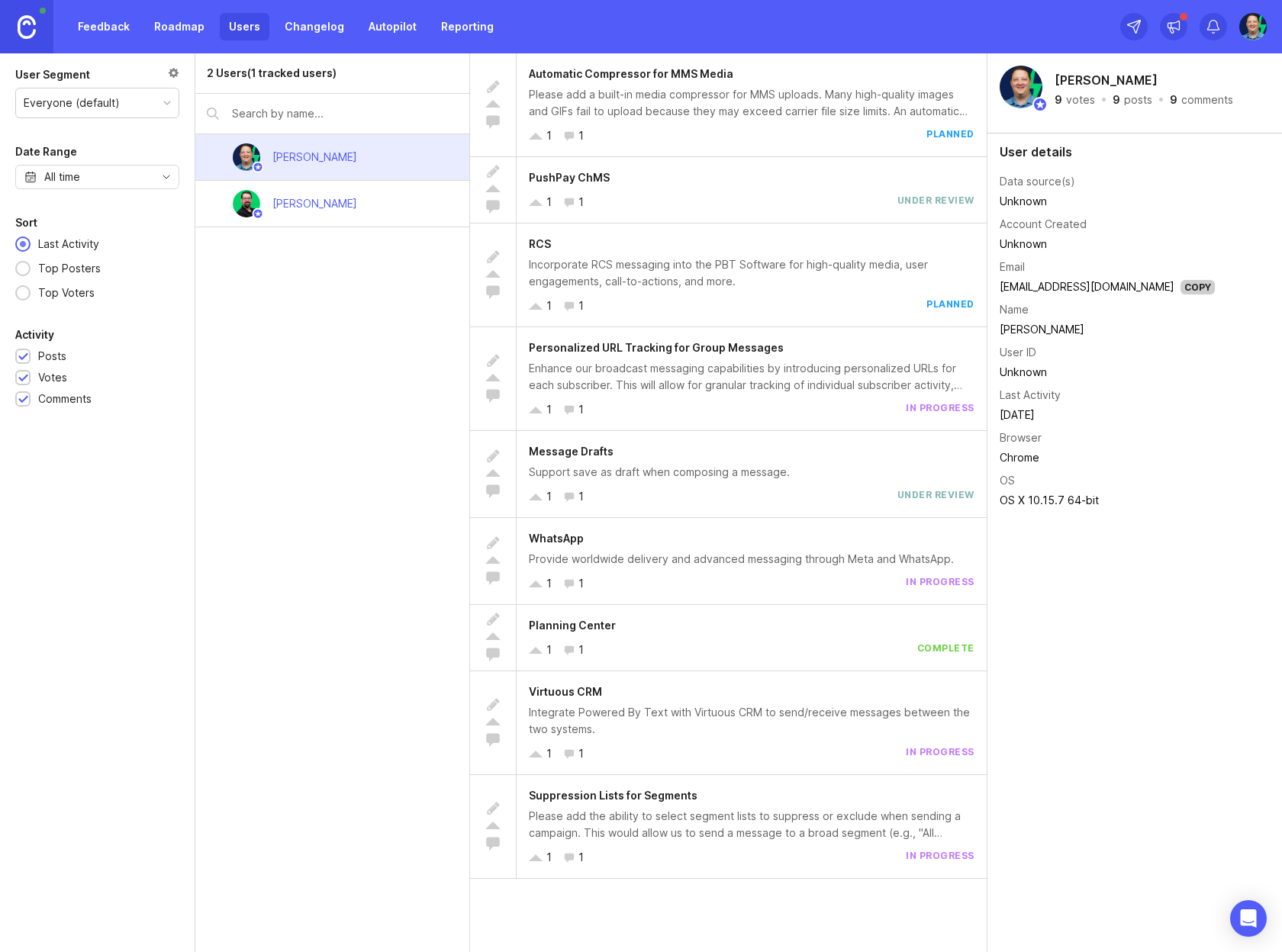
click at [356, 327] on div "2 Users (1 tracked users) [PERSON_NAME] [PERSON_NAME]" at bounding box center [333, 502] width 274 height 898
click at [392, 211] on div "[PERSON_NAME]" at bounding box center [333, 204] width 274 height 46
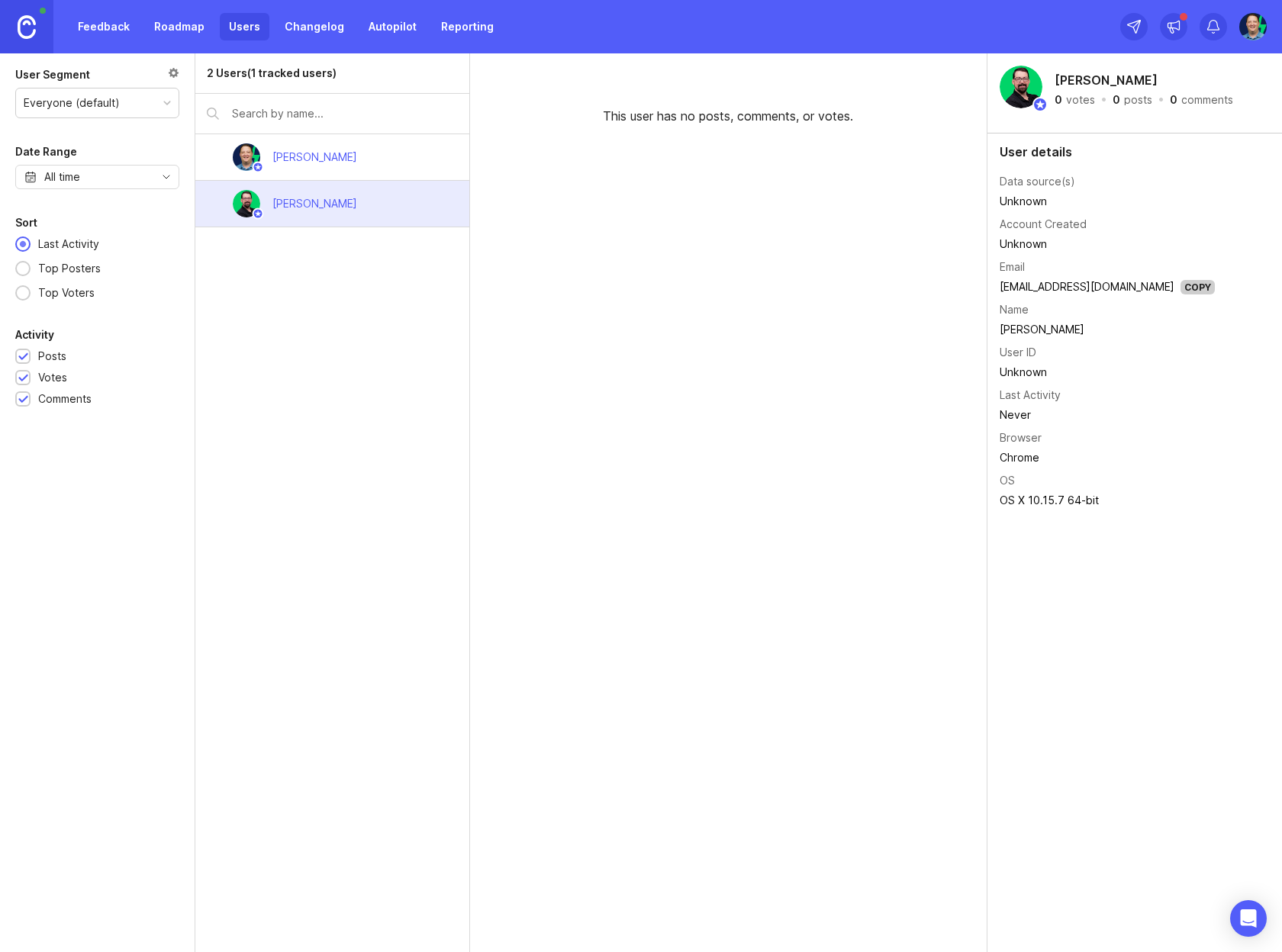
click at [384, 168] on div "[PERSON_NAME]" at bounding box center [333, 157] width 274 height 46
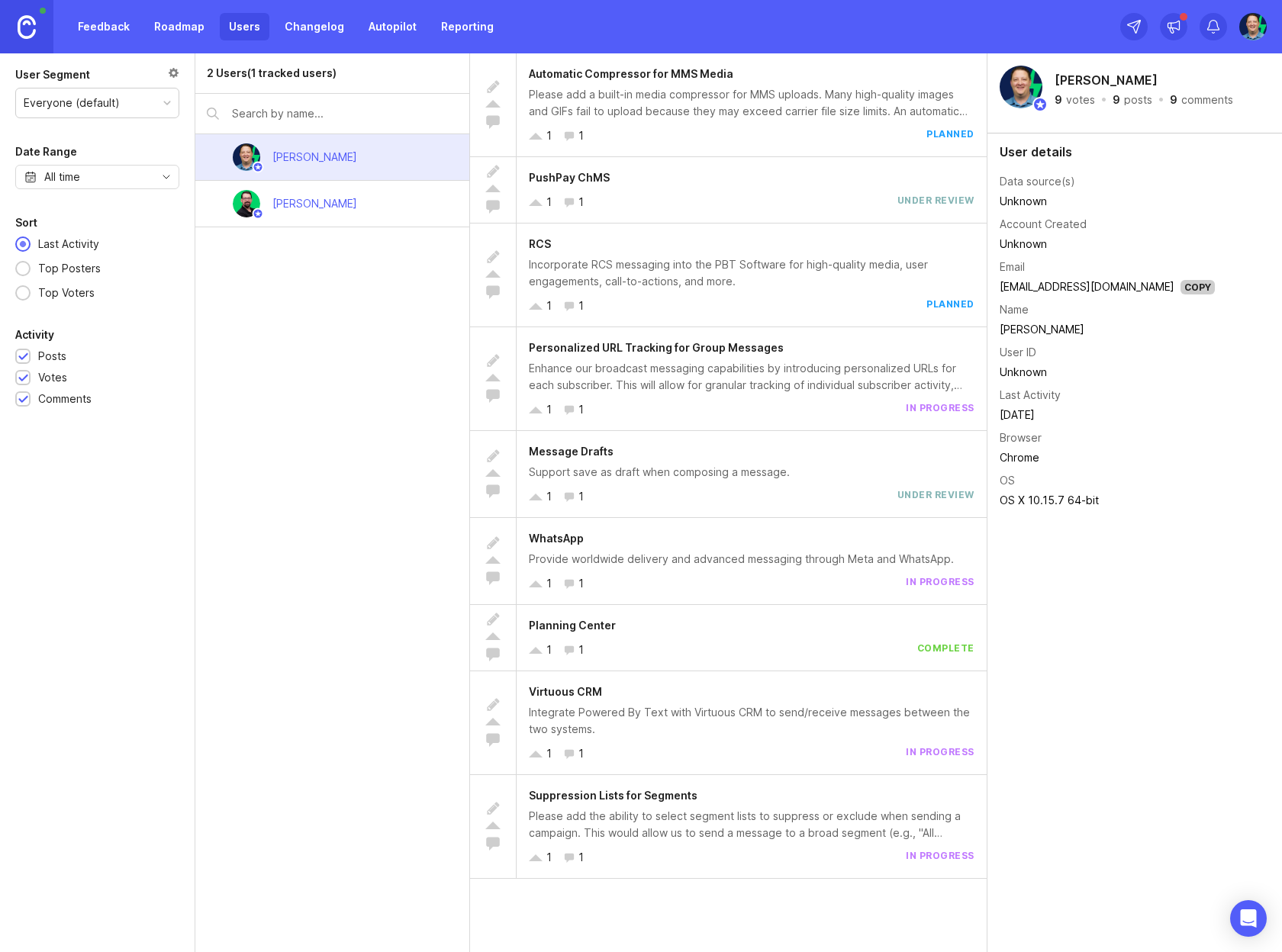
click at [200, 397] on div "2 Users (1 tracked users) Chris Crawford Joe Hisey" at bounding box center [333, 502] width 274 height 898
click at [184, 31] on link "Roadmap" at bounding box center [179, 27] width 68 height 28
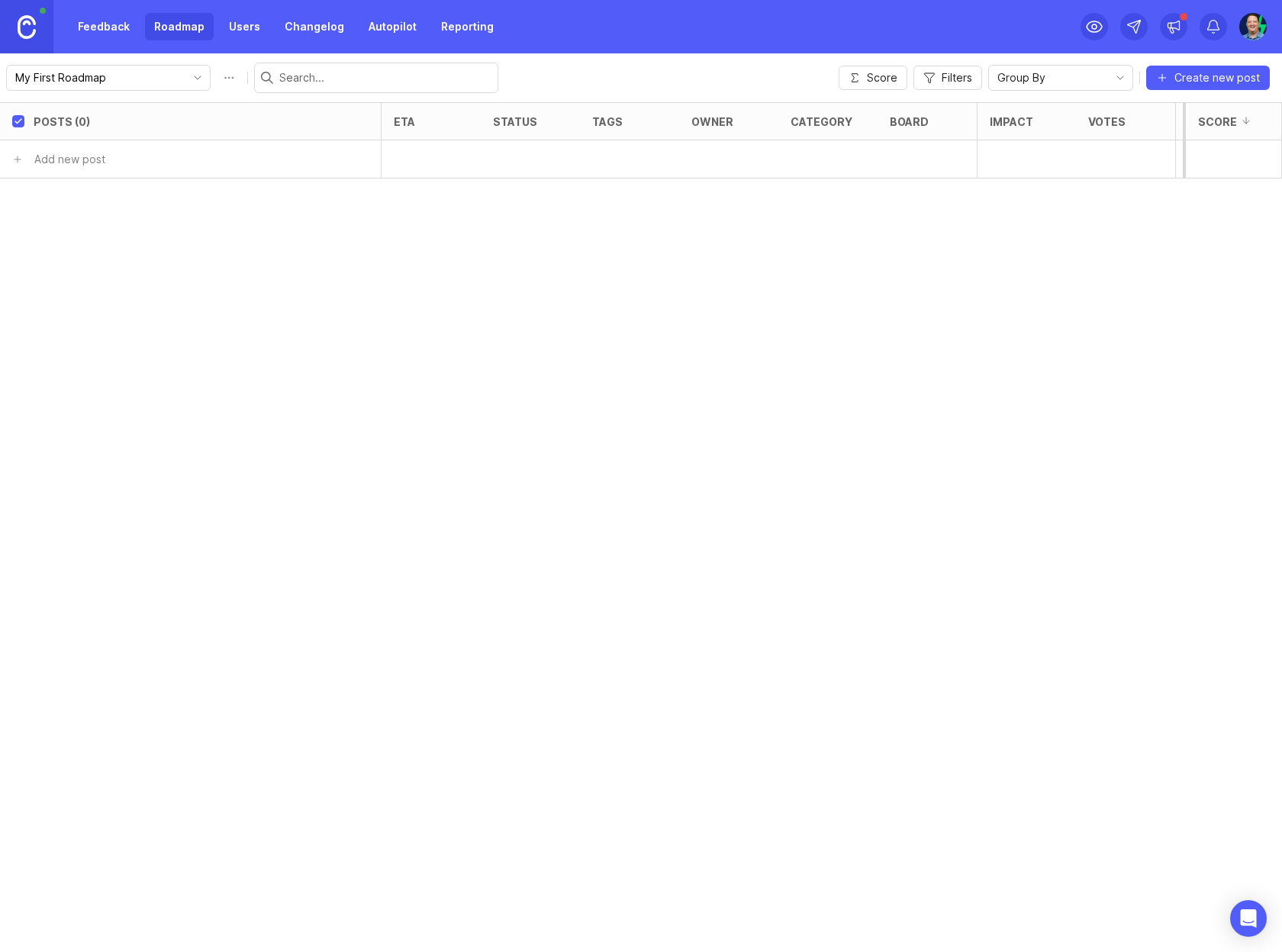
click at [109, 28] on link "Feedback" at bounding box center [103, 27] width 70 height 28
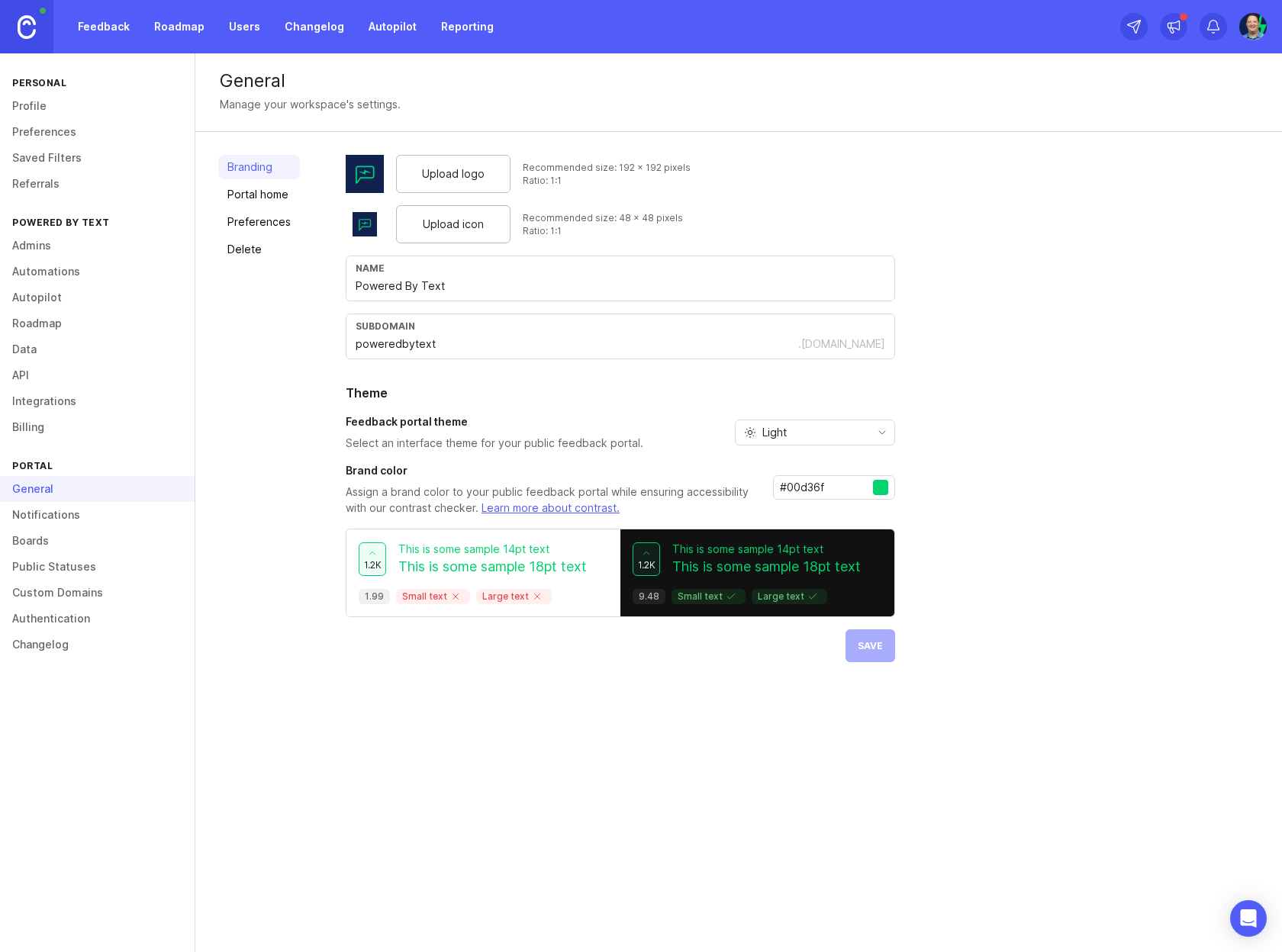
click at [258, 191] on link "Portal home" at bounding box center [259, 194] width 81 height 24
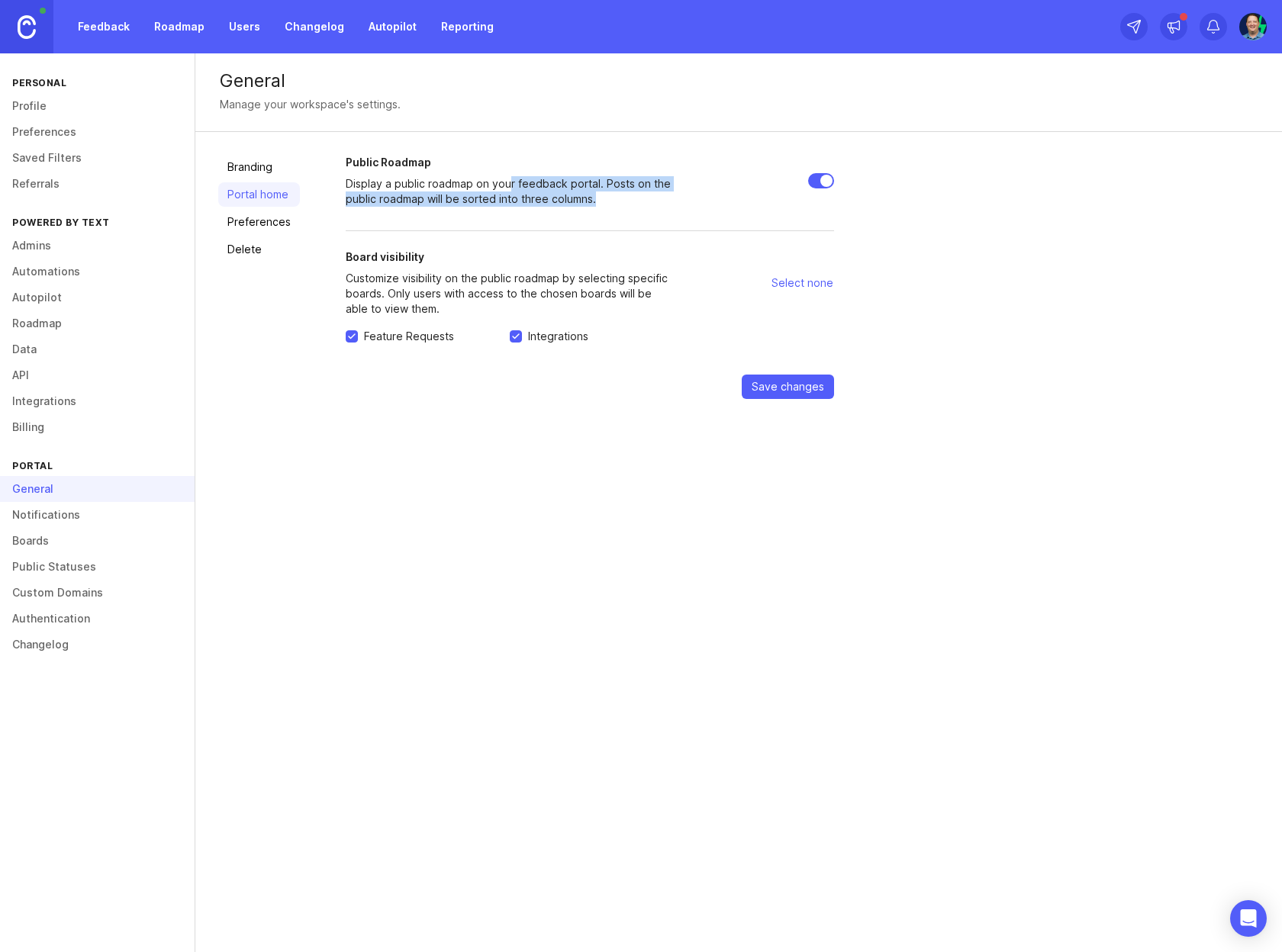
drag, startPoint x: 507, startPoint y: 182, endPoint x: 617, endPoint y: 199, distance: 111.3
click at [617, 199] on p "Display a public roadmap on your feedback portal. Posts on the public roadmap w…" at bounding box center [510, 191] width 330 height 30
click at [819, 179] on input "Public Roadmap" at bounding box center [821, 181] width 26 height 16
checkbox input "false"
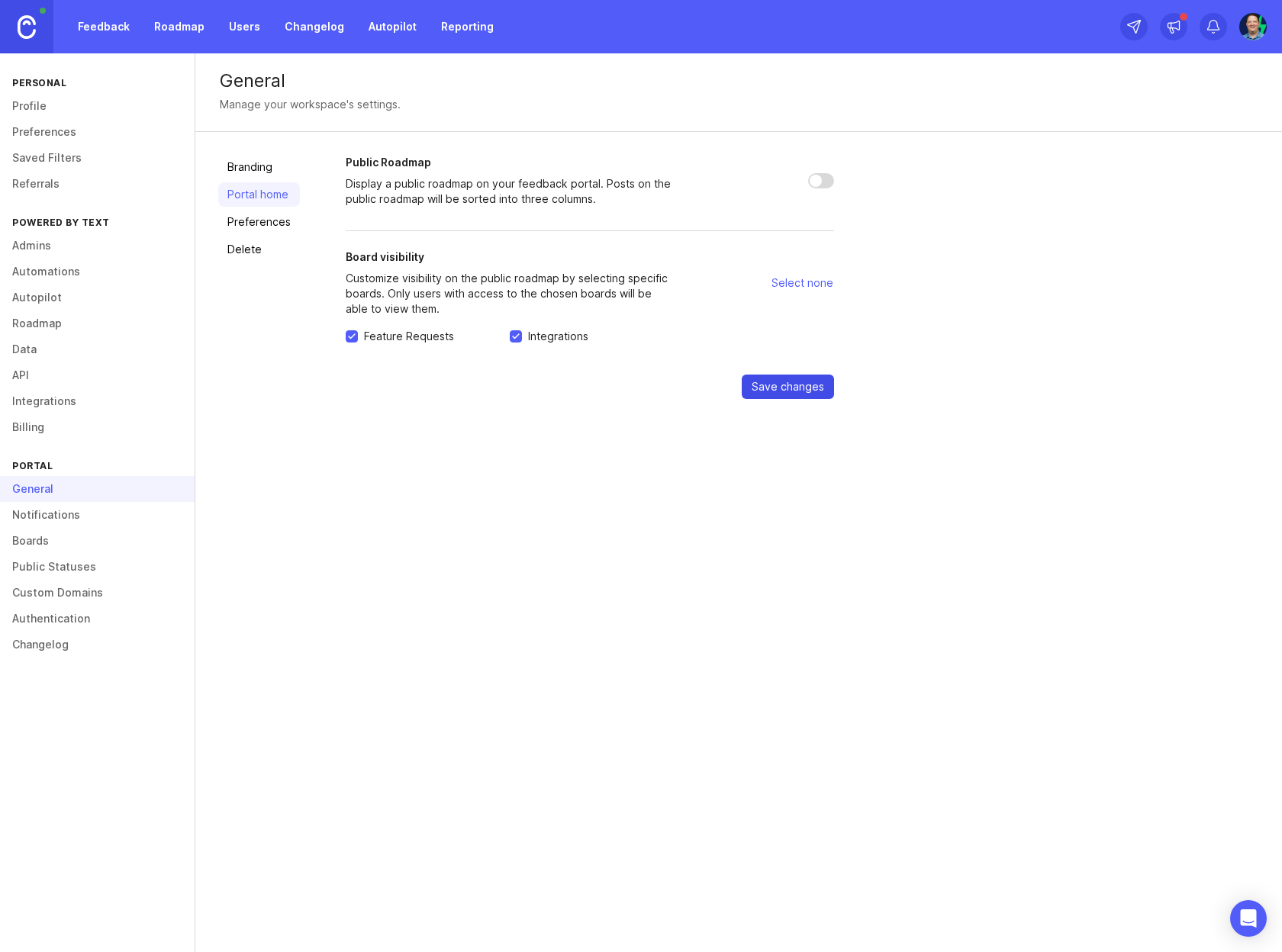
click at [767, 388] on span "Save changes" at bounding box center [788, 387] width 72 height 16
click at [514, 337] on input "Integrations" at bounding box center [515, 336] width 12 height 12
checkbox input "false"
click at [758, 389] on span "Save changes" at bounding box center [788, 387] width 72 height 16
click at [749, 394] on button "Save changes" at bounding box center [788, 387] width 92 height 24
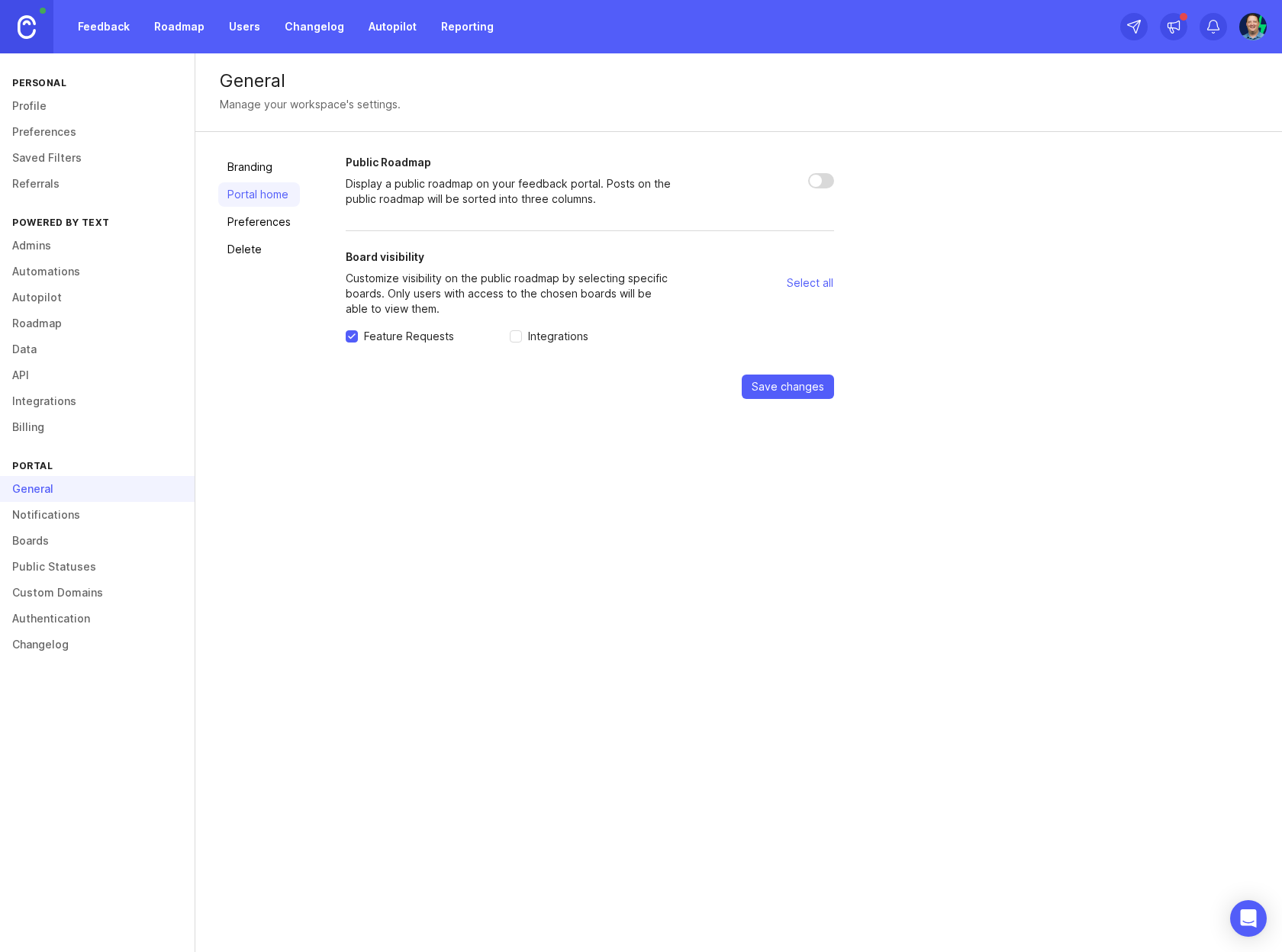
click at [818, 182] on input "Public Roadmap" at bounding box center [821, 181] width 26 height 16
checkbox input "true"
click at [780, 387] on span "Save changes" at bounding box center [788, 387] width 72 height 16
click at [515, 336] on input "Integrations" at bounding box center [515, 336] width 12 height 12
checkbox input "true"
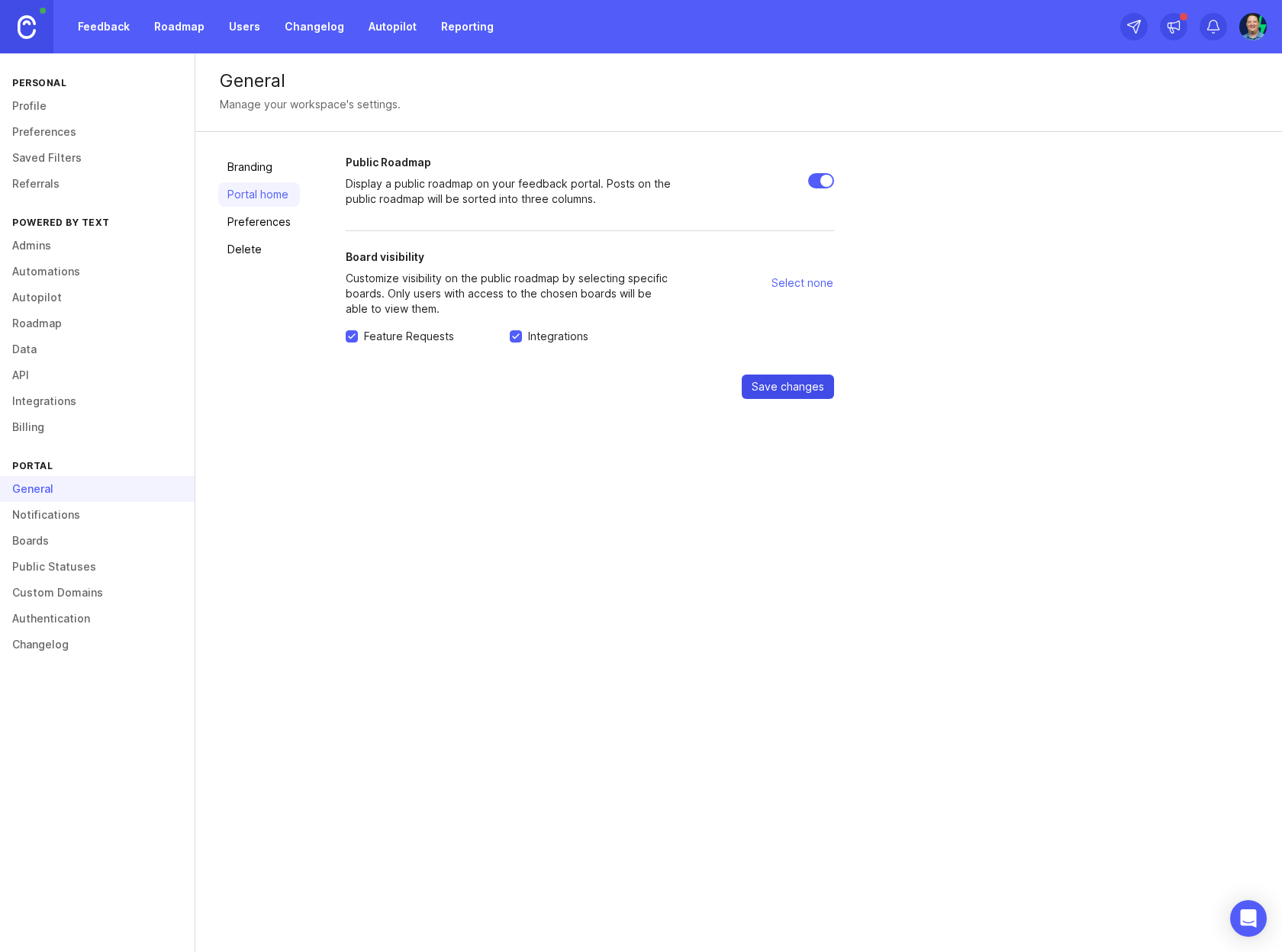
click at [773, 393] on span "Save changes" at bounding box center [788, 387] width 72 height 16
click at [243, 30] on link "Users" at bounding box center [245, 27] width 50 height 28
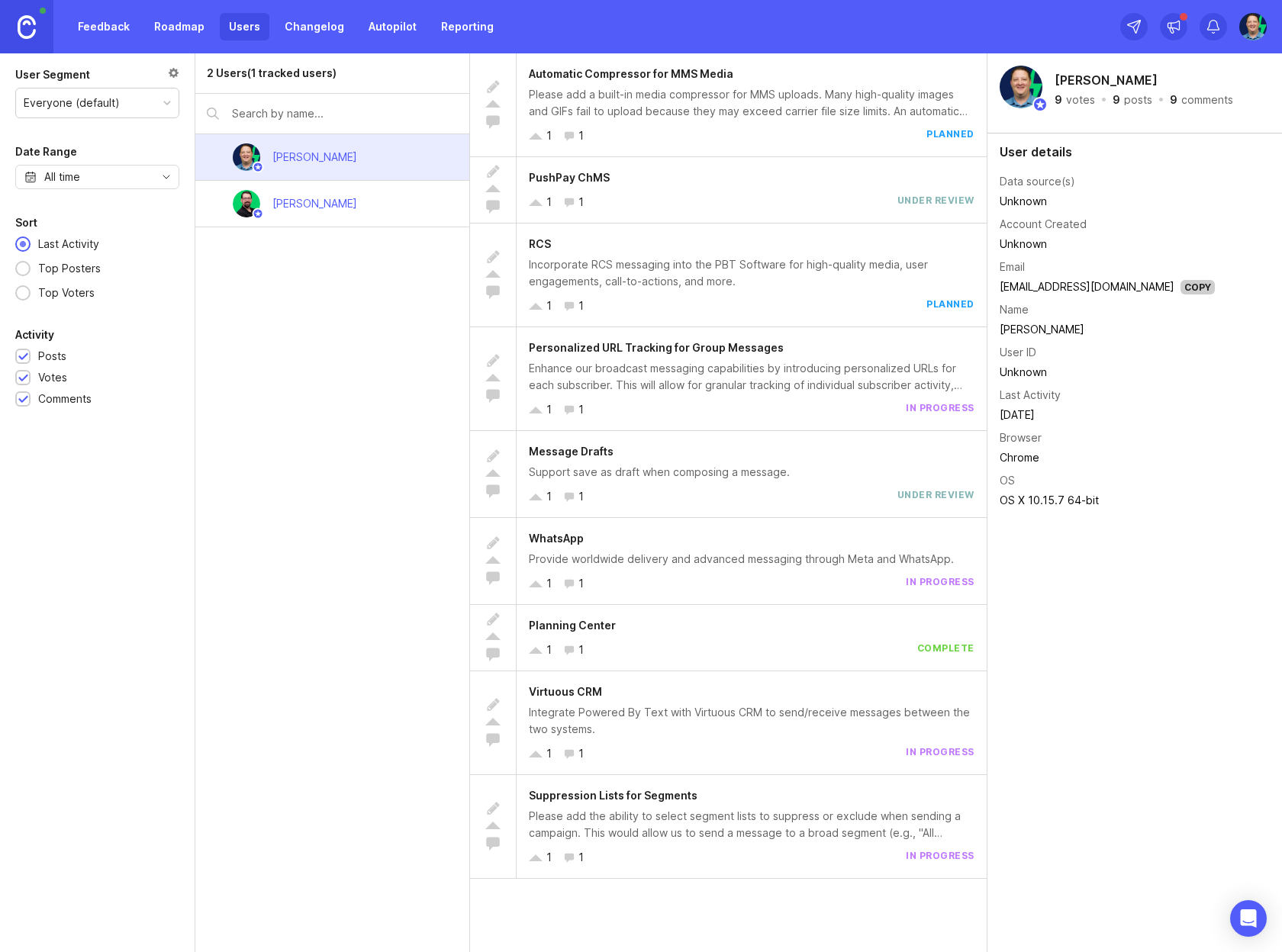
click at [319, 339] on div "2 Users (1 tracked users) Chris Crawford Joe Hisey" at bounding box center [333, 502] width 274 height 898
click at [323, 382] on div "2 Users (1 tracked users) Chris Crawford Joe Hisey" at bounding box center [333, 502] width 274 height 898
click at [354, 391] on div "2 Users (1 tracked users) Chris Crawford Joe Hisey" at bounding box center [333, 502] width 274 height 898
click at [256, 313] on div "2 Users (1 tracked users) Chris Crawford Joe Hisey" at bounding box center [333, 502] width 274 height 898
click at [357, 381] on div "2 Users (1 tracked users) Chris Crawford Joe Hisey" at bounding box center [333, 502] width 274 height 898
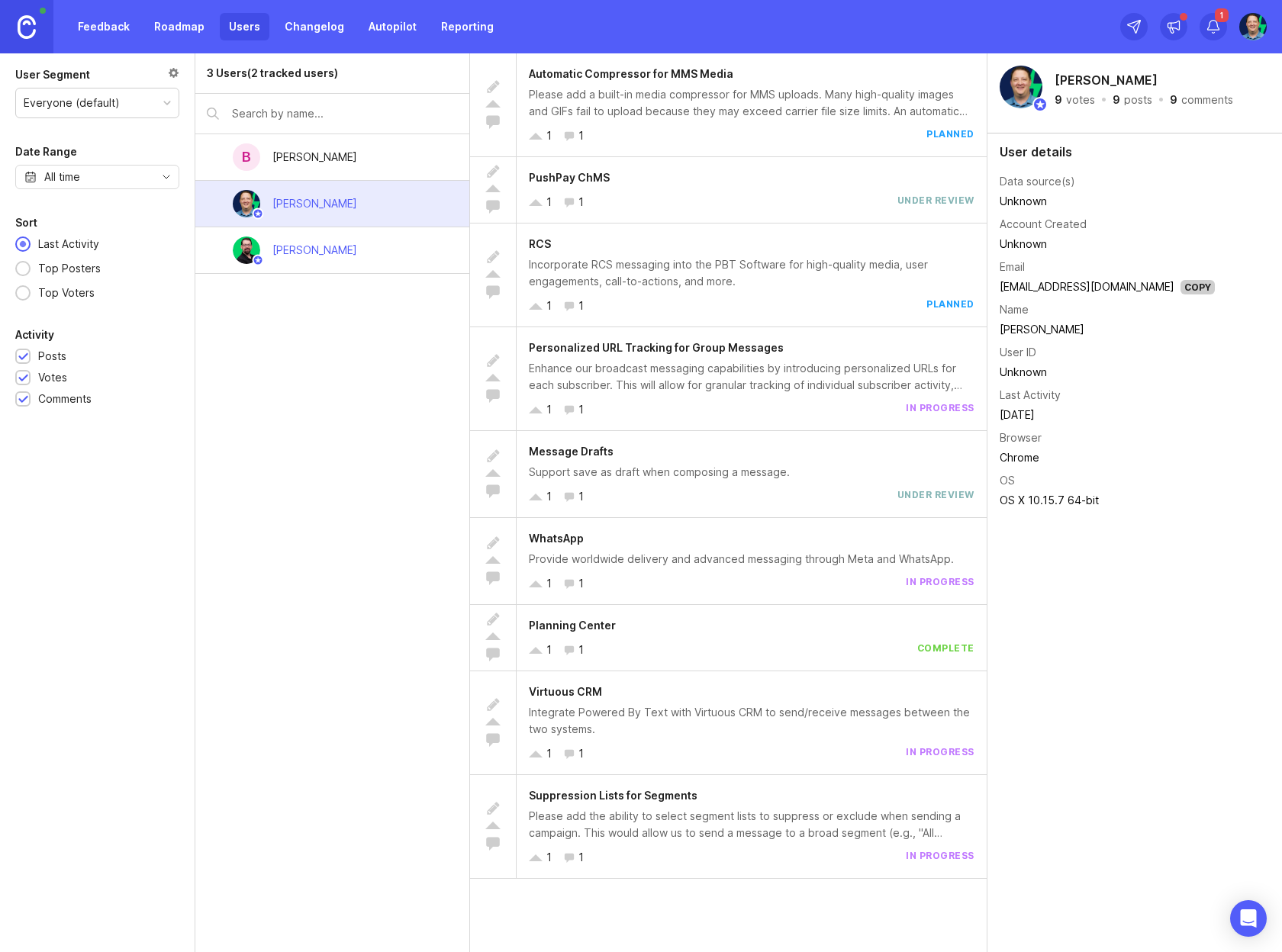
click at [362, 160] on div "B [PERSON_NAME]" at bounding box center [333, 157] width 274 height 46
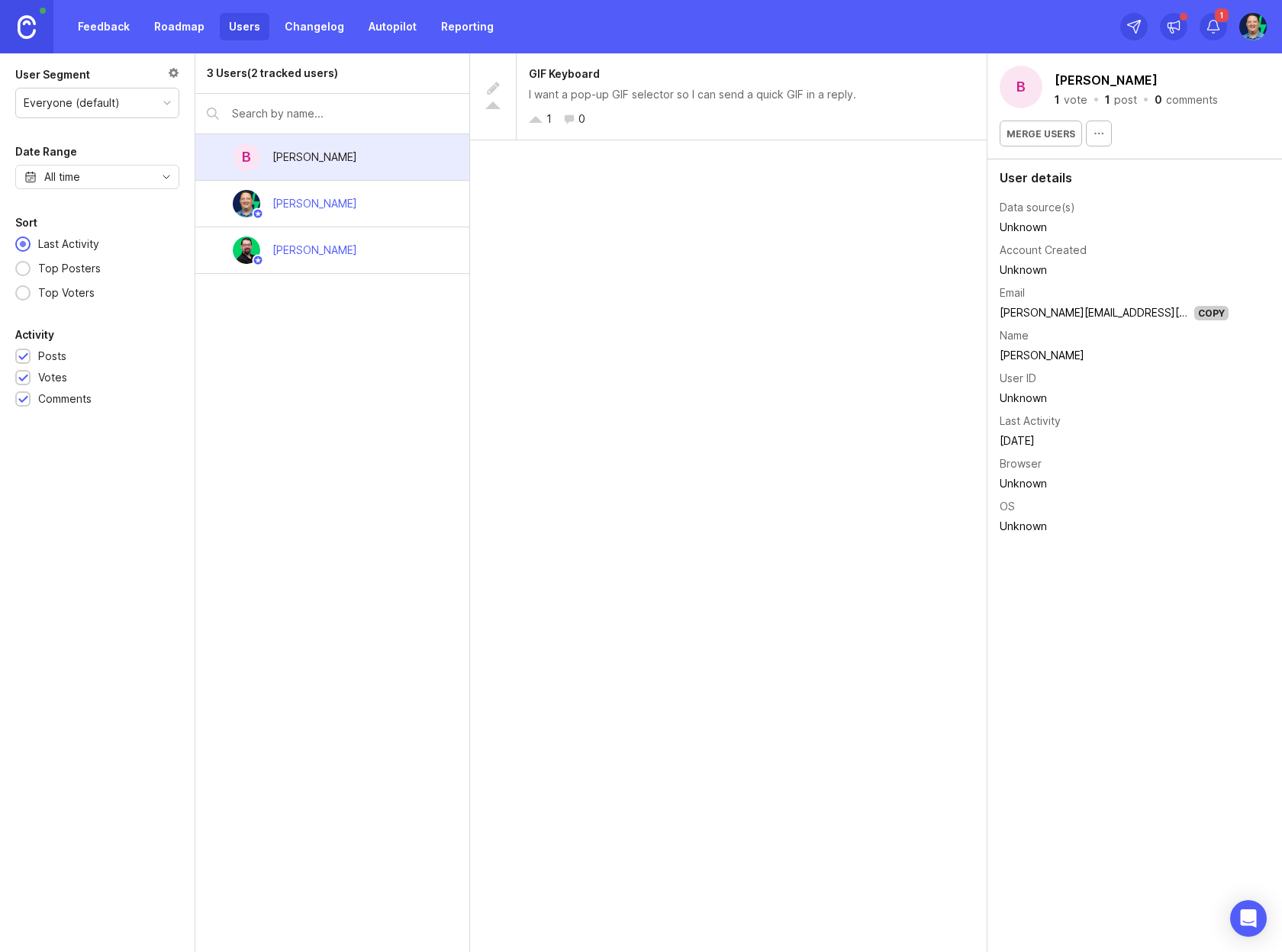
click at [1093, 130] on icon "button" at bounding box center [1098, 133] width 12 height 12
click at [1180, 135] on div "Merge users" at bounding box center [1134, 134] width 270 height 26
click at [113, 28] on link "Feedback" at bounding box center [103, 27] width 70 height 28
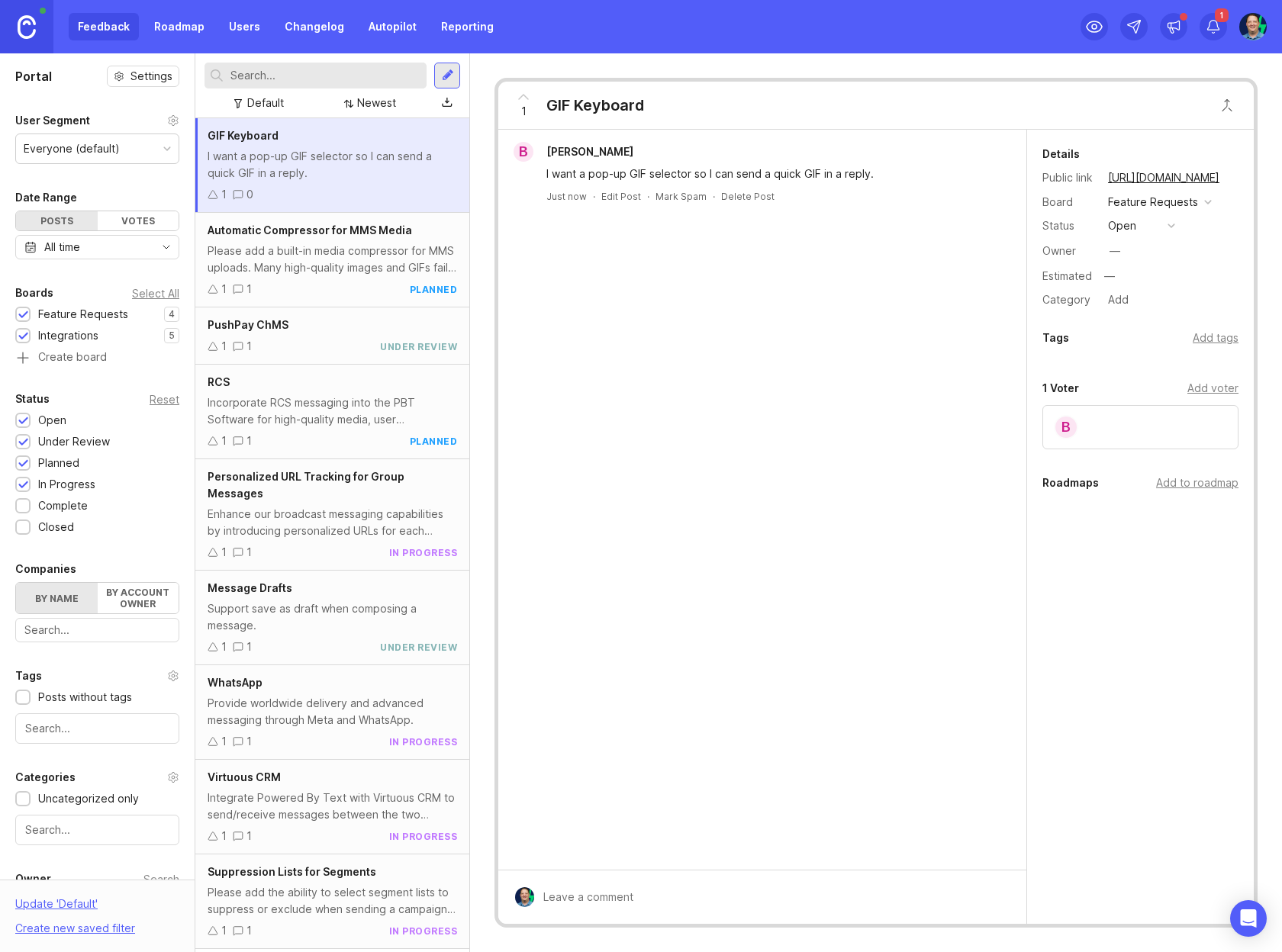
click at [1179, 199] on div "Feature Requests" at bounding box center [1153, 202] width 90 height 17
click at [1130, 226] on div "open" at bounding box center [1122, 225] width 29 height 17
click at [252, 15] on link "Users" at bounding box center [245, 27] width 50 height 28
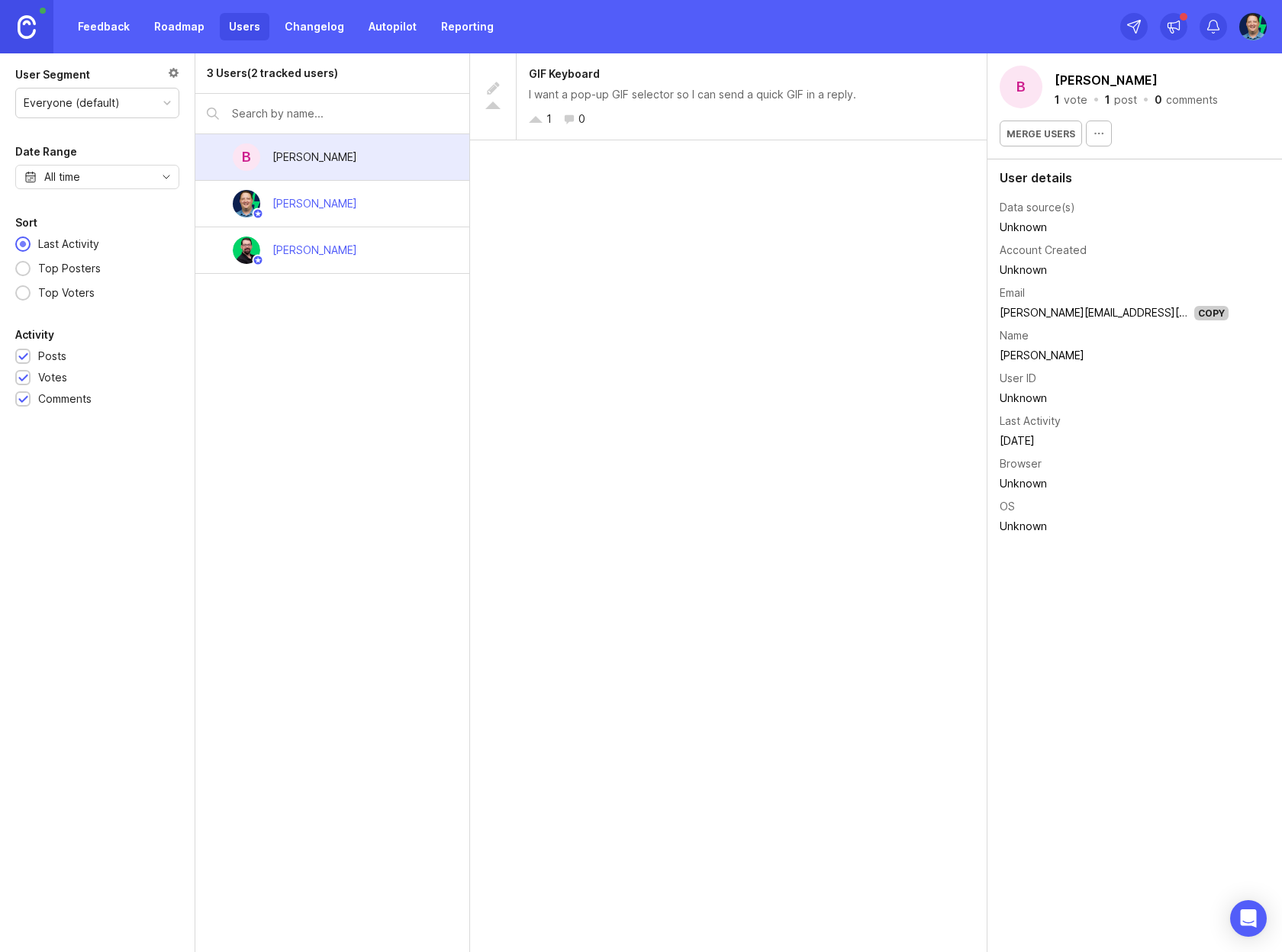
click at [169, 71] on div at bounding box center [174, 75] width 11 height 17
click at [1252, 27] on img at bounding box center [1252, 27] width 30 height 28
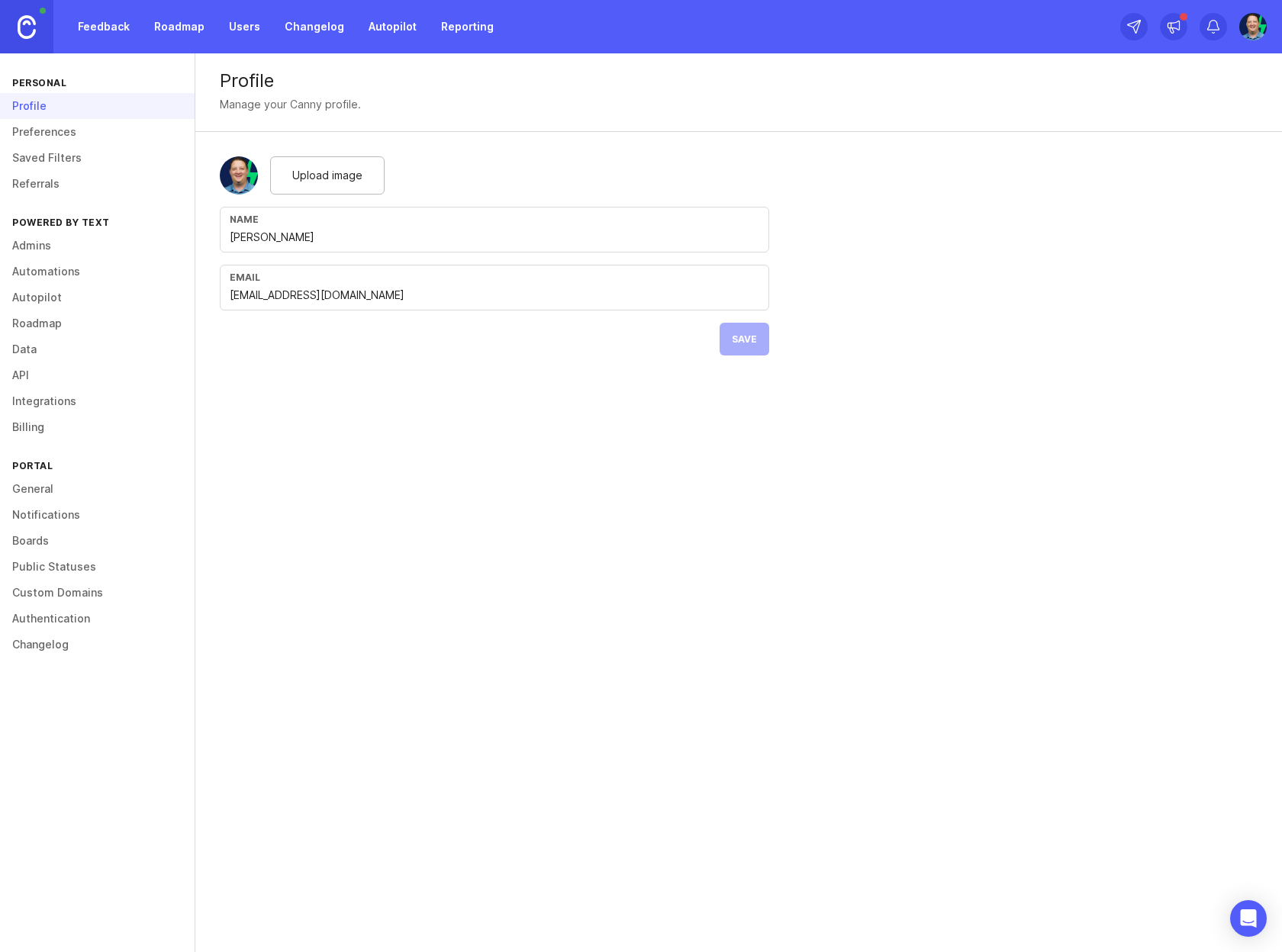
click at [42, 492] on link "General" at bounding box center [97, 489] width 195 height 26
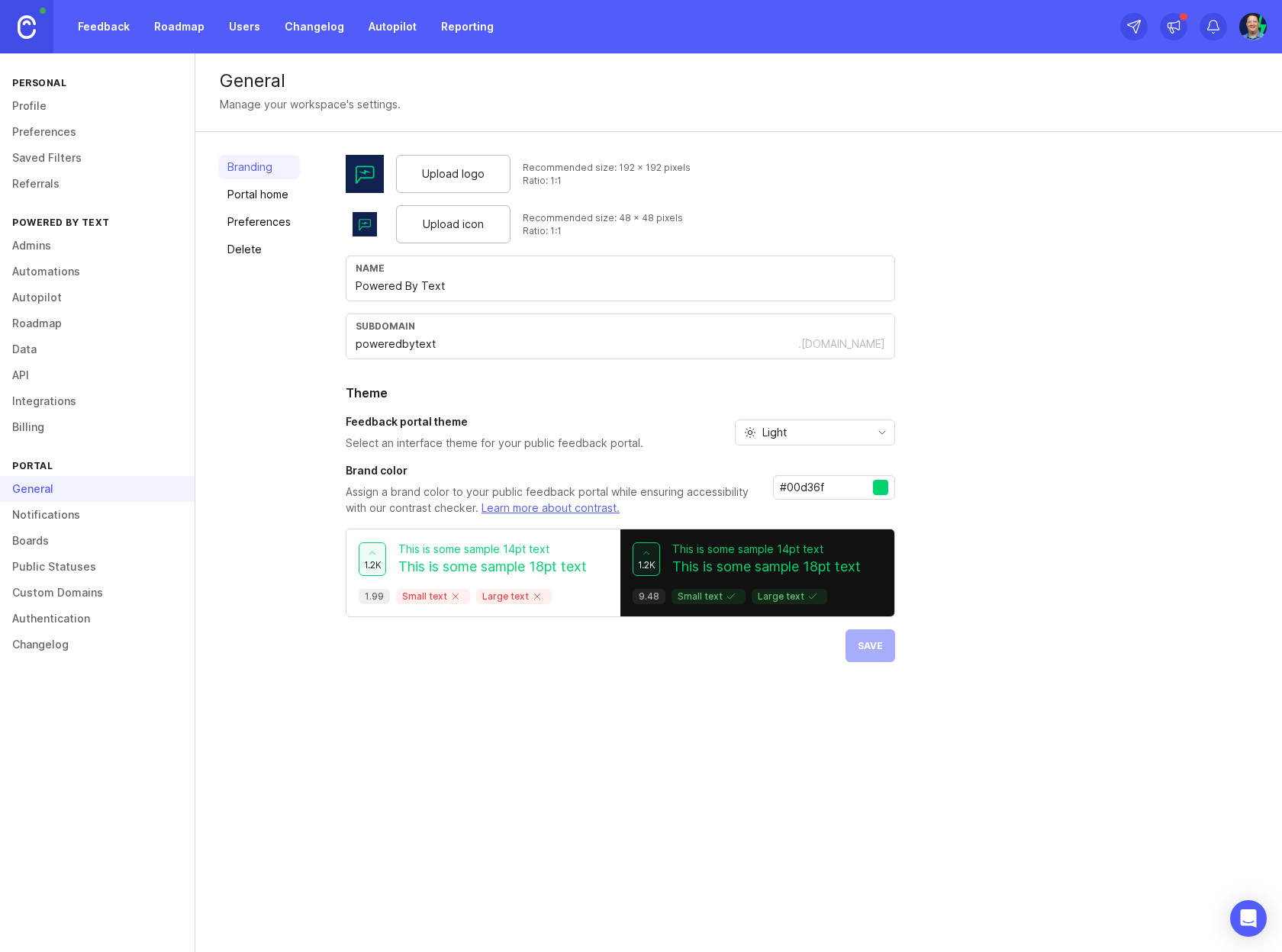
click at [253, 197] on link "Portal home" at bounding box center [259, 194] width 81 height 24
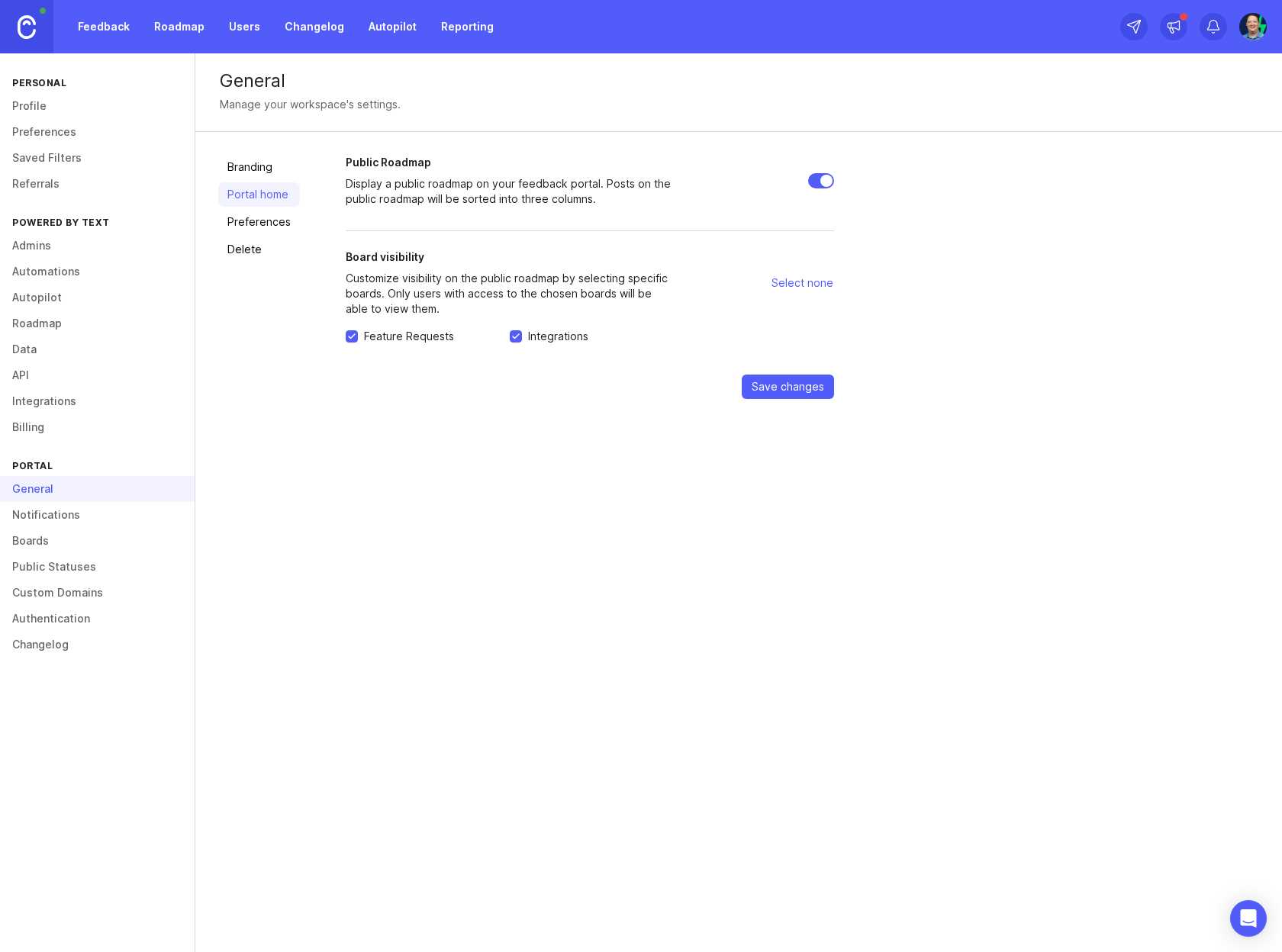
click at [267, 222] on link "Preferences" at bounding box center [259, 222] width 81 height 24
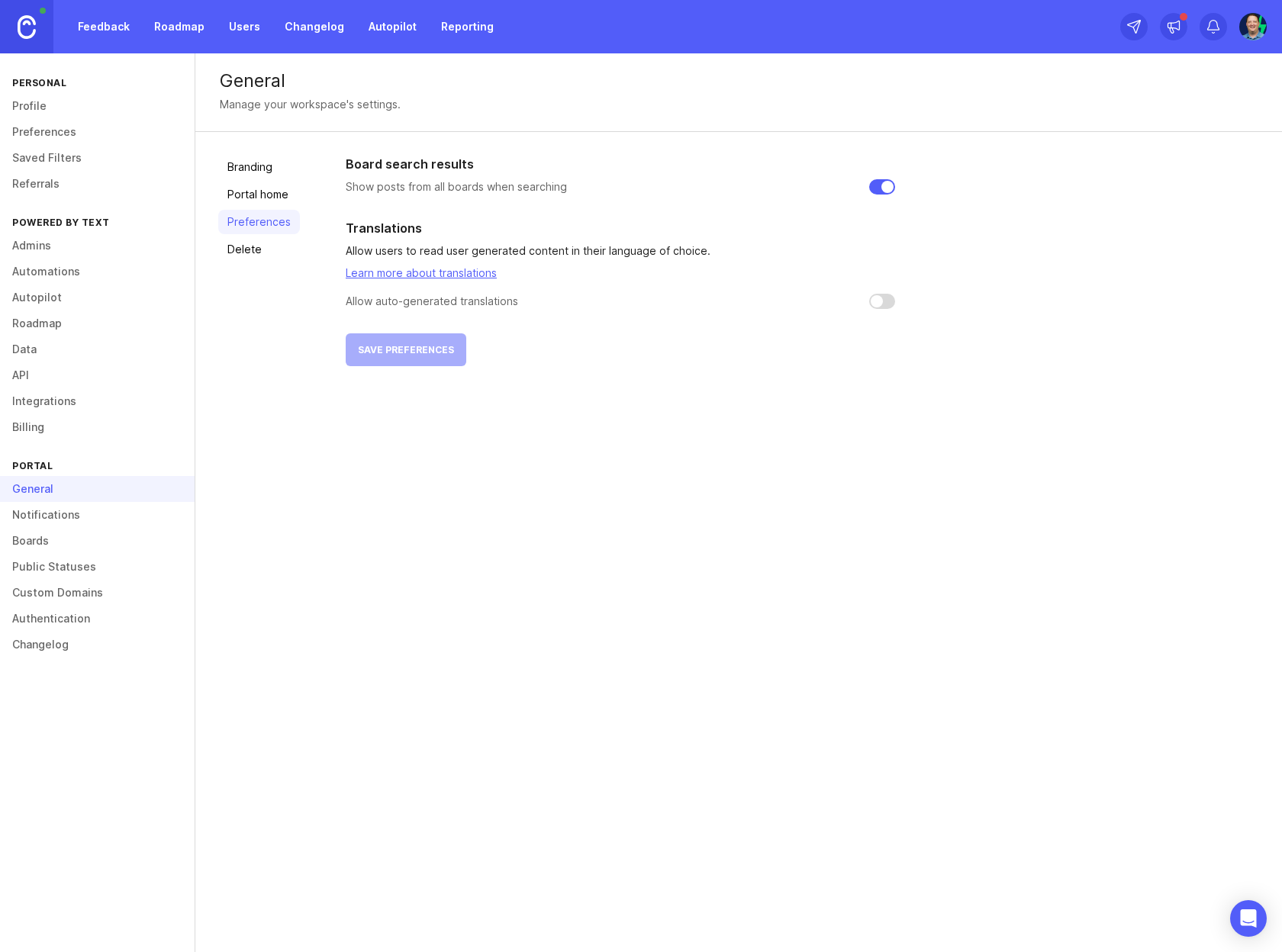
click at [248, 249] on link "Delete" at bounding box center [259, 249] width 81 height 24
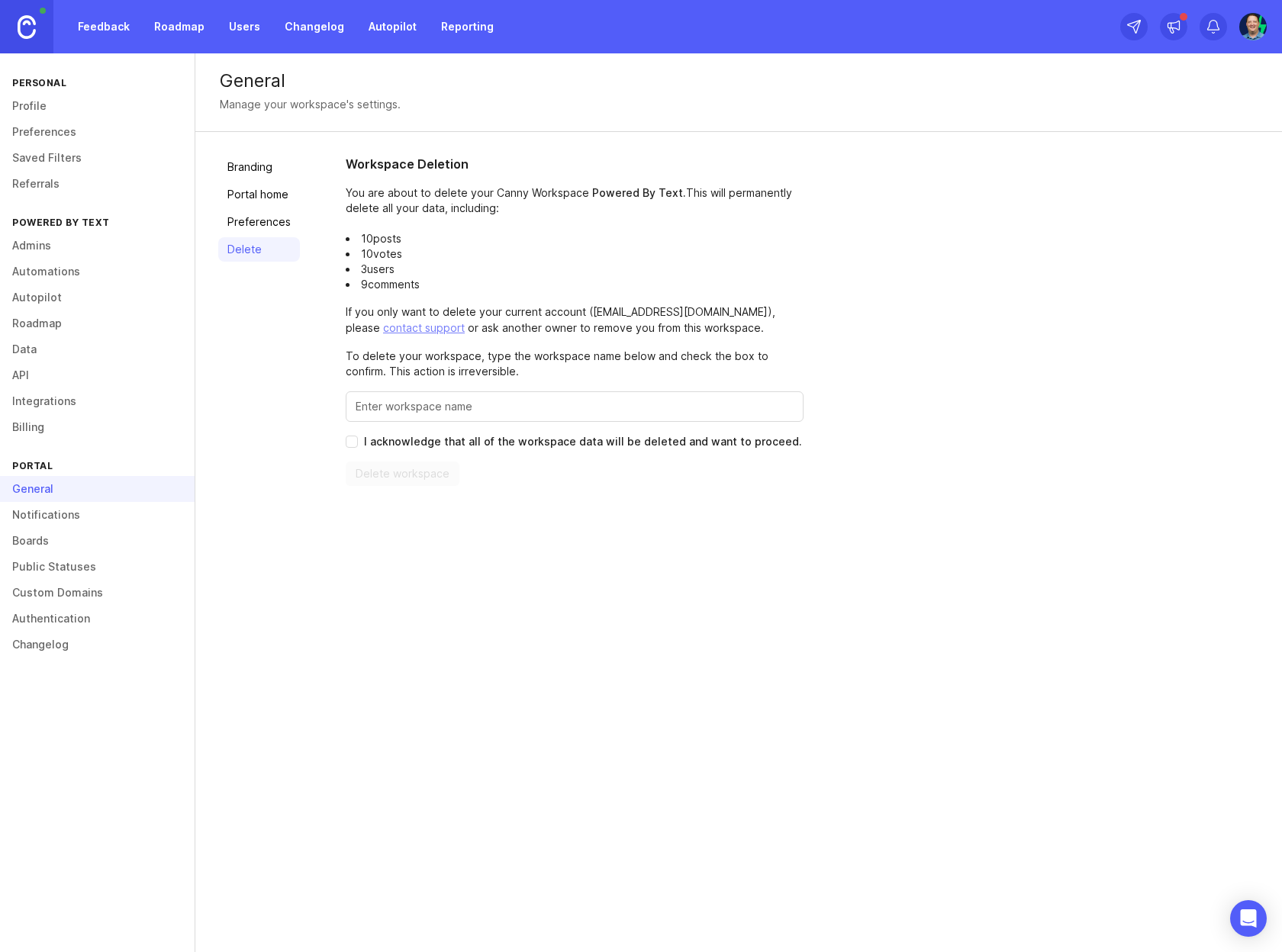
click at [67, 517] on link "Notifications" at bounding box center [97, 515] width 195 height 26
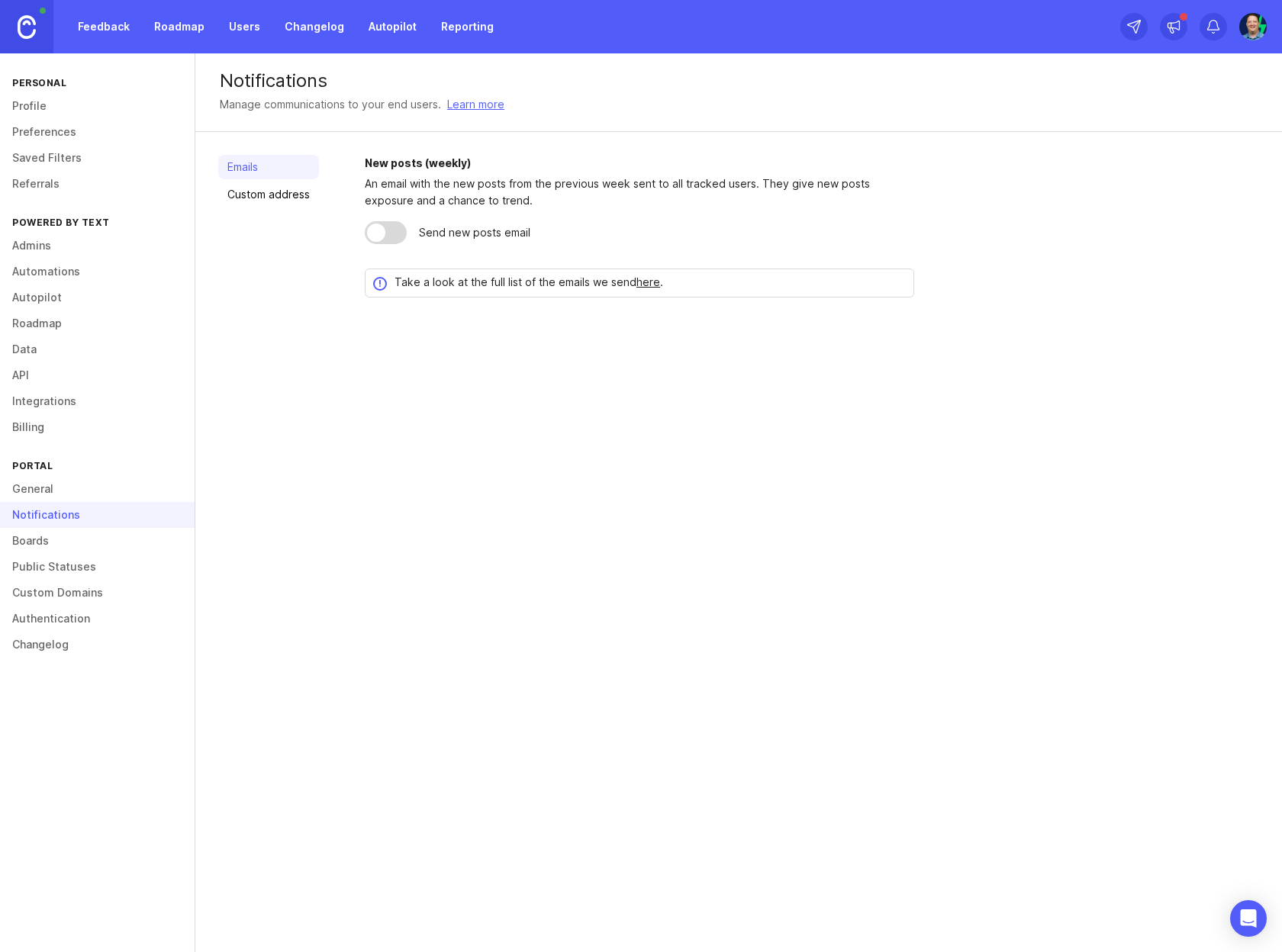
click at [275, 188] on link "Custom address" at bounding box center [268, 194] width 101 height 24
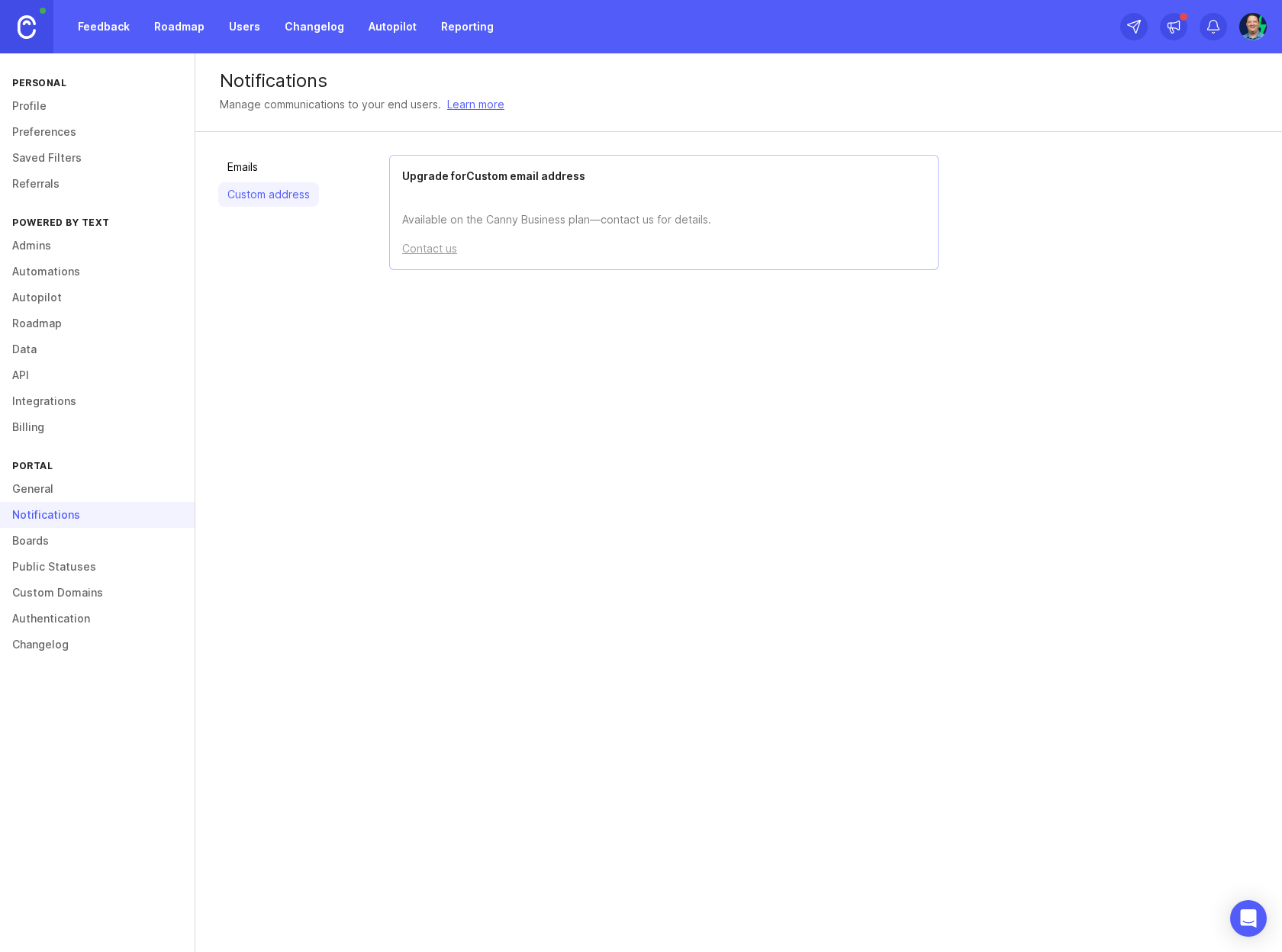
click at [275, 174] on link "Emails" at bounding box center [268, 167] width 101 height 24
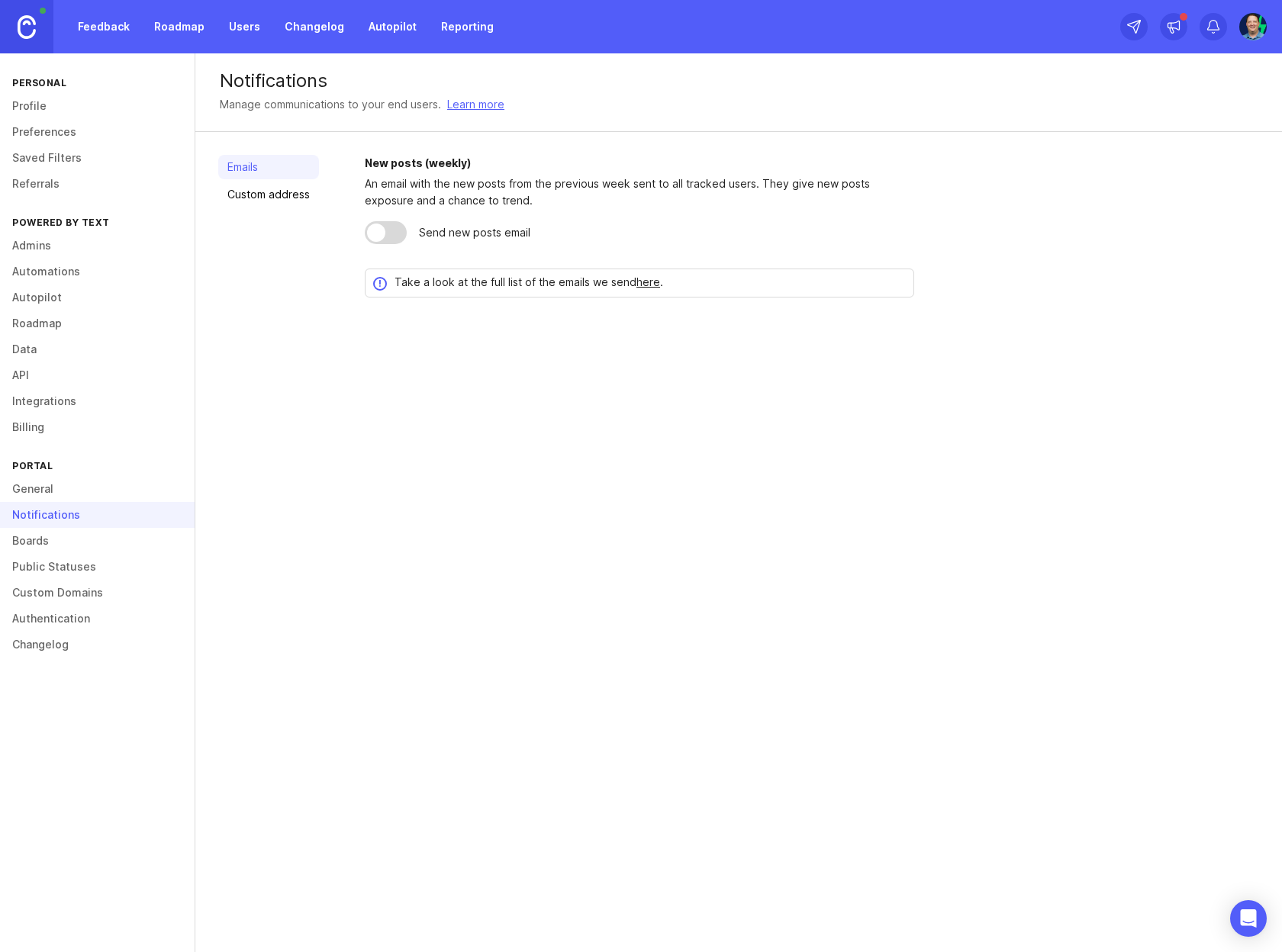
click at [386, 229] on div at bounding box center [385, 233] width 42 height 23
click at [311, 397] on div "Notifications Manage communications to your end users. Learn more Emails Custom…" at bounding box center [739, 502] width 1086 height 898
click at [387, 235] on div at bounding box center [395, 233] width 18 height 18
click at [307, 325] on div "Emails Custom address New posts (weekly) An email with the new posts from the p…" at bounding box center [739, 237] width 1086 height 211
click at [287, 191] on link "Custom address" at bounding box center [268, 194] width 101 height 24
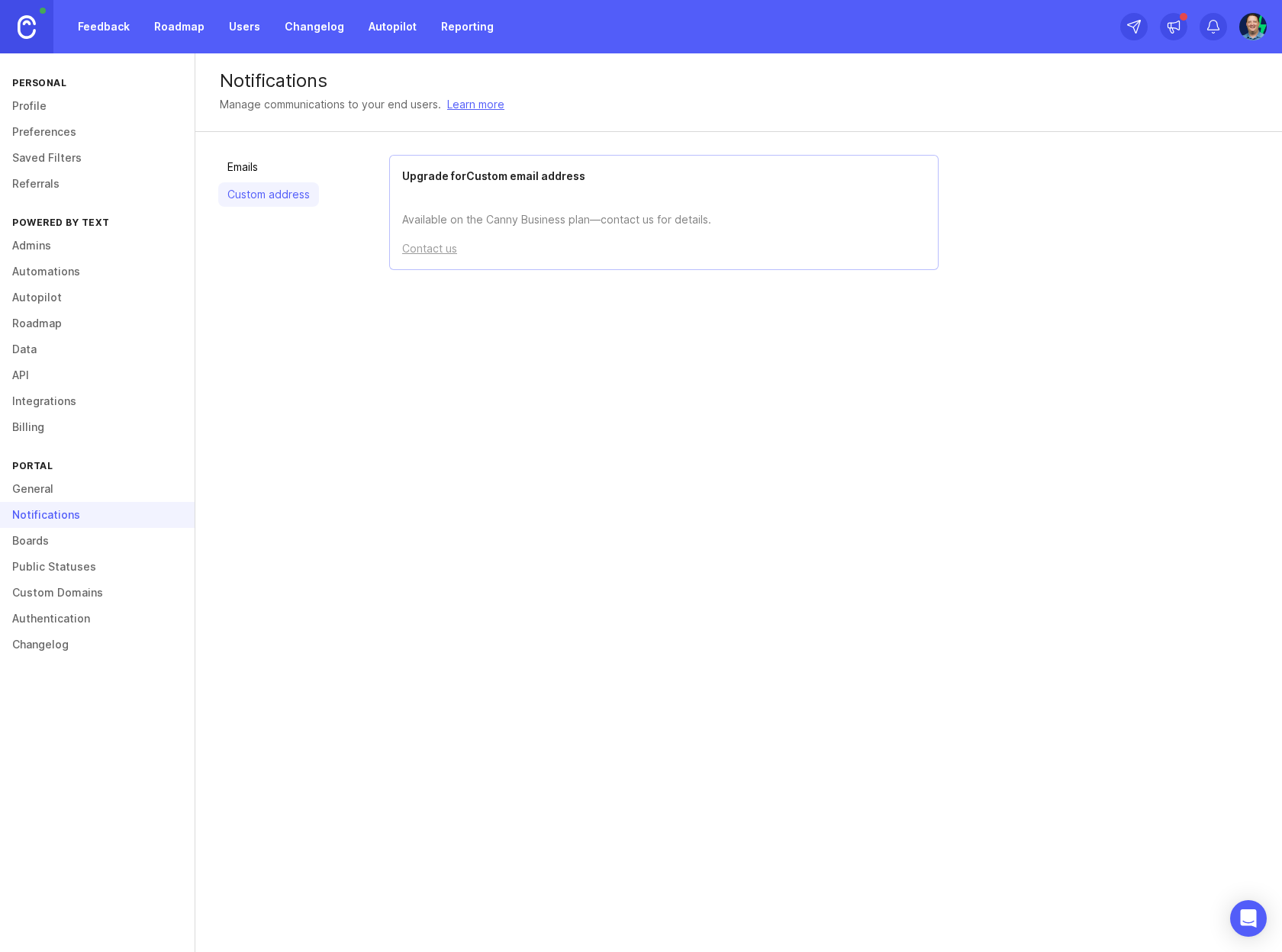
click at [52, 546] on link "Boards" at bounding box center [97, 541] width 195 height 26
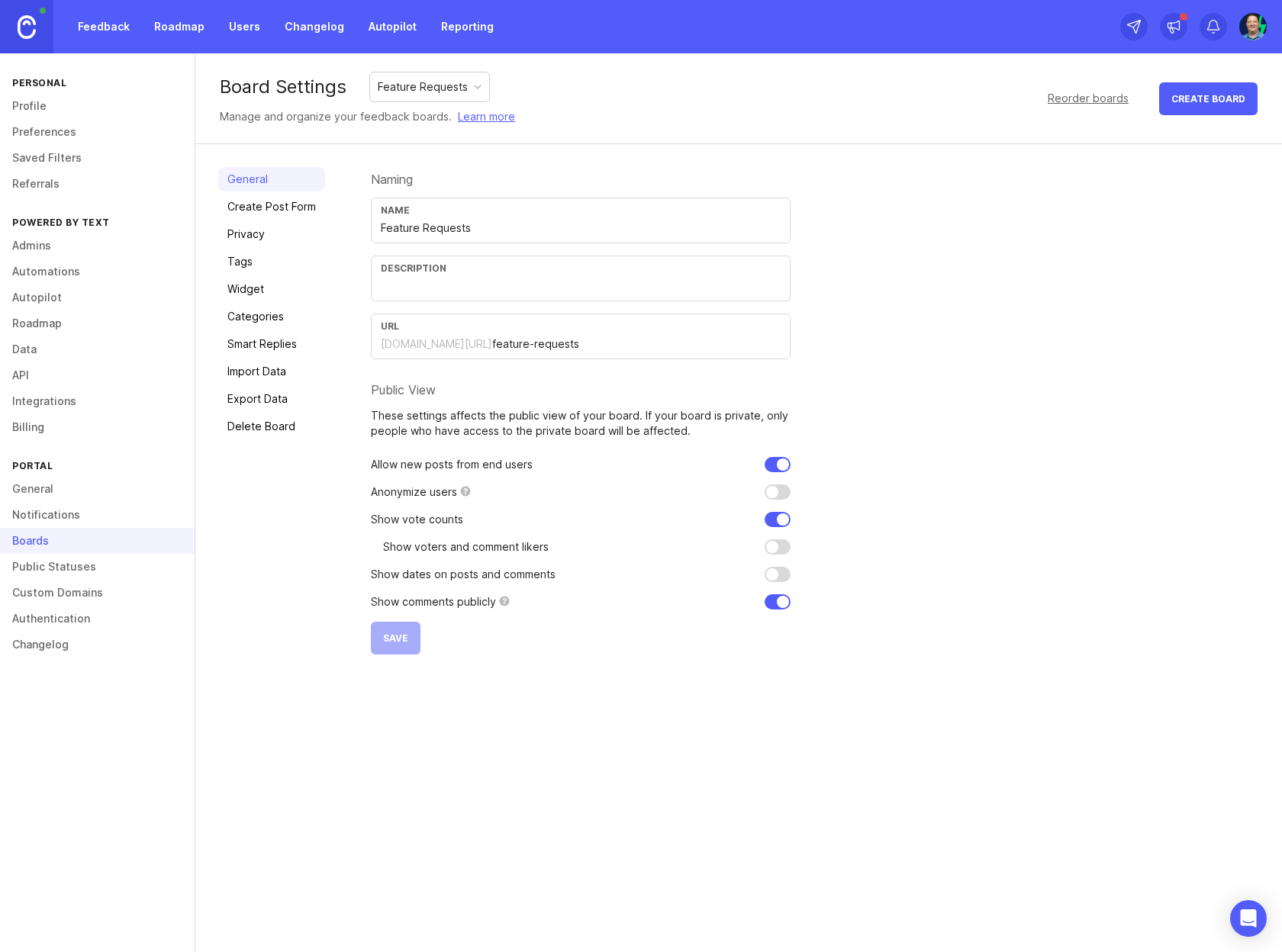
click at [321, 508] on div "General Create Post Form Privacy Tags Widget Categories Smart Replies Import Da…" at bounding box center [272, 411] width 107 height 488
click at [781, 467] on input "checkbox" at bounding box center [778, 464] width 26 height 16
checkbox input "true"
click at [772, 604] on input "checkbox" at bounding box center [778, 602] width 26 height 16
checkbox input "true"
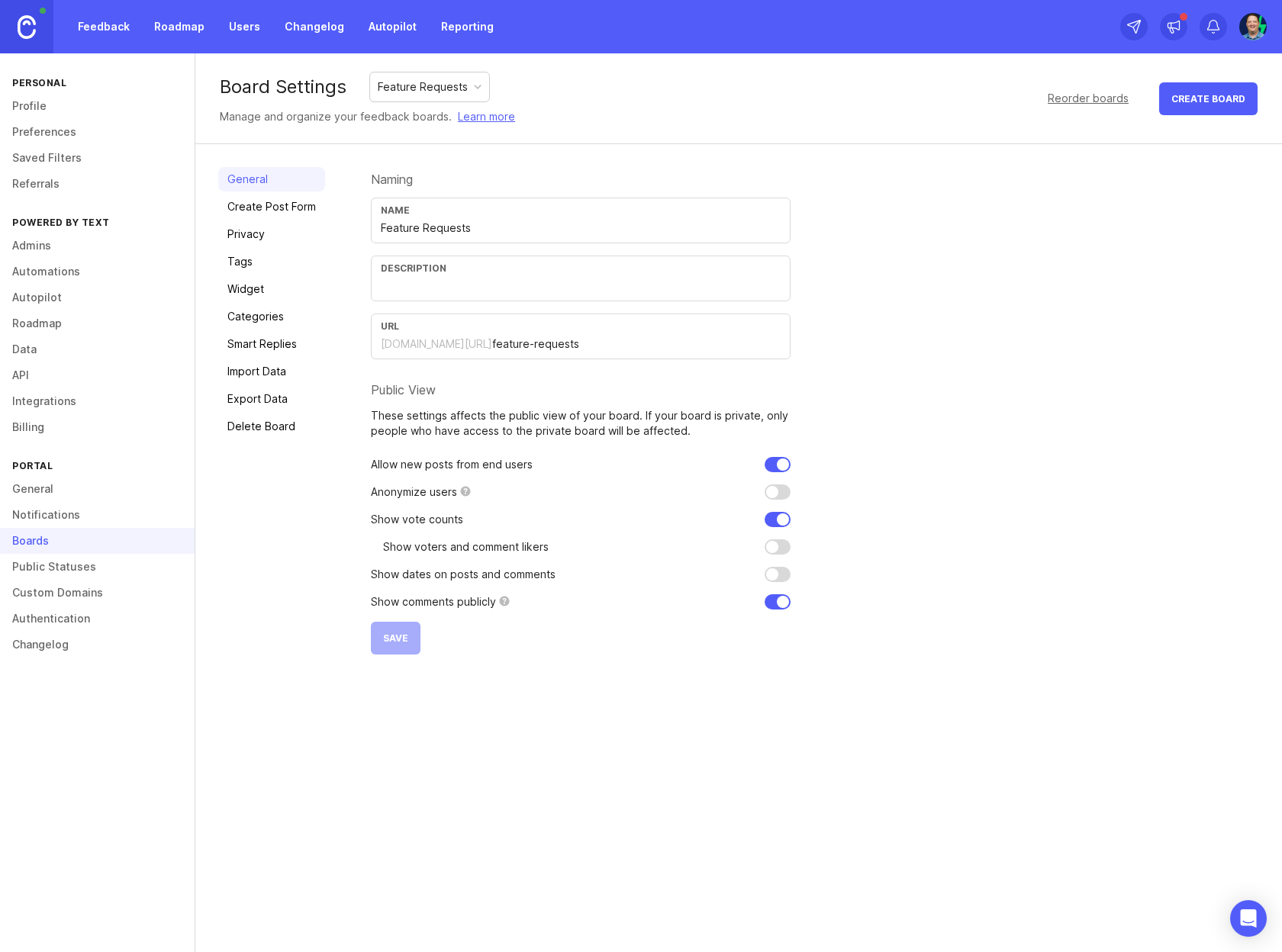
click at [783, 463] on input "checkbox" at bounding box center [778, 464] width 26 height 16
checkbox input "true"
click at [275, 548] on div "General Create Post Form Privacy Tags Widget Categories Smart Replies Import Da…" at bounding box center [272, 411] width 107 height 488
click at [267, 229] on link "Privacy" at bounding box center [272, 234] width 107 height 24
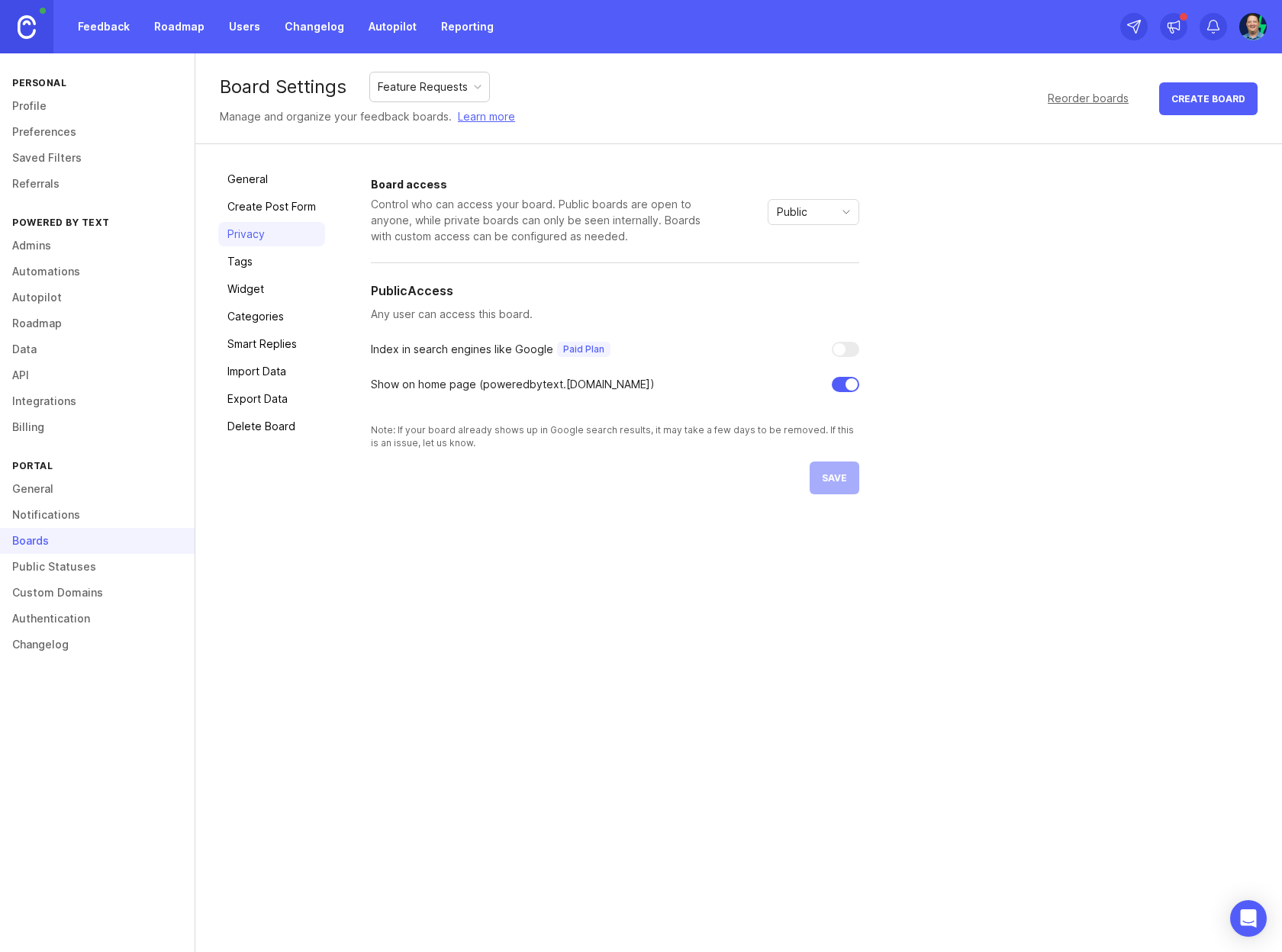
click at [49, 569] on link "Public Statuses" at bounding box center [97, 567] width 195 height 26
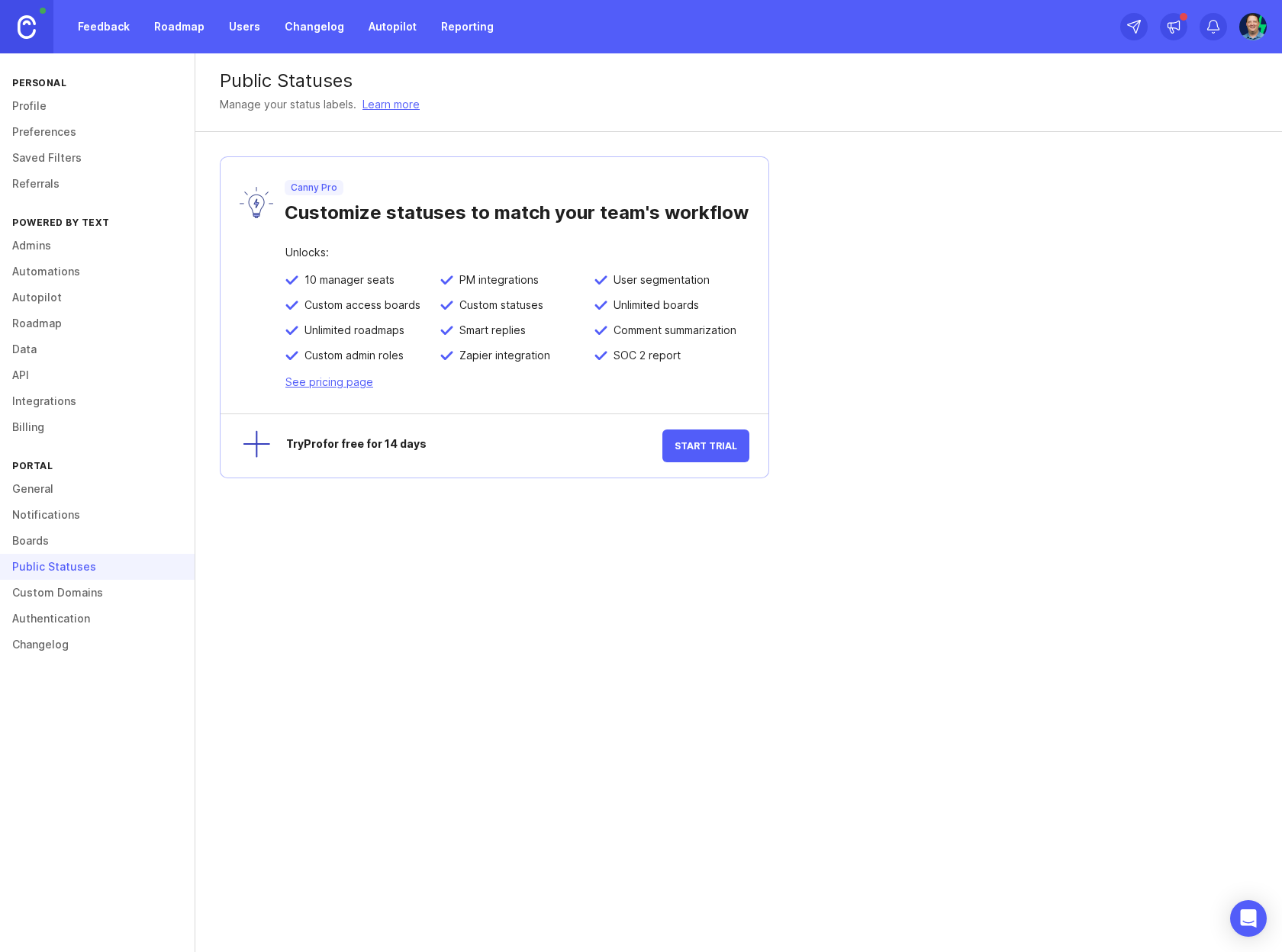
click at [90, 595] on link "Custom Domains" at bounding box center [97, 593] width 195 height 26
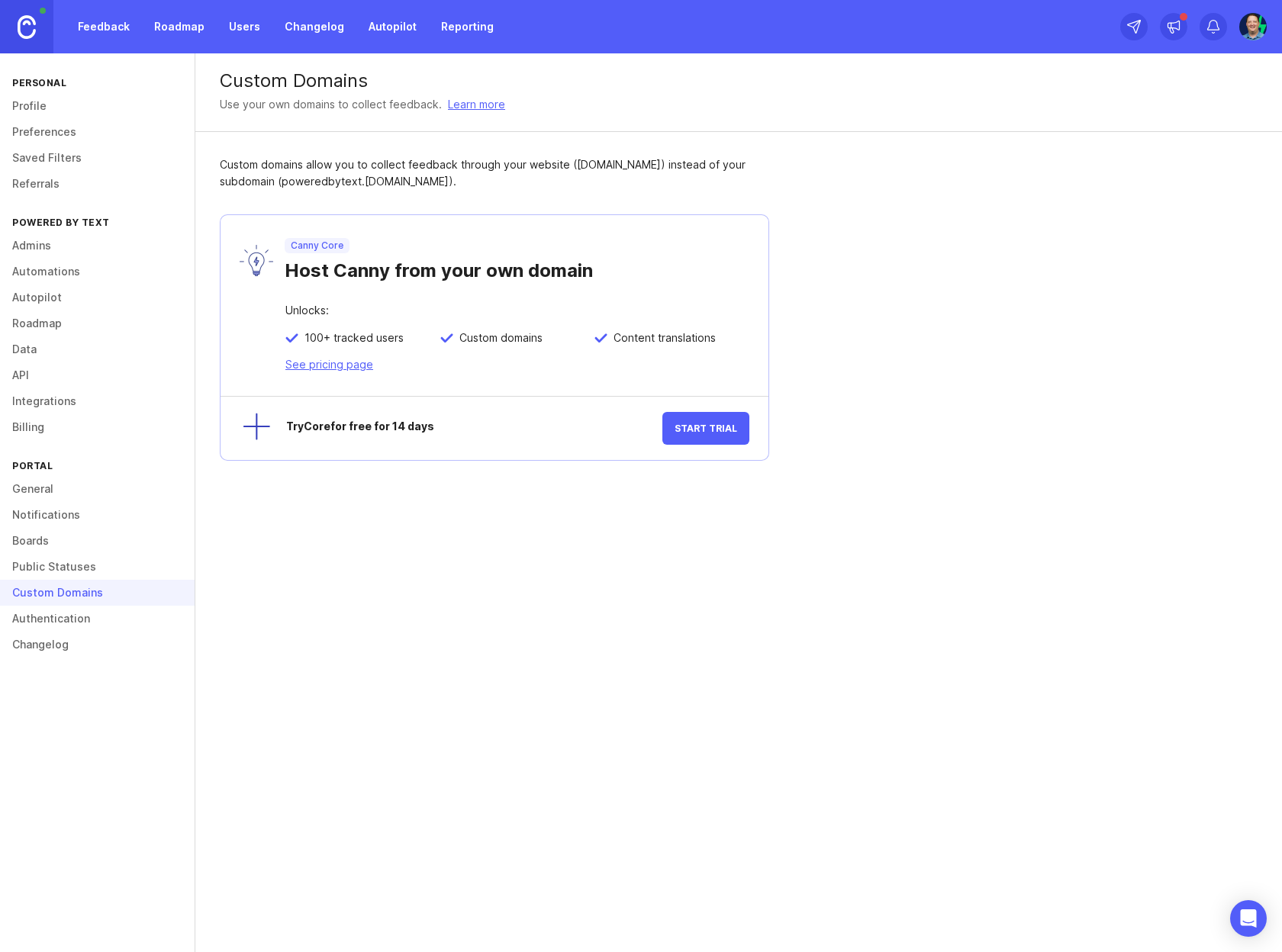
click at [79, 618] on link "Authentication" at bounding box center [97, 619] width 195 height 26
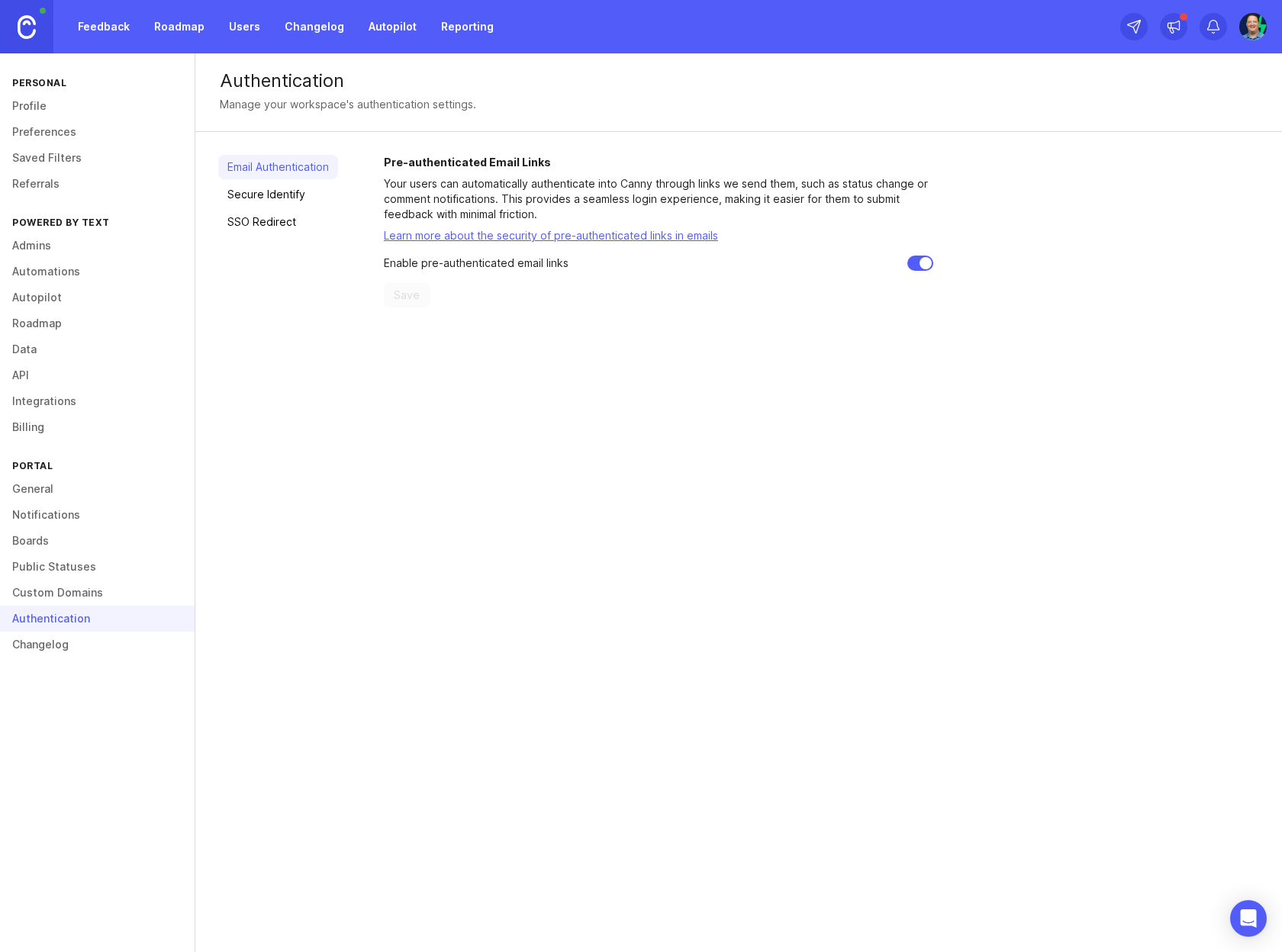
click at [77, 649] on link "Changelog" at bounding box center [97, 645] width 195 height 26
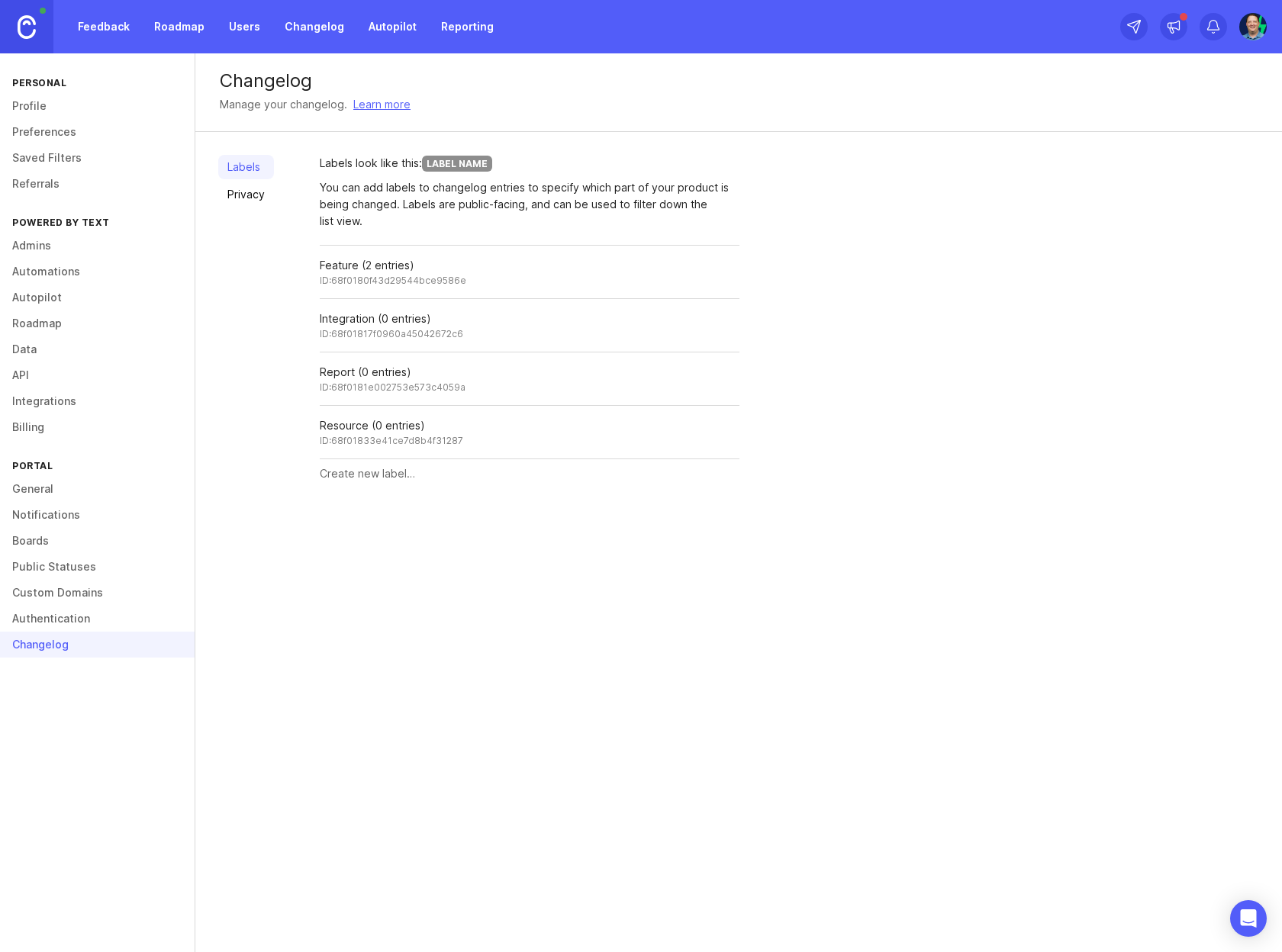
click at [116, 29] on link "Feedback" at bounding box center [103, 27] width 70 height 28
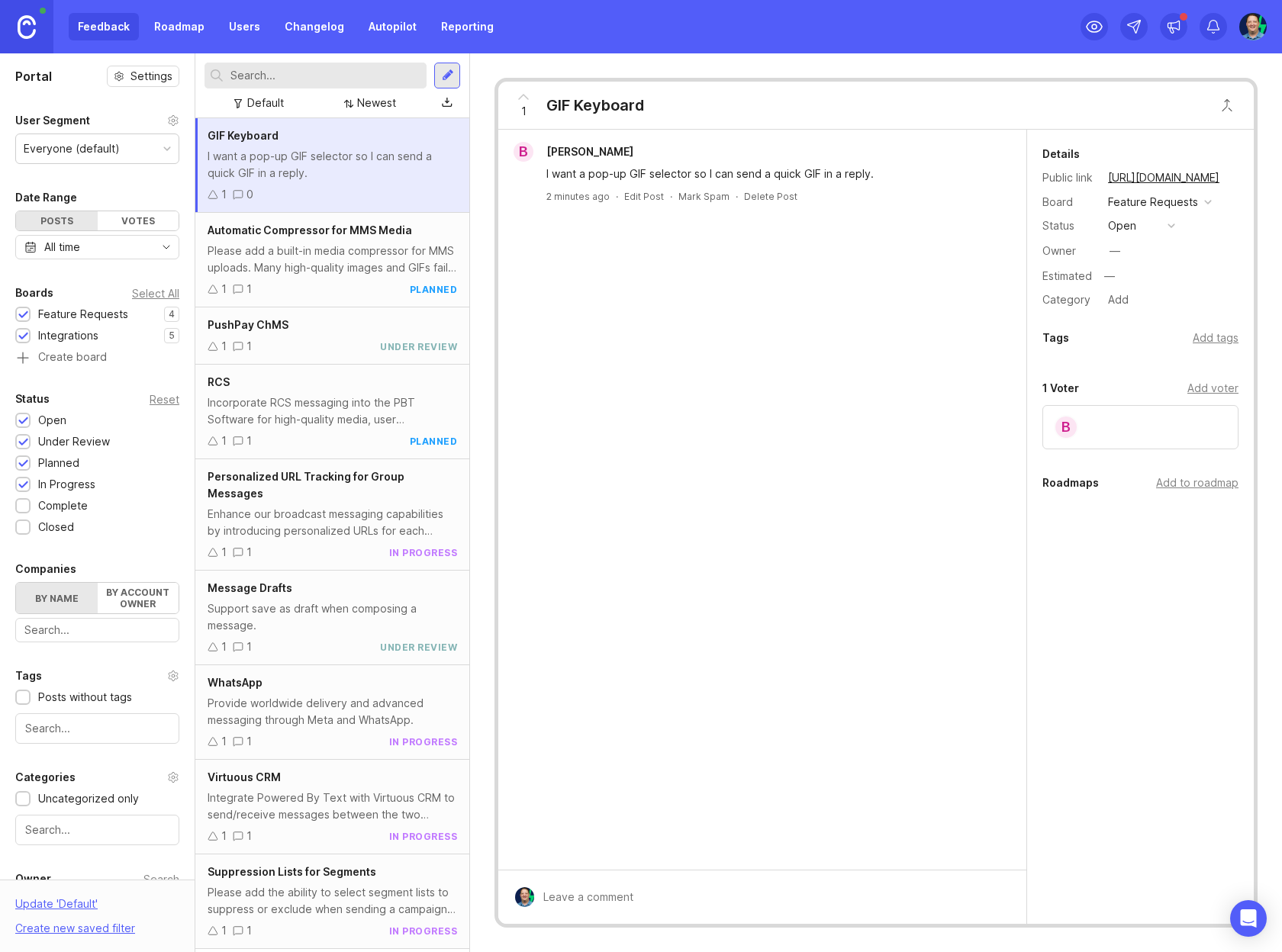
click at [290, 407] on div "Incorporate RCS messaging into the PBT Software for high-quality media, user en…" at bounding box center [333, 411] width 249 height 33
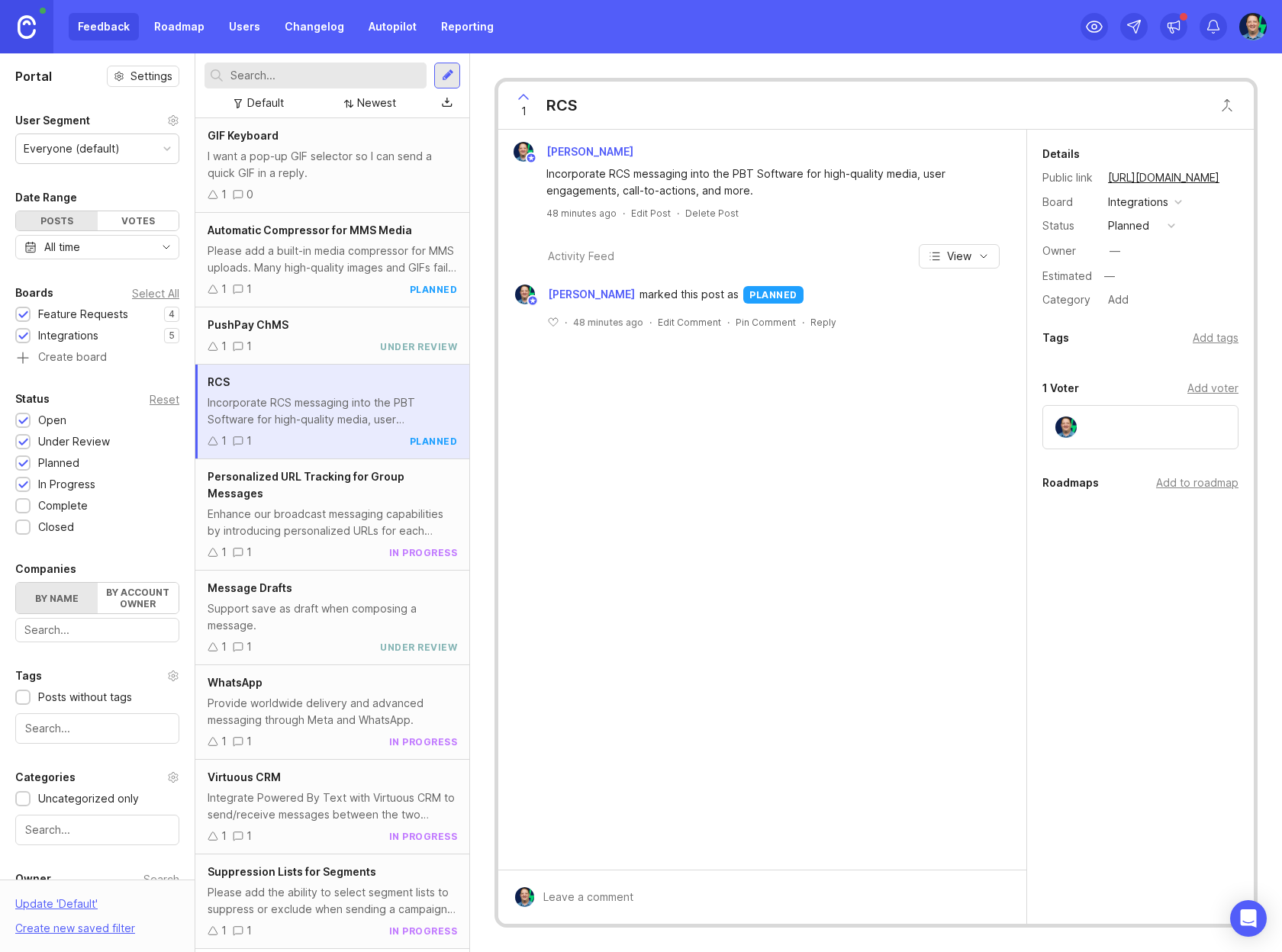
click at [350, 176] on div "I want a pop-up GIF selector so I can send a quick GIF in a reply." at bounding box center [333, 164] width 249 height 33
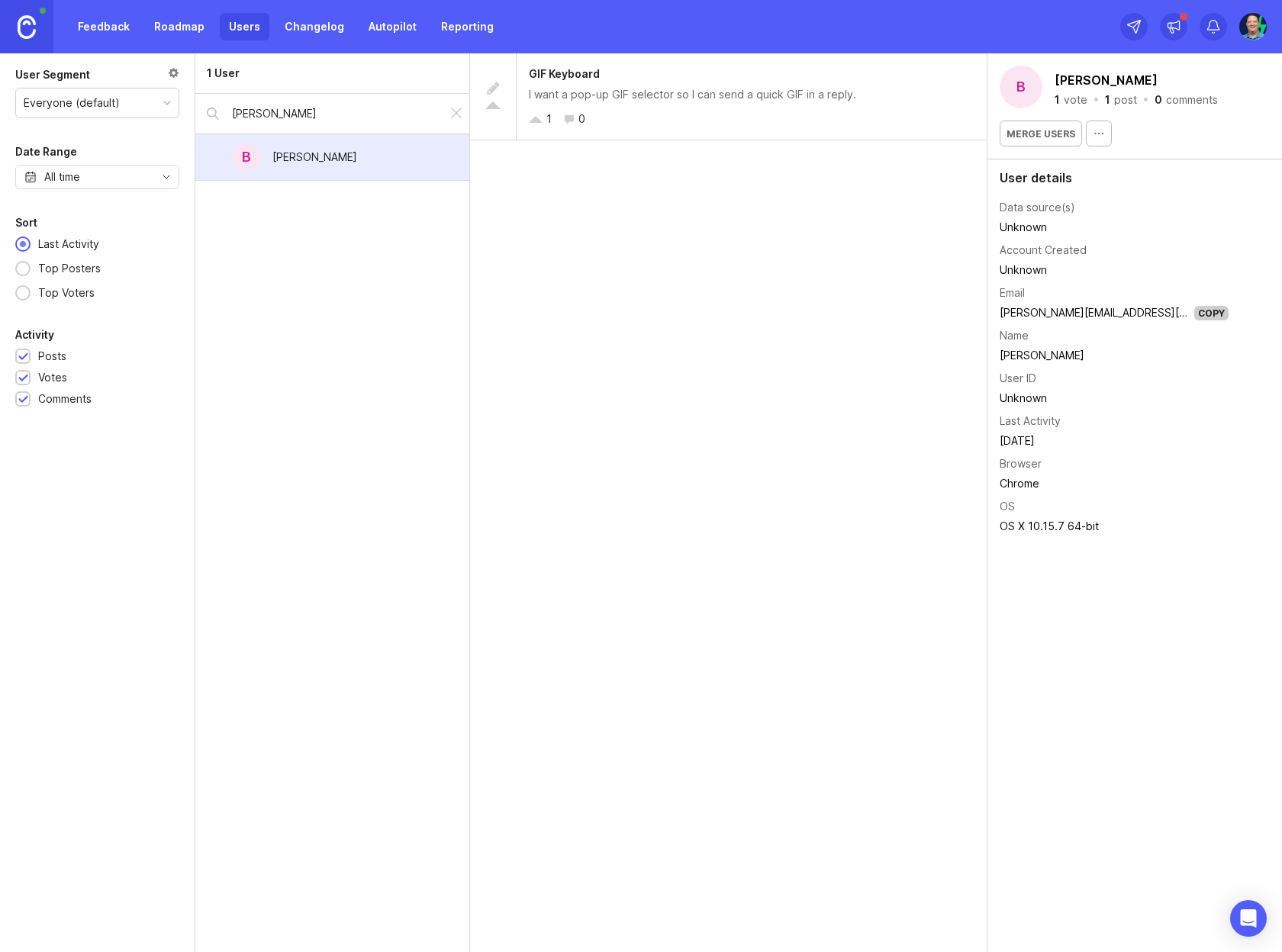
click at [375, 163] on div "B Bryan Cooper" at bounding box center [333, 157] width 274 height 46
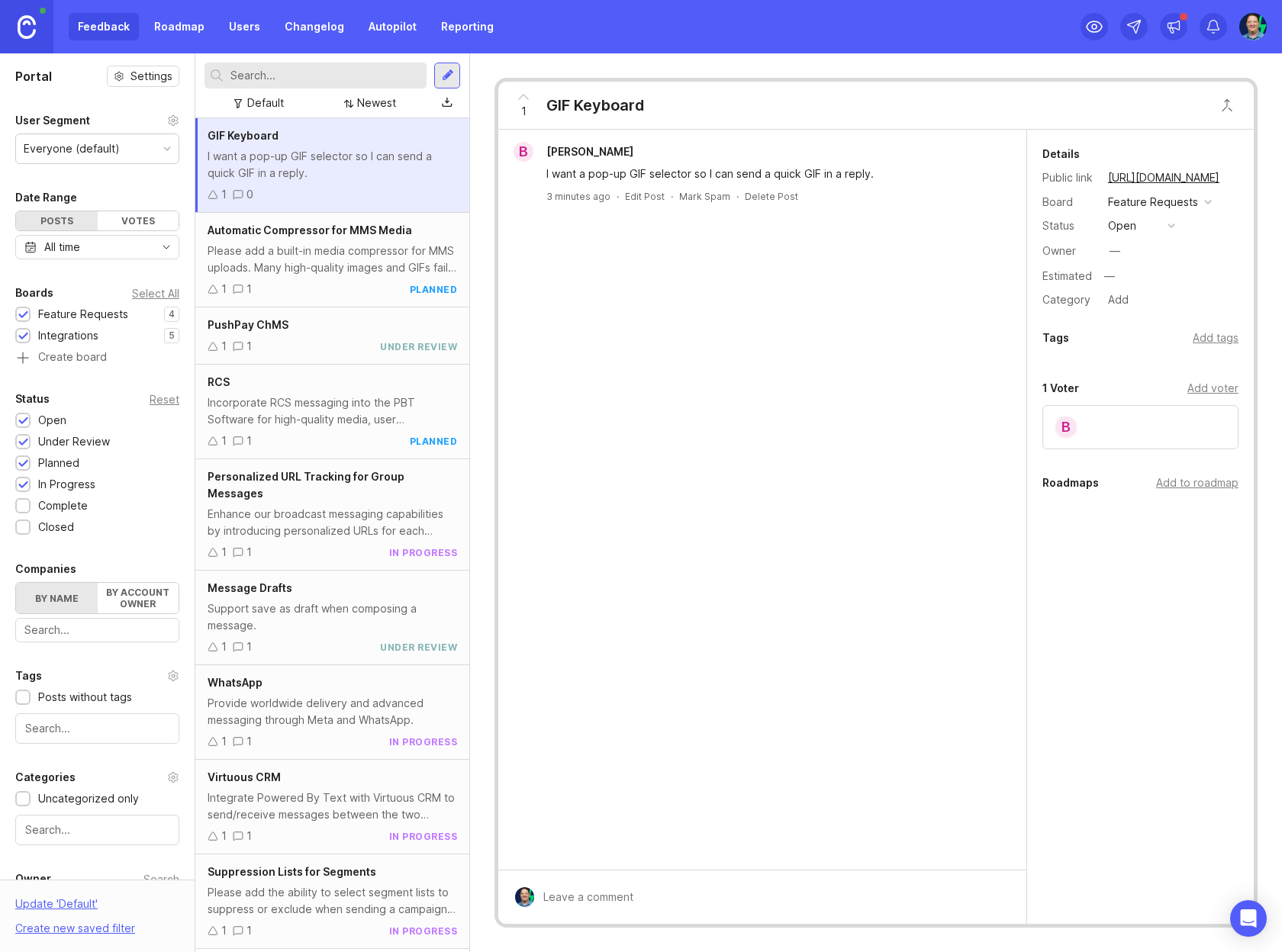
click at [711, 148] on div "B Bryan Cooper" at bounding box center [762, 151] width 516 height 19
click at [1197, 427] on div "B" at bounding box center [1141, 428] width 196 height 44
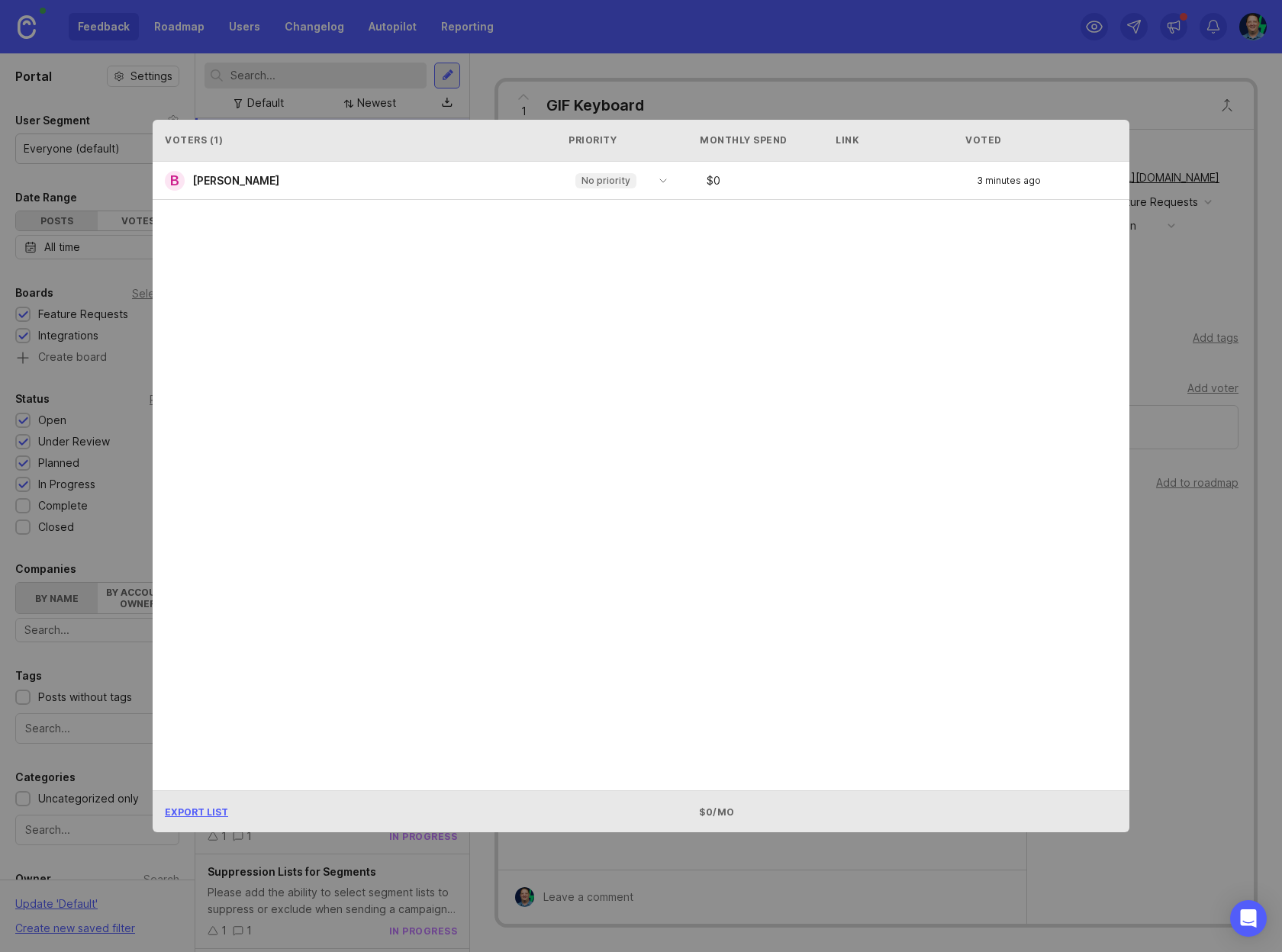
click at [804, 262] on div "B Bryan Cooper No priority $ 0 3 minutes ago" at bounding box center [641, 476] width 977 height 629
click at [650, 178] on div "No priority" at bounding box center [609, 180] width 84 height 23
click at [803, 260] on div "B Bryan Cooper No priority $ 0 3 minutes ago" at bounding box center [641, 476] width 977 height 629
click at [633, 186] on div "No priority" at bounding box center [606, 181] width 61 height 16
click at [878, 304] on div "B Bryan Cooper No priority $ 0 3 minutes ago" at bounding box center [641, 476] width 977 height 629
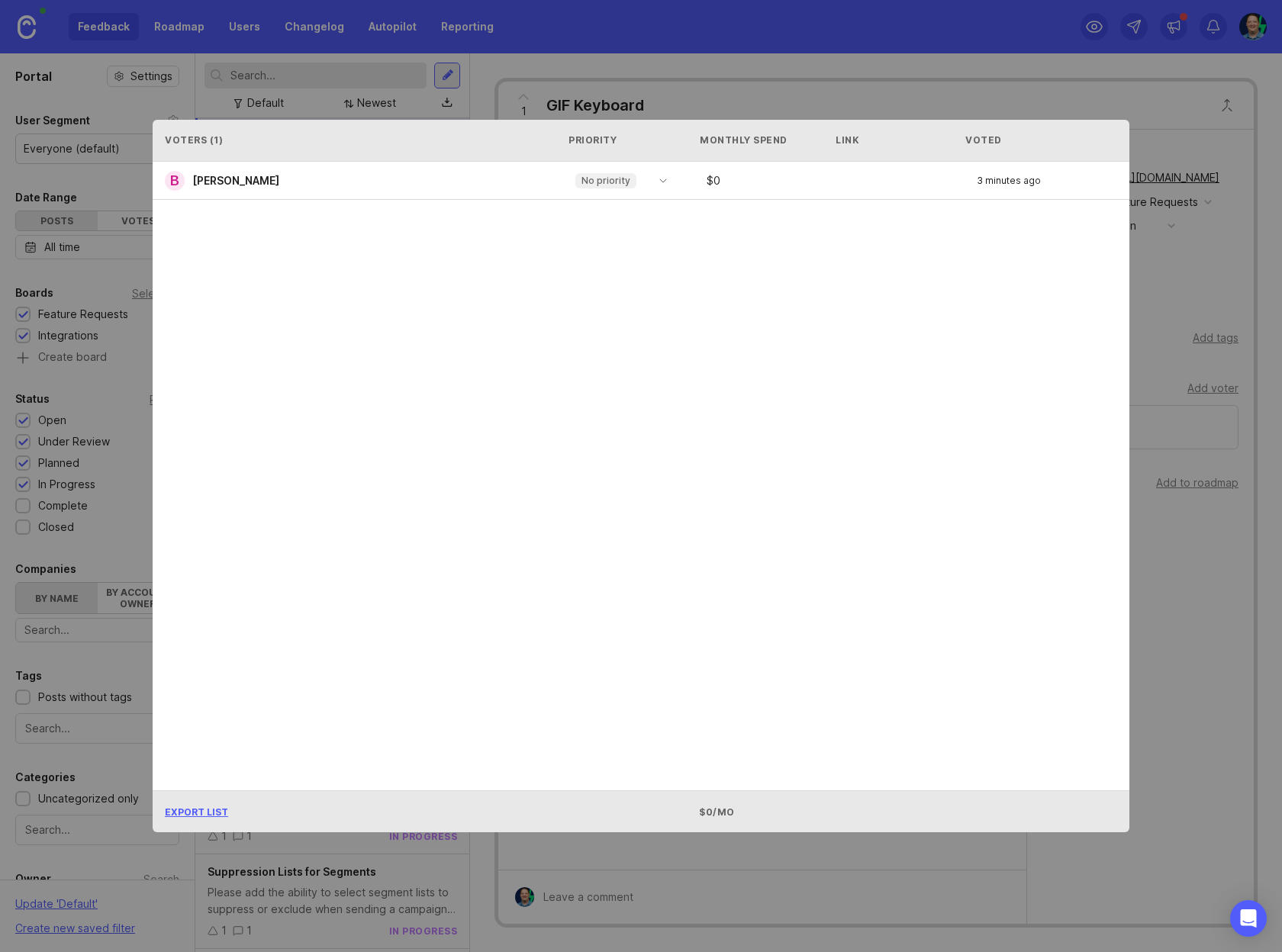
click at [600, 187] on div "No priority" at bounding box center [609, 180] width 84 height 23
click at [755, 247] on div "B Bryan Cooper No priority $ 0 3 minutes ago" at bounding box center [641, 476] width 977 height 629
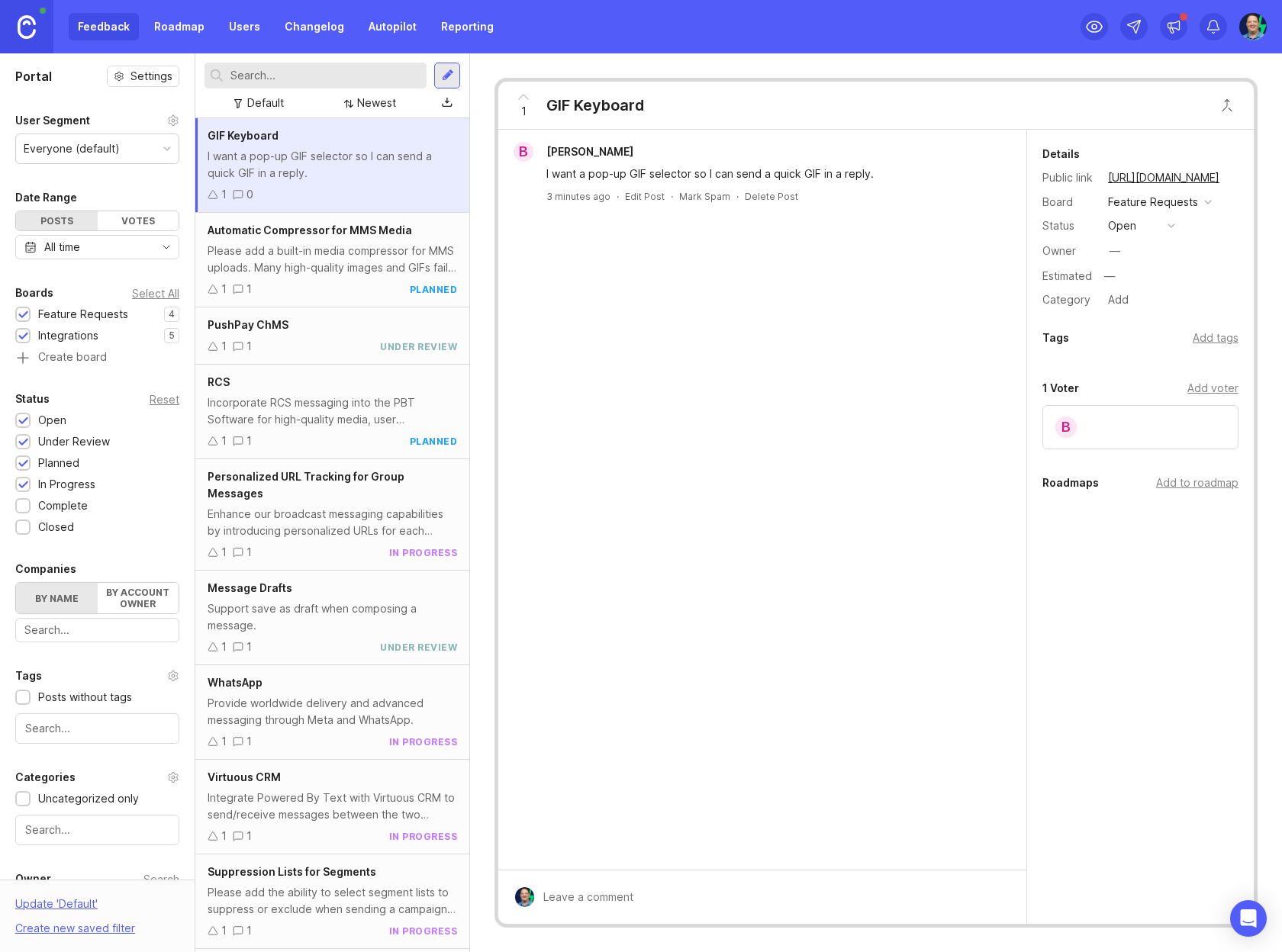
click at [342, 163] on div "I want a pop-up GIF selector so I can send a quick GIF in a reply." at bounding box center [333, 164] width 249 height 33
click at [320, 243] on div "Please add a built-in media compressor for MMS uploads. Many high-quality image…" at bounding box center [333, 259] width 249 height 33
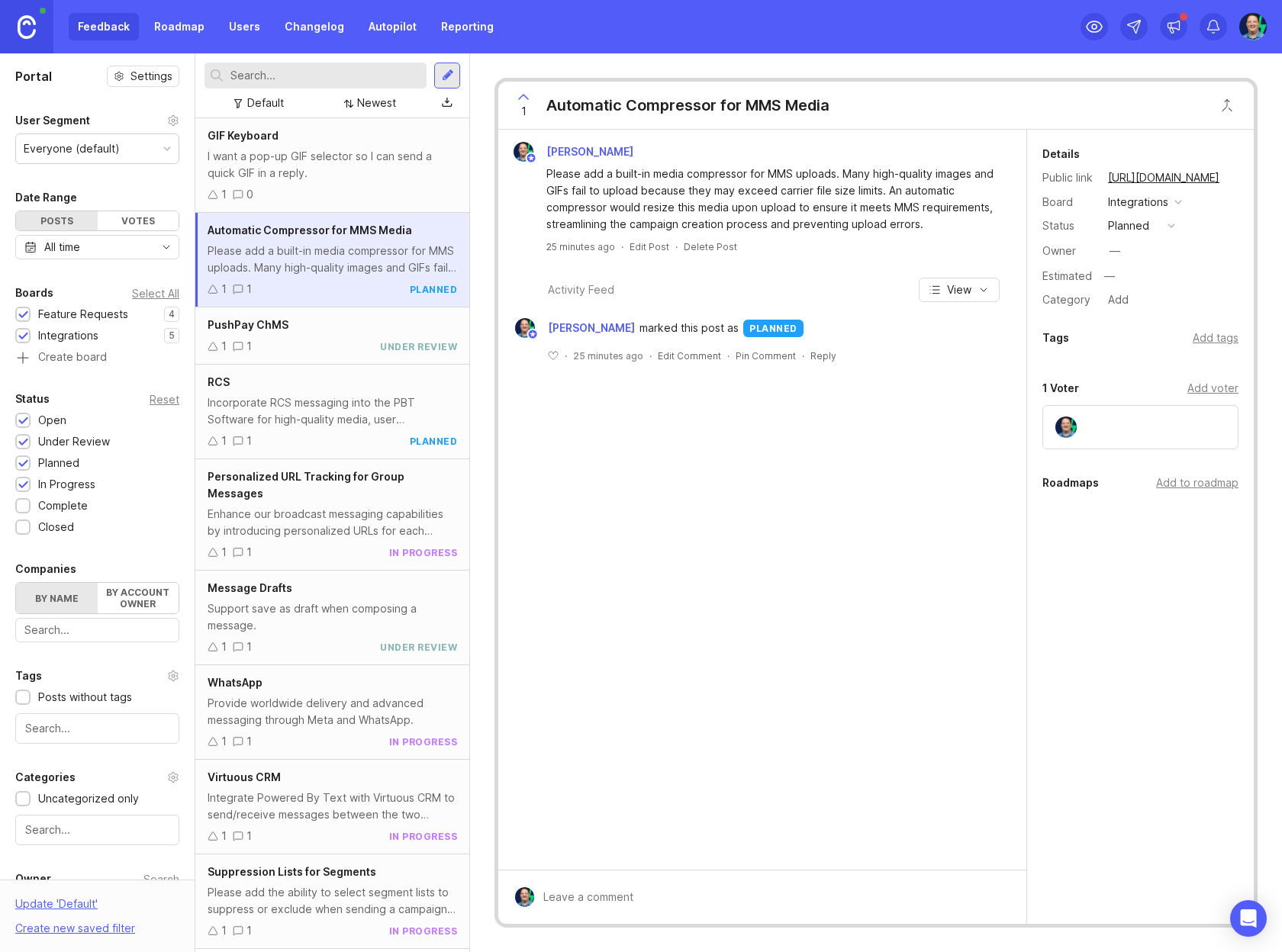
click at [334, 153] on div "I want a pop-up GIF selector so I can send a quick GIF in a reply." at bounding box center [333, 164] width 249 height 33
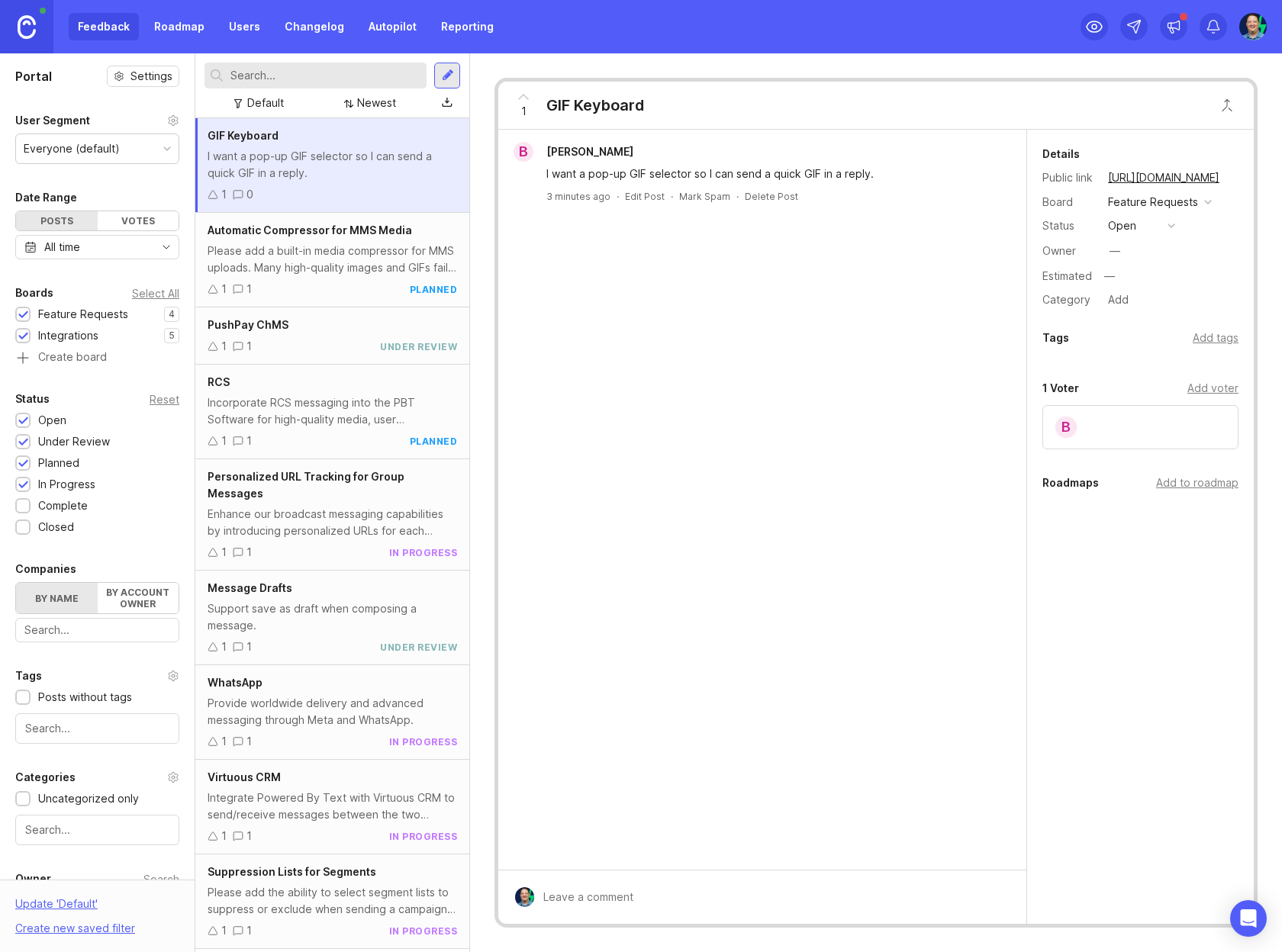
click at [469, 32] on link "Reporting" at bounding box center [467, 27] width 71 height 28
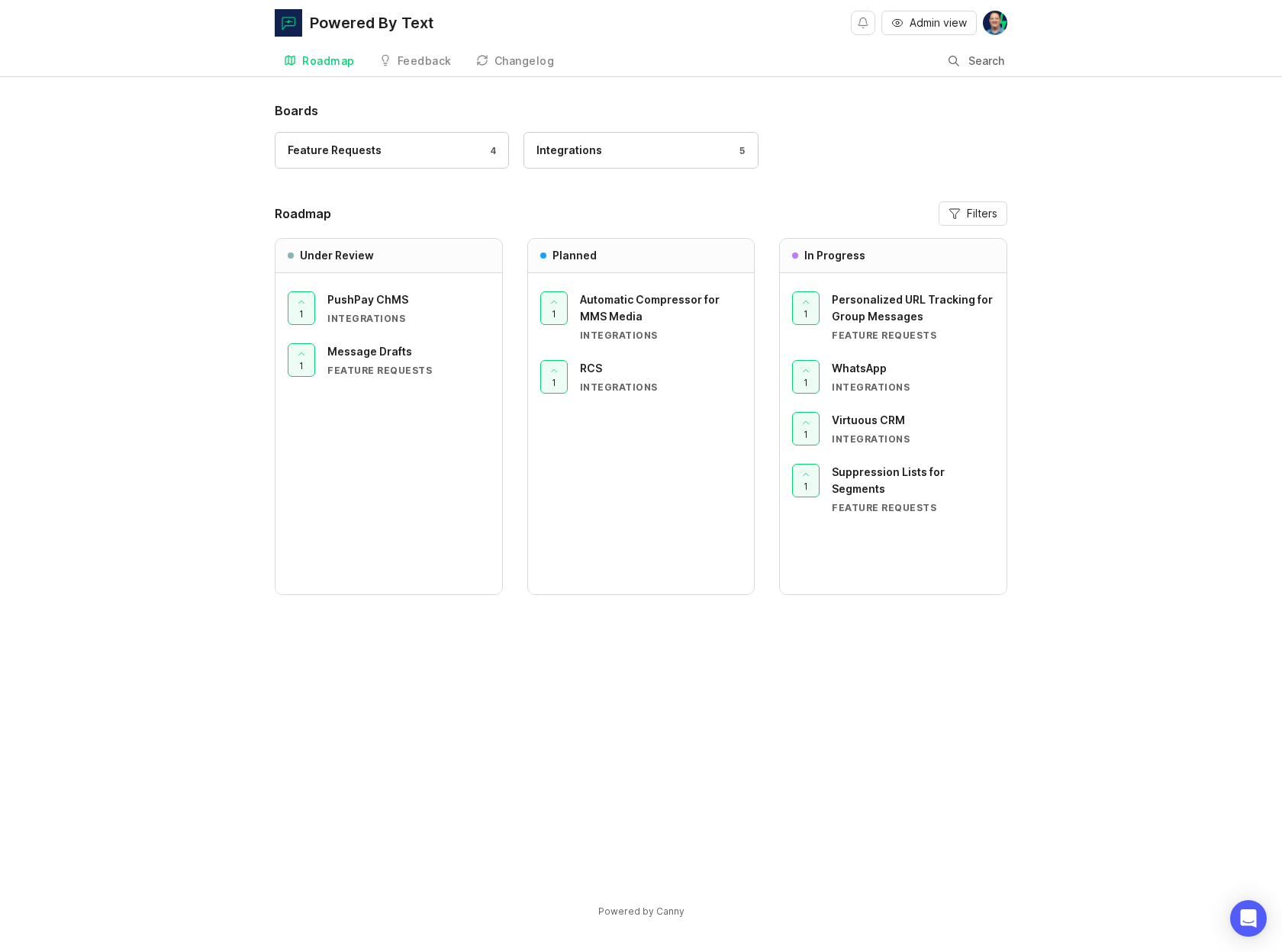
click at [181, 287] on div "Boards Feature Requests 4 Integrations 5 Roadmap Filters Under Review 1 PushPay…" at bounding box center [641, 523] width 1282 height 843
click at [424, 55] on div "Feedback" at bounding box center [424, 61] width 54 height 11
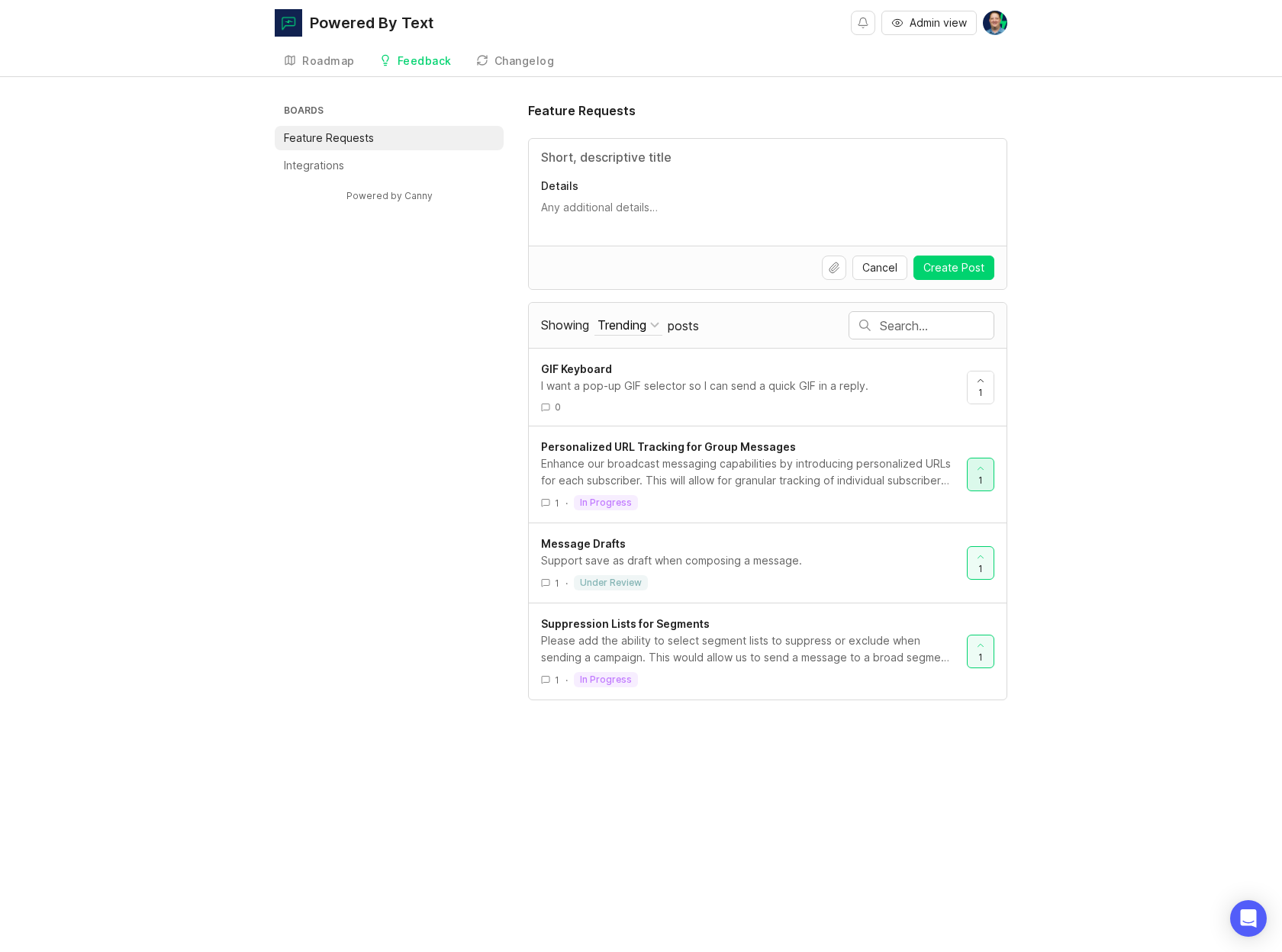
click at [982, 467] on icon at bounding box center [981, 468] width 6 height 3
click at [984, 471] on icon at bounding box center [981, 468] width 11 height 11
click at [1148, 510] on div "Boards Feature Requests Integrations Powered by Canny Feature Requests Details …" at bounding box center [641, 401] width 1282 height 599
click at [684, 378] on div "I want a pop-up GIF selector so I can send a quick GIF in a reply." at bounding box center [748, 386] width 414 height 17
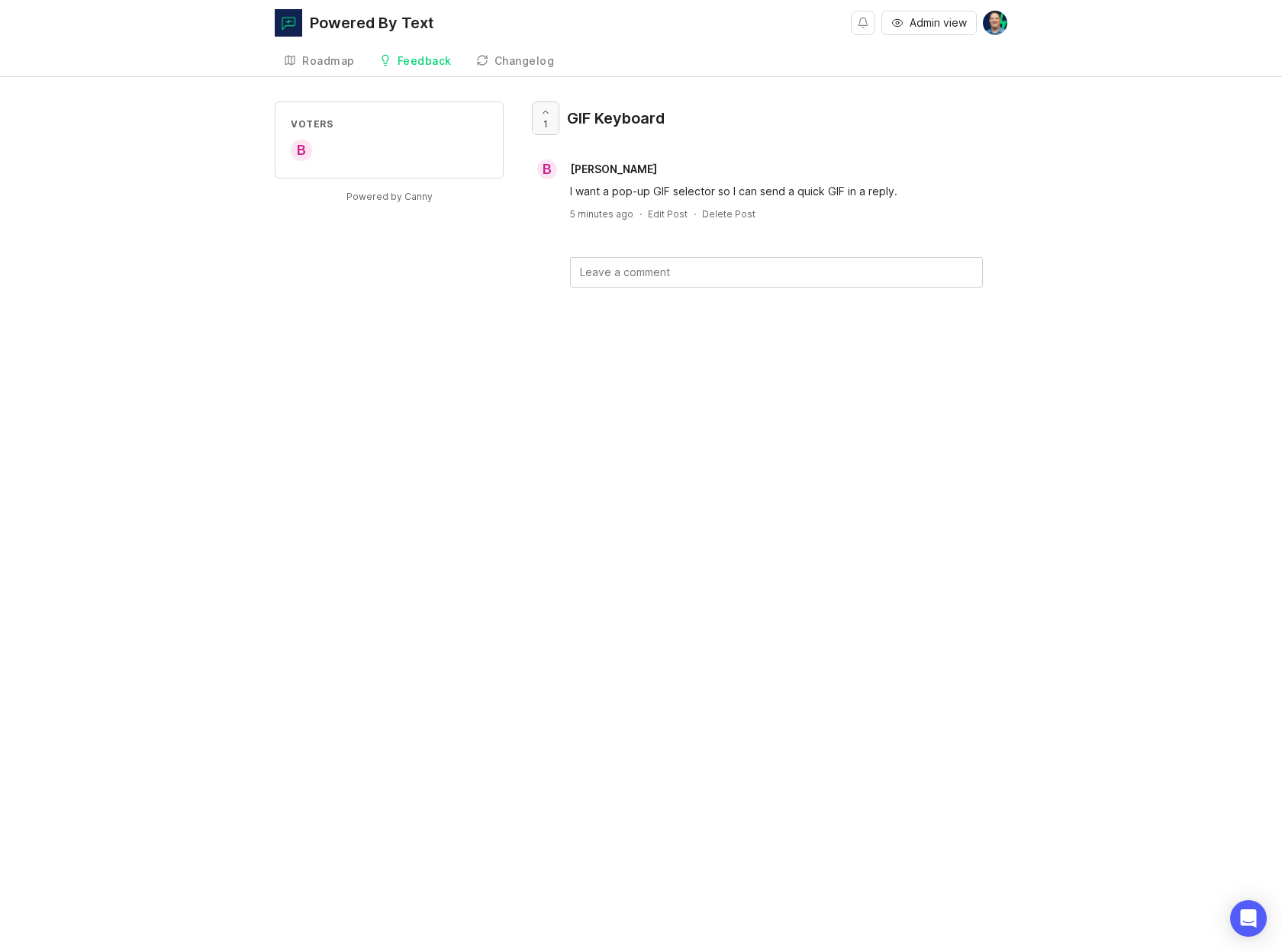
click at [552, 110] on div at bounding box center [546, 118] width 26 height 32
click at [552, 112] on div at bounding box center [546, 118] width 26 height 32
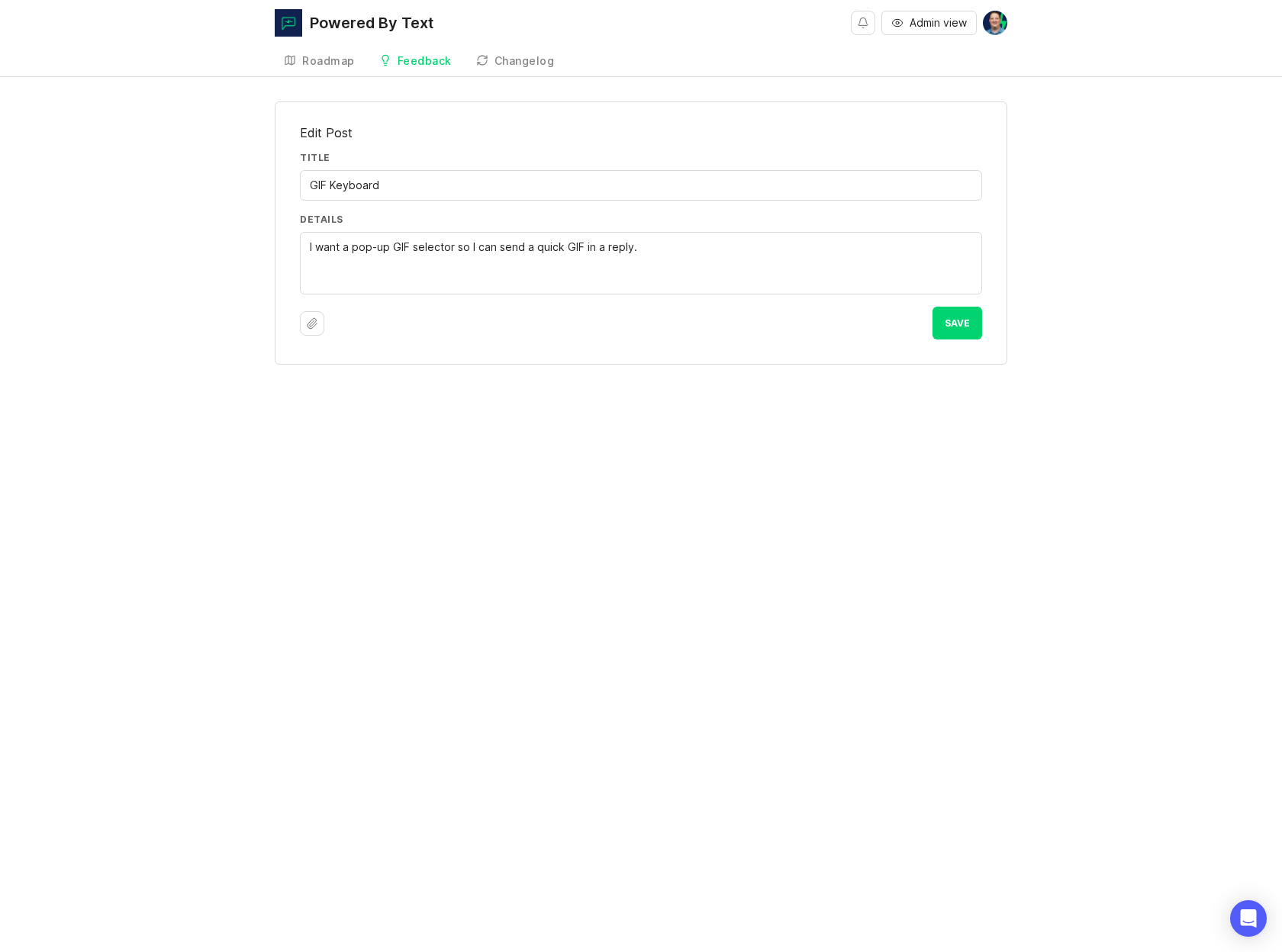
click at [437, 56] on div "Feedback" at bounding box center [424, 61] width 54 height 11
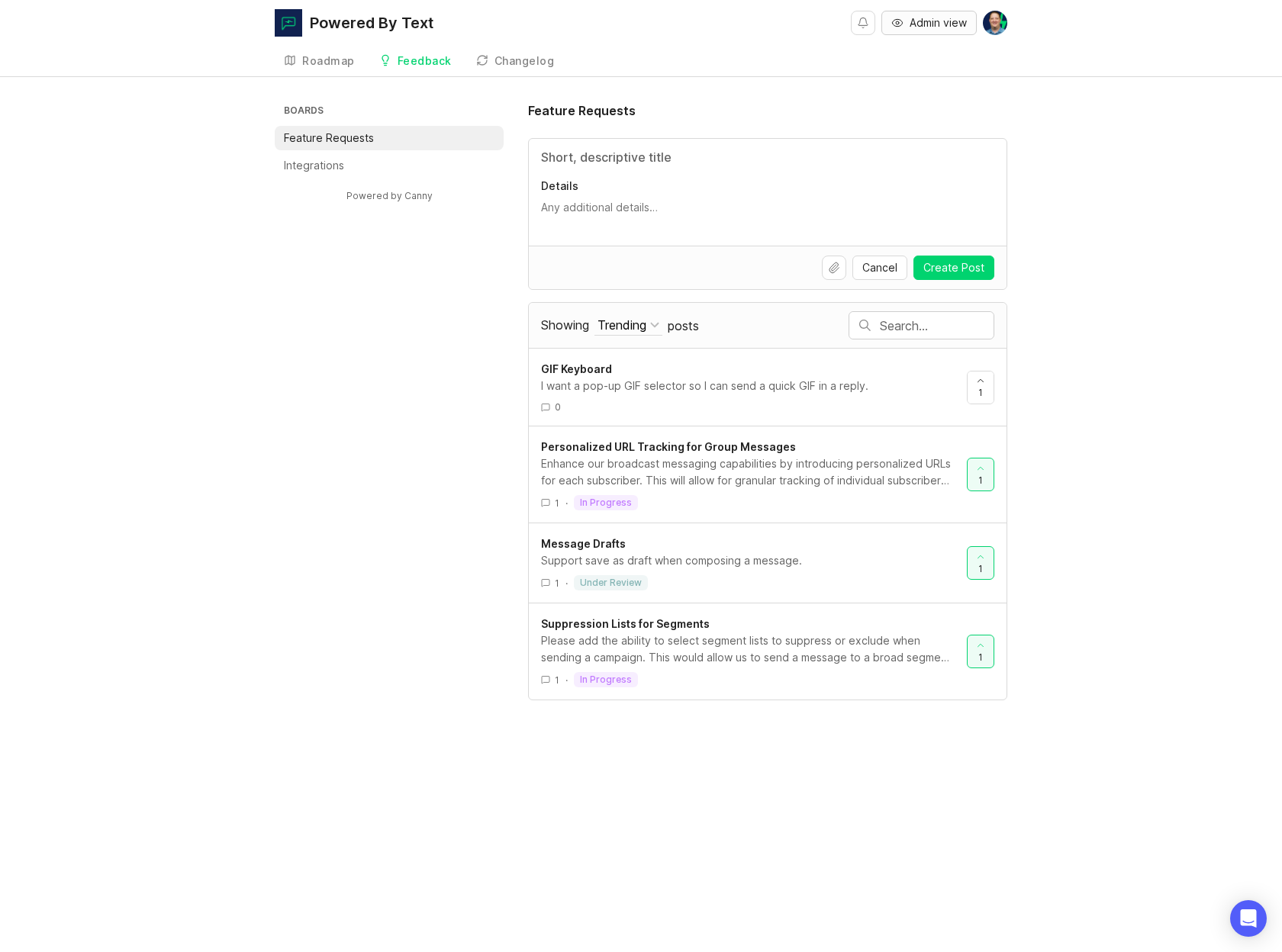
click at [936, 33] on button "Admin view" at bounding box center [928, 23] width 95 height 24
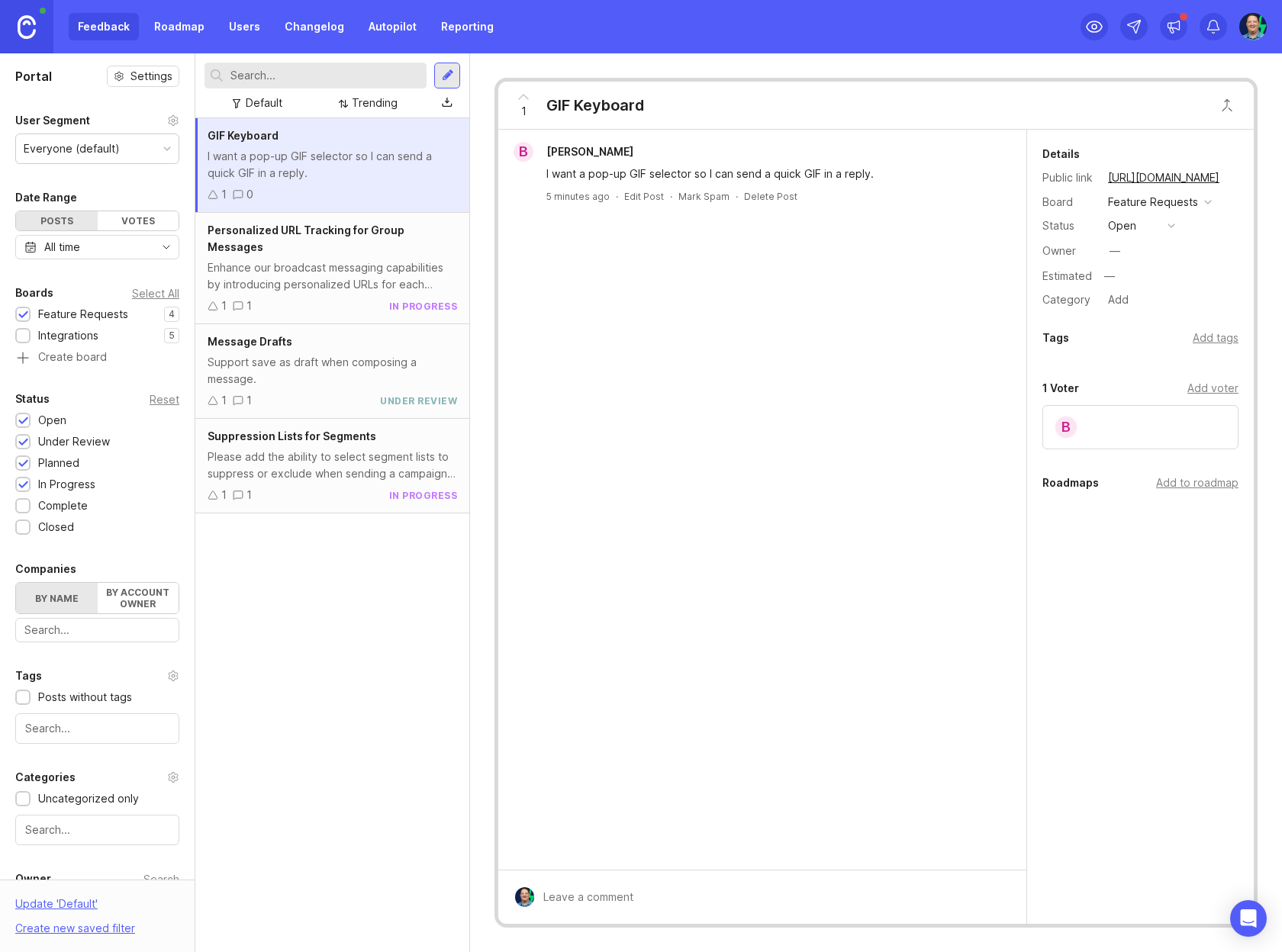
click at [19, 32] on img at bounding box center [27, 28] width 18 height 24
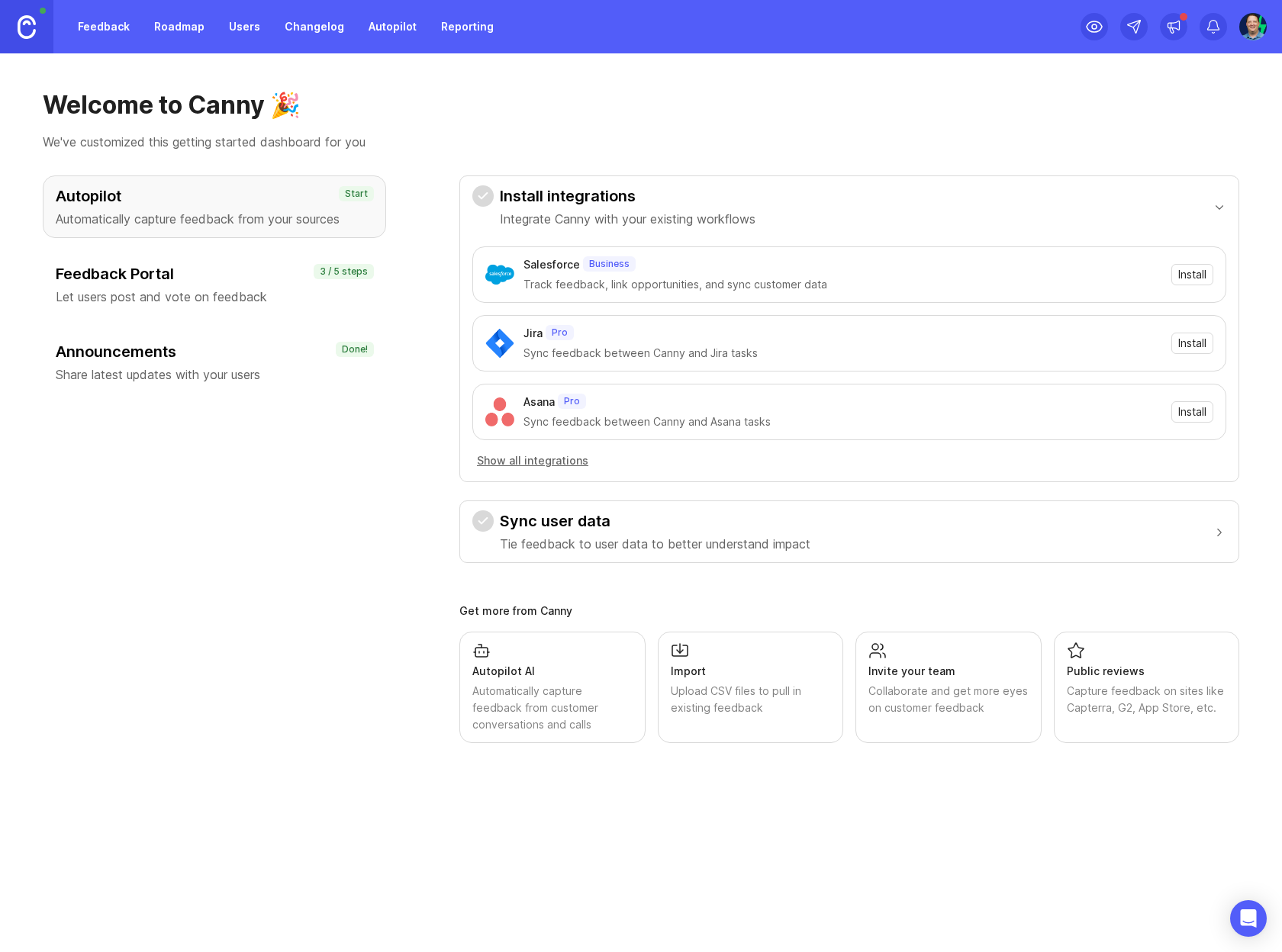
click at [33, 33] on img at bounding box center [27, 28] width 18 height 24
click at [550, 459] on button "Show all integrations" at bounding box center [532, 461] width 121 height 17
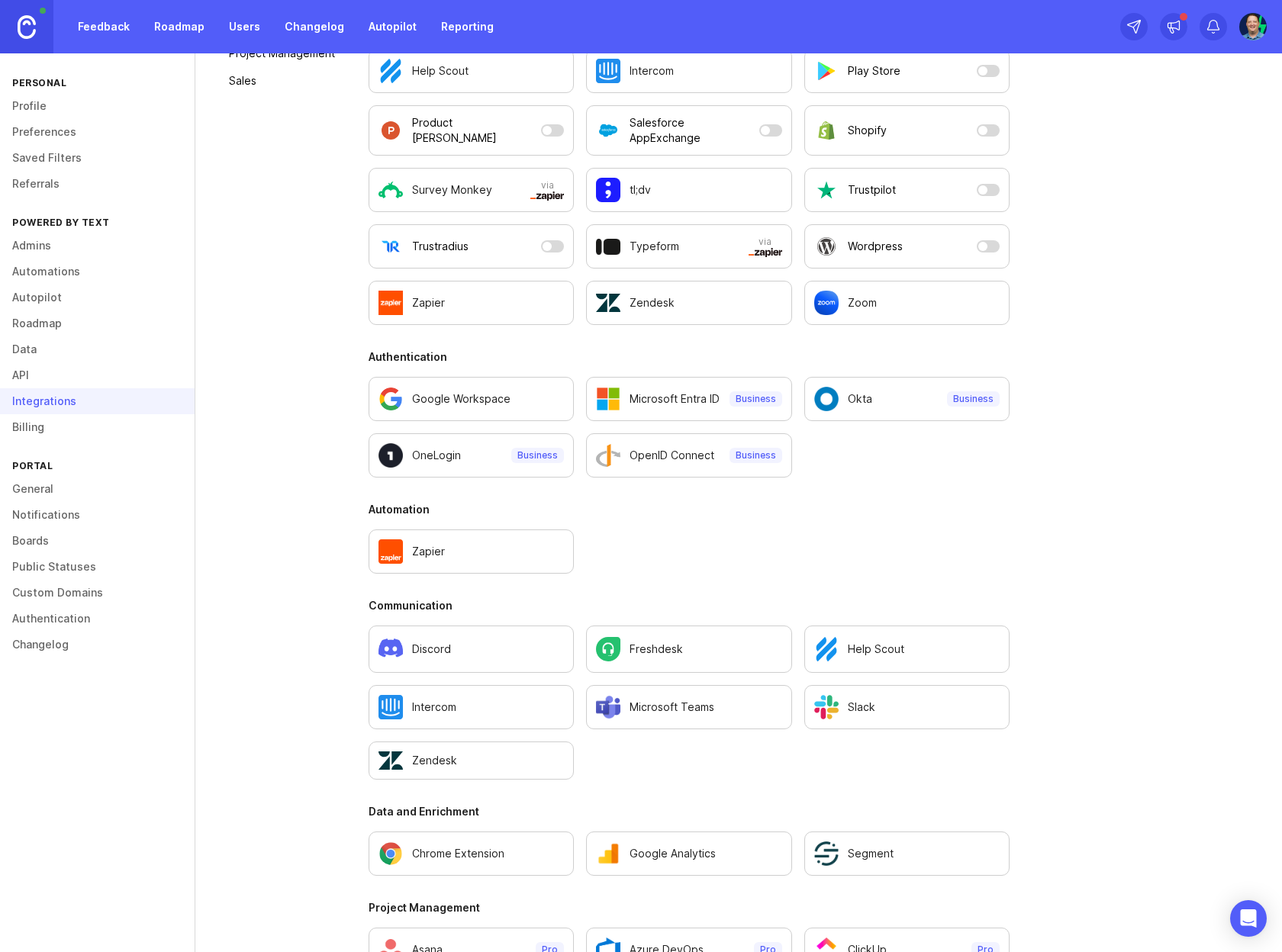
scroll to position [677, 0]
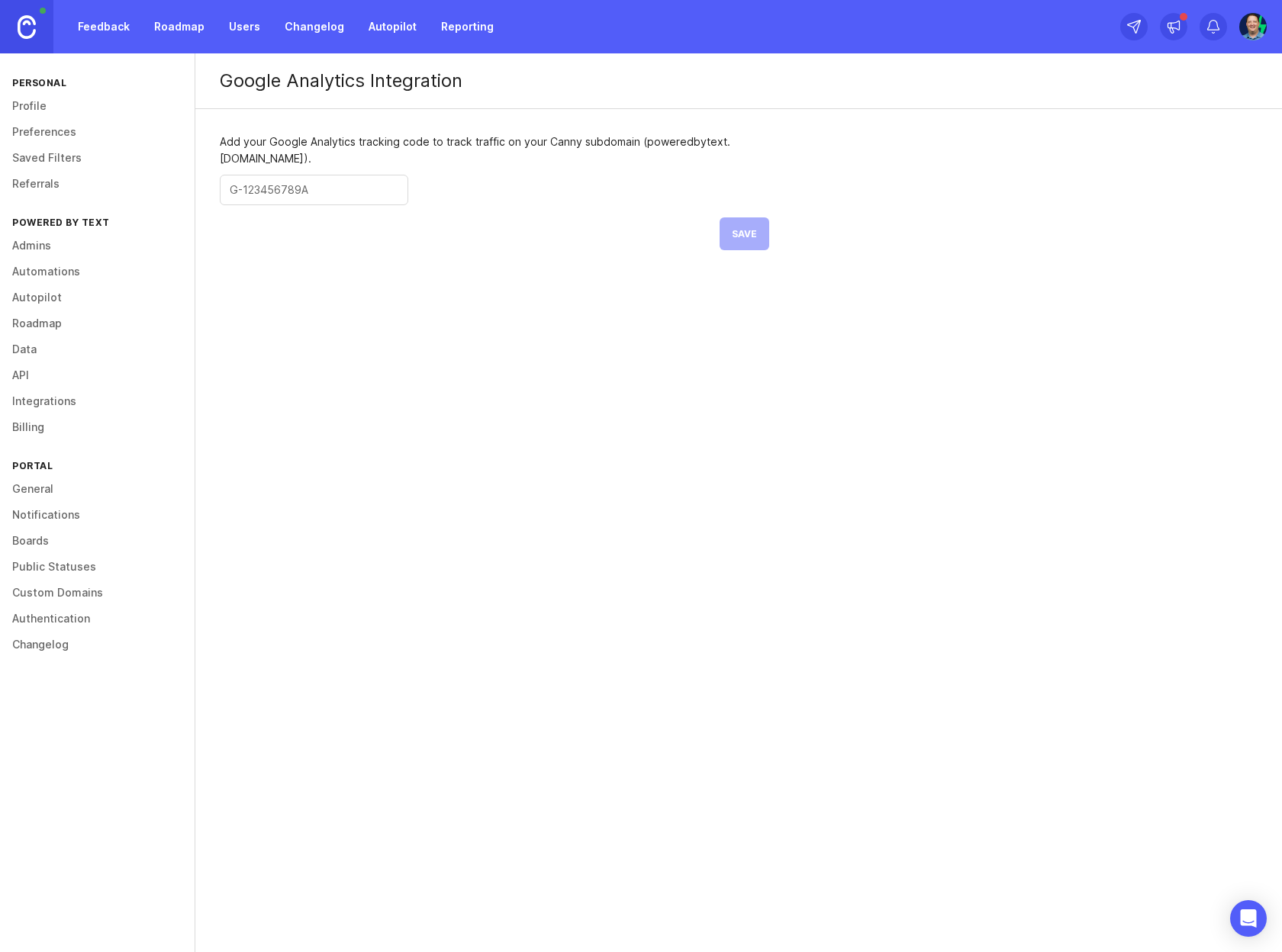
click at [314, 181] on div at bounding box center [314, 189] width 188 height 30
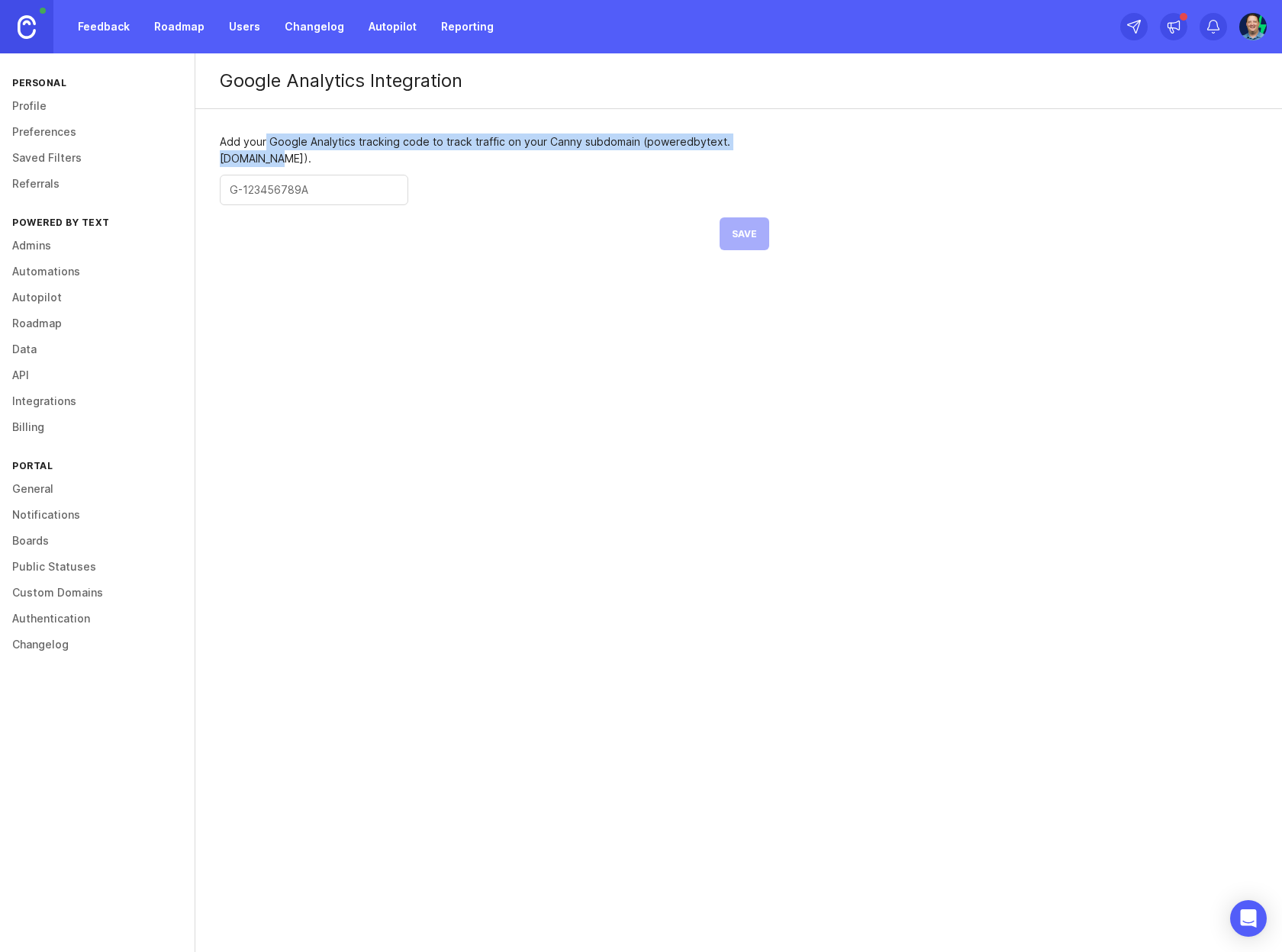
drag, startPoint x: 270, startPoint y: 140, endPoint x: 402, endPoint y: 171, distance: 135.6
click at [402, 171] on form "Add your Google Analytics tracking code to track traffic on your Canny subdomai…" at bounding box center [495, 191] width 599 height 165
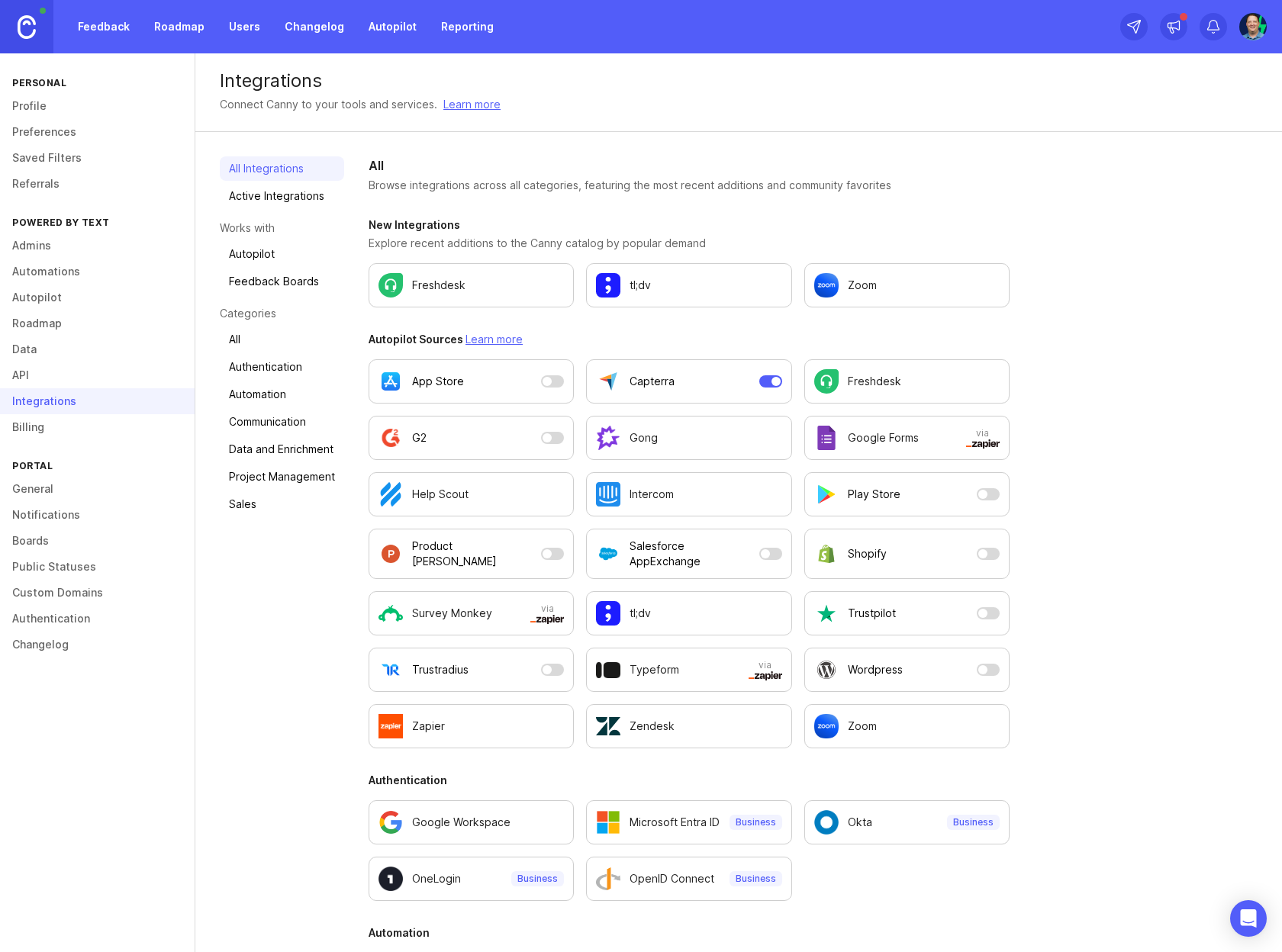
click at [550, 438] on button "G2" at bounding box center [471, 438] width 205 height 44
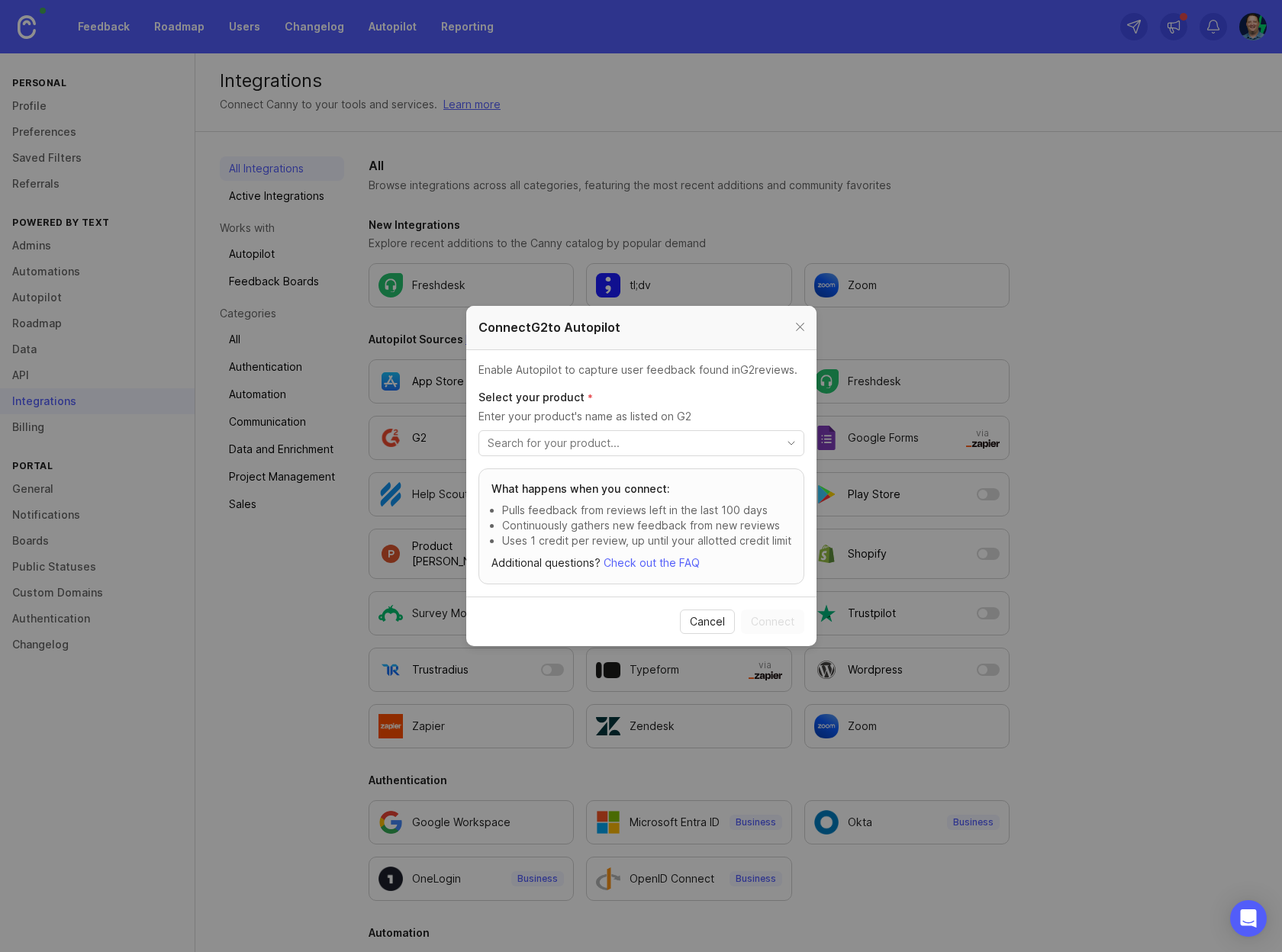
click at [538, 447] on input "toggle menu" at bounding box center [633, 443] width 290 height 17
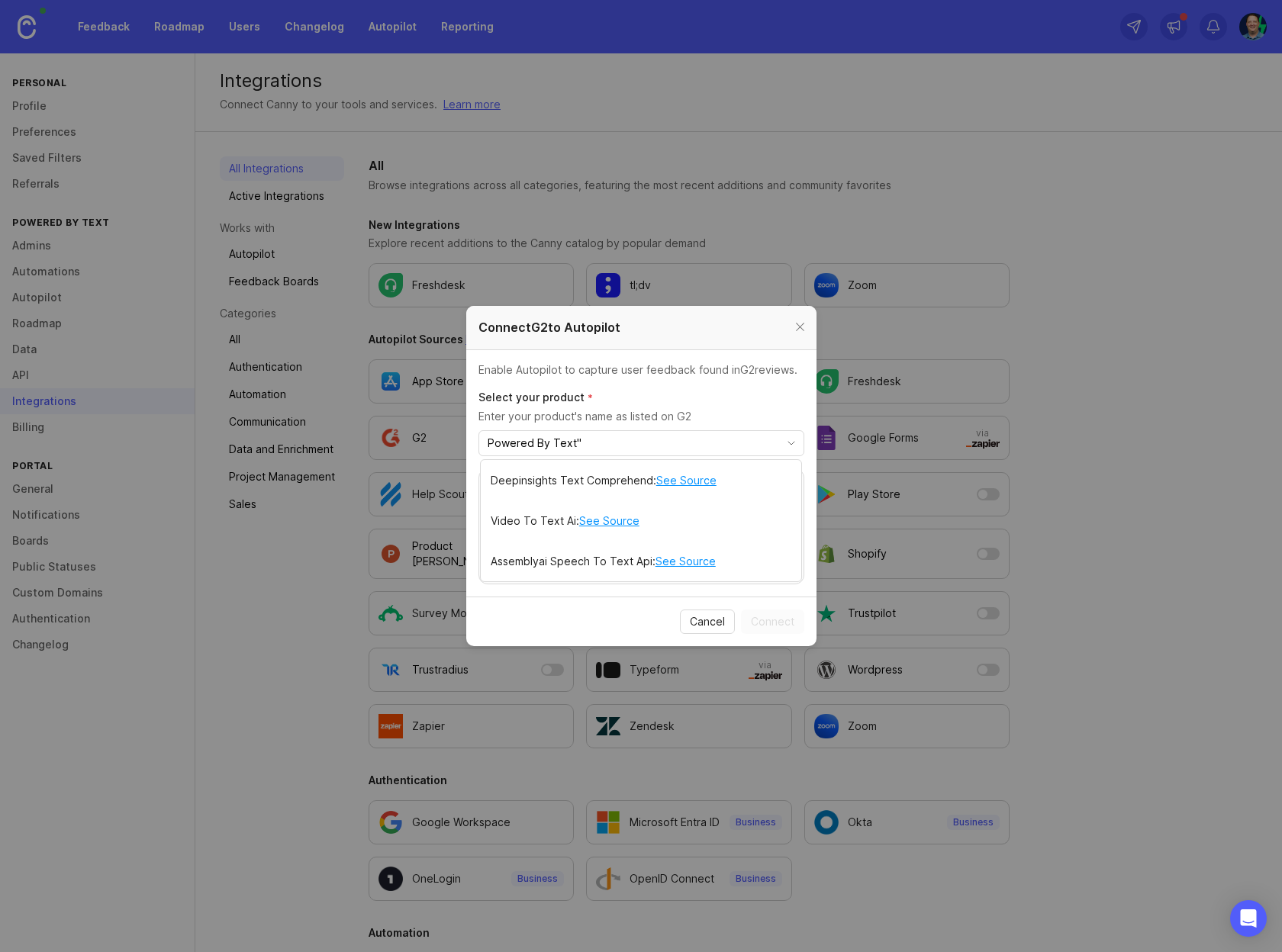
click at [490, 441] on input "Powered By Text"" at bounding box center [633, 443] width 290 height 17
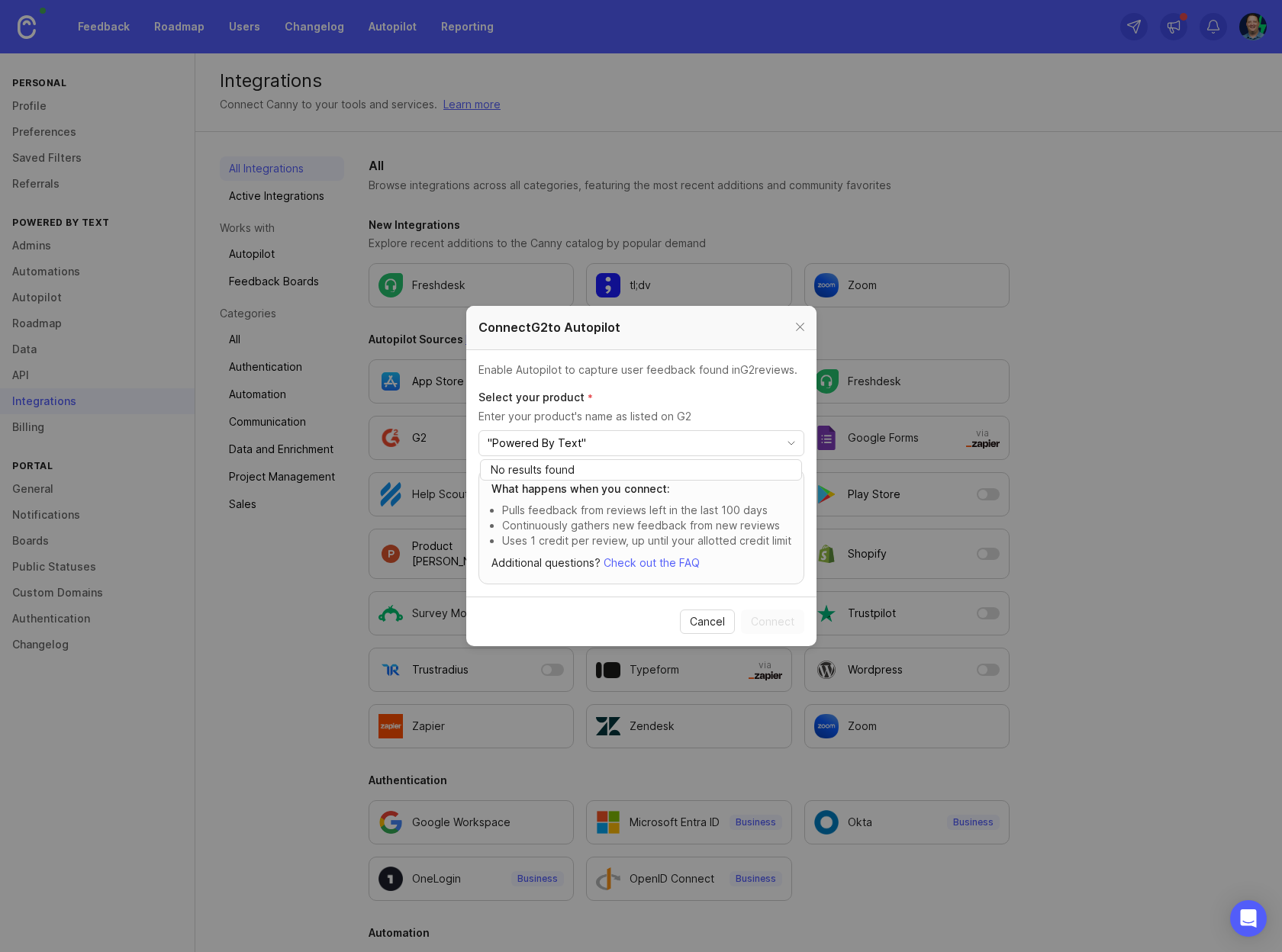
click at [605, 443] on input ""Powered By Text"" at bounding box center [633, 443] width 290 height 17
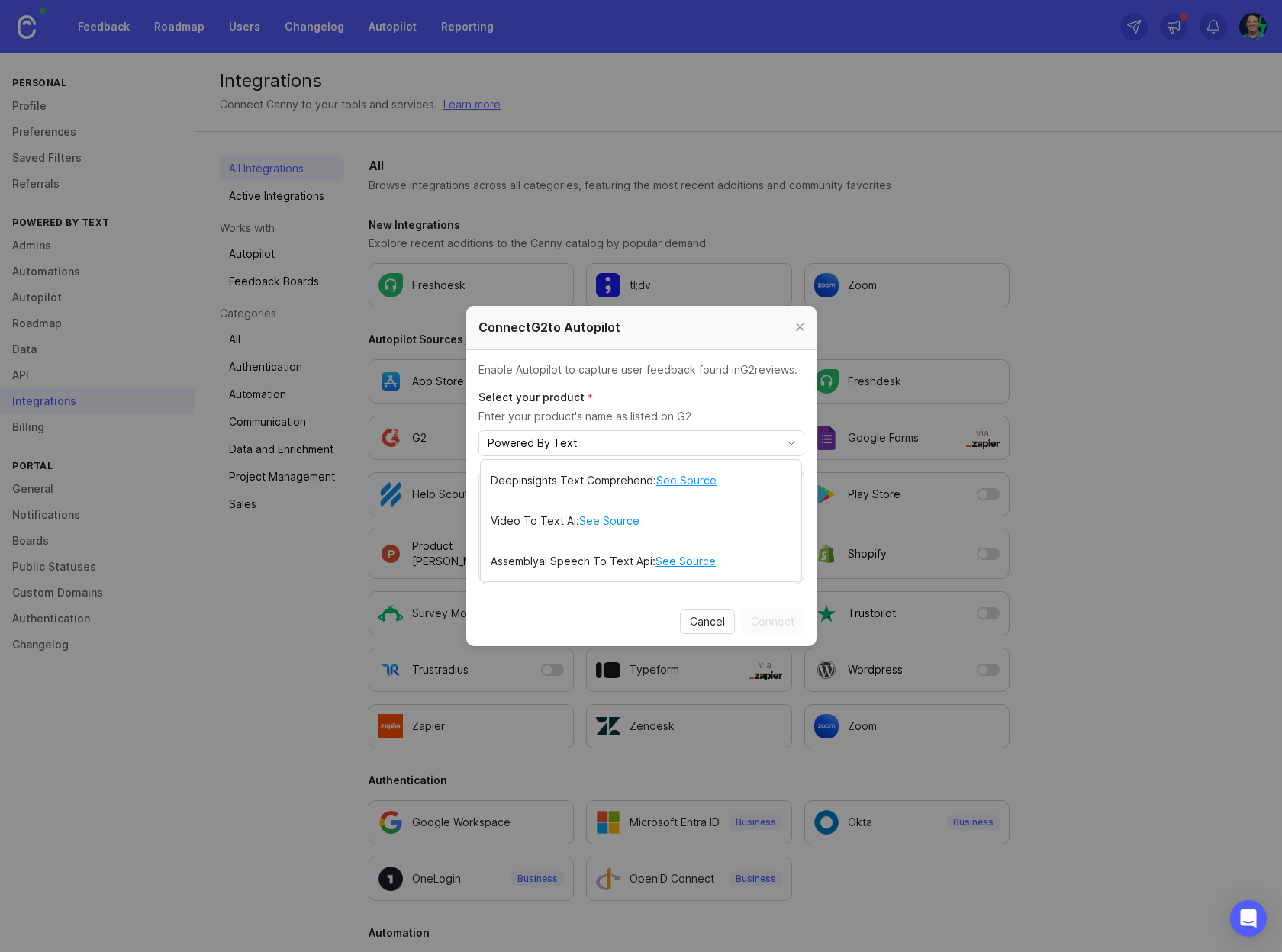
click at [634, 450] on input "Powered By Text" at bounding box center [633, 443] width 290 height 17
type input "Powered By Text message"
paste input "p"
type input "[DOMAIN_NAME]"
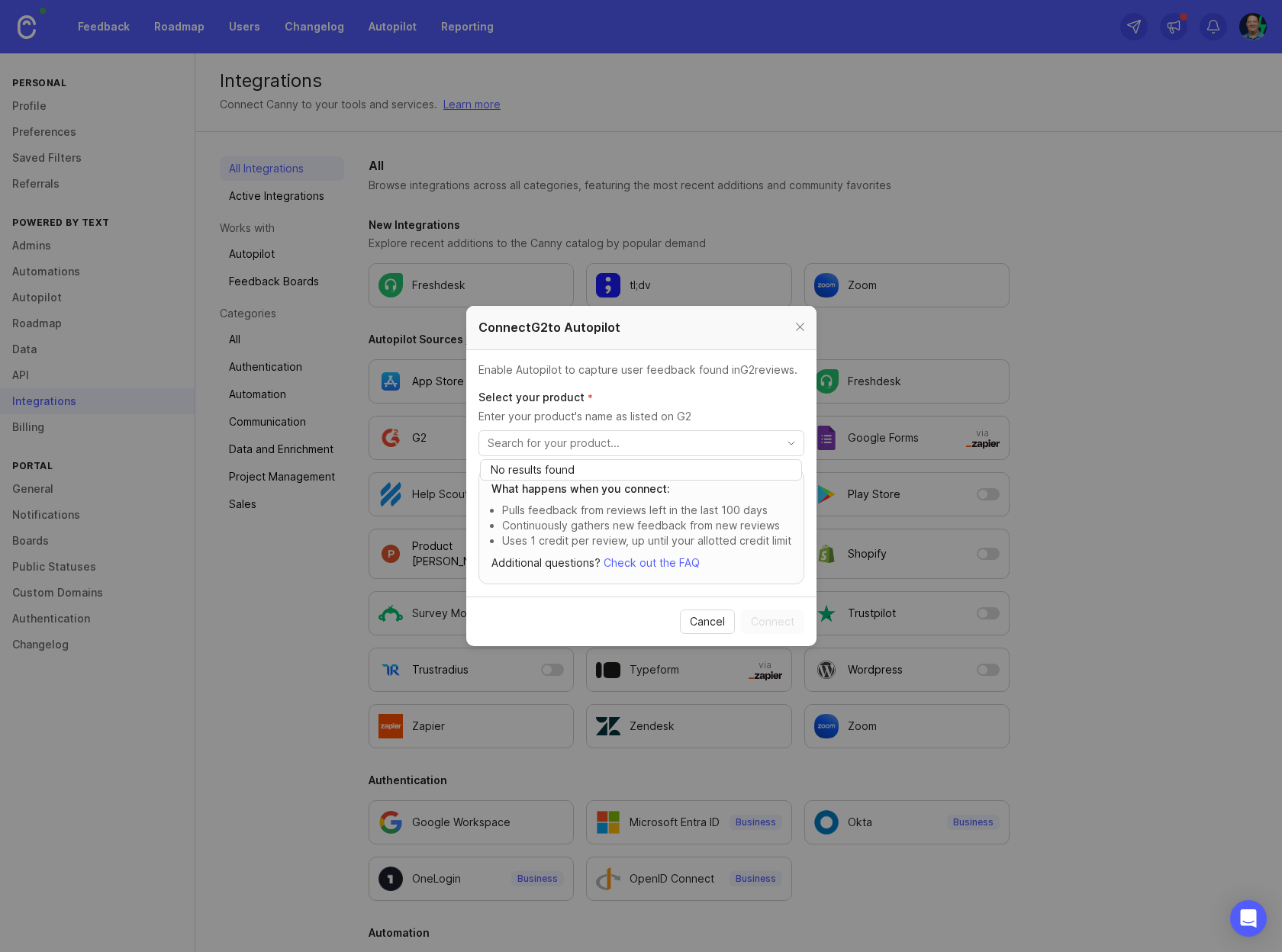
click at [670, 402] on p "Select your product *" at bounding box center [641, 397] width 326 height 16
click at [708, 617] on span "Cancel" at bounding box center [708, 621] width 35 height 16
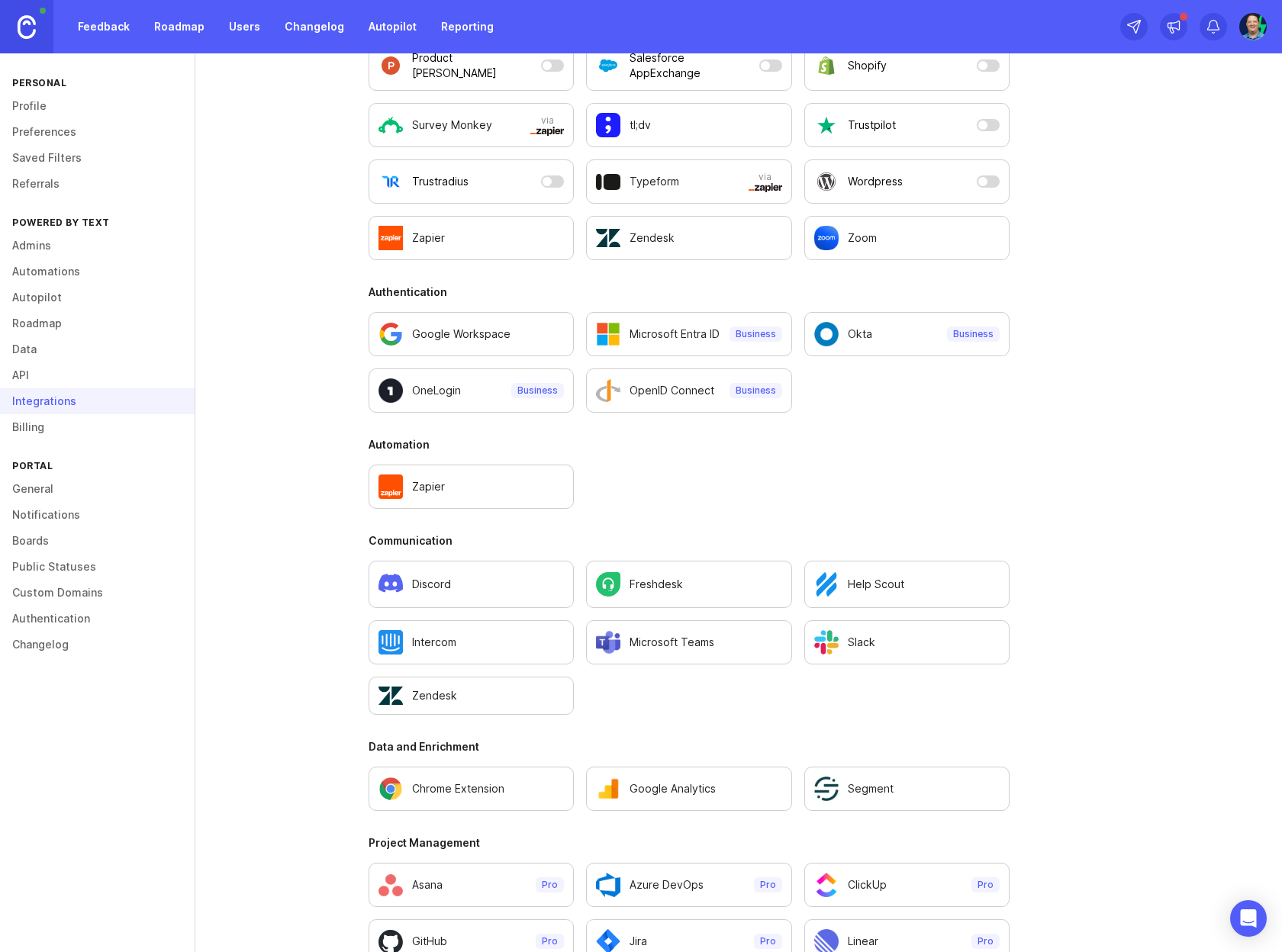
scroll to position [522, 0]
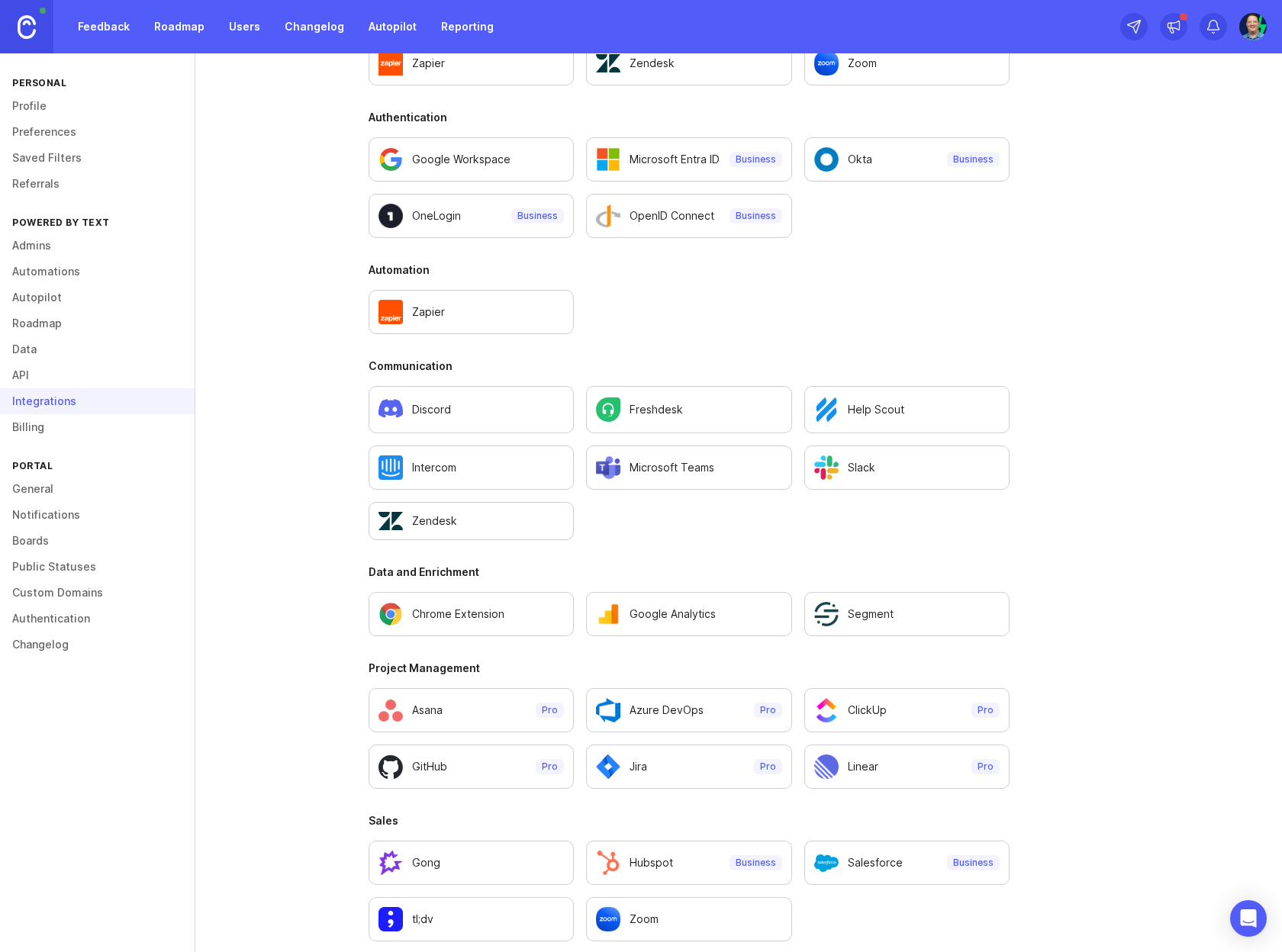
scroll to position [677, 0]
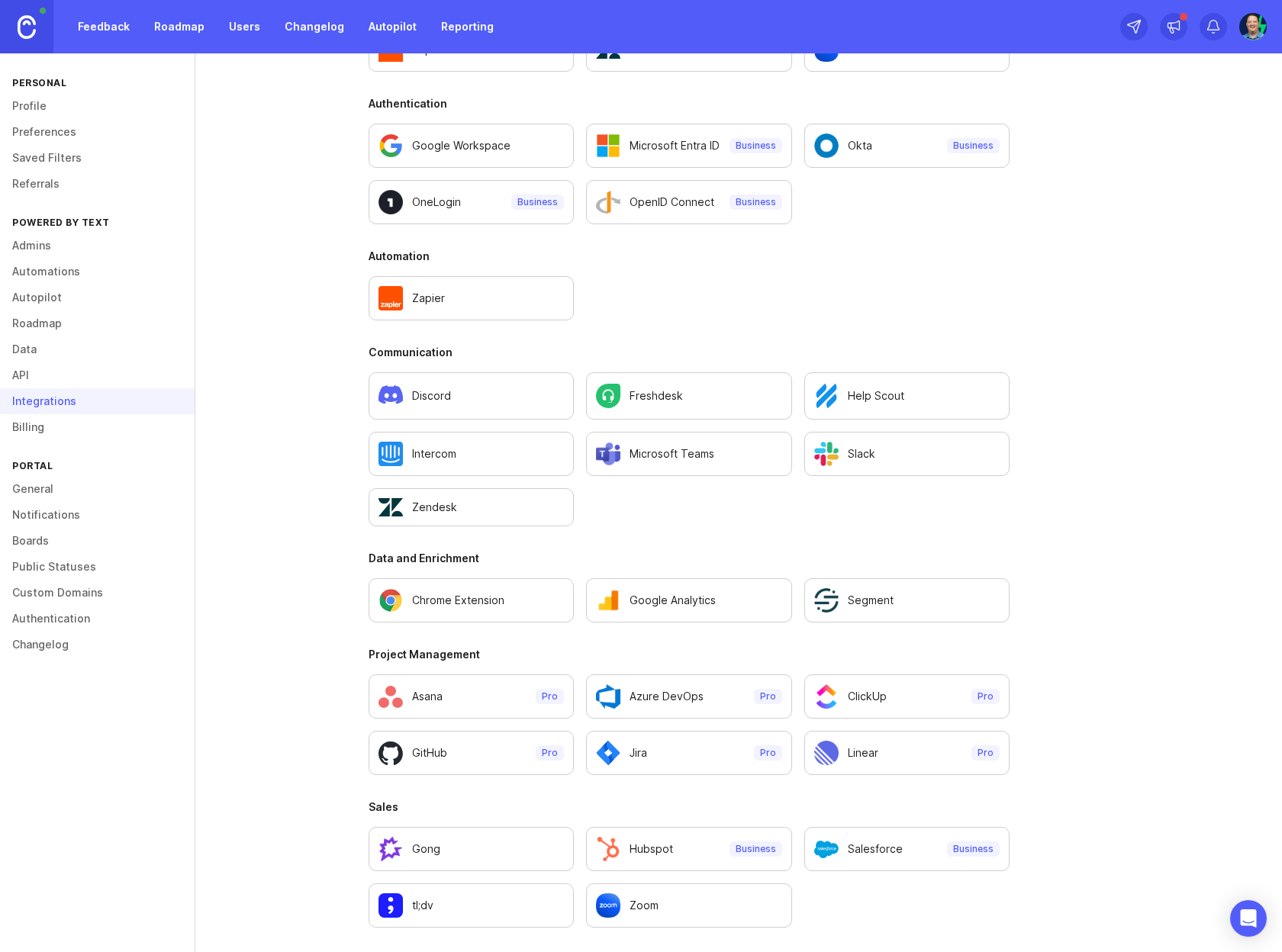
click at [490, 597] on p "Chrome Extension" at bounding box center [458, 600] width 92 height 16
